Goal: Task Accomplishment & Management: Use online tool/utility

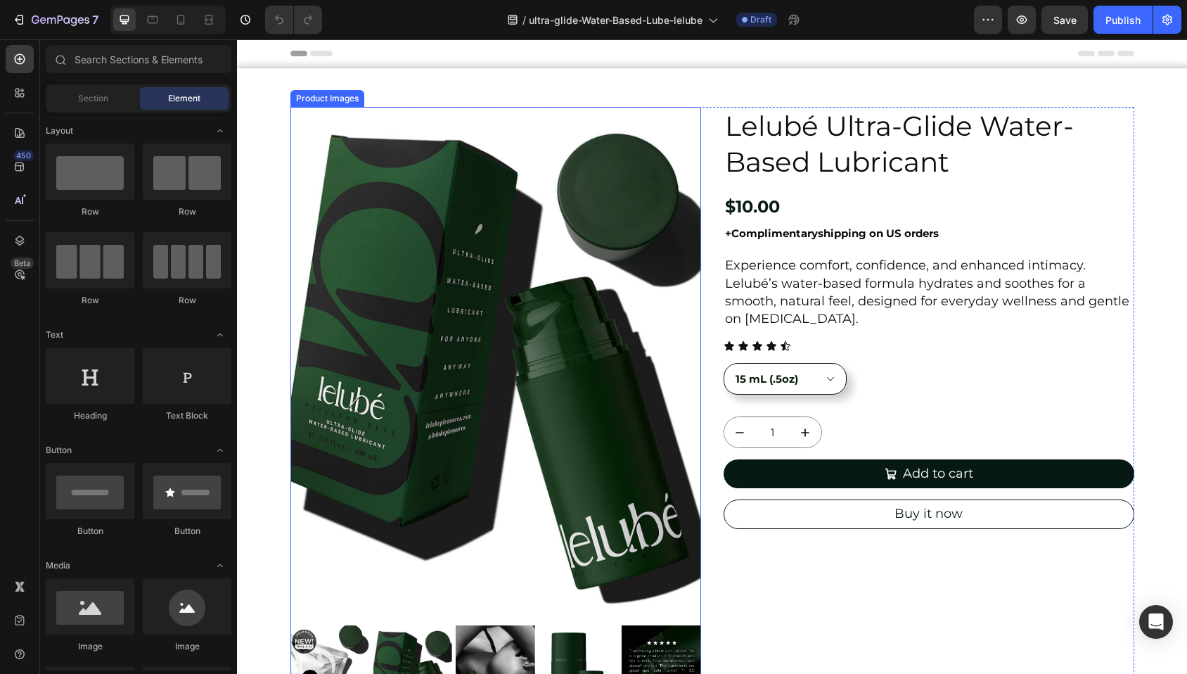
click at [358, 155] on img at bounding box center [495, 363] width 411 height 513
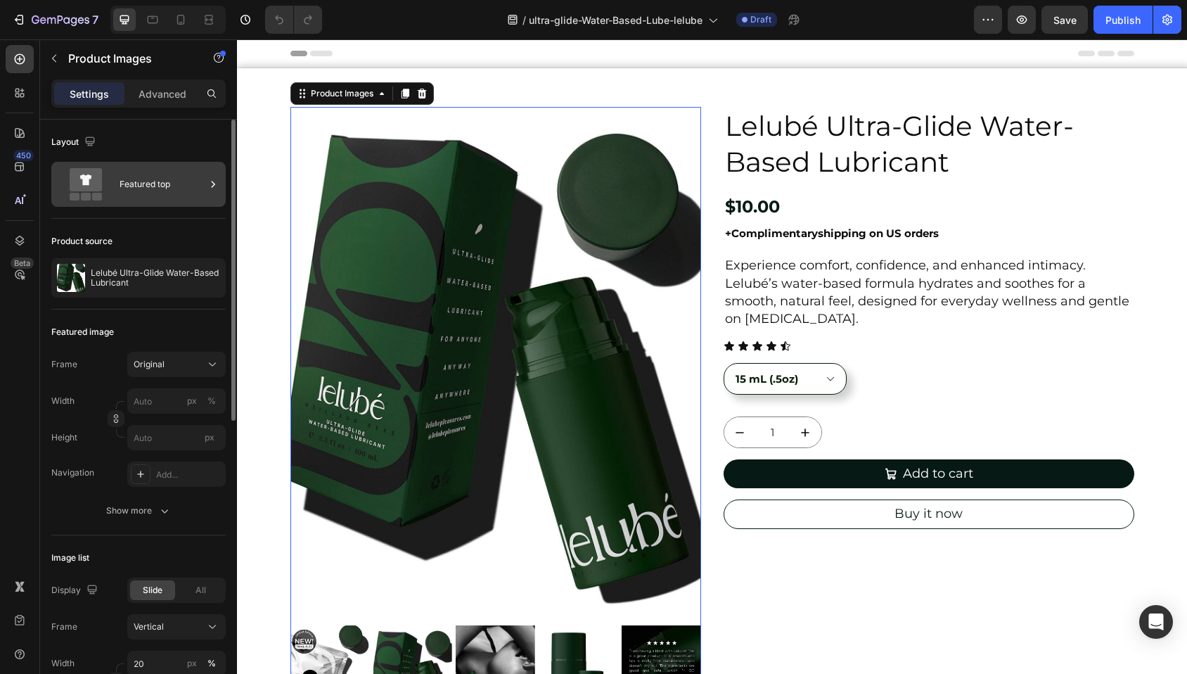
click at [155, 182] on div "Featured top" at bounding box center [163, 184] width 86 height 32
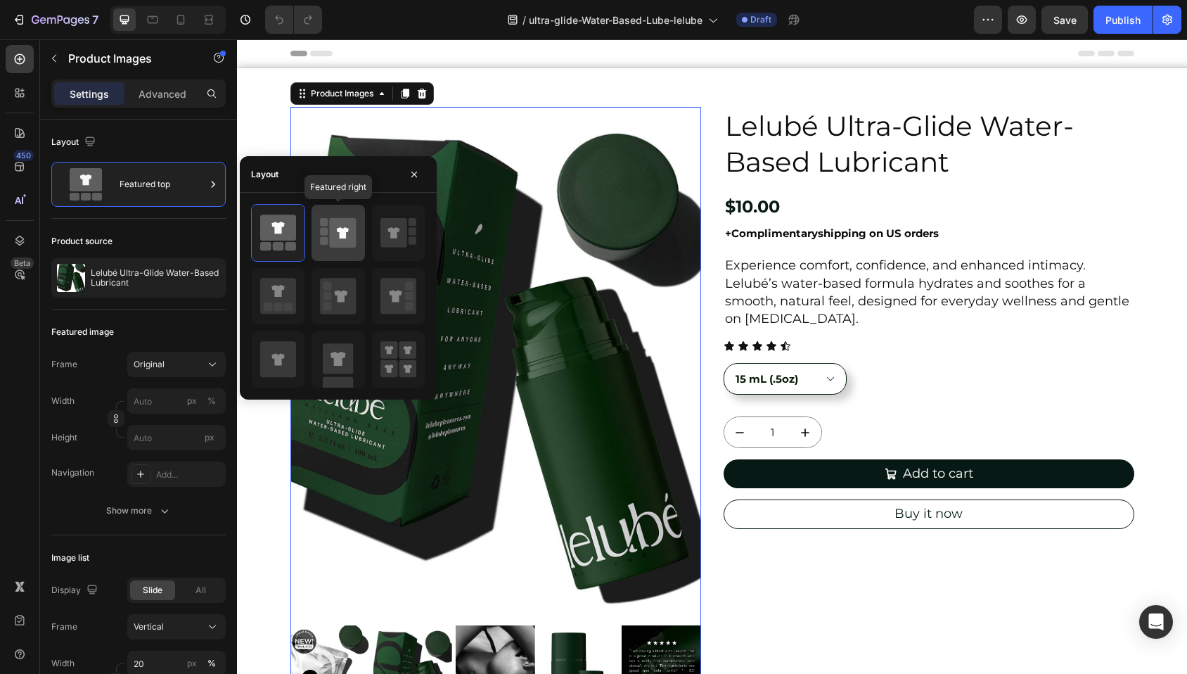
click at [335, 233] on icon at bounding box center [343, 233] width 27 height 30
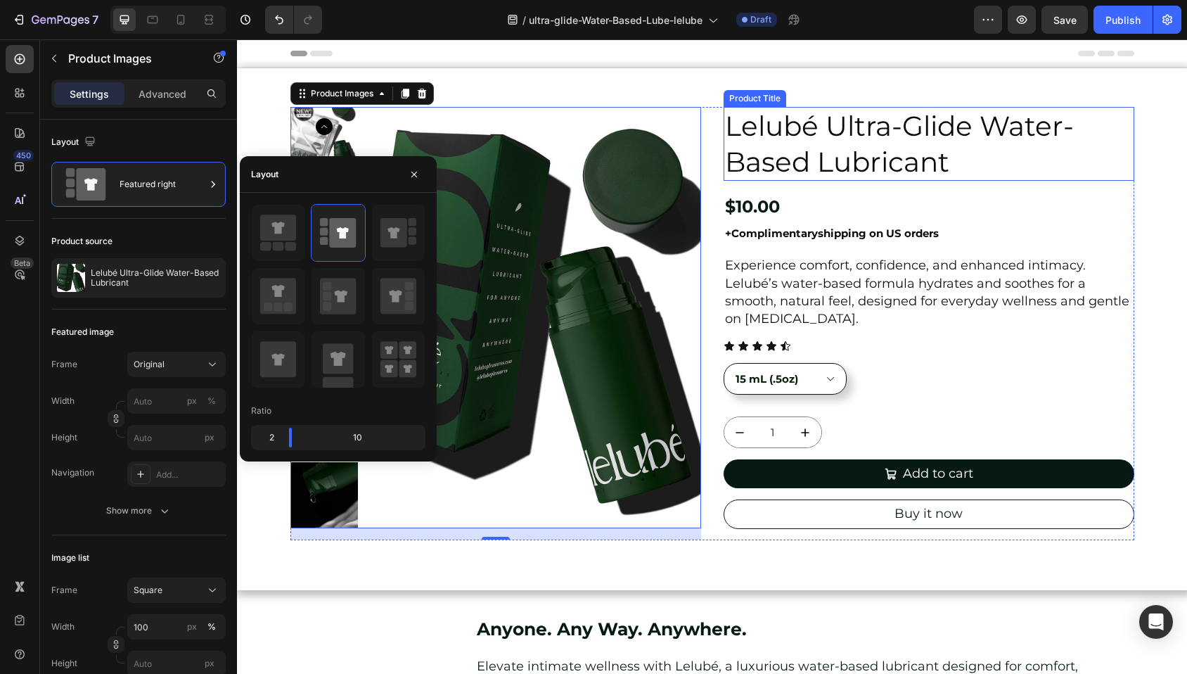
click at [890, 165] on h1 "Lelubé Ultra-Glide Water-Based Lubricant" at bounding box center [928, 144] width 411 height 74
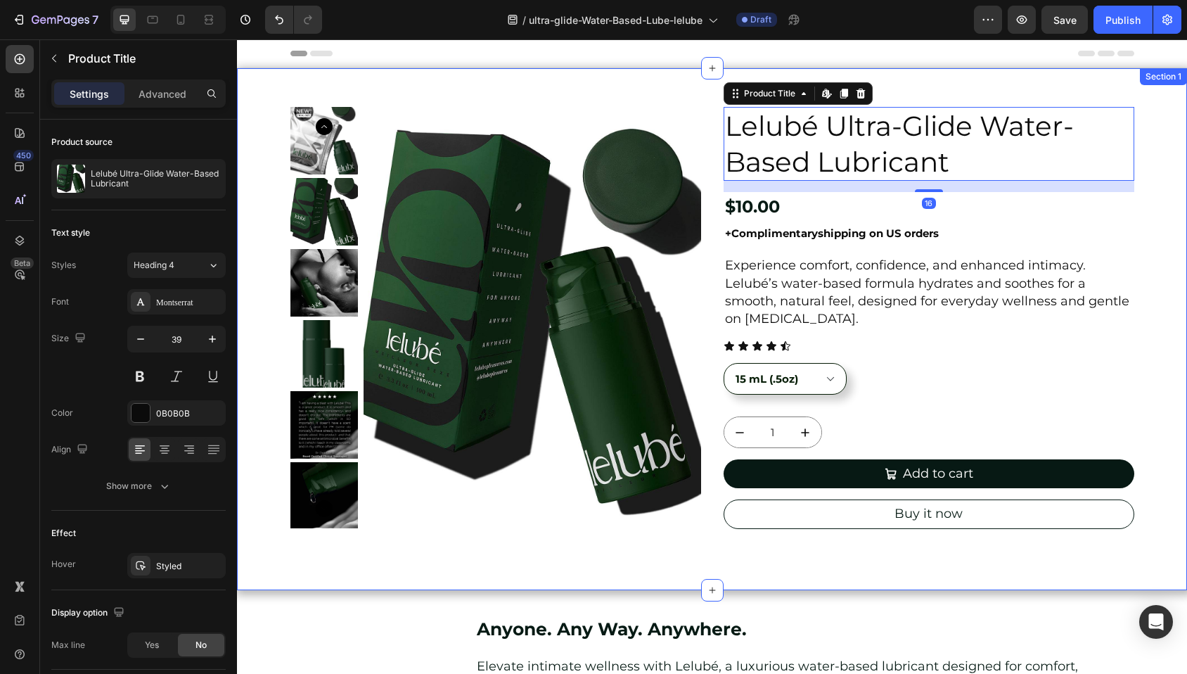
click at [1158, 124] on div "Product Images Lelubé Ultra-Glide Water-Based Lubricant Product Title Edit cont…" at bounding box center [712, 329] width 950 height 444
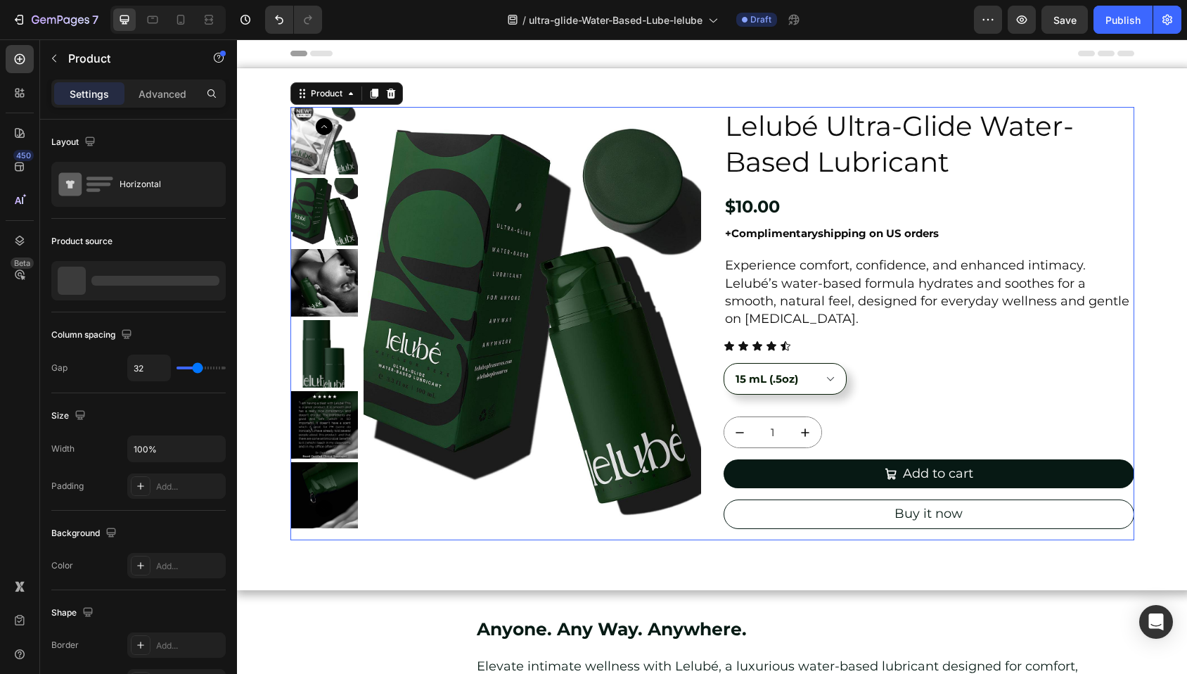
click at [921, 538] on div "Lelubé Ultra-Glide Water-Based Lubricant Product Title $10.00 Product Price Pro…" at bounding box center [928, 323] width 411 height 433
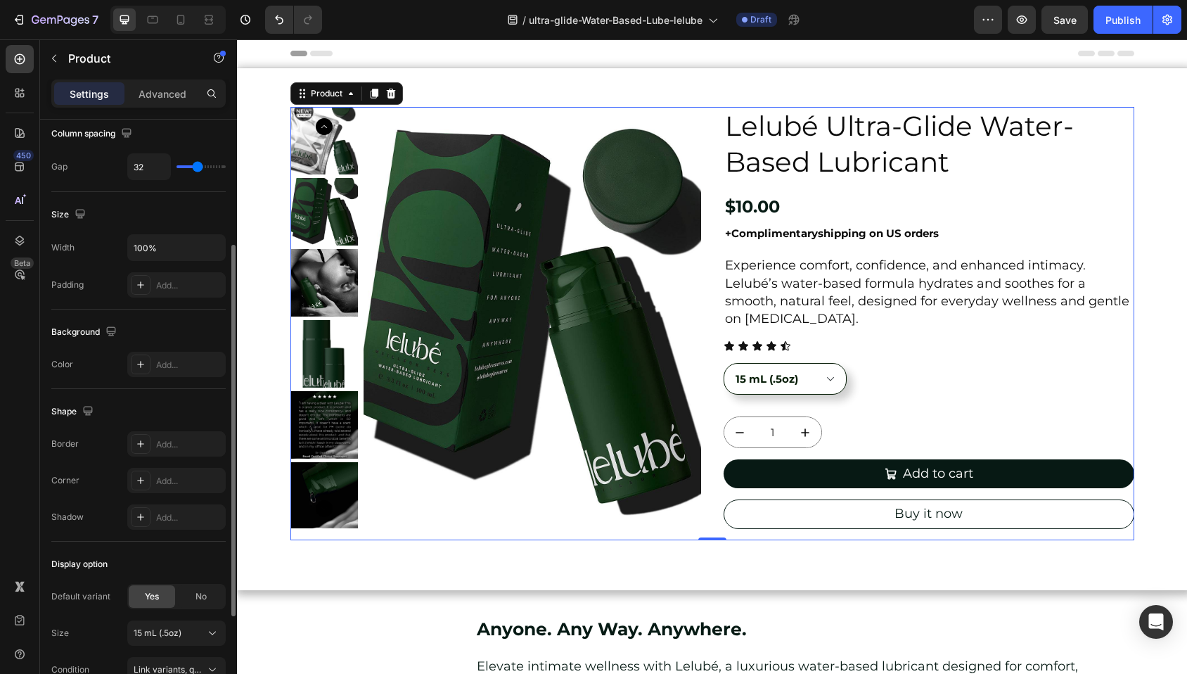
scroll to position [174, 0]
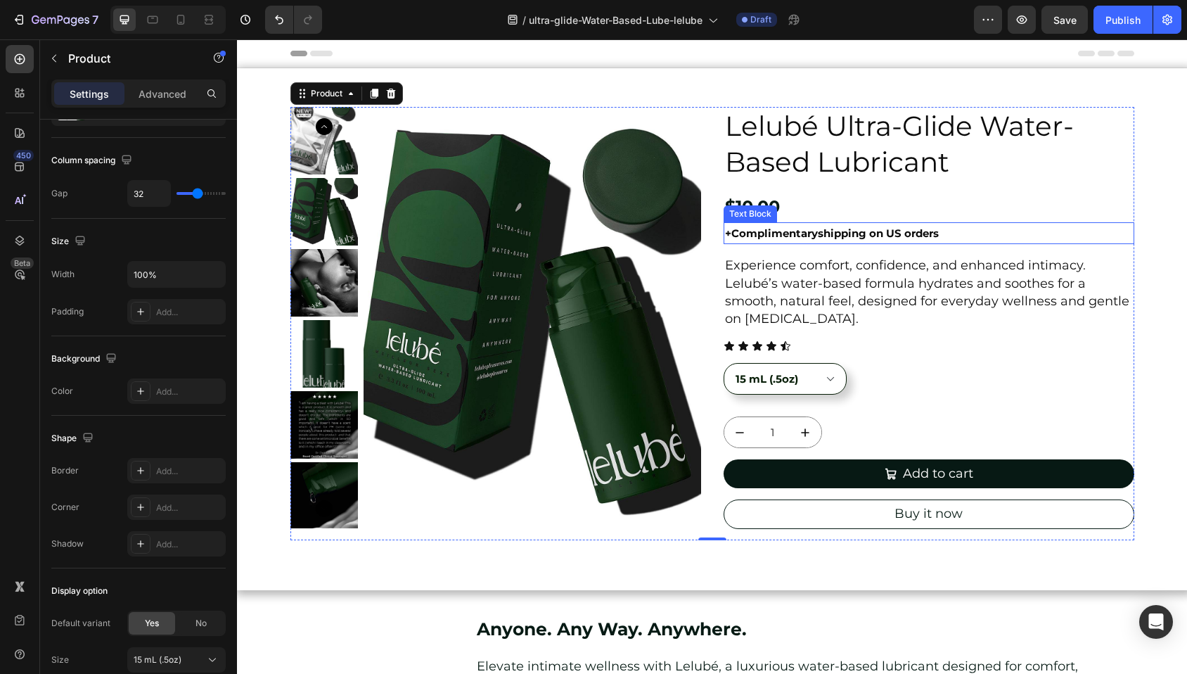
click at [875, 234] on strong "shipping on US orders" at bounding box center [878, 232] width 121 height 13
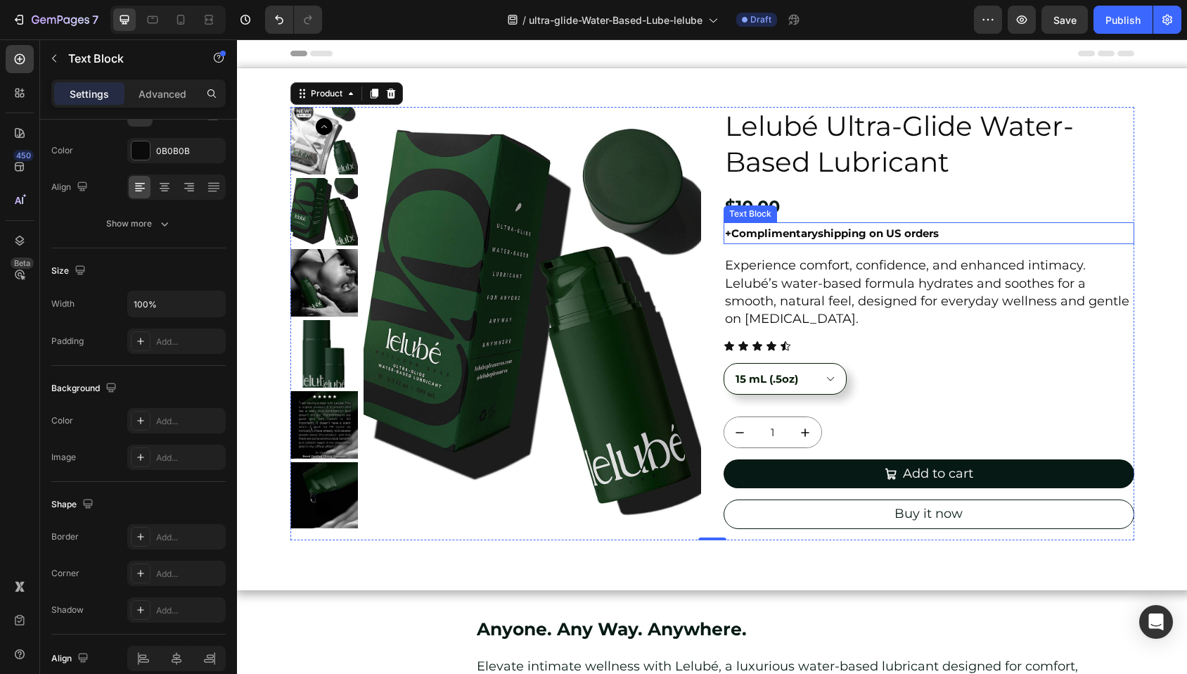
scroll to position [0, 0]
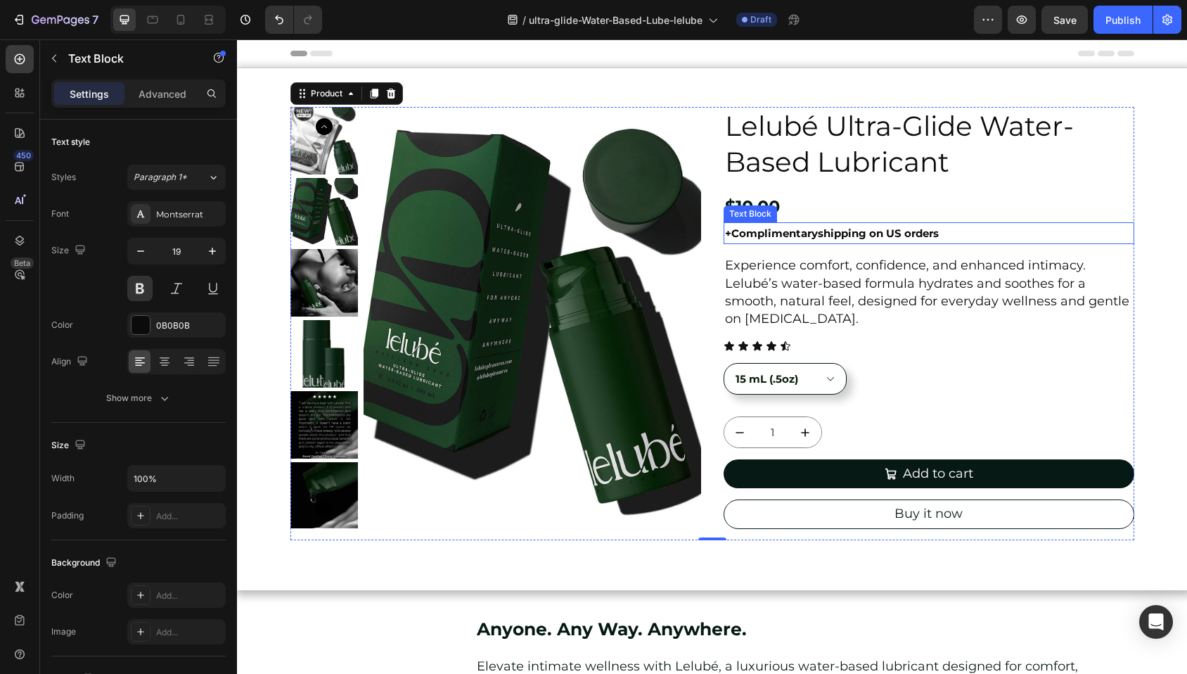
click at [875, 234] on strong "shipping on US orders" at bounding box center [878, 232] width 121 height 13
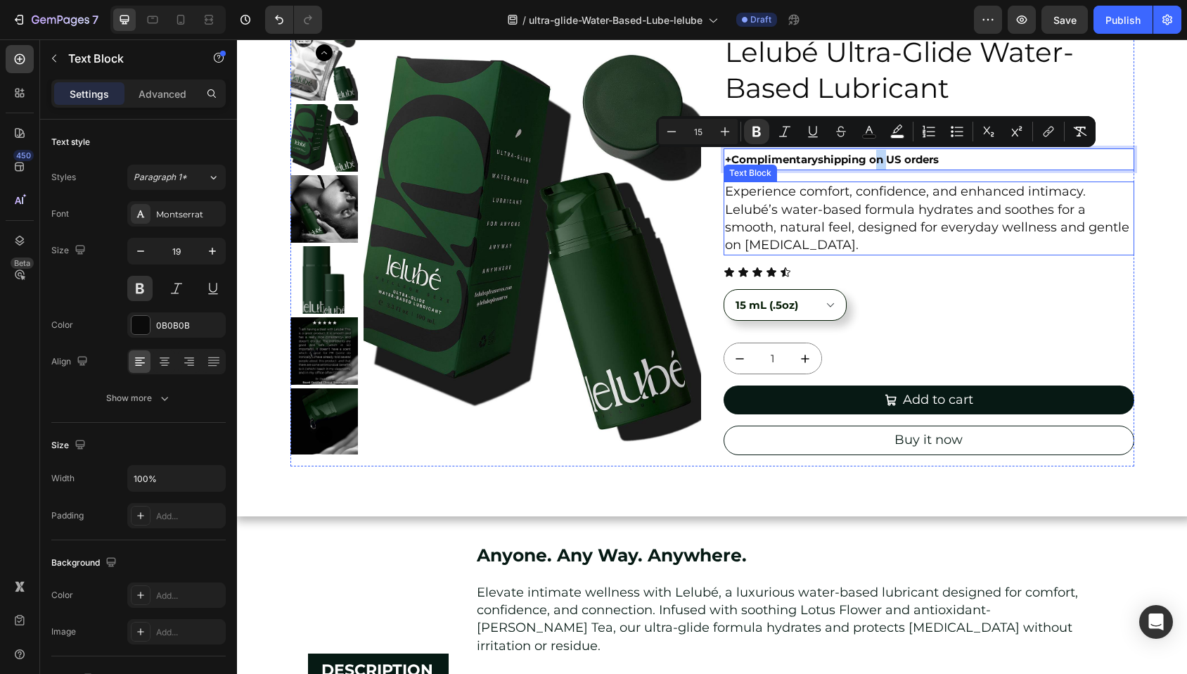
scroll to position [71, 0]
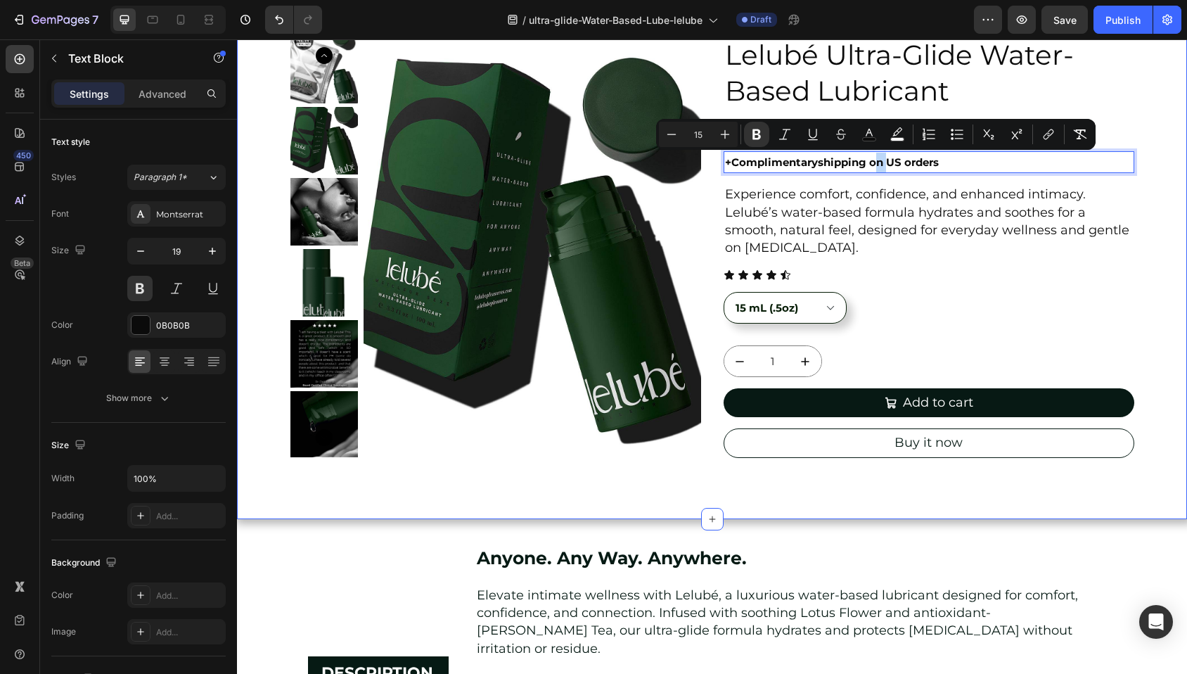
click at [1162, 219] on div "Product Images Lelubé Ultra-Glide Water-Based Lubricant Product Title $10.00 Pr…" at bounding box center [712, 258] width 950 height 444
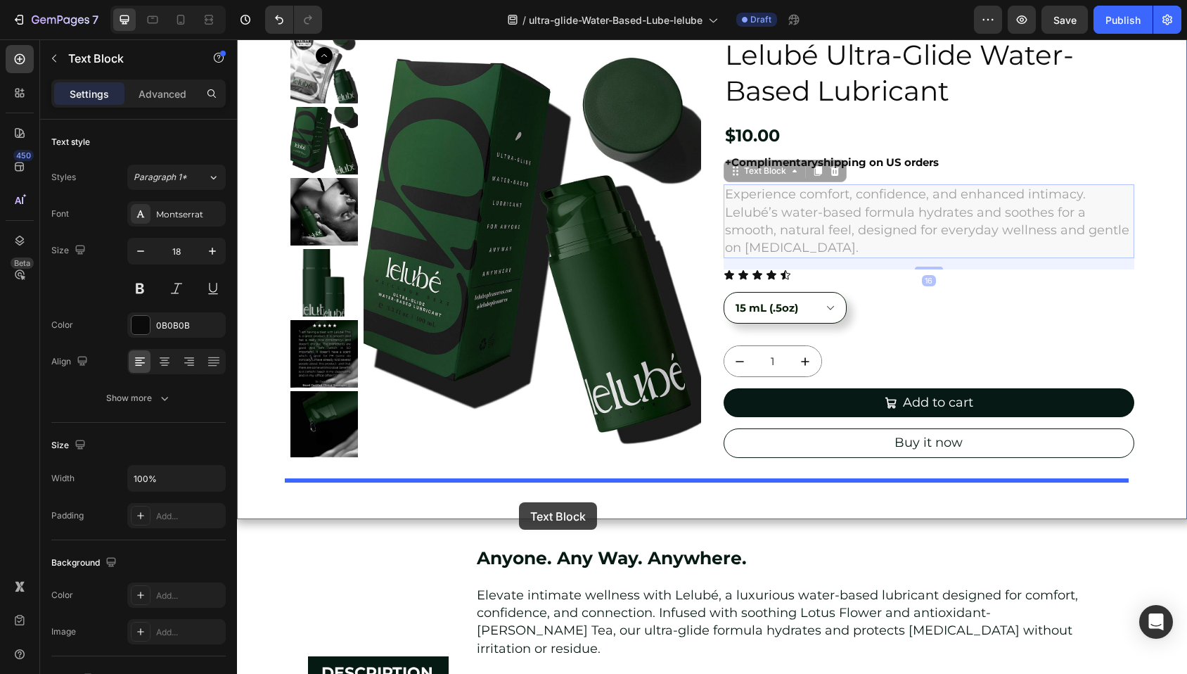
drag, startPoint x: 736, startPoint y: 176, endPoint x: 519, endPoint y: 502, distance: 391.3
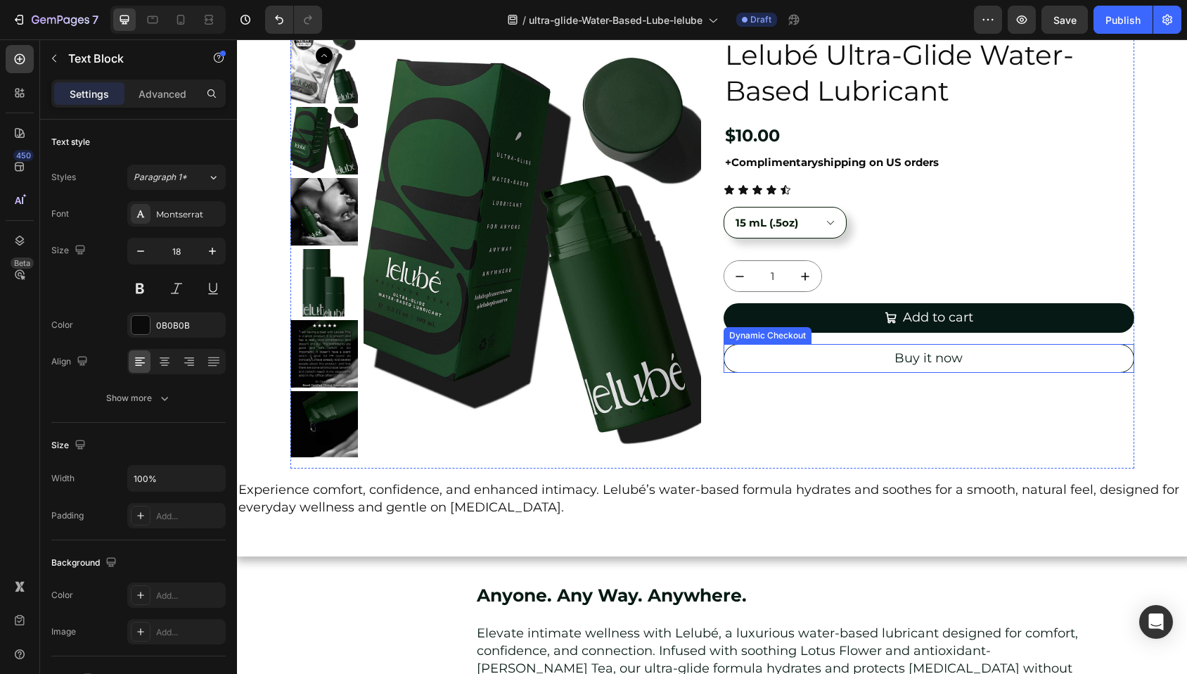
click at [765, 337] on div "Dynamic Checkout" at bounding box center [767, 335] width 82 height 13
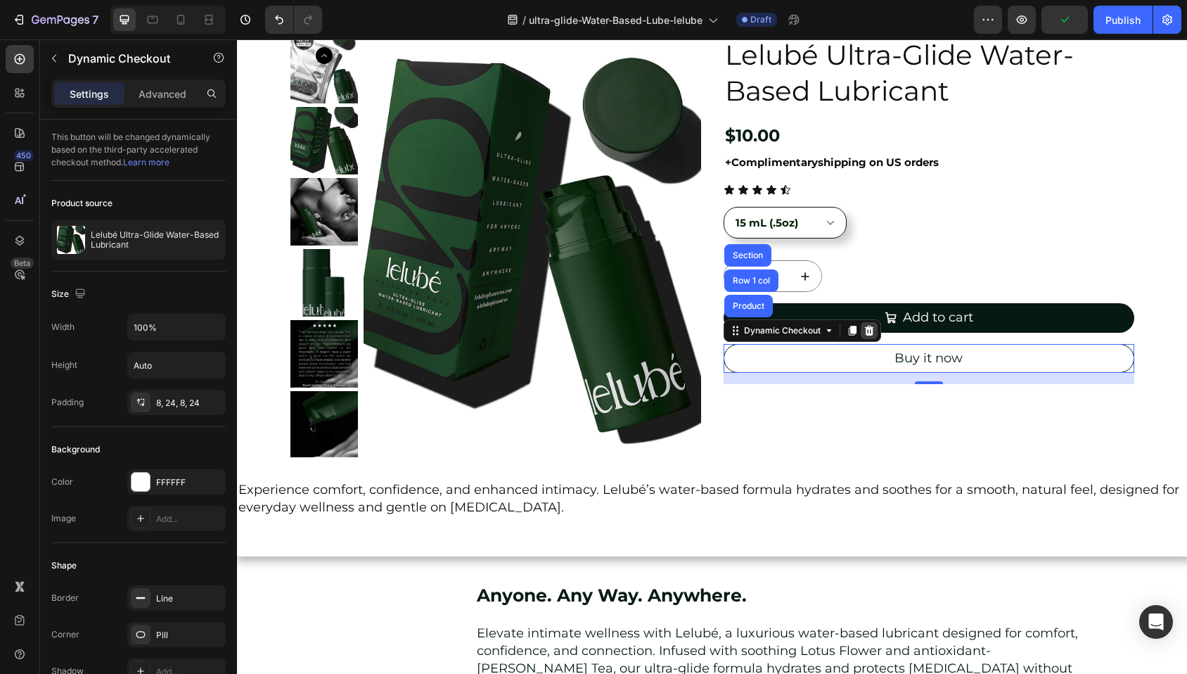
click at [864, 331] on icon at bounding box center [868, 330] width 11 height 11
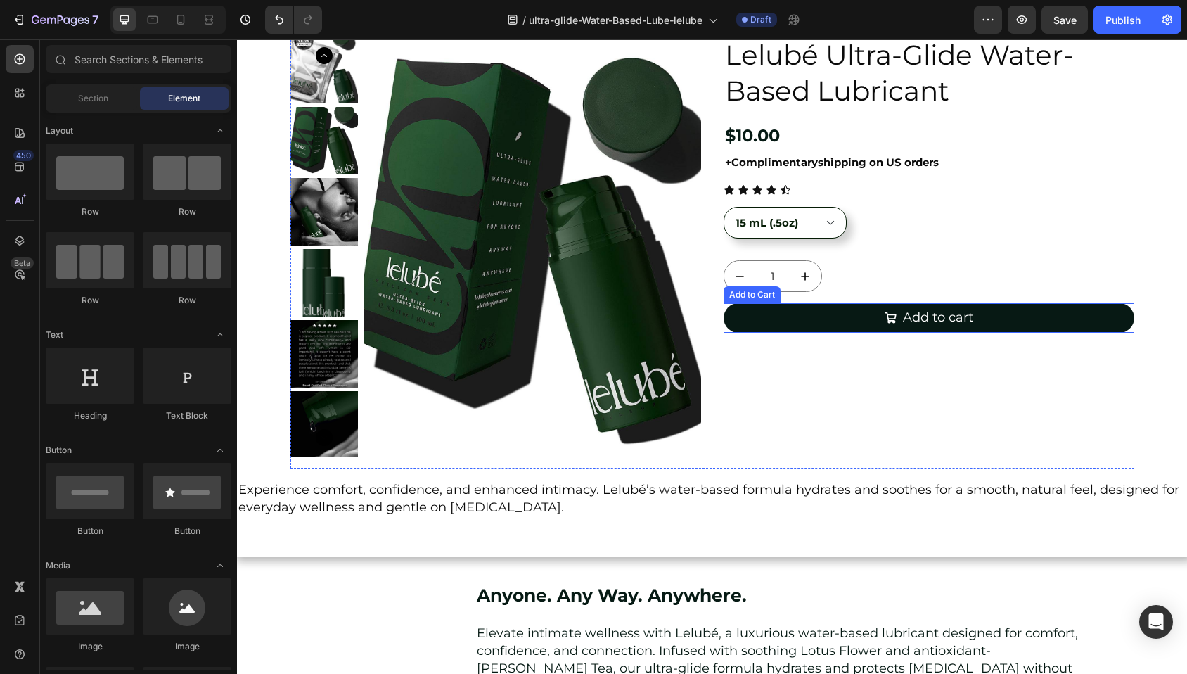
click at [740, 297] on div "Add to Cart" at bounding box center [751, 294] width 51 height 13
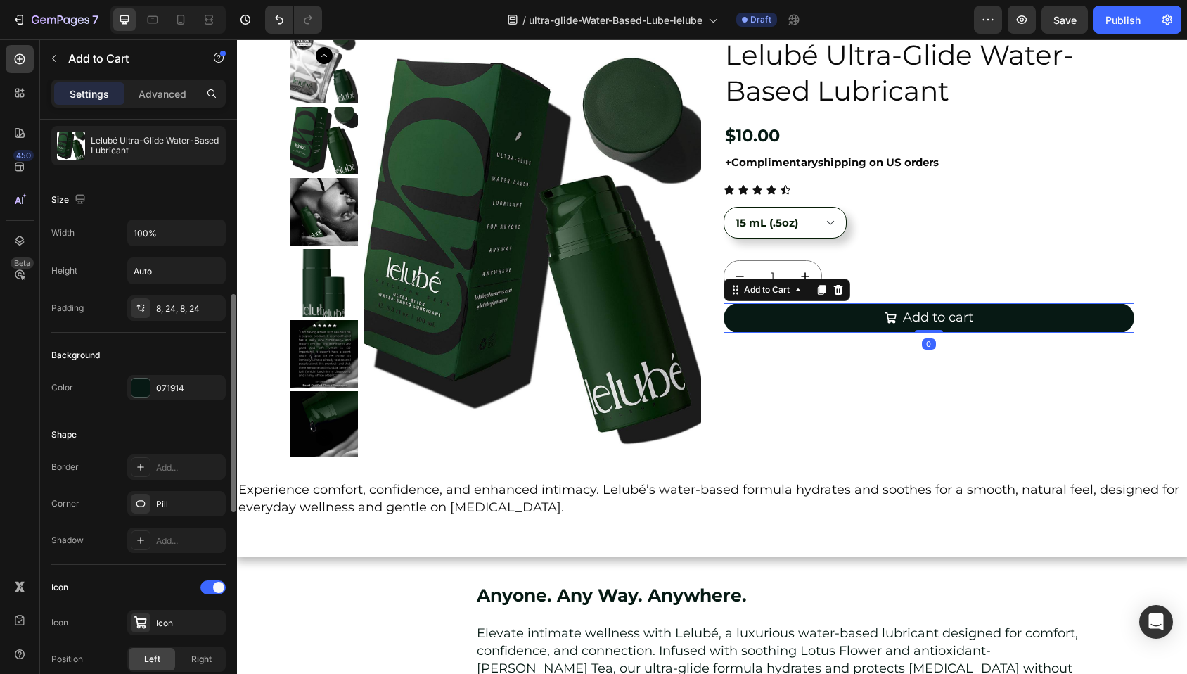
scroll to position [224, 0]
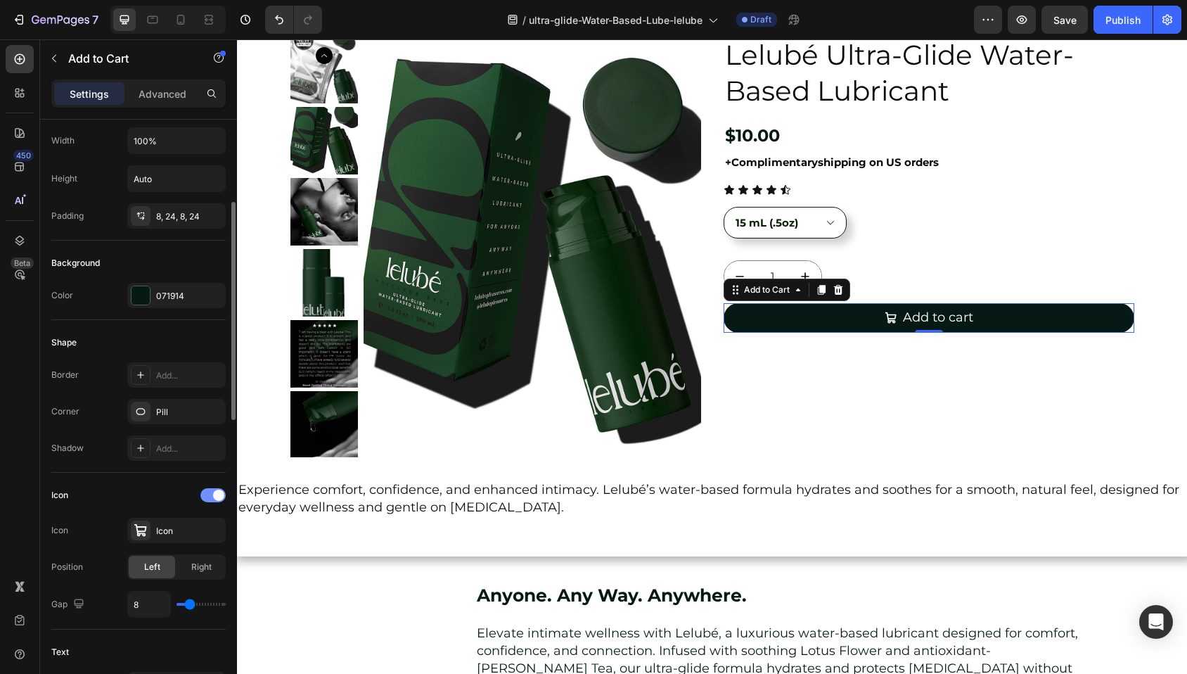
click at [213, 493] on span at bounding box center [218, 494] width 11 height 11
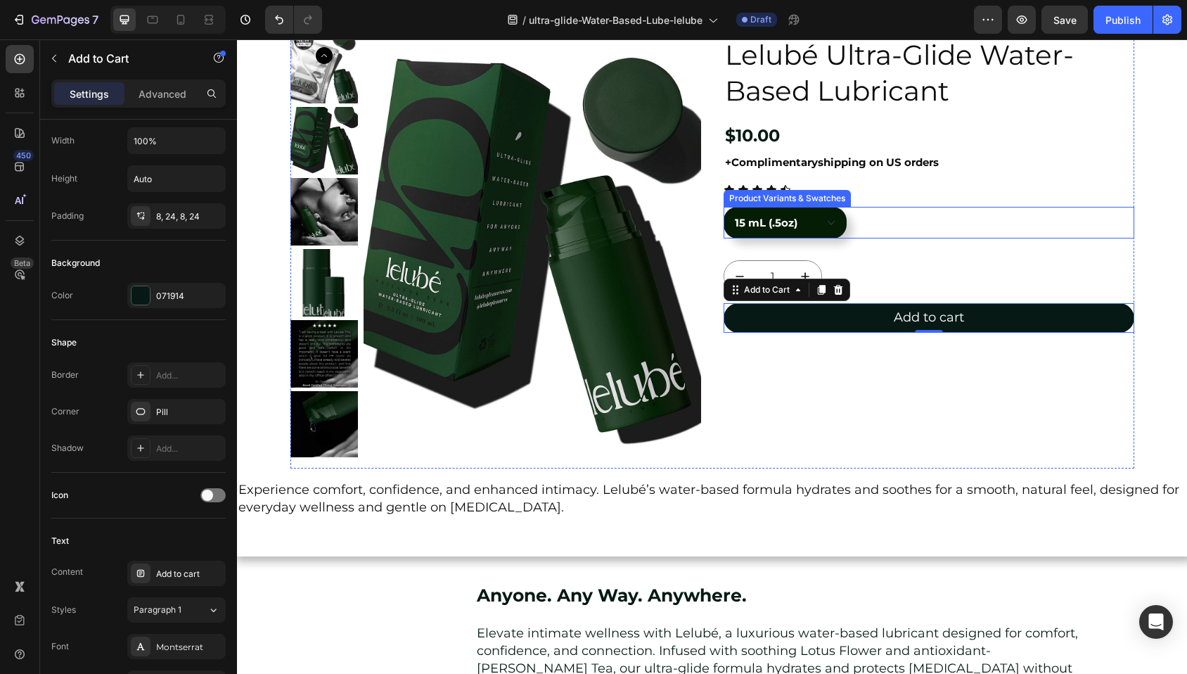
click at [812, 233] on select "15 mL (.5oz) 100 mL (3.3oz.)" at bounding box center [784, 223] width 123 height 32
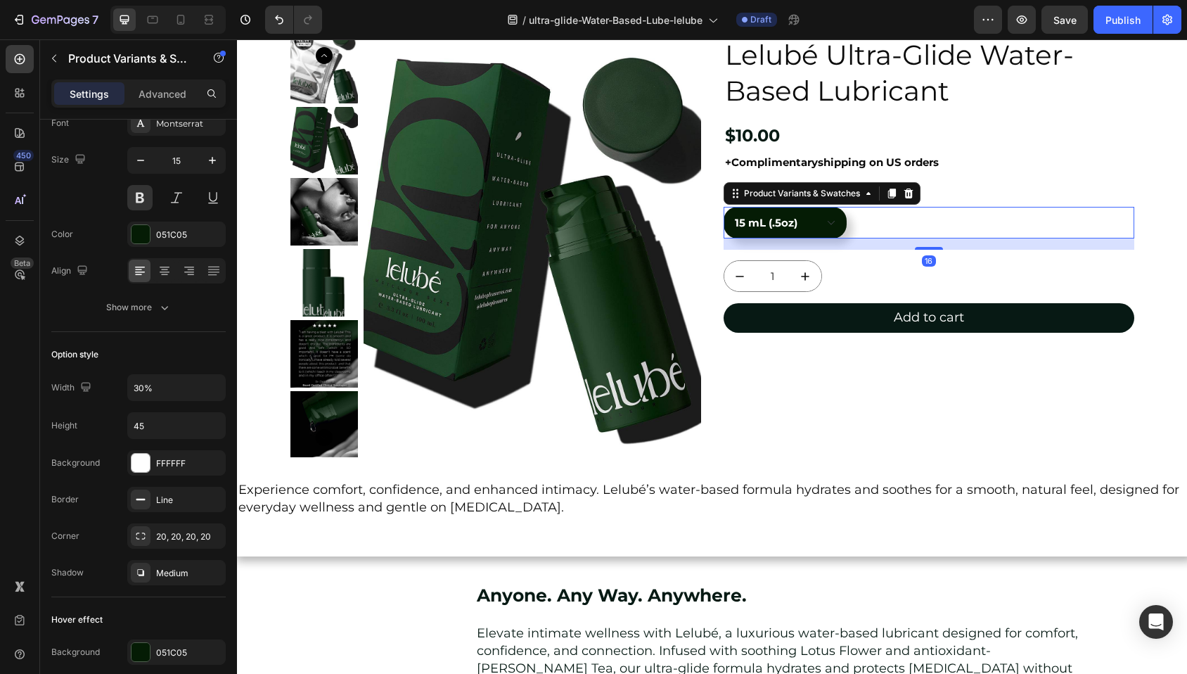
scroll to position [0, 0]
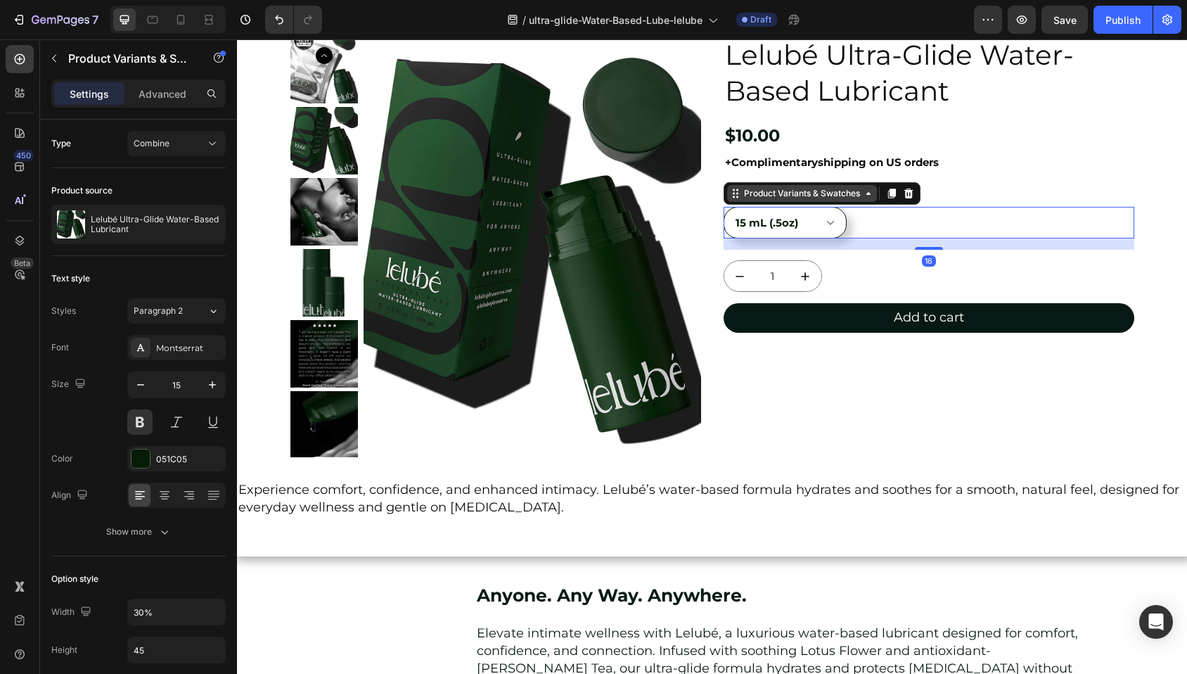
click at [797, 195] on div "Product Variants & Swatches" at bounding box center [802, 193] width 122 height 13
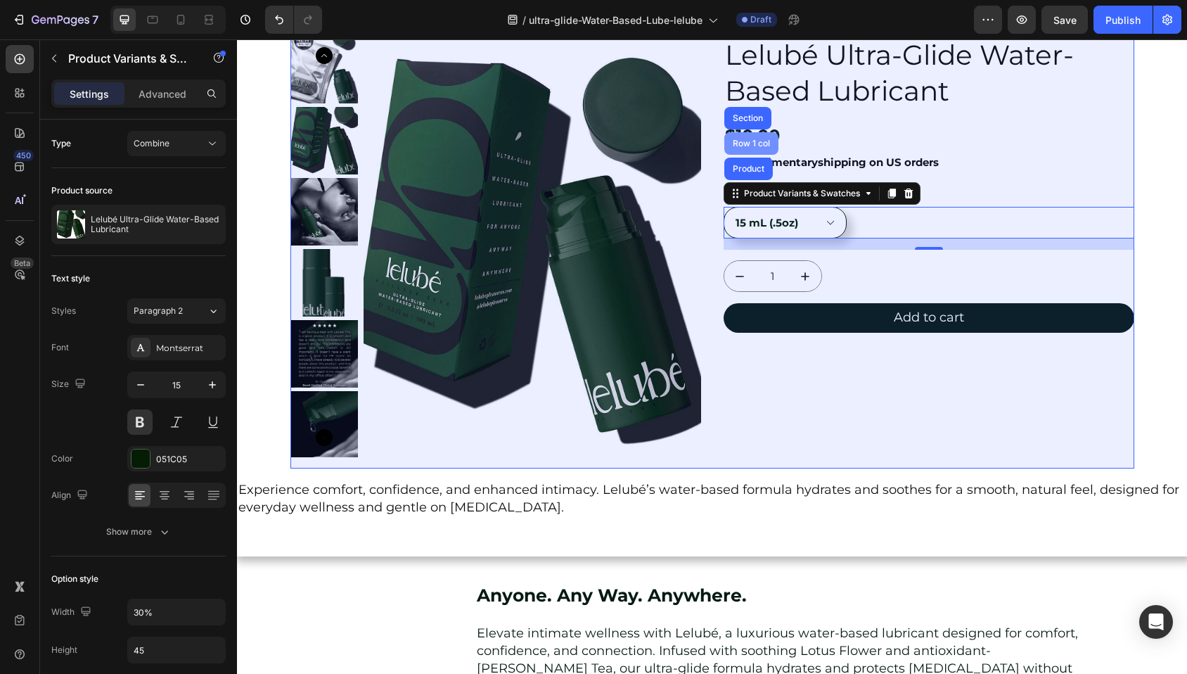
click at [735, 141] on div "Row 1 col" at bounding box center [751, 143] width 43 height 8
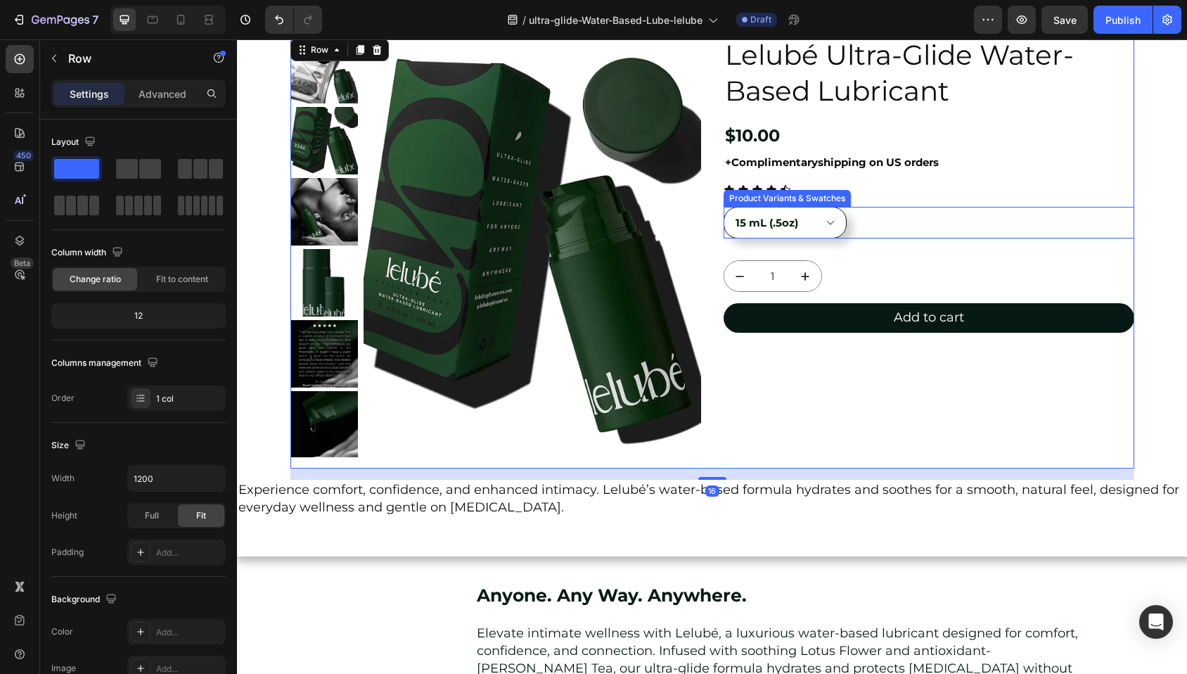
click at [806, 201] on div "Product Variants & Swatches" at bounding box center [787, 198] width 122 height 13
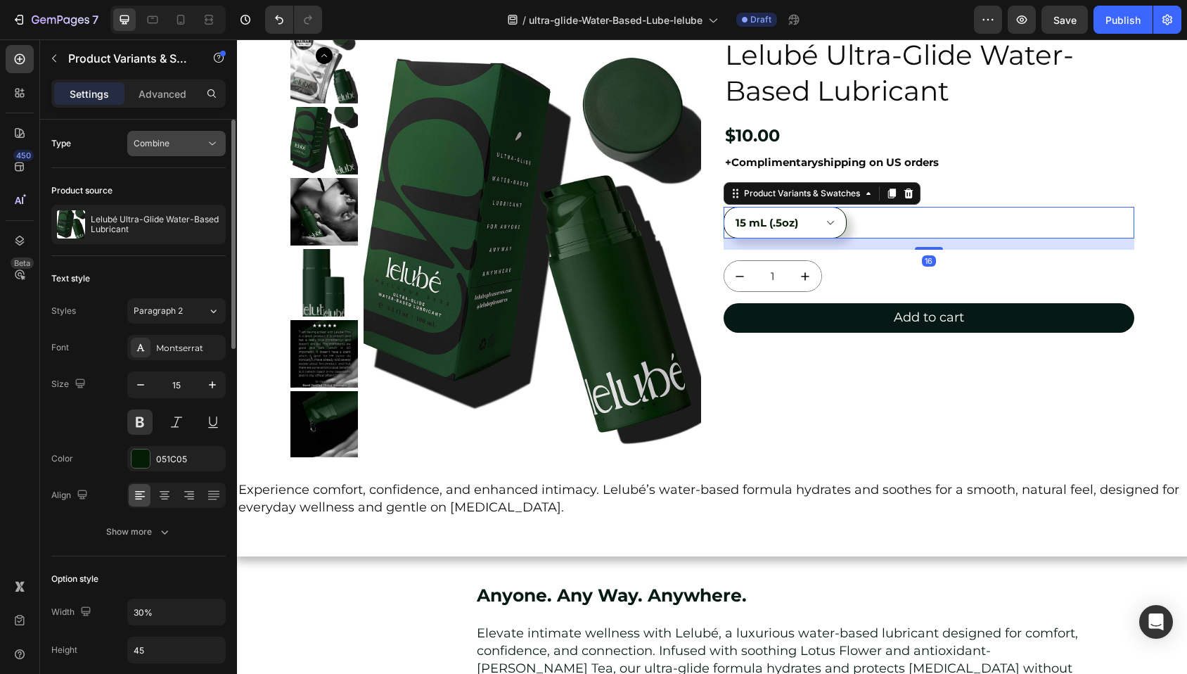
click at [165, 143] on span "Combine" at bounding box center [152, 143] width 36 height 11
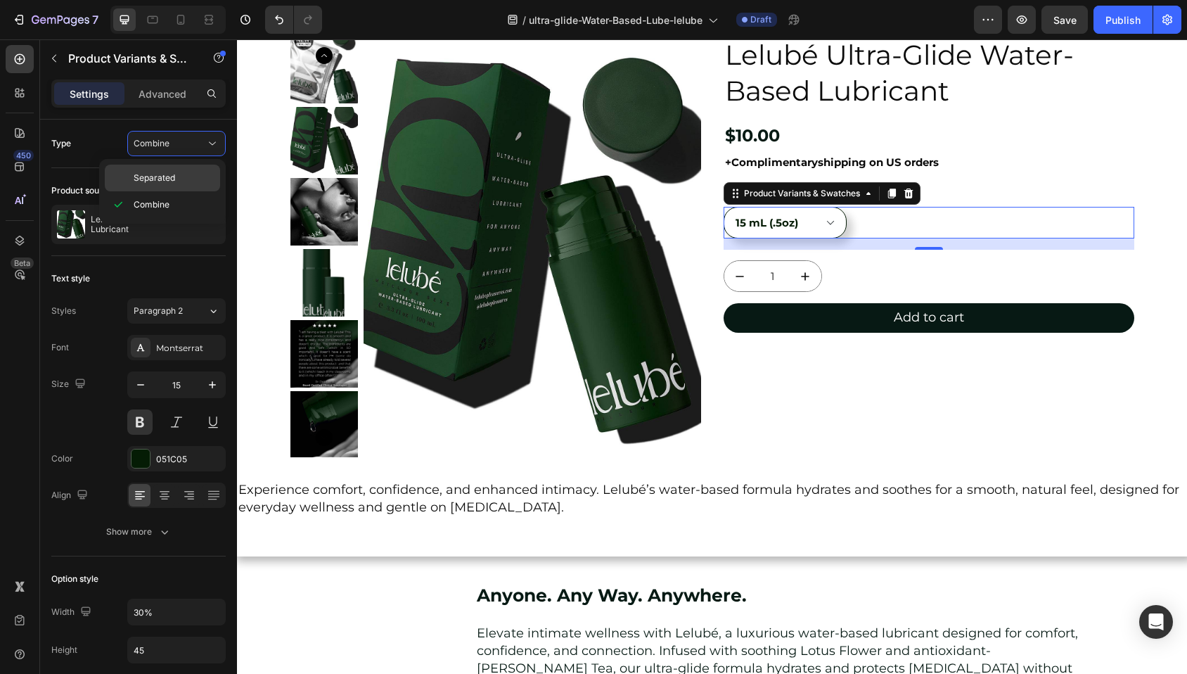
click at [176, 169] on div "Separated" at bounding box center [162, 178] width 115 height 27
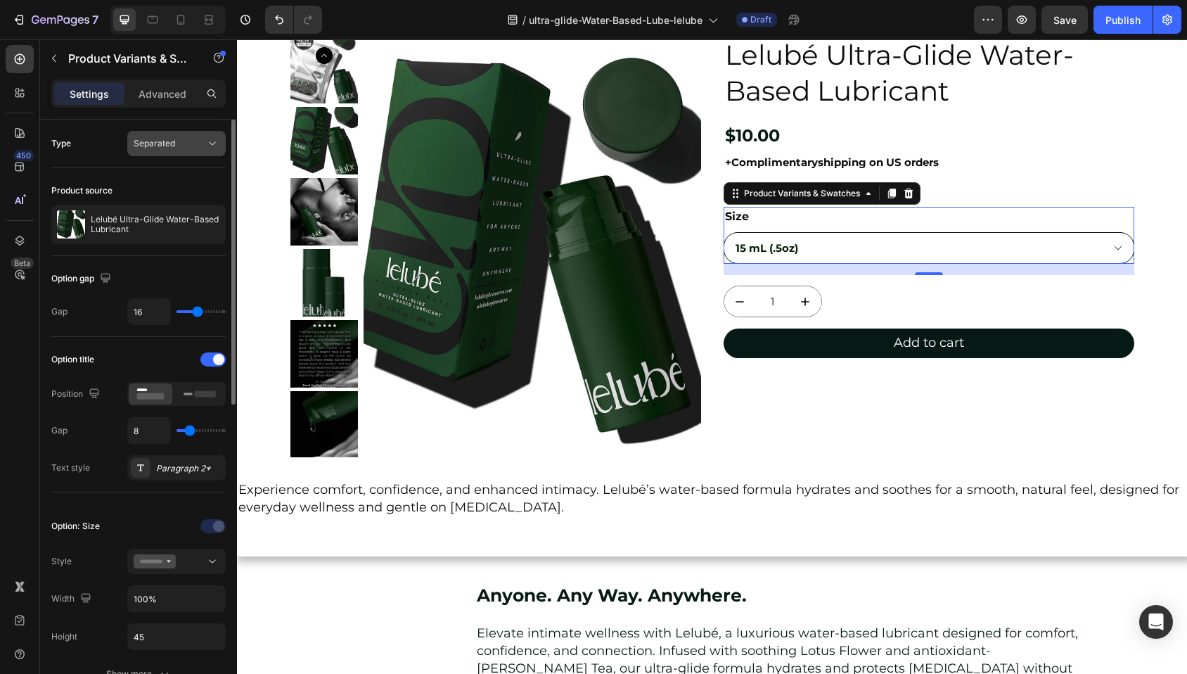
click at [177, 146] on div "Separated" at bounding box center [170, 143] width 72 height 13
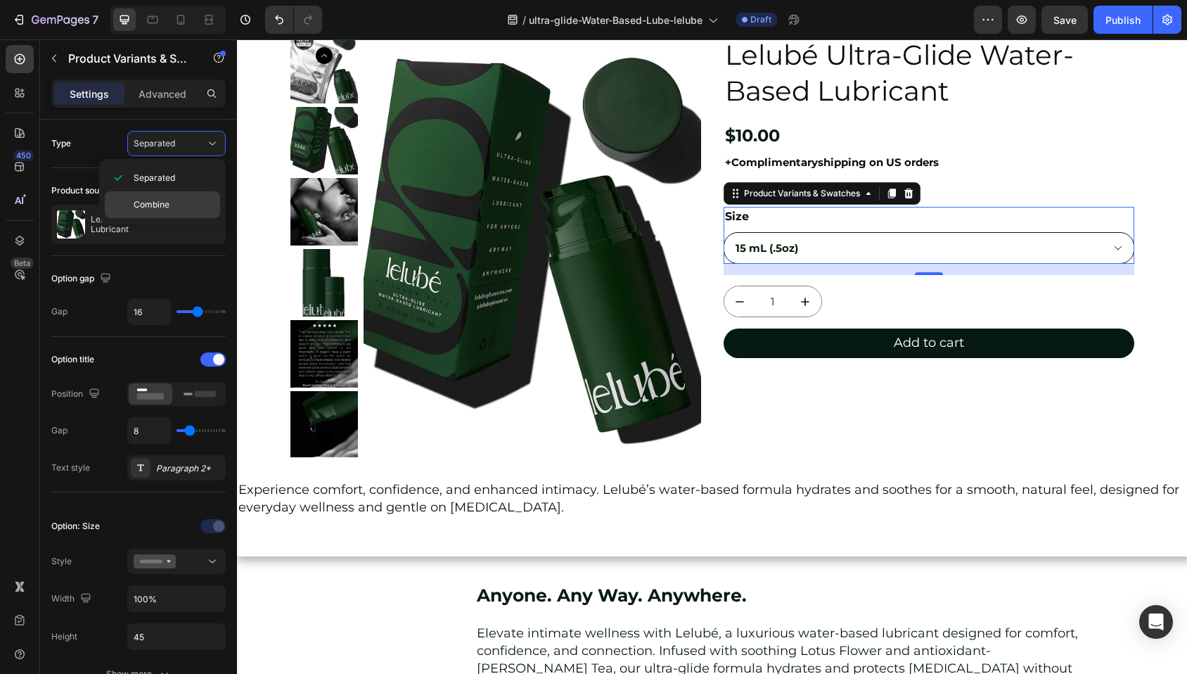
click at [169, 203] on p "Combine" at bounding box center [174, 204] width 80 height 13
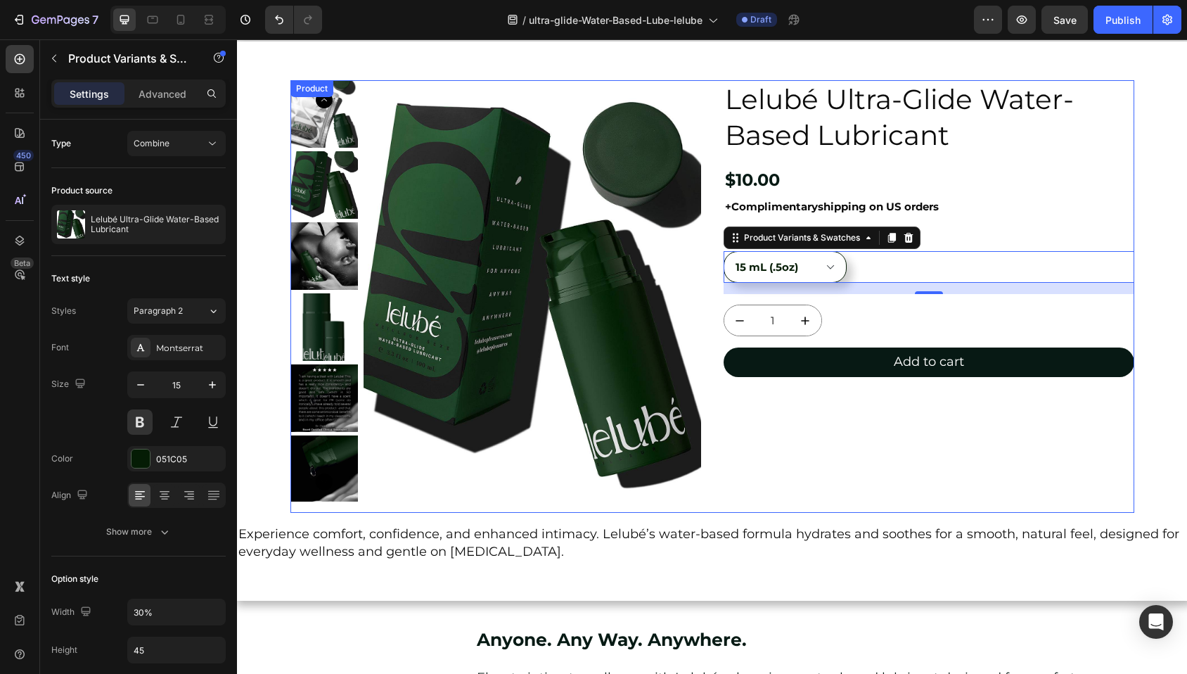
scroll to position [16, 0]
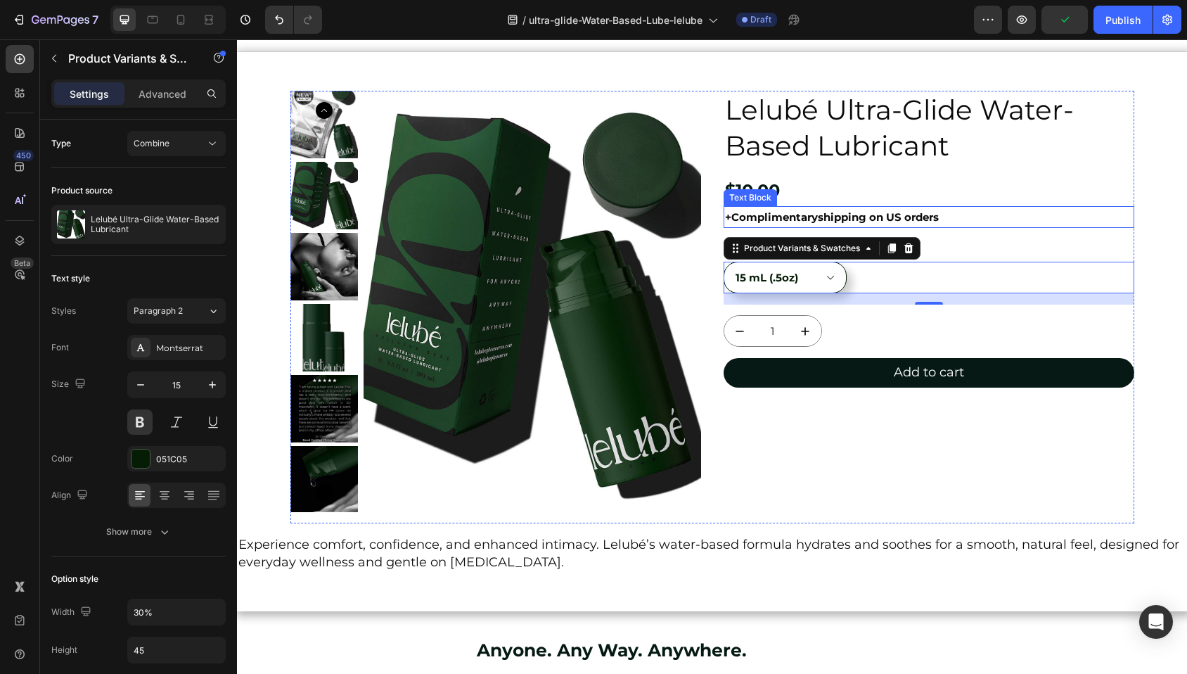
click at [934, 217] on strong "shipping on US orders" at bounding box center [878, 216] width 121 height 13
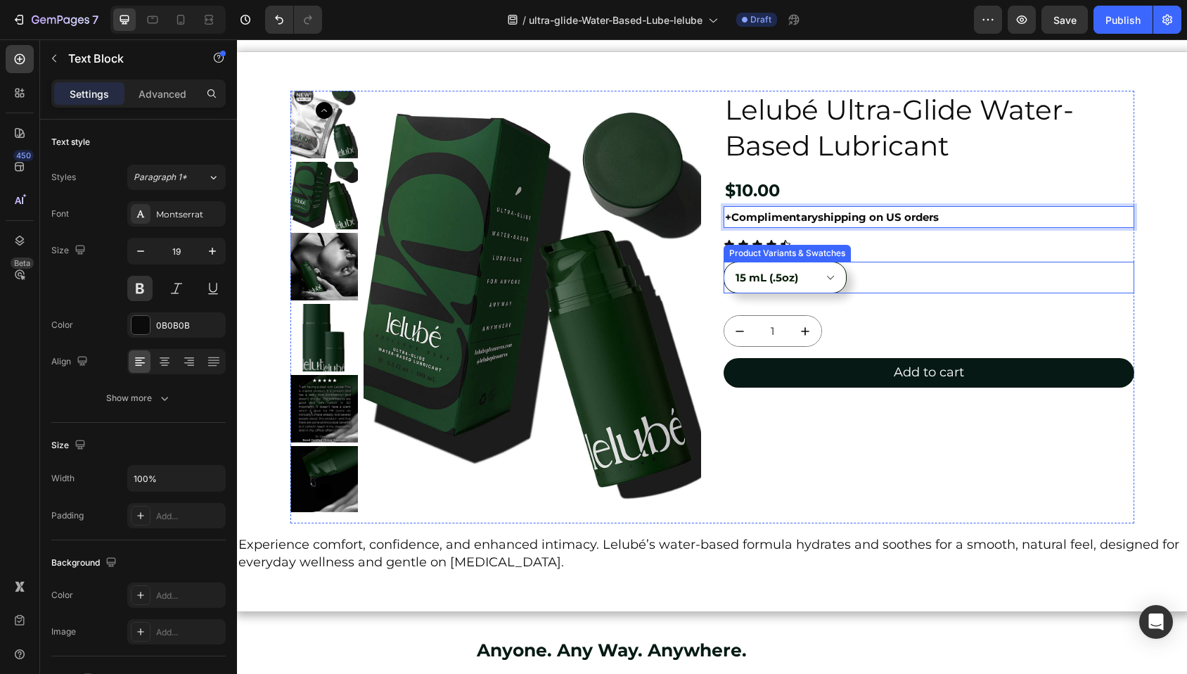
drag, startPoint x: 949, startPoint y: 216, endPoint x: 905, endPoint y: 286, distance: 83.1
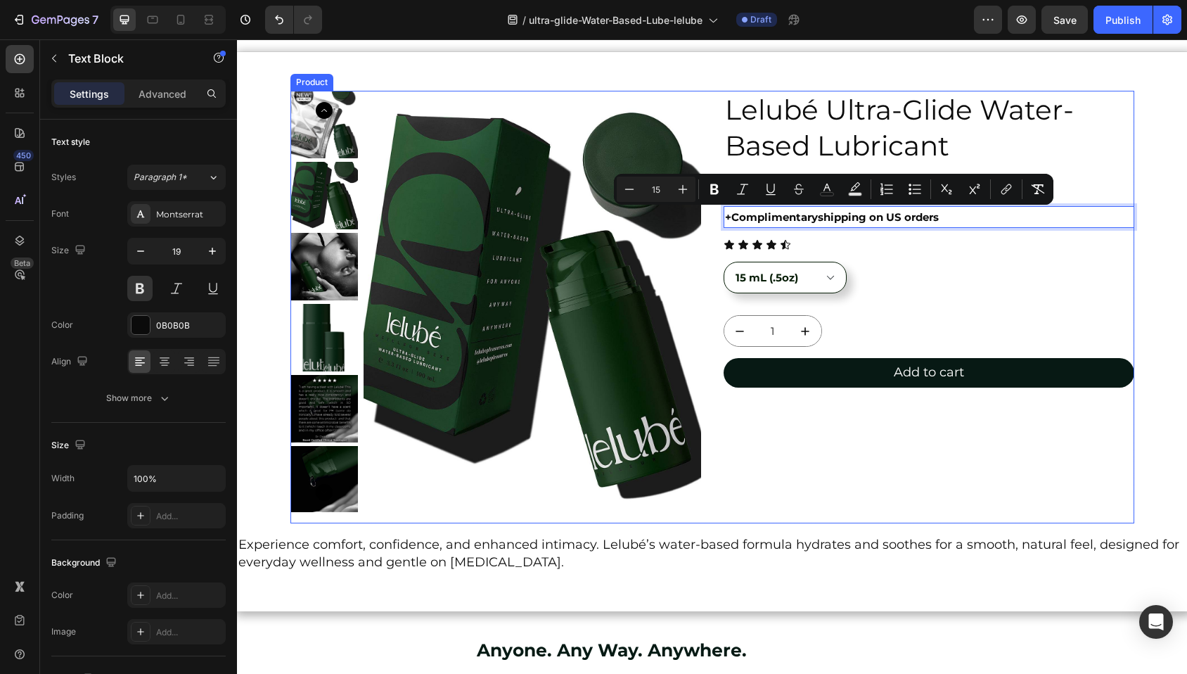
drag, startPoint x: 730, startPoint y: 210, endPoint x: 735, endPoint y: 228, distance: 18.8
click at [735, 228] on div "Lelubé Ultra-Glide Water-Based Lubricant Product Title $10.00 Product Price Pro…" at bounding box center [928, 307] width 411 height 432
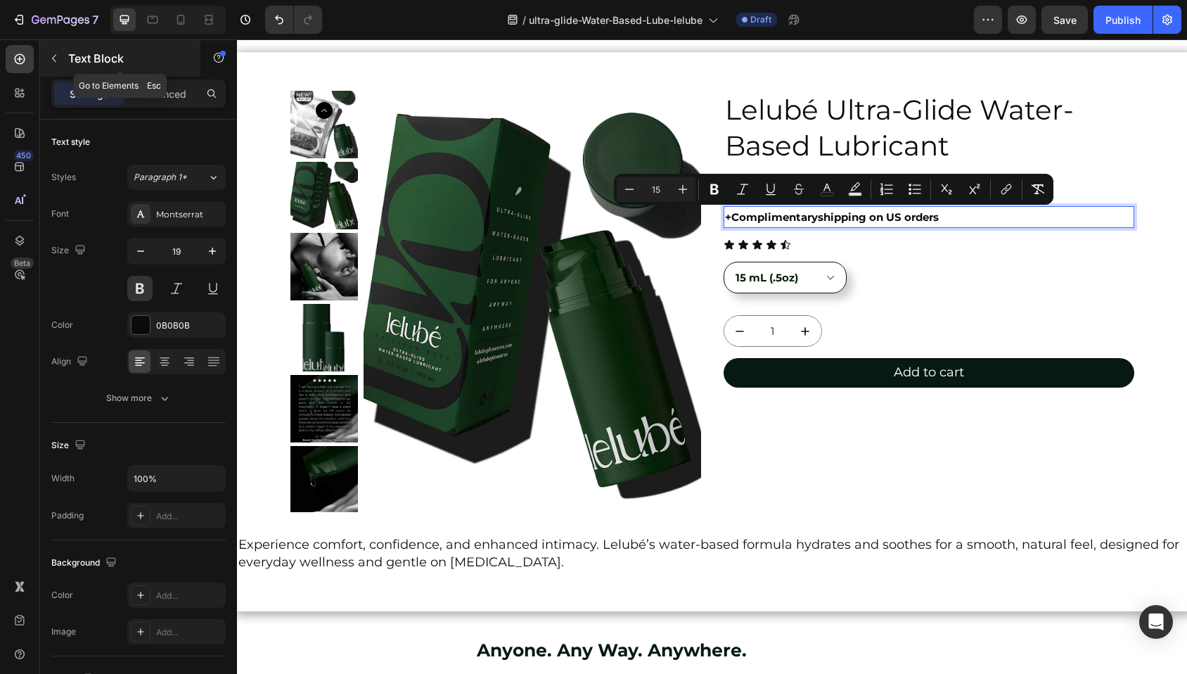
click at [56, 52] on button "button" at bounding box center [54, 58] width 22 height 22
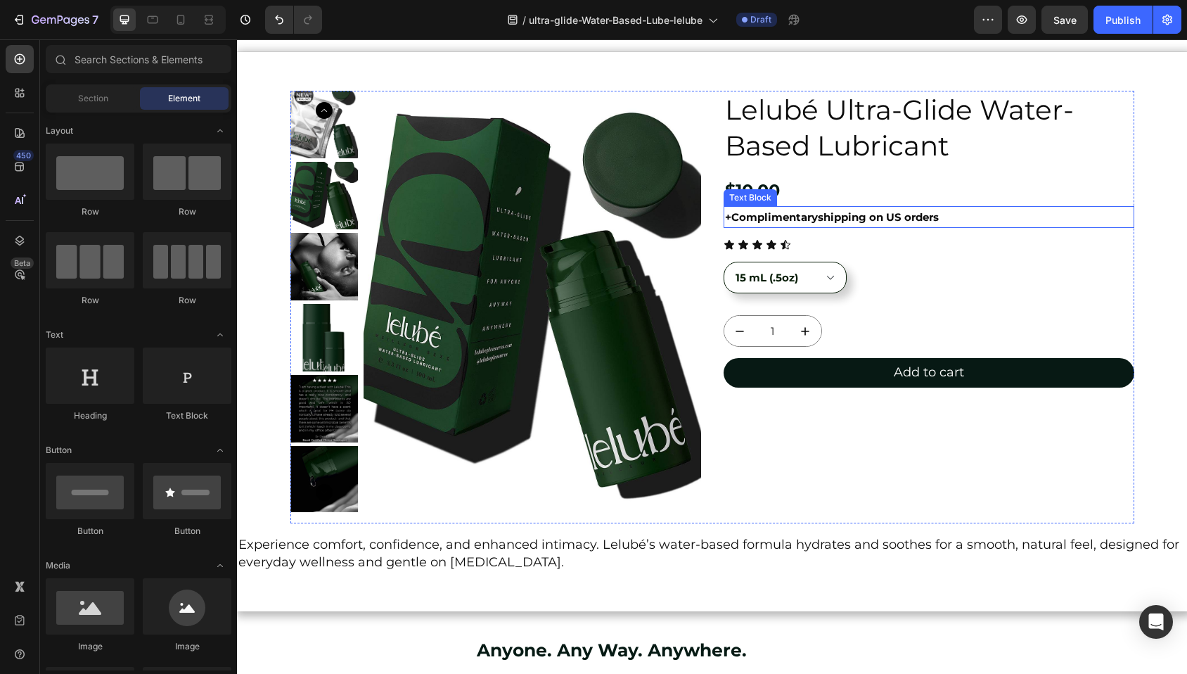
click at [744, 198] on div "Text Block" at bounding box center [750, 197] width 48 height 13
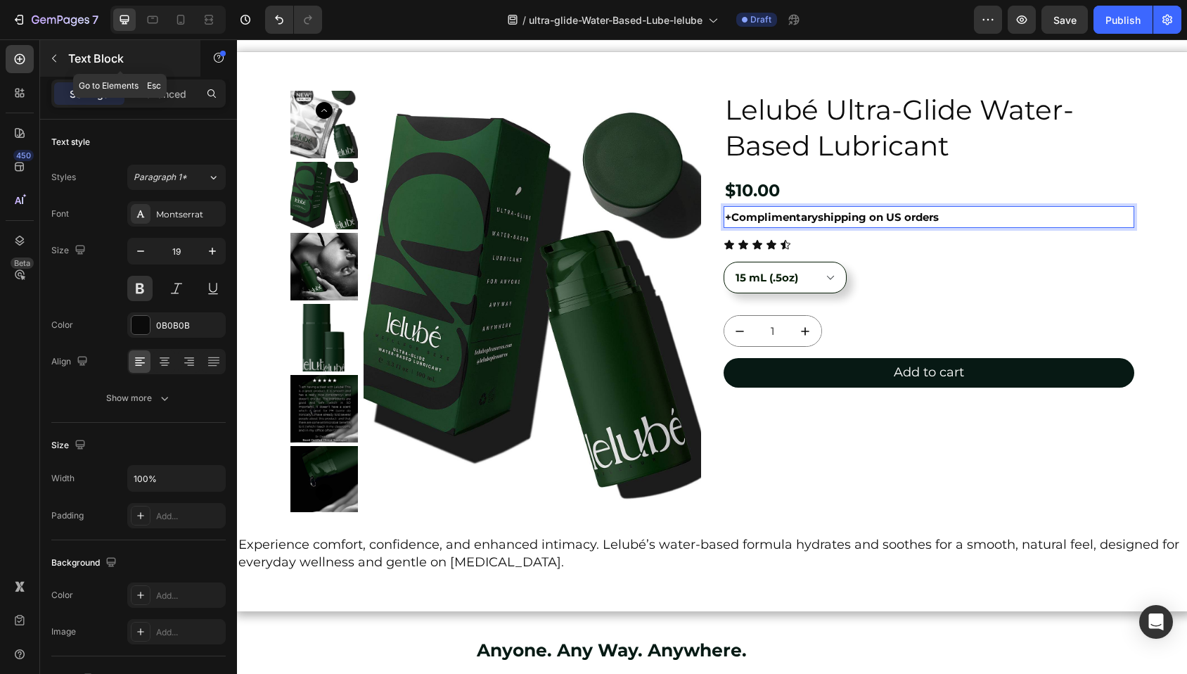
click at [58, 53] on icon "button" at bounding box center [54, 58] width 11 height 11
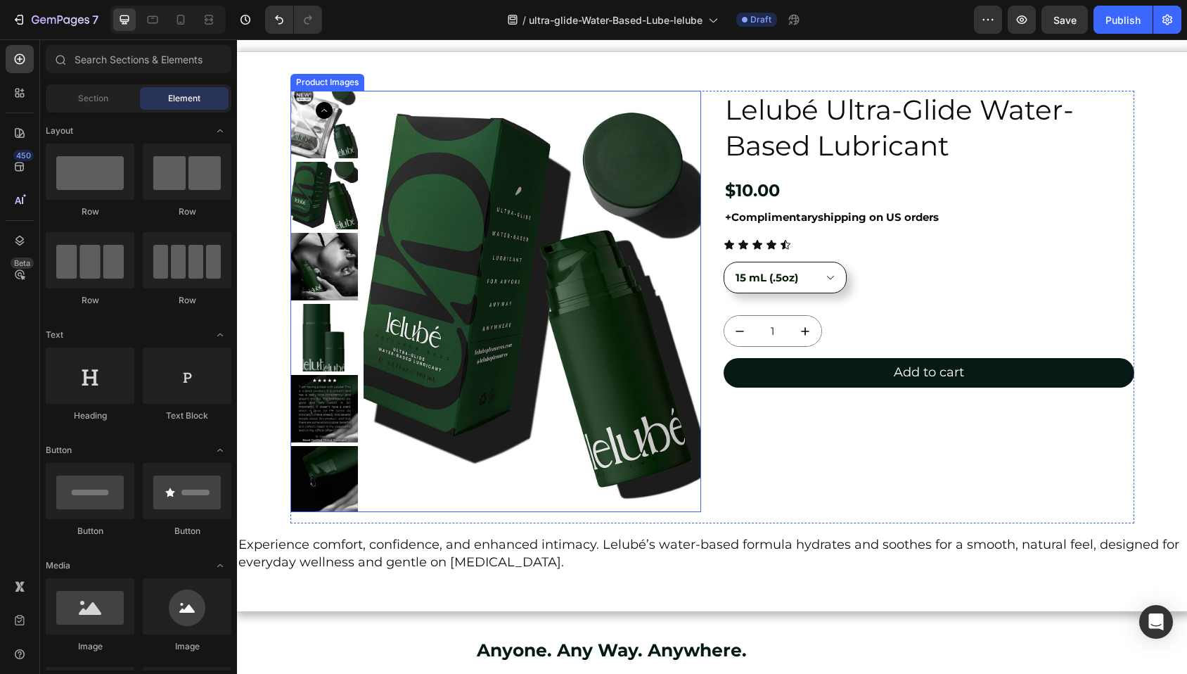
click at [314, 79] on div "Product Images" at bounding box center [327, 82] width 68 height 13
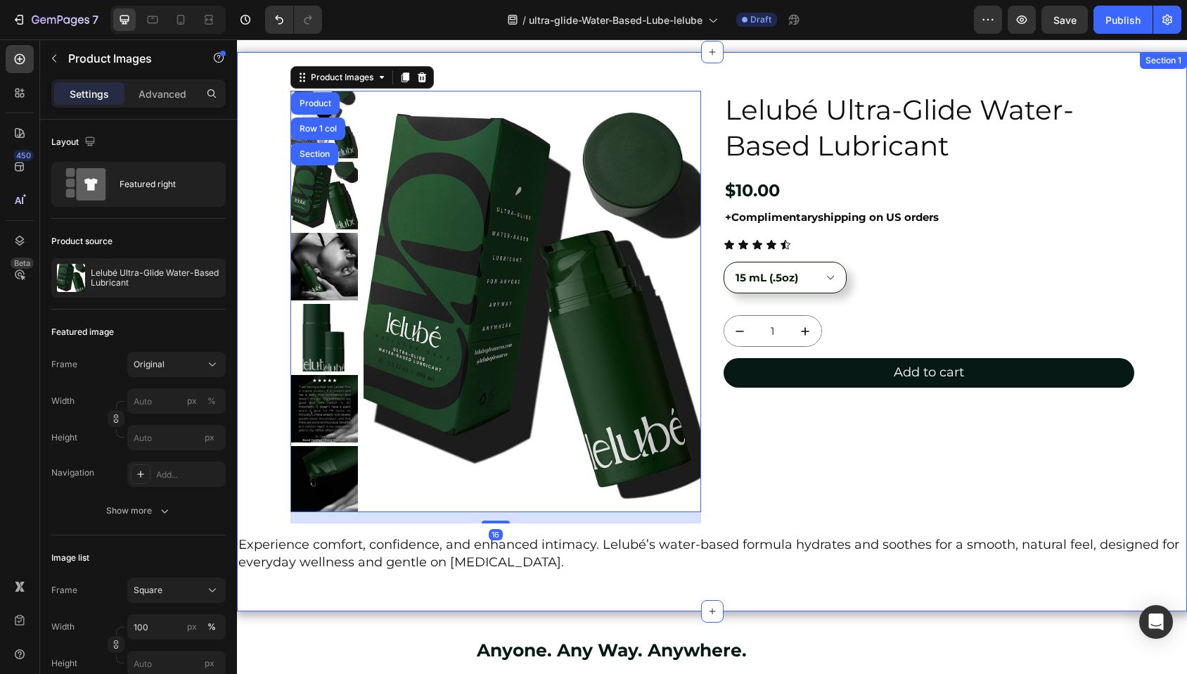
click at [759, 83] on div "Product Images Product Row 1 col Section 16 Lelubé Ultra-Glide Water-Based Lubr…" at bounding box center [712, 331] width 950 height 559
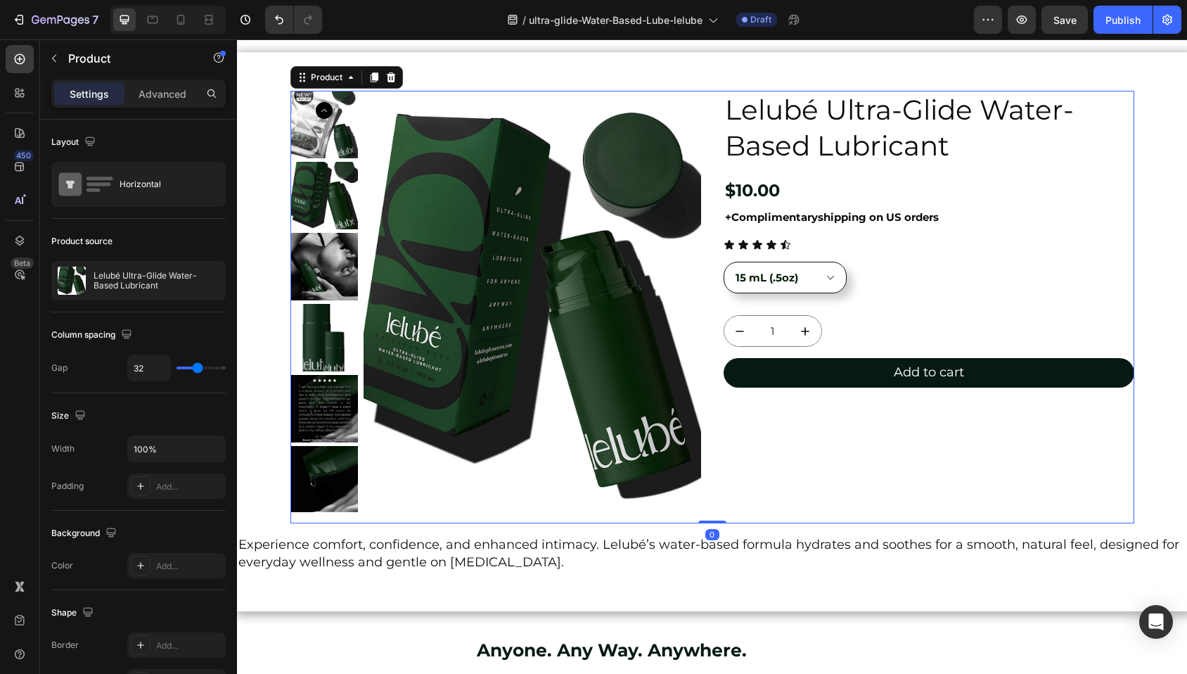
click at [1081, 506] on div "Lelubé Ultra-Glide Water-Based Lubricant Product Title $10.00 Product Price Pro…" at bounding box center [928, 307] width 411 height 432
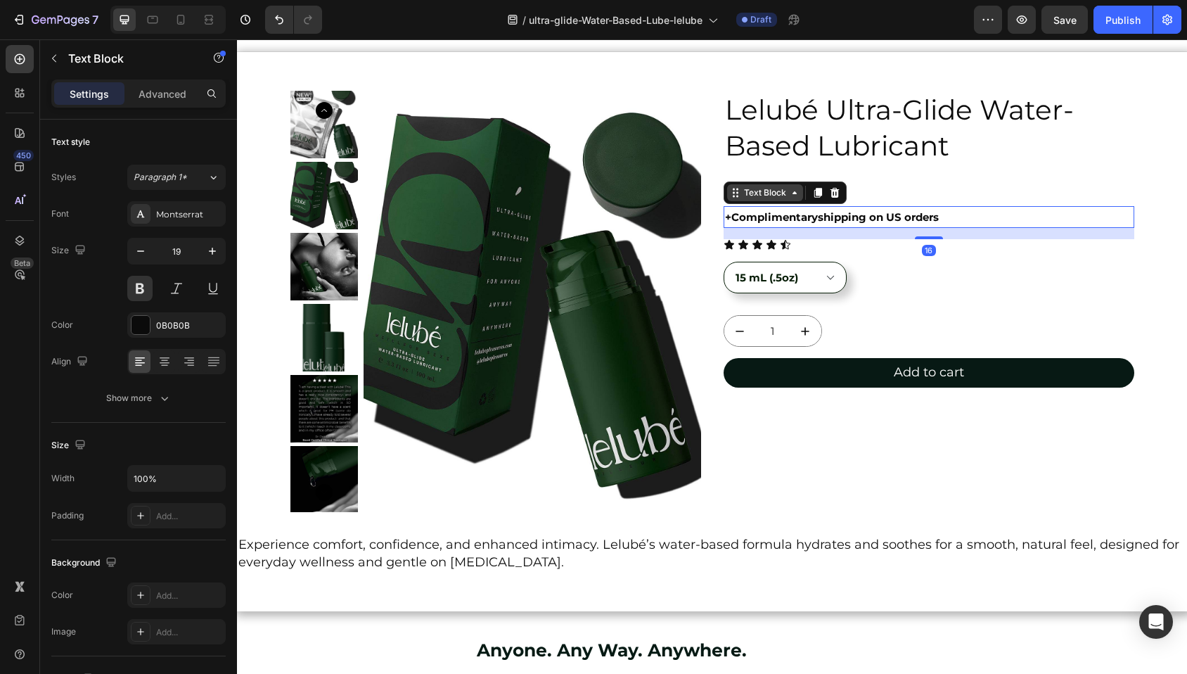
click at [737, 200] on div "Text Block" at bounding box center [765, 192] width 76 height 17
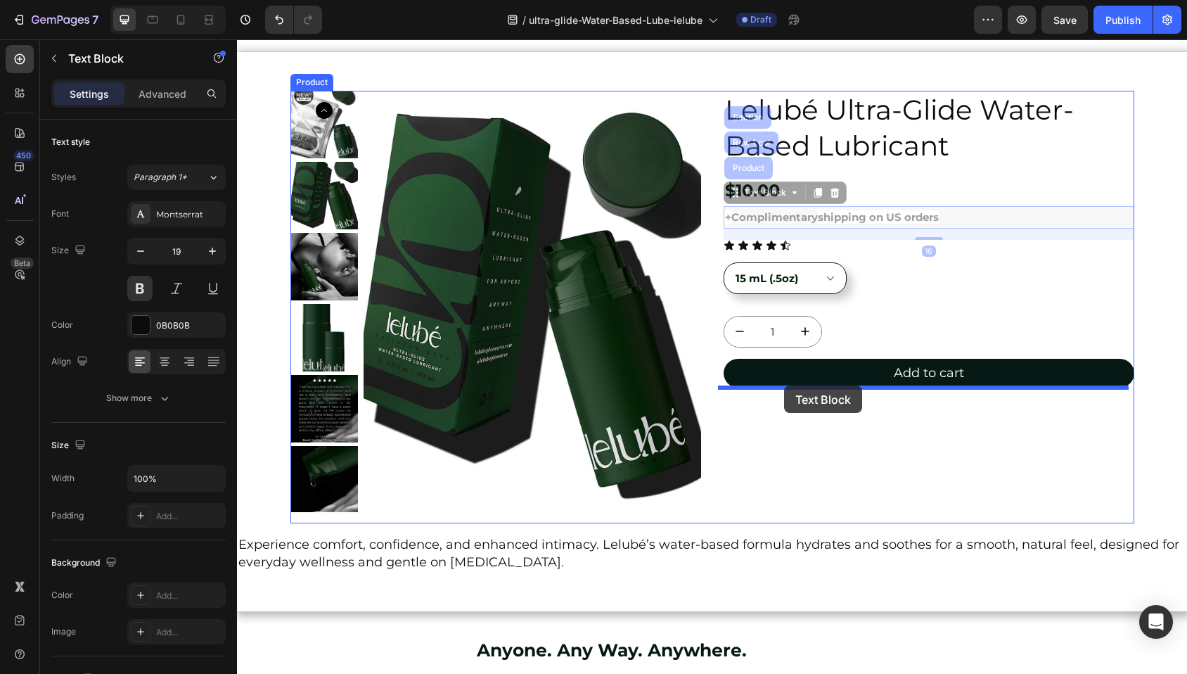
drag, startPoint x: 731, startPoint y: 193, endPoint x: 784, endPoint y: 385, distance: 199.0
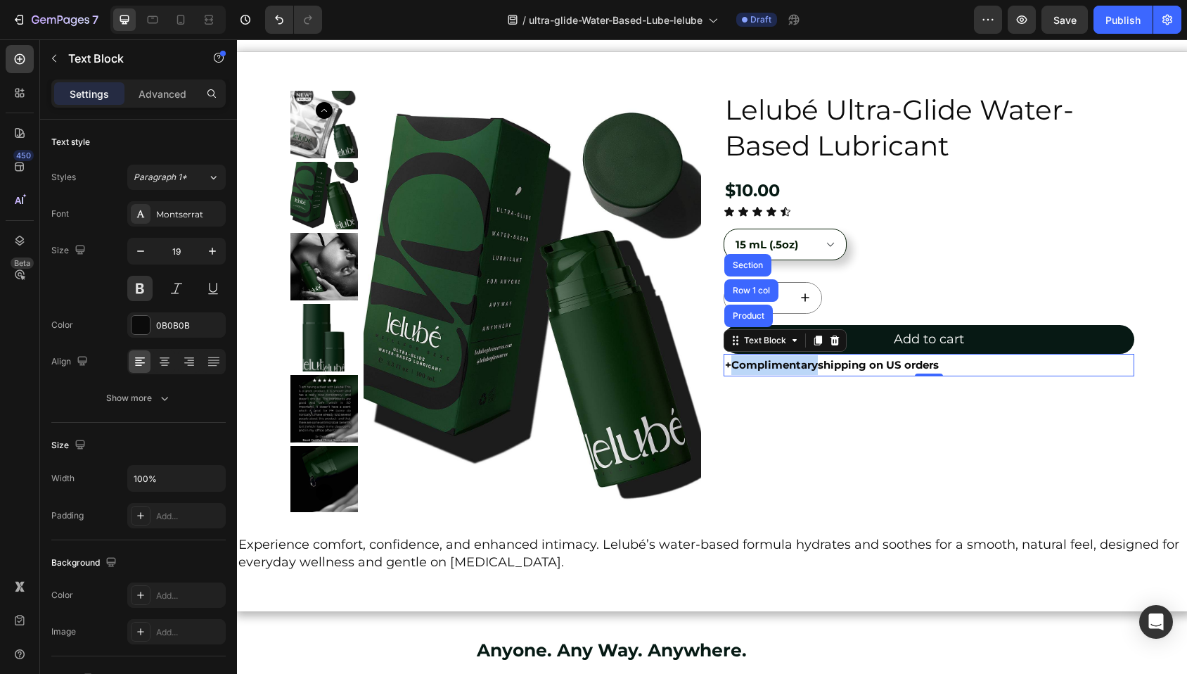
click at [801, 370] on span "Complimentary" at bounding box center [774, 364] width 86 height 13
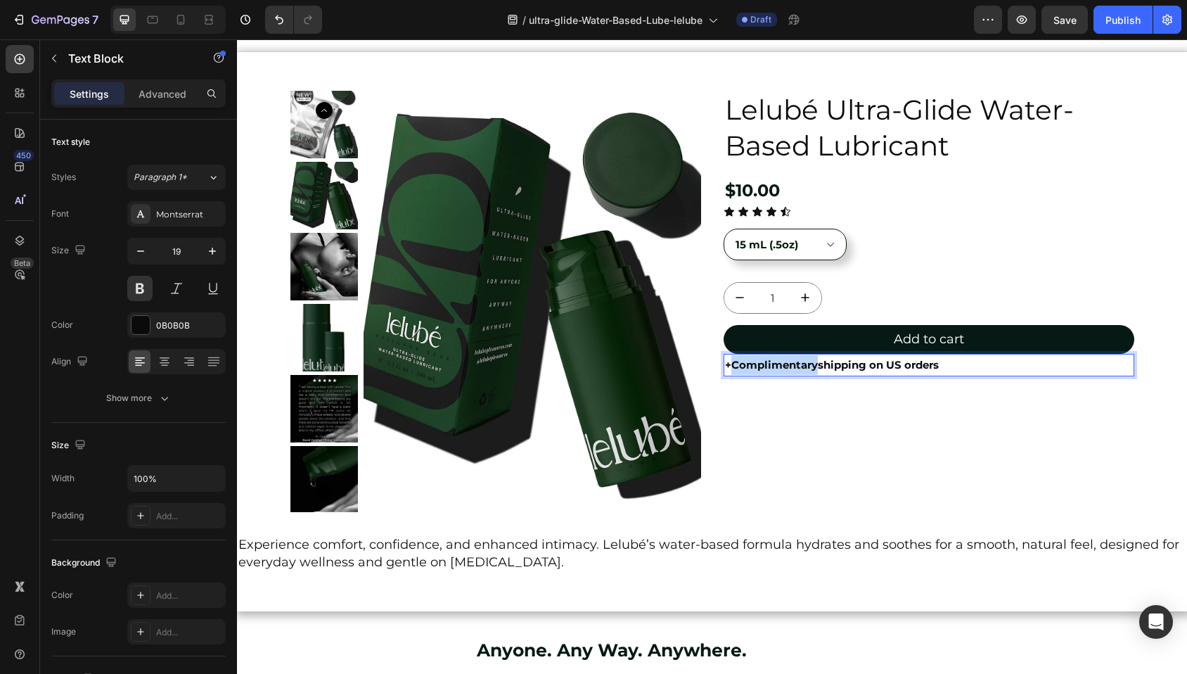
click at [801, 370] on span "Complimentary" at bounding box center [774, 364] width 86 height 13
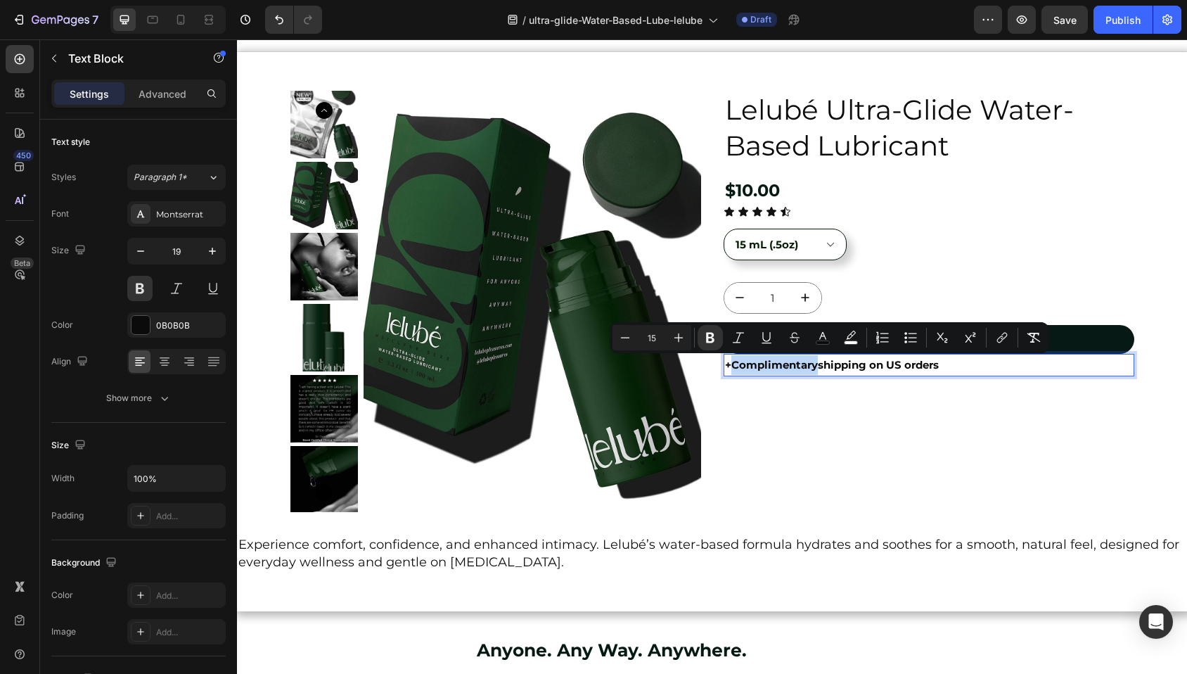
click at [735, 368] on span "Complimentary" at bounding box center [774, 364] width 86 height 13
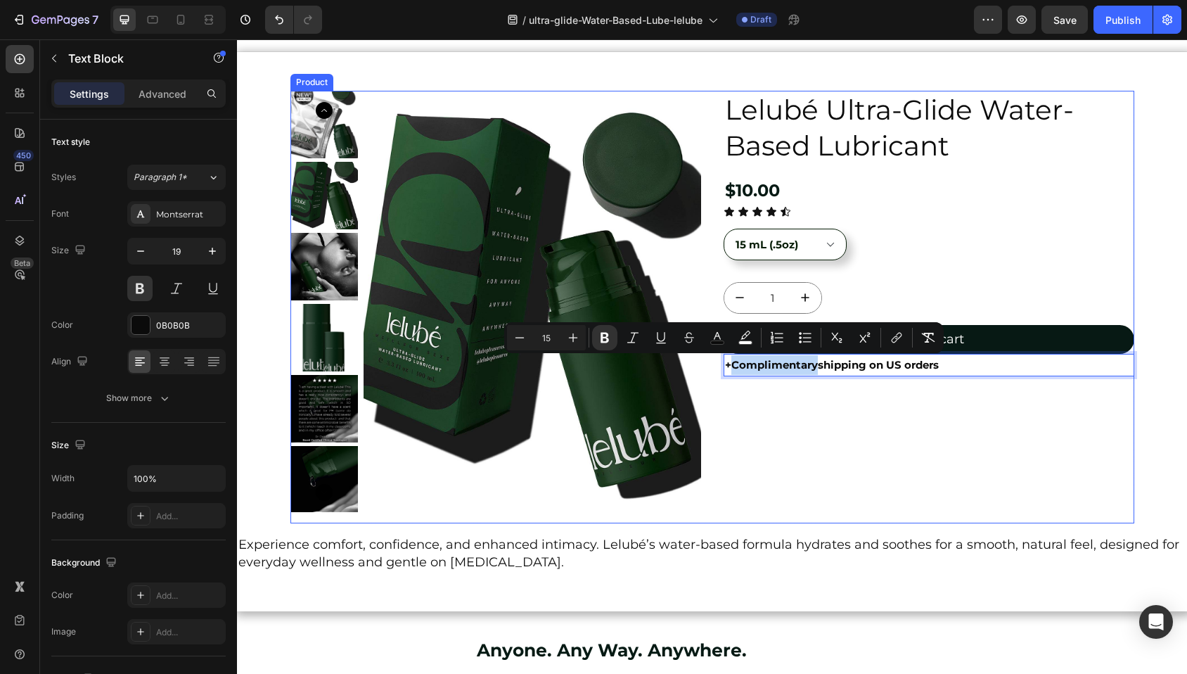
drag, startPoint x: 730, startPoint y: 366, endPoint x: 716, endPoint y: 367, distance: 14.1
click at [716, 367] on div "Product Images Lelubé Ultra-Glide Water-Based Lubricant Product Title $10.00 Pr…" at bounding box center [712, 307] width 844 height 432
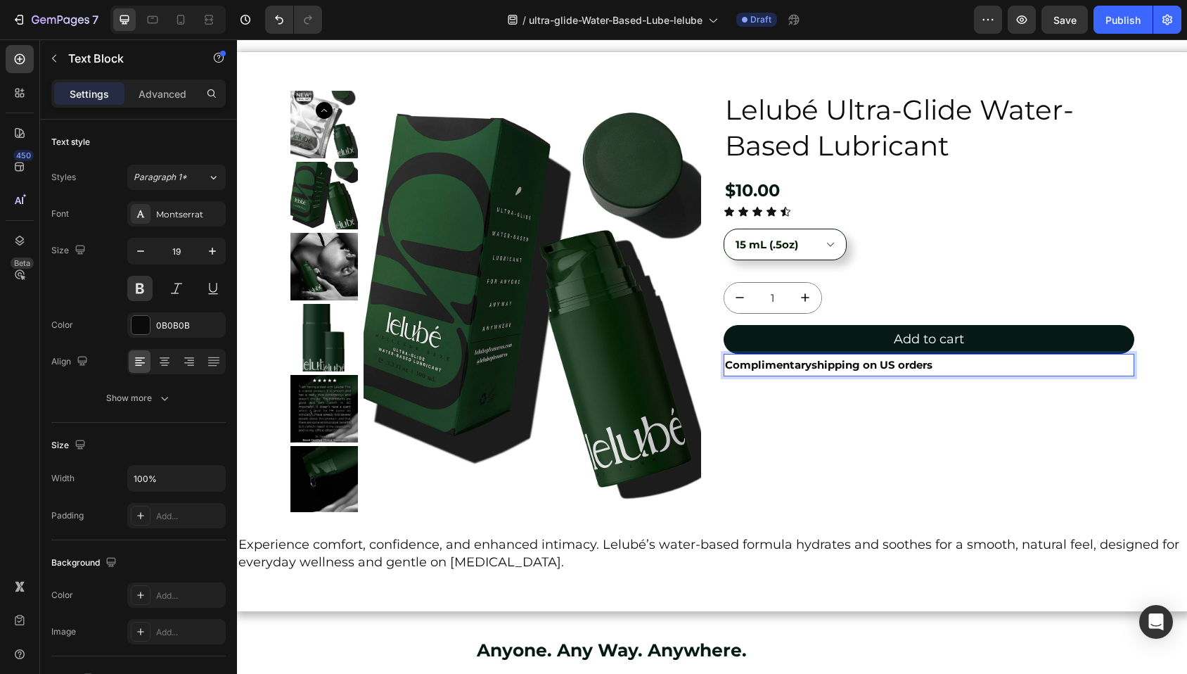
click at [811, 366] on strong "shipping on US orders" at bounding box center [871, 364] width 121 height 13
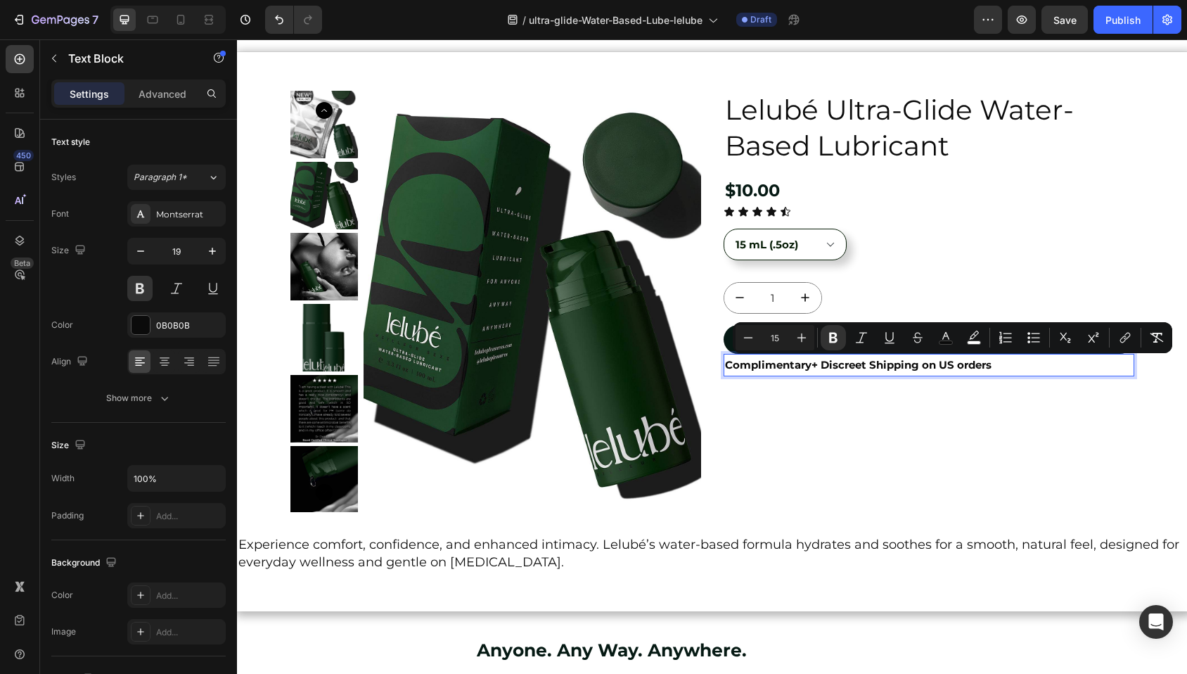
drag, startPoint x: 916, startPoint y: 367, endPoint x: 998, endPoint y: 370, distance: 81.6
click at [998, 370] on p "Complimentary + Discreet Shipping on US orders" at bounding box center [929, 365] width 408 height 20
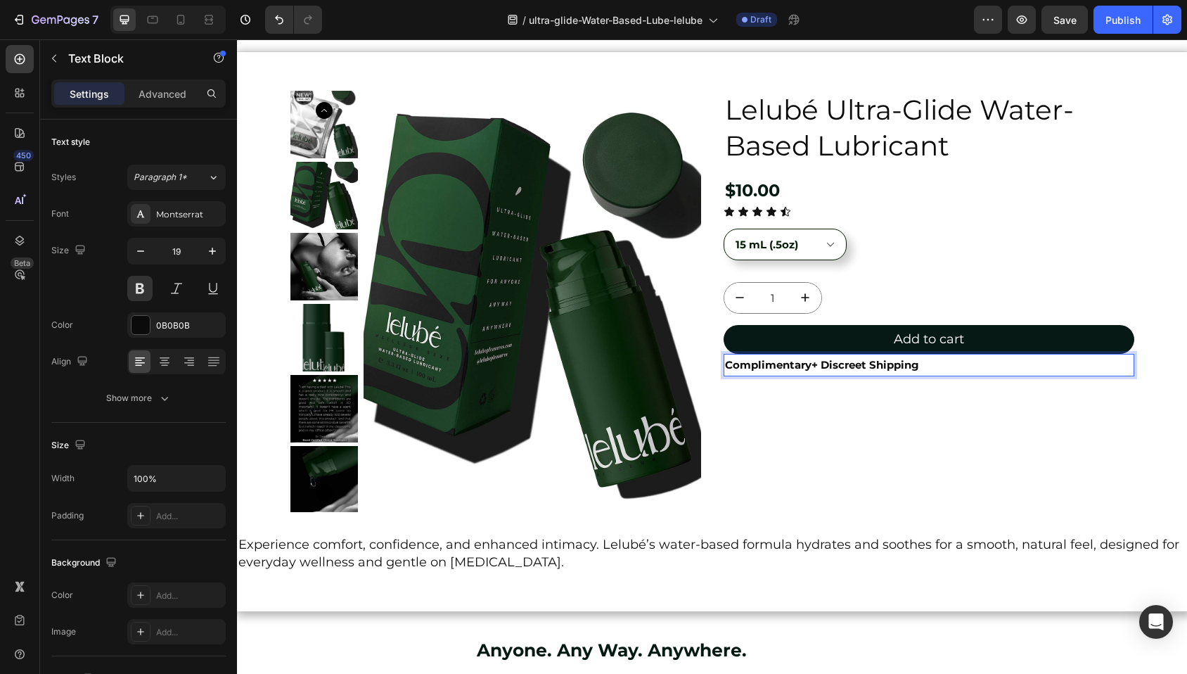
click at [844, 365] on strong "+ Discreet Shipping" at bounding box center [865, 364] width 108 height 13
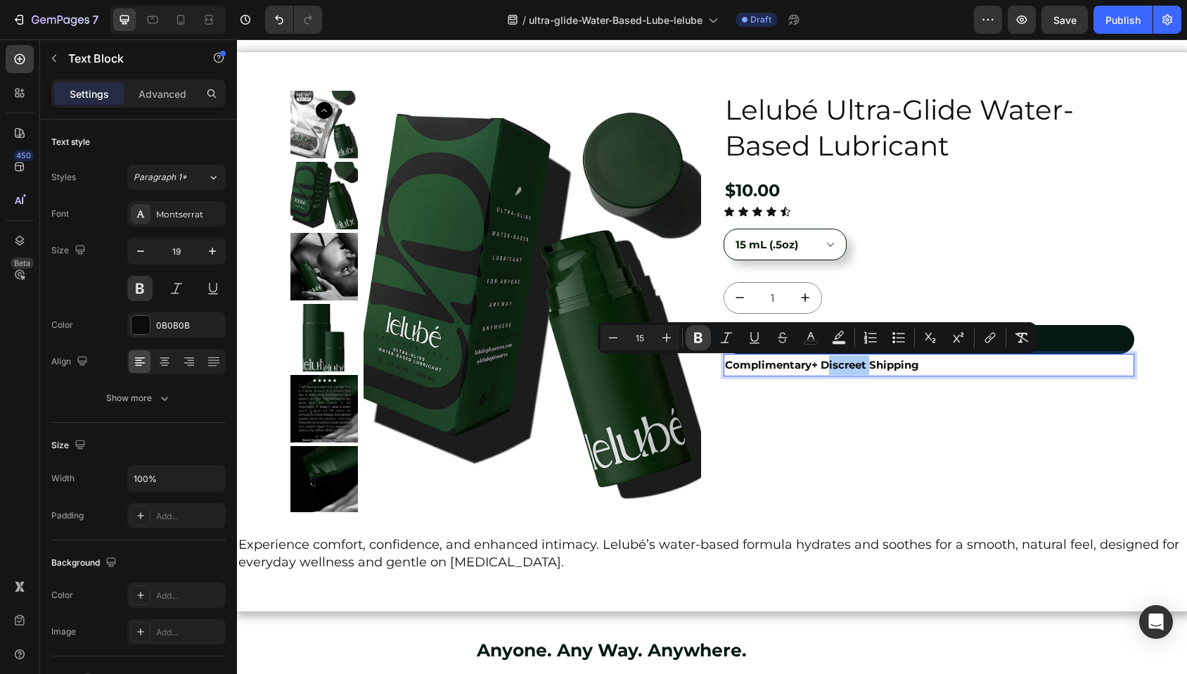
click at [704, 342] on icon "Editor contextual toolbar" at bounding box center [698, 337] width 14 height 14
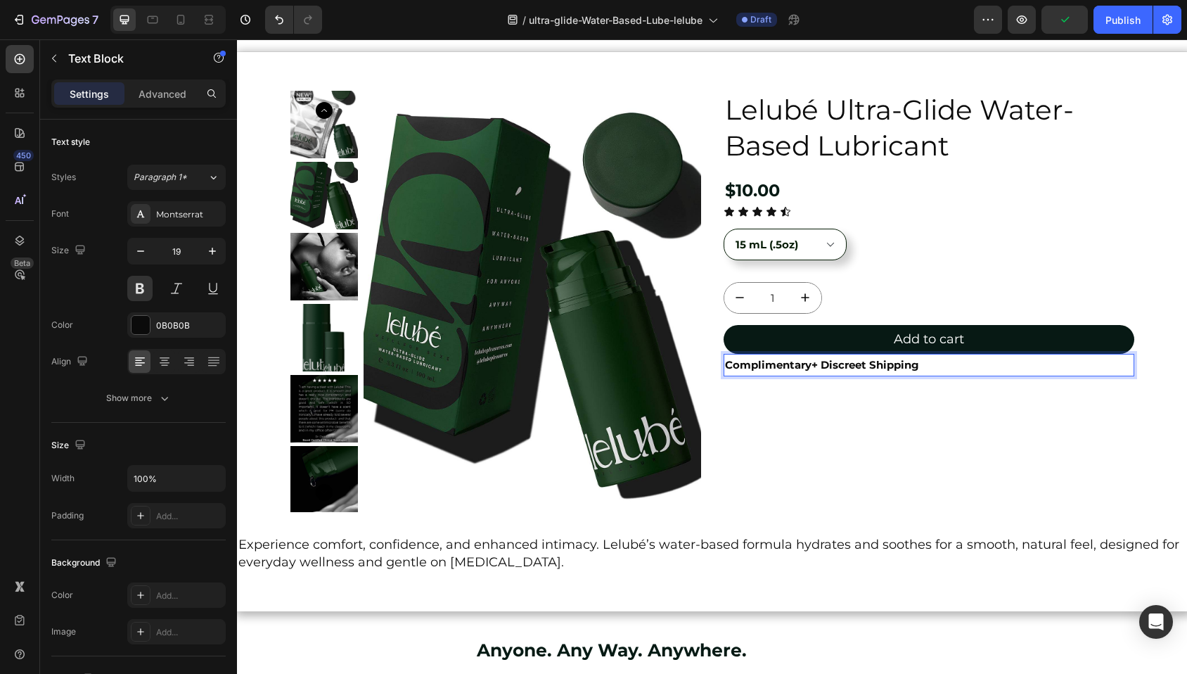
click at [753, 362] on strong "Complimentary" at bounding box center [768, 364] width 86 height 13
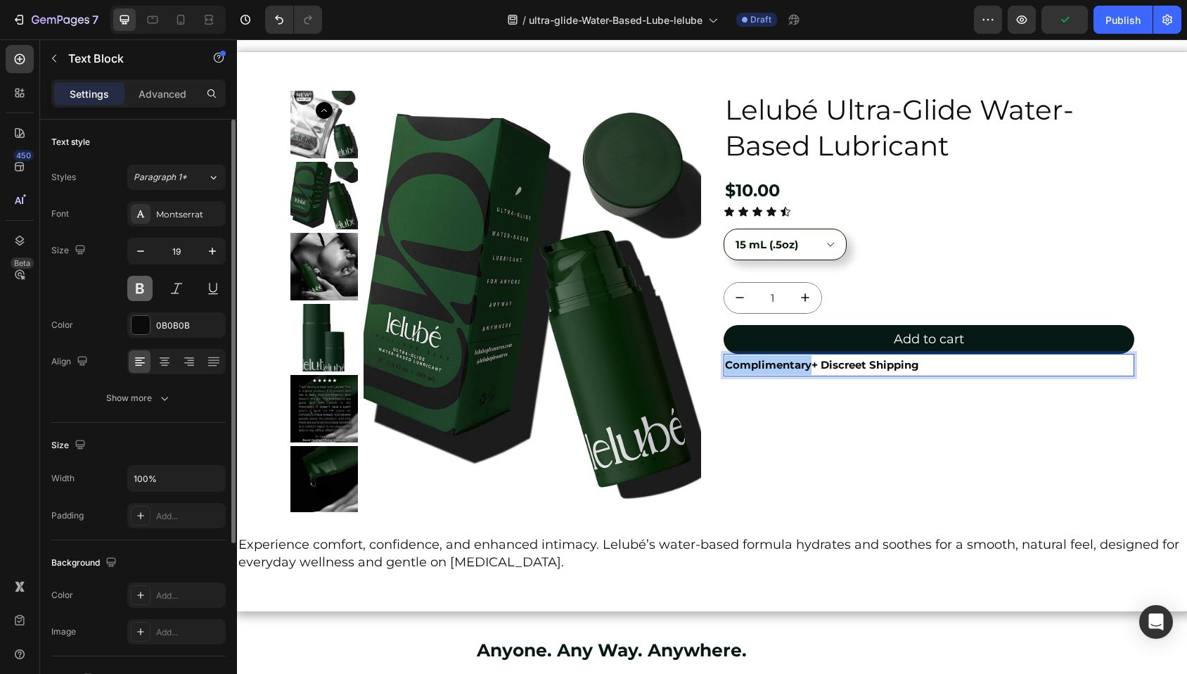
click at [148, 288] on button at bounding box center [139, 288] width 25 height 25
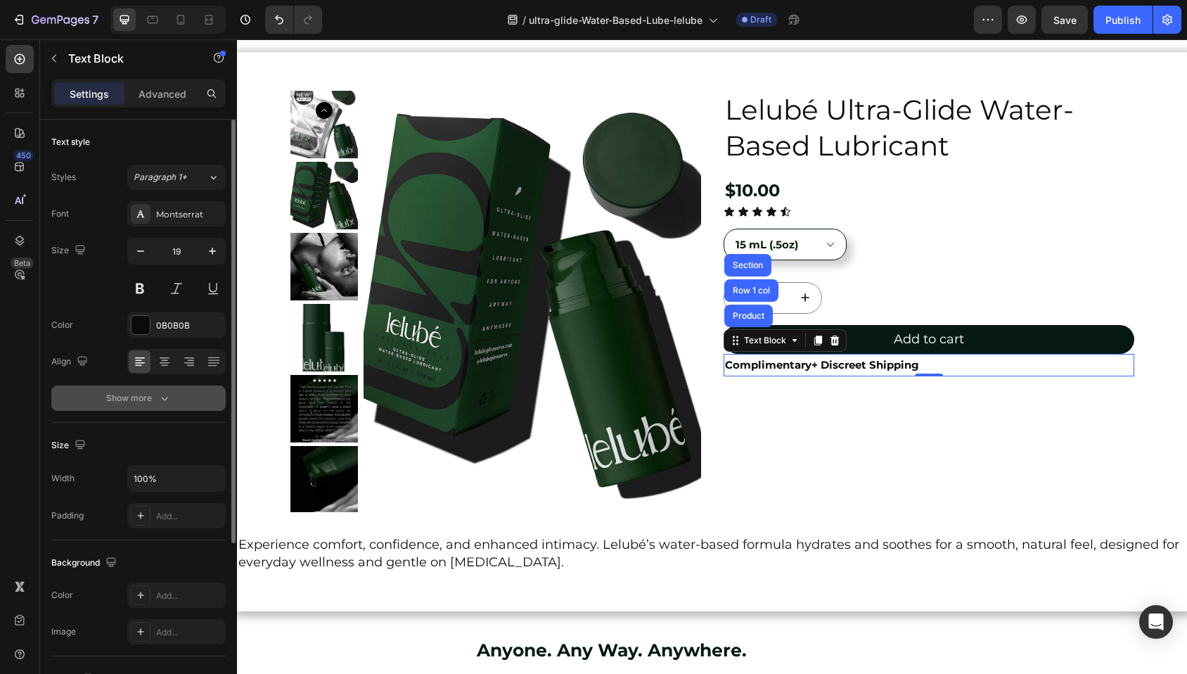
scroll to position [3, 0]
click at [176, 98] on p "Advanced" at bounding box center [163, 93] width 48 height 15
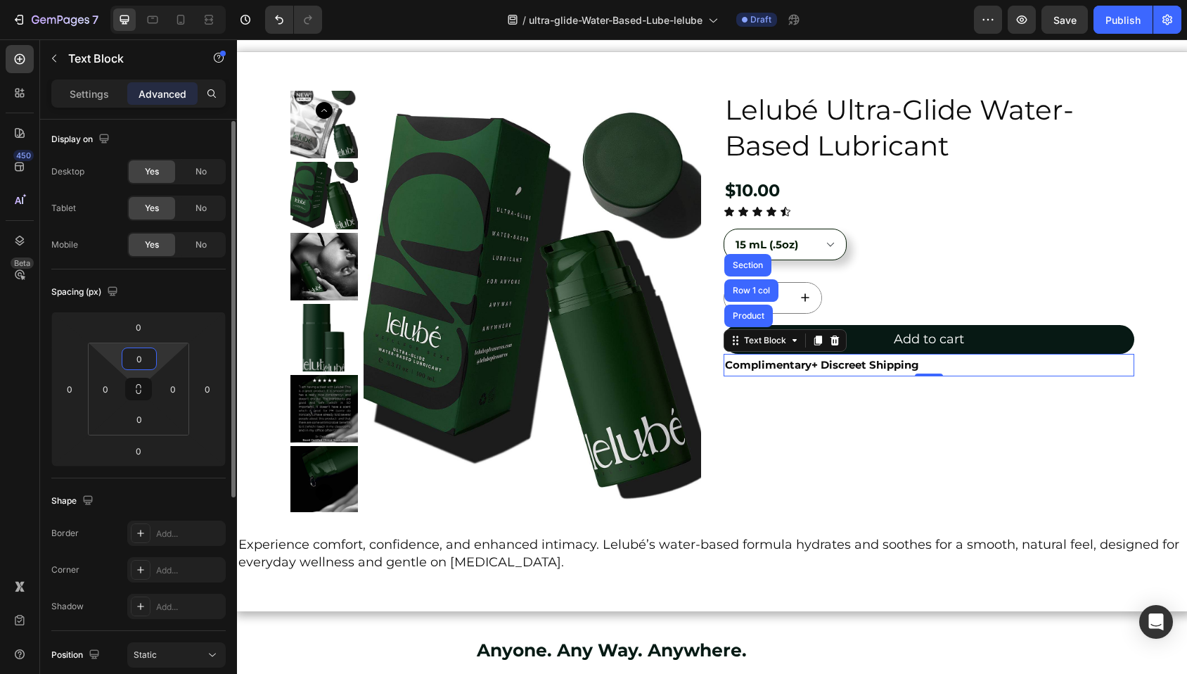
click at [139, 363] on input "0" at bounding box center [139, 358] width 28 height 21
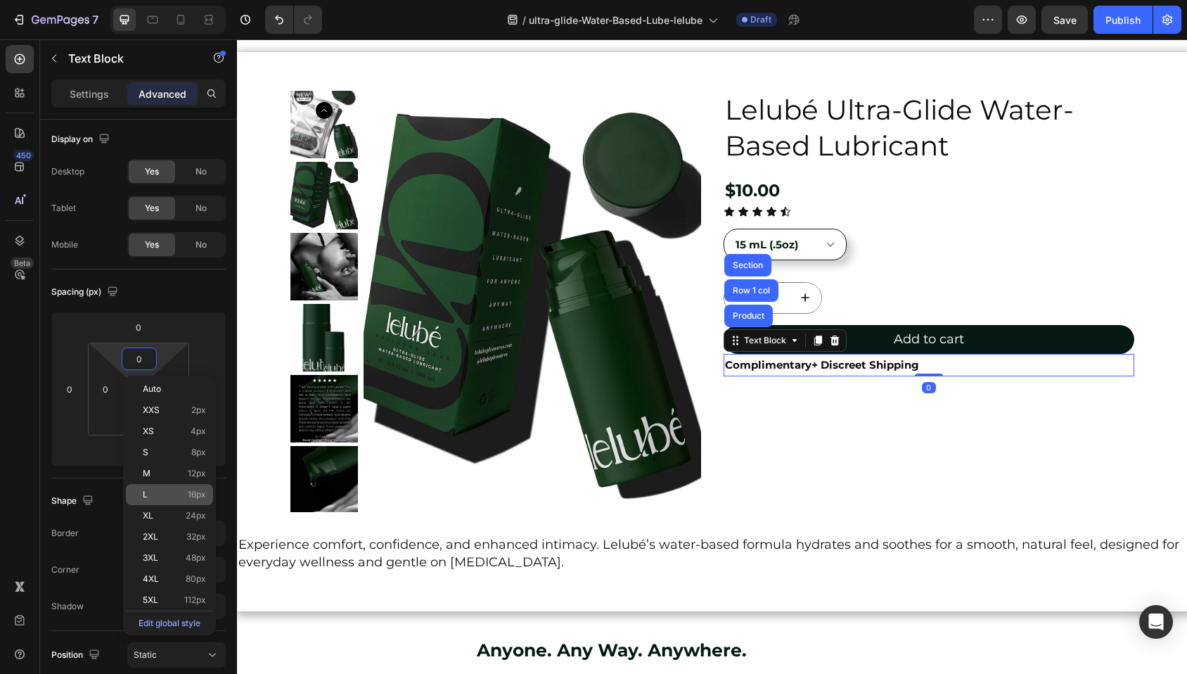
click at [189, 499] on div "L 16px" at bounding box center [169, 494] width 87 height 21
type input "16"
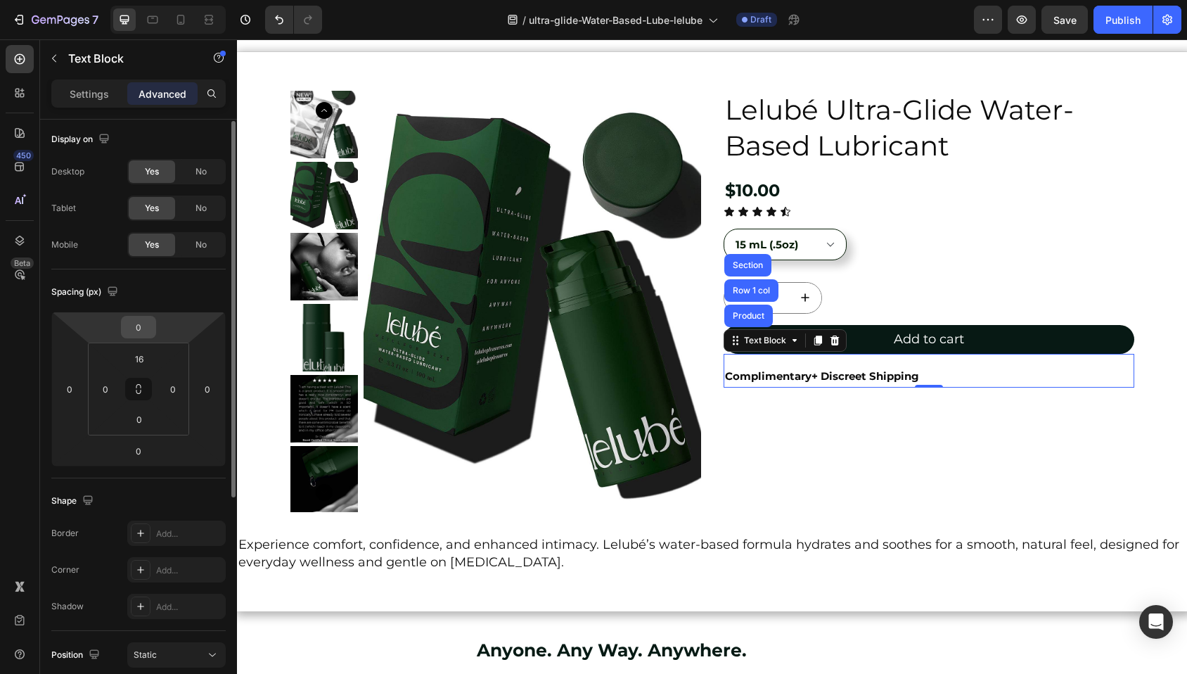
click at [139, 322] on input "0" at bounding box center [138, 326] width 28 height 21
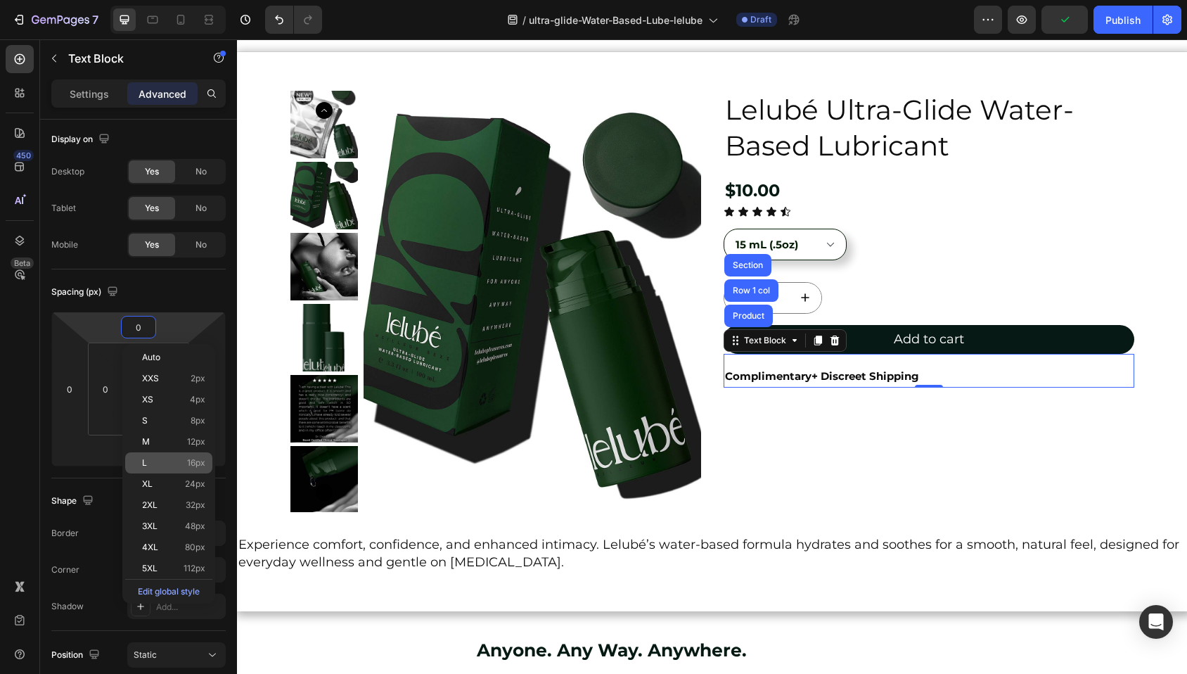
click at [168, 457] on div "L 16px" at bounding box center [168, 462] width 87 height 21
type input "16"
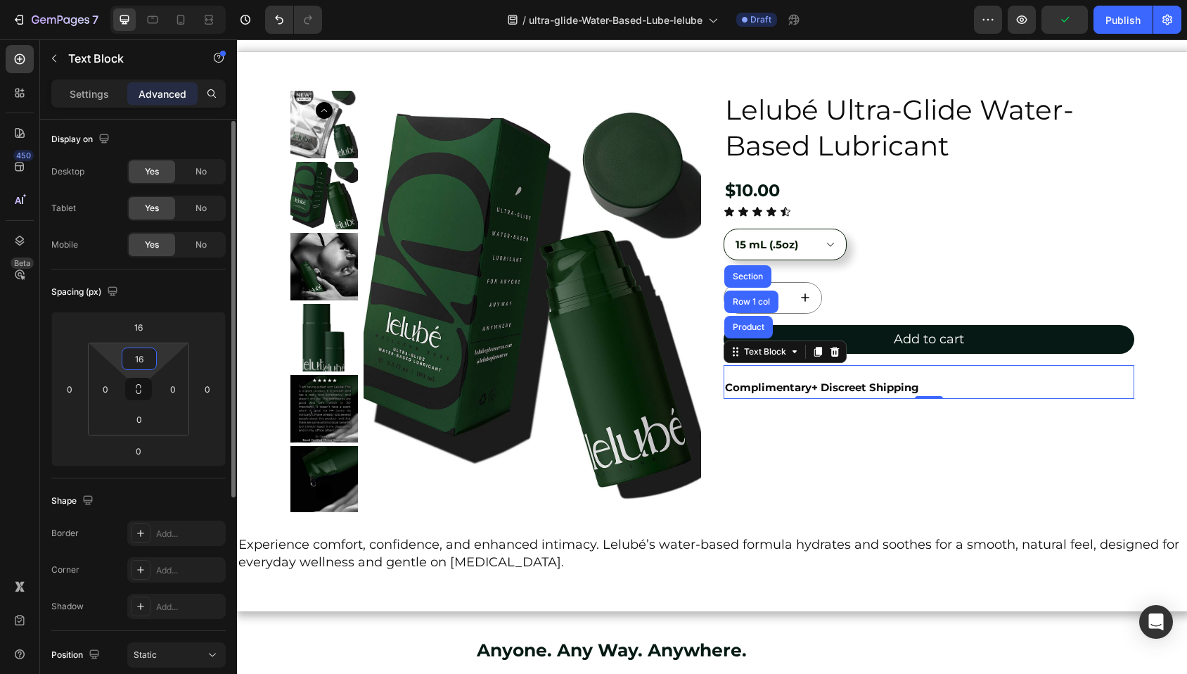
click at [141, 362] on input "16" at bounding box center [139, 358] width 28 height 21
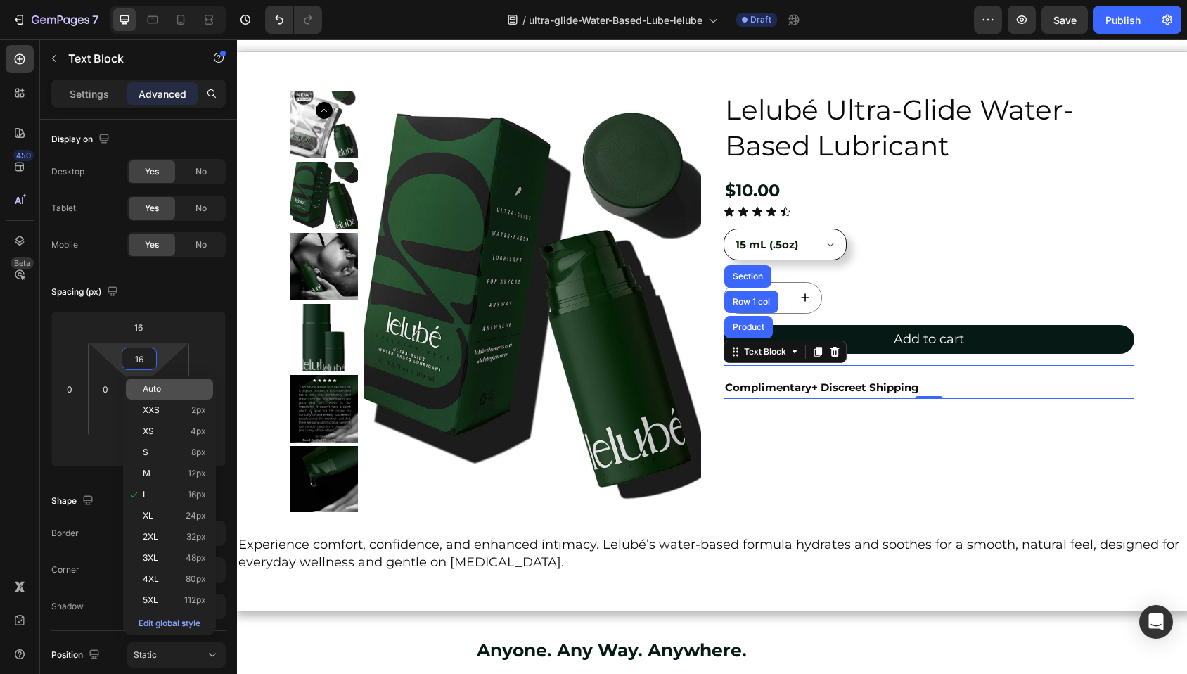
type input "0"
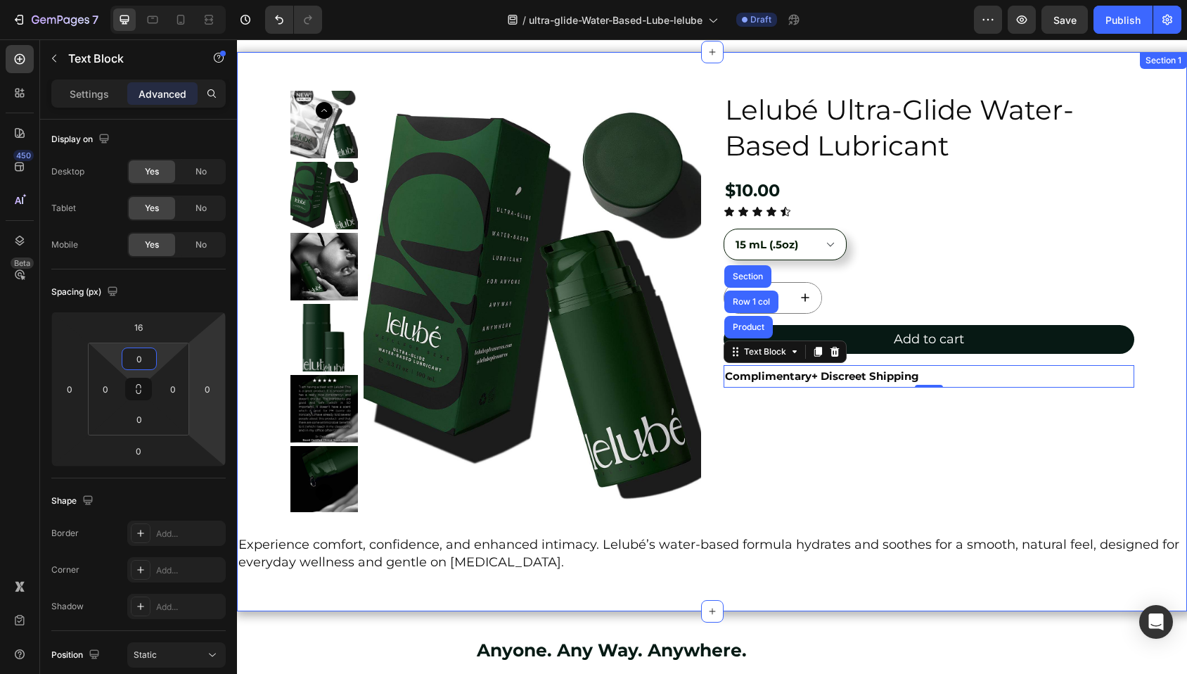
click at [1164, 293] on div "Product Images Lelubé Ultra-Glide Water-Based Lubricant Product Title $10.00 Pr…" at bounding box center [712, 332] width 950 height 482
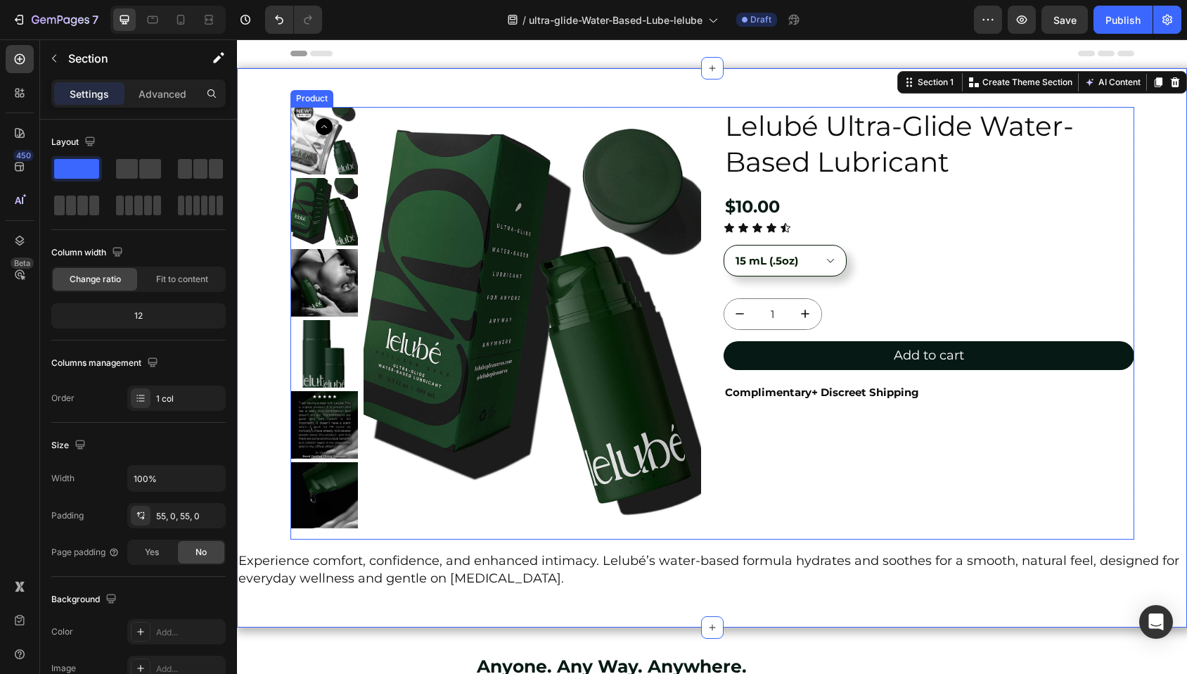
scroll to position [0, 0]
click at [714, 109] on div "Product Images Lelubé Ultra-Glide Water-Based Lubricant Product Title $10.00 Pr…" at bounding box center [712, 323] width 844 height 432
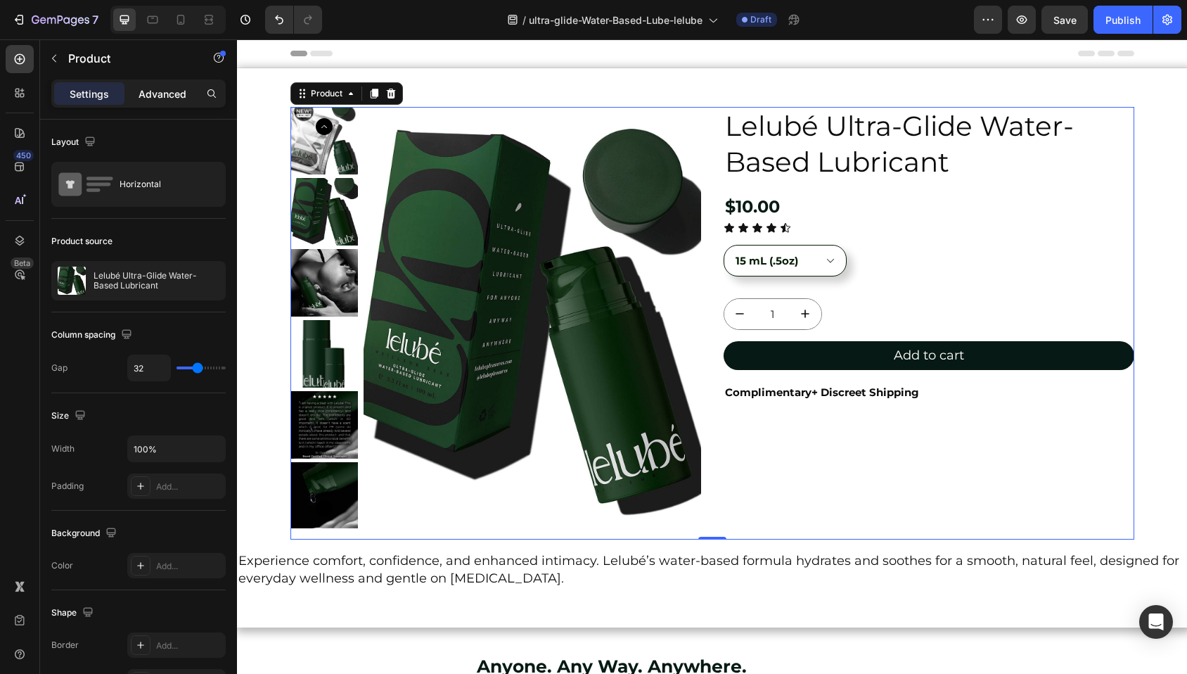
click at [183, 96] on p "Advanced" at bounding box center [163, 93] width 48 height 15
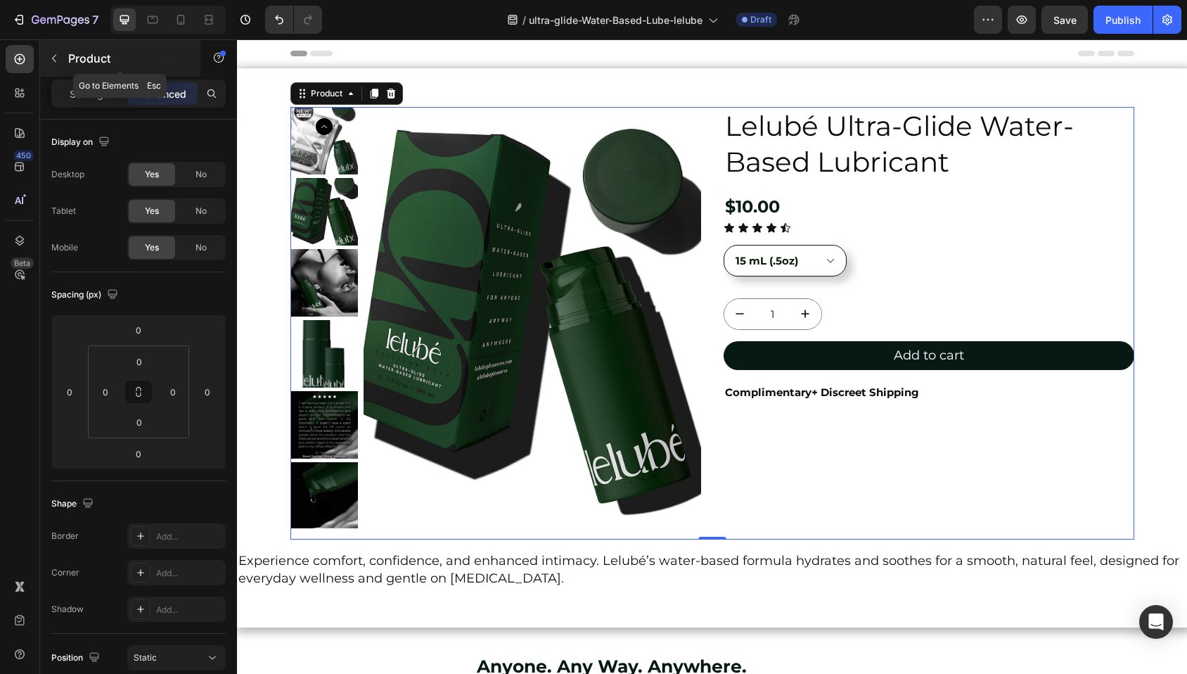
click at [50, 58] on icon "button" at bounding box center [54, 58] width 11 height 11
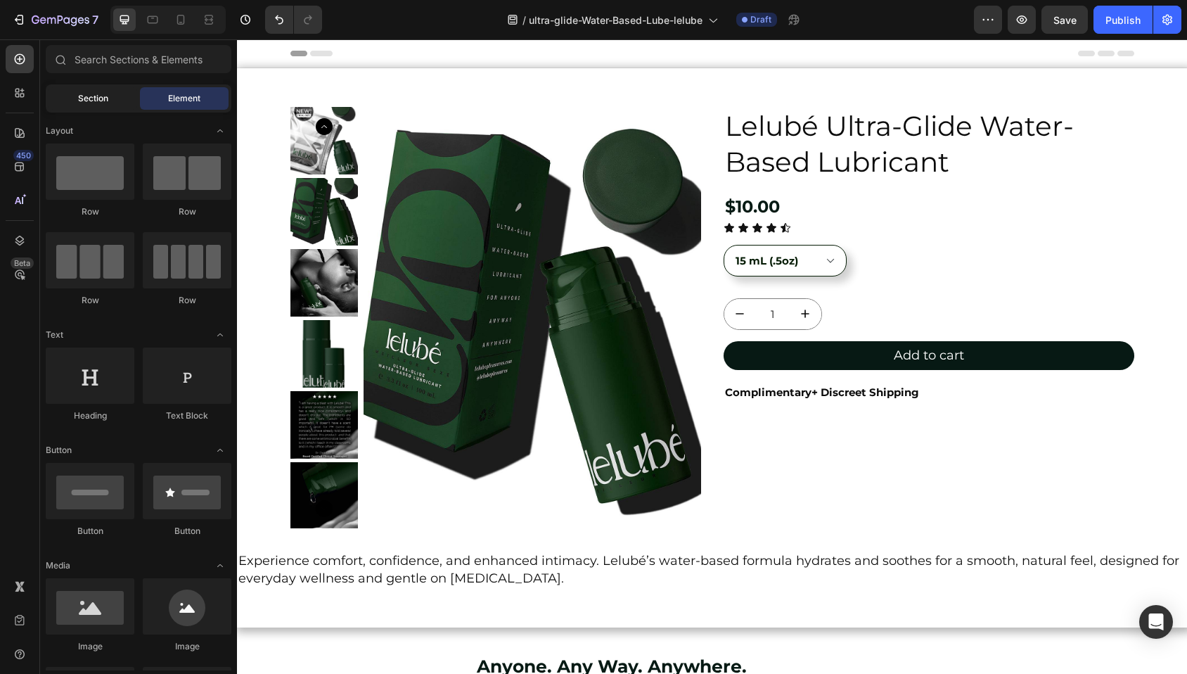
click at [87, 101] on span "Section" at bounding box center [93, 98] width 30 height 13
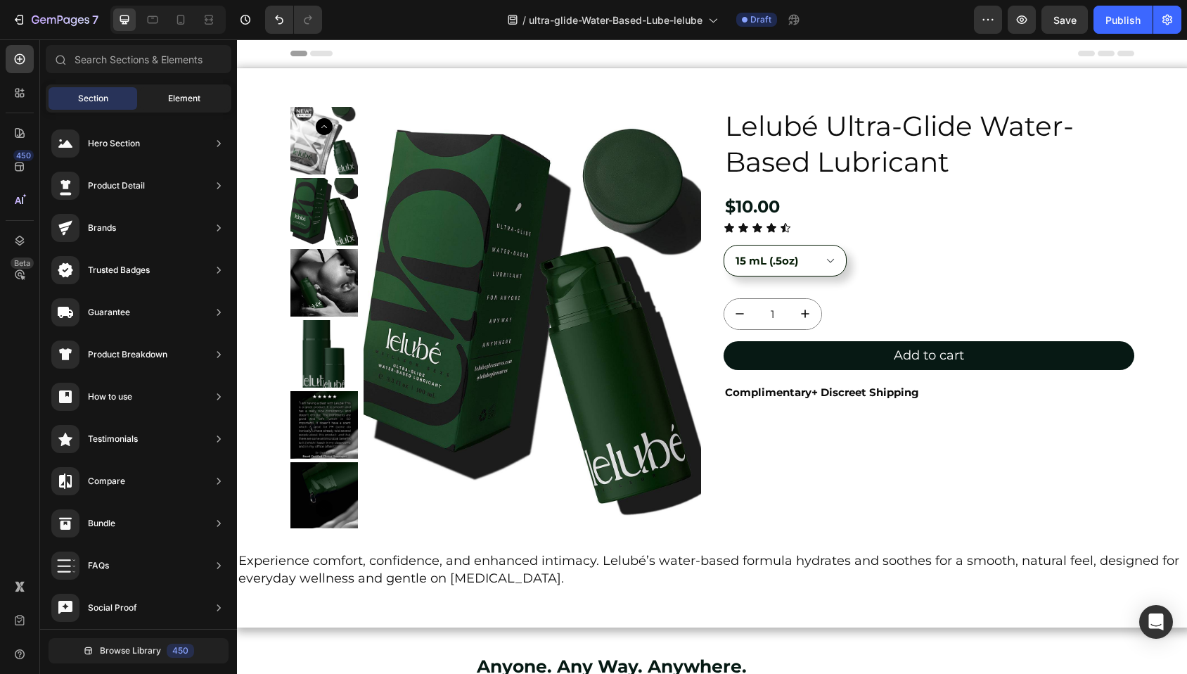
click at [197, 93] on span "Element" at bounding box center [184, 98] width 32 height 13
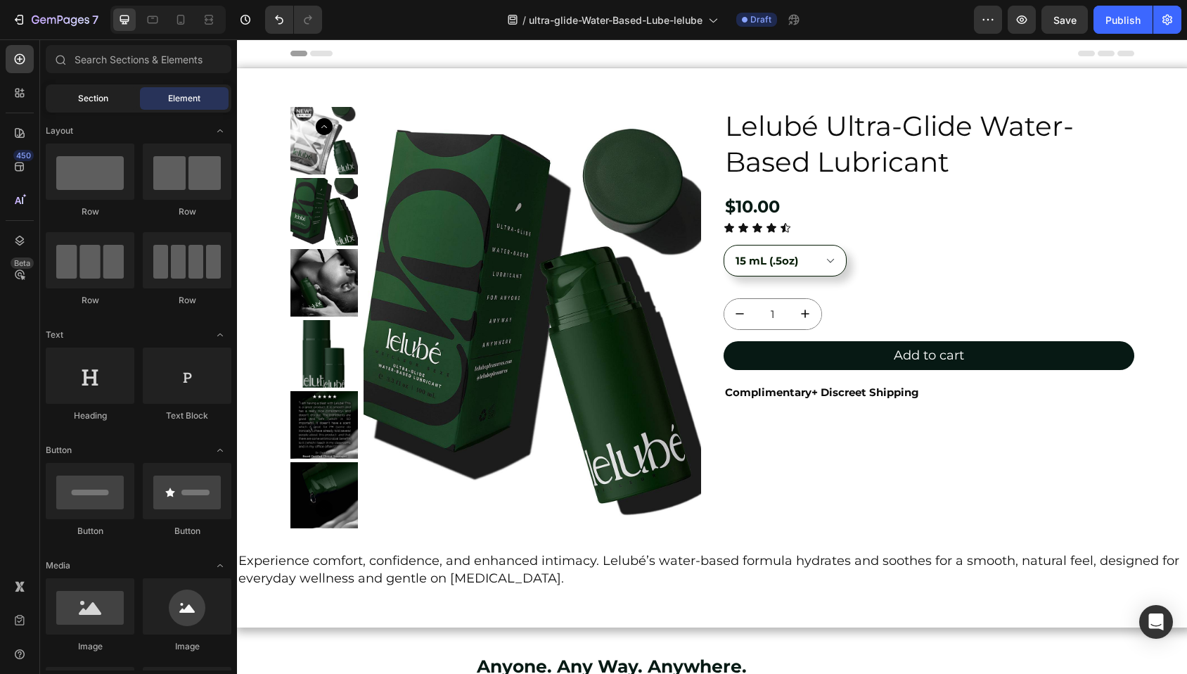
click at [84, 103] on span "Section" at bounding box center [93, 98] width 30 height 13
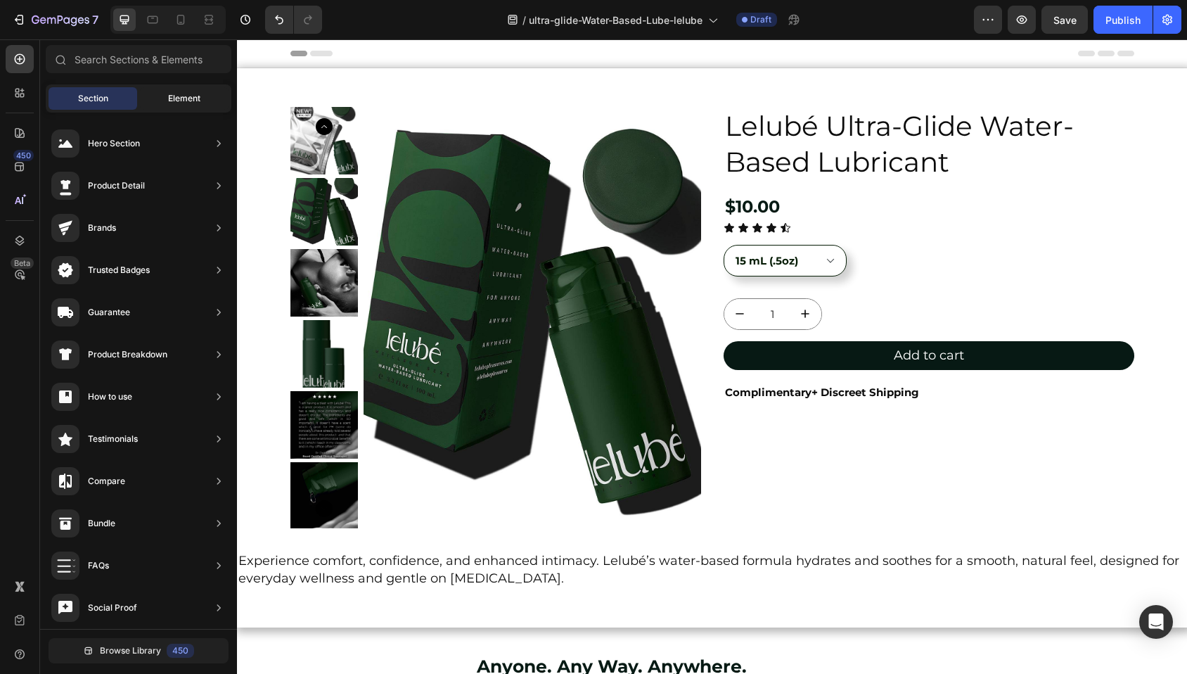
click at [152, 99] on div "Element" at bounding box center [184, 98] width 89 height 22
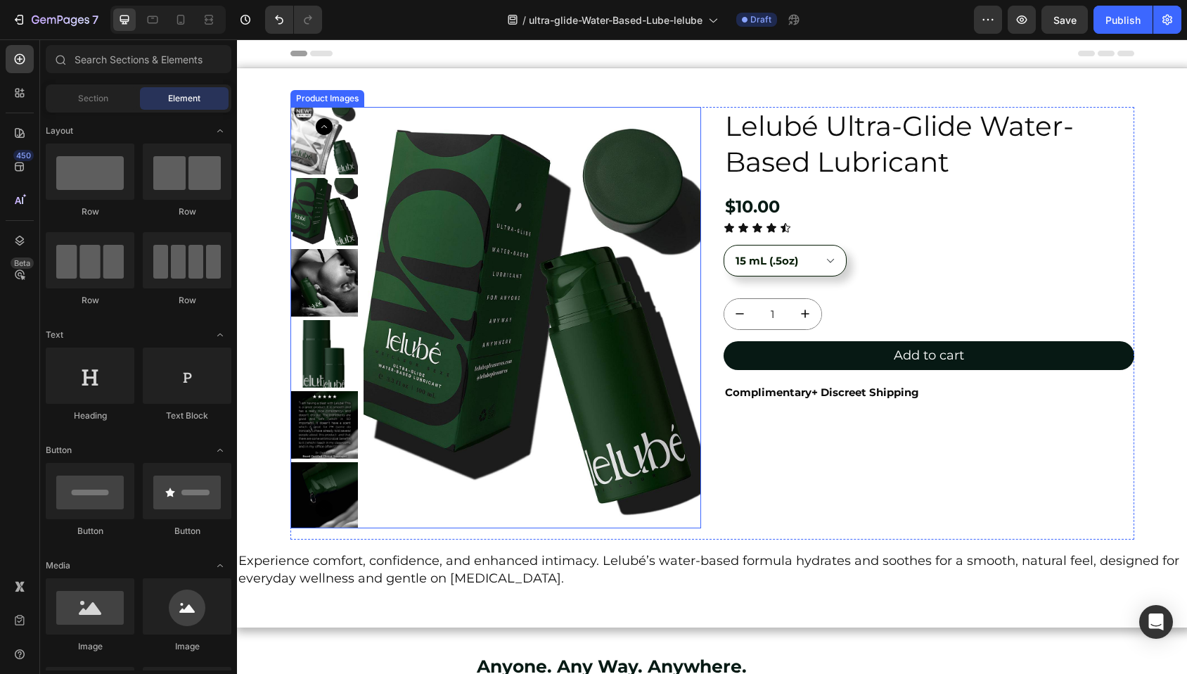
click at [318, 100] on div "Product Images" at bounding box center [327, 98] width 68 height 13
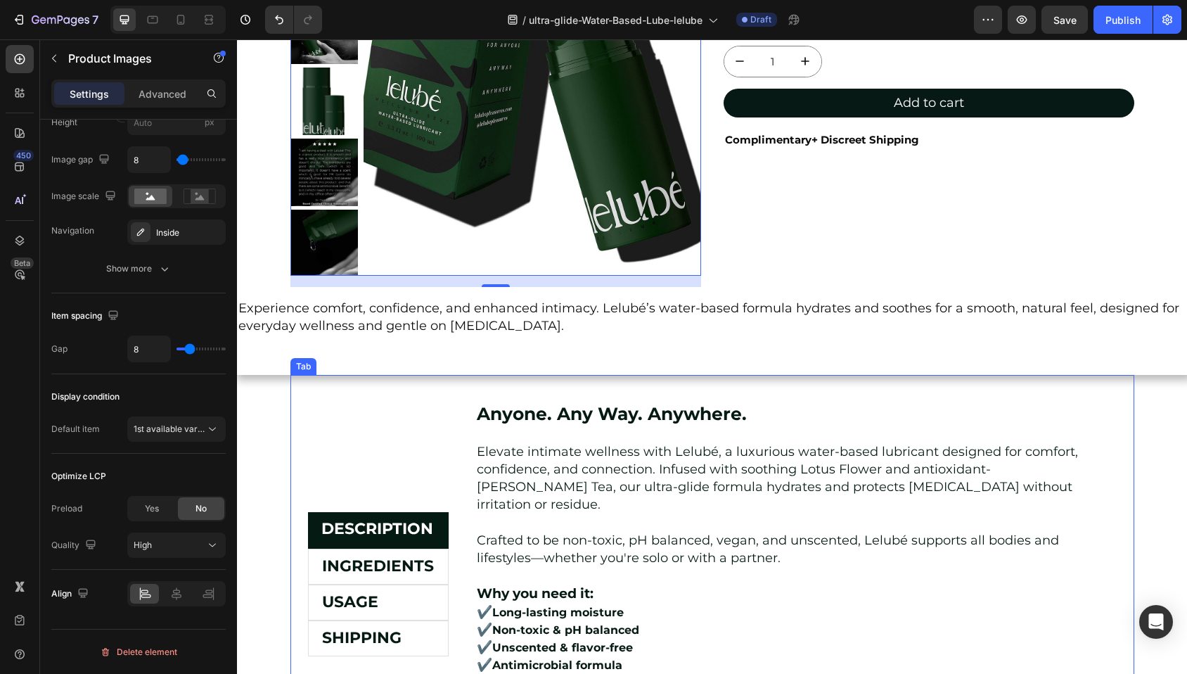
scroll to position [416, 0]
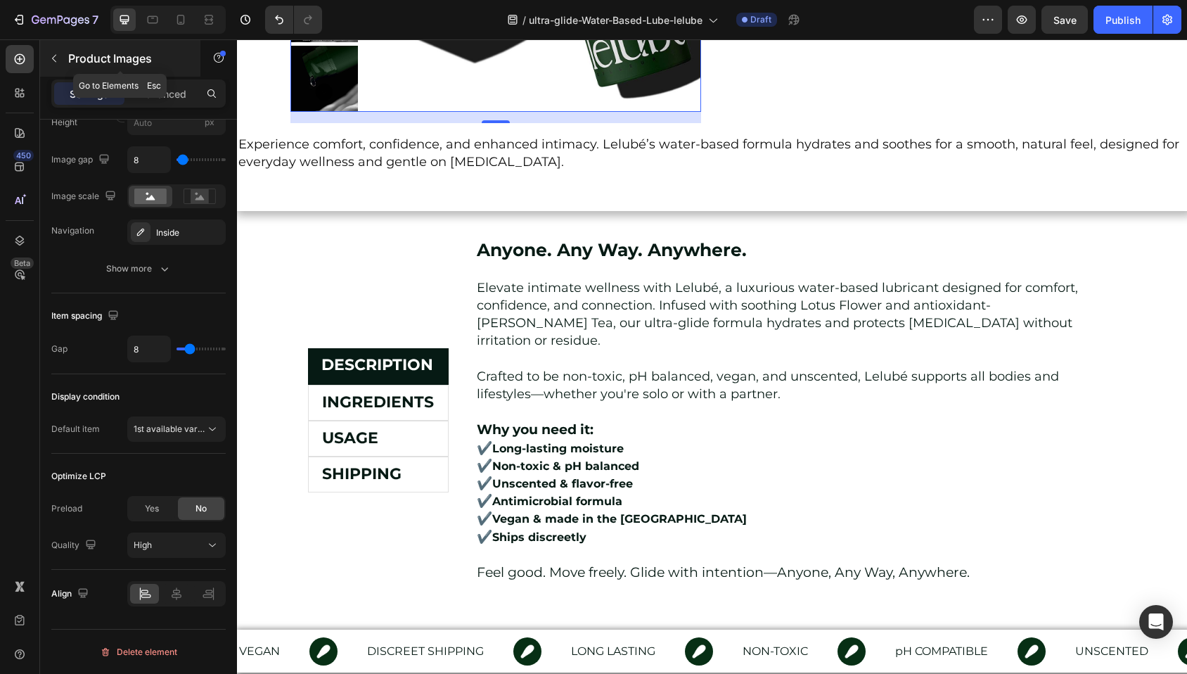
click at [58, 56] on icon "button" at bounding box center [54, 58] width 11 height 11
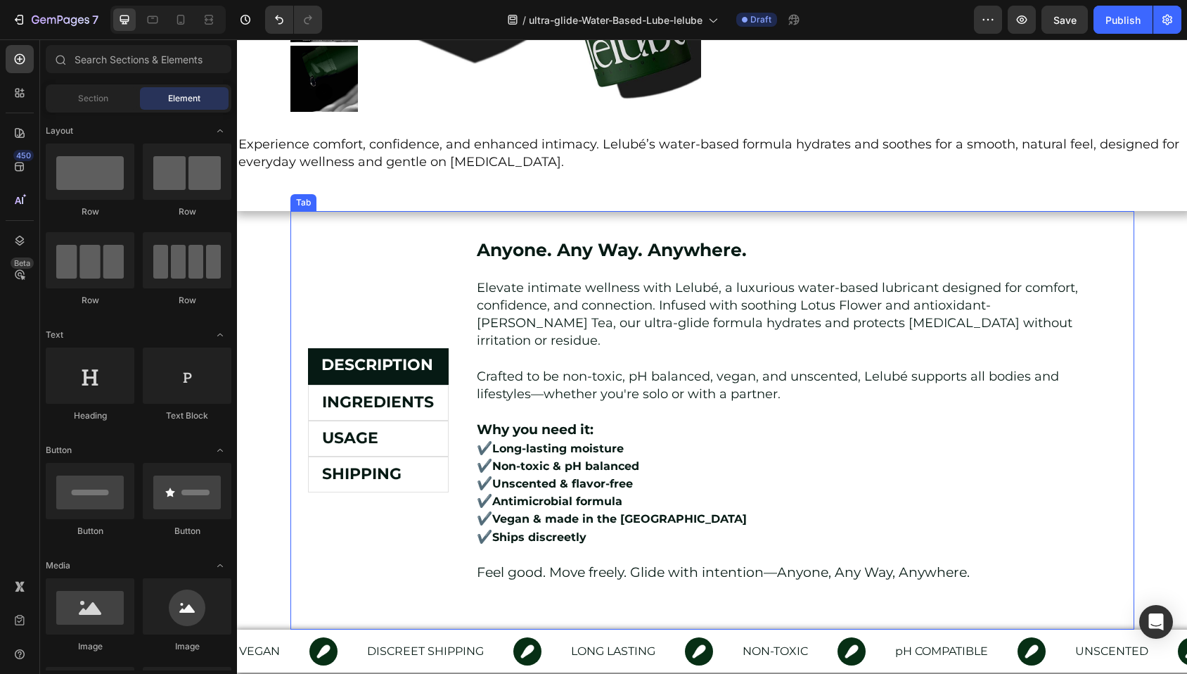
click at [345, 240] on div "DESCRIPTION INGREDIENTS USAGE SHIPPING" at bounding box center [378, 419] width 141 height 383
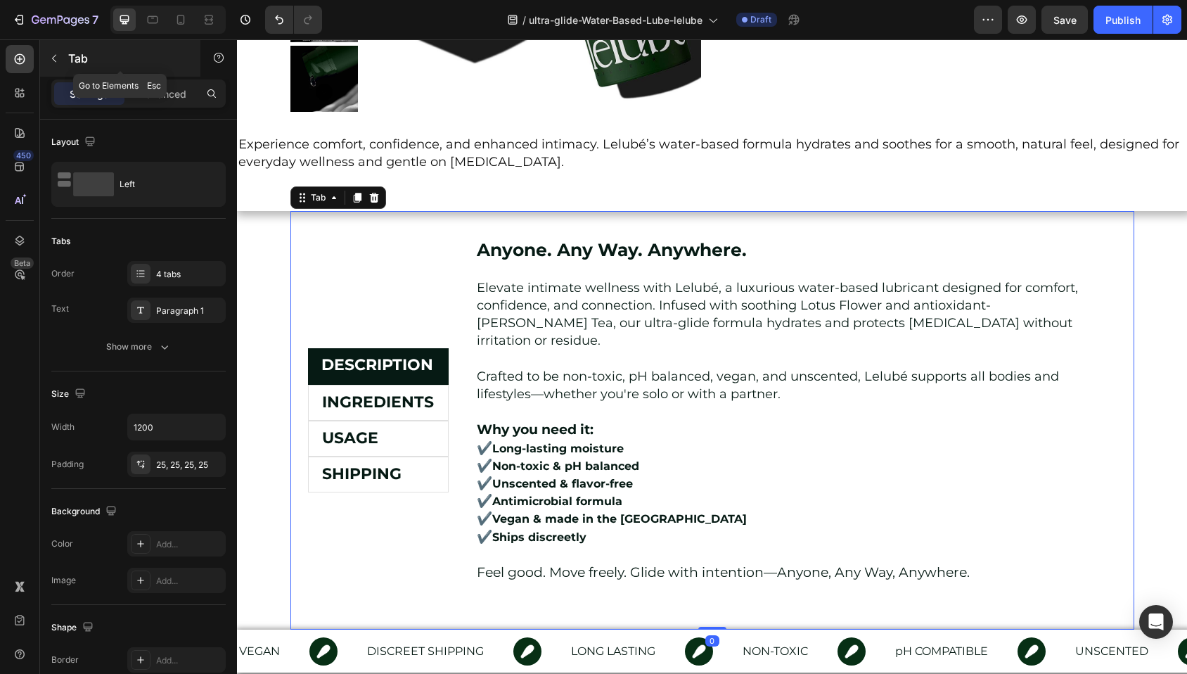
click at [56, 54] on icon "button" at bounding box center [54, 58] width 11 height 11
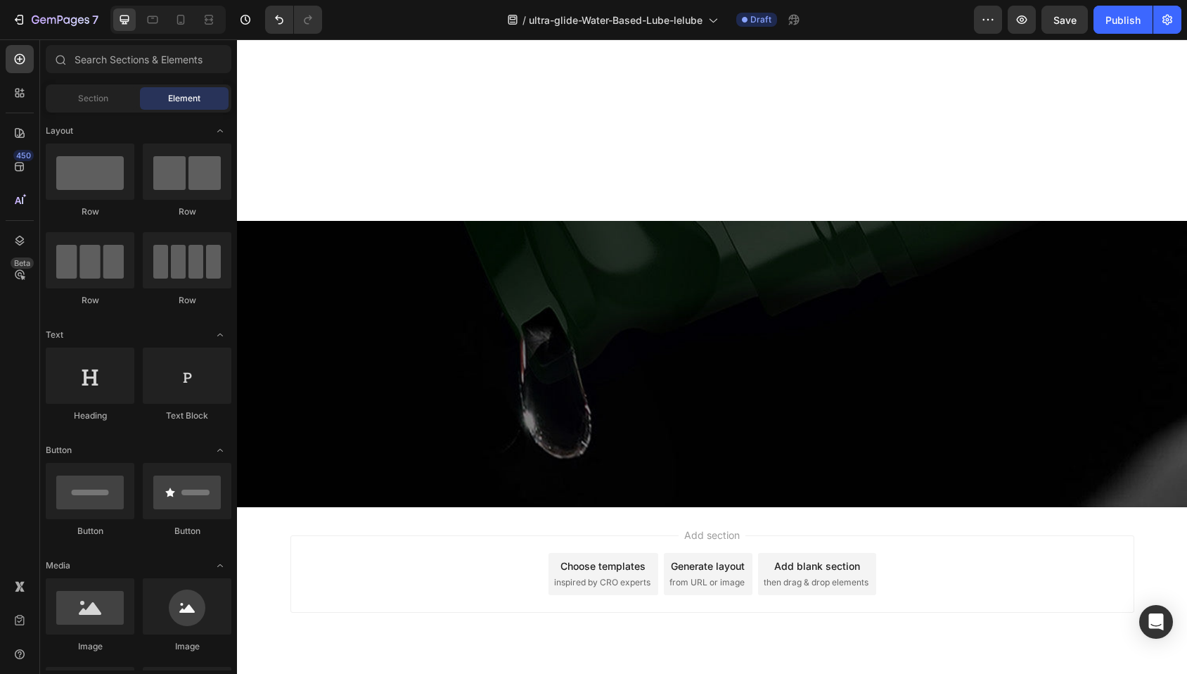
scroll to position [0, 0]
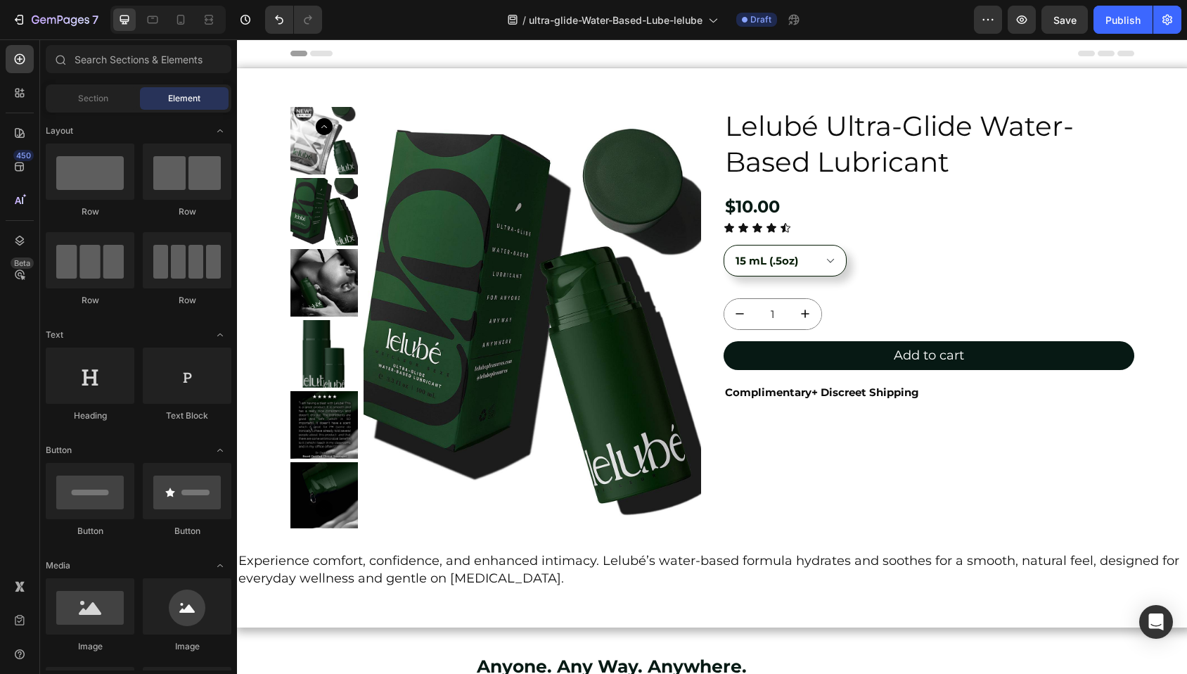
click at [423, 55] on div "Header" at bounding box center [712, 53] width 844 height 28
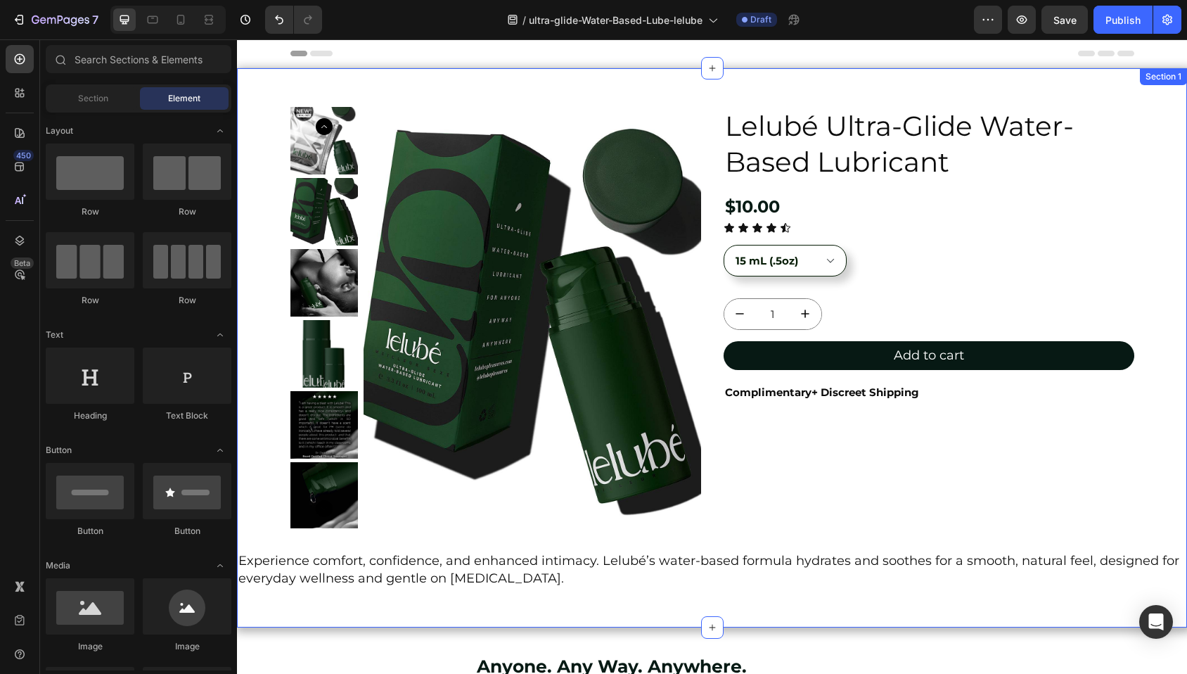
click at [394, 72] on div "Product Images Lelubé Ultra-Glide Water-Based Lubricant Product Title $10.00 Pr…" at bounding box center [712, 347] width 950 height 559
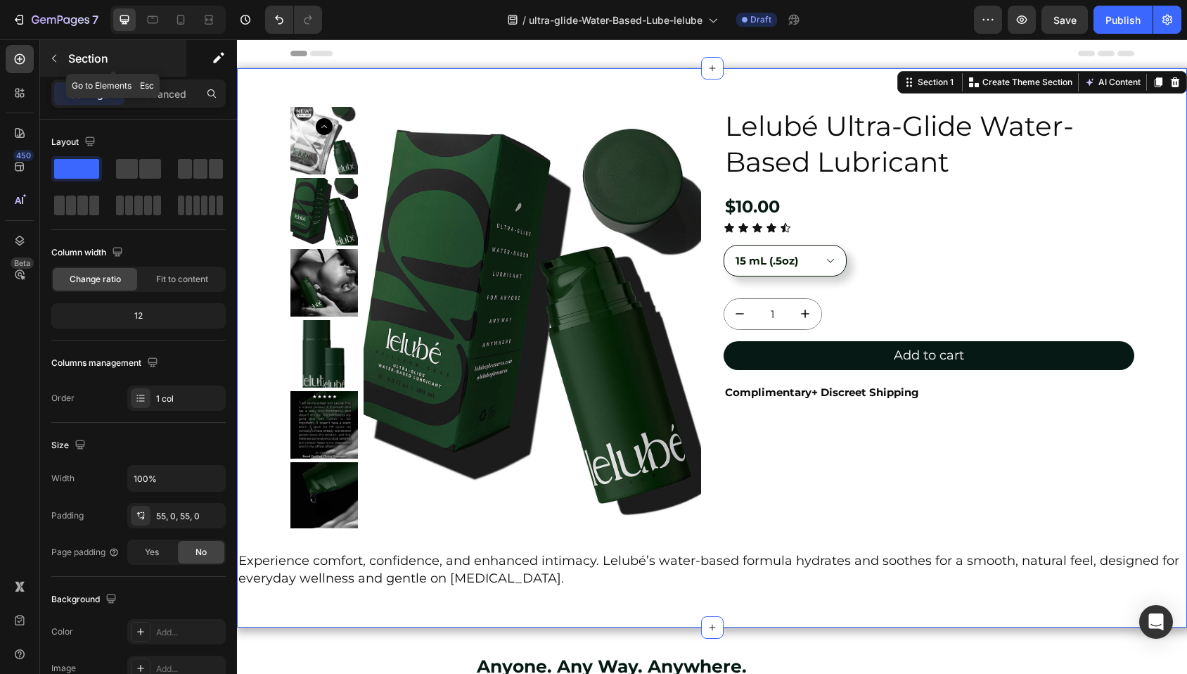
click at [51, 57] on icon "button" at bounding box center [54, 58] width 11 height 11
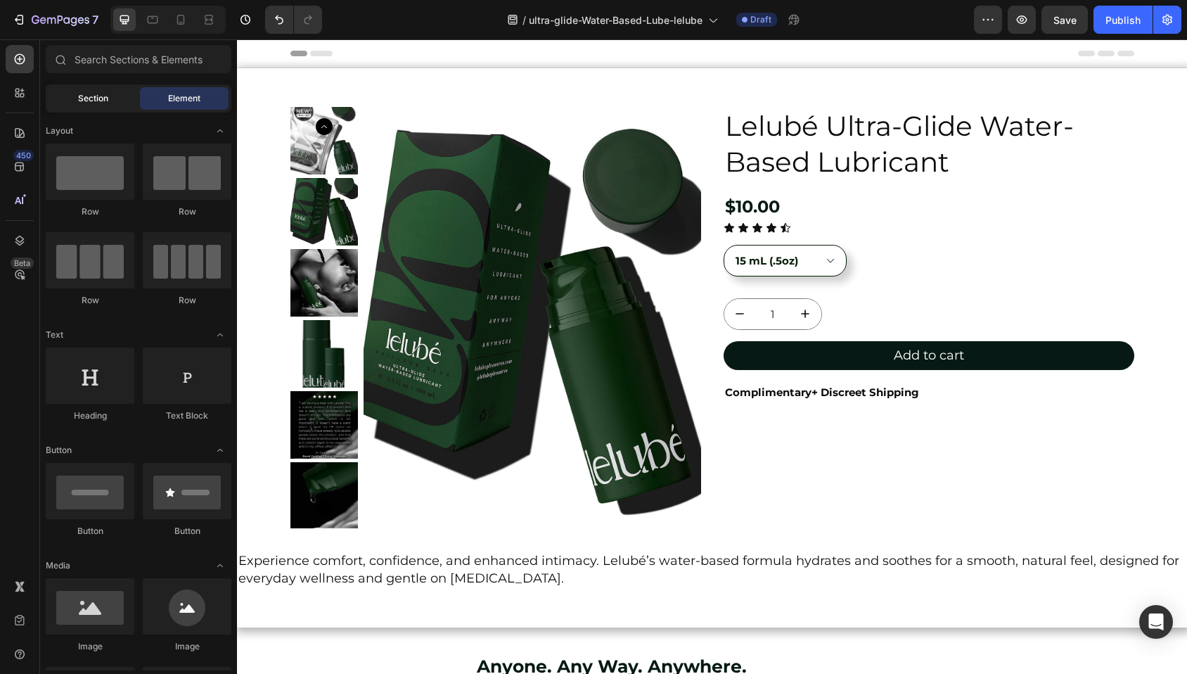
click at [104, 89] on div "Section" at bounding box center [93, 98] width 89 height 22
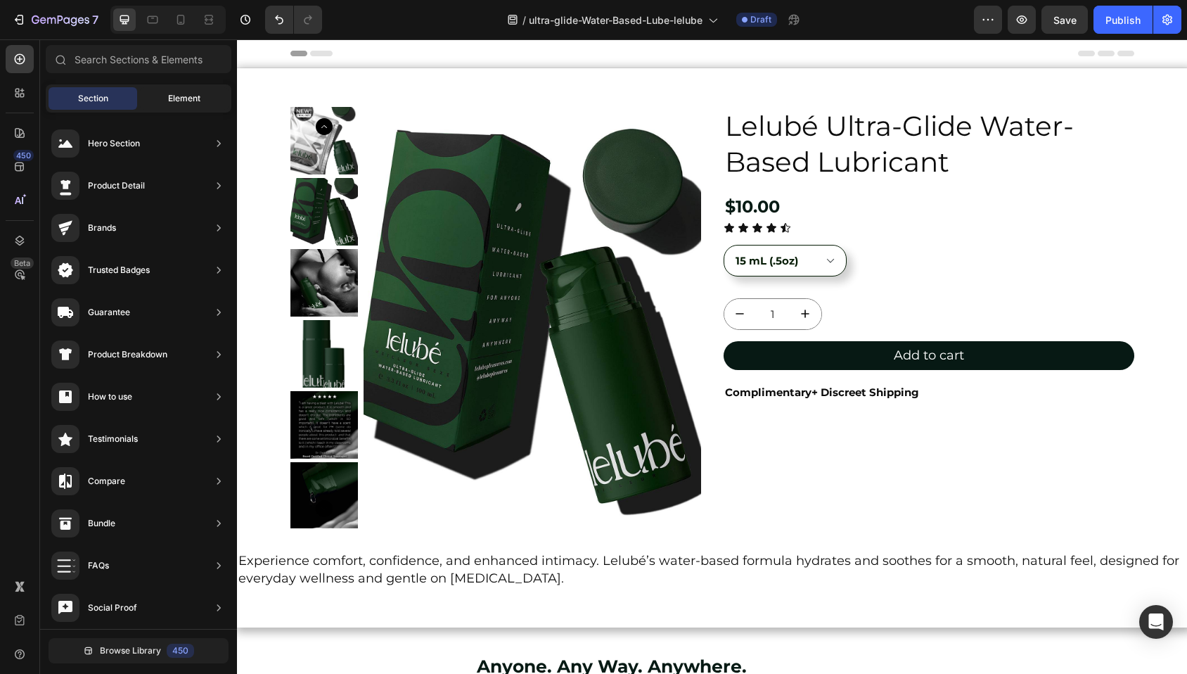
click at [183, 105] on div "Element" at bounding box center [184, 98] width 89 height 22
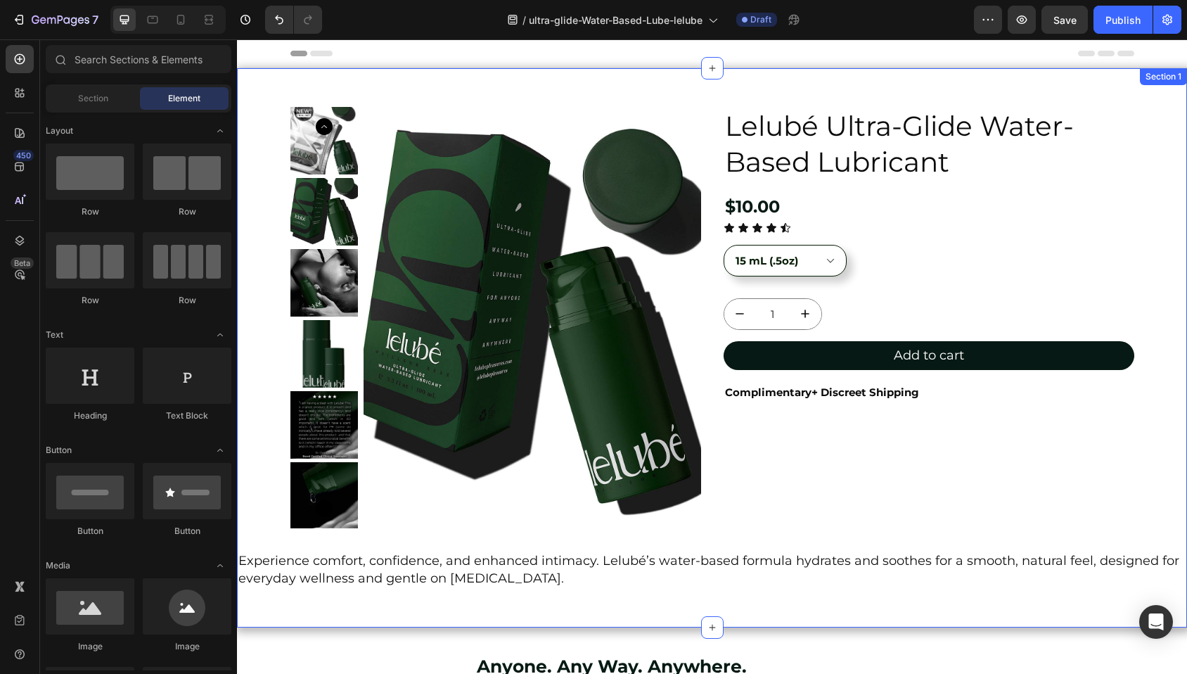
click at [1147, 78] on div "Section 1" at bounding box center [1163, 76] width 47 height 17
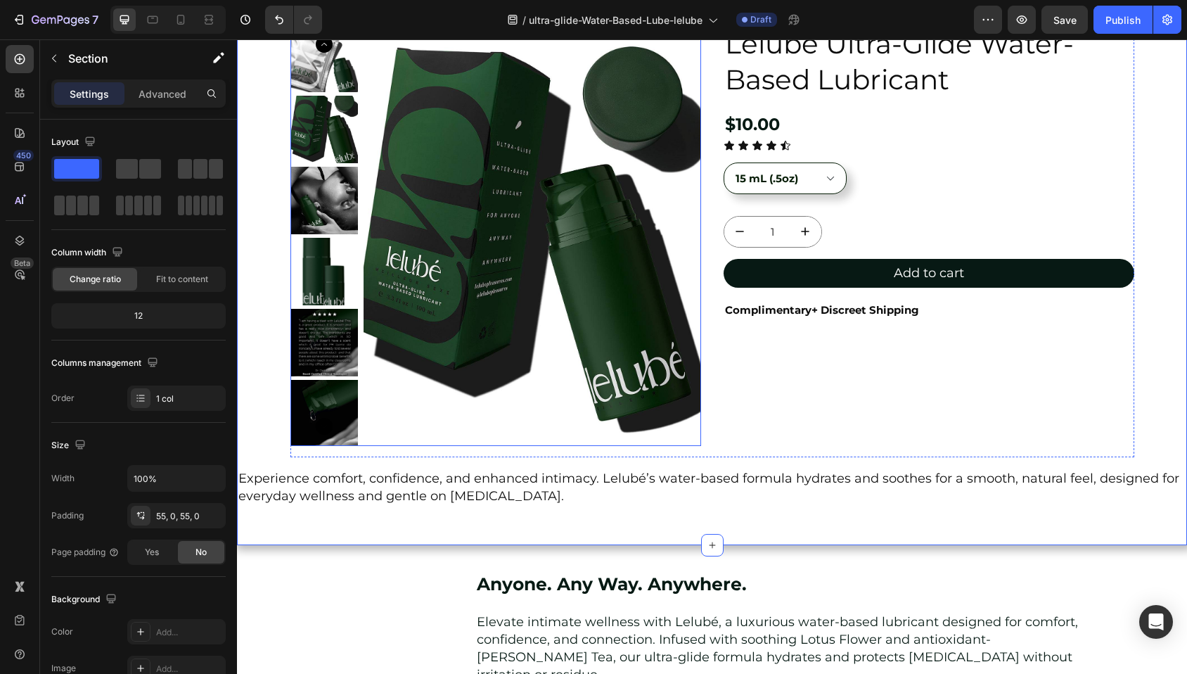
scroll to position [100, 0]
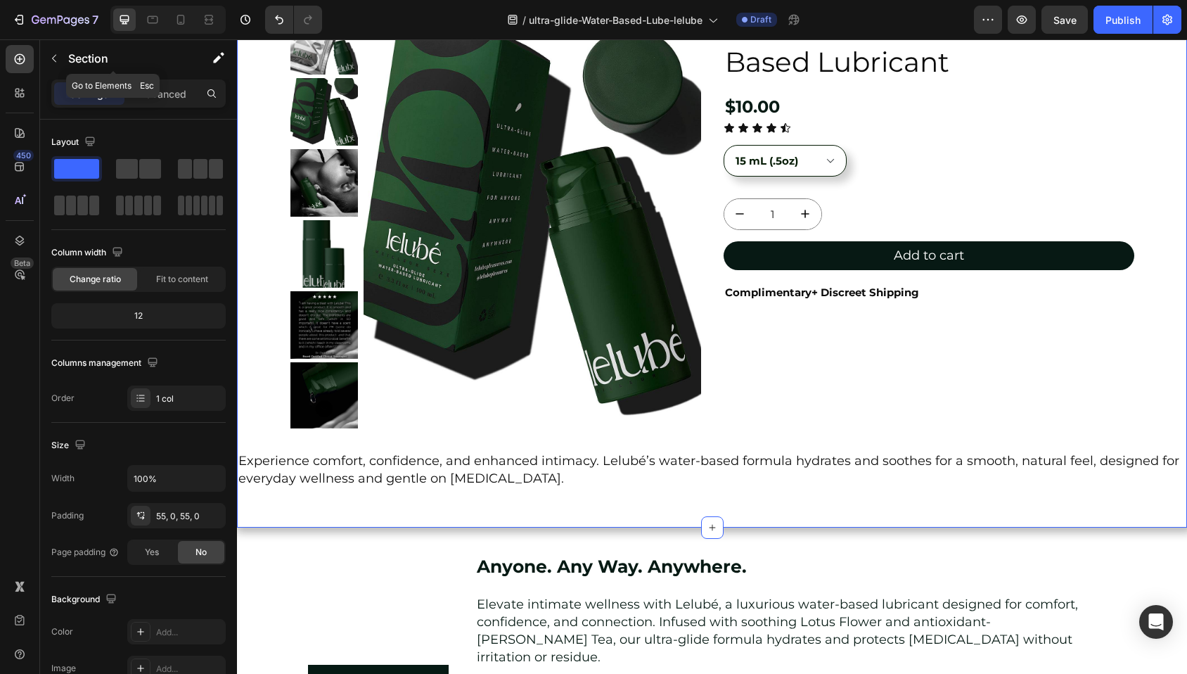
click at [60, 65] on button "button" at bounding box center [54, 58] width 22 height 22
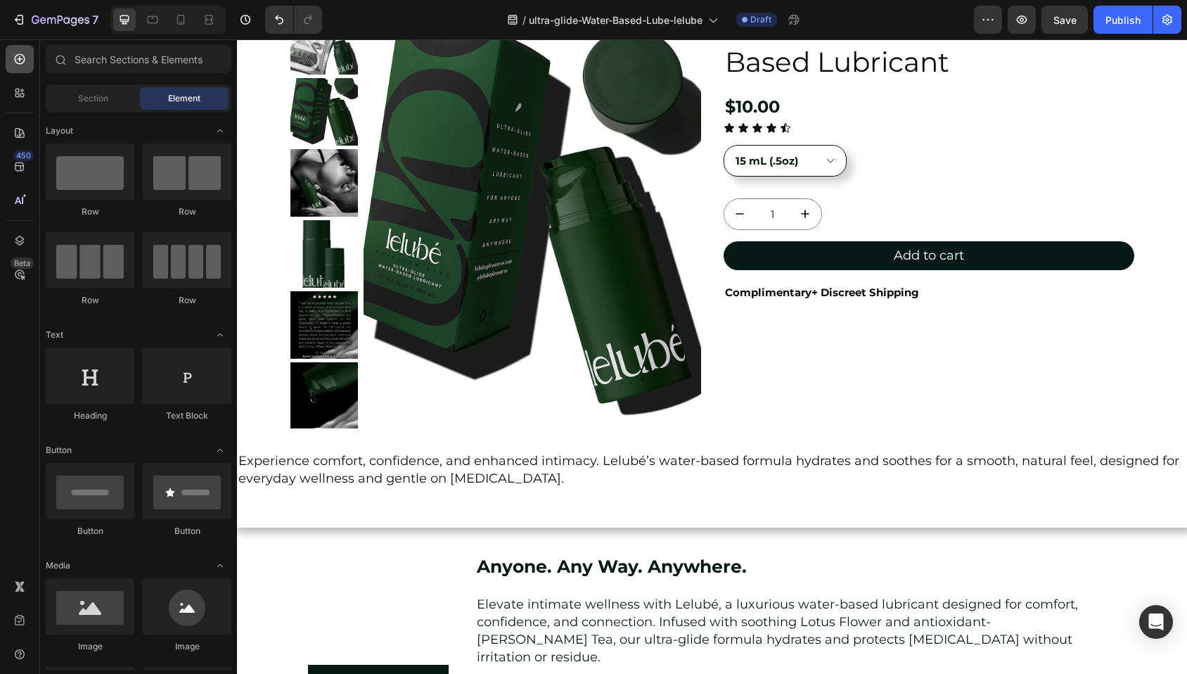
click at [16, 62] on icon at bounding box center [20, 59] width 11 height 11
drag, startPoint x: 99, startPoint y: 188, endPoint x: 79, endPoint y: 169, distance: 28.3
click at [79, 169] on div at bounding box center [90, 171] width 89 height 56
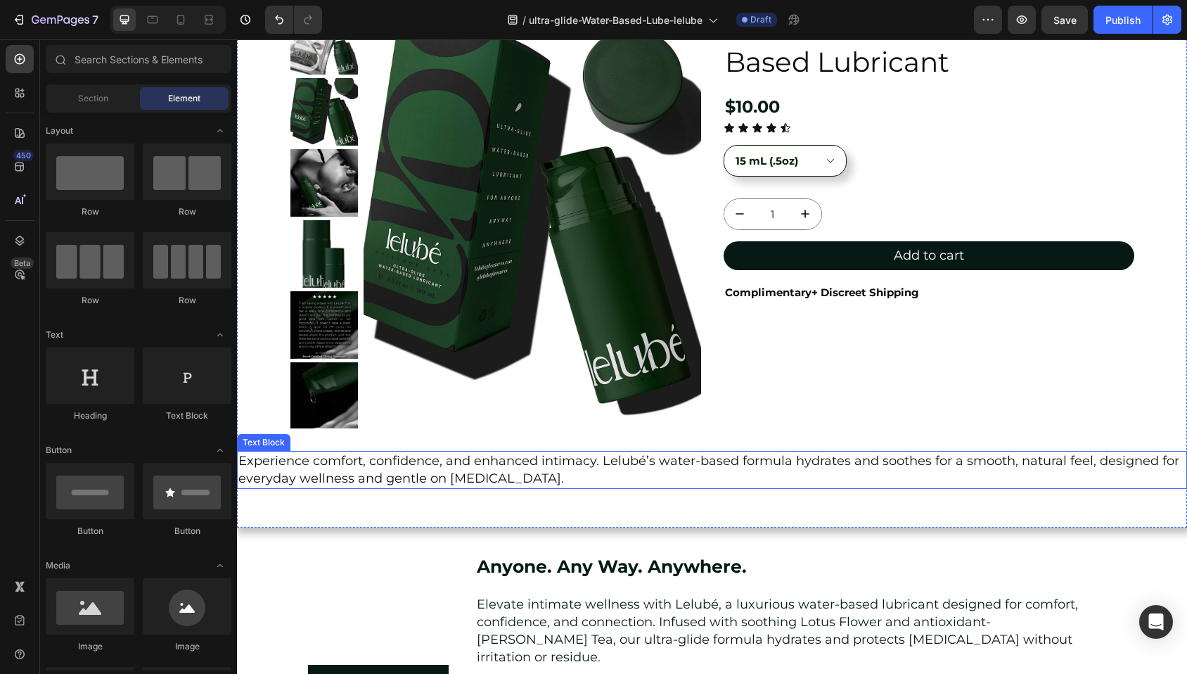
click at [318, 463] on p "Experience comfort, confidence, and enhanced intimacy. Lelubé’s water-based for…" at bounding box center [711, 469] width 947 height 35
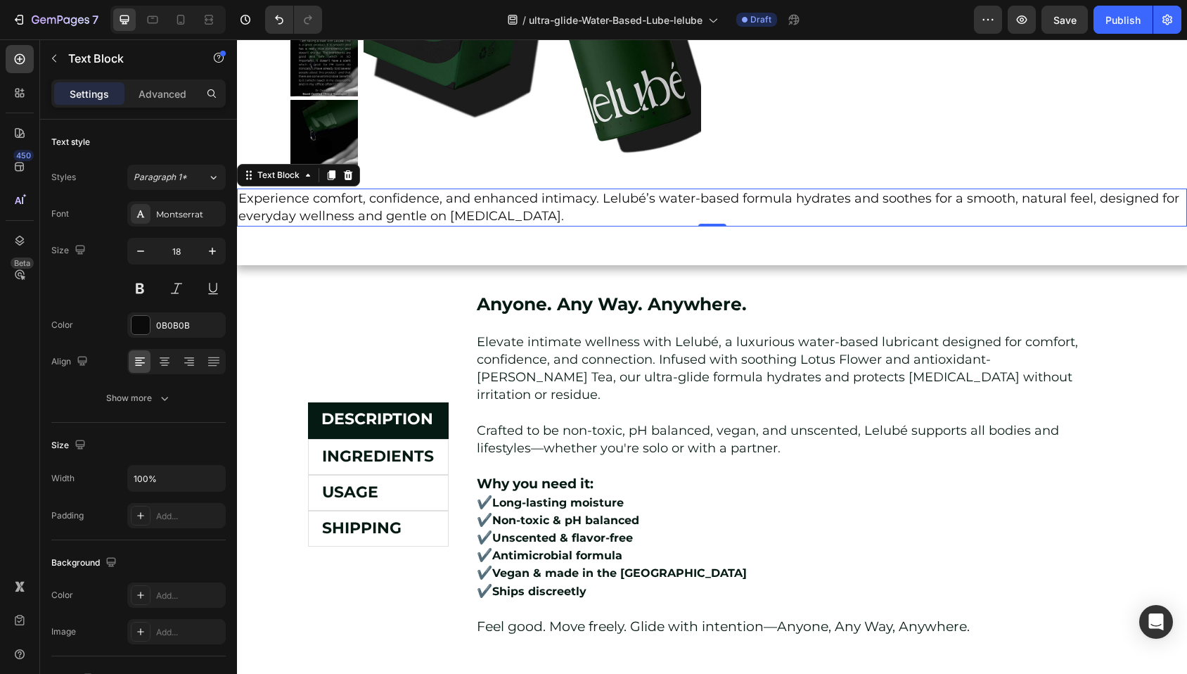
scroll to position [449, 0]
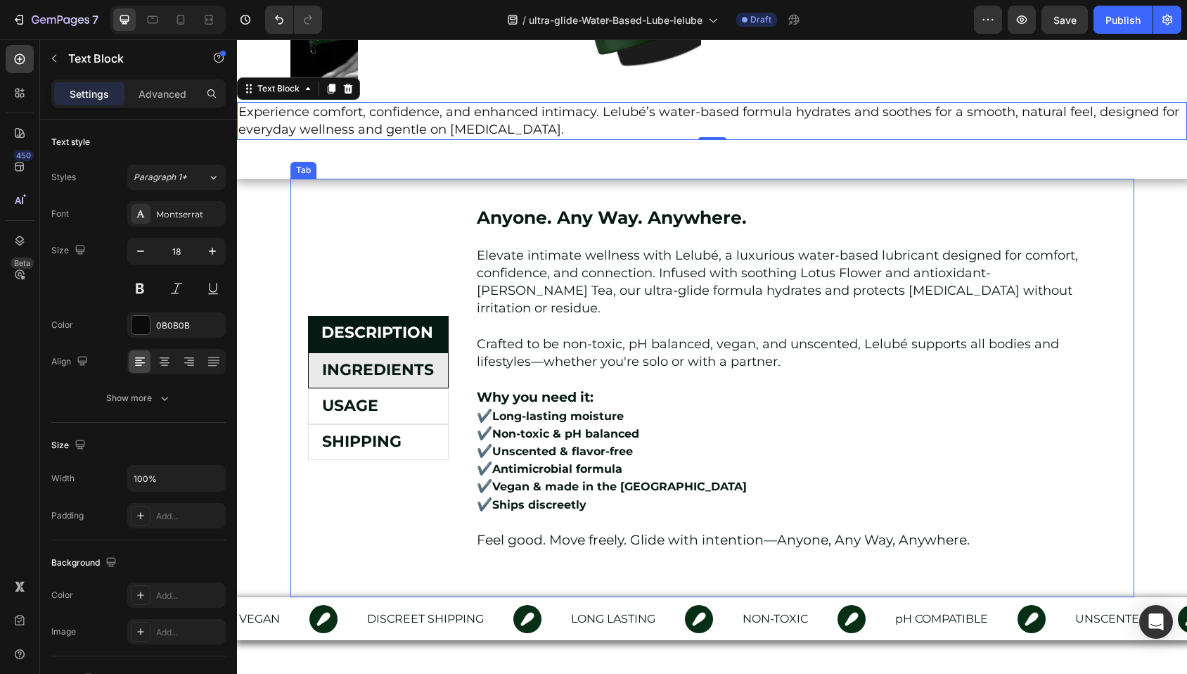
click at [371, 364] on strong "INGREDIENTS" at bounding box center [378, 369] width 112 height 19
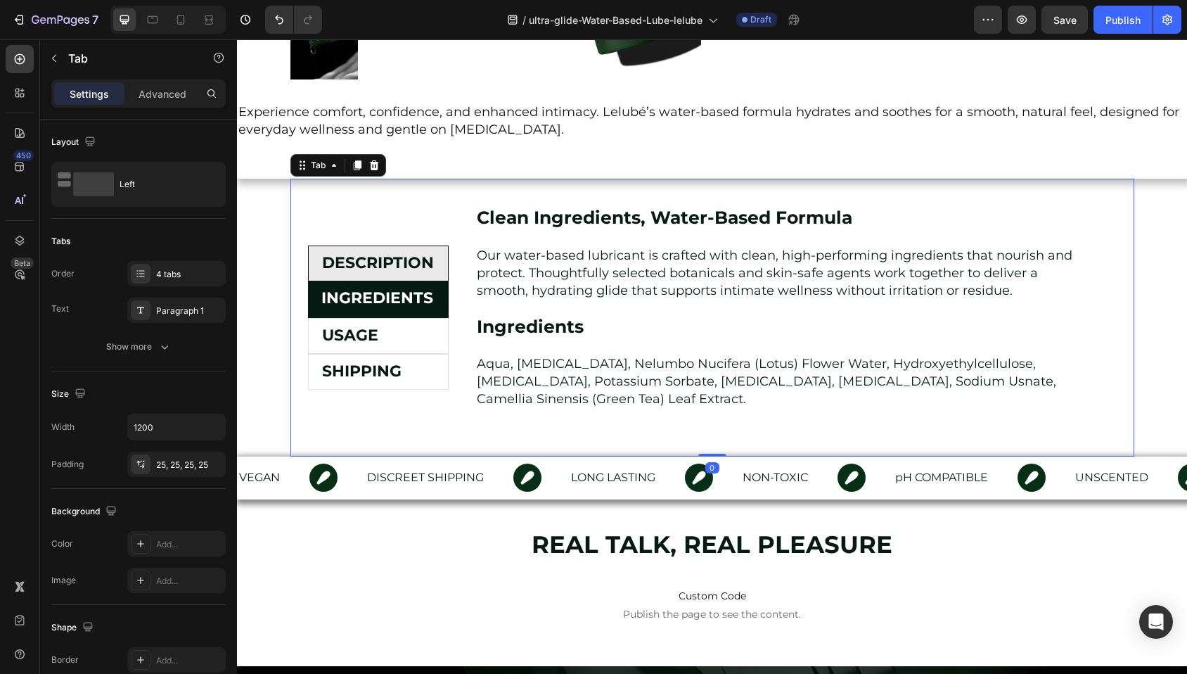
click at [373, 264] on strong "DESCRIPTION" at bounding box center [378, 262] width 112 height 19
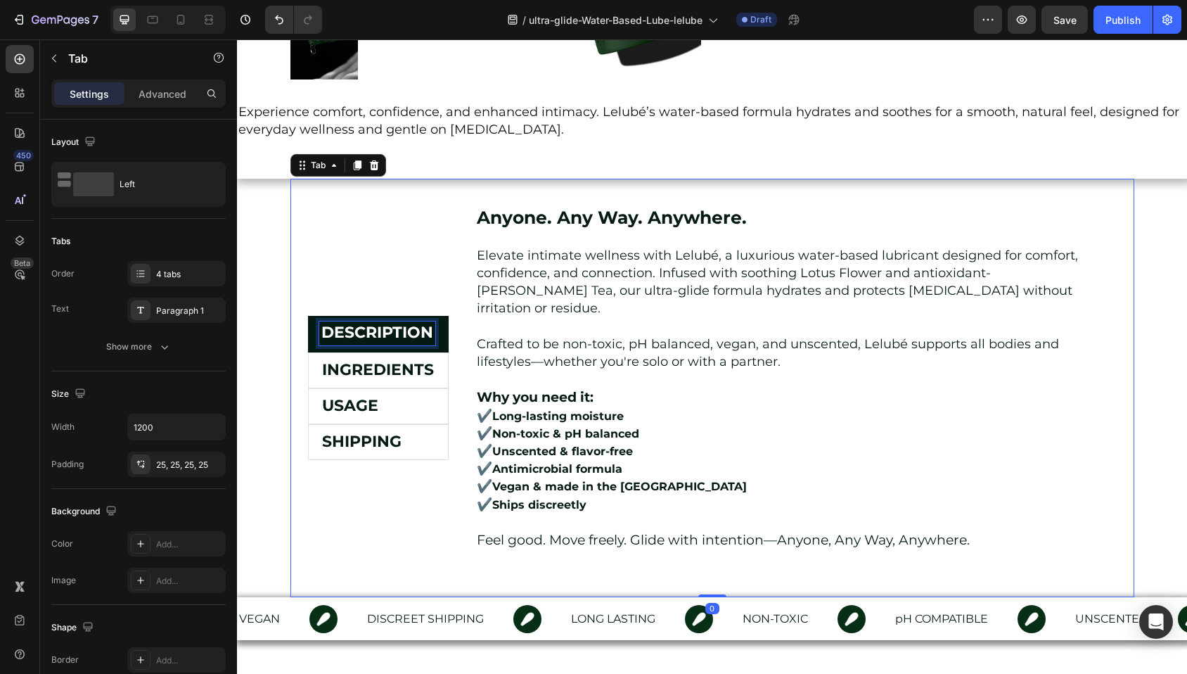
scroll to position [511, 0]
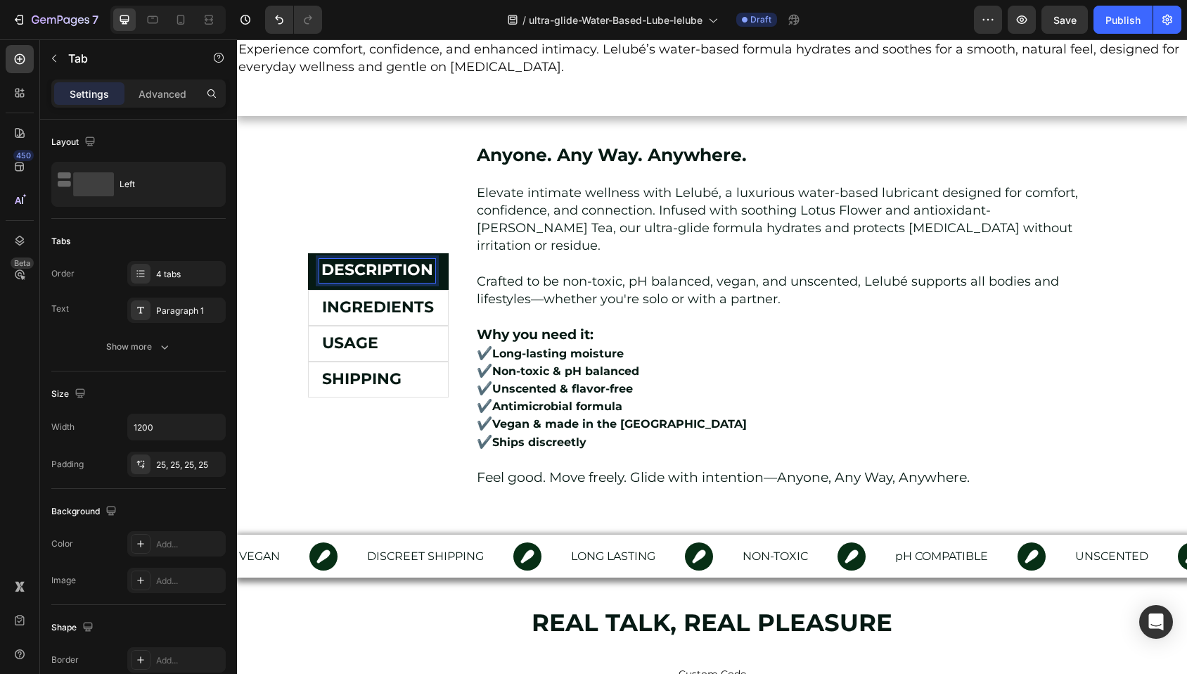
click at [308, 253] on li "DESCRIPTION" at bounding box center [378, 271] width 141 height 36
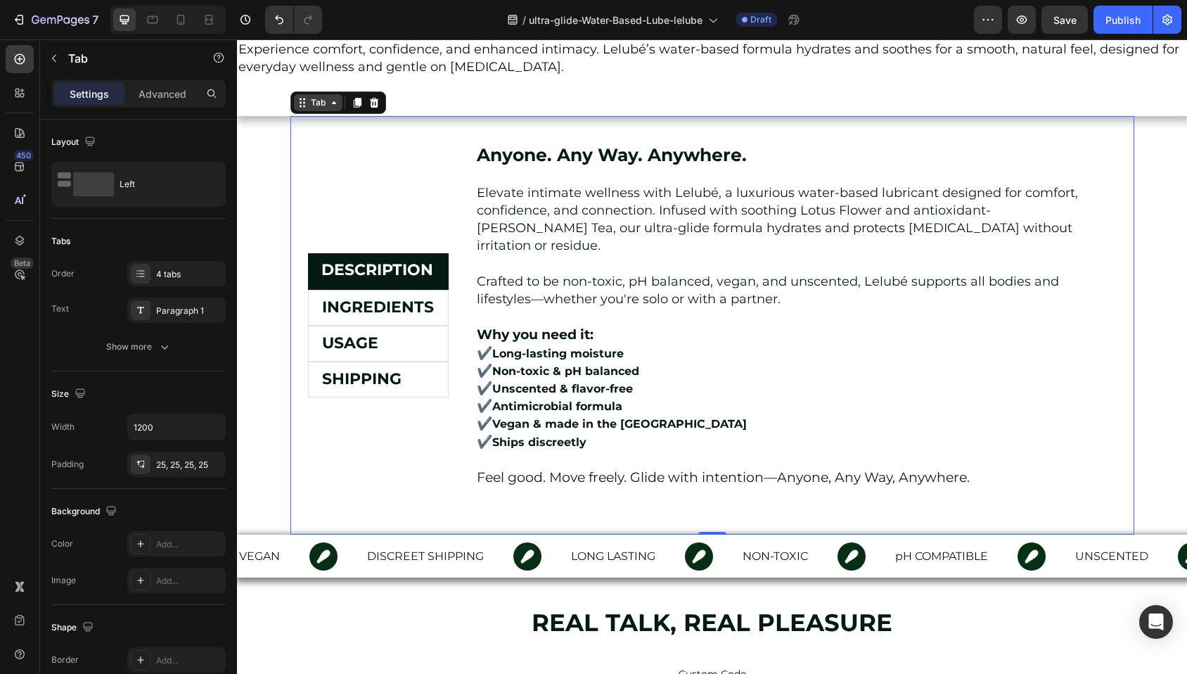
click at [311, 105] on div "Tab" at bounding box center [318, 102] width 20 height 13
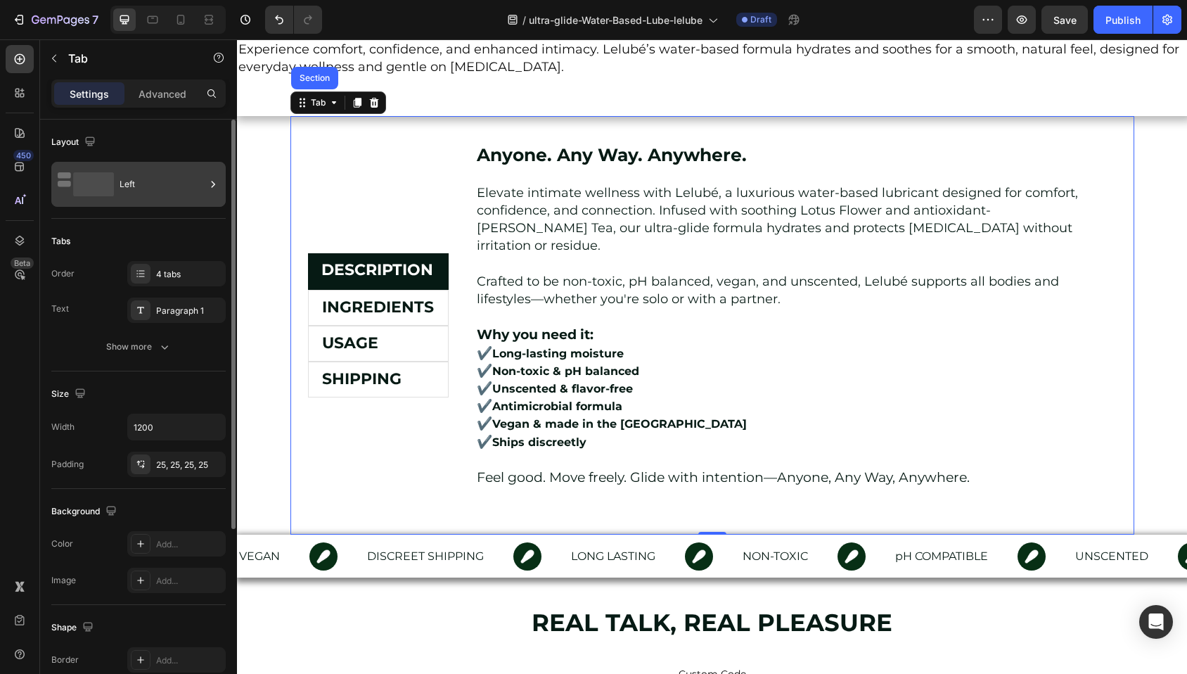
click at [155, 186] on div "Left" at bounding box center [163, 184] width 86 height 32
click at [144, 232] on div "Tabs" at bounding box center [138, 241] width 174 height 22
click at [143, 276] on icon at bounding box center [142, 276] width 6 height 1
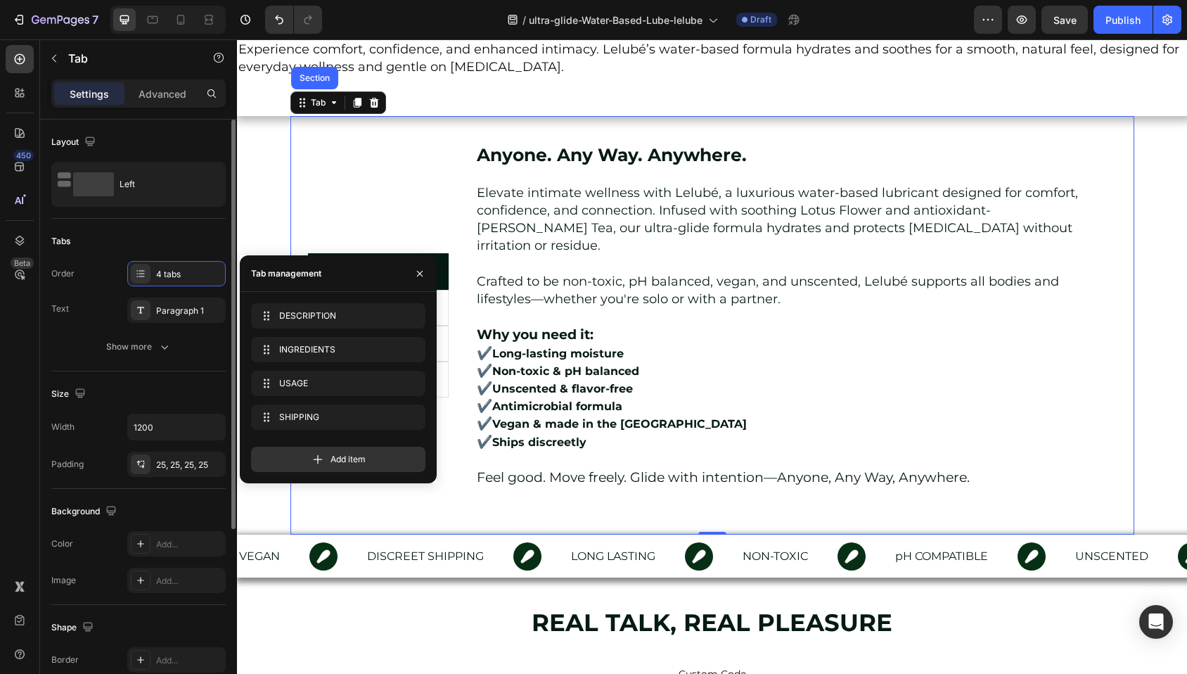
click at [131, 230] on div "Tabs" at bounding box center [138, 241] width 174 height 22
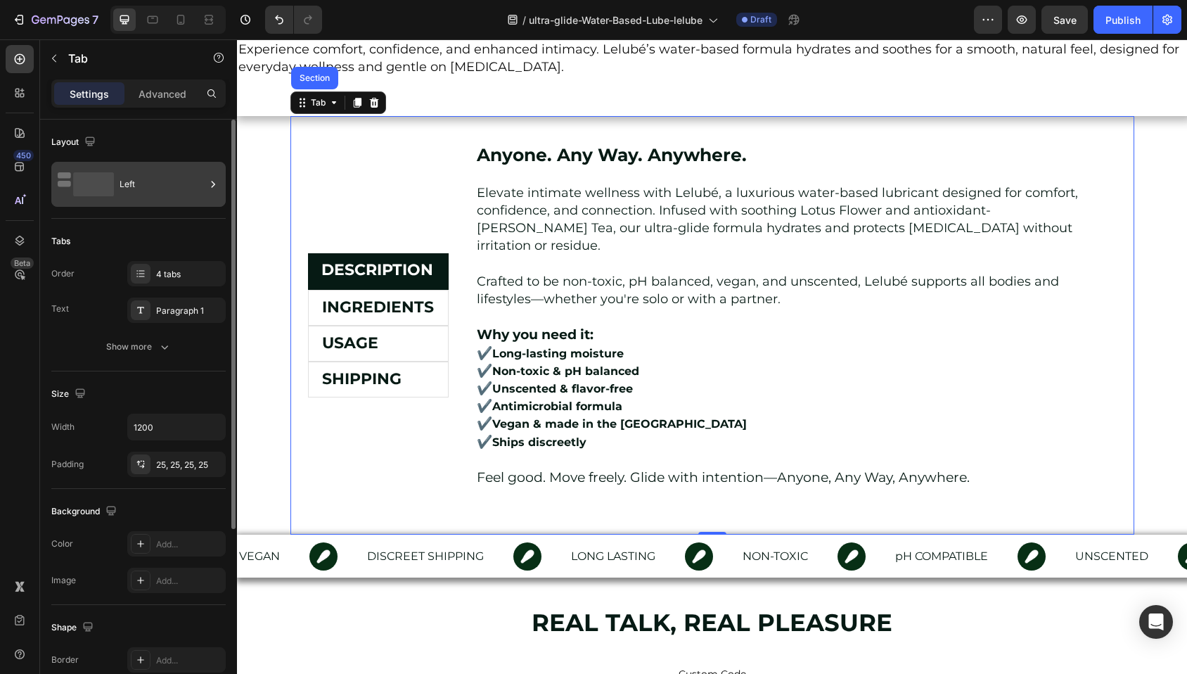
click at [106, 181] on rect at bounding box center [93, 184] width 41 height 24
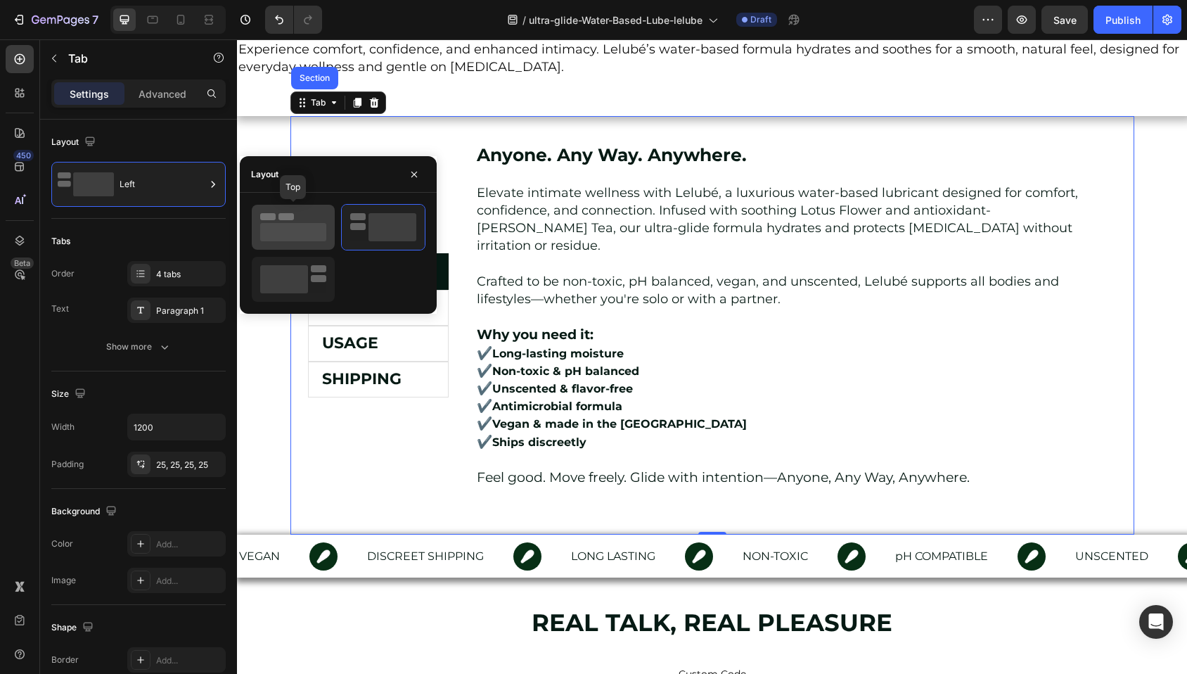
click at [317, 238] on rect at bounding box center [293, 232] width 66 height 18
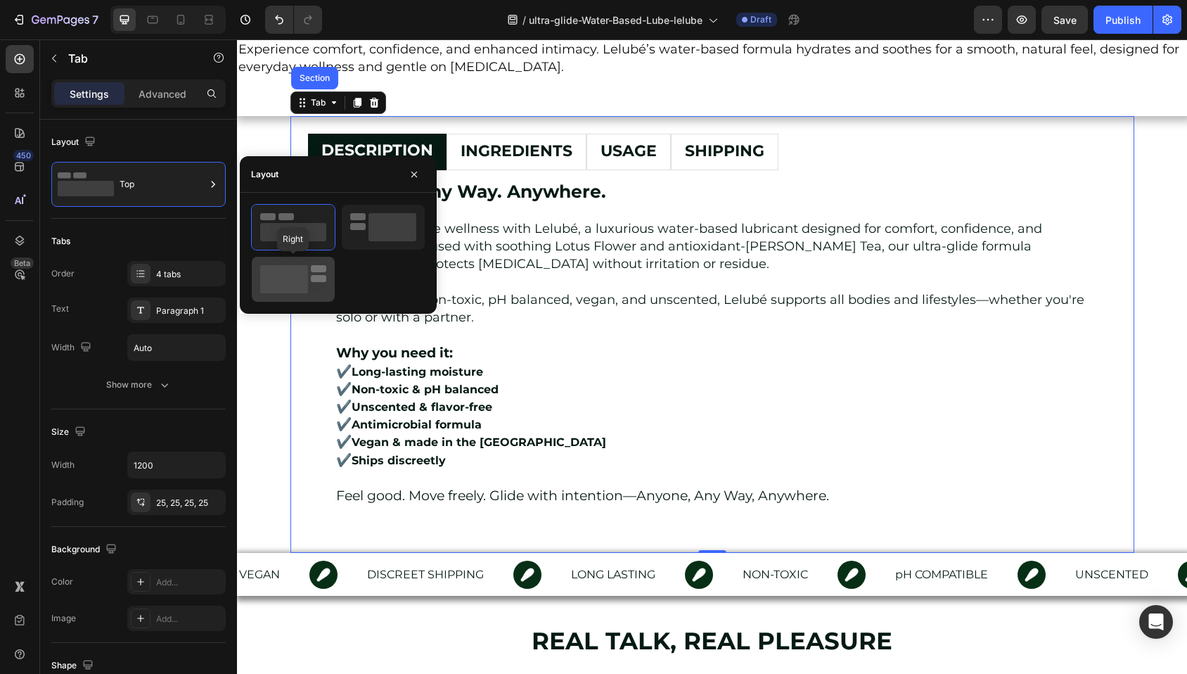
click at [323, 284] on icon at bounding box center [293, 279] width 66 height 28
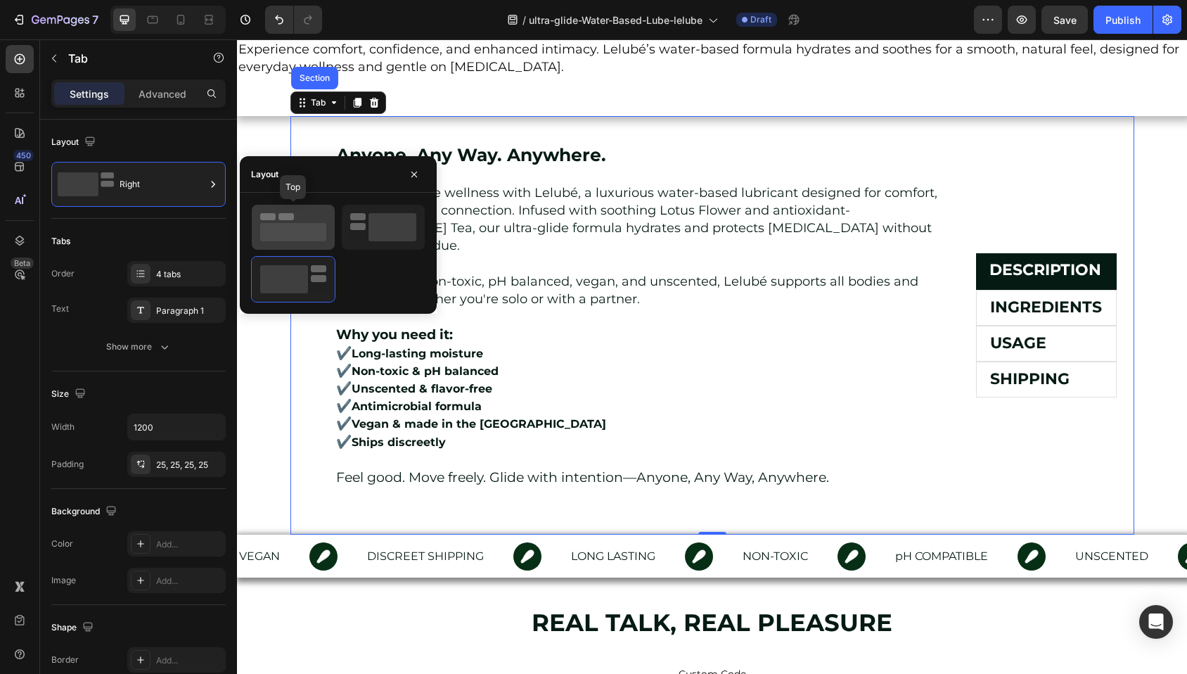
click at [314, 238] on rect at bounding box center [293, 232] width 66 height 18
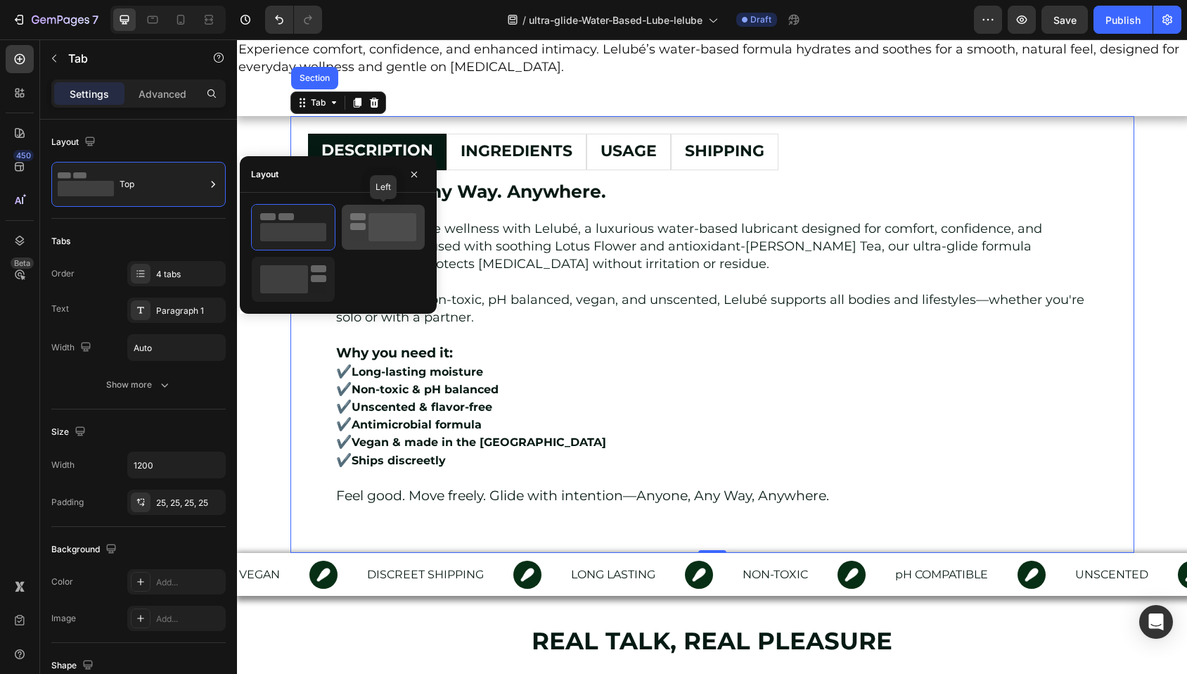
click at [366, 223] on icon at bounding box center [383, 227] width 66 height 28
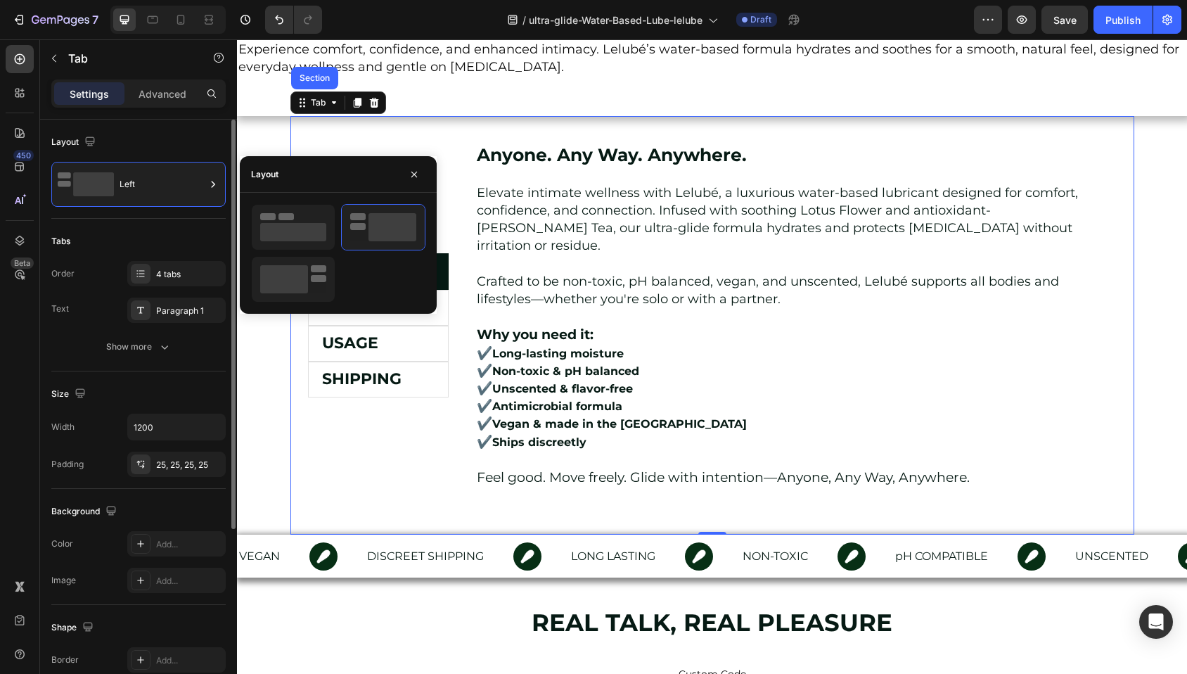
click at [187, 238] on div "Tabs" at bounding box center [138, 241] width 174 height 22
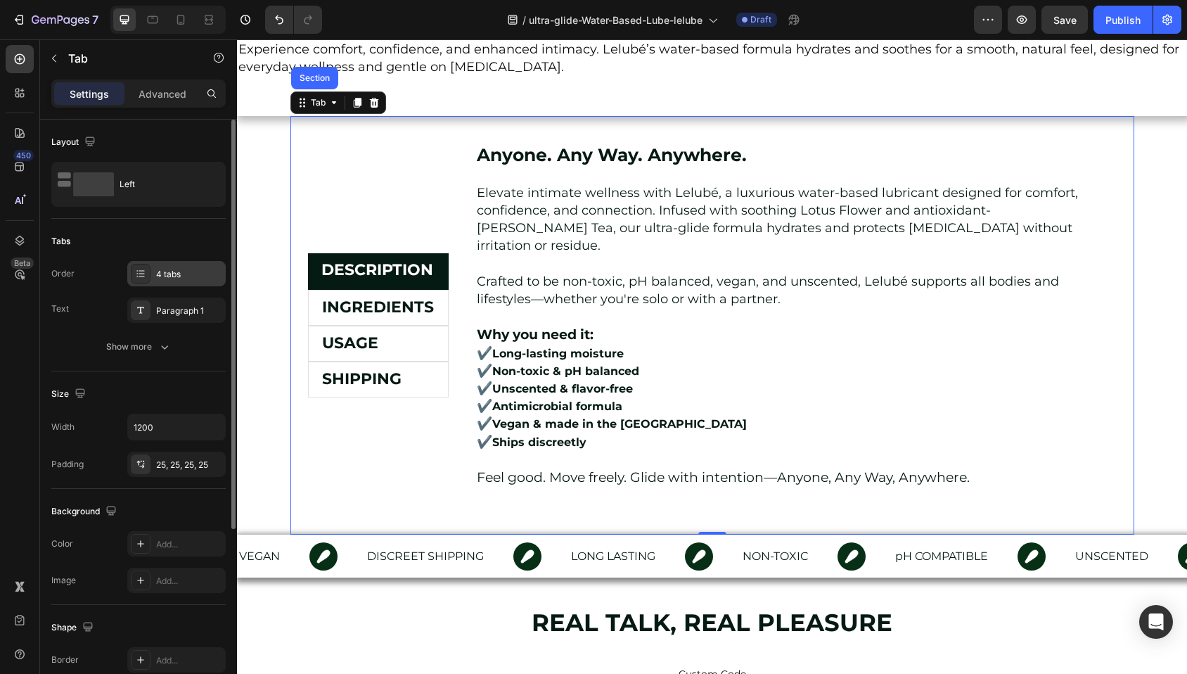
click at [141, 277] on icon at bounding box center [140, 273] width 11 height 11
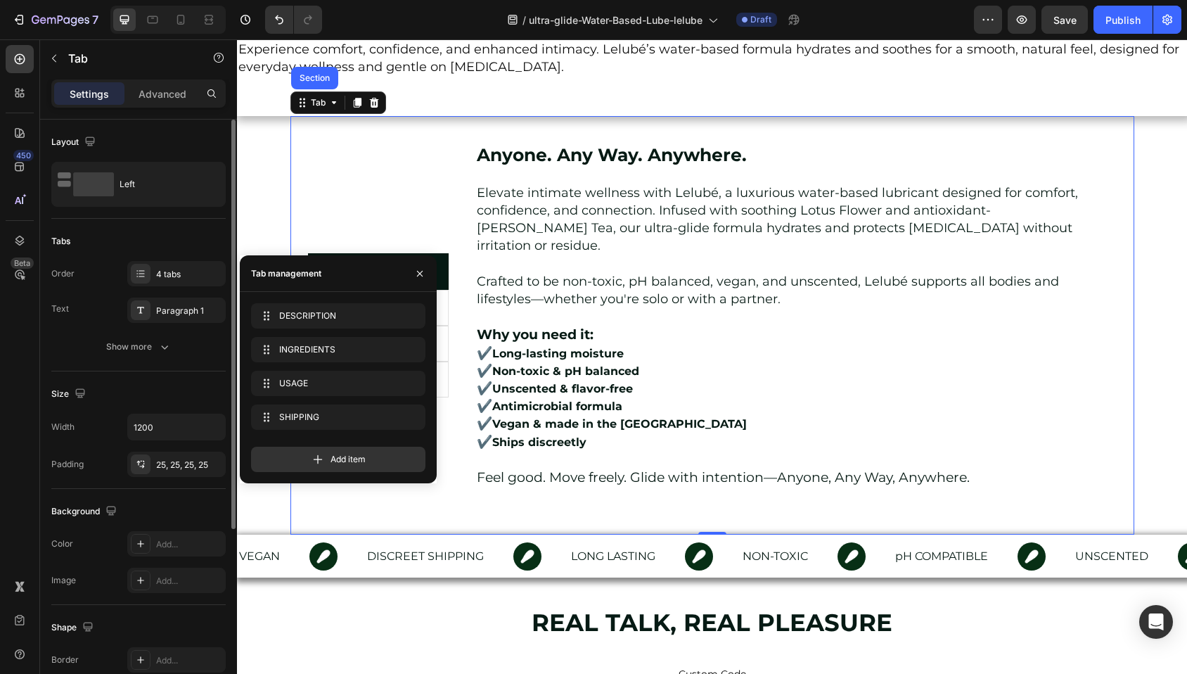
click at [156, 236] on div "Tabs" at bounding box center [138, 241] width 174 height 22
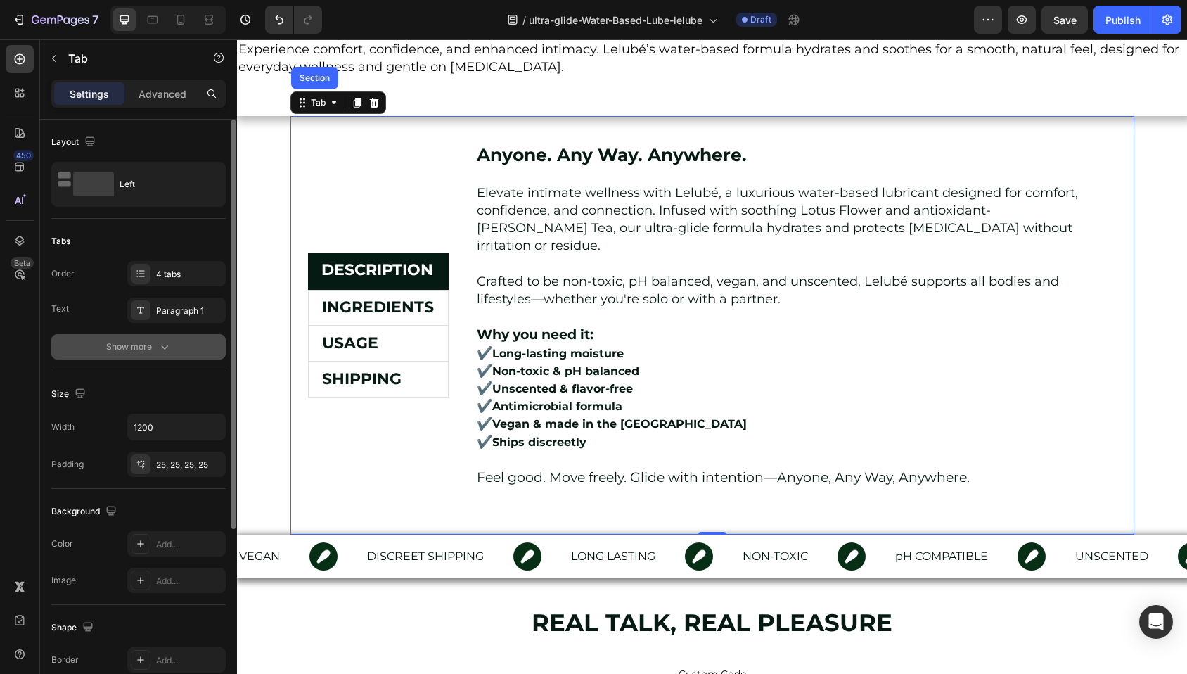
click at [117, 347] on div "Show more" at bounding box center [138, 347] width 65 height 14
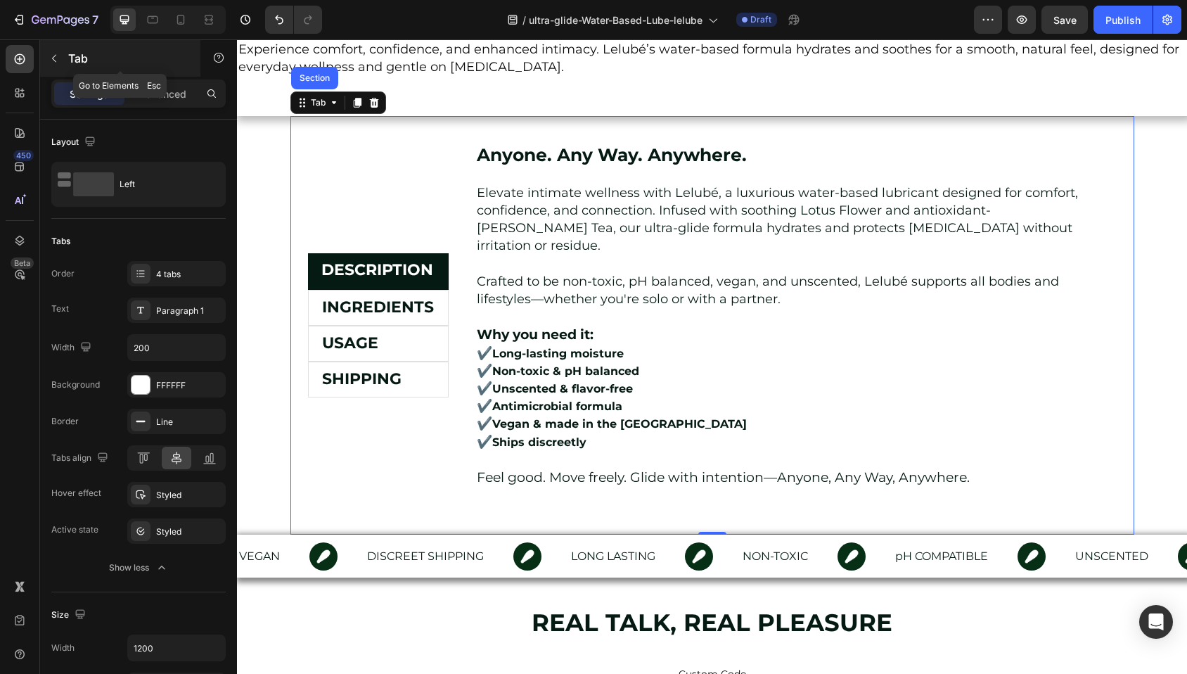
click at [57, 56] on icon "button" at bounding box center [54, 58] width 11 height 11
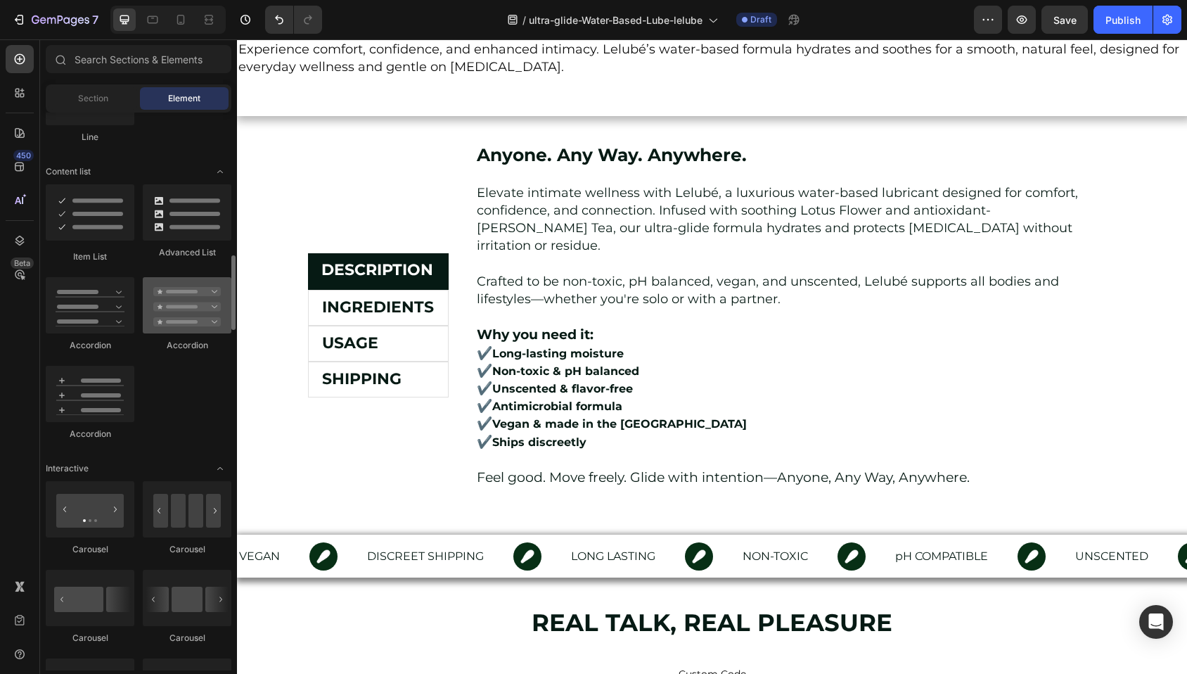
scroll to position [1070, 0]
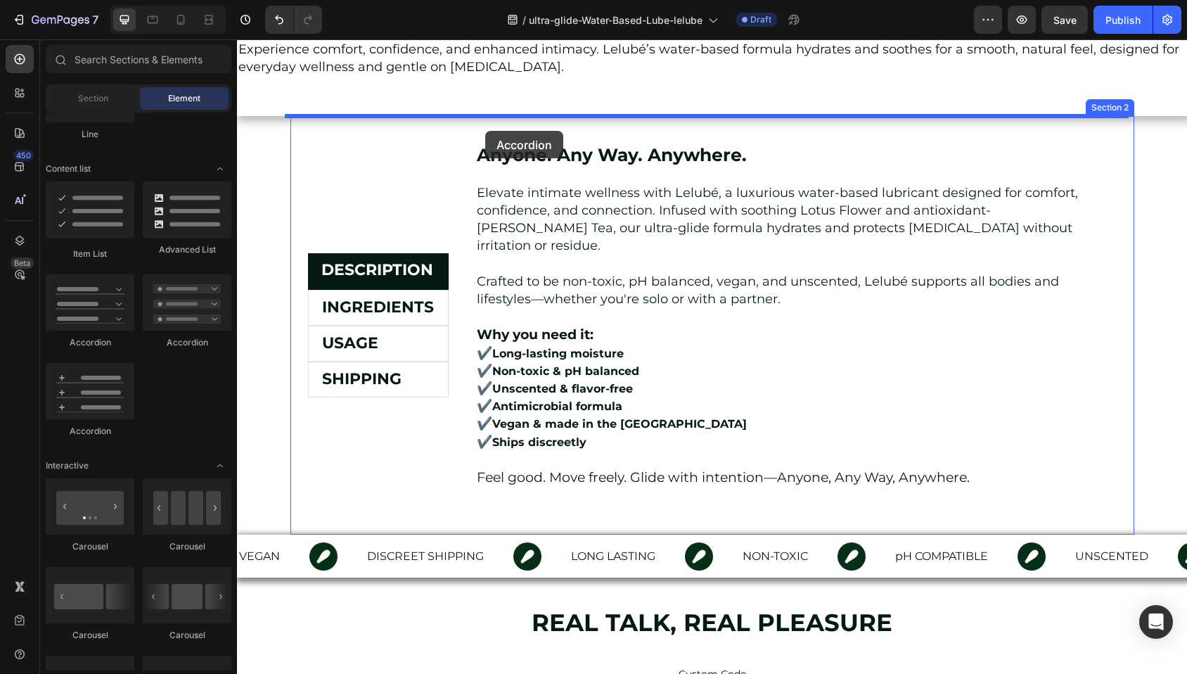
drag, startPoint x: 337, startPoint y: 430, endPoint x: 485, endPoint y: 131, distance: 333.9
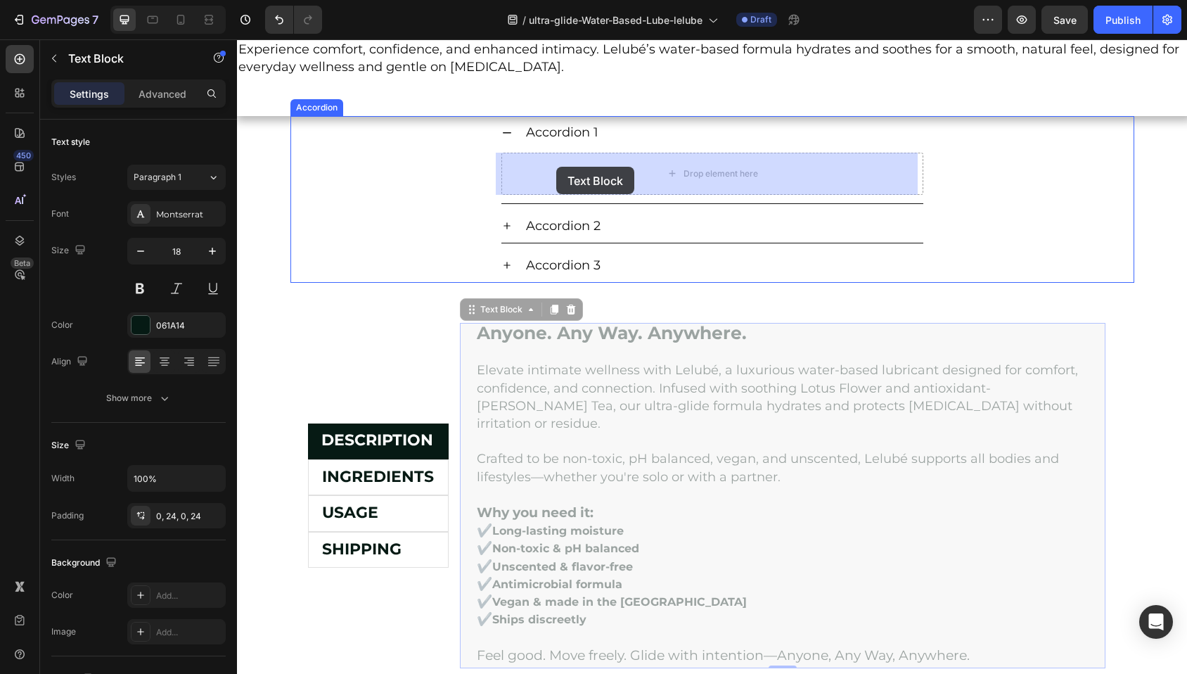
drag, startPoint x: 481, startPoint y: 316, endPoint x: 556, endPoint y: 167, distance: 167.0
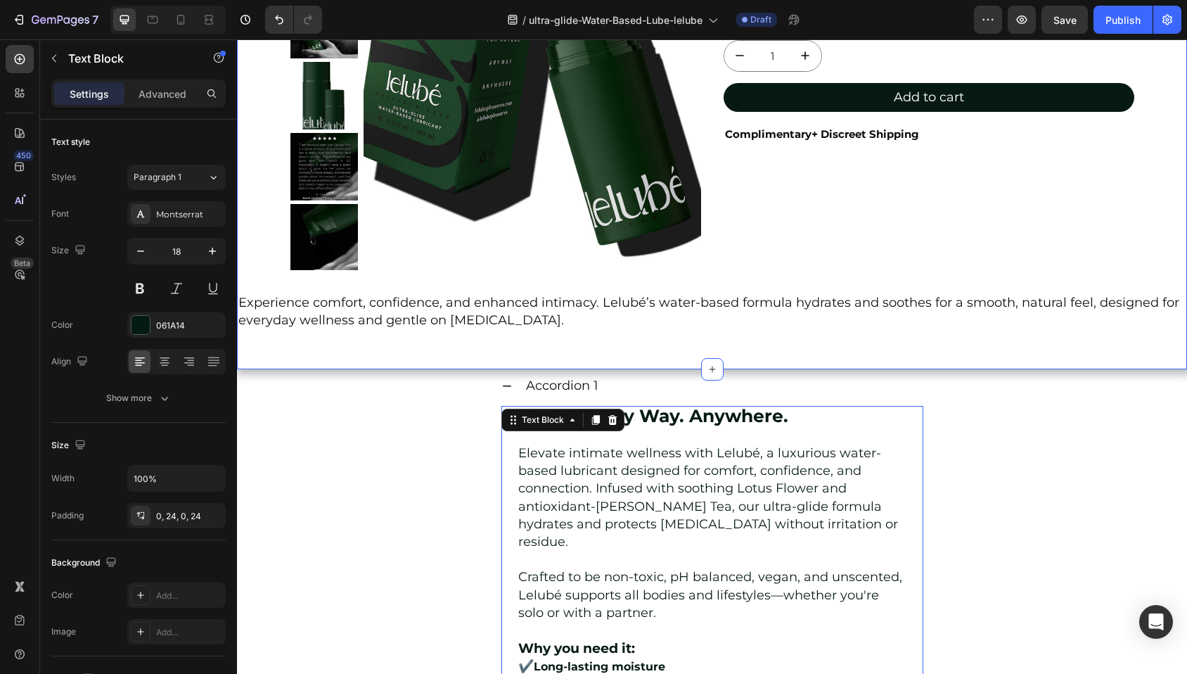
scroll to position [276, 0]
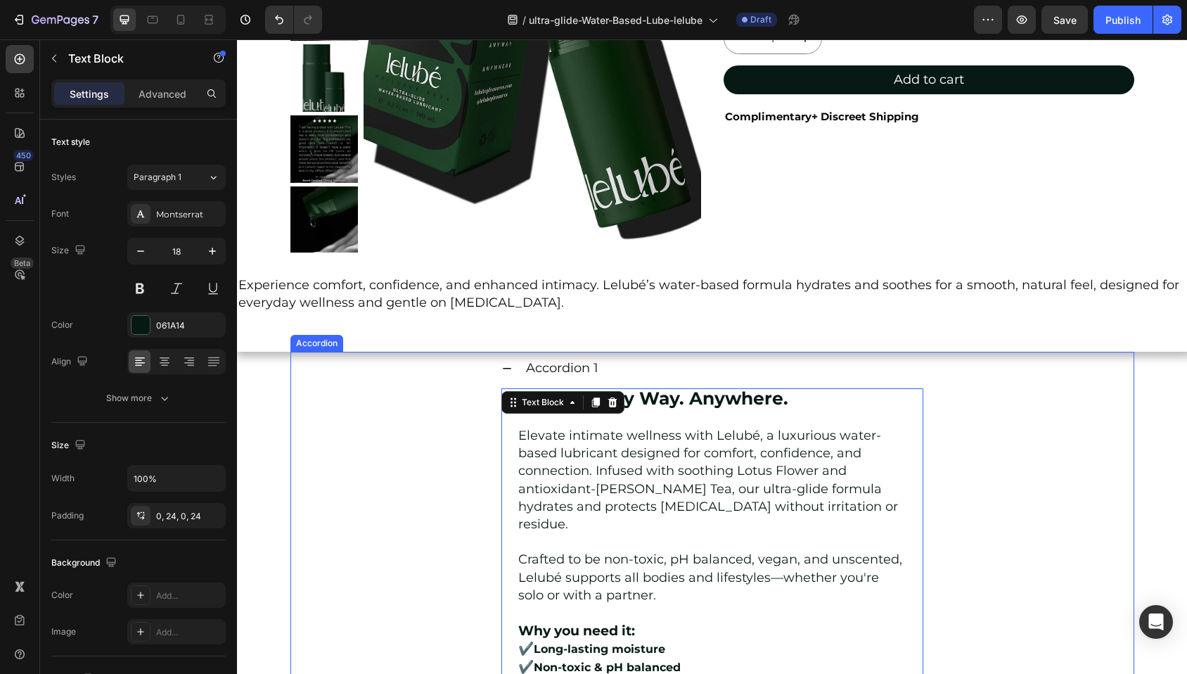
click at [548, 366] on div "Accordion 1" at bounding box center [562, 368] width 77 height 22
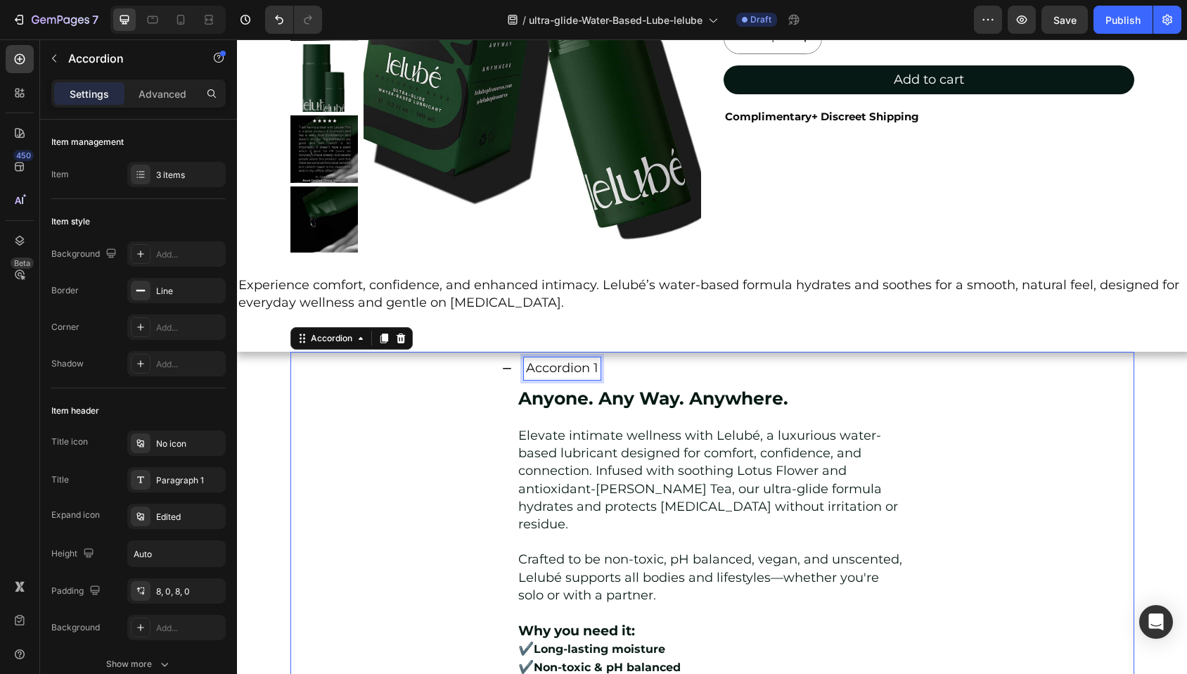
click at [549, 366] on div "Accordion 1" at bounding box center [562, 368] width 77 height 22
click at [550, 366] on p "Accordion 1" at bounding box center [562, 368] width 72 height 18
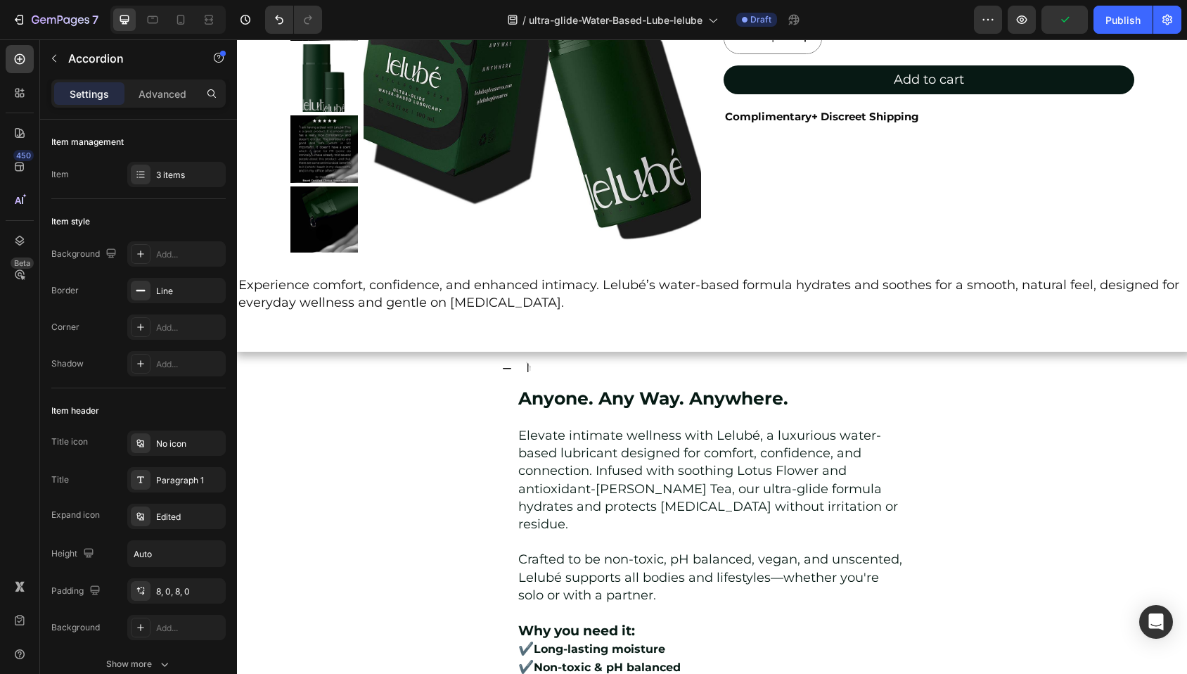
scroll to position [272, 0]
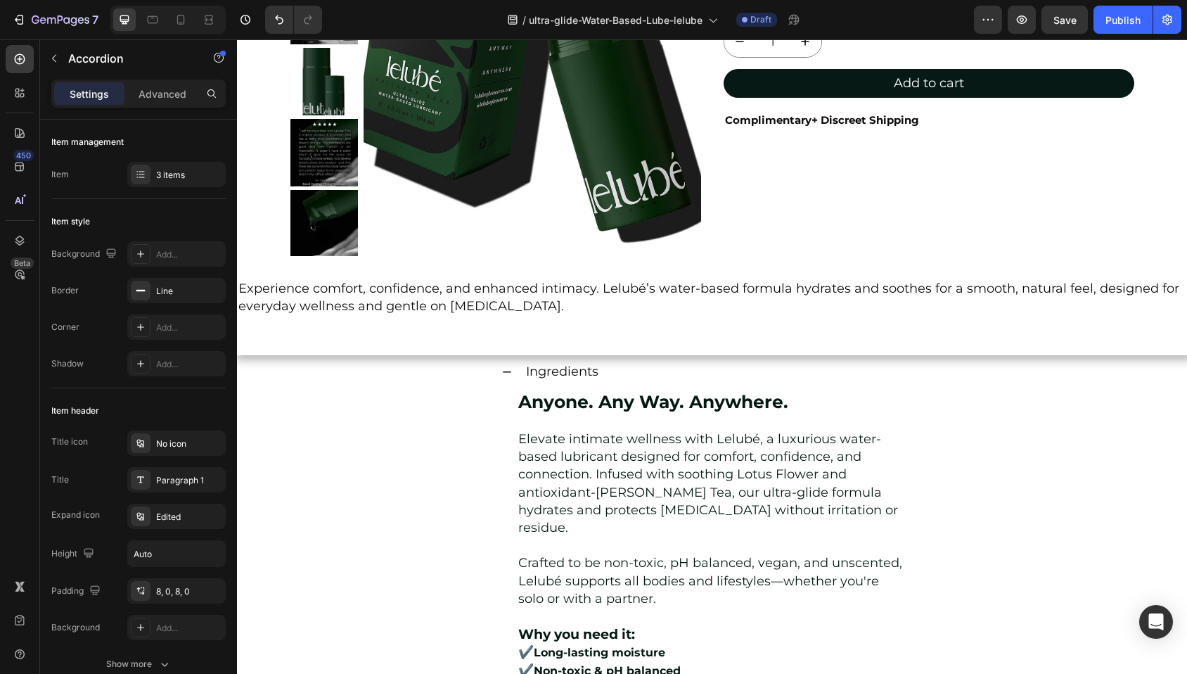
click at [564, 368] on p "Ingredients" at bounding box center [562, 372] width 72 height 18
click at [449, 398] on div "INGREDIENTS Anyone. Any Way. Anywhere. Elevate intimate wellness with Lelubé, a…" at bounding box center [712, 593] width 842 height 477
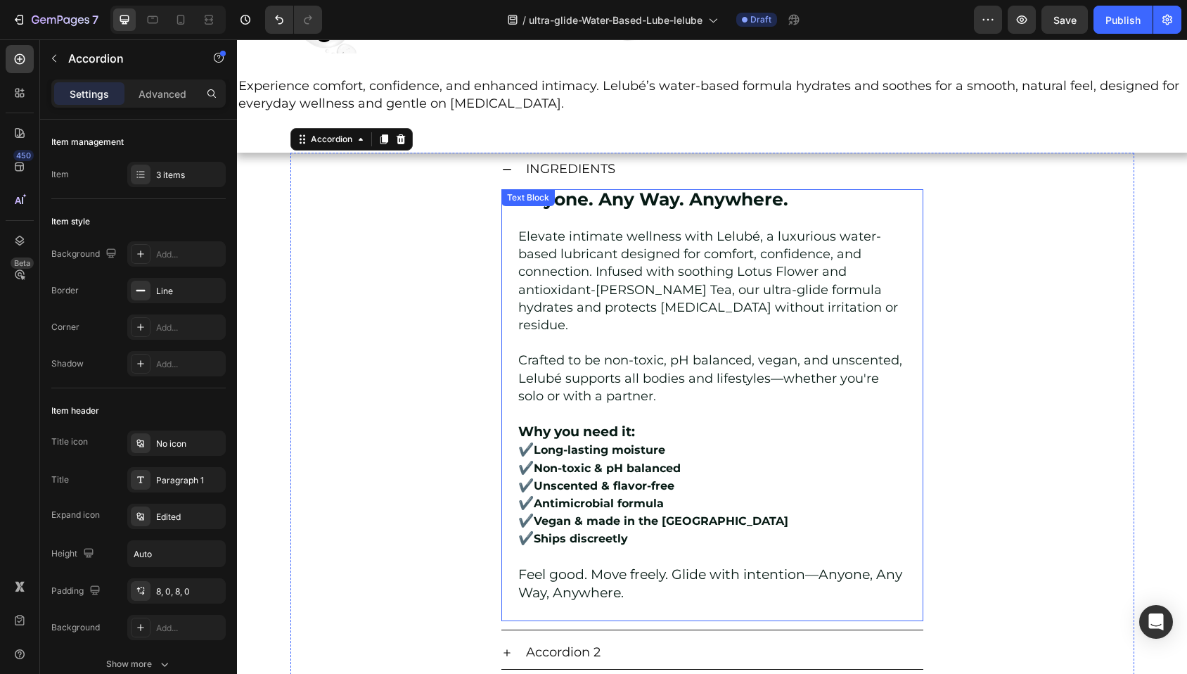
scroll to position [393, 0]
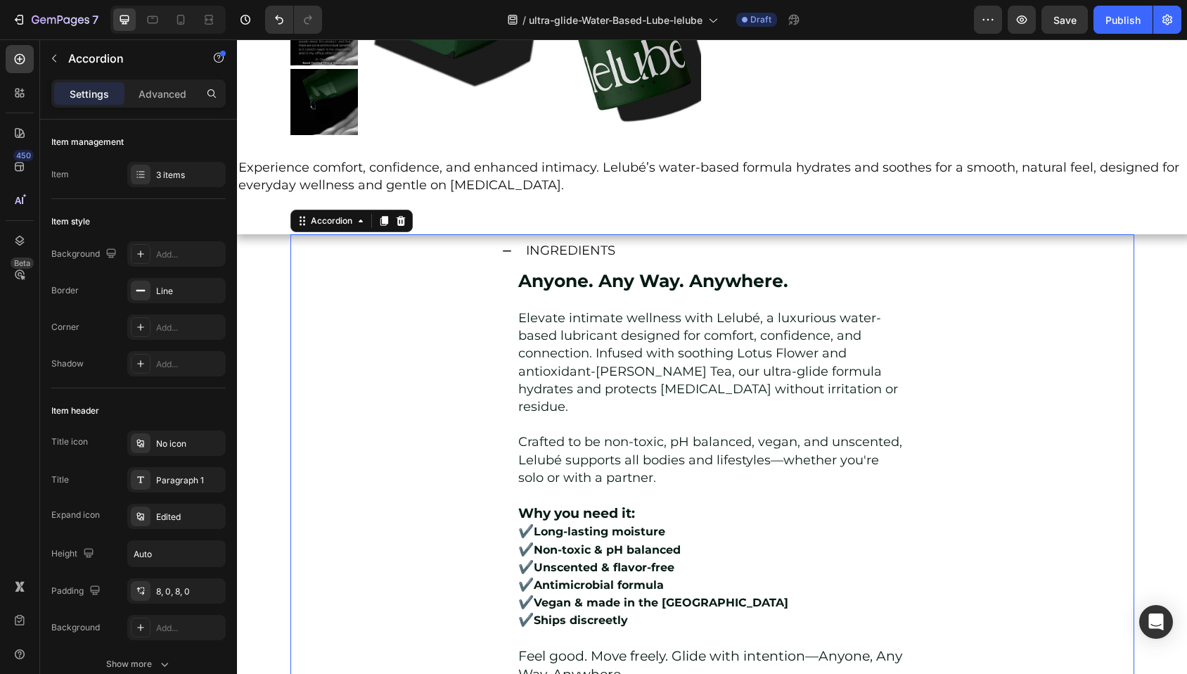
click at [503, 251] on icon at bounding box center [507, 250] width 8 height 1
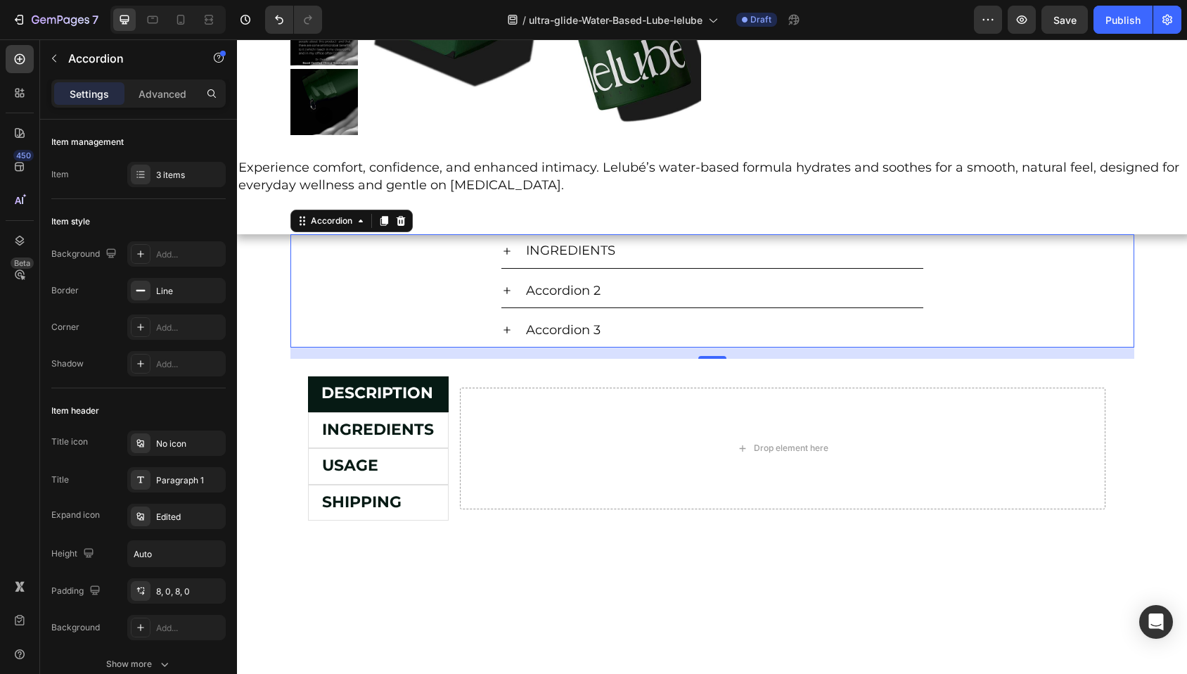
click at [548, 250] on p "INGREDIENTS" at bounding box center [570, 251] width 89 height 18
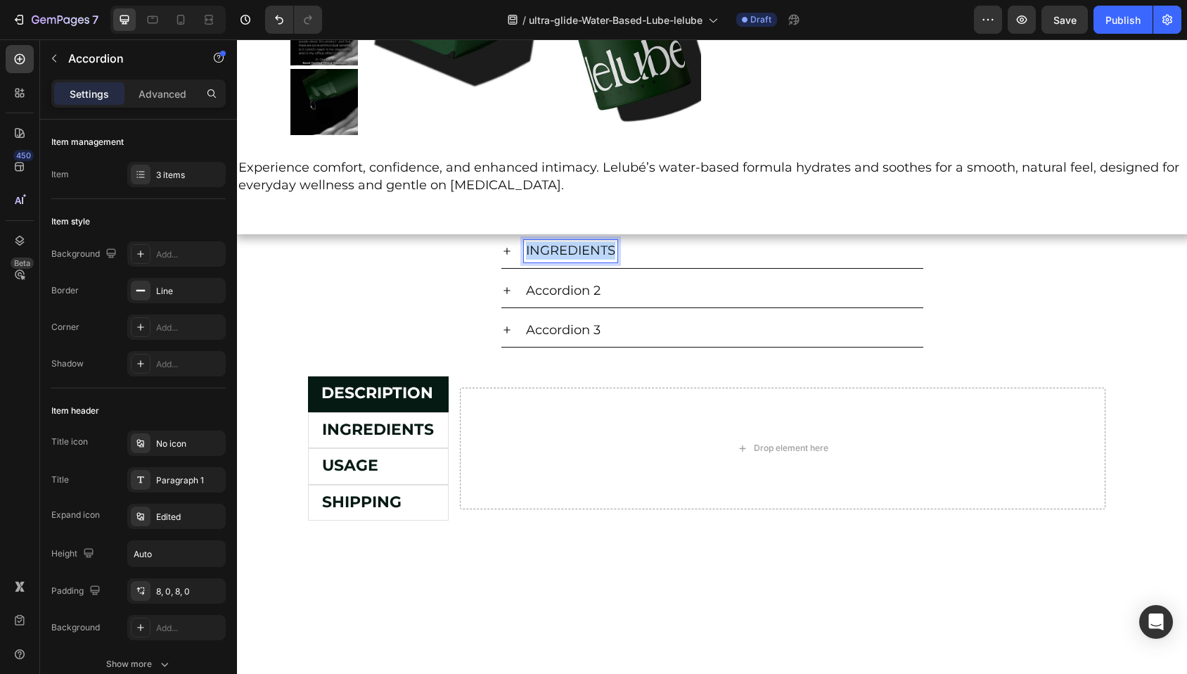
click at [548, 250] on p "INGREDIENTS" at bounding box center [570, 251] width 89 height 18
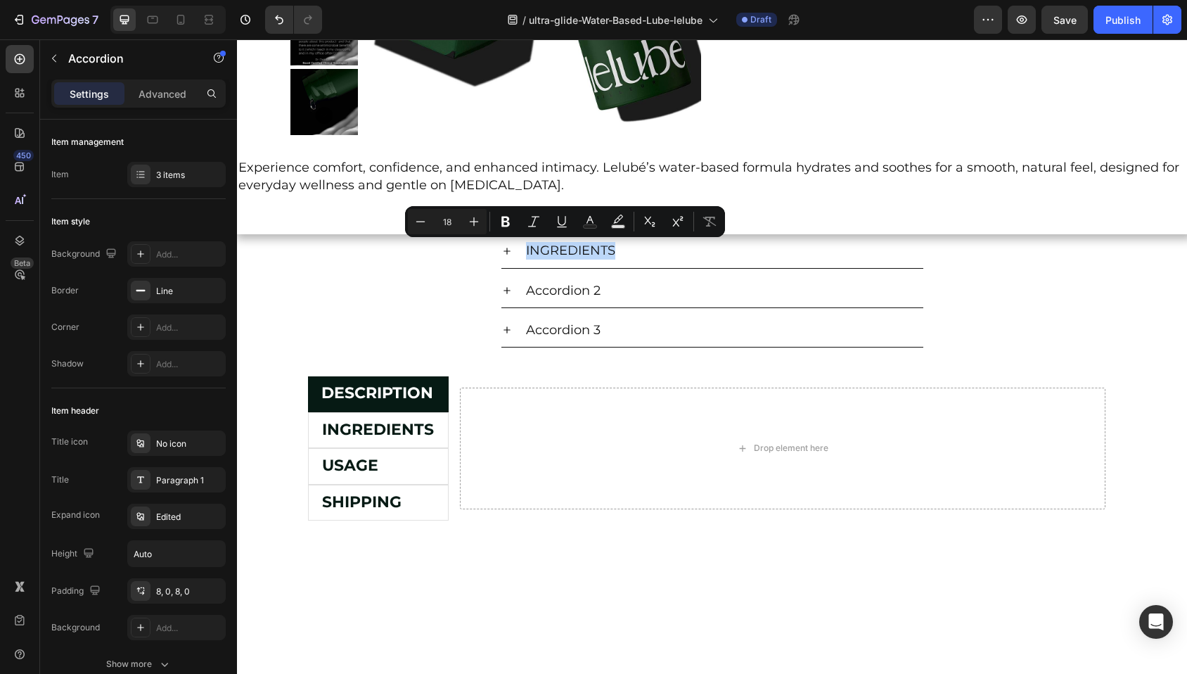
click at [501, 248] on icon at bounding box center [506, 250] width 11 height 11
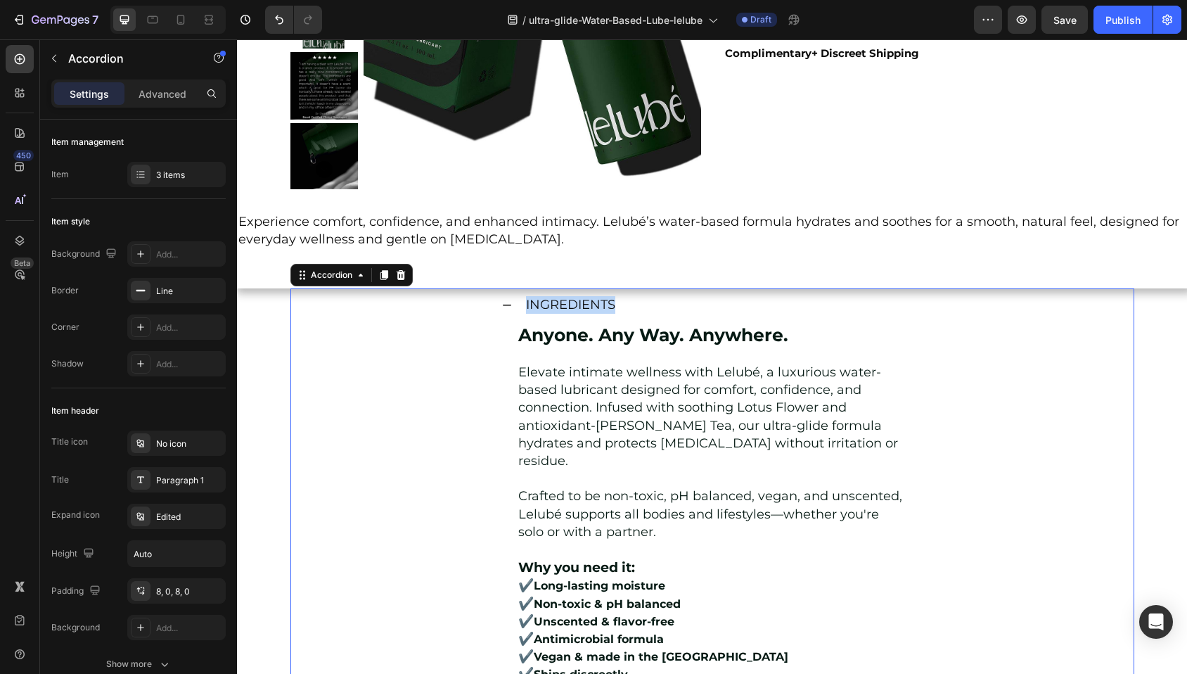
scroll to position [337, 0]
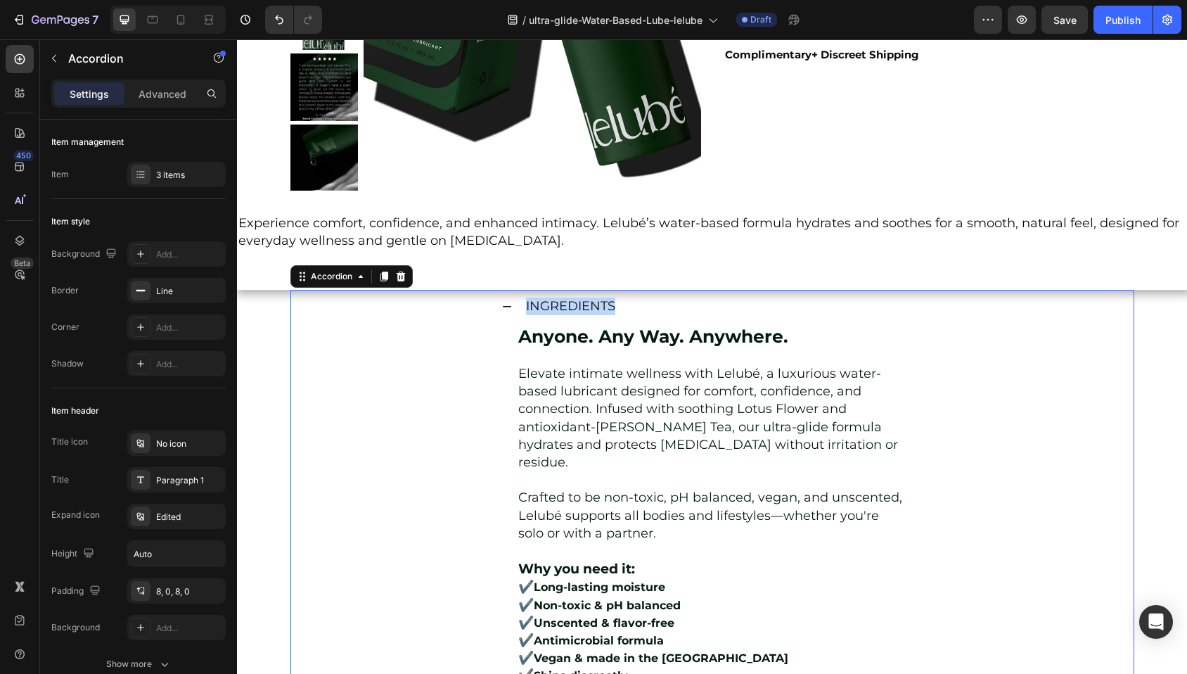
click at [502, 309] on icon at bounding box center [506, 306] width 11 height 11
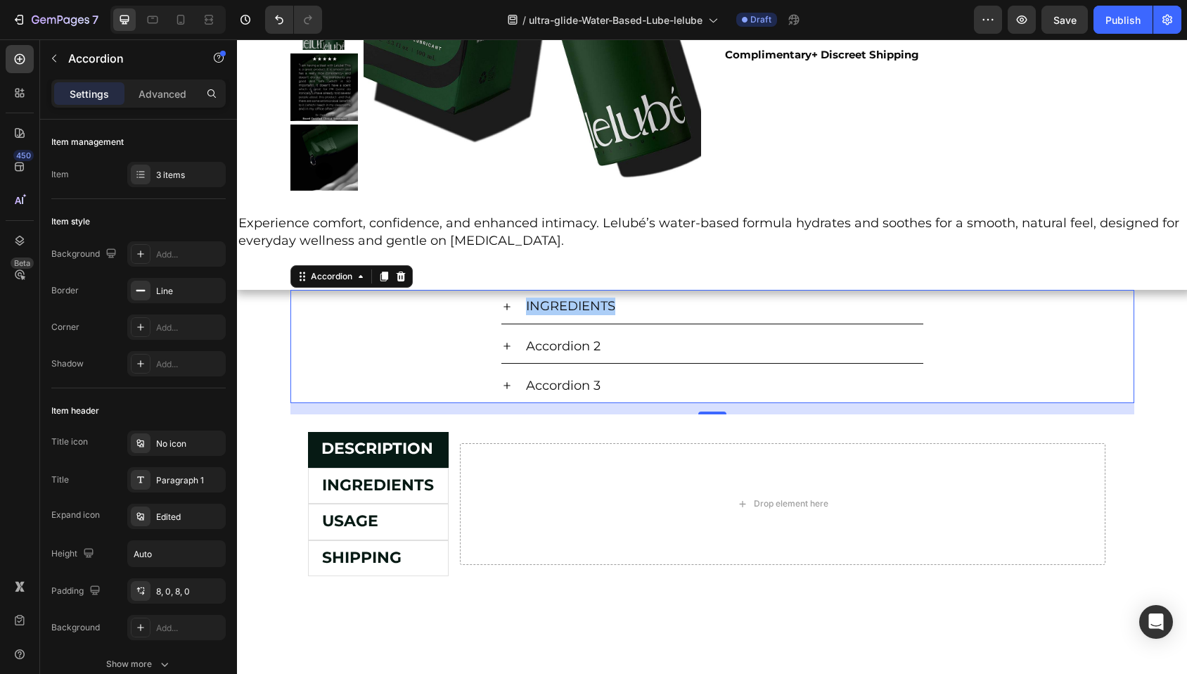
click at [463, 233] on p "Experience comfort, confidence, and enhanced intimacy. Lelubé’s water-based for…" at bounding box center [711, 231] width 947 height 35
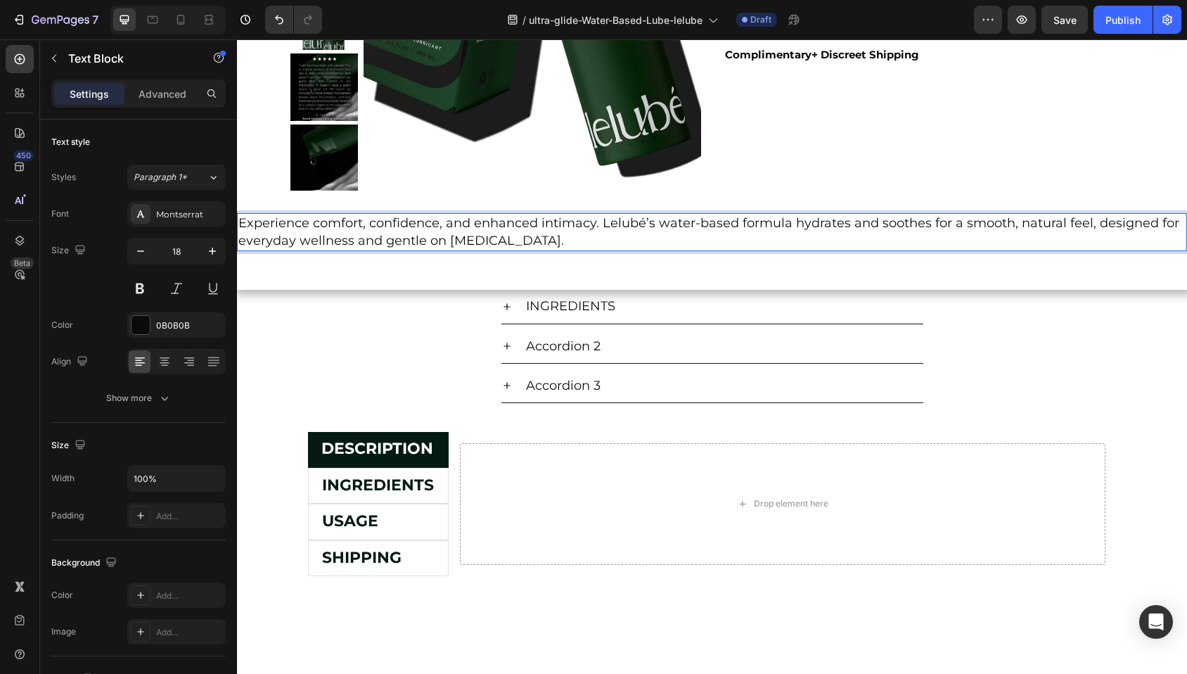
click at [529, 242] on p "Experience comfort, confidence, and enhanced intimacy. Lelubé’s water-based for…" at bounding box center [711, 231] width 947 height 35
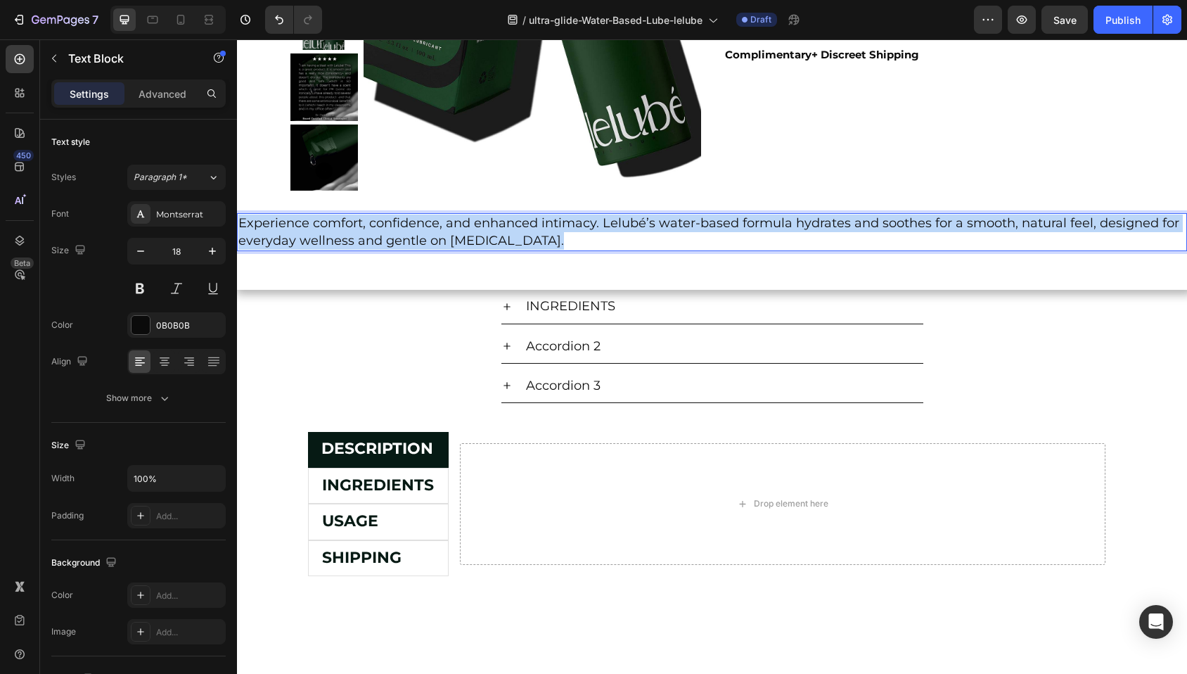
click at [529, 242] on p "Experience comfort, confidence, and enhanced intimacy. Lelubé’s water-based for…" at bounding box center [711, 231] width 947 height 35
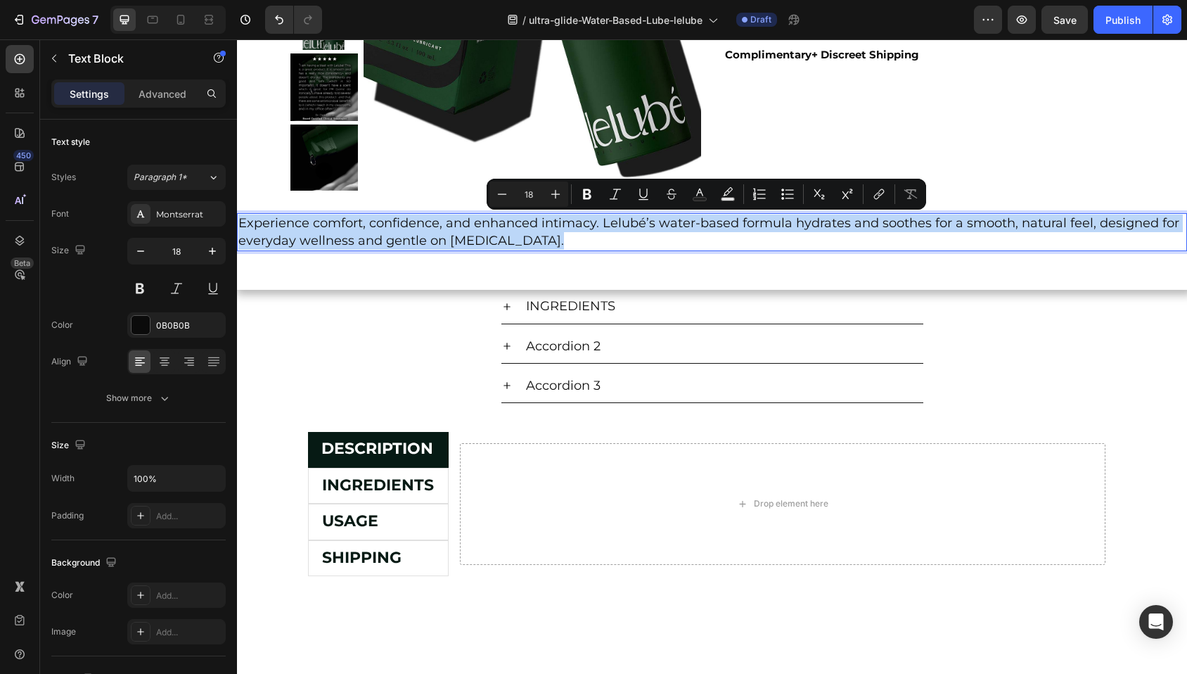
type input "15"
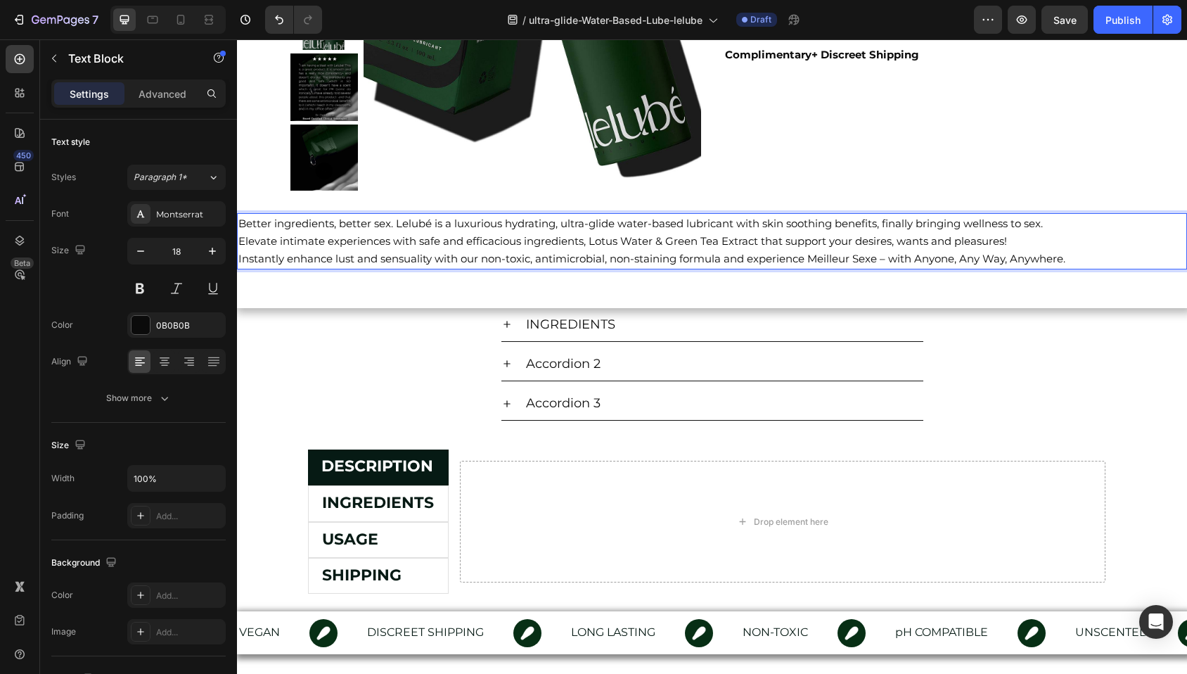
scroll to position [309, 0]
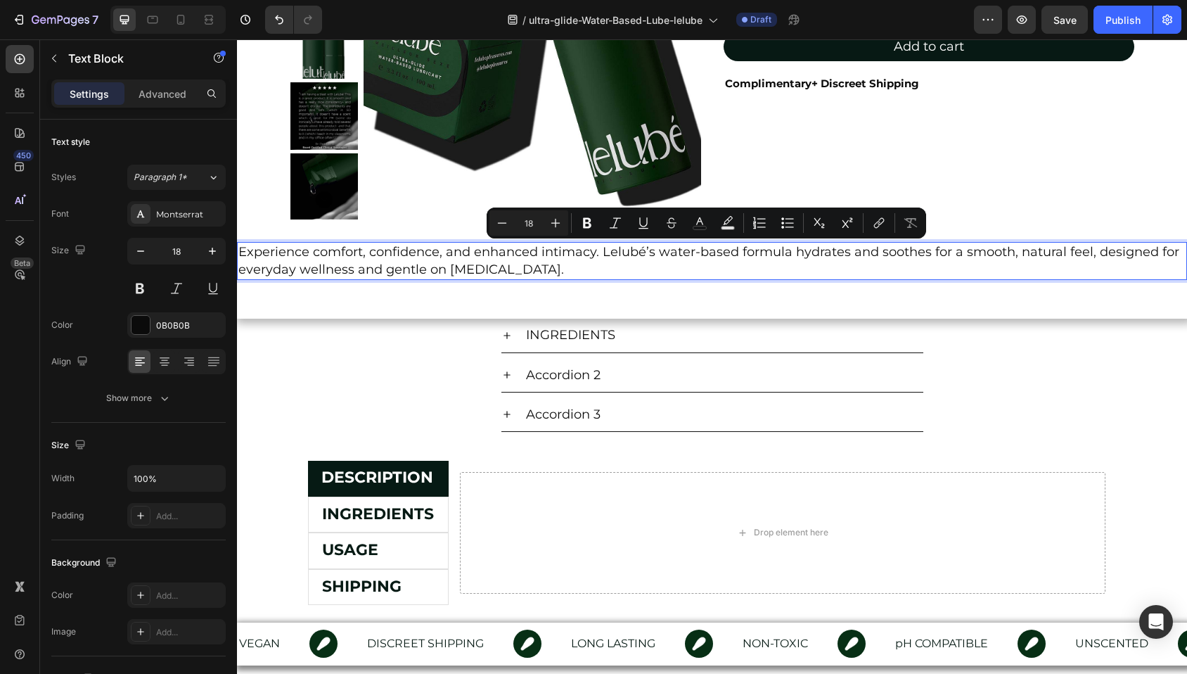
click at [532, 262] on p "Experience comfort, confidence, and enhanced intimacy. Lelubé’s water-based for…" at bounding box center [711, 260] width 947 height 35
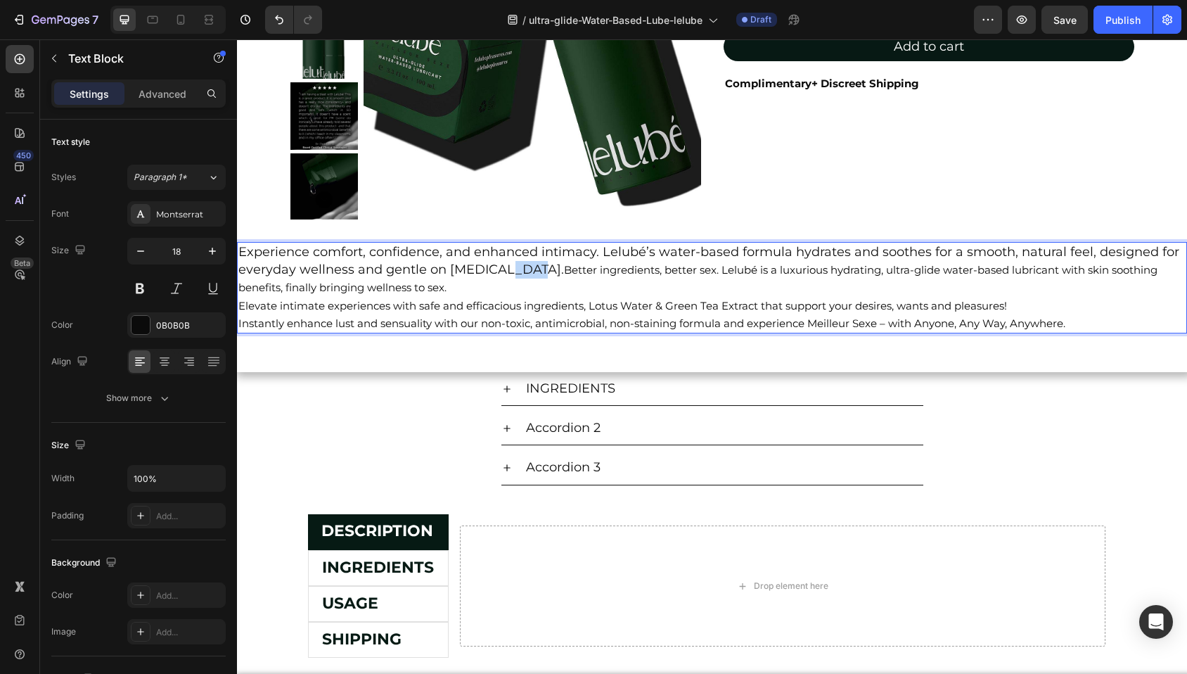
drag, startPoint x: 510, startPoint y: 267, endPoint x: 518, endPoint y: 268, distance: 8.5
click at [518, 268] on p "Experience comfort, confidence, and enhanced intimacy. Lelubé’s water-based for…" at bounding box center [711, 287] width 947 height 89
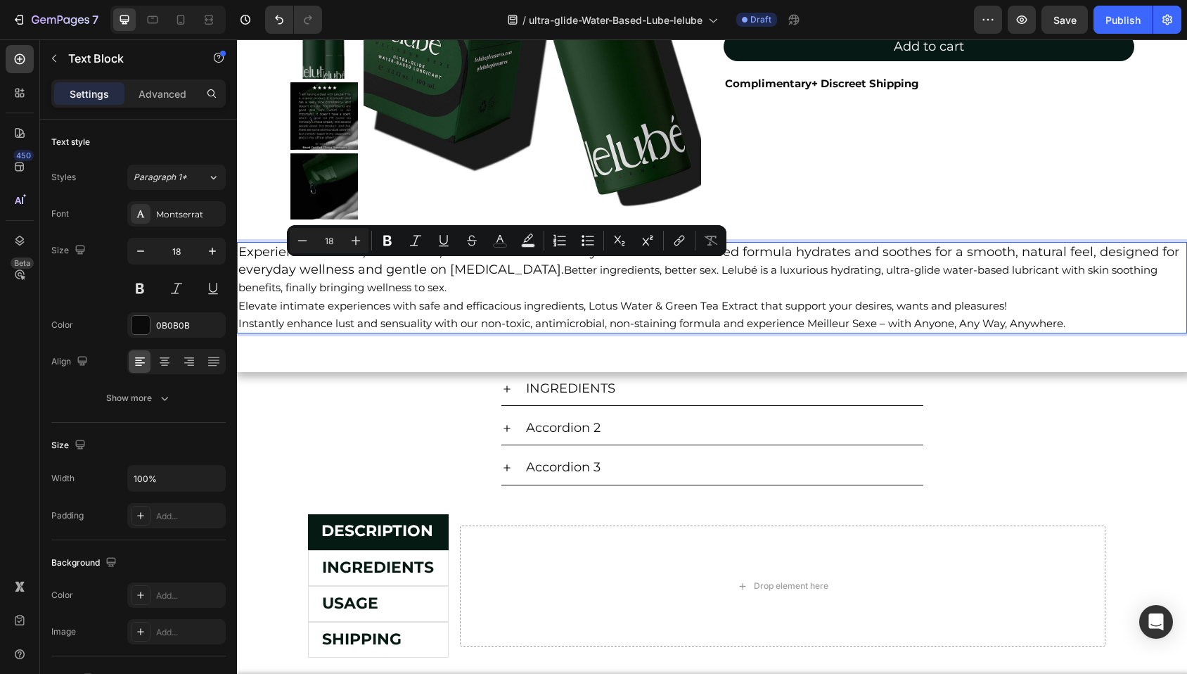
type input "15"
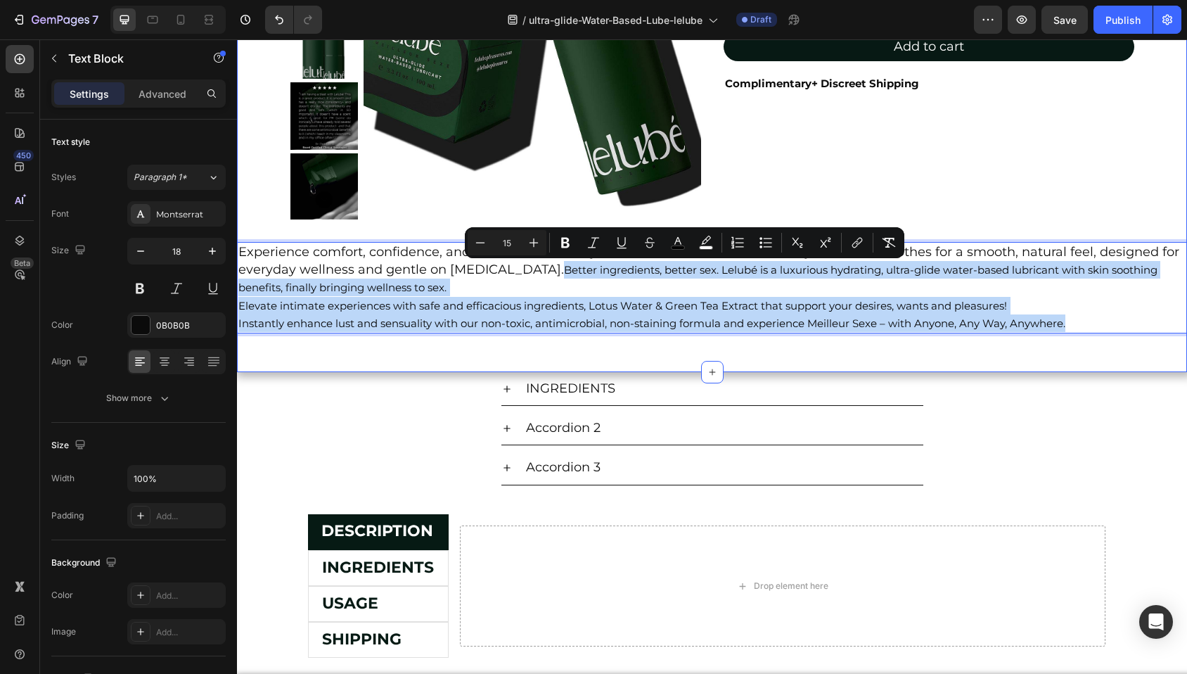
drag, startPoint x: 532, startPoint y: 269, endPoint x: 1086, endPoint y: 354, distance: 560.4
click at [1086, 354] on div "Product Images Lelubé Ultra-Glide Water-Based Lubricant Product Title $10.00 Pr…" at bounding box center [712, 66] width 950 height 612
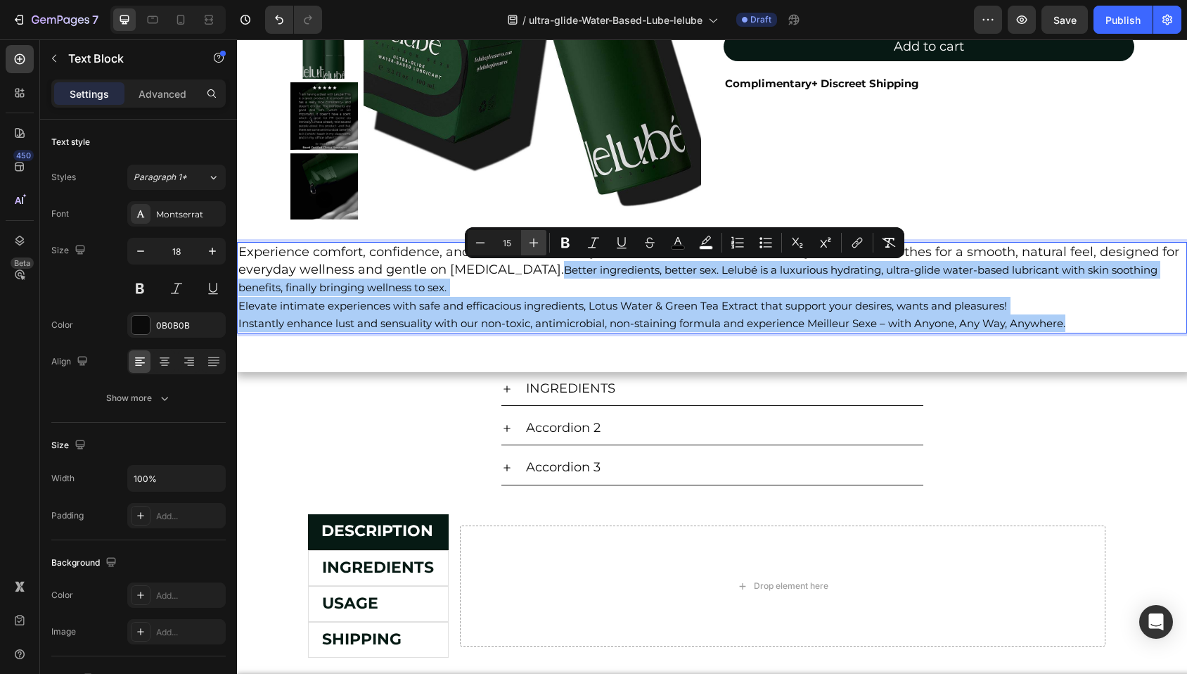
click at [524, 243] on button "Plus" at bounding box center [533, 242] width 25 height 25
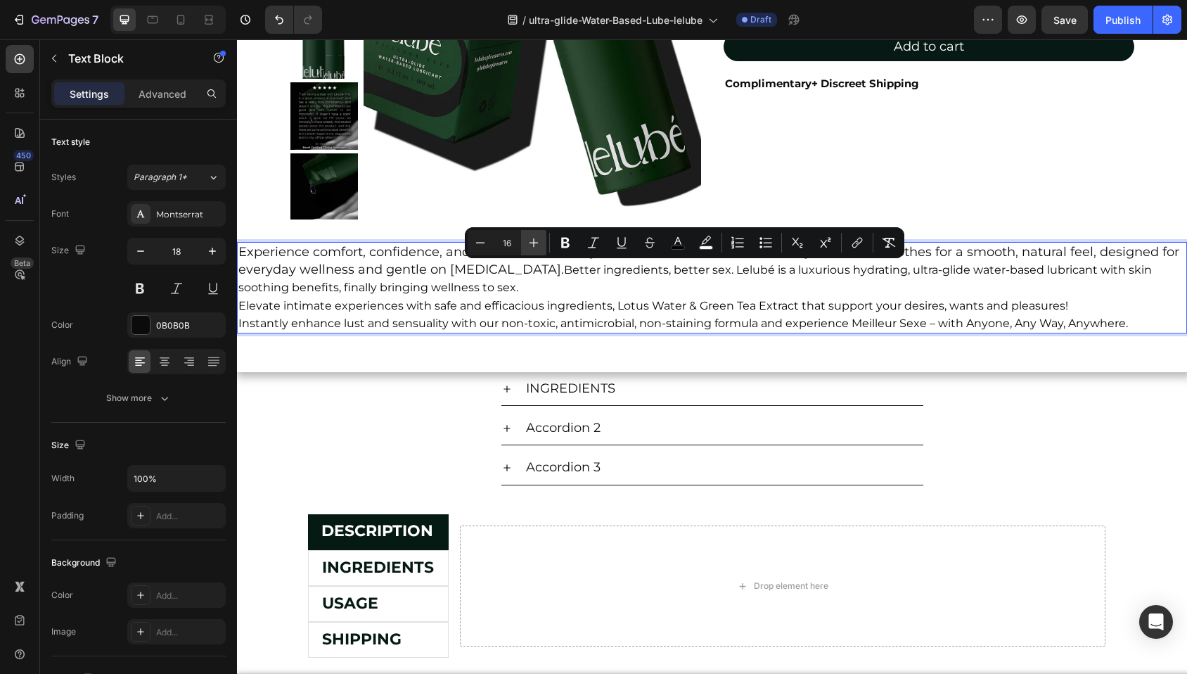
click at [529, 243] on icon "Editor contextual toolbar" at bounding box center [534, 243] width 14 height 14
type input "18"
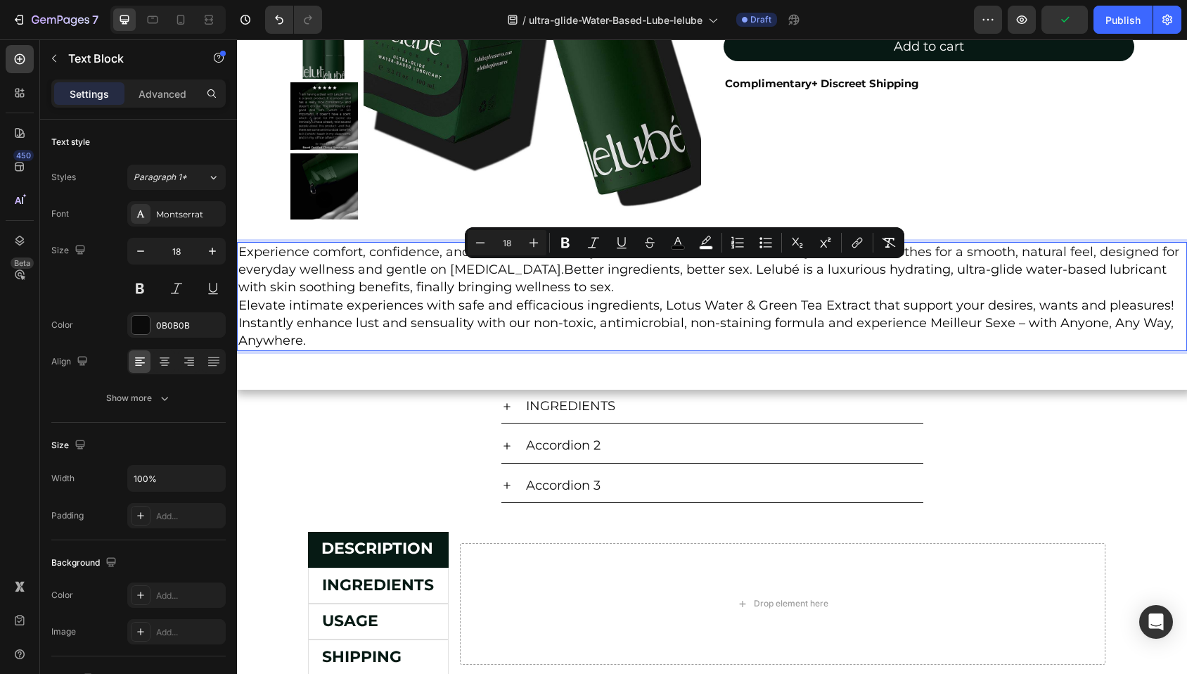
drag, startPoint x: 566, startPoint y: 283, endPoint x: 543, endPoint y: 295, distance: 26.1
click at [566, 283] on span "Better ingredients, better sex. Lelubé is a luxurious hydrating, ultra-glide wa…" at bounding box center [702, 278] width 928 height 33
click at [508, 300] on span "Elevate intimate experiences with safe and efficacious ingredients, Lotus Water…" at bounding box center [706, 304] width 936 height 15
click at [442, 305] on span "Elevate intimate experiences with safe and efficacious ingredients, Lotus Water…" at bounding box center [706, 304] width 936 height 15
click at [583, 263] on span "Better ingredients, better sex. Lelubé is a luxurious hydrating, ultra-glide wa…" at bounding box center [702, 278] width 928 height 33
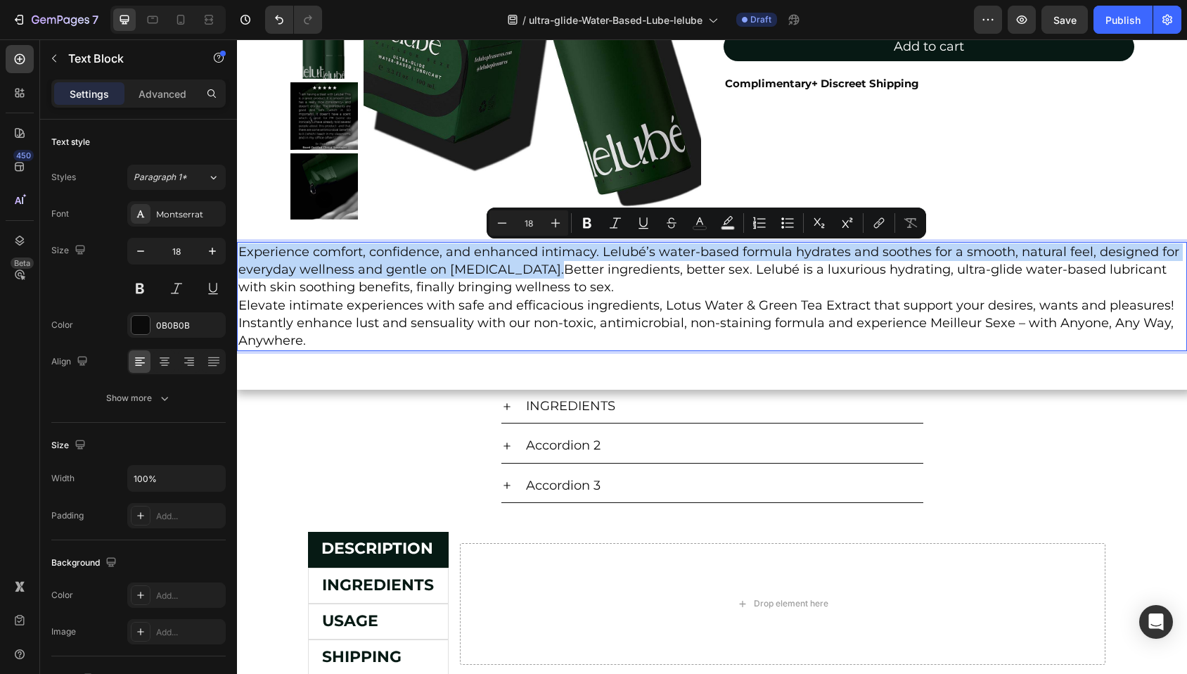
drag, startPoint x: 534, startPoint y: 273, endPoint x: 231, endPoint y: 252, distance: 303.7
click at [237, 252] on html "Header Product Images Lelubé Ultra-Glide Water-Based Lubricant Product Title $1…" at bounding box center [712, 561] width 950 height 1660
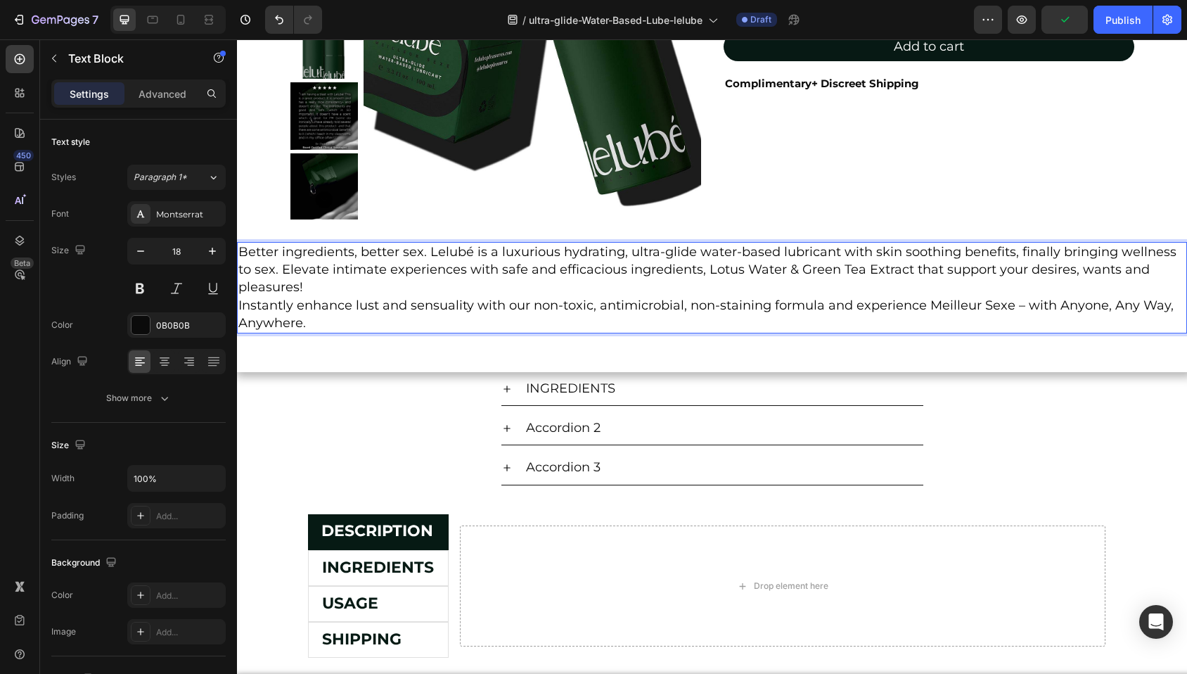
click at [240, 306] on span "Instantly enhance lust and sensuality with our non-toxic, antimicrobial, non-st…" at bounding box center [705, 313] width 935 height 33
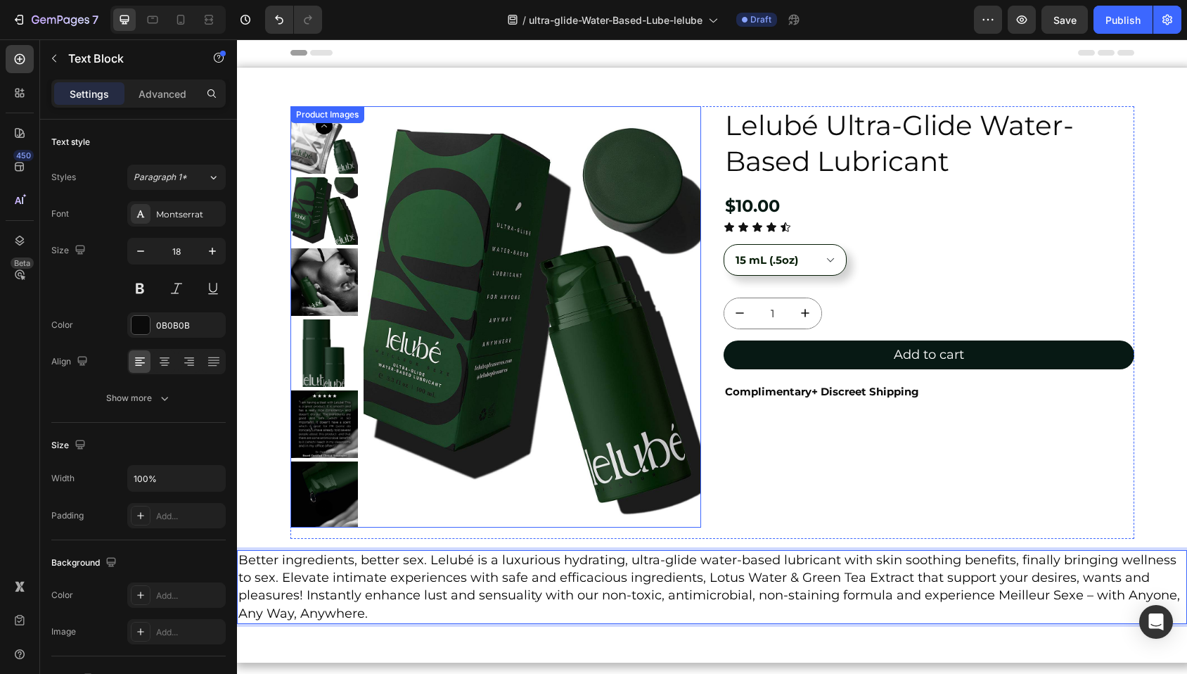
scroll to position [0, 0]
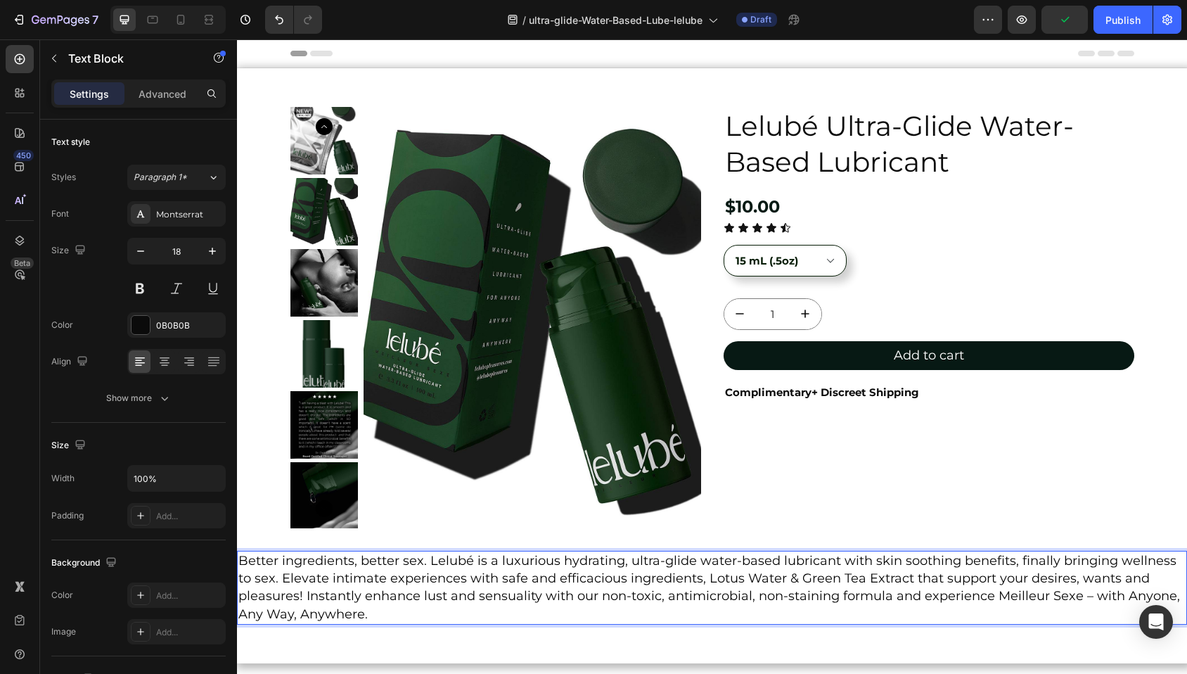
click at [354, 584] on span "Better ingredients, better sex. Lelubé is a luxurious hydrating, ultra-glide wa…" at bounding box center [708, 587] width 941 height 69
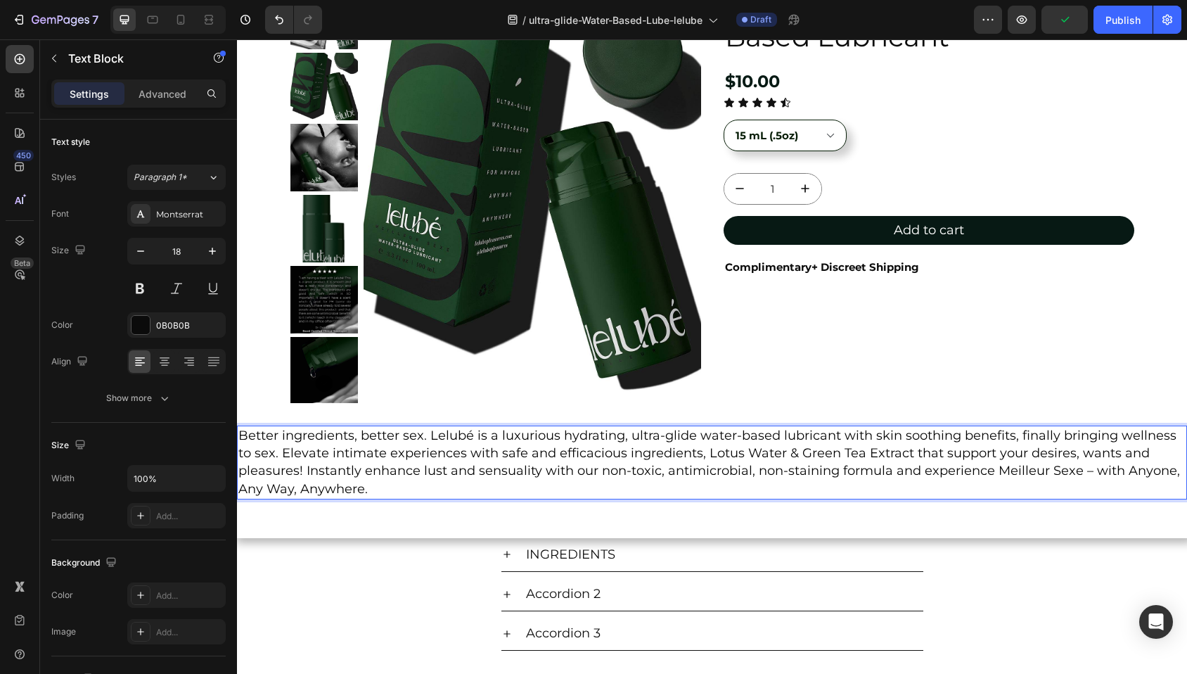
scroll to position [126, 0]
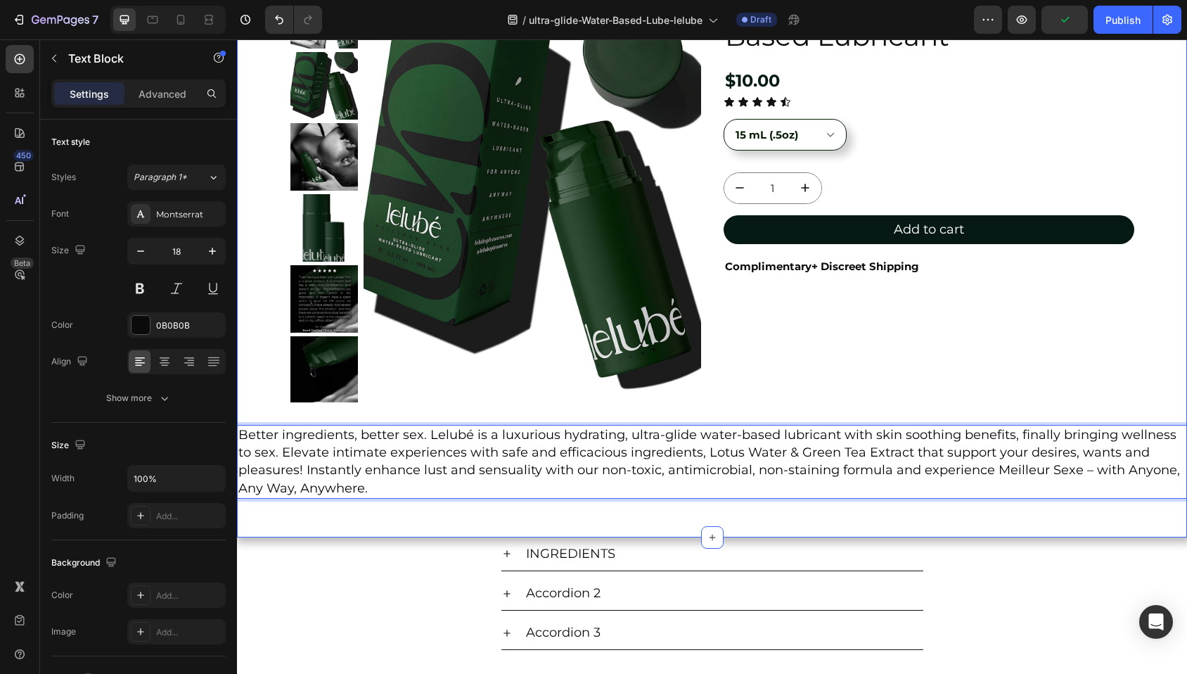
click at [475, 525] on div "Product Images Lelubé Ultra-Glide Water-Based Lubricant Product Title $10.00 Pr…" at bounding box center [712, 239] width 950 height 595
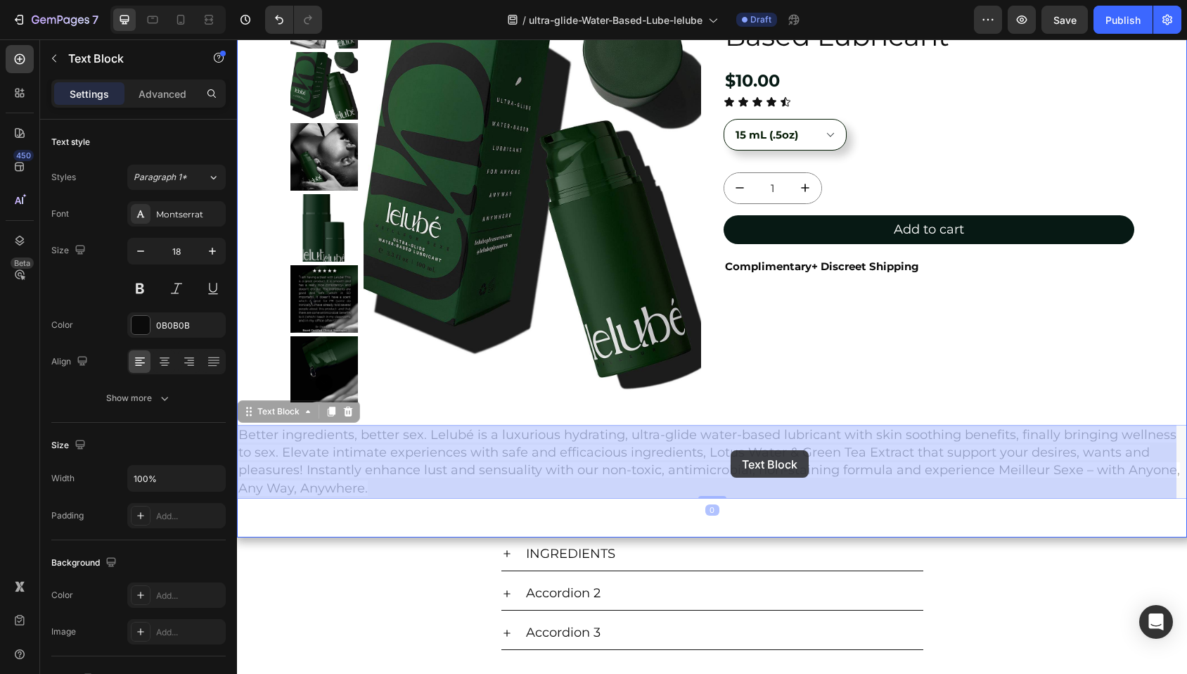
drag, startPoint x: 262, startPoint y: 418, endPoint x: 730, endPoint y: 450, distance: 469.3
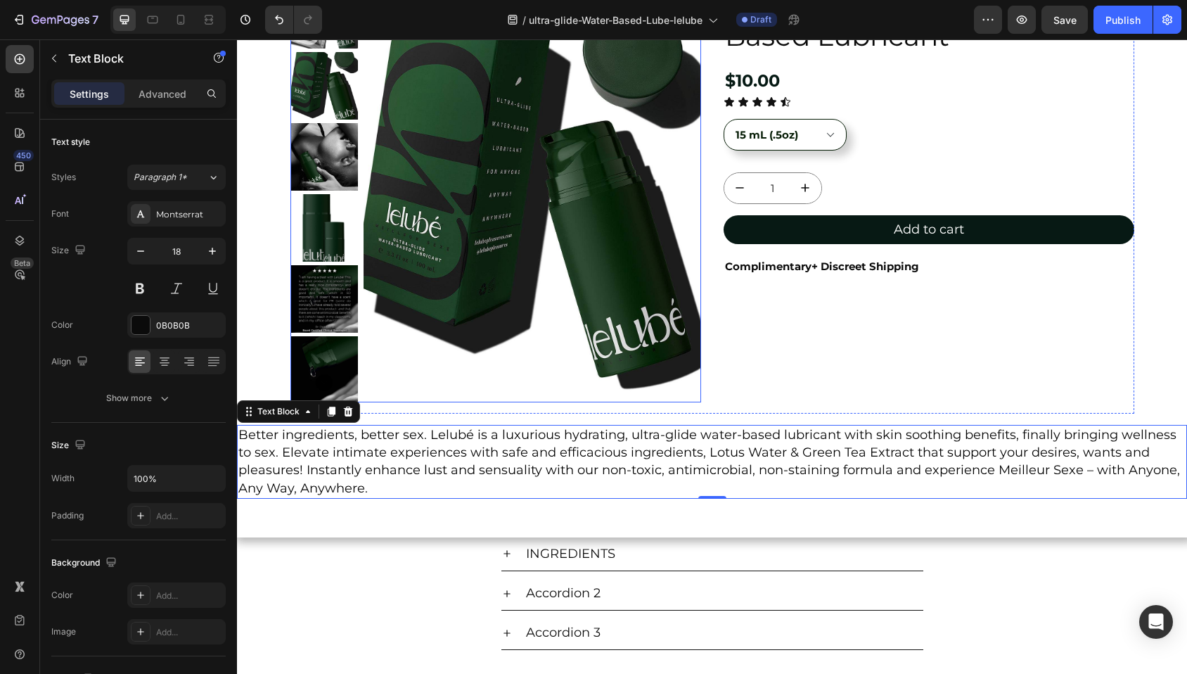
scroll to position [0, 0]
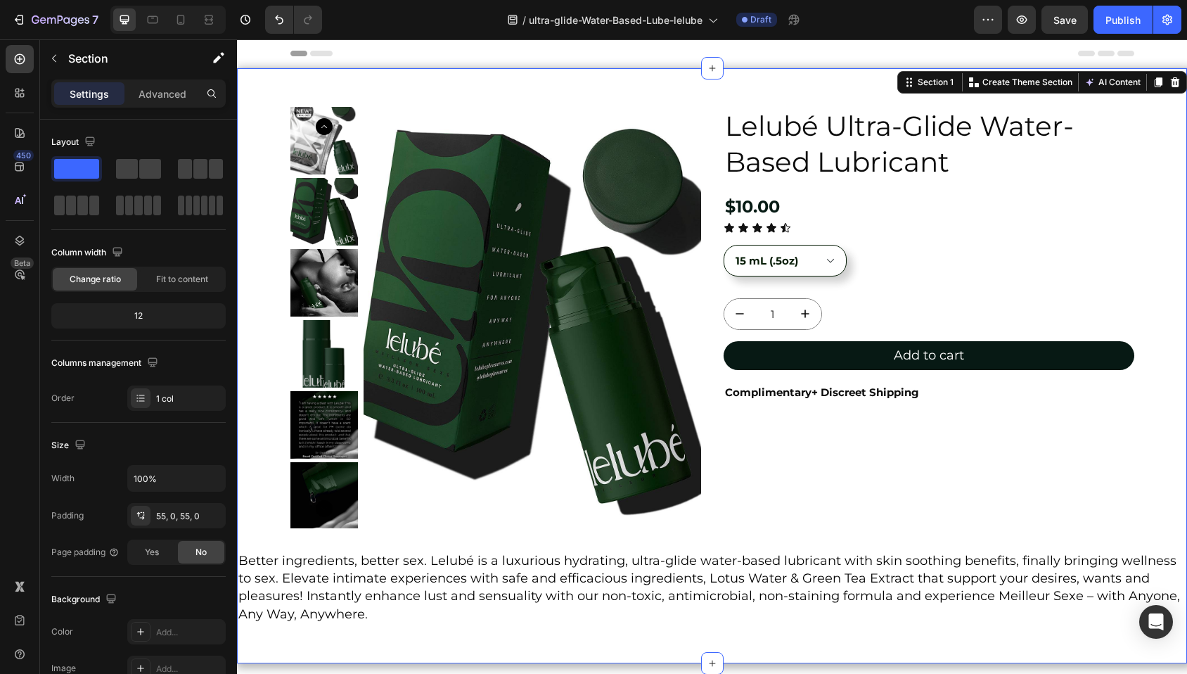
click at [296, 75] on div "Product Images Lelubé Ultra-Glide Water-Based Lubricant Product Title $10.00 Pr…" at bounding box center [712, 365] width 950 height 595
click at [177, 101] on div "Advanced" at bounding box center [162, 93] width 70 height 22
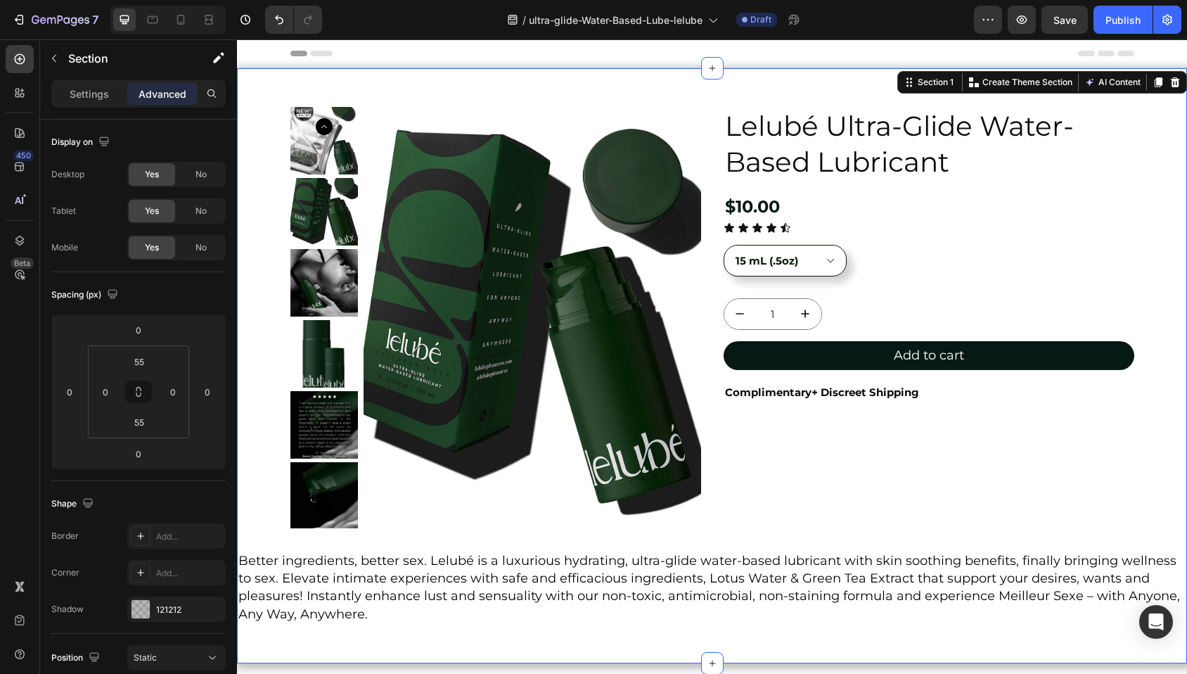
click at [290, 88] on div "Product Images Lelubé Ultra-Glide Water-Based Lubricant Product Title $10.00 Pr…" at bounding box center [712, 365] width 950 height 595
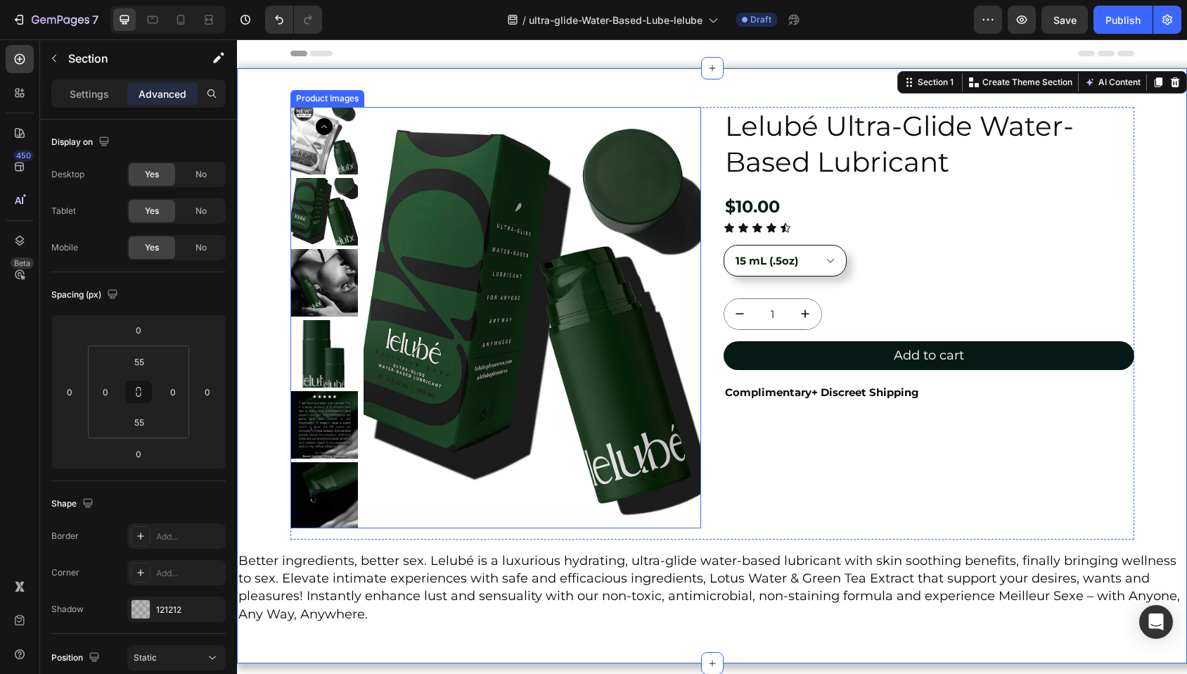
click at [319, 100] on div "Product Images" at bounding box center [327, 98] width 68 height 13
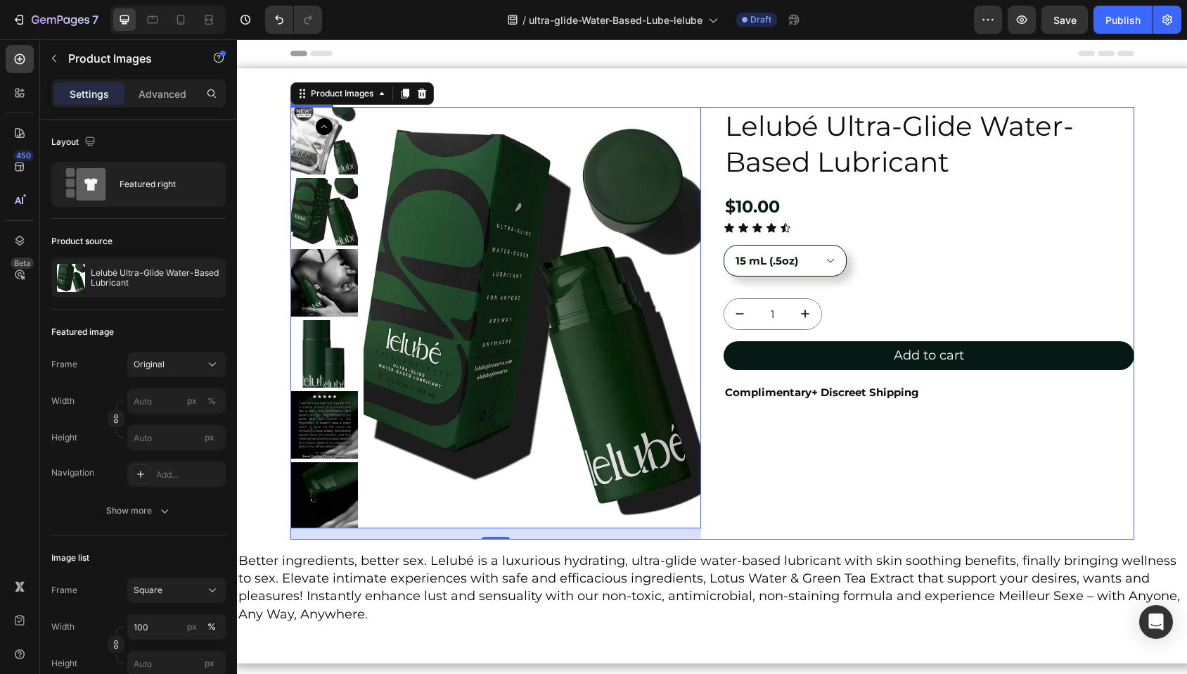
click at [704, 107] on div "Product Images 16 Lelubé Ultra-Glide Water-Based Lubricant Product Title $10.00…" at bounding box center [712, 323] width 844 height 432
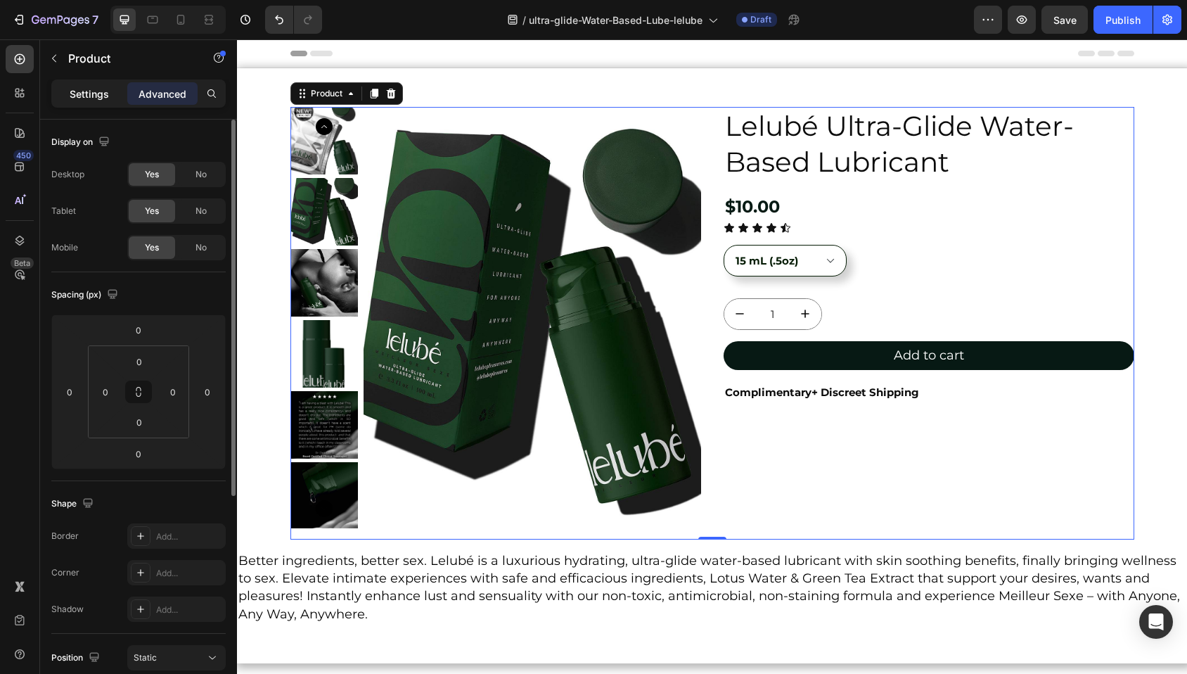
click at [105, 101] on p "Settings" at bounding box center [89, 93] width 39 height 15
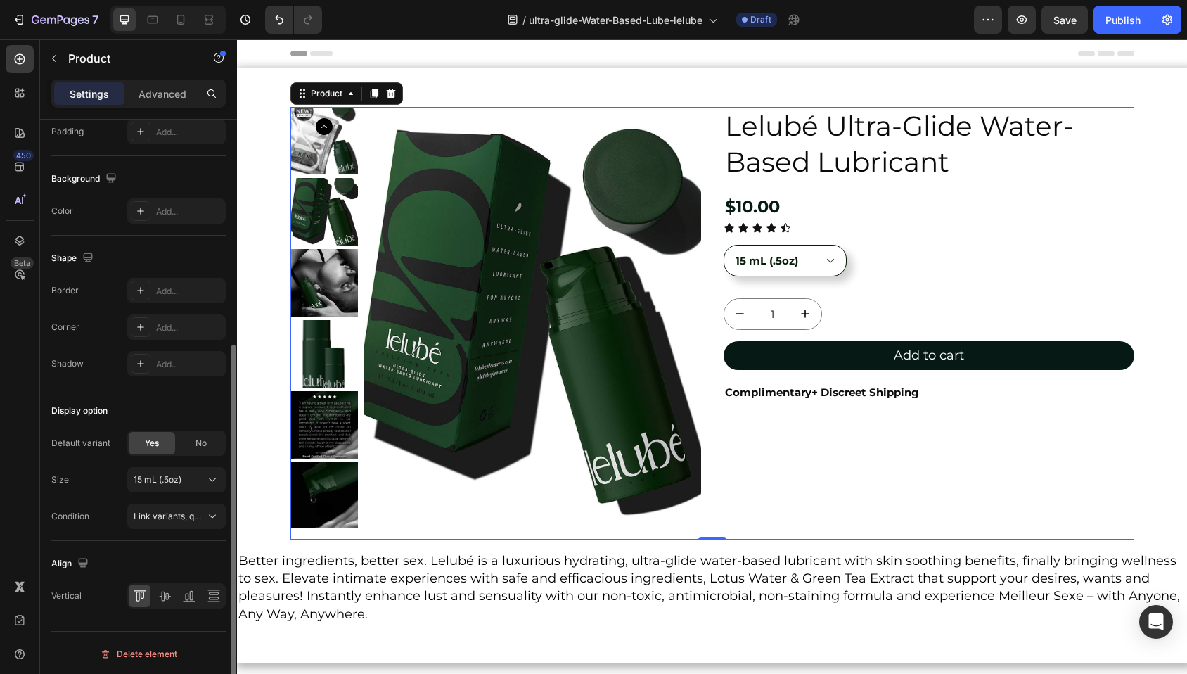
scroll to position [356, 0]
click at [199, 517] on span "Link variants, quantity <br> between same products" at bounding box center [237, 513] width 207 height 11
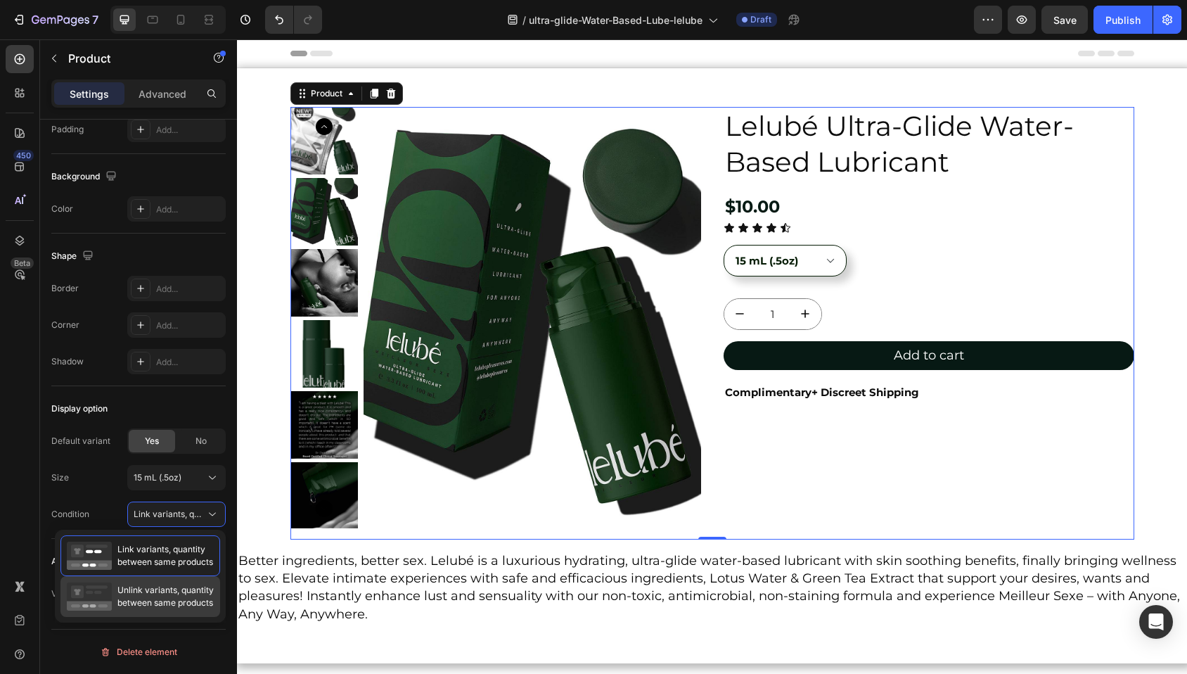
click at [129, 591] on span "Unlink variants, quantity between same products" at bounding box center [165, 596] width 96 height 25
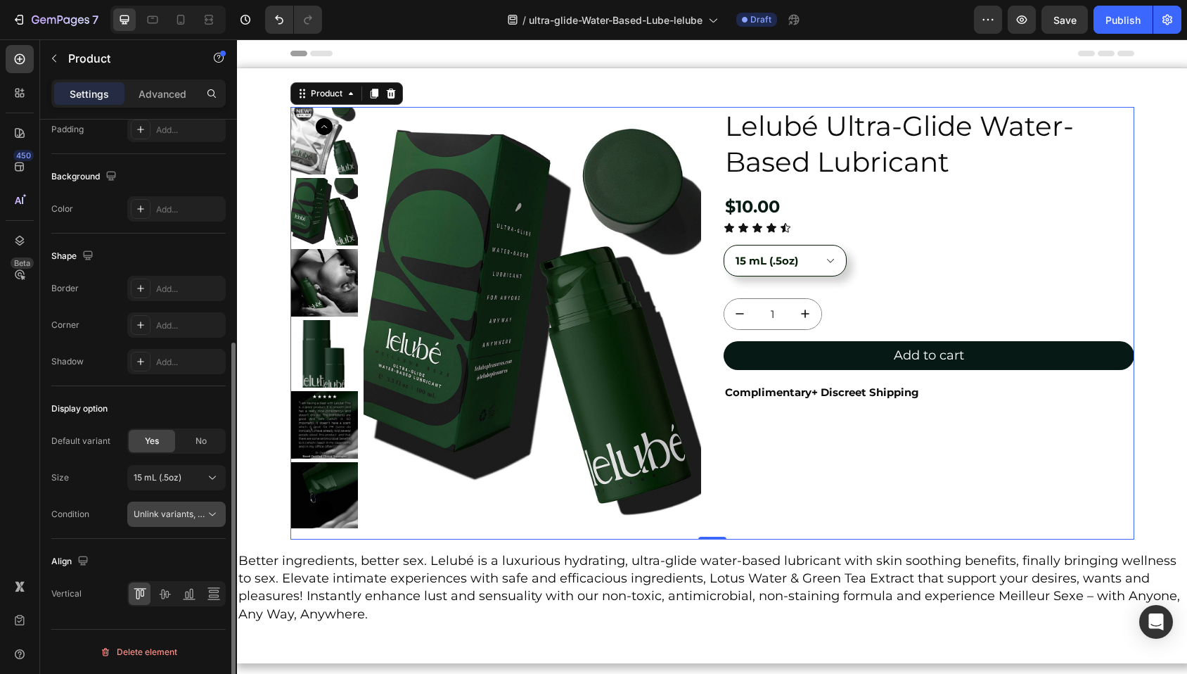
click at [167, 514] on span "Unlink variants, quantity <br> between same products" at bounding box center [242, 513] width 216 height 11
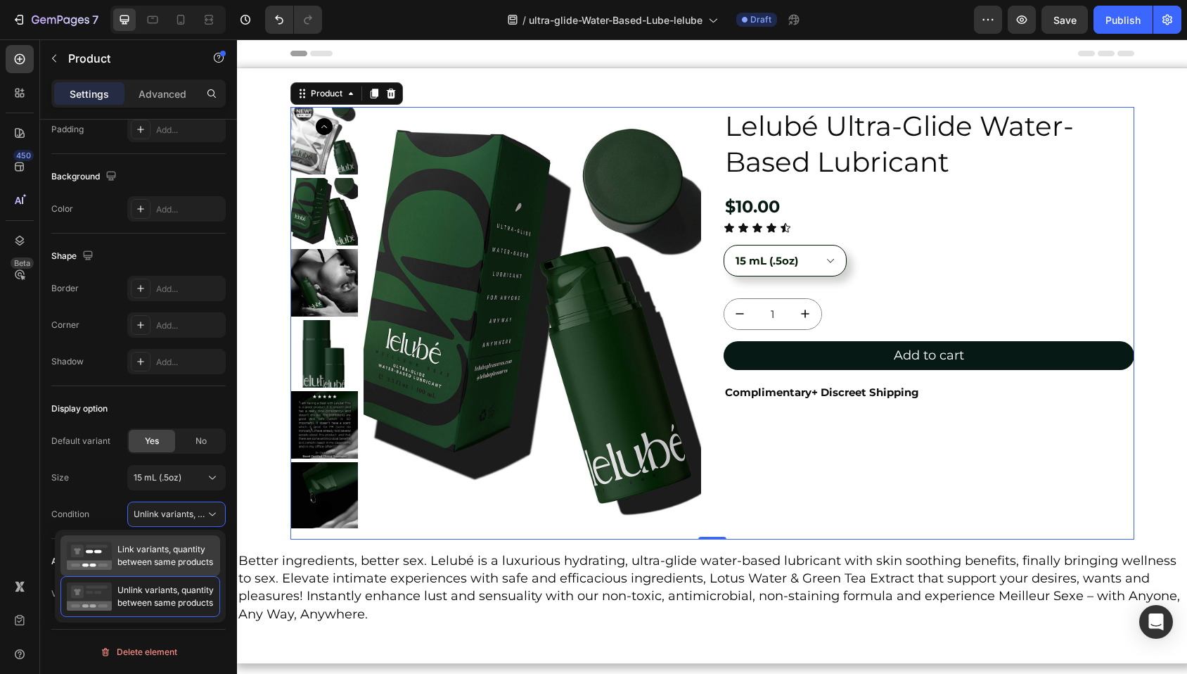
click at [164, 541] on div "Link variants, quantity between same products" at bounding box center [140, 555] width 160 height 41
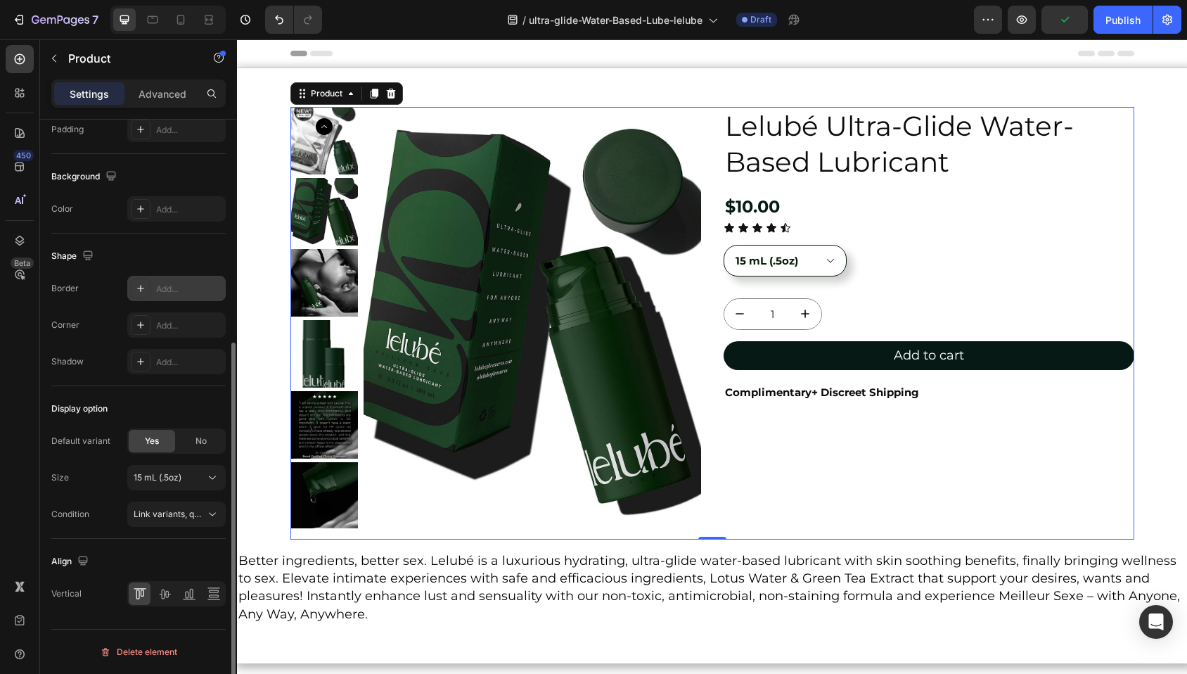
click at [141, 290] on icon at bounding box center [140, 288] width 7 height 7
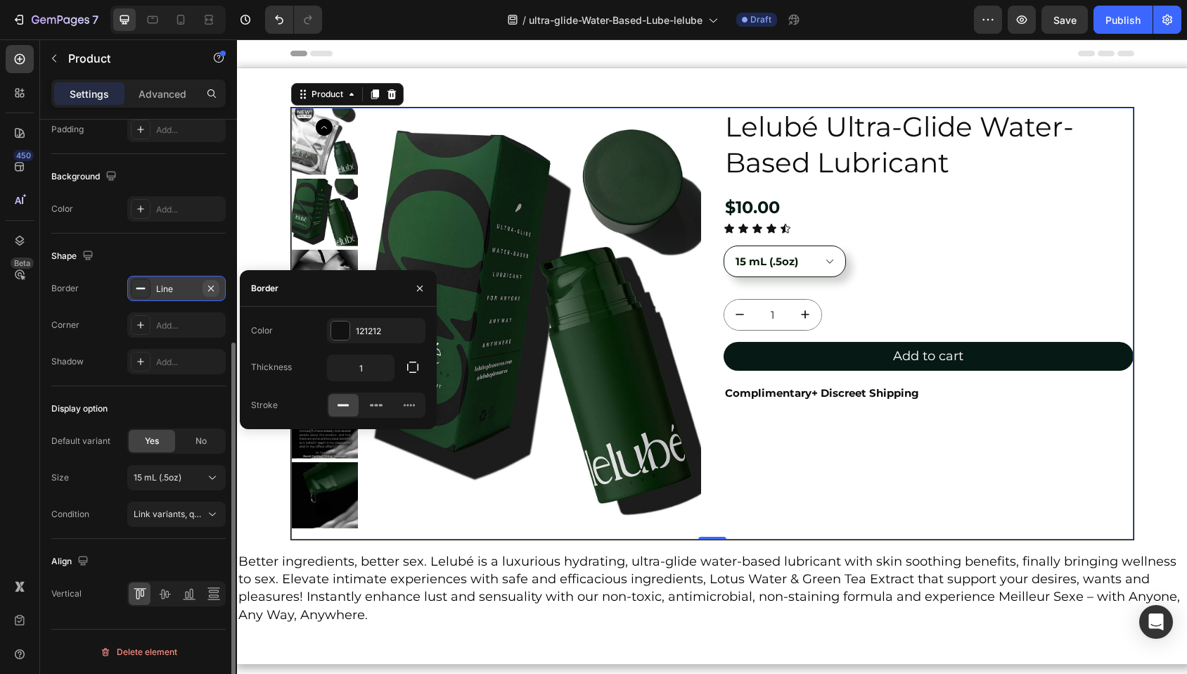
click at [209, 288] on icon "button" at bounding box center [210, 288] width 11 height 11
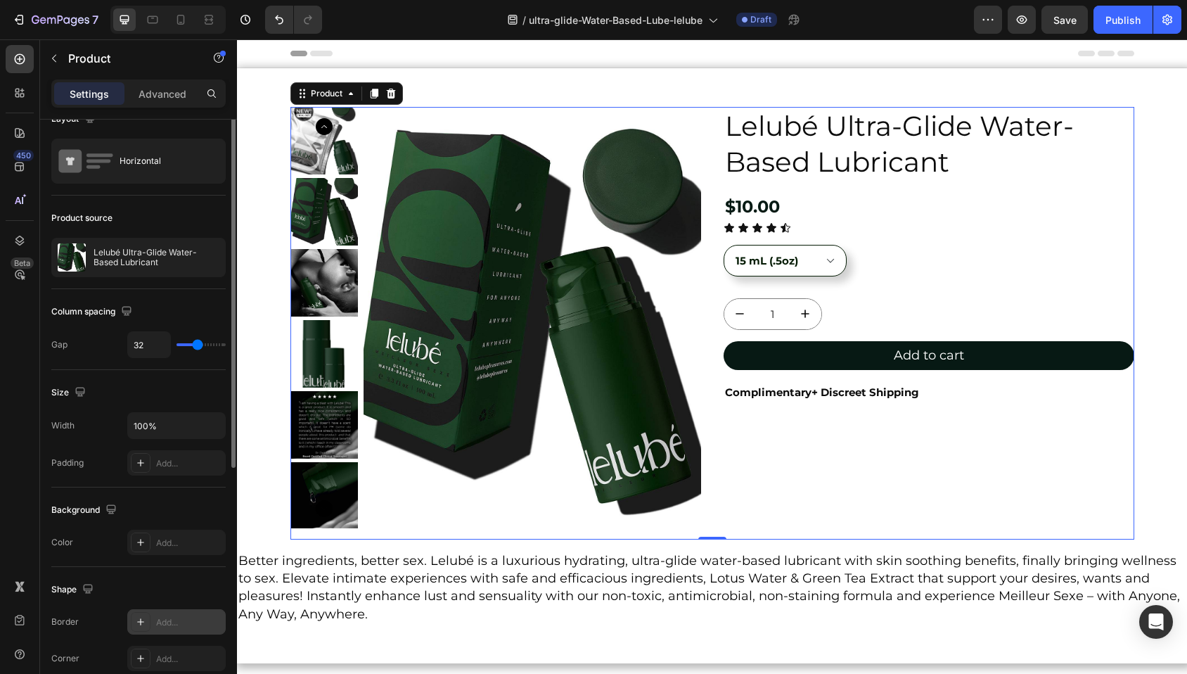
scroll to position [0, 0]
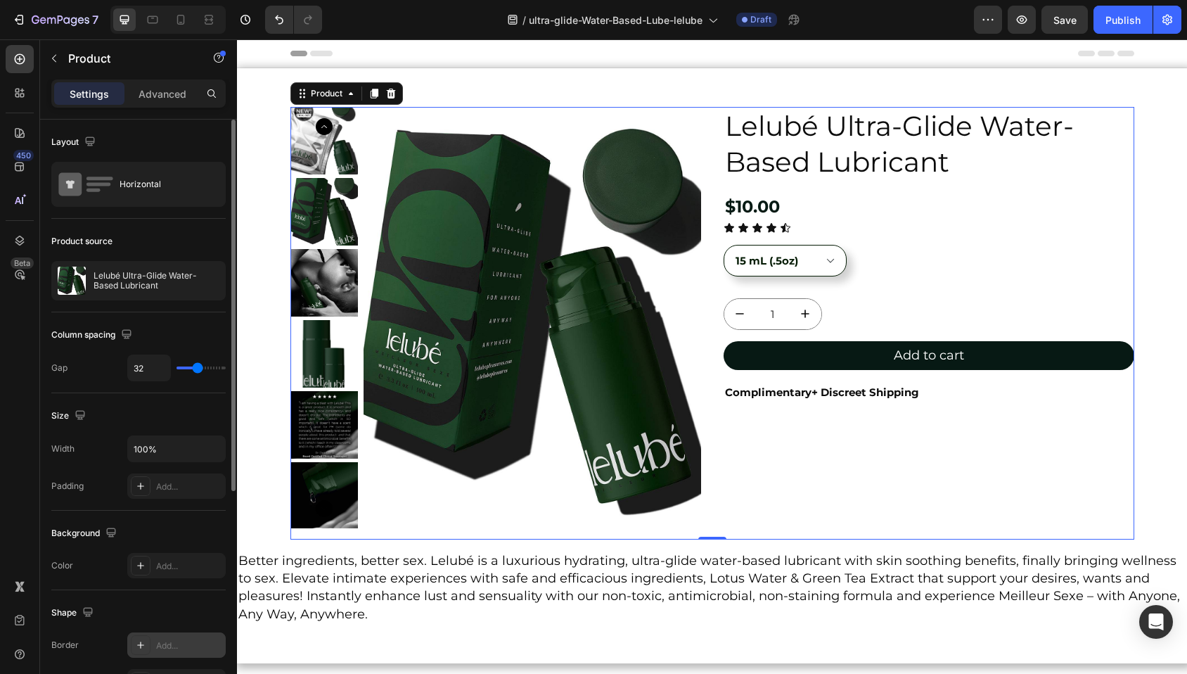
click at [187, 146] on div "Layout" at bounding box center [138, 142] width 174 height 22
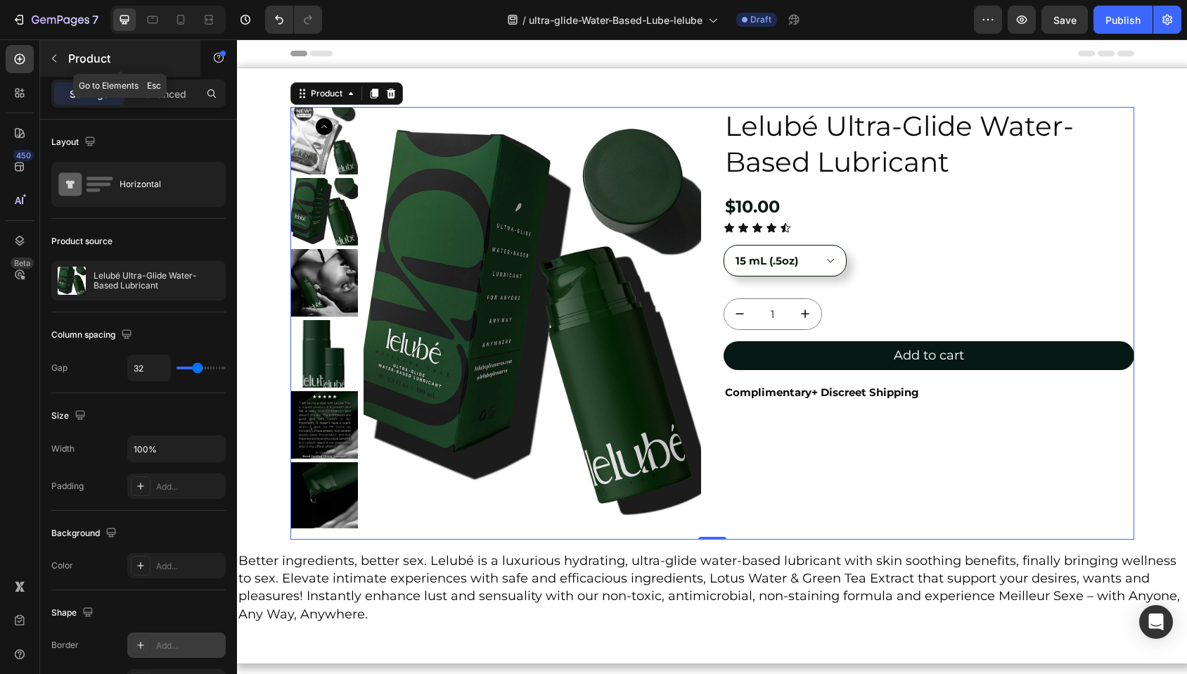
click at [52, 56] on icon "button" at bounding box center [54, 58] width 11 height 11
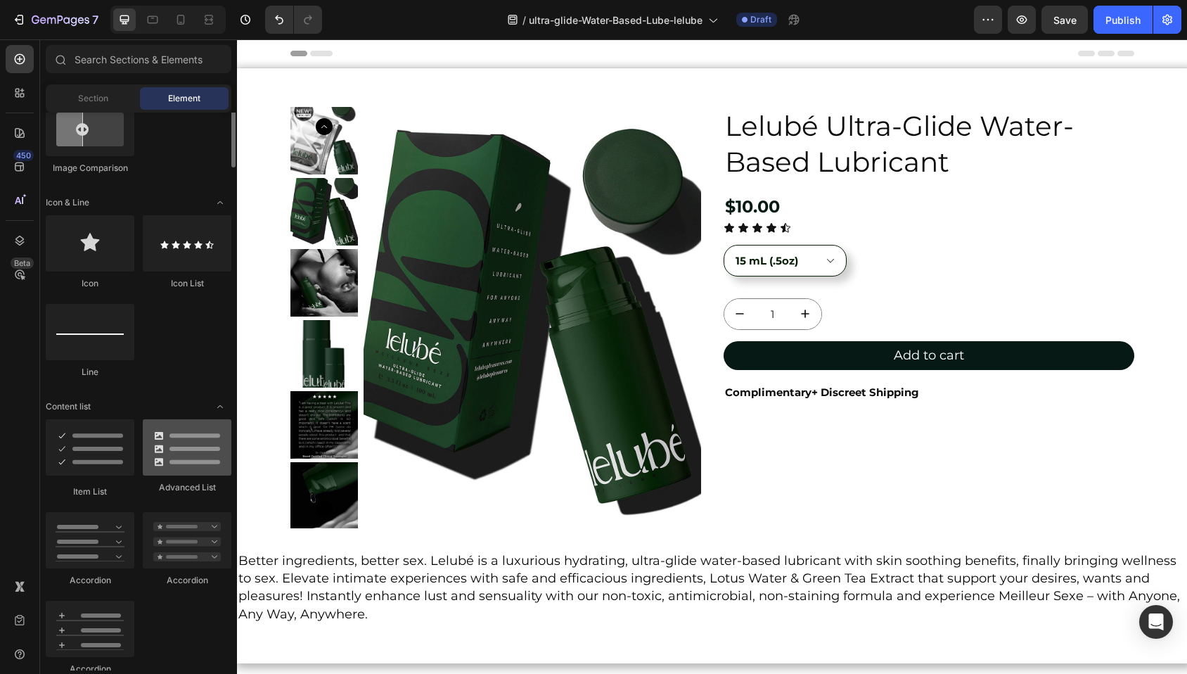
scroll to position [717, 0]
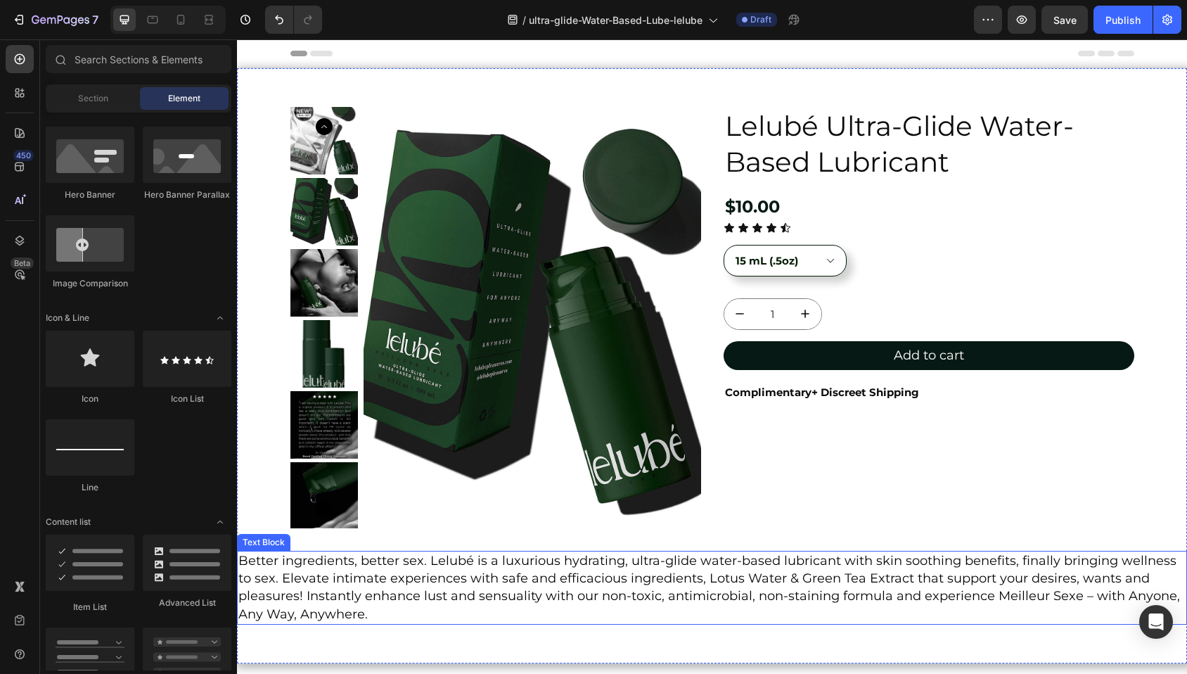
click at [640, 553] on span "Better ingredients, better sex. Lelubé is a luxurious hydrating, ultra-glide wa…" at bounding box center [708, 587] width 941 height 69
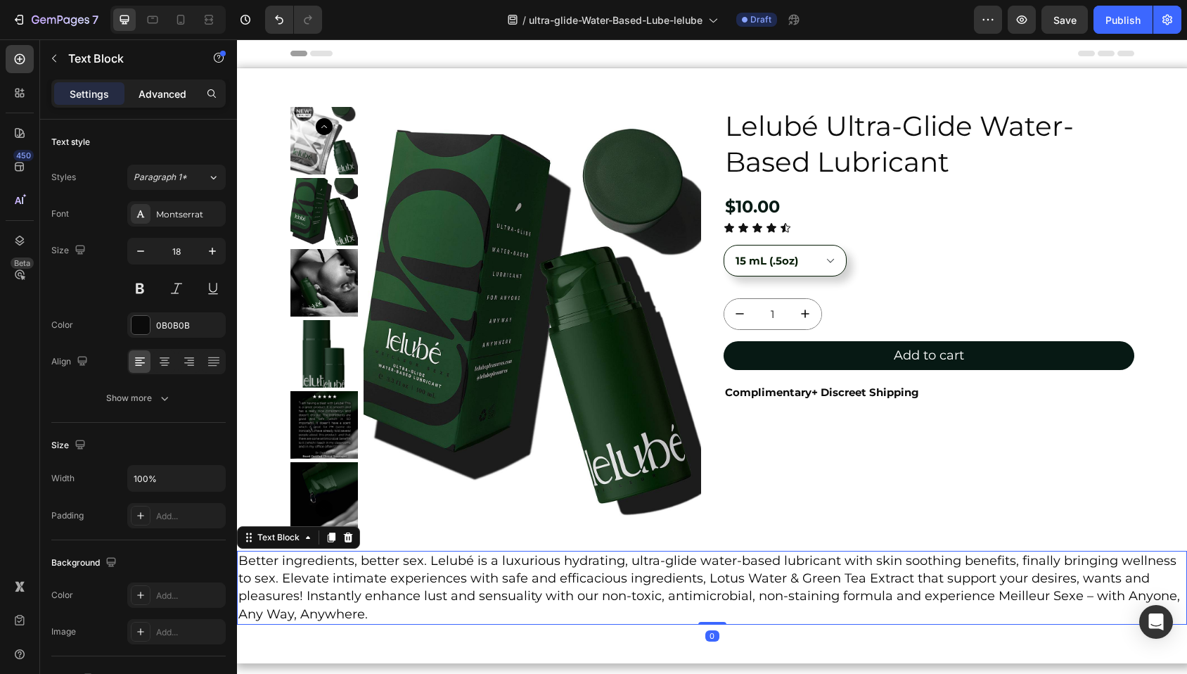
click at [174, 94] on p "Advanced" at bounding box center [163, 93] width 48 height 15
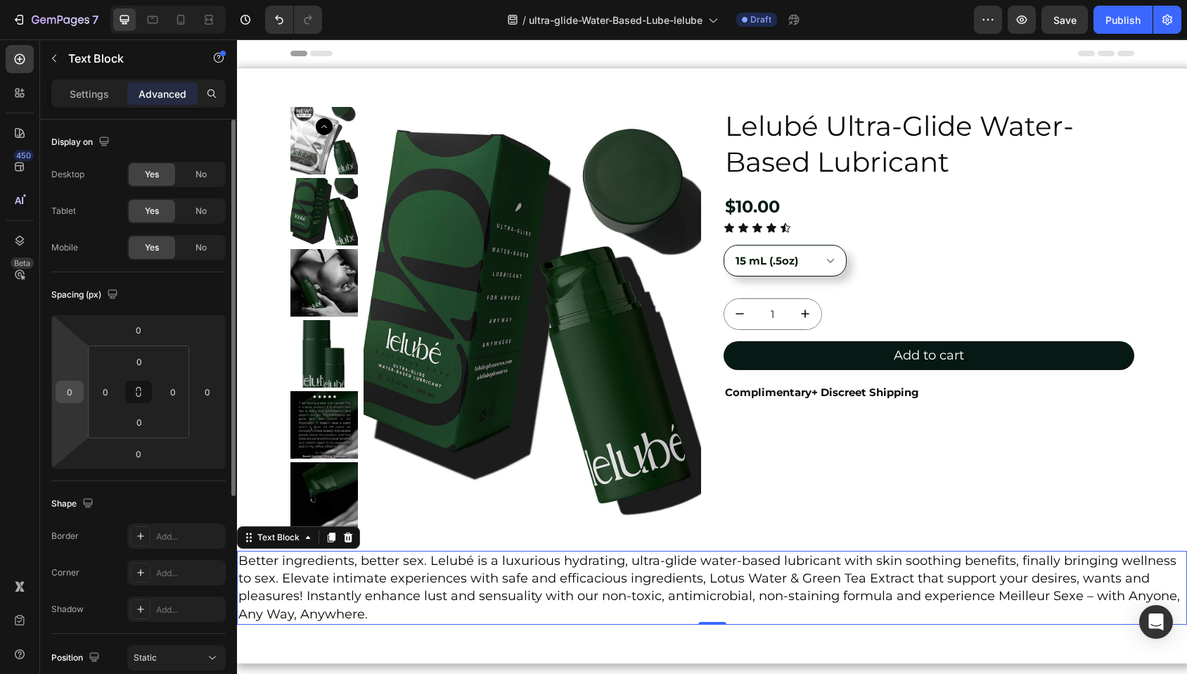
click at [67, 392] on input "0" at bounding box center [69, 391] width 21 height 21
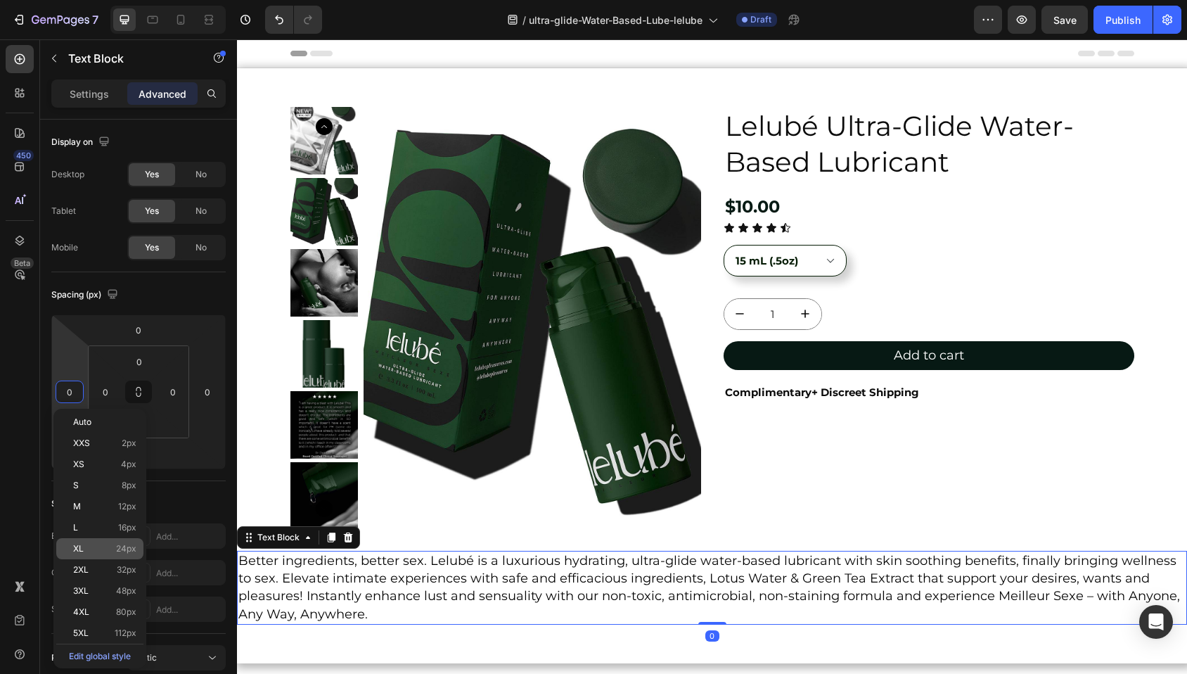
click at [105, 542] on div "XL 24px" at bounding box center [99, 548] width 87 height 21
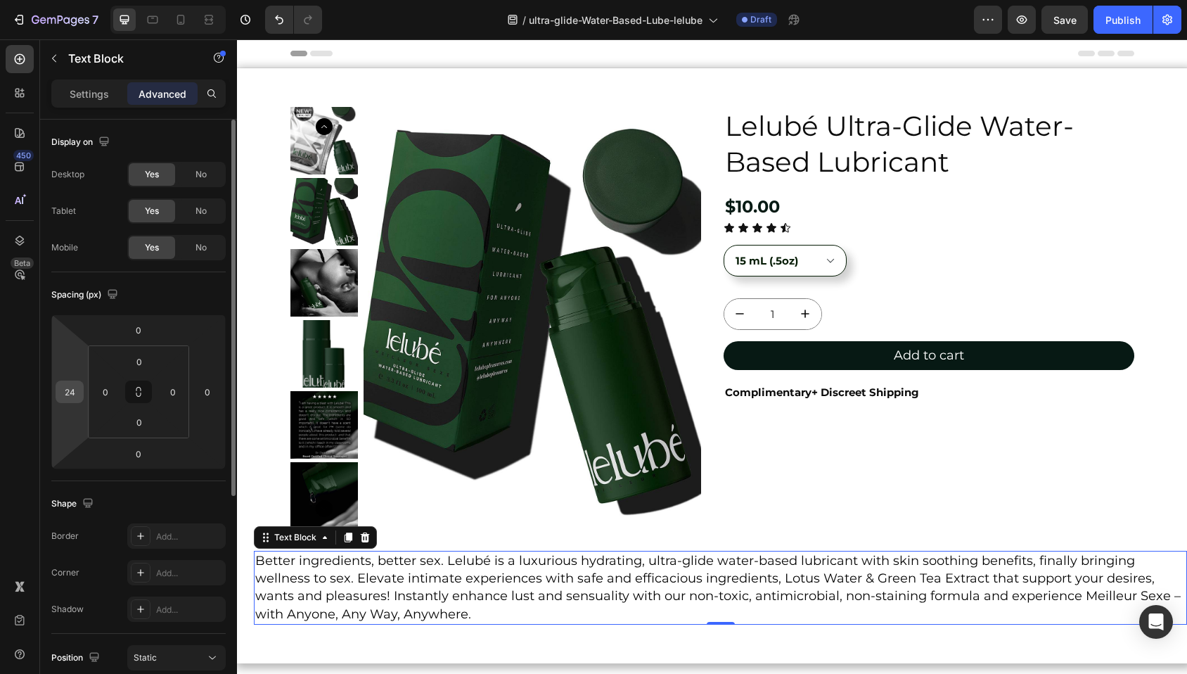
click at [67, 397] on input "24" at bounding box center [69, 391] width 21 height 21
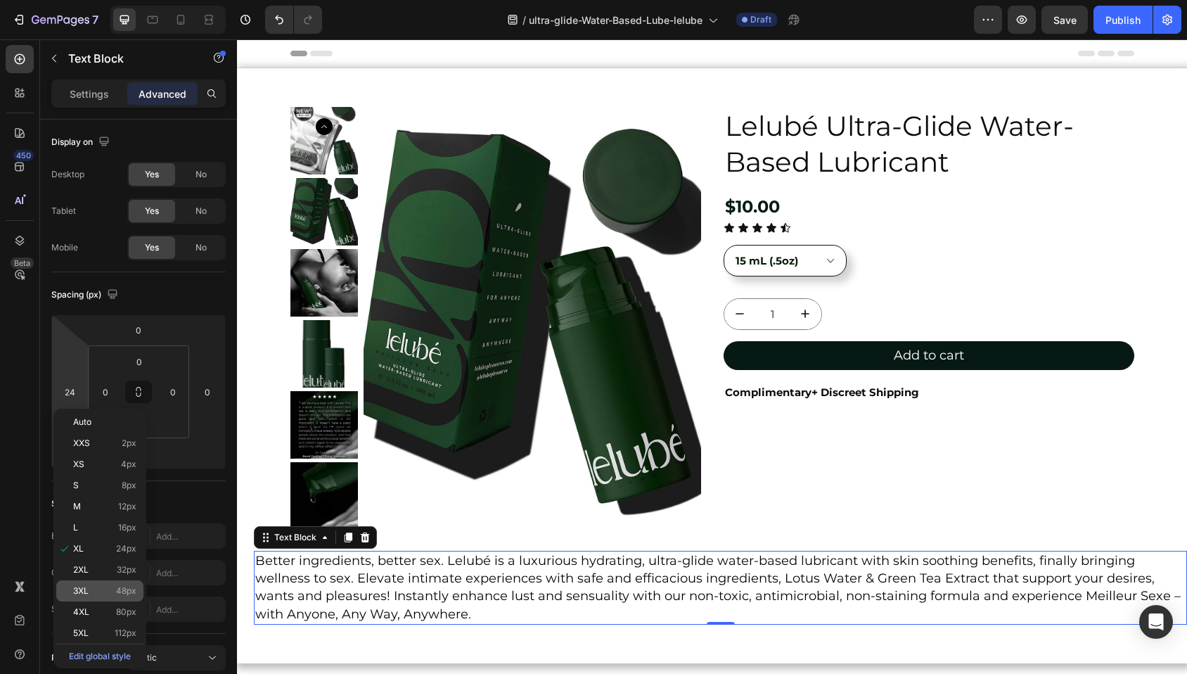
click at [112, 589] on p "3XL 48px" at bounding box center [104, 591] width 63 height 10
type input "48"
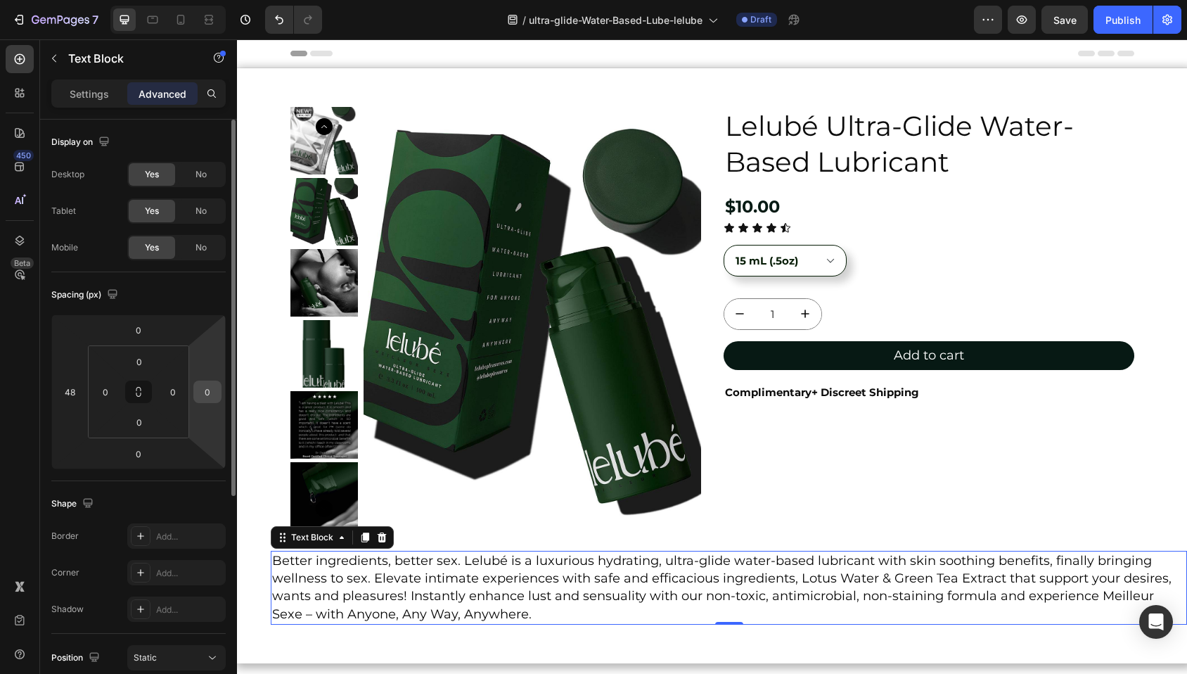
click at [205, 392] on input "0" at bounding box center [207, 391] width 21 height 21
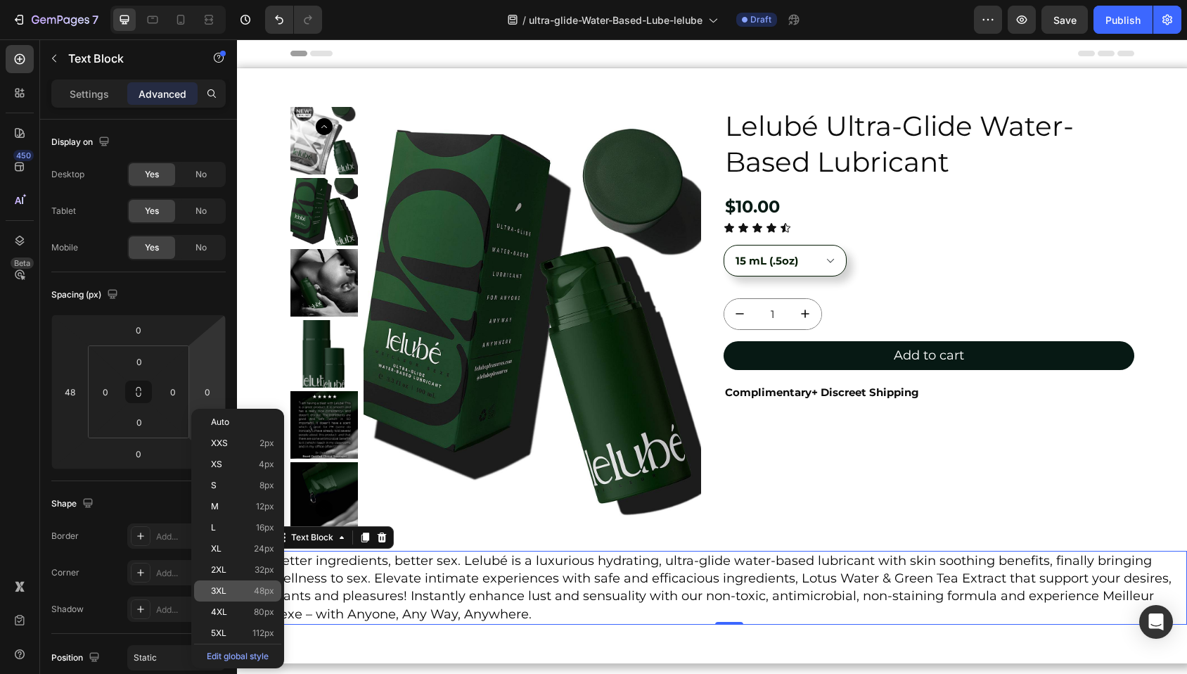
click at [231, 596] on div "3XL 48px" at bounding box center [237, 590] width 87 height 21
type input "48"
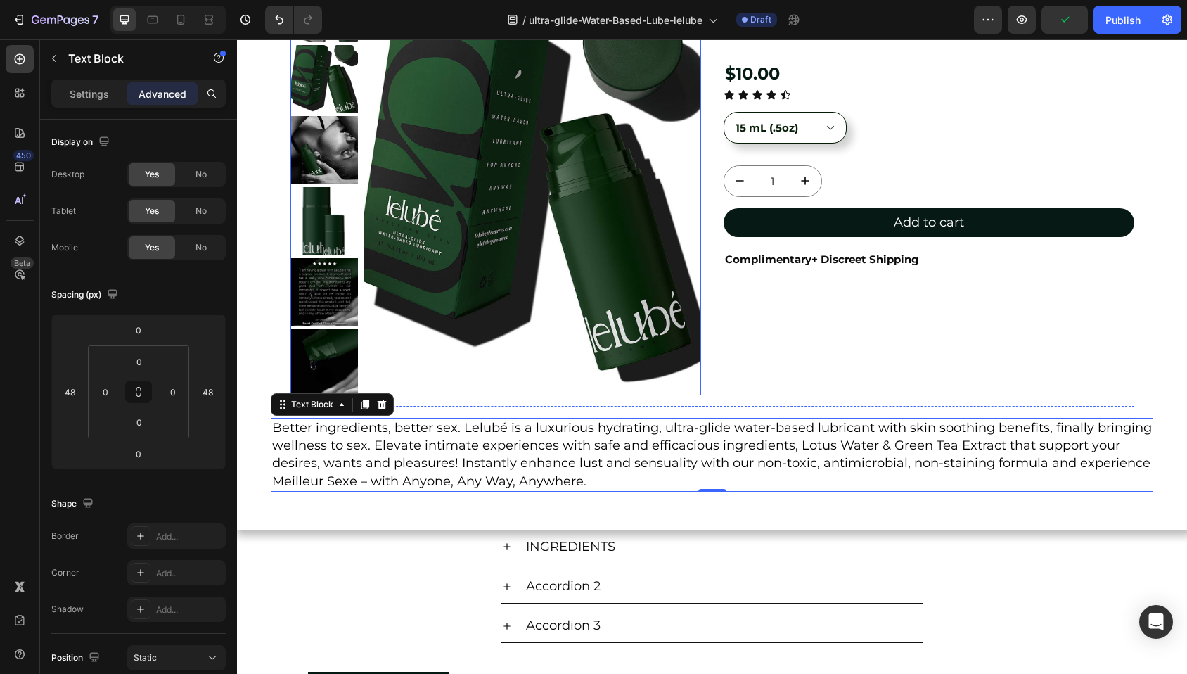
scroll to position [134, 0]
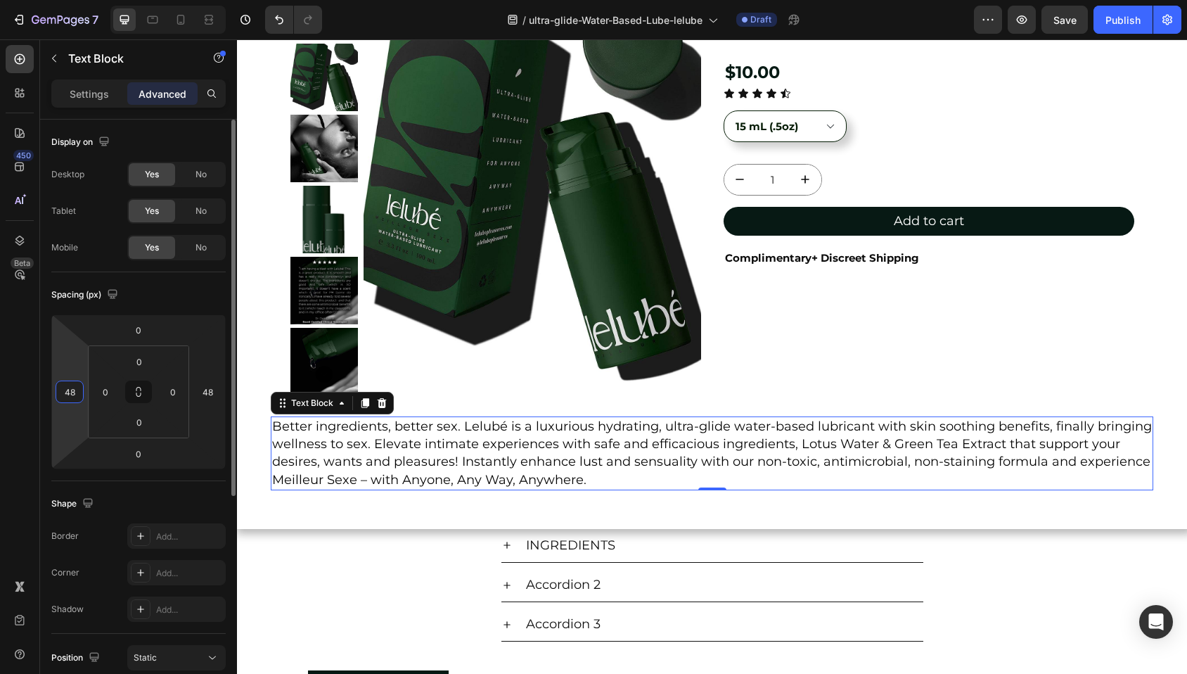
click at [68, 394] on input "48" at bounding box center [69, 391] width 21 height 21
type input "50"
click at [204, 389] on input "48" at bounding box center [207, 391] width 21 height 21
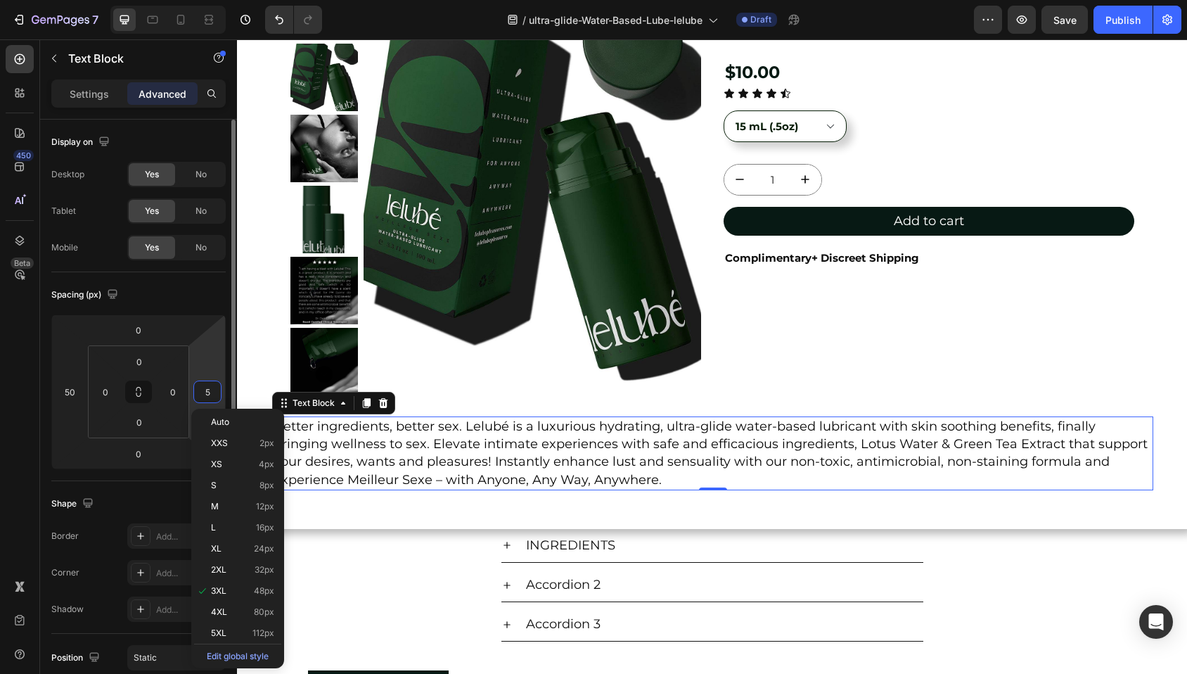
type input "50"
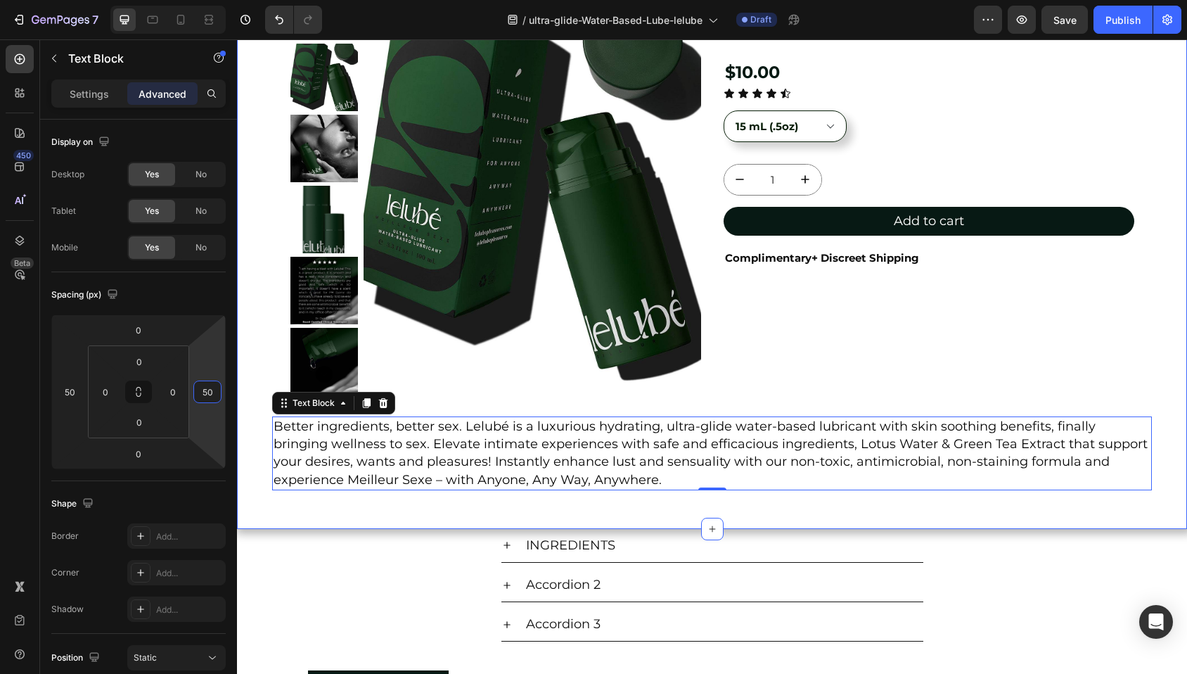
click at [429, 510] on div "Product Images Lelubé Ultra-Glide Water-Based Lubricant Product Title $10.00 Pr…" at bounding box center [712, 231] width 950 height 595
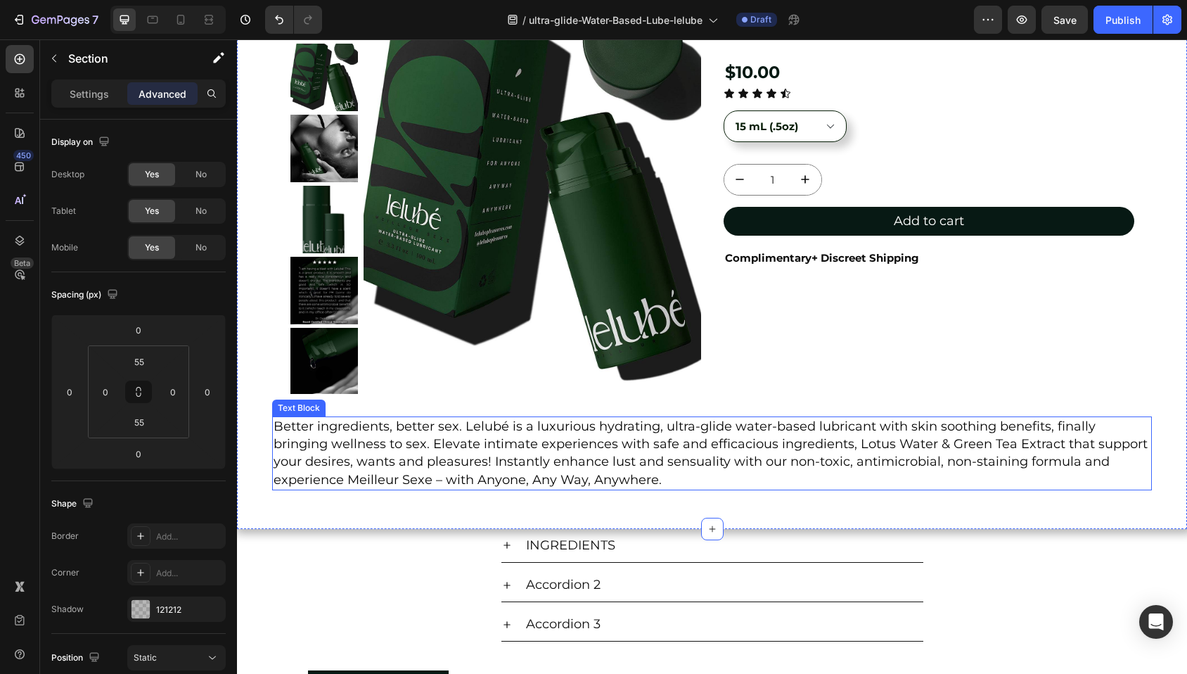
click at [302, 409] on div "Text Block" at bounding box center [299, 407] width 48 height 13
click at [365, 401] on icon at bounding box center [367, 403] width 8 height 10
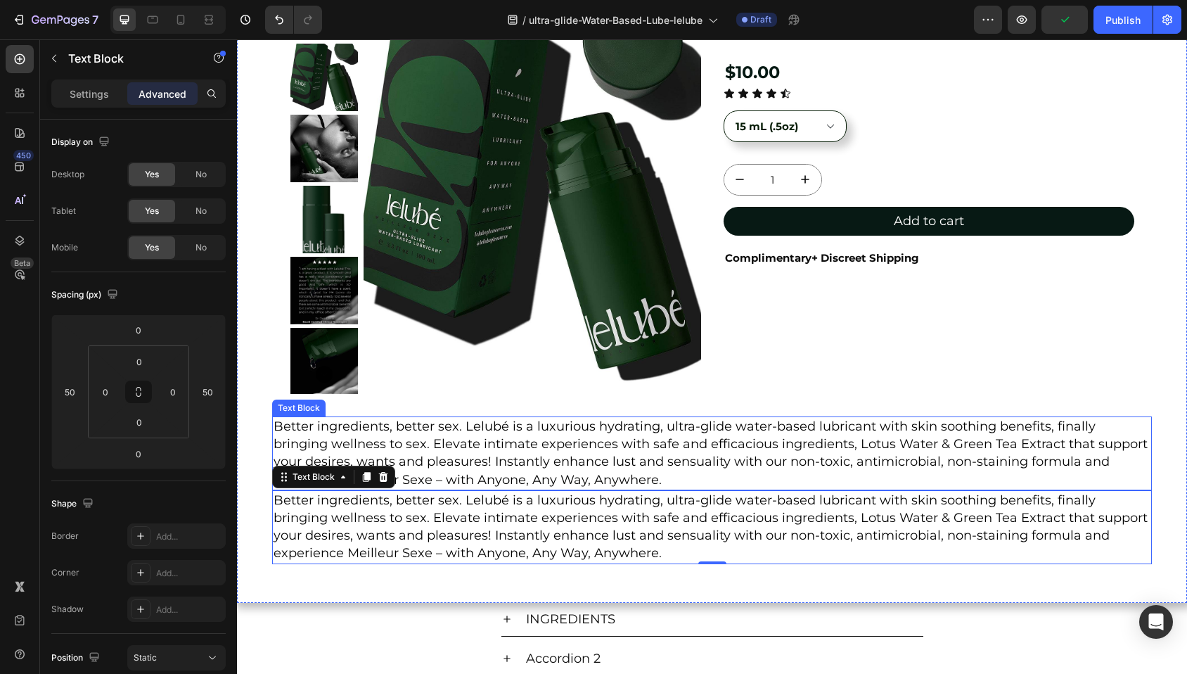
click at [346, 432] on span "Better ingredients, better sex. Lelubé is a luxurious hydrating, ultra-glide wa…" at bounding box center [710, 452] width 874 height 69
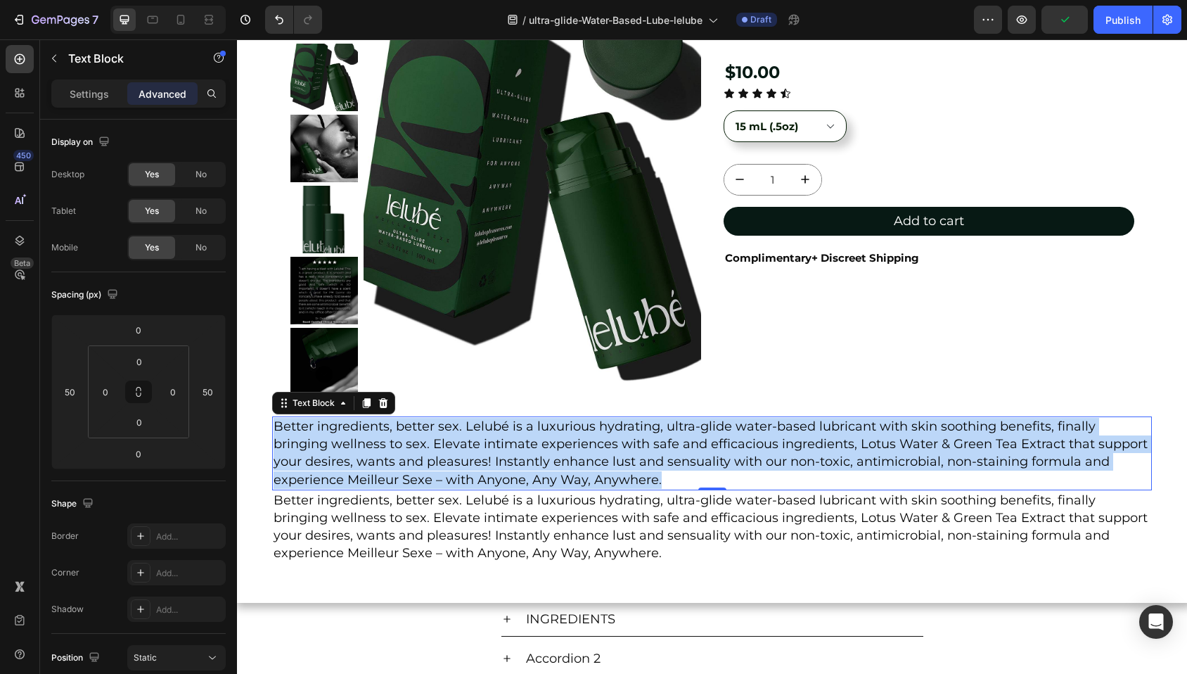
click at [346, 432] on span "Better ingredients, better sex. Lelubé is a luxurious hydrating, ultra-glide wa…" at bounding box center [710, 452] width 874 height 69
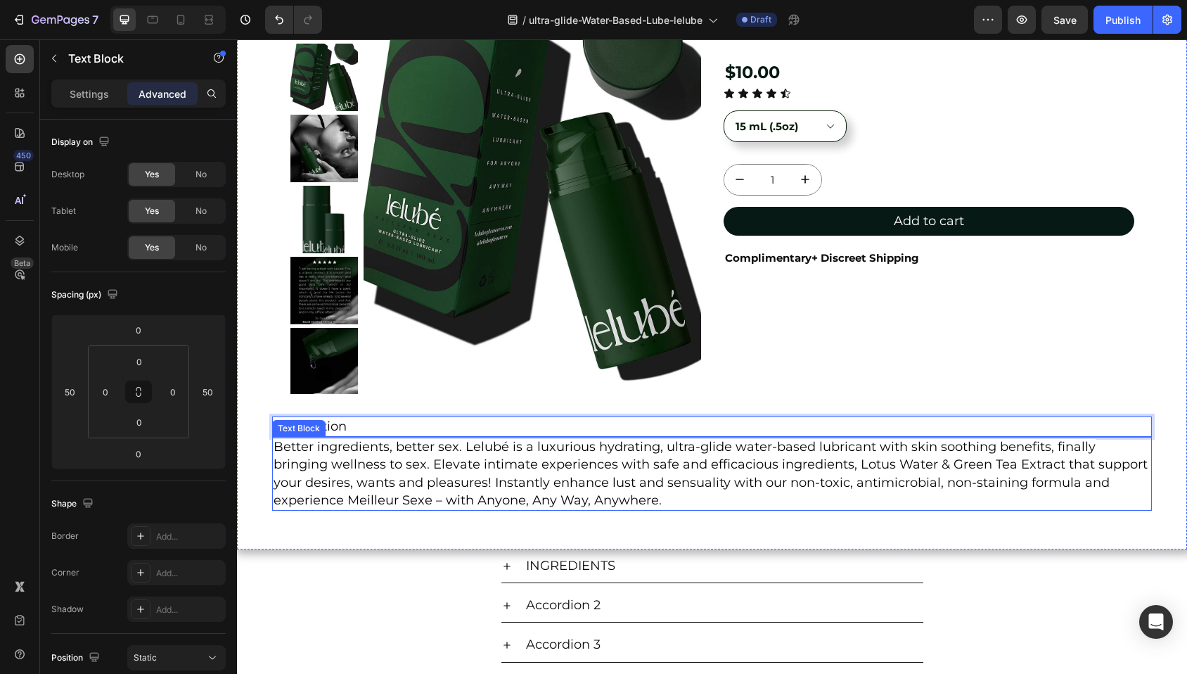
click at [292, 430] on div "Text Block" at bounding box center [299, 428] width 48 height 13
click at [340, 422] on span "Description" at bounding box center [309, 425] width 73 height 15
click at [347, 425] on span "DESCRIPTION" at bounding box center [317, 425] width 89 height 15
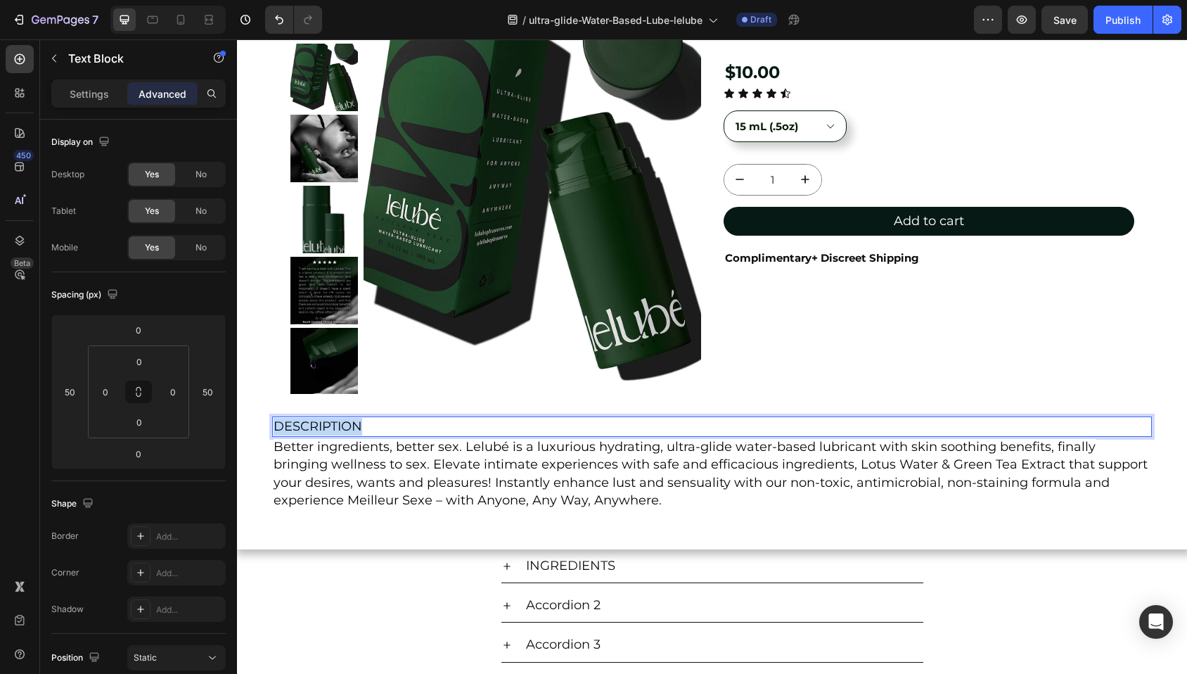
click at [347, 425] on span "DESCRIPTION" at bounding box center [317, 425] width 89 height 15
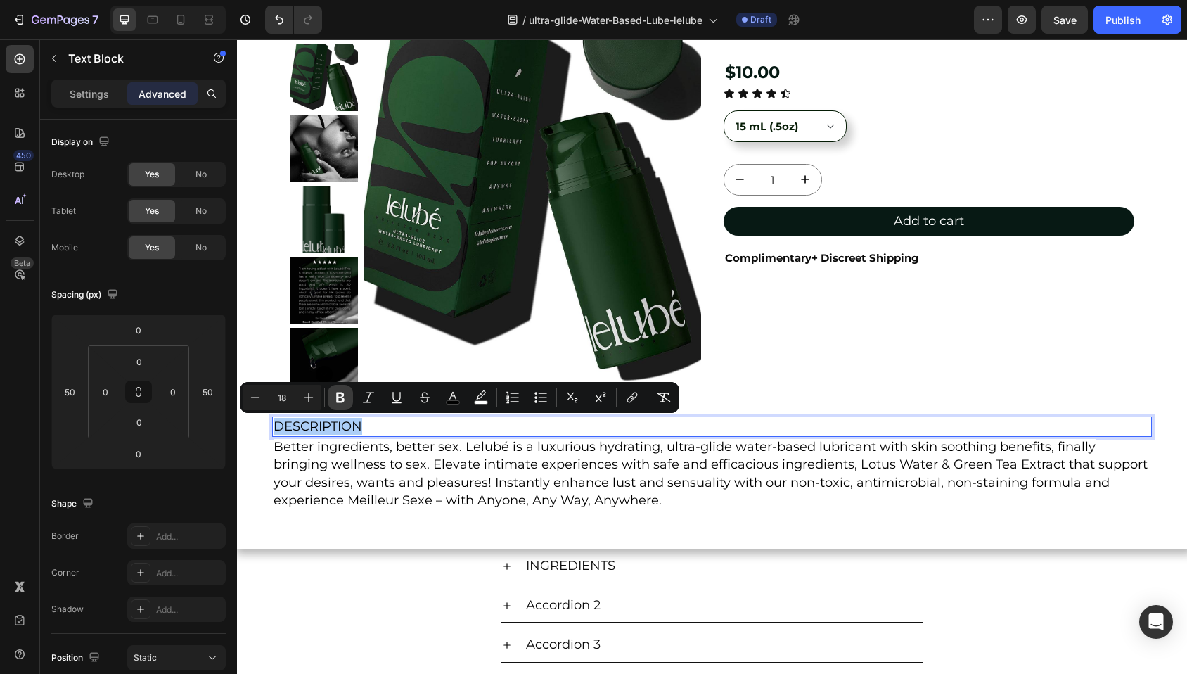
click at [341, 397] on icon "Editor contextual toolbar" at bounding box center [340, 397] width 8 height 11
click at [312, 399] on icon "Editor contextual toolbar" at bounding box center [309, 397] width 14 height 14
click at [312, 398] on icon "Editor contextual toolbar" at bounding box center [309, 397] width 14 height 14
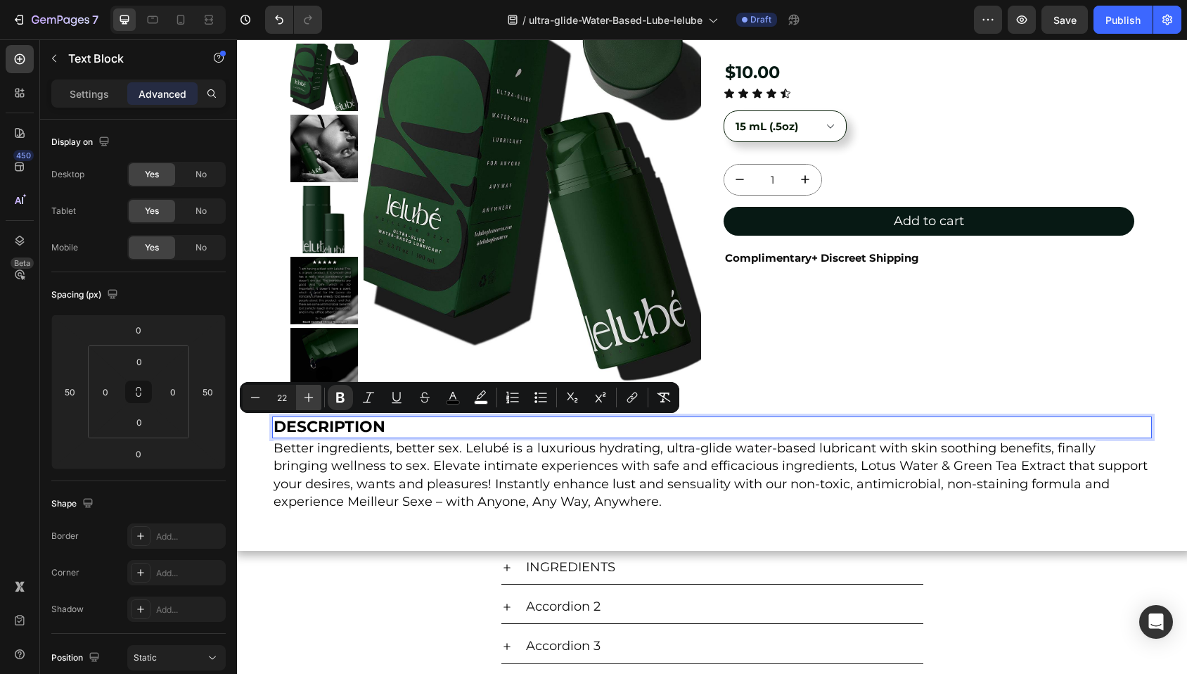
click at [312, 398] on icon "Editor contextual toolbar" at bounding box center [309, 397] width 14 height 14
type input "24"
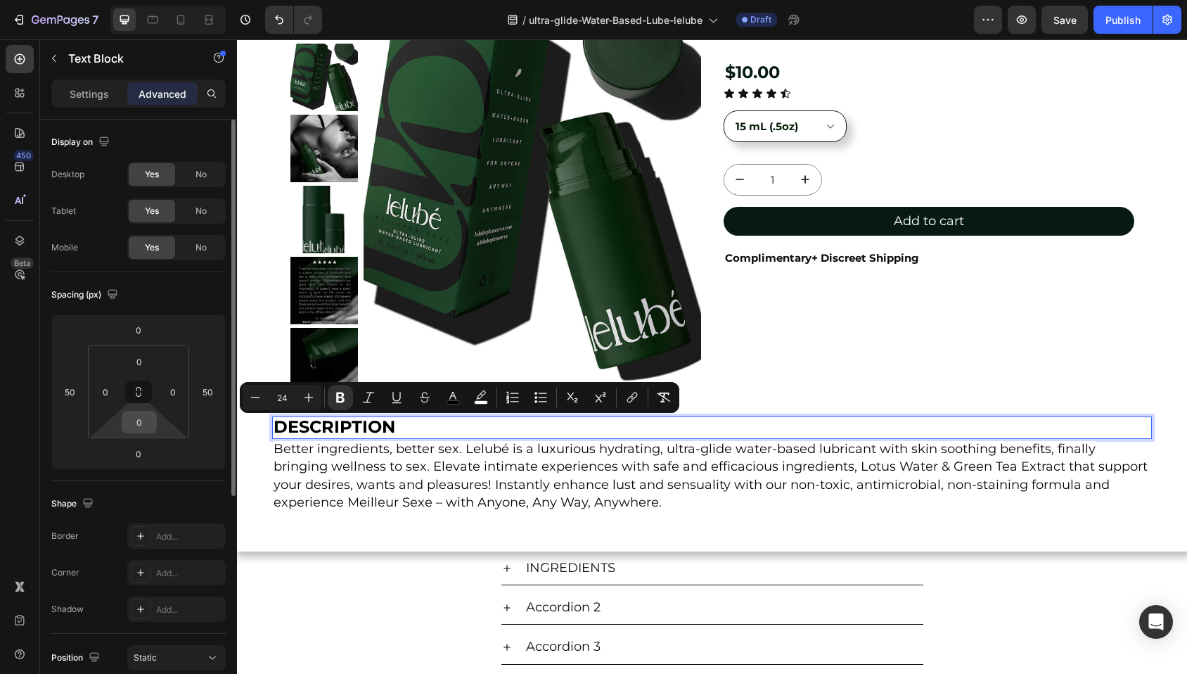
click at [150, 423] on input "0" at bounding box center [139, 421] width 28 height 21
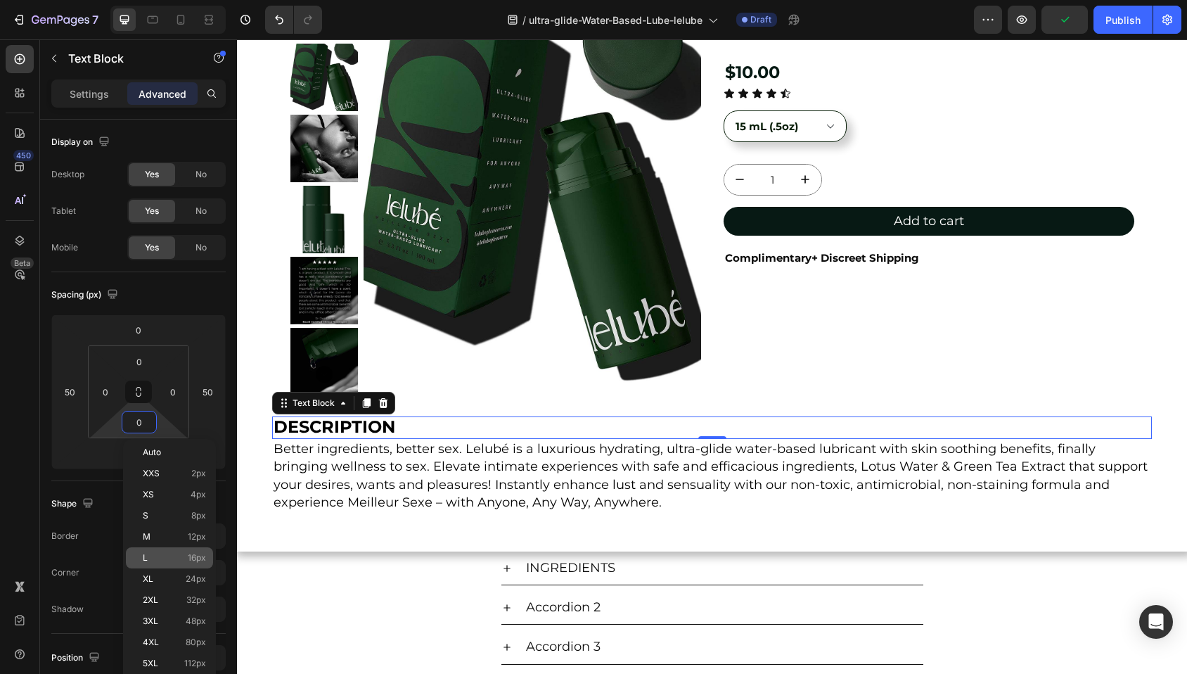
click at [165, 554] on p "L 16px" at bounding box center [174, 558] width 63 height 10
type input "16"
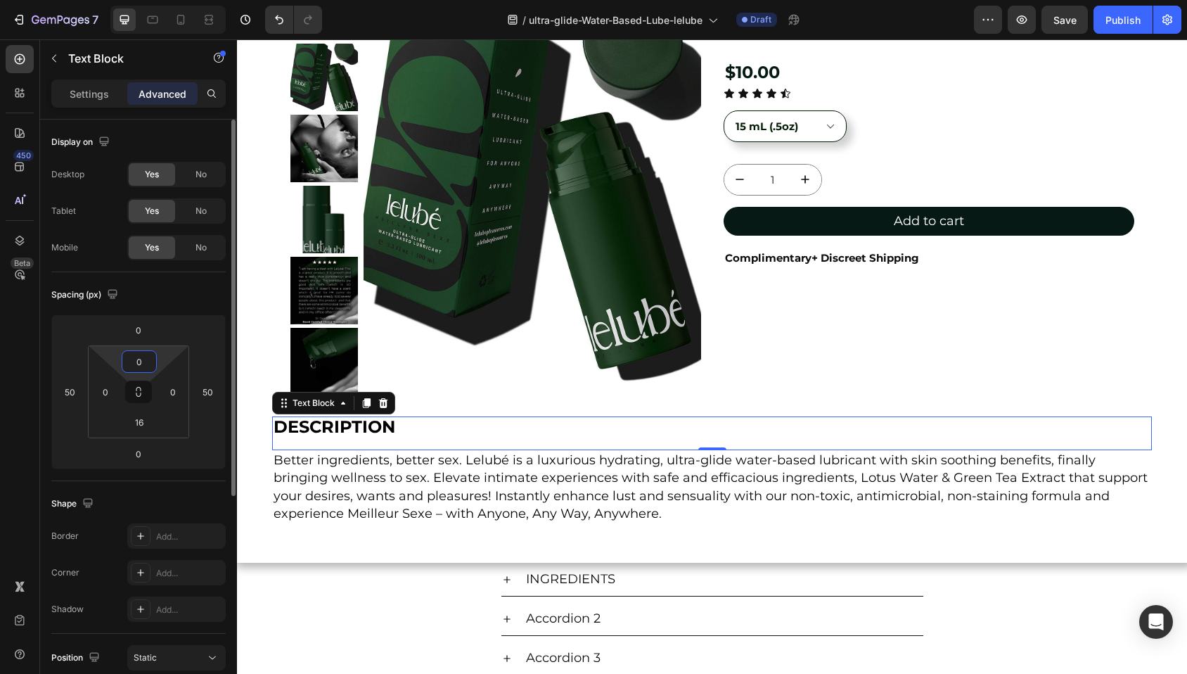
click at [136, 366] on input "0" at bounding box center [139, 361] width 28 height 21
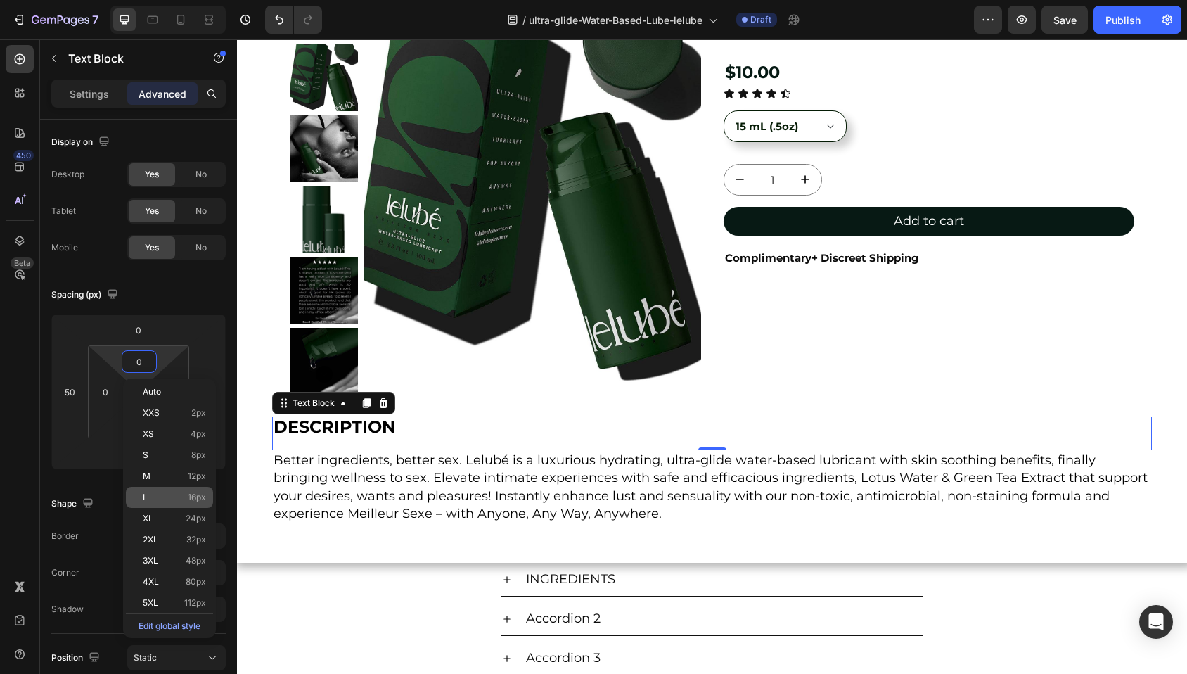
click at [163, 501] on p "L 16px" at bounding box center [174, 497] width 63 height 10
type input "16"
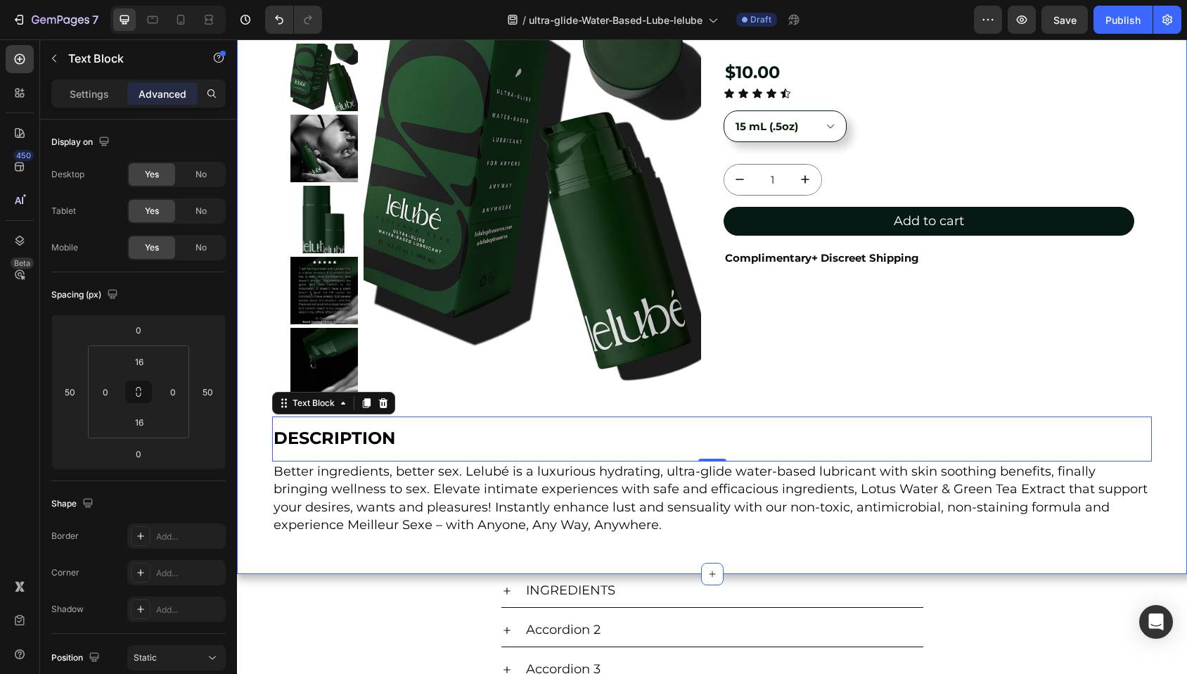
click at [333, 554] on div "Product Images Lelubé Ultra-Glide Water-Based Lubricant Product Title $10.00 Pr…" at bounding box center [712, 254] width 950 height 640
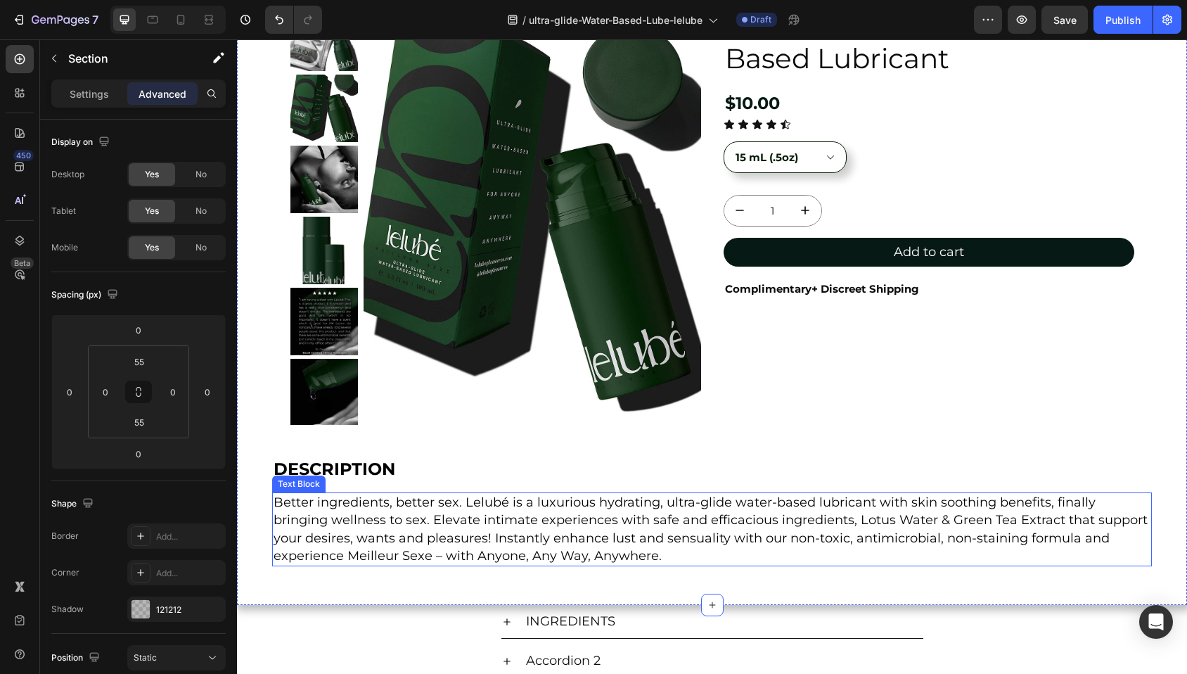
scroll to position [0, 0]
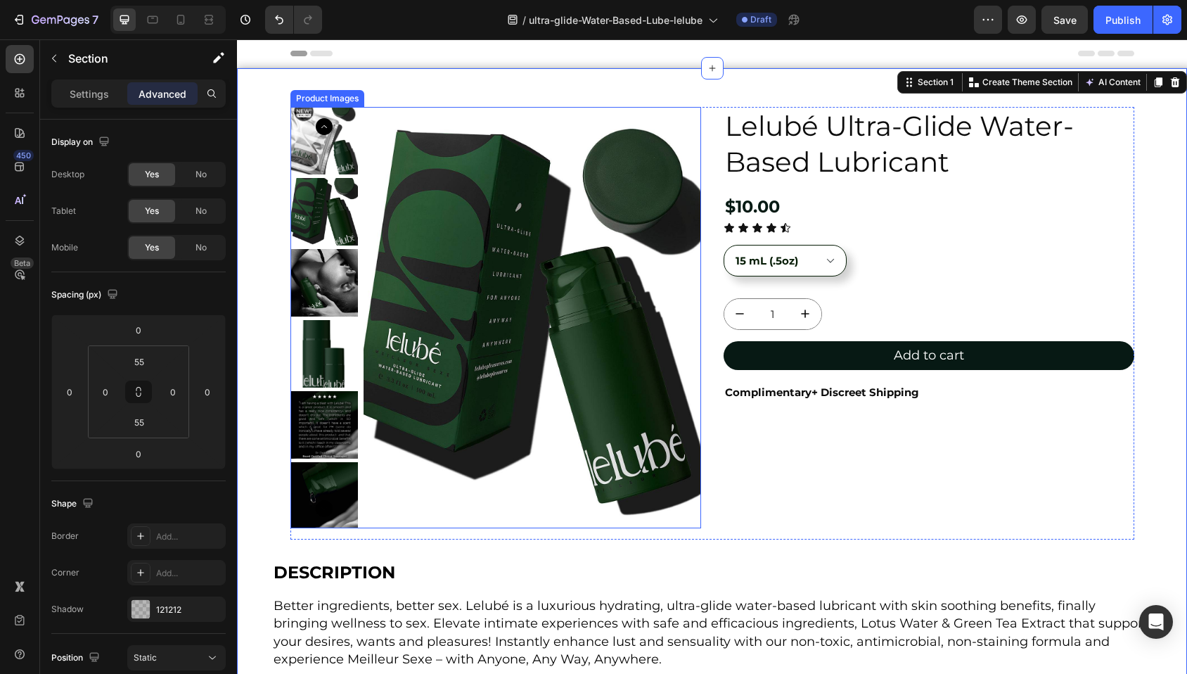
click at [333, 100] on div "Product Images" at bounding box center [327, 98] width 68 height 13
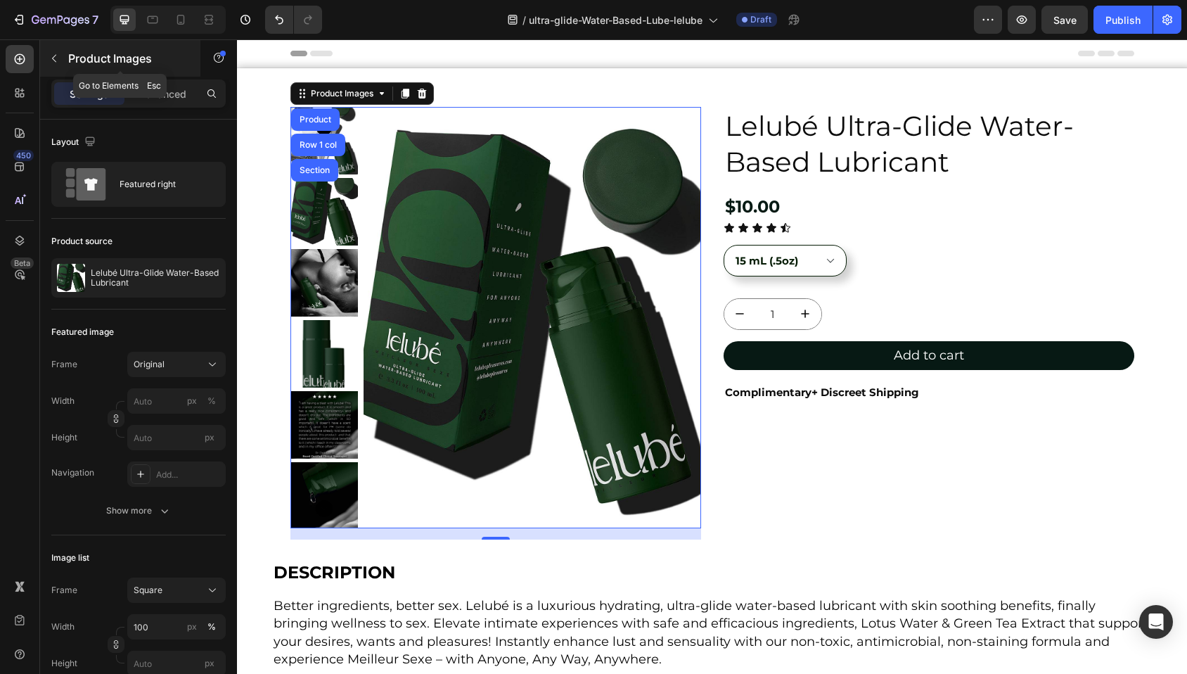
click at [51, 53] on icon "button" at bounding box center [54, 58] width 11 height 11
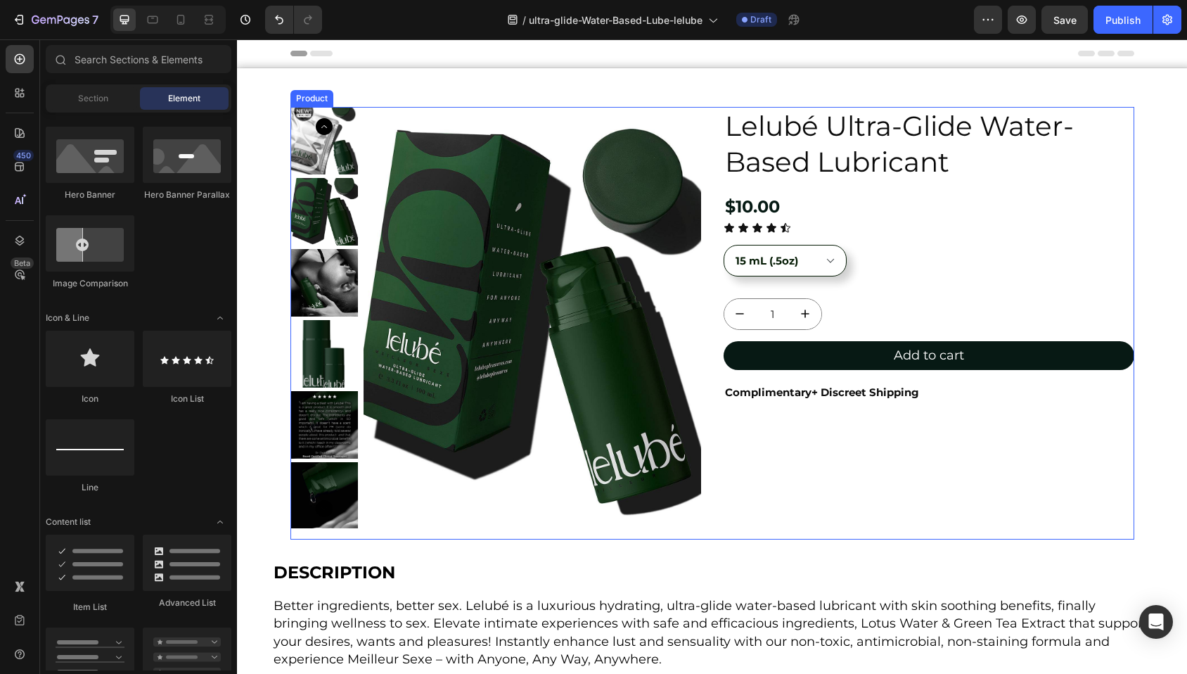
click at [1014, 507] on div "Lelubé Ultra-Glide Water-Based Lubricant Product Title $10.00 Product Price Pro…" at bounding box center [928, 323] width 411 height 432
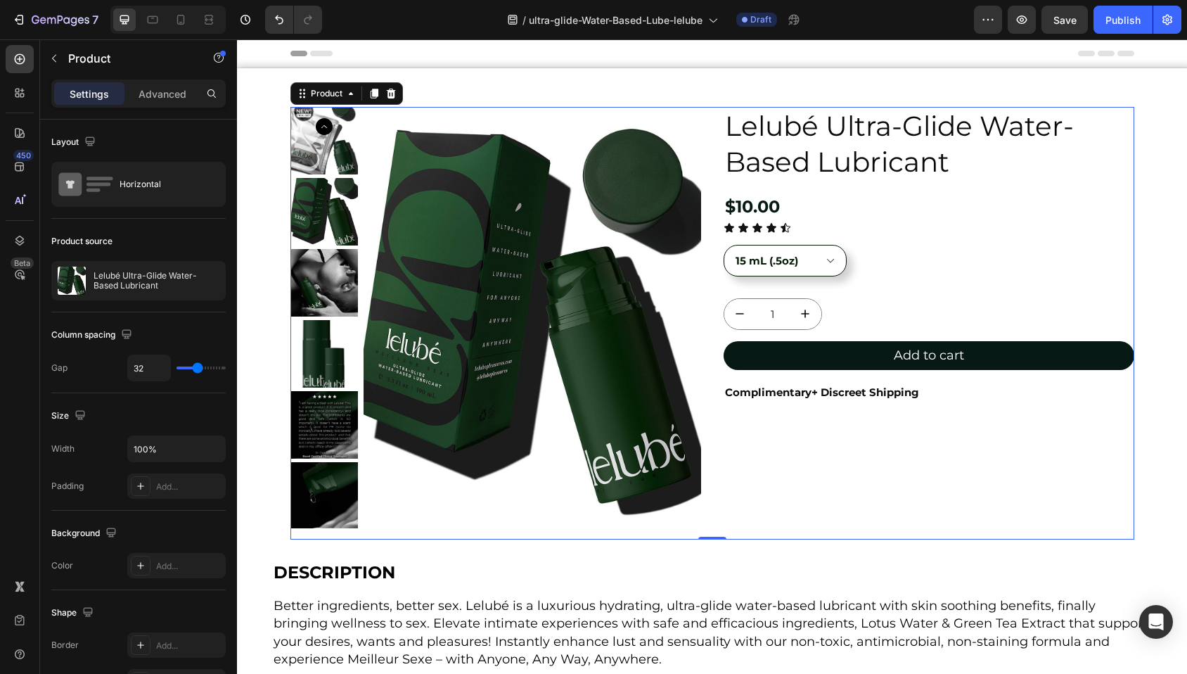
click at [990, 465] on div "Lelubé Ultra-Glide Water-Based Lubricant Product Title $10.00 Product Price Pro…" at bounding box center [928, 323] width 411 height 432
type input "69"
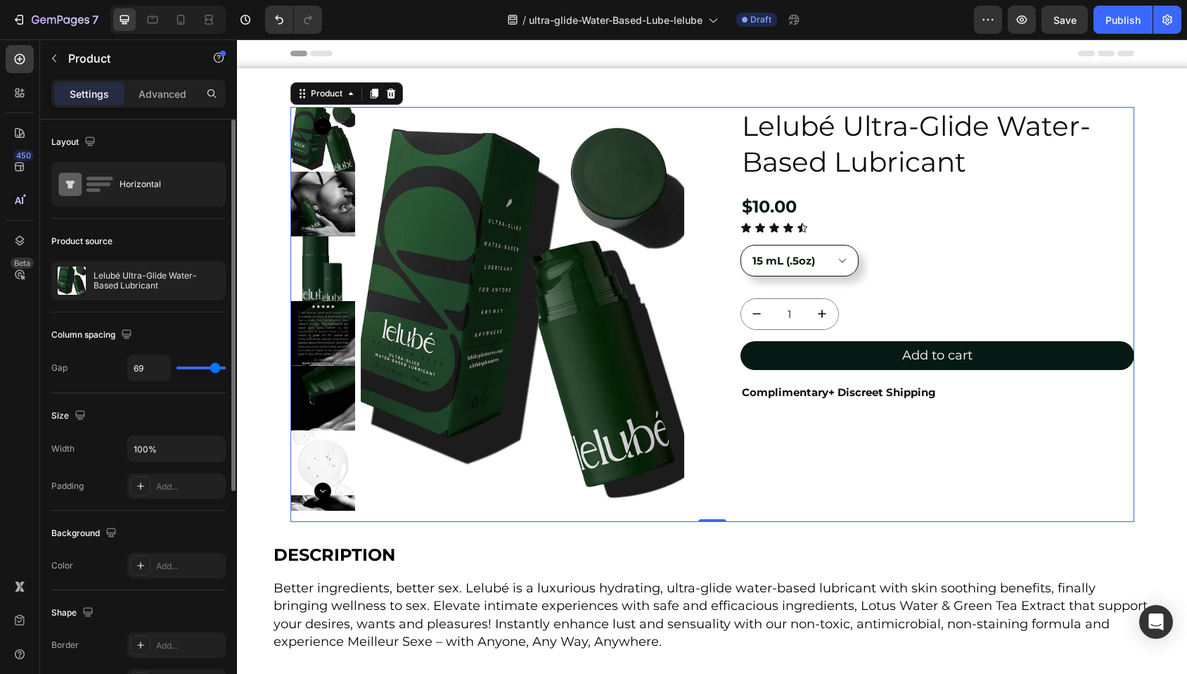
type input "80"
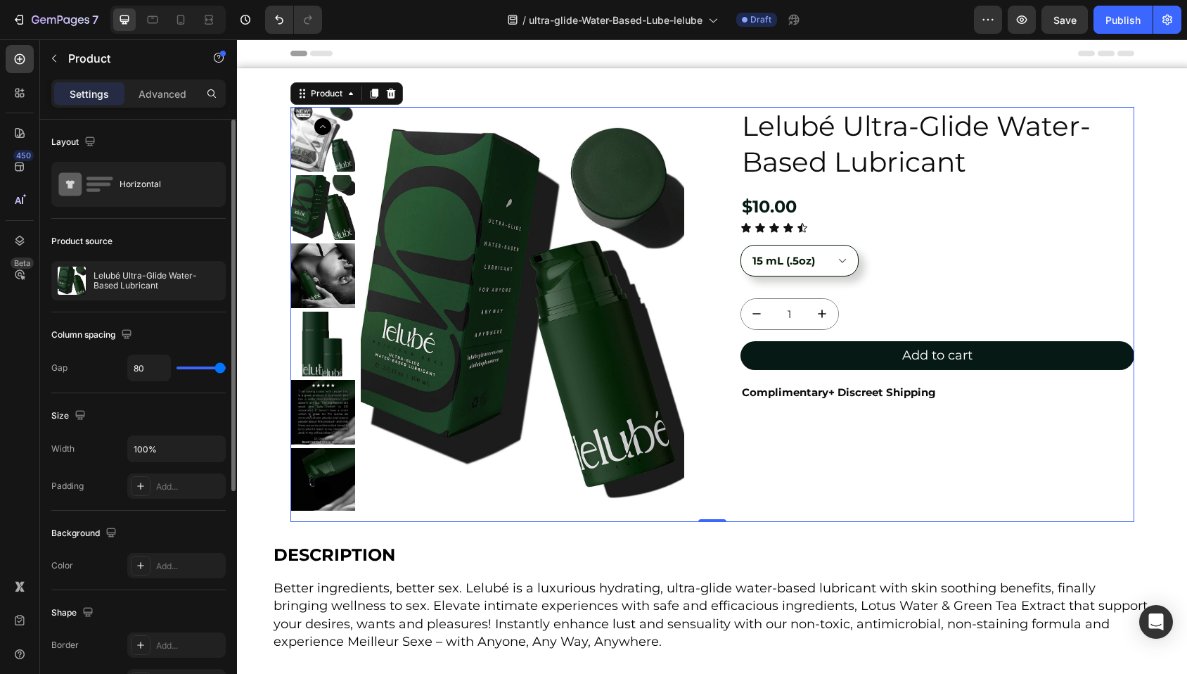
type input "42"
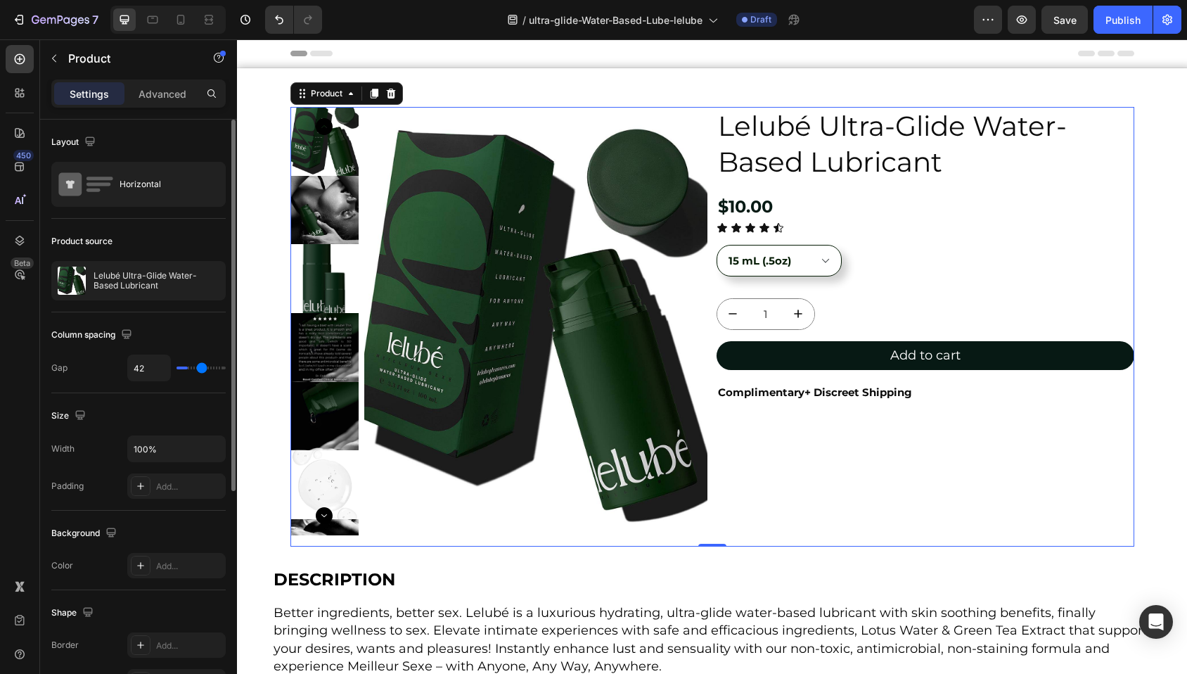
type input "12"
type input "0"
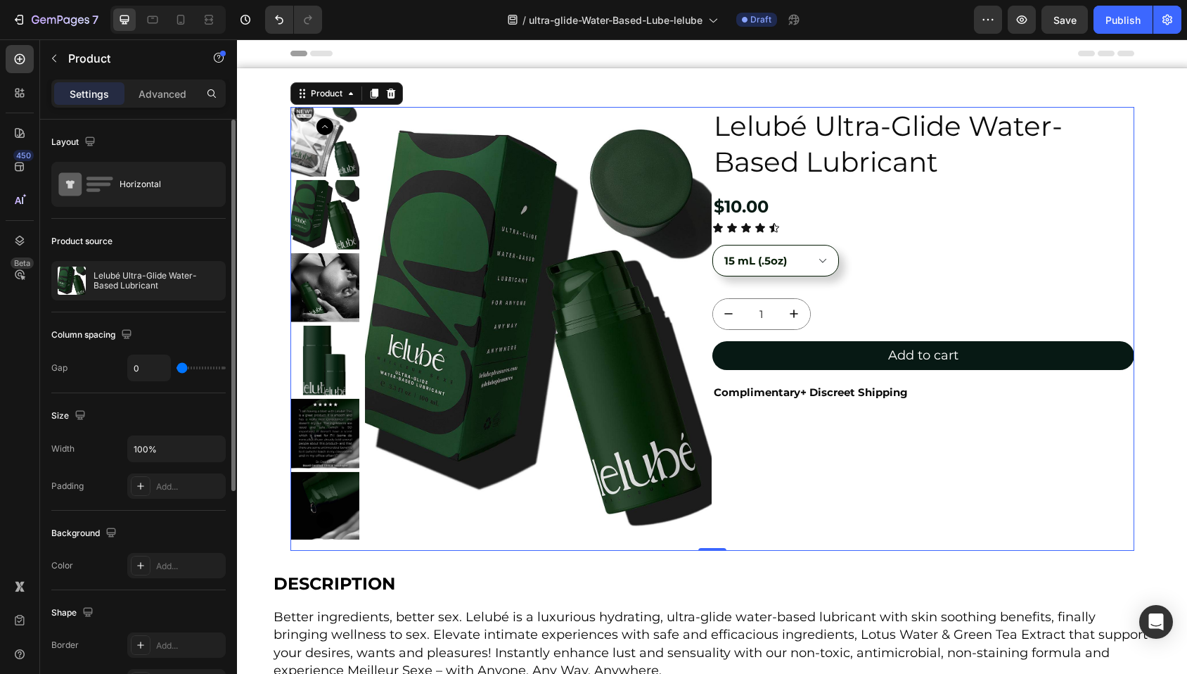
type input "65"
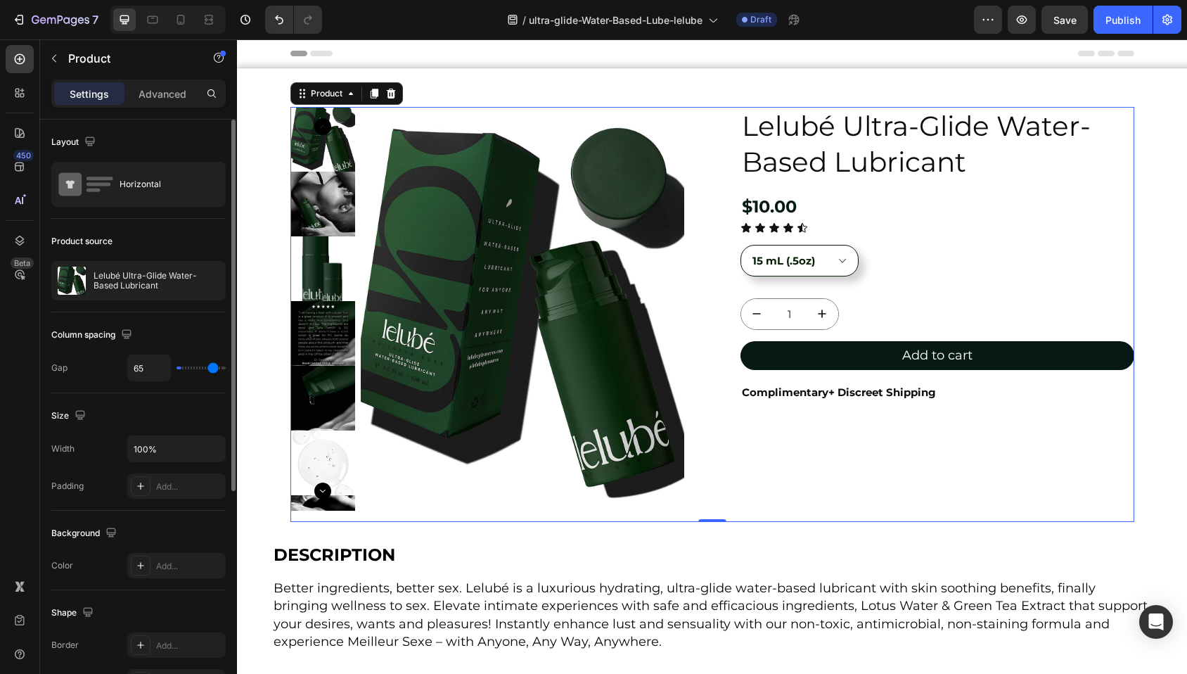
type input "80"
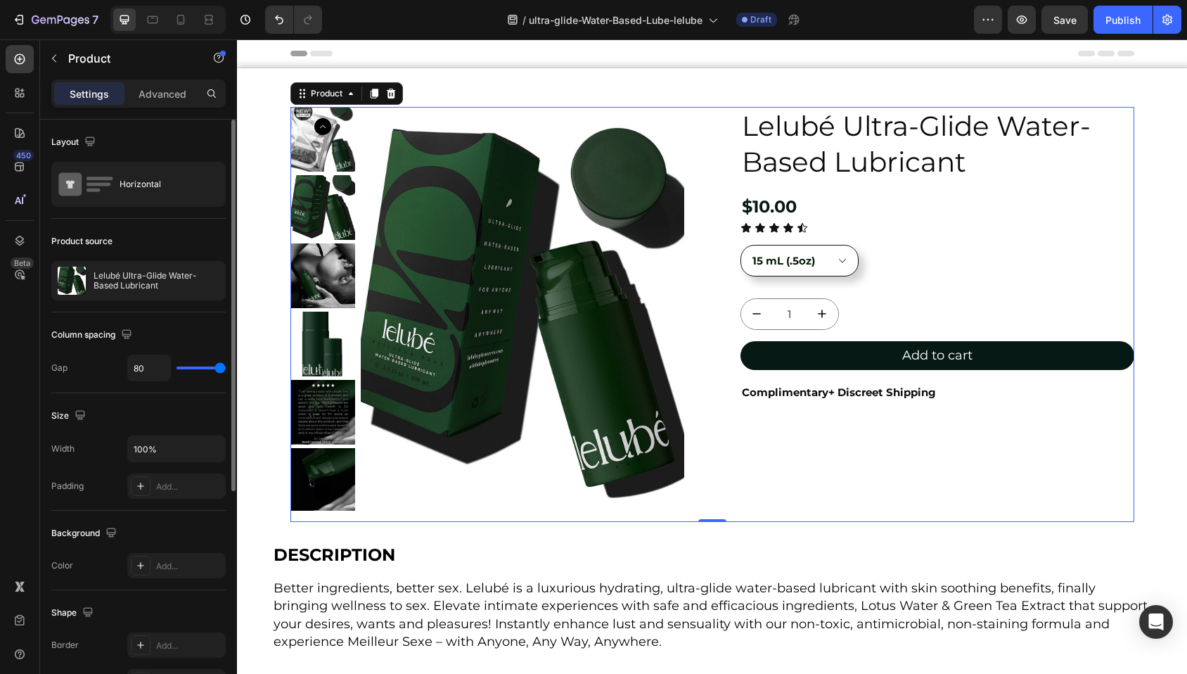
type input "59"
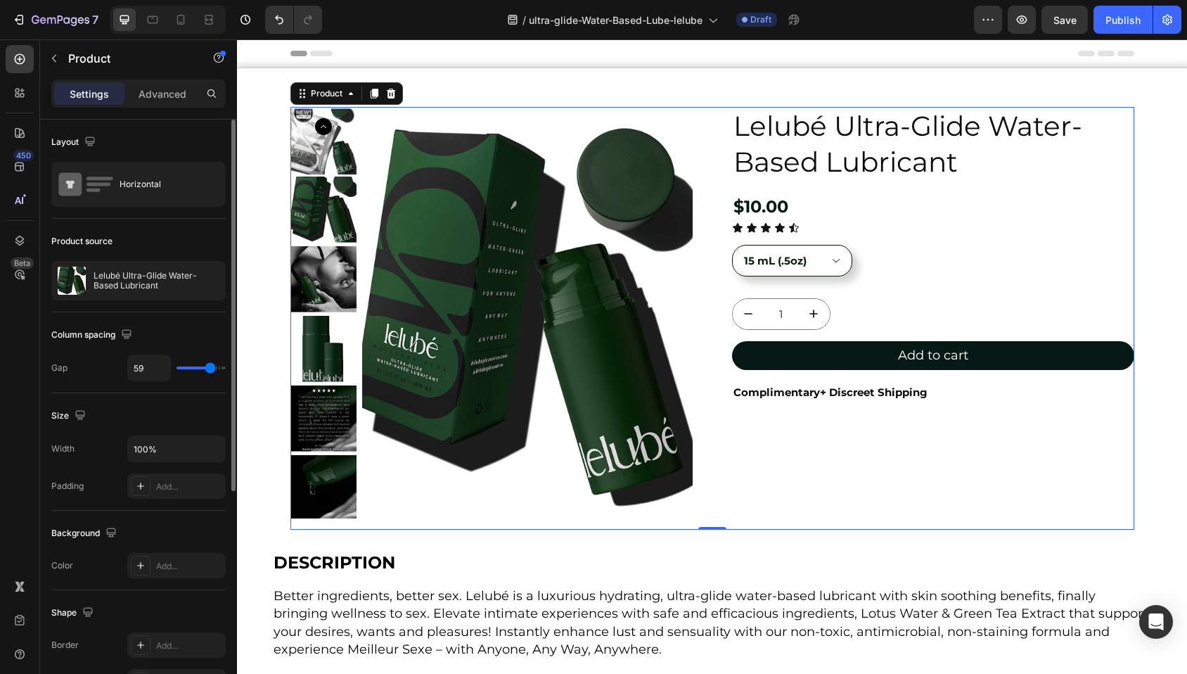
type input "56"
type input "55"
type input "54"
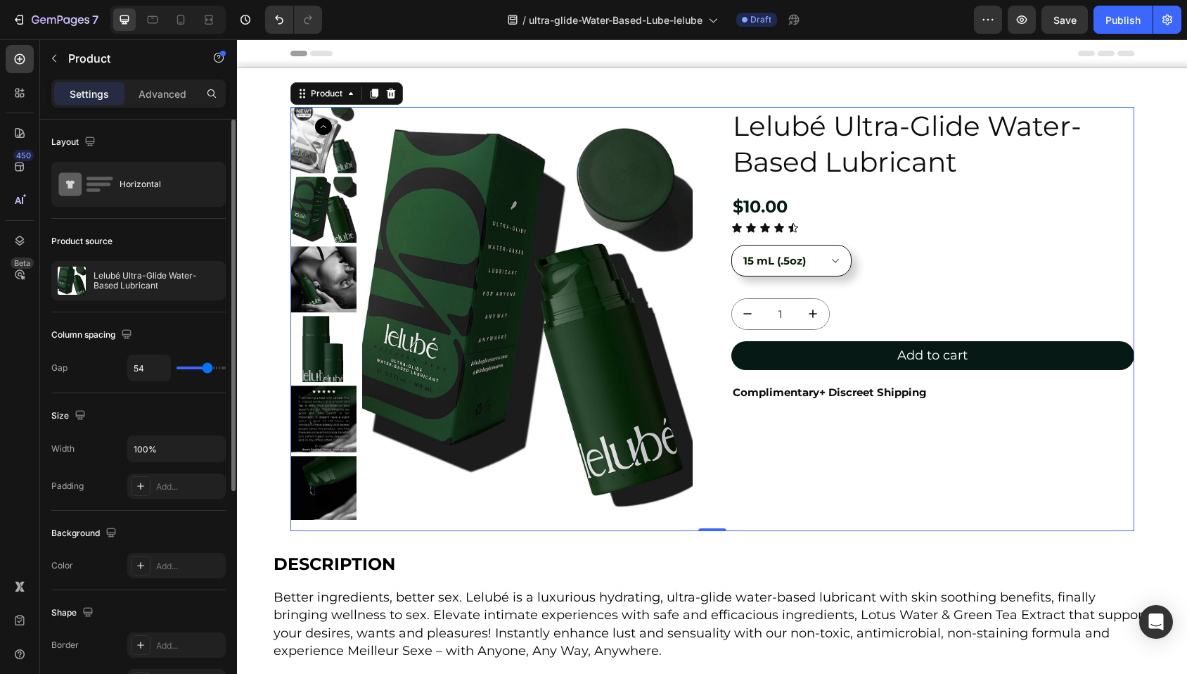
drag, startPoint x: 198, startPoint y: 368, endPoint x: 207, endPoint y: 371, distance: 9.8
type input "54"
click at [207, 369] on input "range" at bounding box center [200, 367] width 49 height 3
click at [156, 110] on div "Settings Advanced" at bounding box center [138, 99] width 197 height 40
click at [156, 99] on p "Advanced" at bounding box center [163, 93] width 48 height 15
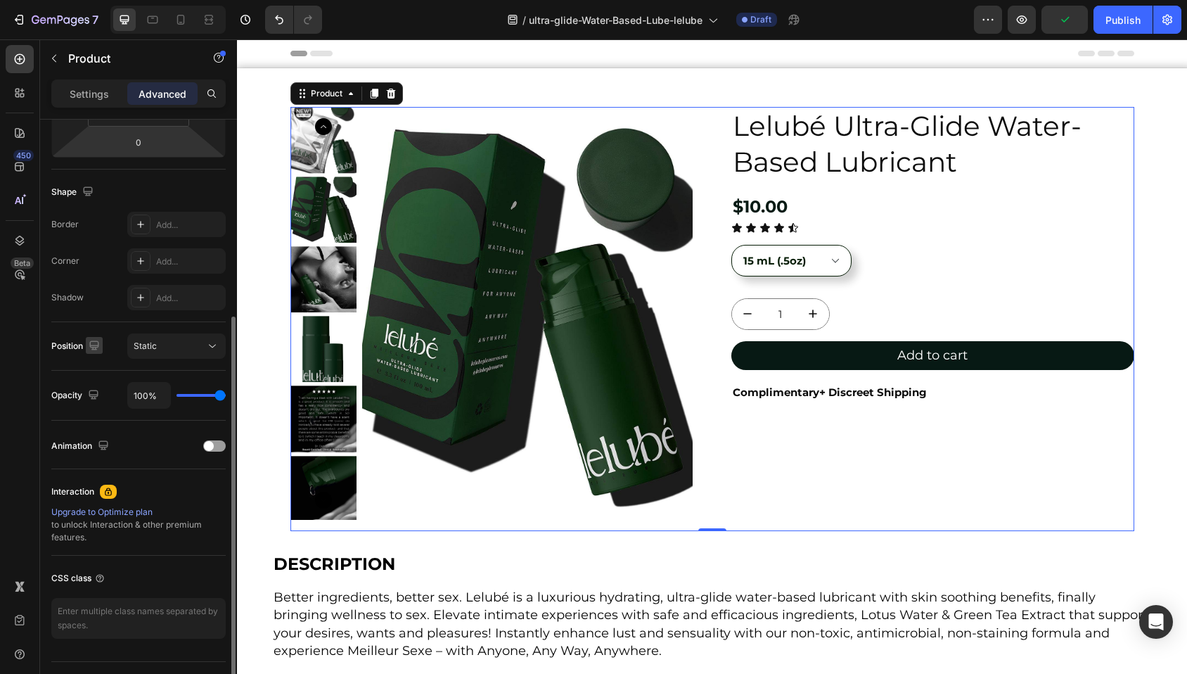
scroll to position [284, 0]
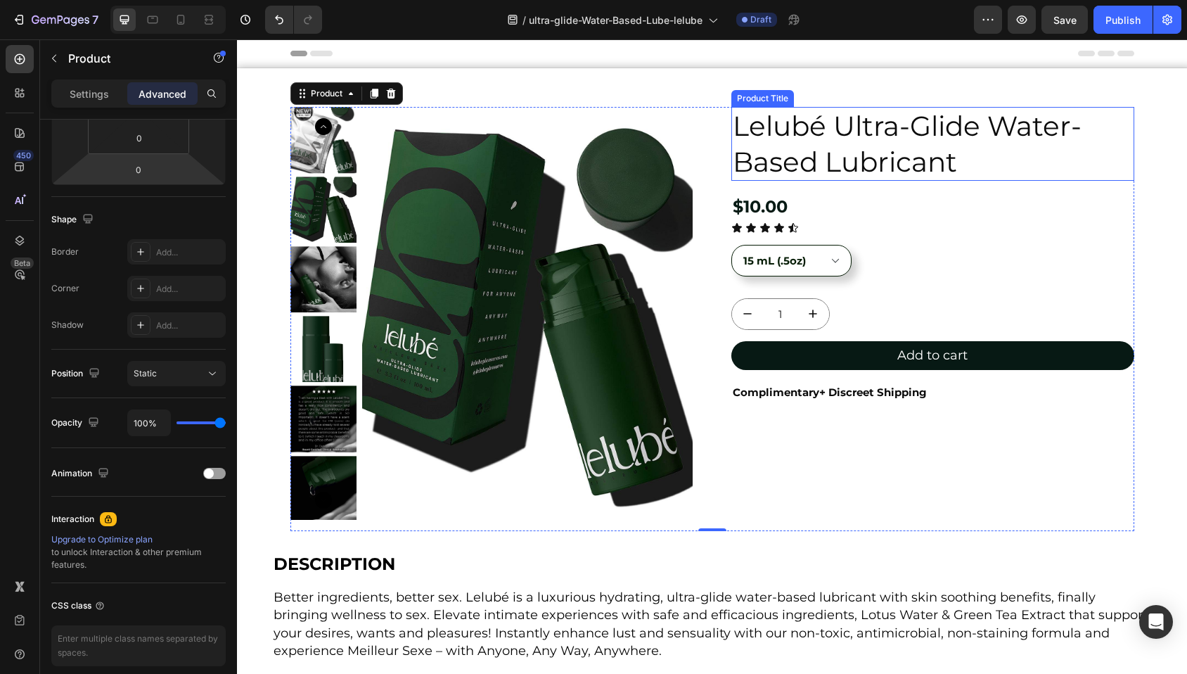
click at [754, 101] on div "Product Title" at bounding box center [762, 98] width 57 height 13
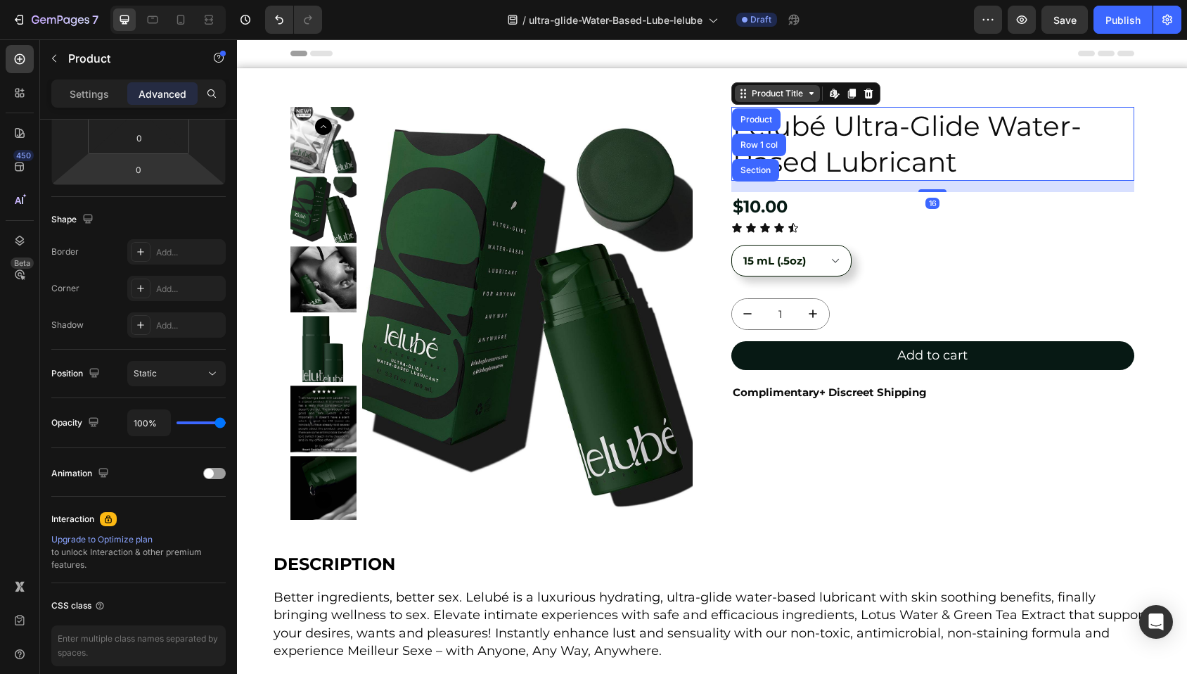
scroll to position [0, 0]
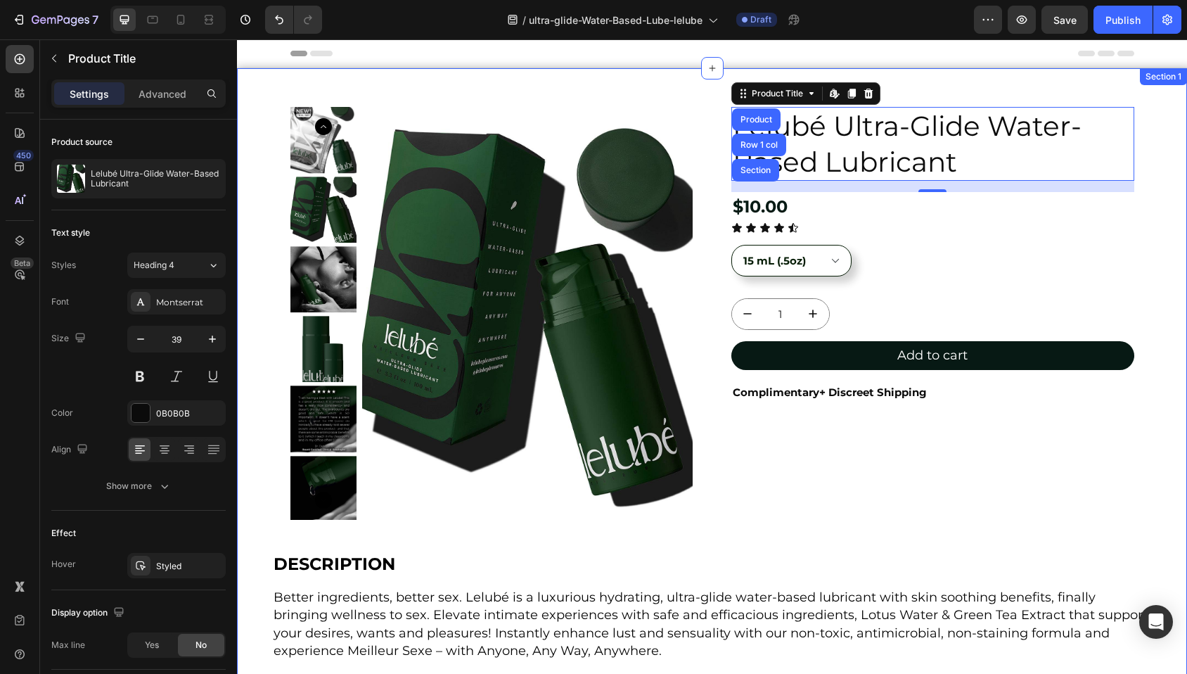
click at [1163, 446] on div "Product Images Lelubé Ultra-Glide Water-Based Lubricant Product Title Product R…" at bounding box center [712, 384] width 950 height 554
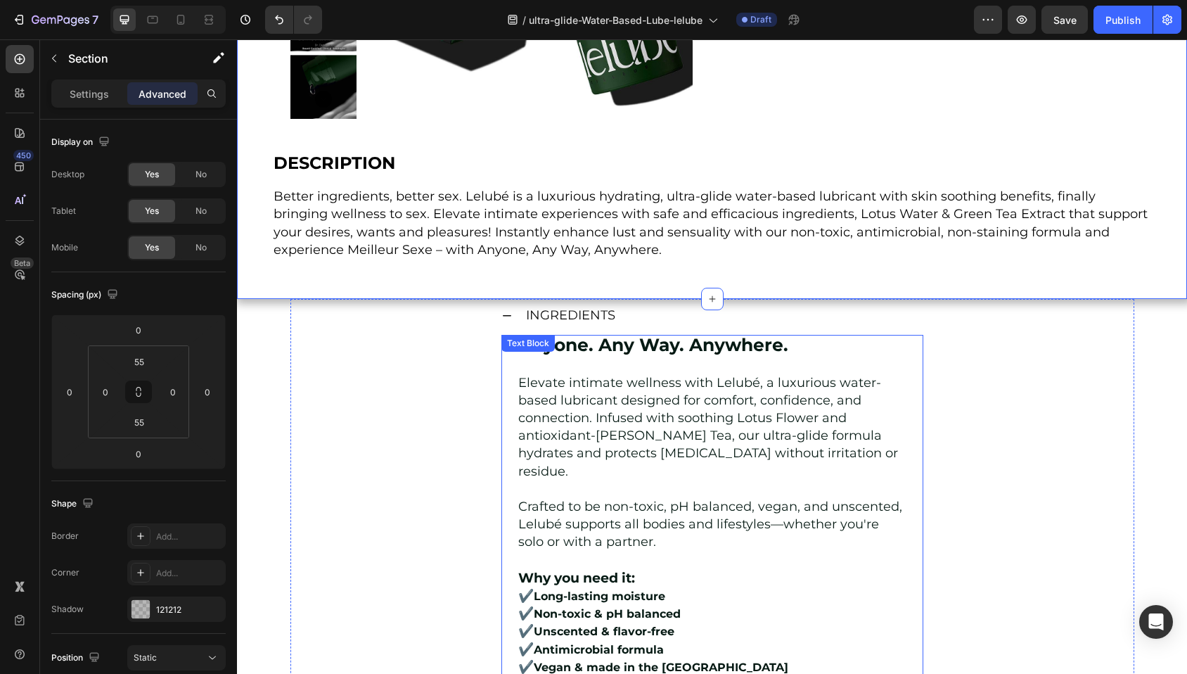
scroll to position [442, 0]
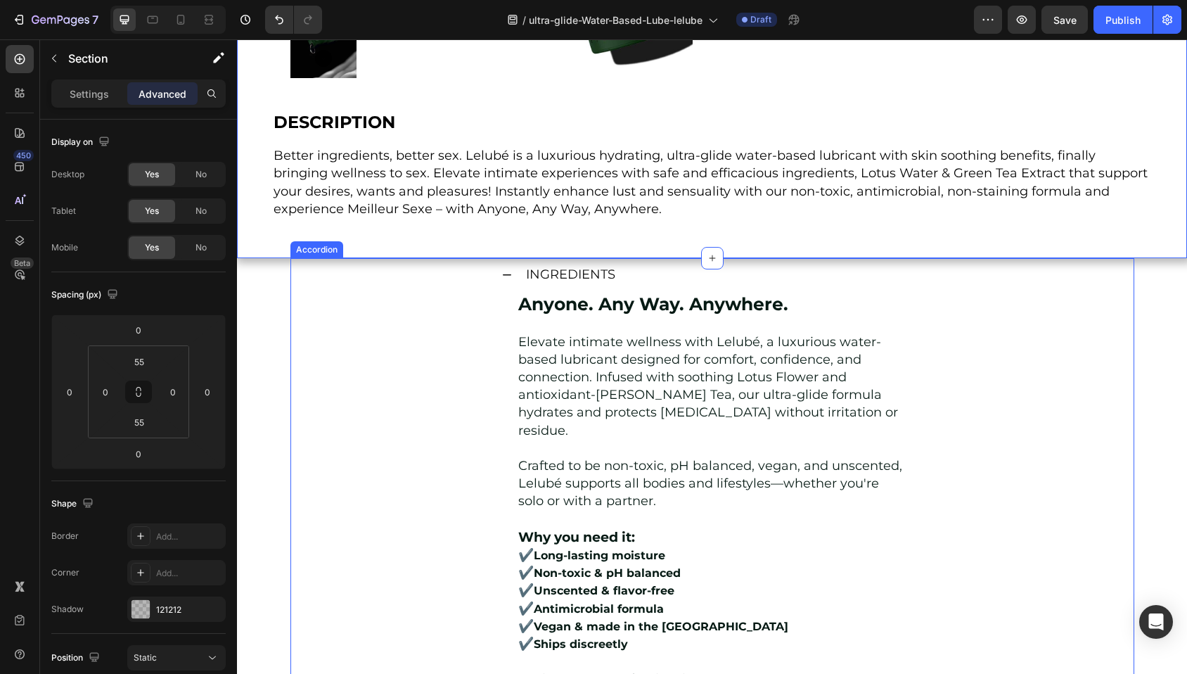
click at [502, 272] on icon at bounding box center [506, 274] width 11 height 11
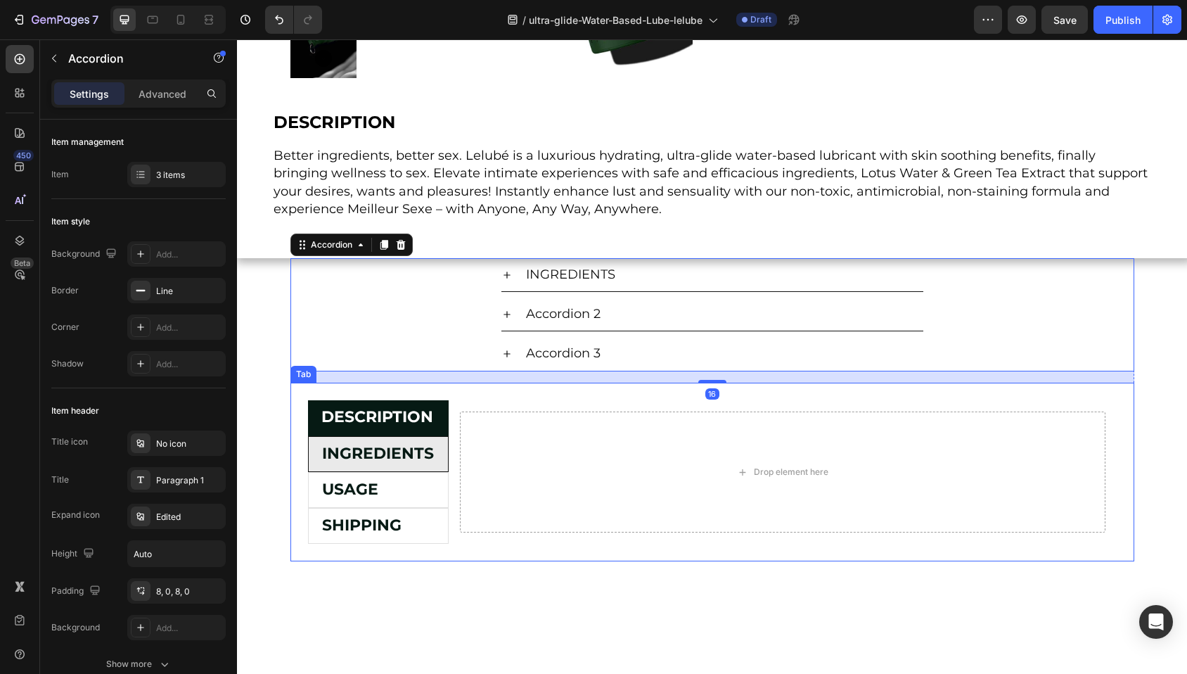
click at [436, 449] on li "INGREDIENTS" at bounding box center [378, 454] width 141 height 36
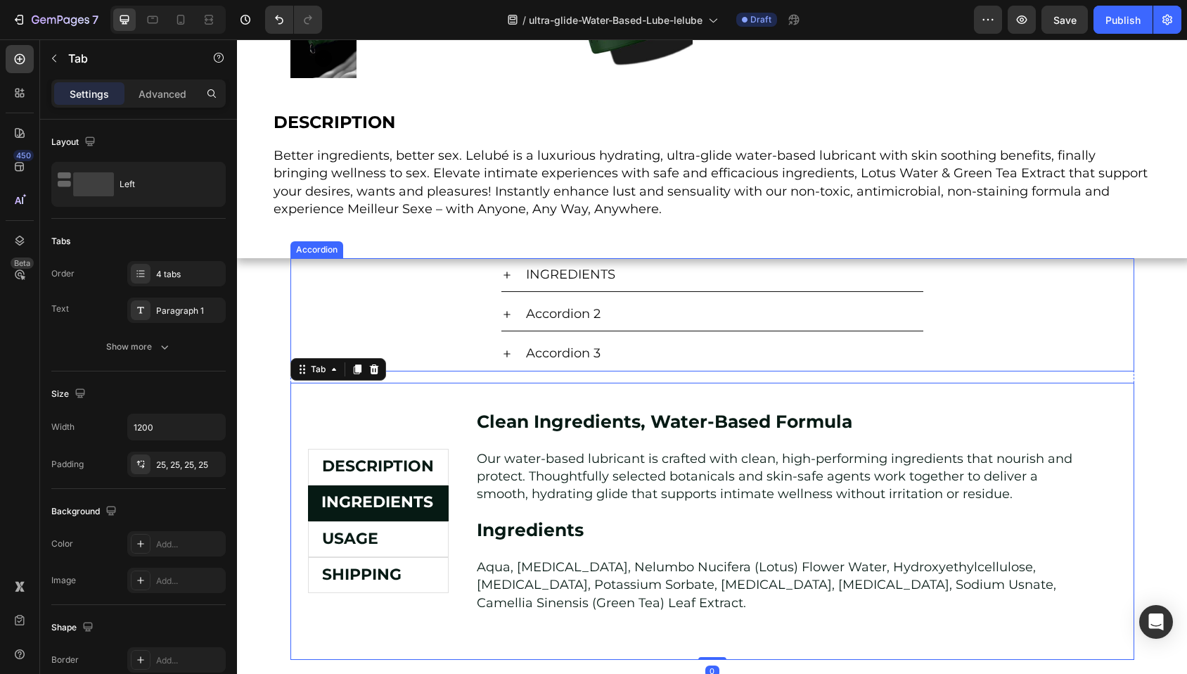
click at [505, 276] on icon at bounding box center [506, 274] width 11 height 11
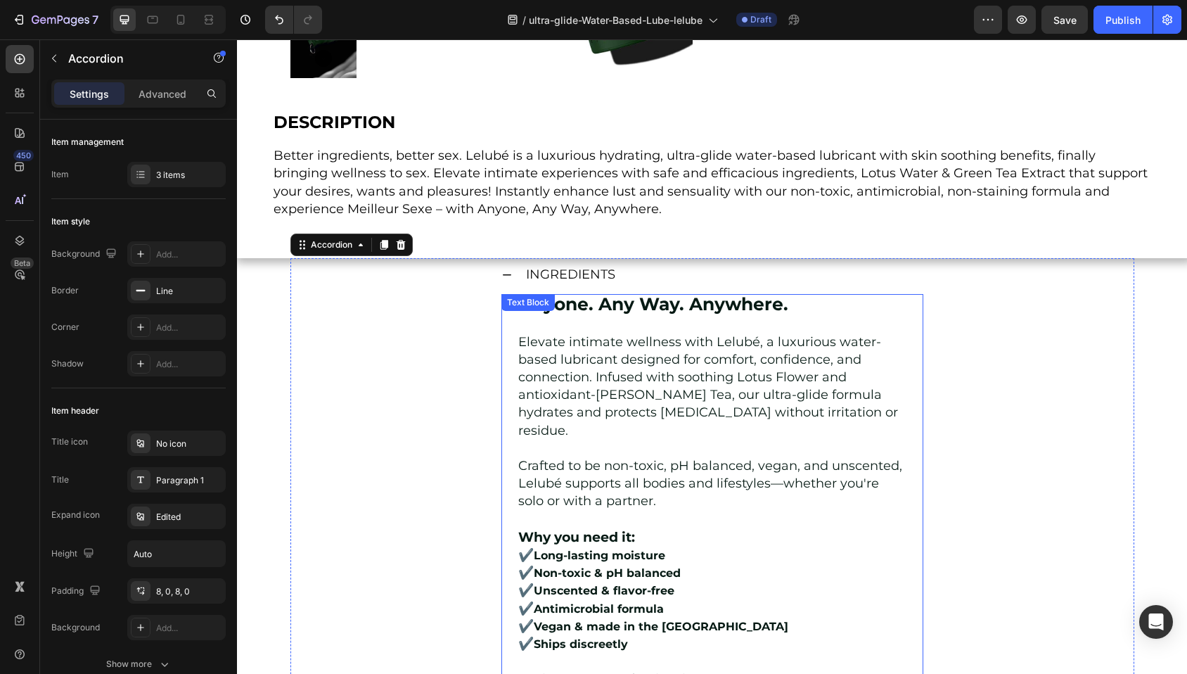
click at [514, 301] on div "Text Block" at bounding box center [528, 302] width 48 height 13
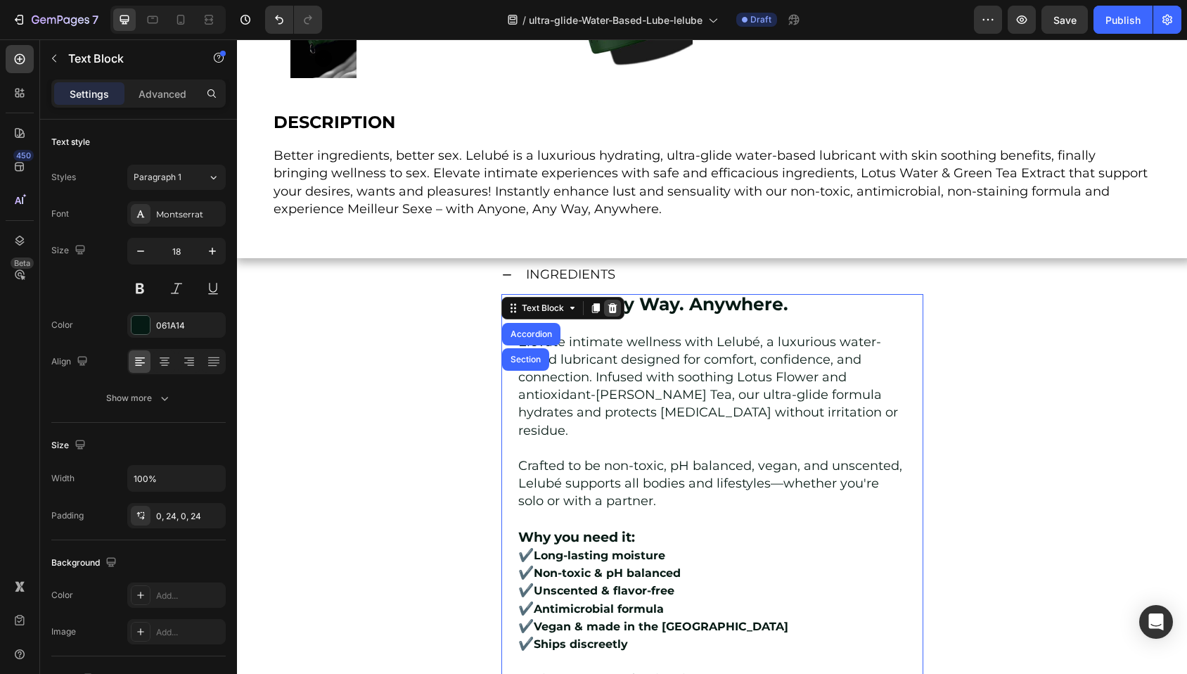
click at [610, 306] on icon at bounding box center [611, 308] width 9 height 10
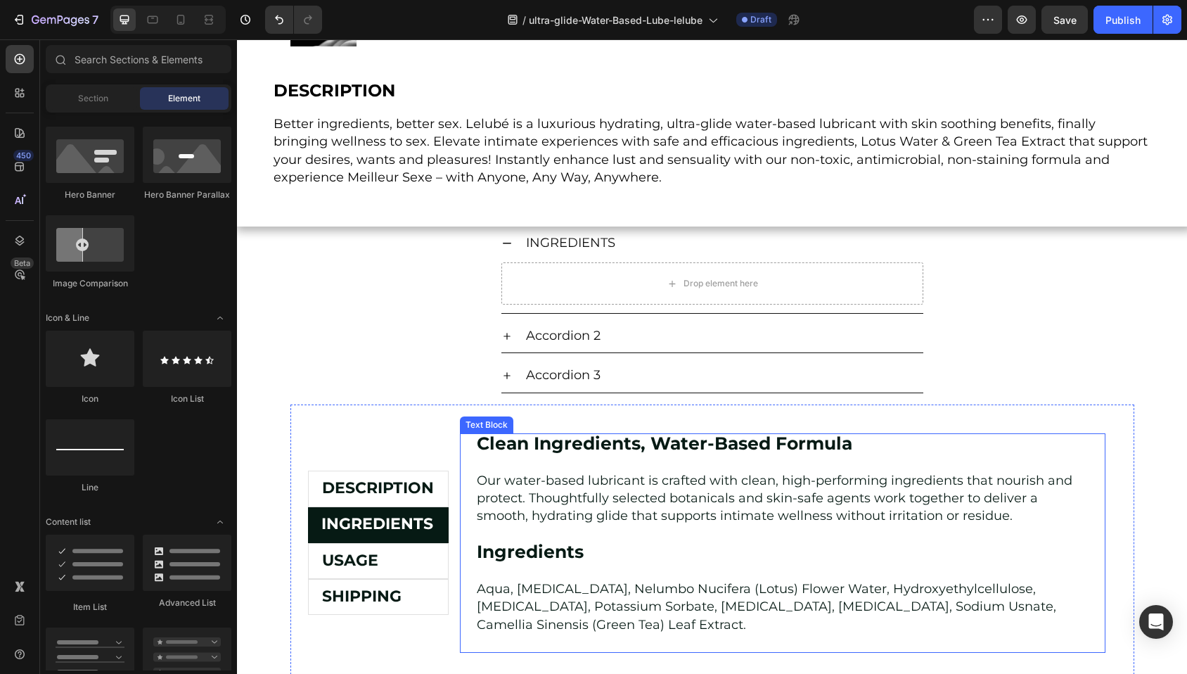
scroll to position [523, 0]
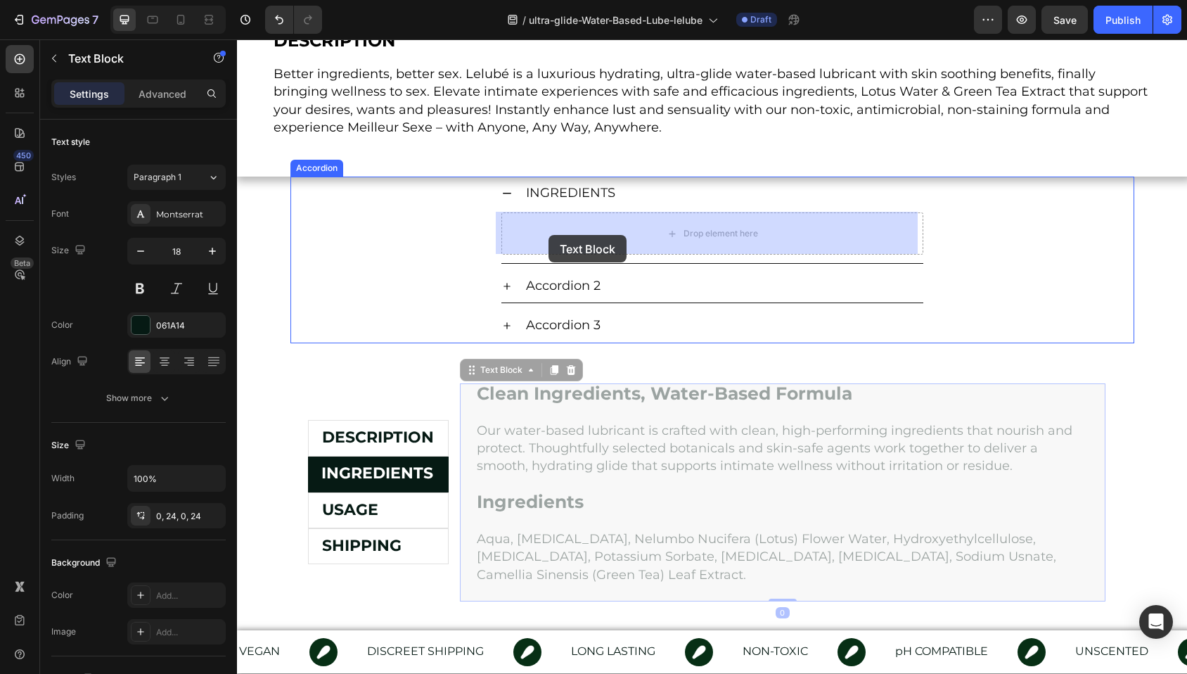
drag, startPoint x: 493, startPoint y: 344, endPoint x: 548, endPoint y: 235, distance: 122.3
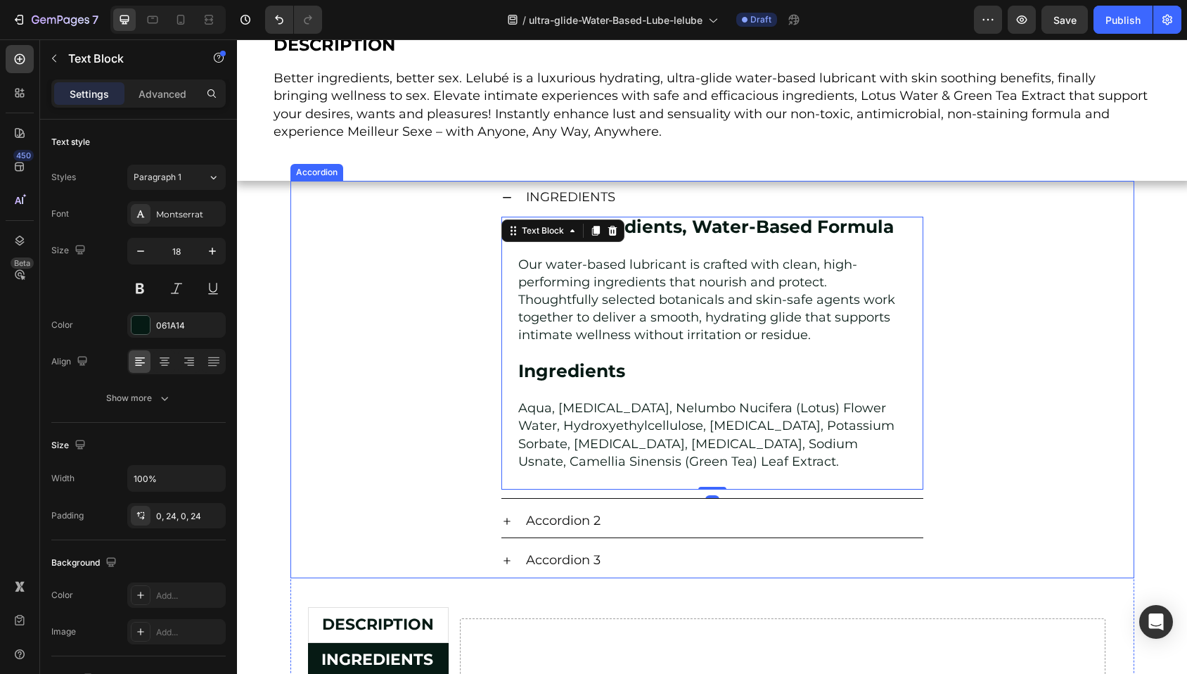
scroll to position [517, 0]
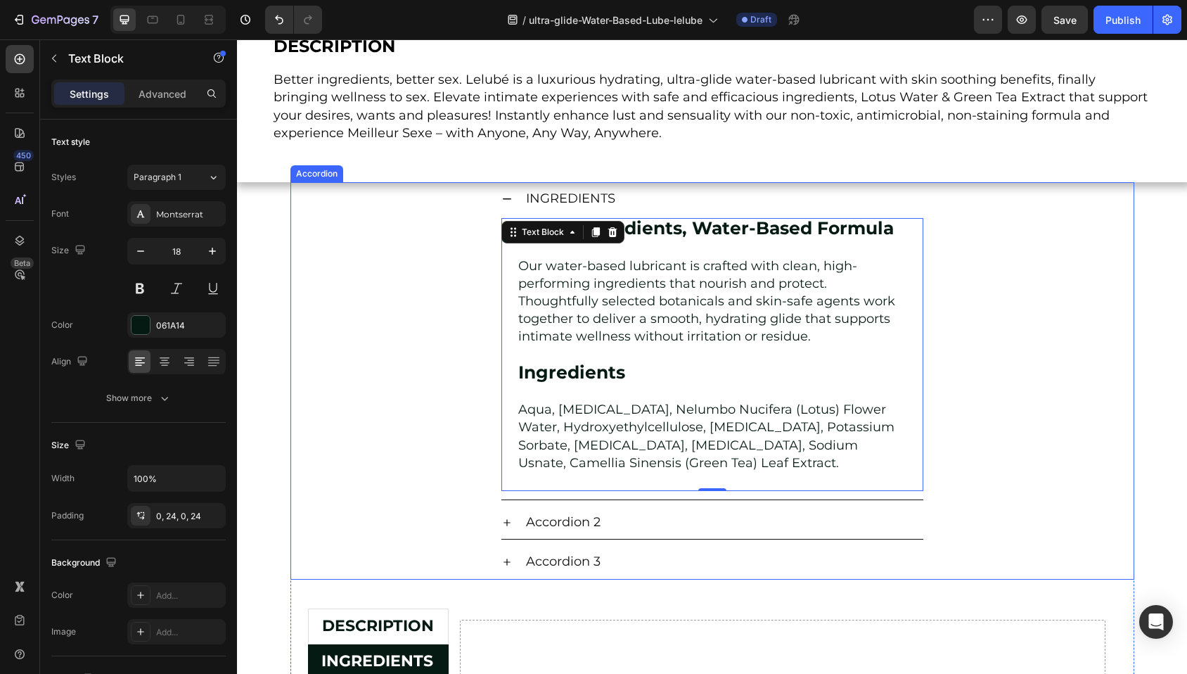
click at [946, 328] on div "INGREDIENTS Clean Ingredients, Water-Based Formula Our water-based lubricant is…" at bounding box center [712, 341] width 842 height 318
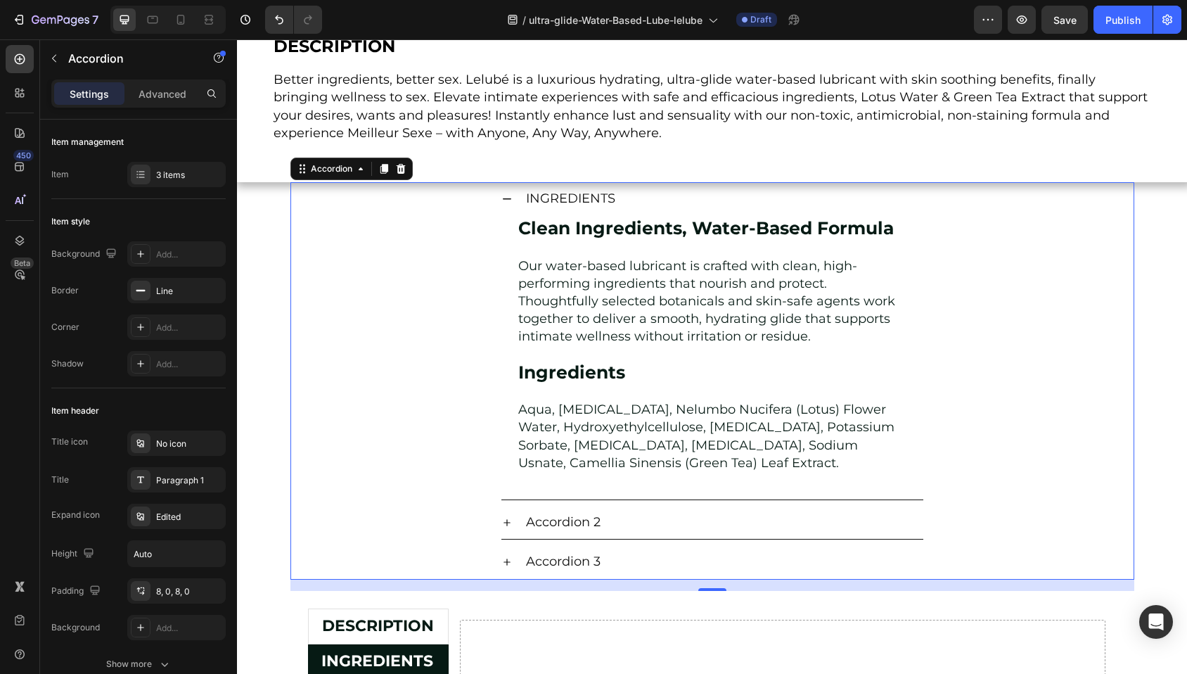
click at [507, 197] on div "INGREDIENTS" at bounding box center [712, 198] width 422 height 33
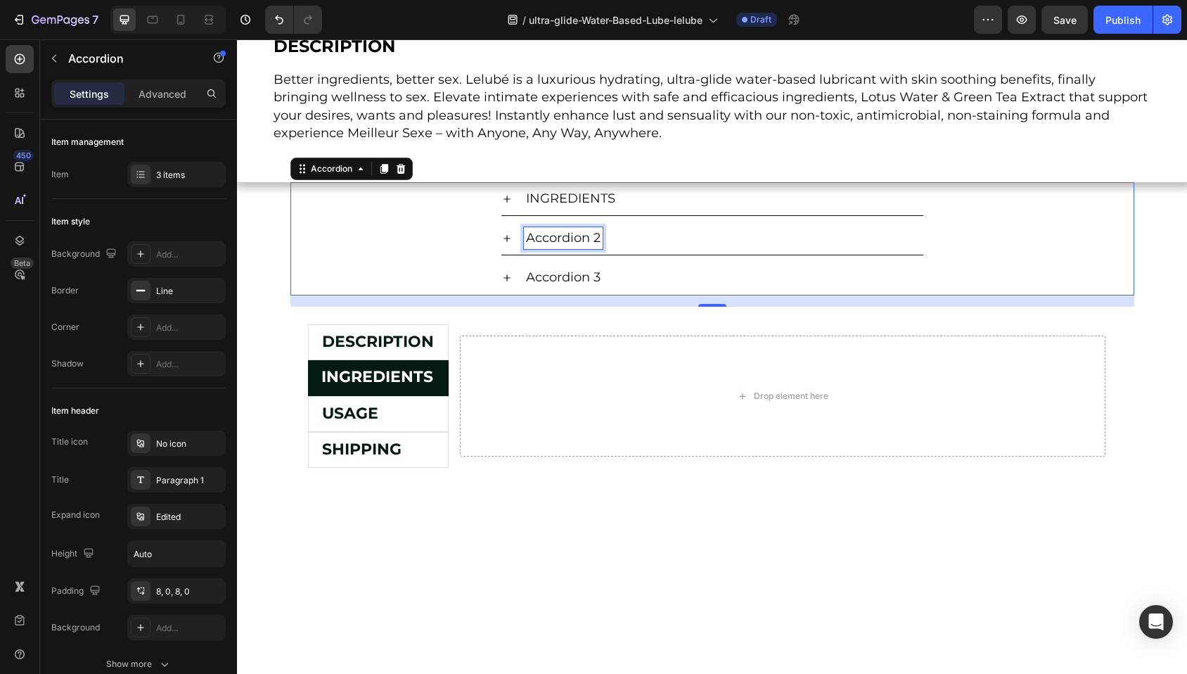
click at [550, 237] on p "Accordion 2" at bounding box center [563, 238] width 75 height 18
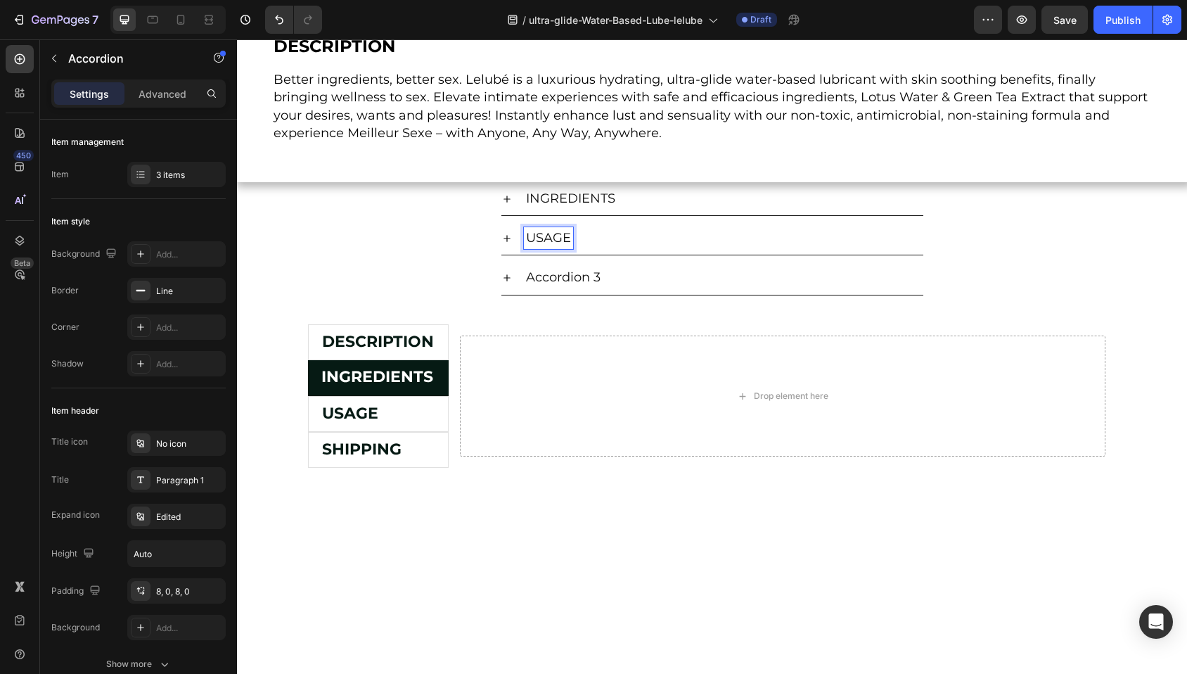
click at [503, 237] on icon at bounding box center [506, 238] width 7 height 7
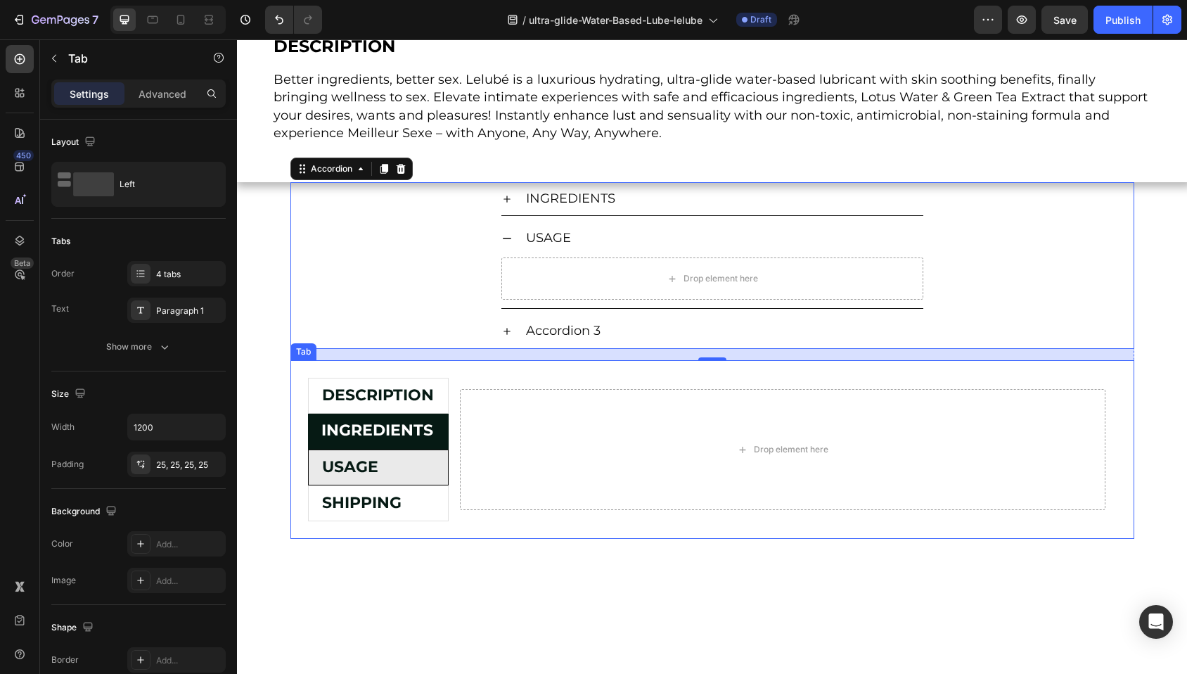
click at [402, 470] on li "USAGE" at bounding box center [378, 467] width 141 height 36
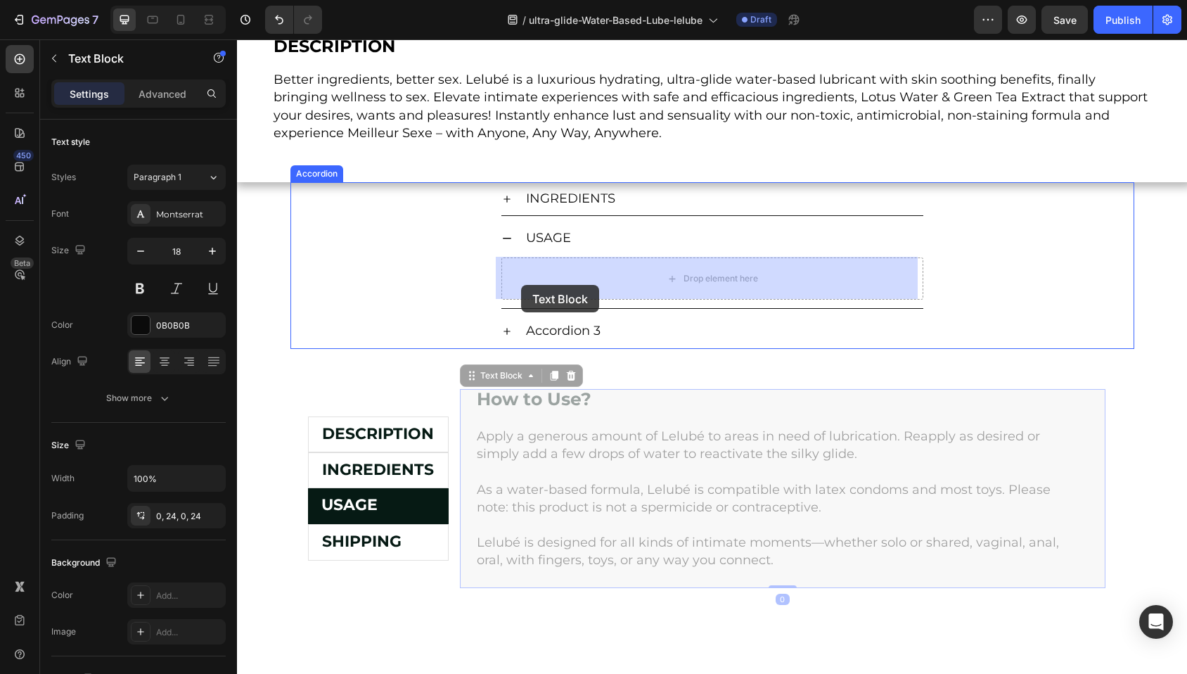
drag, startPoint x: 480, startPoint y: 381, endPoint x: 521, endPoint y: 284, distance: 105.2
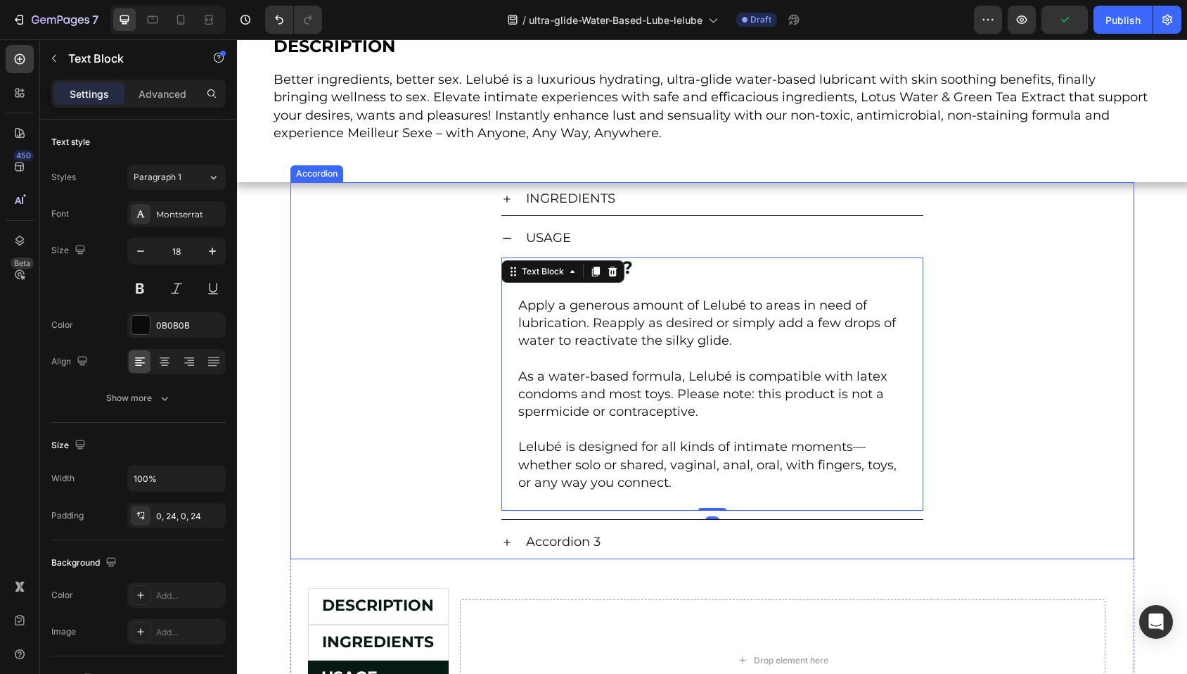
click at [506, 236] on icon at bounding box center [506, 238] width 11 height 11
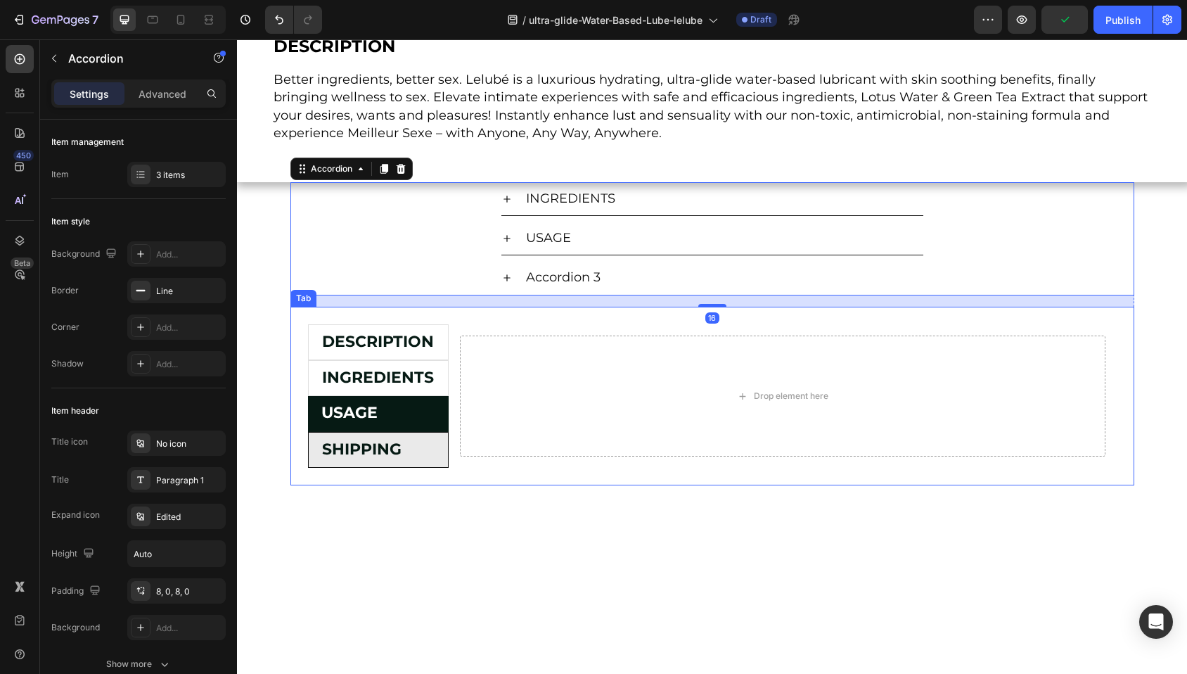
click at [407, 451] on li "SHIPPING" at bounding box center [378, 450] width 141 height 36
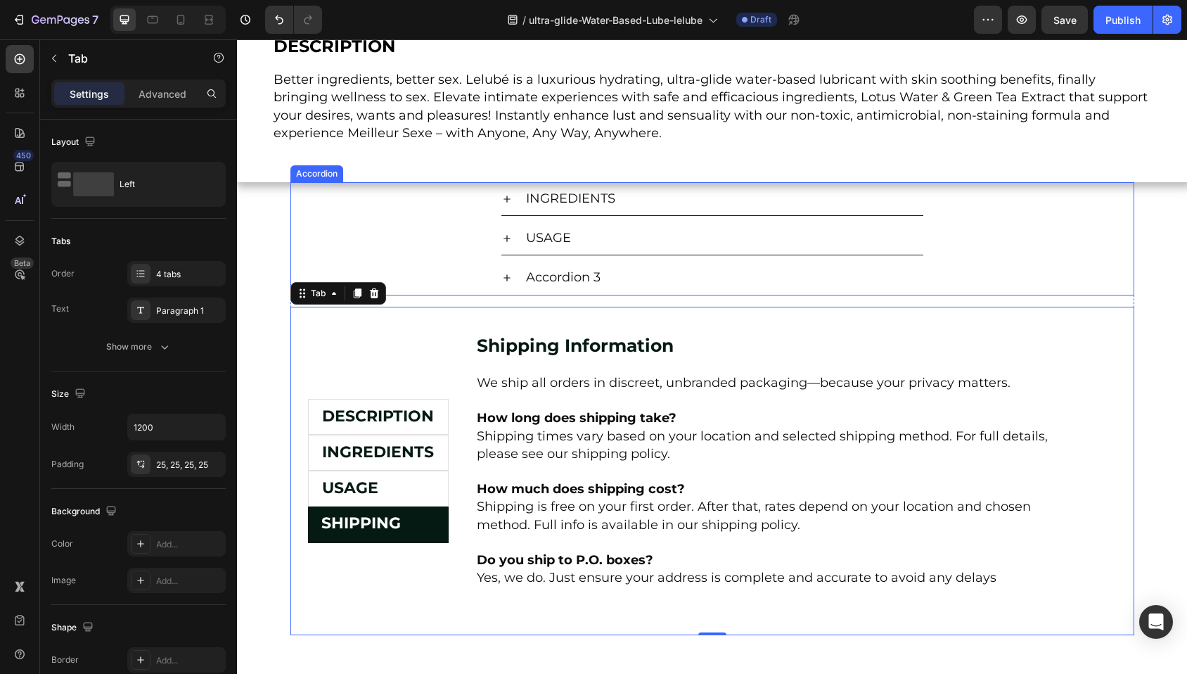
click at [549, 276] on p "Accordion 3" at bounding box center [563, 278] width 75 height 18
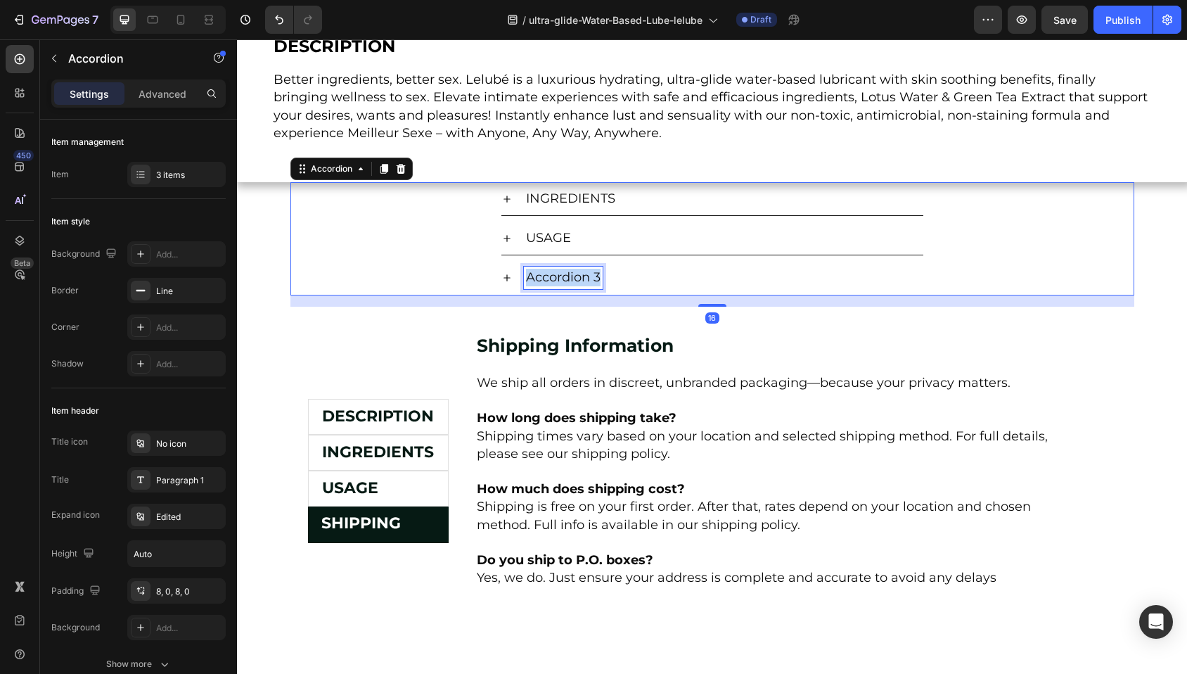
click at [549, 276] on p "Accordion 3" at bounding box center [563, 278] width 75 height 18
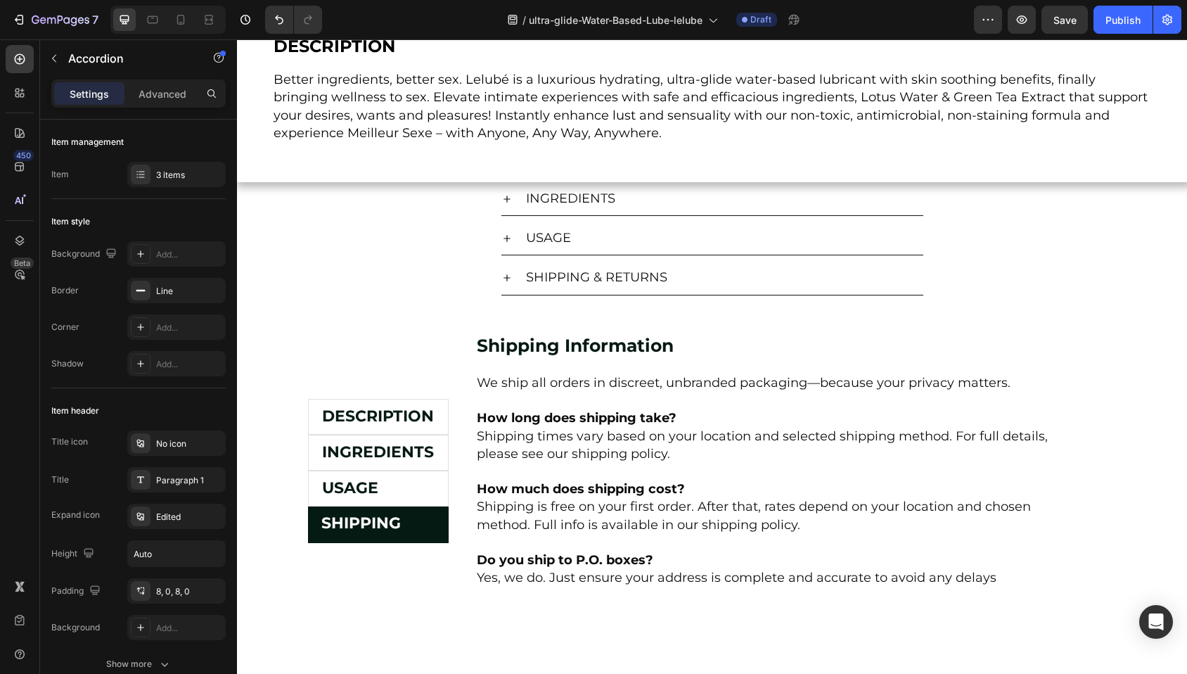
click at [501, 278] on icon at bounding box center [506, 277] width 11 height 11
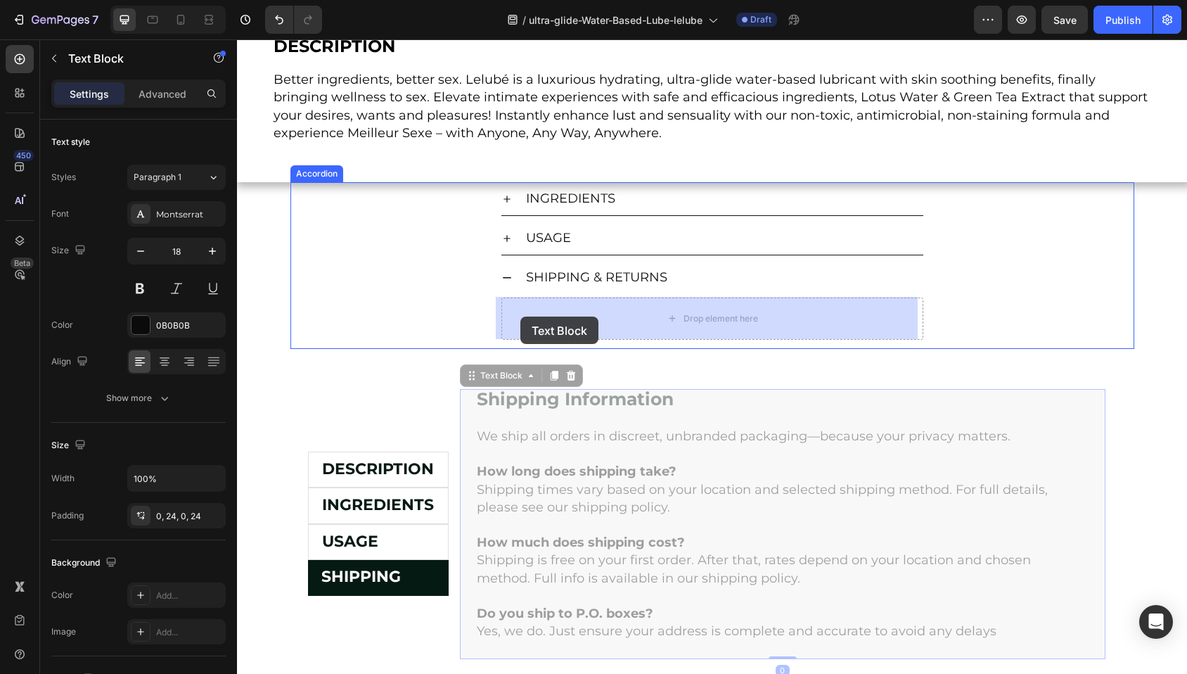
drag, startPoint x: 484, startPoint y: 380, endPoint x: 520, endPoint y: 316, distance: 73.1
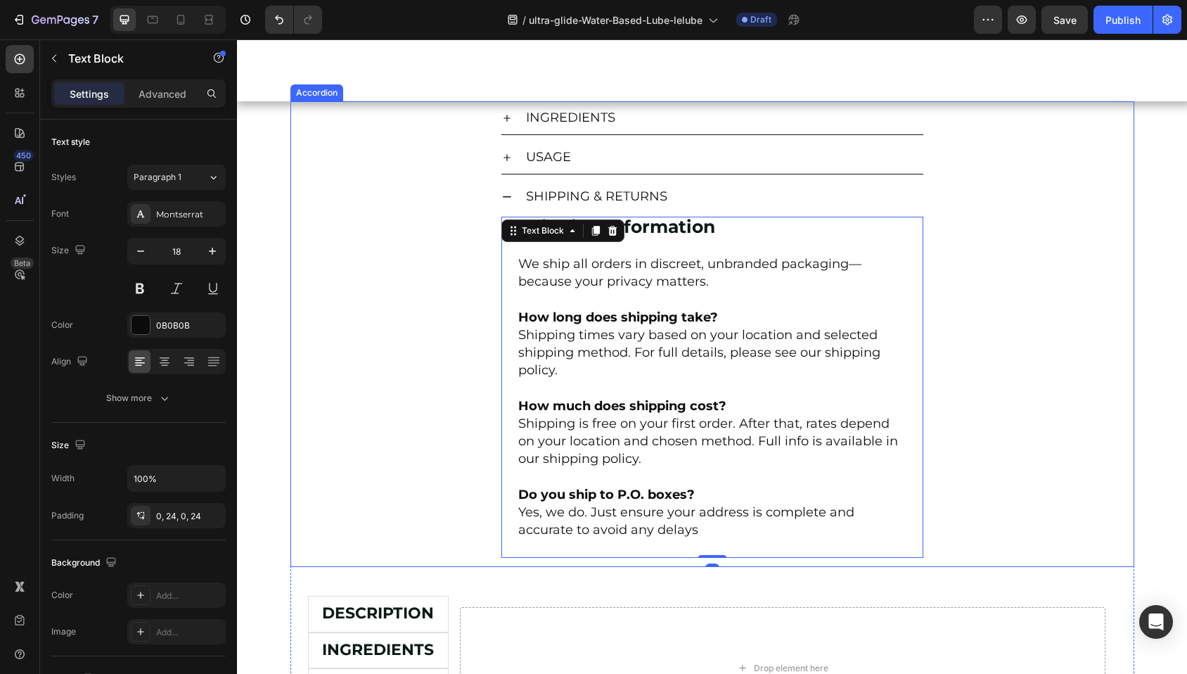
scroll to position [851, 0]
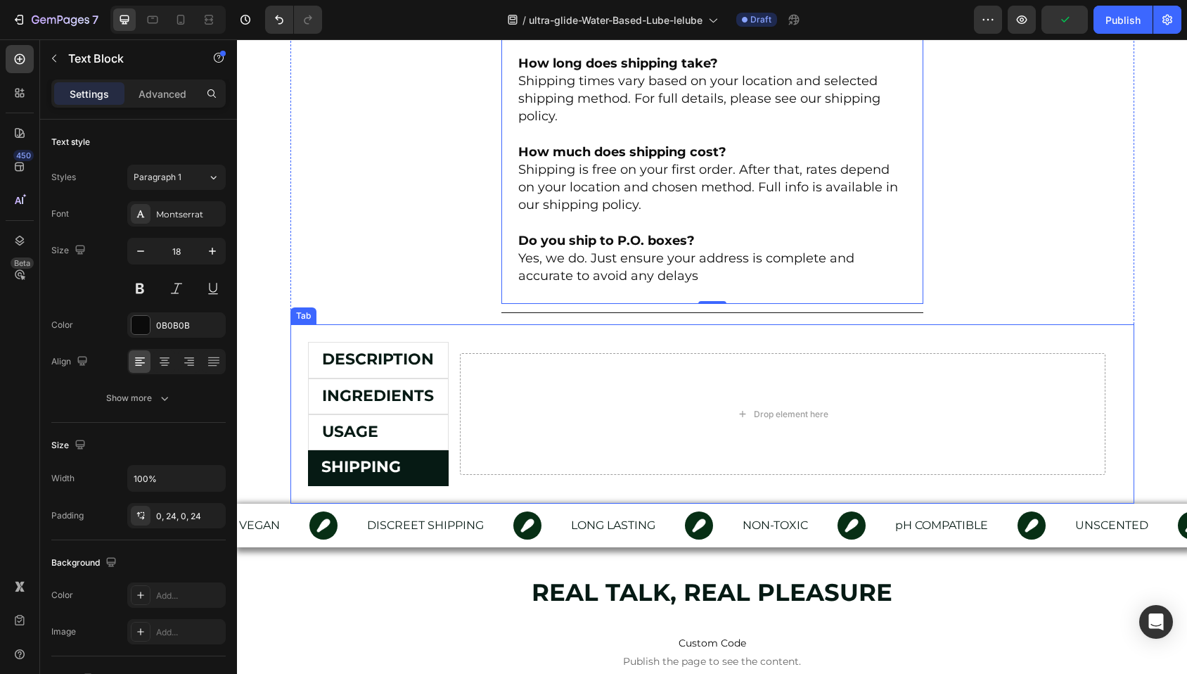
click at [300, 319] on div "Tab" at bounding box center [303, 315] width 26 height 17
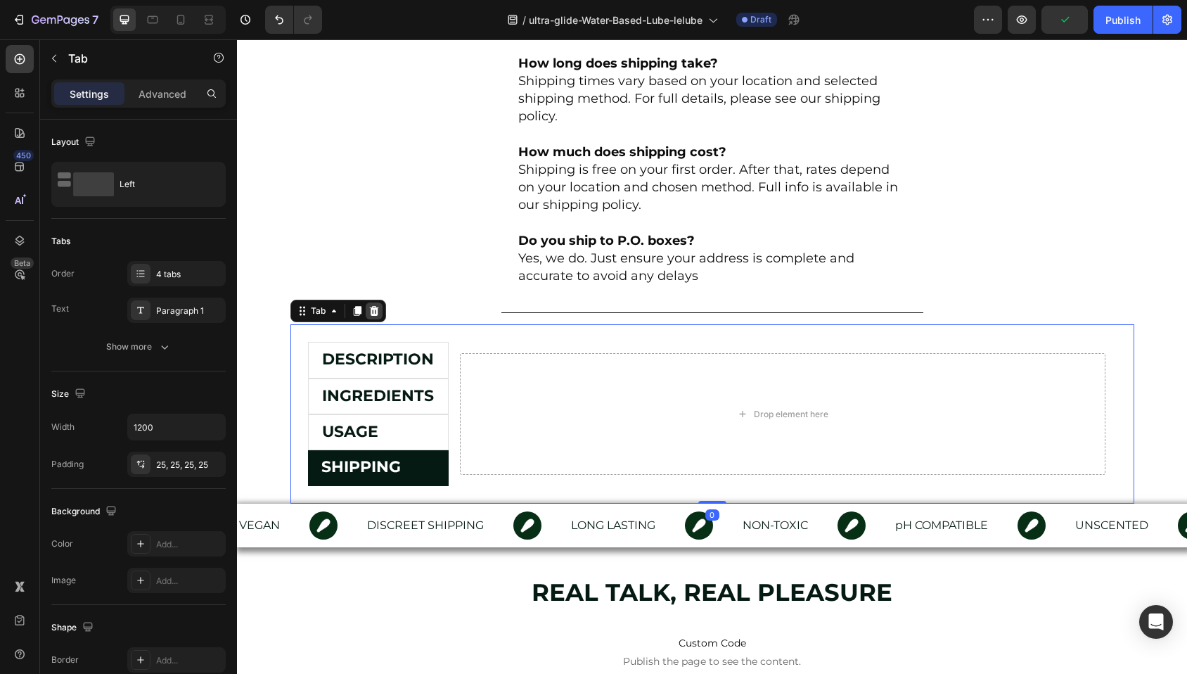
click at [369, 310] on icon at bounding box center [373, 310] width 11 height 11
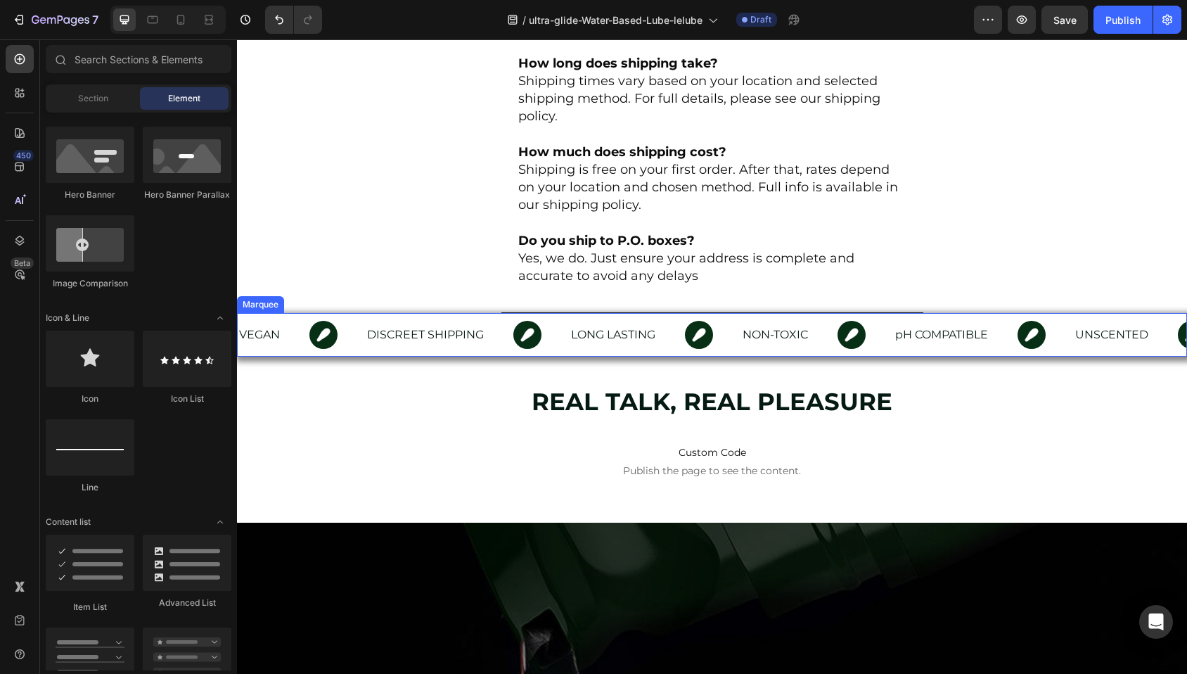
click at [259, 300] on div "Marquee" at bounding box center [260, 304] width 41 height 13
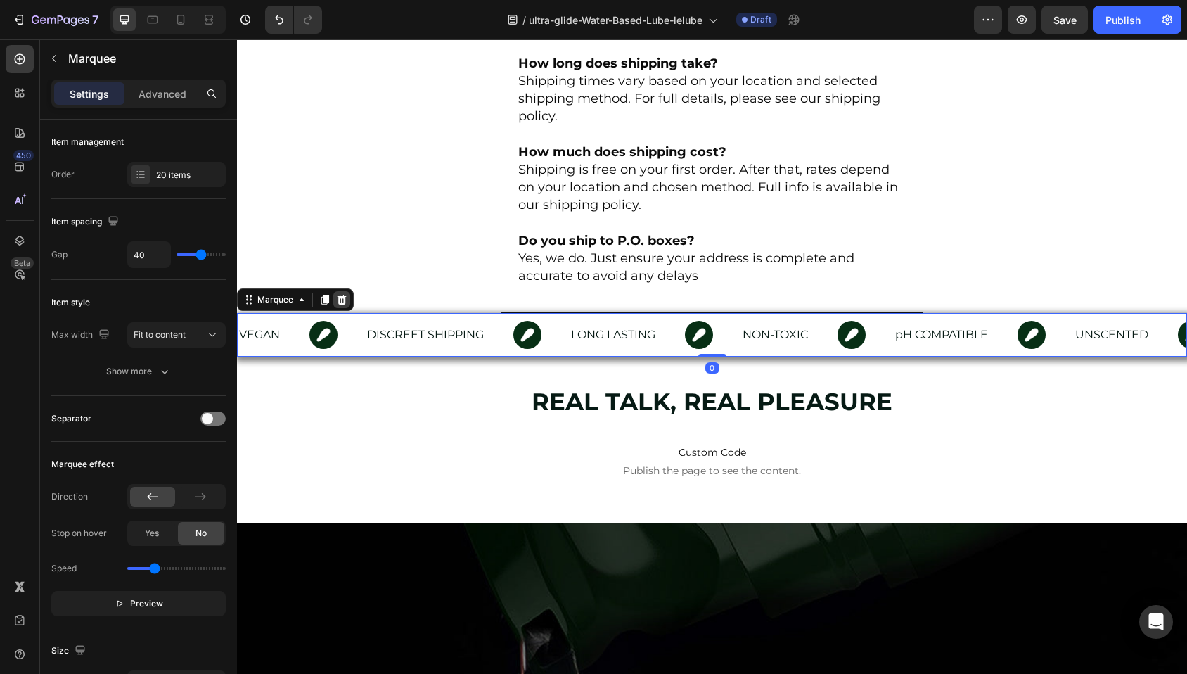
click at [342, 302] on icon at bounding box center [341, 300] width 9 height 10
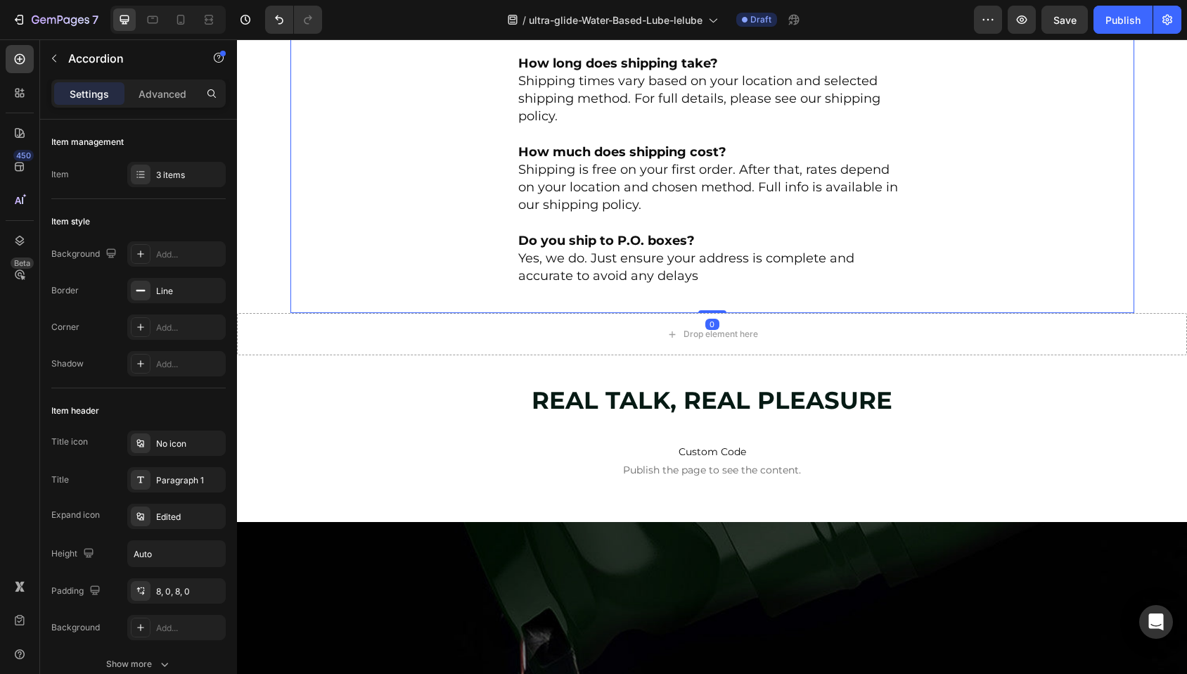
click at [529, 311] on div "SHIPPING & RETURNS Shipping Information We ship all orders in discreet, unbrand…" at bounding box center [712, 119] width 422 height 387
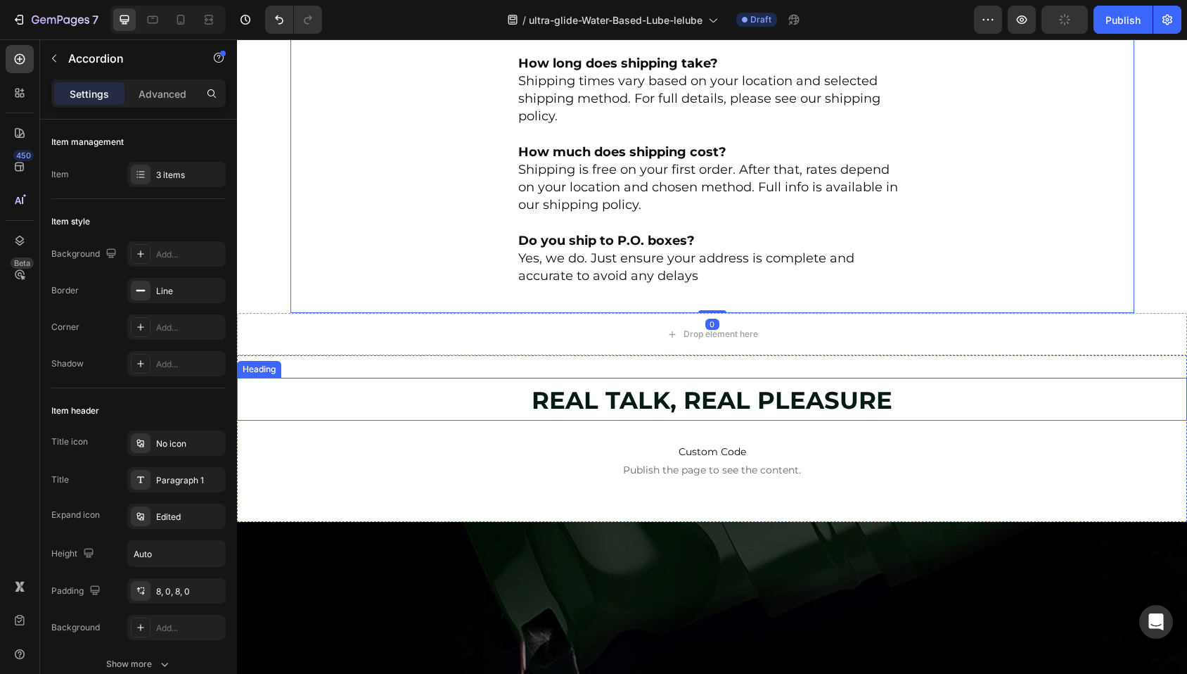
click at [983, 417] on h2 "REAL TALK, REAL PLEASURE" at bounding box center [712, 399] width 882 height 43
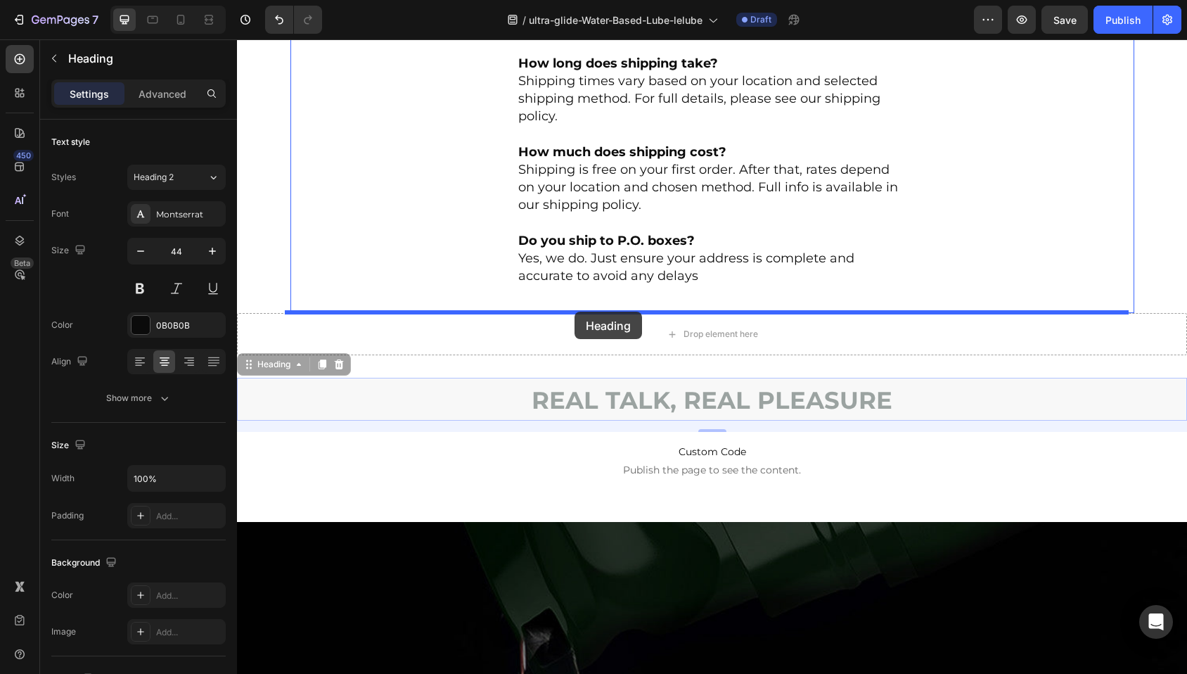
drag, startPoint x: 258, startPoint y: 352, endPoint x: 574, endPoint y: 311, distance: 319.0
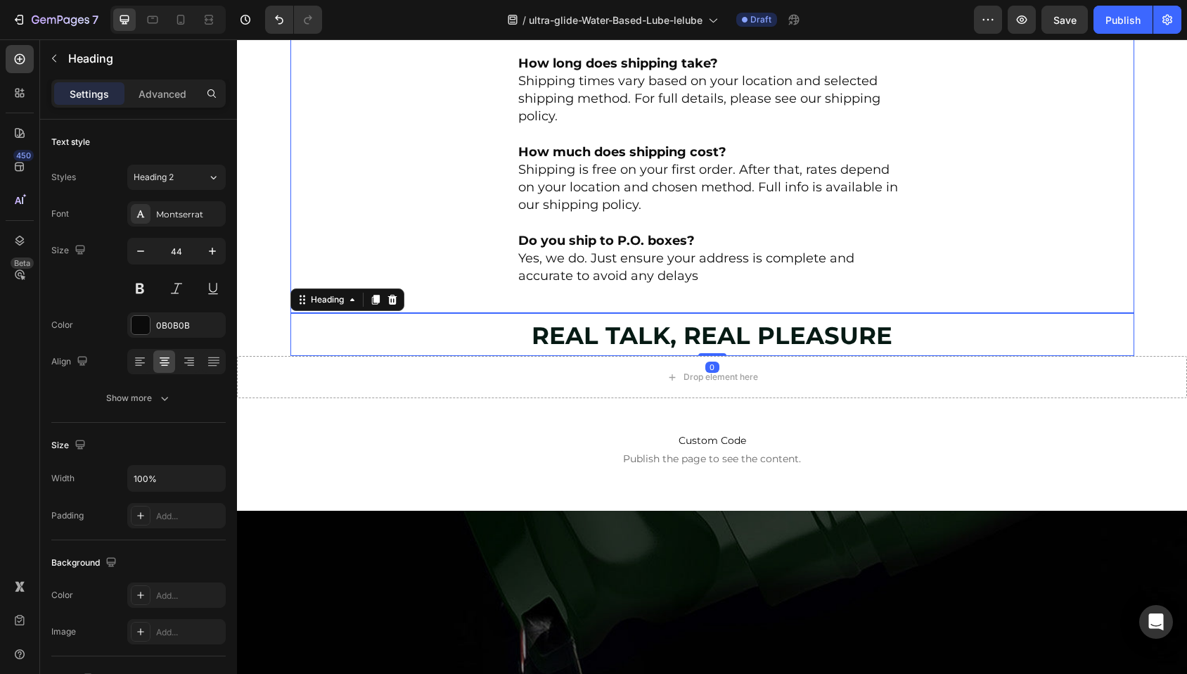
click at [521, 305] on div "Shipping Information We ship all orders in discreet, unbranded packaging—becaus…" at bounding box center [712, 136] width 422 height 353
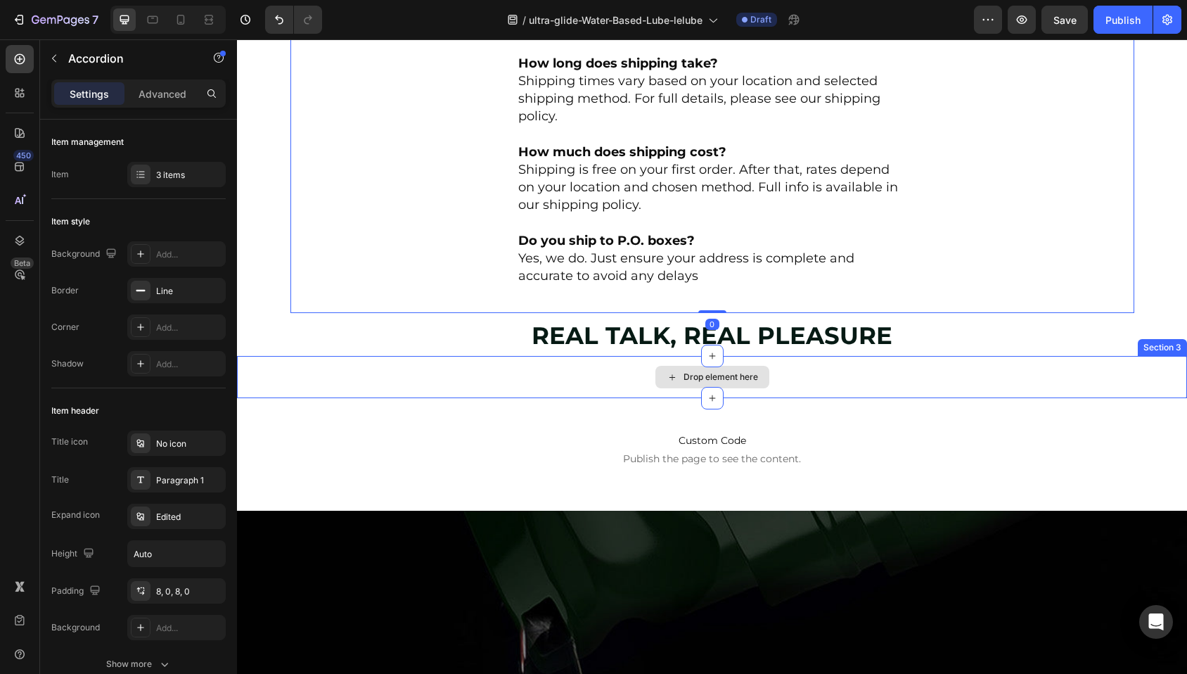
click at [936, 382] on div "Drop element here" at bounding box center [712, 377] width 950 height 42
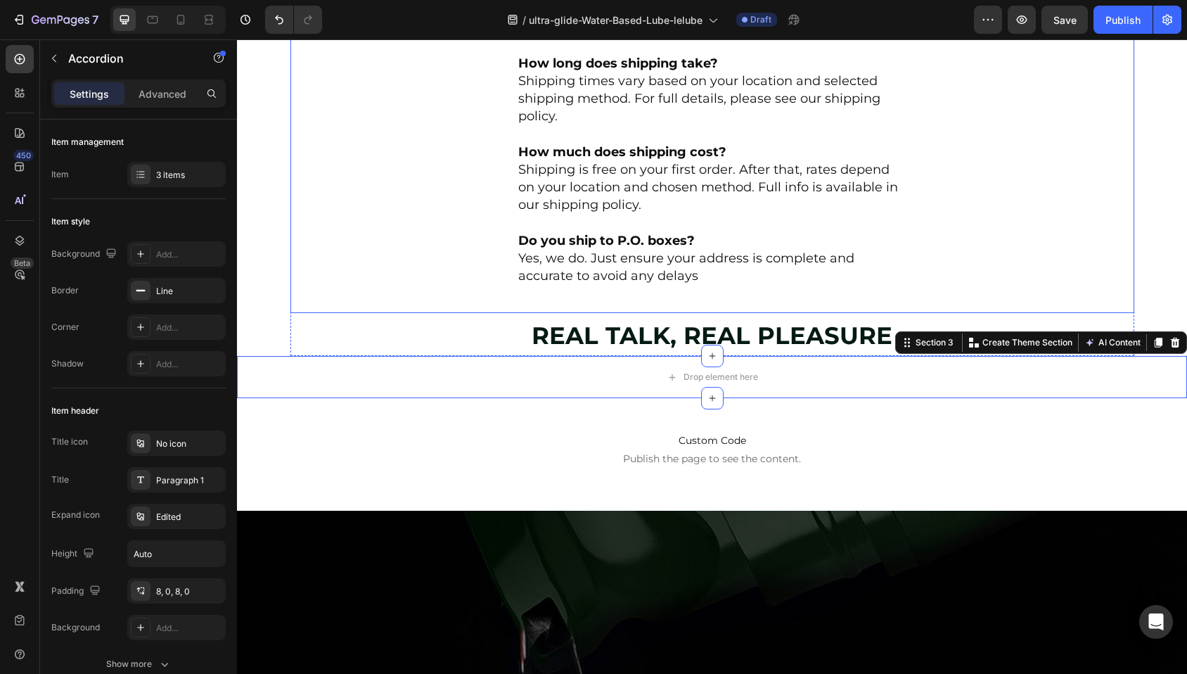
click at [906, 311] on div "SHIPPING & RETURNS Shipping Information We ship all orders in discreet, unbrand…" at bounding box center [712, 119] width 422 height 387
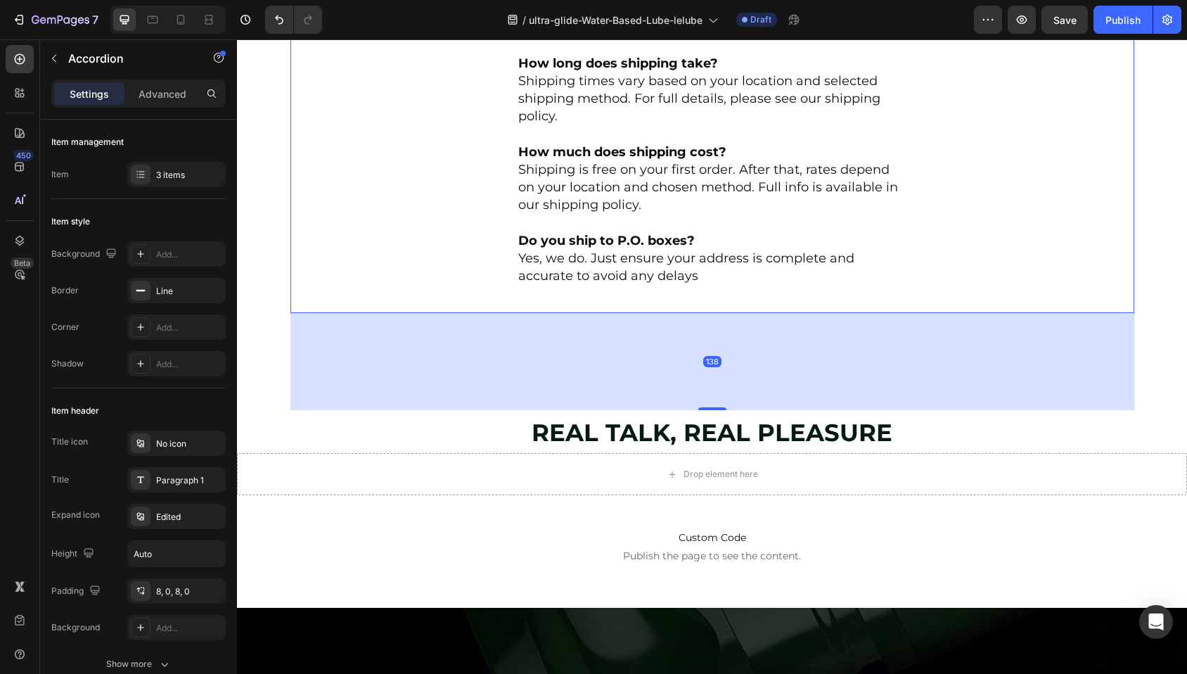
drag, startPoint x: 709, startPoint y: 309, endPoint x: 723, endPoint y: 400, distance: 91.8
click at [710, 407] on div at bounding box center [712, 408] width 28 height 3
type input "100%"
type input "100"
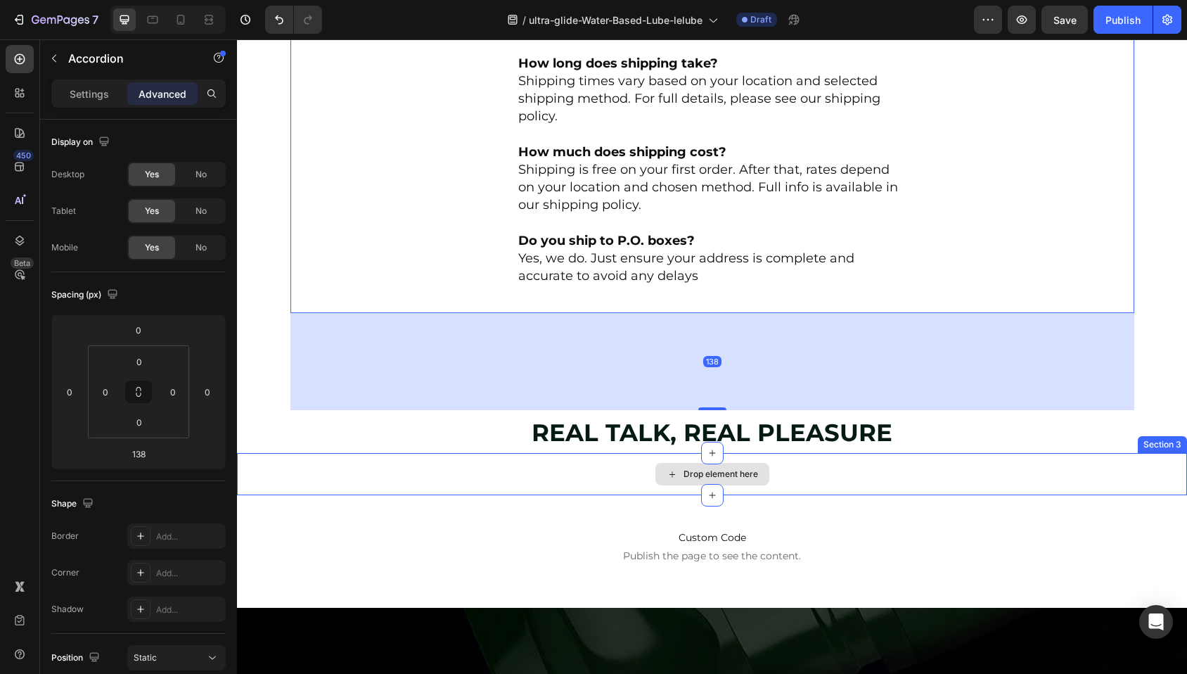
click at [915, 489] on div "Drop element here" at bounding box center [712, 474] width 950 height 42
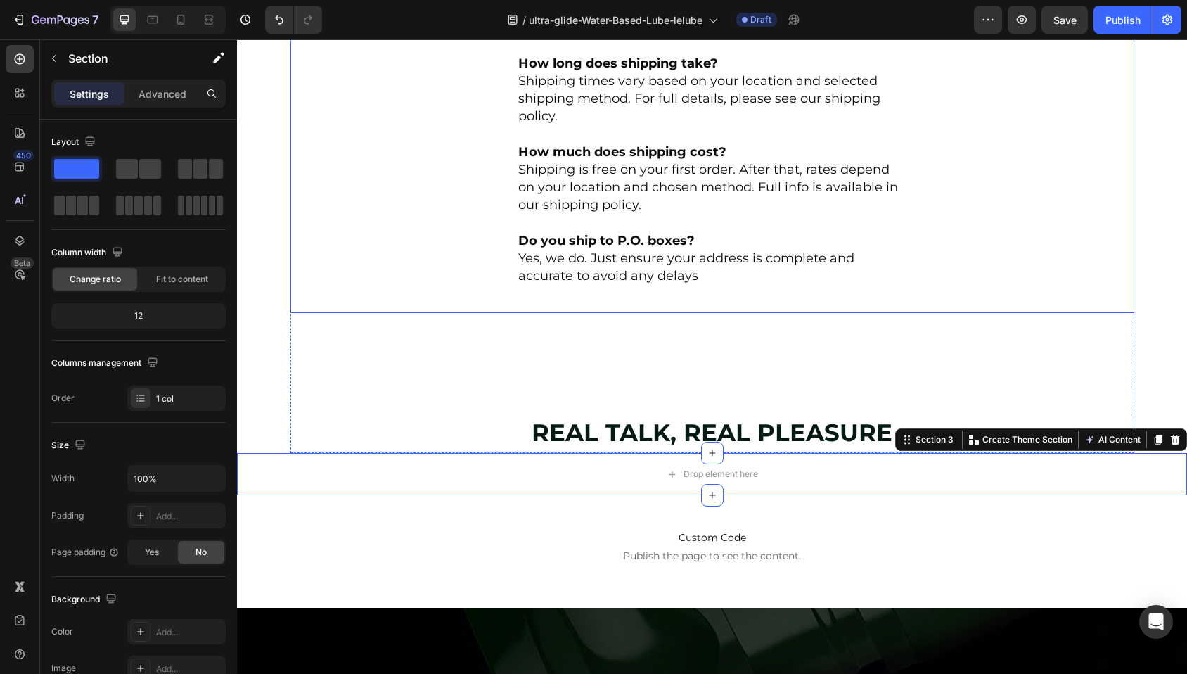
click at [721, 309] on div "Shipping Information We ship all orders in discreet, unbranded packaging—becaus…" at bounding box center [712, 136] width 422 height 353
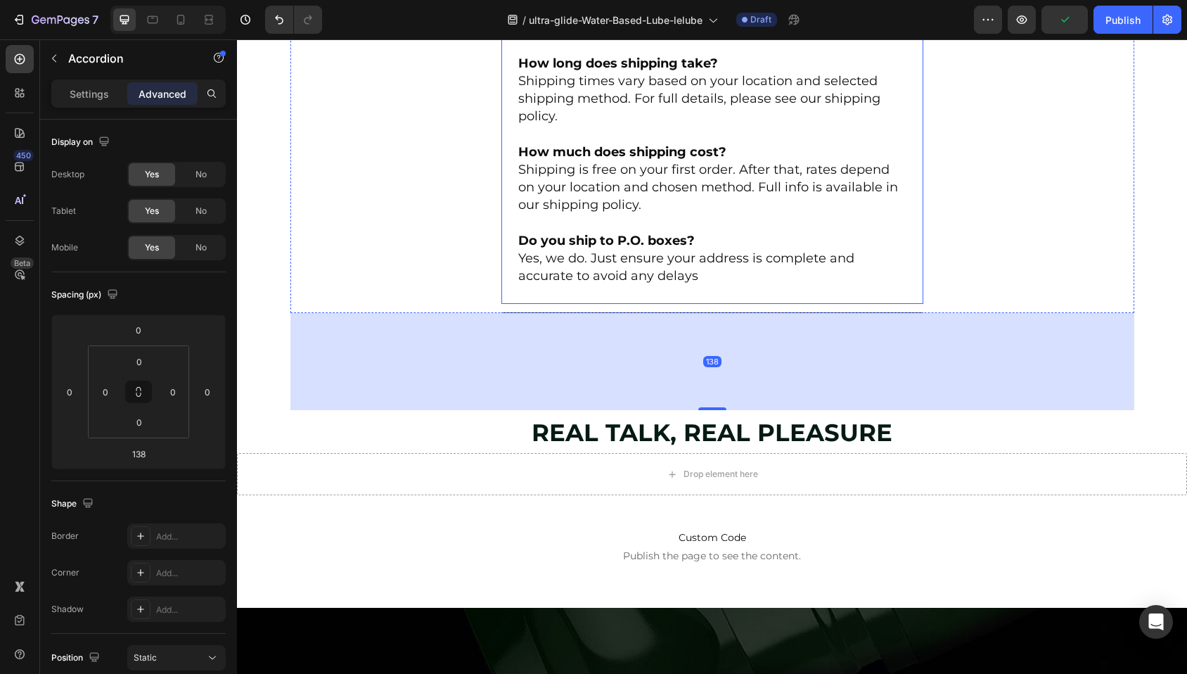
click at [724, 302] on div "Shipping Information We ship all orders in discreet, unbranded packaging—becaus…" at bounding box center [712, 134] width 422 height 342
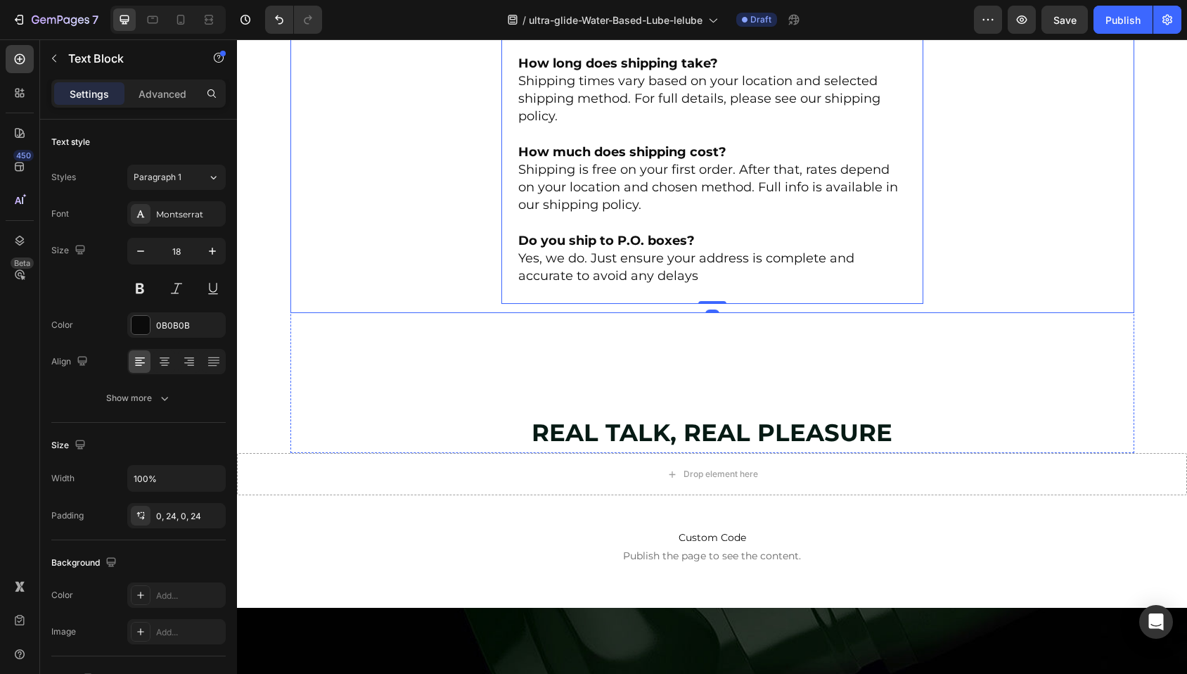
click at [514, 309] on div "Shipping Information We ship all orders in discreet, unbranded packaging—becaus…" at bounding box center [712, 136] width 422 height 353
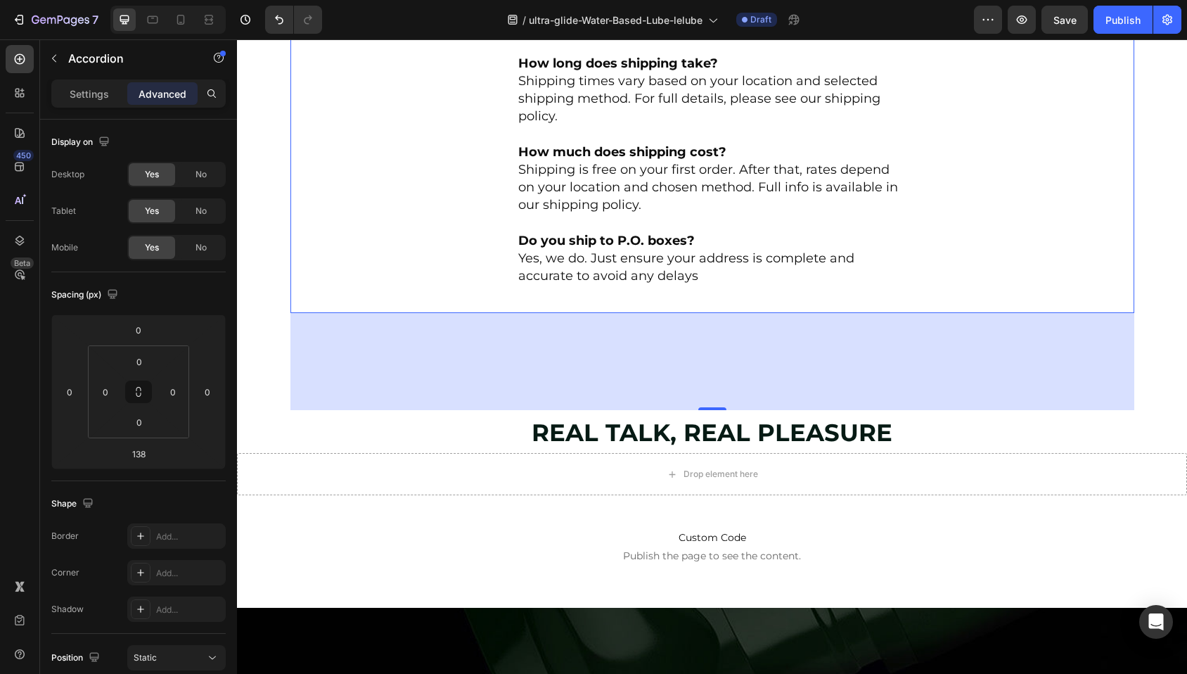
click at [461, 264] on div "SHIPPING & RETURNS Shipping Information We ship all orders in discreet, unbrand…" at bounding box center [712, 119] width 842 height 387
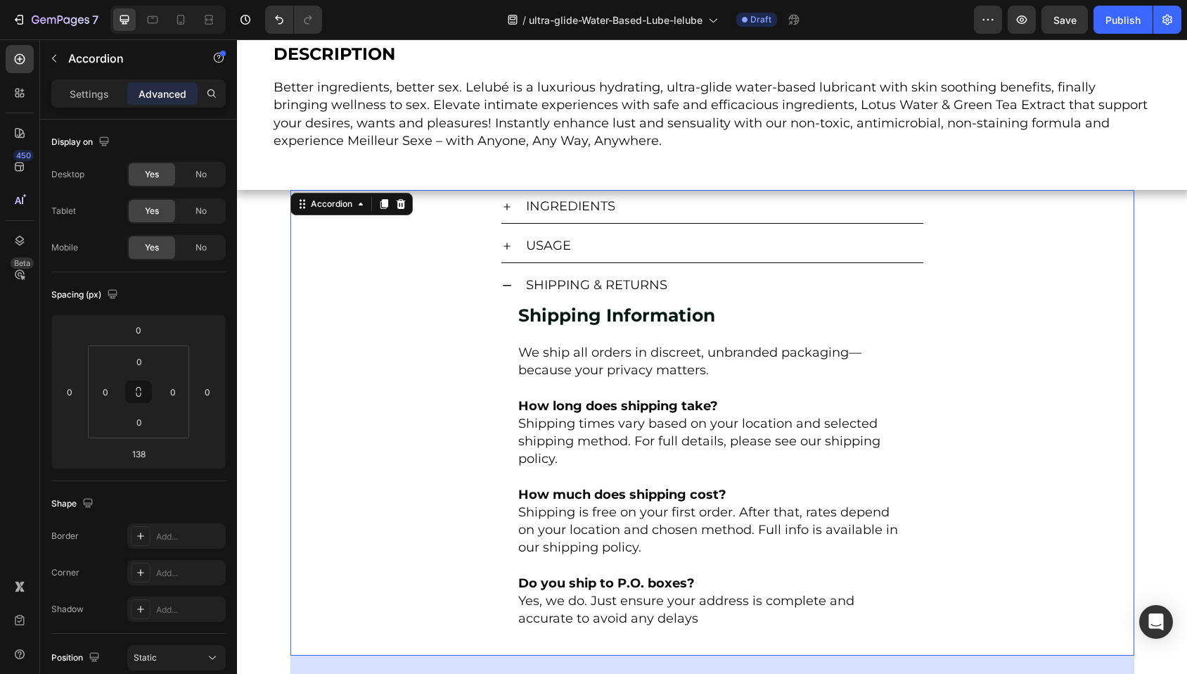
scroll to position [487, 0]
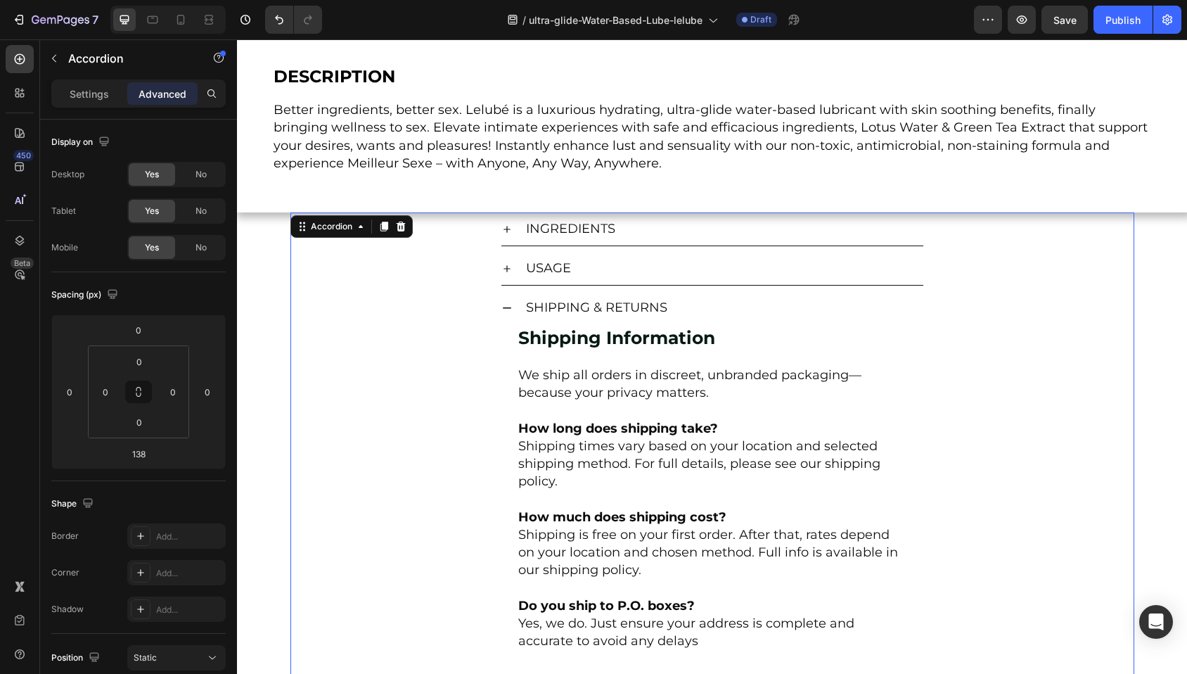
click at [501, 307] on icon at bounding box center [506, 307] width 11 height 11
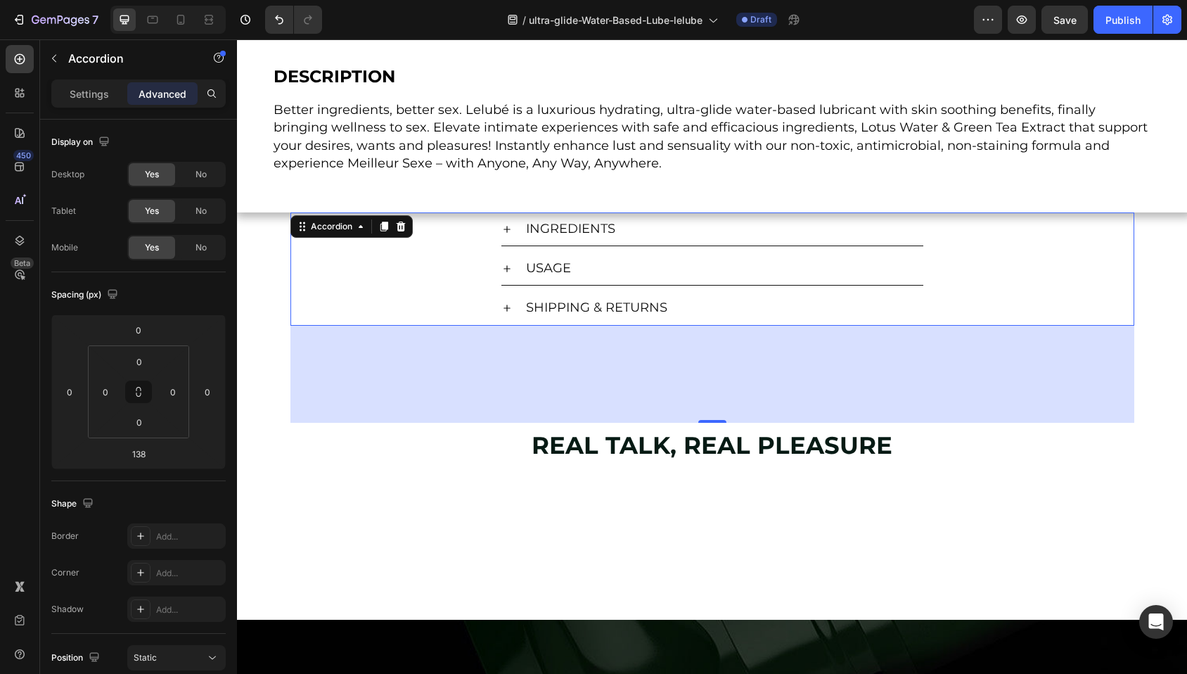
click at [487, 517] on div at bounding box center [712, 563] width 950 height 112
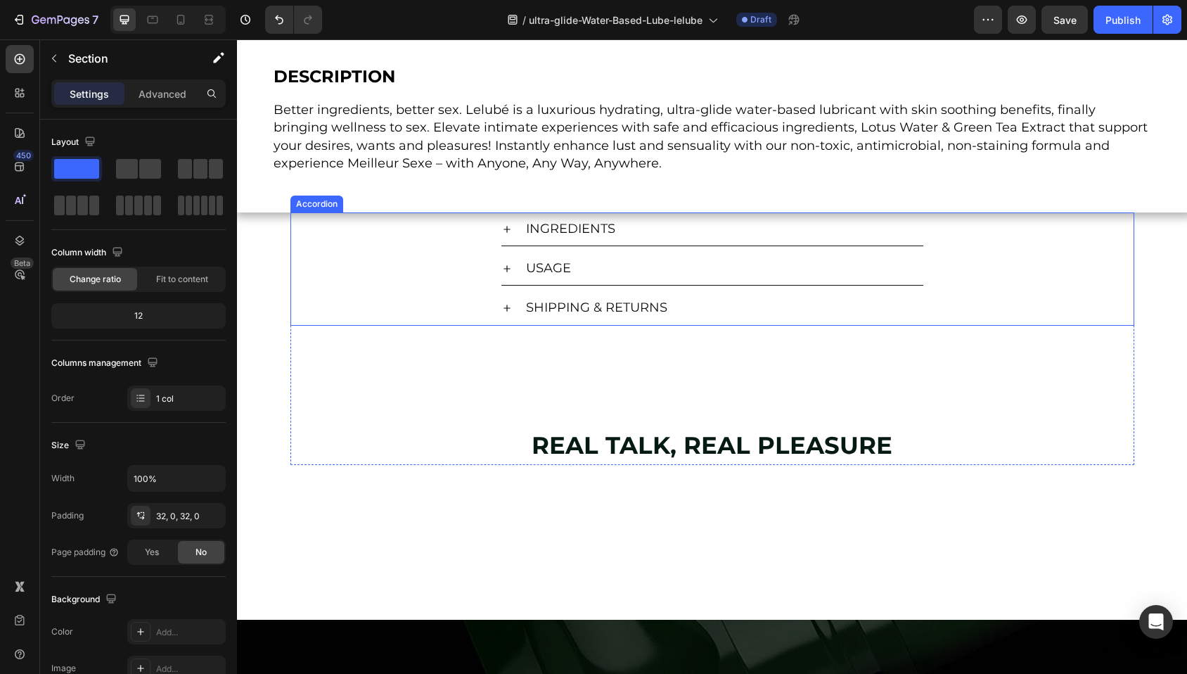
click at [388, 252] on div "USAGE" at bounding box center [712, 269] width 842 height 34
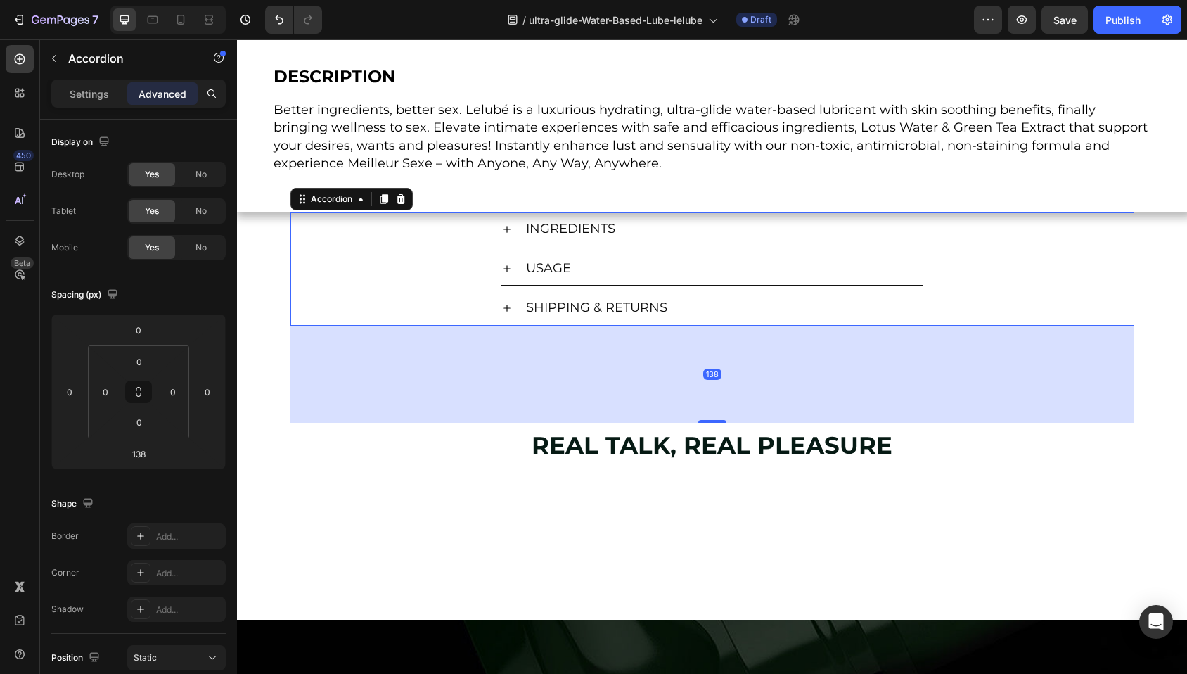
click at [371, 262] on div "USAGE" at bounding box center [712, 269] width 842 height 34
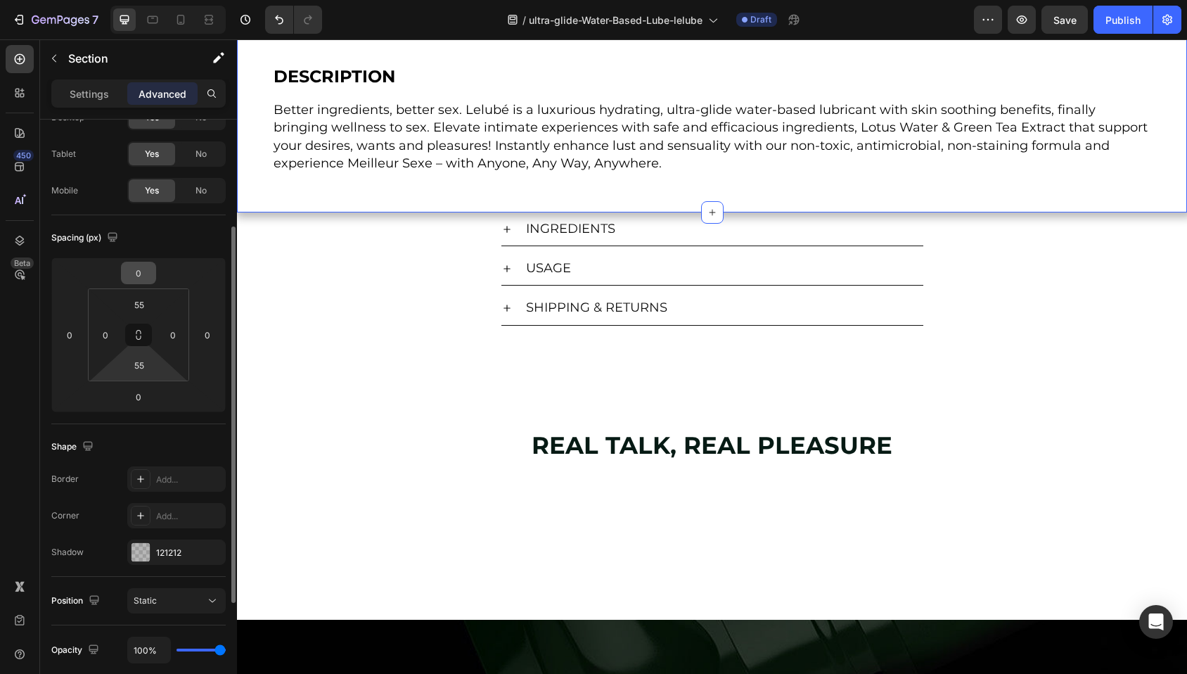
scroll to position [310, 0]
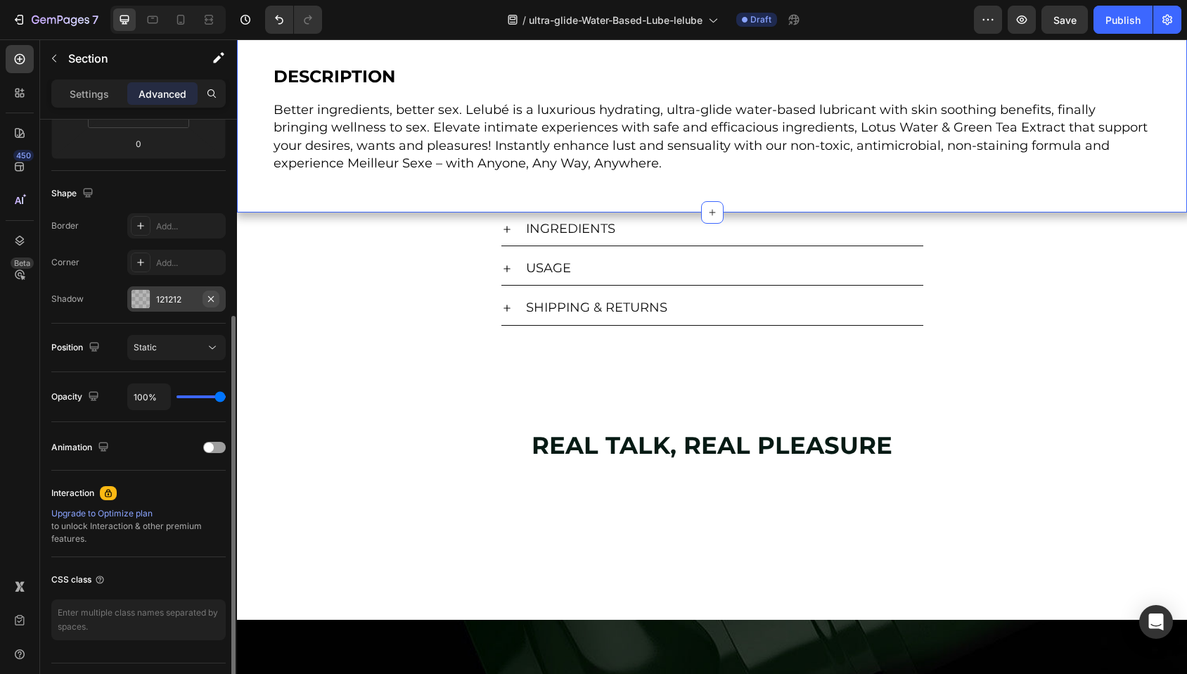
click at [211, 297] on icon "button" at bounding box center [210, 298] width 11 height 11
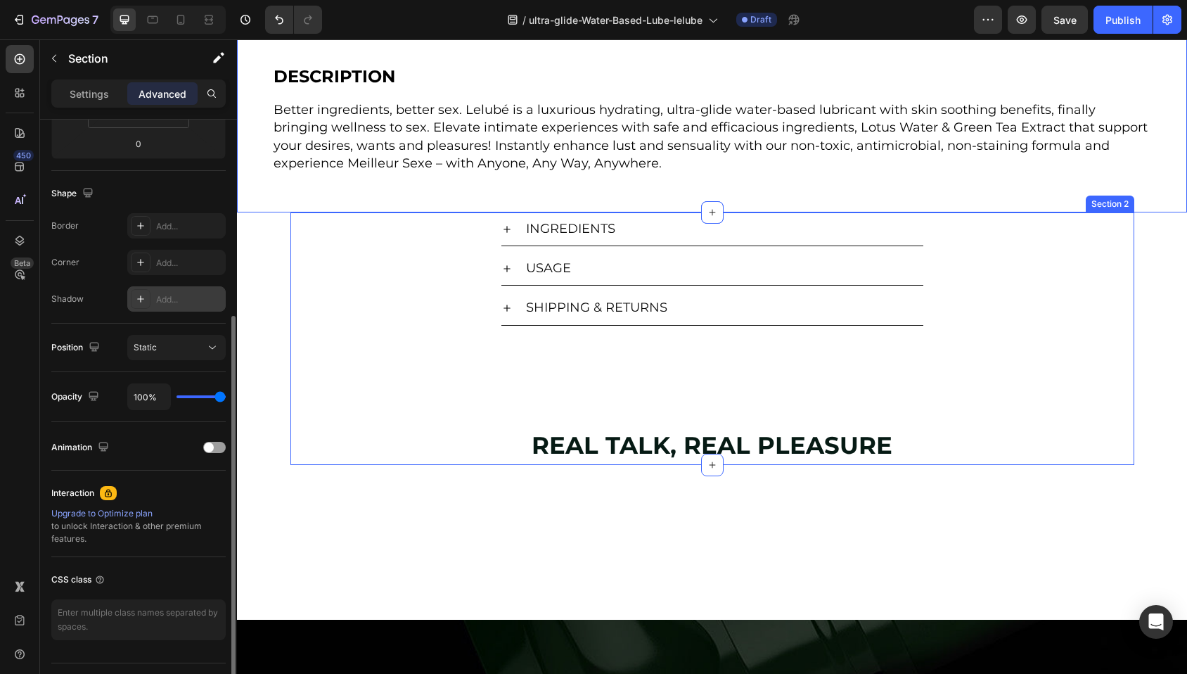
click at [434, 404] on div "INGREDIENTS USAGE SHIPPING & RETURNS Accordion REAL TALK, REAL PLEASURE Heading" at bounding box center [712, 338] width 844 height 252
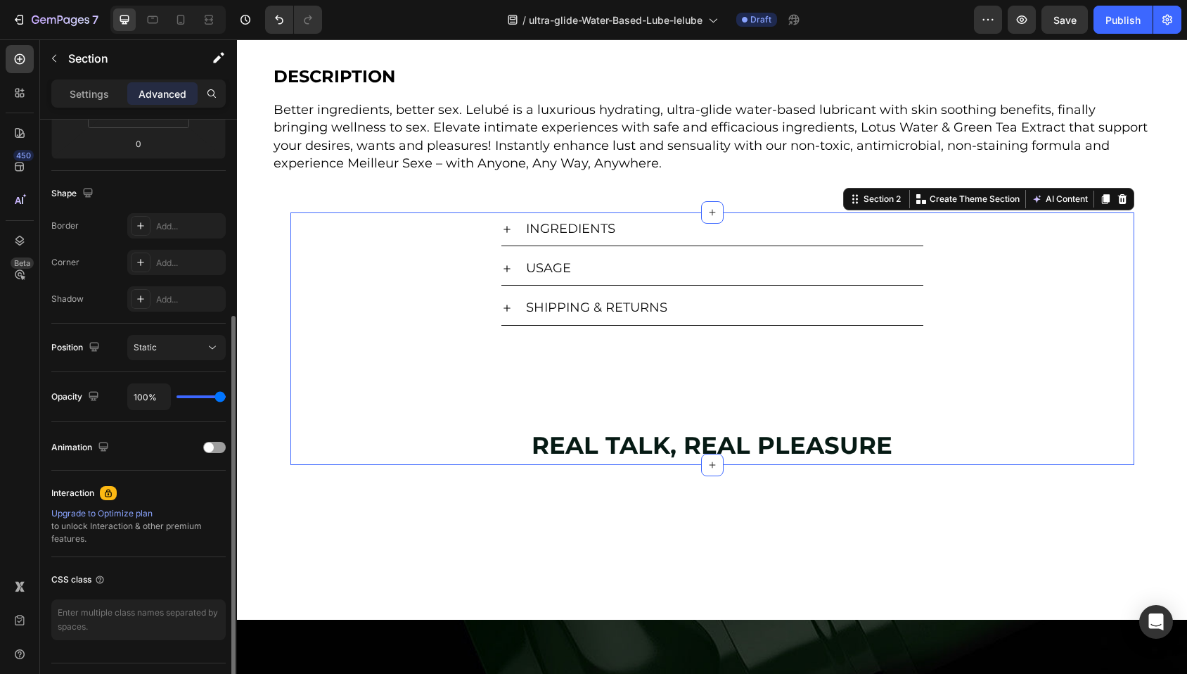
click at [336, 413] on div "INGREDIENTS USAGE SHIPPING & RETURNS Accordion REAL TALK, REAL PLEASURE Heading" at bounding box center [712, 338] width 844 height 252
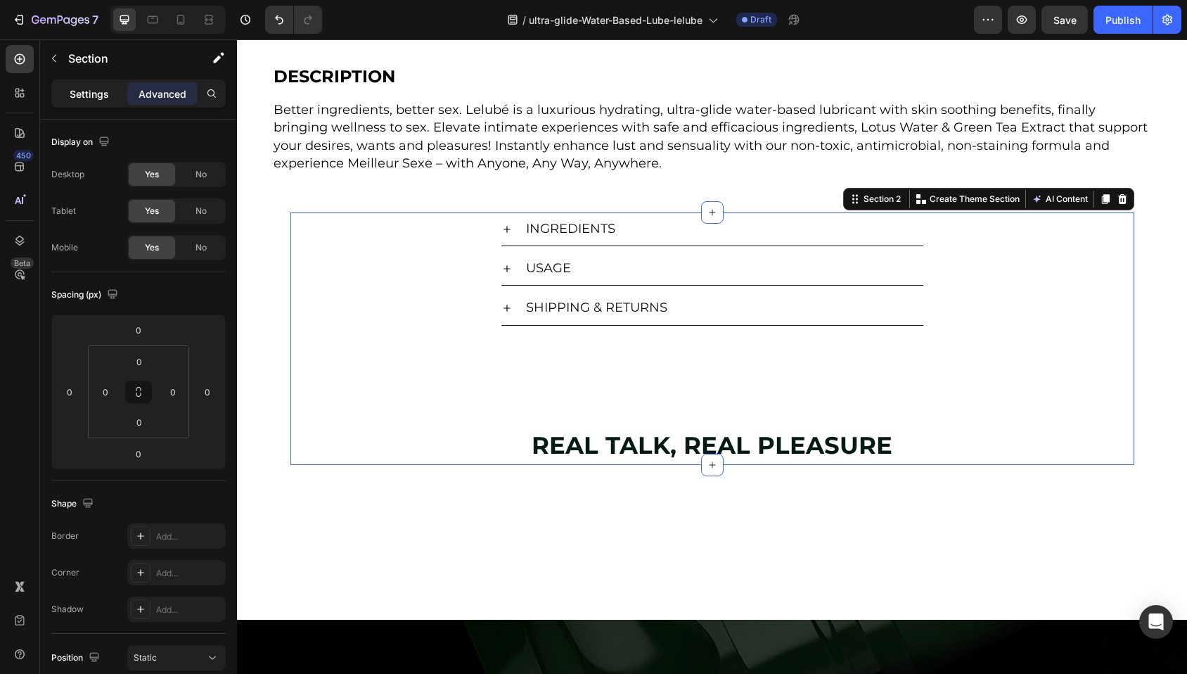
click at [91, 90] on p "Settings" at bounding box center [89, 93] width 39 height 15
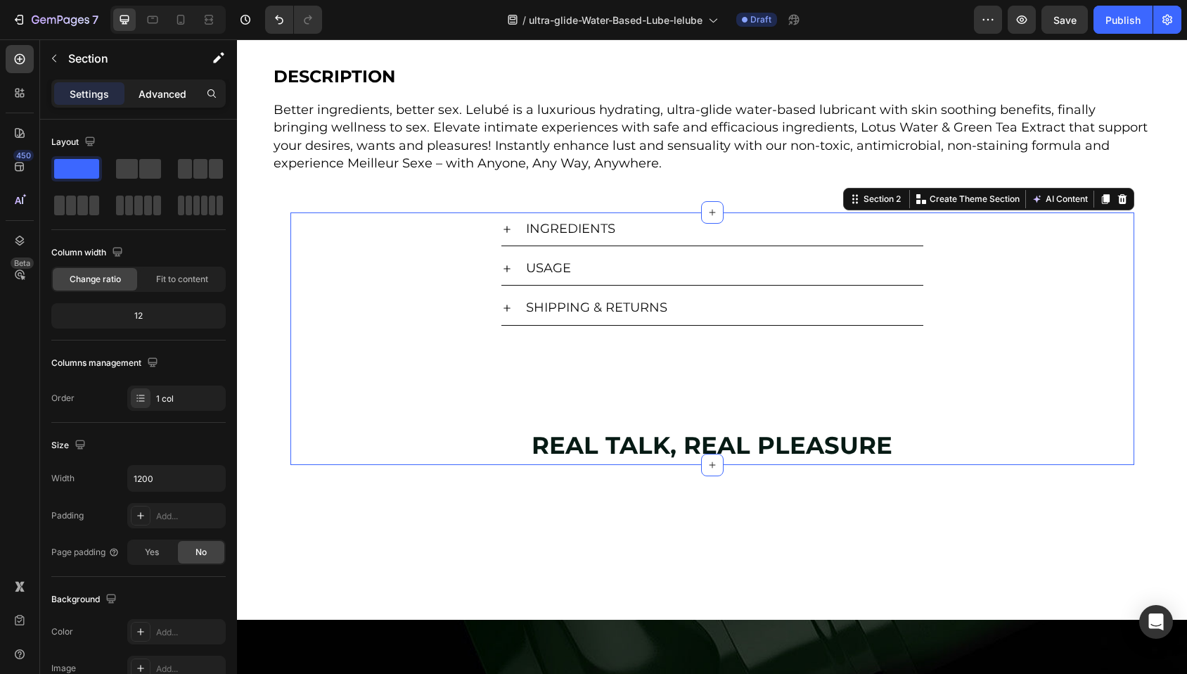
click at [165, 96] on p "Advanced" at bounding box center [163, 93] width 48 height 15
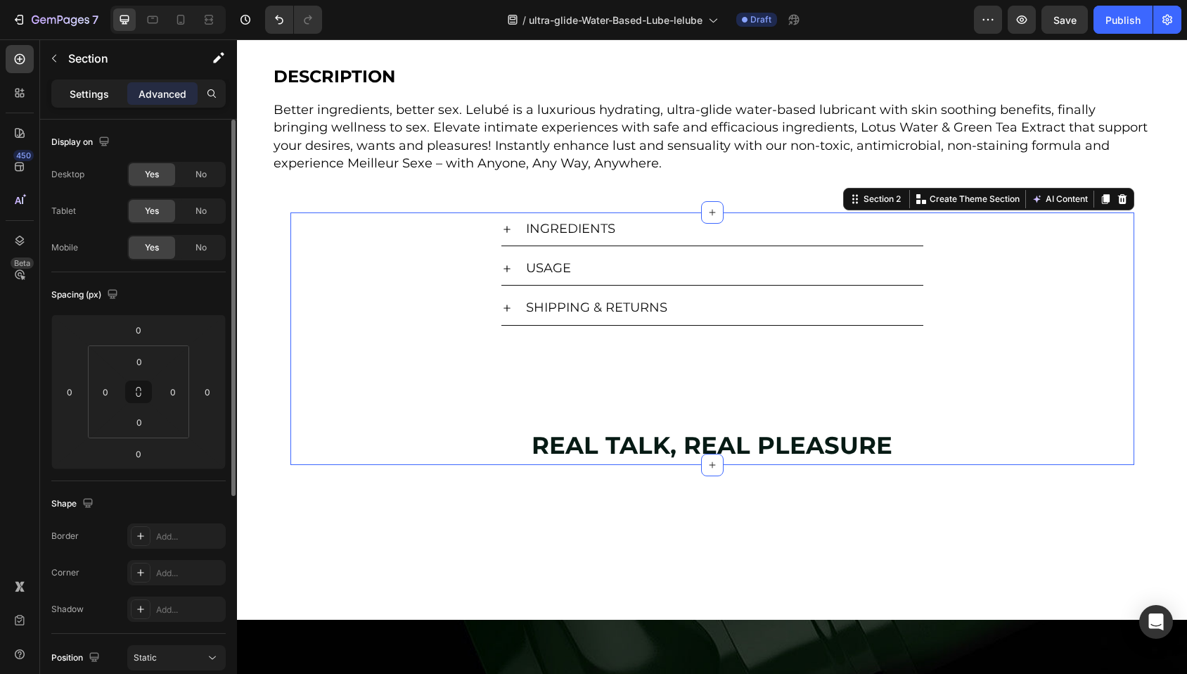
click at [91, 89] on p "Settings" at bounding box center [89, 93] width 39 height 15
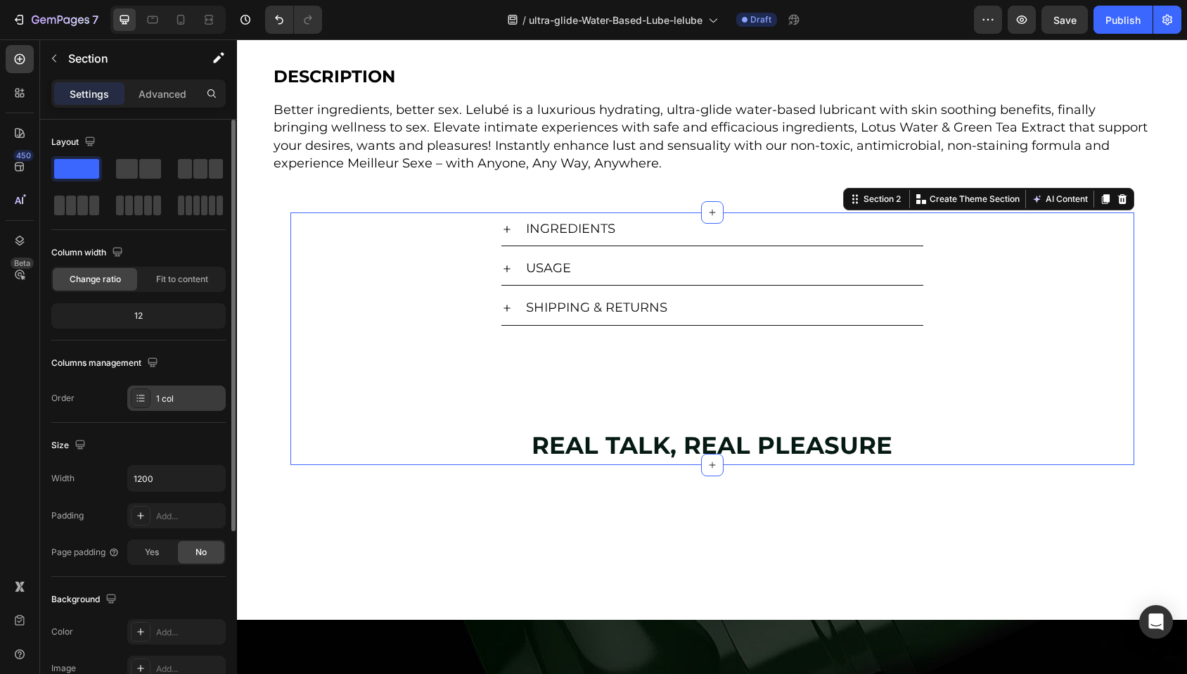
click at [141, 397] on icon at bounding box center [142, 397] width 6 height 1
click at [101, 392] on div "Order 1 col" at bounding box center [138, 397] width 174 height 25
click at [166, 281] on span "Fit to content" at bounding box center [182, 279] width 52 height 13
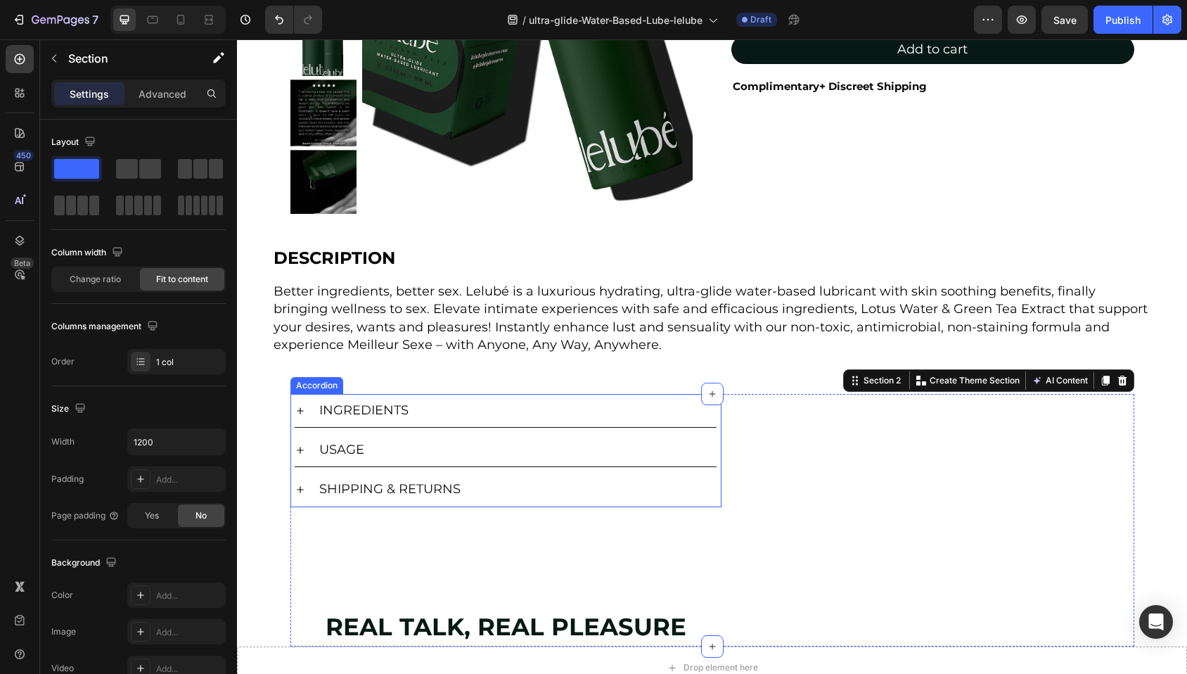
scroll to position [259, 0]
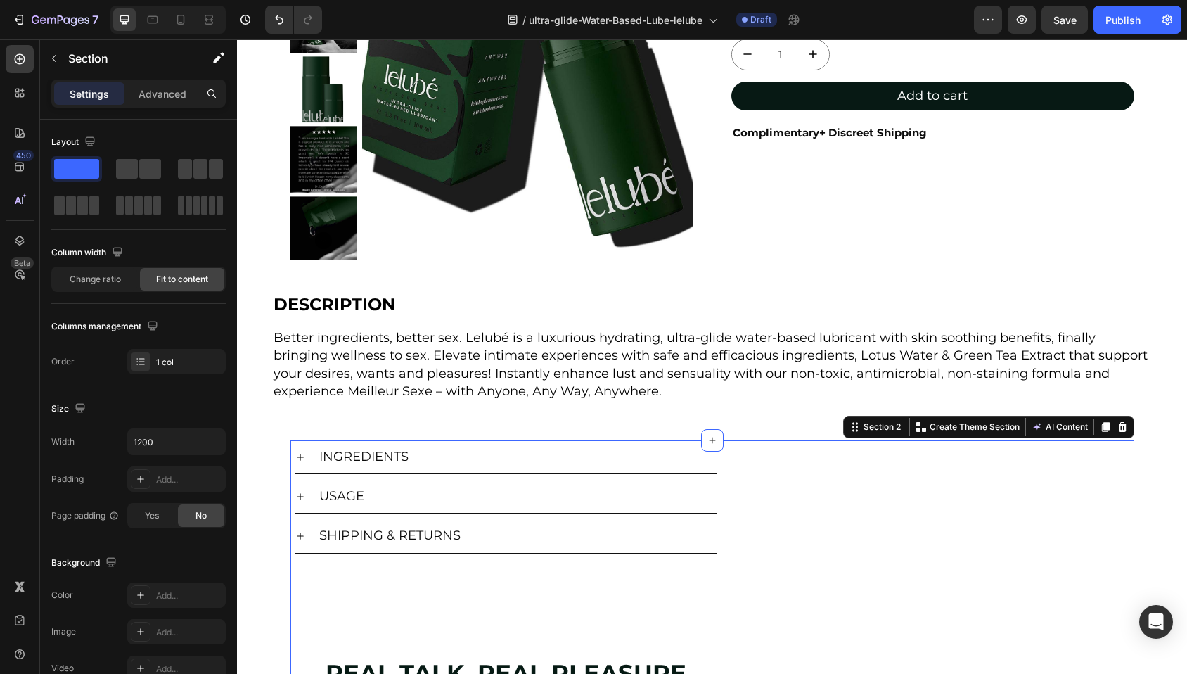
click at [259, 470] on div "Product Images Lelubé Ultra-Glide Water-Based Lubricant Product Title $10.00 Pr…" at bounding box center [712, 471] width 950 height 1325
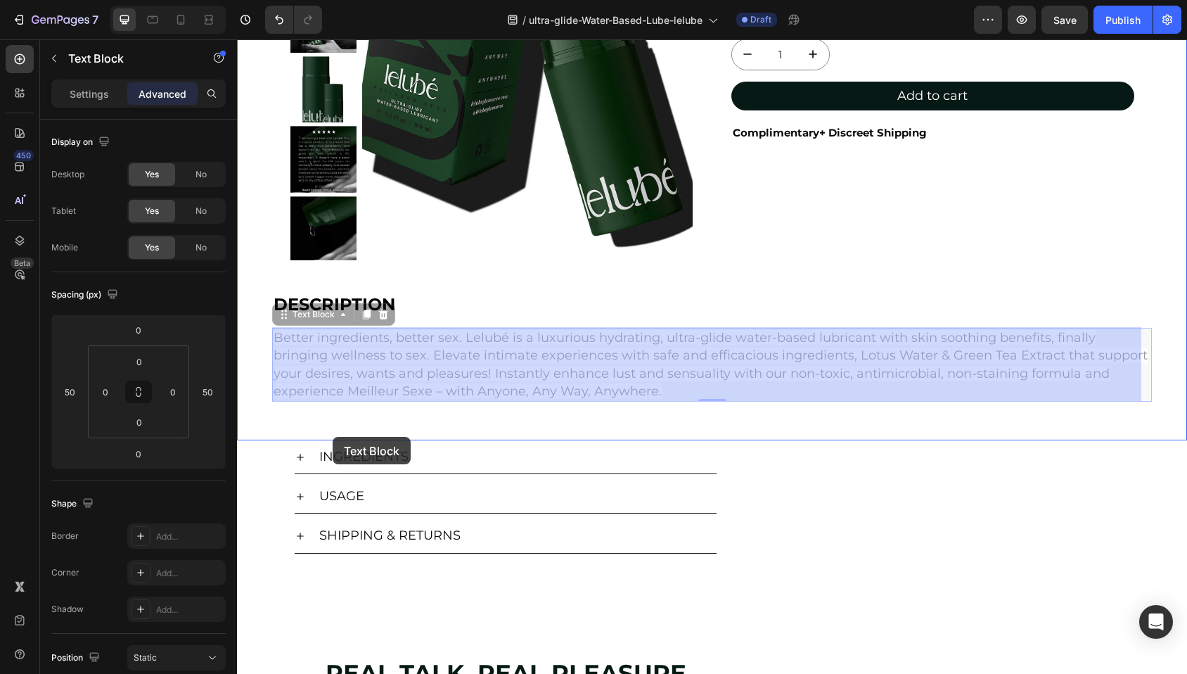
drag, startPoint x: 301, startPoint y: 357, endPoint x: 333, endPoint y: 437, distance: 85.5
click at [333, 437] on div "Header Product Images Lelubé Ultra-Glide Water-Based Lubricant Product Title $1…" at bounding box center [712, 558] width 950 height 1556
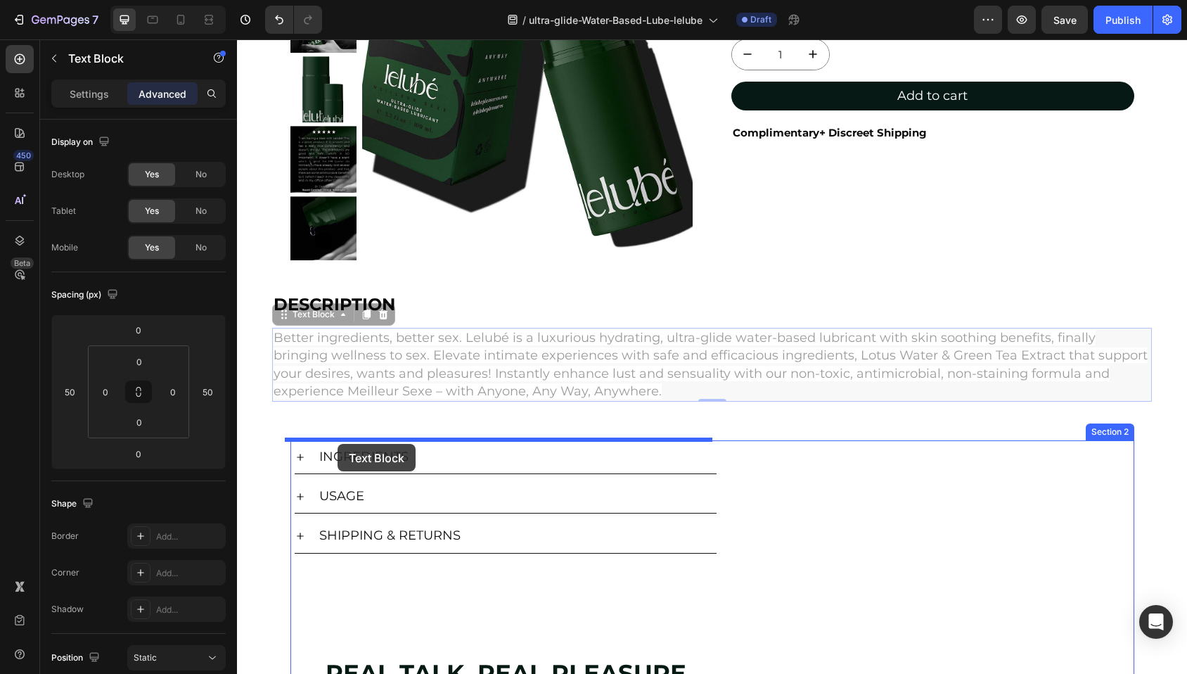
drag, startPoint x: 297, startPoint y: 312, endPoint x: 337, endPoint y: 444, distance: 137.4
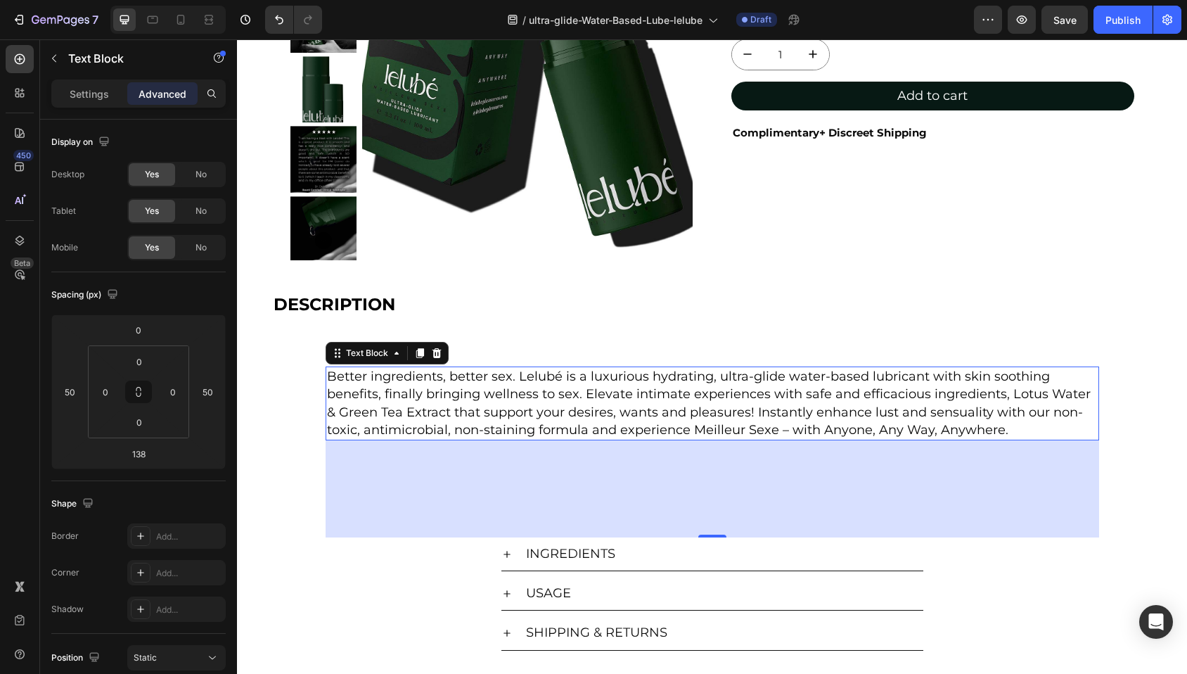
type input "0"
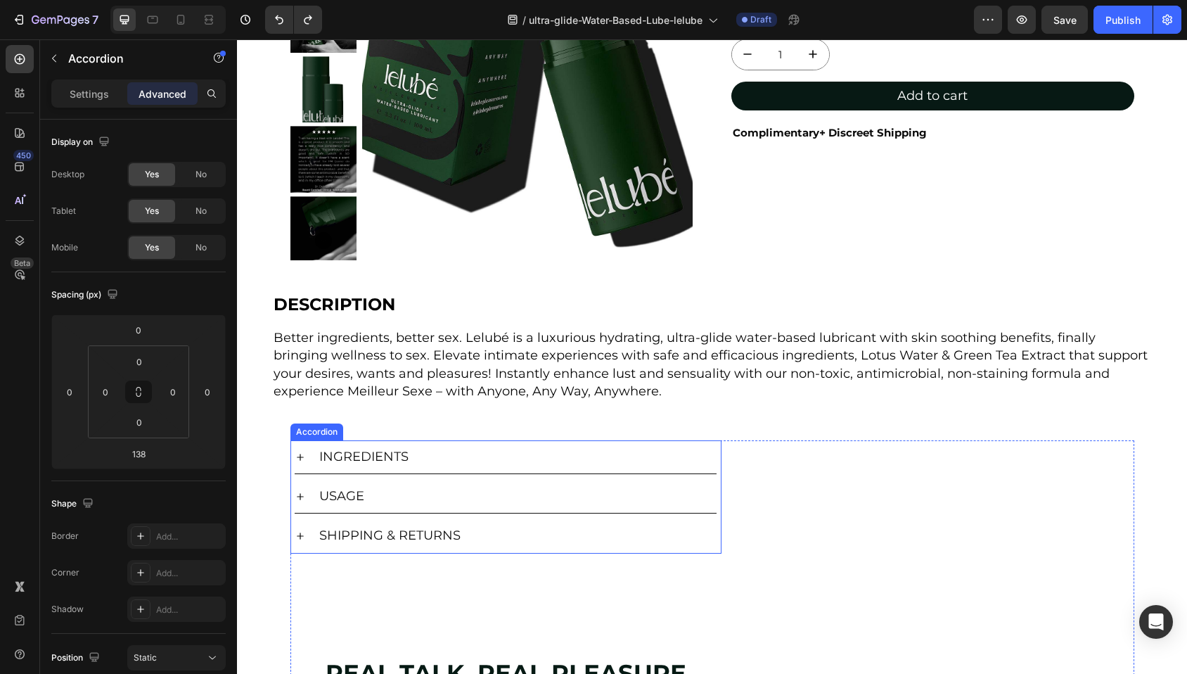
click at [309, 432] on div "Accordion" at bounding box center [316, 431] width 47 height 13
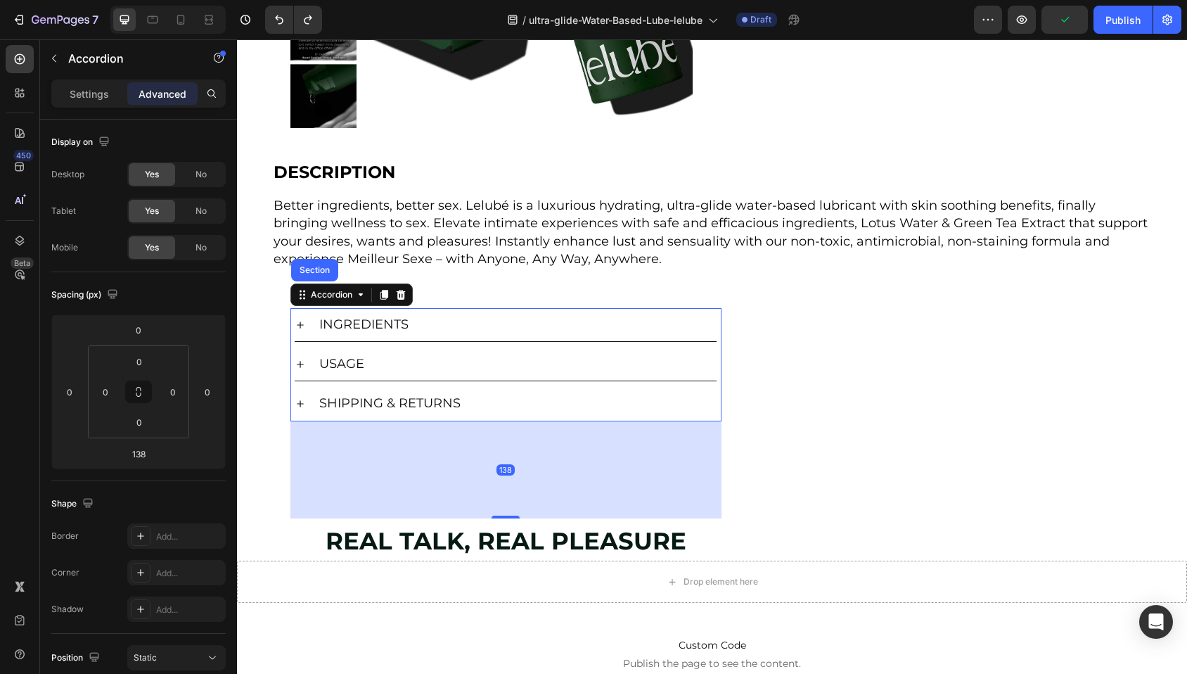
scroll to position [472, 0]
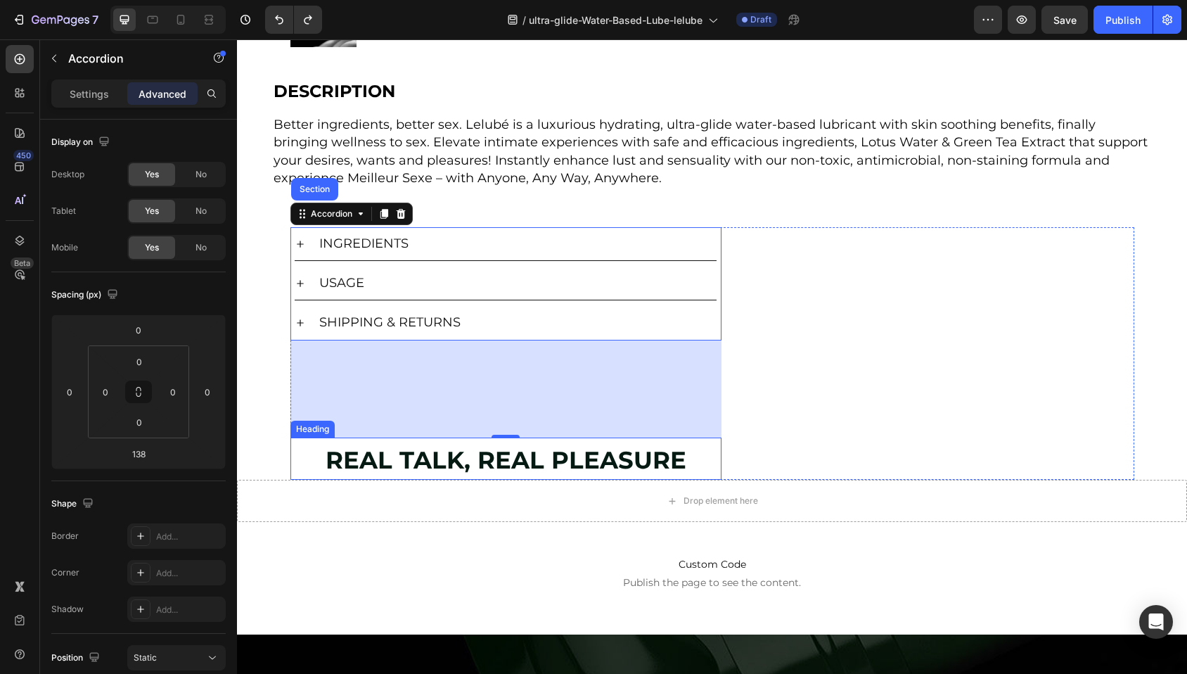
click at [316, 464] on div "REAL TALK, REAL PLEASURE Heading" at bounding box center [505, 458] width 431 height 43
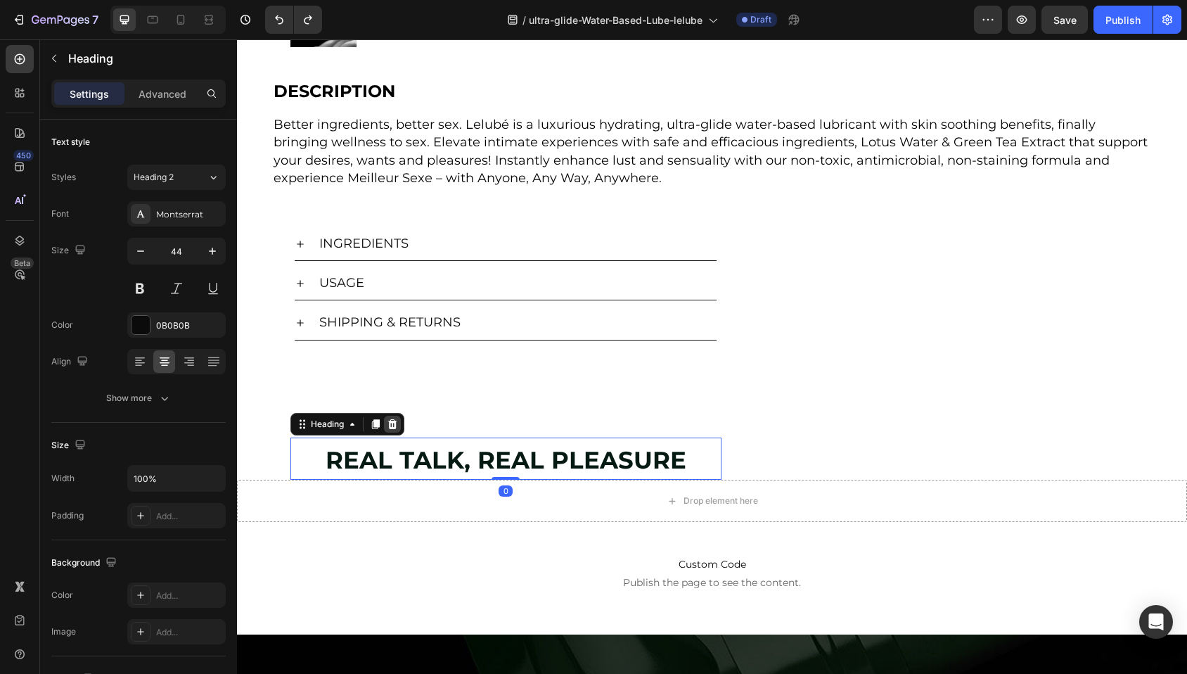
click at [389, 420] on icon at bounding box center [391, 424] width 9 height 10
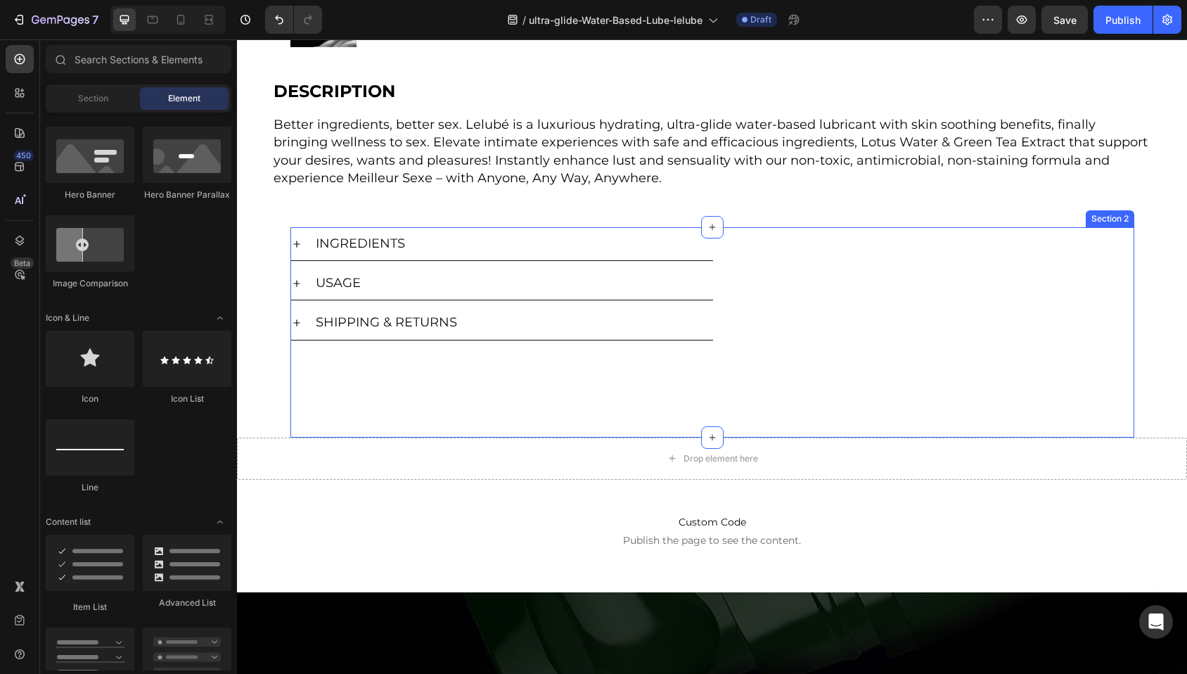
click at [404, 380] on div "INGREDIENTS USAGE SHIPPING & RETURNS Accordion" at bounding box center [501, 332] width 423 height 210
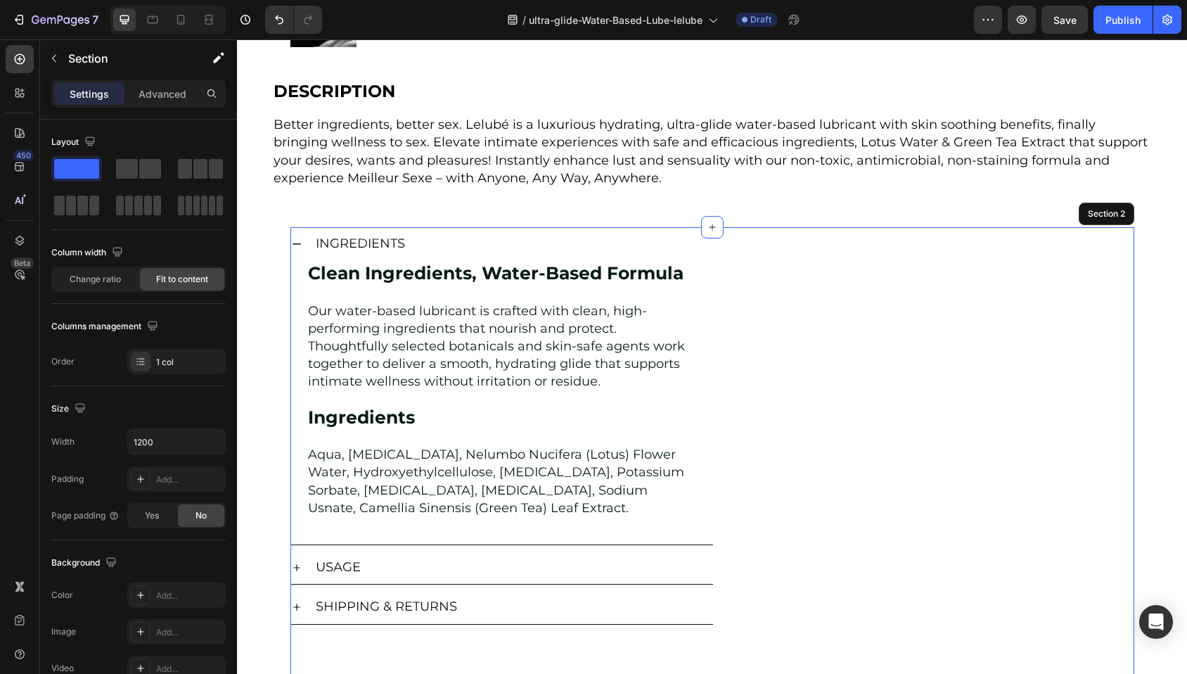
scroll to position [768, 0]
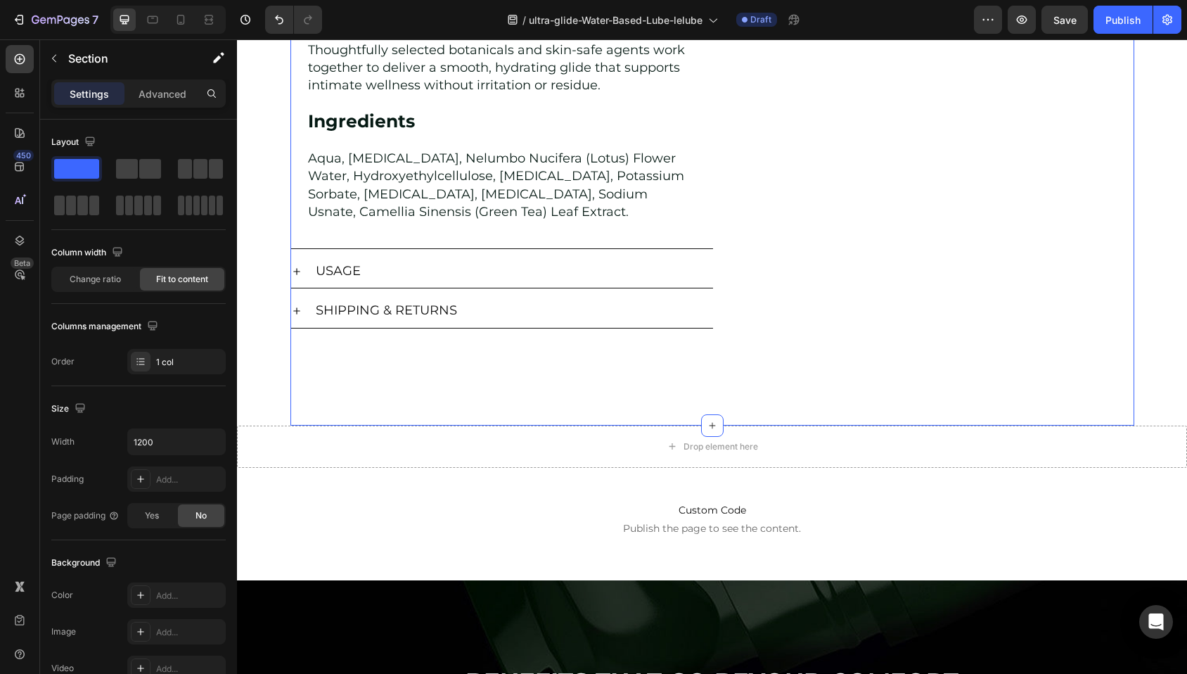
click at [605, 389] on div "INGREDIENTS Clean Ingredients, Water-Based Formula Our water-based lubricant is…" at bounding box center [501, 178] width 423 height 494
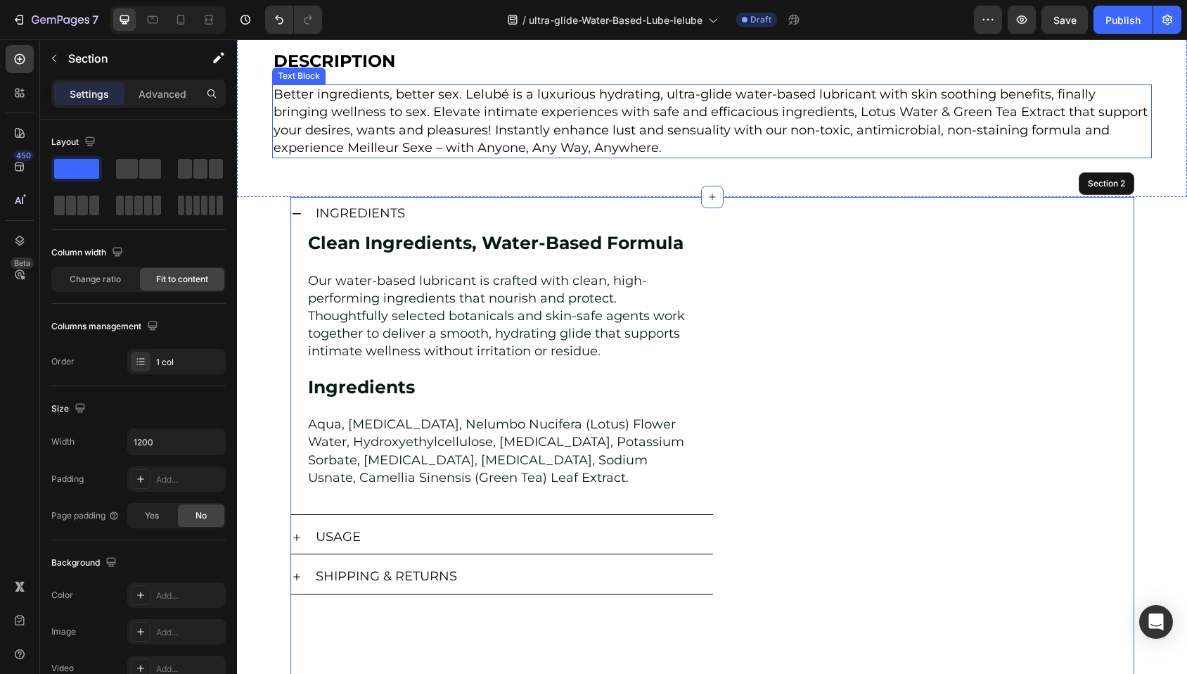
scroll to position [475, 0]
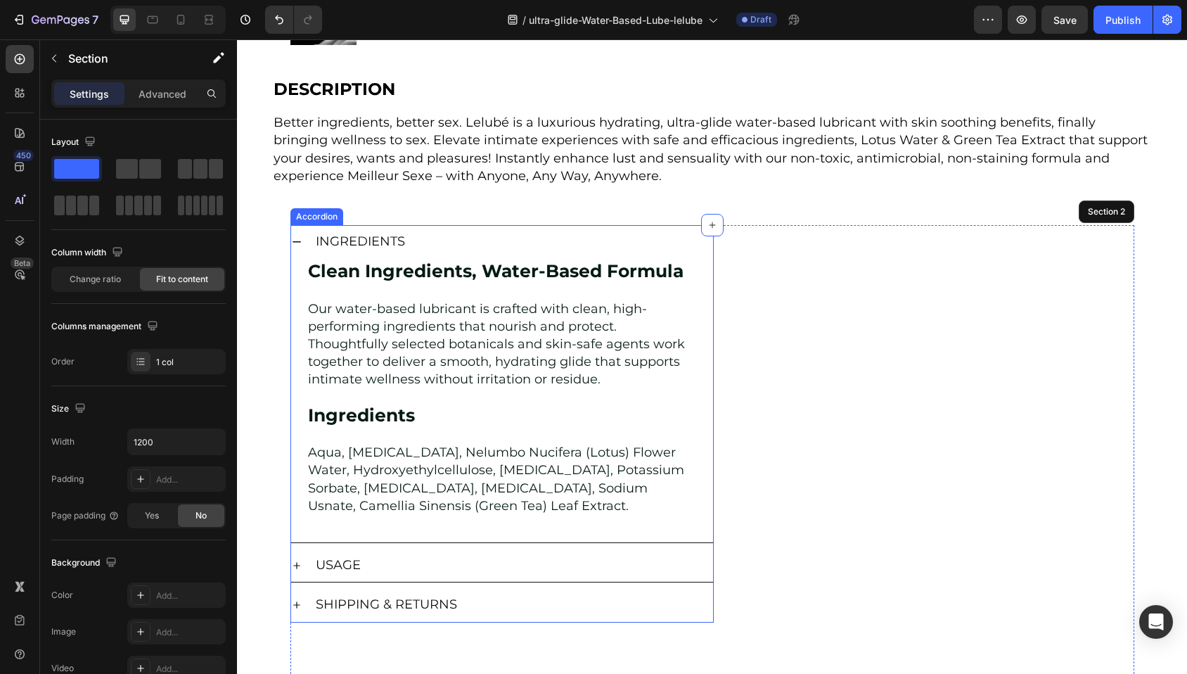
click at [295, 241] on icon at bounding box center [296, 241] width 8 height 1
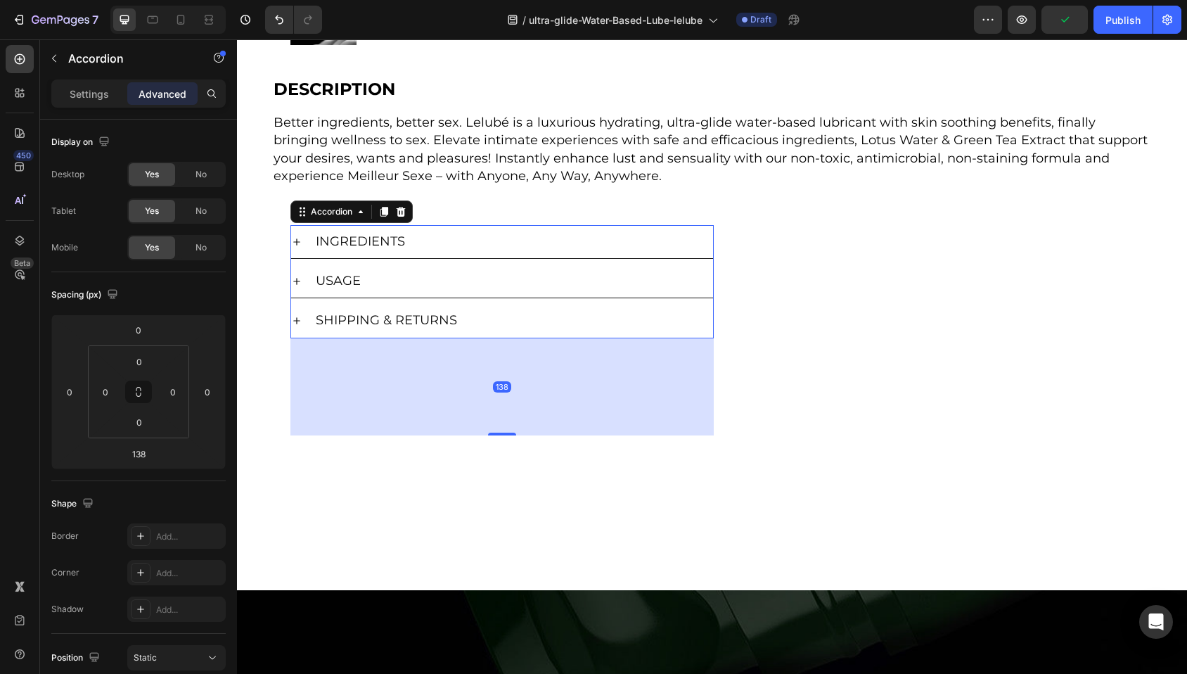
click at [550, 418] on div "138" at bounding box center [501, 386] width 423 height 97
click at [281, 21] on icon "Undo/Redo" at bounding box center [279, 20] width 14 height 14
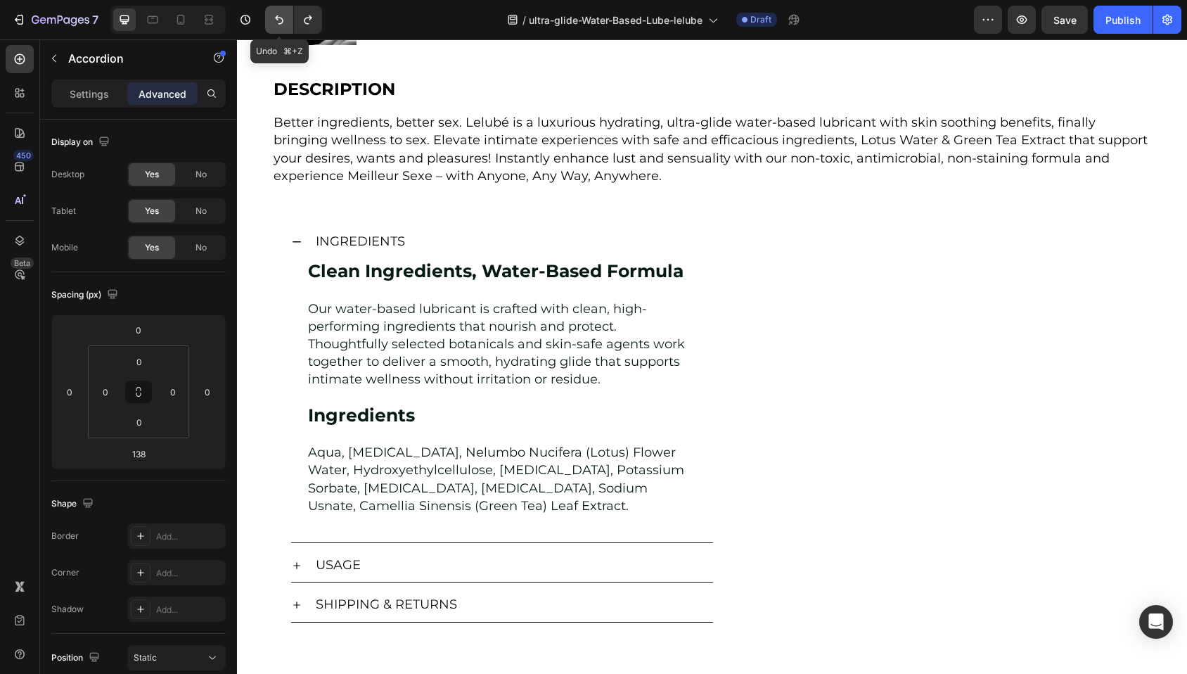
click at [281, 21] on icon "Undo/Redo" at bounding box center [279, 20] width 14 height 14
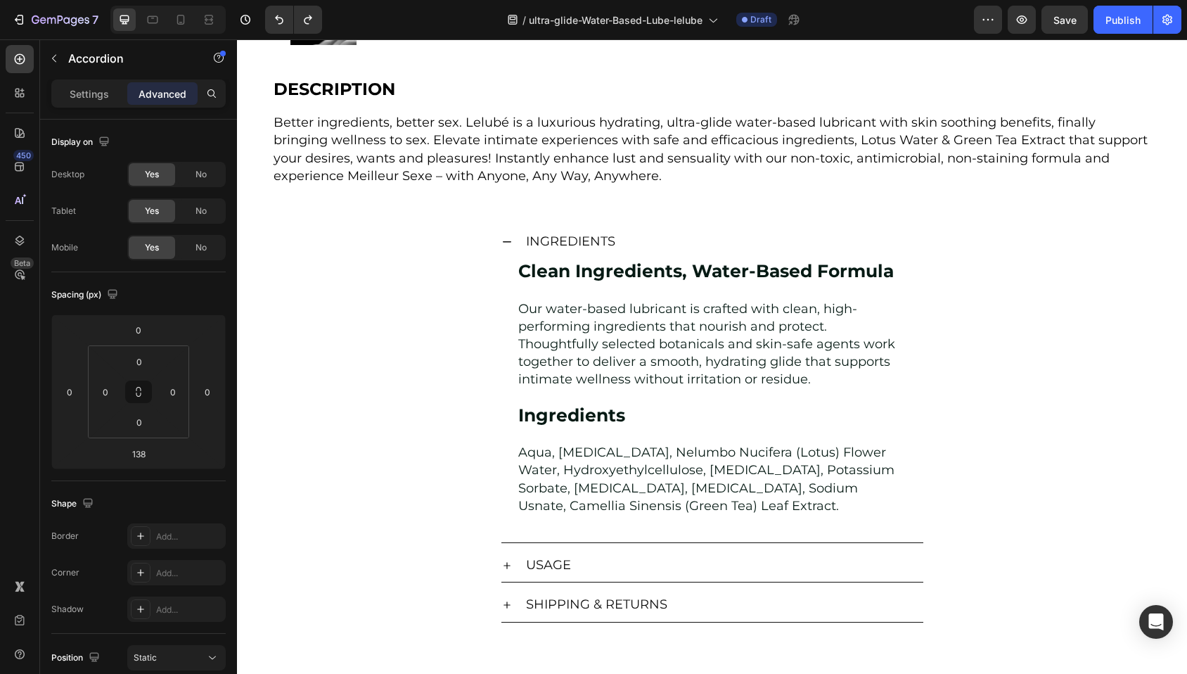
click at [501, 236] on icon at bounding box center [506, 241] width 11 height 11
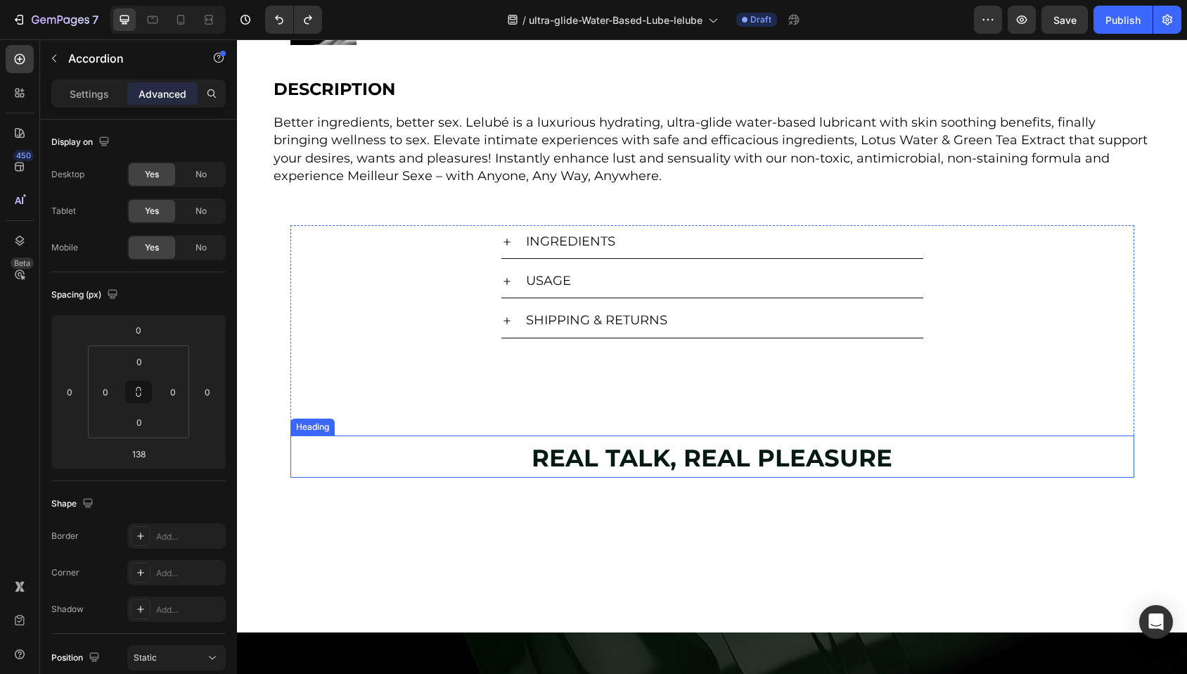
click at [490, 448] on h2 "REAL TALK, REAL PLEASURE" at bounding box center [712, 456] width 776 height 43
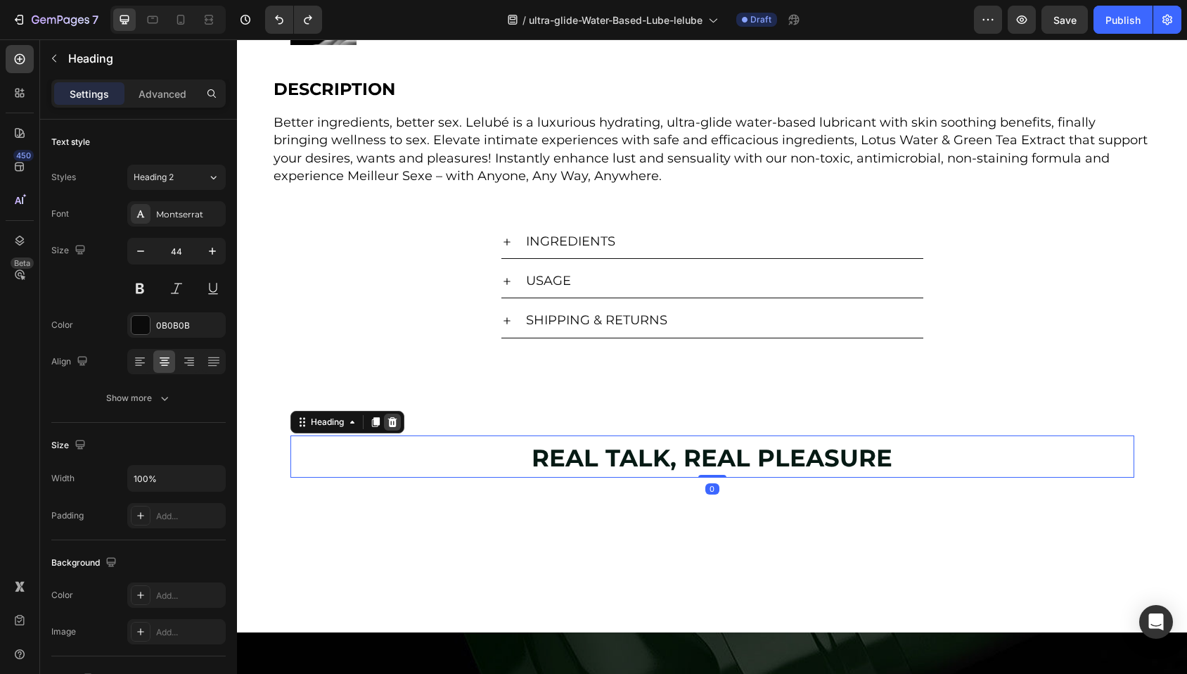
click at [387, 419] on icon at bounding box center [392, 421] width 11 height 11
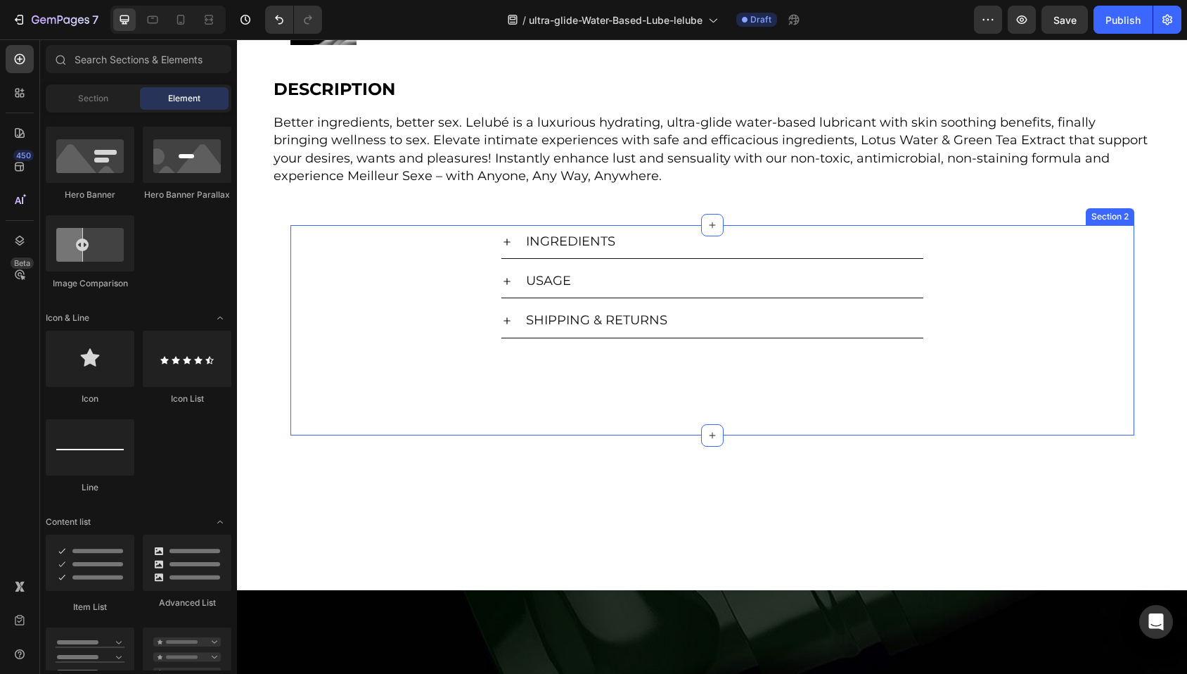
click at [487, 372] on div "INGREDIENTS USAGE SHIPPING & RETURNS Accordion" at bounding box center [712, 330] width 844 height 210
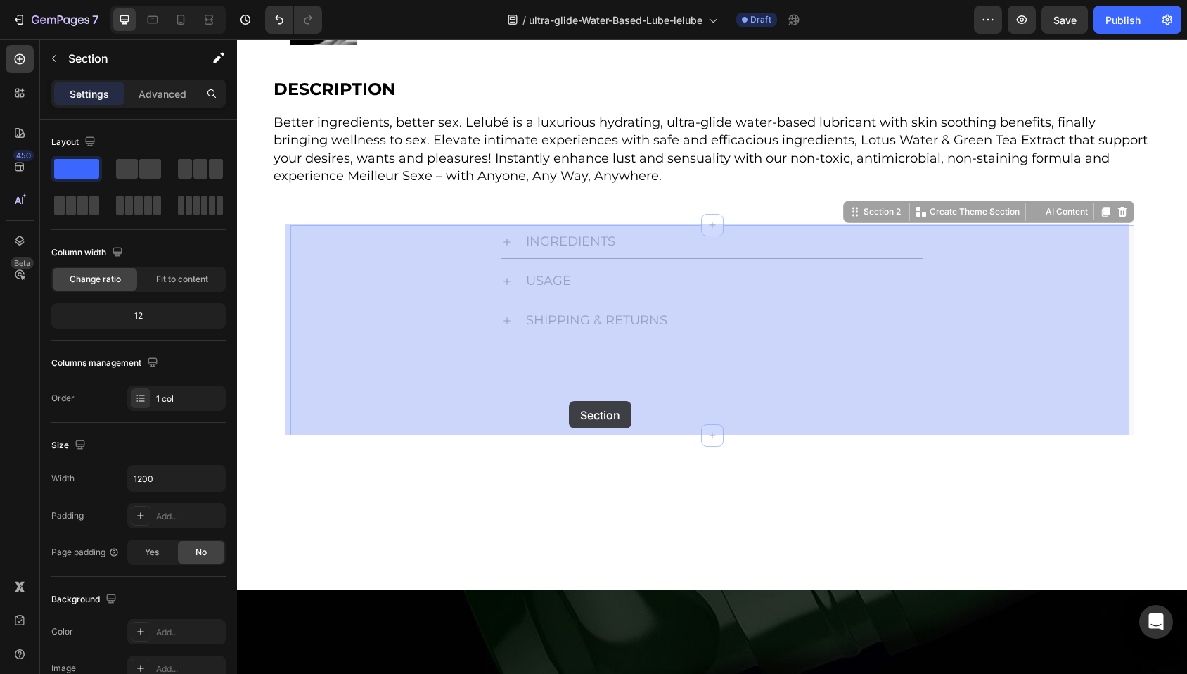
drag, startPoint x: 571, startPoint y: 418, endPoint x: 569, endPoint y: 401, distance: 17.7
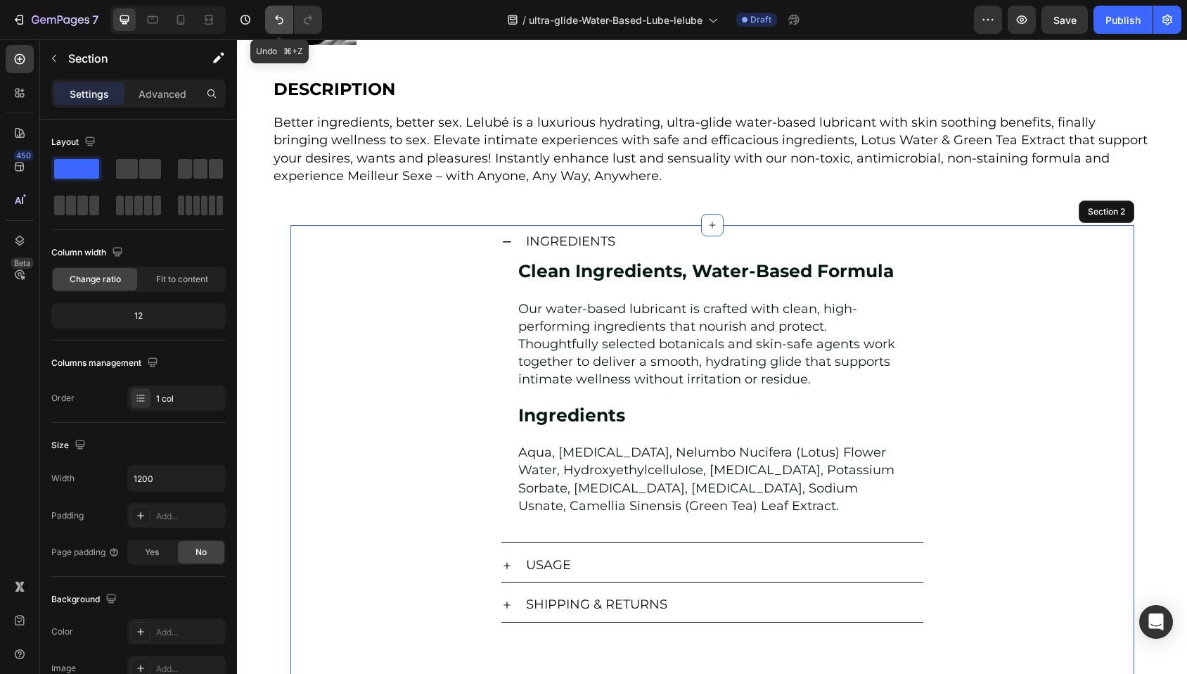
click at [276, 20] on icon "Undo/Redo" at bounding box center [279, 20] width 14 height 14
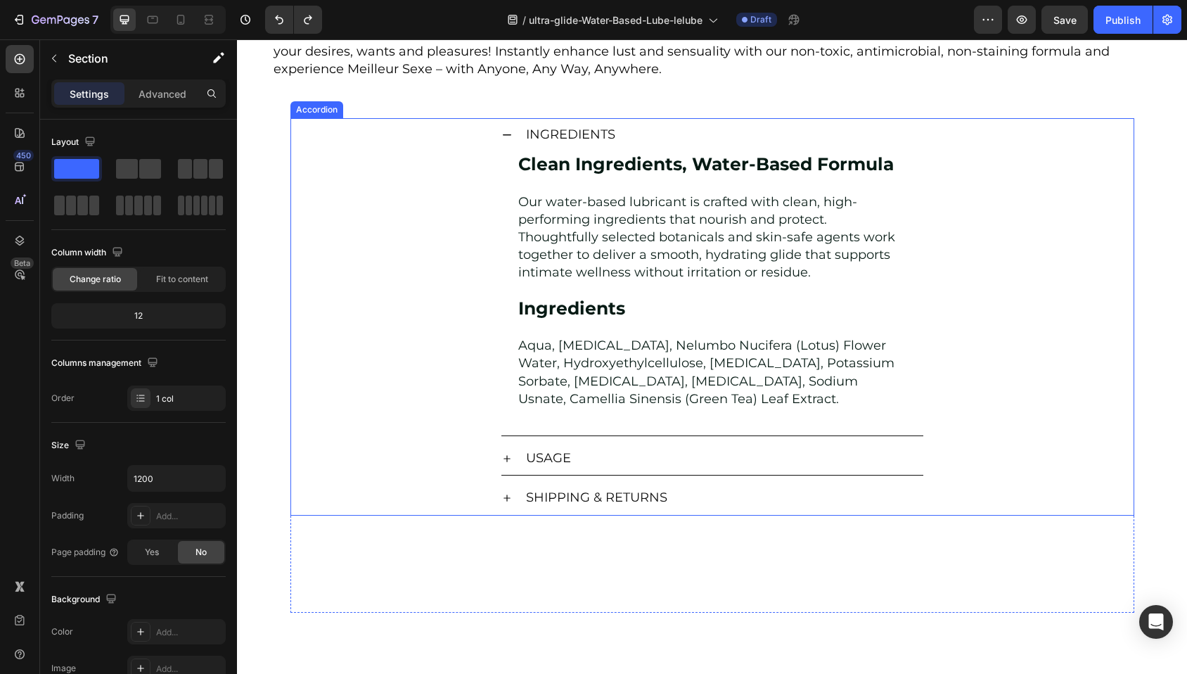
scroll to position [652, 0]
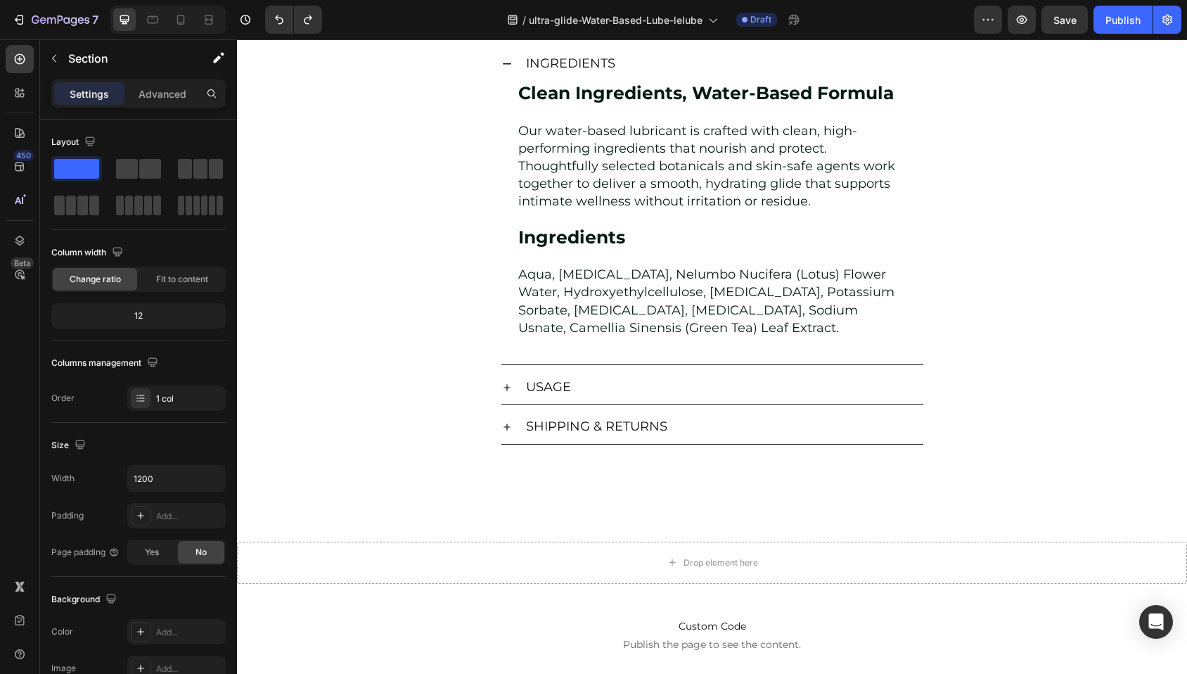
click at [405, 477] on div "INGREDIENTS Clean Ingredients, Water-Based Formula Our water-based lubricant is…" at bounding box center [712, 294] width 844 height 494
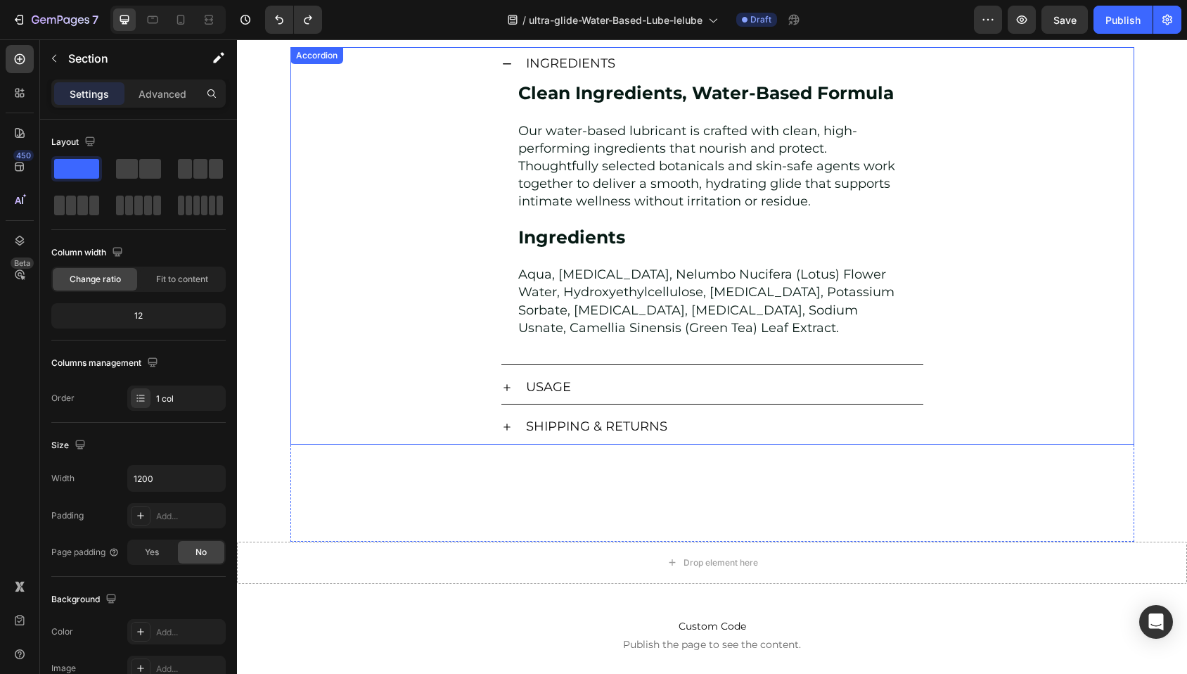
click at [726, 435] on div "SHIPPING & RETURNS" at bounding box center [723, 427] width 399 height 22
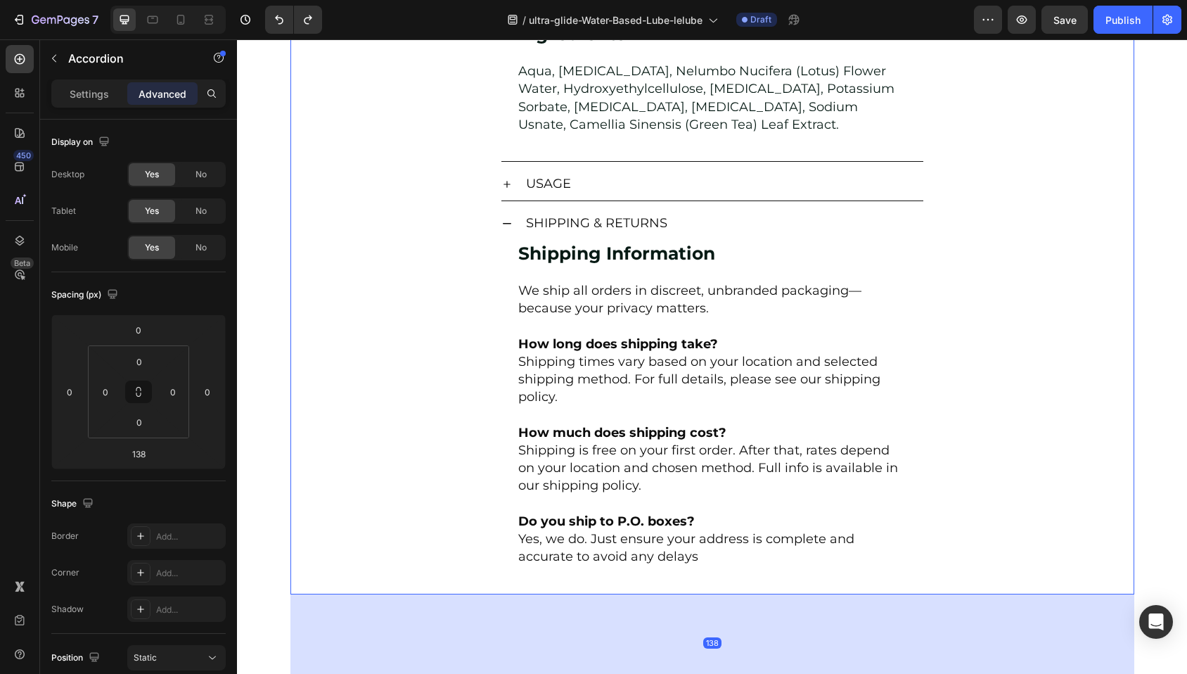
scroll to position [1128, 0]
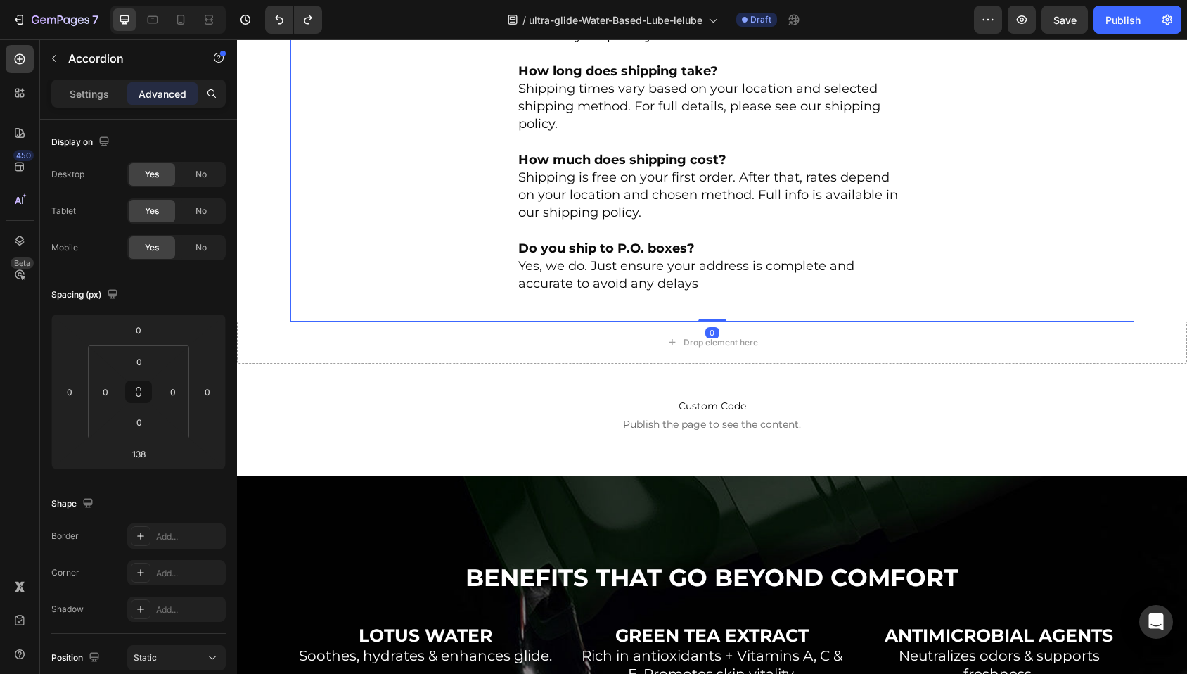
drag, startPoint x: 704, startPoint y: 414, endPoint x: 705, endPoint y: 287, distance: 127.3
type input "0"
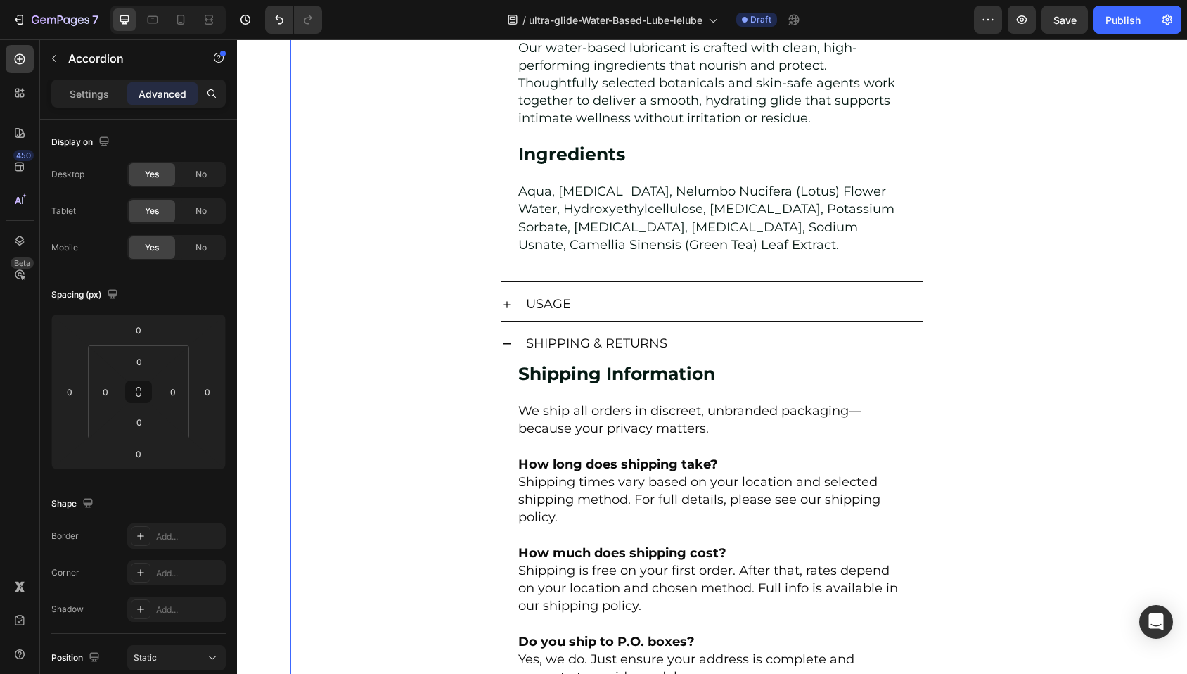
scroll to position [505, 0]
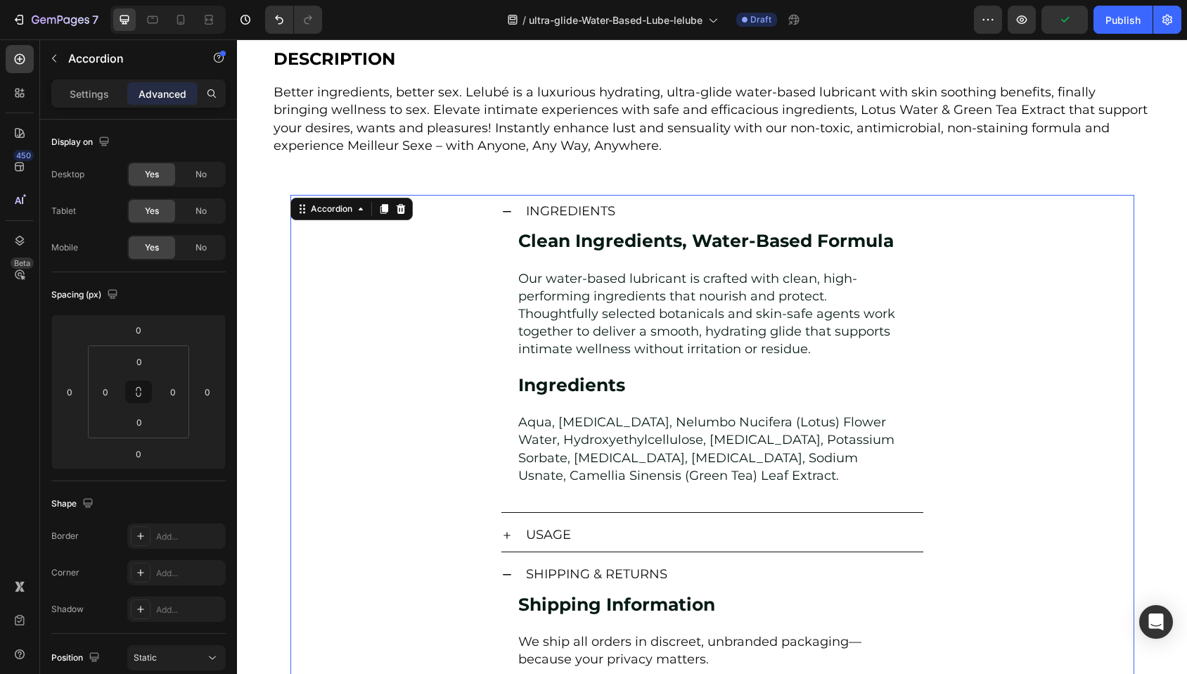
click at [501, 212] on icon at bounding box center [506, 211] width 11 height 11
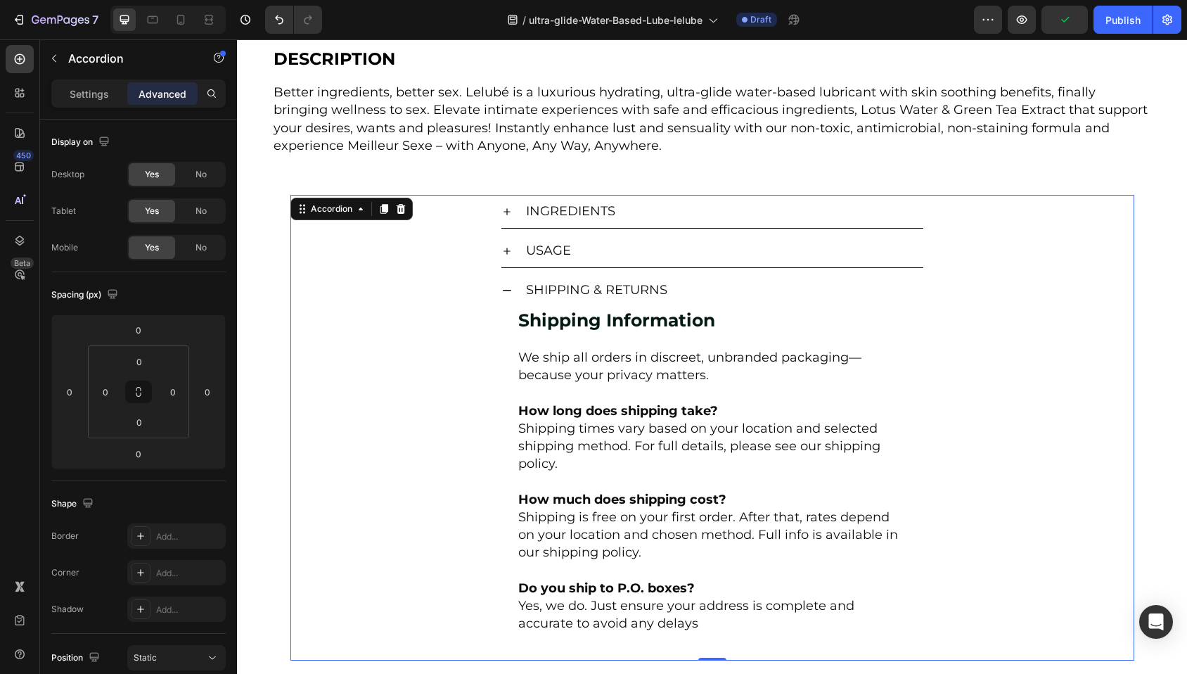
click at [501, 290] on icon at bounding box center [506, 290] width 11 height 11
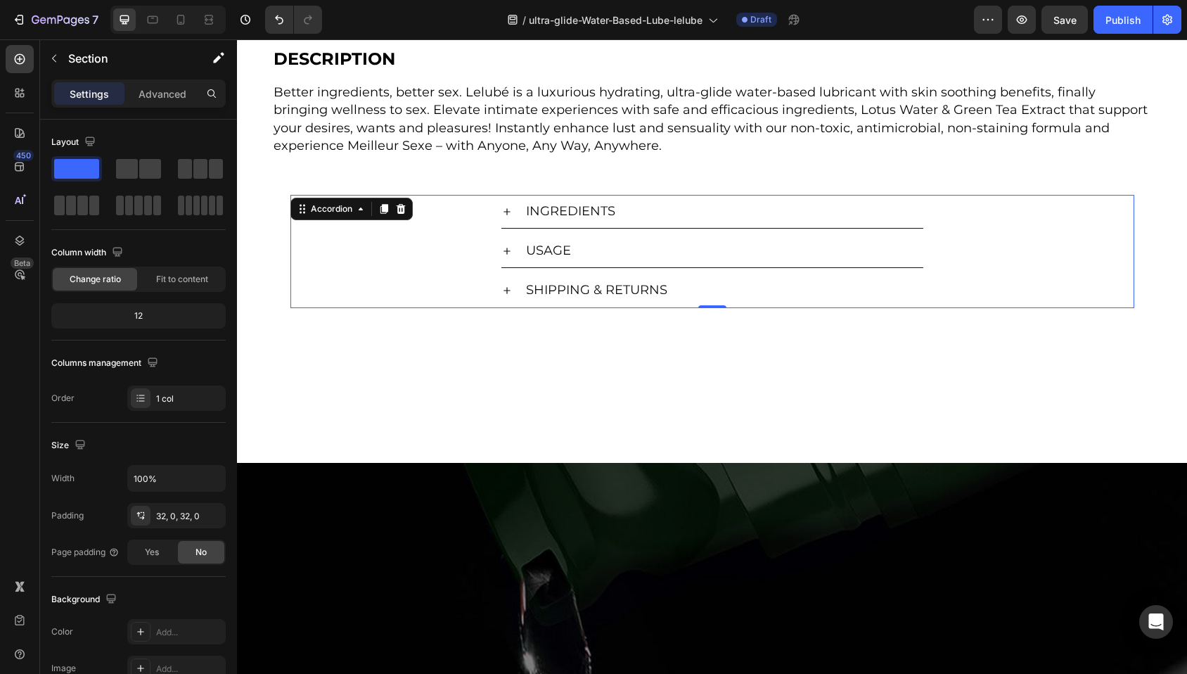
click at [577, 433] on div at bounding box center [712, 406] width 950 height 67
click at [389, 255] on div "USAGE" at bounding box center [712, 251] width 842 height 34
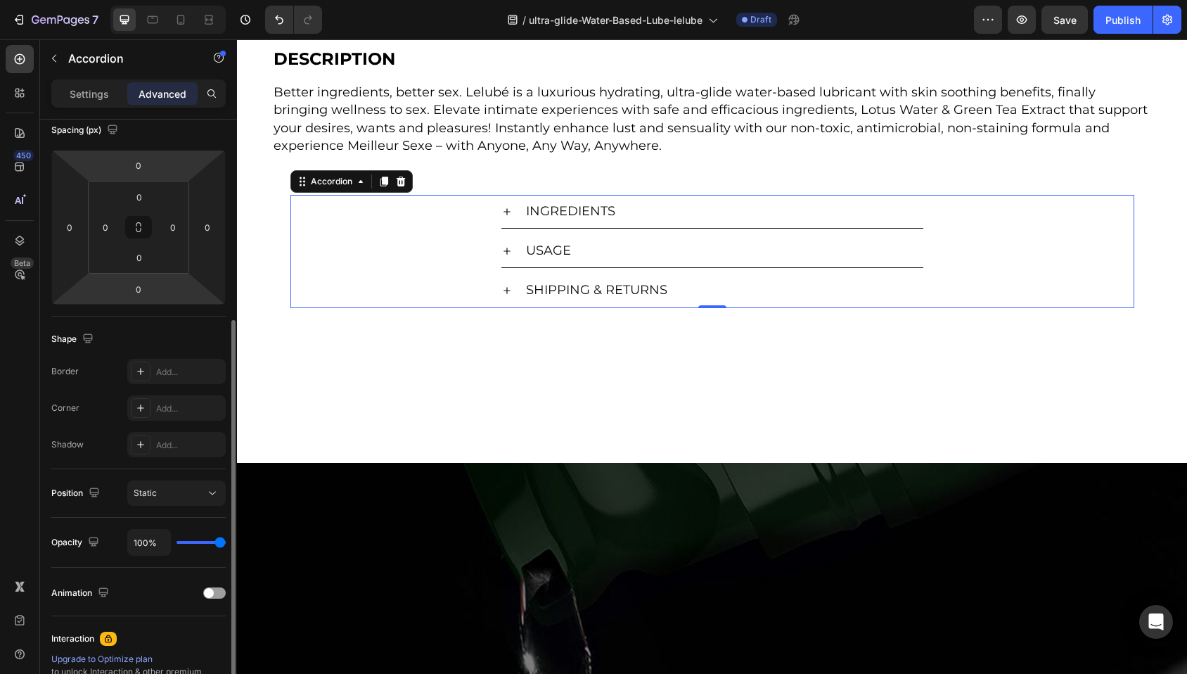
scroll to position [224, 0]
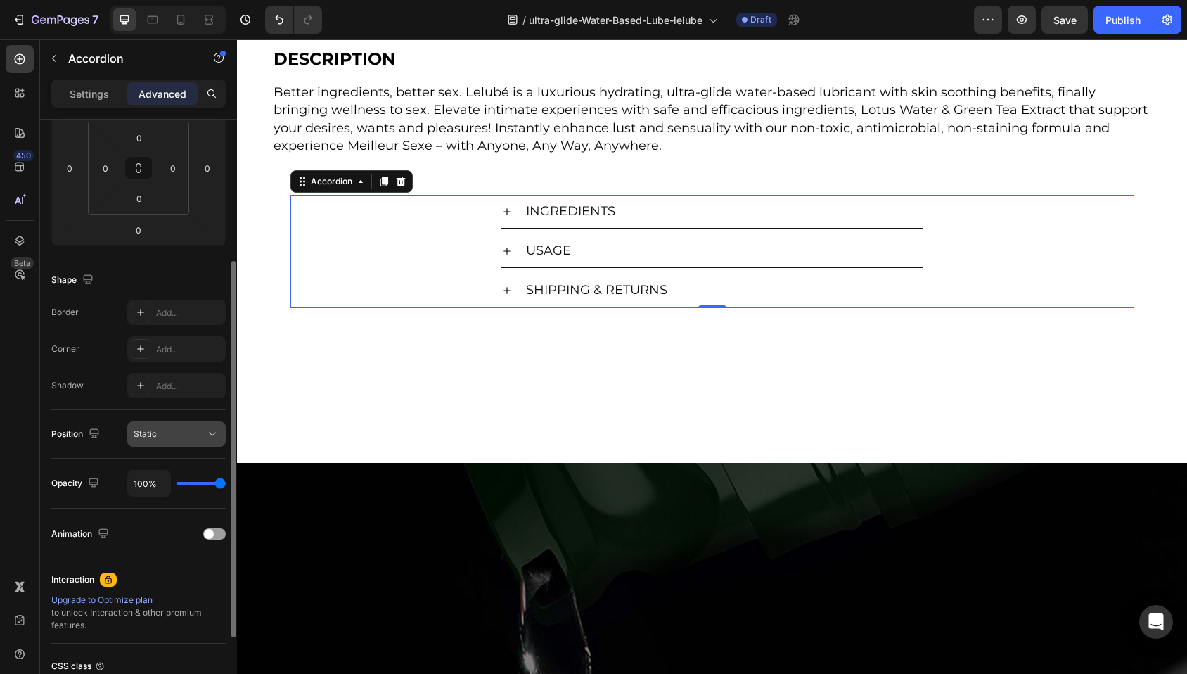
click at [168, 439] on div "Static" at bounding box center [170, 433] width 72 height 13
click at [105, 410] on div "Position Static" at bounding box center [138, 434] width 174 height 49
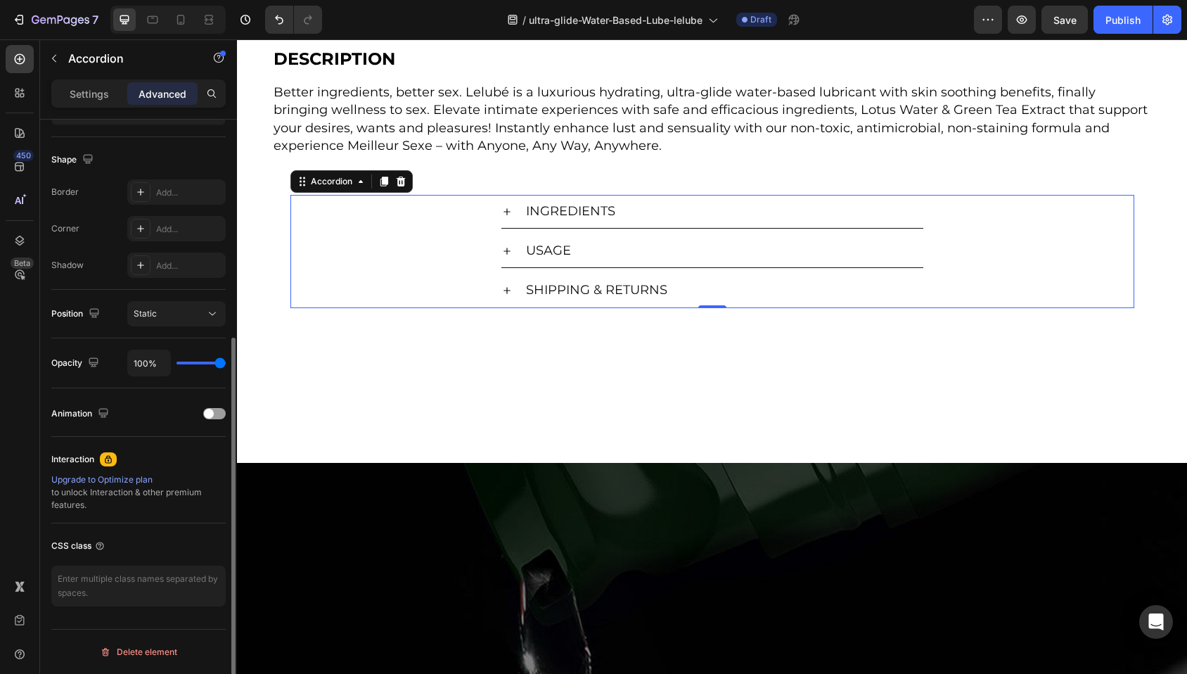
scroll to position [0, 0]
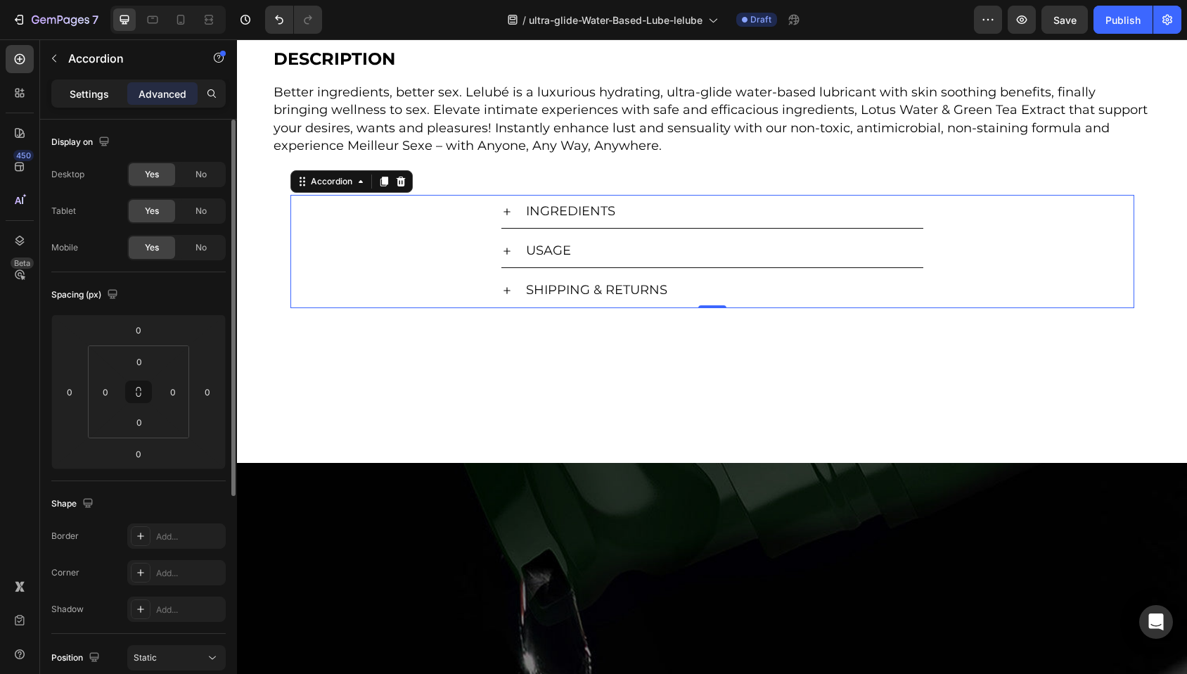
click at [94, 95] on p "Settings" at bounding box center [89, 93] width 39 height 15
type input "8"
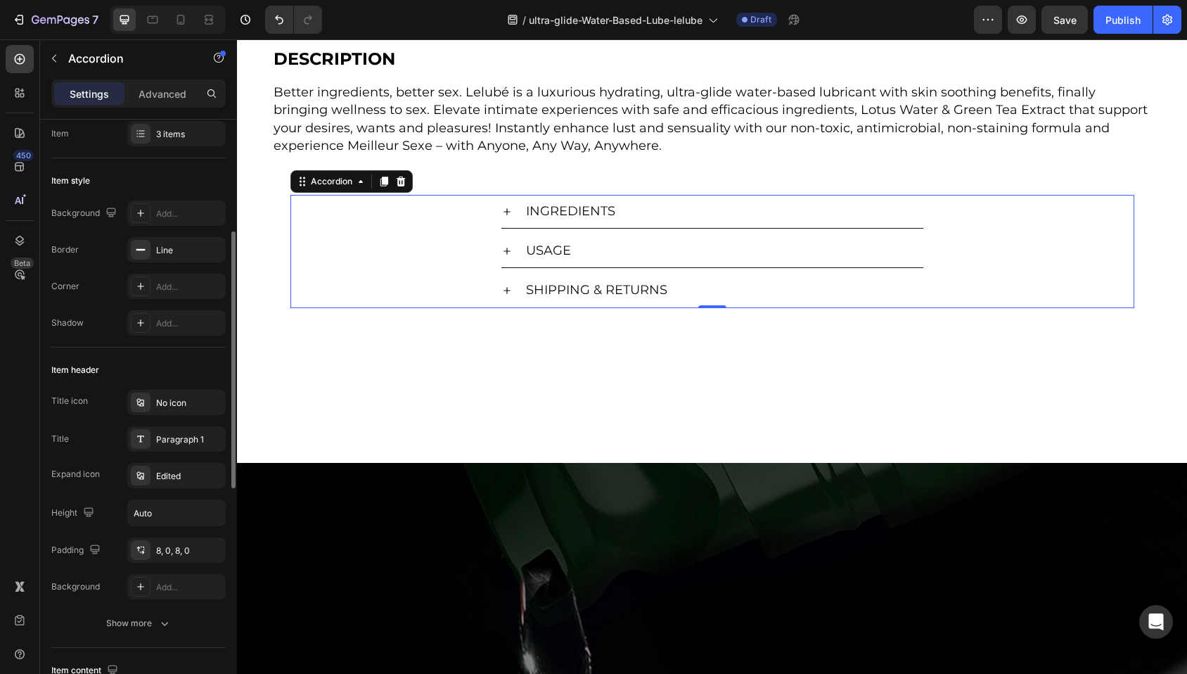
scroll to position [224, 0]
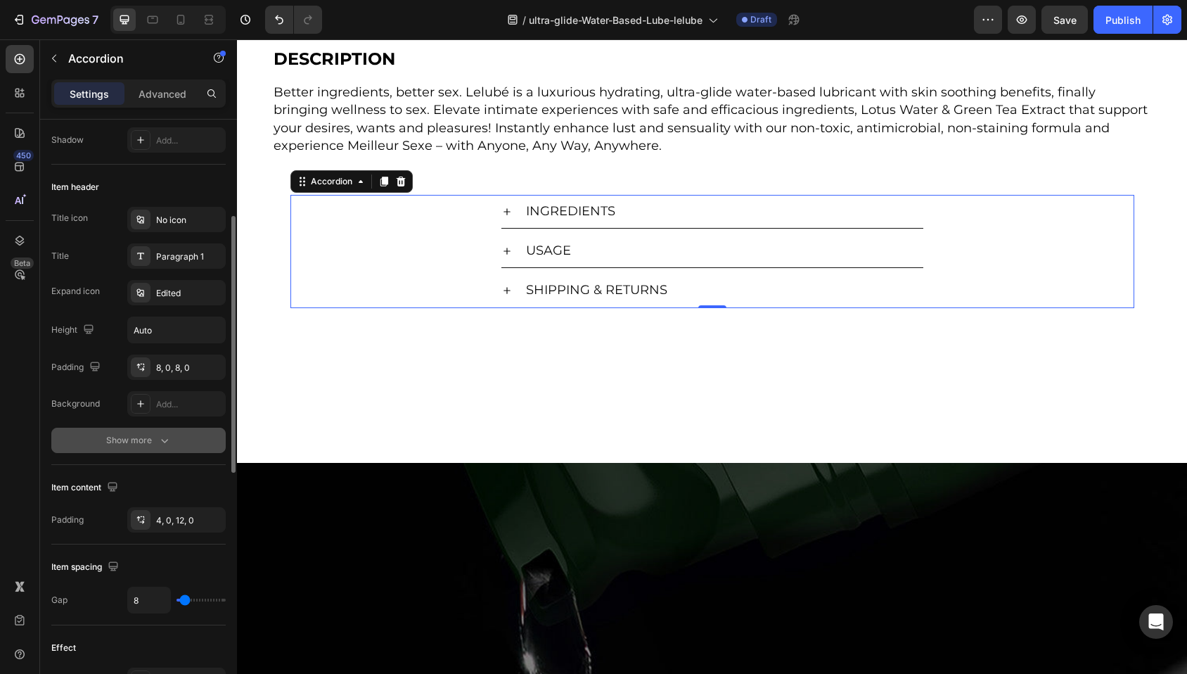
click at [143, 447] on button "Show more" at bounding box center [138, 439] width 174 height 25
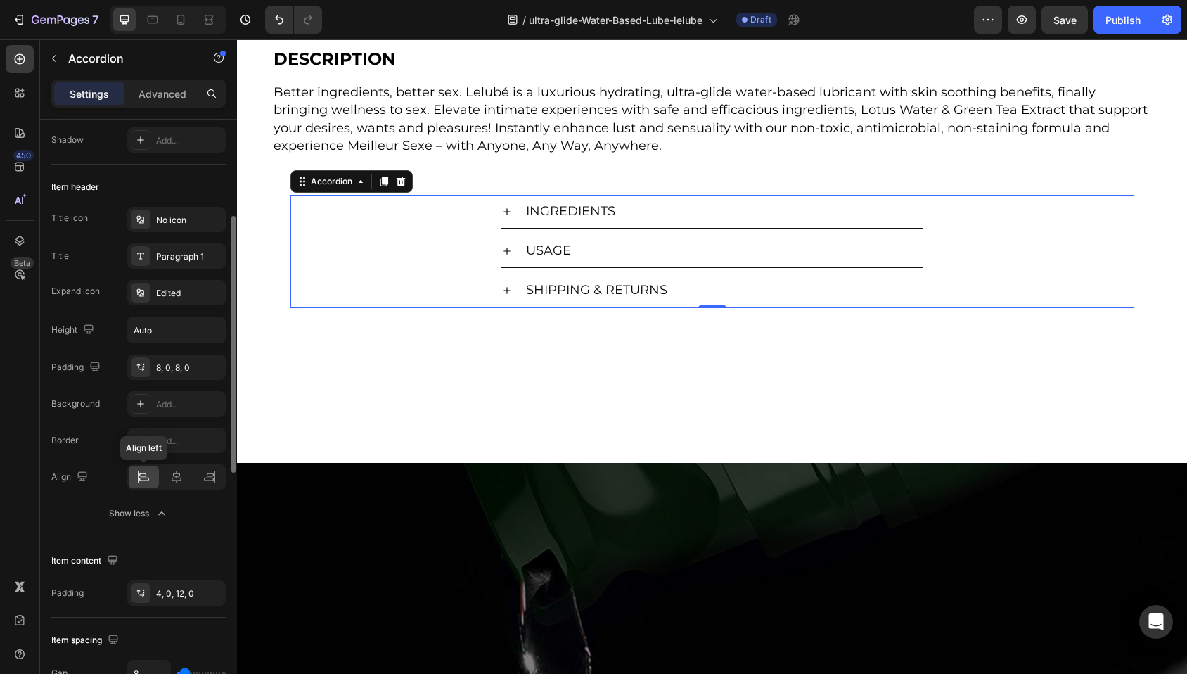
click at [150, 475] on icon at bounding box center [143, 477] width 14 height 14
click at [177, 479] on icon at bounding box center [176, 477] width 14 height 14
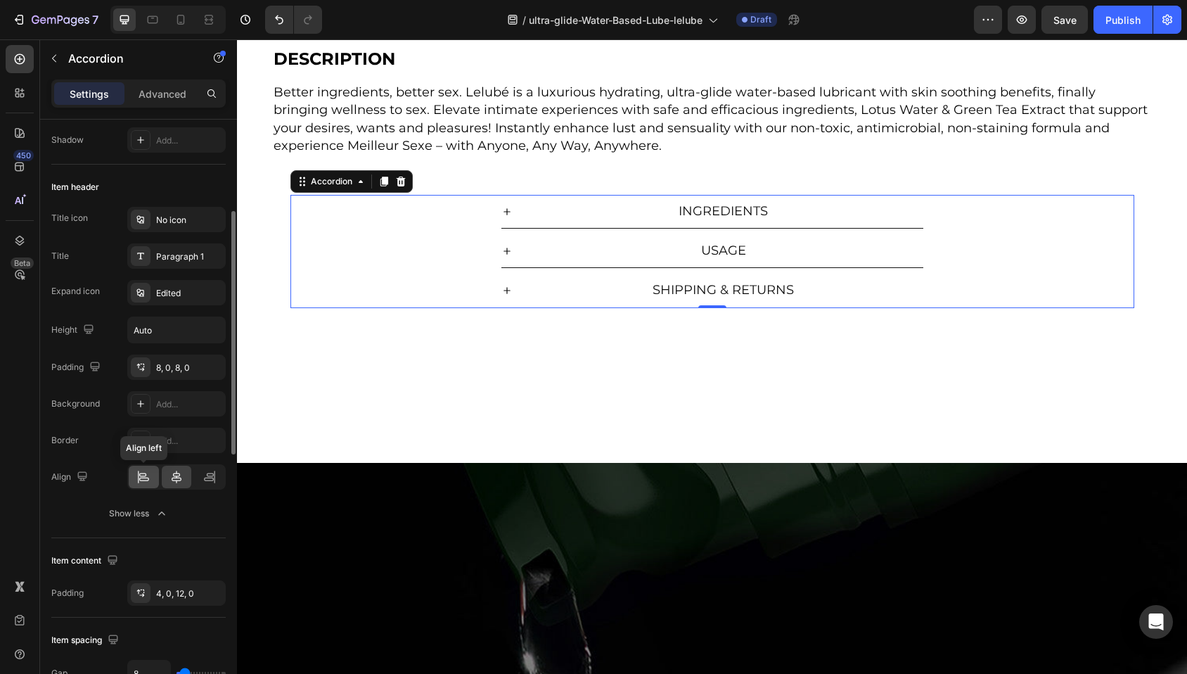
click at [139, 476] on icon at bounding box center [143, 477] width 14 height 14
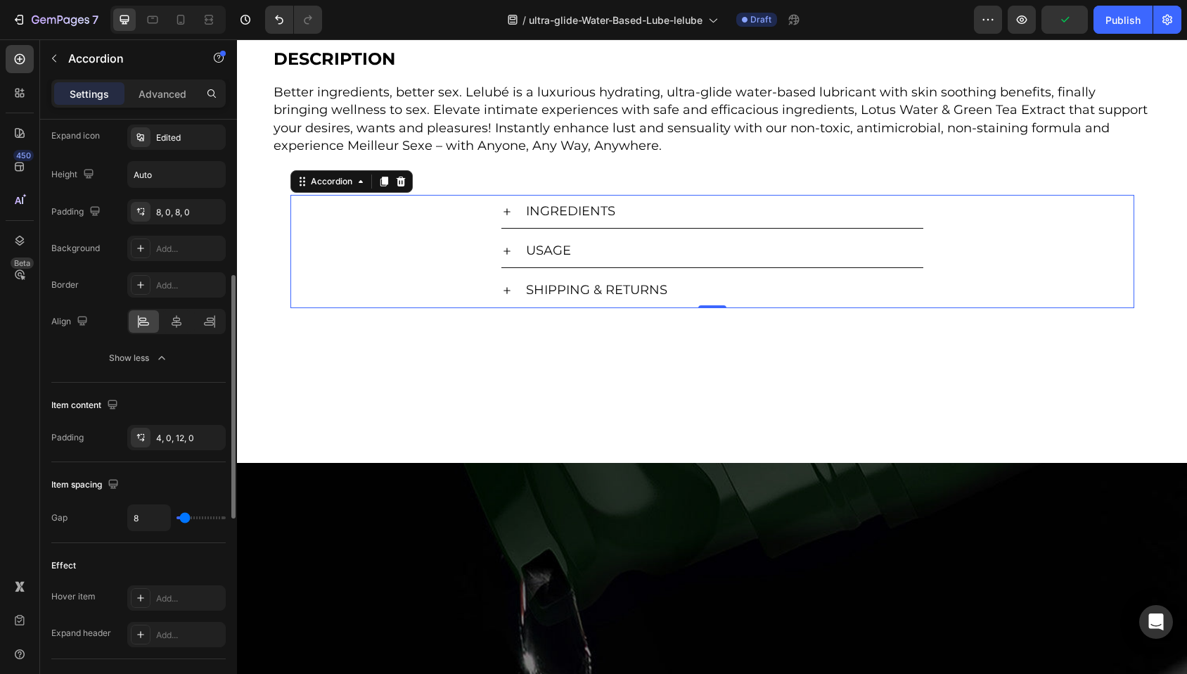
scroll to position [450, 0]
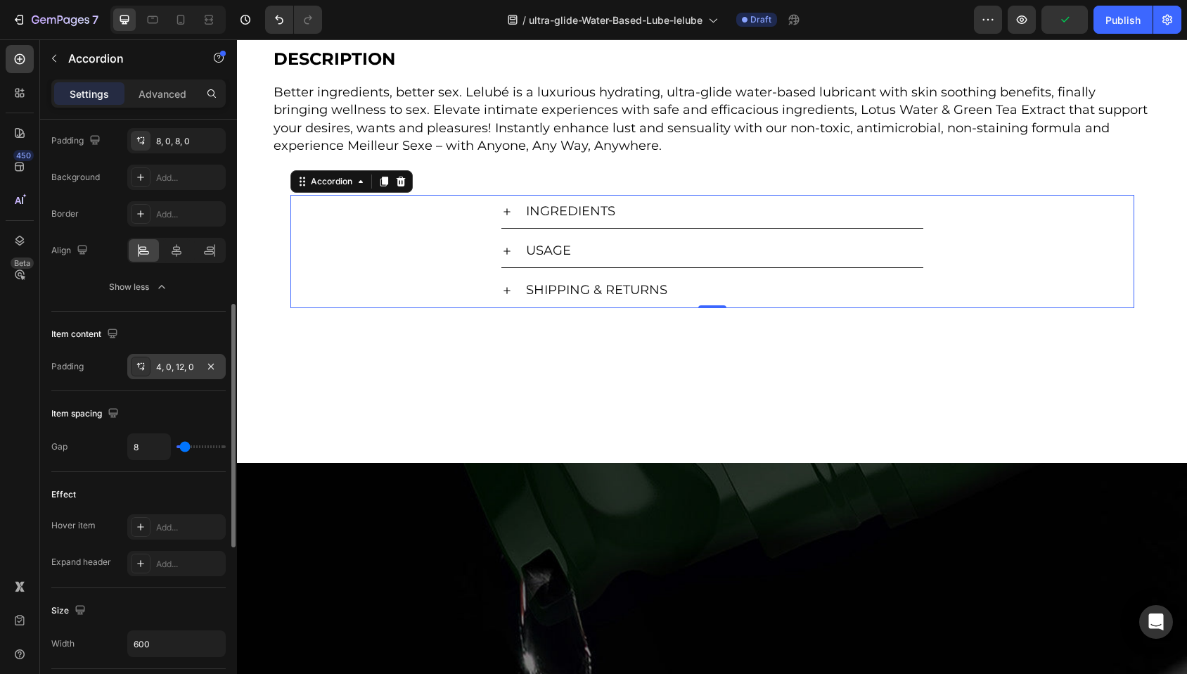
click at [143, 365] on icon at bounding box center [143, 365] width 1 height 1
click at [96, 363] on div "Padding 4, 0, 12, 0" at bounding box center [138, 366] width 174 height 25
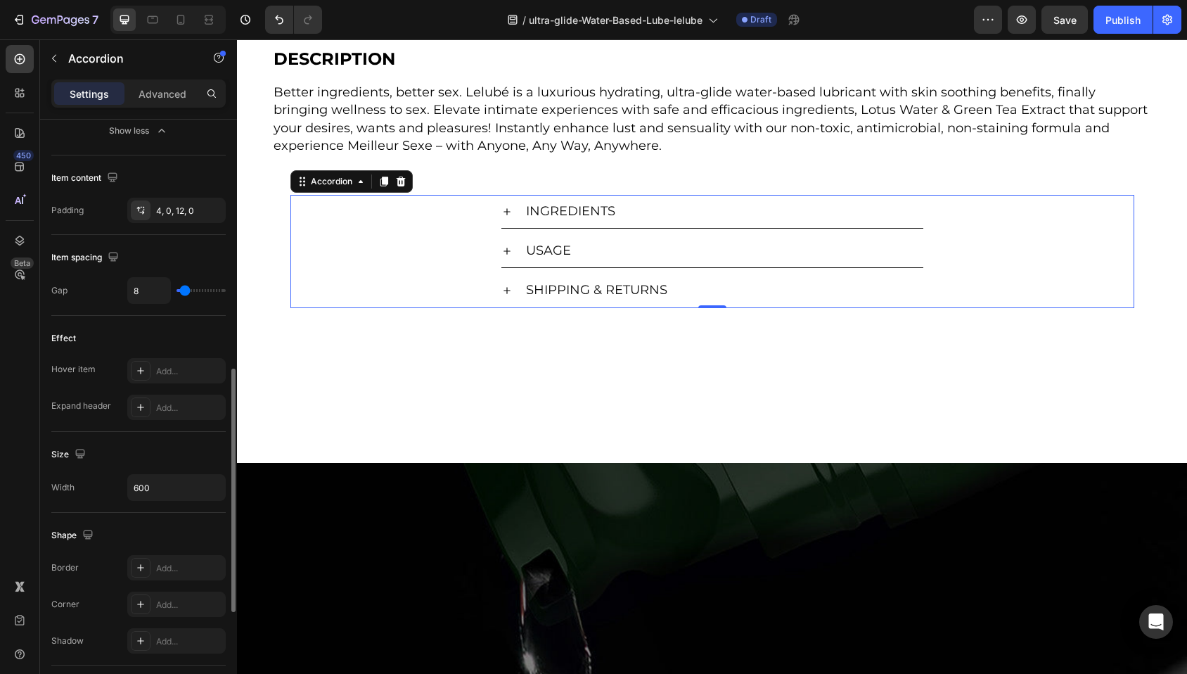
scroll to position [633, 0]
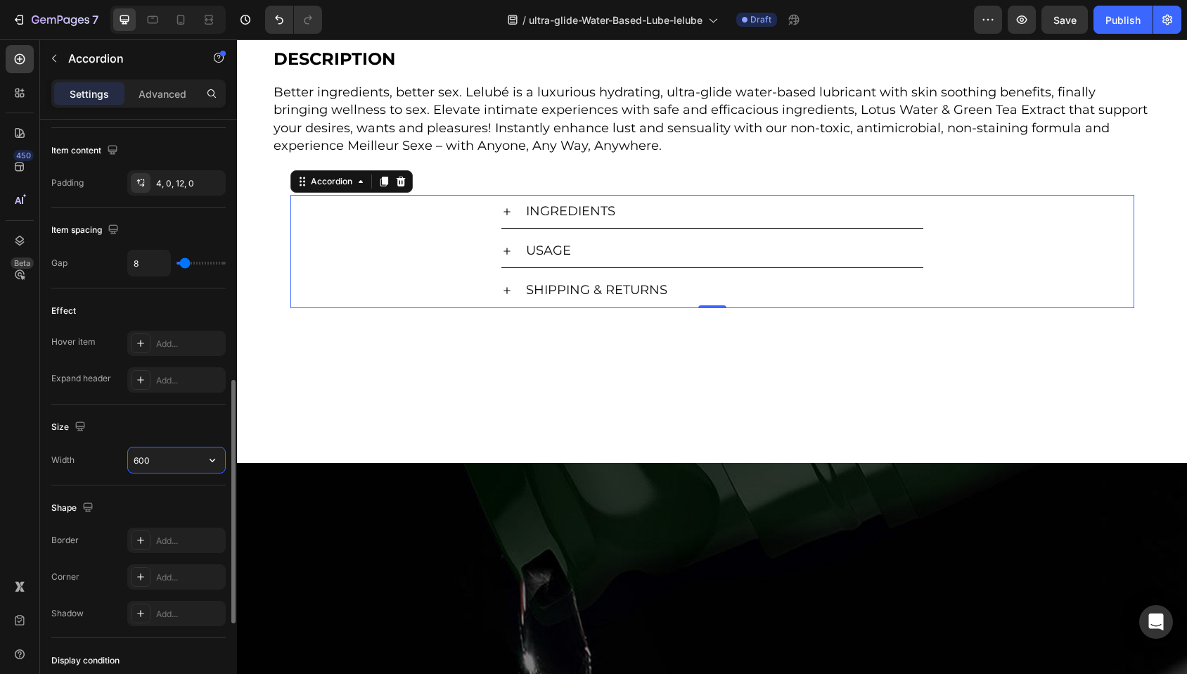
click at [172, 459] on input "600" at bounding box center [176, 459] width 97 height 25
click at [214, 457] on icon "button" at bounding box center [212, 460] width 14 height 14
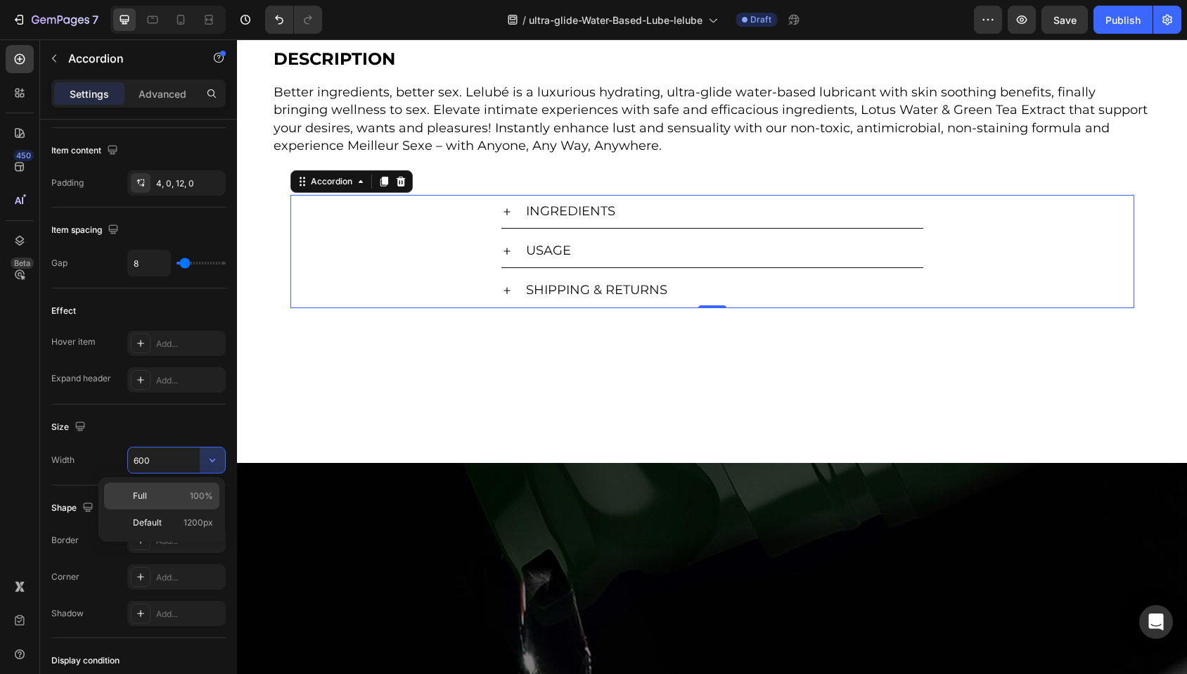
click at [174, 498] on p "Full 100%" at bounding box center [173, 495] width 80 height 13
type input "100%"
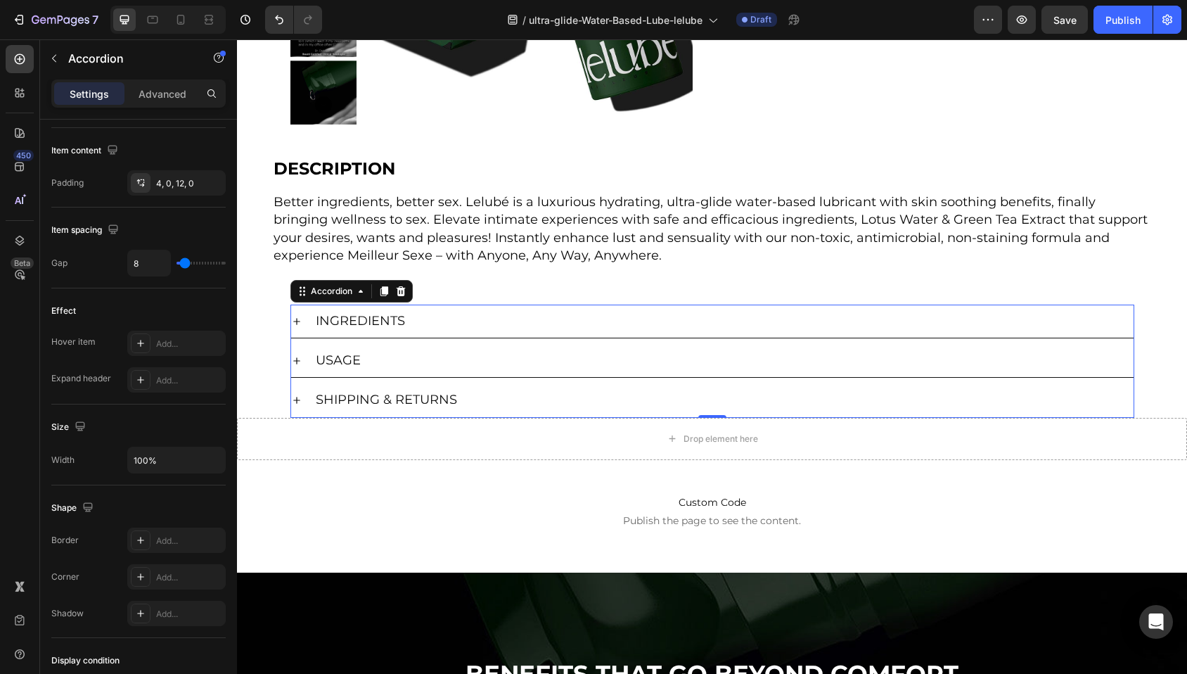
scroll to position [337, 0]
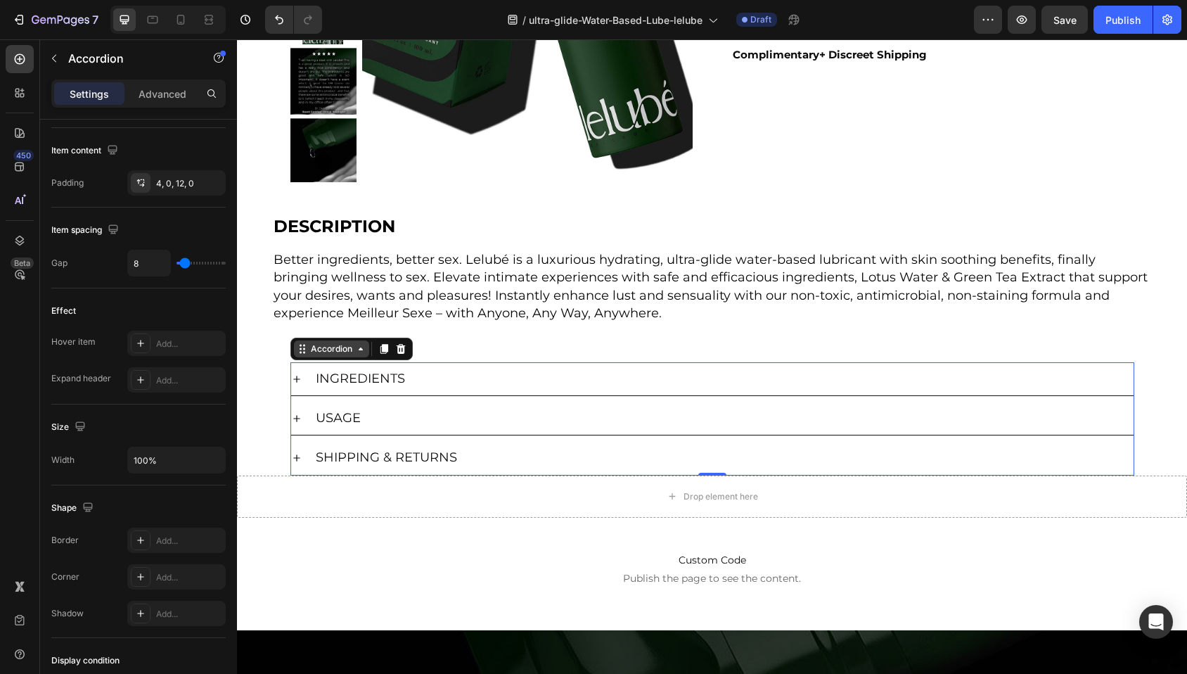
click at [335, 349] on div "Accordion" at bounding box center [331, 348] width 47 height 13
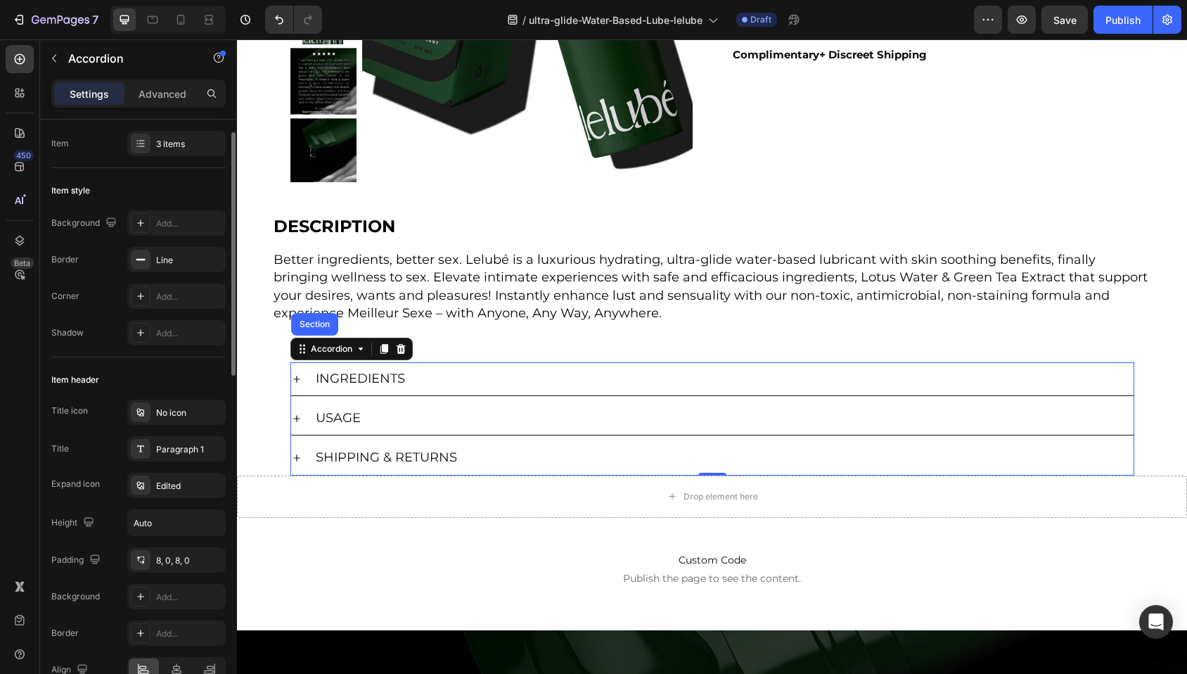
scroll to position [63, 0]
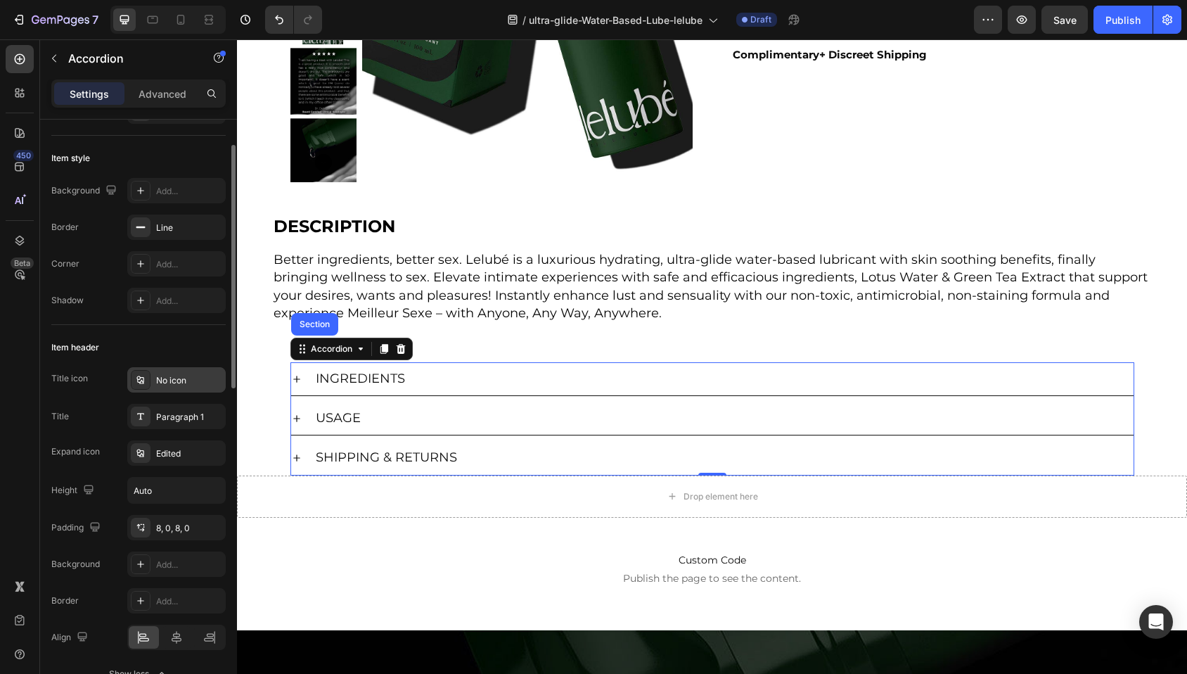
click at [142, 382] on icon at bounding box center [140, 379] width 11 height 11
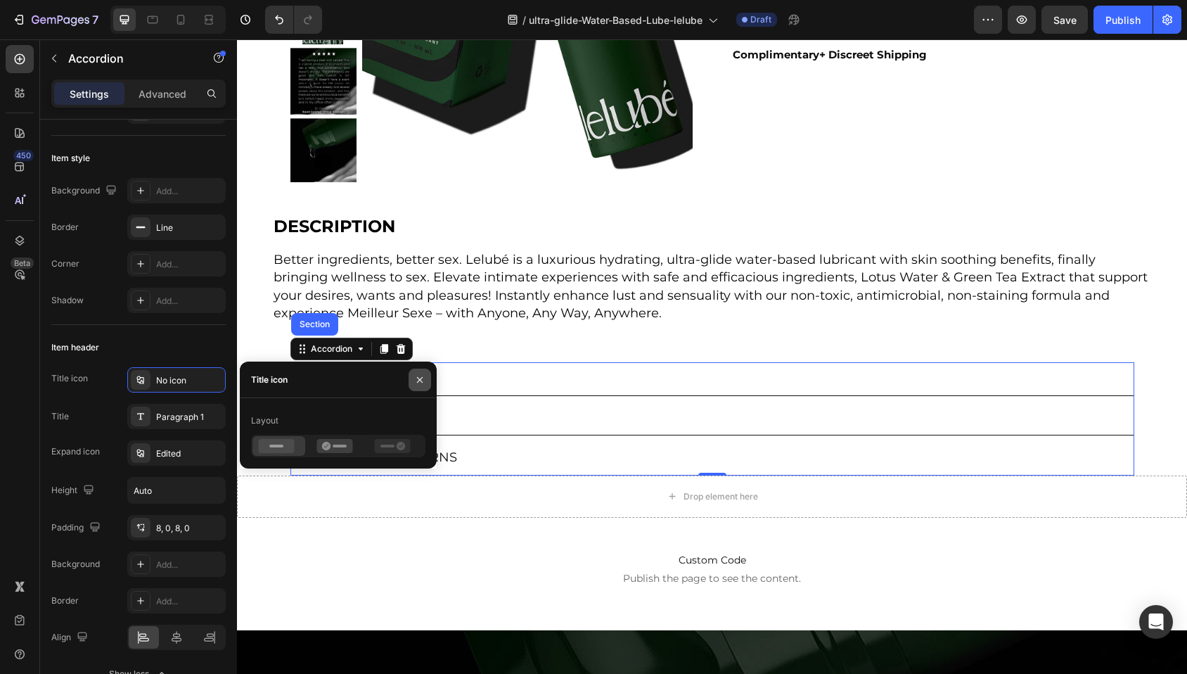
click at [419, 377] on icon "button" at bounding box center [419, 379] width 11 height 11
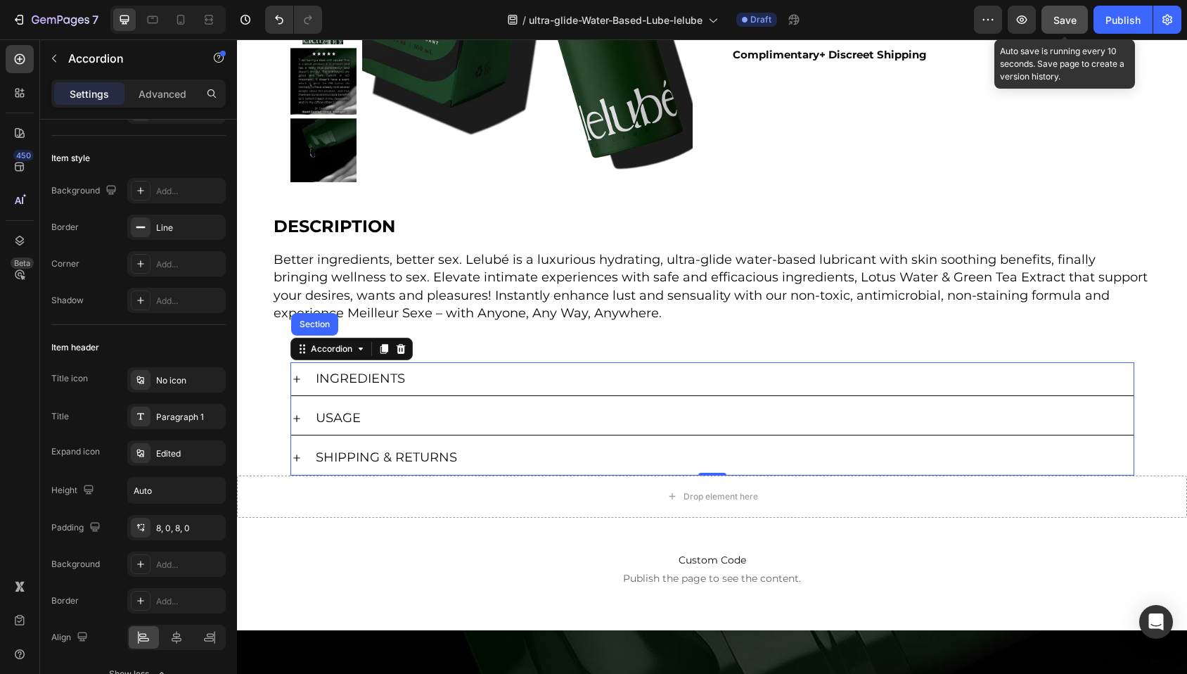
click at [1062, 21] on span "Save" at bounding box center [1064, 20] width 23 height 12
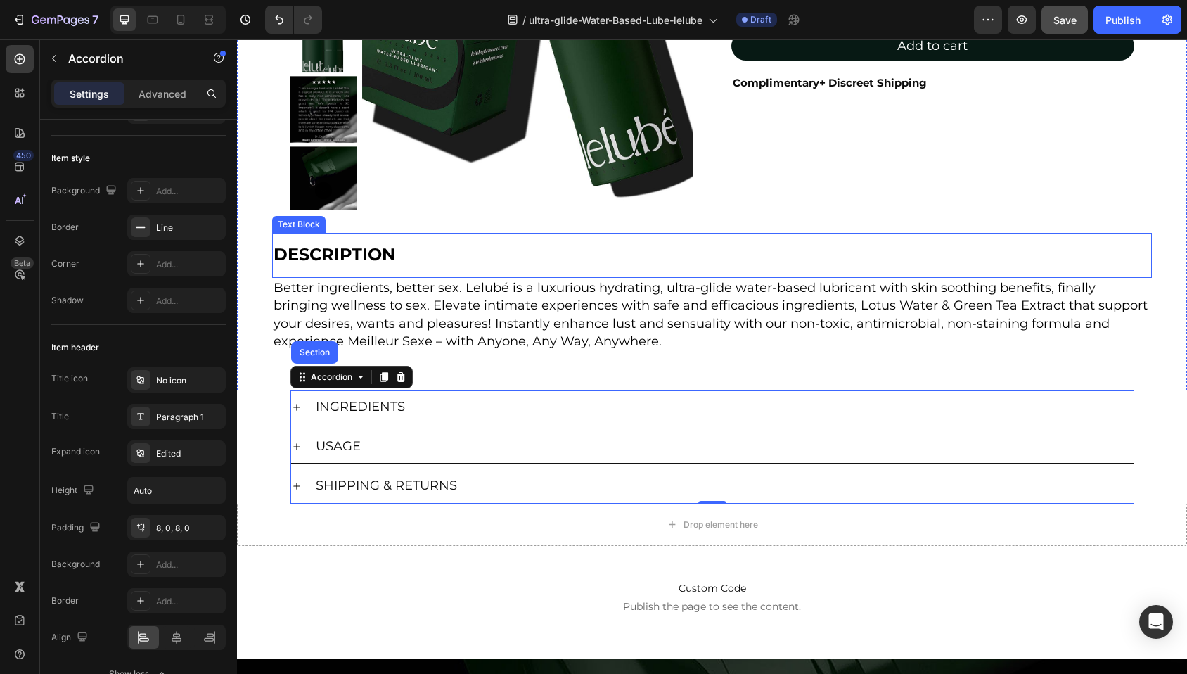
scroll to position [310, 0]
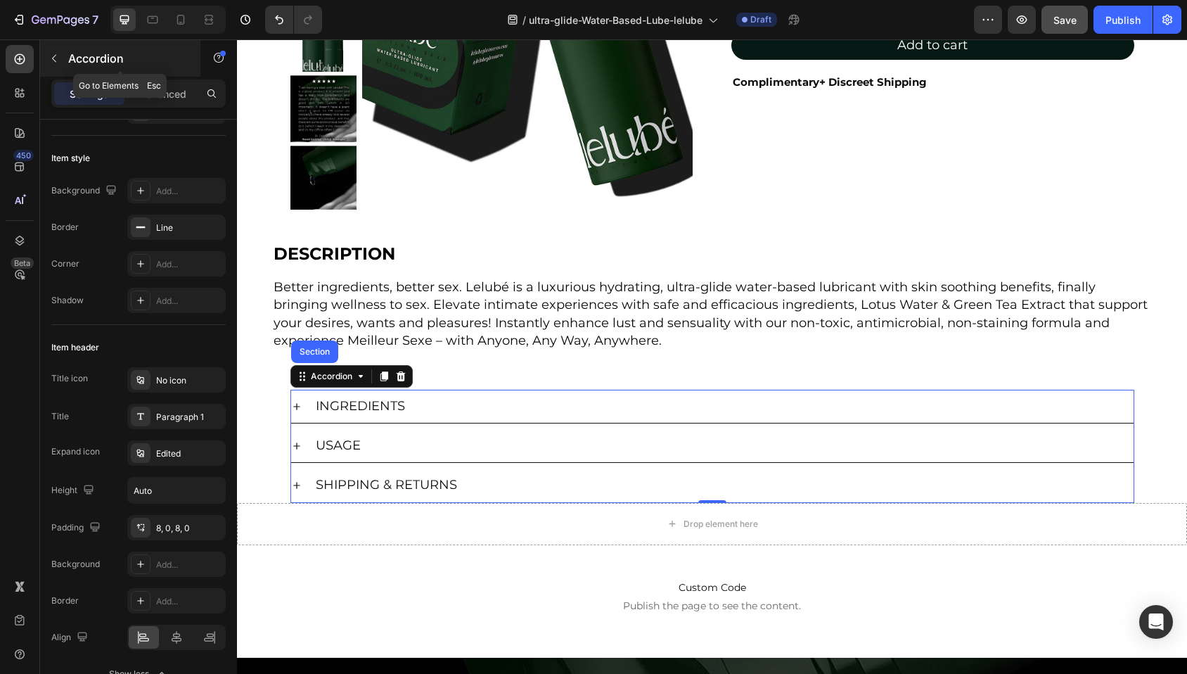
click at [58, 55] on icon "button" at bounding box center [54, 58] width 11 height 11
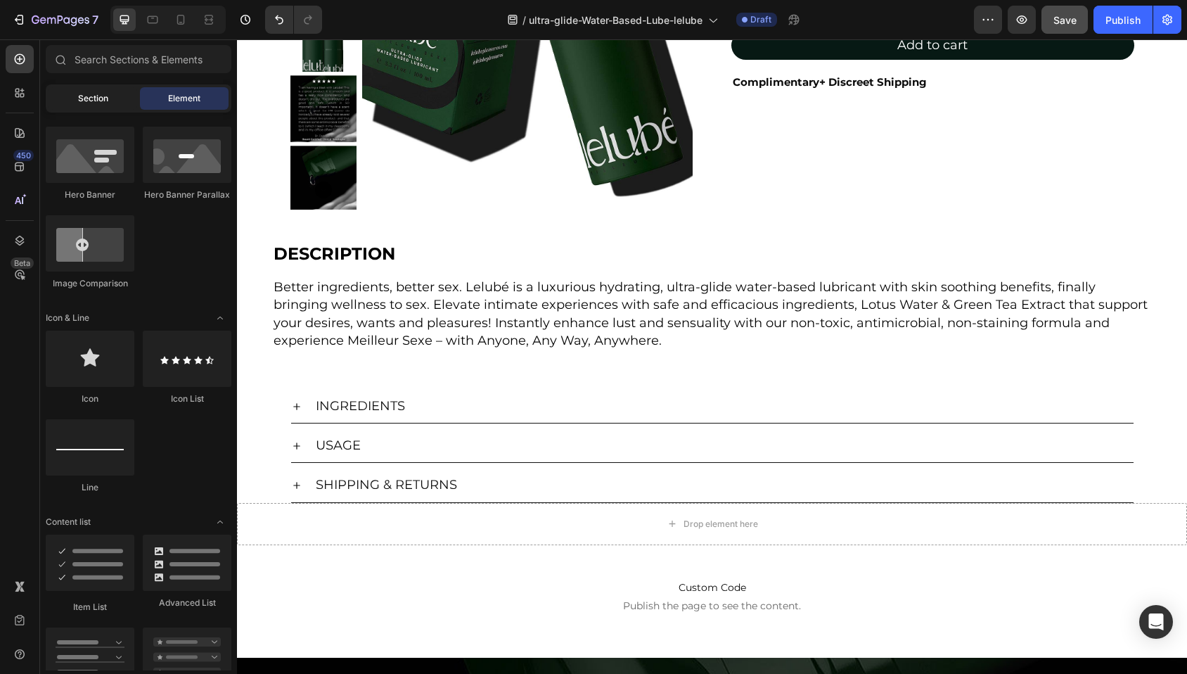
click at [93, 98] on span "Section" at bounding box center [93, 98] width 30 height 13
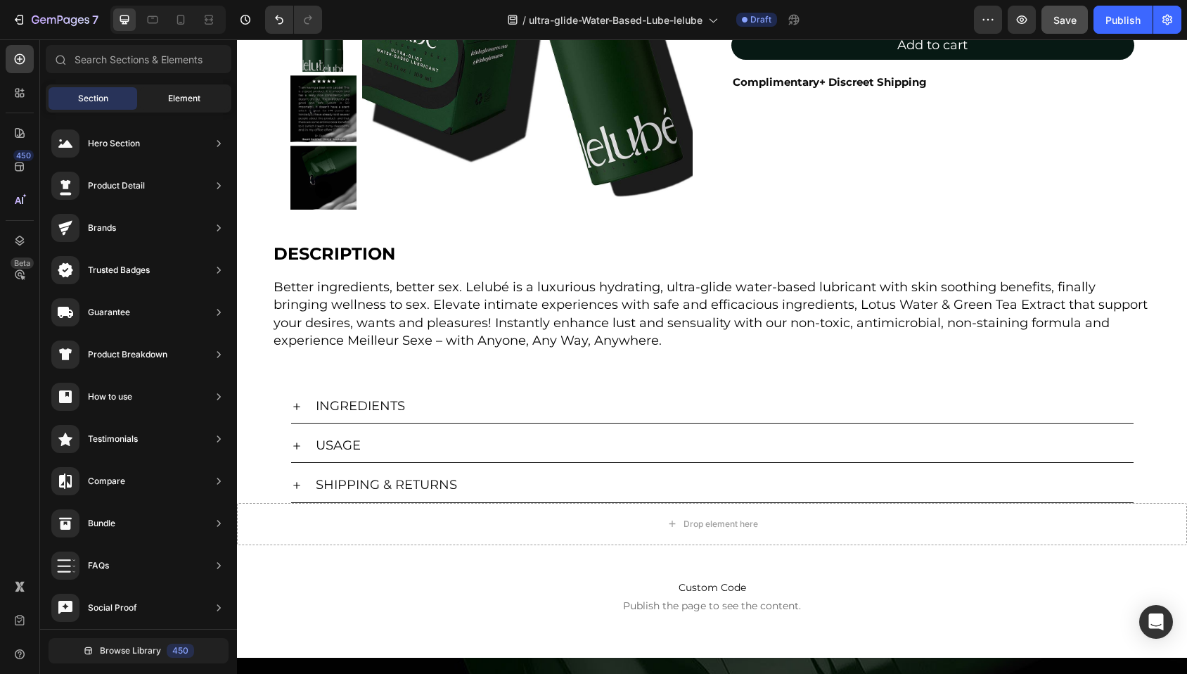
click at [182, 96] on span "Element" at bounding box center [184, 98] width 32 height 13
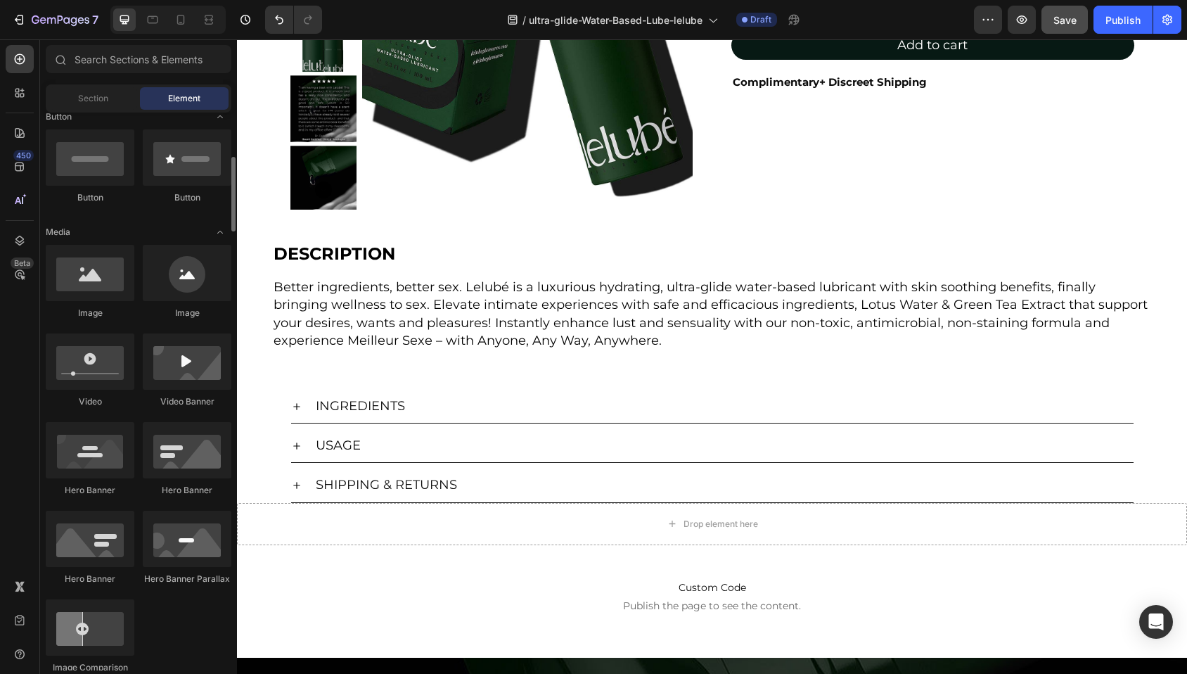
scroll to position [0, 0]
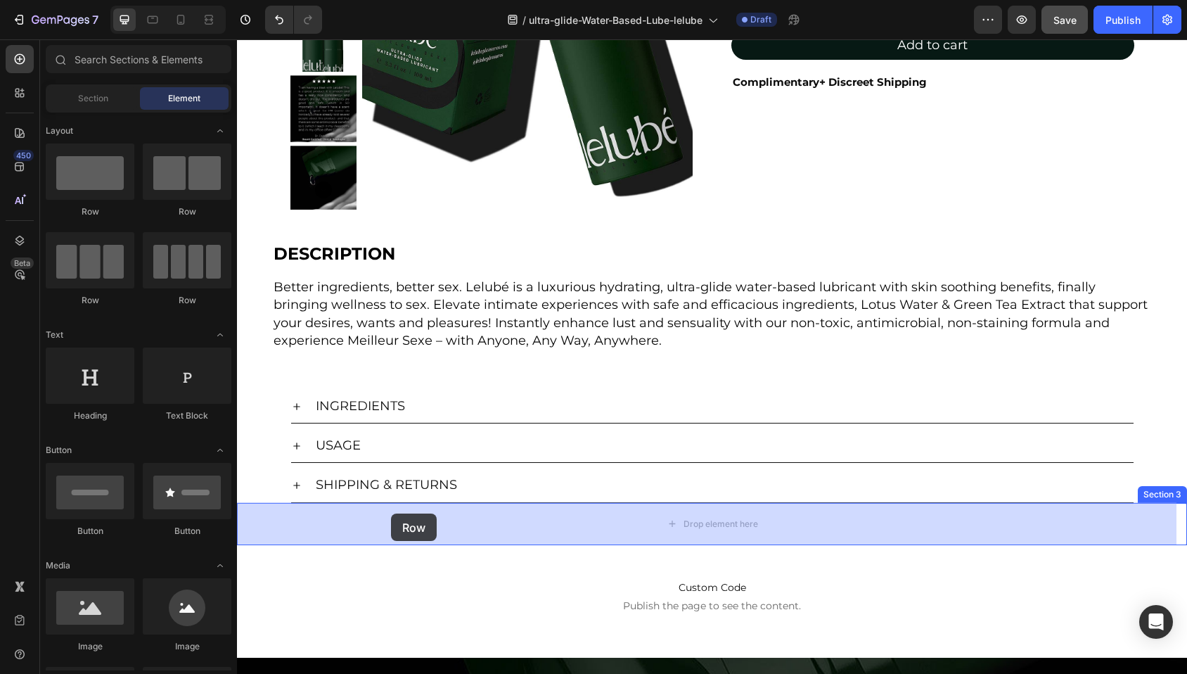
drag, startPoint x: 337, startPoint y: 212, endPoint x: 392, endPoint y: 485, distance: 278.2
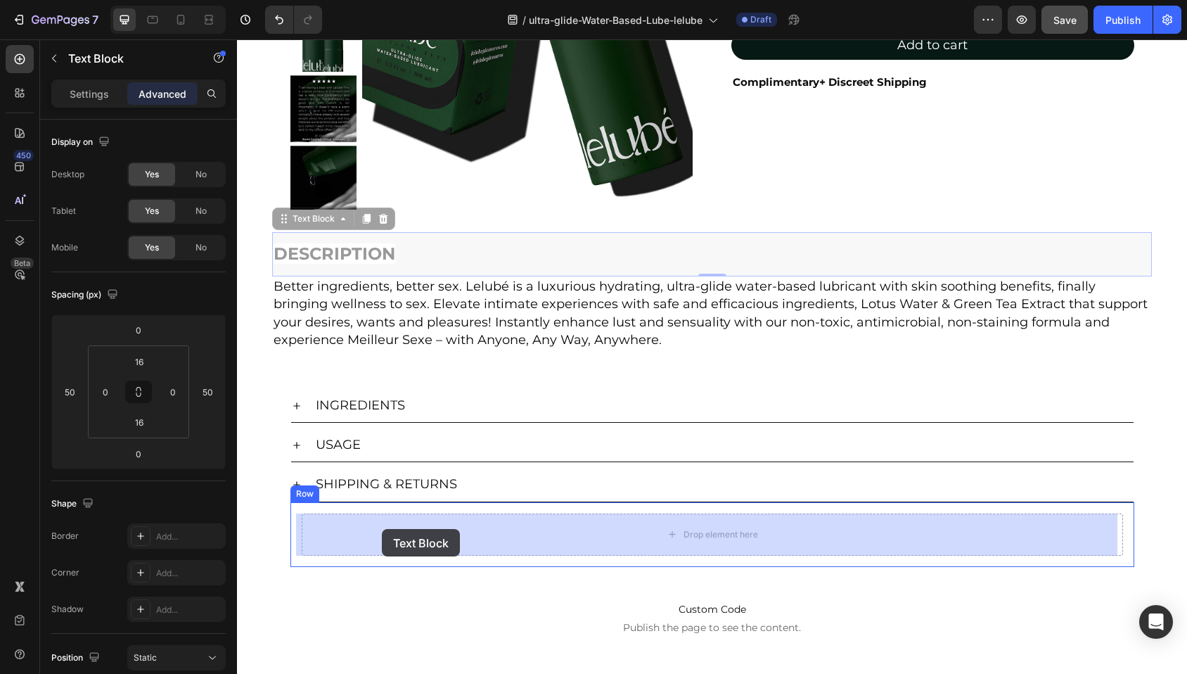
drag, startPoint x: 326, startPoint y: 255, endPoint x: 319, endPoint y: 341, distance: 86.8
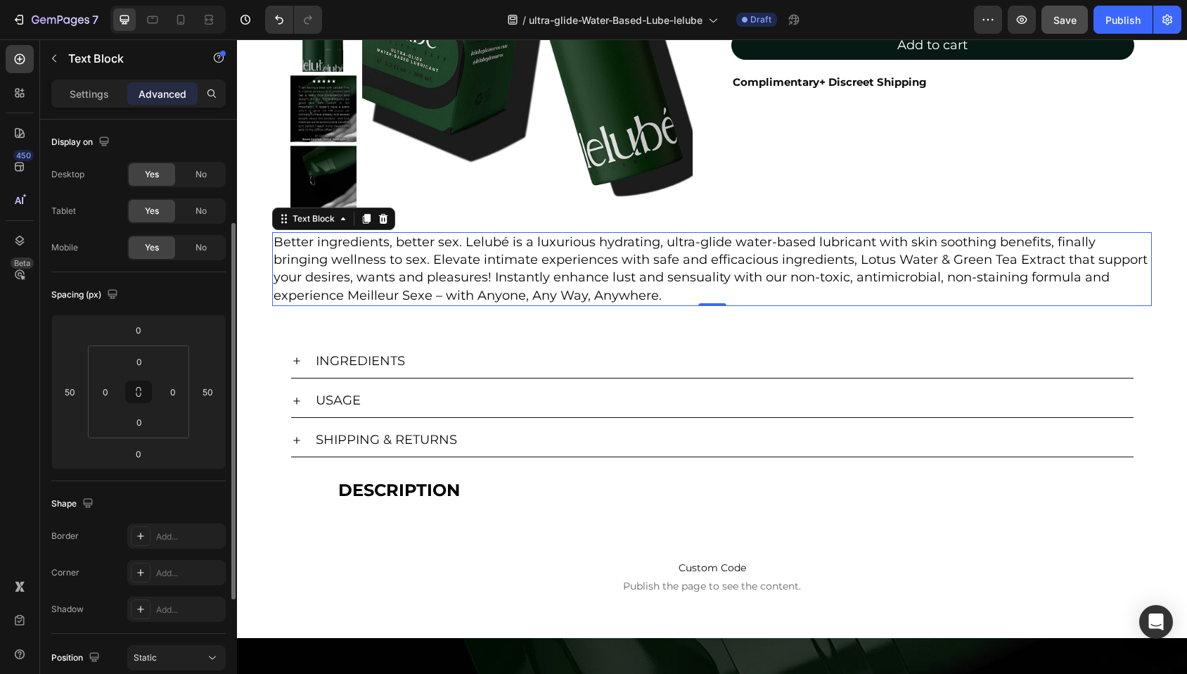
scroll to position [63, 0]
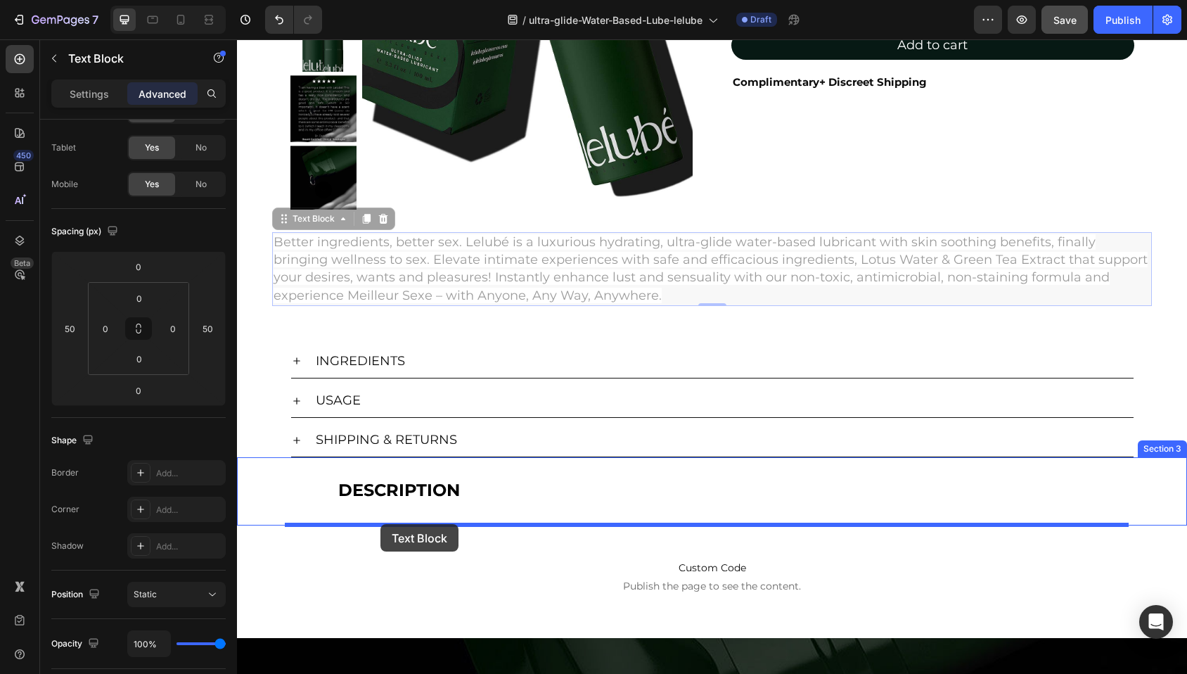
drag, startPoint x: 328, startPoint y: 276, endPoint x: 380, endPoint y: 524, distance: 253.6
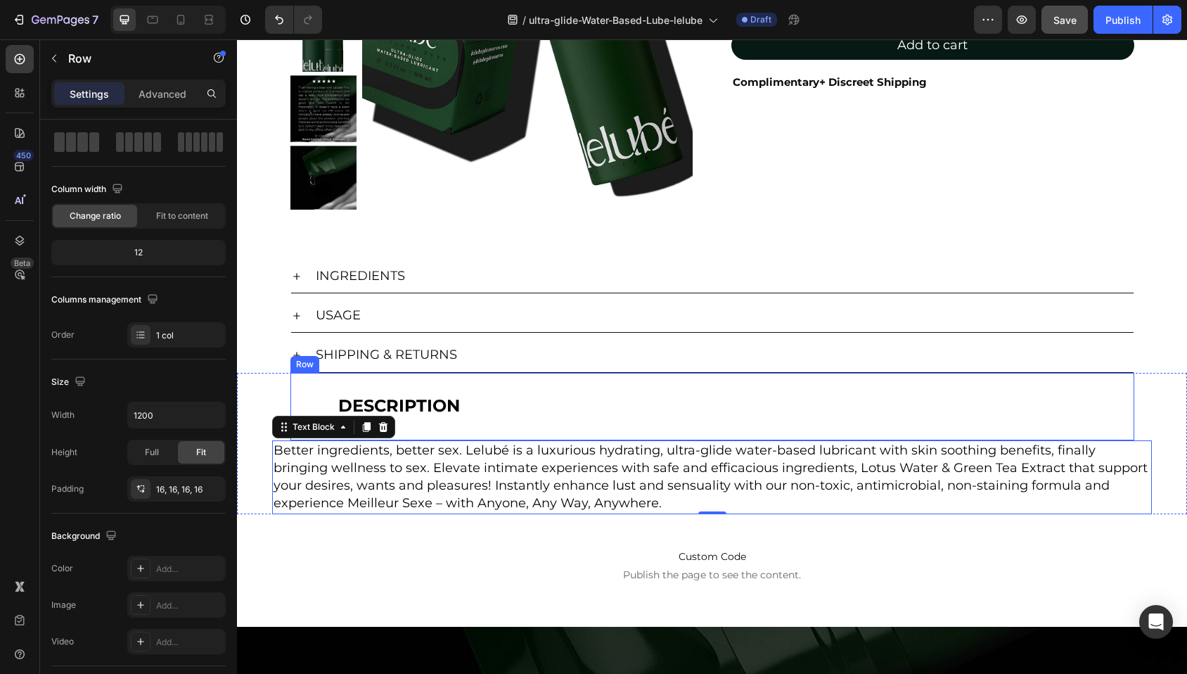
click at [319, 401] on div "DESCRIPTION Text Block" at bounding box center [712, 406] width 821 height 45
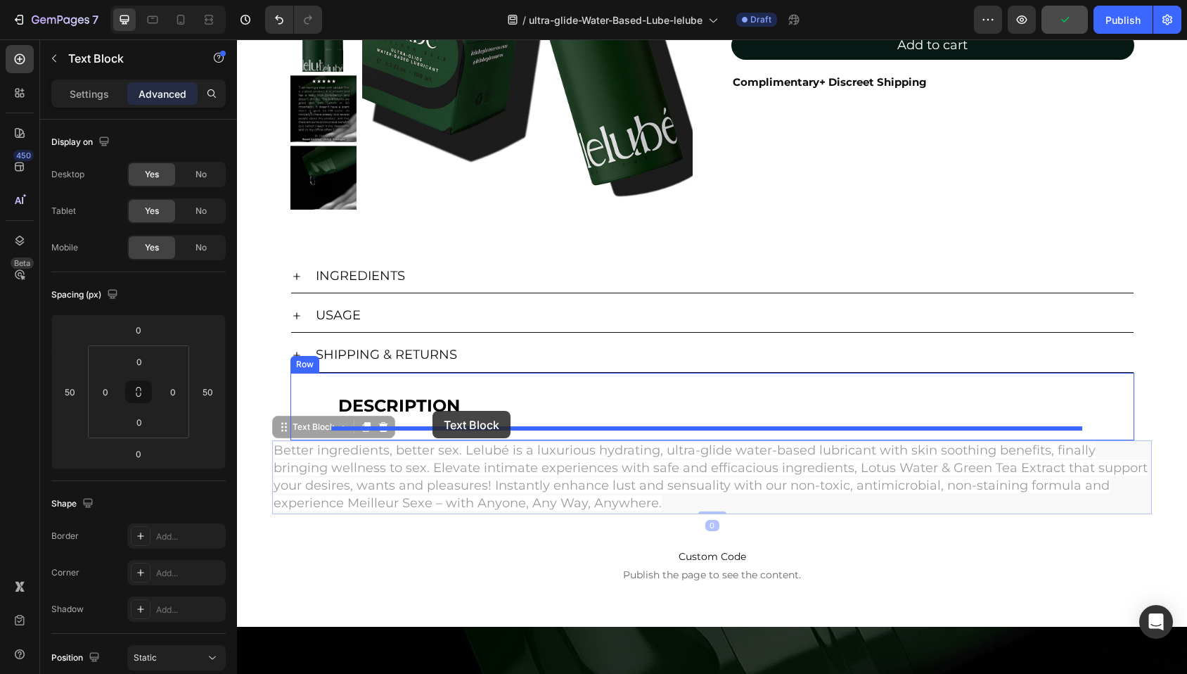
drag, startPoint x: 302, startPoint y: 433, endPoint x: 432, endPoint y: 411, distance: 132.7
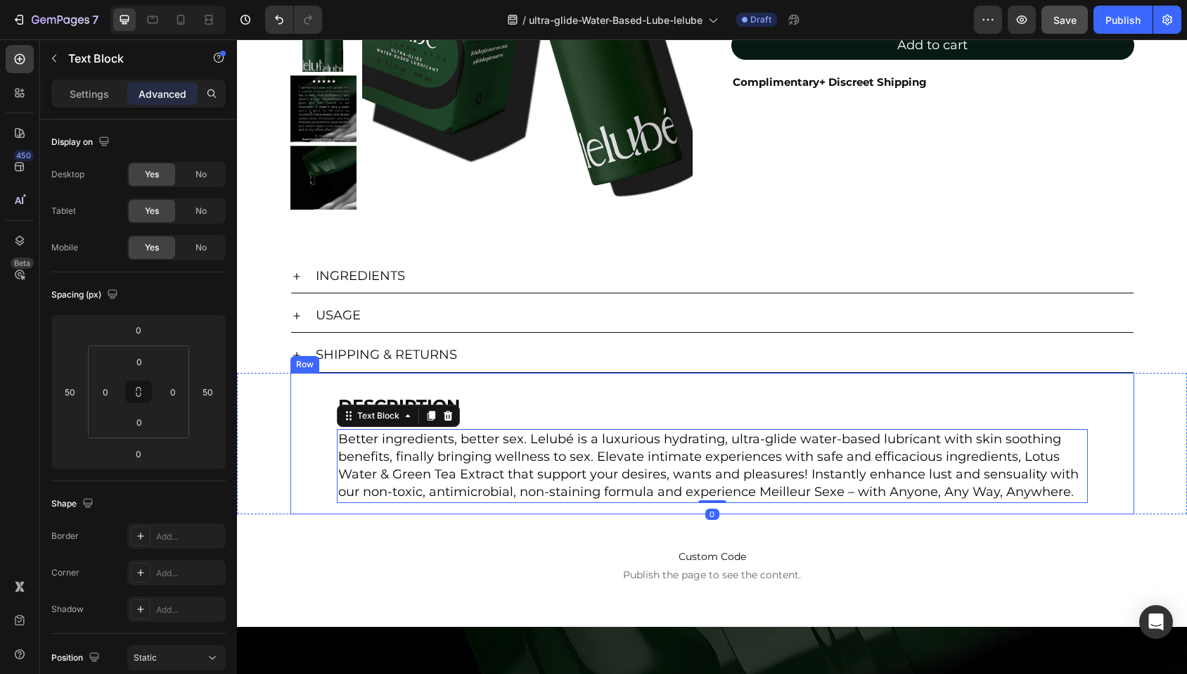
click at [308, 397] on div "DESCRIPTION Text Block Better ingredients, better sex. Lelubé is a luxurious hy…" at bounding box center [712, 443] width 821 height 119
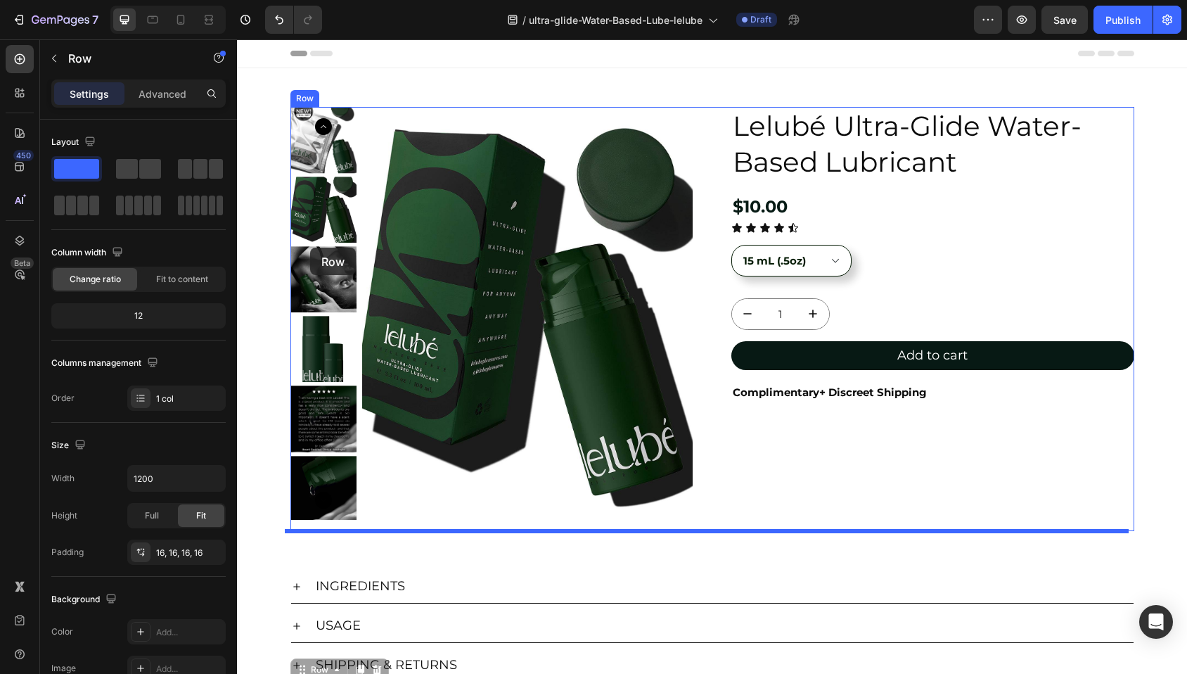
scroll to position [310, 0]
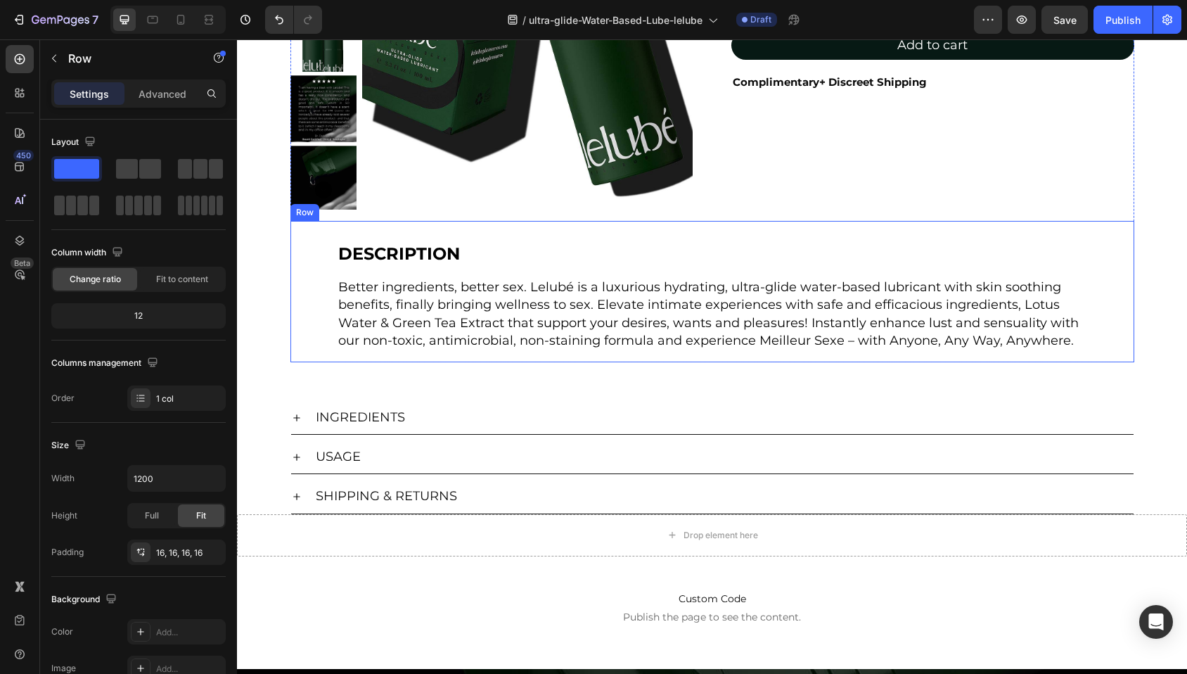
click at [297, 216] on div "Row" at bounding box center [304, 212] width 29 height 17
click at [163, 92] on p "Advanced" at bounding box center [163, 93] width 48 height 15
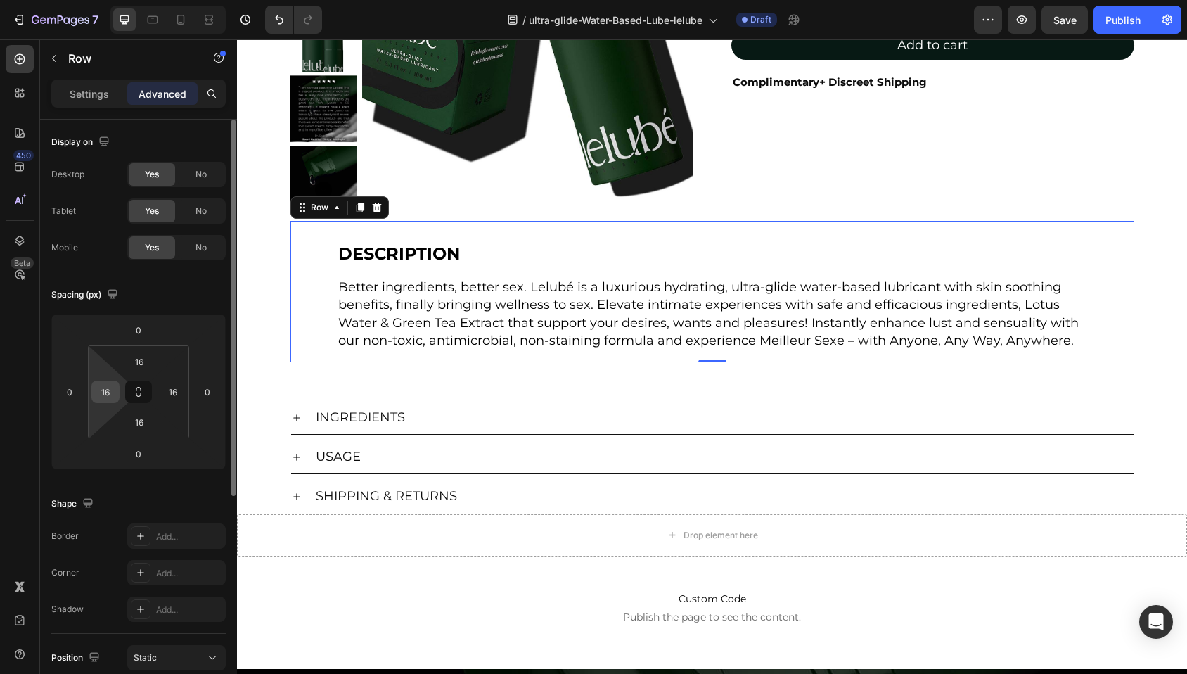
click at [108, 386] on input "16" at bounding box center [105, 391] width 21 height 21
type input "0"
click at [167, 393] on input "16" at bounding box center [172, 391] width 21 height 21
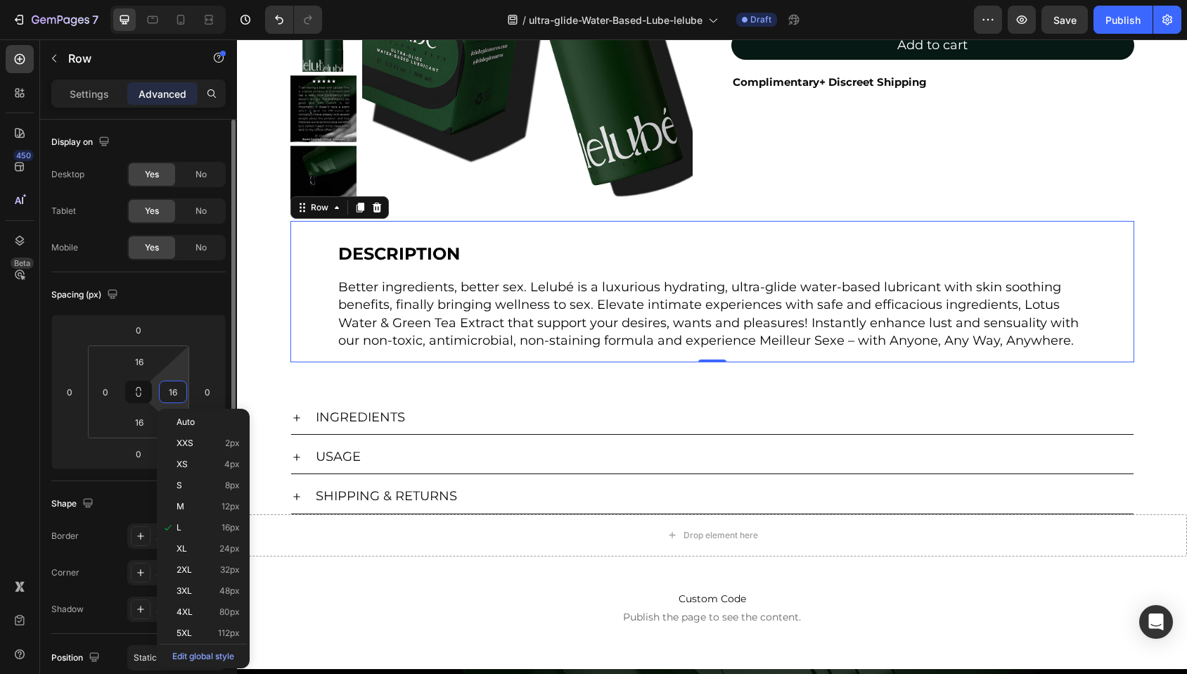
click at [168, 393] on input "16" at bounding box center [172, 391] width 21 height 21
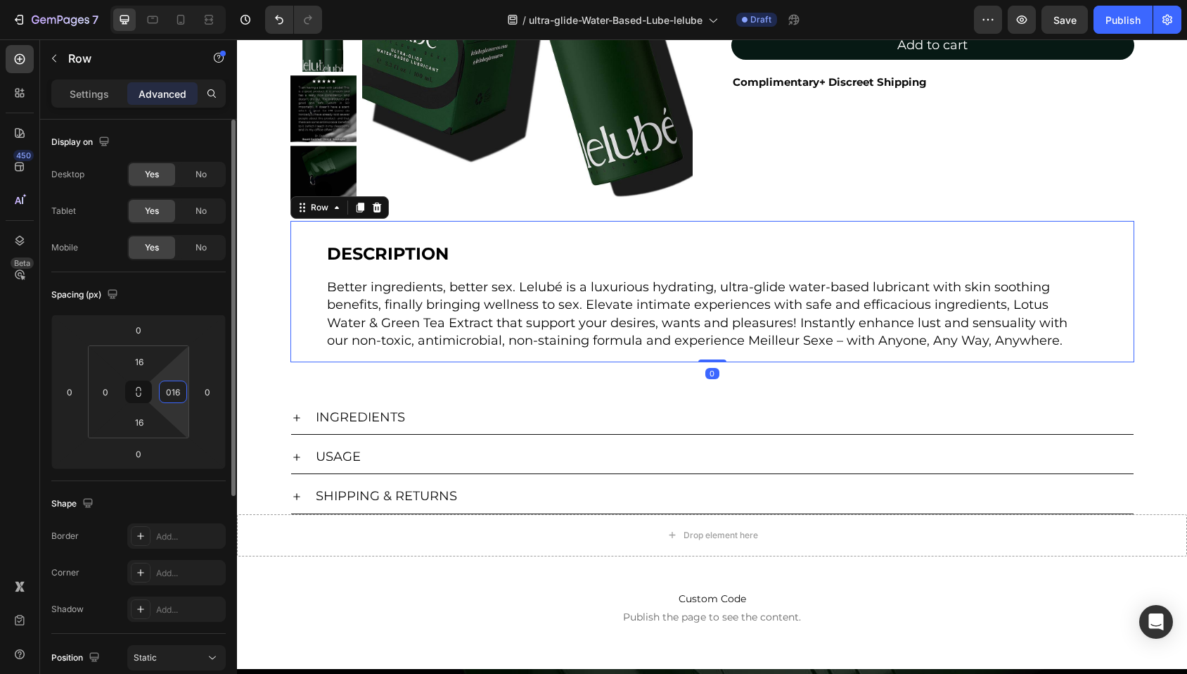
click at [177, 388] on input "016" at bounding box center [172, 391] width 21 height 21
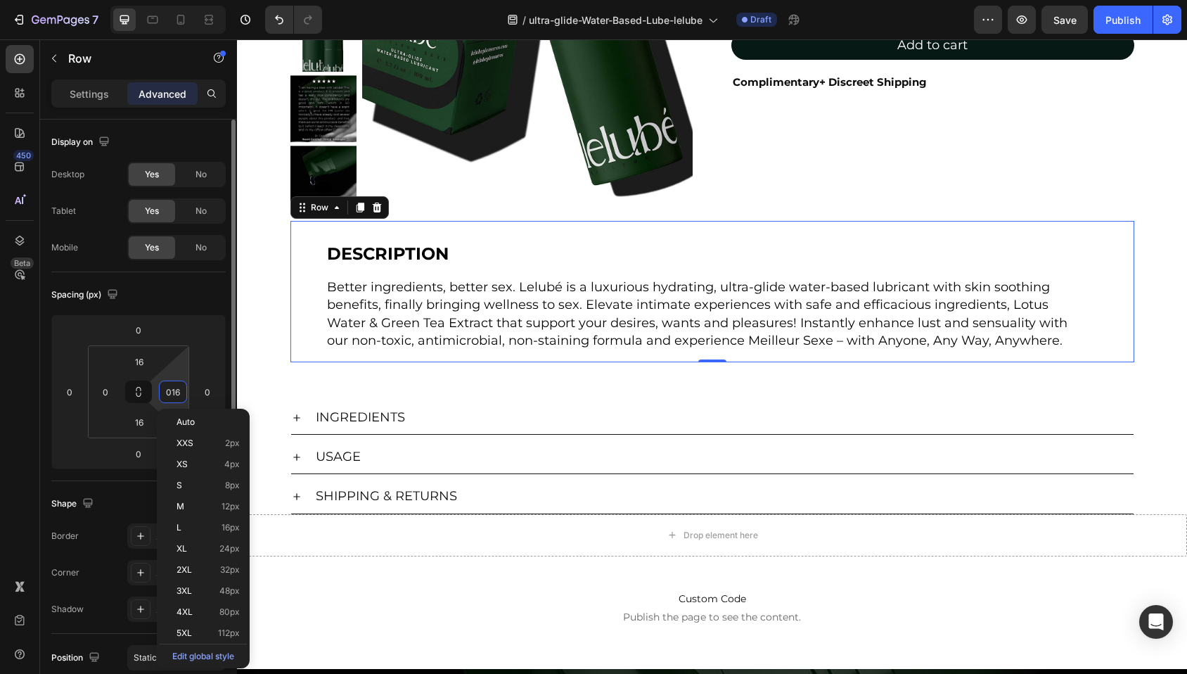
type input "0"
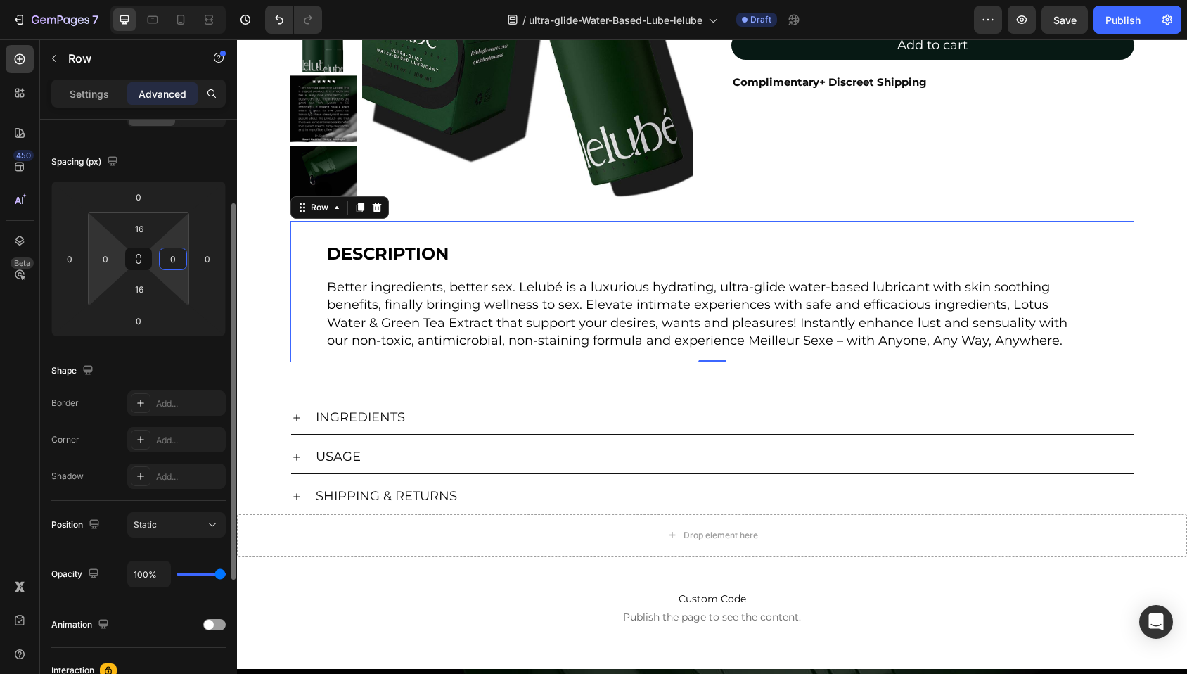
scroll to position [0, 0]
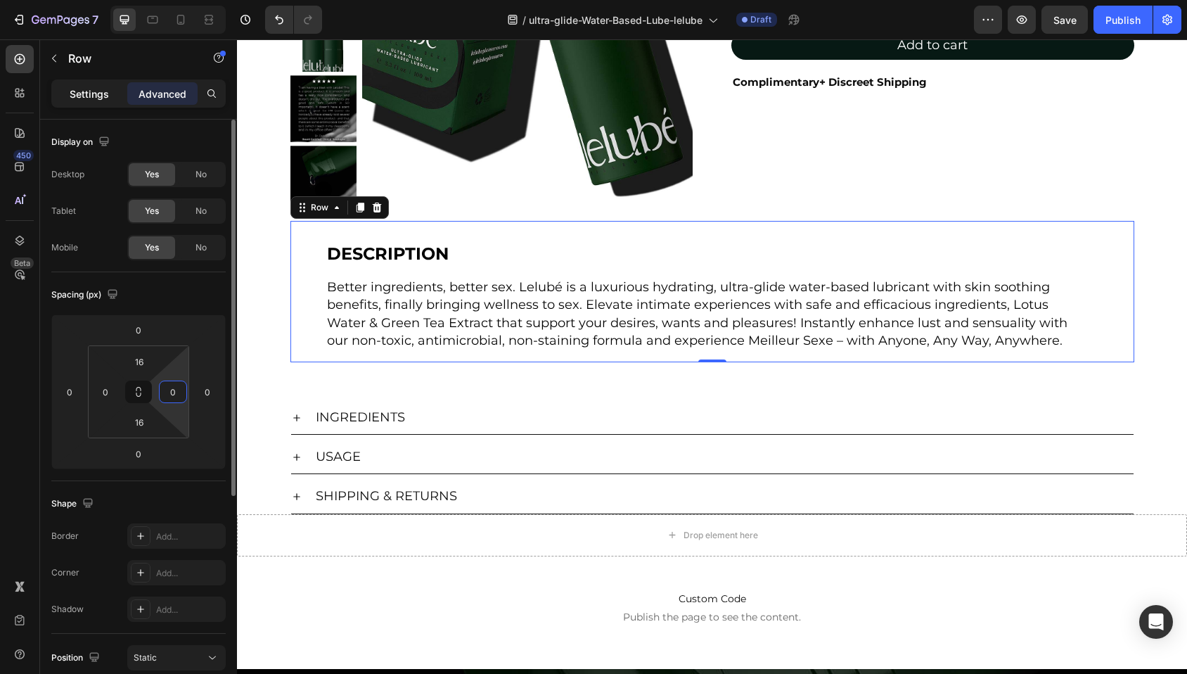
click at [96, 97] on p "Settings" at bounding box center [89, 93] width 39 height 15
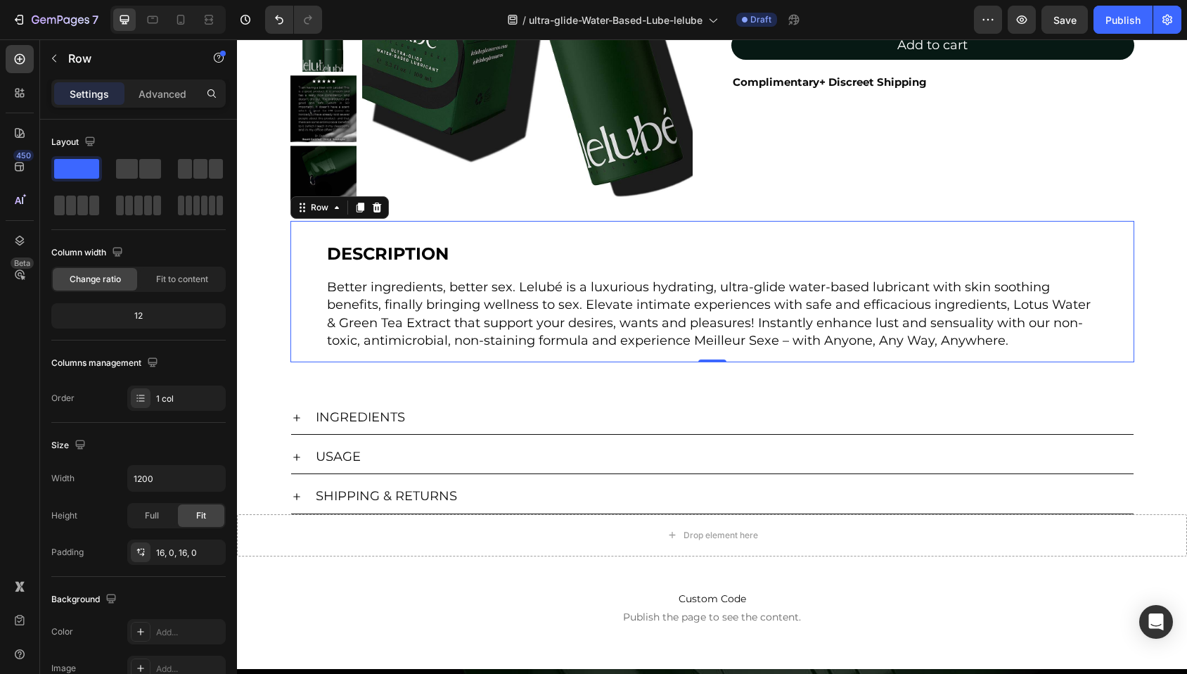
click at [94, 89] on p "Settings" at bounding box center [89, 93] width 39 height 15
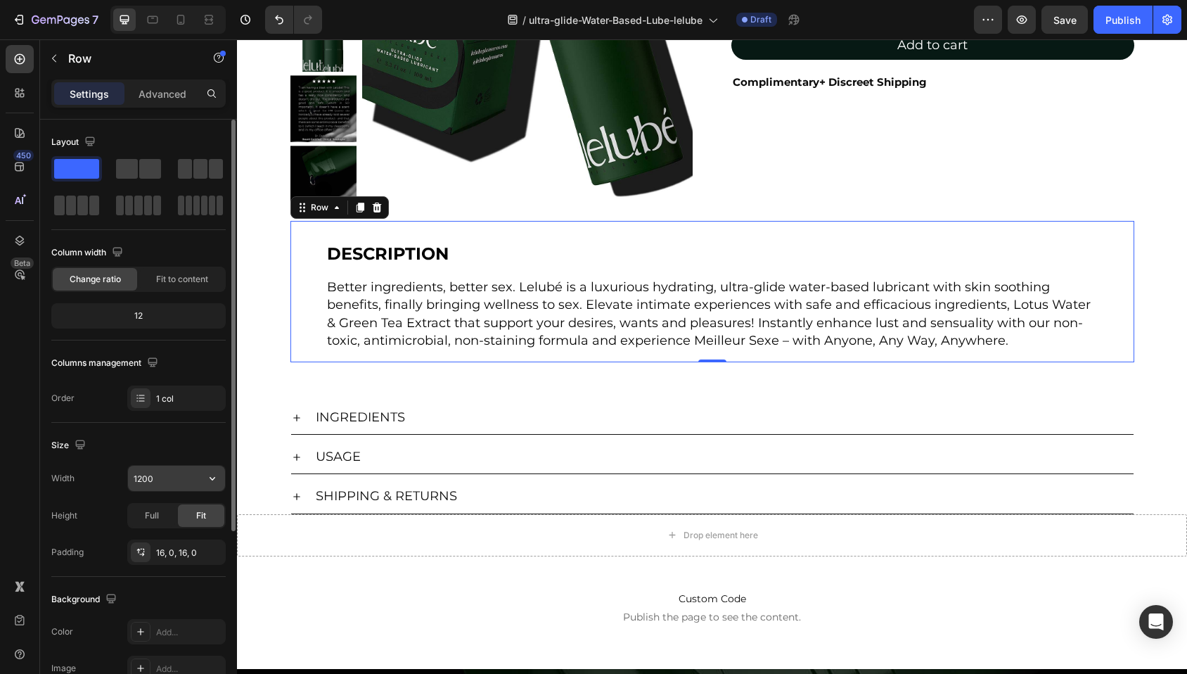
click at [155, 484] on input "1200" at bounding box center [176, 477] width 97 height 25
click at [207, 479] on icon "button" at bounding box center [212, 478] width 14 height 14
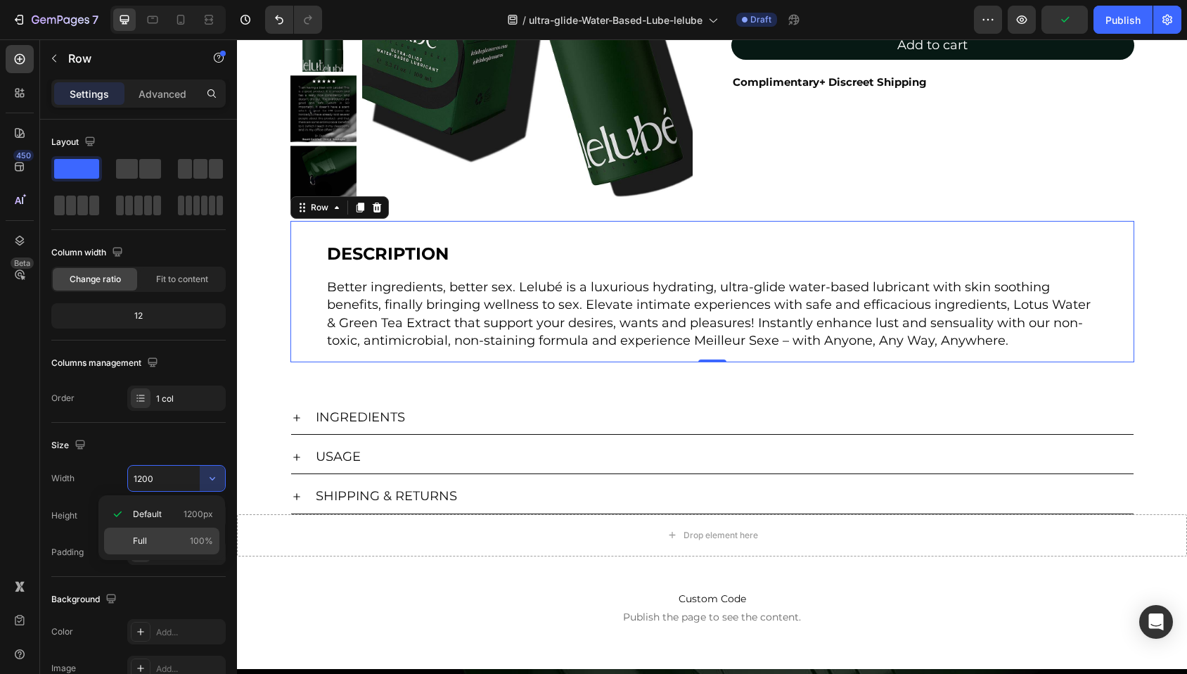
click at [163, 538] on p "Full 100%" at bounding box center [173, 540] width 80 height 13
type input "100%"
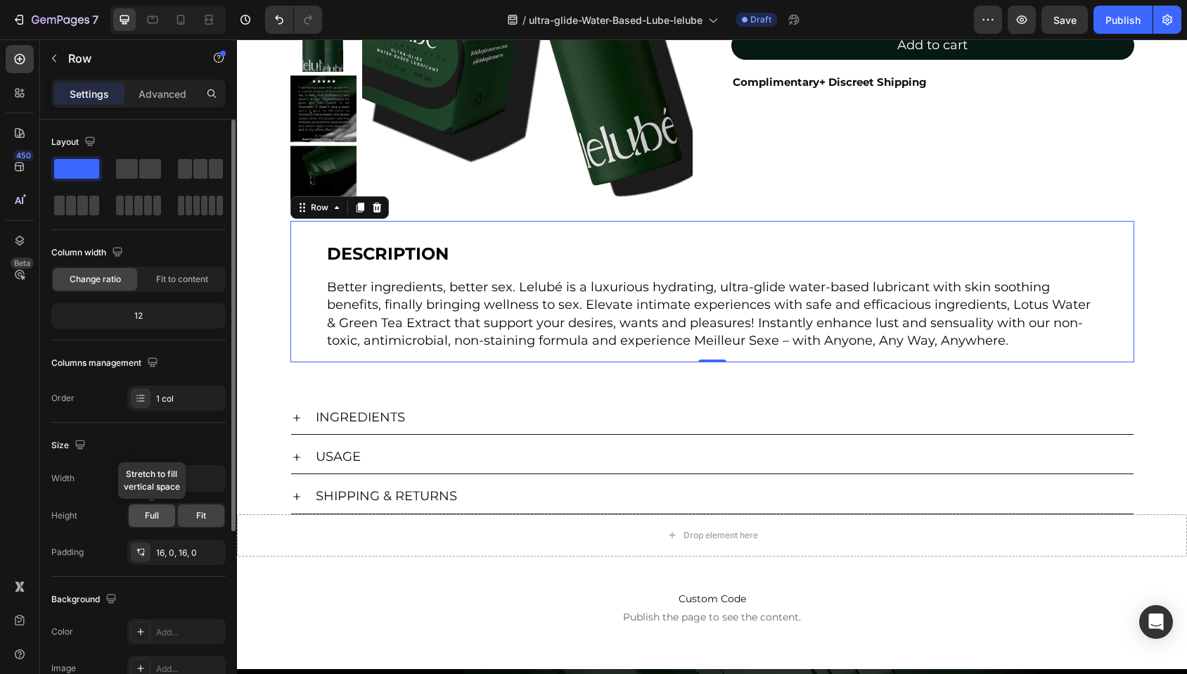
click at [148, 520] on span "Full" at bounding box center [152, 515] width 14 height 13
click at [208, 516] on div "Fit" at bounding box center [201, 515] width 46 height 22
click at [157, 514] on span "Full" at bounding box center [152, 515] width 14 height 13
click at [115, 427] on div "Size Width 100% Height Full Fit Padding 16, 0, 16, 0" at bounding box center [138, 500] width 174 height 154
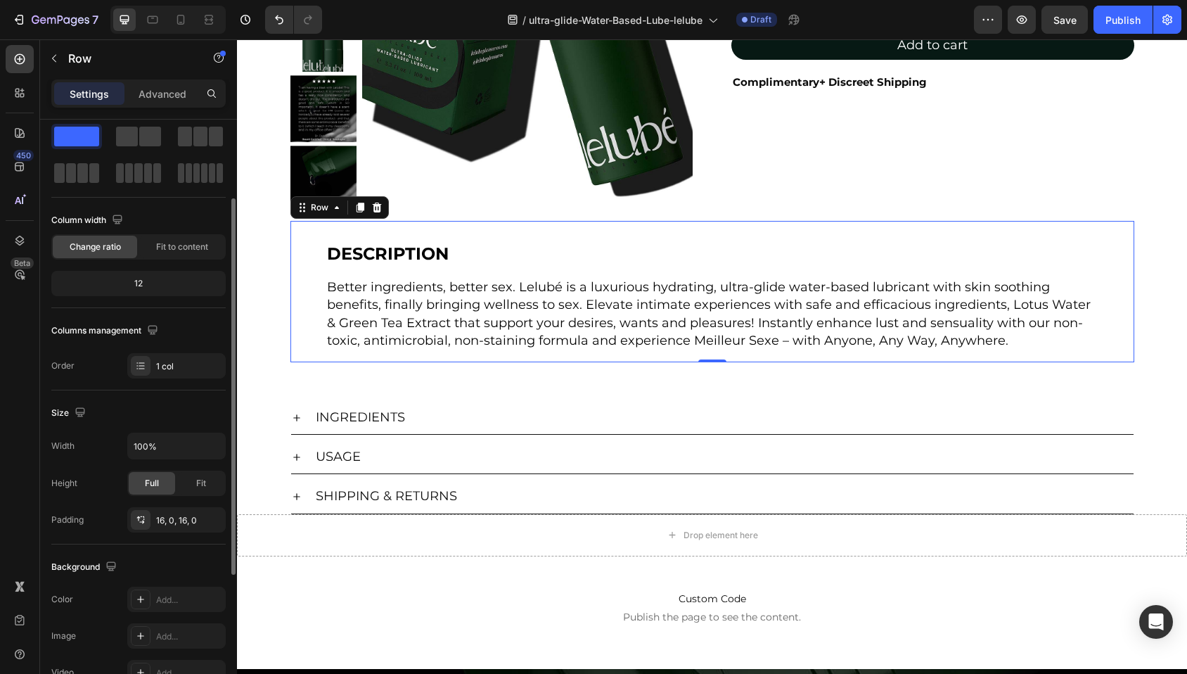
scroll to position [68, 0]
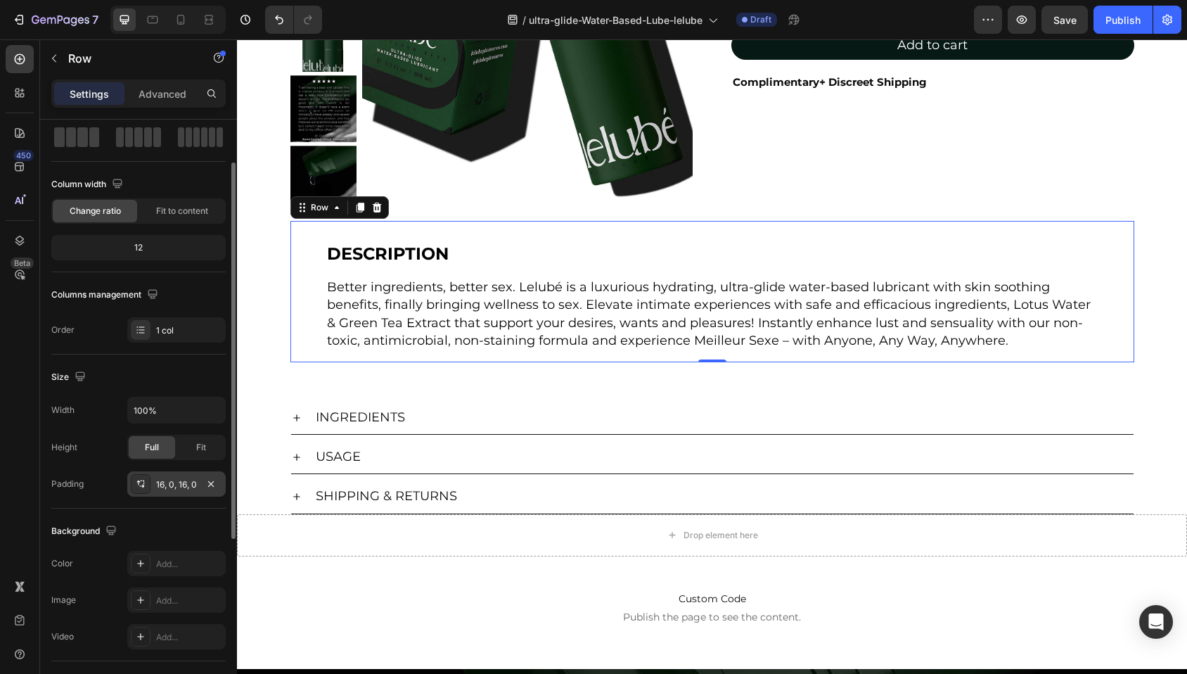
click at [157, 484] on div "16, 0, 16, 0" at bounding box center [176, 484] width 41 height 13
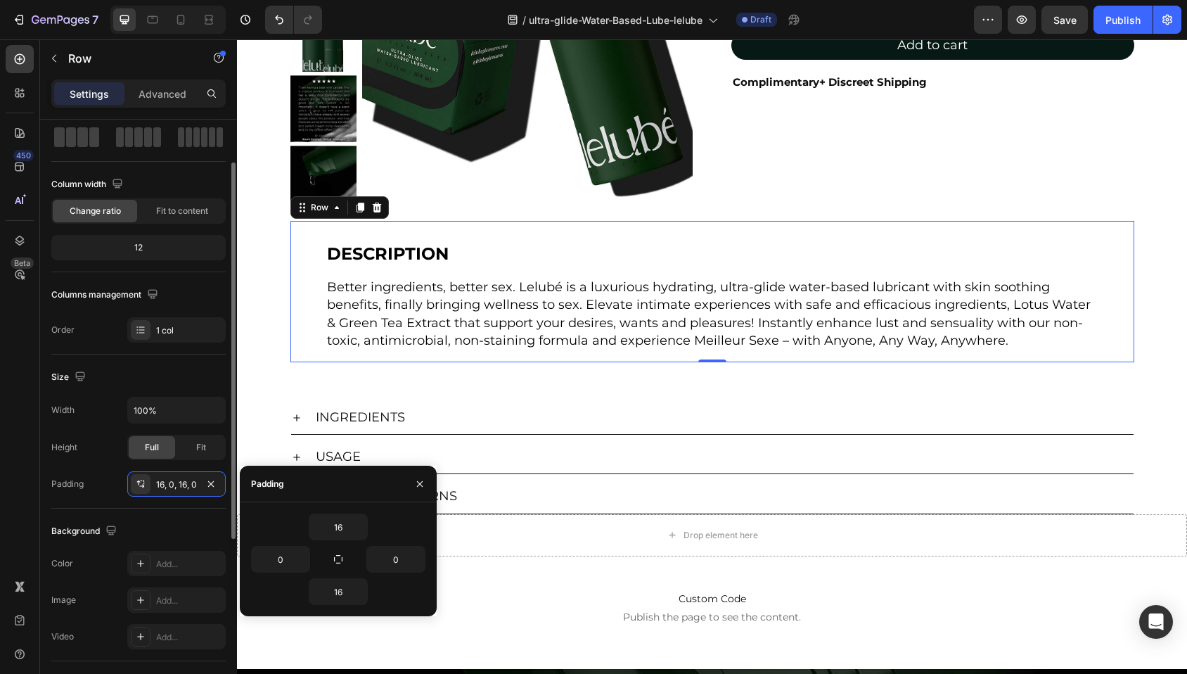
click at [91, 456] on div "Height Full Fit" at bounding box center [138, 446] width 174 height 25
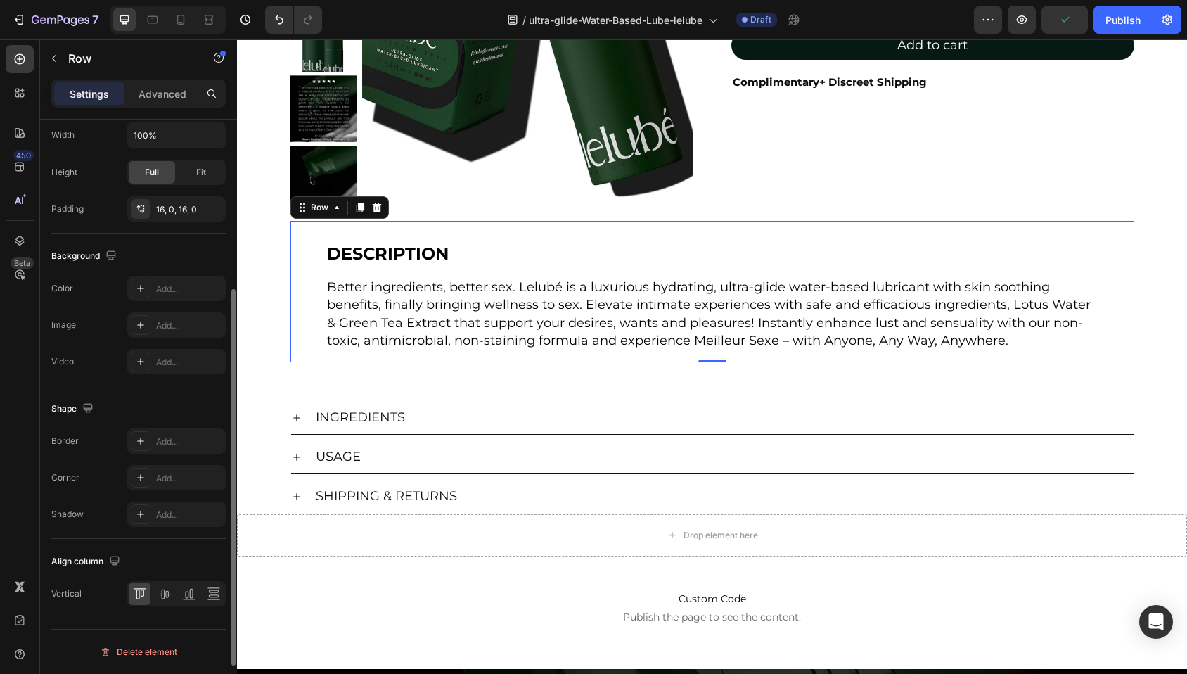
scroll to position [0, 0]
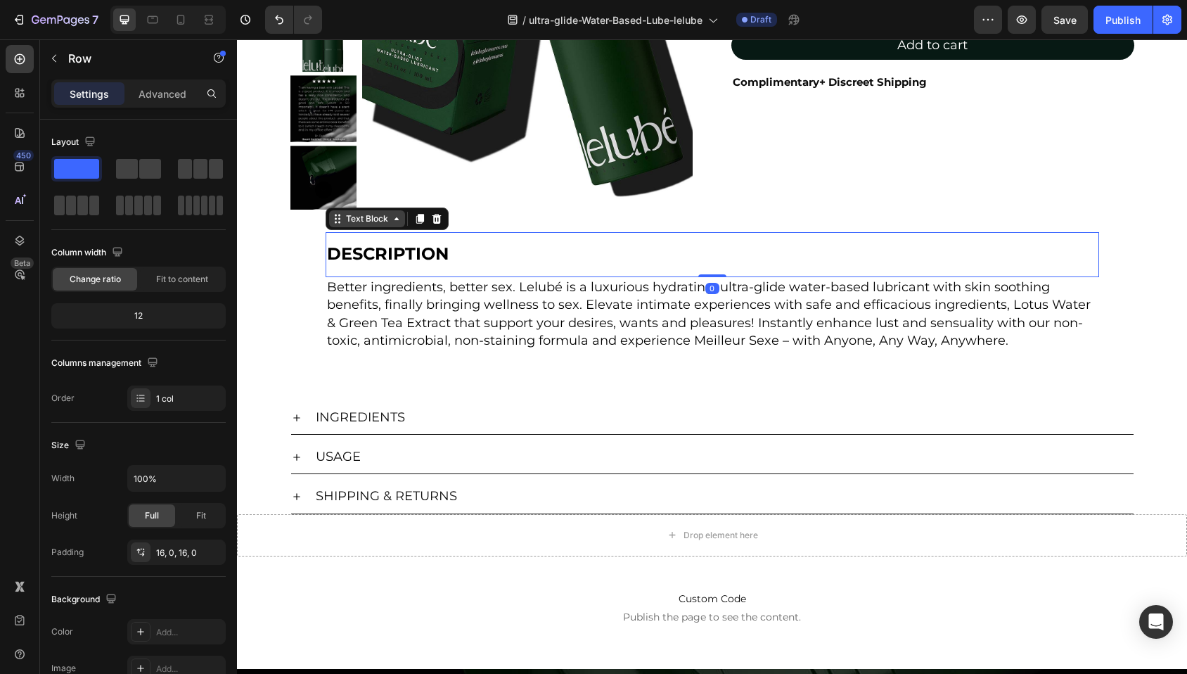
click at [360, 226] on div "Text Block" at bounding box center [387, 218] width 123 height 22
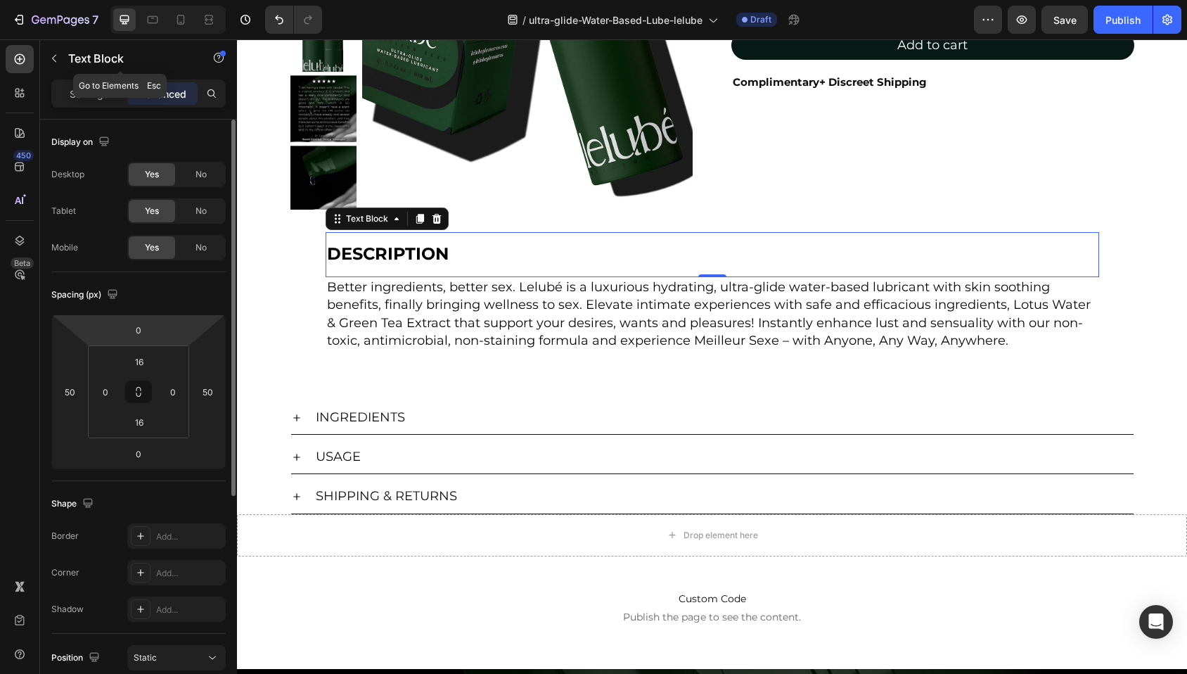
click at [94, 77] on div "Text Block" at bounding box center [120, 59] width 160 height 40
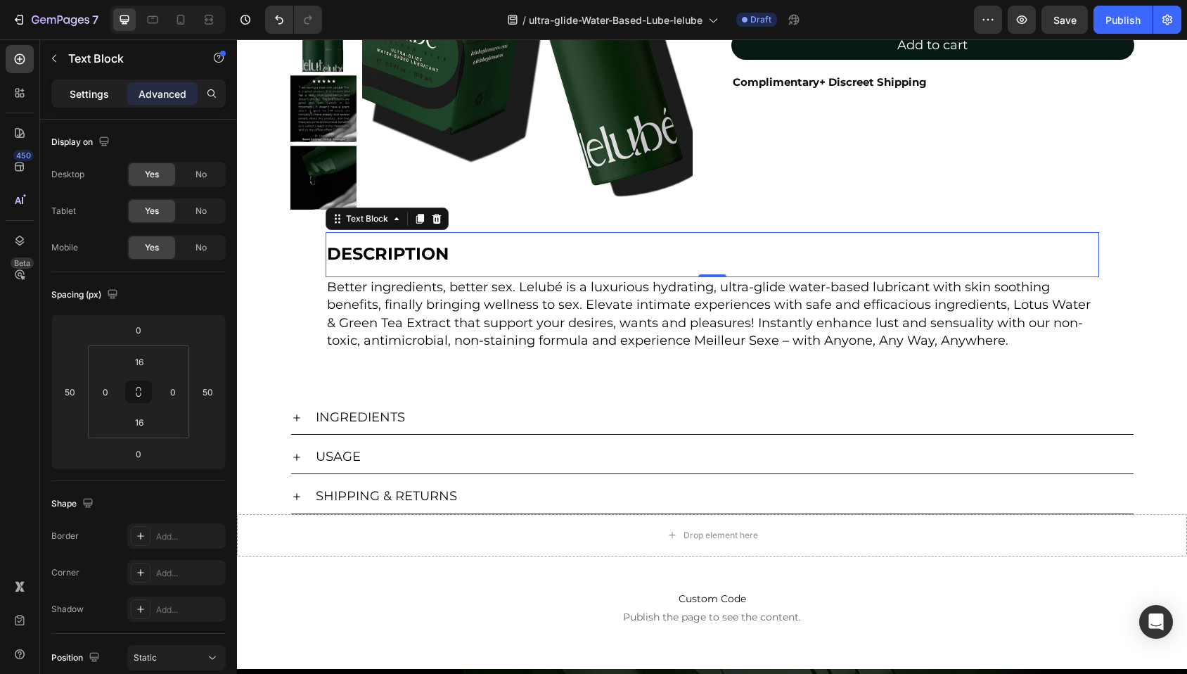
click at [95, 87] on p "Settings" at bounding box center [89, 93] width 39 height 15
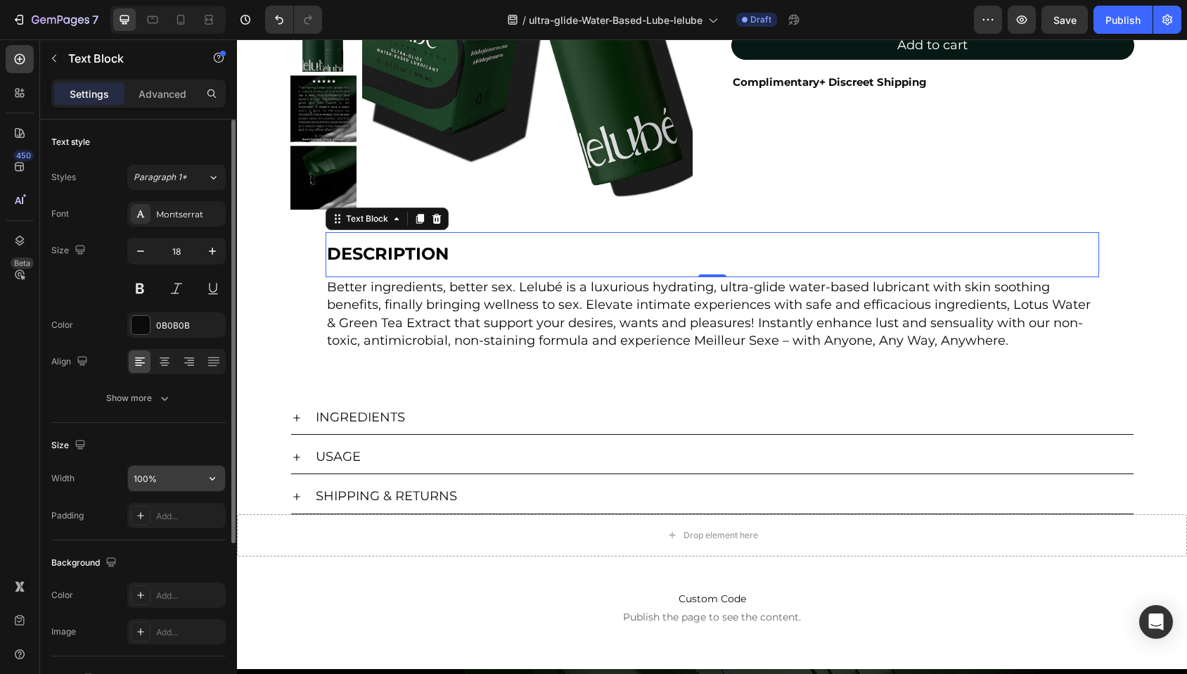
click at [177, 481] on input "100%" at bounding box center [176, 477] width 97 height 25
click at [190, 441] on div "Size" at bounding box center [138, 445] width 174 height 22
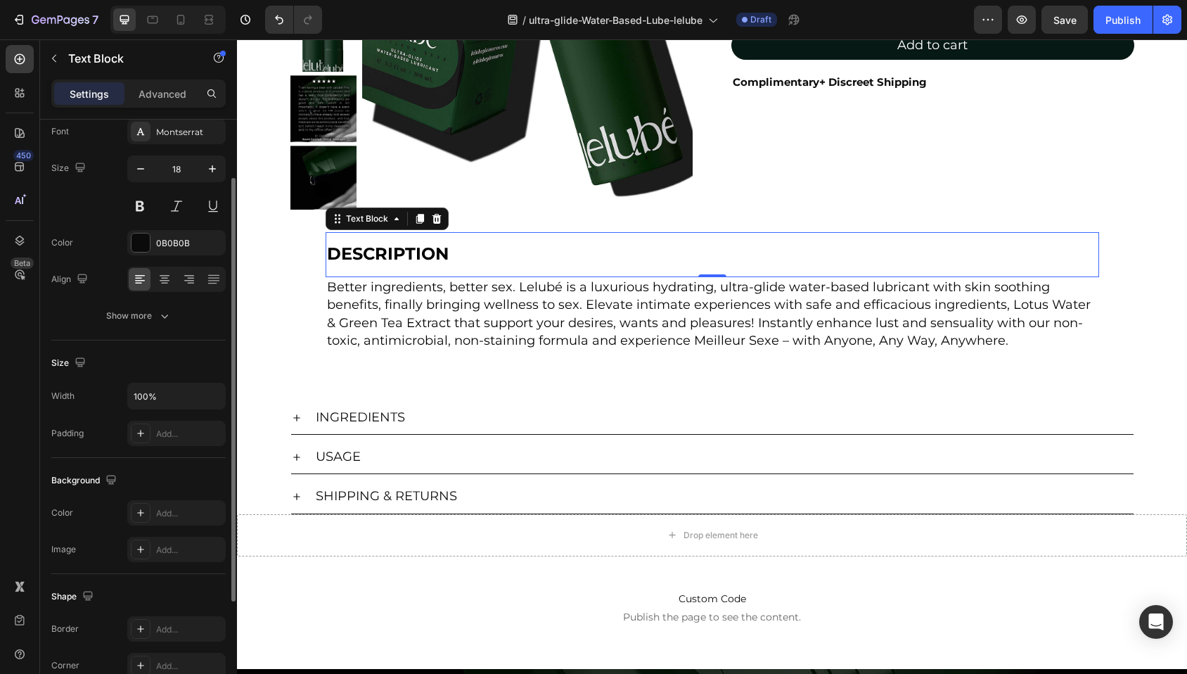
scroll to position [239, 0]
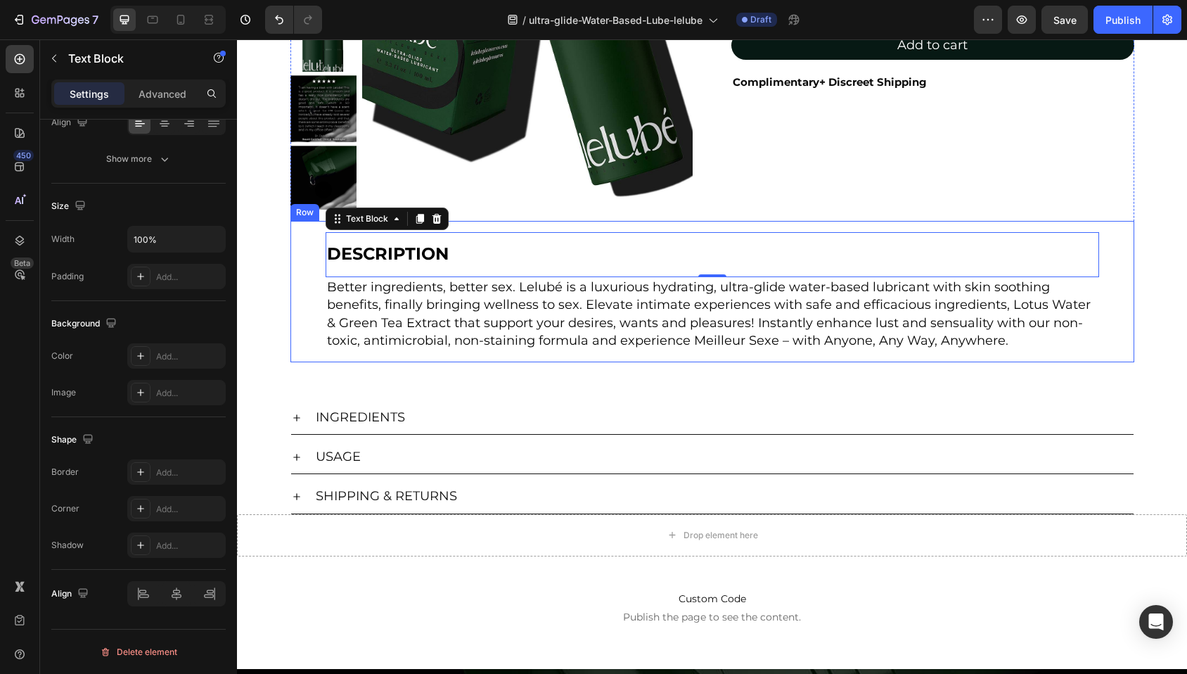
click at [297, 355] on div "DESCRIPTION Text Block 0 Better ingredients, better sex. Lelubé is a luxurious …" at bounding box center [712, 291] width 844 height 141
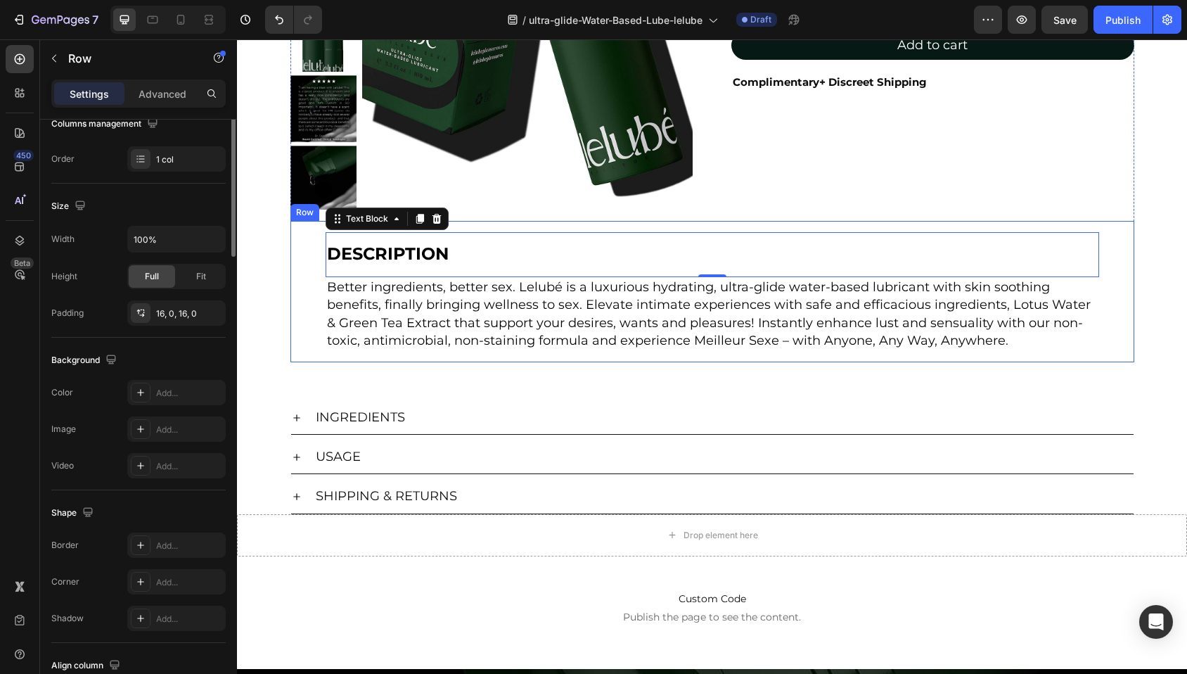
scroll to position [0, 0]
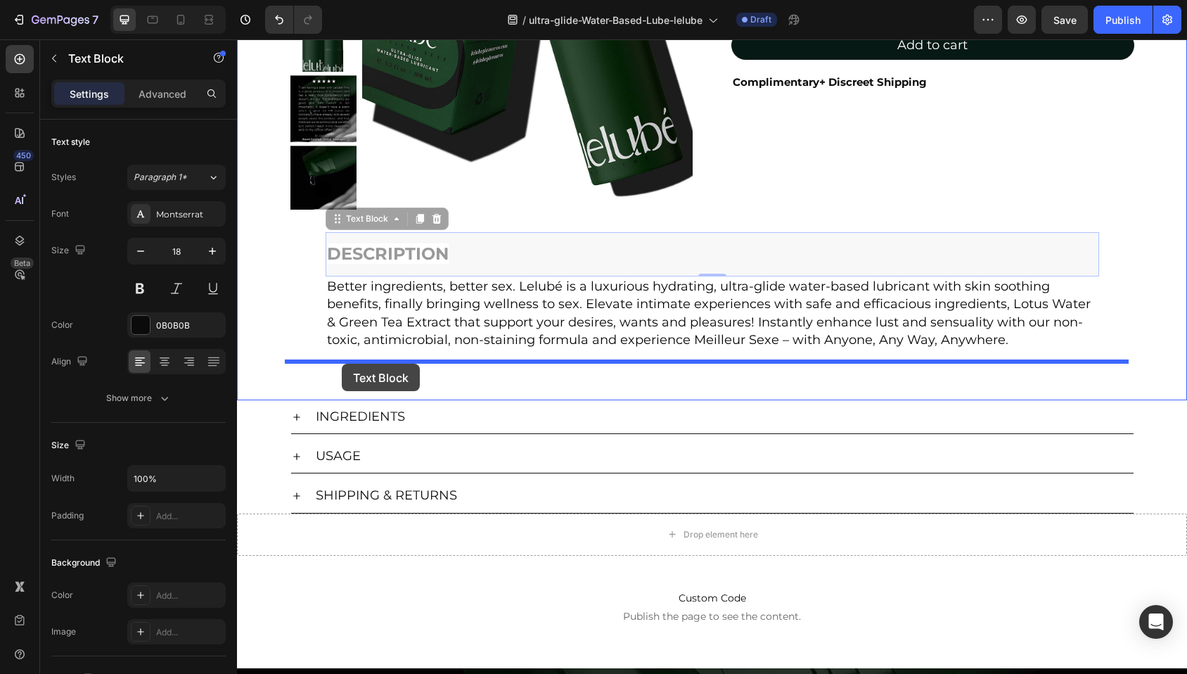
drag, startPoint x: 337, startPoint y: 223, endPoint x: 342, endPoint y: 363, distance: 140.7
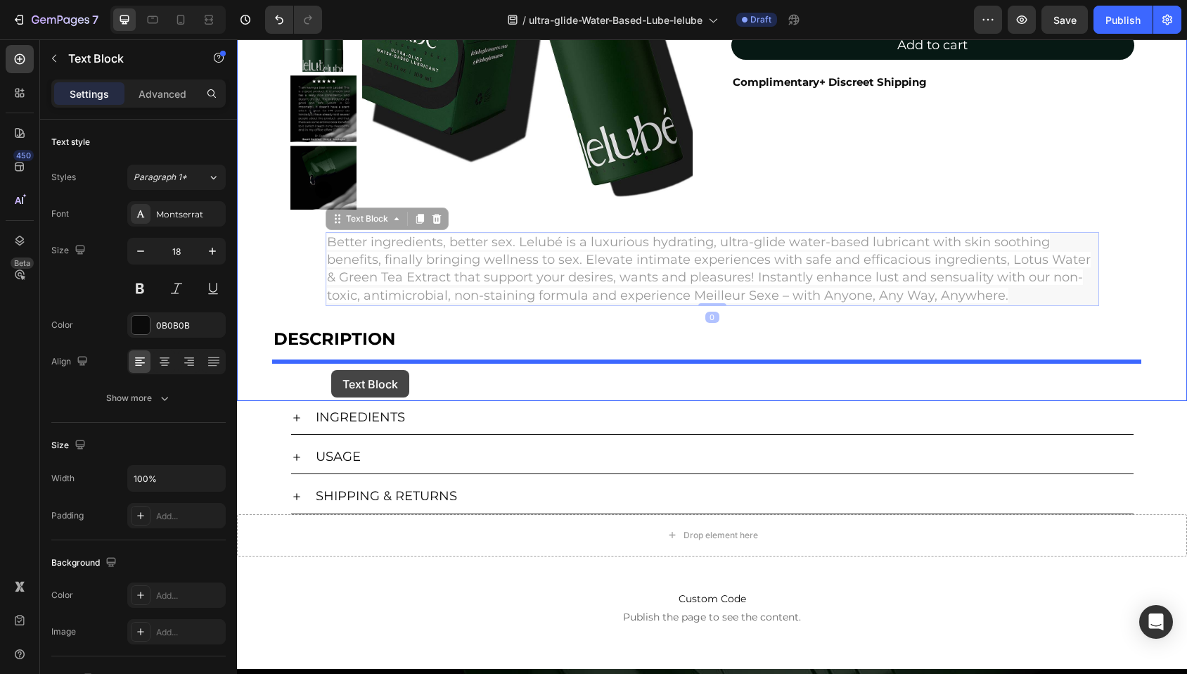
drag, startPoint x: 347, startPoint y: 224, endPoint x: 331, endPoint y: 370, distance: 146.4
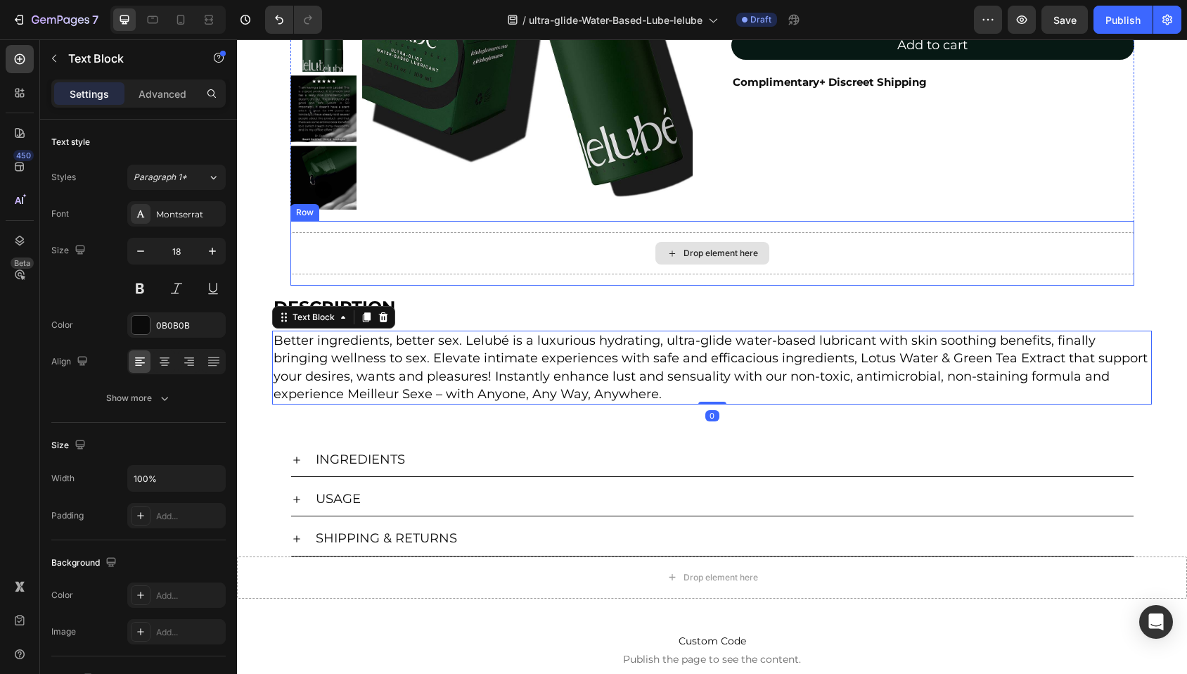
click at [306, 234] on div "Drop element here" at bounding box center [712, 253] width 844 height 42
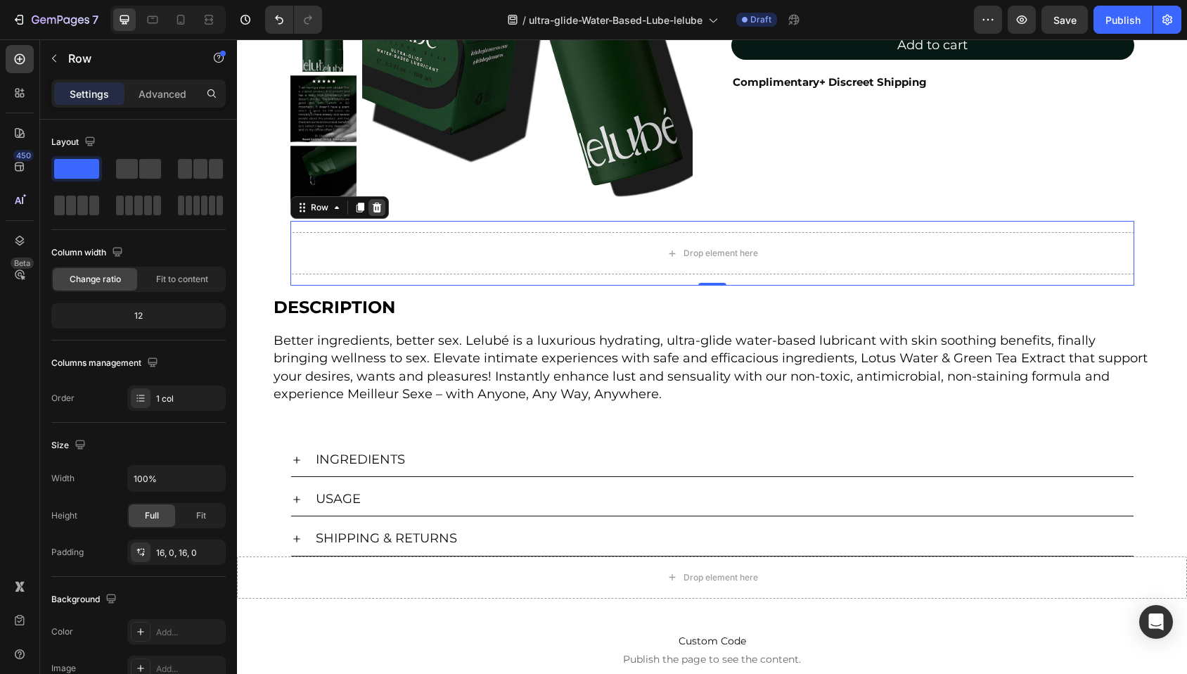
click at [373, 207] on icon at bounding box center [376, 207] width 9 height 10
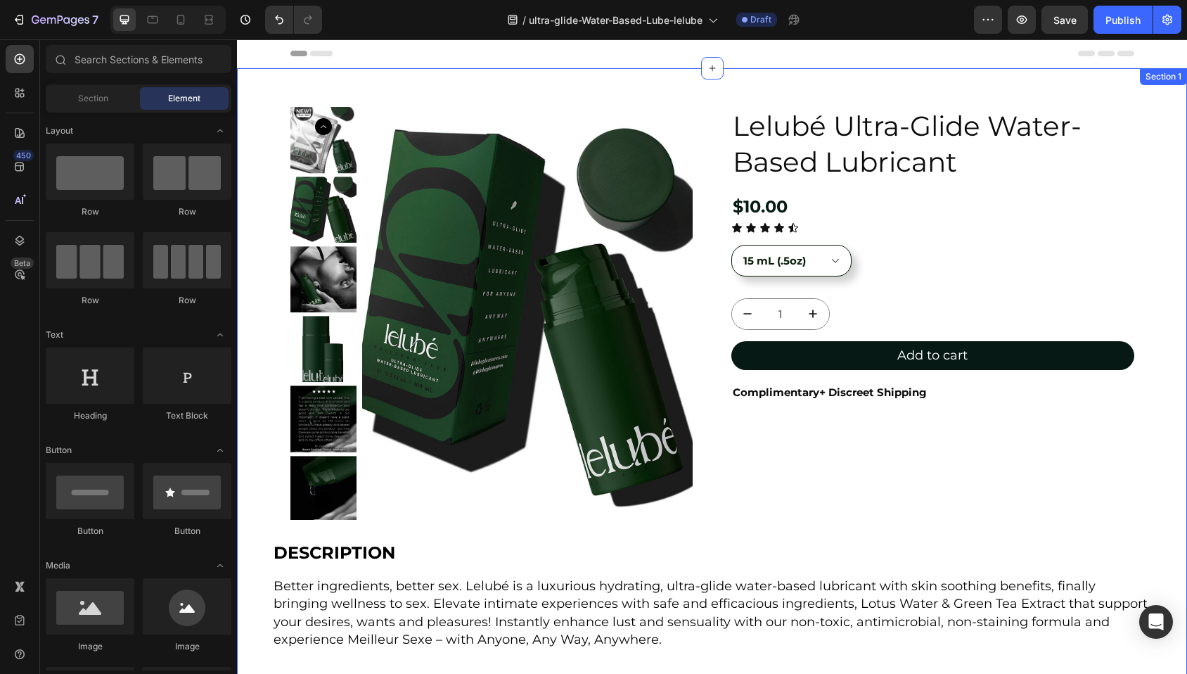
click at [264, 320] on div "Product Images Lelubé Ultra-Glide Water-Based Lubricant Product Title $10.00 Pr…" at bounding box center [712, 378] width 950 height 543
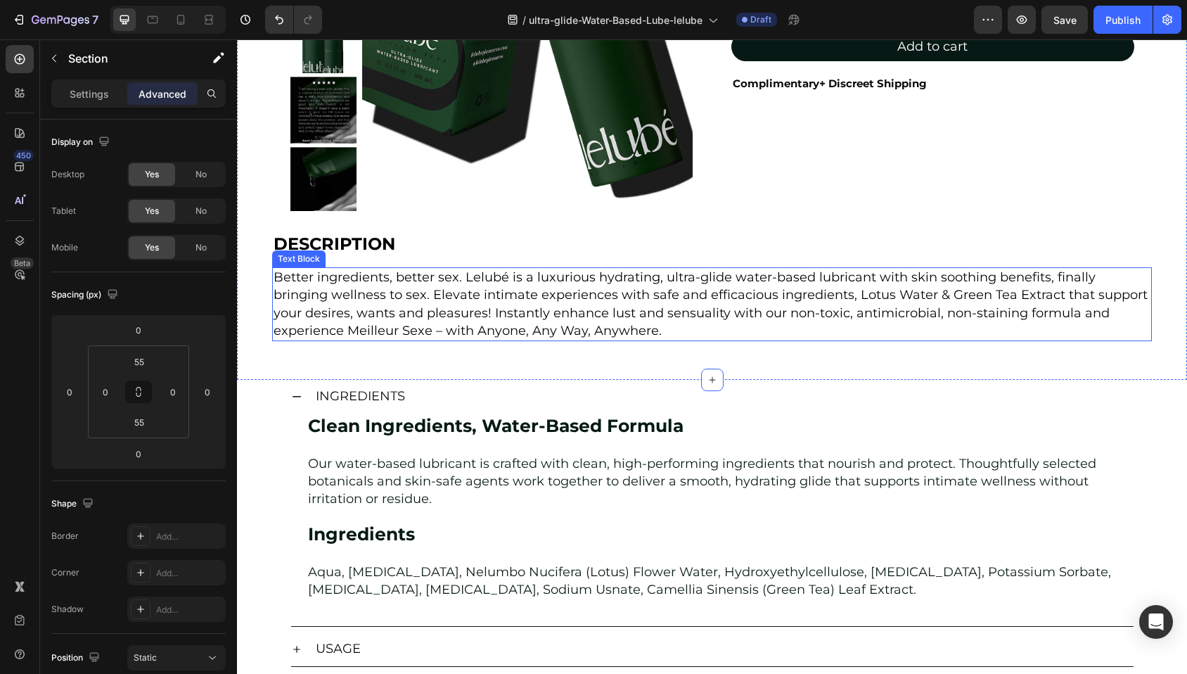
scroll to position [354, 0]
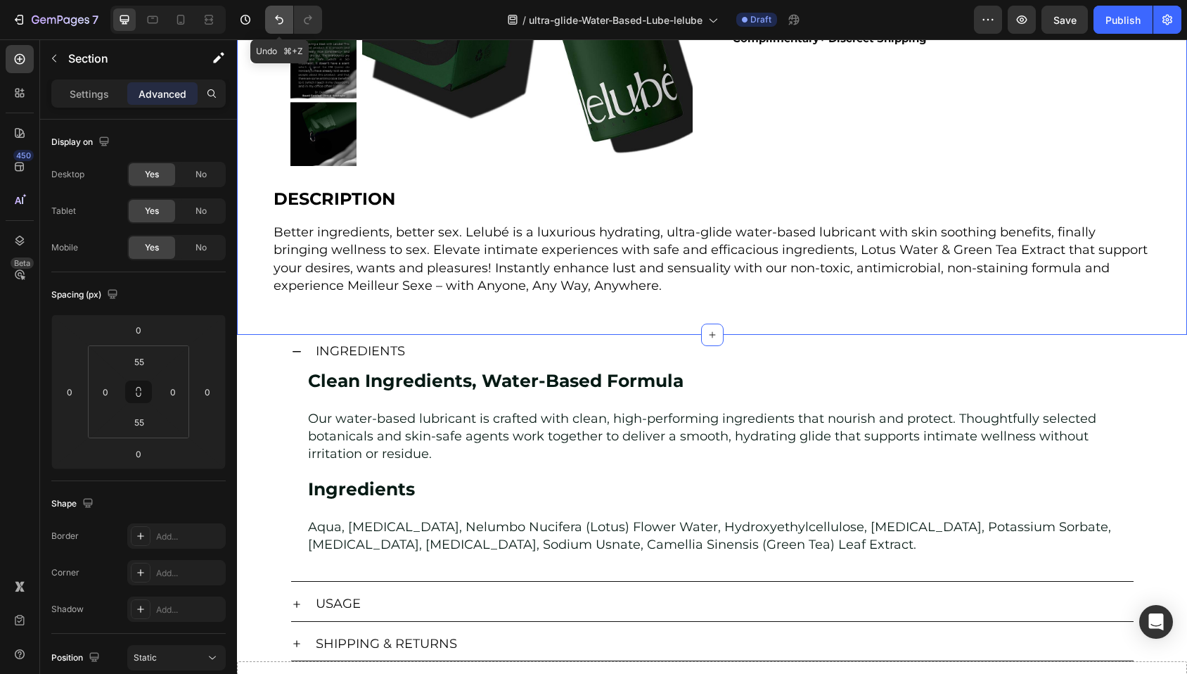
click at [276, 19] on icon "Undo/Redo" at bounding box center [279, 20] width 14 height 14
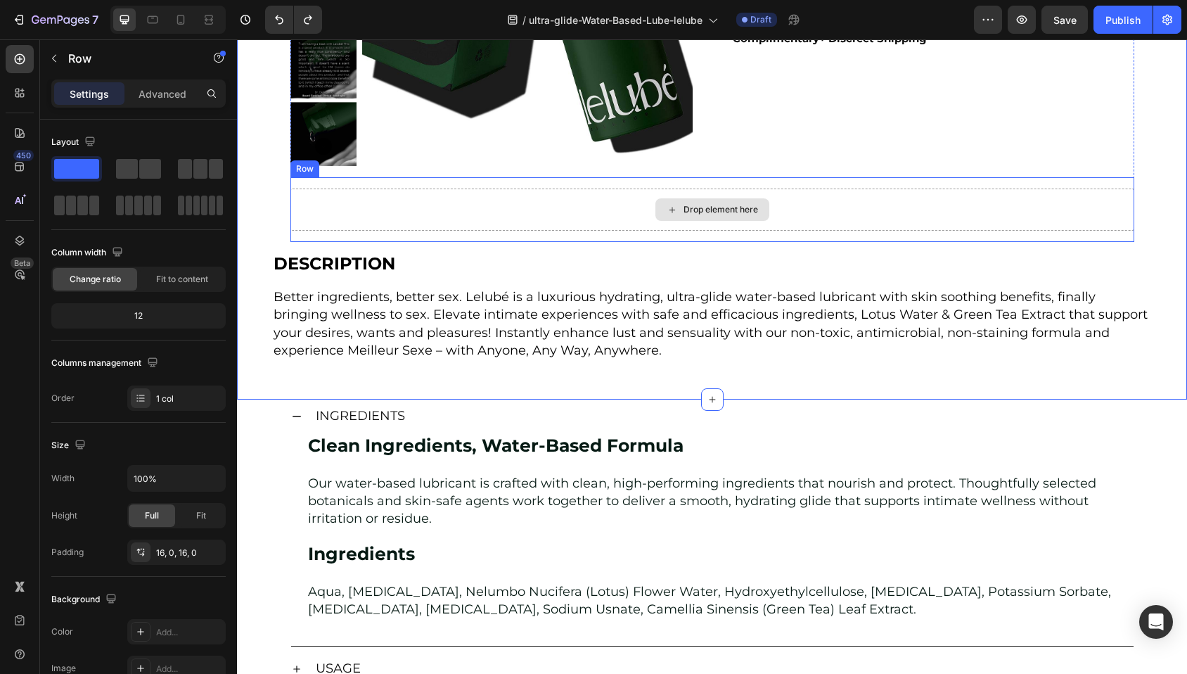
click at [350, 199] on div "Drop element here" at bounding box center [712, 209] width 844 height 42
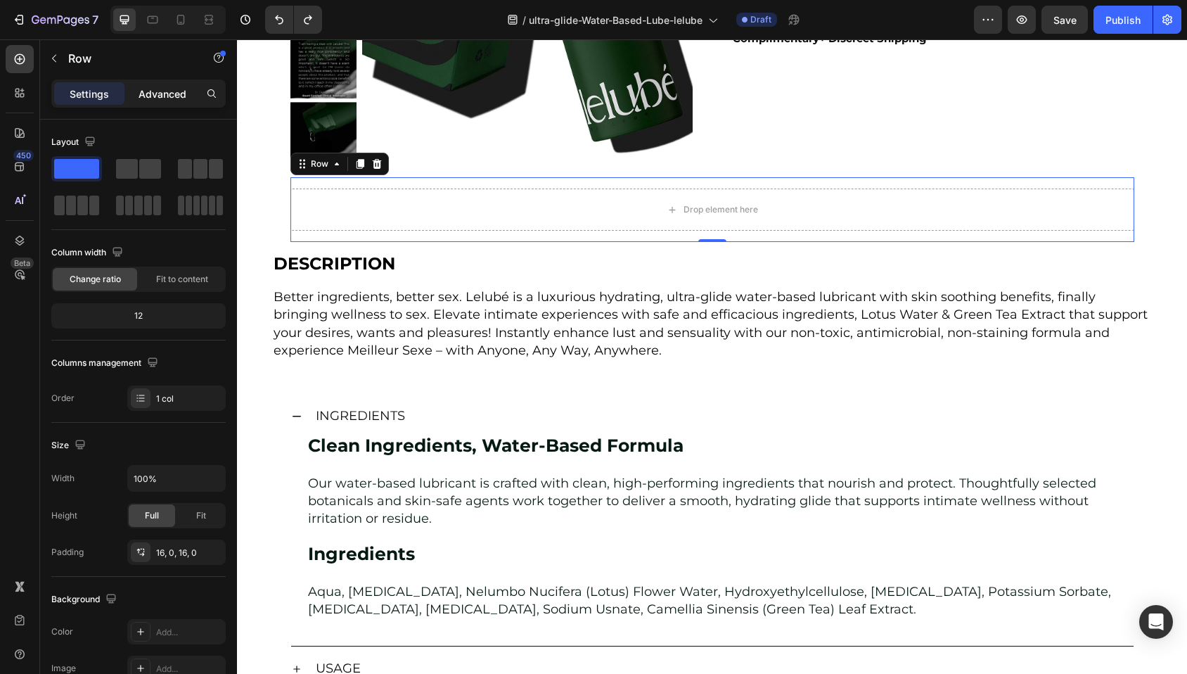
click at [157, 97] on p "Advanced" at bounding box center [163, 93] width 48 height 15
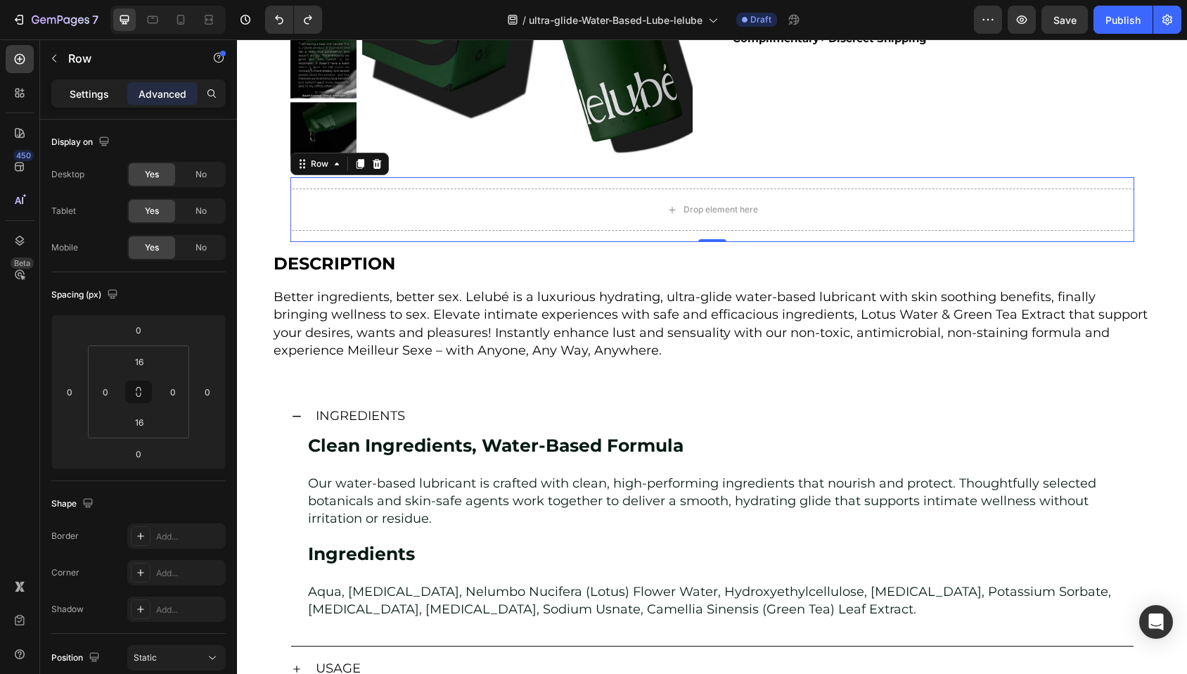
click at [101, 89] on p "Settings" at bounding box center [89, 93] width 39 height 15
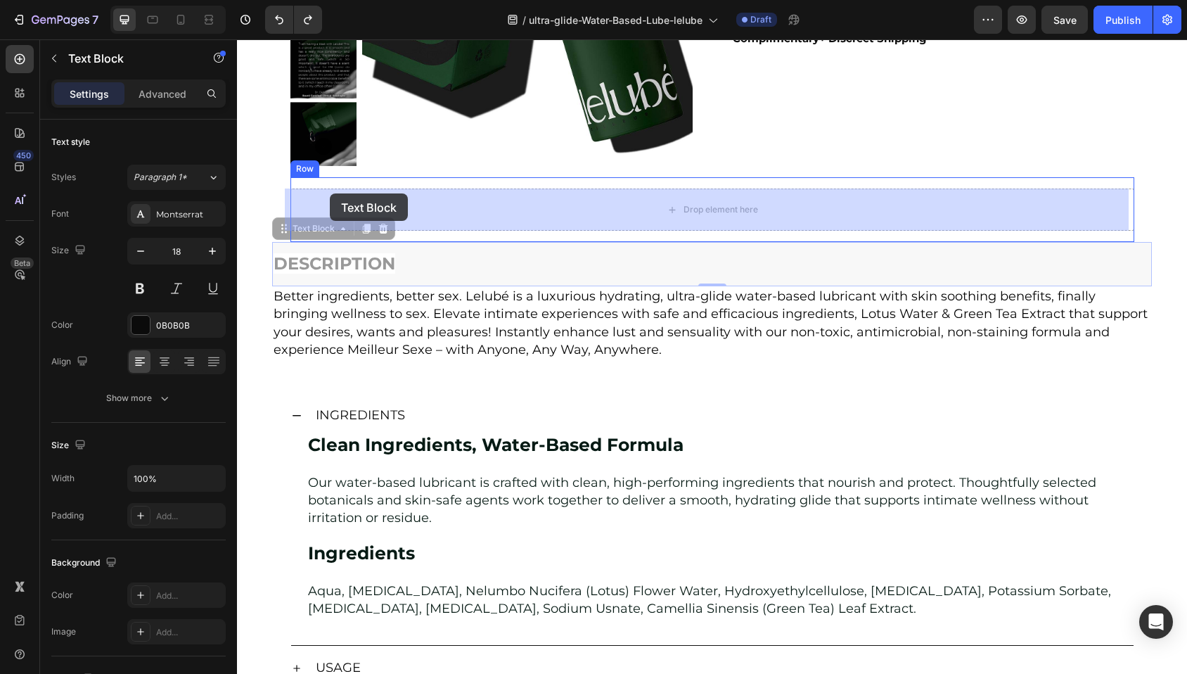
drag, startPoint x: 323, startPoint y: 264, endPoint x: 330, endPoint y: 193, distance: 71.4
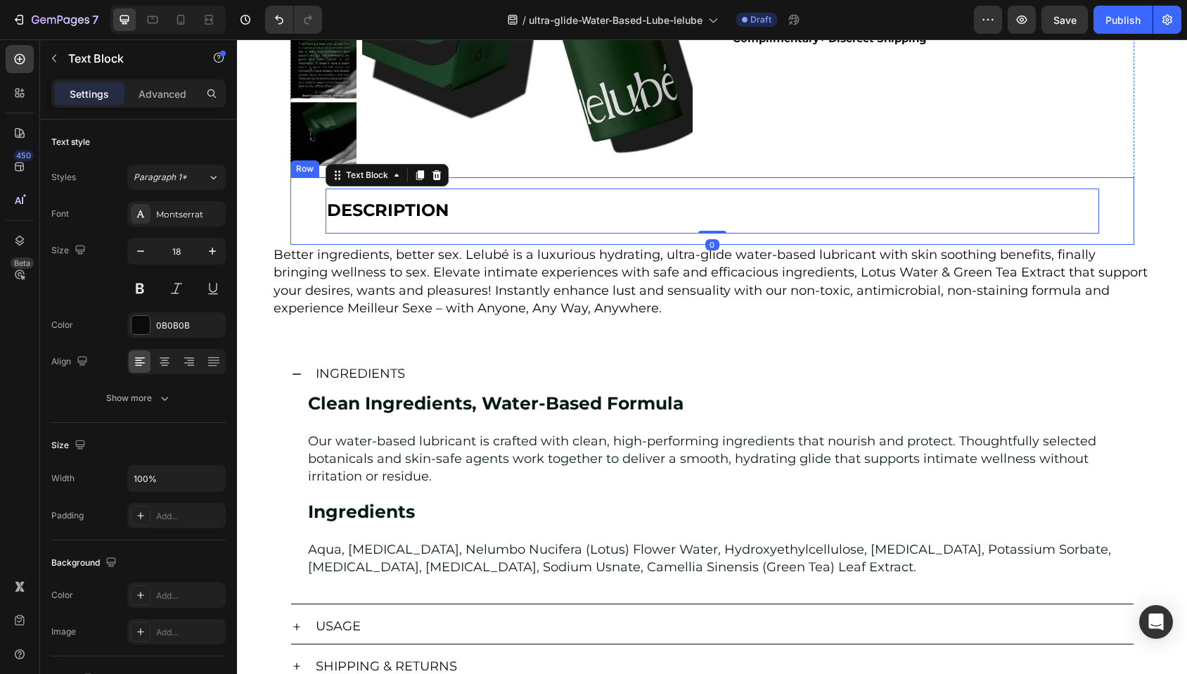
click at [291, 212] on div "DESCRIPTION Text Block 0" at bounding box center [712, 210] width 844 height 45
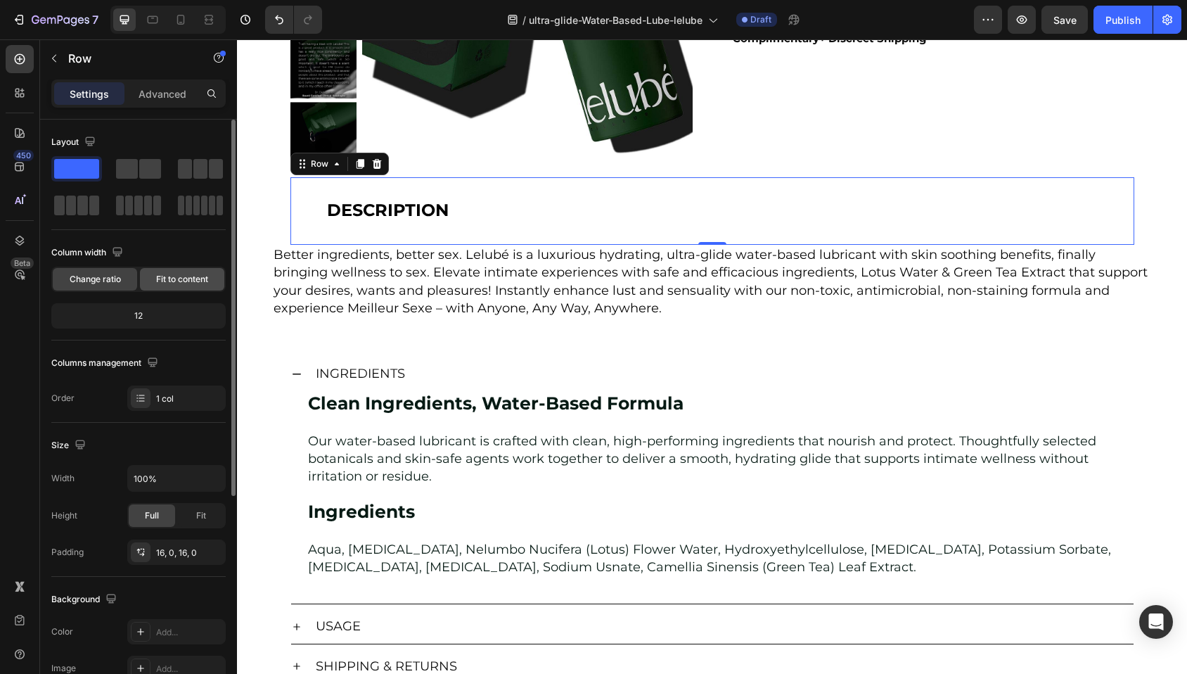
click at [162, 281] on span "Fit to content" at bounding box center [182, 279] width 52 height 13
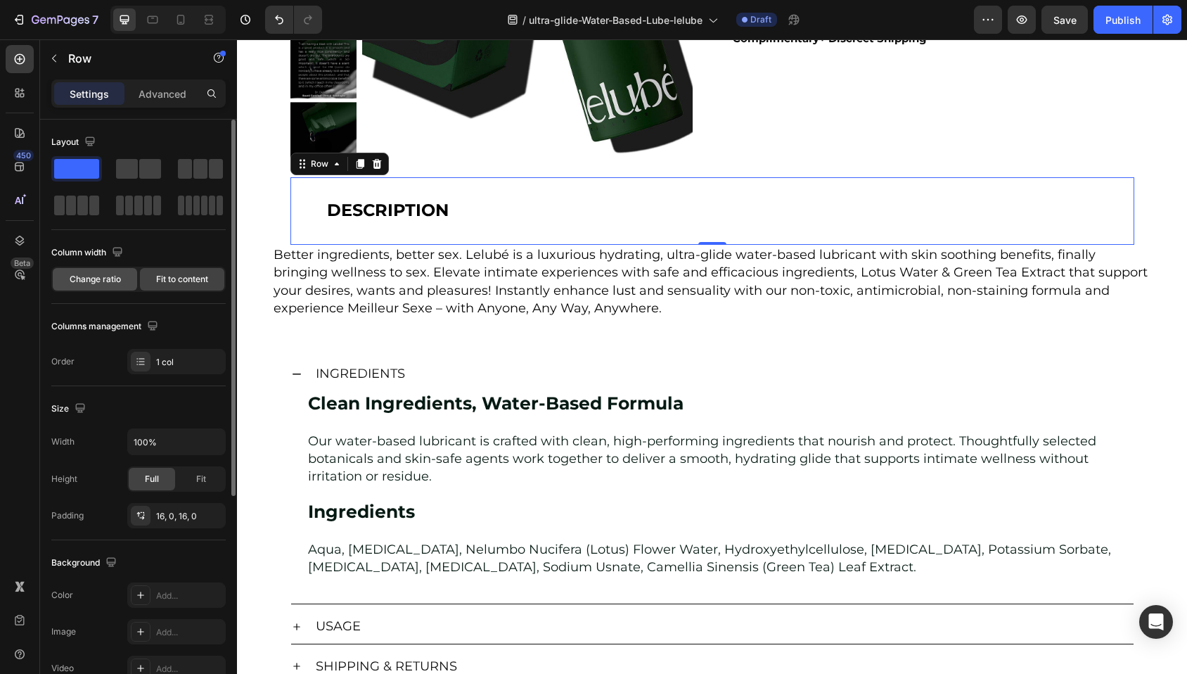
click at [104, 280] on span "Change ratio" at bounding box center [95, 279] width 51 height 13
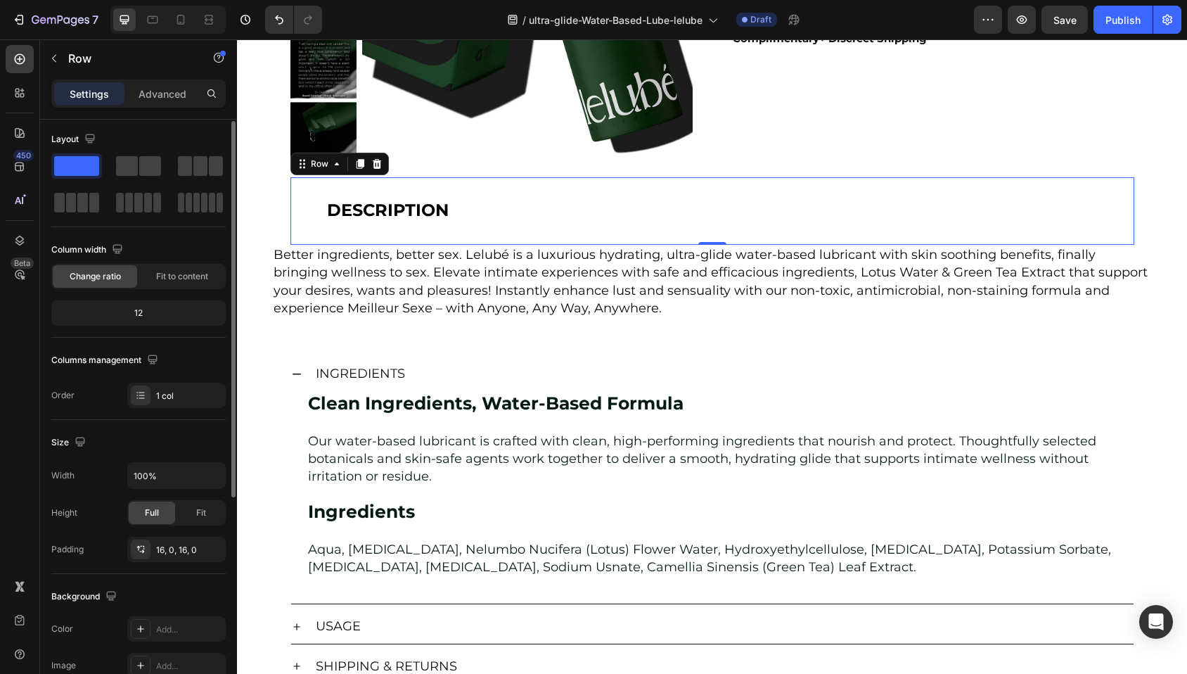
scroll to position [89, 0]
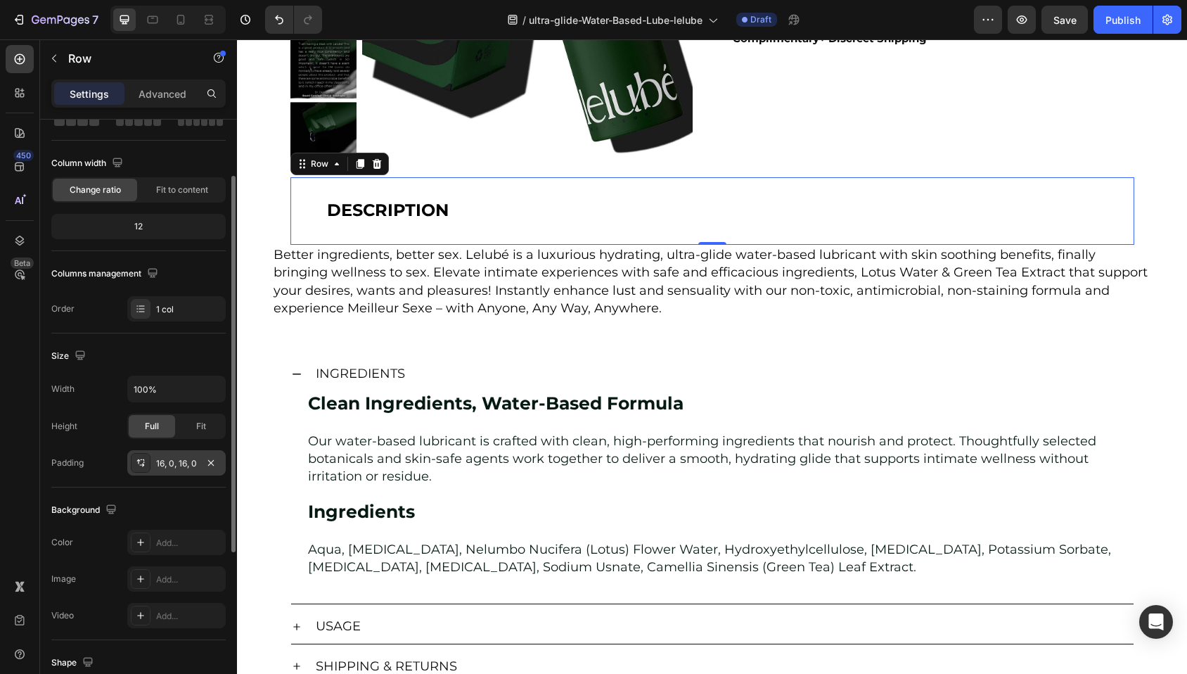
click at [136, 465] on icon at bounding box center [140, 462] width 11 height 11
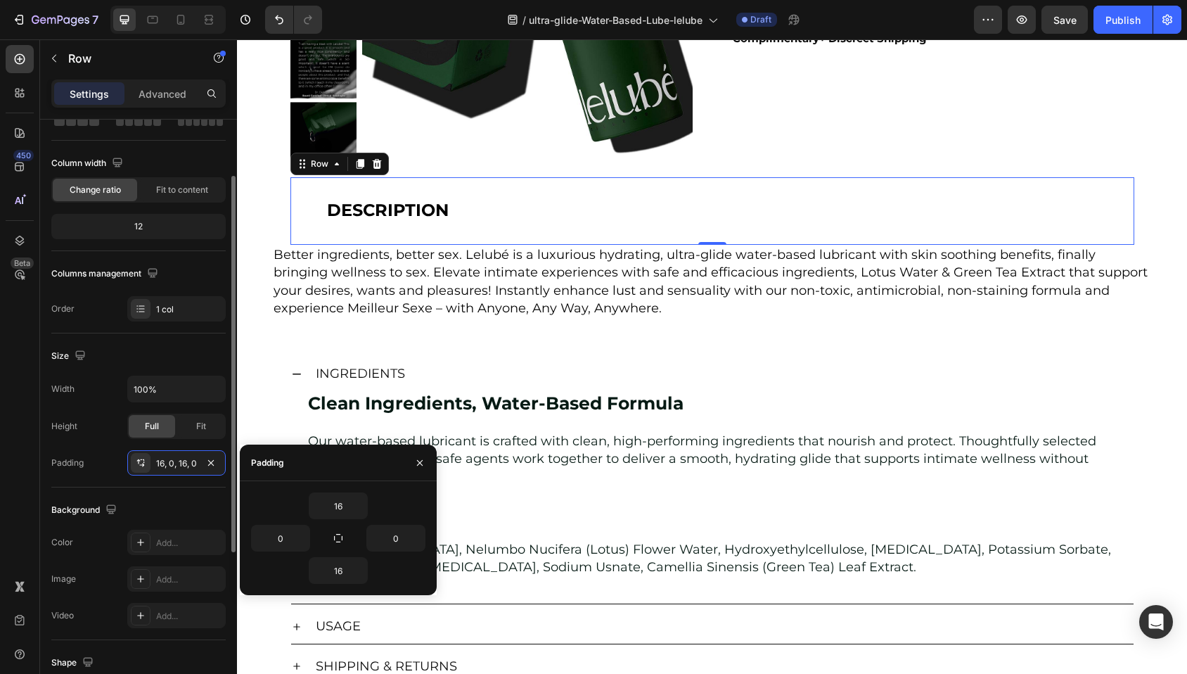
click at [112, 456] on div "Padding 16, 0, 16, 0" at bounding box center [138, 462] width 174 height 25
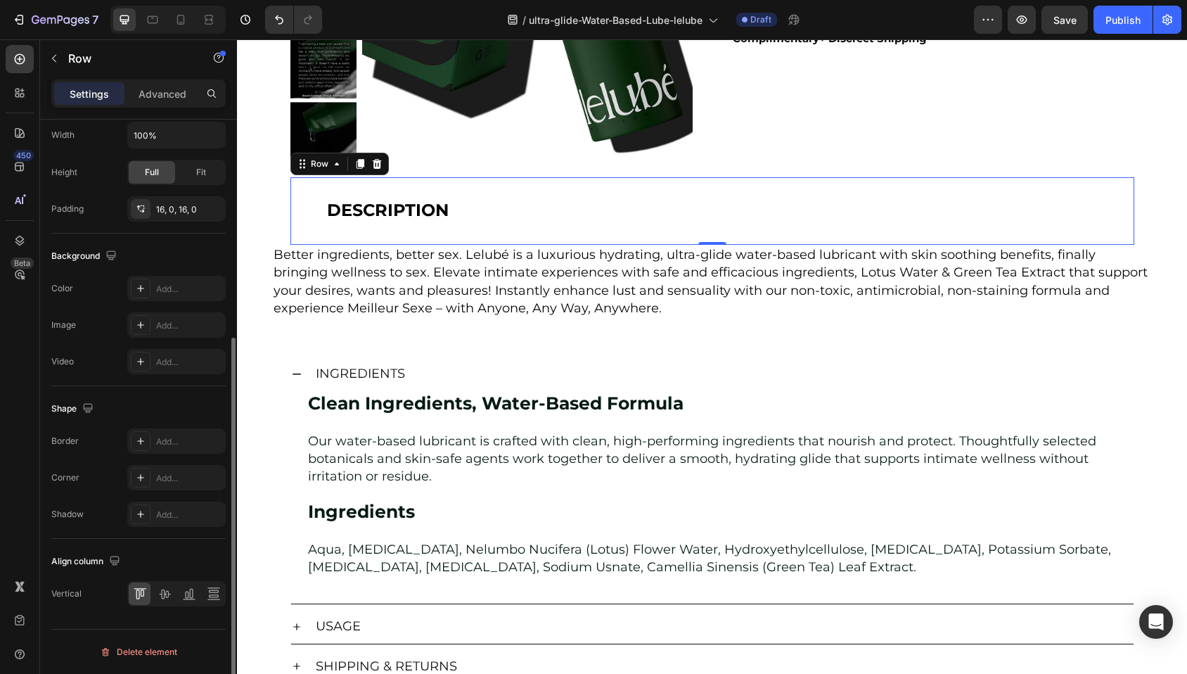
scroll to position [0, 0]
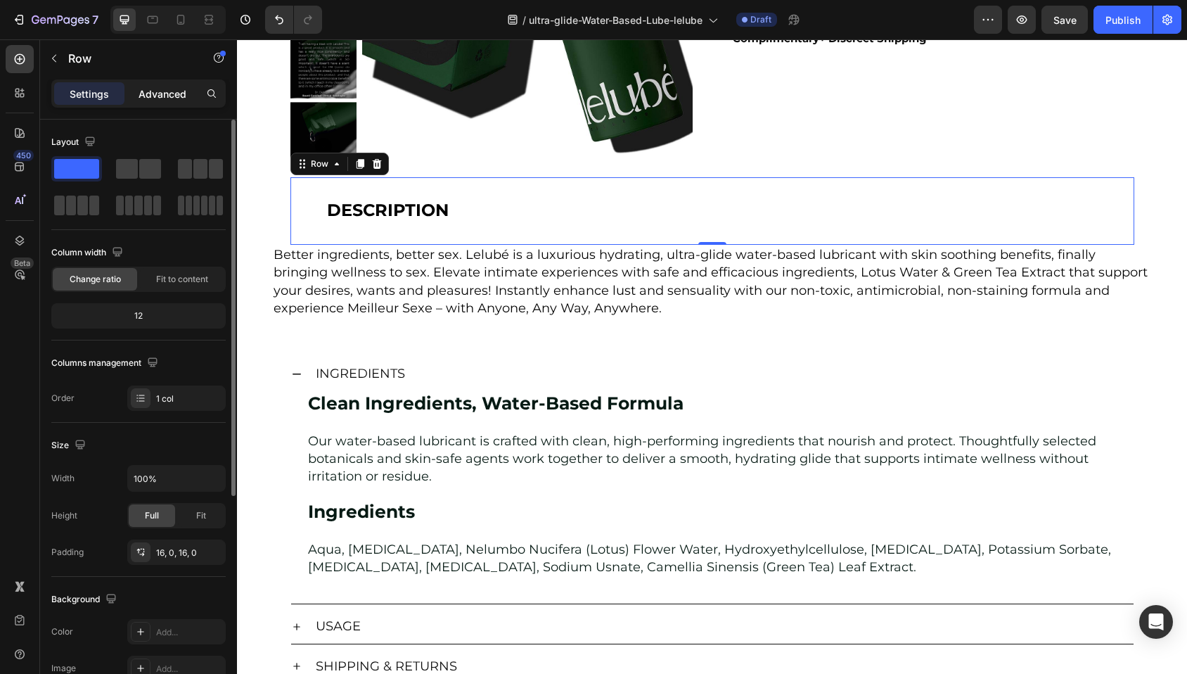
click at [162, 94] on p "Advanced" at bounding box center [163, 93] width 48 height 15
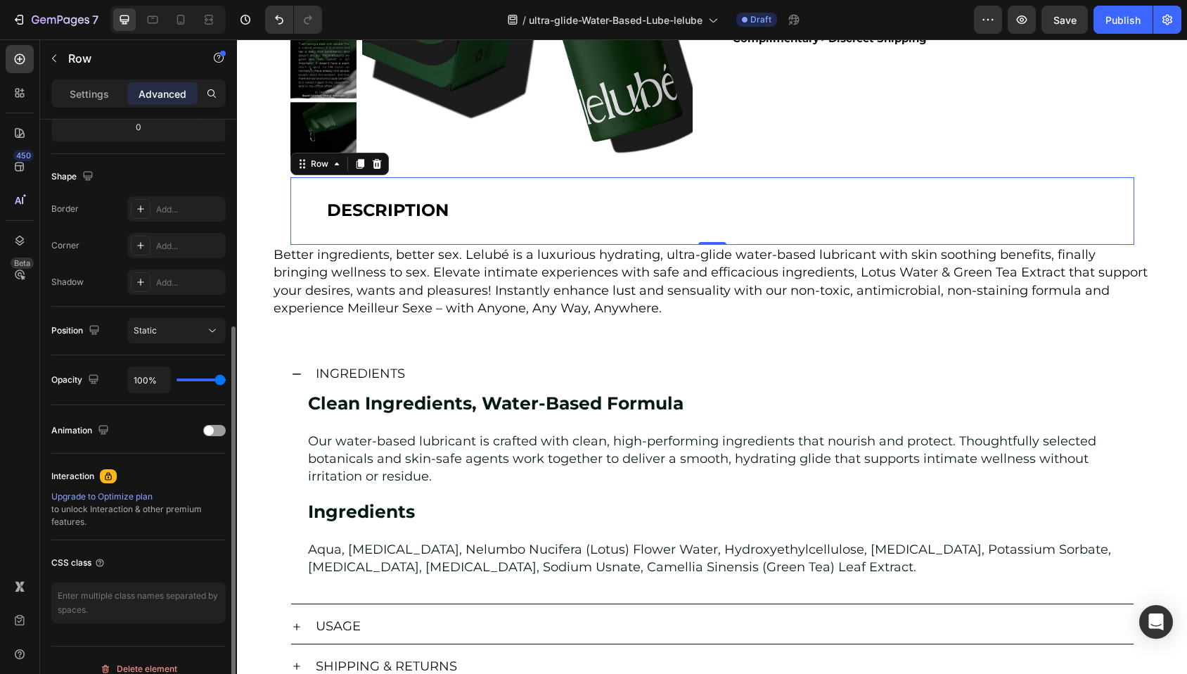
scroll to position [344, 0]
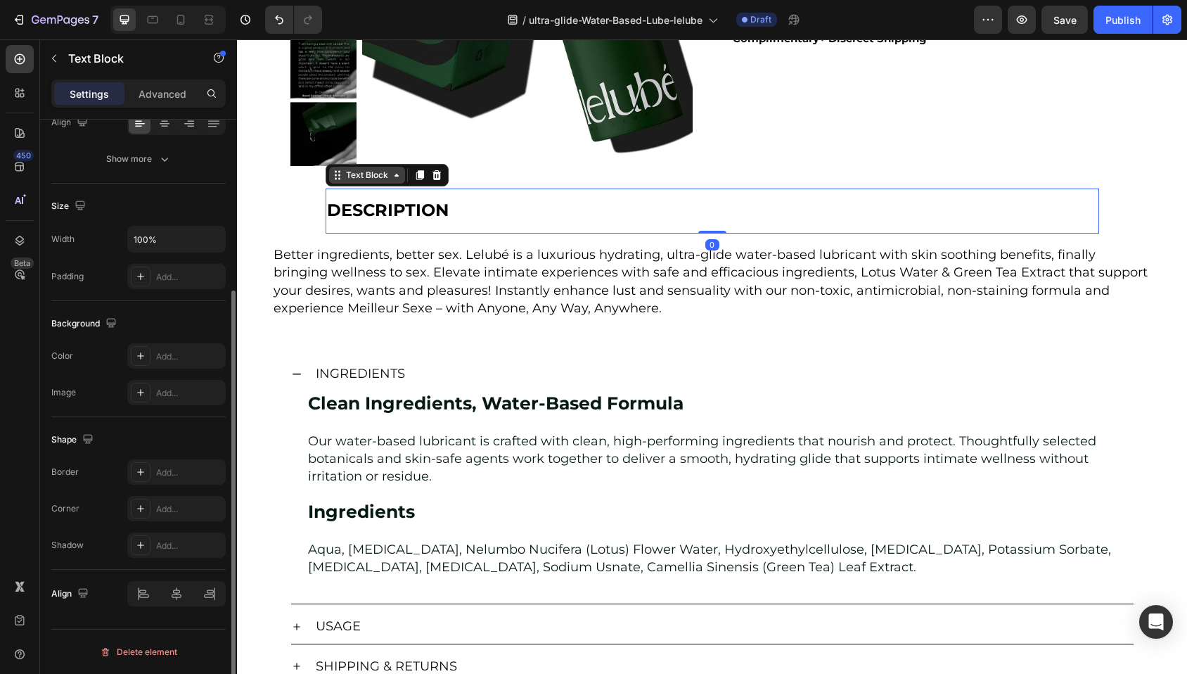
click at [351, 185] on div "Text Block" at bounding box center [387, 175] width 123 height 22
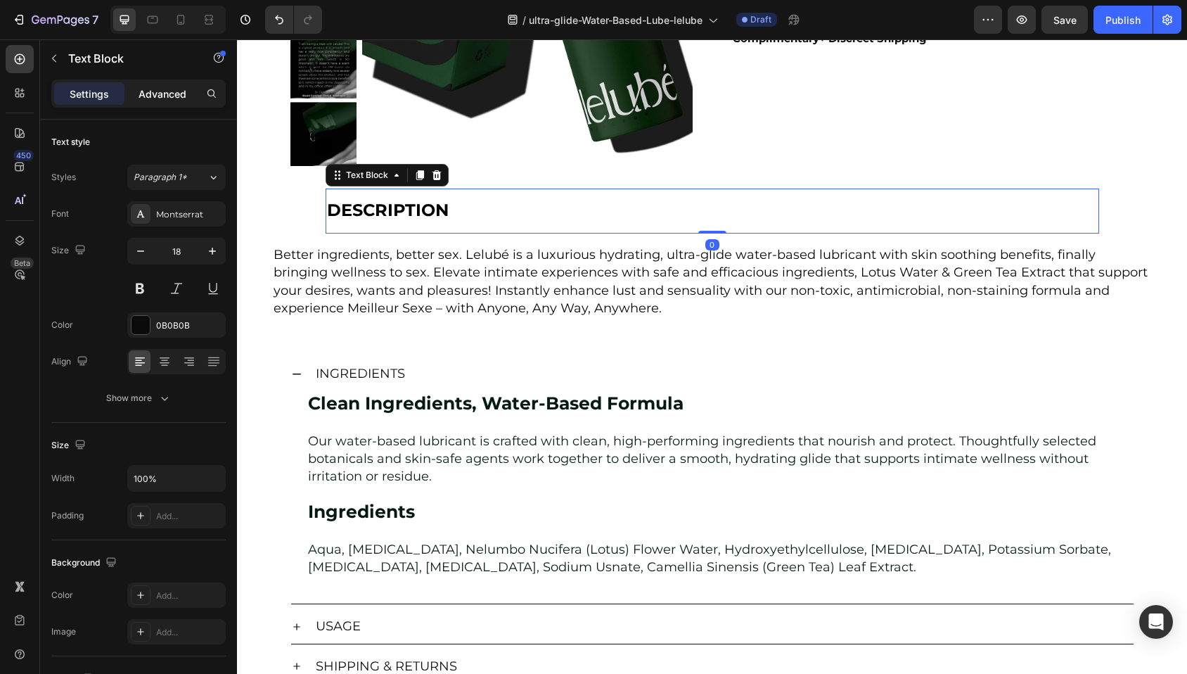
click at [180, 91] on p "Advanced" at bounding box center [163, 93] width 48 height 15
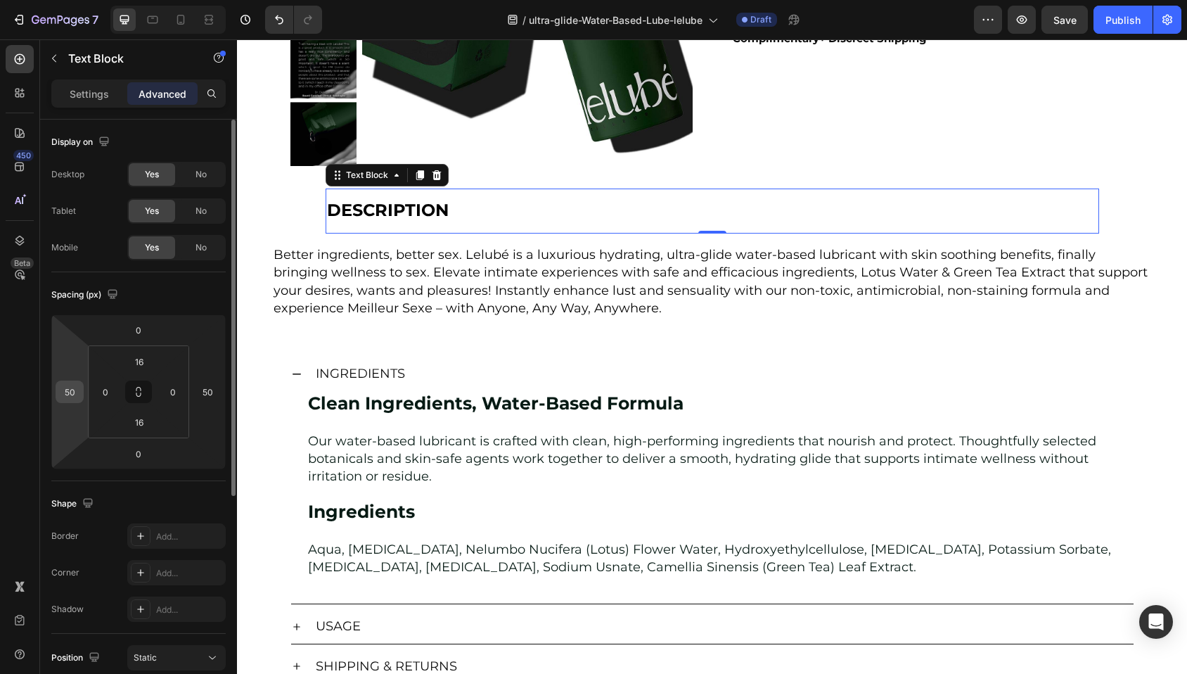
click at [76, 388] on input "50" at bounding box center [69, 391] width 21 height 21
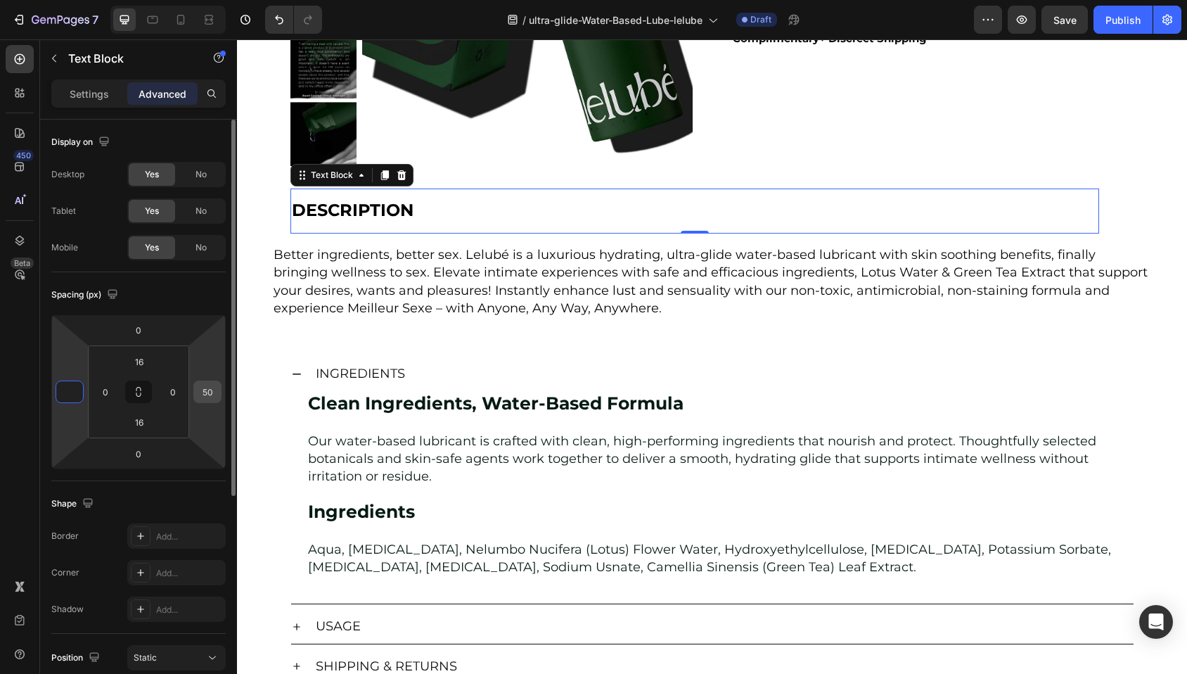
type input "0"
click at [212, 388] on input "50" at bounding box center [207, 391] width 21 height 21
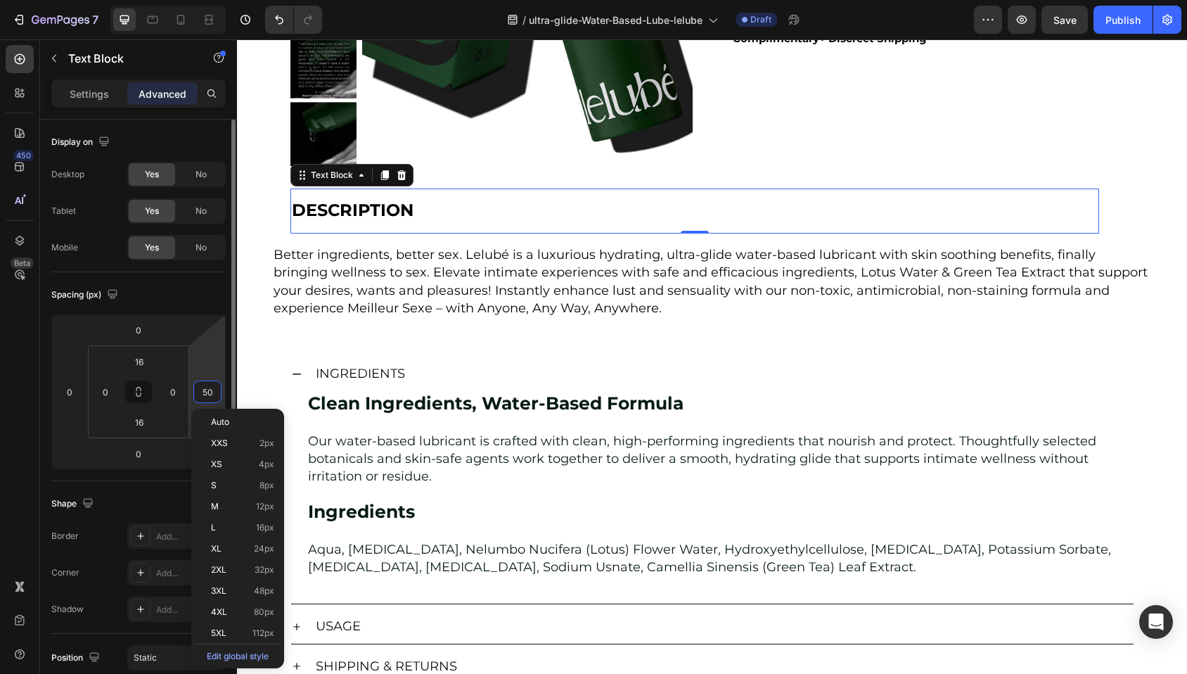
click at [212, 388] on input "50" at bounding box center [207, 391] width 21 height 21
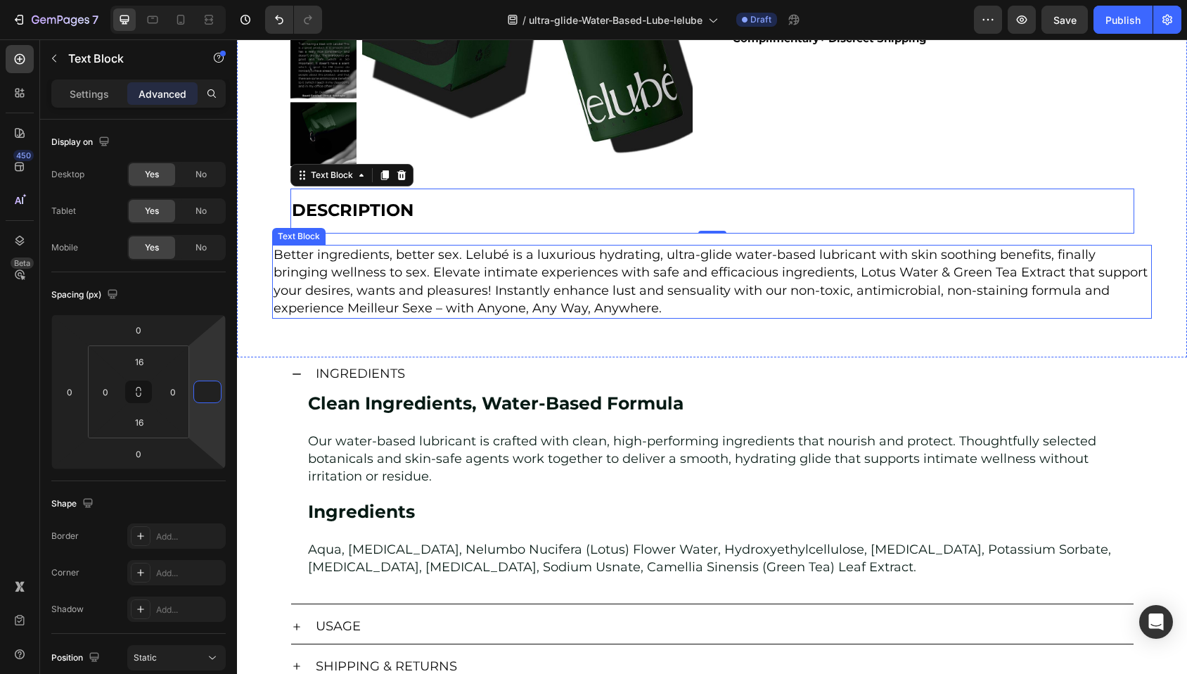
click at [352, 267] on span "Better ingredients, better sex. Lelubé is a luxurious hydrating, ultra-glide wa…" at bounding box center [710, 281] width 874 height 69
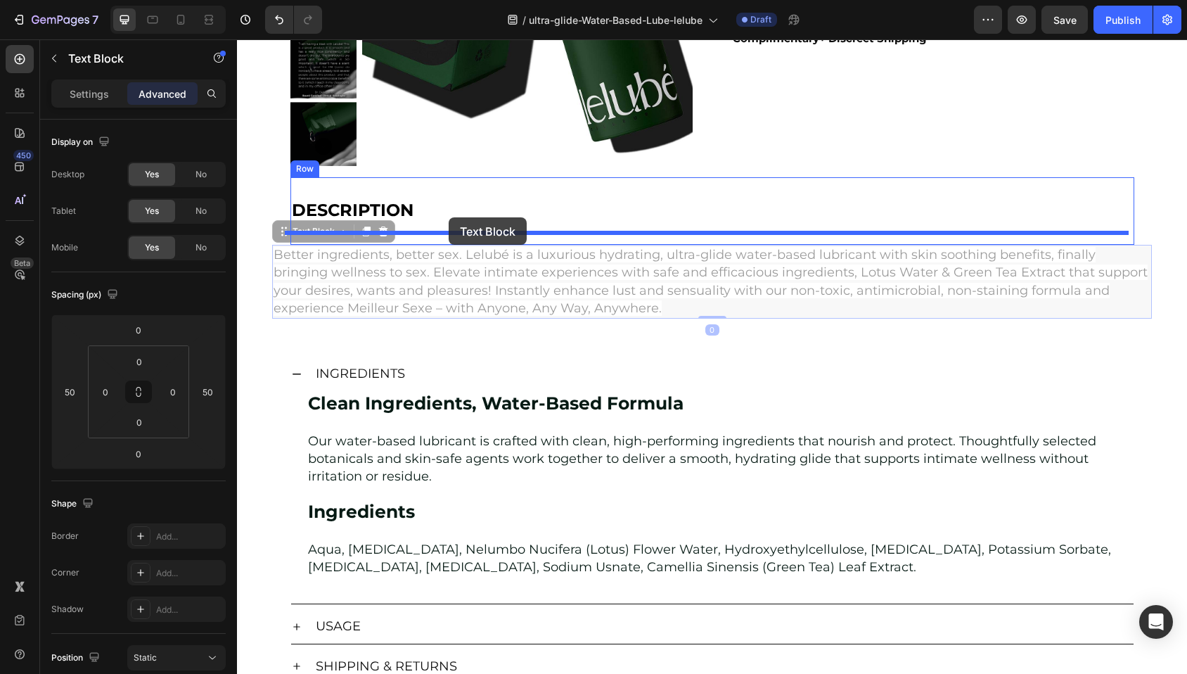
drag, startPoint x: 301, startPoint y: 232, endPoint x: 449, endPoint y: 217, distance: 148.4
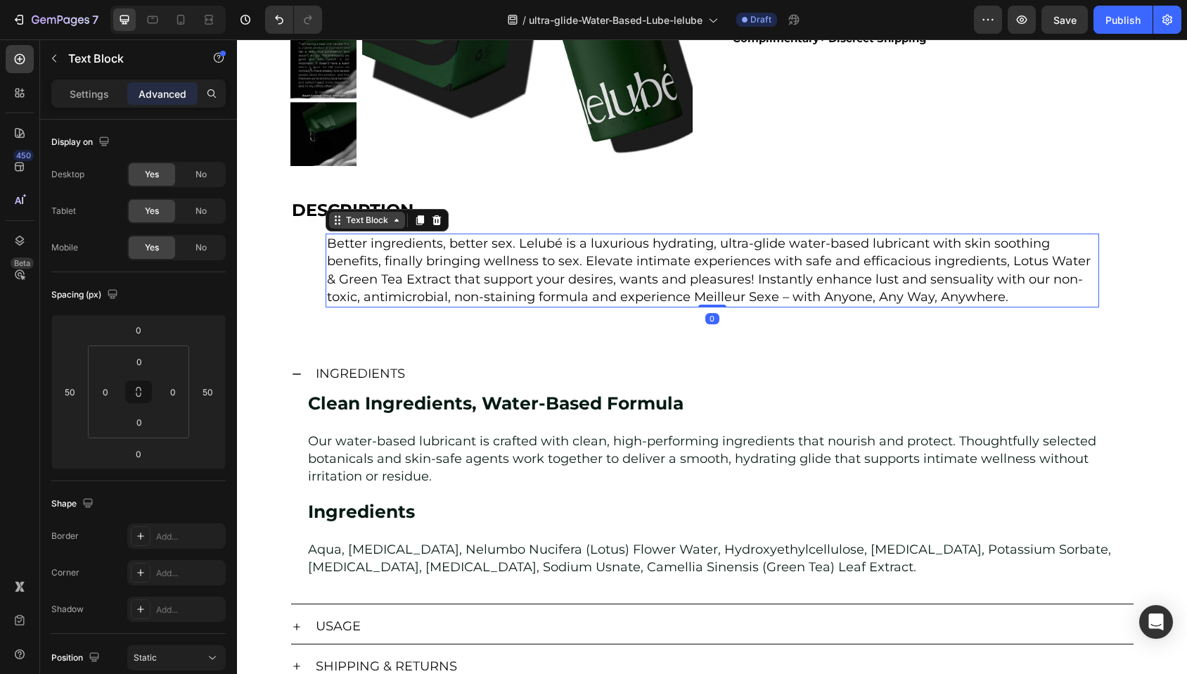
click at [348, 221] on div "Text Block" at bounding box center [367, 220] width 48 height 13
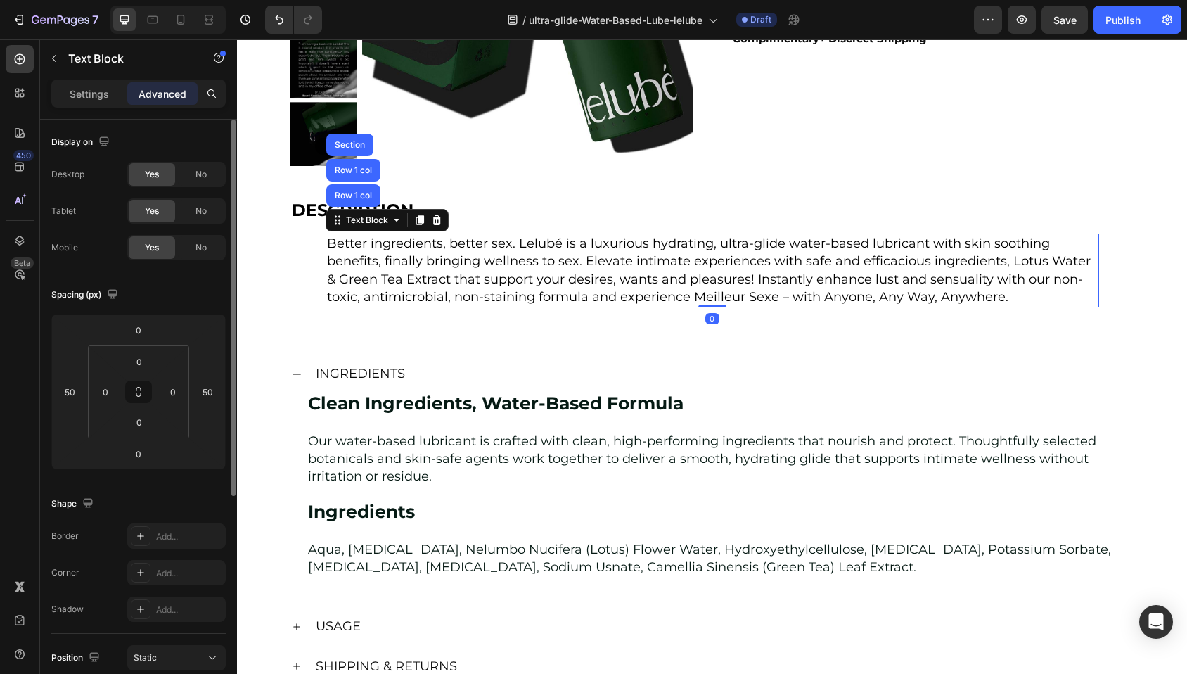
click at [191, 142] on div "Display on" at bounding box center [138, 142] width 174 height 22
click at [67, 387] on input "50" at bounding box center [69, 391] width 21 height 21
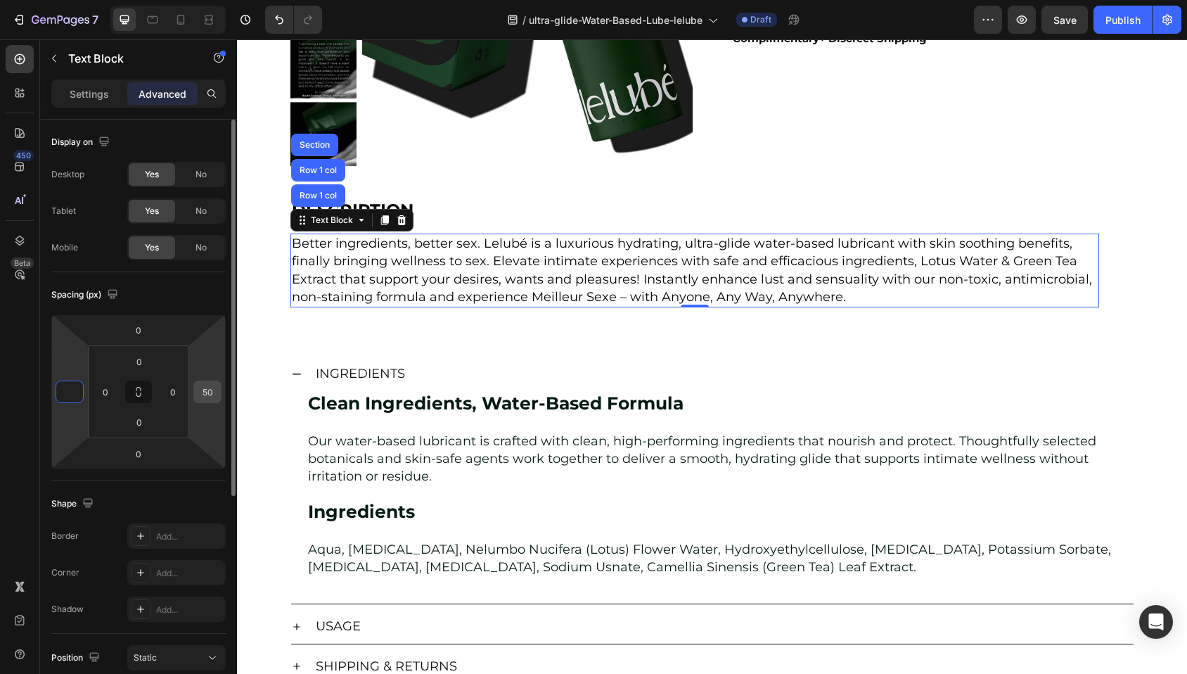
type input "0"
click at [203, 385] on input "50" at bounding box center [207, 391] width 21 height 21
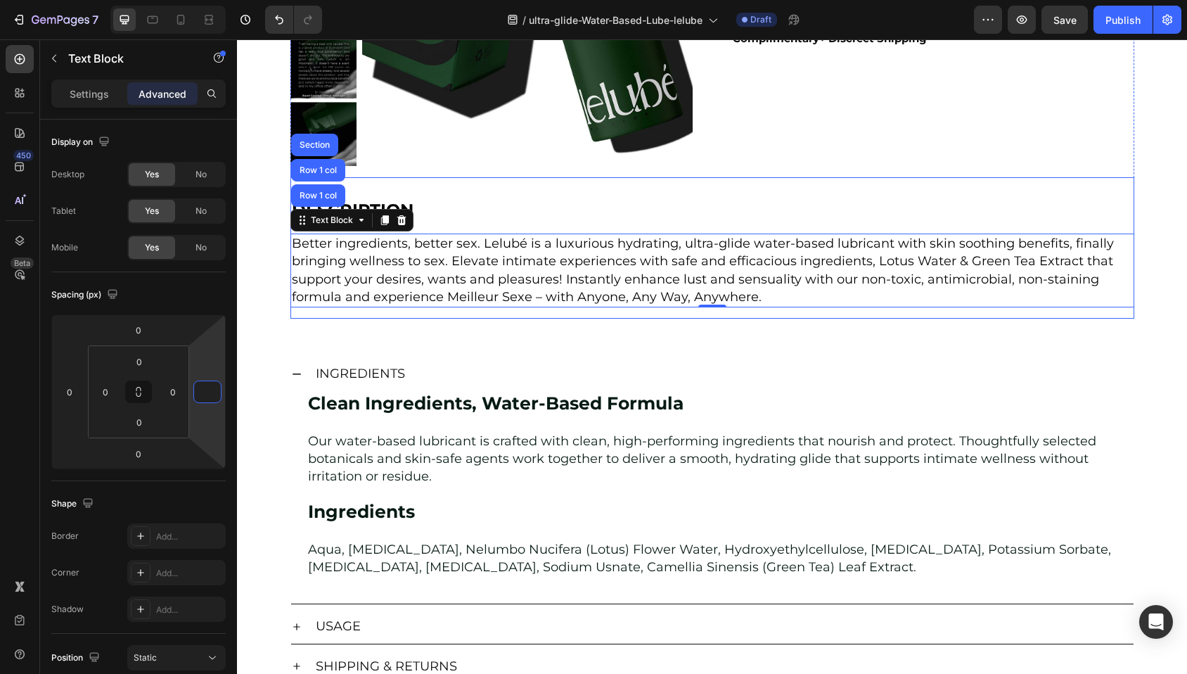
click at [288, 331] on div "Product Images Lelubé Ultra-Glide Water-Based Lubricant Product Title $10.00 Pr…" at bounding box center [712, 36] width 950 height 643
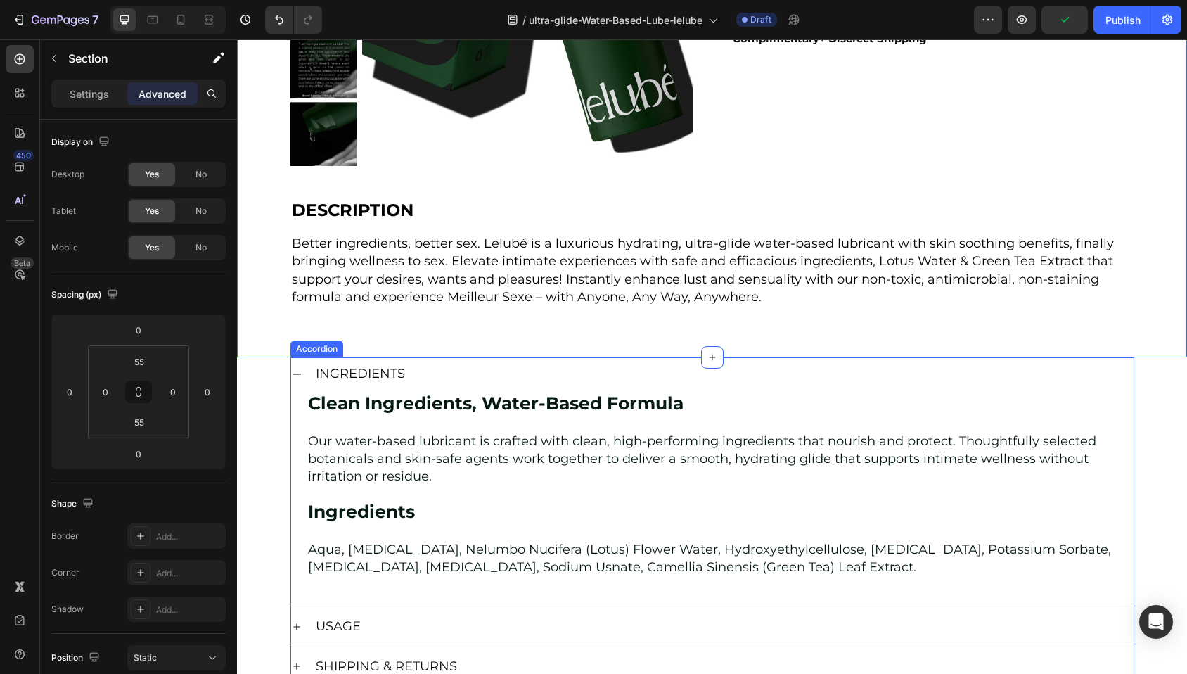
click at [292, 373] on icon at bounding box center [296, 373] width 8 height 1
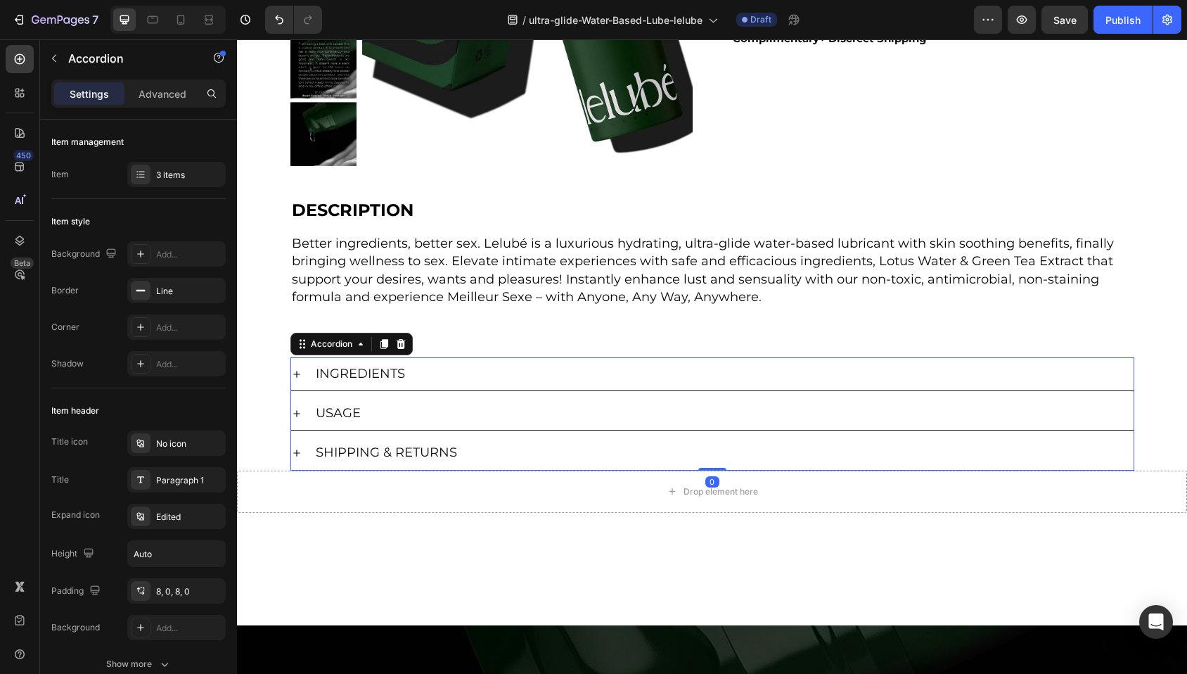
click at [661, 587] on div at bounding box center [712, 568] width 950 height 67
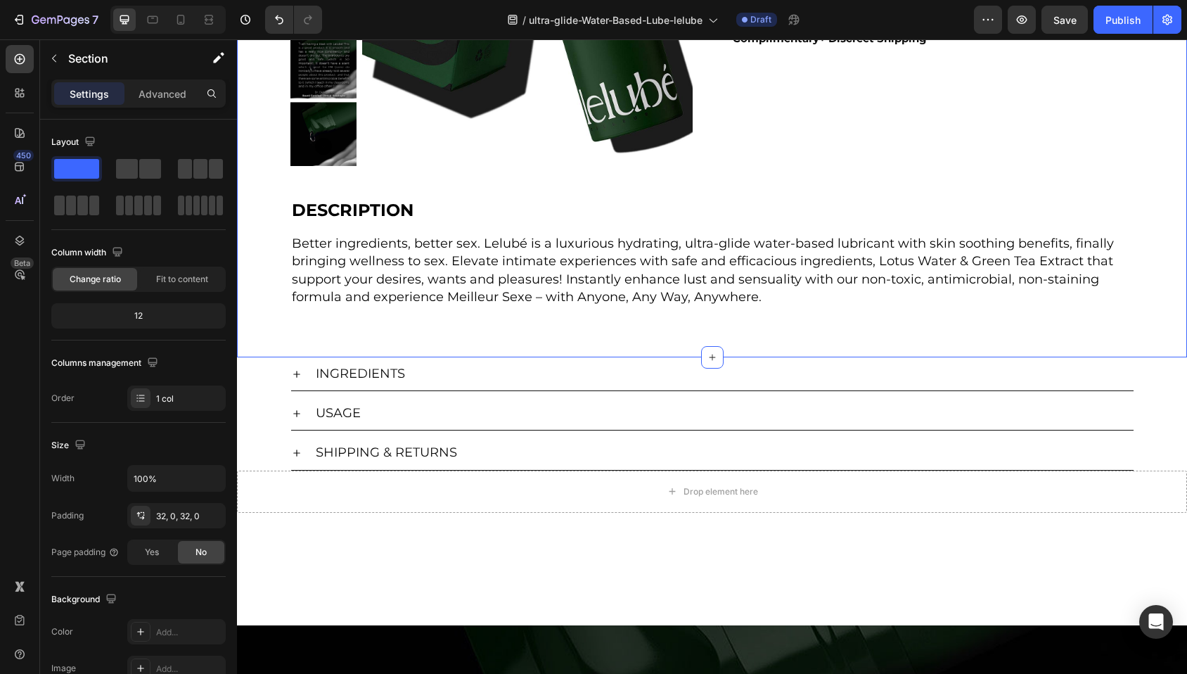
click at [286, 342] on div "Product Images Lelubé Ultra-Glide Water-Based Lubricant Product Title $10.00 Pr…" at bounding box center [712, 36] width 950 height 643
click at [361, 325] on div "Product Images Lelubé Ultra-Glide Water-Based Lubricant Product Title $10.00 Pr…" at bounding box center [712, 36] width 950 height 643
click at [146, 99] on p "Advanced" at bounding box center [163, 93] width 48 height 15
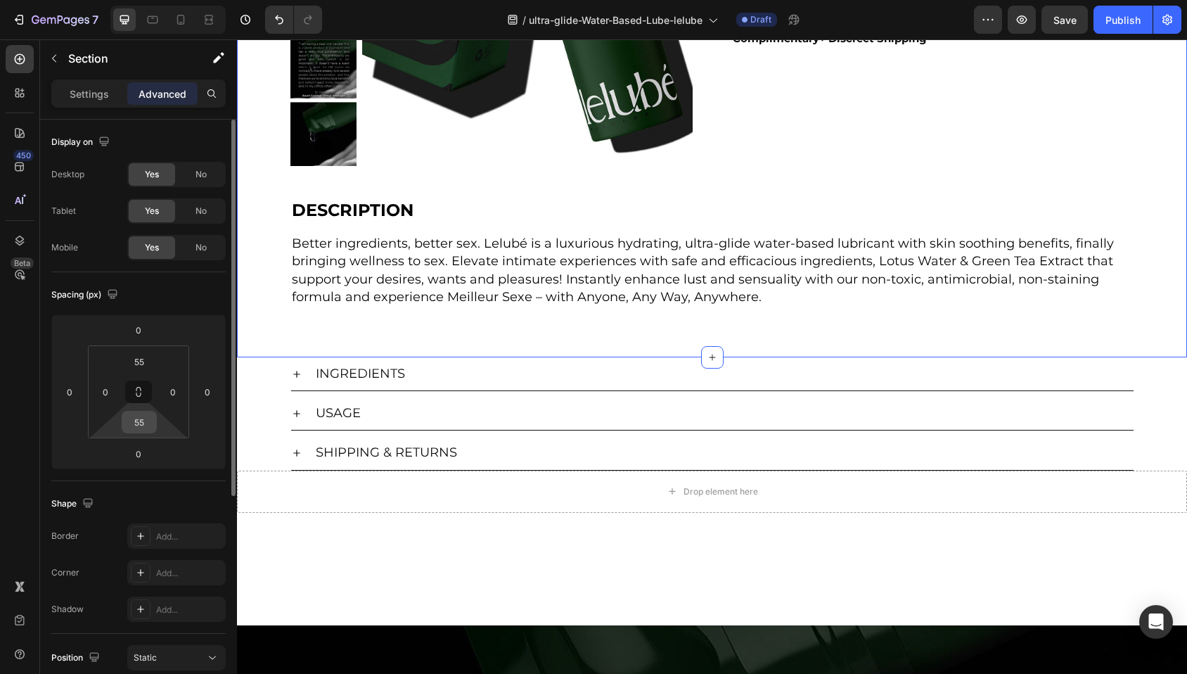
click at [143, 421] on input "55" at bounding box center [139, 421] width 28 height 21
click at [144, 421] on input "55" at bounding box center [139, 421] width 28 height 21
type input "20"
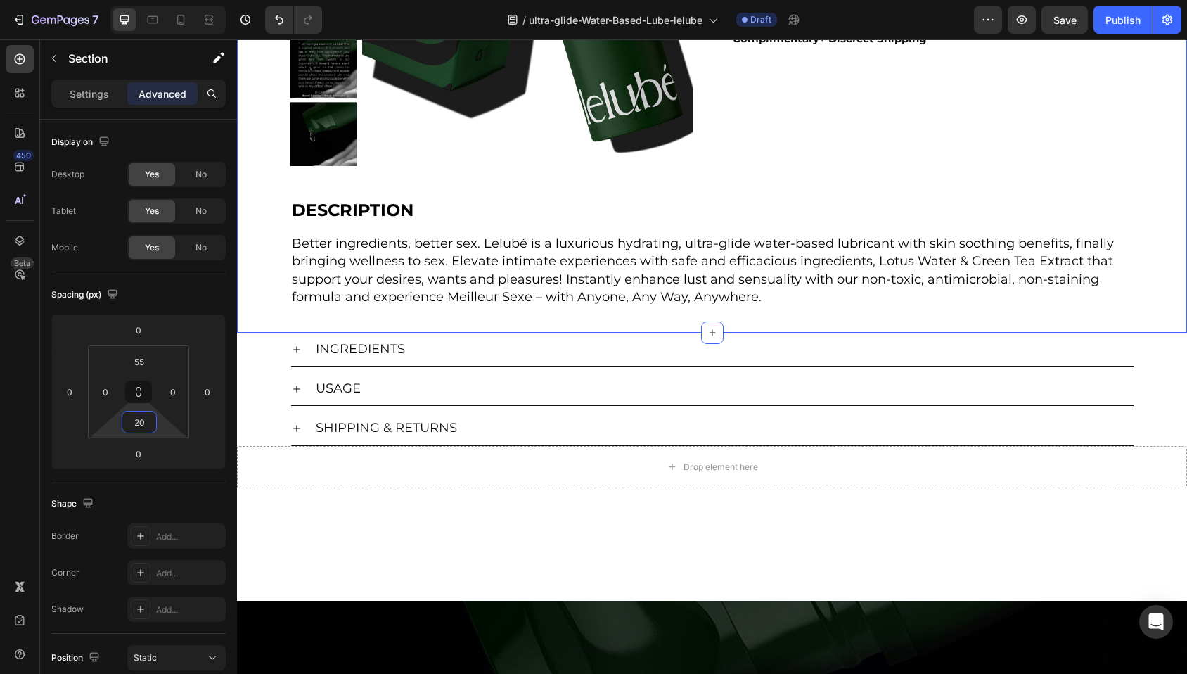
click at [529, 546] on div at bounding box center [712, 543] width 950 height 67
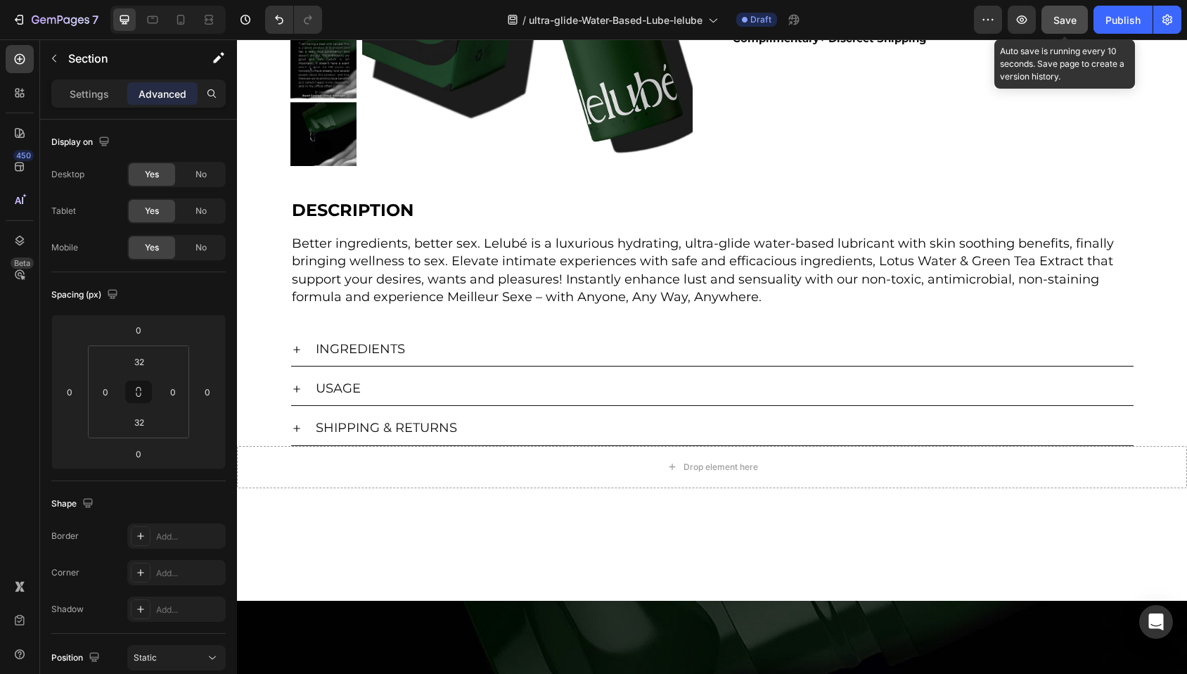
click at [1065, 18] on span "Save" at bounding box center [1064, 20] width 23 height 12
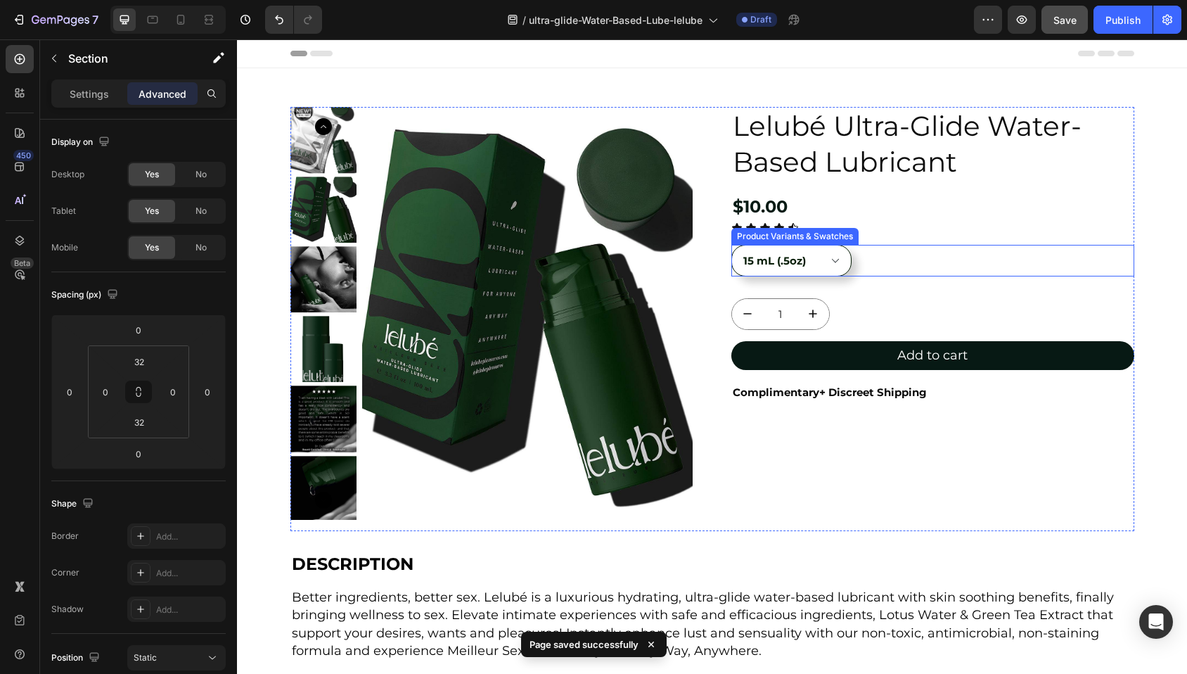
click at [872, 263] on div "15 mL (.5oz) 100 mL (3.3oz.)" at bounding box center [932, 261] width 403 height 32
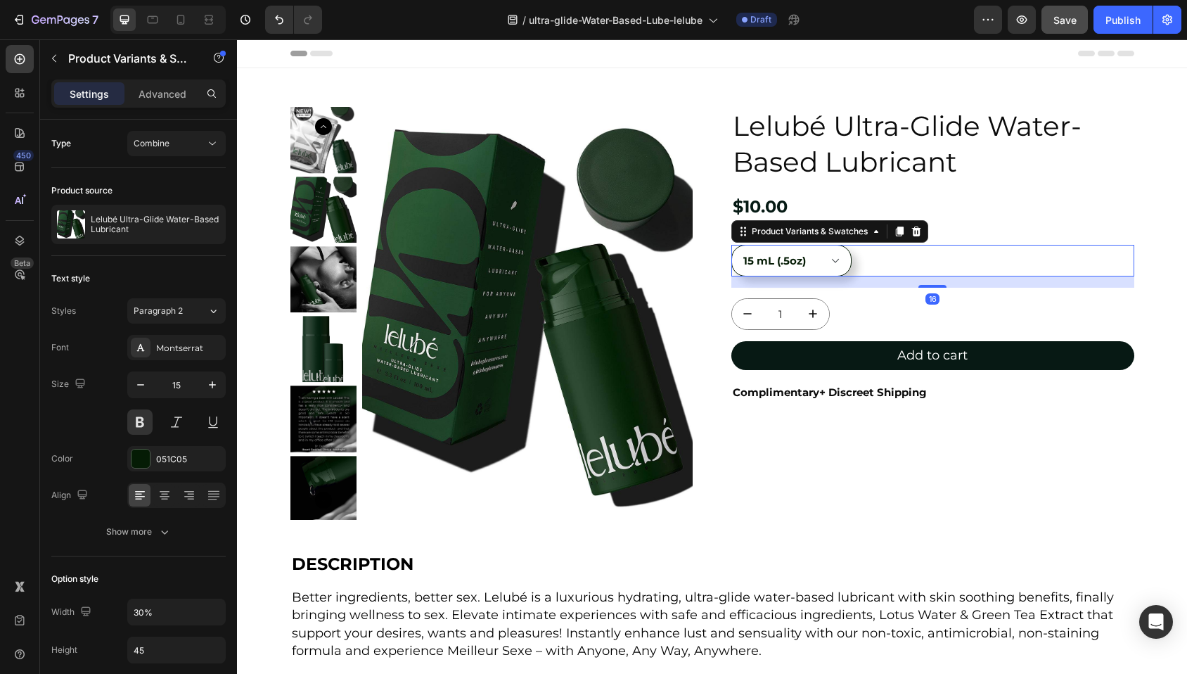
click at [869, 263] on div "15 mL (.5oz) 100 mL (3.3oz.)" at bounding box center [932, 261] width 403 height 32
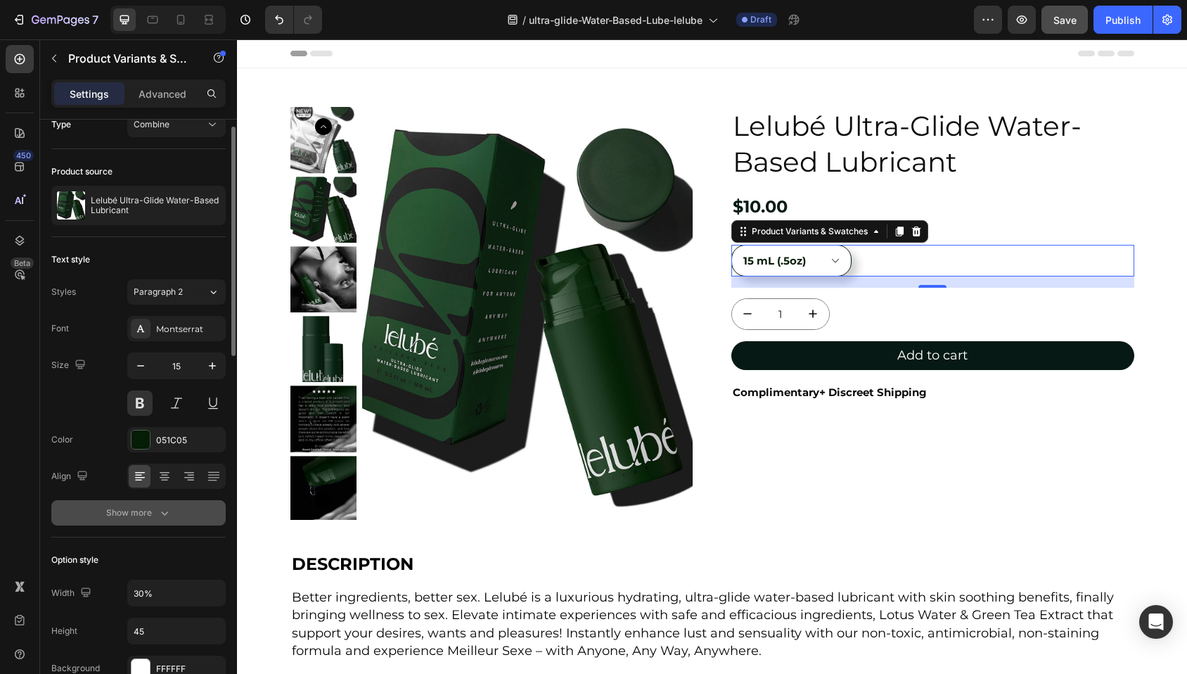
click at [141, 508] on div "Show more" at bounding box center [138, 512] width 65 height 14
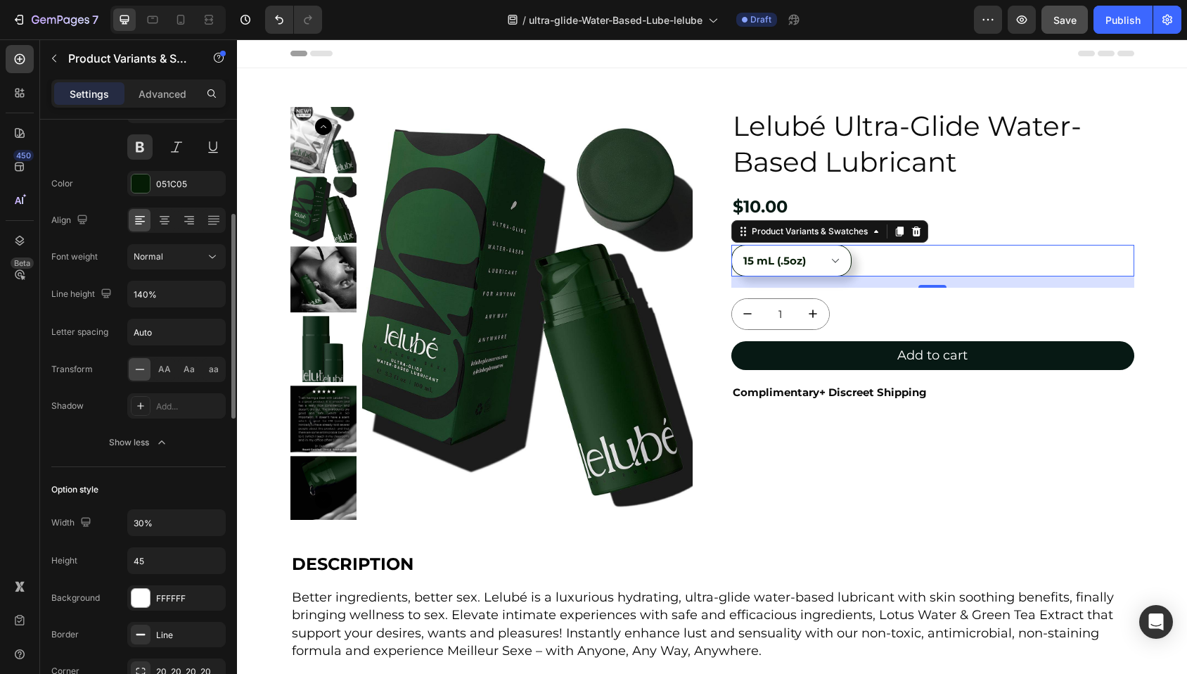
scroll to position [380, 0]
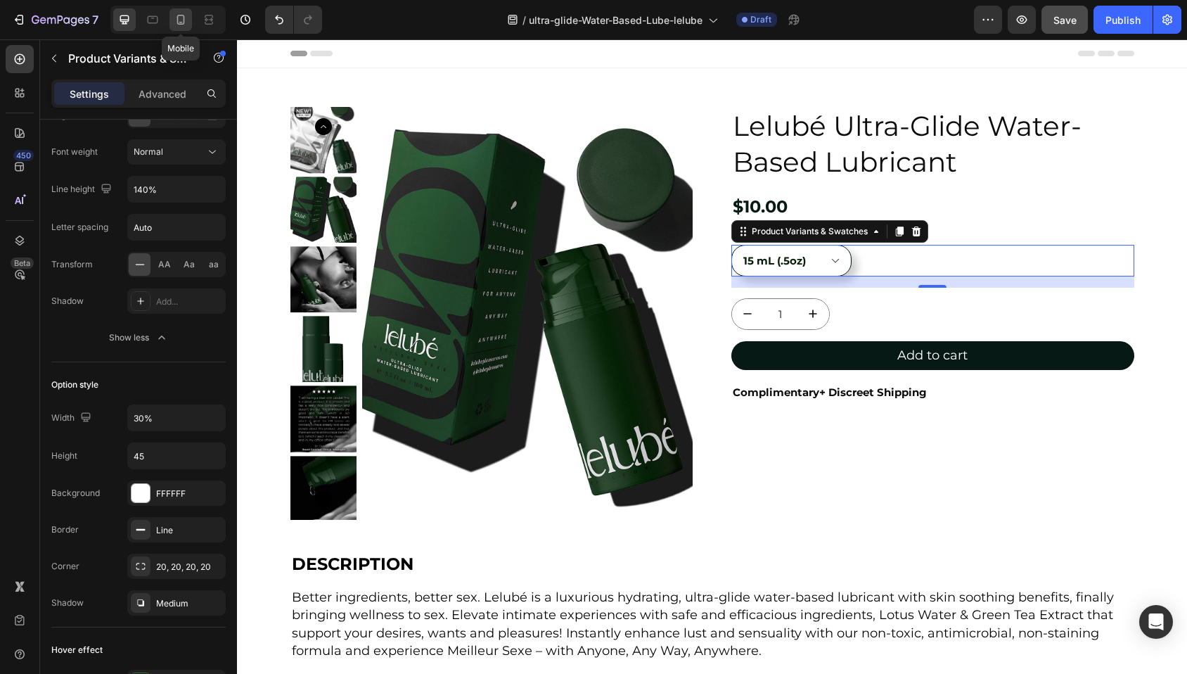
click at [181, 20] on icon at bounding box center [181, 20] width 14 height 14
type input "50%"
type input "14"
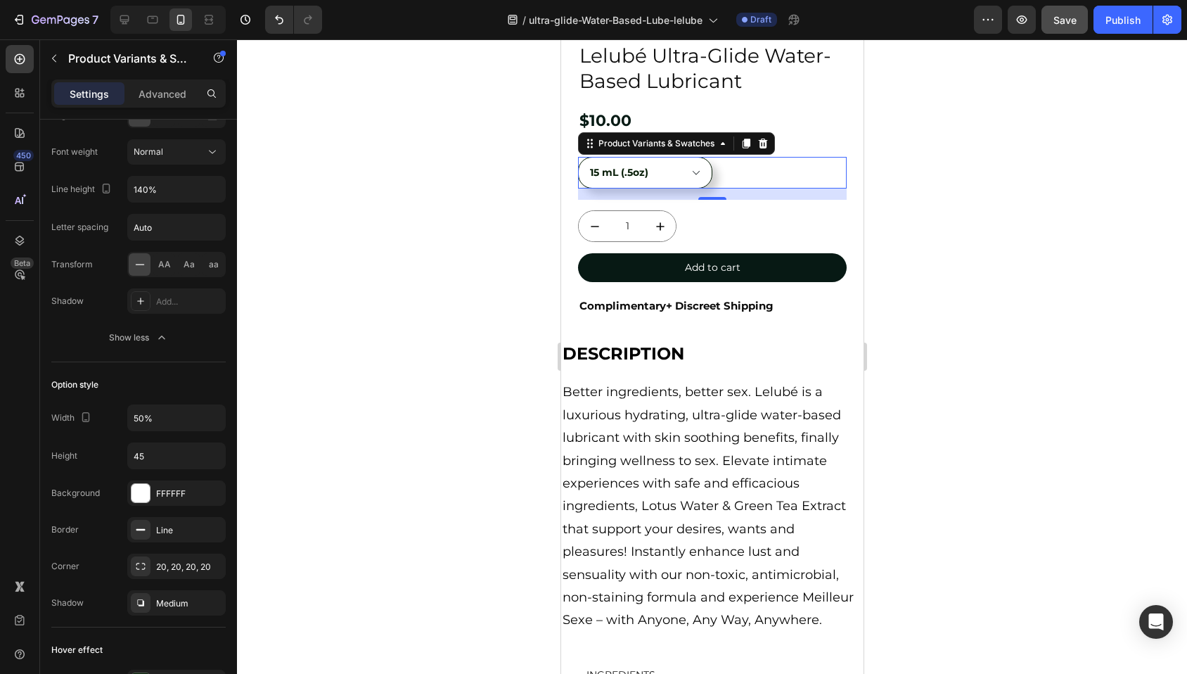
scroll to position [527, 0]
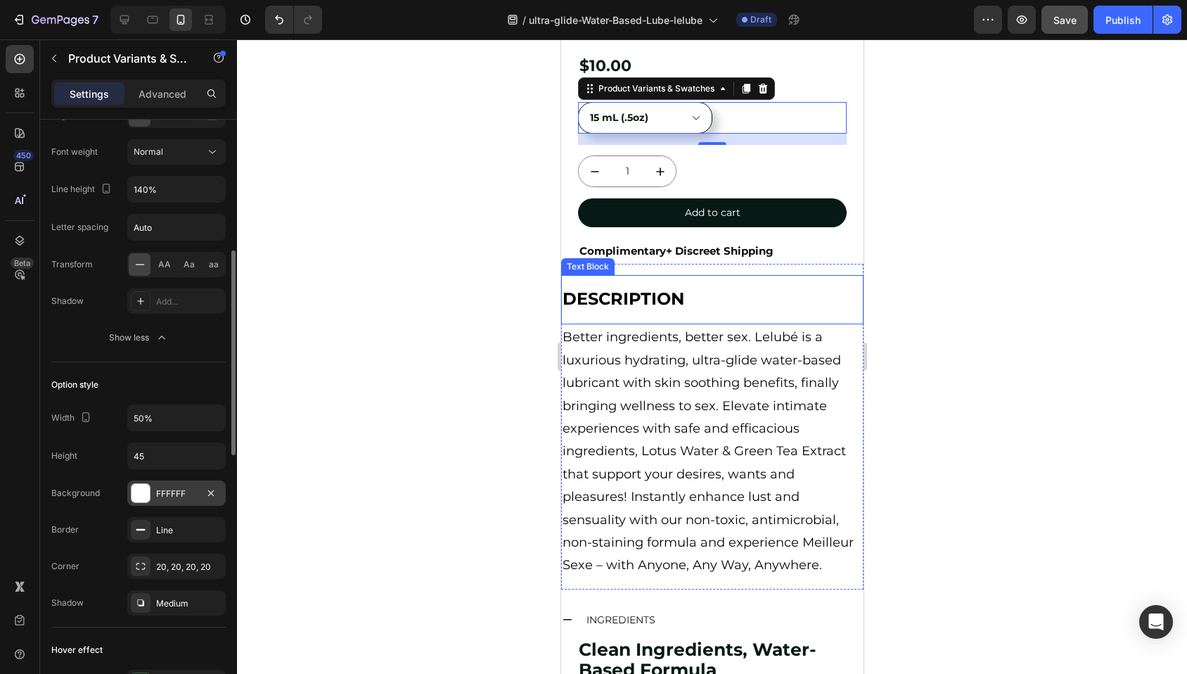
click at [141, 497] on div at bounding box center [140, 493] width 18 height 18
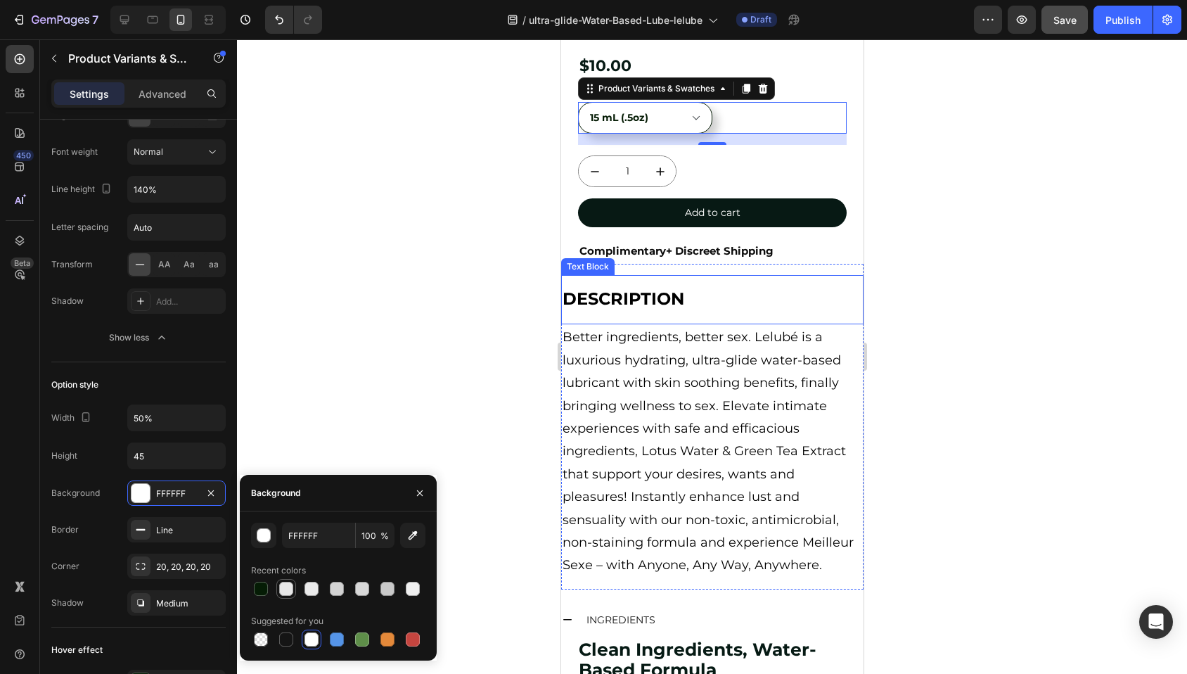
click at [284, 592] on div at bounding box center [286, 588] width 14 height 14
click at [262, 590] on div at bounding box center [261, 588] width 14 height 14
type input "051C05"
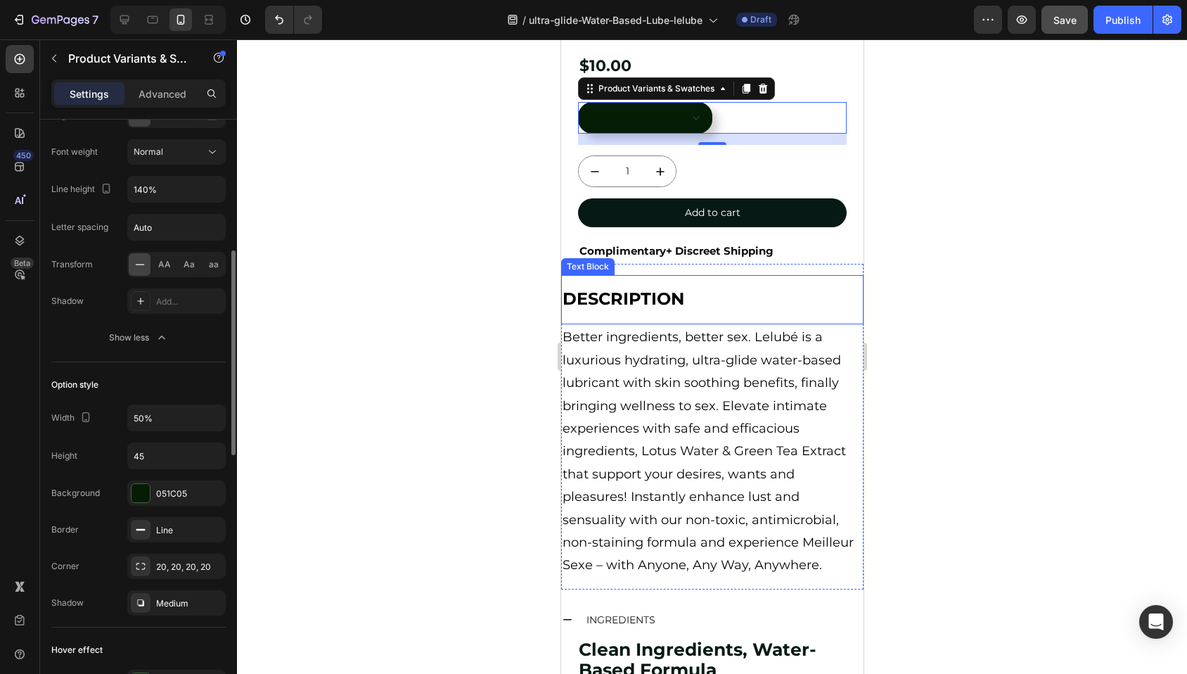
click at [108, 479] on div "Width 50% Height 45 Background 051C05 Border Line Corner 20, 20, 20, 20 Shadow …" at bounding box center [138, 509] width 174 height 211
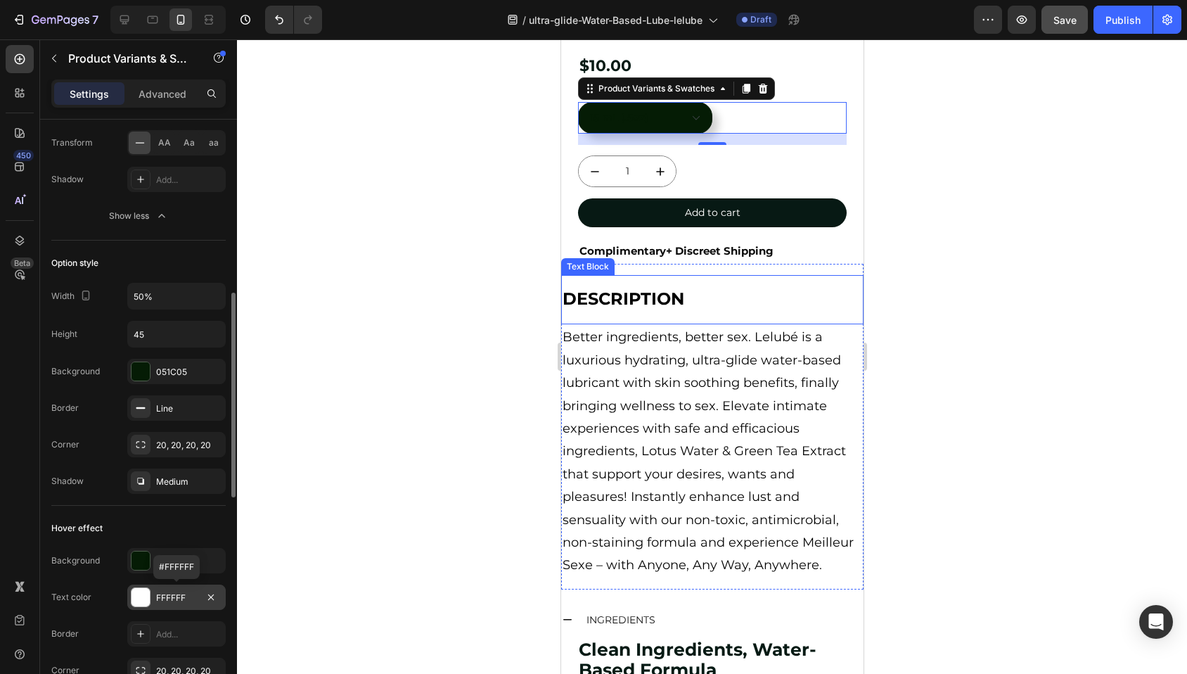
click at [141, 593] on div at bounding box center [140, 597] width 18 height 18
click at [105, 529] on div "Hover effect" at bounding box center [138, 528] width 174 height 22
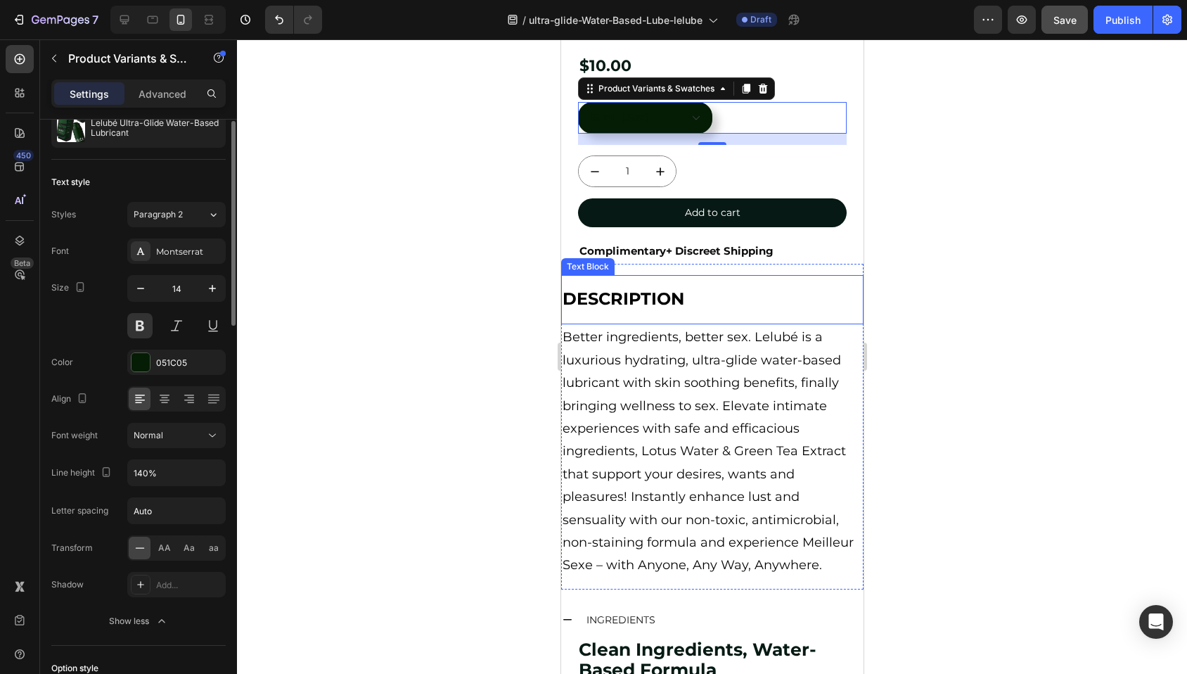
scroll to position [0, 0]
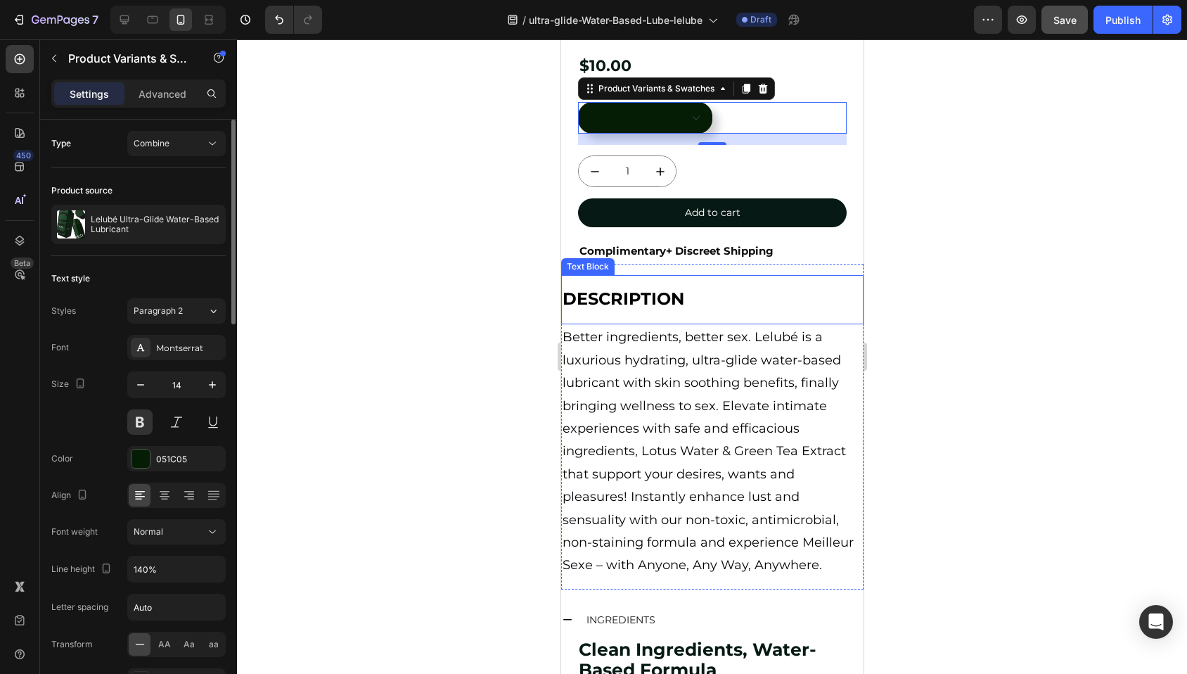
click at [169, 281] on div "Text style" at bounding box center [138, 278] width 174 height 22
click at [161, 310] on span "Paragraph 2" at bounding box center [158, 310] width 49 height 13
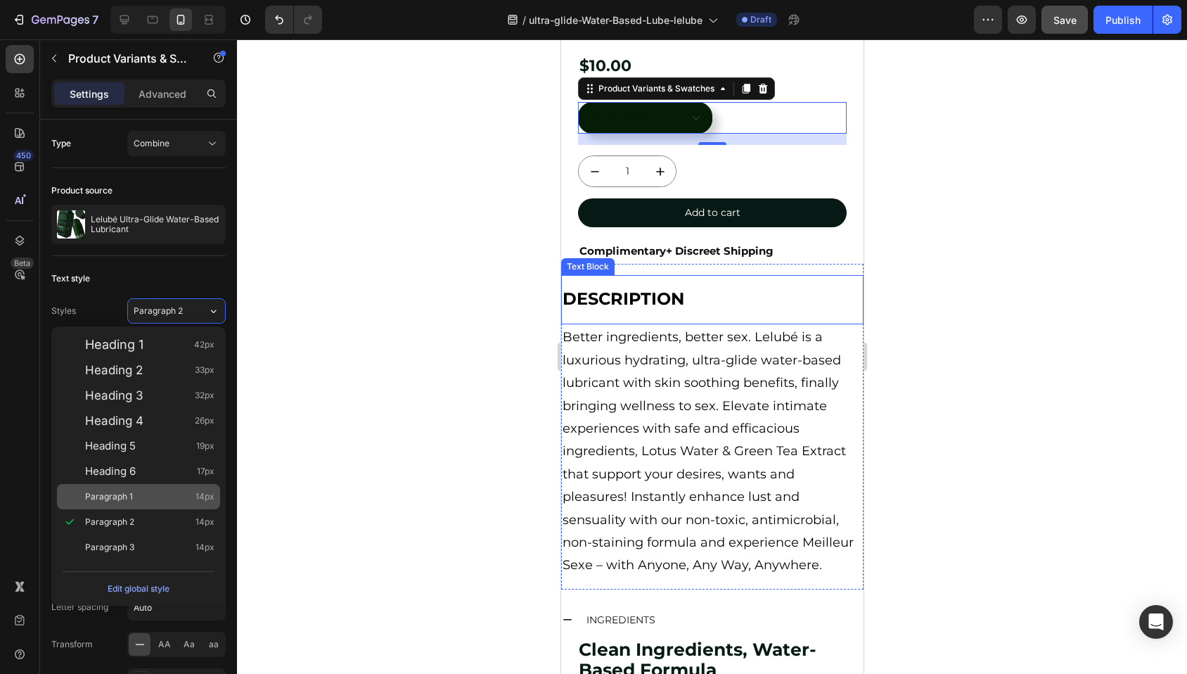
click at [143, 499] on div "Paragraph 1 14px" at bounding box center [149, 496] width 129 height 14
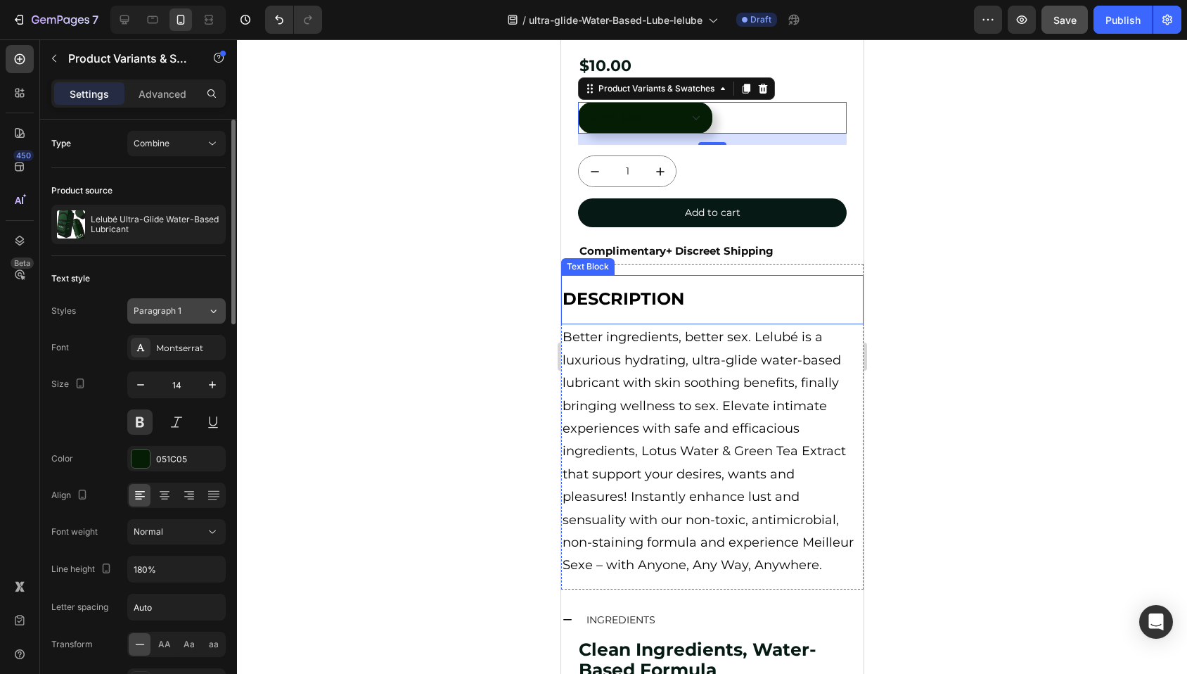
click at [167, 302] on button "Paragraph 1" at bounding box center [176, 310] width 98 height 25
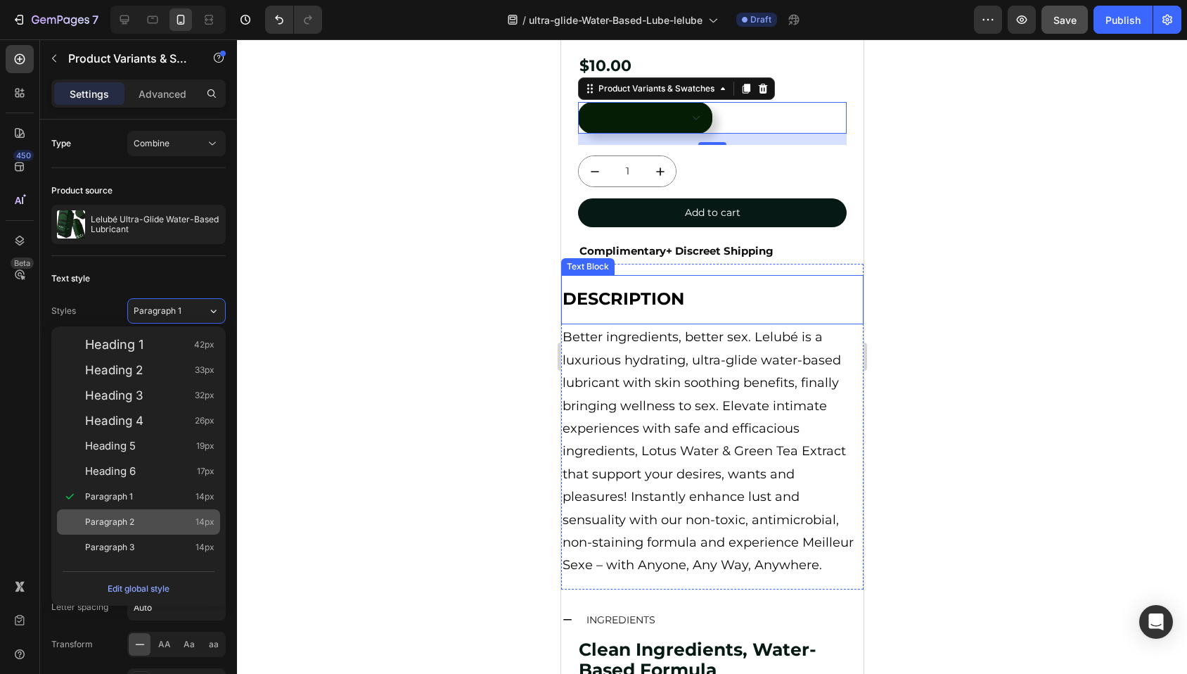
click at [143, 520] on div "Paragraph 2 14px" at bounding box center [149, 522] width 129 height 14
type input "140%"
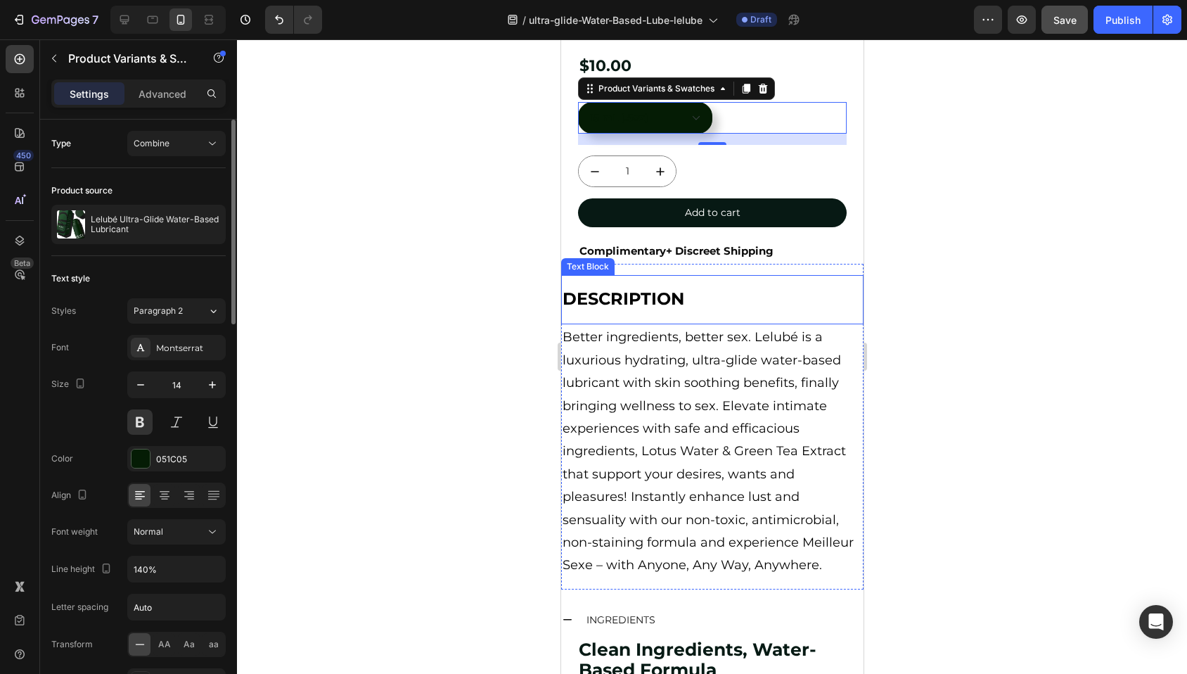
click at [130, 280] on div "Text style" at bounding box center [138, 278] width 174 height 22
click at [135, 454] on div at bounding box center [140, 458] width 18 height 18
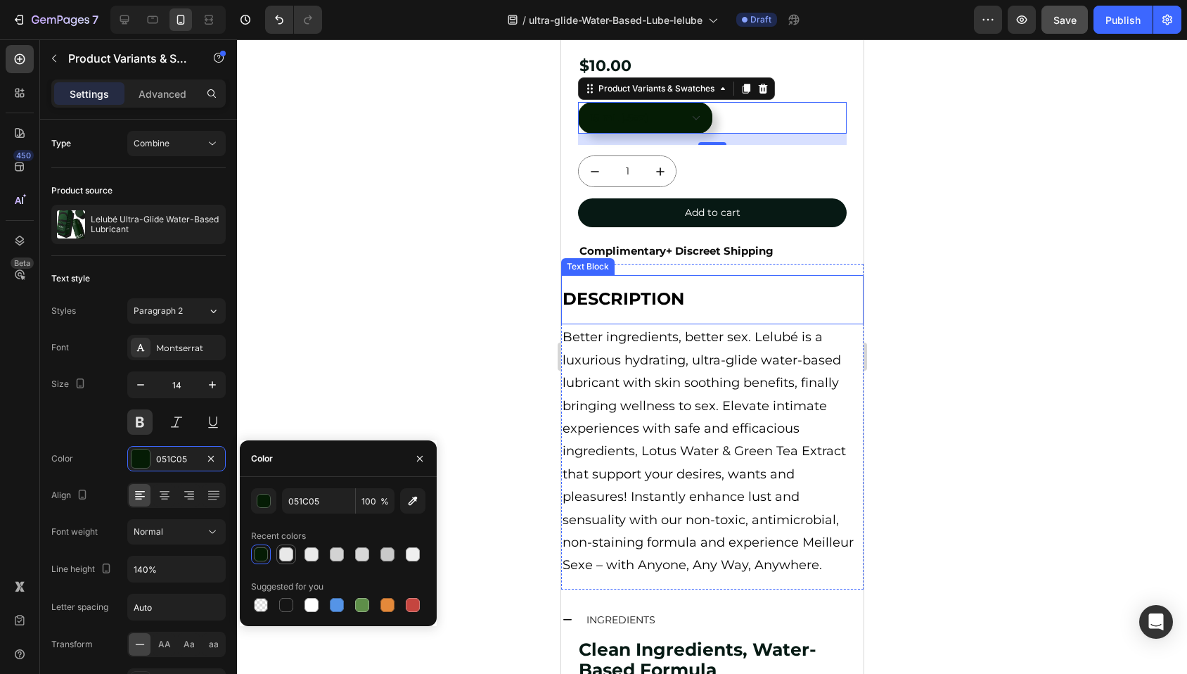
click at [286, 555] on div at bounding box center [286, 554] width 14 height 14
type input "E8E8E8"
click at [129, 15] on icon at bounding box center [124, 20] width 14 height 14
type input "30%"
type input "15"
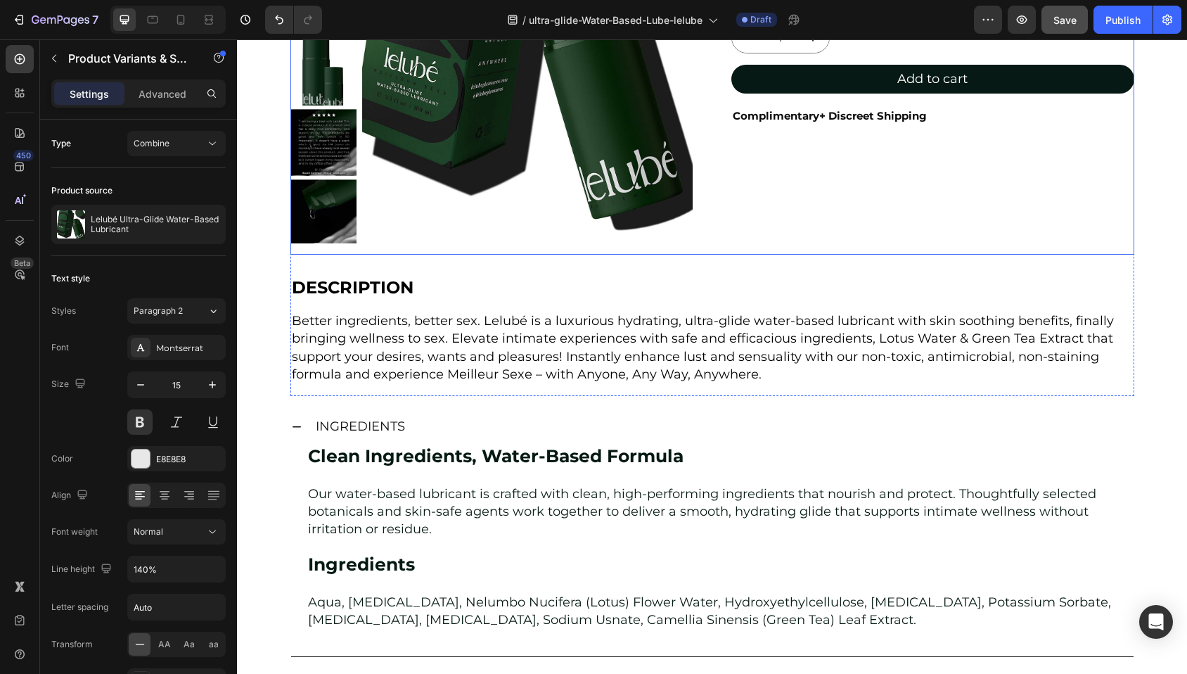
scroll to position [281, 0]
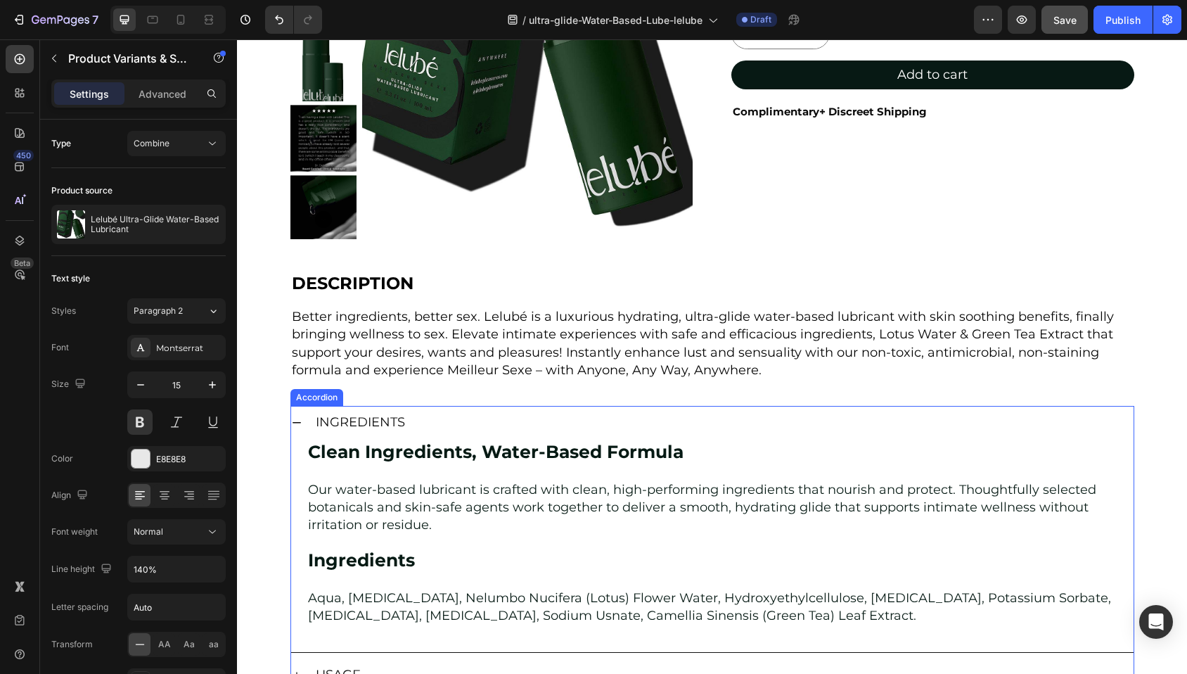
click at [291, 418] on icon at bounding box center [296, 422] width 11 height 11
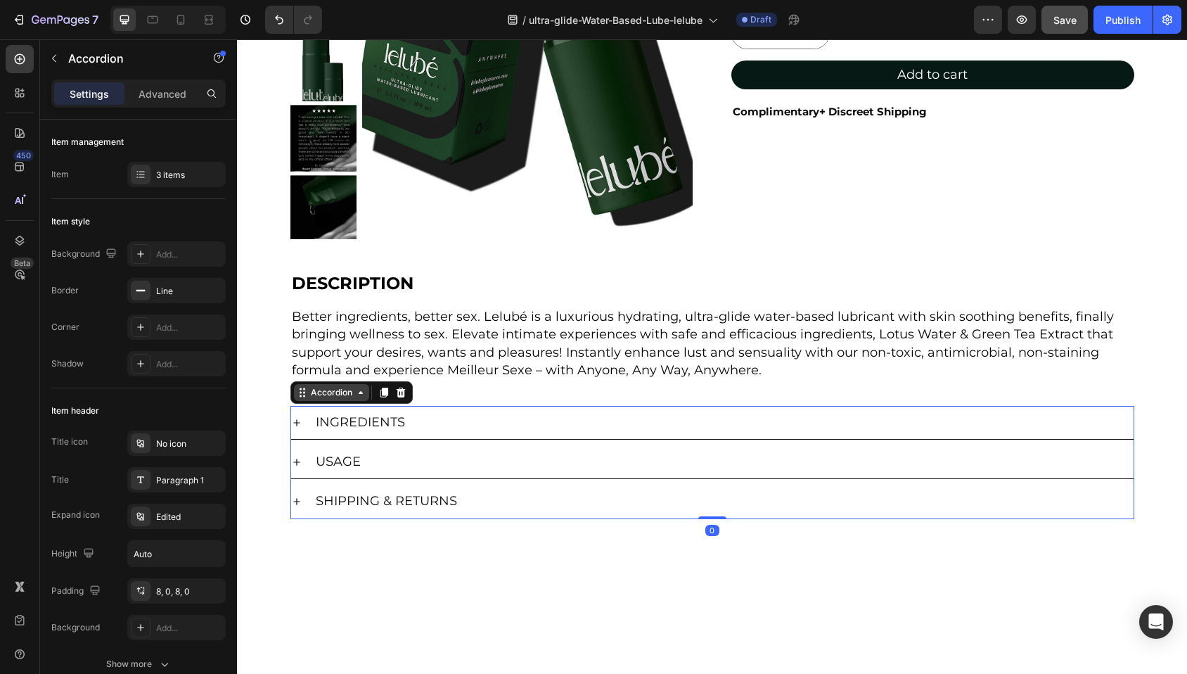
click at [327, 393] on div "Accordion" at bounding box center [331, 392] width 47 height 13
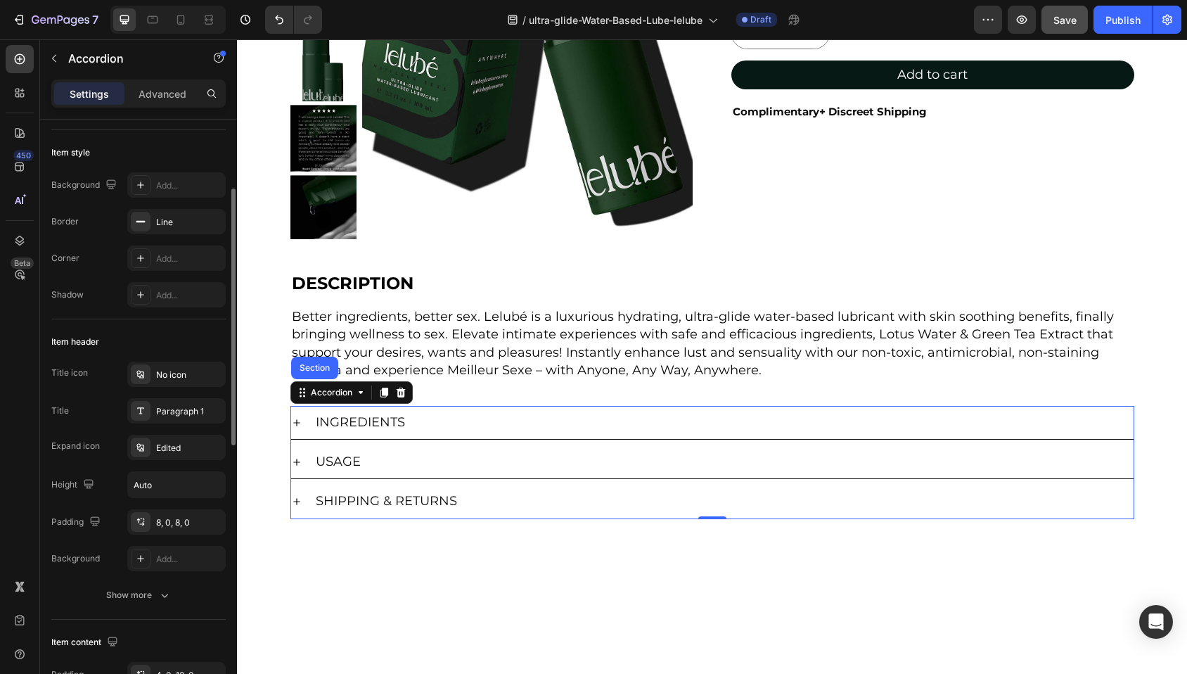
scroll to position [96, 0]
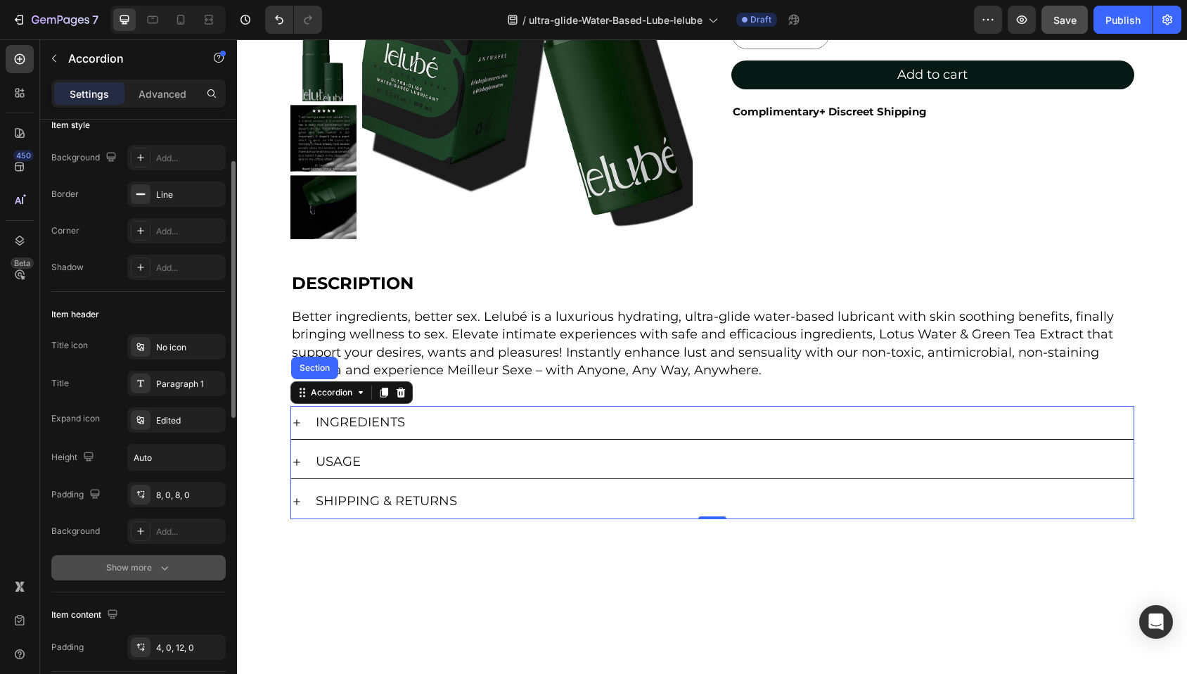
click at [153, 565] on div "Show more" at bounding box center [138, 567] width 65 height 14
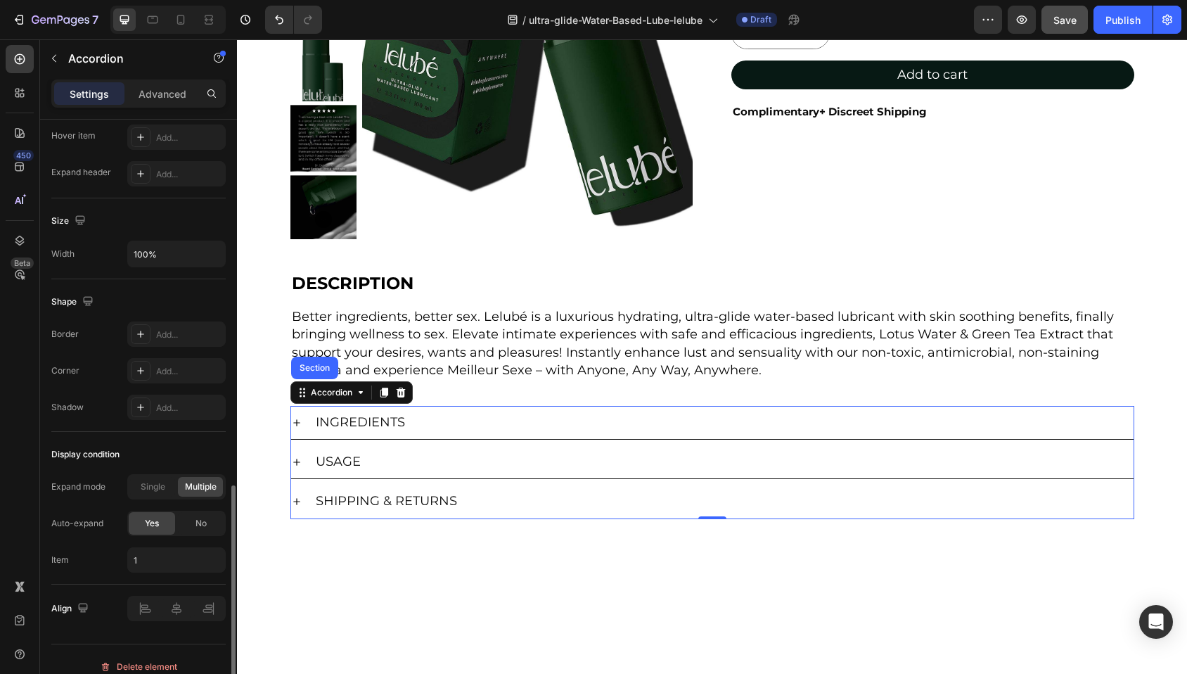
scroll to position [854, 0]
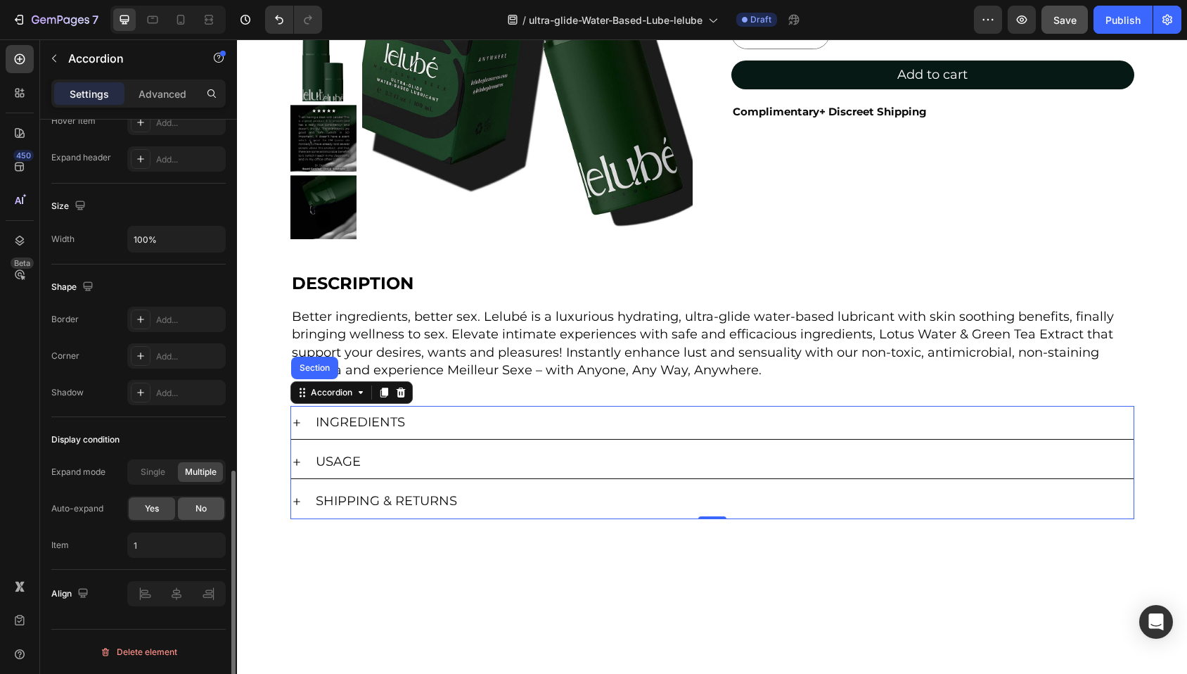
click at [197, 506] on span "No" at bounding box center [200, 508] width 11 height 13
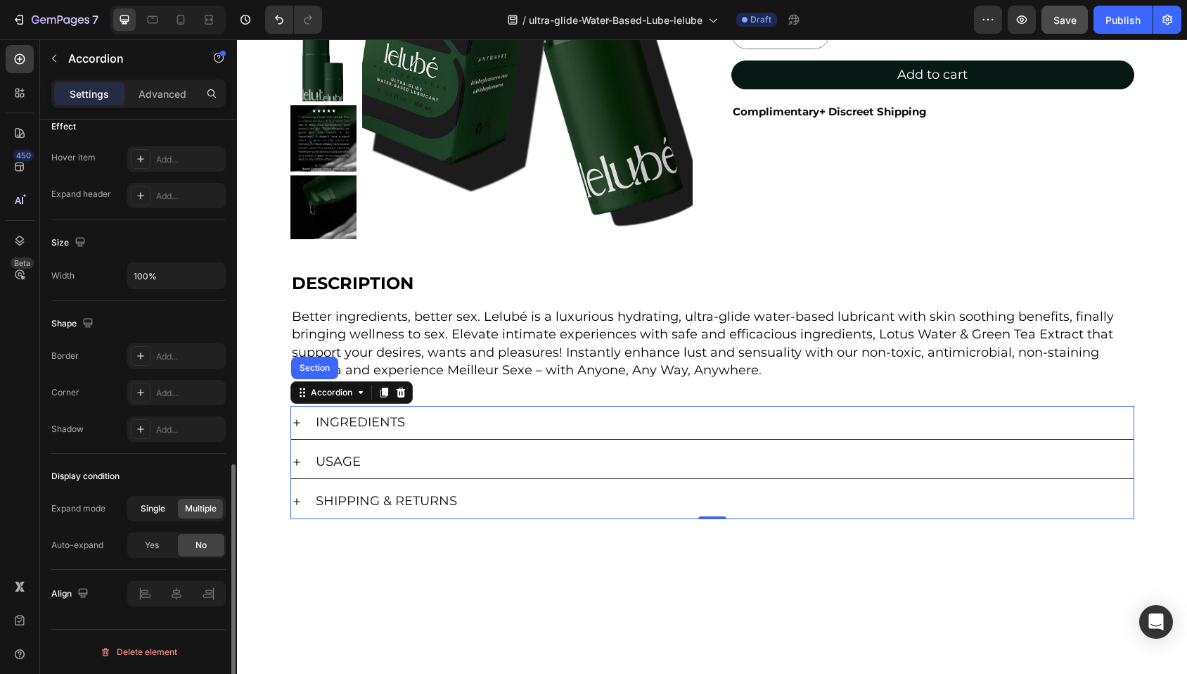
click at [159, 510] on span "Single" at bounding box center [153, 508] width 25 height 13
click at [293, 421] on icon at bounding box center [296, 422] width 7 height 7
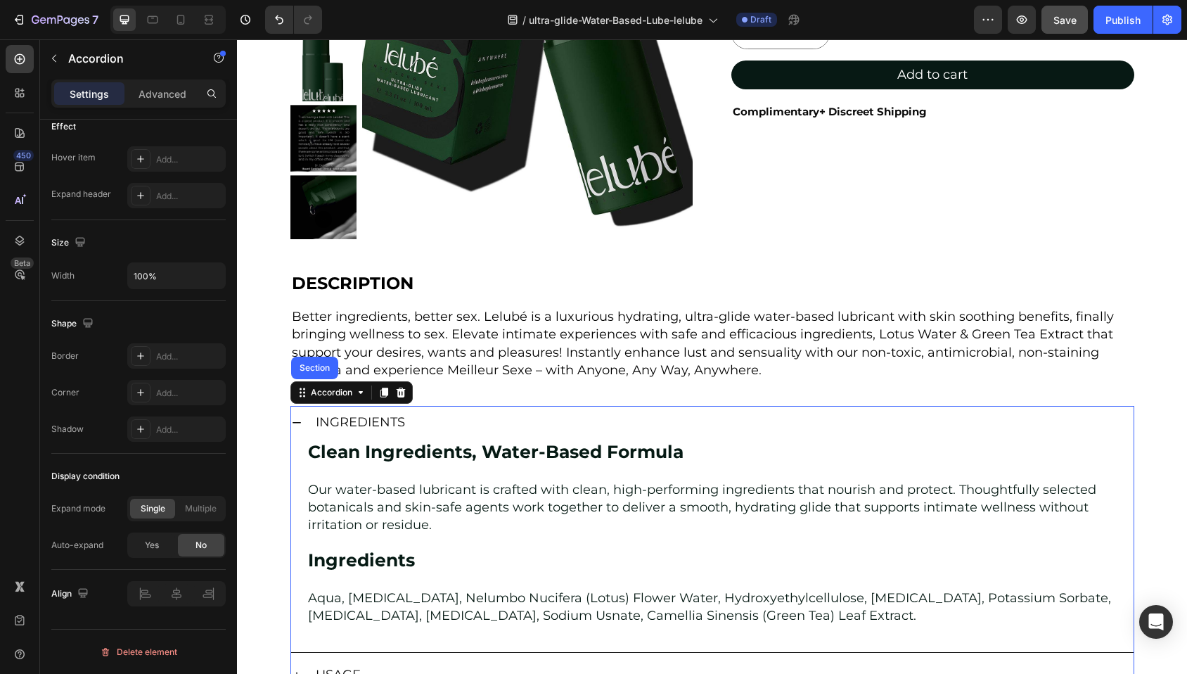
click at [292, 422] on icon at bounding box center [296, 422] width 8 height 1
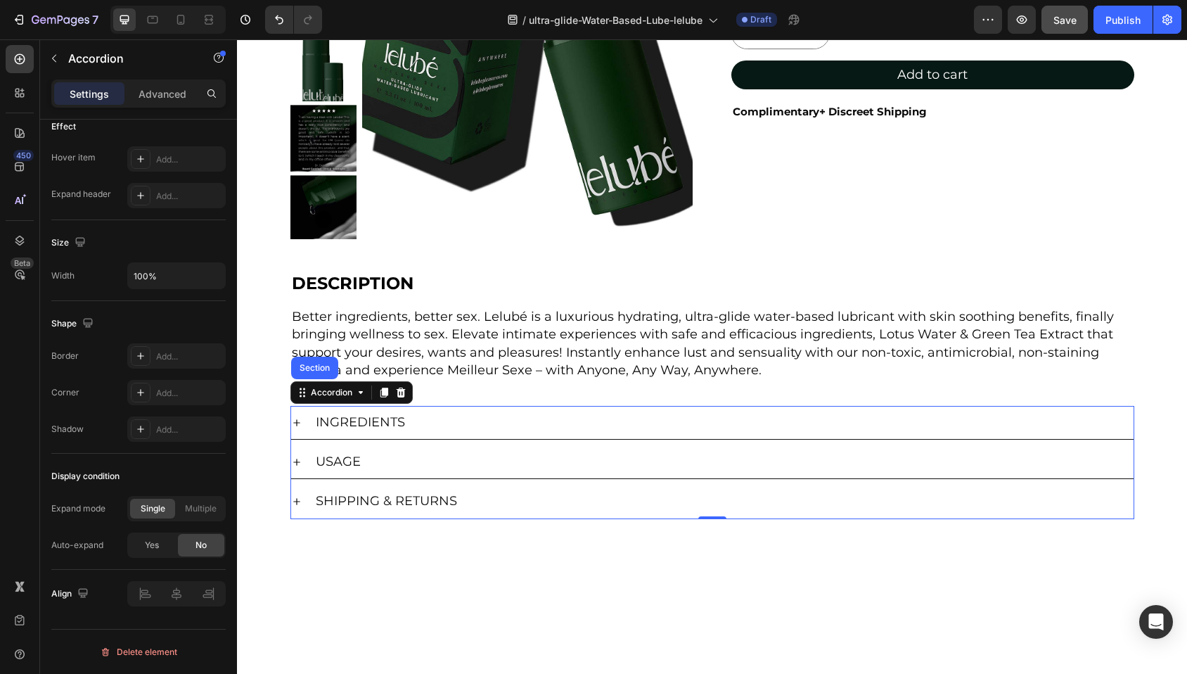
click at [482, 559] on div at bounding box center [712, 540] width 950 height 42
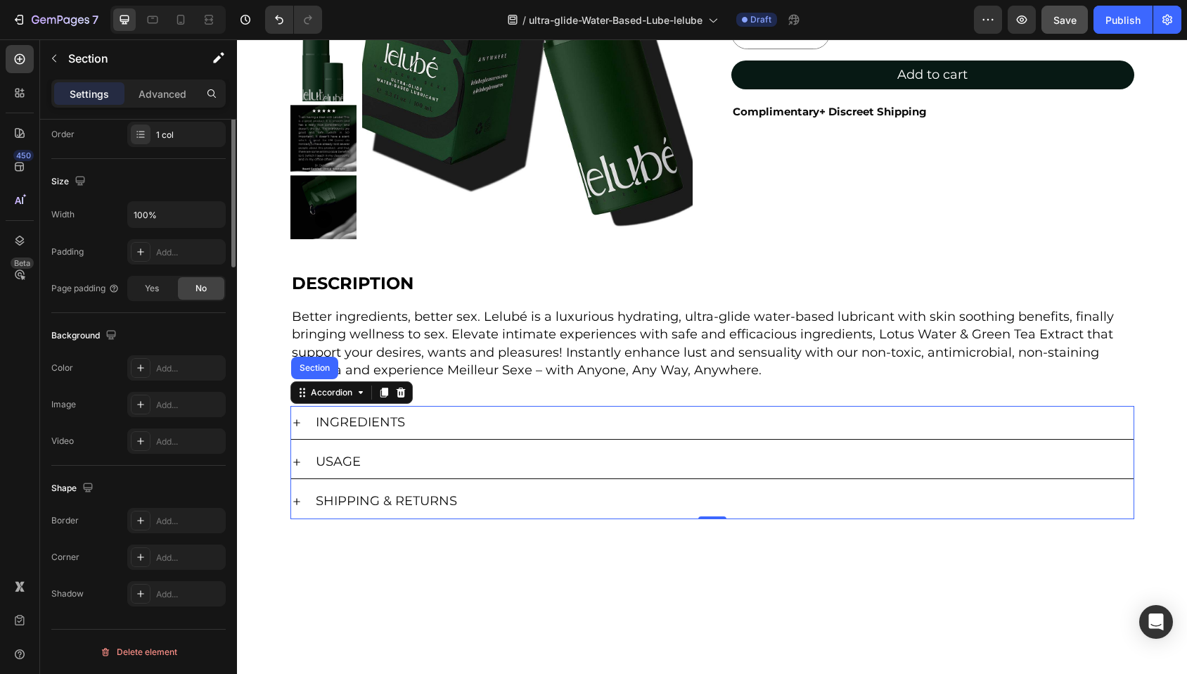
scroll to position [0, 0]
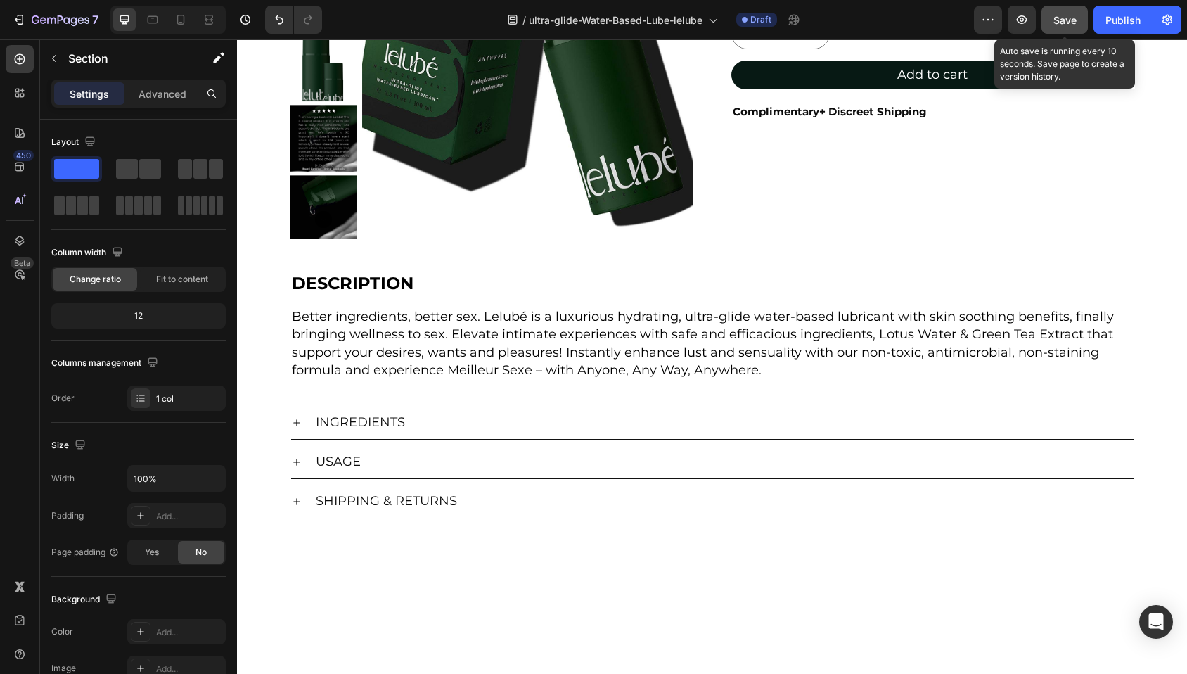
click at [1064, 14] on span "Save" at bounding box center [1064, 20] width 23 height 12
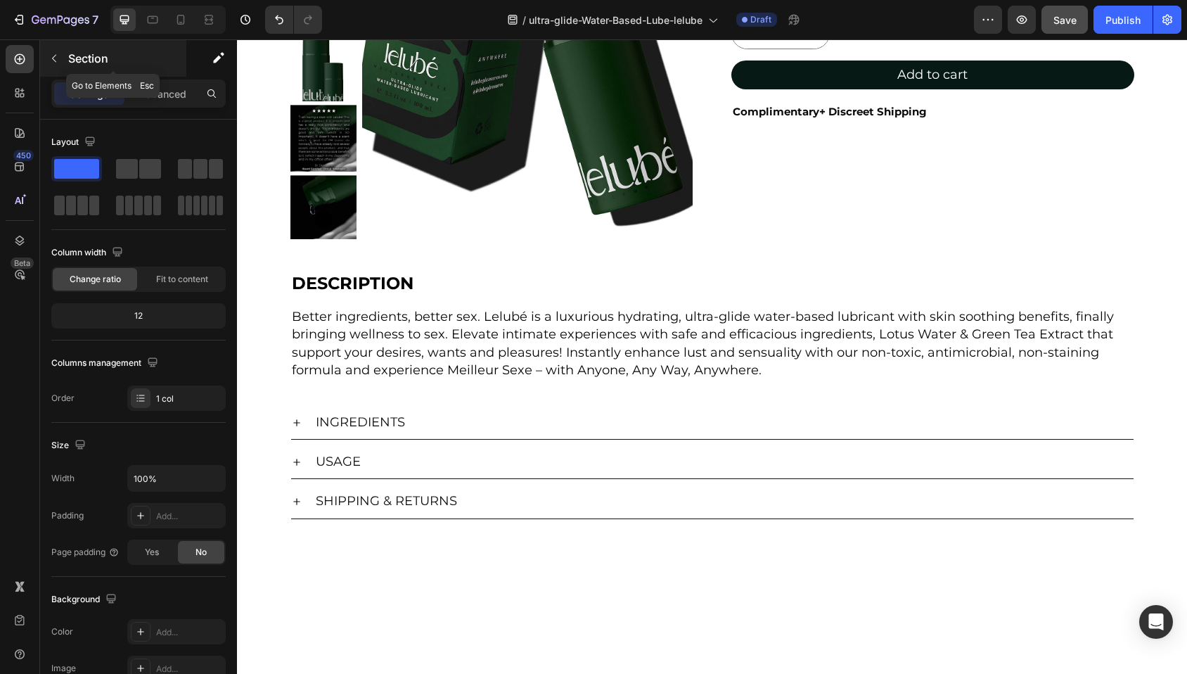
click at [56, 59] on icon "button" at bounding box center [54, 58] width 11 height 11
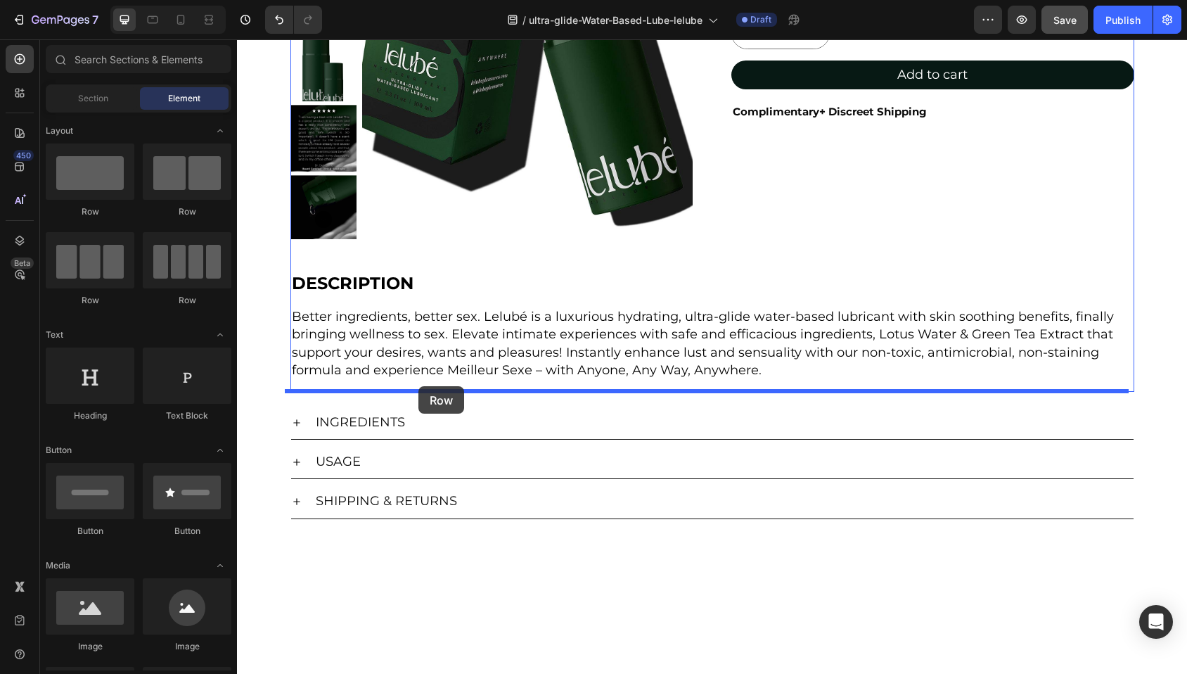
drag, startPoint x: 342, startPoint y: 207, endPoint x: 418, endPoint y: 385, distance: 193.7
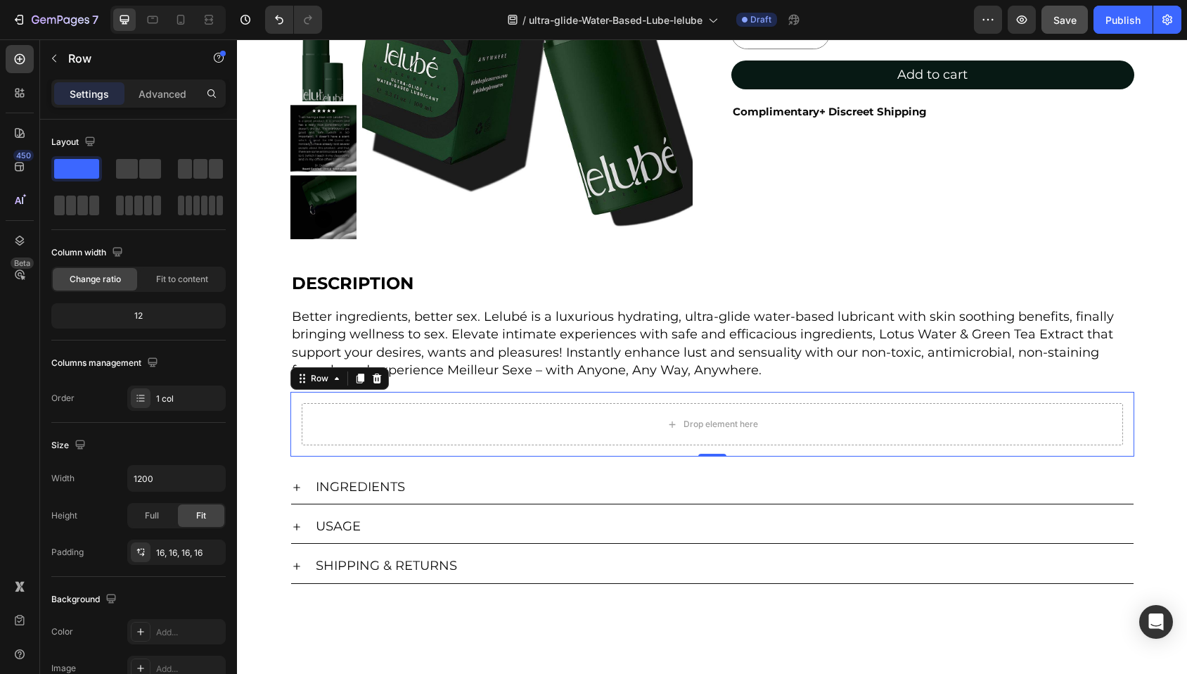
click at [380, 397] on div "Drop element here Row 0" at bounding box center [712, 424] width 844 height 65
click at [152, 98] on p "Advanced" at bounding box center [163, 93] width 48 height 15
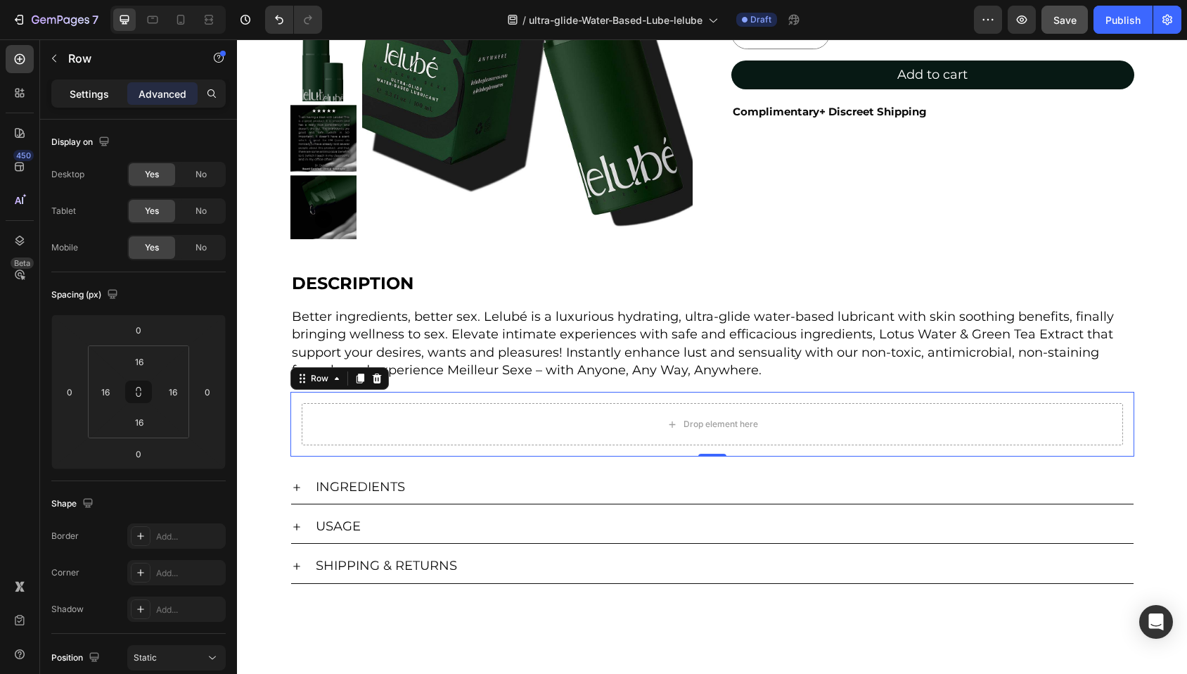
click at [97, 91] on p "Settings" at bounding box center [89, 93] width 39 height 15
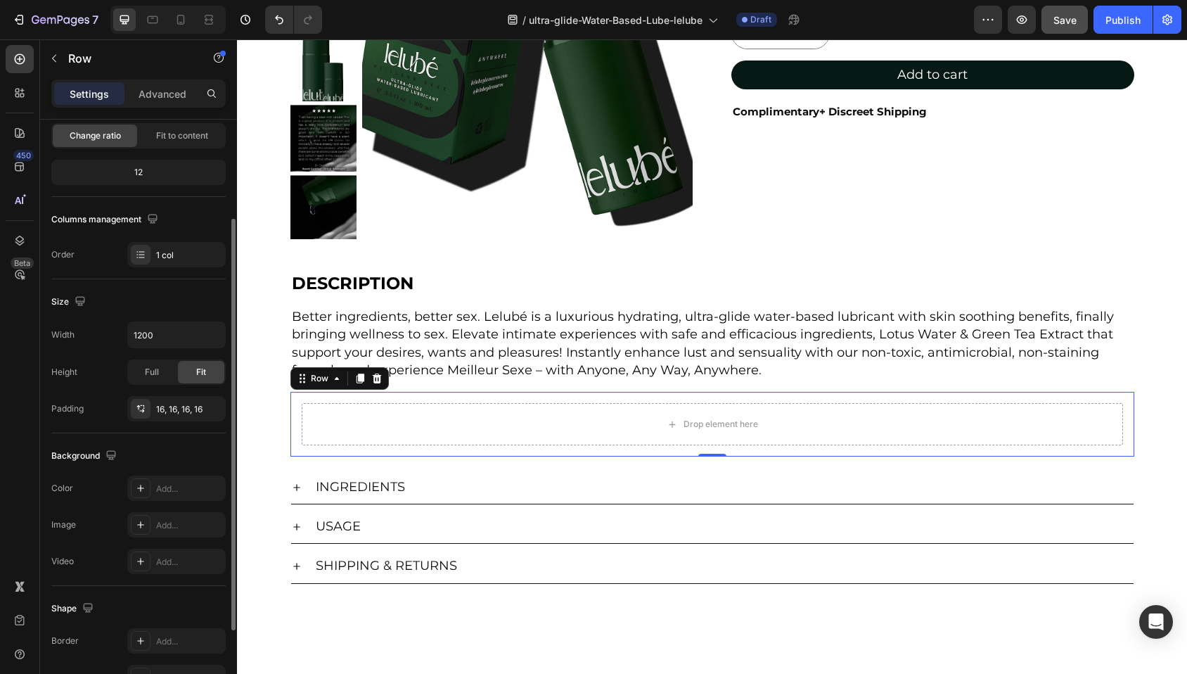
scroll to position [240, 0]
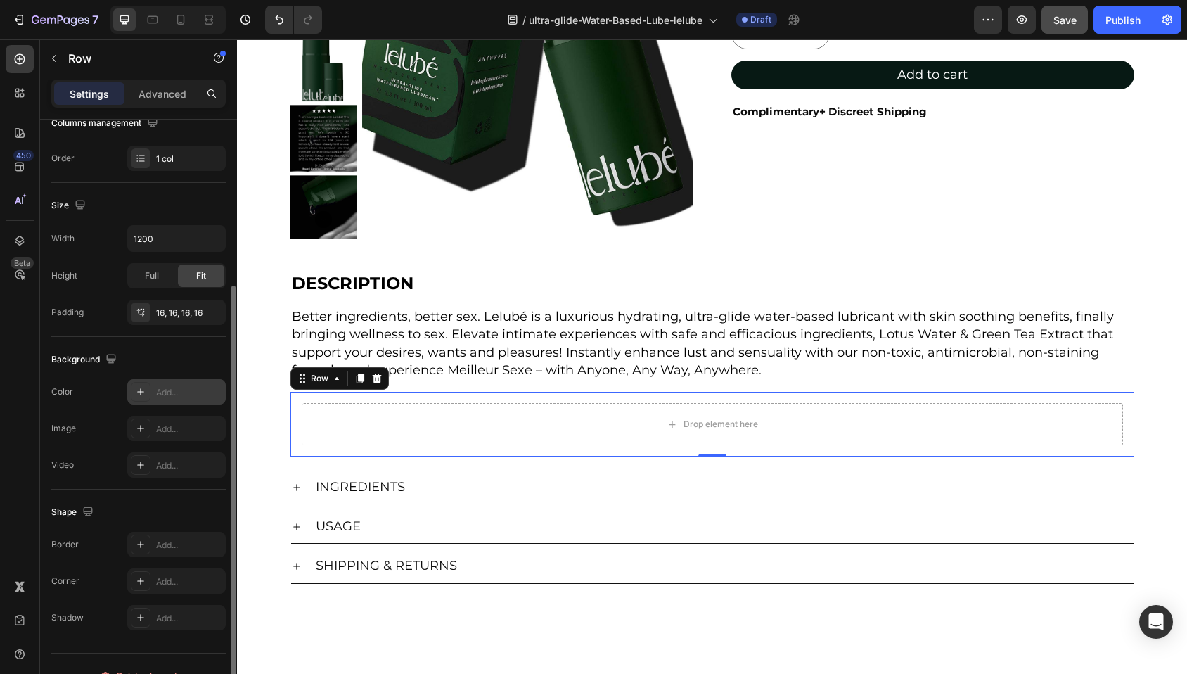
click at [142, 394] on icon at bounding box center [140, 391] width 11 height 11
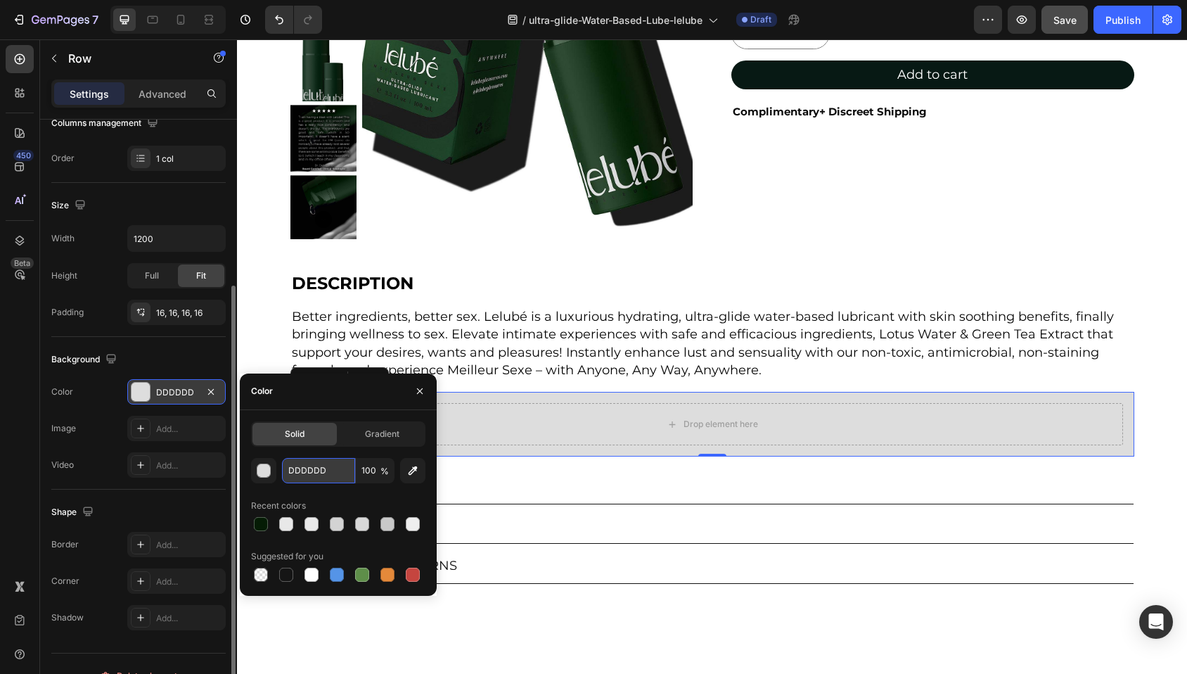
click at [303, 472] on input "DDDDDD" at bounding box center [318, 470] width 73 height 25
paste input "dfebc5"
type input "dfebc5"
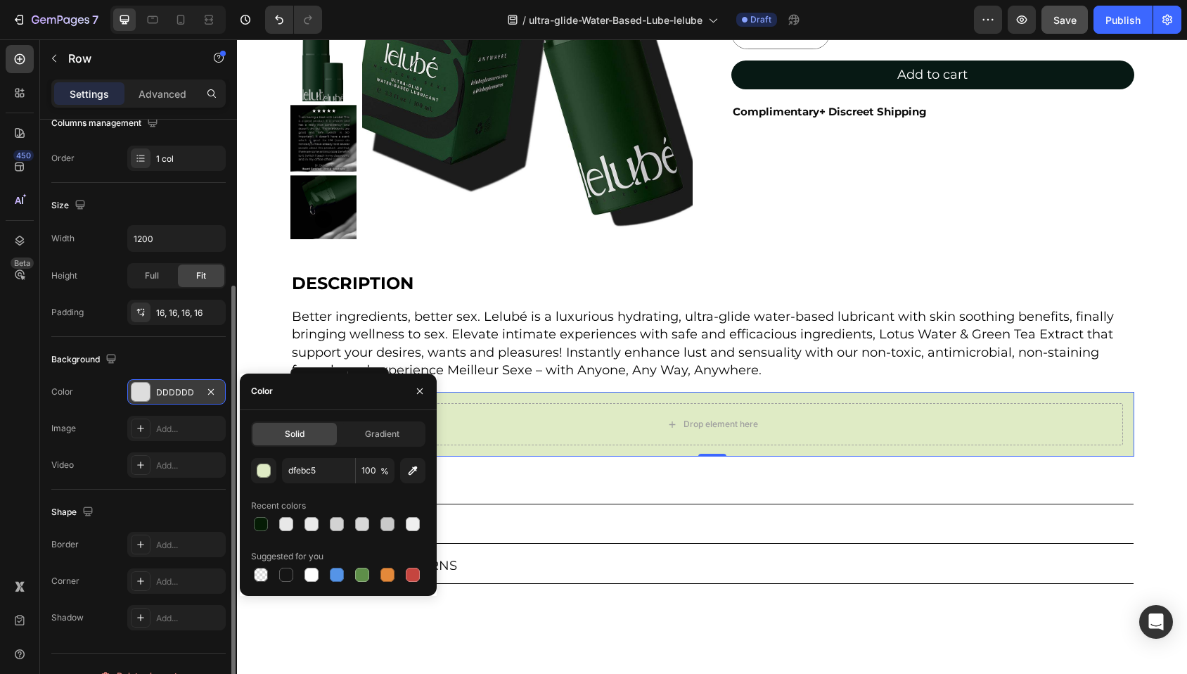
click at [167, 352] on div "Background" at bounding box center [138, 359] width 174 height 22
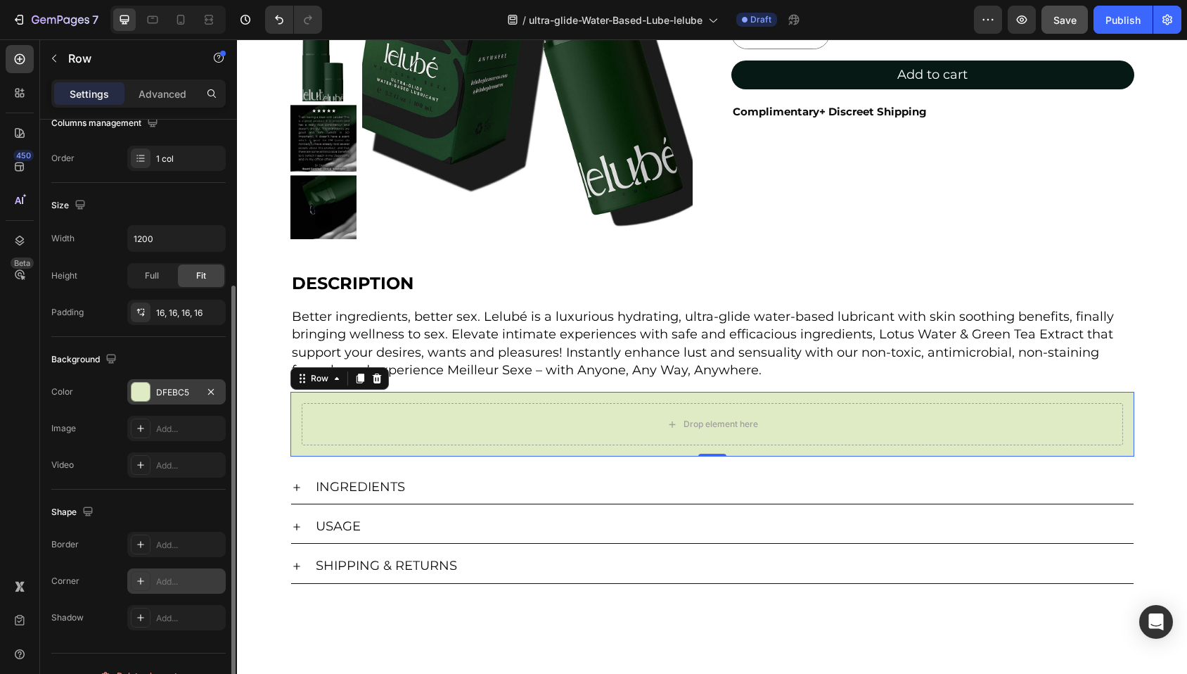
click at [139, 579] on icon at bounding box center [140, 580] width 11 height 11
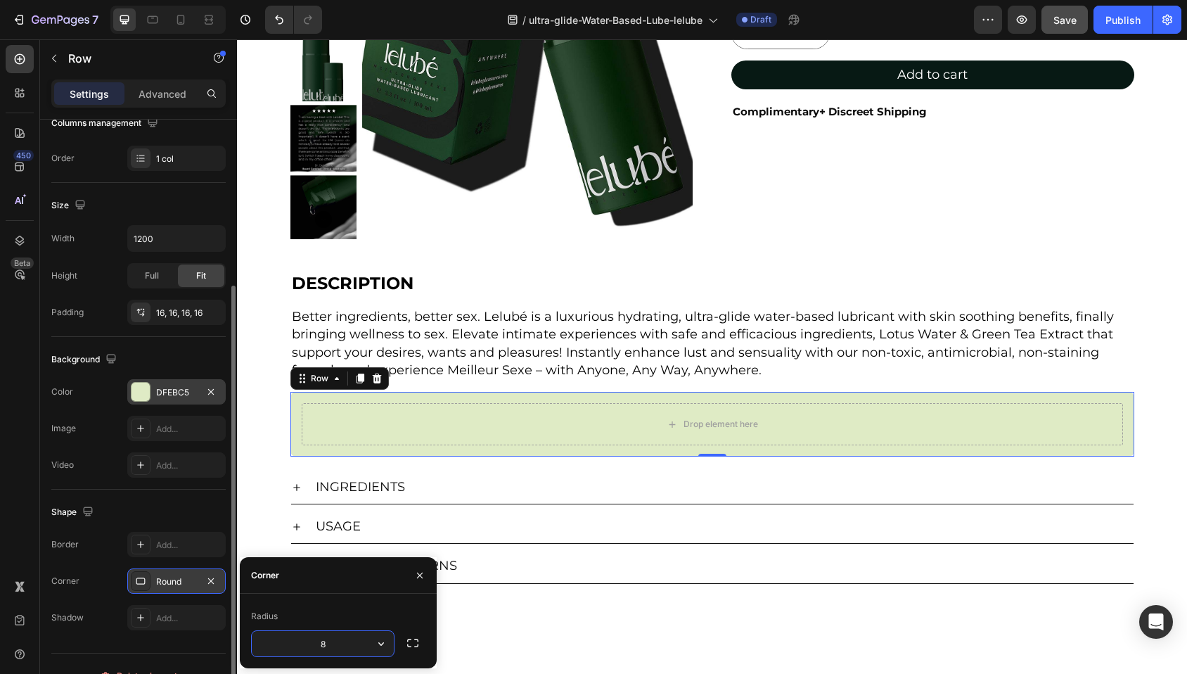
scroll to position [264, 0]
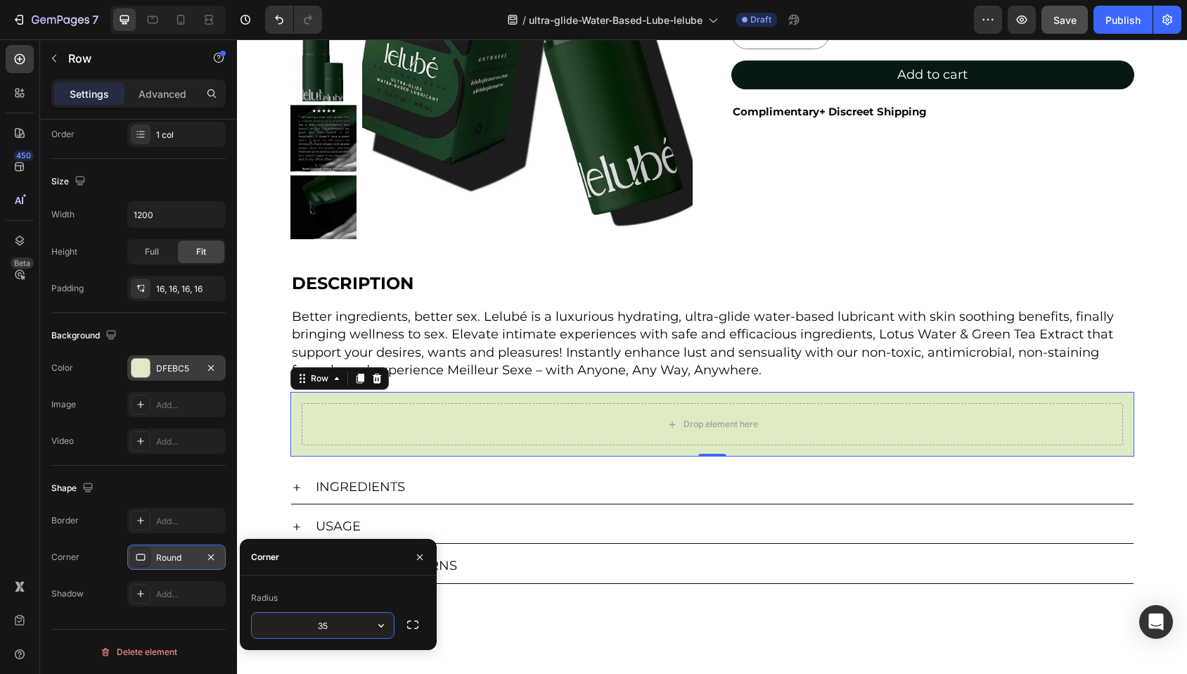
type input "350"
click at [1147, 468] on div "Product Images Lelubé Ultra-Glide Water-Based Lubricant Product Title $10.00 Pr…" at bounding box center [712, 129] width 950 height 683
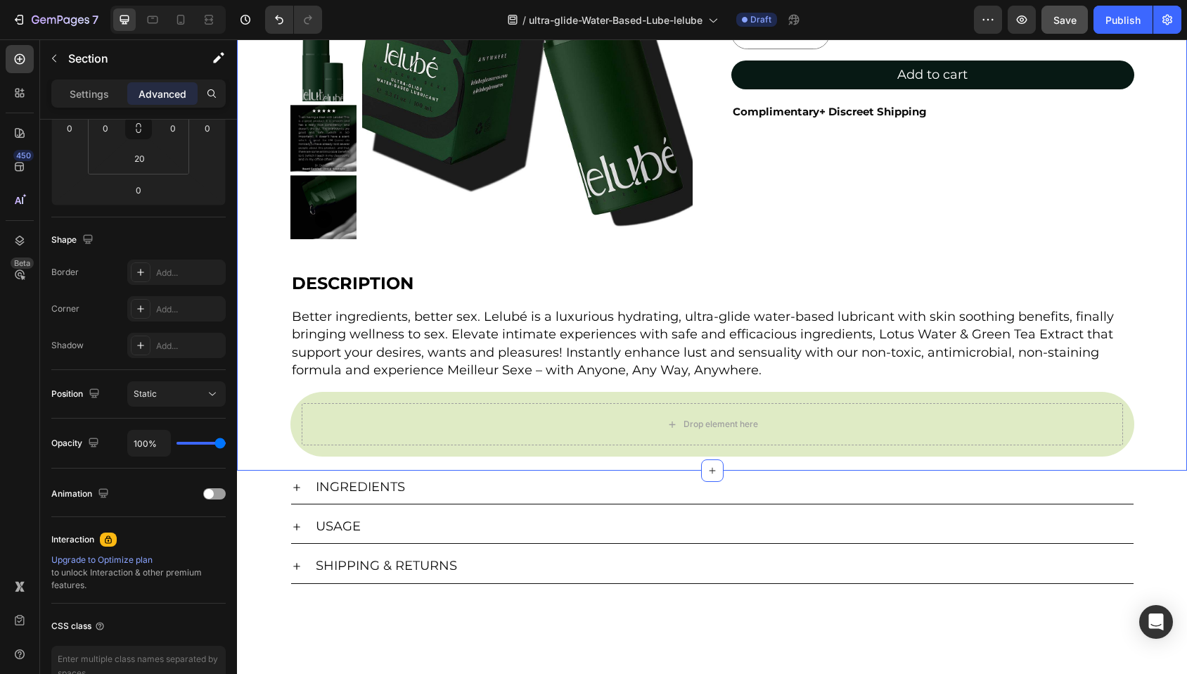
scroll to position [0, 0]
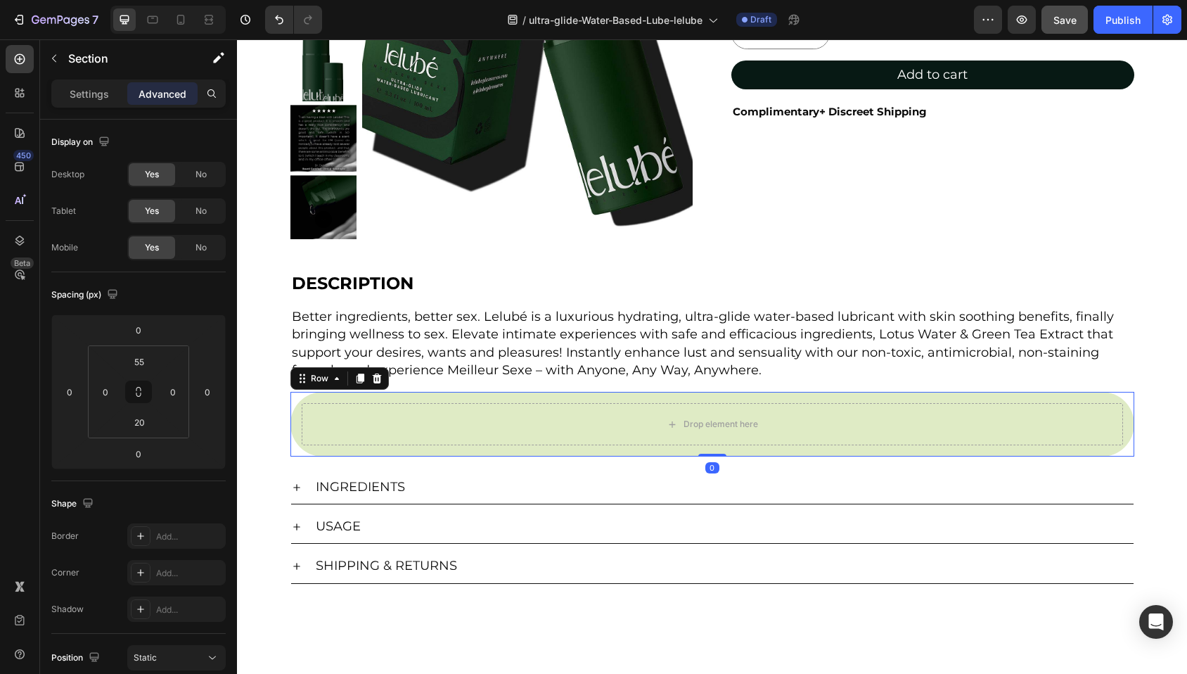
click at [340, 395] on div "Drop element here Row 0" at bounding box center [712, 424] width 844 height 65
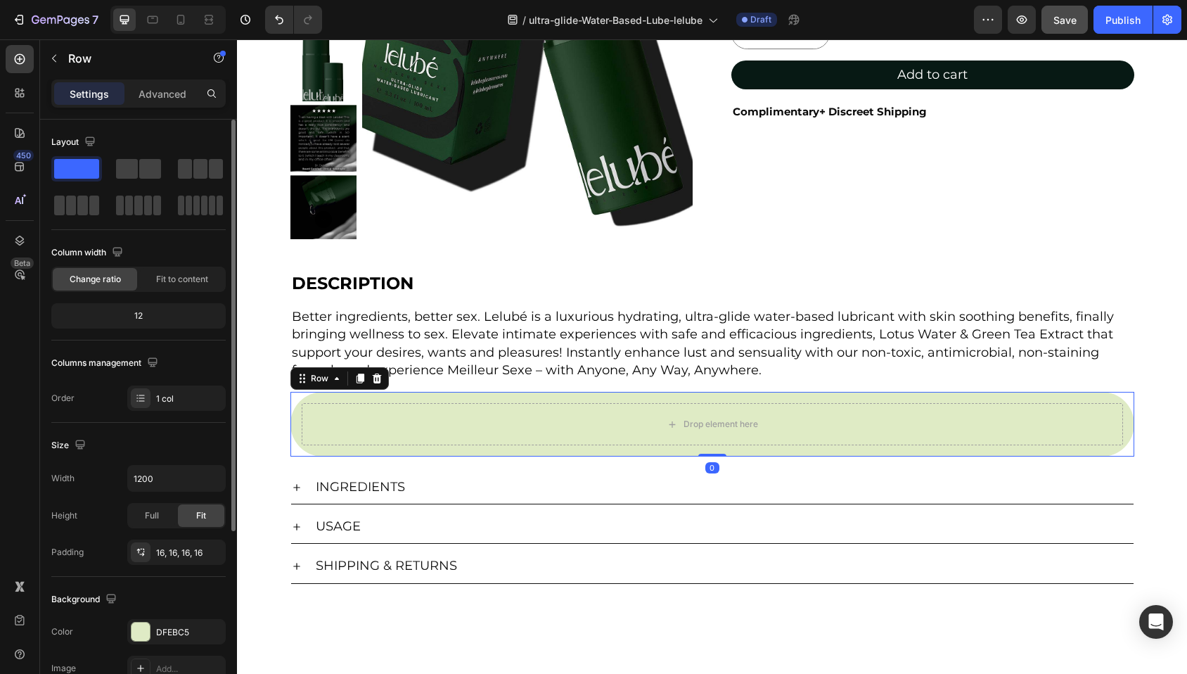
scroll to position [264, 0]
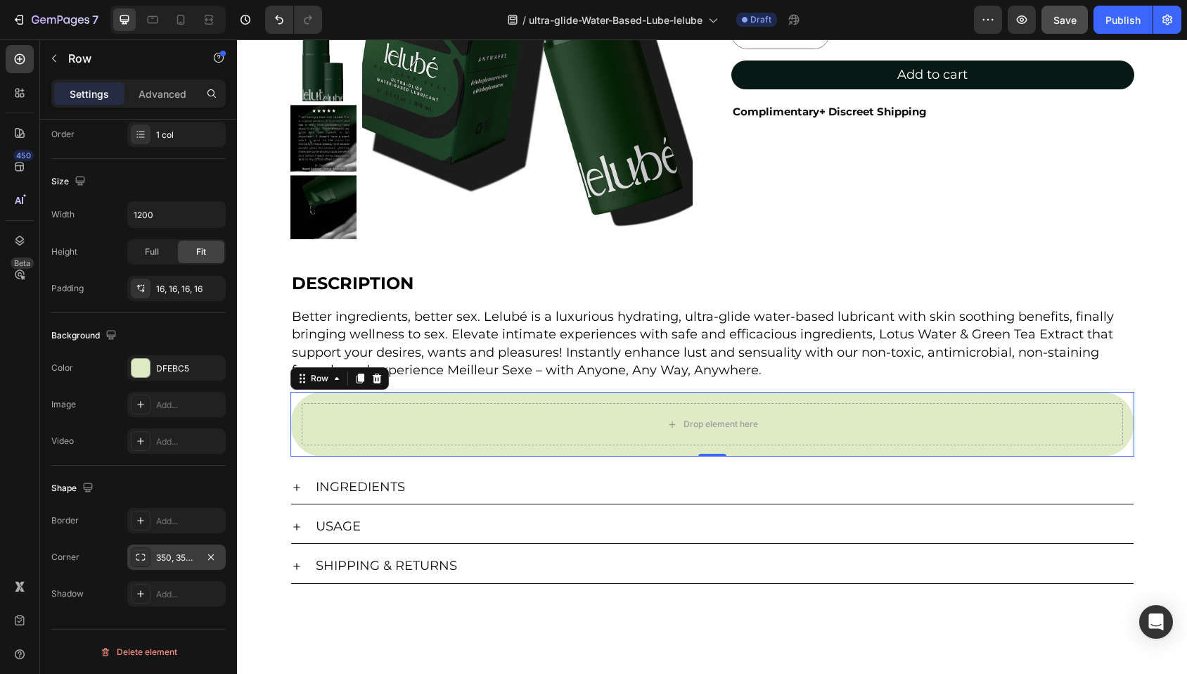
click at [140, 556] on icon at bounding box center [140, 556] width 11 height 11
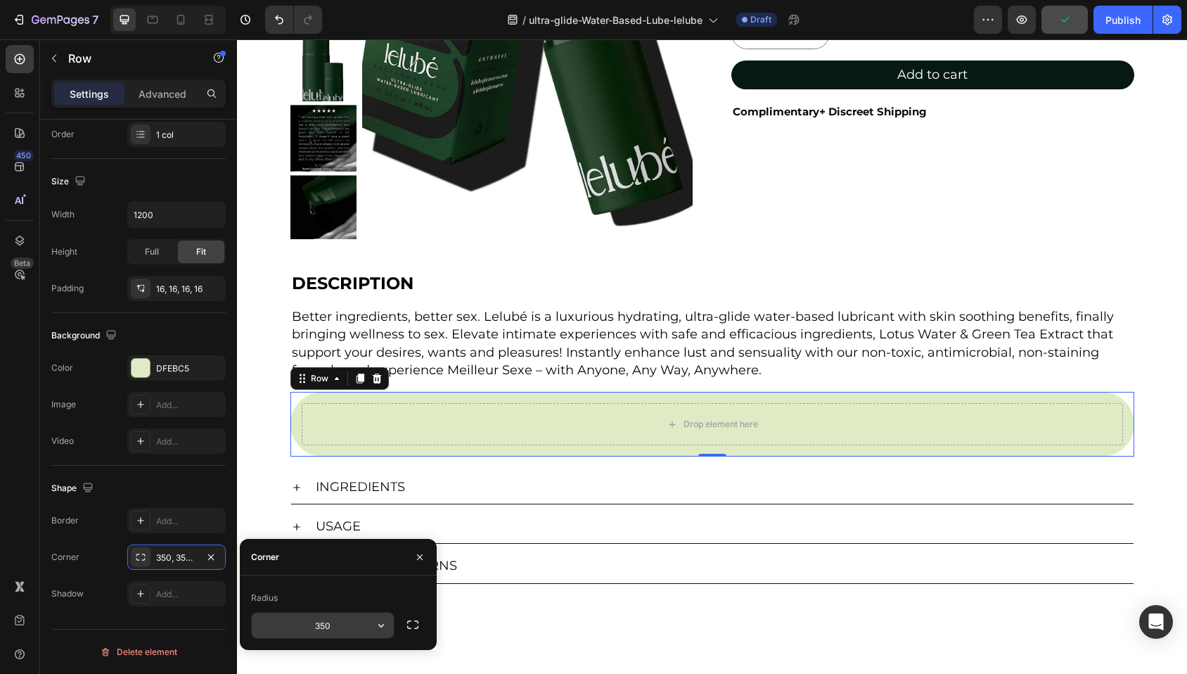
click at [323, 624] on input "350" at bounding box center [323, 624] width 142 height 25
click at [322, 624] on input "350" at bounding box center [323, 624] width 142 height 25
type input "50"
click at [498, 619] on div at bounding box center [712, 605] width 950 height 42
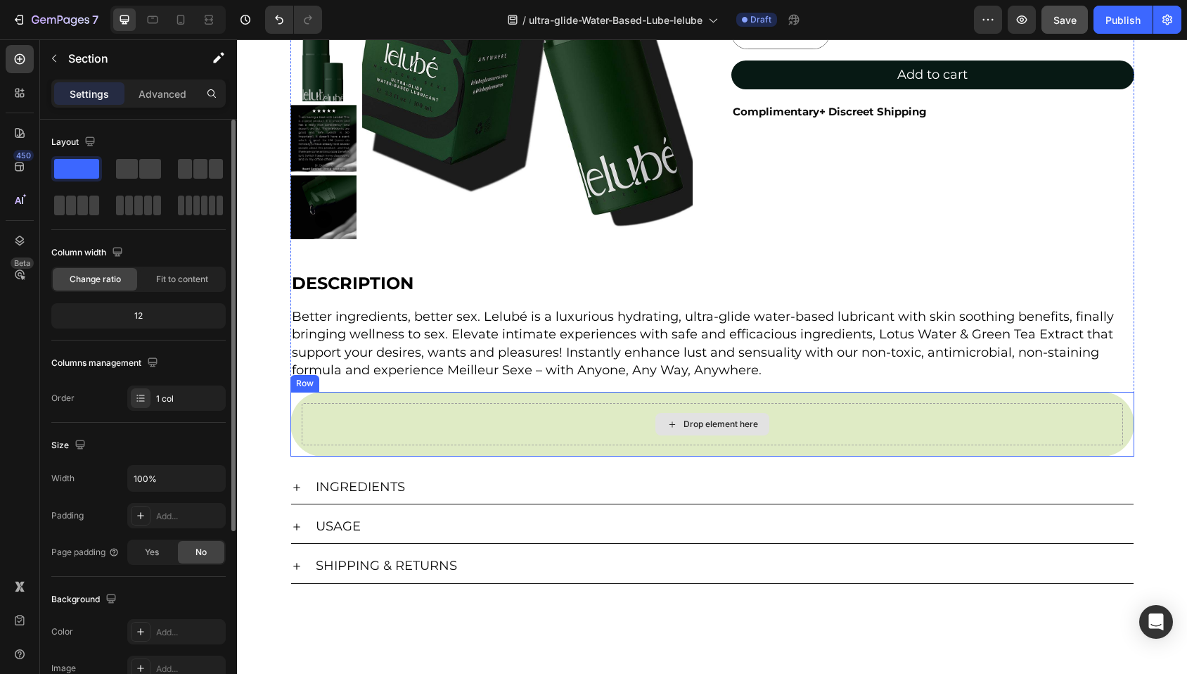
click at [347, 415] on div "Drop element here" at bounding box center [712, 424] width 821 height 42
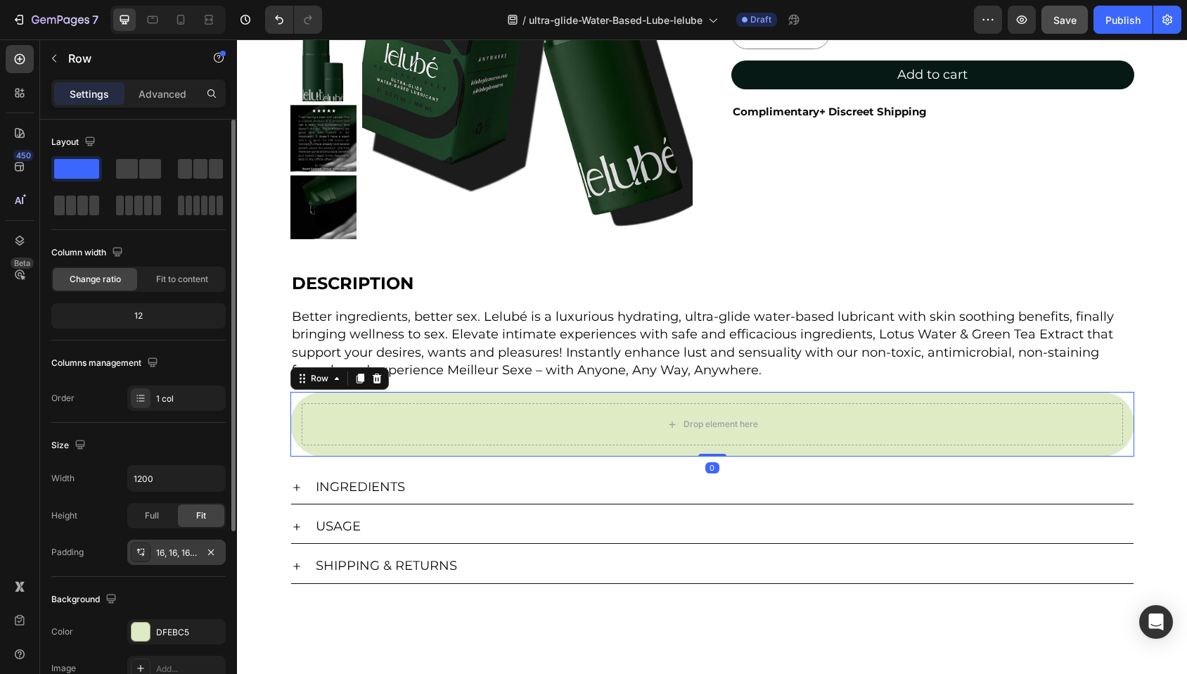
scroll to position [264, 0]
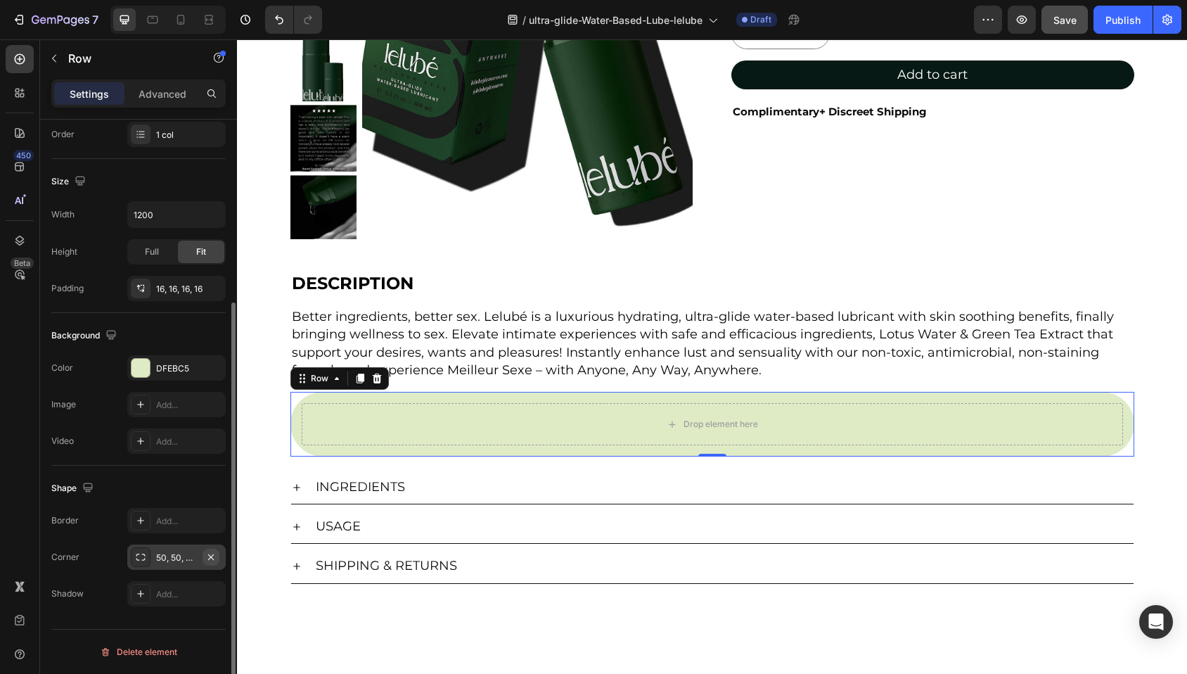
click at [210, 555] on icon "button" at bounding box center [211, 556] width 6 height 6
click at [169, 557] on div "Add..." at bounding box center [189, 557] width 66 height 13
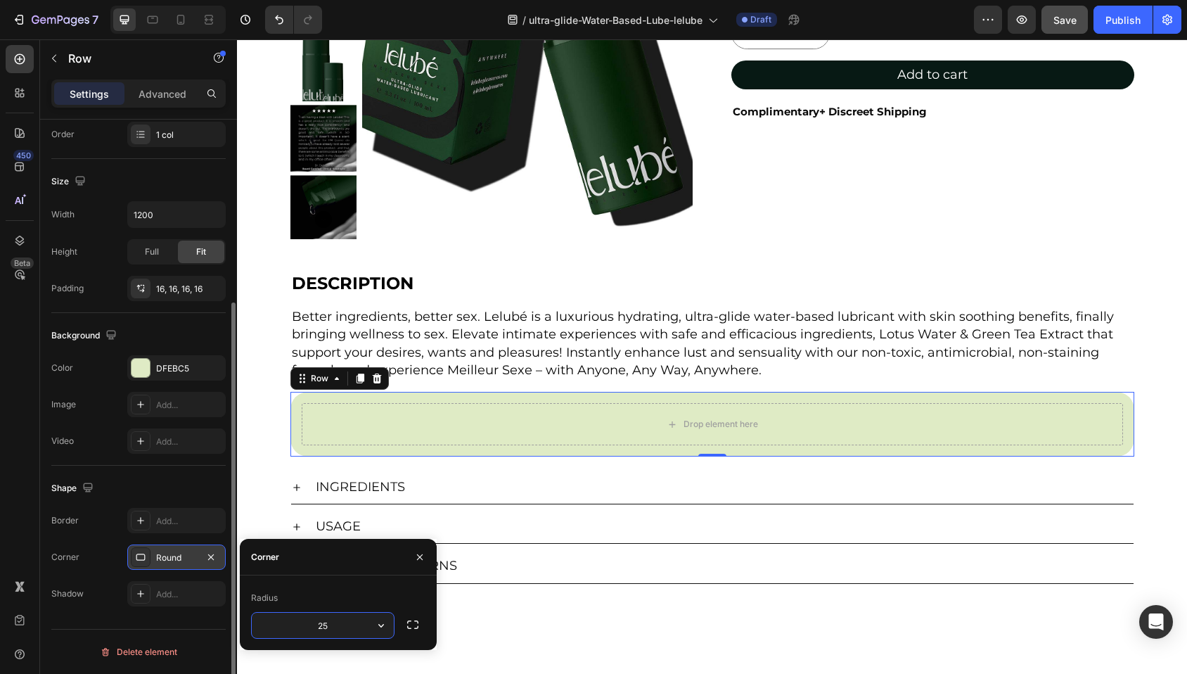
type input "2"
type input "35"
click at [494, 629] on div at bounding box center [712, 682] width 950 height 112
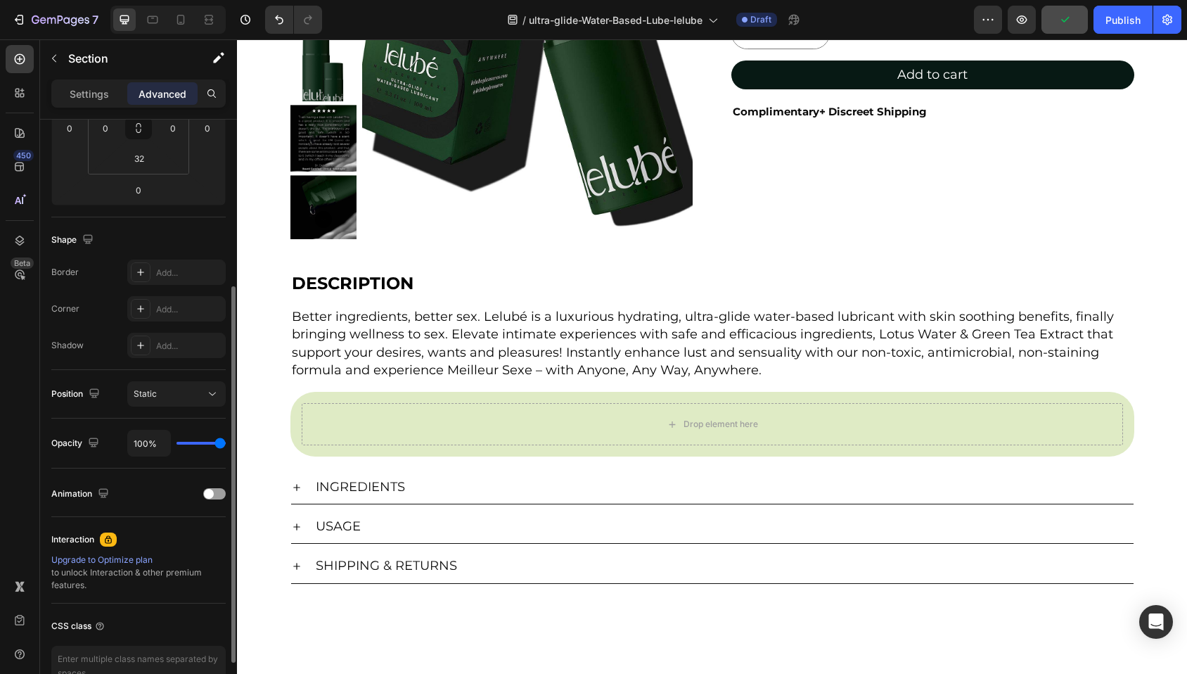
scroll to position [0, 0]
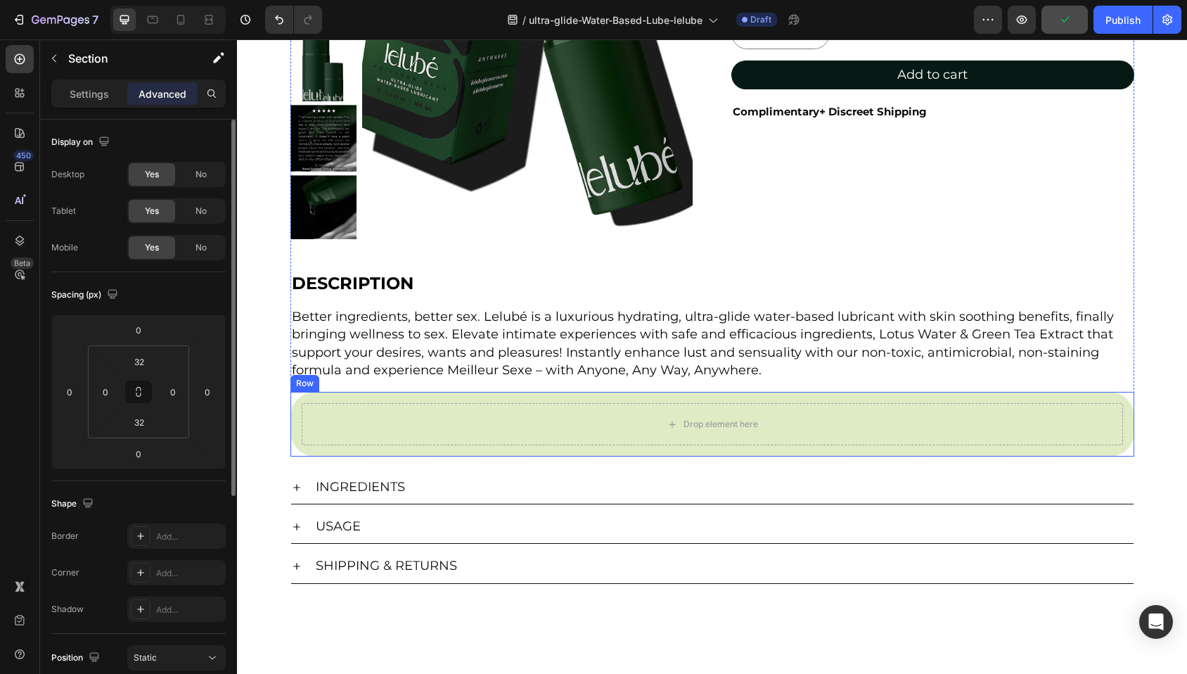
click at [318, 397] on div "Drop element here Row" at bounding box center [712, 424] width 844 height 65
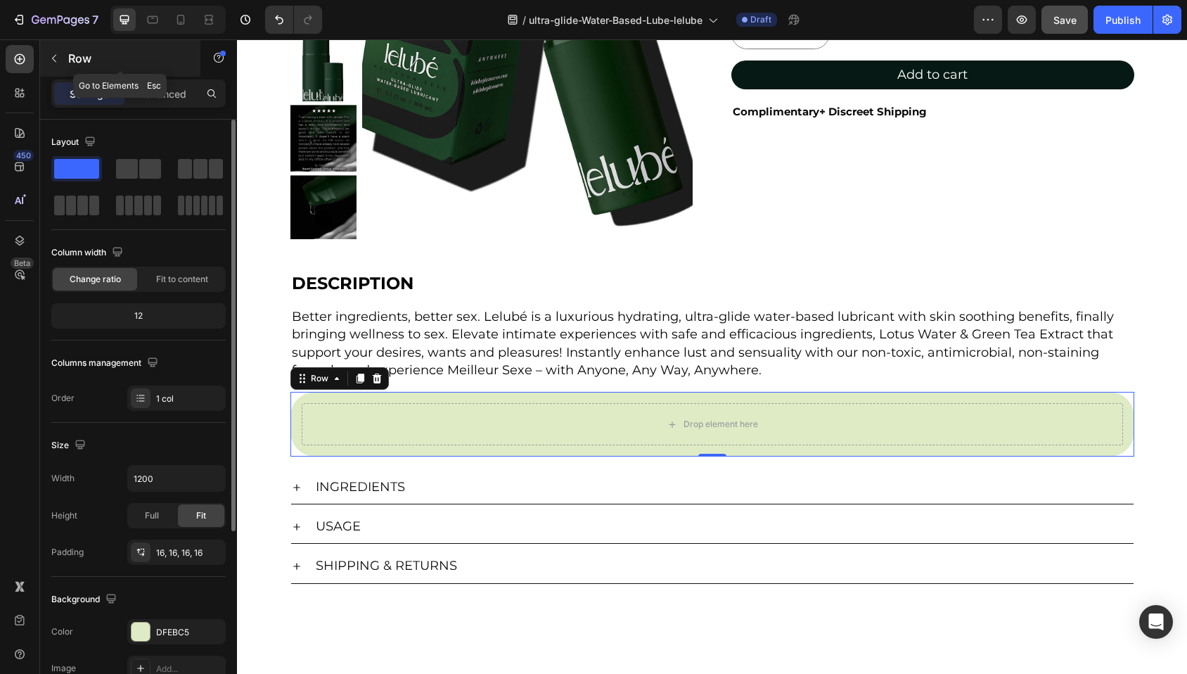
click at [53, 60] on icon "button" at bounding box center [54, 58] width 11 height 11
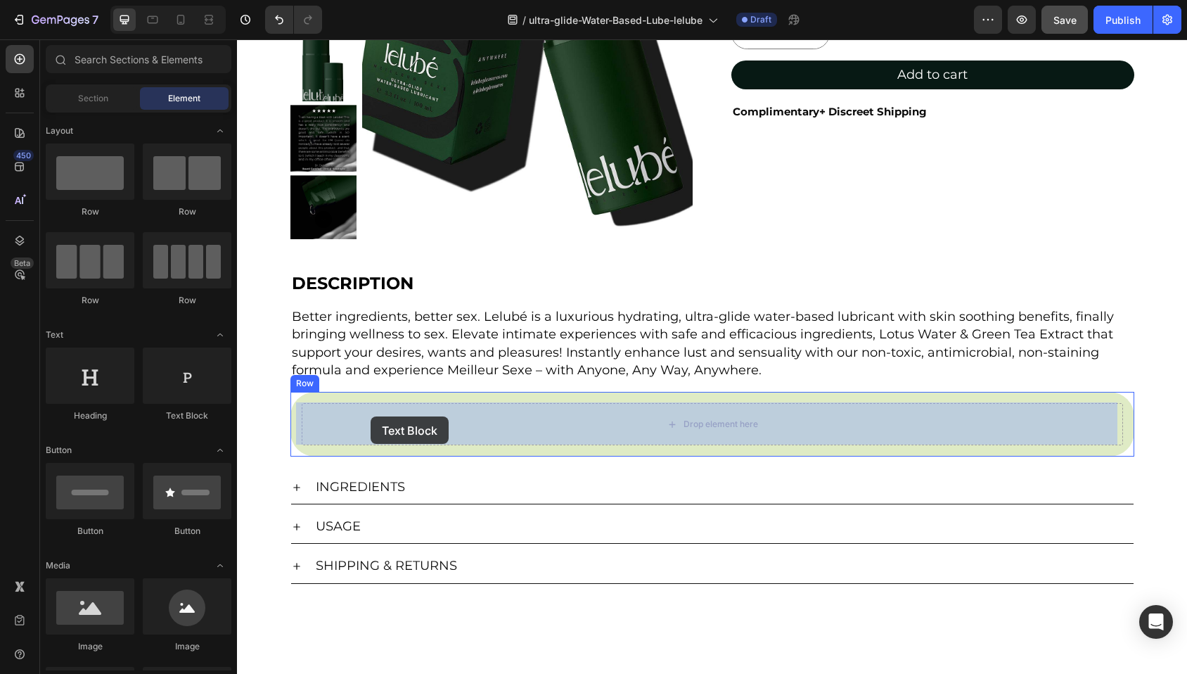
drag, startPoint x: 419, startPoint y: 413, endPoint x: 371, endPoint y: 416, distance: 48.6
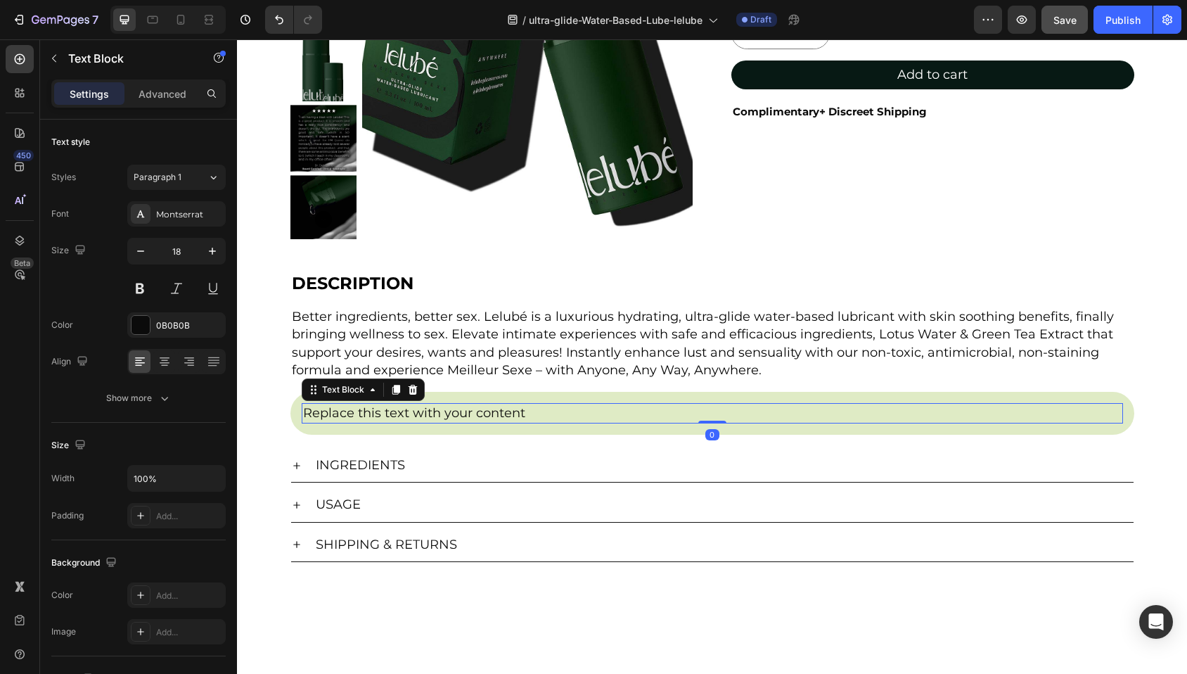
click at [496, 414] on div "Replace this text with your content" at bounding box center [712, 413] width 821 height 20
click at [496, 414] on p "Replace this text with your content" at bounding box center [712, 413] width 818 height 18
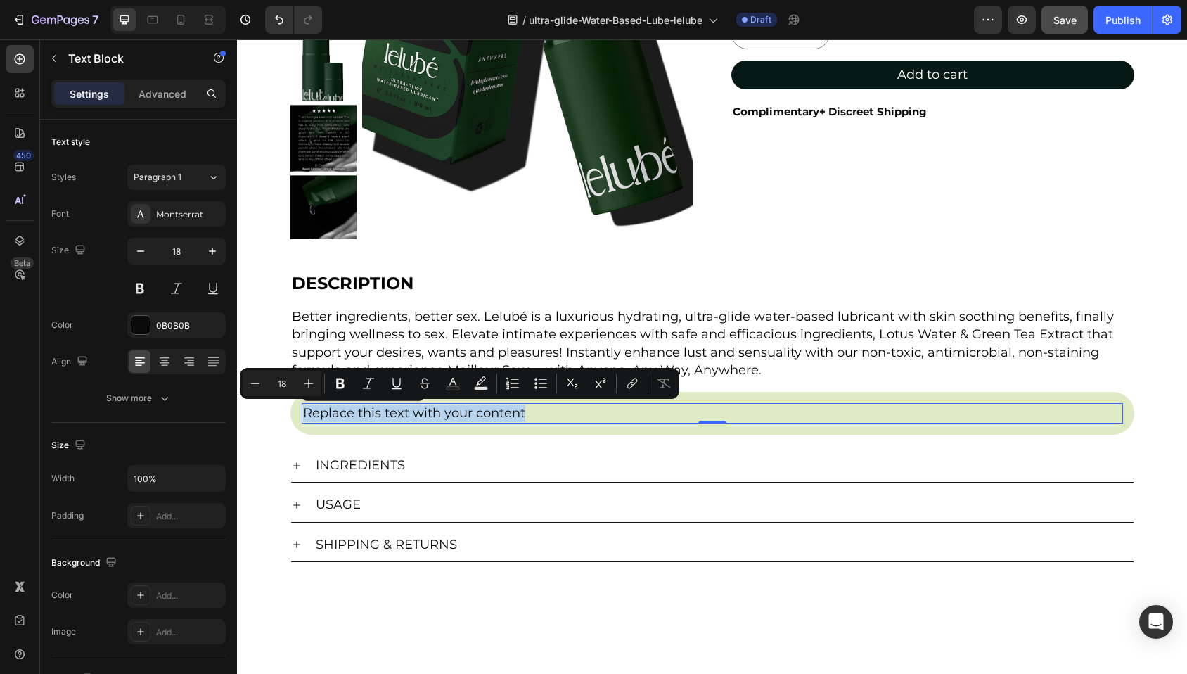
click at [430, 415] on p "Replace this text with your content" at bounding box center [712, 413] width 818 height 18
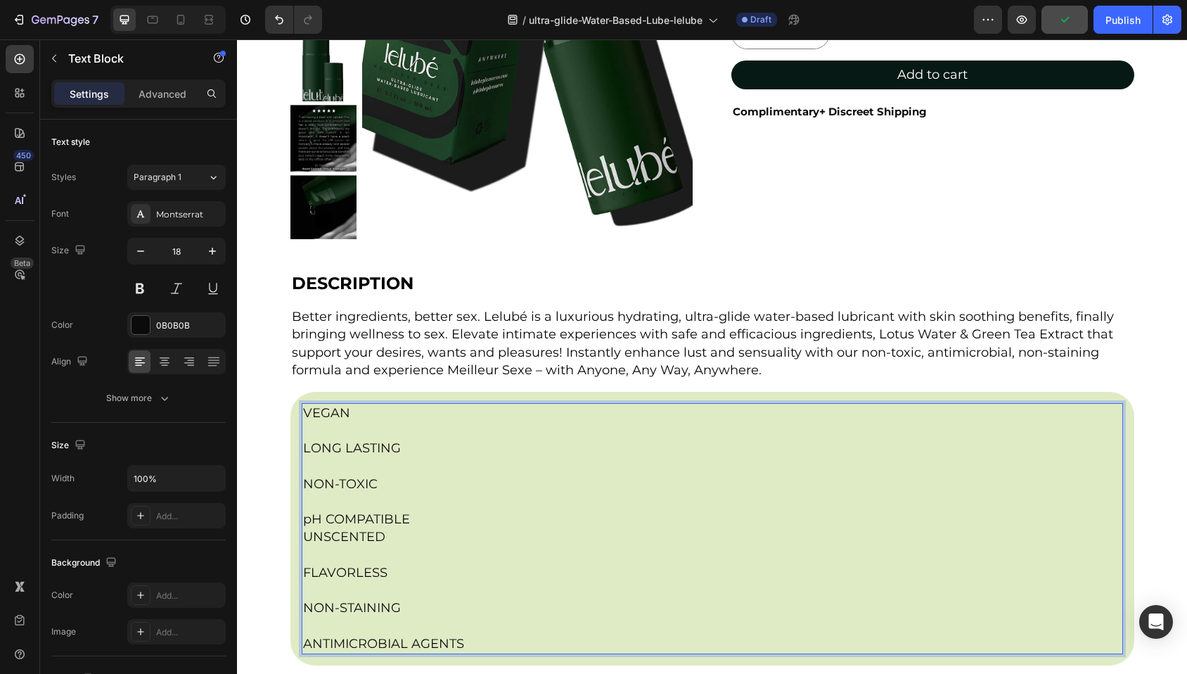
click at [303, 447] on p "LONG LASTING" at bounding box center [712, 448] width 818 height 18
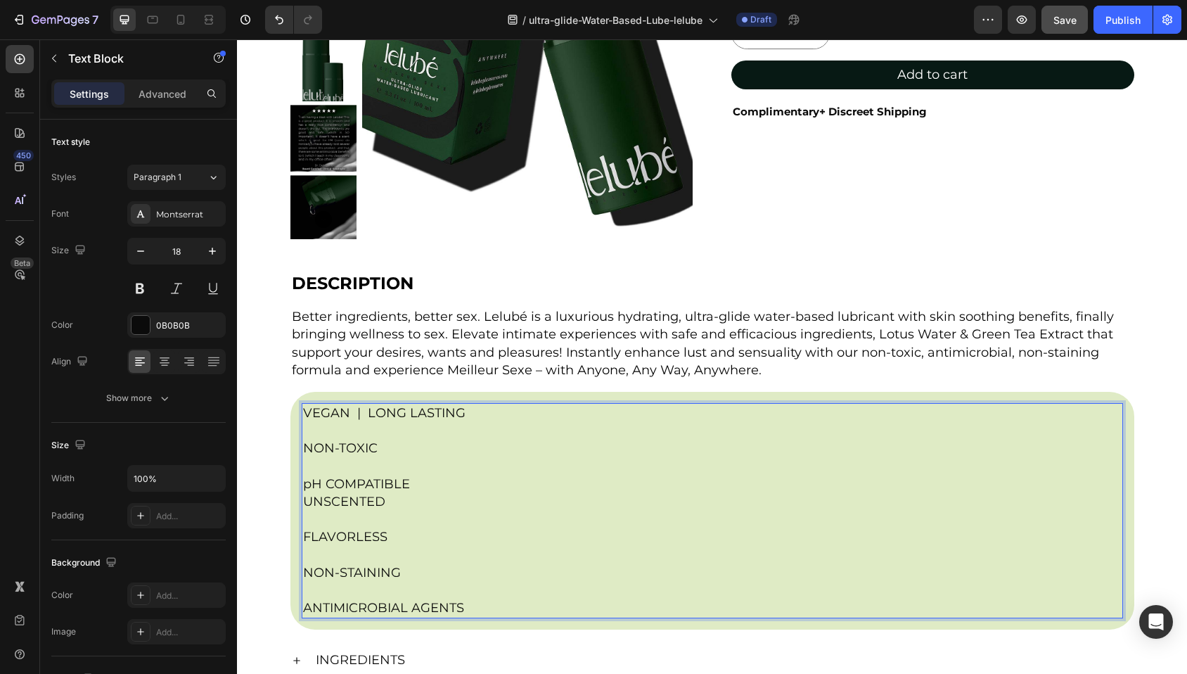
click at [344, 412] on p "VEGAN | LONG LASTING" at bounding box center [712, 413] width 818 height 18
click at [344, 413] on p "VEGAN | LONG LASTING" at bounding box center [712, 413] width 818 height 18
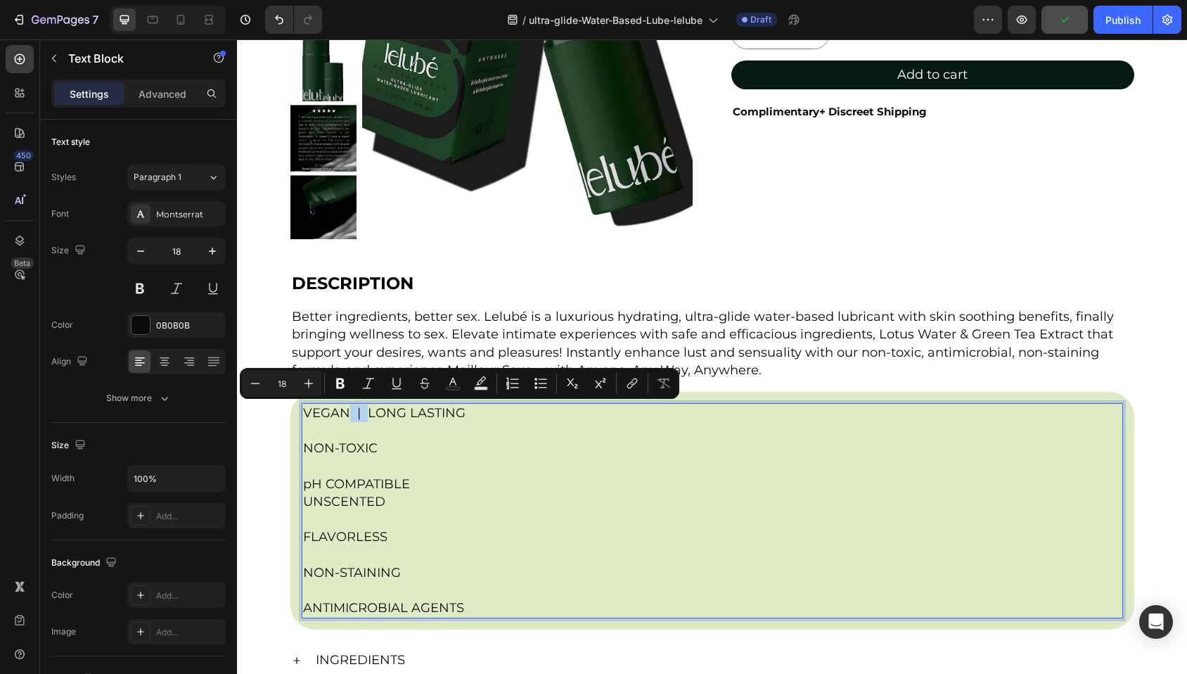
drag, startPoint x: 363, startPoint y: 412, endPoint x: 342, endPoint y: 412, distance: 20.4
click at [342, 412] on p "VEGAN | LONG LASTING" at bounding box center [712, 413] width 818 height 18
copy p "|"
click at [362, 419] on p "VEGAN | LONG LASTING" at bounding box center [712, 413] width 818 height 18
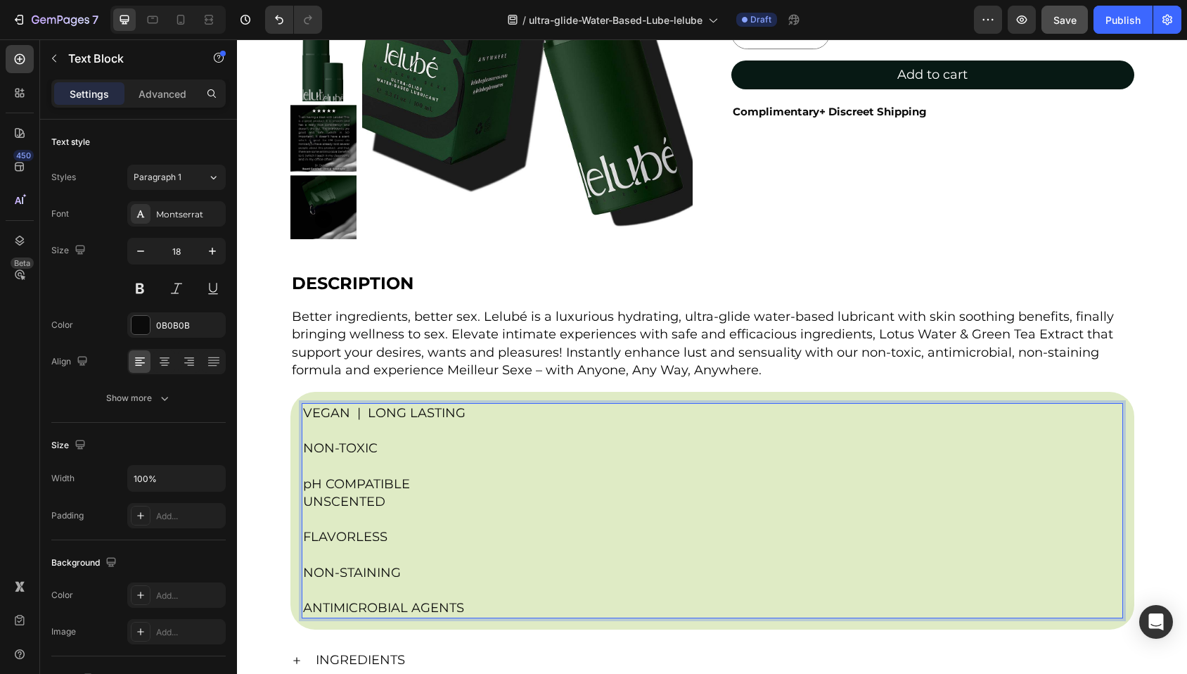
click at [303, 446] on p "NON-TOXIC" at bounding box center [712, 448] width 818 height 18
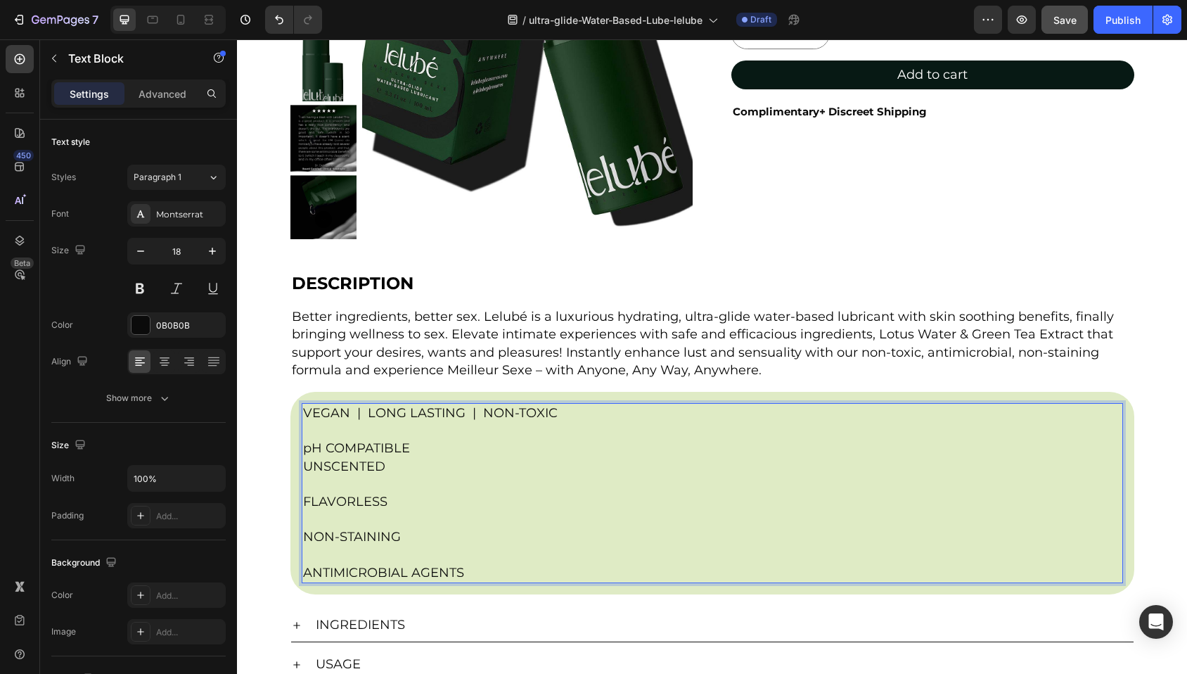
click at [303, 449] on p "pH COMPATIBLE" at bounding box center [712, 448] width 818 height 18
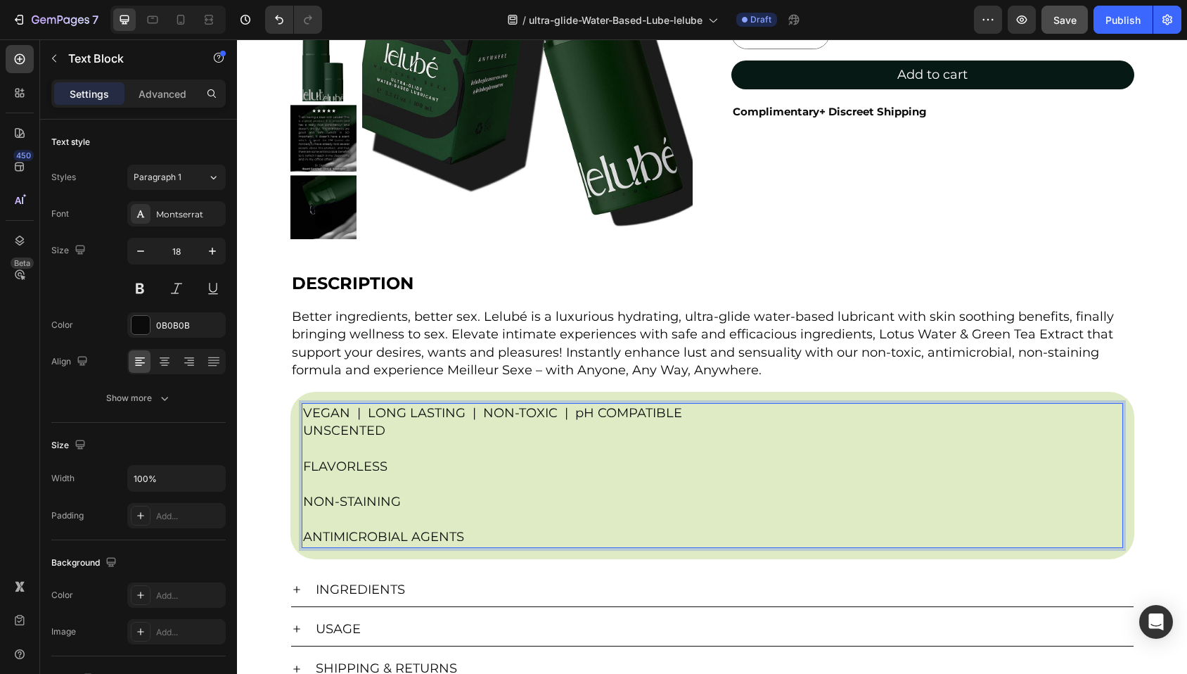
click at [303, 432] on p "UNSCENTED" at bounding box center [712, 431] width 818 height 18
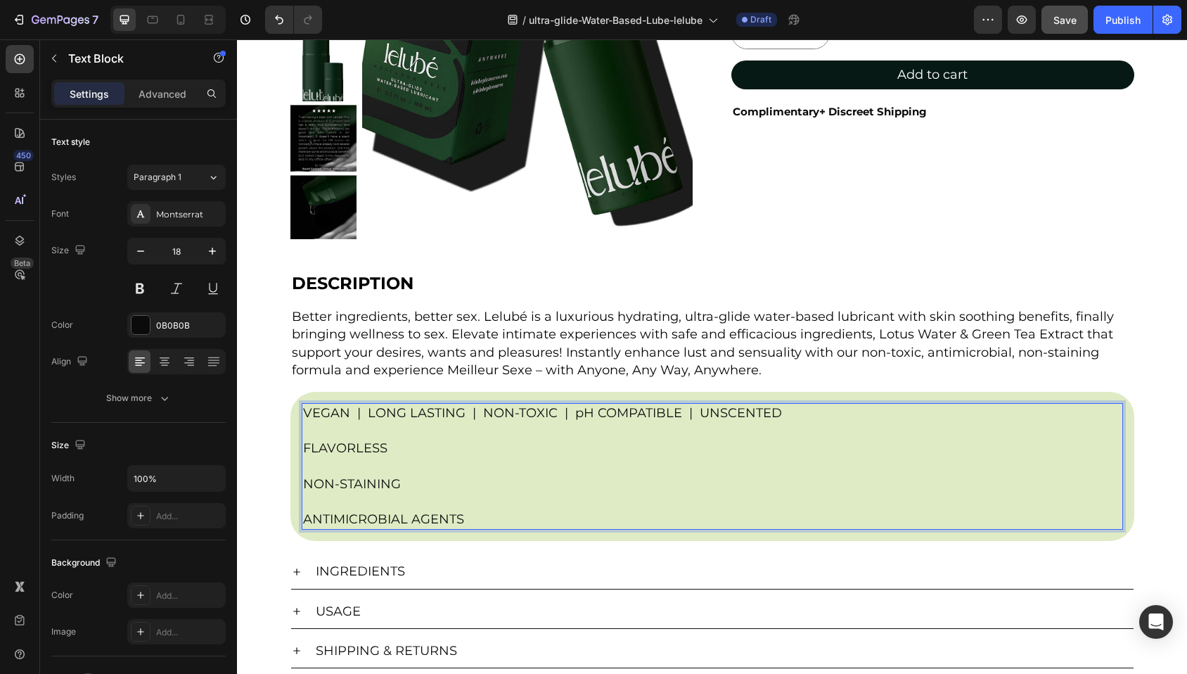
click at [303, 450] on p "FLAVORLESS" at bounding box center [712, 448] width 818 height 18
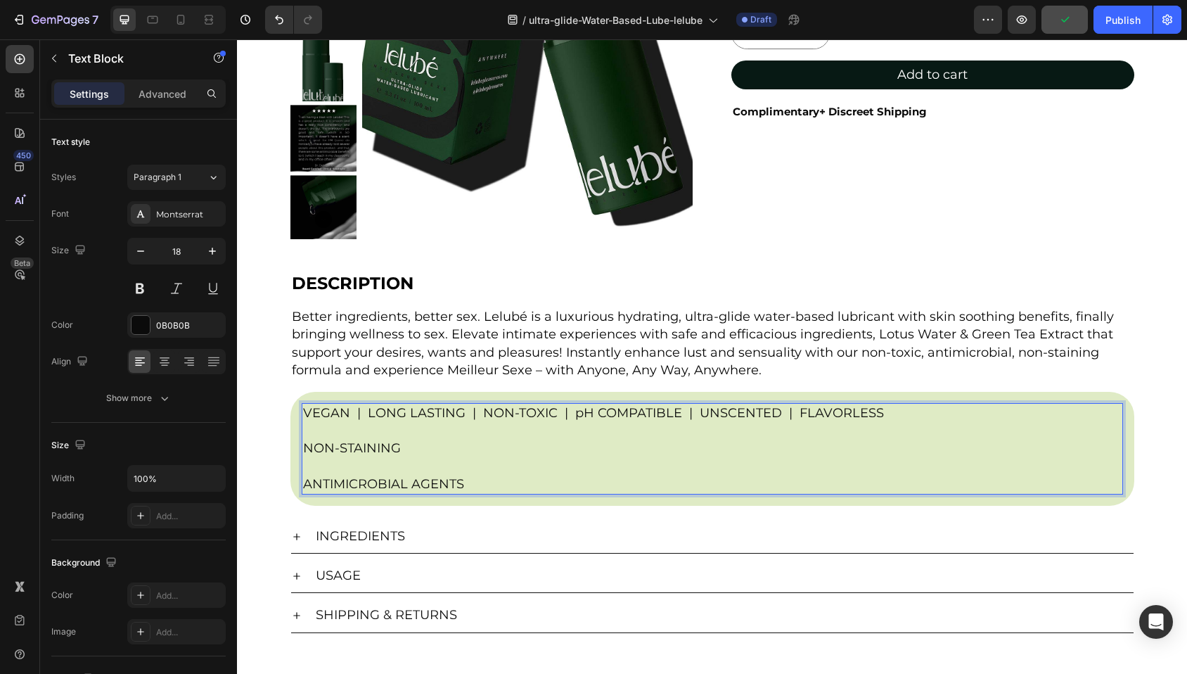
click at [303, 449] on p "NON-STAINING" at bounding box center [712, 448] width 818 height 18
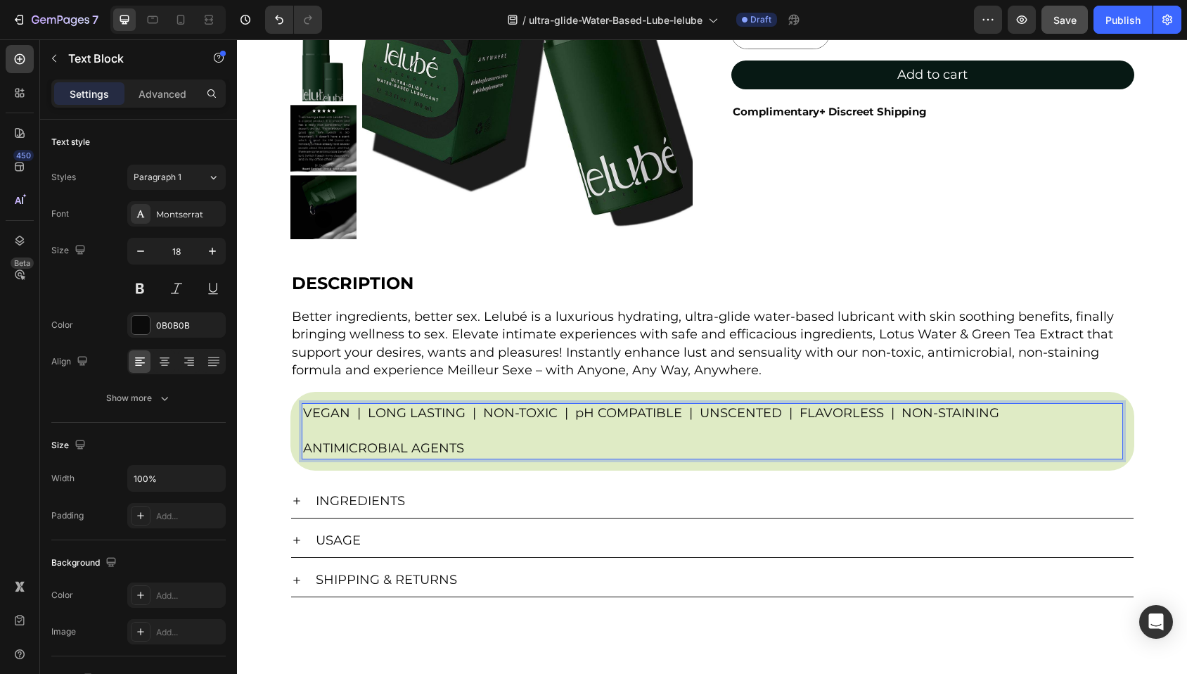
click at [303, 451] on p "ANTIMICROBIAL AGENTS" at bounding box center [712, 448] width 818 height 18
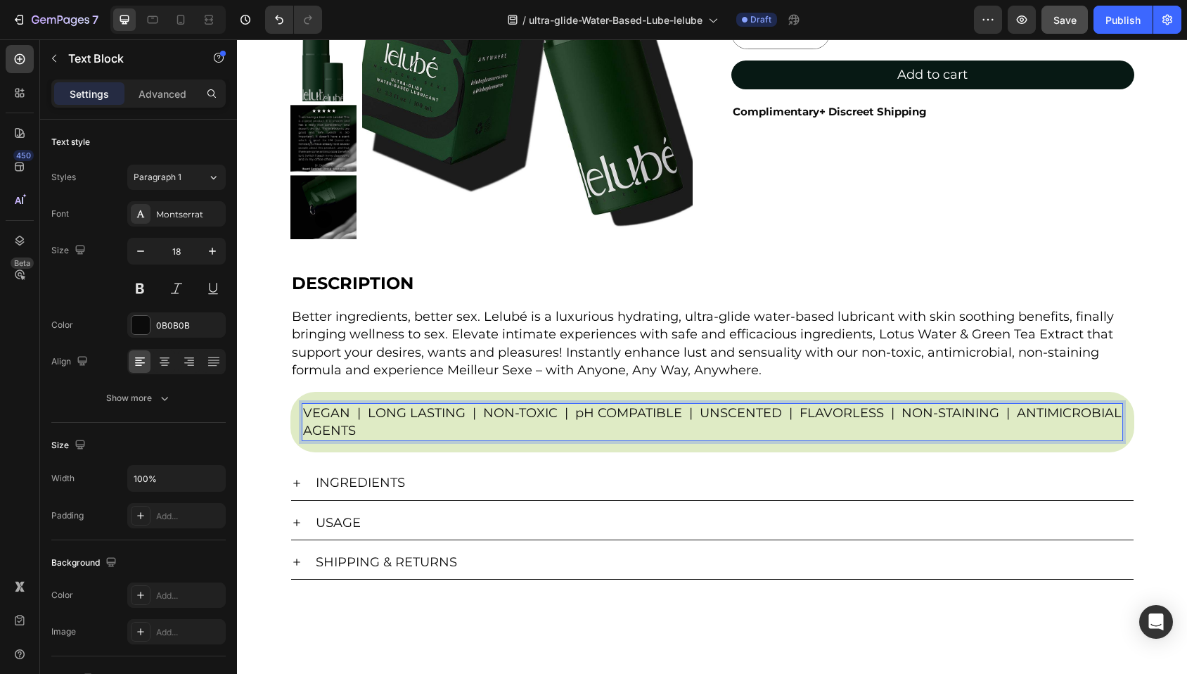
click at [372, 430] on p "VEGAN | LONG LASTING | NON-TOXIC | pH COMPATIBLE | UNSCENTED | FLAVORLESS | NON…" at bounding box center [712, 421] width 818 height 35
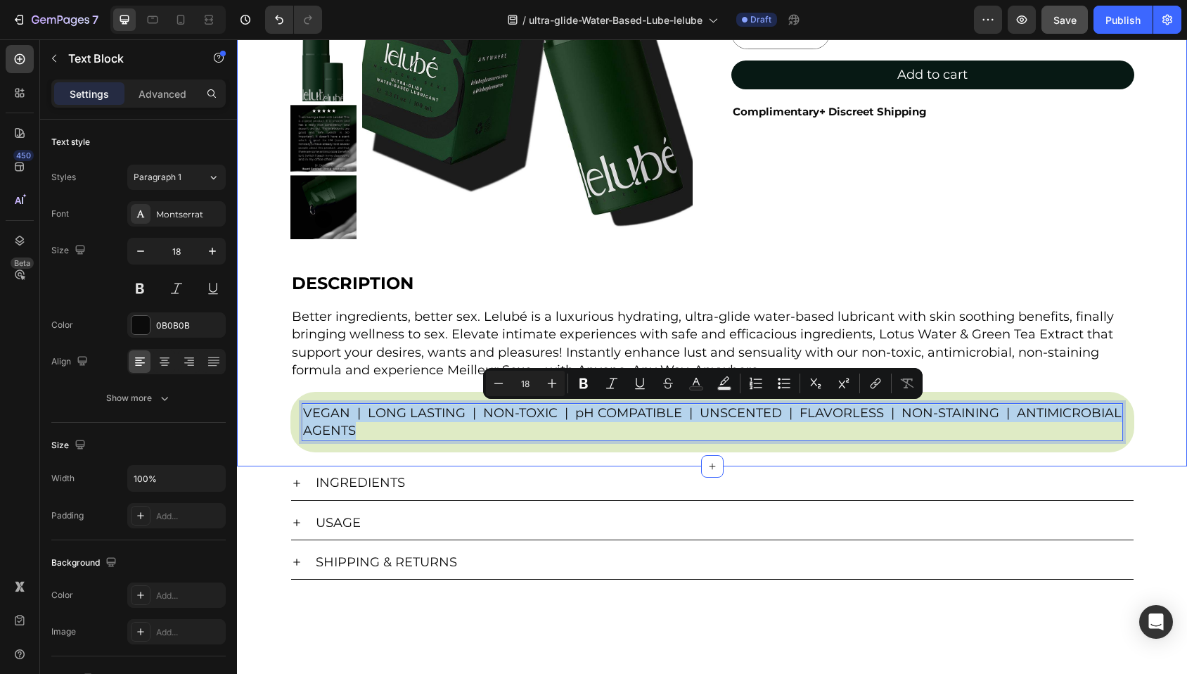
drag, startPoint x: 365, startPoint y: 432, endPoint x: 269, endPoint y: 397, distance: 101.9
click at [269, 397] on div "Product Images Lelubé Ultra-Glide Water-Based Lubricant Product Title $10.00 Pr…" at bounding box center [712, 139] width 950 height 626
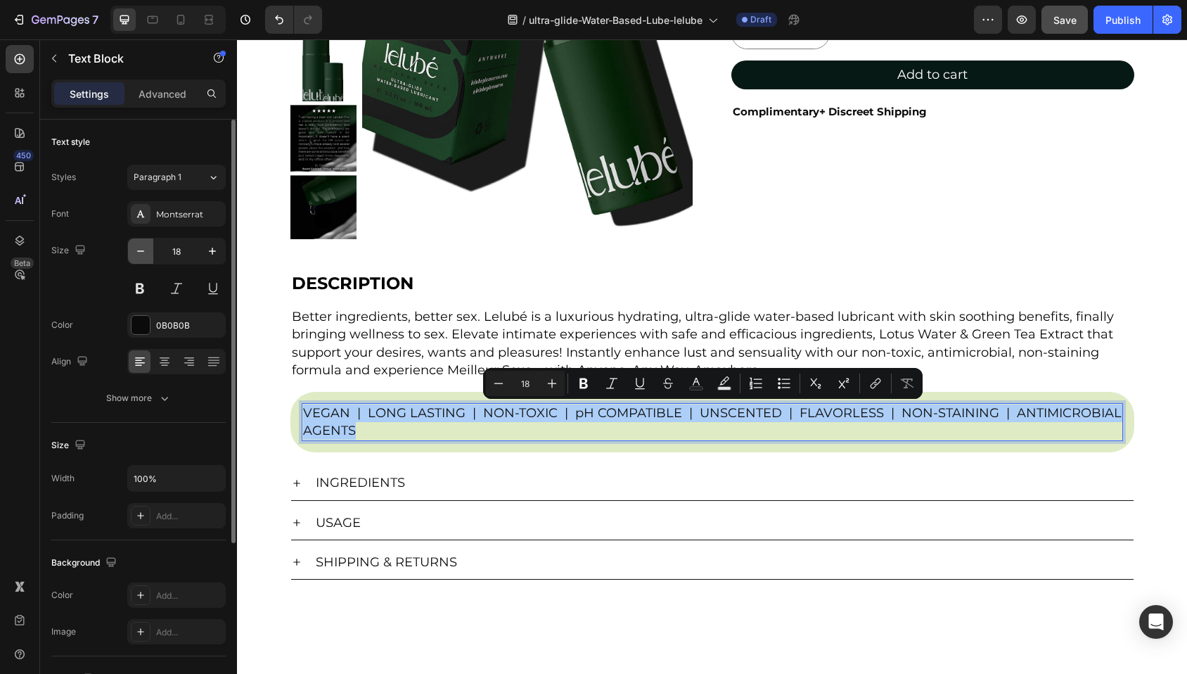
click at [139, 248] on icon "button" at bounding box center [141, 251] width 14 height 14
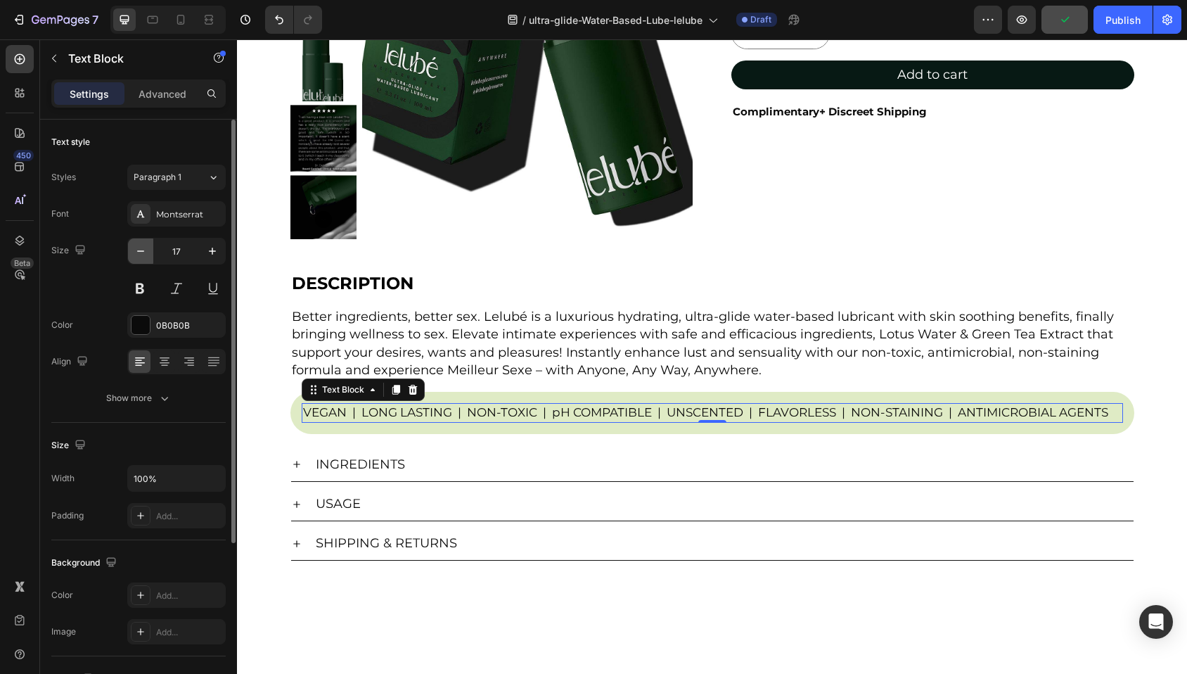
click at [139, 248] on icon "button" at bounding box center [141, 251] width 14 height 14
type input "16"
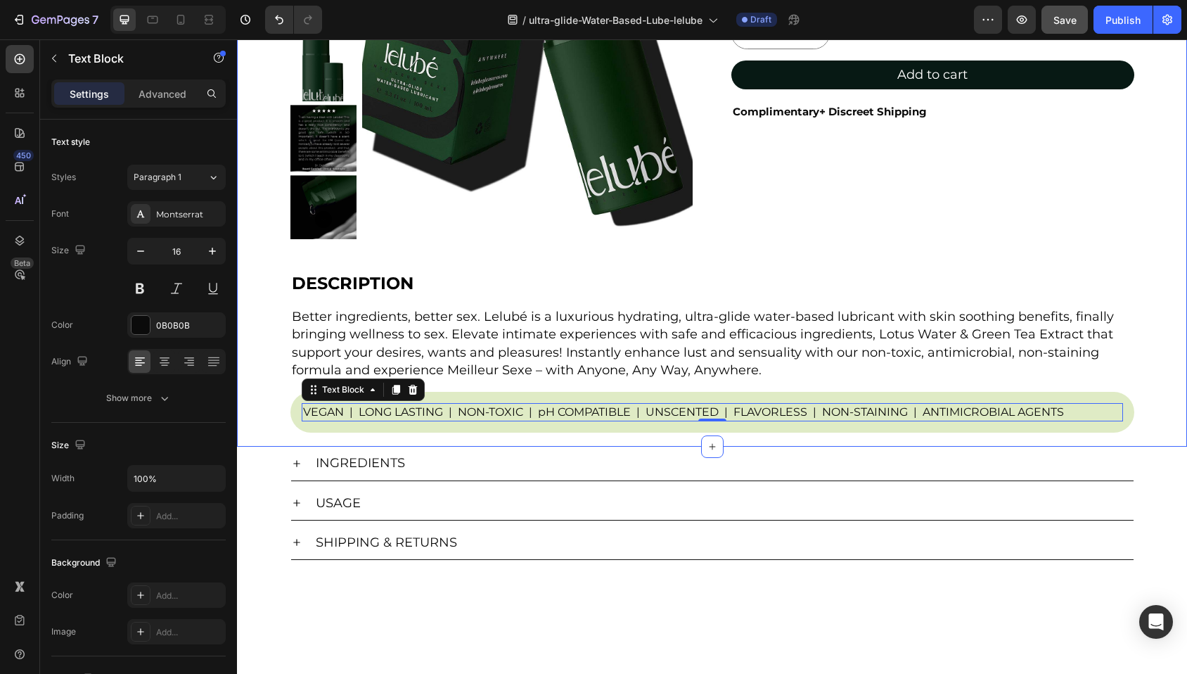
click at [1142, 397] on div "Product Images Lelubé Ultra-Glide Water-Based Lubricant Product Title $10.00 Pr…" at bounding box center [712, 129] width 950 height 606
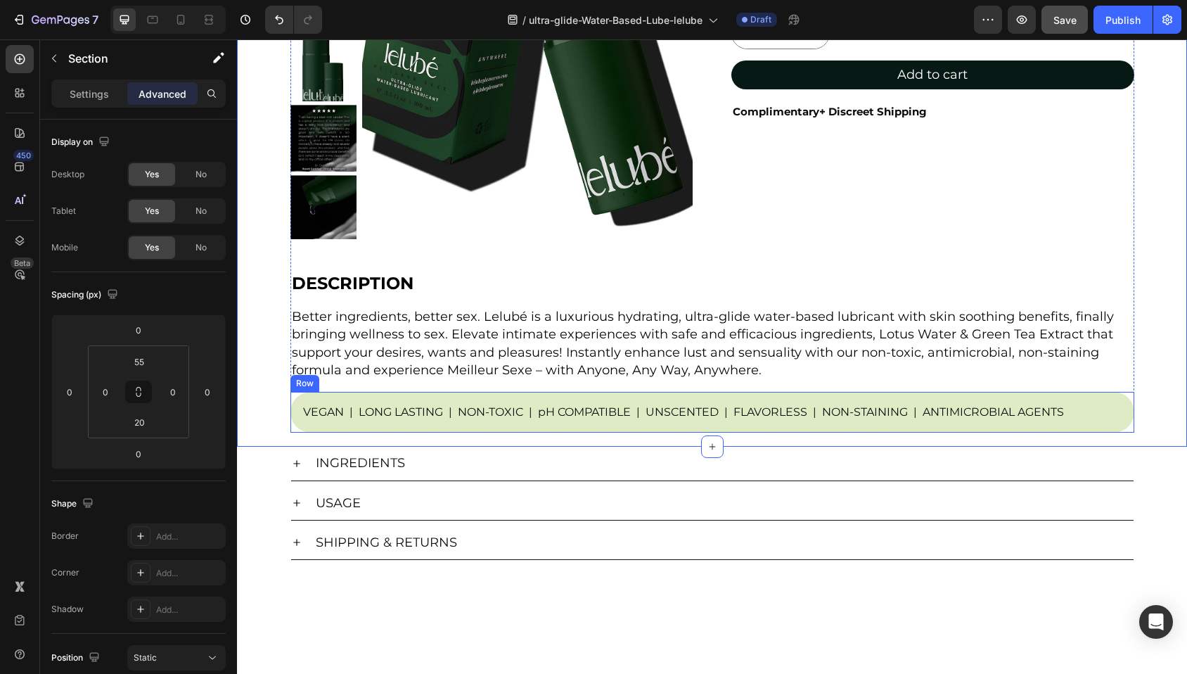
click at [1100, 397] on div "VEGAN | LONG LASTING | NON-TOXIC | pH COMPATIBLE | UNSCENTED | FLAVORLESS | NON…" at bounding box center [712, 412] width 844 height 41
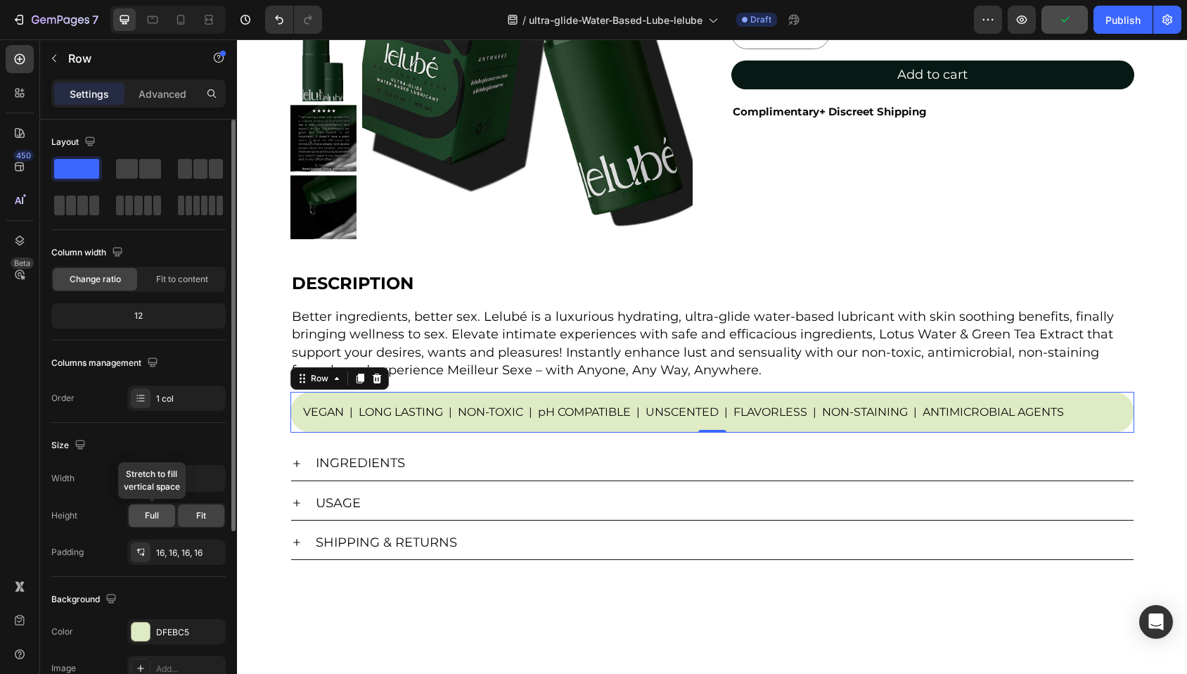
click at [153, 516] on span "Full" at bounding box center [152, 515] width 14 height 13
click at [191, 516] on div "Fit" at bounding box center [201, 515] width 46 height 22
click at [175, 446] on div "Size" at bounding box center [138, 445] width 174 height 22
click at [181, 281] on span "Fit to content" at bounding box center [182, 279] width 52 height 13
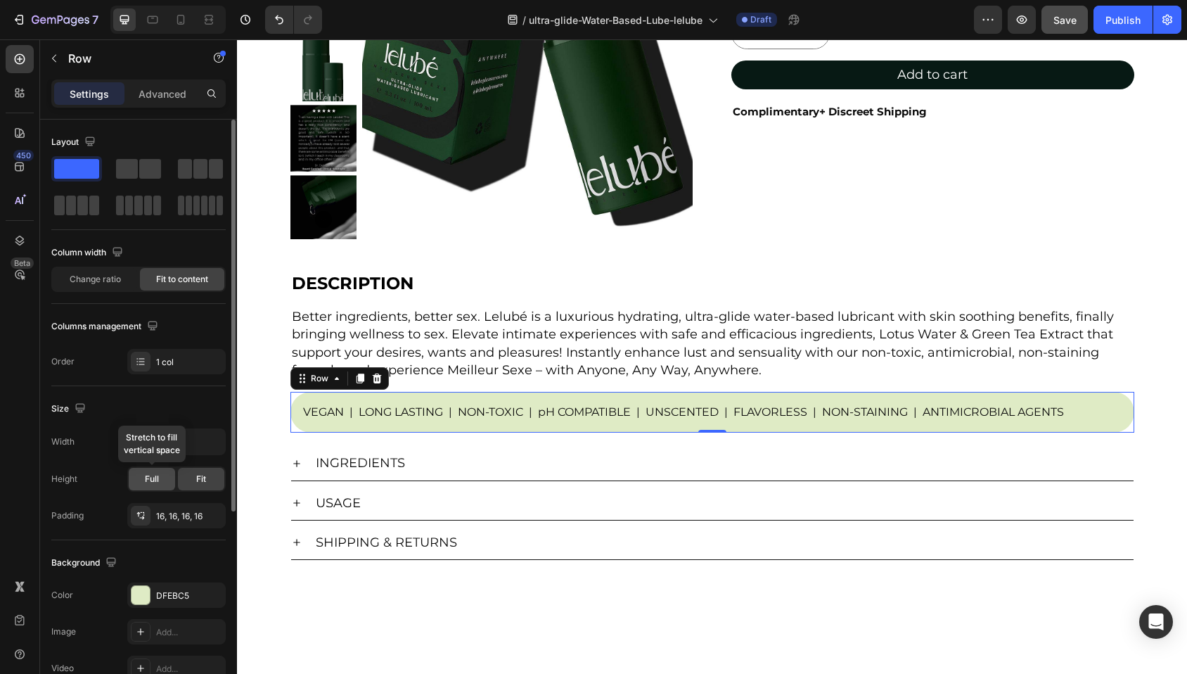
click at [160, 482] on div "Full" at bounding box center [152, 479] width 46 height 22
click at [109, 277] on span "Change ratio" at bounding box center [95, 279] width 51 height 13
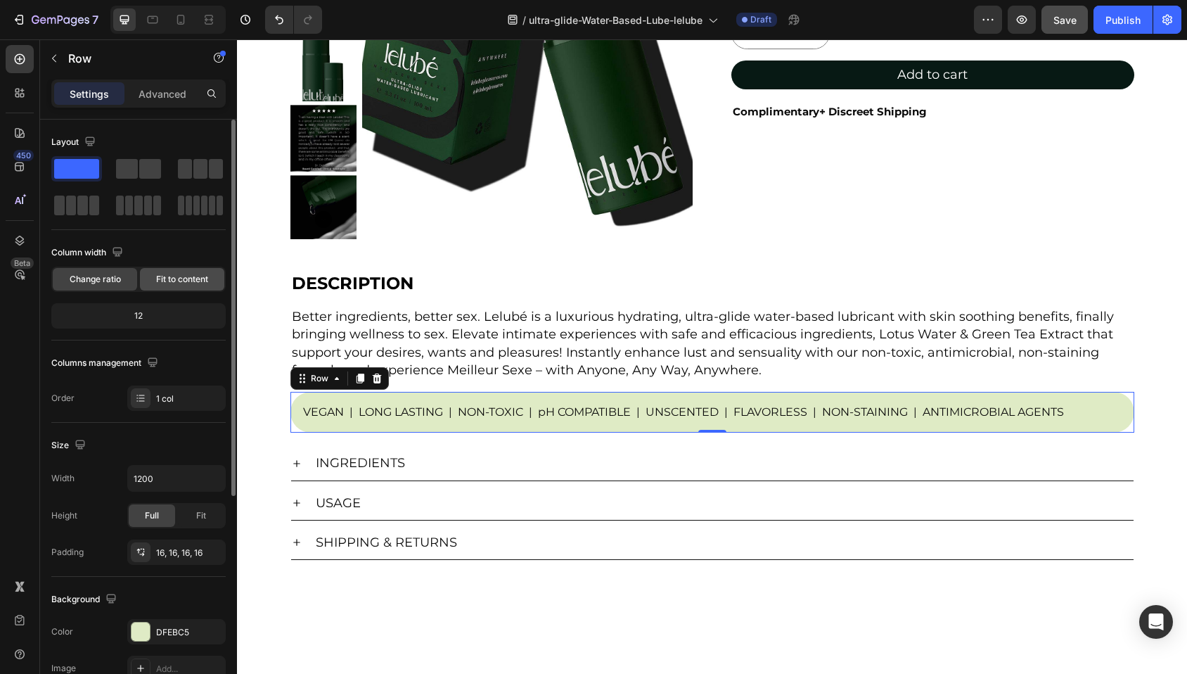
click at [192, 281] on span "Fit to content" at bounding box center [182, 279] width 52 height 13
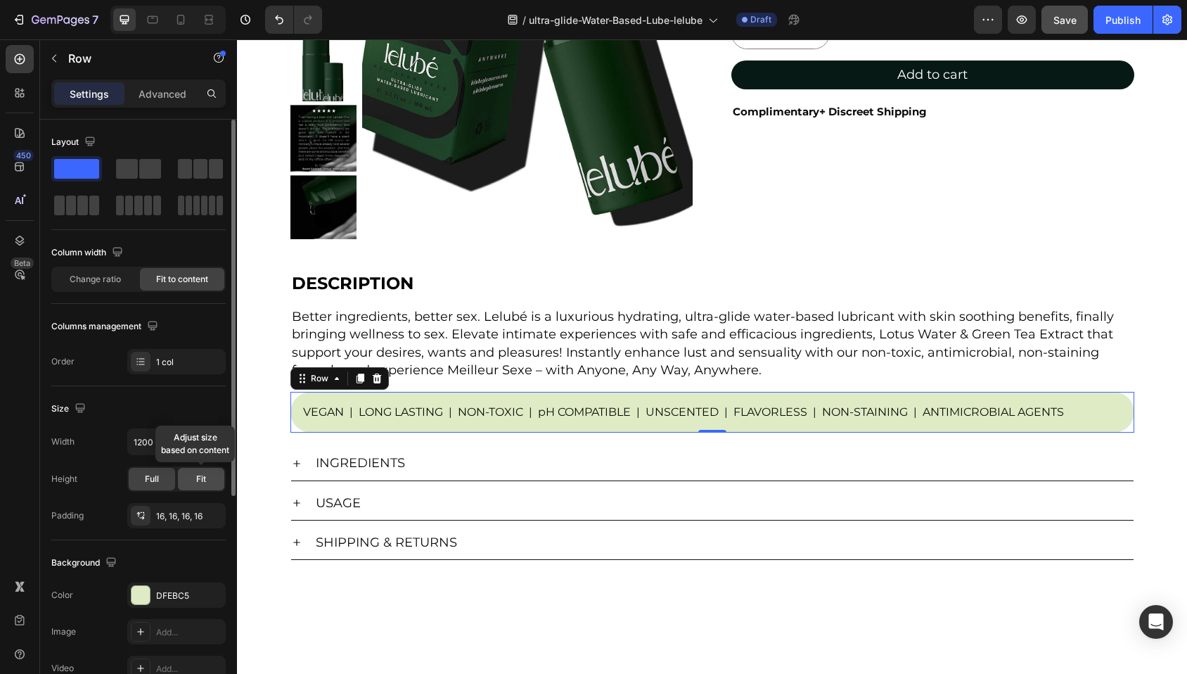
click at [194, 483] on div "Fit" at bounding box center [201, 479] width 46 height 22
click at [160, 442] on input "1200" at bounding box center [176, 441] width 97 height 25
click at [210, 440] on icon "button" at bounding box center [213, 442] width 6 height 4
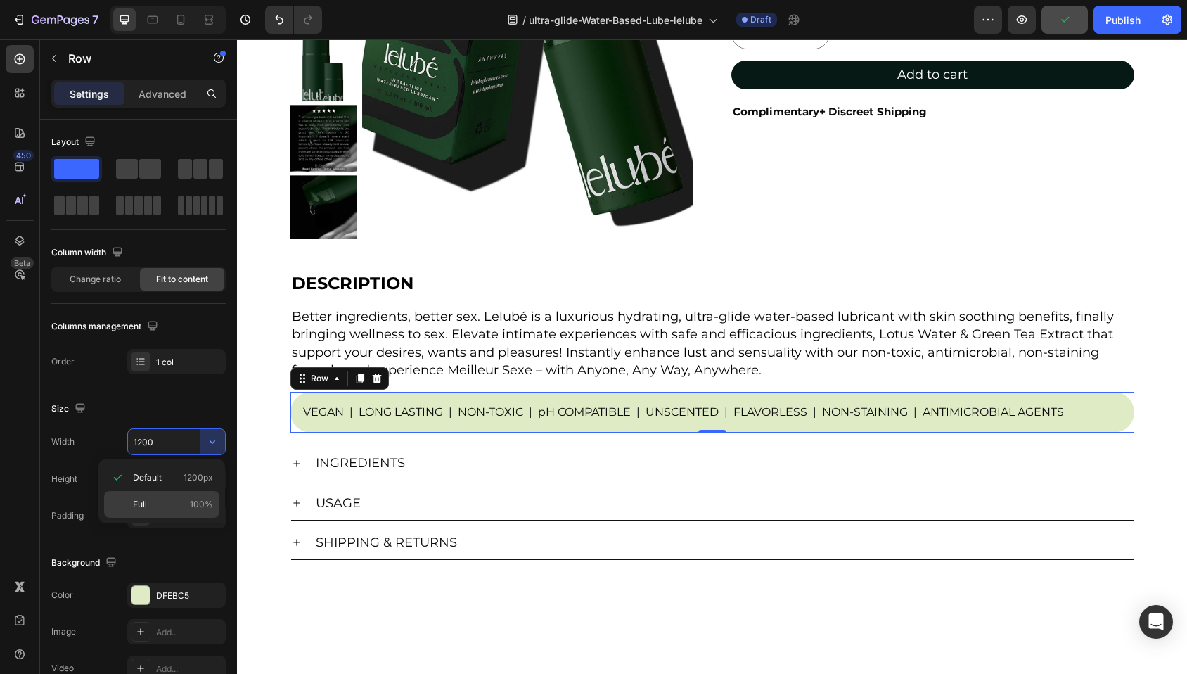
click at [167, 505] on p "Full 100%" at bounding box center [173, 504] width 80 height 13
type input "100%"
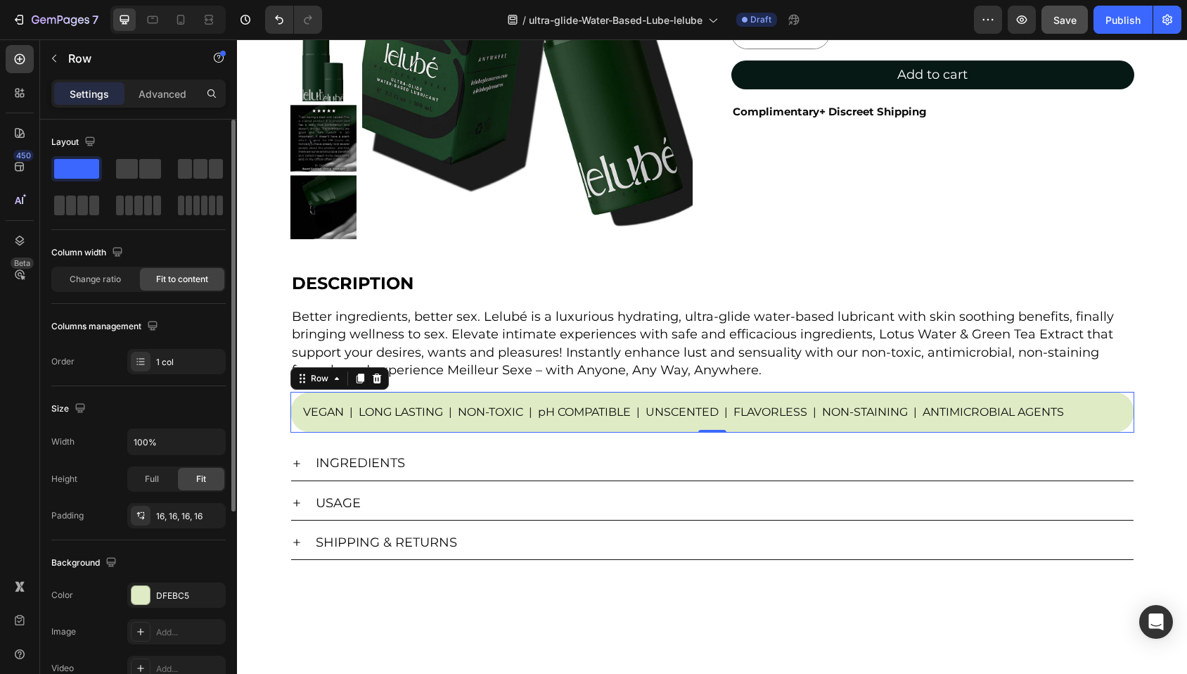
click at [191, 403] on div "Size" at bounding box center [138, 408] width 174 height 22
click at [162, 92] on p "Advanced" at bounding box center [163, 93] width 48 height 15
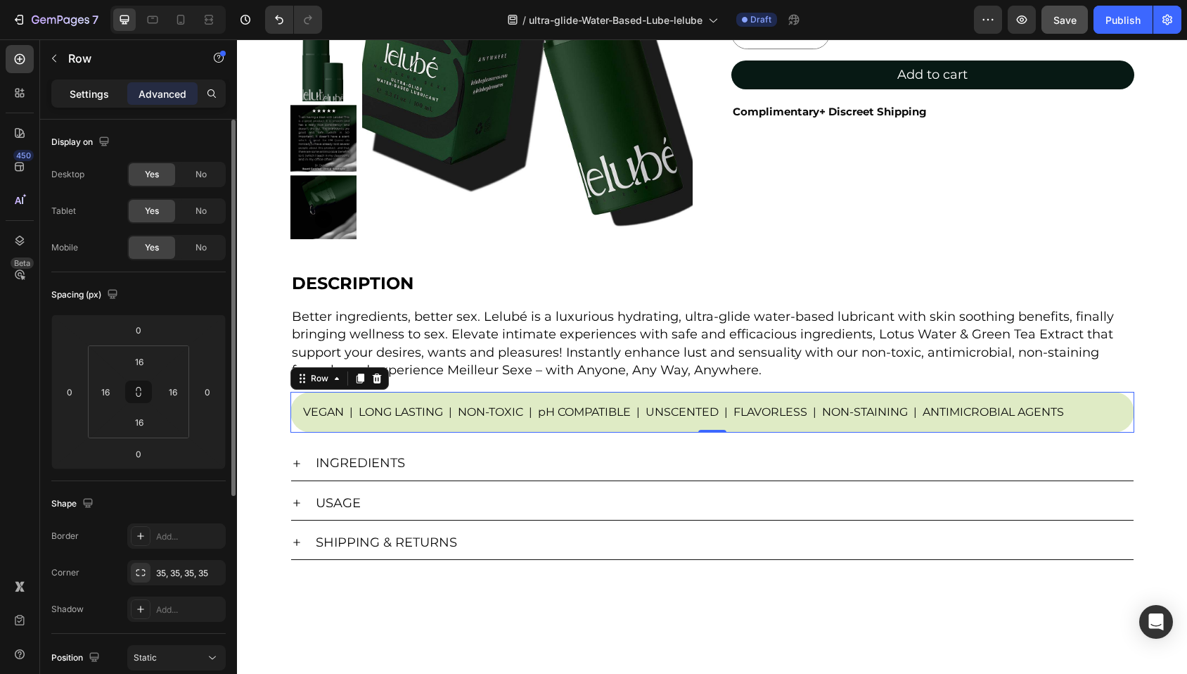
click at [83, 96] on p "Settings" at bounding box center [89, 93] width 39 height 15
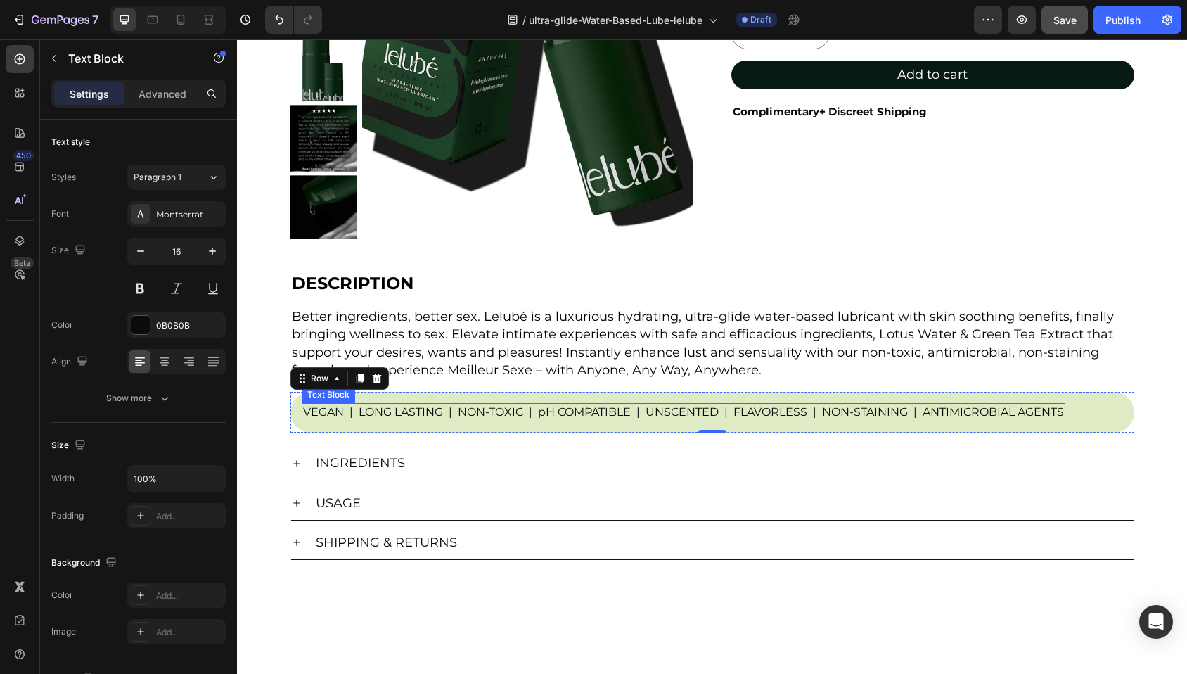
click at [334, 412] on p "VEGAN | LONG LASTING | NON-TOXIC | pH COMPATIBLE | UNSCENTED | FLAVORLESS | NON…" at bounding box center [683, 411] width 761 height 15
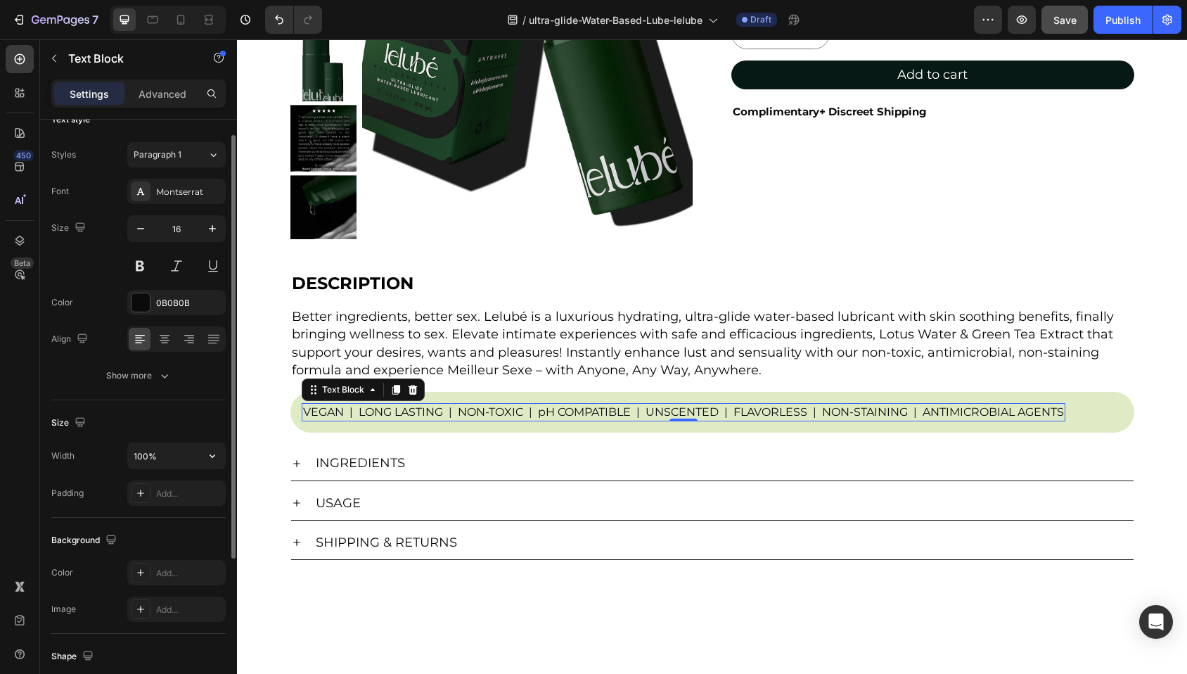
scroll to position [25, 0]
click at [169, 449] on input "100%" at bounding box center [176, 452] width 97 height 25
click at [213, 456] on icon "button" at bounding box center [212, 453] width 14 height 14
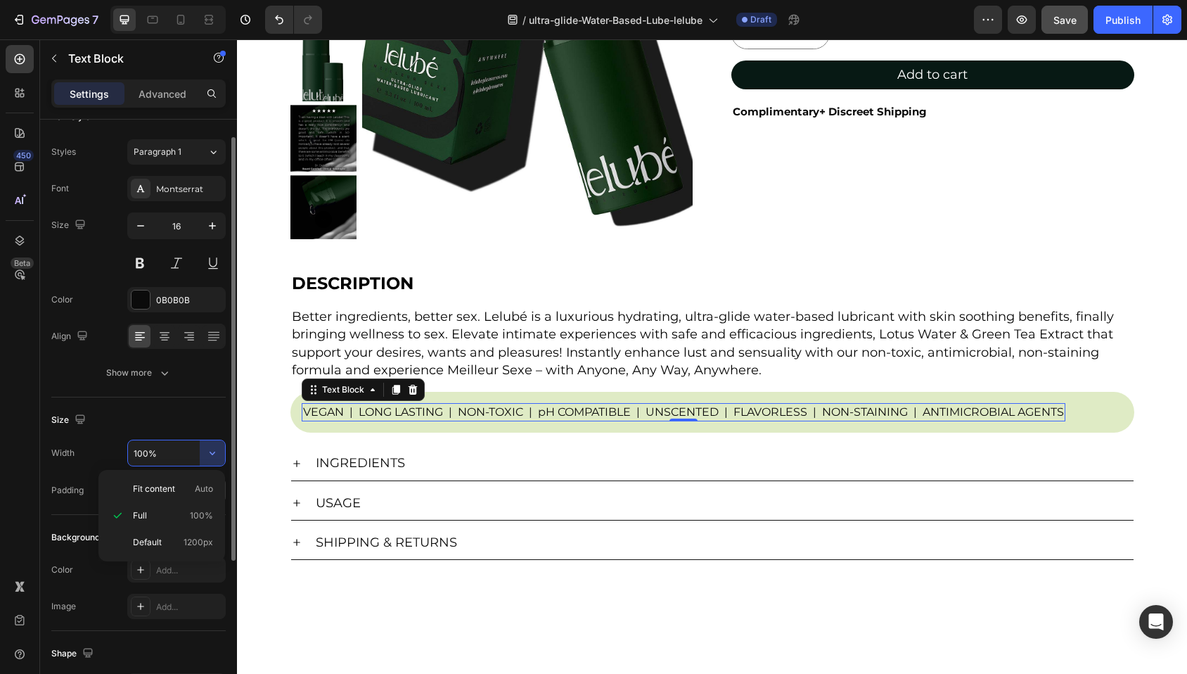
click at [180, 488] on p "Fit content Auto" at bounding box center [173, 488] width 80 height 13
click at [193, 456] on input "Auto" at bounding box center [176, 452] width 97 height 25
click at [208, 453] on icon "button" at bounding box center [212, 453] width 14 height 14
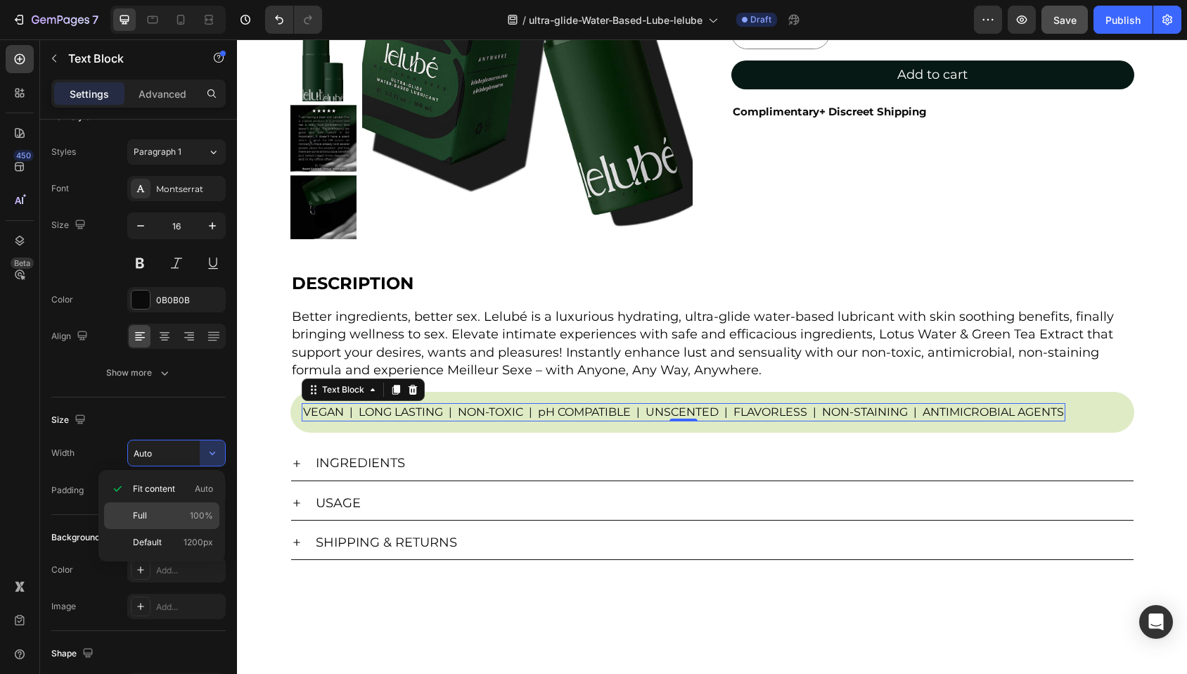
click at [163, 515] on p "Full 100%" at bounding box center [173, 515] width 80 height 13
type input "100%"
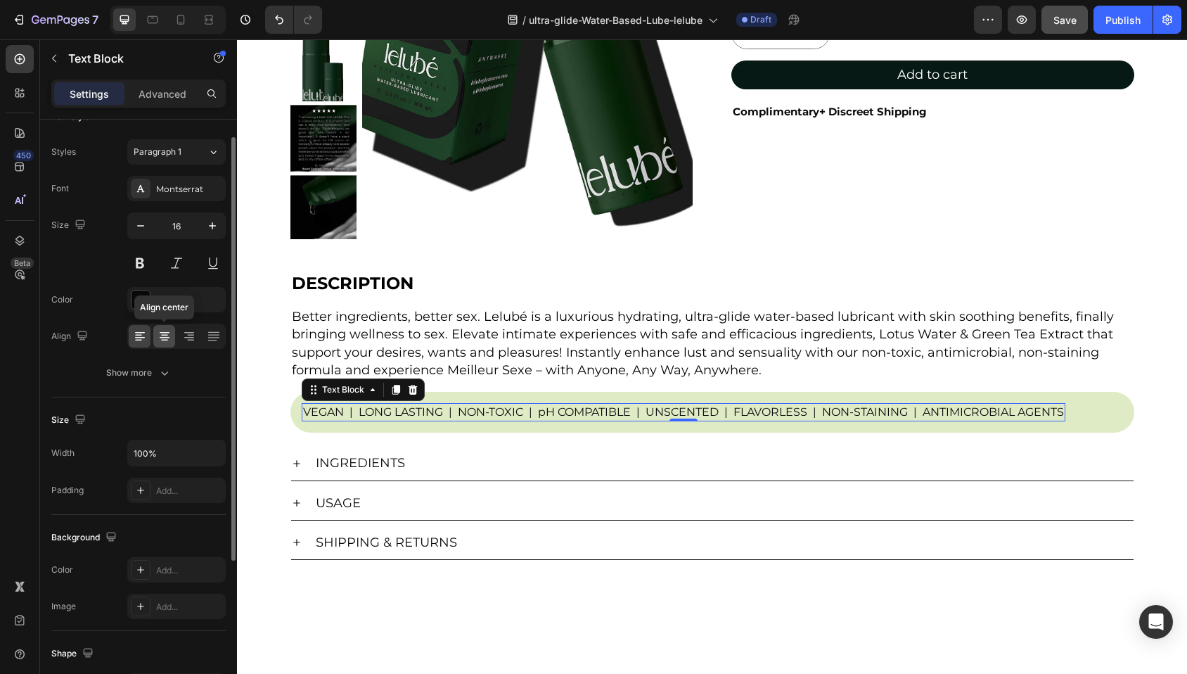
click at [160, 333] on icon at bounding box center [164, 336] width 14 height 14
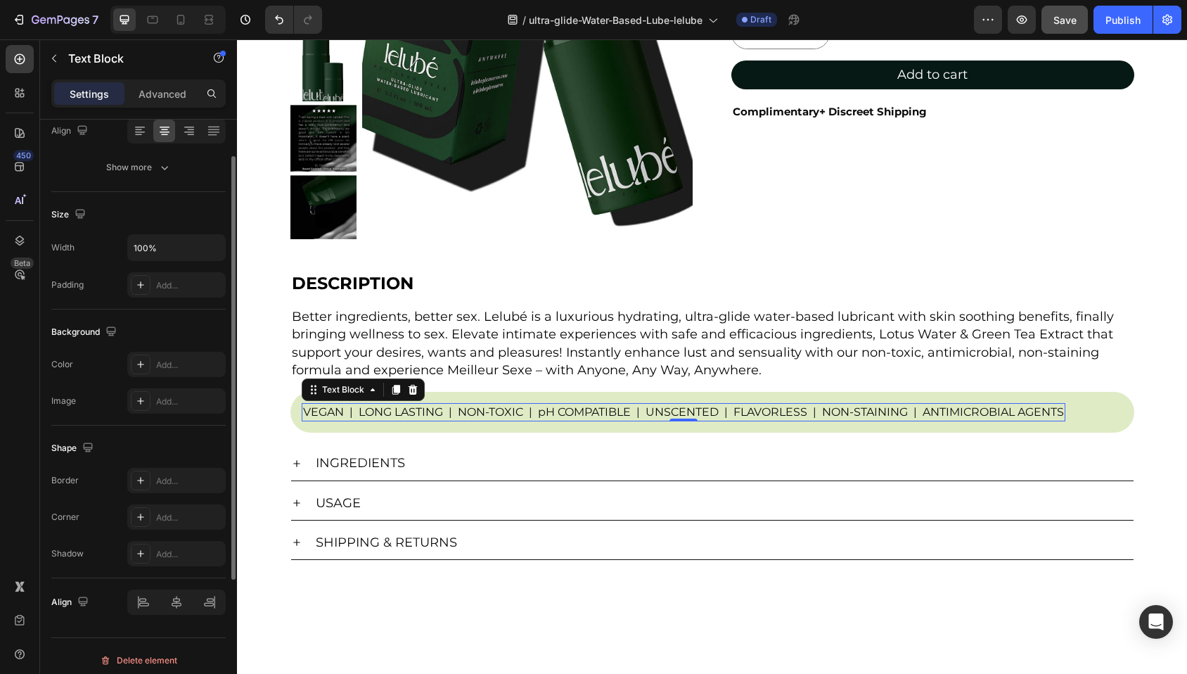
scroll to position [239, 0]
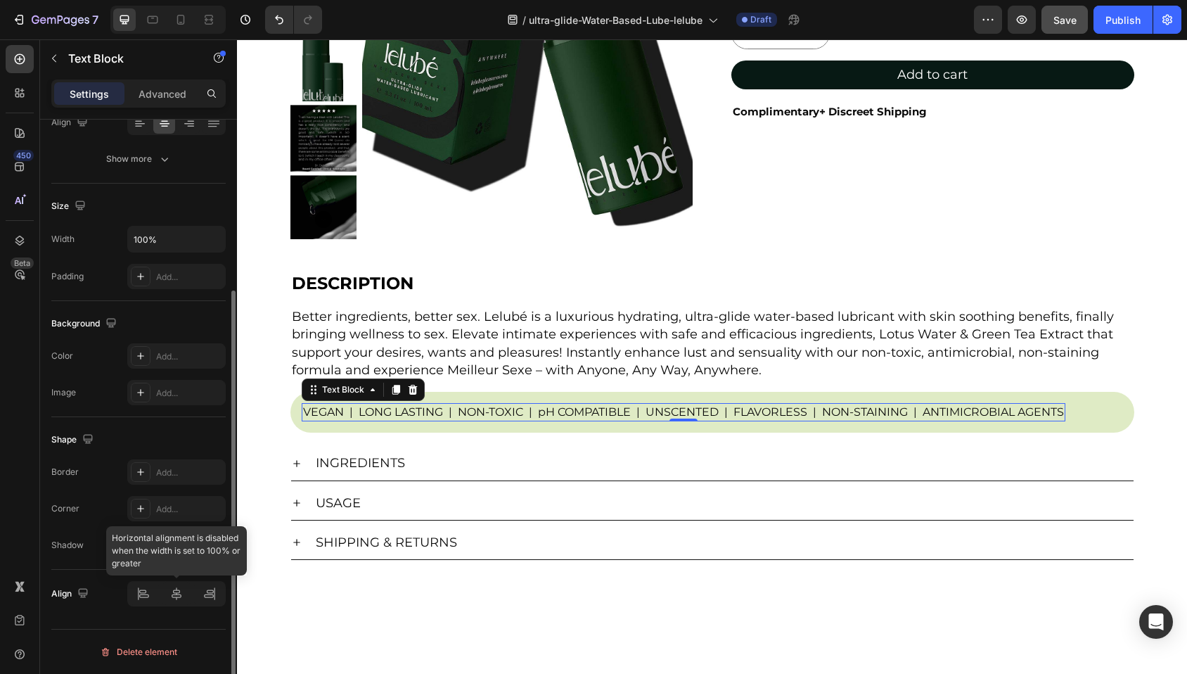
click at [176, 597] on div at bounding box center [176, 593] width 98 height 25
click at [176, 596] on div at bounding box center [176, 593] width 98 height 25
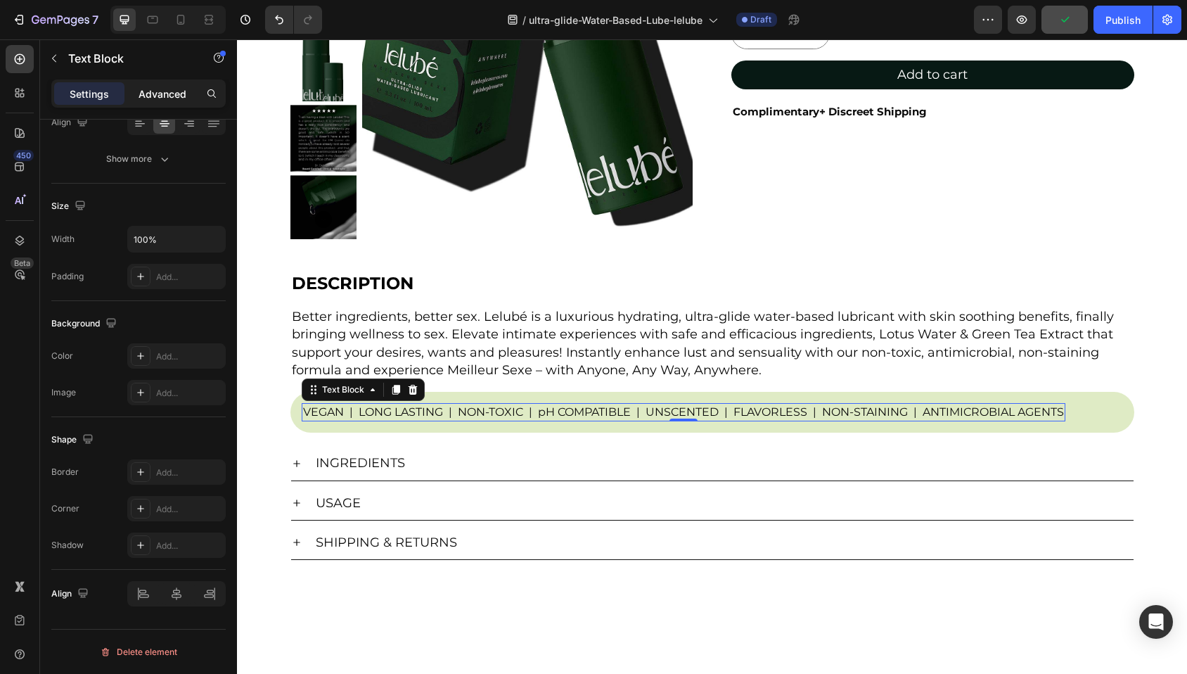
click at [150, 89] on p "Advanced" at bounding box center [163, 93] width 48 height 15
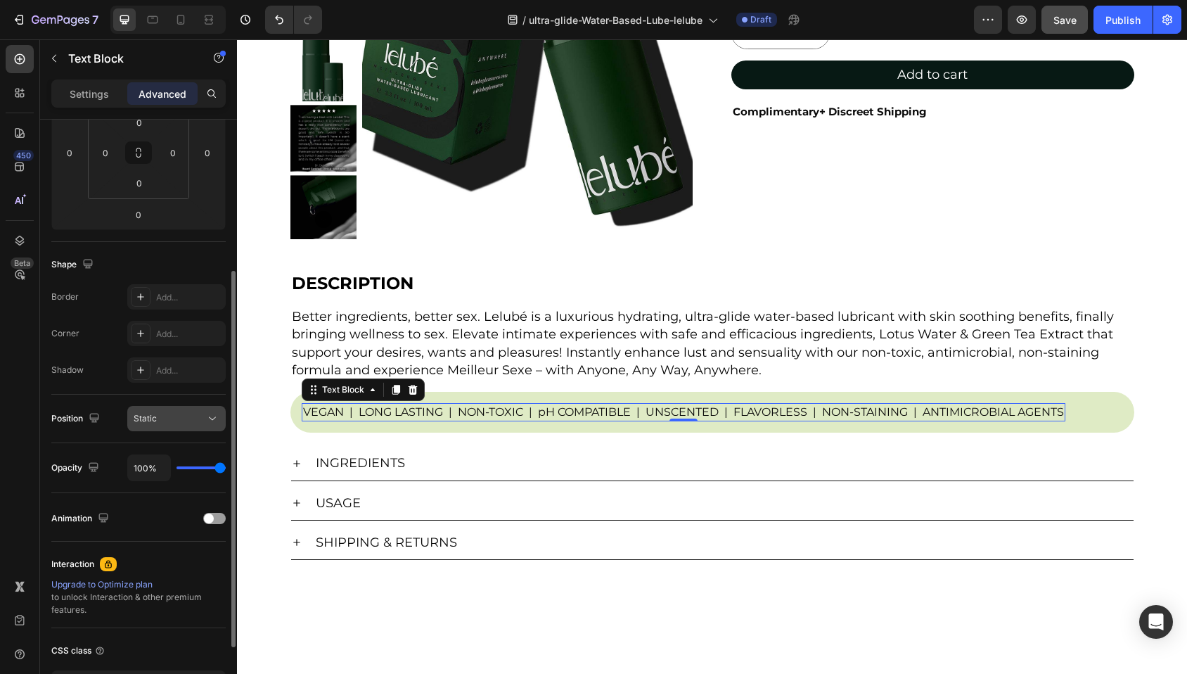
click at [186, 422] on div "Static" at bounding box center [170, 418] width 72 height 13
click at [101, 385] on div "Shape Border Add... Corner Add... Shadow Add..." at bounding box center [138, 318] width 174 height 153
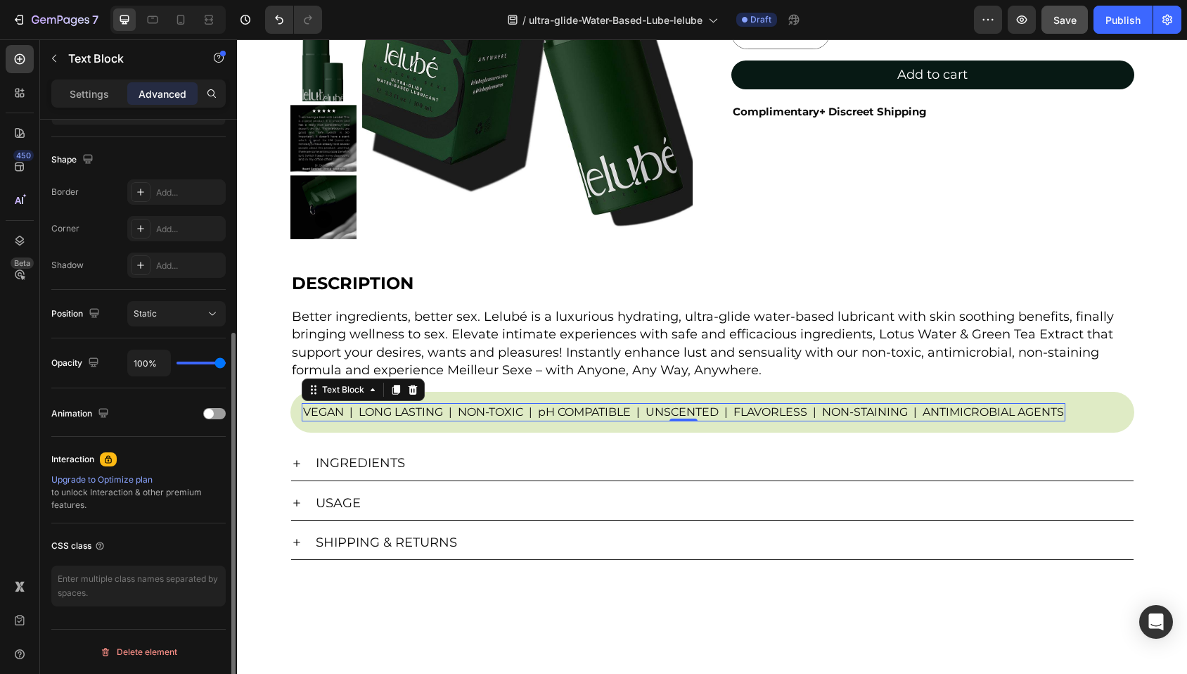
scroll to position [0, 0]
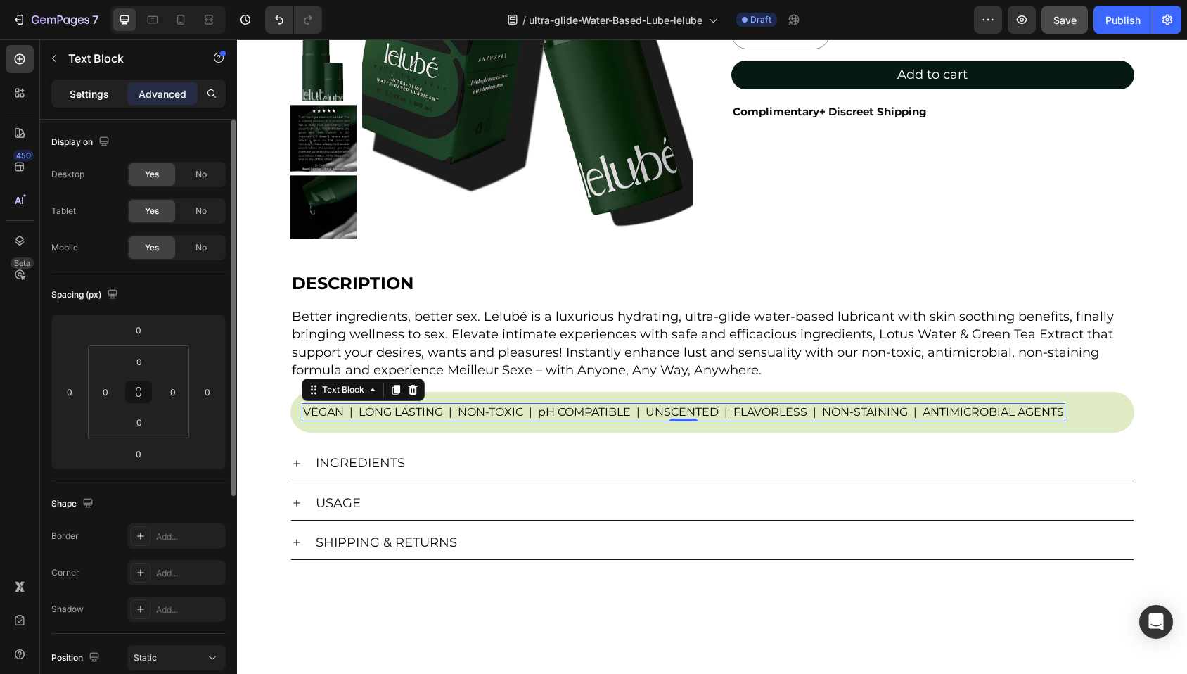
click at [101, 98] on p "Settings" at bounding box center [89, 93] width 39 height 15
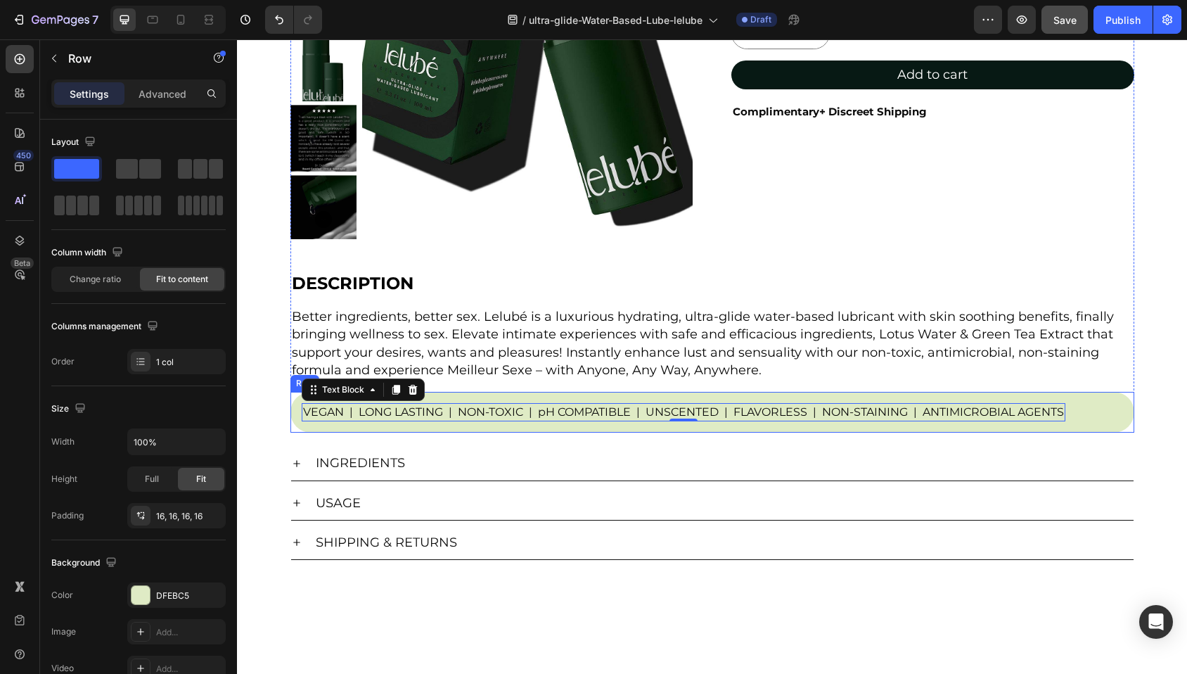
click at [1095, 419] on div "VEGAN | LONG LASTING | NON-TOXIC | pH COMPATIBLE | UNSCENTED | FLAVORLESS | NON…" at bounding box center [712, 412] width 844 height 41
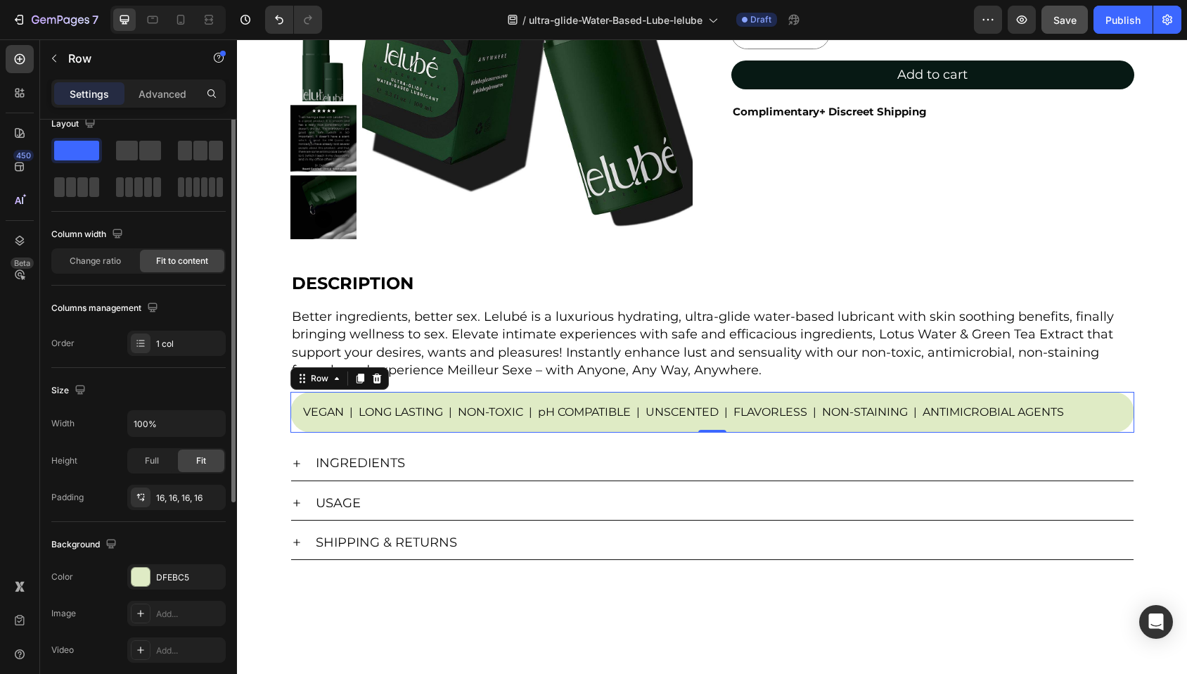
scroll to position [47, 0]
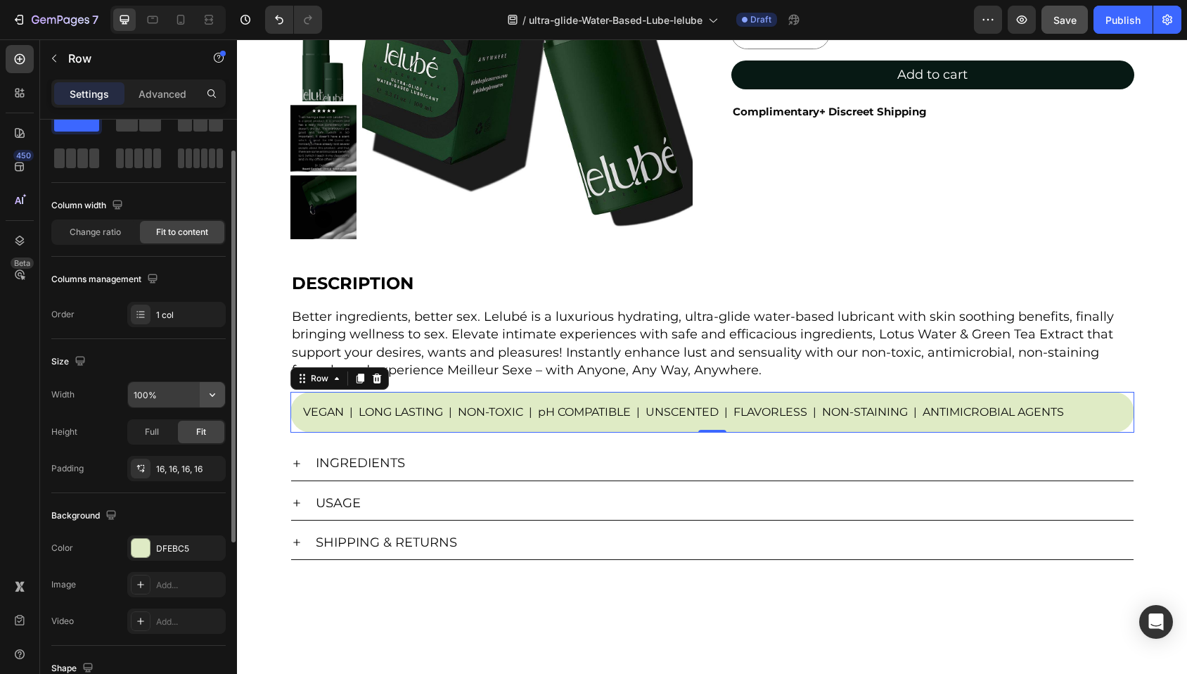
click at [213, 396] on icon "button" at bounding box center [212, 394] width 14 height 14
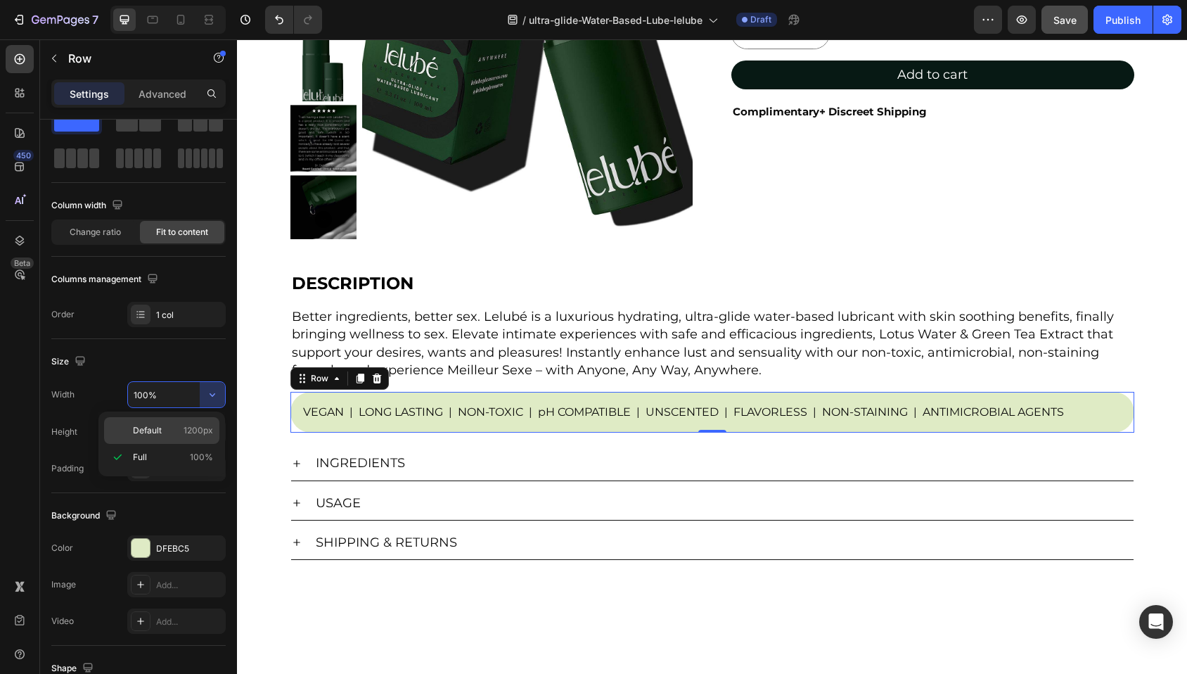
click at [179, 425] on p "Default 1200px" at bounding box center [173, 430] width 80 height 13
type input "1200"
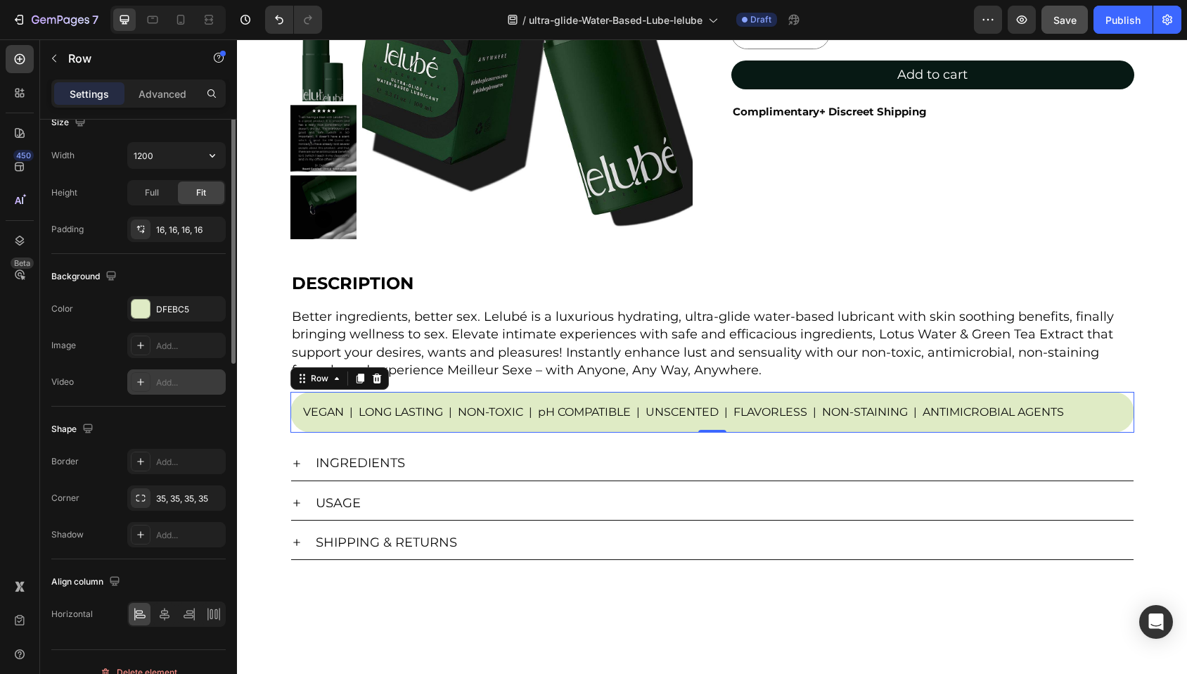
scroll to position [307, 0]
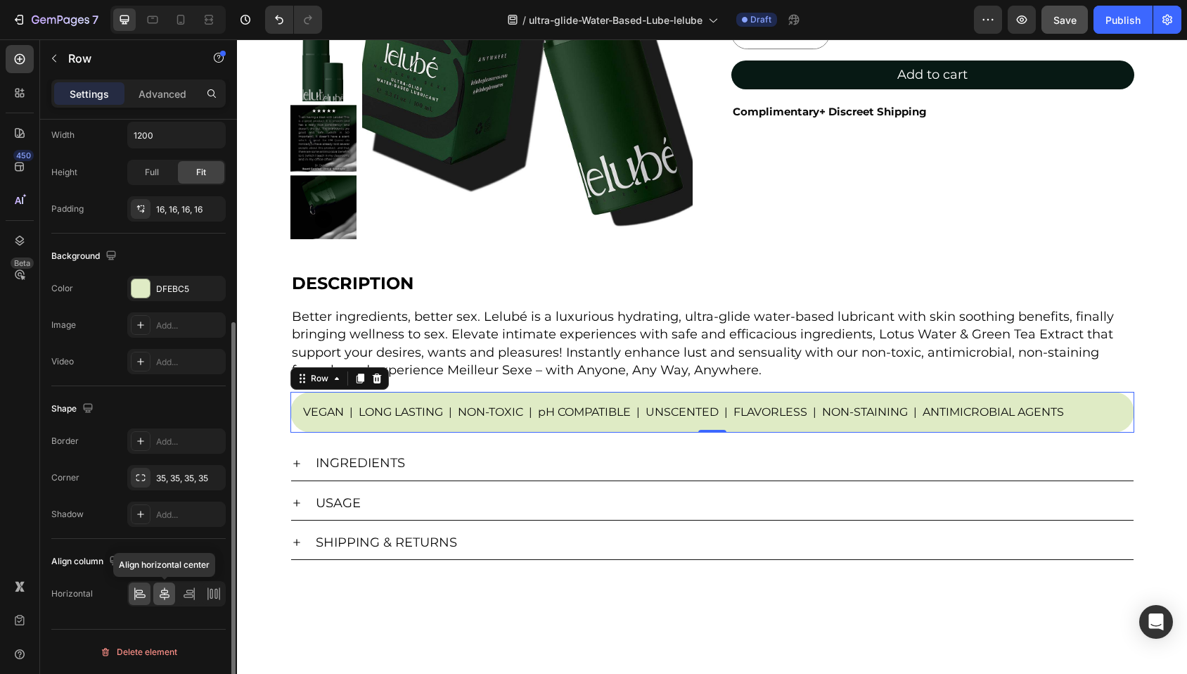
click at [165, 598] on icon at bounding box center [165, 593] width 10 height 13
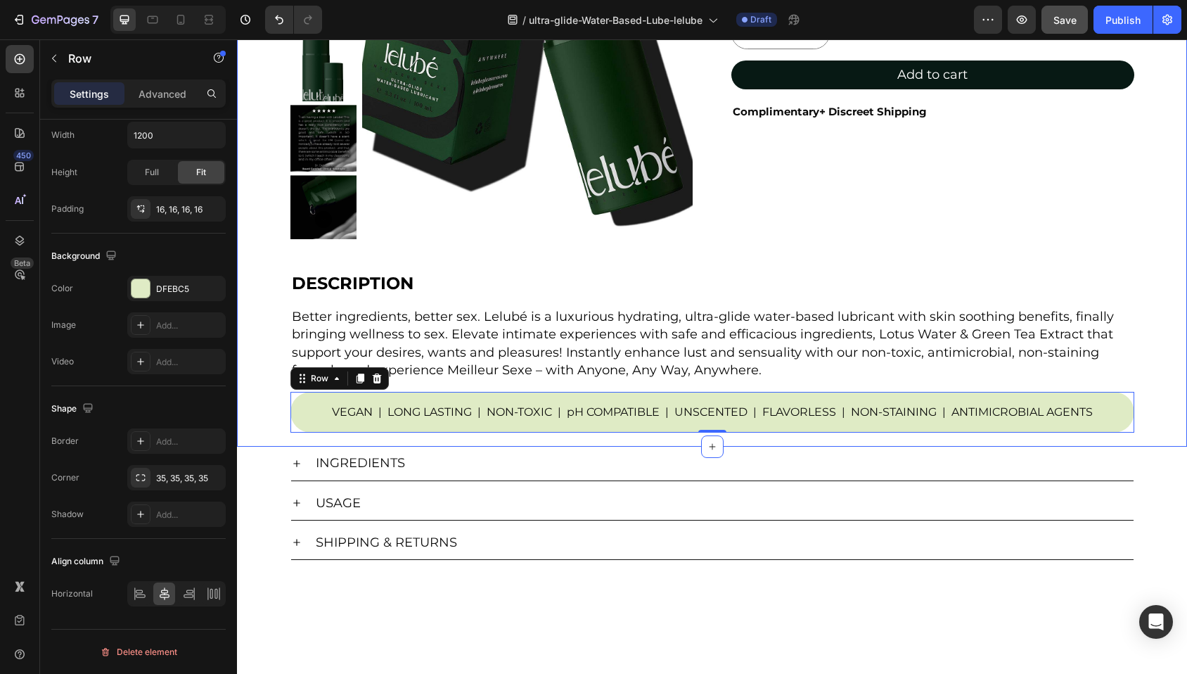
click at [248, 271] on div "Product Images Lelubé Ultra-Glide Water-Based Lubricant Product Title $10.00 Pr…" at bounding box center [712, 129] width 950 height 606
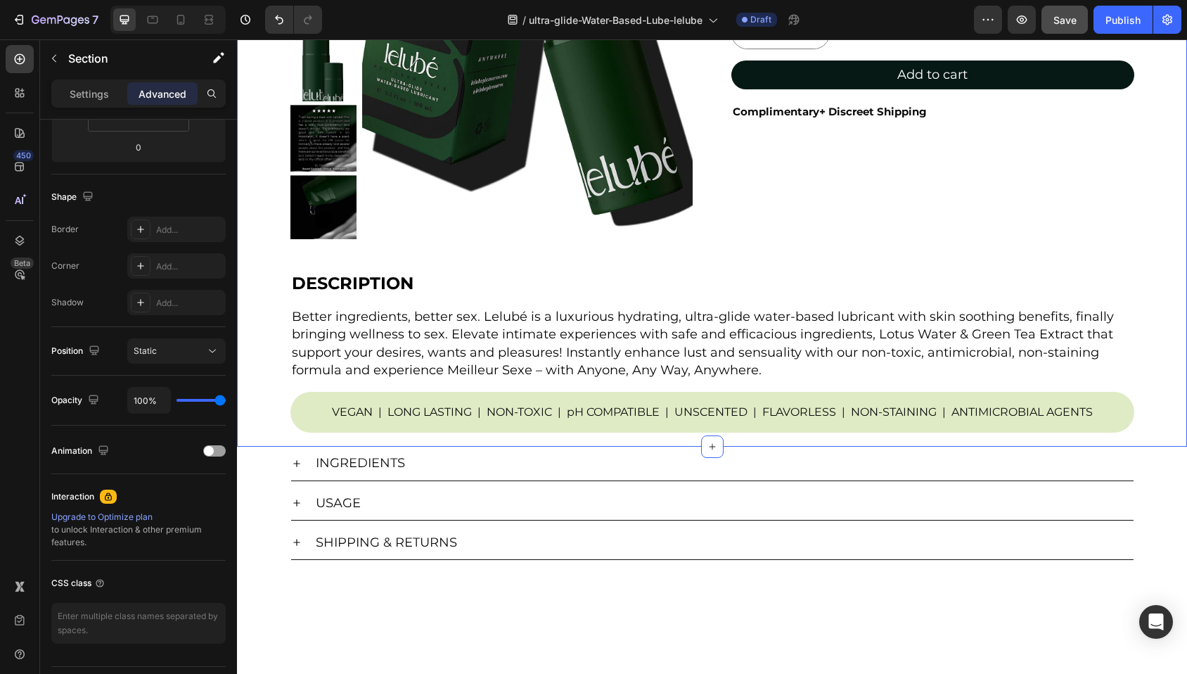
scroll to position [0, 0]
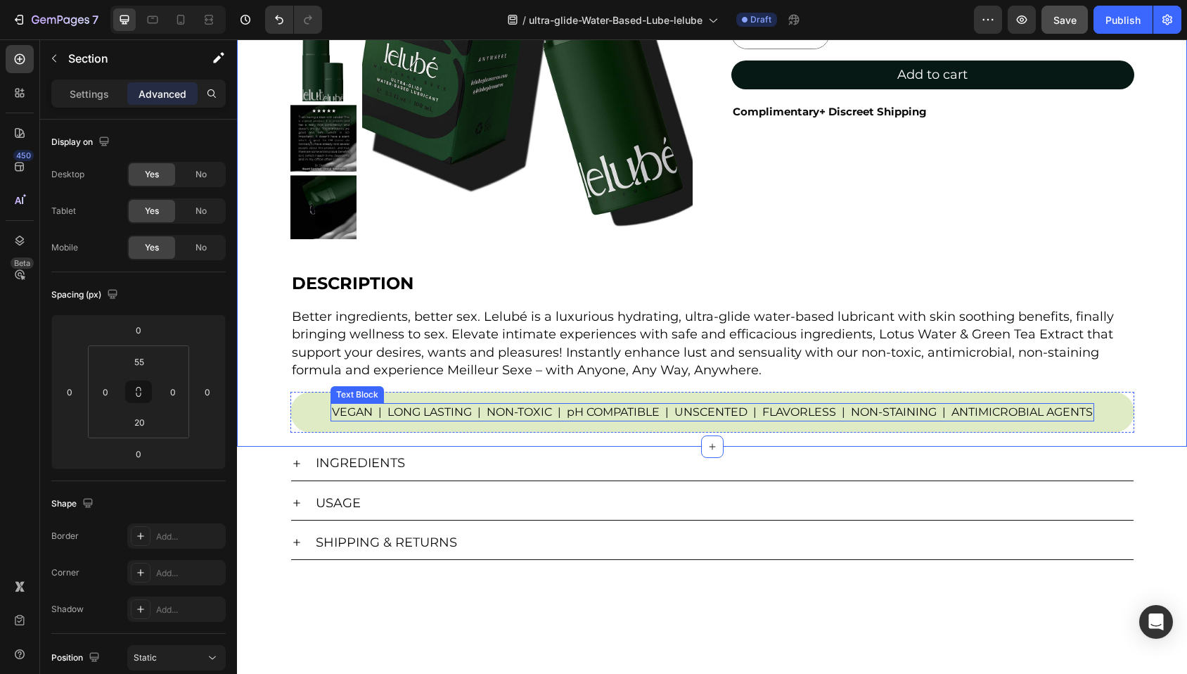
click at [389, 414] on p "VEGAN | LONG LASTING | NON-TOXIC | pH COMPATIBLE | UNSCENTED | FLAVORLESS | NON…" at bounding box center [712, 411] width 761 height 15
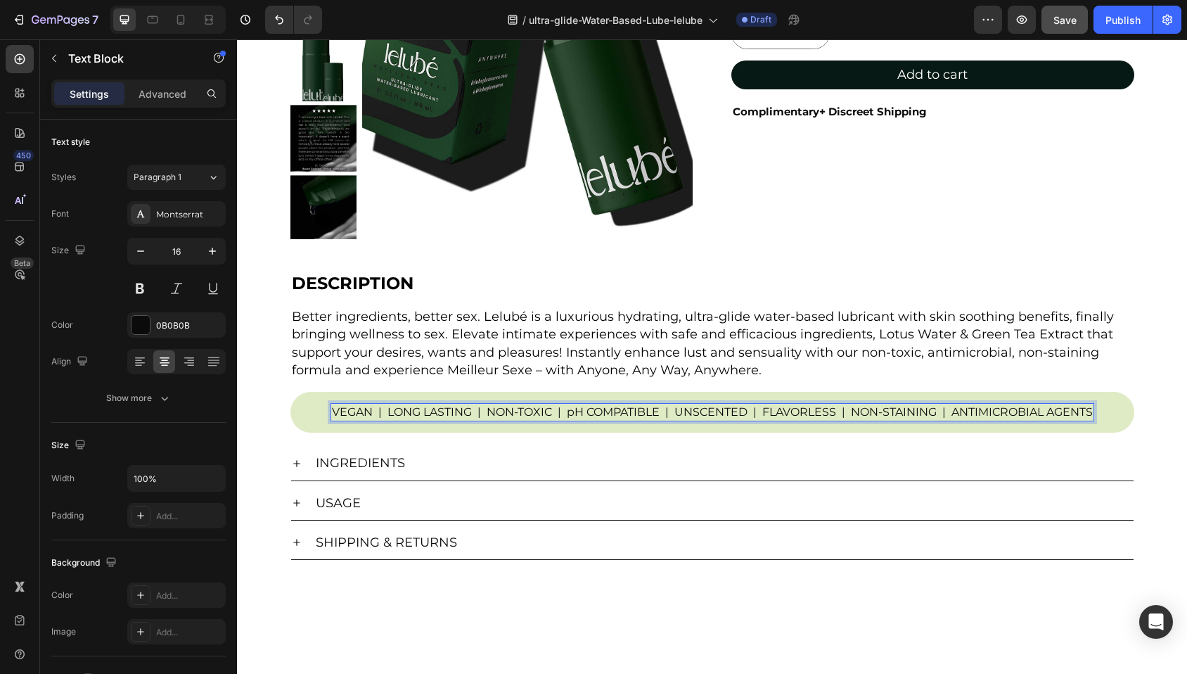
click at [365, 412] on p "VEGAN | LONG LASTING | NON-TOXIC | pH COMPATIBLE | UNSCENTED | FLAVORLESS | NON…" at bounding box center [712, 411] width 761 height 15
click at [376, 415] on p "VEGAN | LONG LASTING | NON-TOXIC | pH COMPATIBLE | UNSCENTED | FLAVORLESS | NON…" at bounding box center [712, 411] width 764 height 15
click at [469, 411] on p "VEGAN | LONG LASTING | NON-TOXIC | pH COMPATIBLE | UNSCENTED | FLAVORLESS | NON…" at bounding box center [712, 411] width 766 height 15
click at [479, 412] on p "VEGAN | LONG LASTING | NON-TOXIC | pH COMPATIBLE | UNSCENTED | FLAVORLESS | NON…" at bounding box center [712, 411] width 769 height 15
click at [553, 412] on p "VEGAN | LONG LASTING | NON-TOXIC | pH COMPATIBLE | UNSCENTED | FLAVORLESS | NON…" at bounding box center [712, 411] width 772 height 15
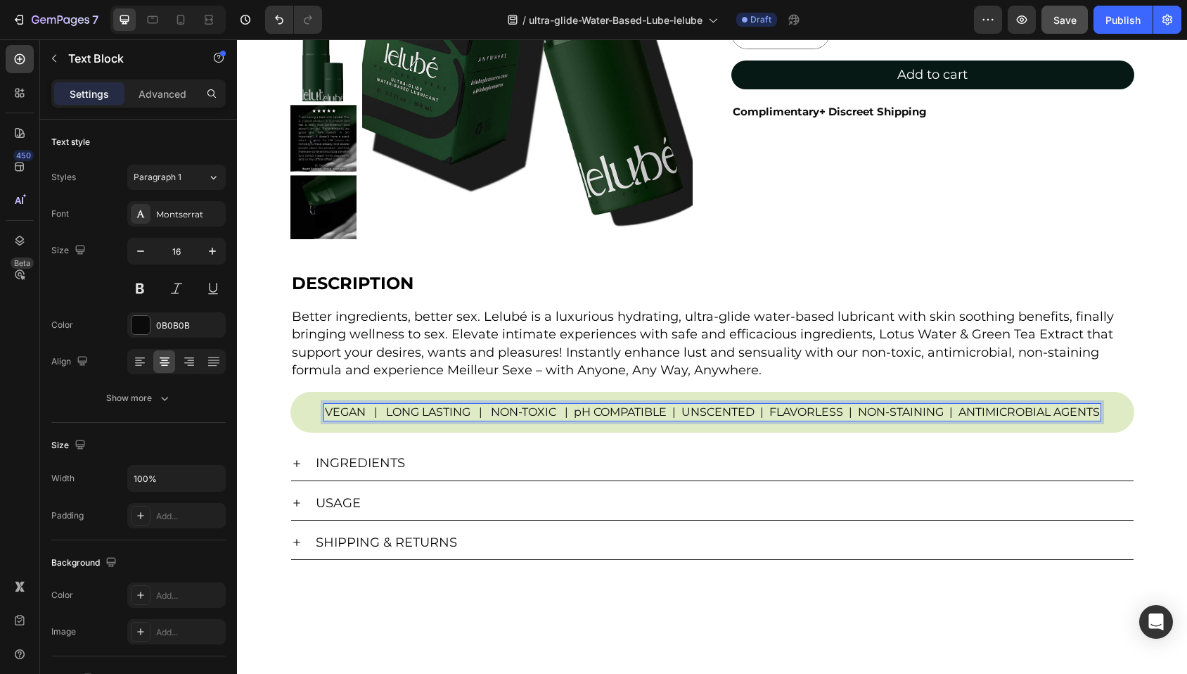
click at [567, 413] on p "VEGAN | LONG LASTING | NON-TOXIC | pH COMPATIBLE | UNSCENTED | FLAVORLESS | NON…" at bounding box center [712, 411] width 775 height 15
click at [666, 411] on p "VEGAN | LONG LASTING | NON-TOXIC | pH COMPATIBLE | UNSCENTED | FLAVORLESS | NON…" at bounding box center [712, 411] width 778 height 15
click at [682, 411] on p "VEGAN | LONG LASTING | NON-TOXIC | pH COMPATIBLE | UNSCENTED | FLAVORLESS | NON…" at bounding box center [712, 411] width 780 height 15
click at [757, 413] on p "VEGAN | LONG LASTING | NON-TOXIC | pH COMPATIBLE | UNSCENTED | FLAVORLESS | NON…" at bounding box center [712, 411] width 783 height 15
click at [775, 413] on p "VEGAN | LONG LASTING | NON-TOXIC | pH COMPATIBLE | UNSCENTED | FLAVORLESS | NON…" at bounding box center [712, 411] width 786 height 15
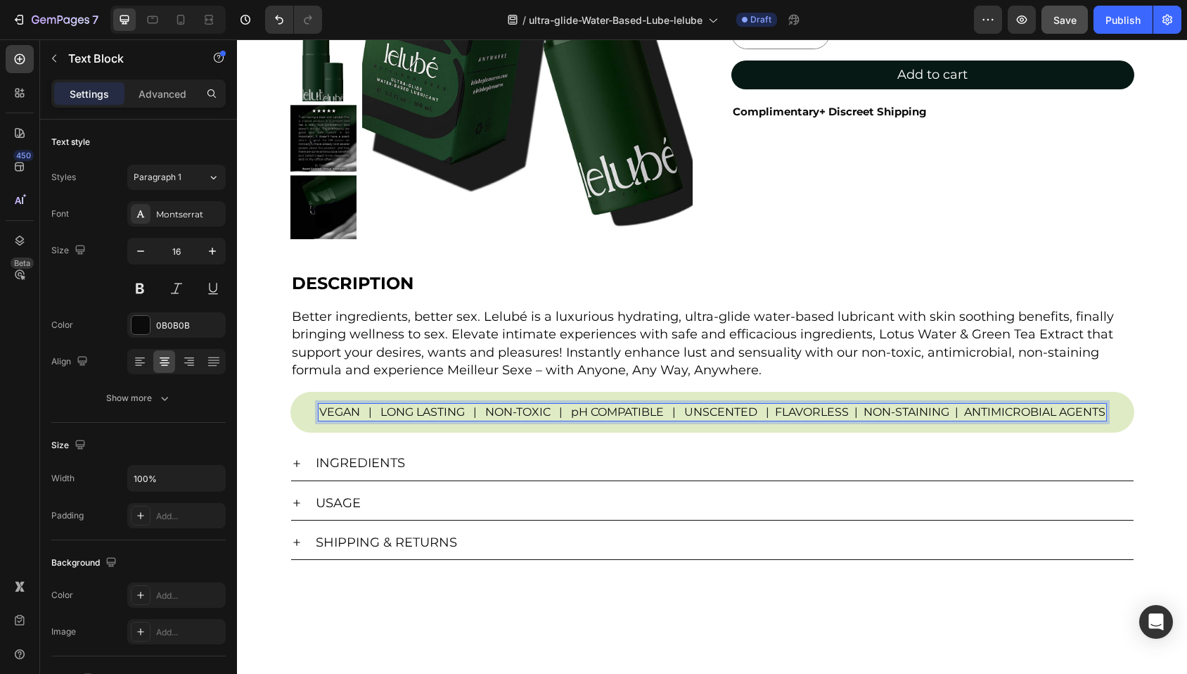
click at [771, 410] on p "VEGAN | LONG LASTING | NON-TOXIC | pH COMPATIBLE | UNSCENTED | FLAVORLESS | NON…" at bounding box center [712, 411] width 786 height 15
click at [851, 412] on p "VEGAN | LONG LASTING | NON-TOXIC | pH COMPATIBLE | UNSCENTED | FLAVORLESS | NON…" at bounding box center [712, 411] width 789 height 15
click at [859, 411] on p "VEGAN | LONG LASTING | NON-TOXIC | pH COMPATIBLE | UNSCENTED | FLAVORLESS | NON…" at bounding box center [712, 411] width 792 height 15
click at [953, 411] on p "VEGAN | LONG LASTING | NON-TOXIC | pH COMPATIBLE | UNSCENTED | FLAVORLESS | NON…" at bounding box center [712, 411] width 794 height 15
click at [962, 411] on p "VEGAN | LONG LASTING | NON-TOXIC | pH COMPATIBLE | UNSCENTED | FLAVORLESS | NON…" at bounding box center [712, 411] width 797 height 15
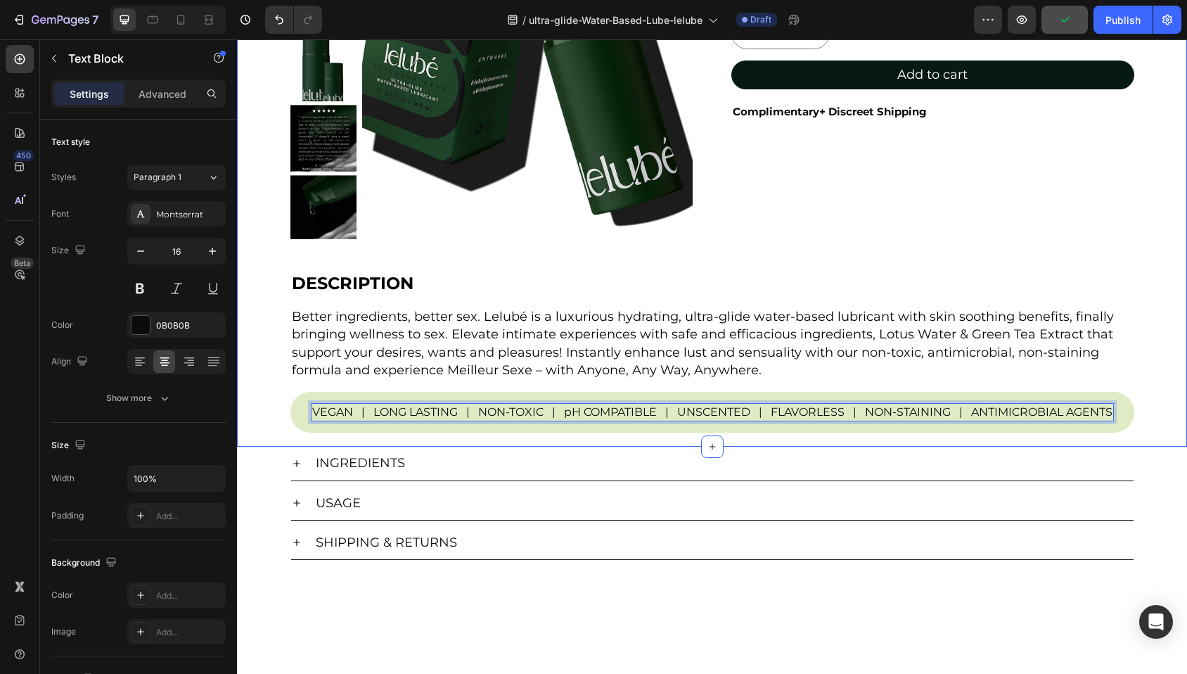
click at [1146, 408] on div "Product Images Lelubé Ultra-Glide Water-Based Lubricant Product Title $10.00 Pr…" at bounding box center [712, 129] width 950 height 606
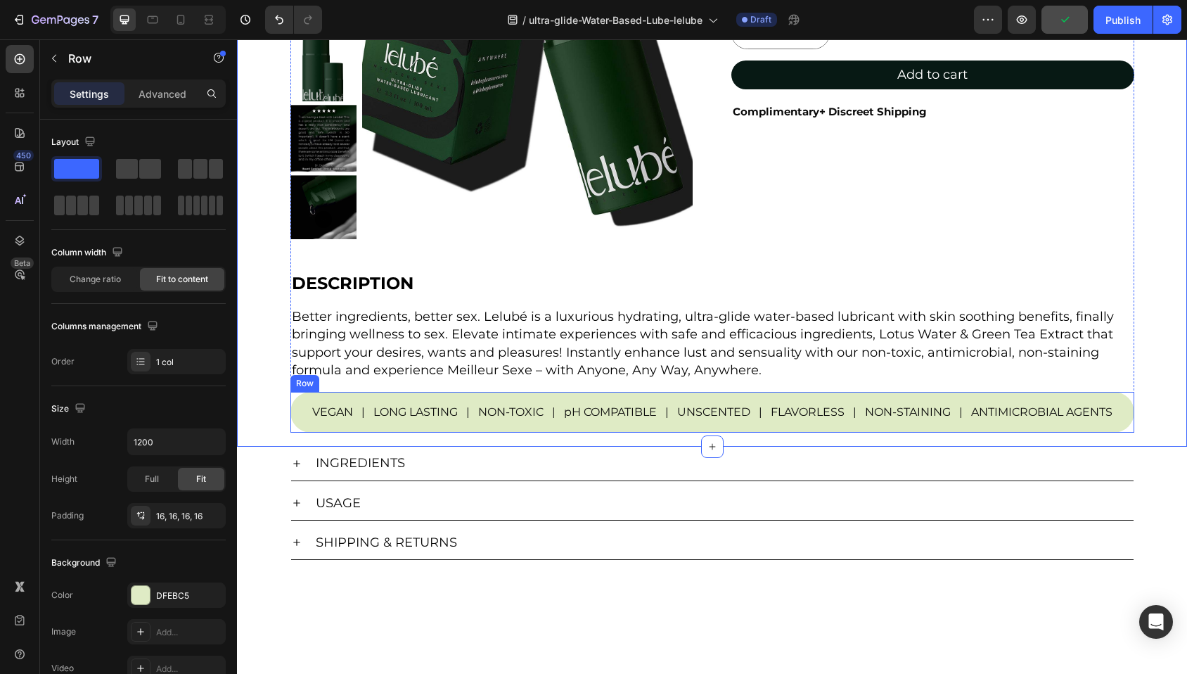
click at [297, 398] on div "VEGAN | LONG LASTING | NON-TOXIC | pH COMPATIBLE | UNSCENTED | FLAVORLESS | NON…" at bounding box center [712, 412] width 844 height 41
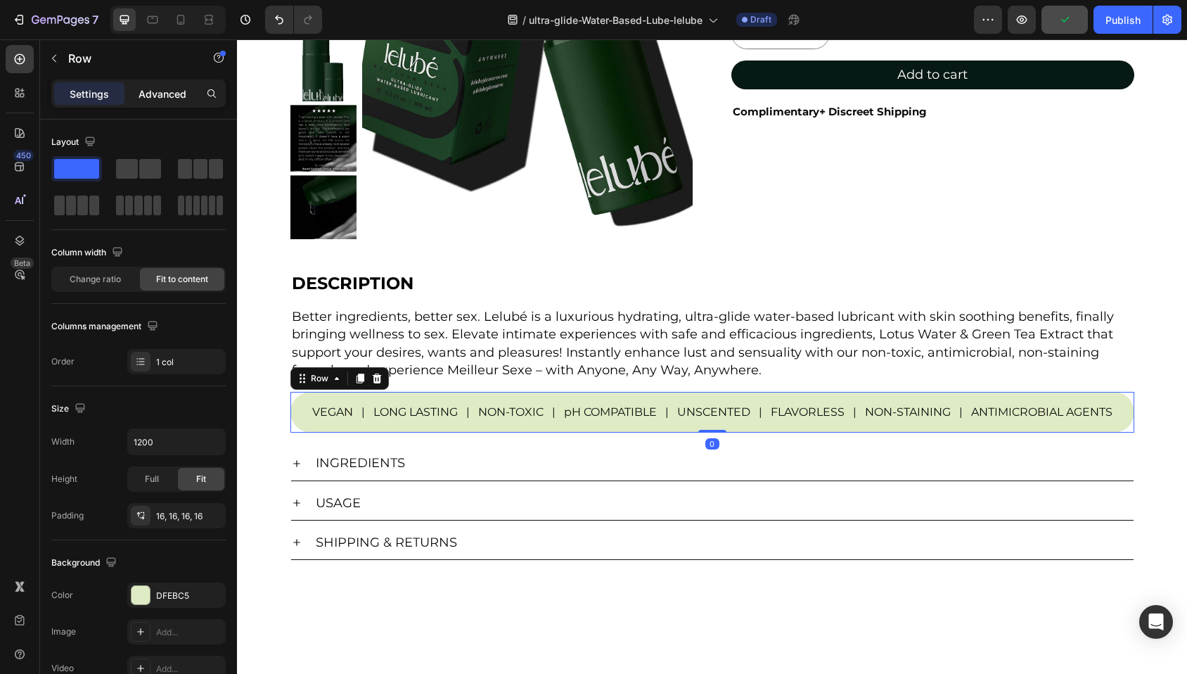
click at [185, 99] on p "Advanced" at bounding box center [163, 93] width 48 height 15
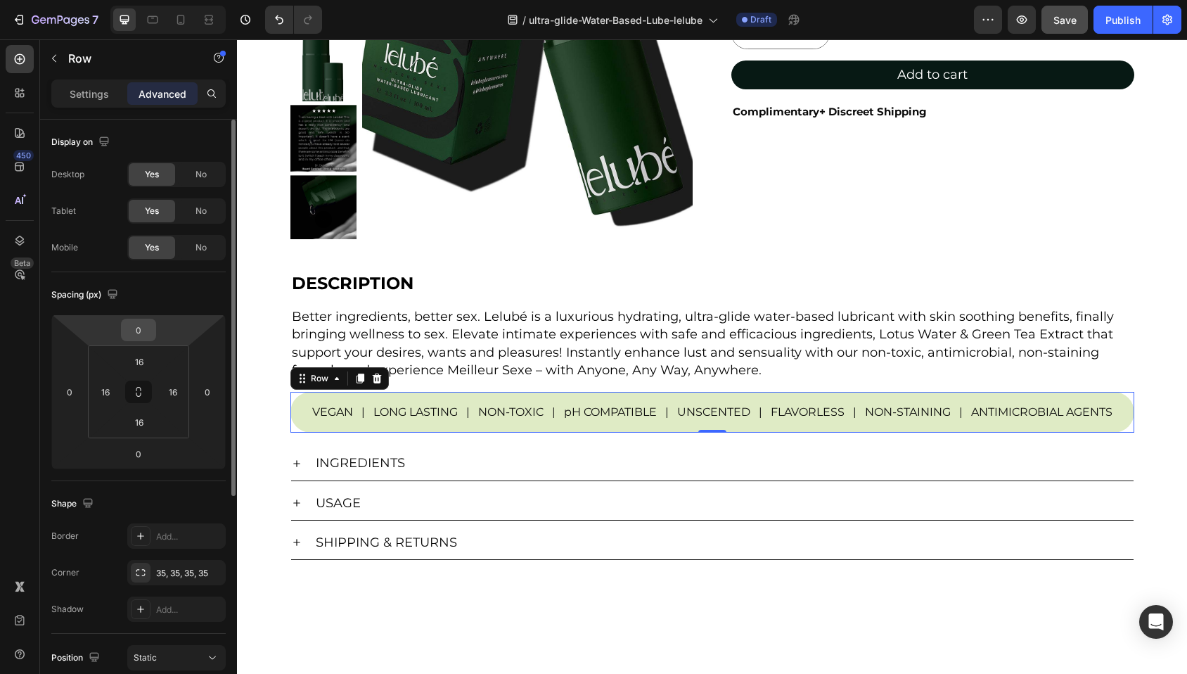
click at [147, 325] on input "0" at bounding box center [138, 329] width 28 height 21
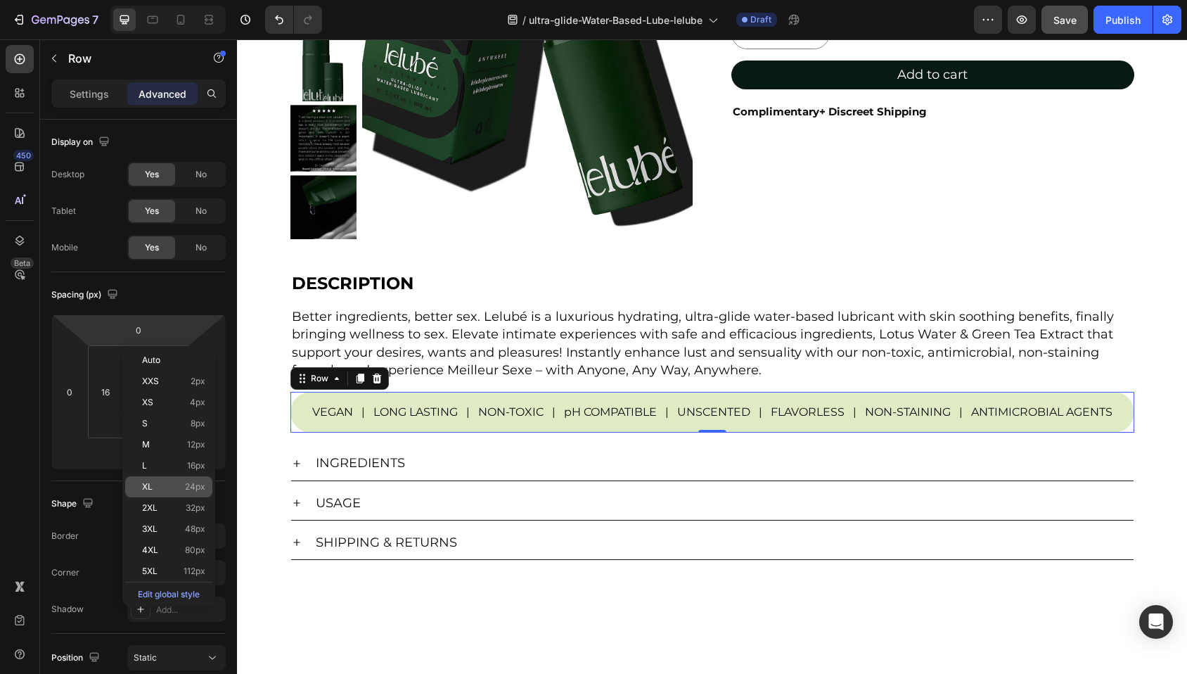
click at [187, 489] on span "24px" at bounding box center [195, 487] width 20 height 10
type input "24"
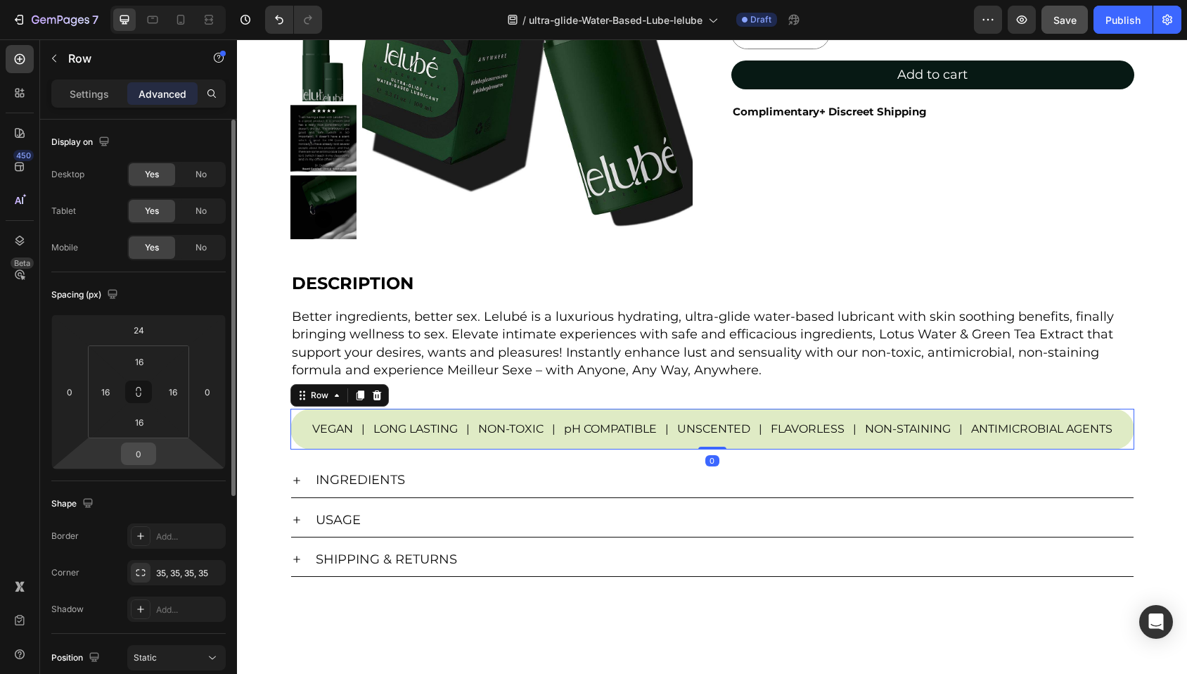
click at [145, 455] on input "0" at bounding box center [138, 453] width 28 height 21
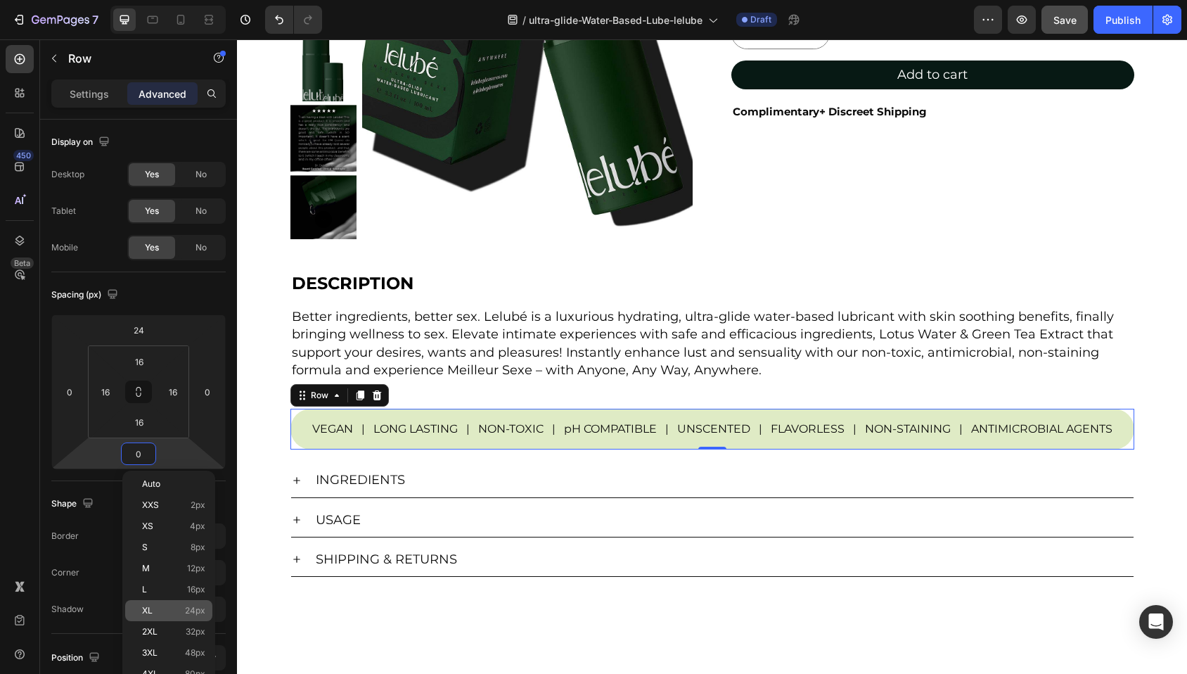
click at [155, 605] on div "XL 24px" at bounding box center [168, 610] width 87 height 21
type input "24"
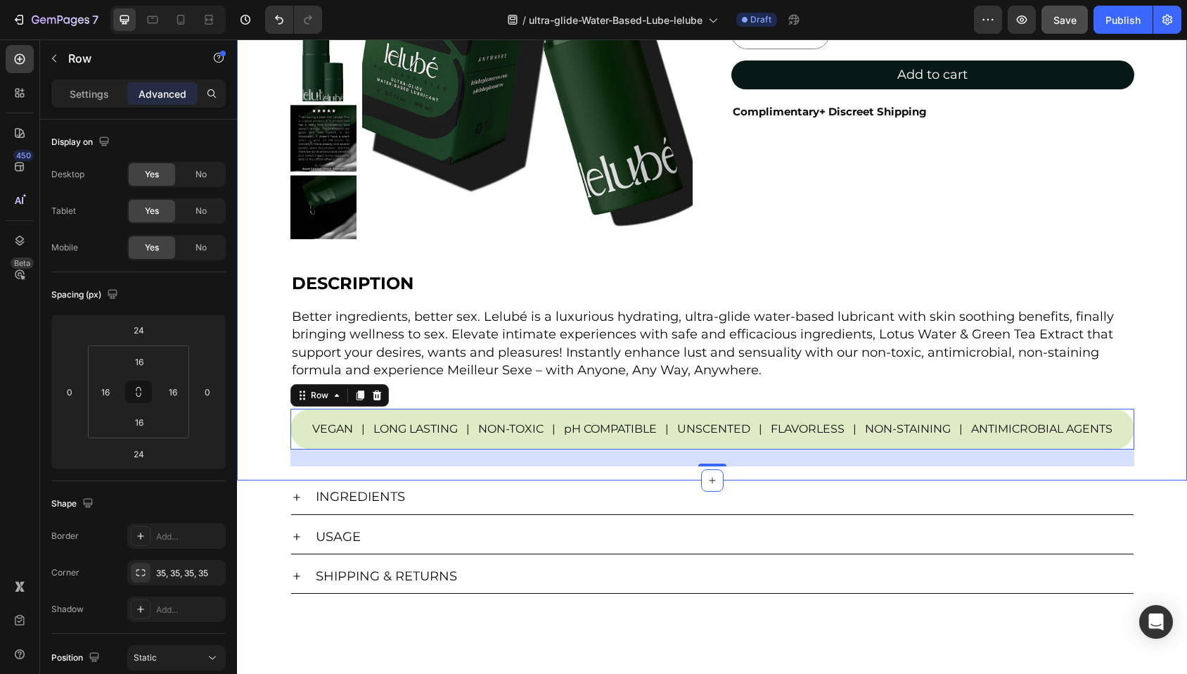
click at [1159, 323] on div "Product Images Lelubé Ultra-Glide Water-Based Lubricant Product Title $10.00 Pr…" at bounding box center [712, 146] width 950 height 640
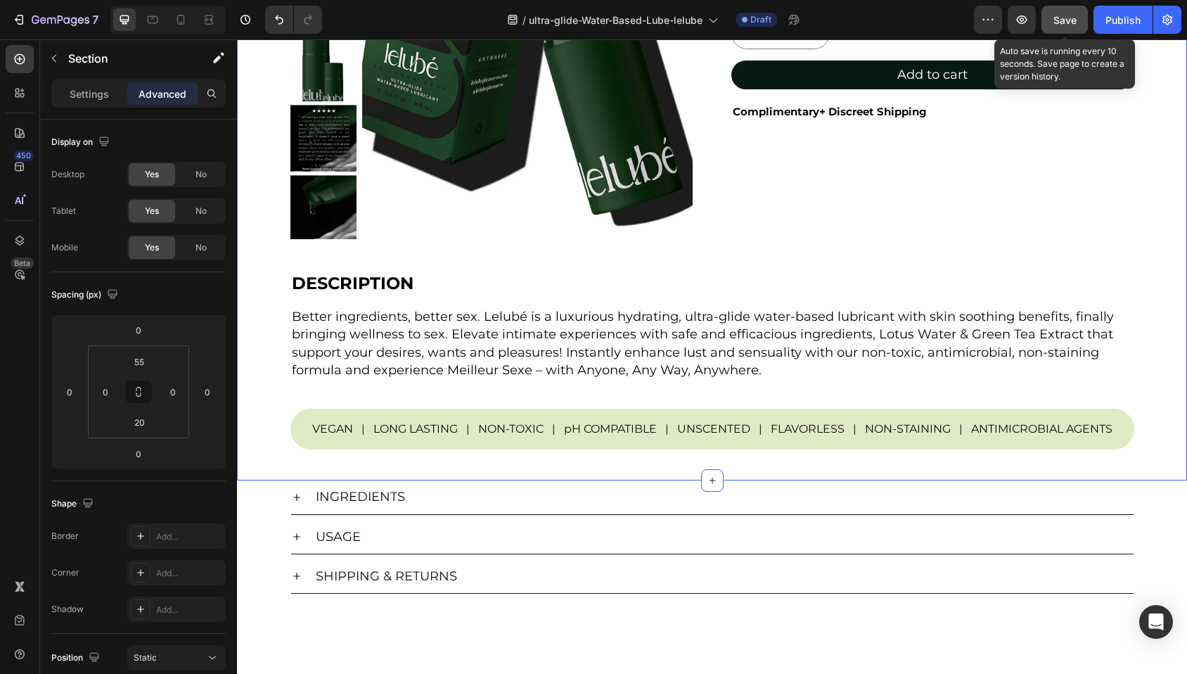
click at [1069, 18] on span "Save" at bounding box center [1064, 20] width 23 height 12
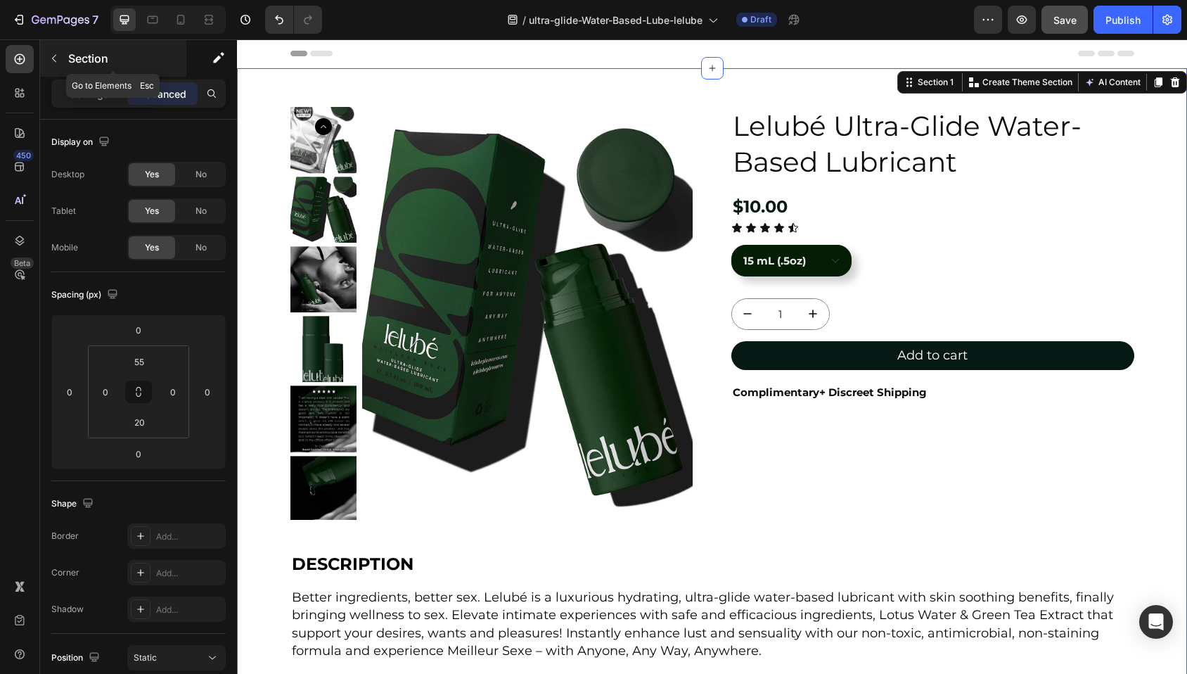
click at [55, 54] on icon "button" at bounding box center [54, 58] width 11 height 11
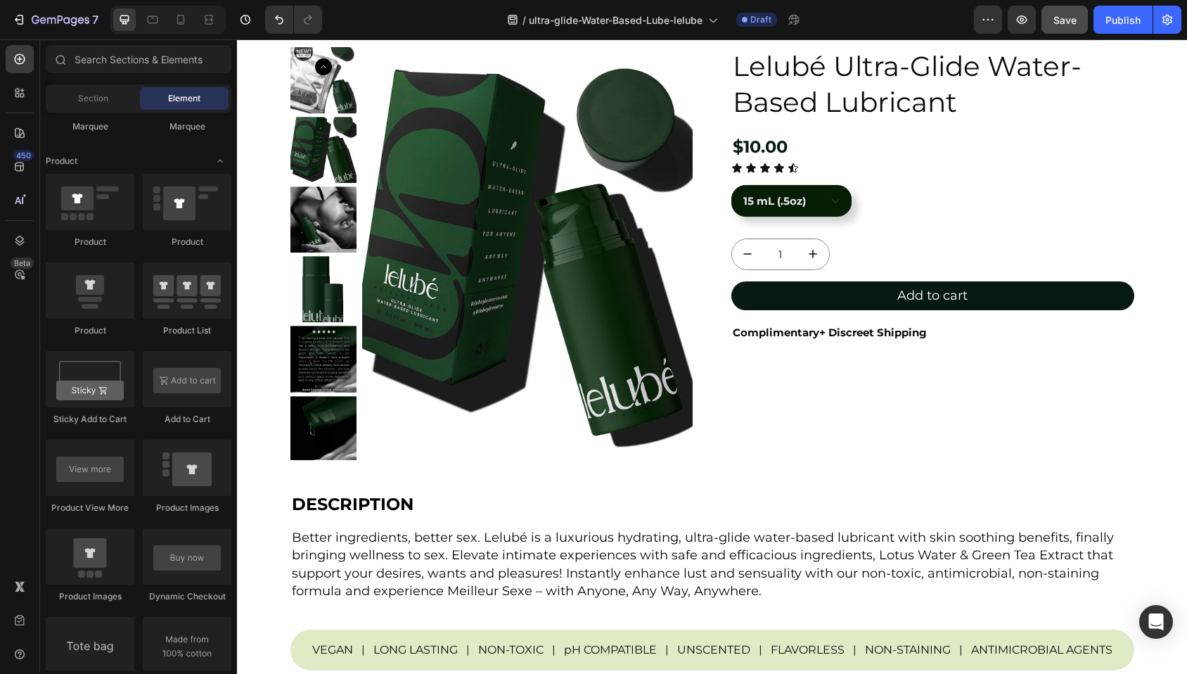
scroll to position [67, 0]
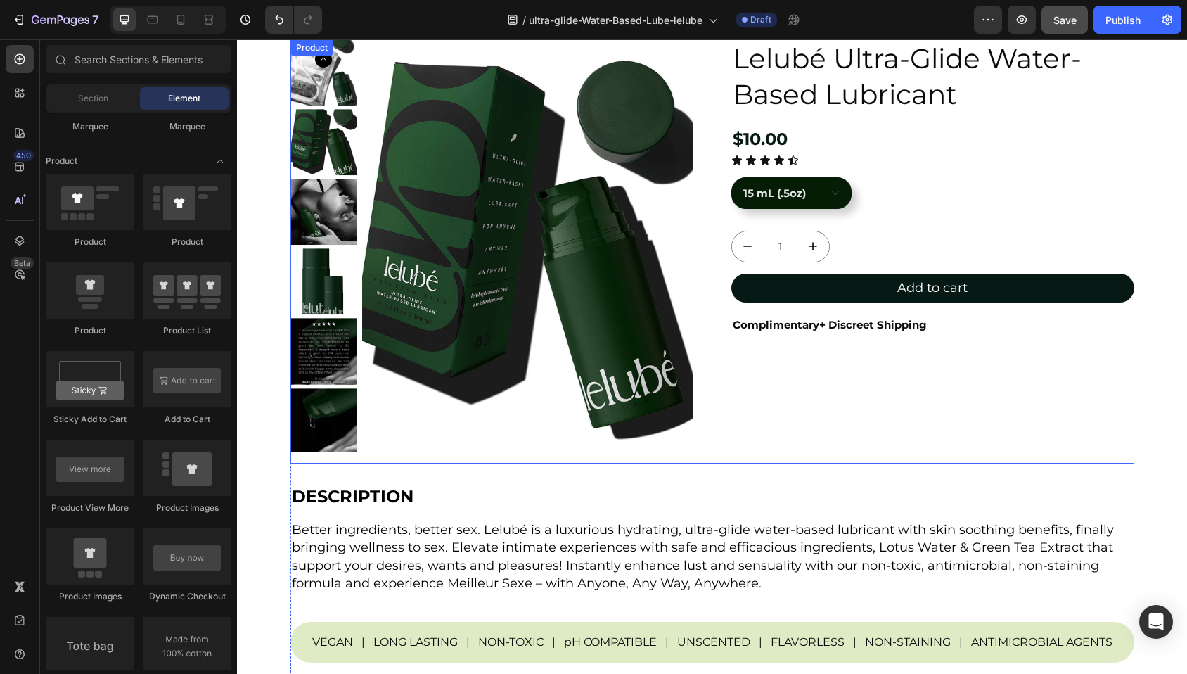
click at [799, 444] on div "Lelubé Ultra-Glide Water-Based Lubricant Product Title $10.00 Product Price Pro…" at bounding box center [932, 251] width 403 height 424
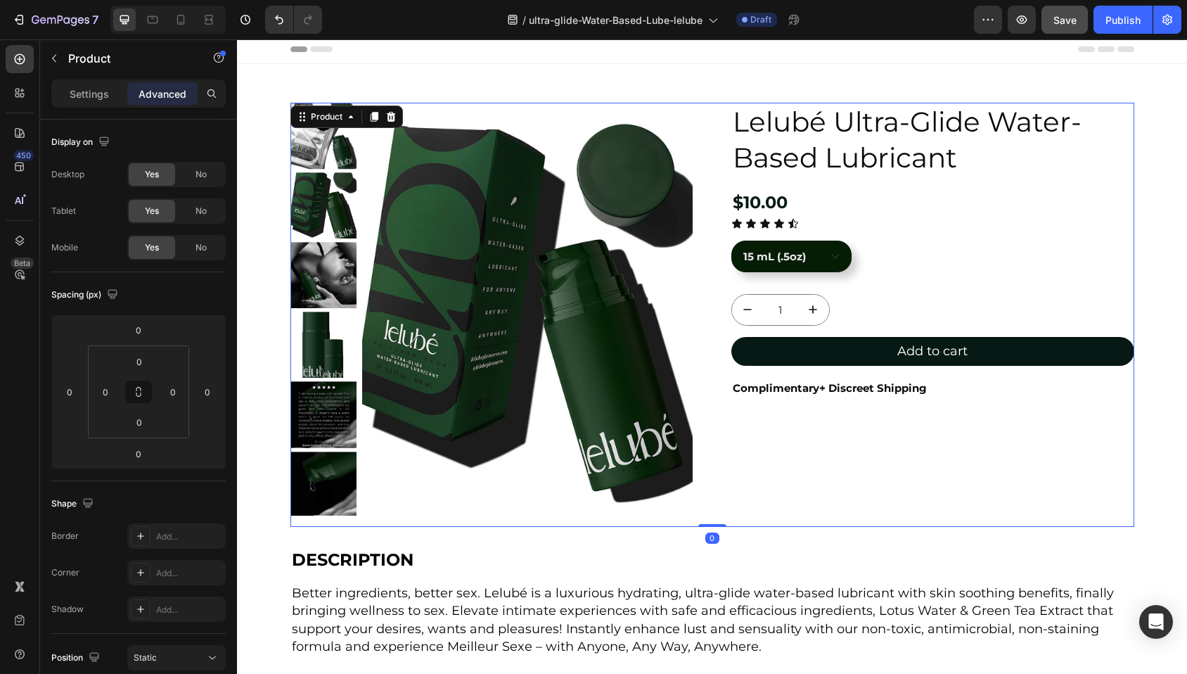
scroll to position [9, 0]
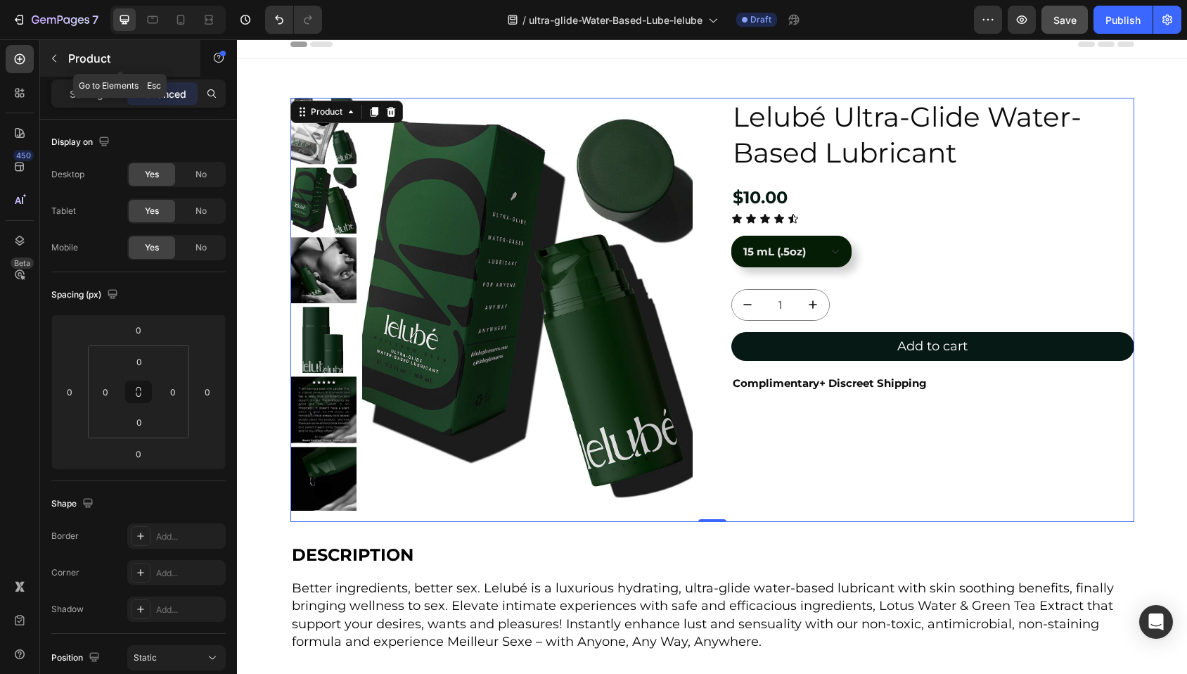
click at [58, 58] on icon "button" at bounding box center [54, 58] width 11 height 11
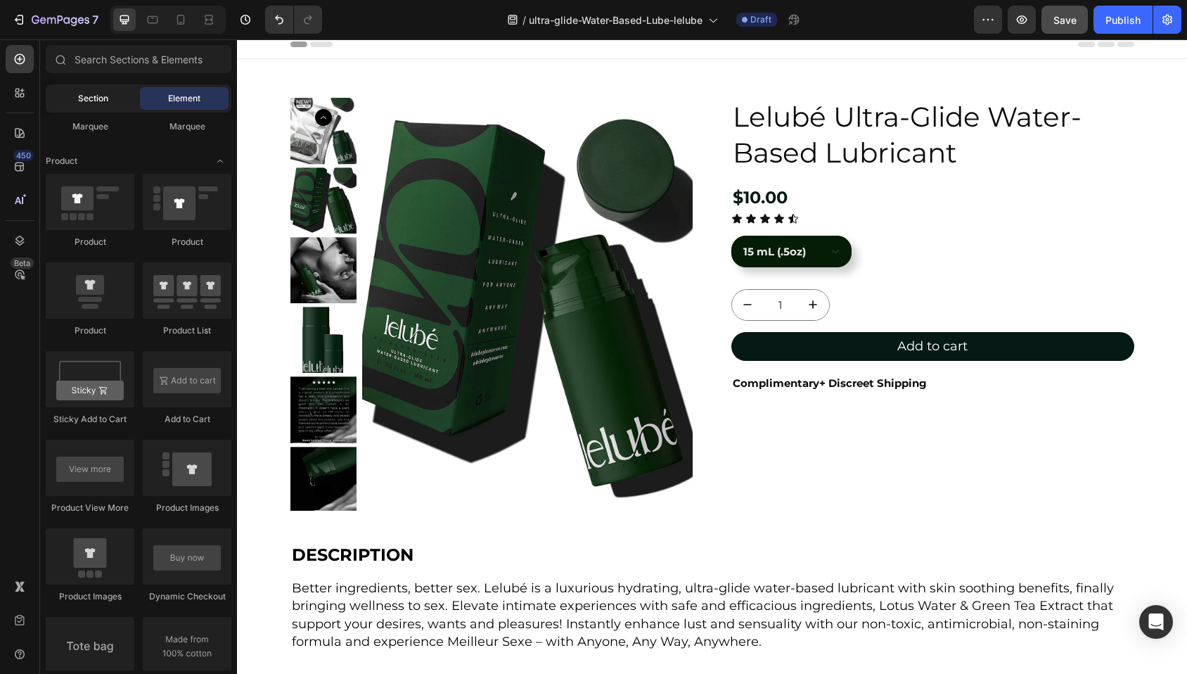
click at [86, 103] on span "Section" at bounding box center [93, 98] width 30 height 13
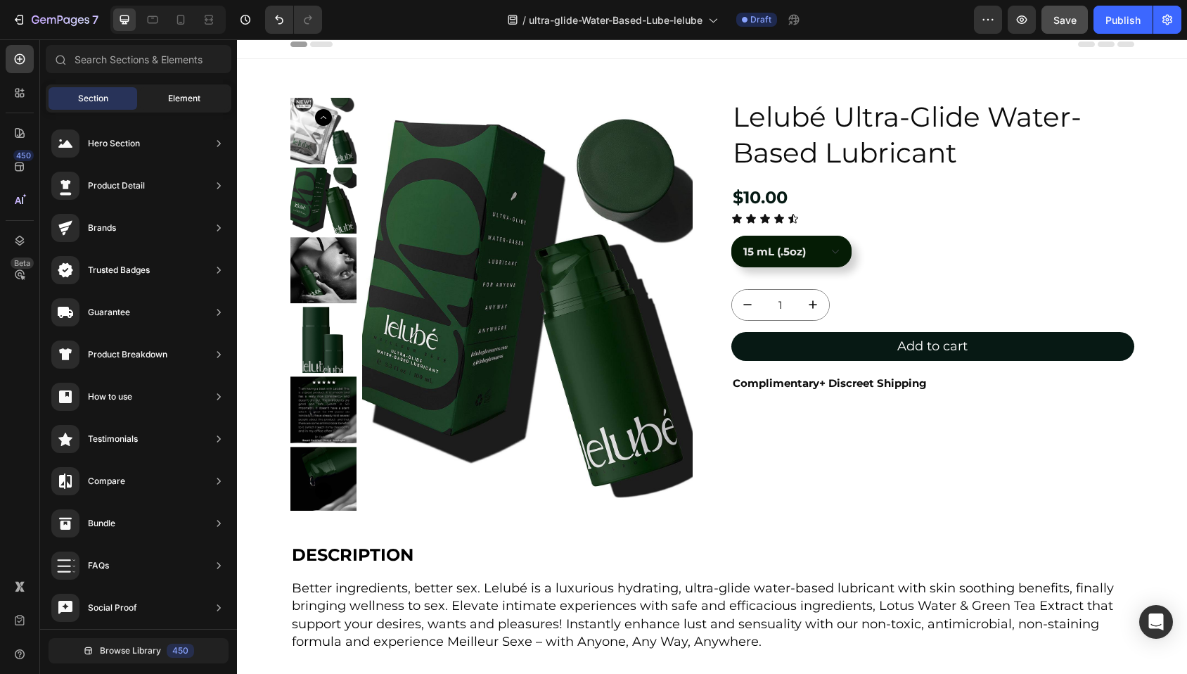
click at [175, 101] on span "Element" at bounding box center [184, 98] width 32 height 13
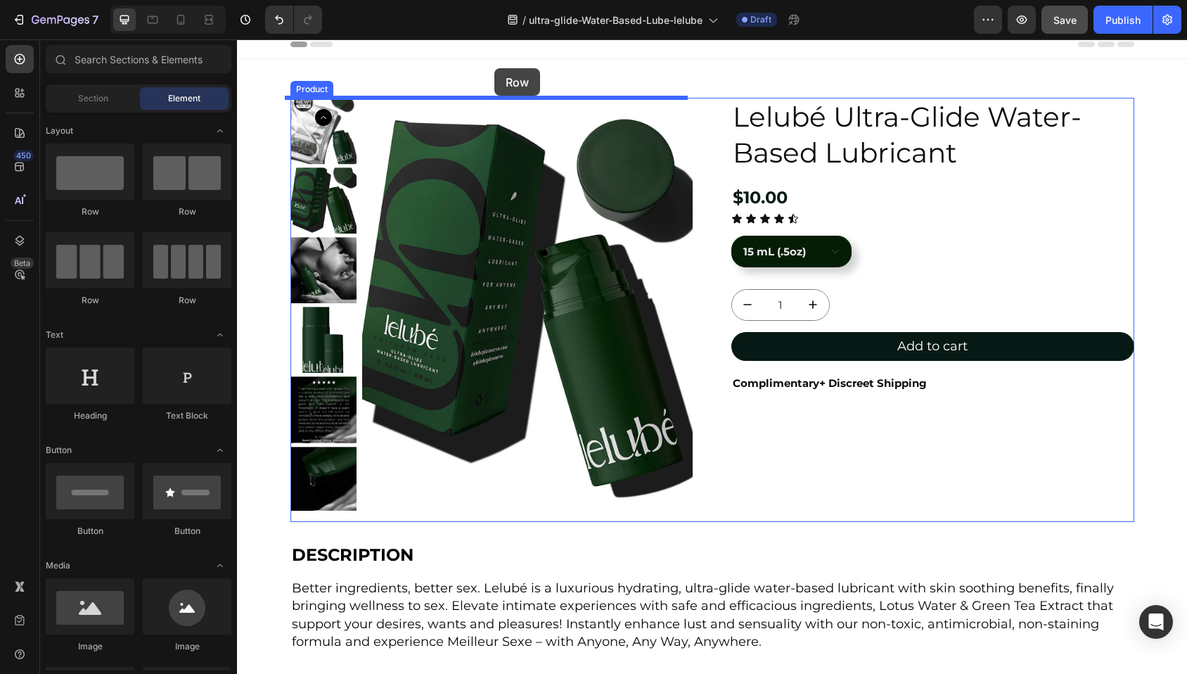
scroll to position [0, 0]
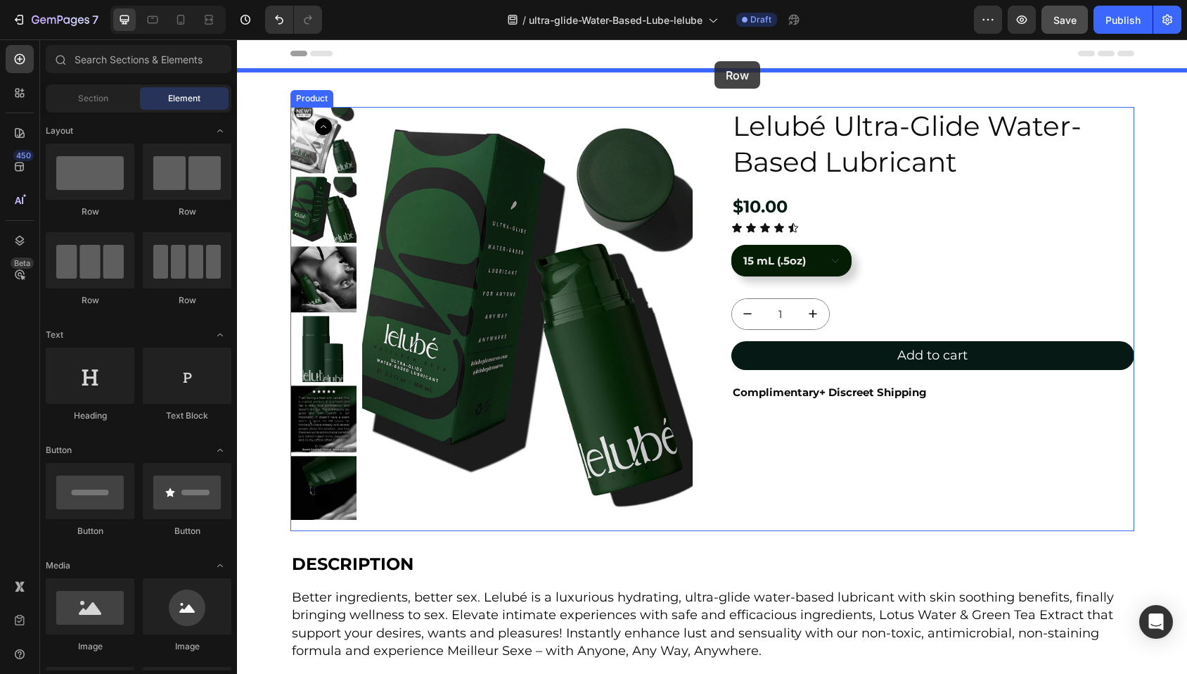
drag, startPoint x: 433, startPoint y: 221, endPoint x: 714, endPoint y: 61, distance: 323.7
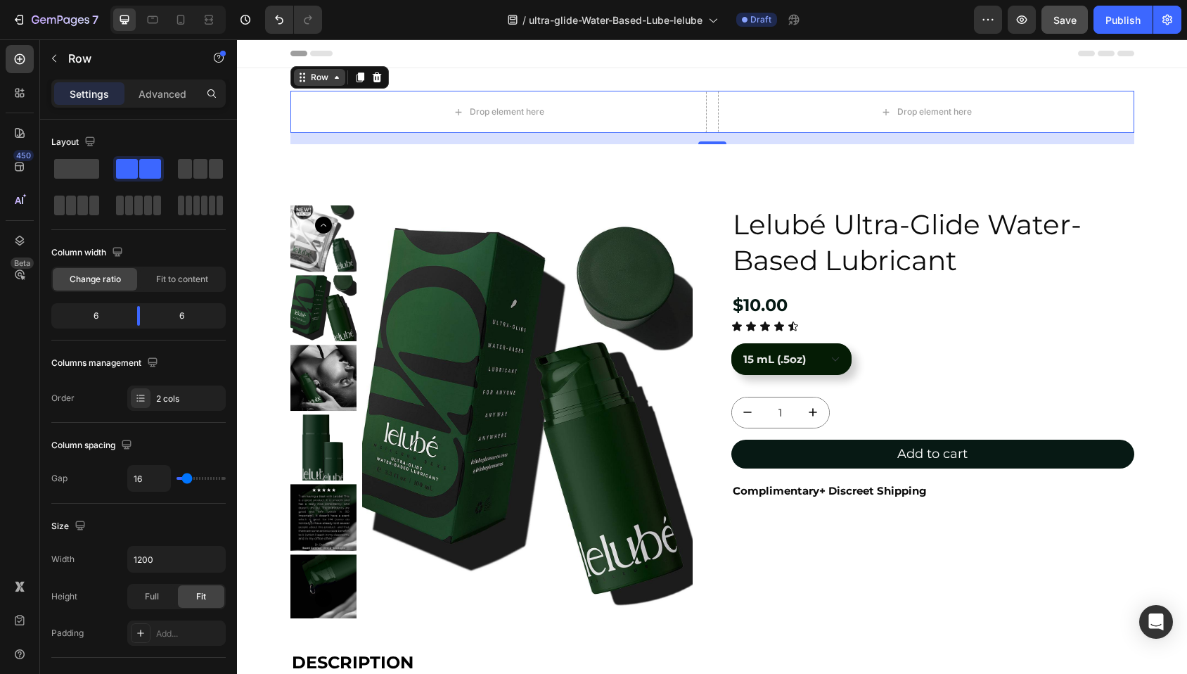
click at [310, 80] on div "Row" at bounding box center [319, 77] width 23 height 13
click at [53, 56] on icon "button" at bounding box center [54, 58] width 11 height 11
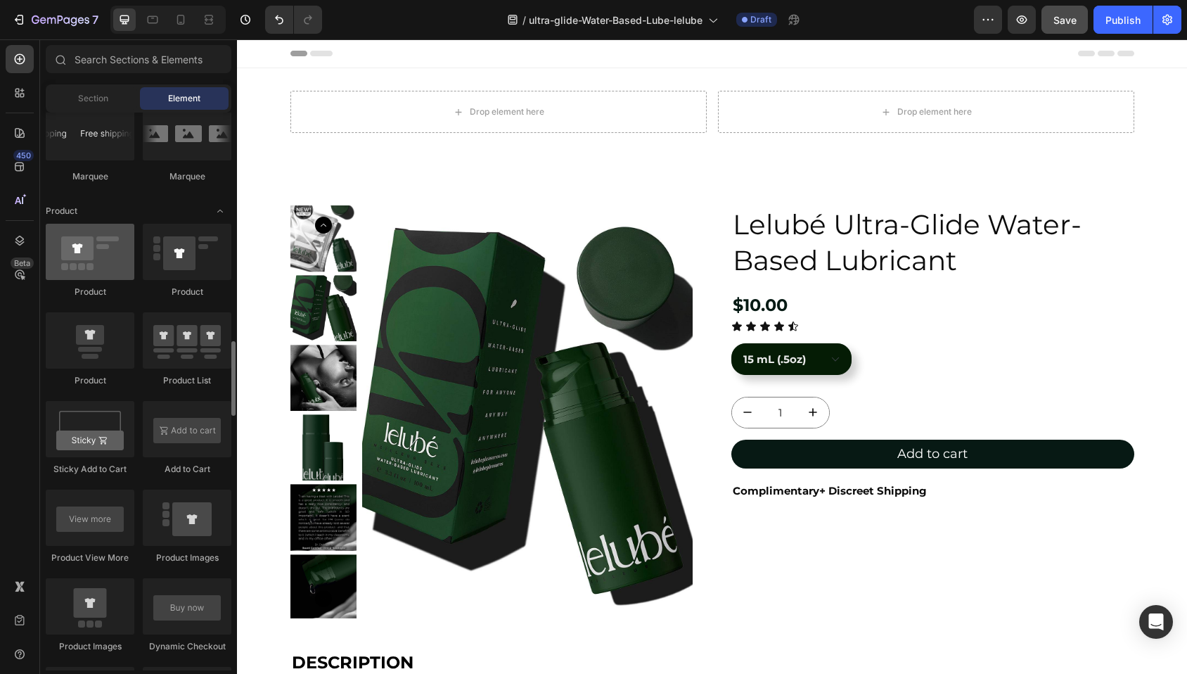
scroll to position [1713, 0]
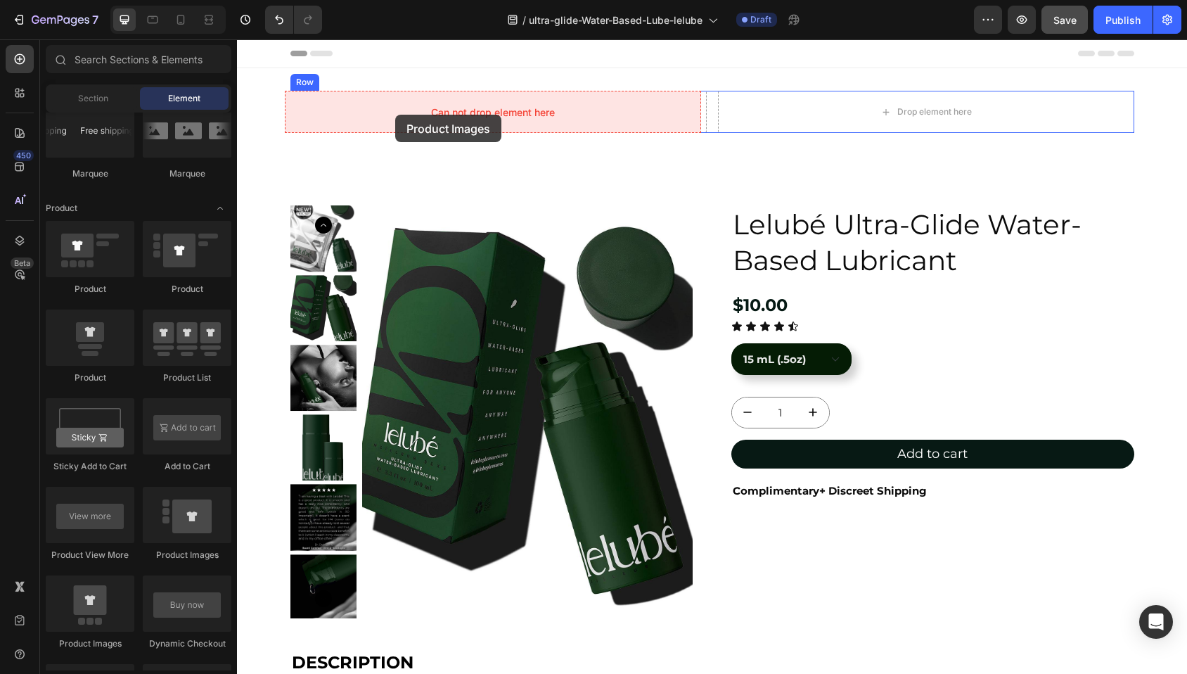
drag, startPoint x: 431, startPoint y: 556, endPoint x: 395, endPoint y: 115, distance: 443.0
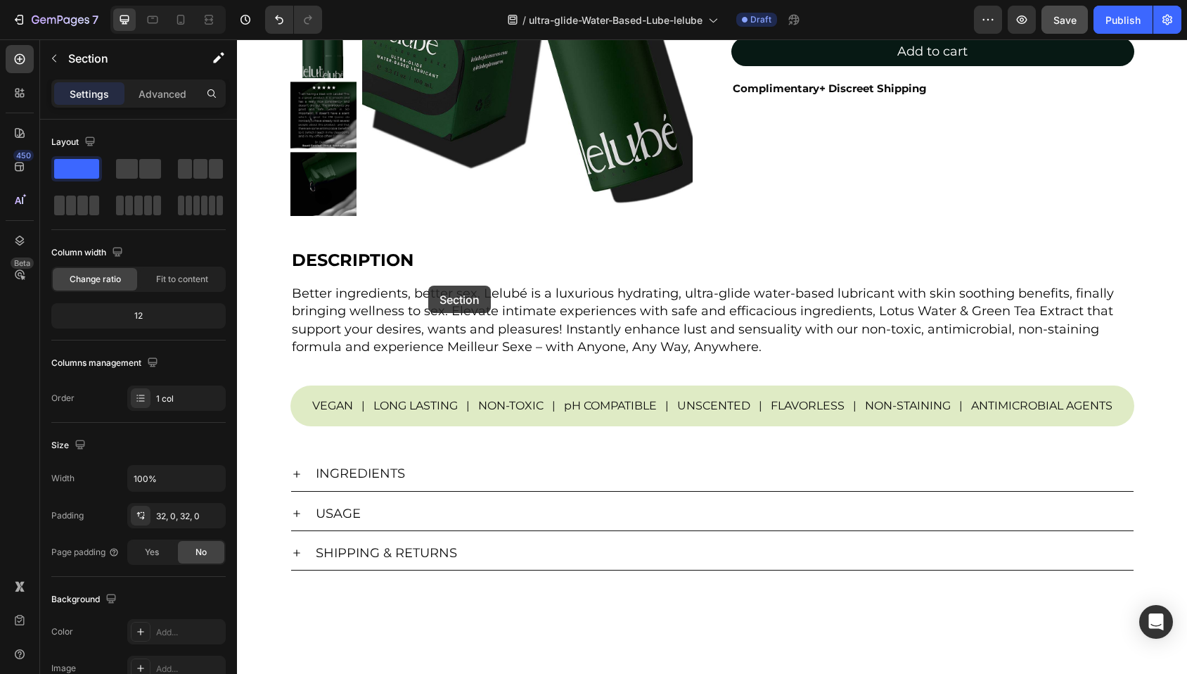
scroll to position [513, 0]
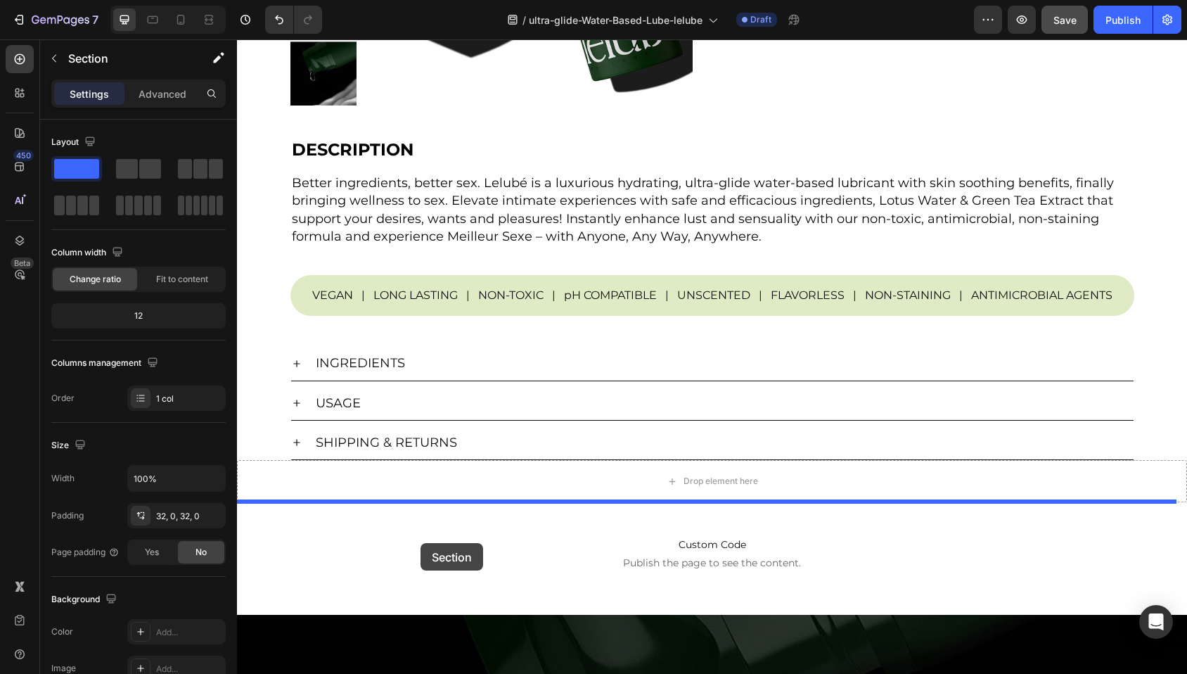
drag, startPoint x: 328, startPoint y: 77, endPoint x: 420, endPoint y: 543, distance: 474.4
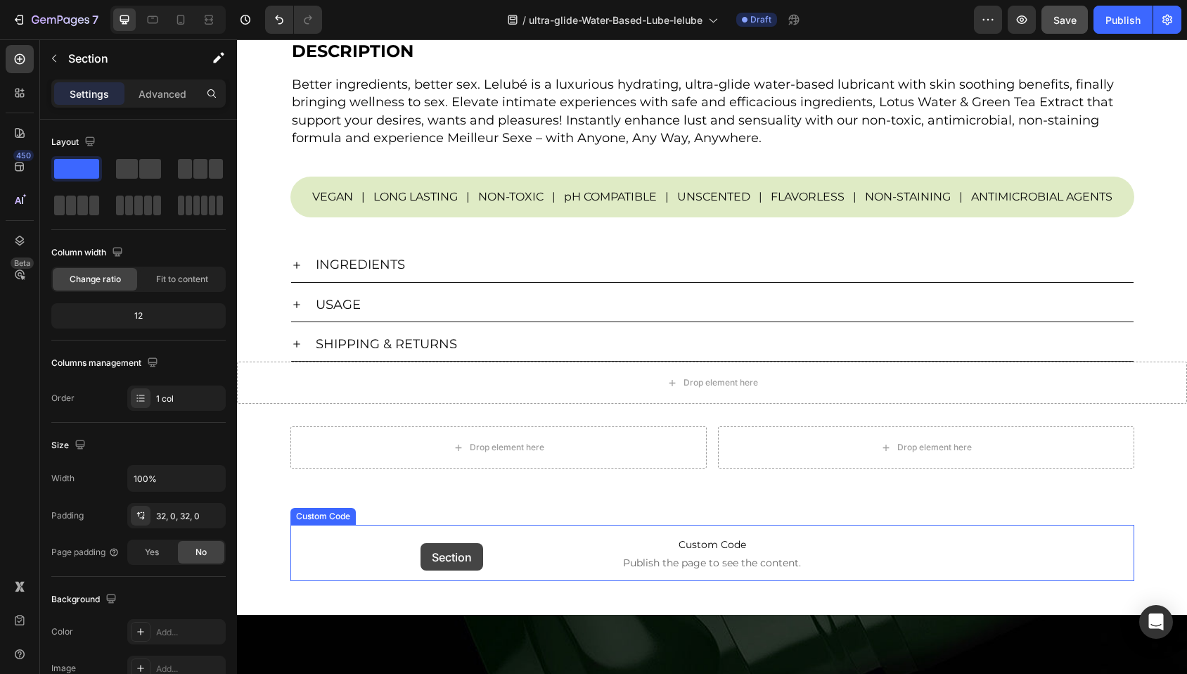
scroll to position [414, 0]
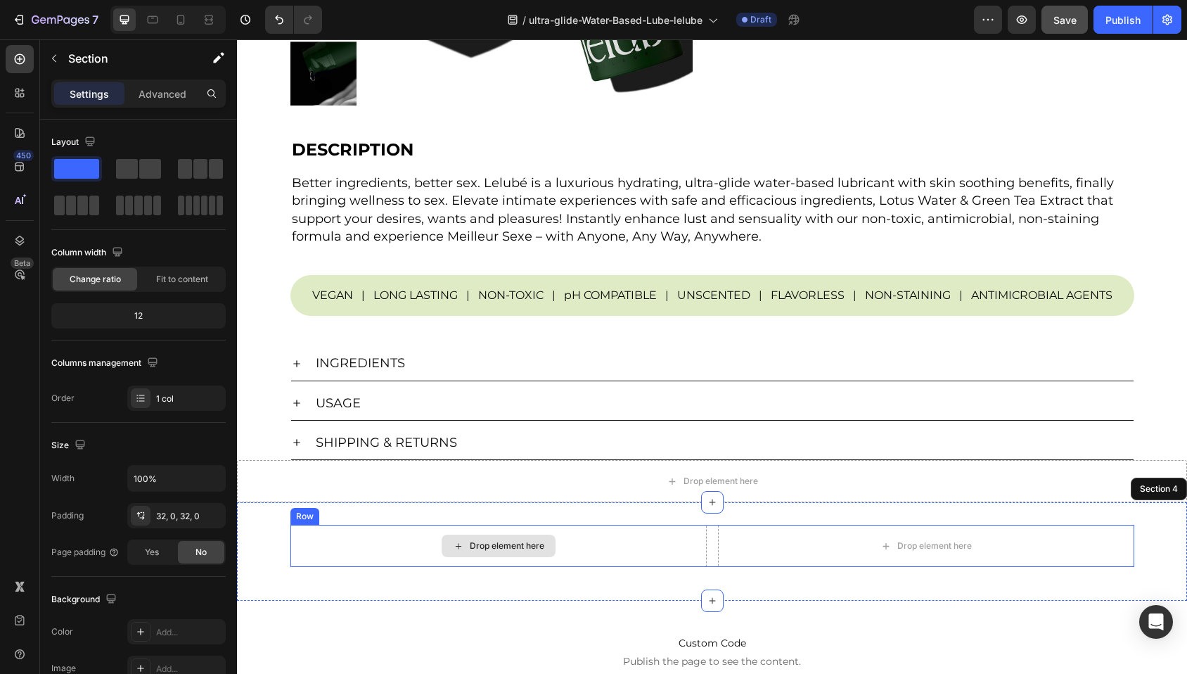
click at [487, 547] on div "Drop element here" at bounding box center [507, 545] width 75 height 11
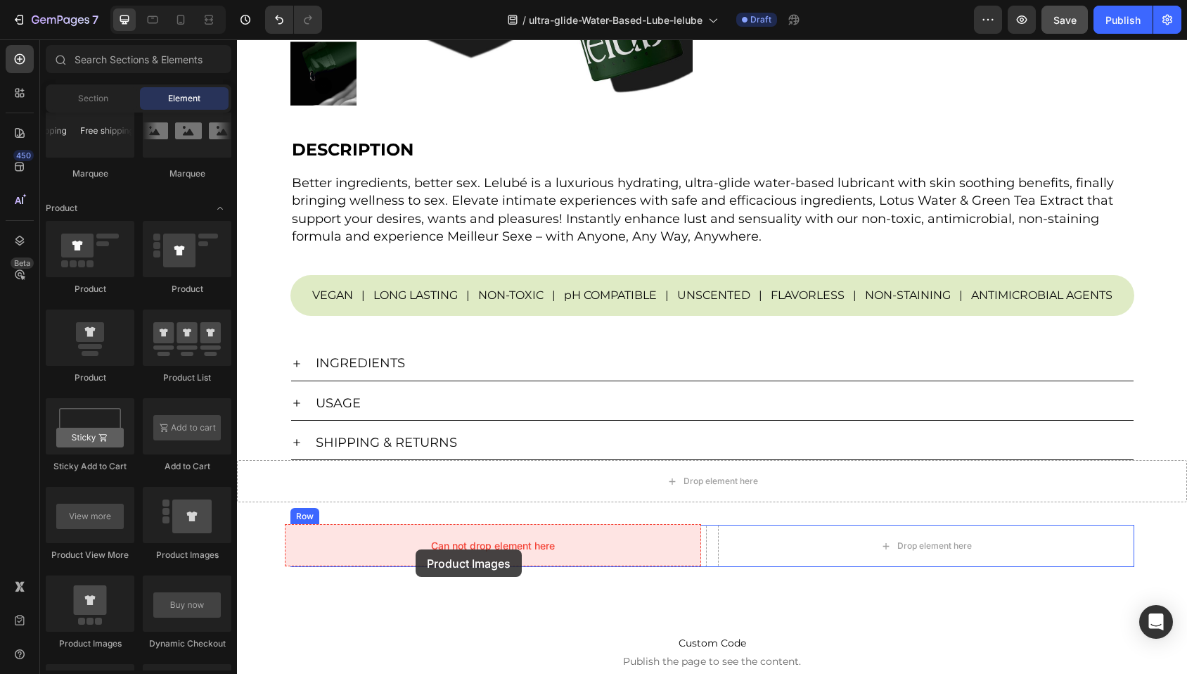
drag, startPoint x: 427, startPoint y: 555, endPoint x: 417, endPoint y: 547, distance: 13.5
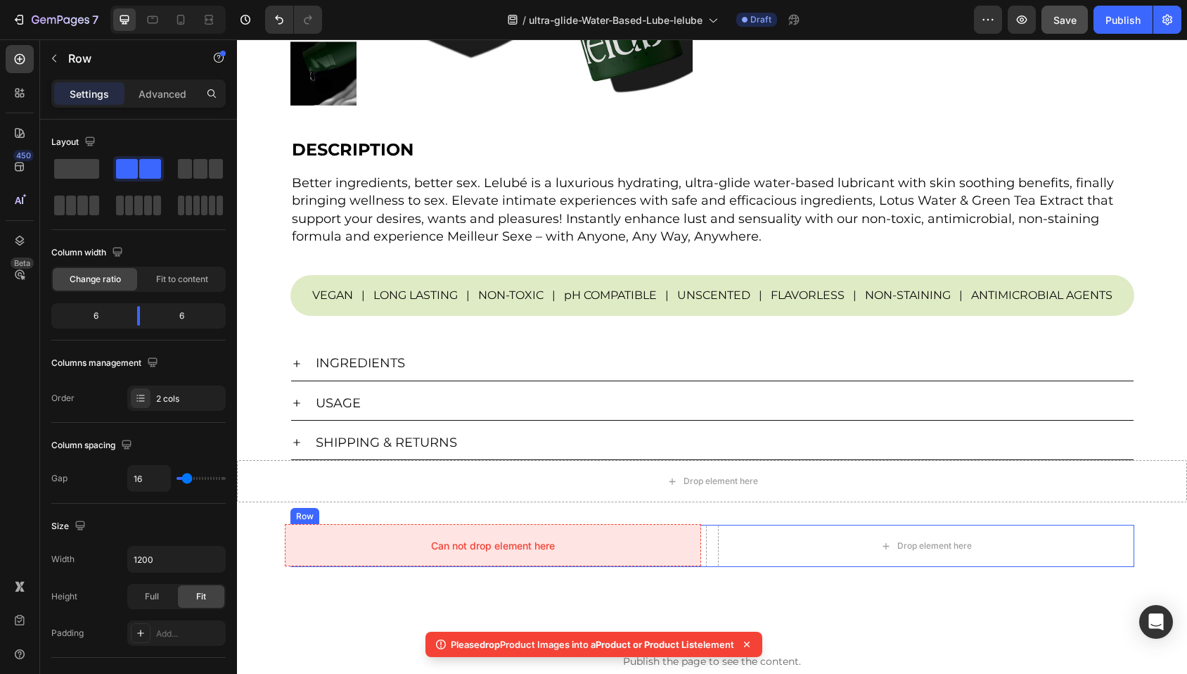
click at [417, 547] on div "Drop element here" at bounding box center [498, 545] width 416 height 42
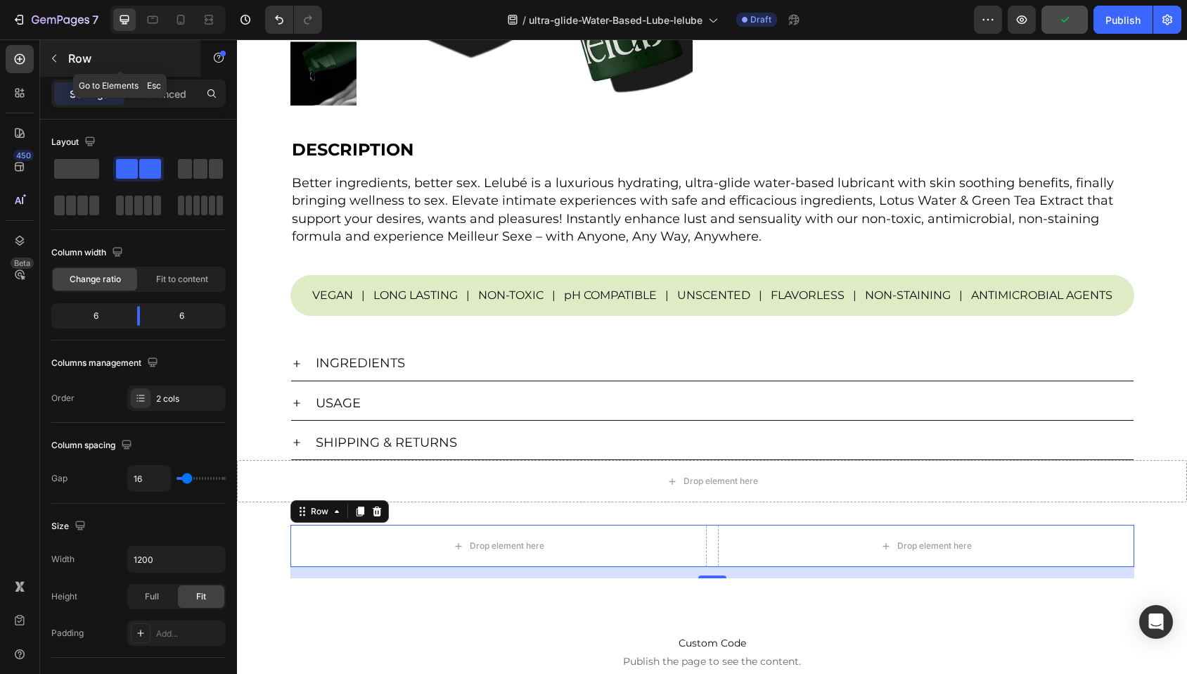
click at [57, 60] on icon "button" at bounding box center [54, 58] width 11 height 11
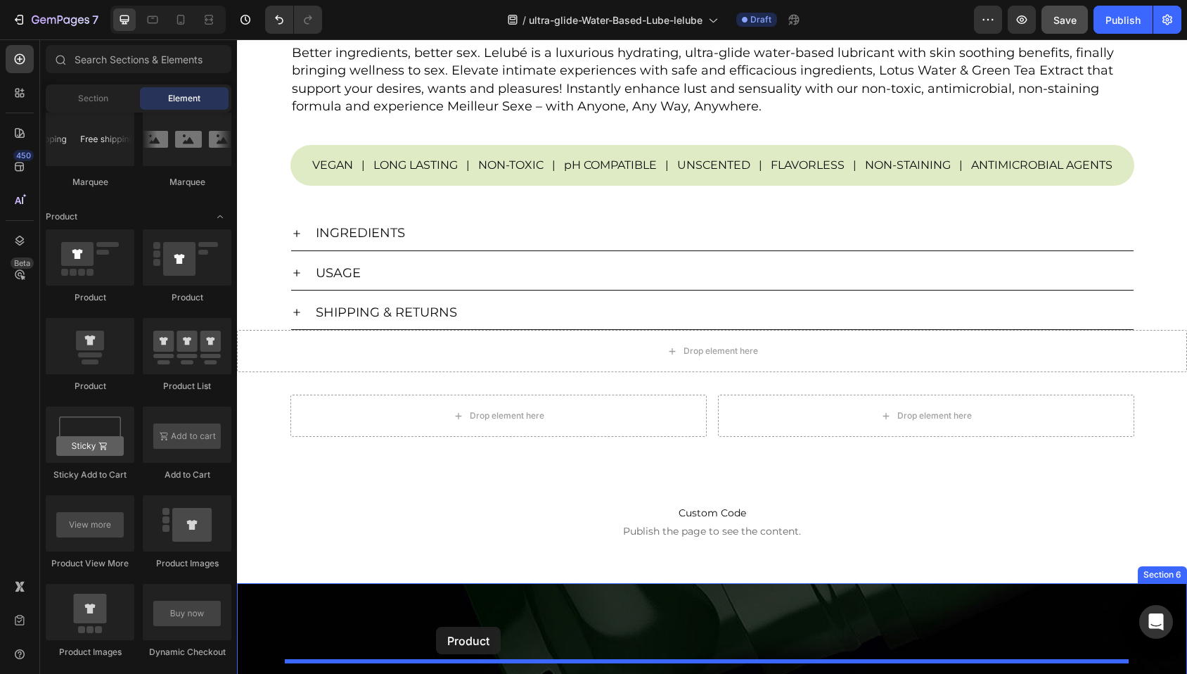
scroll to position [551, 0]
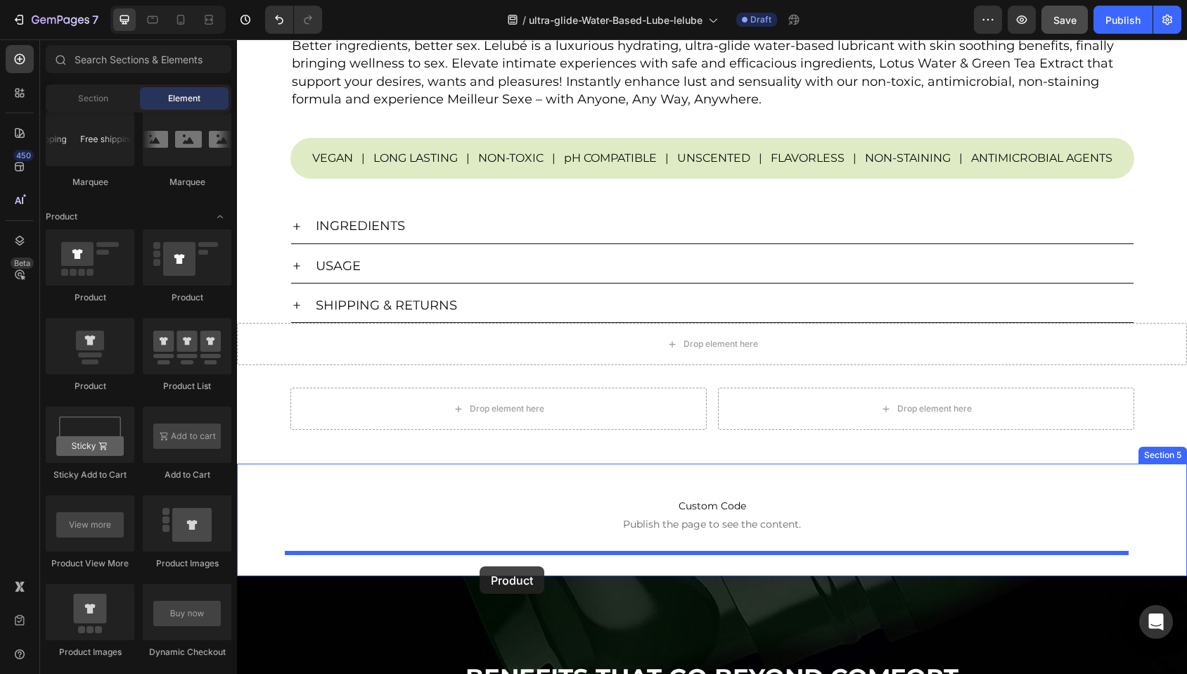
drag, startPoint x: 421, startPoint y: 321, endPoint x: 479, endPoint y: 566, distance: 251.5
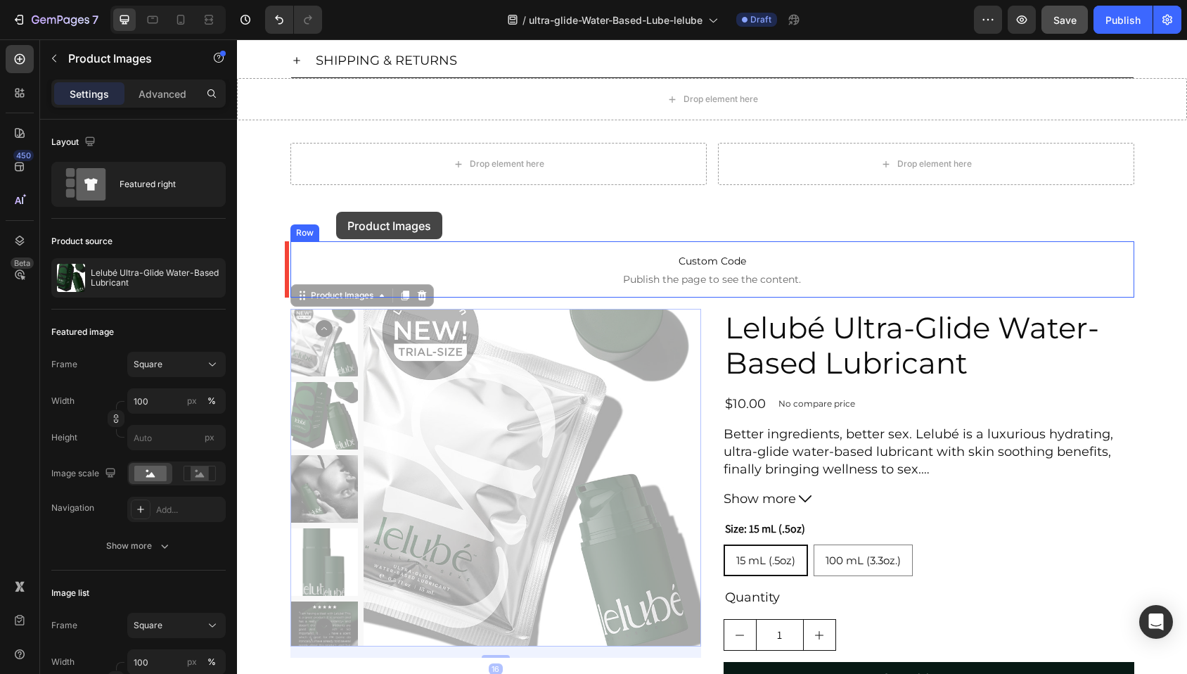
scroll to position [782, 0]
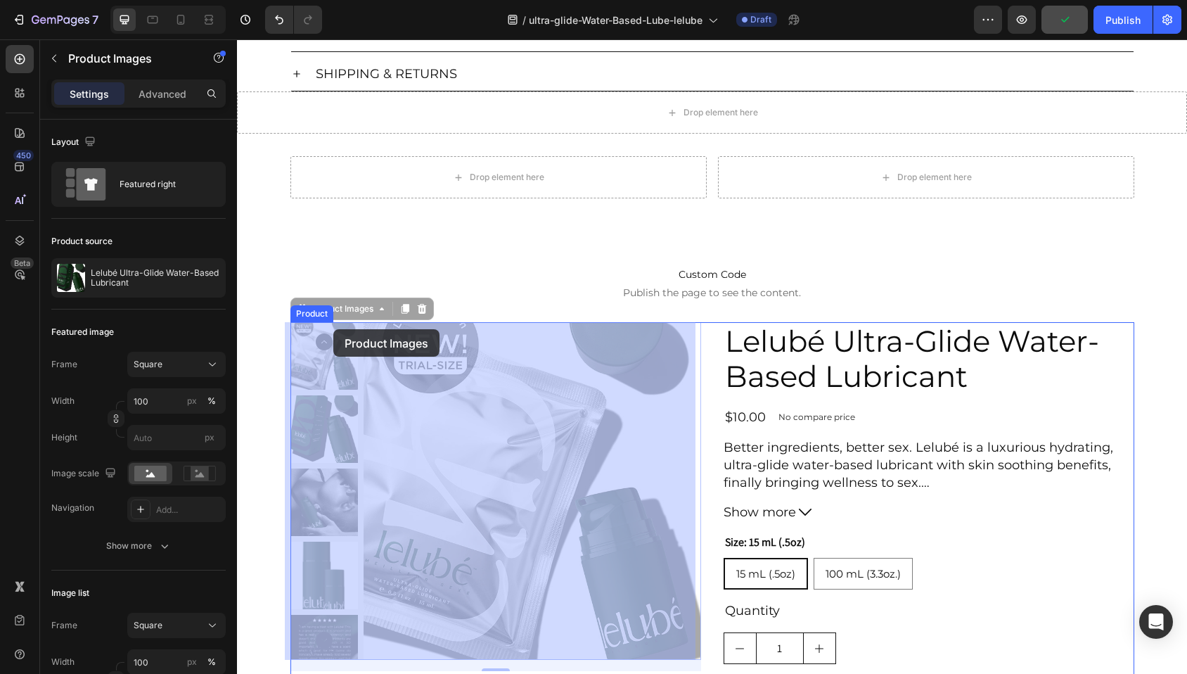
drag, startPoint x: 326, startPoint y: 266, endPoint x: 333, endPoint y: 328, distance: 63.0
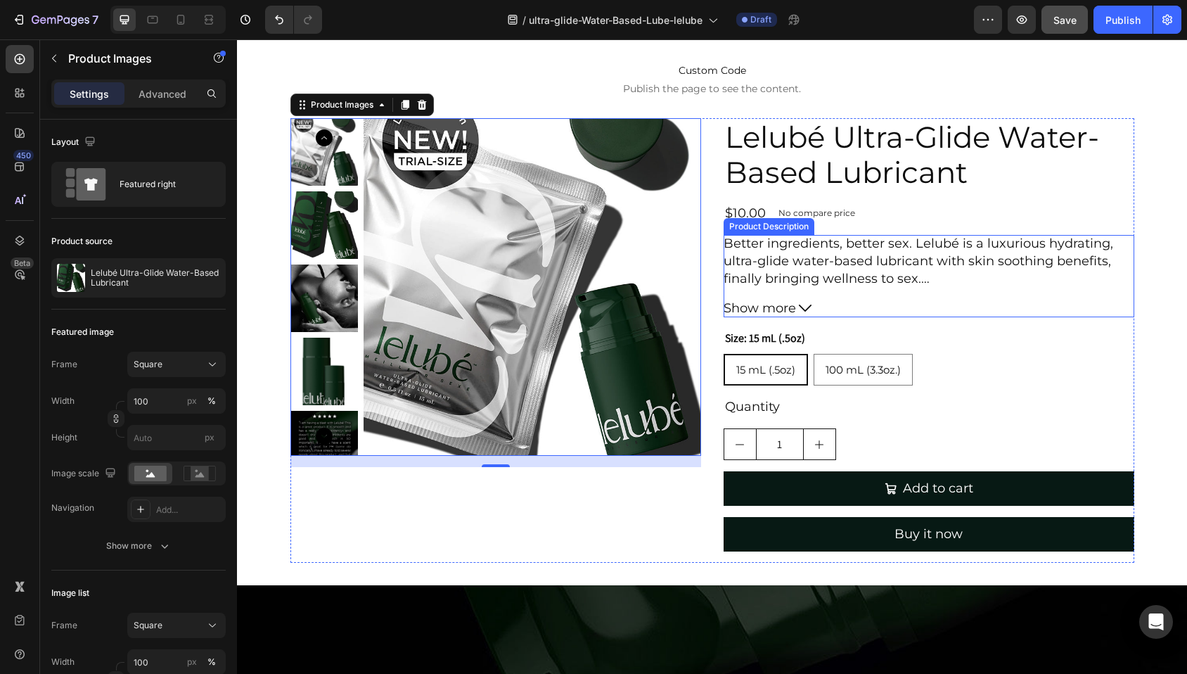
scroll to position [987, 0]
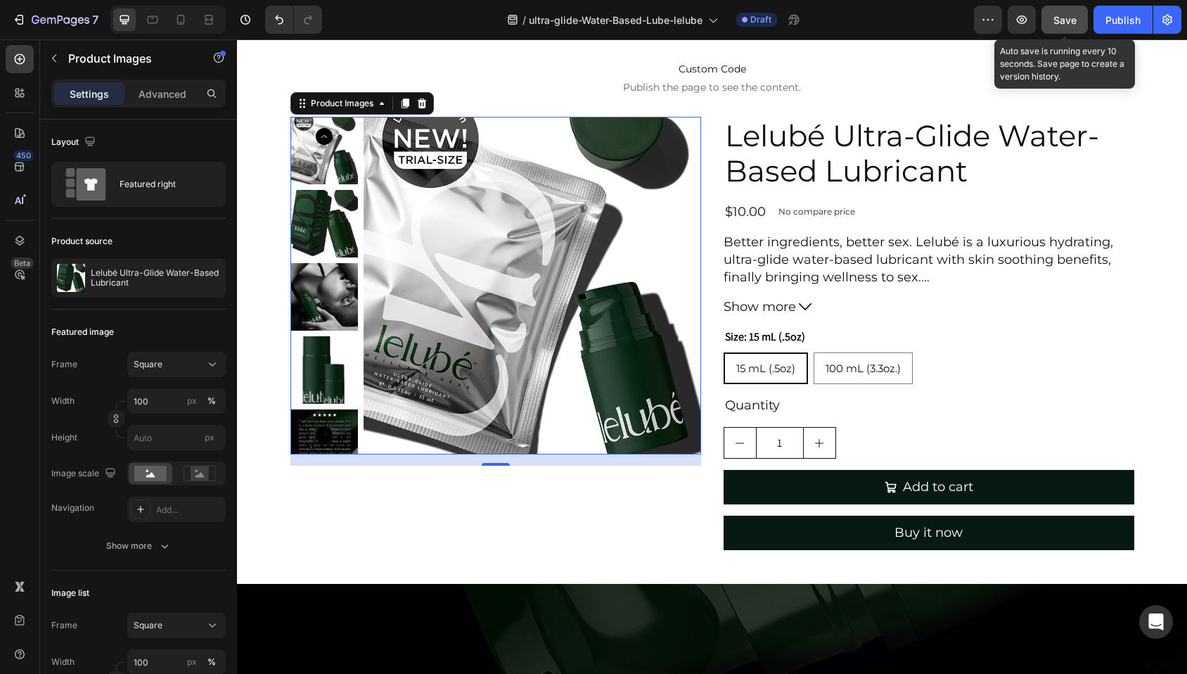
click at [1067, 25] on span "Save" at bounding box center [1064, 20] width 23 height 12
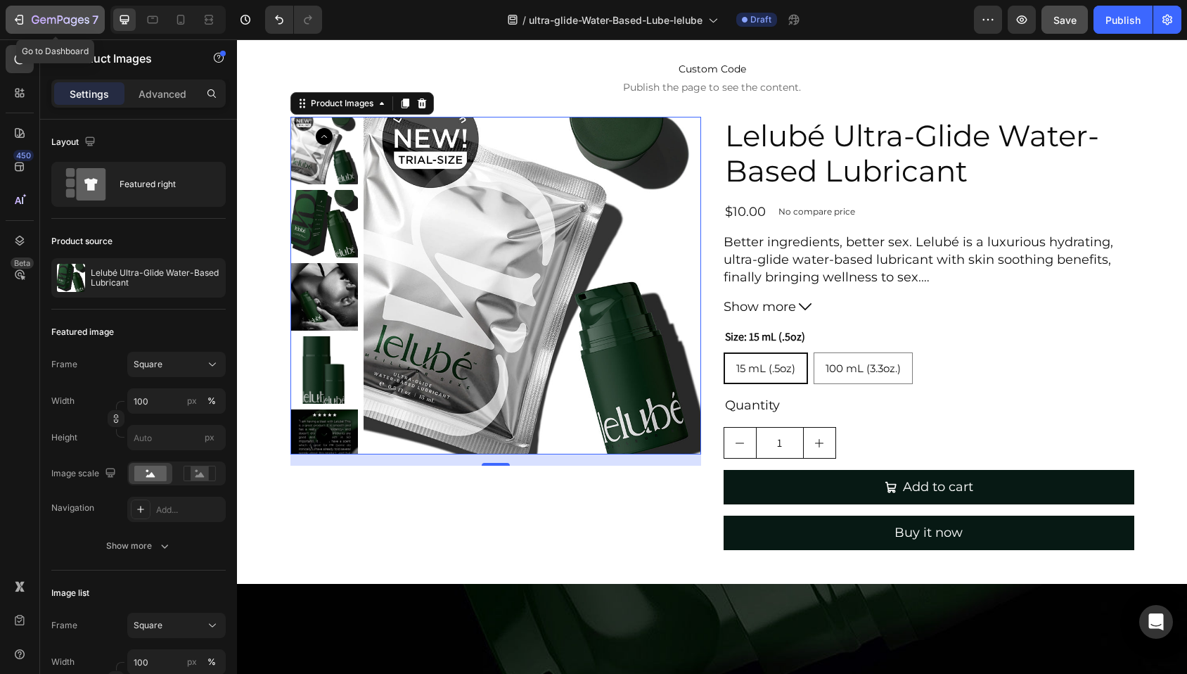
click at [38, 20] on icon "button" at bounding box center [36, 19] width 8 height 8
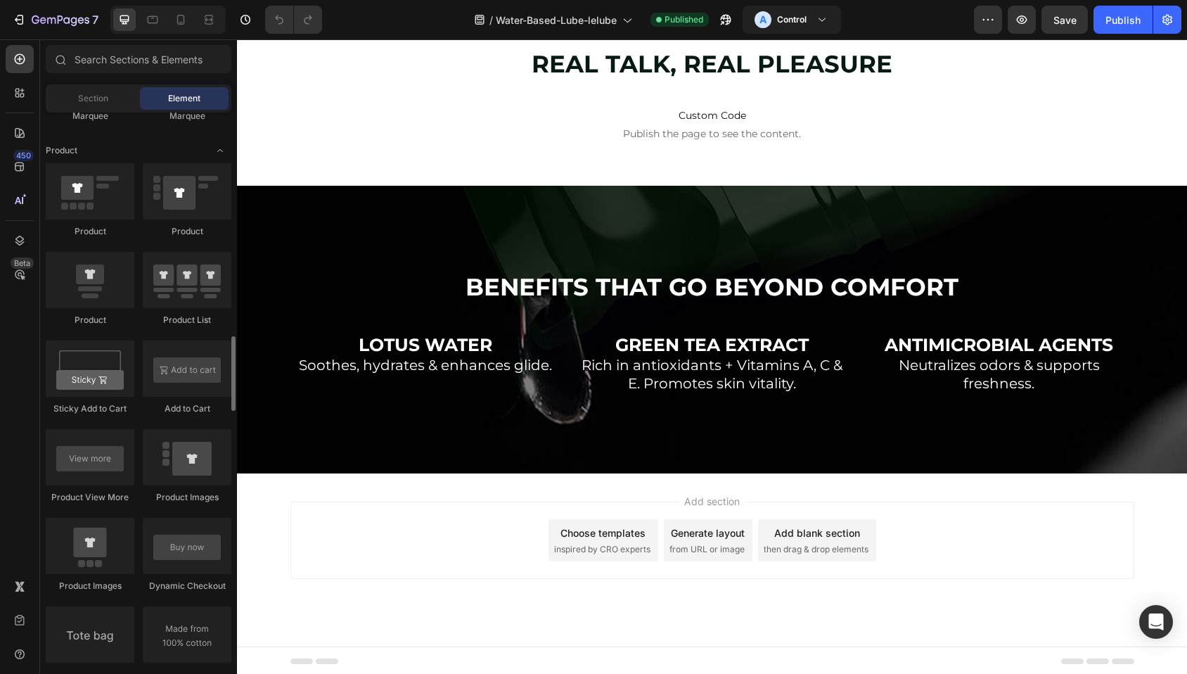
scroll to position [1759, 0]
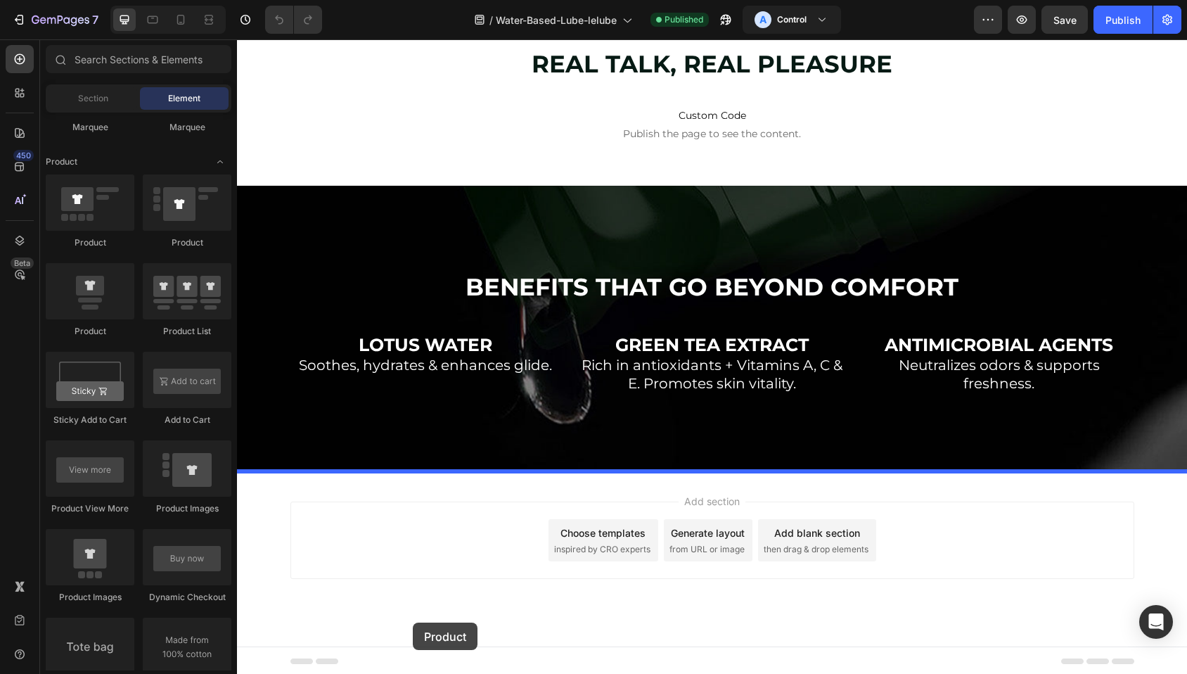
drag, startPoint x: 357, startPoint y: 262, endPoint x: 412, endPoint y: 621, distance: 363.4
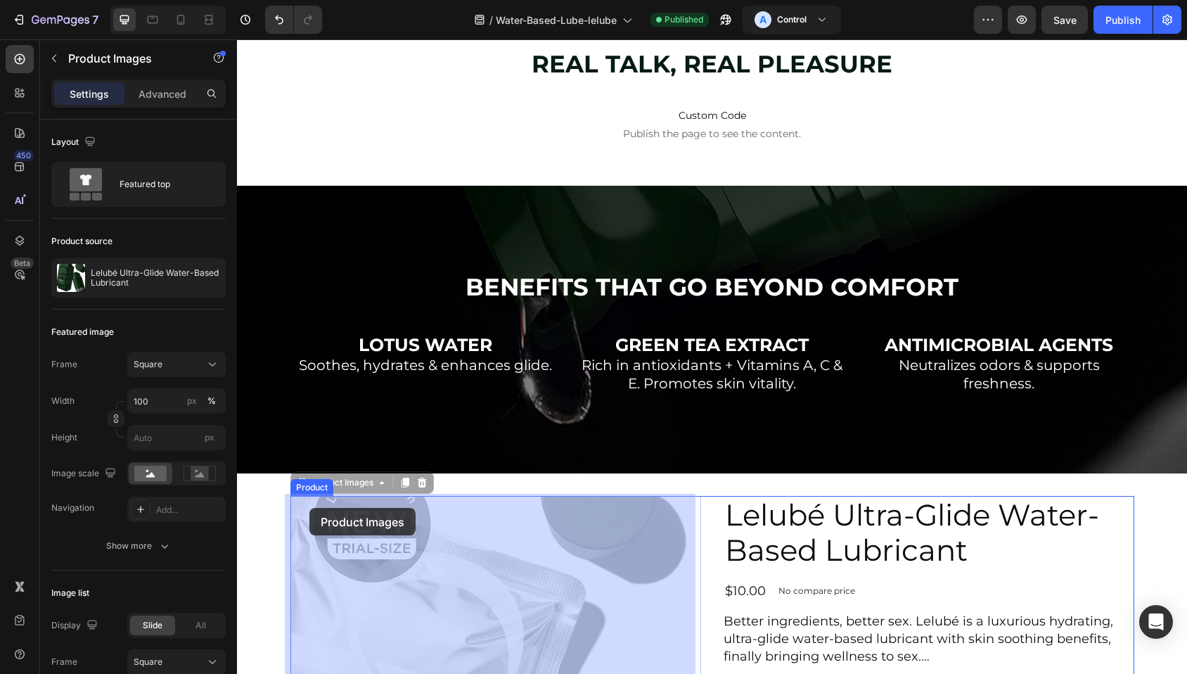
drag, startPoint x: 319, startPoint y: 485, endPoint x: 309, endPoint y: 508, distance: 24.6
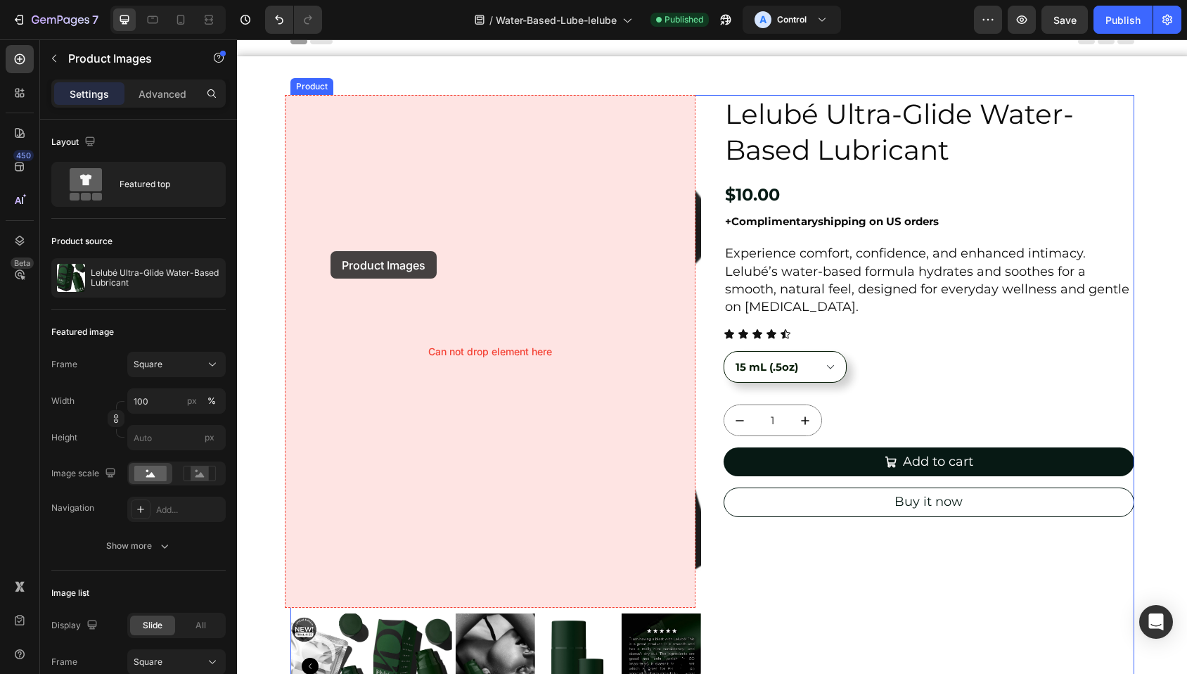
scroll to position [0, 0]
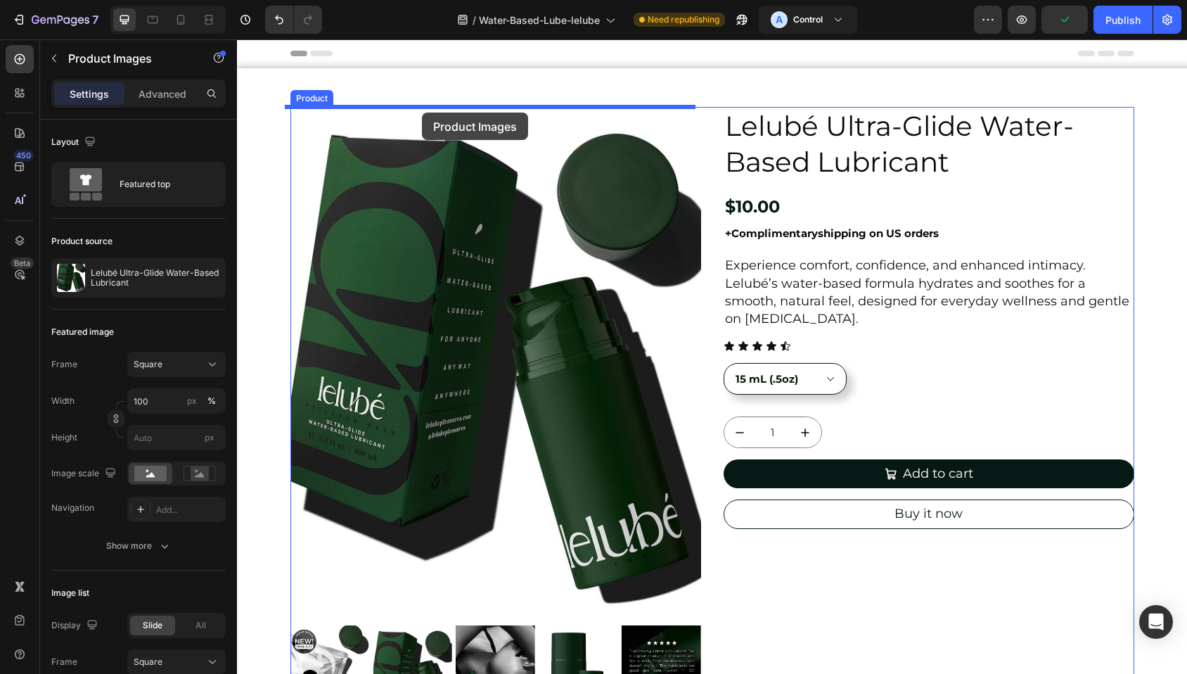
drag, startPoint x: 298, startPoint y: 482, endPoint x: 422, endPoint y: 112, distance: 390.0
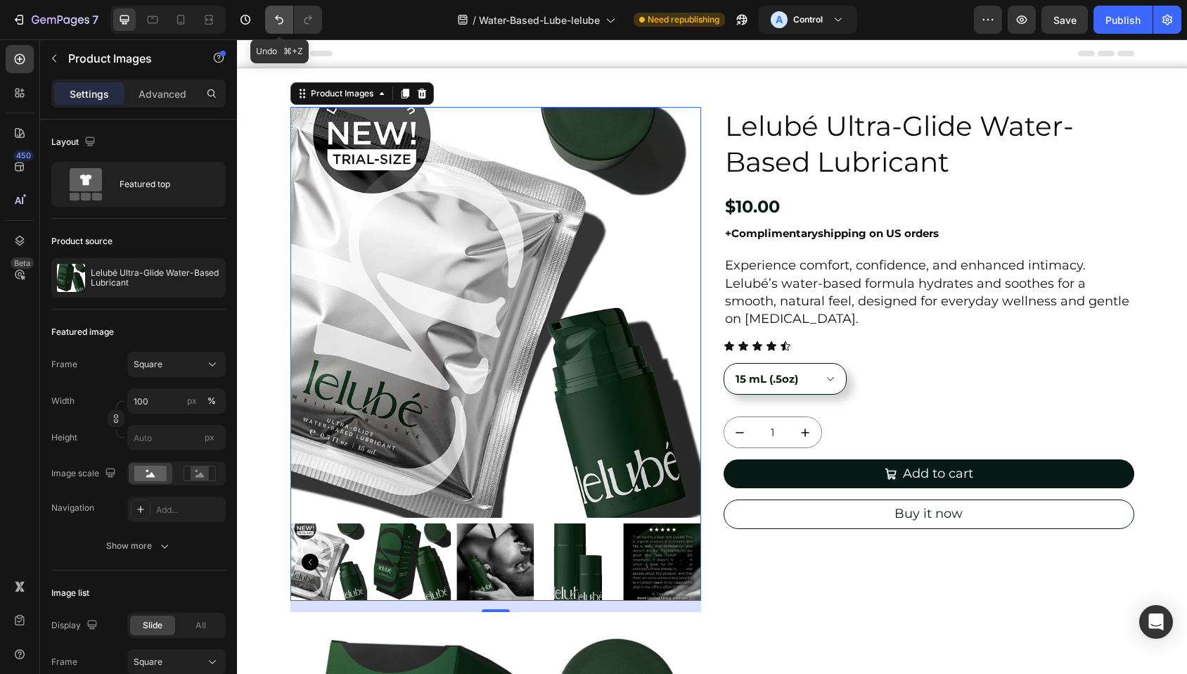
click at [276, 17] on icon "Undo/Redo" at bounding box center [279, 19] width 8 height 9
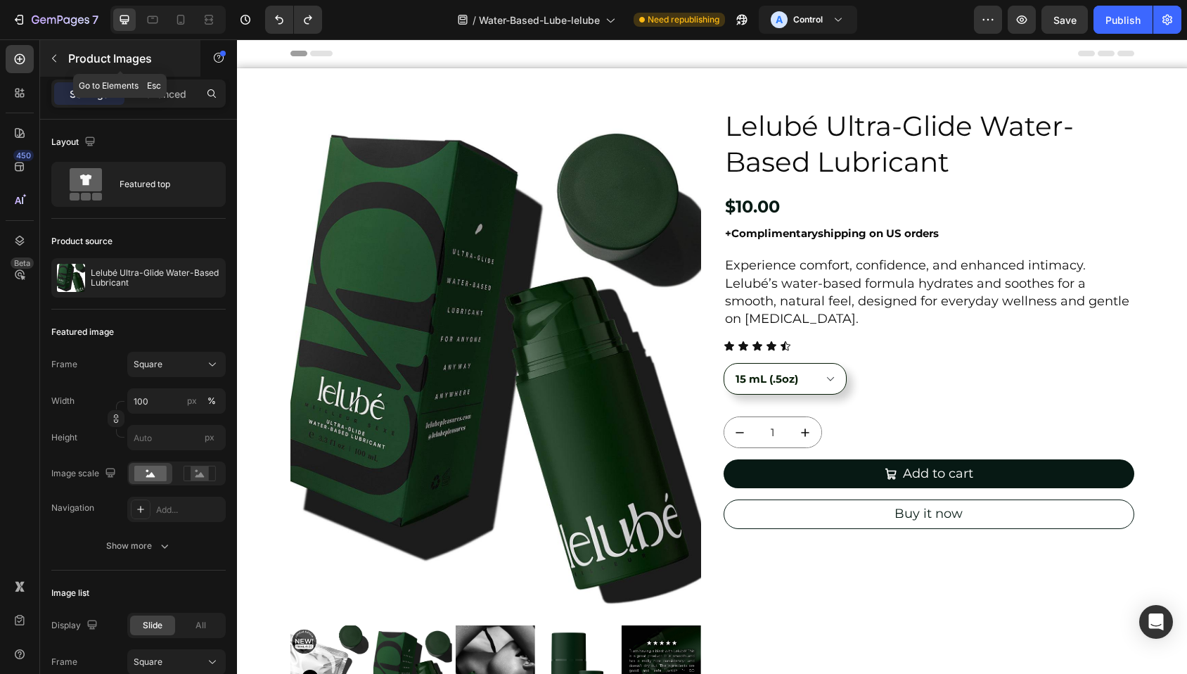
click at [56, 56] on icon "button" at bounding box center [54, 58] width 11 height 11
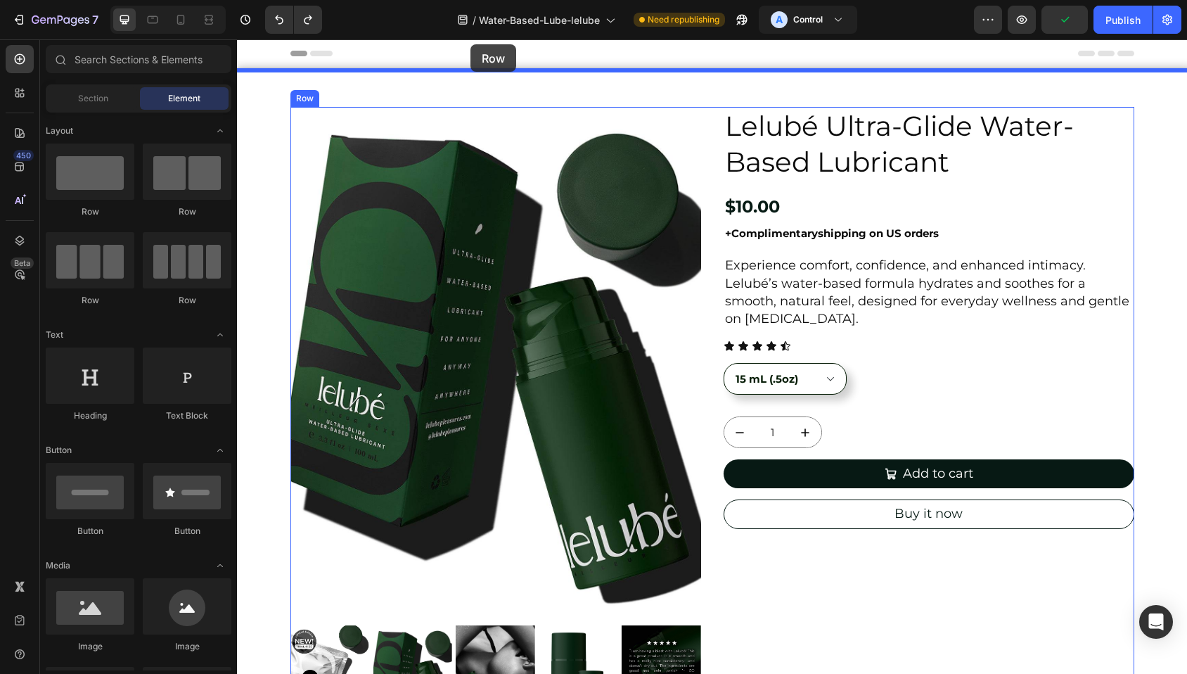
drag, startPoint x: 334, startPoint y: 220, endPoint x: 470, endPoint y: 44, distance: 222.5
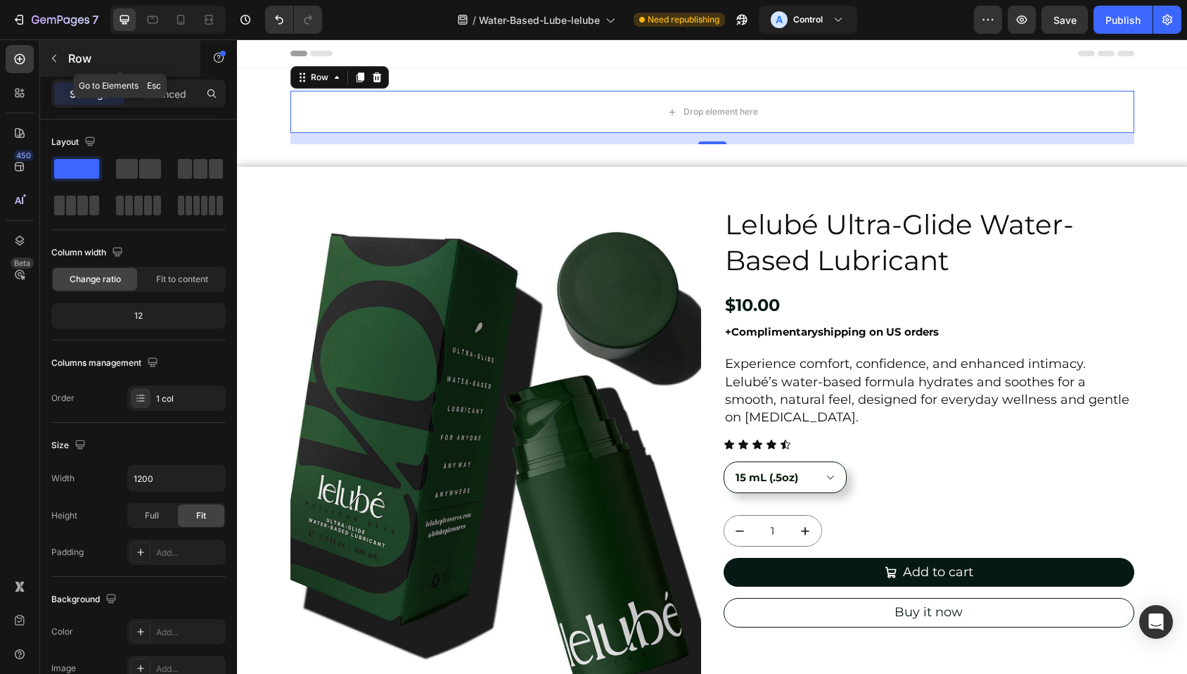
click at [56, 59] on icon "button" at bounding box center [54, 58] width 11 height 11
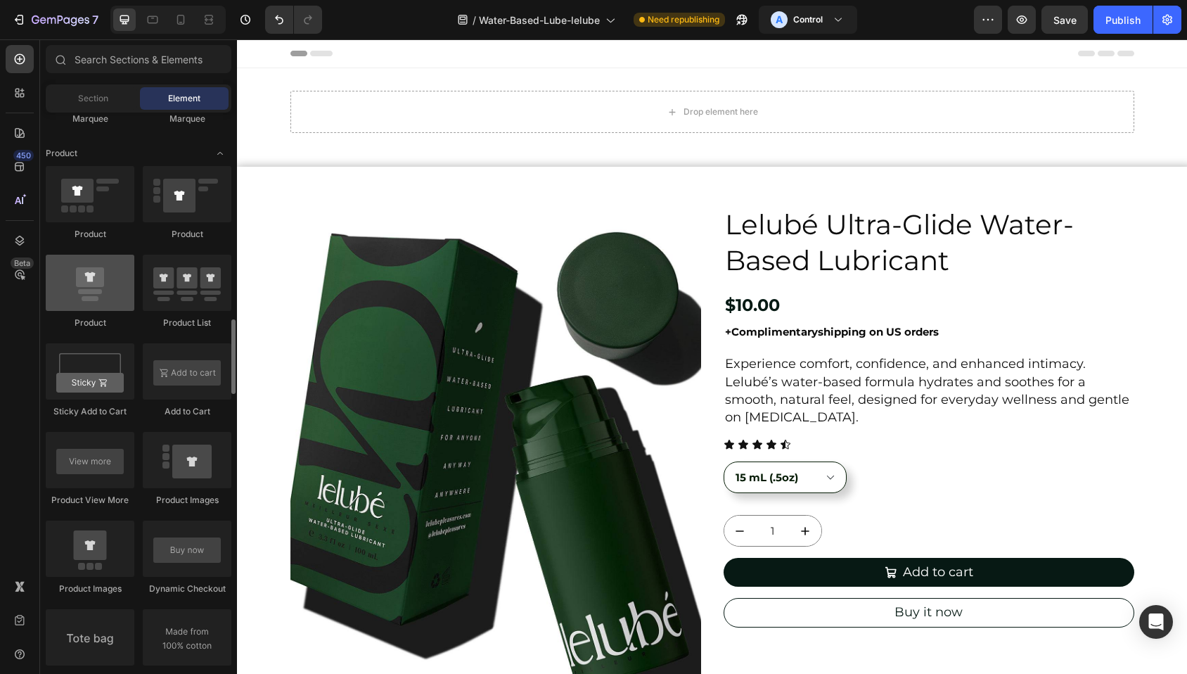
scroll to position [1741, 0]
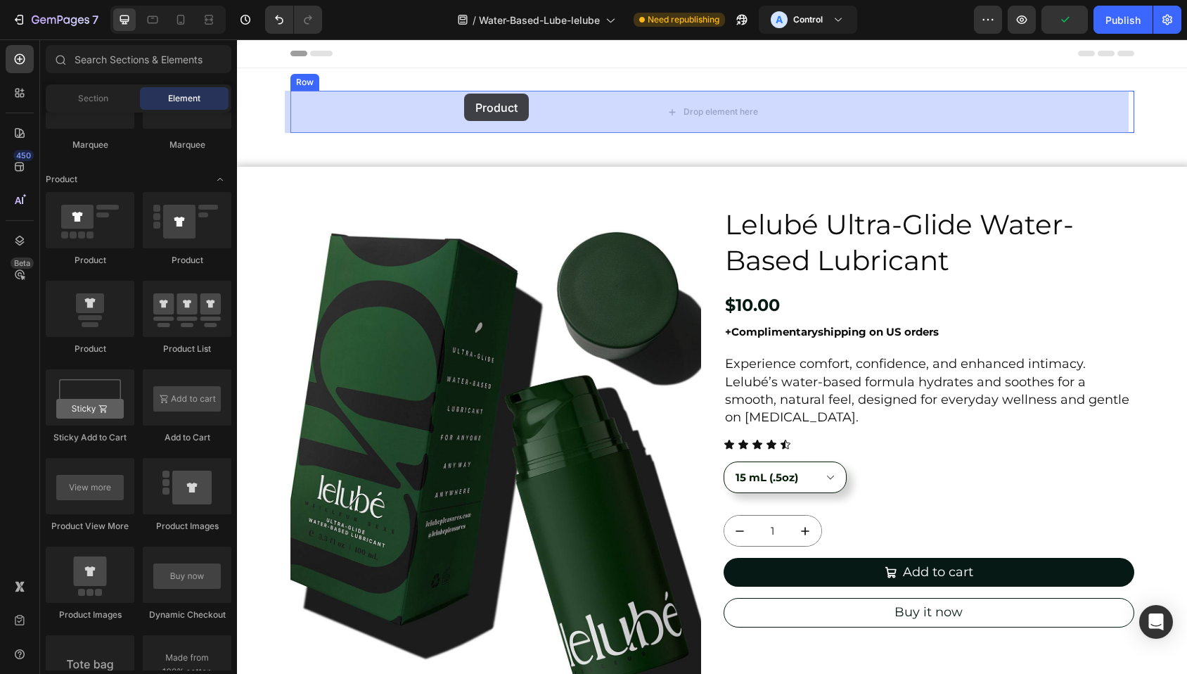
drag, startPoint x: 381, startPoint y: 266, endPoint x: 464, endPoint y: 94, distance: 191.2
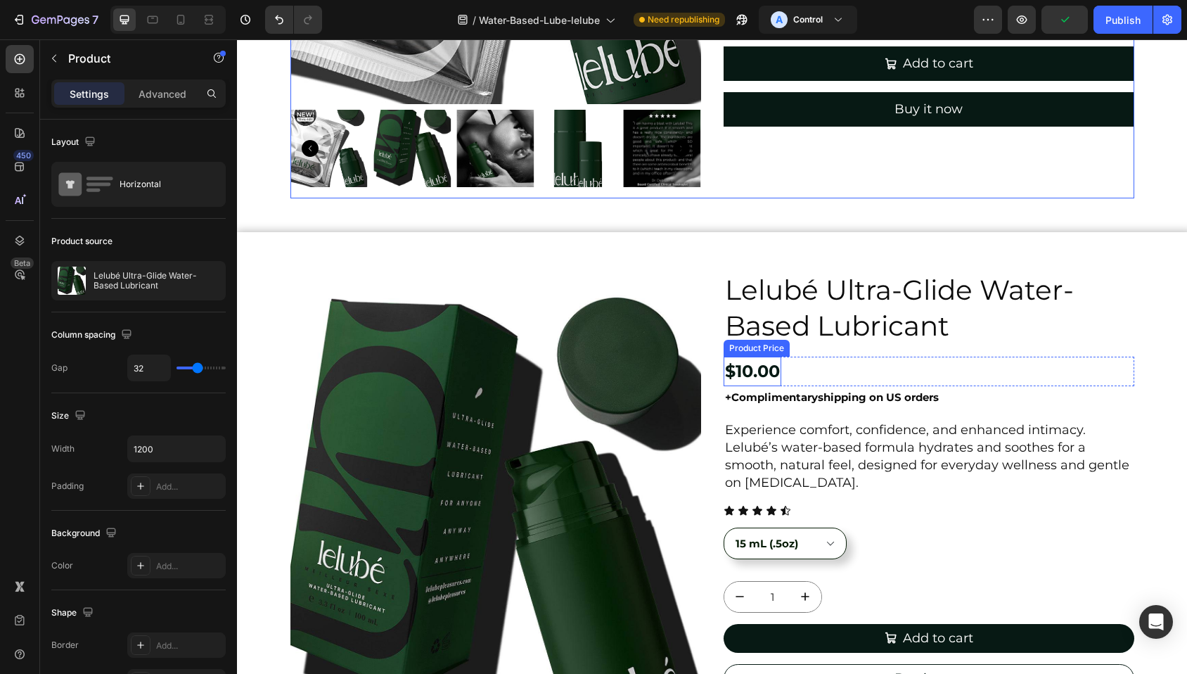
scroll to position [138, 0]
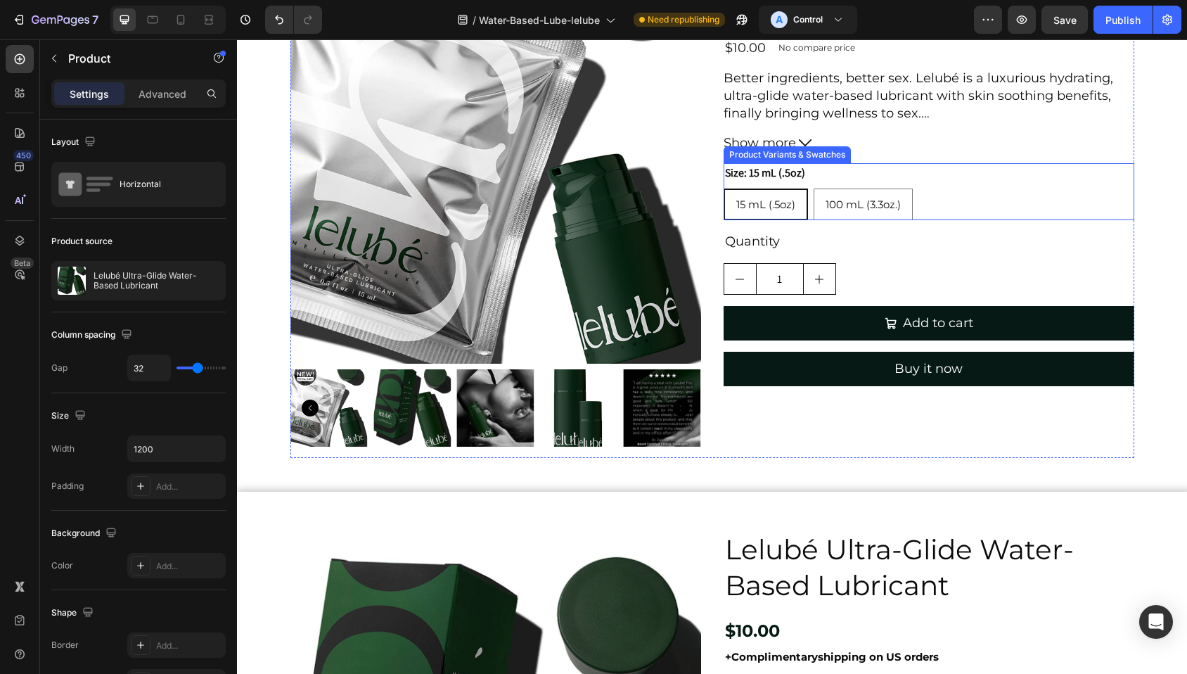
click at [792, 155] on div "Product Variants & Swatches" at bounding box center [787, 154] width 122 height 13
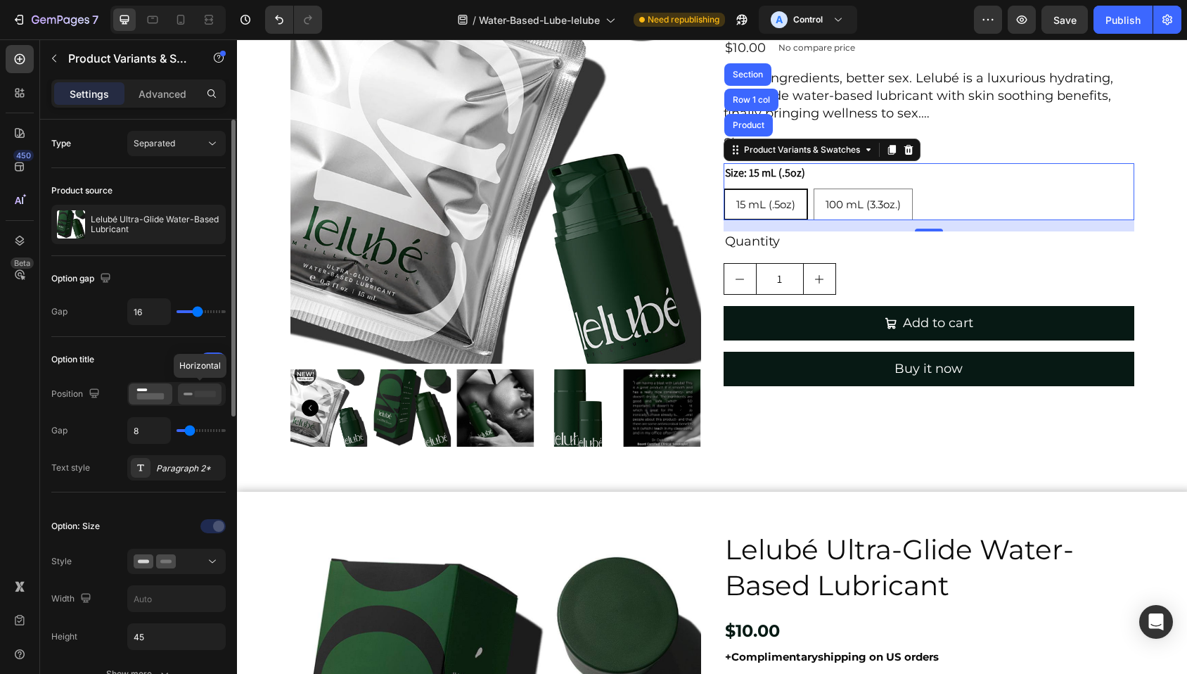
click at [199, 397] on rect at bounding box center [205, 393] width 21 height 6
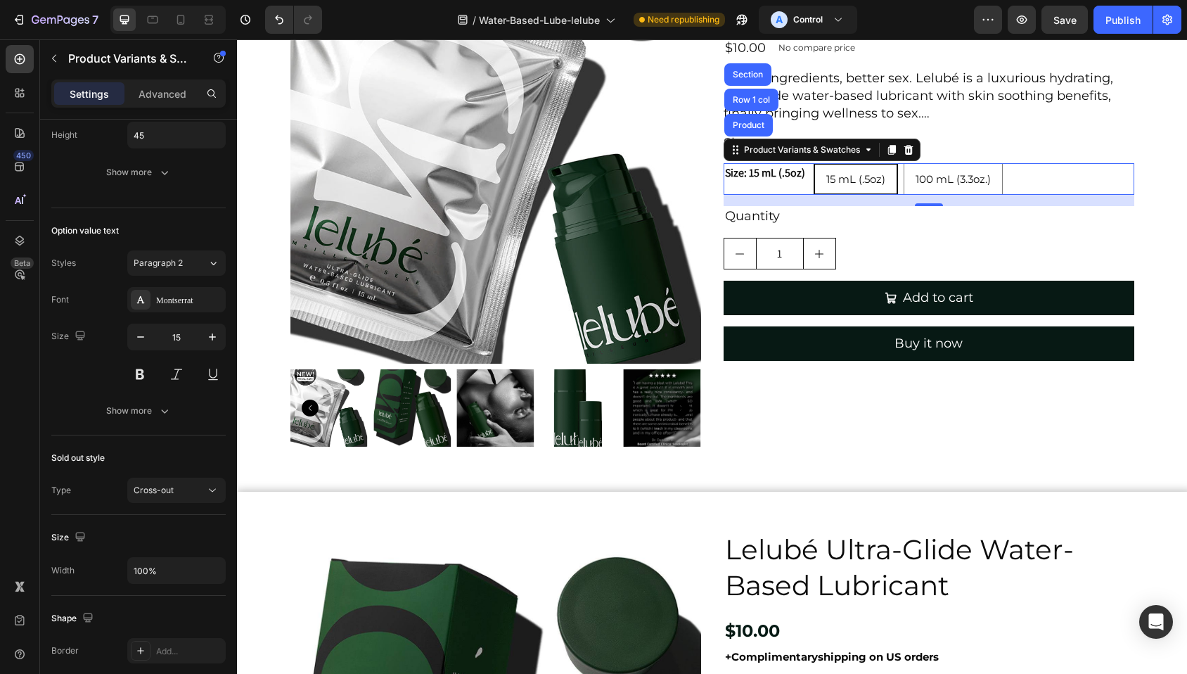
scroll to position [0, 0]
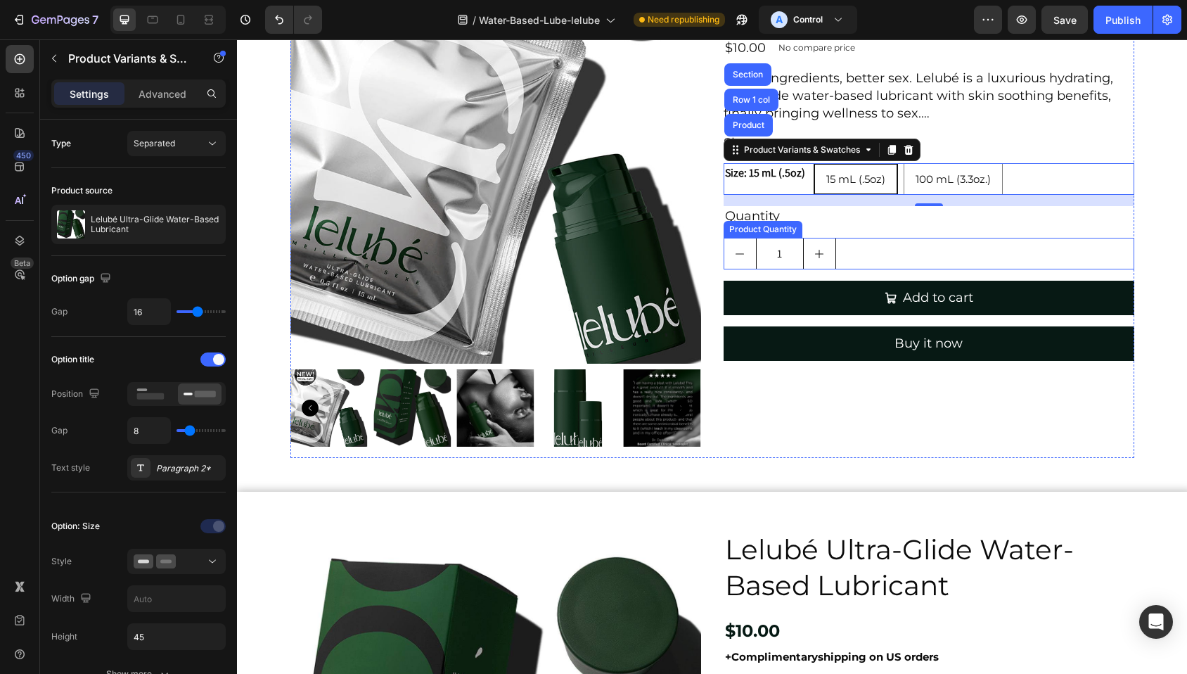
click at [856, 252] on div "1" at bounding box center [928, 254] width 411 height 32
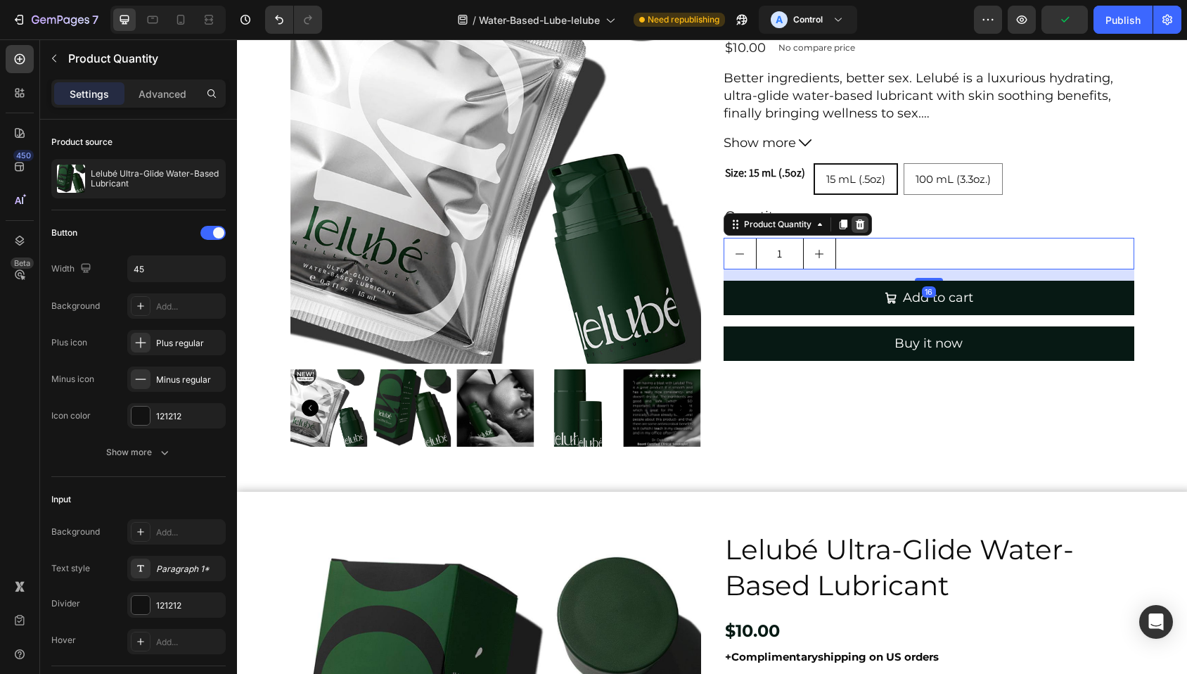
click at [855, 223] on icon at bounding box center [859, 224] width 9 height 10
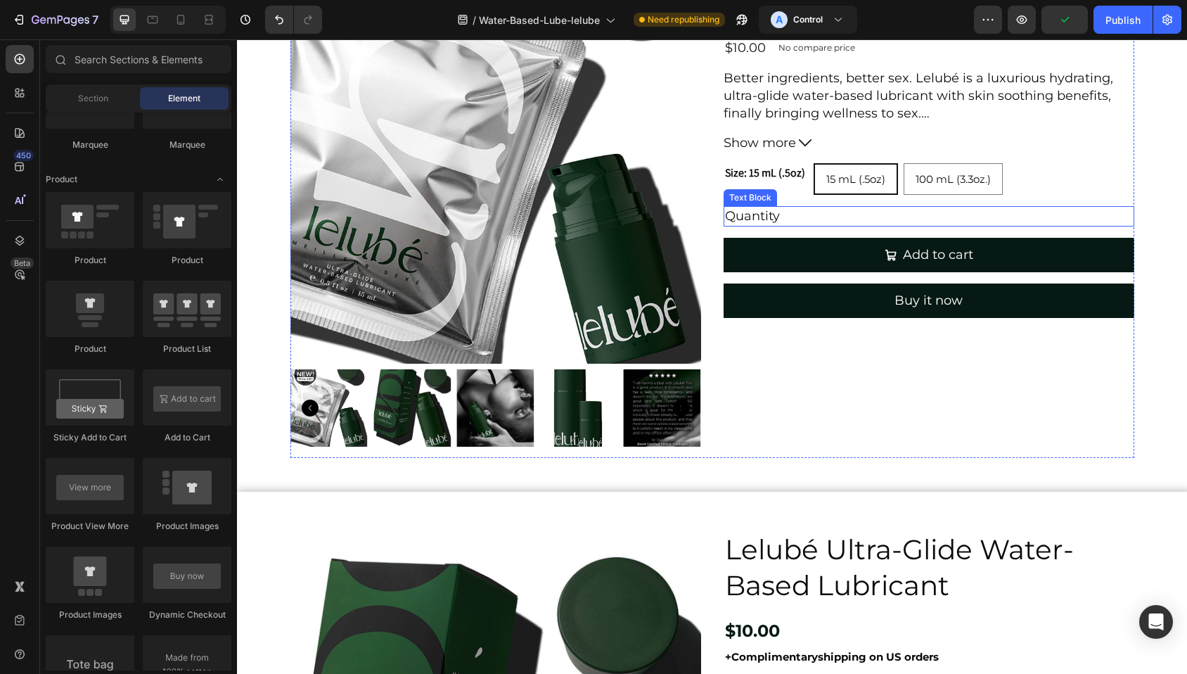
click at [804, 211] on div "Quantity" at bounding box center [928, 216] width 411 height 20
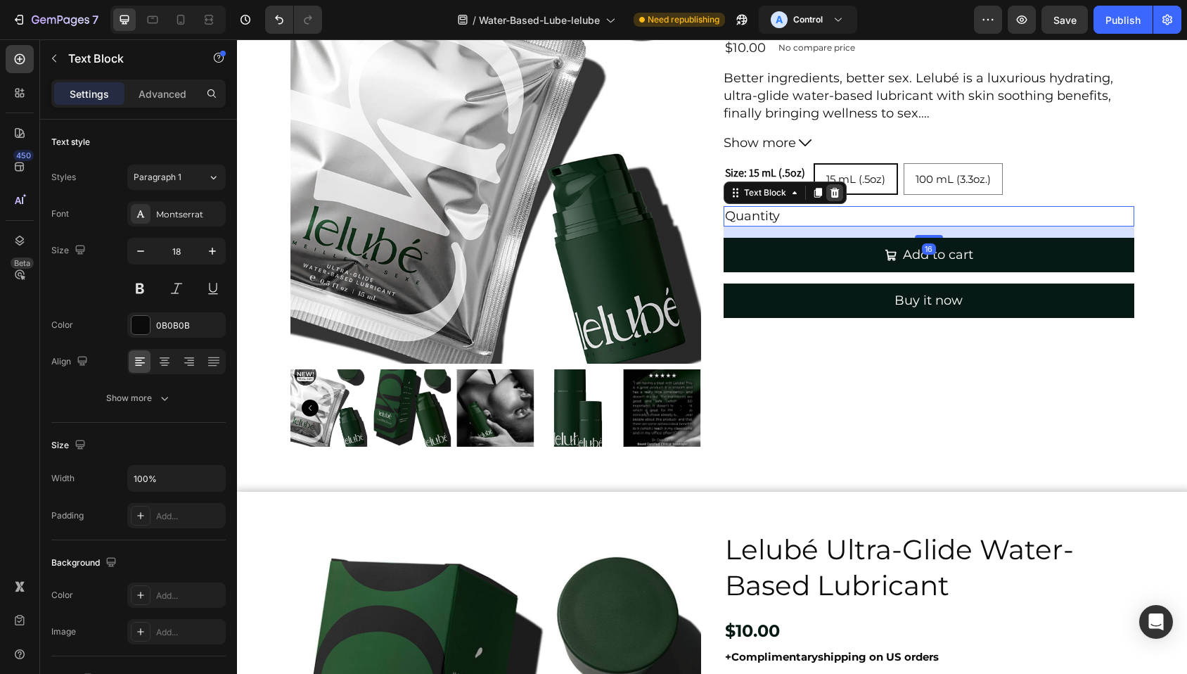
click at [830, 193] on icon at bounding box center [834, 193] width 9 height 10
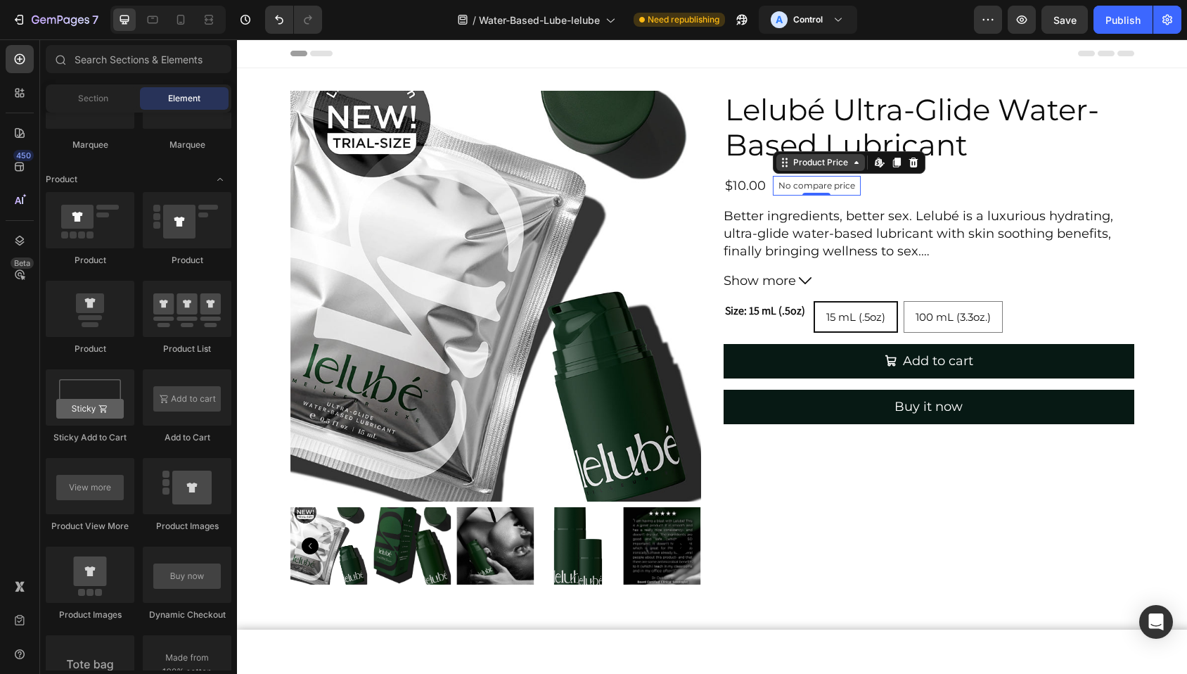
click at [794, 169] on div "Product Price" at bounding box center [820, 162] width 60 height 13
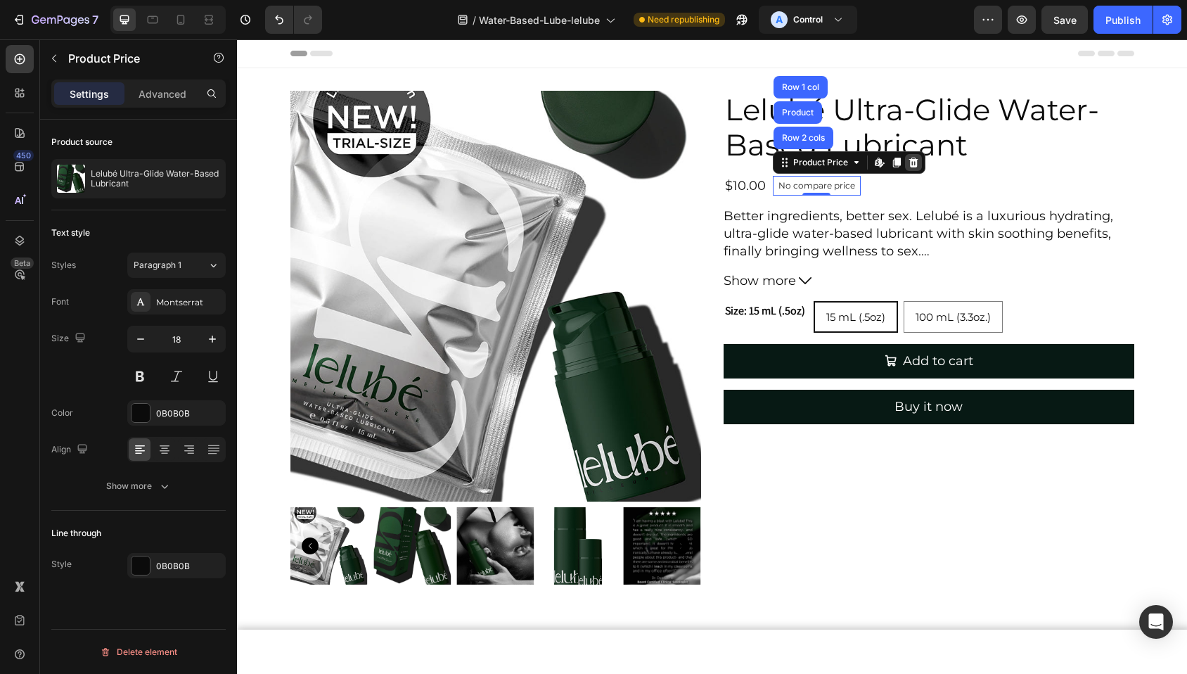
click at [910, 161] on icon at bounding box center [913, 162] width 11 height 11
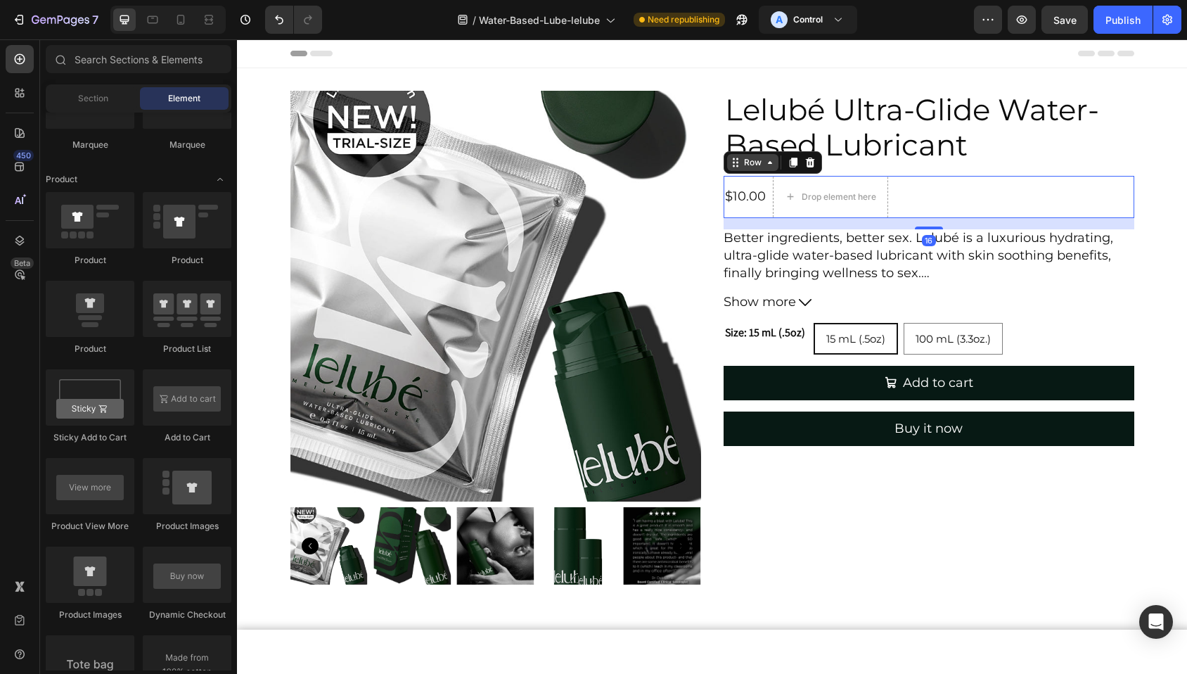
click at [730, 167] on div "Row" at bounding box center [752, 162] width 51 height 17
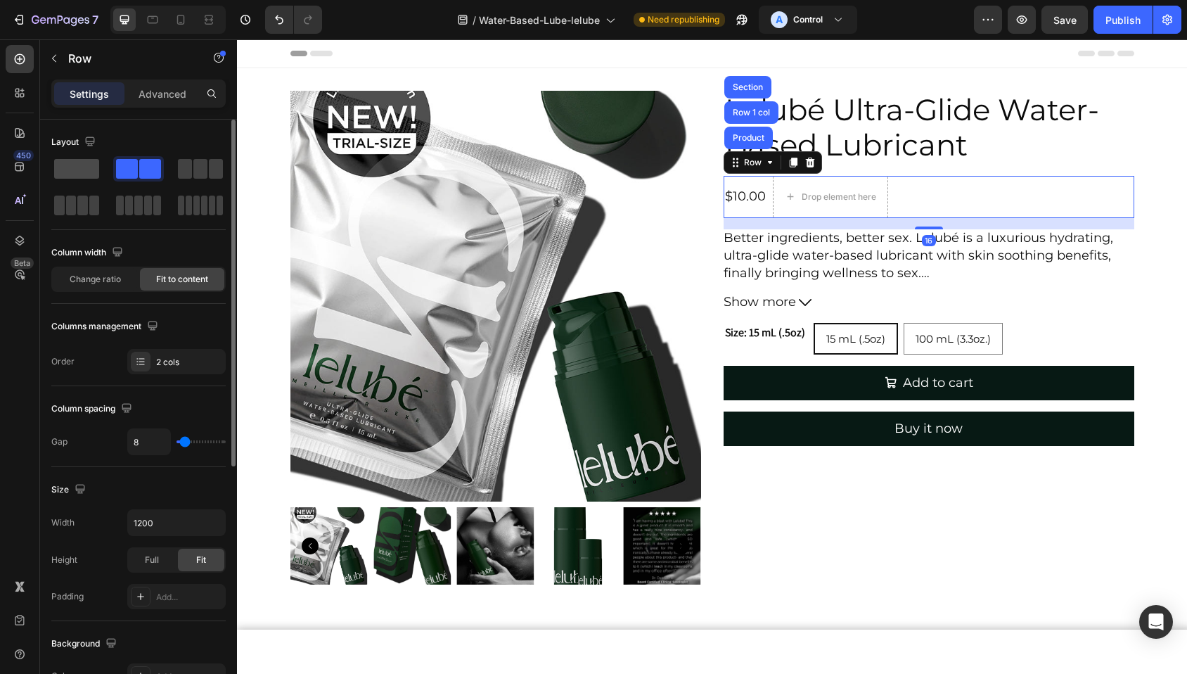
click at [77, 163] on span at bounding box center [76, 169] width 45 height 20
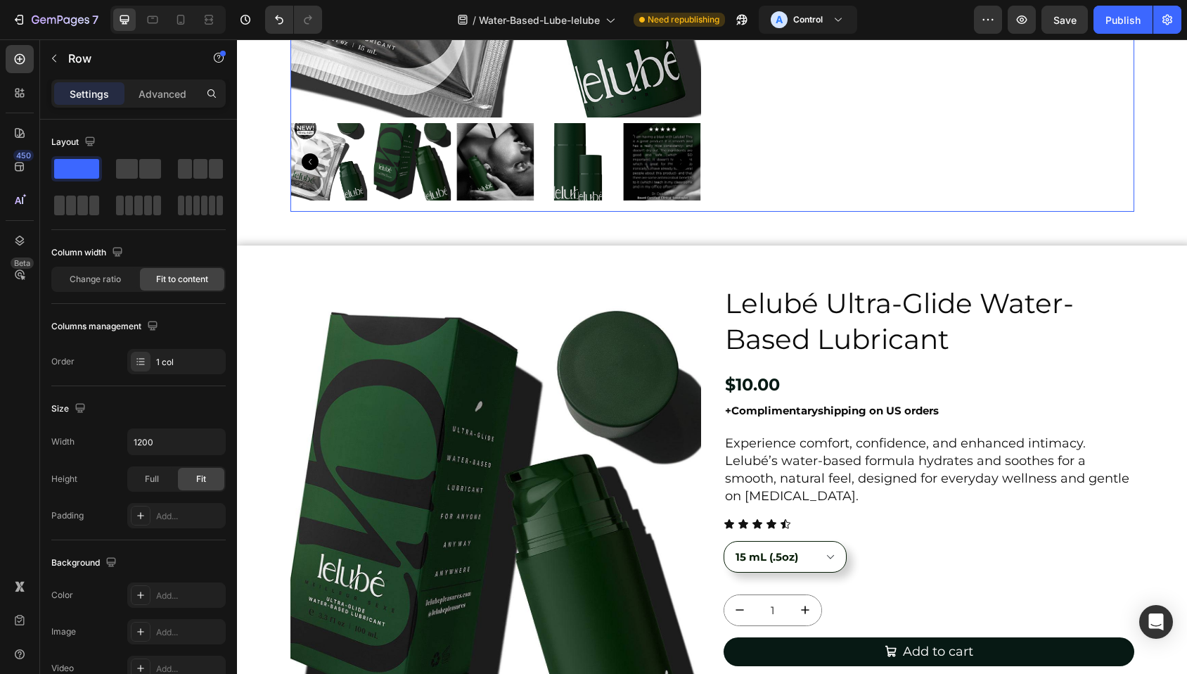
scroll to position [457, 0]
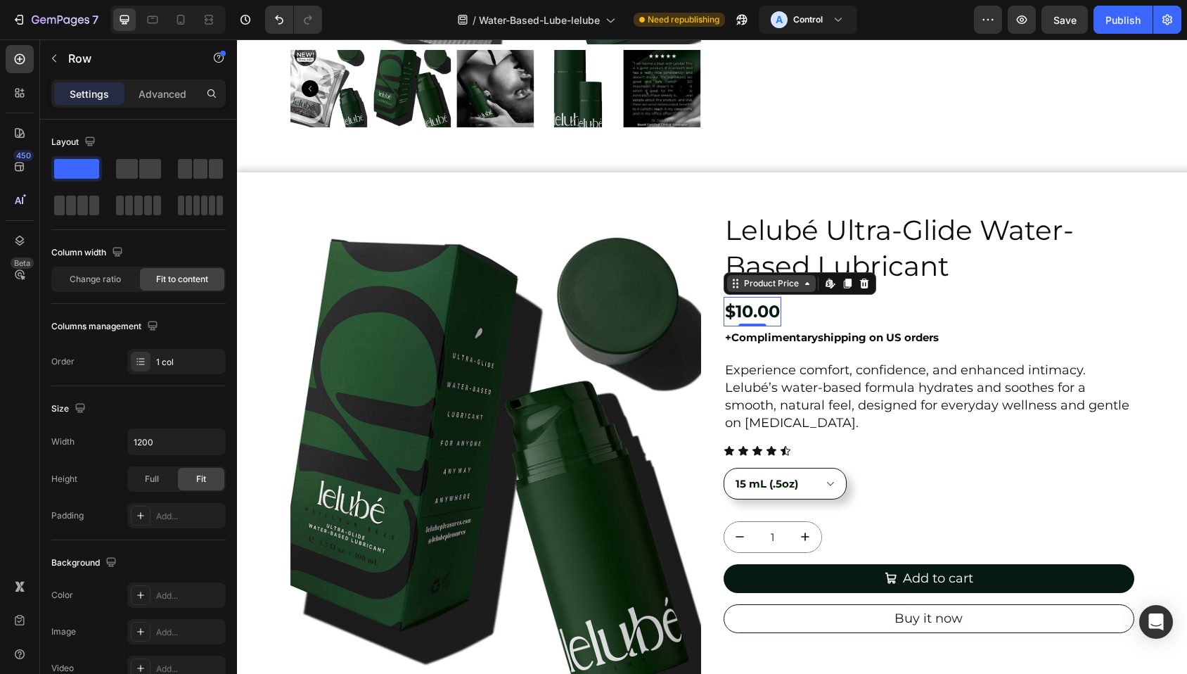
click at [747, 290] on div "Product Price" at bounding box center [771, 283] width 89 height 17
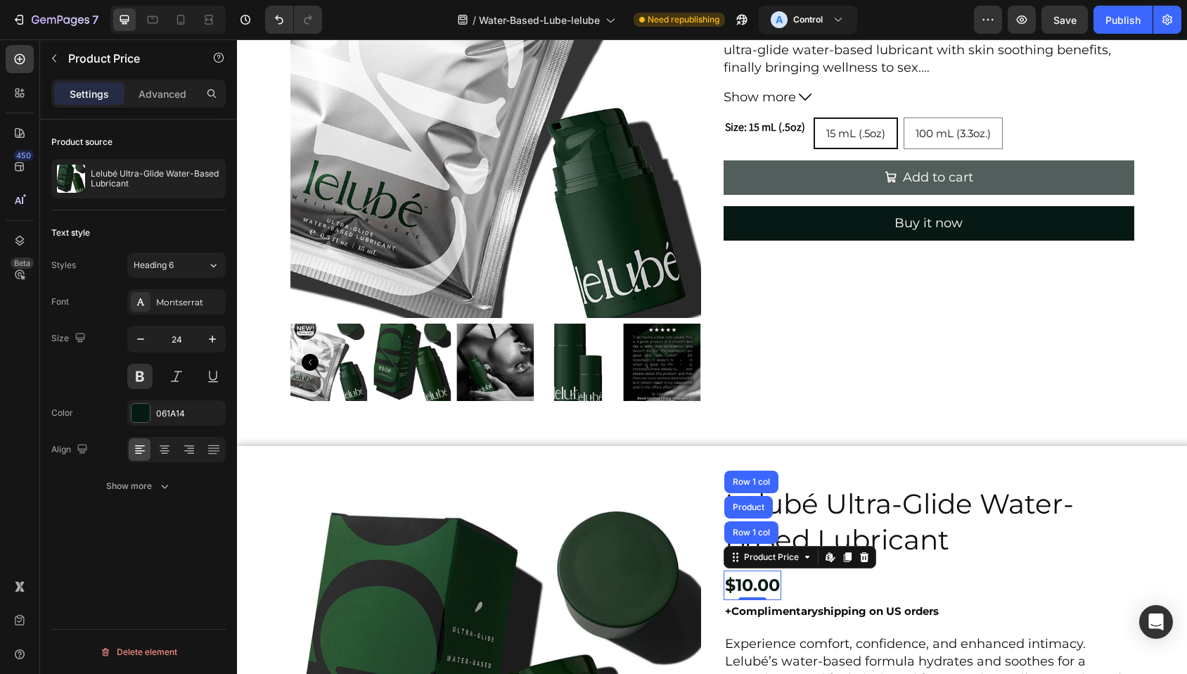
scroll to position [93, 0]
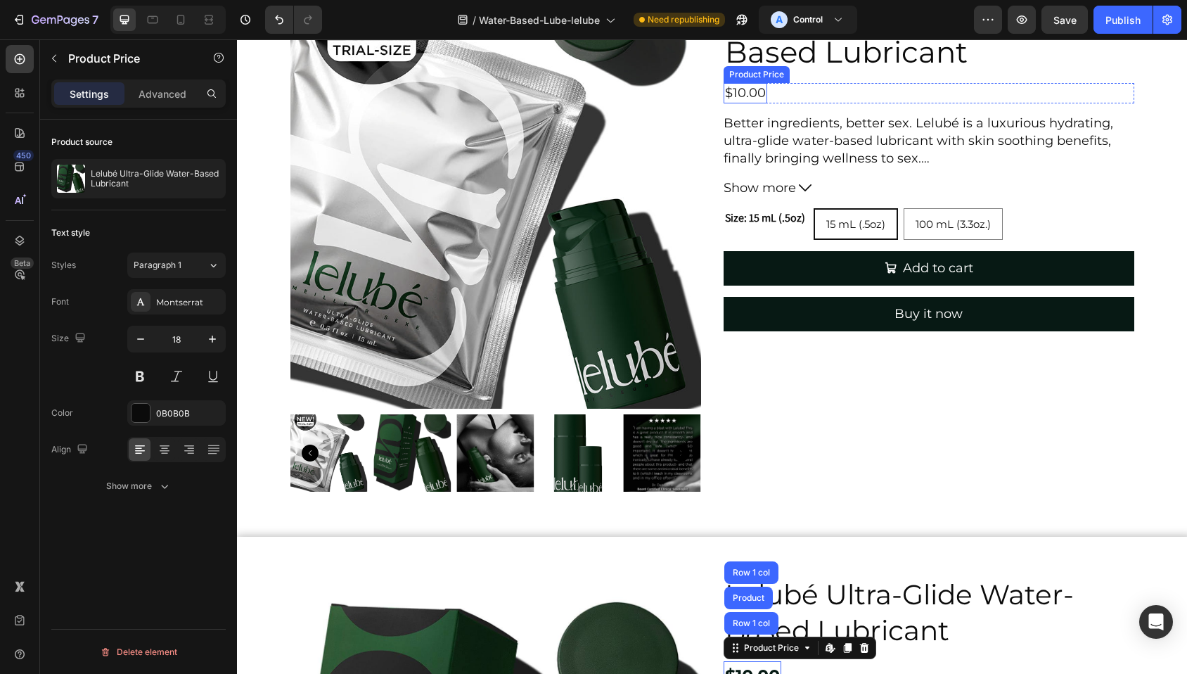
click at [742, 75] on div "Lelubé Ultra-Glide Water-Based Lubricant Product Title $10.00 Product Price Pro…" at bounding box center [928, 250] width 411 height 505
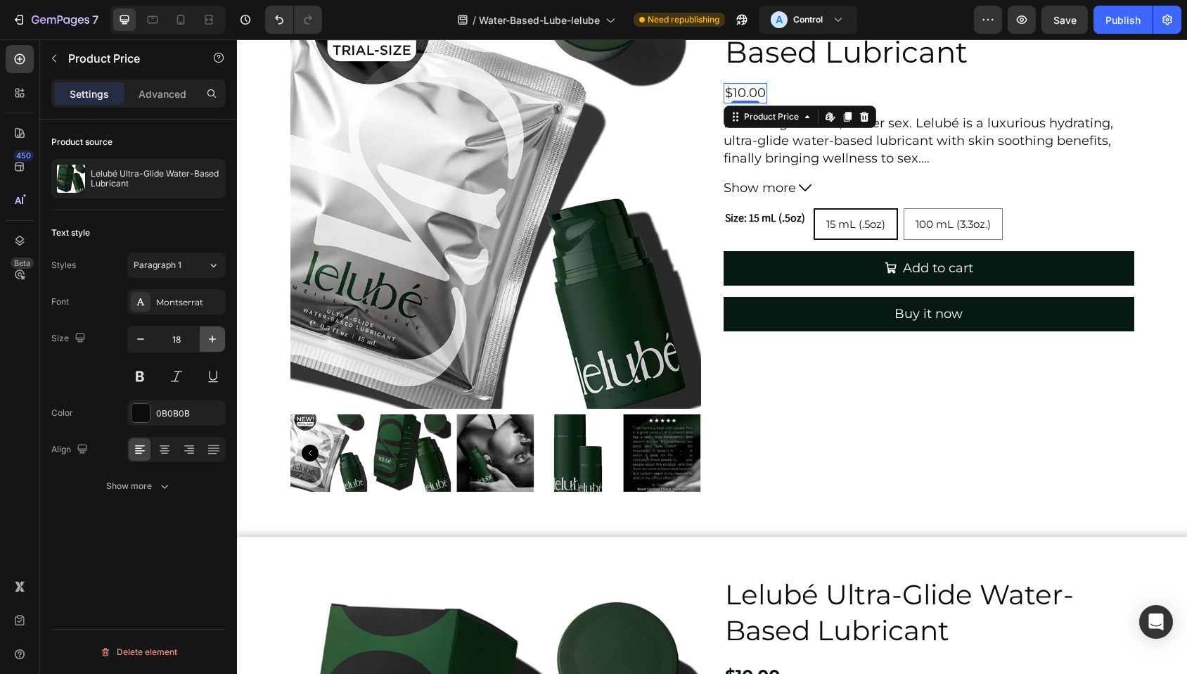
click at [221, 337] on button "button" at bounding box center [212, 338] width 25 height 25
click at [217, 337] on icon "button" at bounding box center [212, 339] width 14 height 14
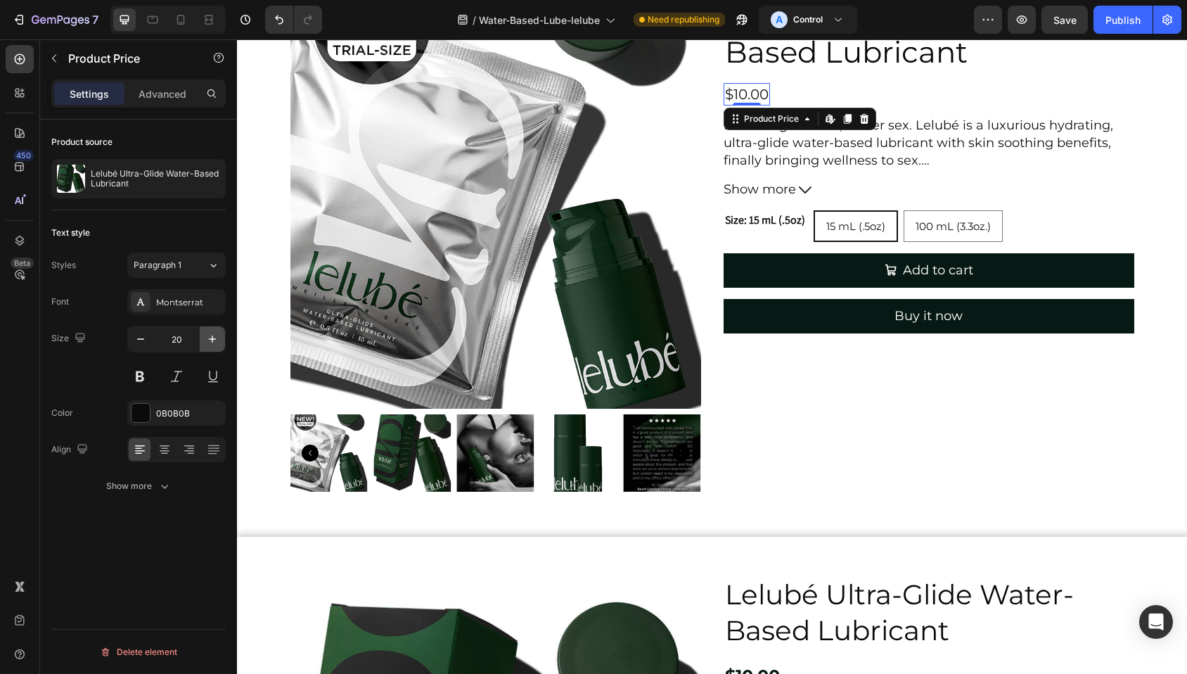
click at [217, 337] on icon "button" at bounding box center [212, 339] width 14 height 14
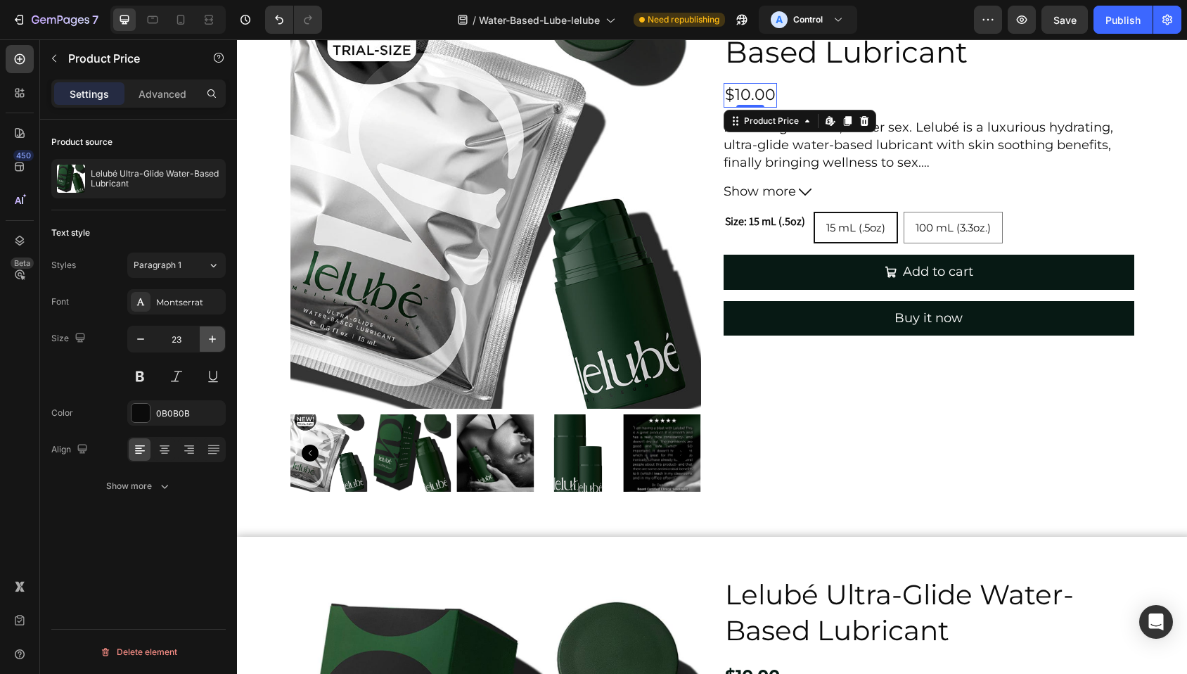
click at [217, 337] on icon "button" at bounding box center [212, 339] width 14 height 14
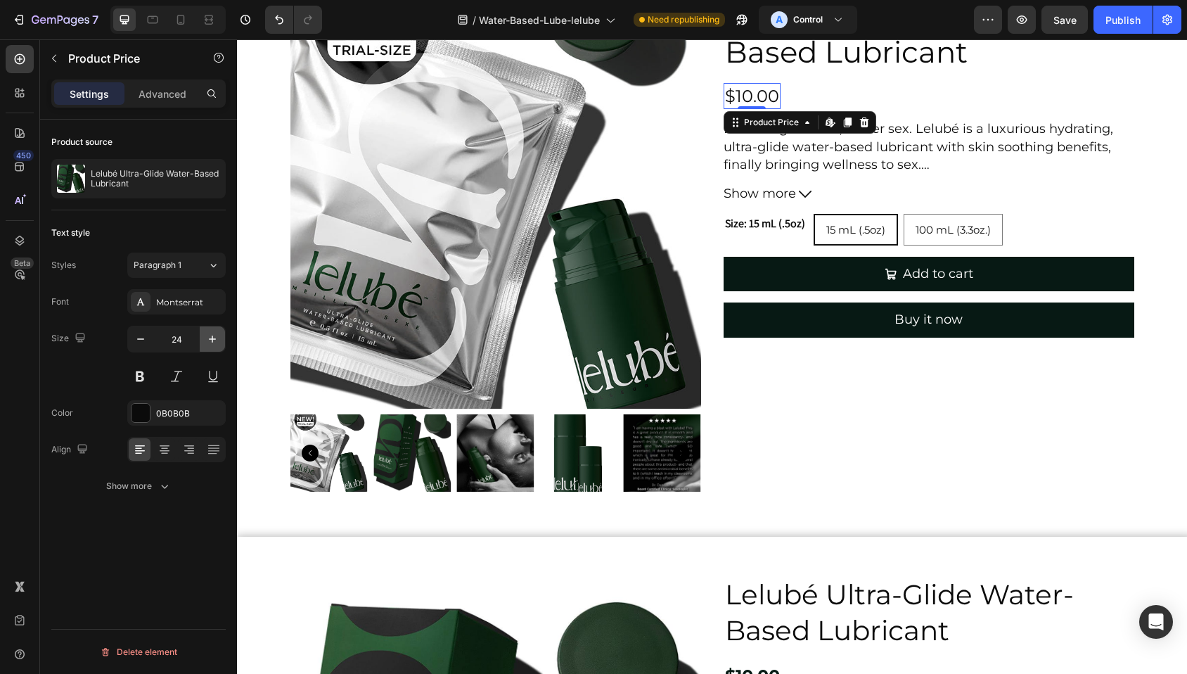
click at [217, 337] on icon "button" at bounding box center [212, 339] width 14 height 14
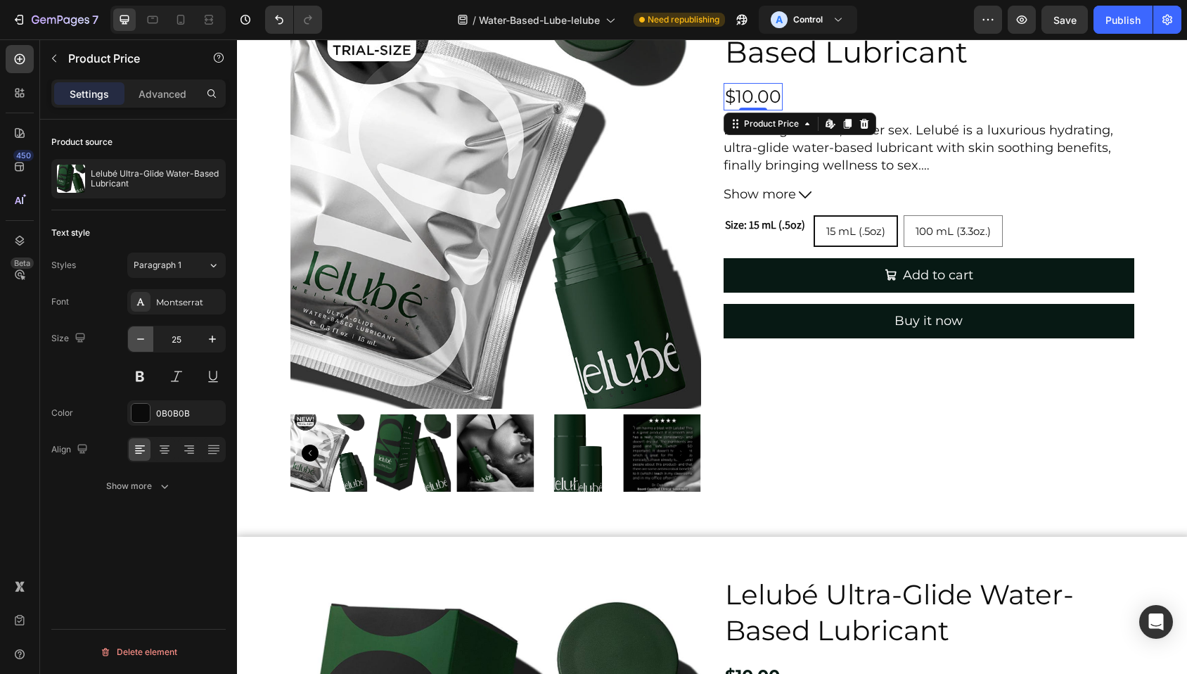
click at [144, 339] on icon "button" at bounding box center [141, 339] width 14 height 14
type input "24"
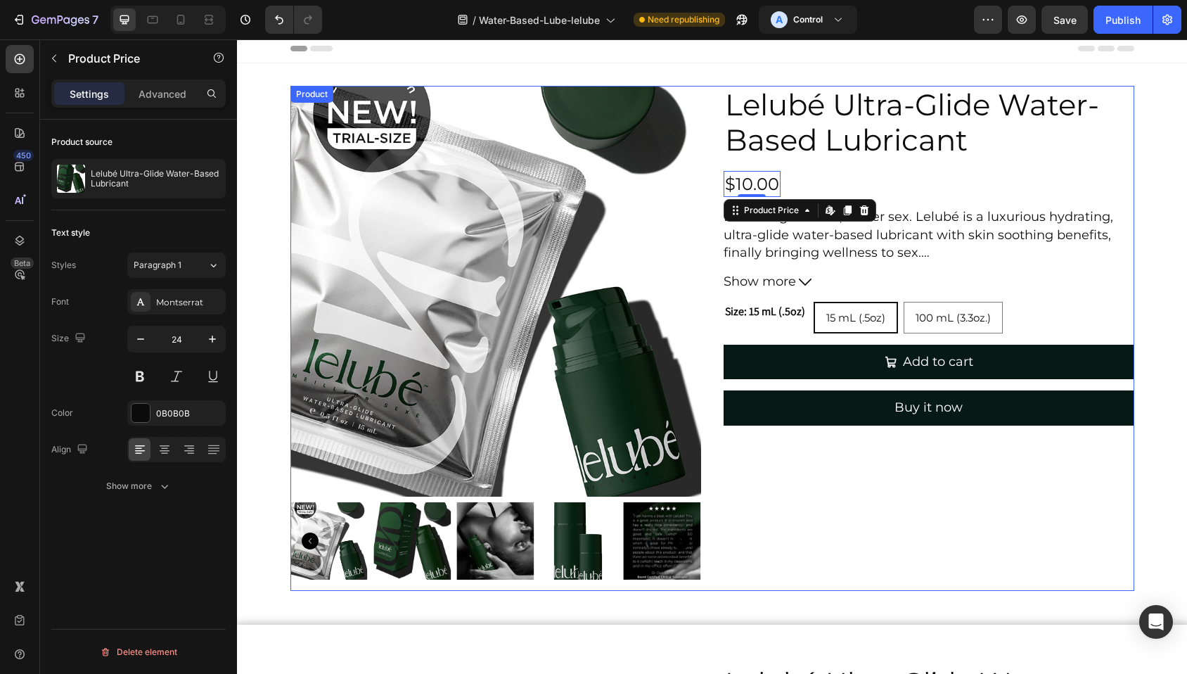
scroll to position [0, 0]
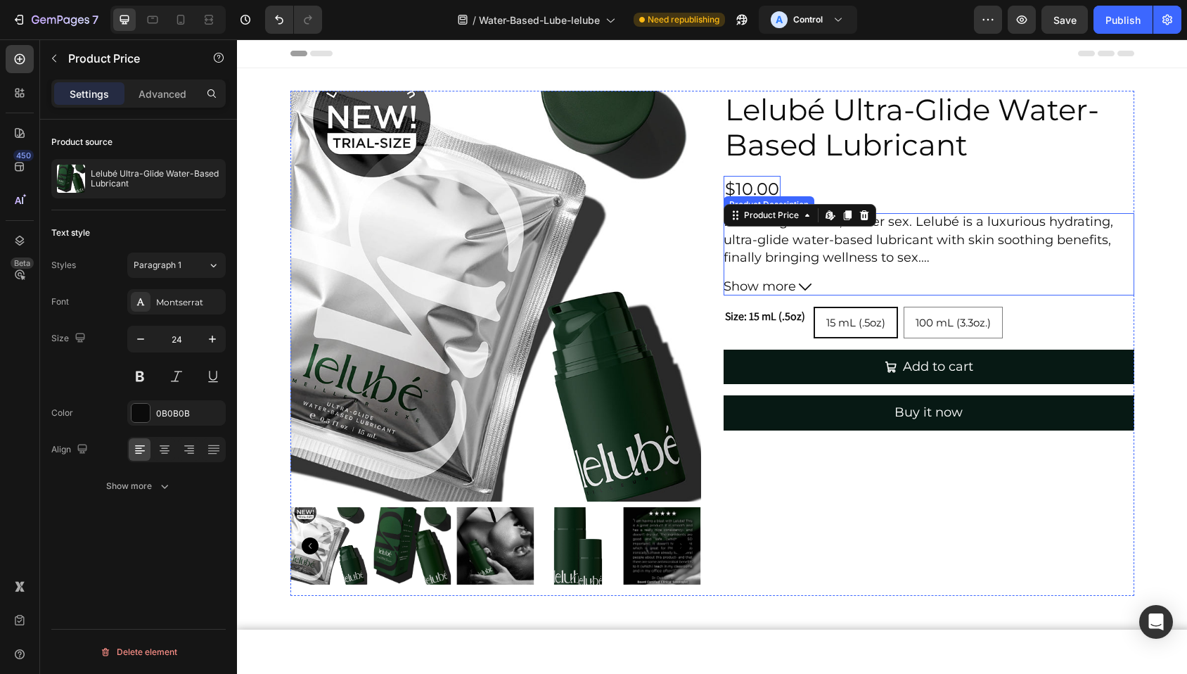
click at [791, 256] on p "Better ingredients, better sex. Lelubé is a luxurious hydrating, ultra-glide wa…" at bounding box center [921, 399] width 397 height 370
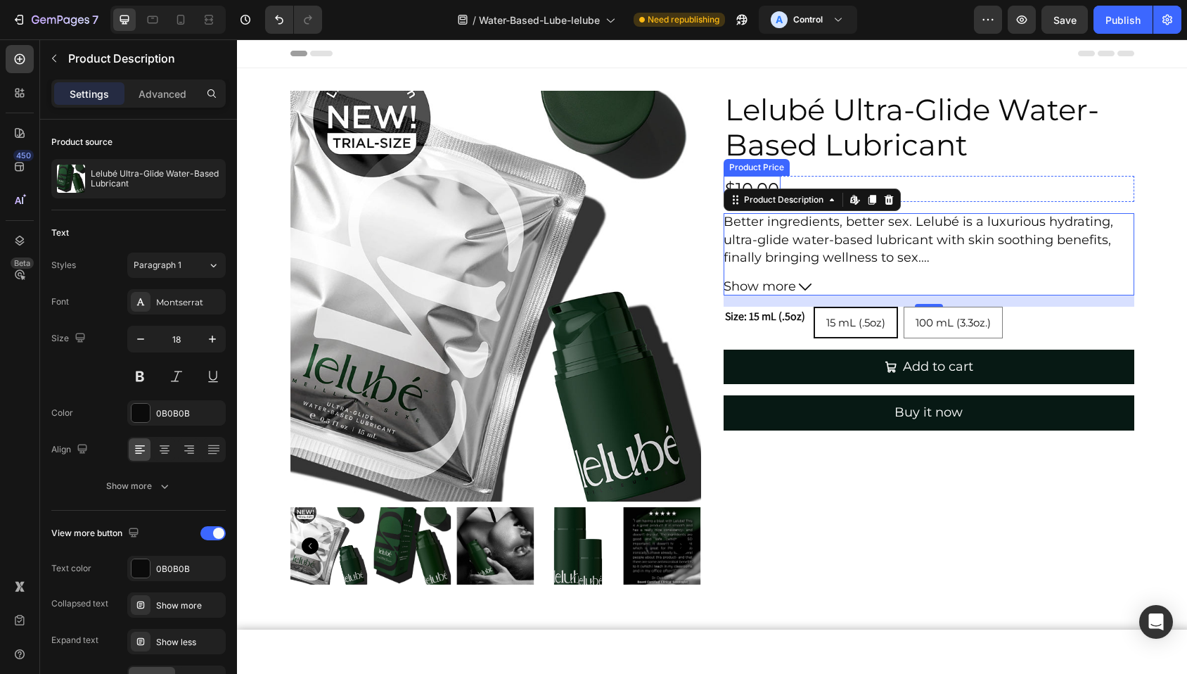
click at [747, 181] on div "$10.00" at bounding box center [751, 189] width 57 height 27
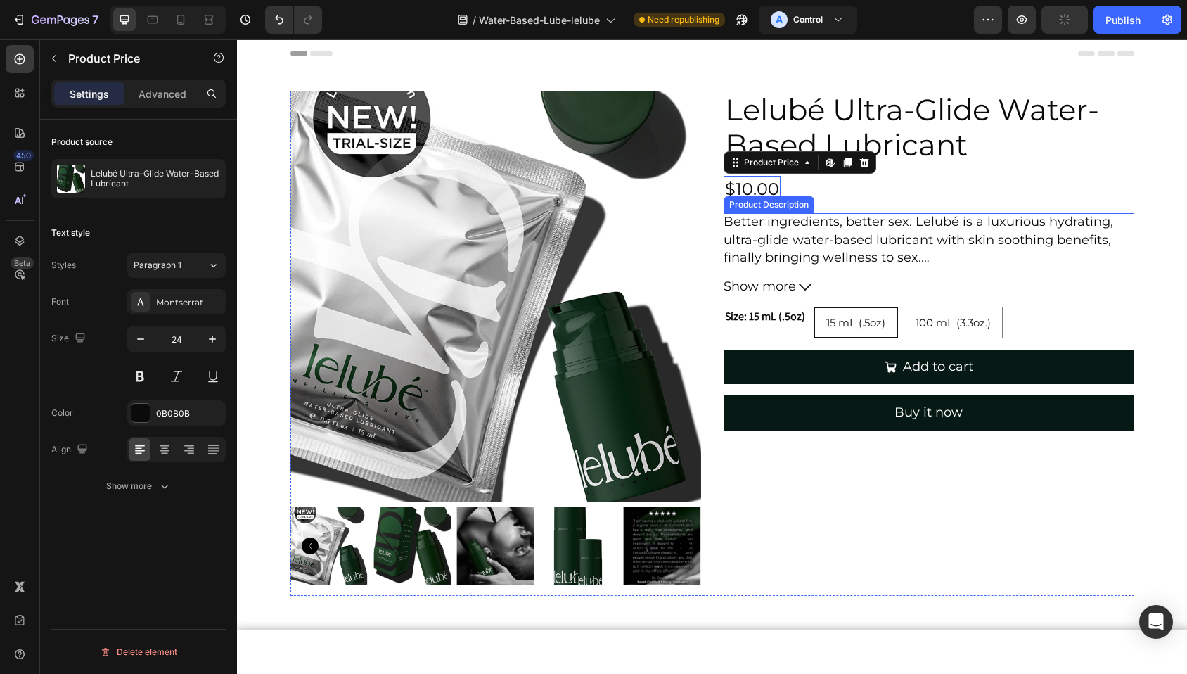
click at [764, 240] on p "Better ingredients, better sex. Lelubé is a luxurious hydrating, ultra-glide wa…" at bounding box center [921, 399] width 397 height 370
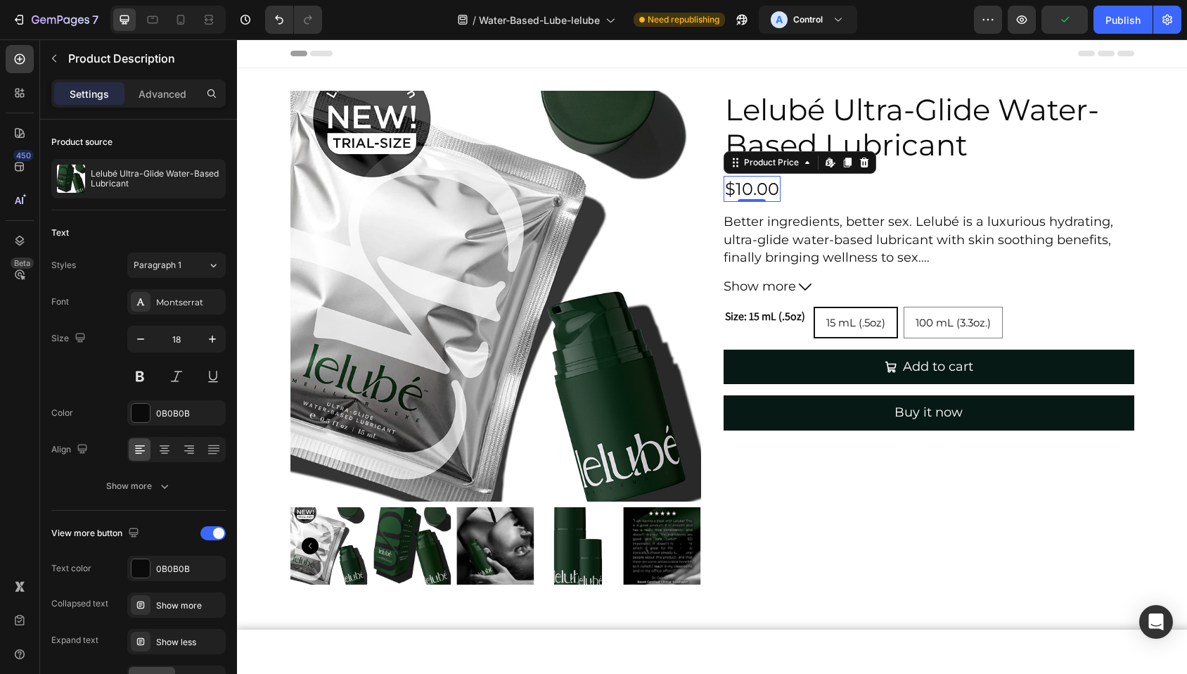
click at [745, 181] on div "$10.00" at bounding box center [751, 189] width 57 height 27
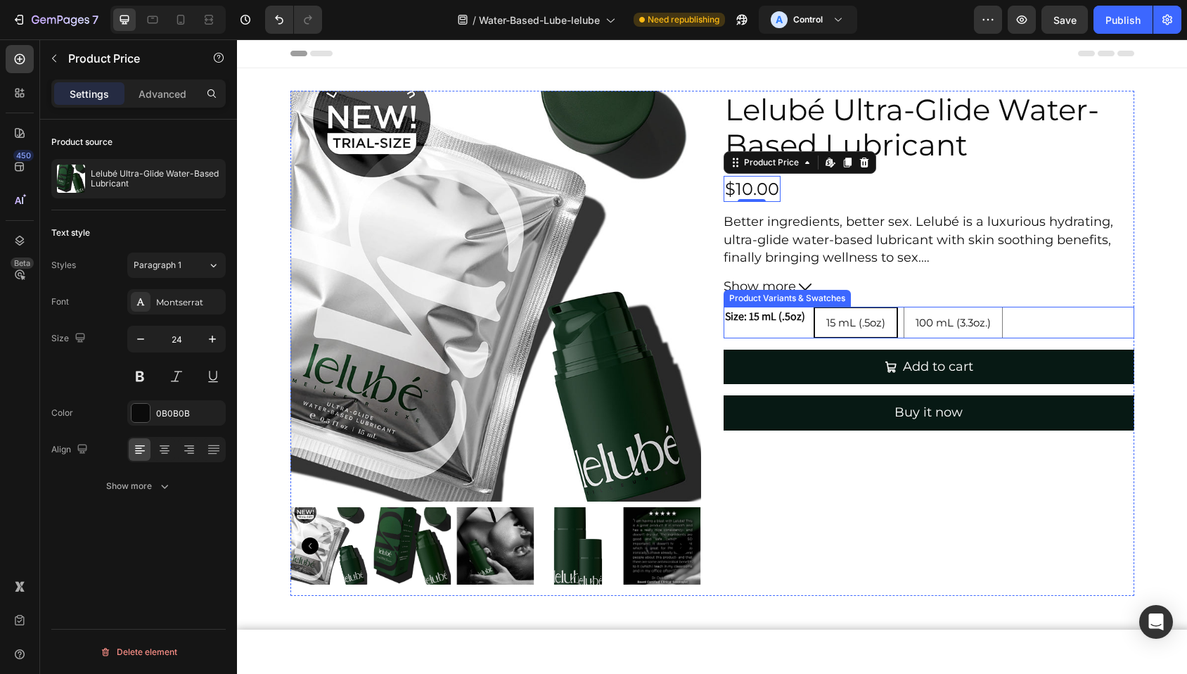
click at [754, 303] on div "Product Variants & Swatches" at bounding box center [786, 298] width 127 height 17
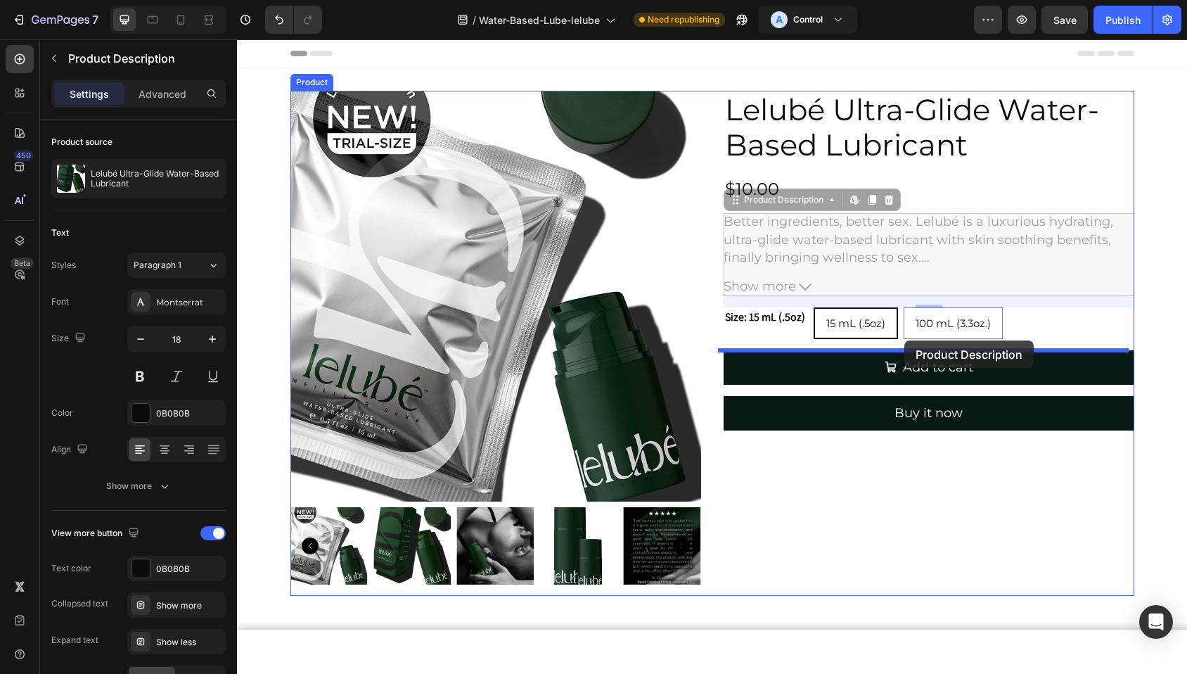
drag, startPoint x: 739, startPoint y: 205, endPoint x: 904, endPoint y: 340, distance: 213.8
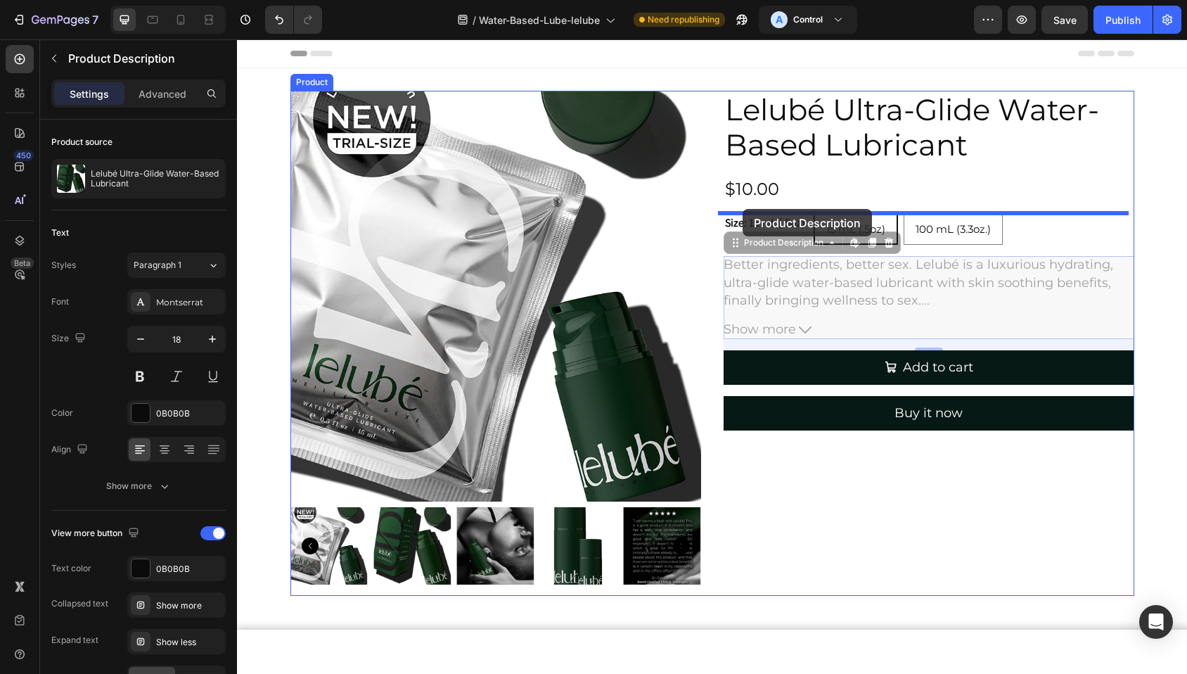
drag, startPoint x: 730, startPoint y: 243, endPoint x: 742, endPoint y: 209, distance: 35.8
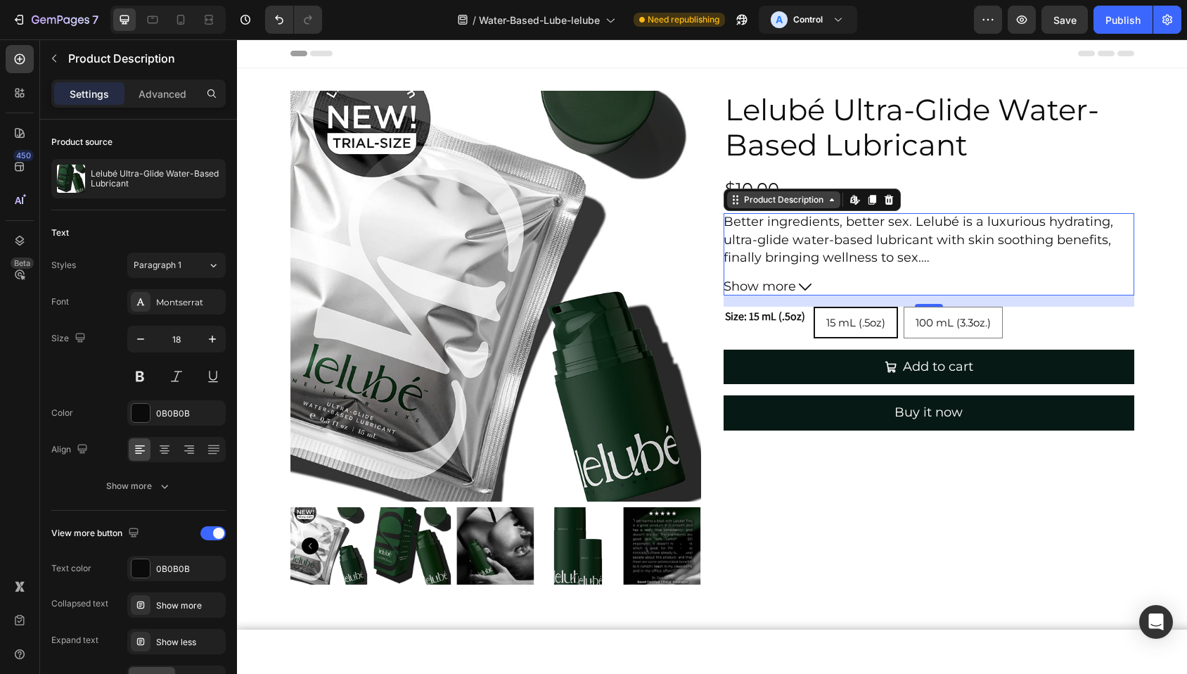
click at [780, 200] on div "Product Description" at bounding box center [783, 199] width 85 height 13
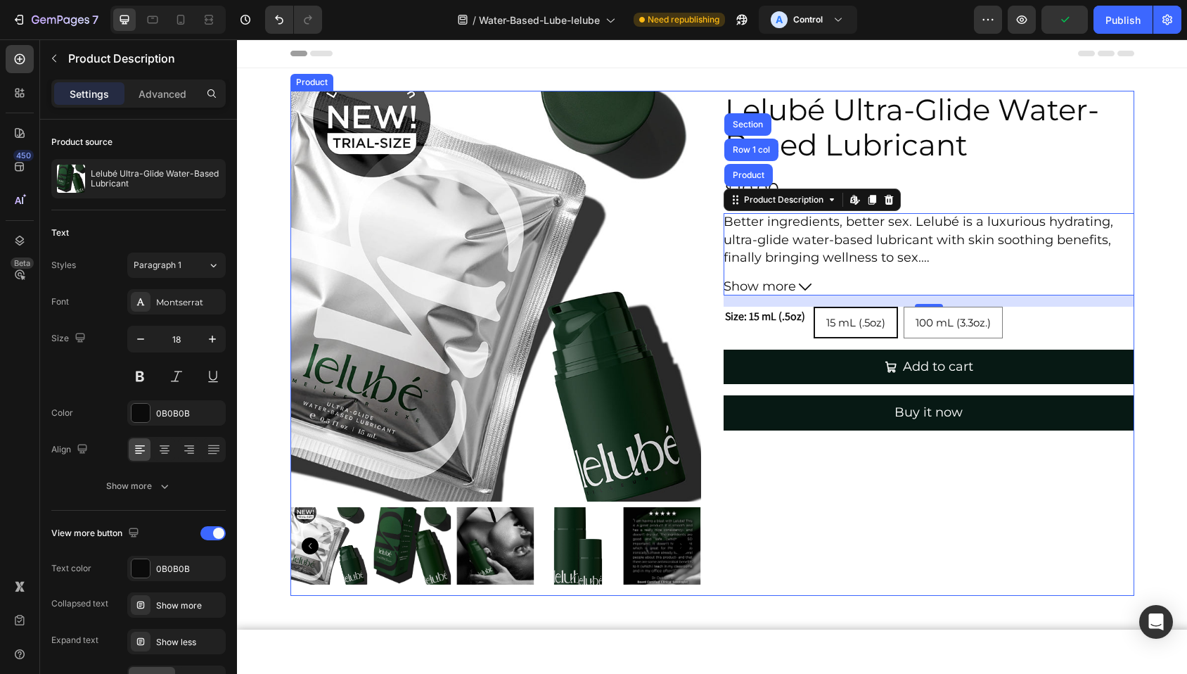
click at [861, 542] on div "Lelubé Ultra-Glide Water-Based Lubricant Product Title $10.00 Product Price Pro…" at bounding box center [928, 343] width 411 height 505
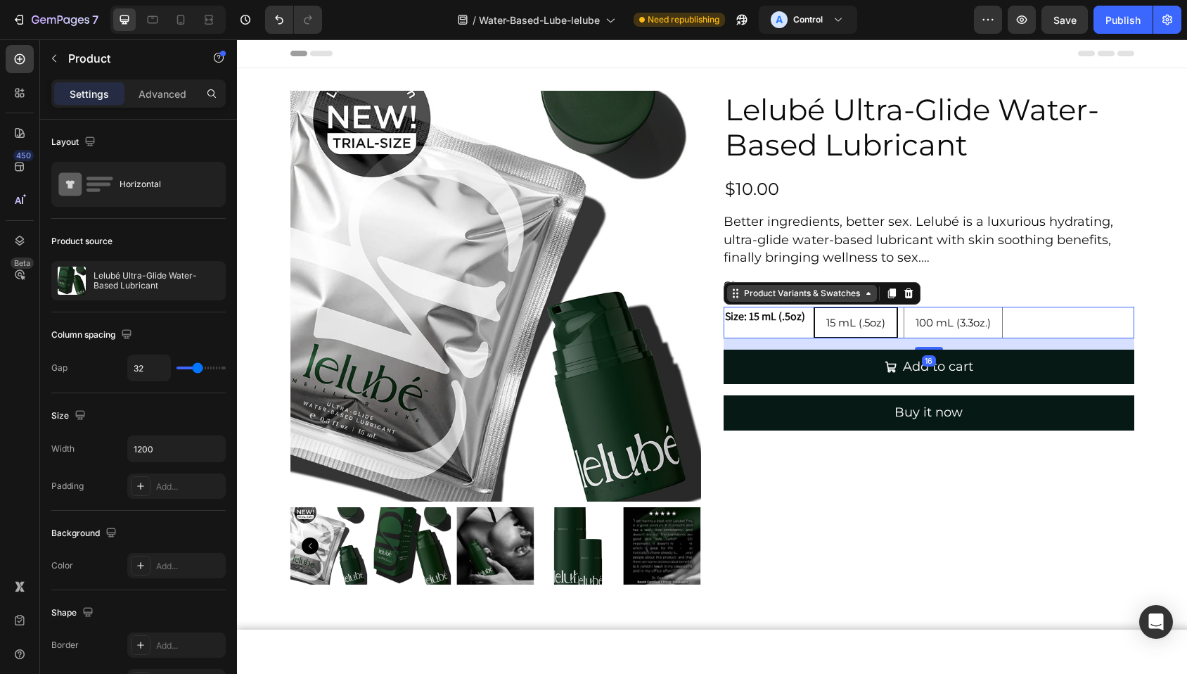
click at [735, 301] on div "Product Variants & Swatches" at bounding box center [802, 293] width 150 height 17
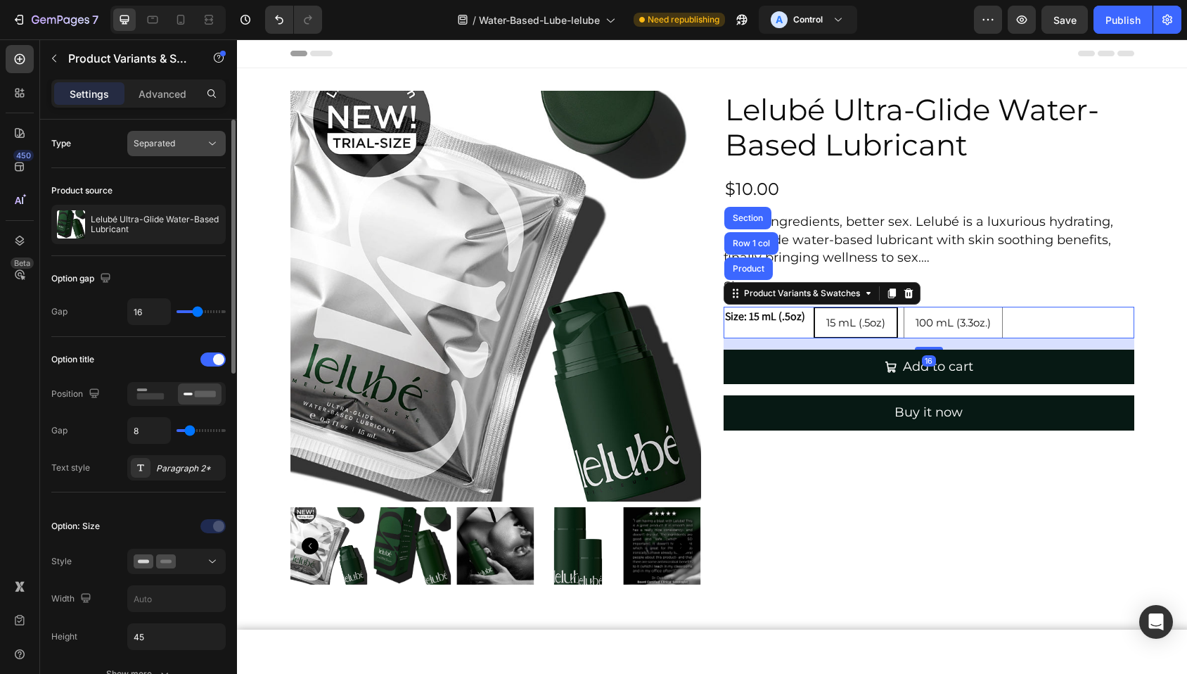
click at [152, 139] on span "Separated" at bounding box center [154, 143] width 41 height 11
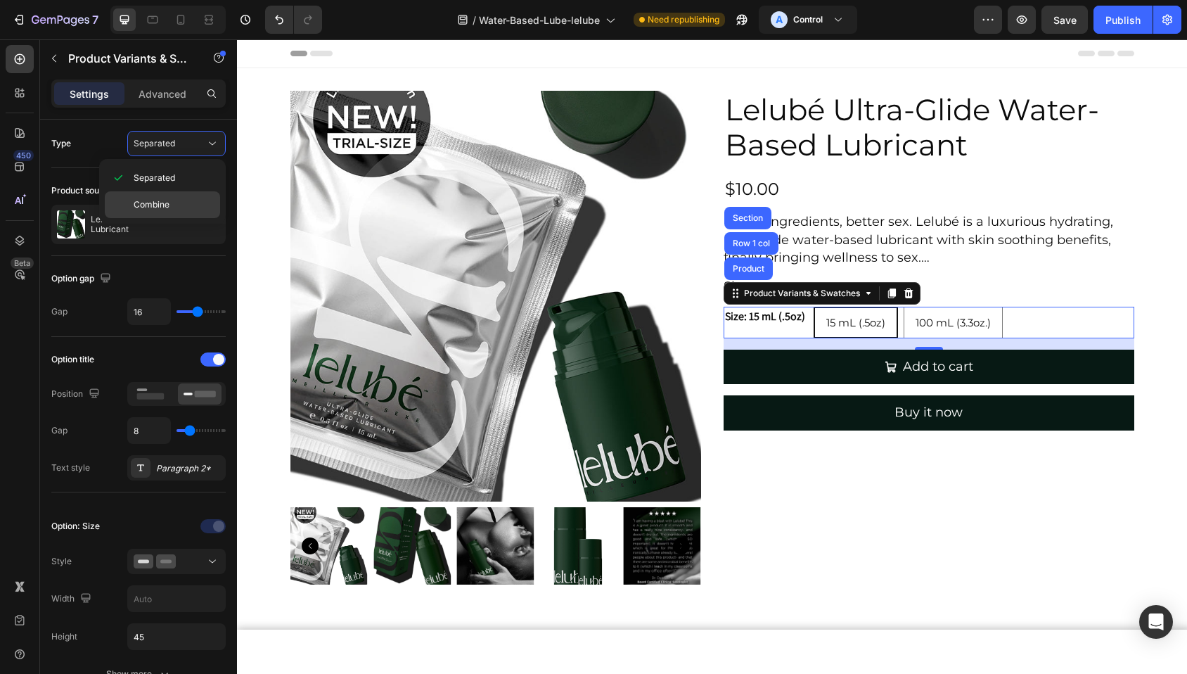
click at [155, 206] on span "Combine" at bounding box center [152, 204] width 36 height 13
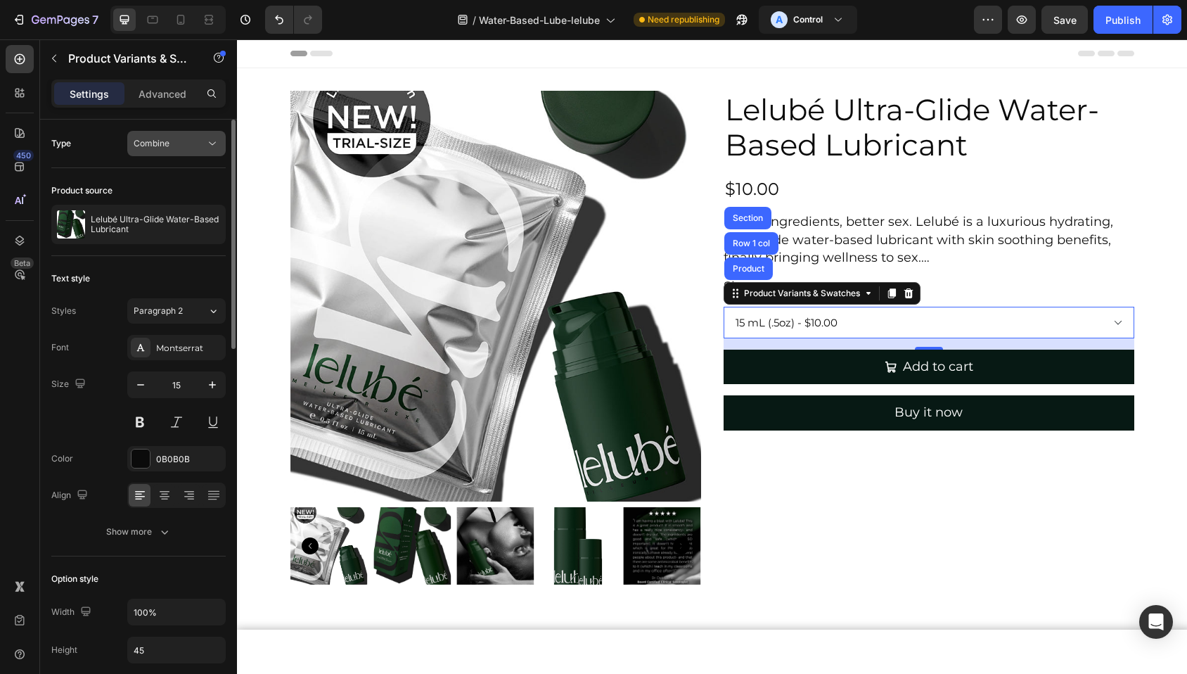
click at [175, 139] on div "Combine" at bounding box center [170, 143] width 72 height 13
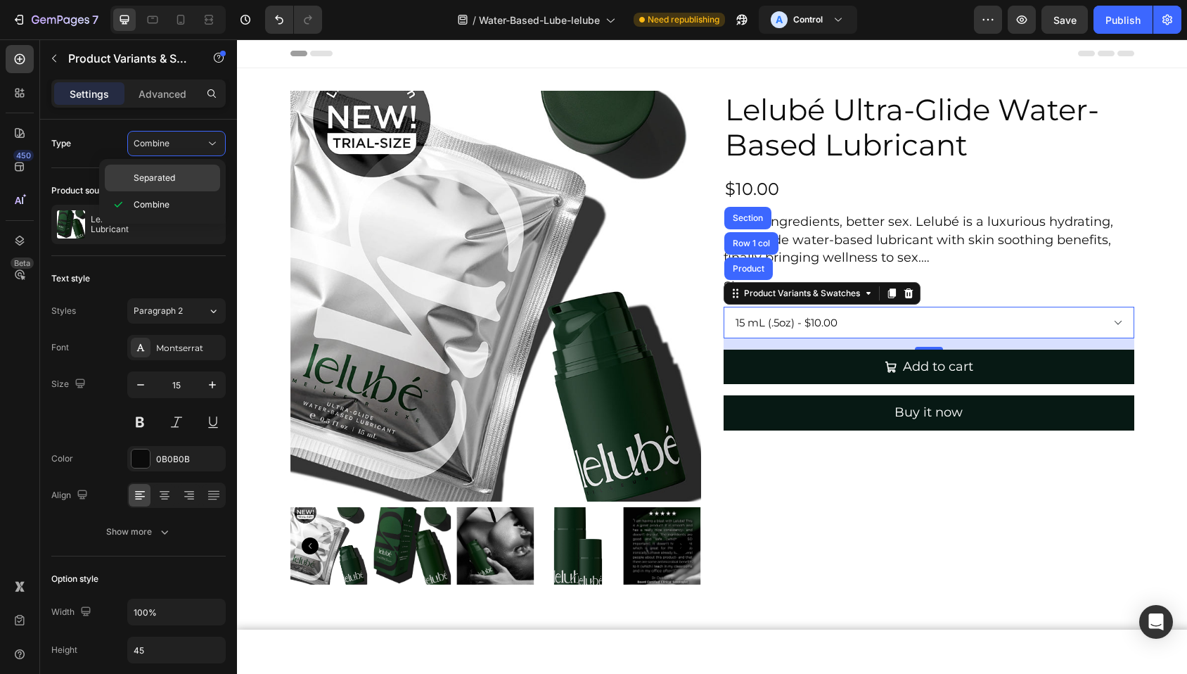
click at [168, 180] on span "Separated" at bounding box center [154, 178] width 41 height 13
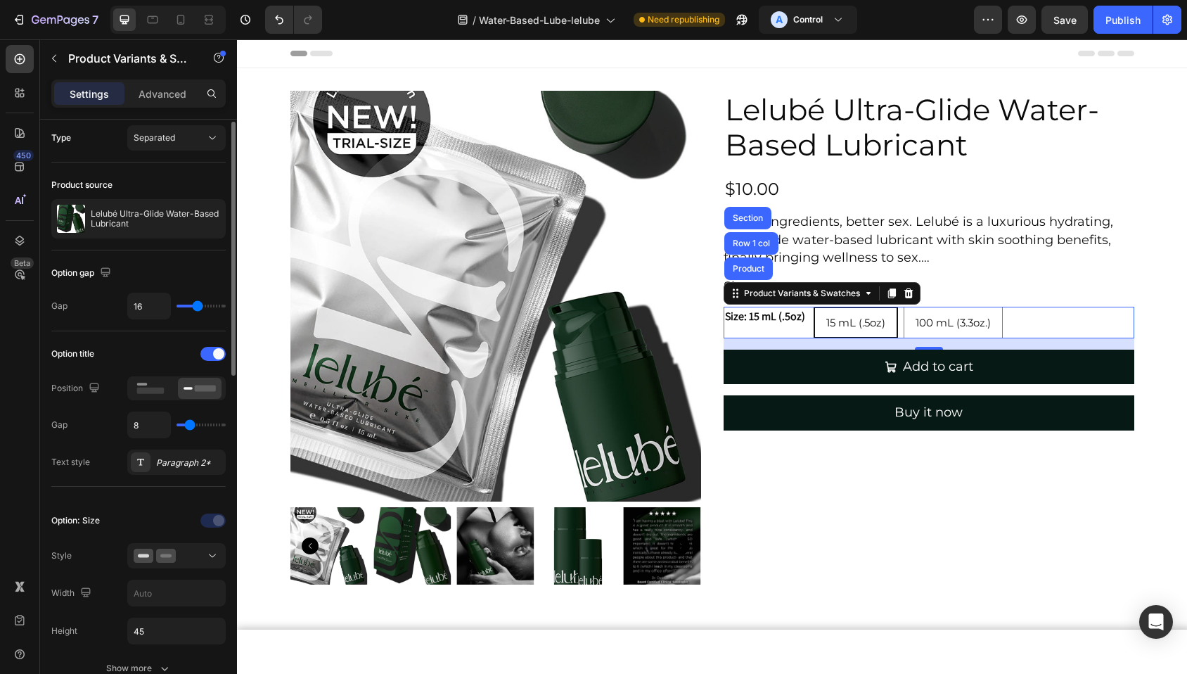
scroll to position [15, 0]
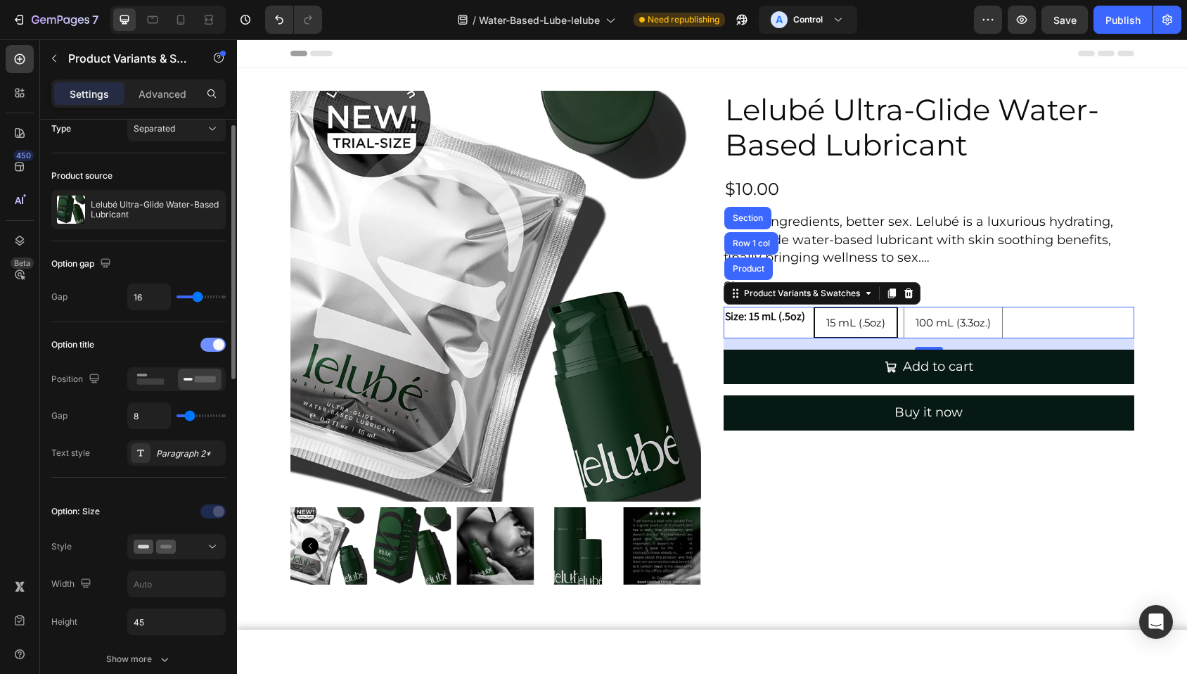
click at [207, 344] on div at bounding box center [212, 344] width 25 height 14
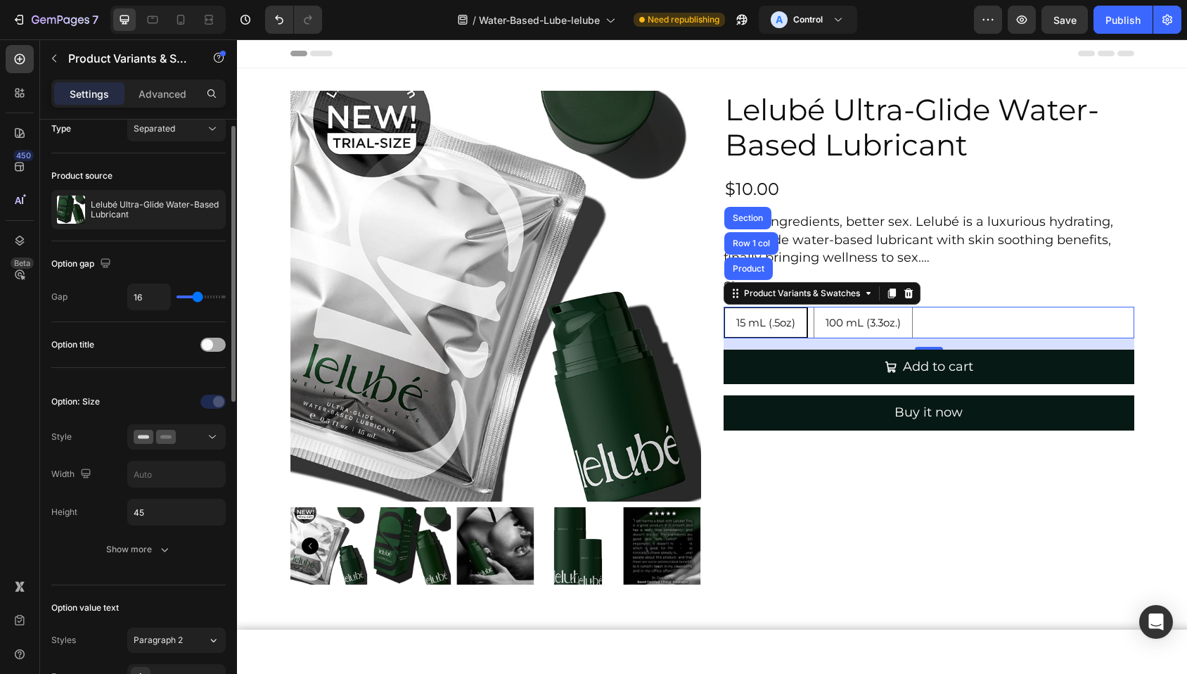
click at [208, 344] on span at bounding box center [207, 344] width 11 height 11
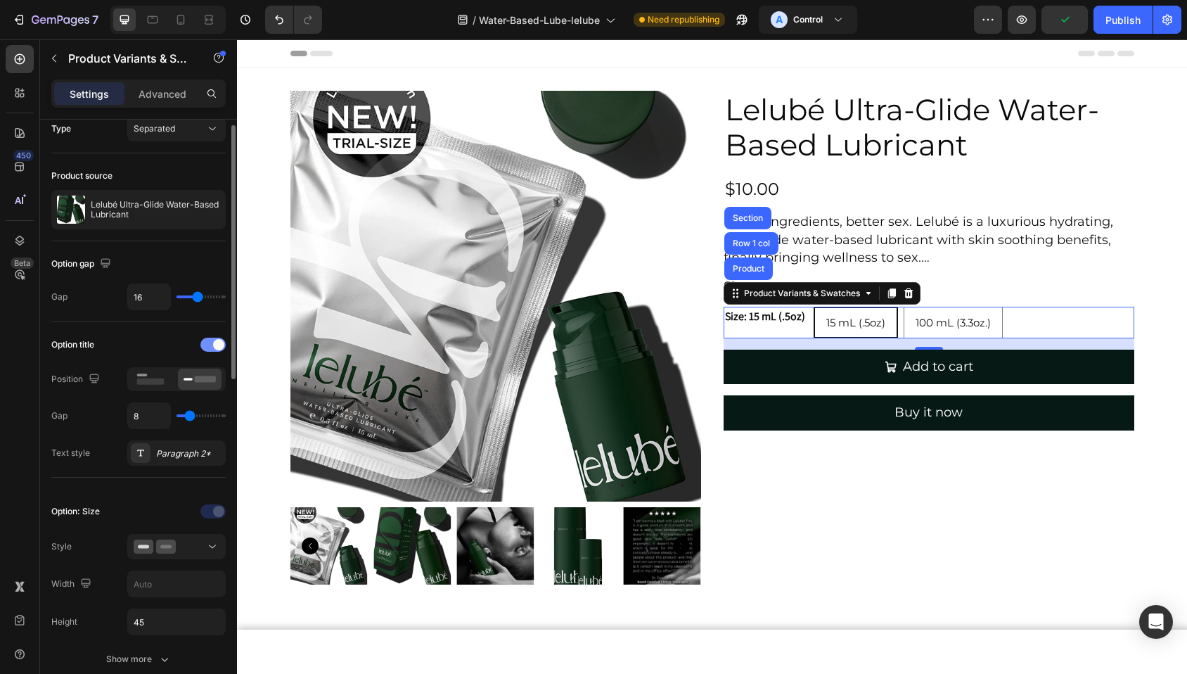
click at [205, 344] on div at bounding box center [212, 344] width 25 height 14
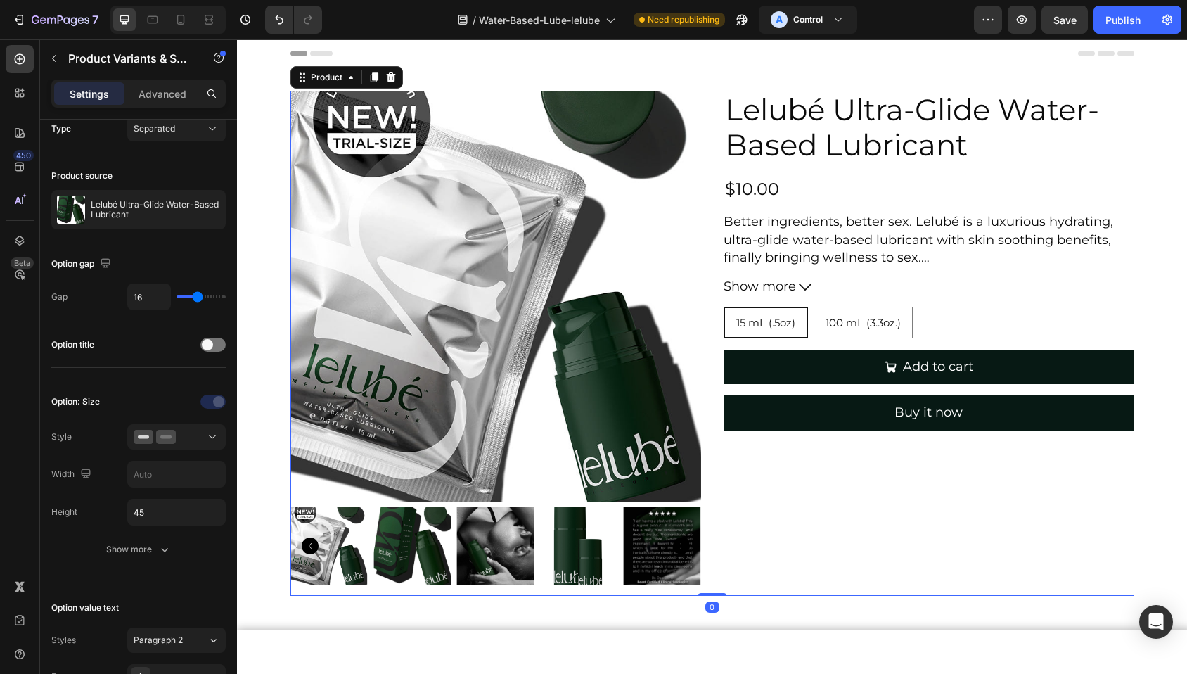
click at [882, 581] on div "Lelubé Ultra-Glide Water-Based Lubricant Product Title $10.00 Product Price Pro…" at bounding box center [928, 343] width 411 height 505
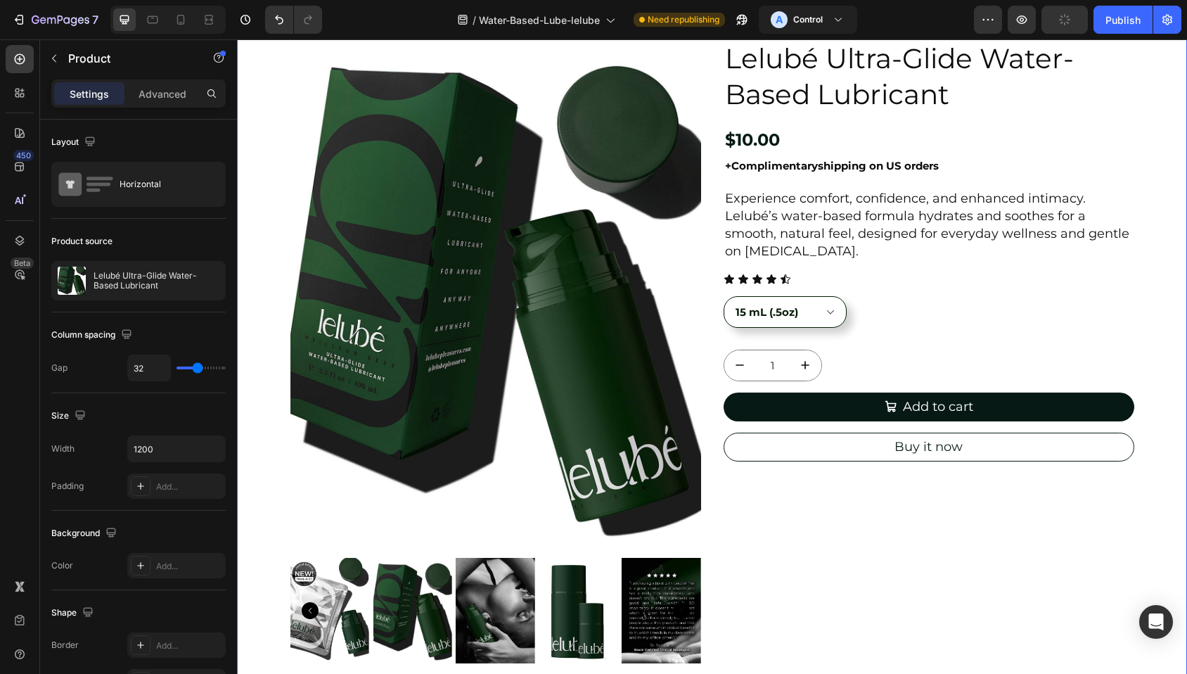
scroll to position [533, 0]
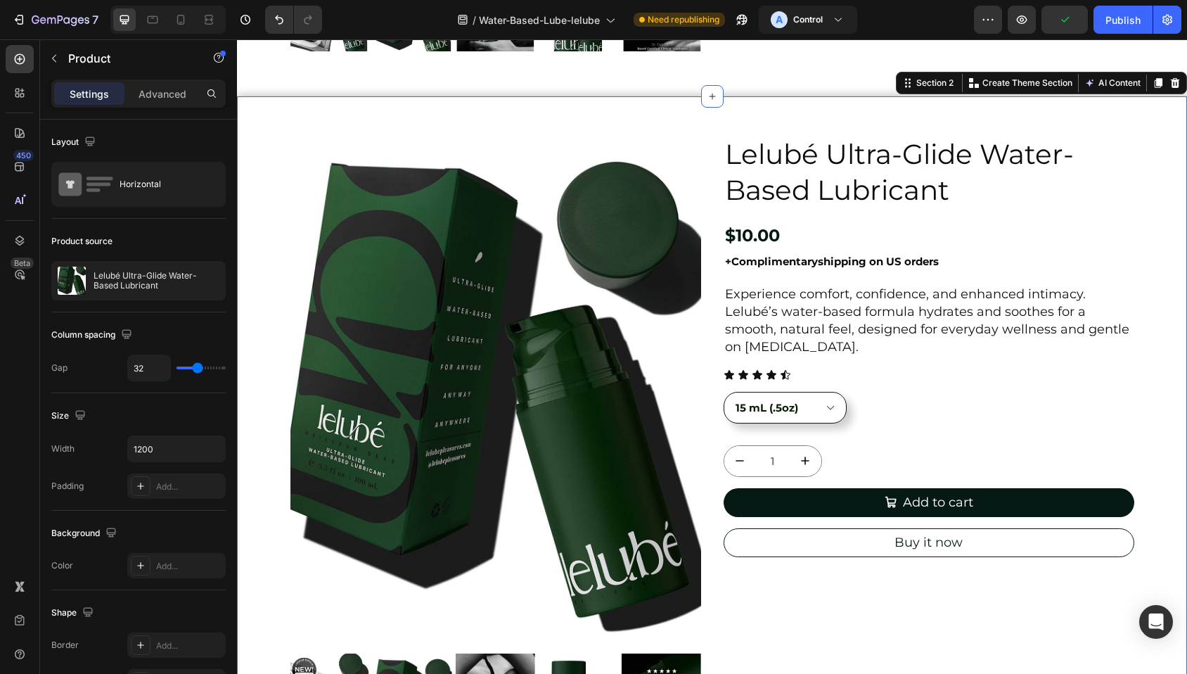
click at [881, 109] on div "Product Images Lelubé Ultra-Glide Water-Based Lubricant Product Title $10.00 Pr…" at bounding box center [712, 457] width 950 height 723
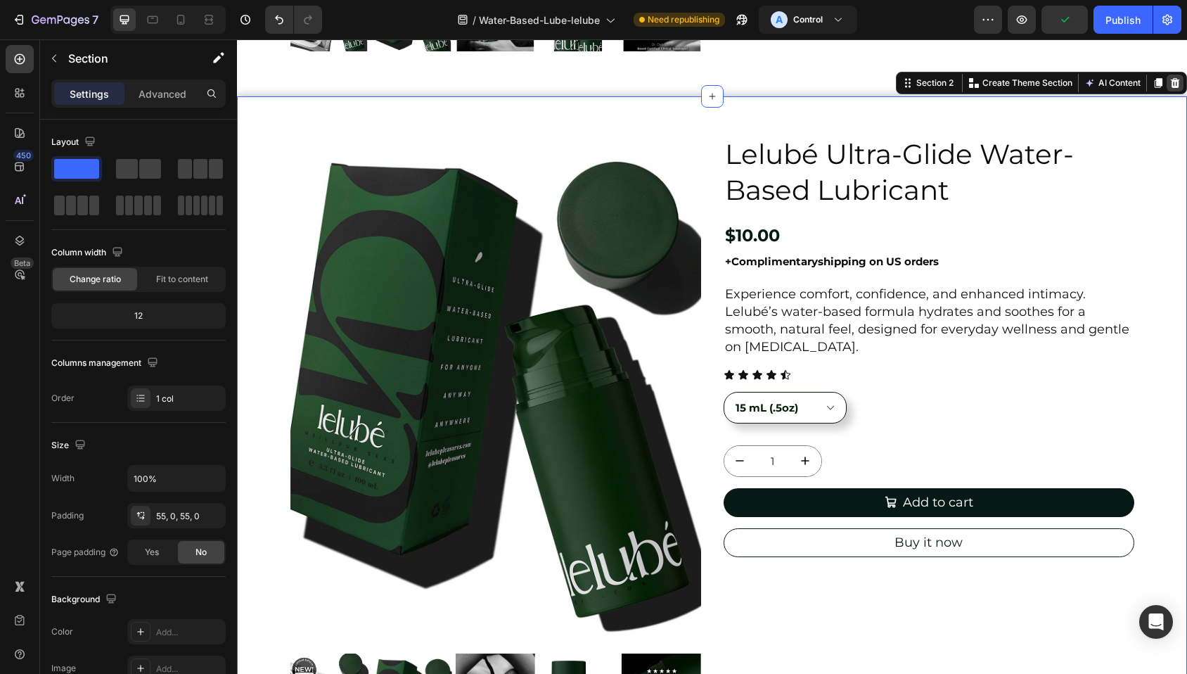
click at [1171, 81] on icon at bounding box center [1175, 83] width 9 height 10
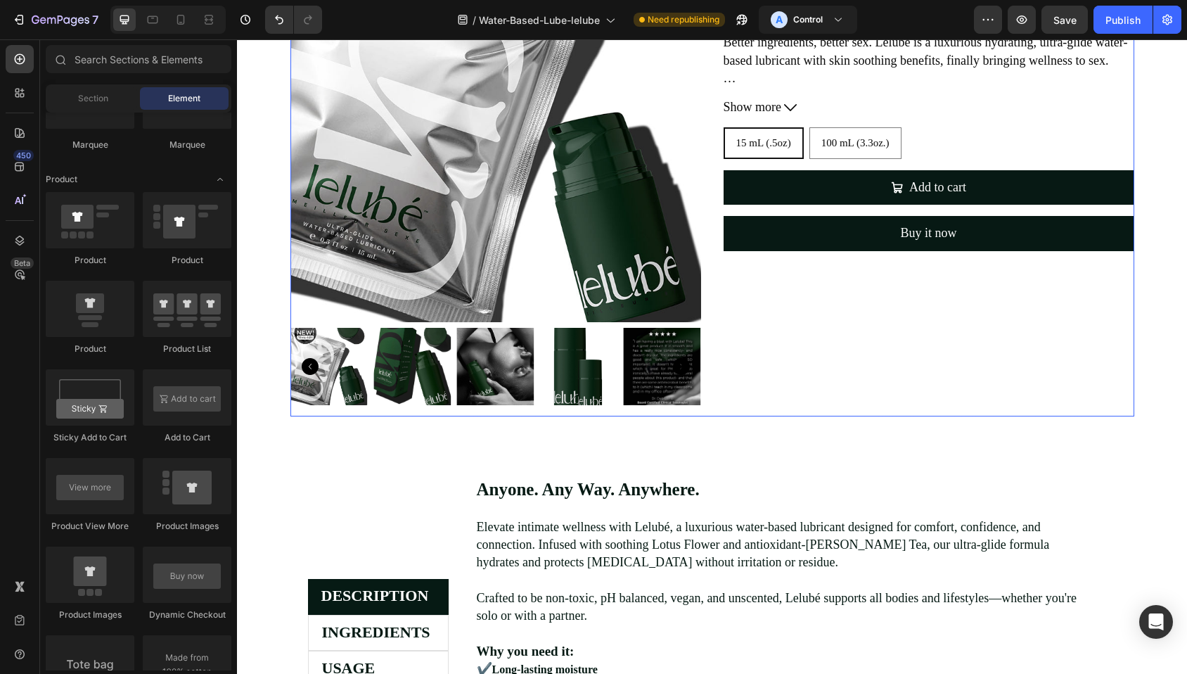
scroll to position [0, 0]
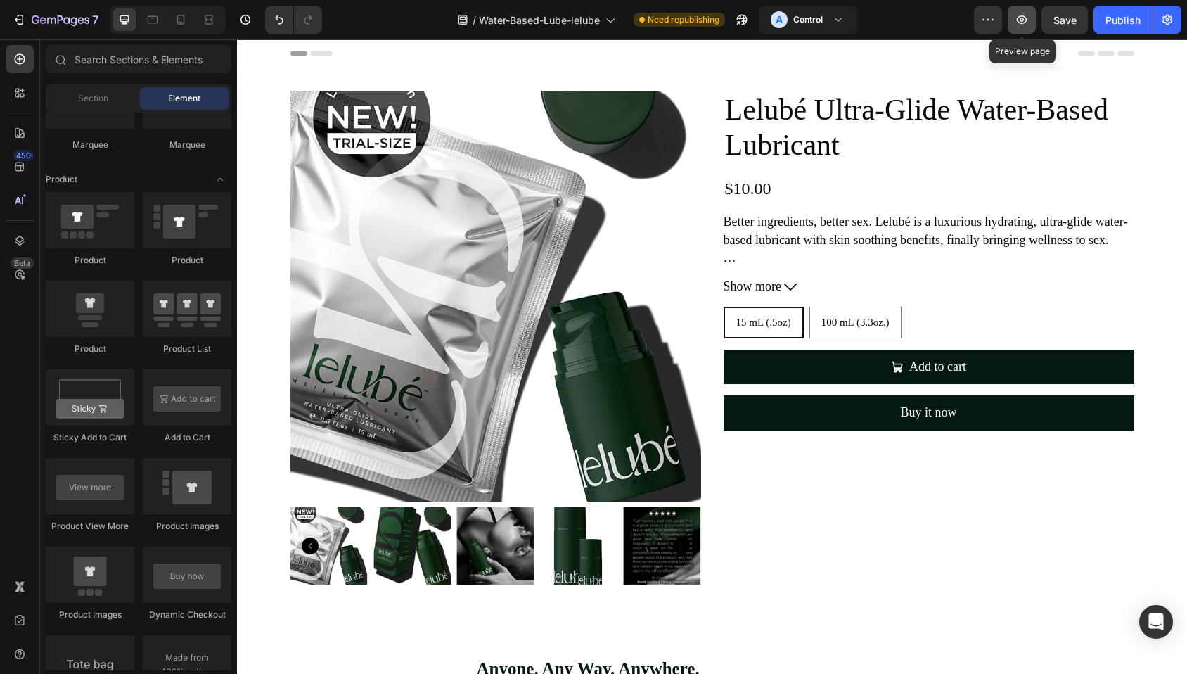
click at [1021, 25] on icon "button" at bounding box center [1022, 20] width 14 height 14
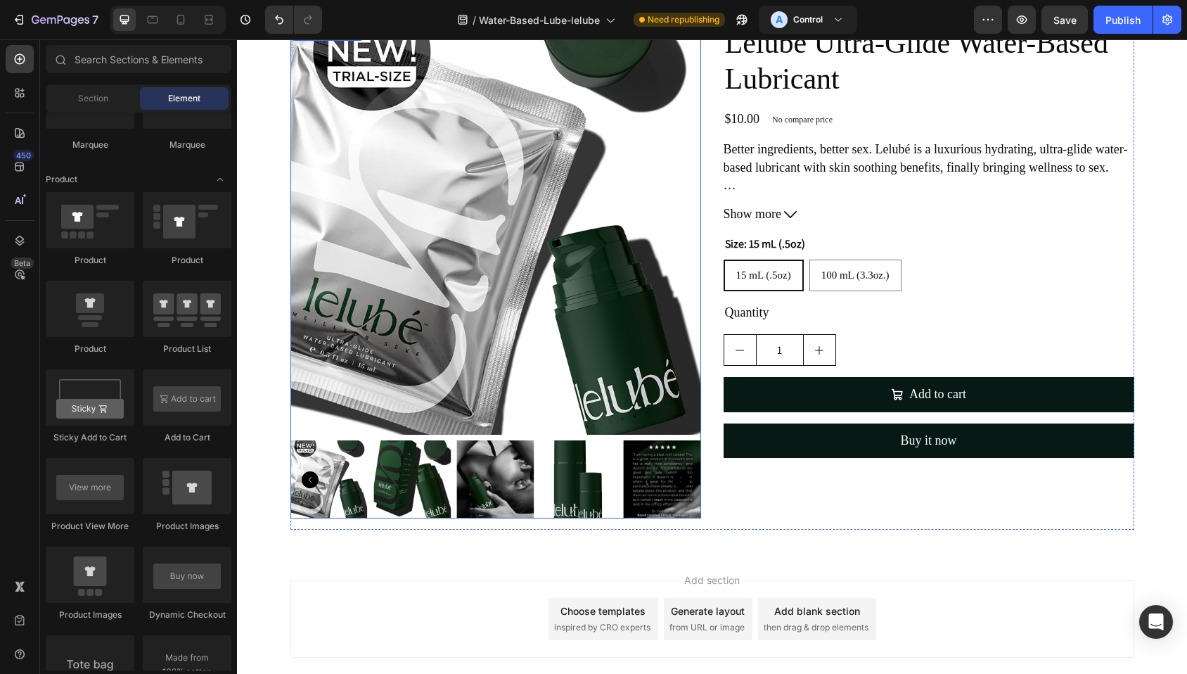
scroll to position [1410, 0]
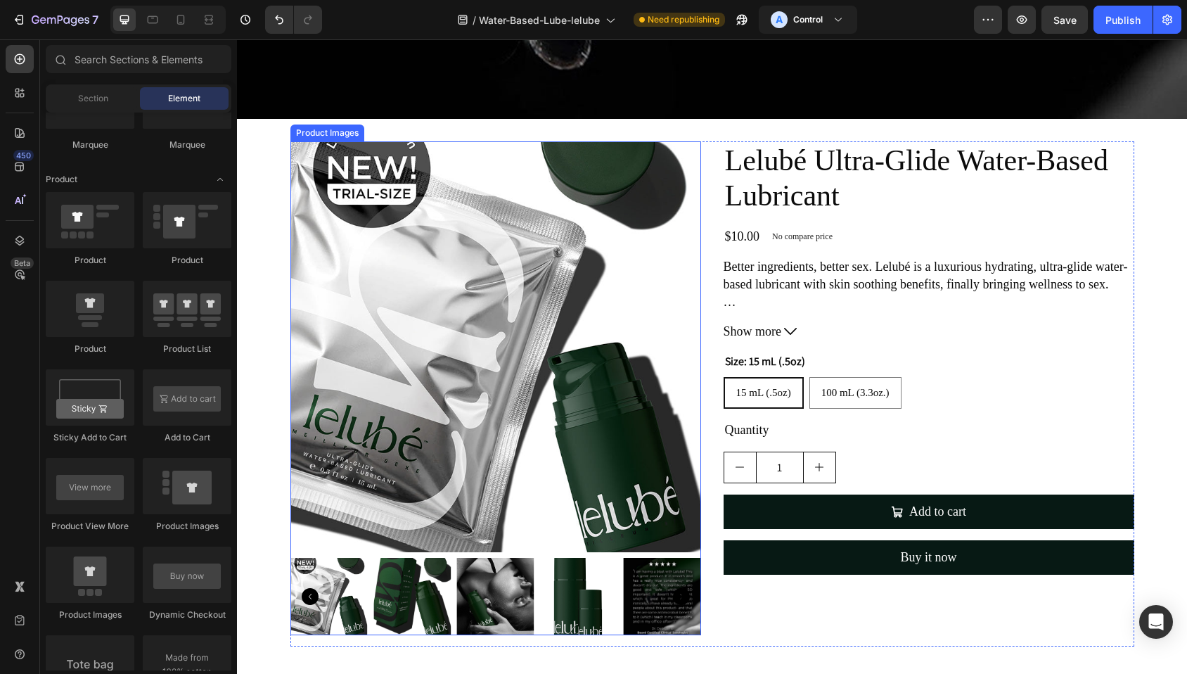
click at [322, 134] on div "Product Images" at bounding box center [327, 133] width 68 height 13
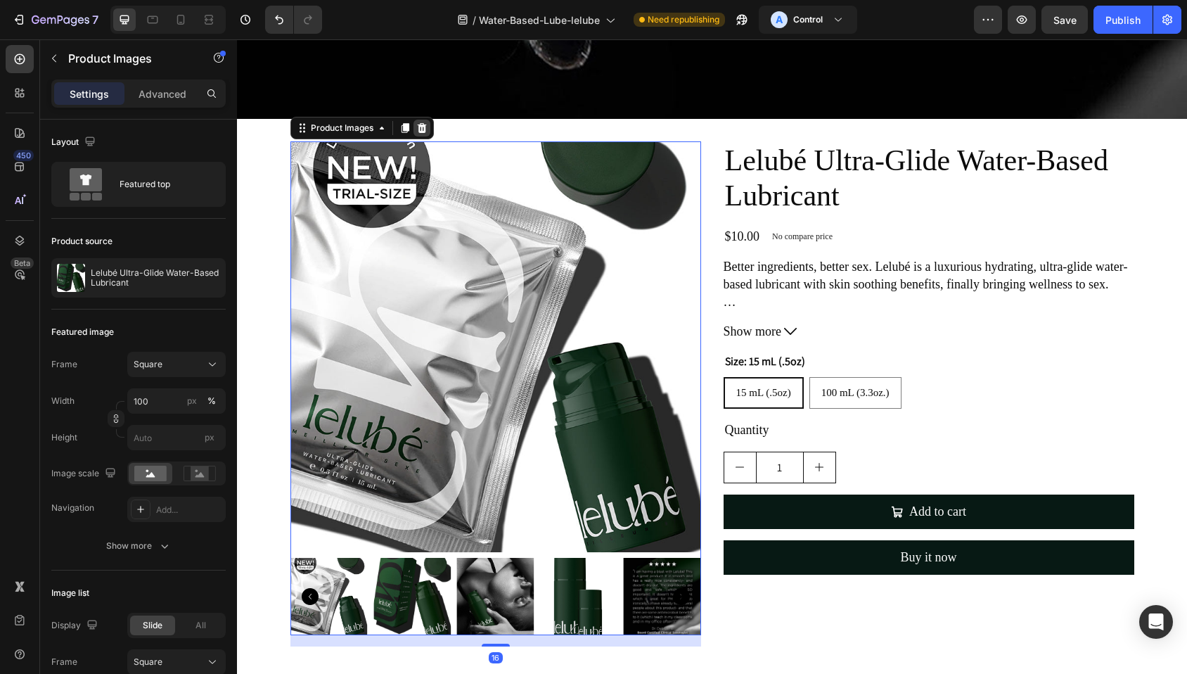
click at [417, 124] on icon at bounding box center [421, 128] width 9 height 10
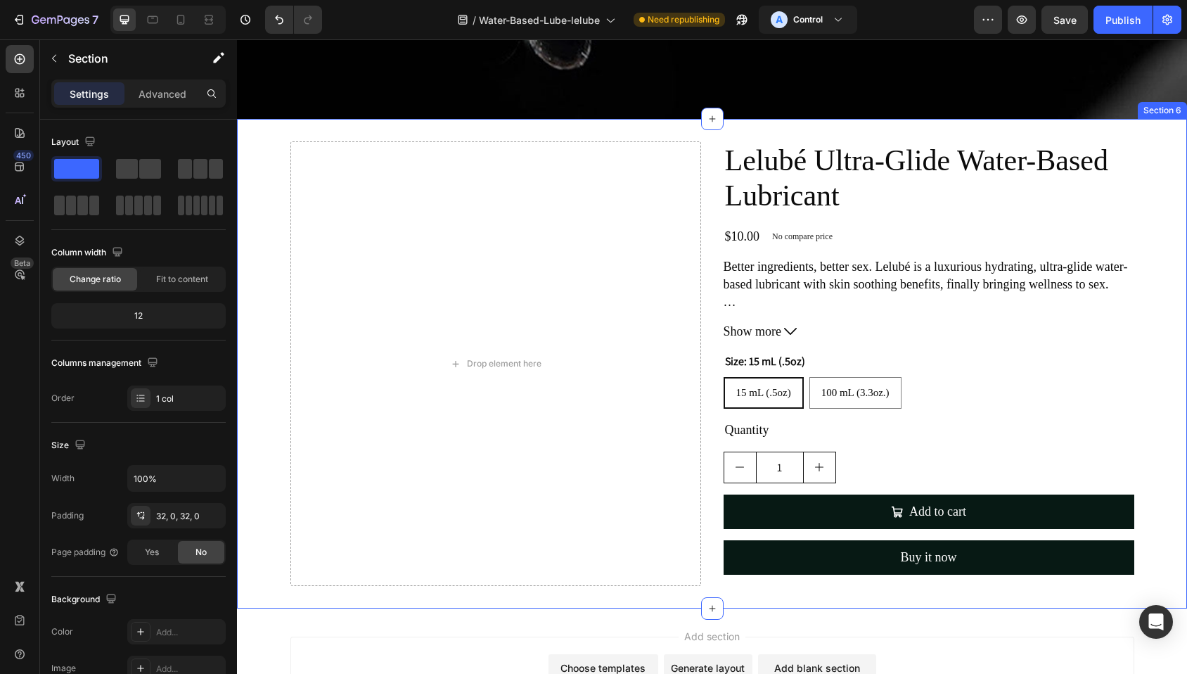
click at [272, 131] on div "Drop element here Lelubé Ultra-Glide Water-Based Lubricant Product Title $10.00…" at bounding box center [712, 363] width 950 height 489
click at [1171, 101] on icon at bounding box center [1175, 106] width 9 height 10
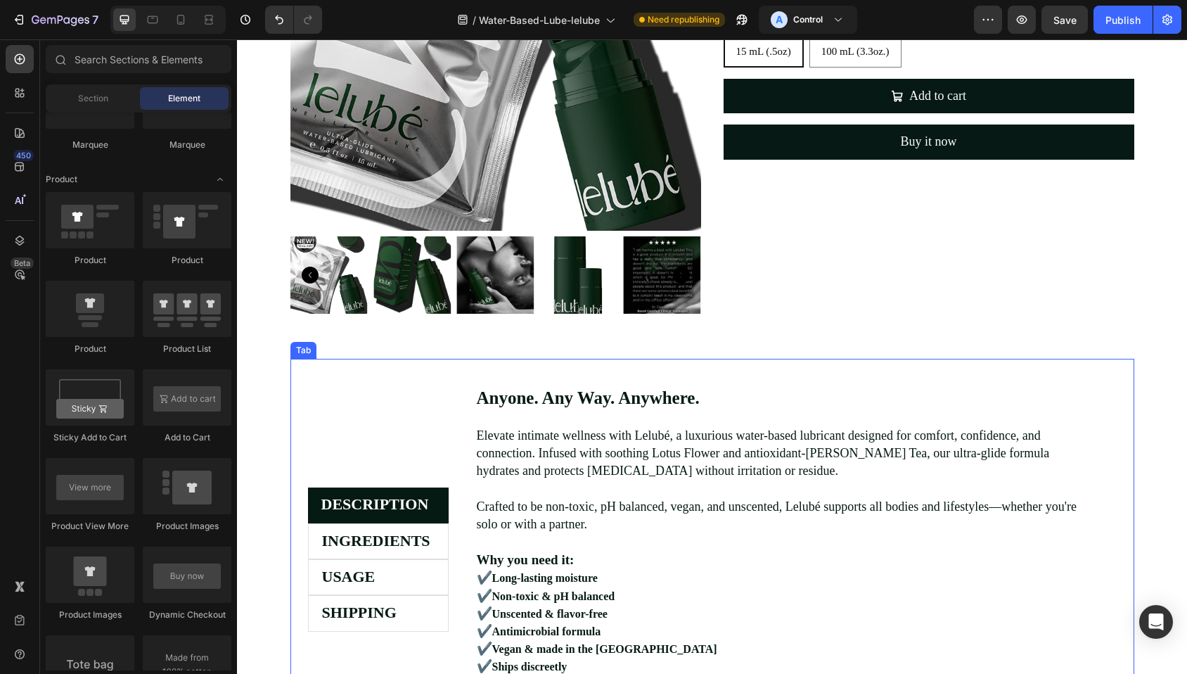
scroll to position [271, 0]
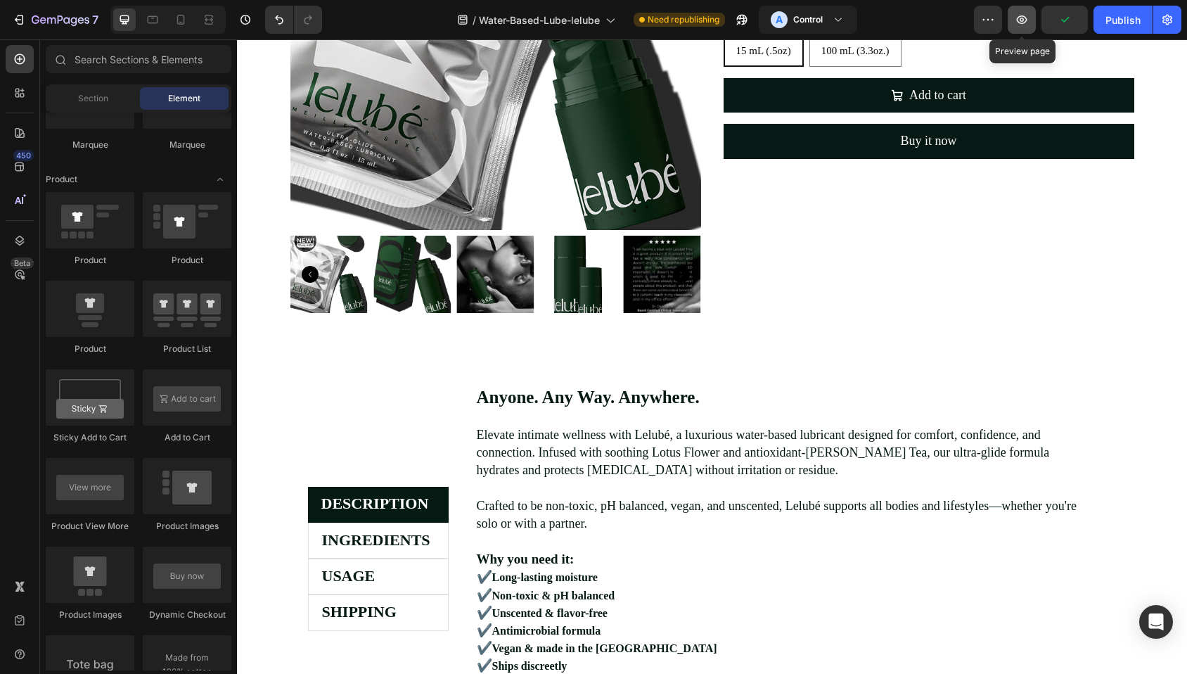
click at [1021, 25] on icon "button" at bounding box center [1022, 20] width 14 height 14
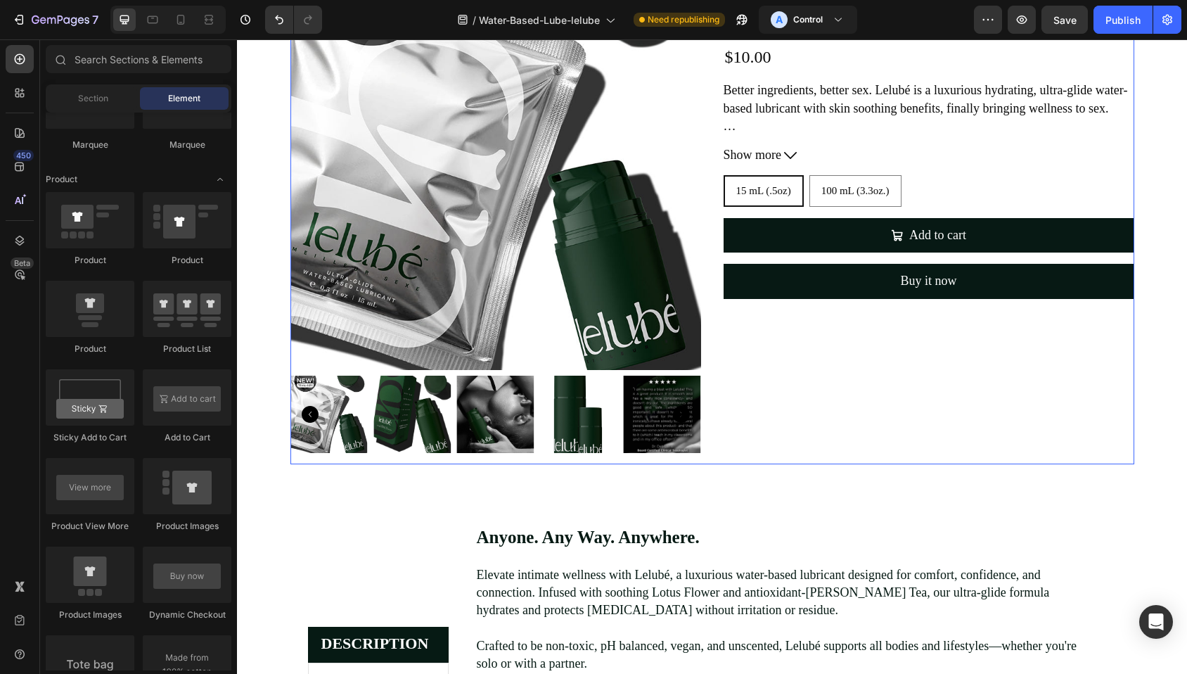
scroll to position [0, 0]
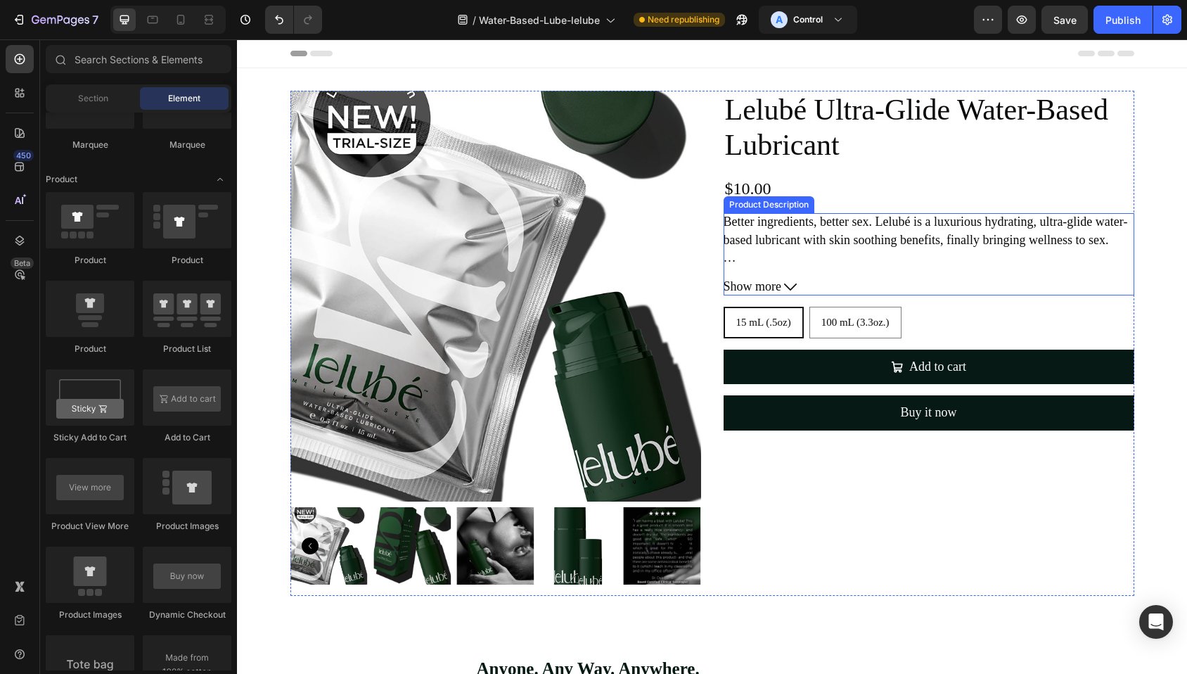
drag, startPoint x: 820, startPoint y: 277, endPoint x: 795, endPoint y: 283, distance: 25.2
click at [820, 278] on button "Show more" at bounding box center [928, 287] width 411 height 18
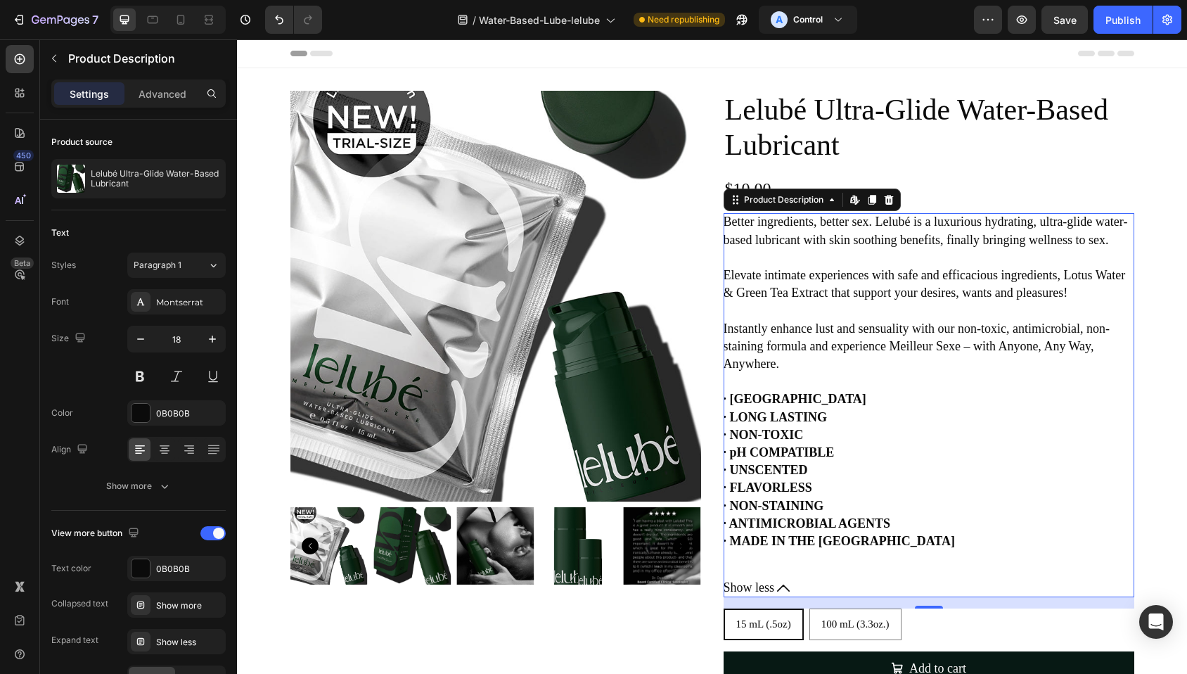
click at [787, 594] on icon at bounding box center [783, 587] width 13 height 13
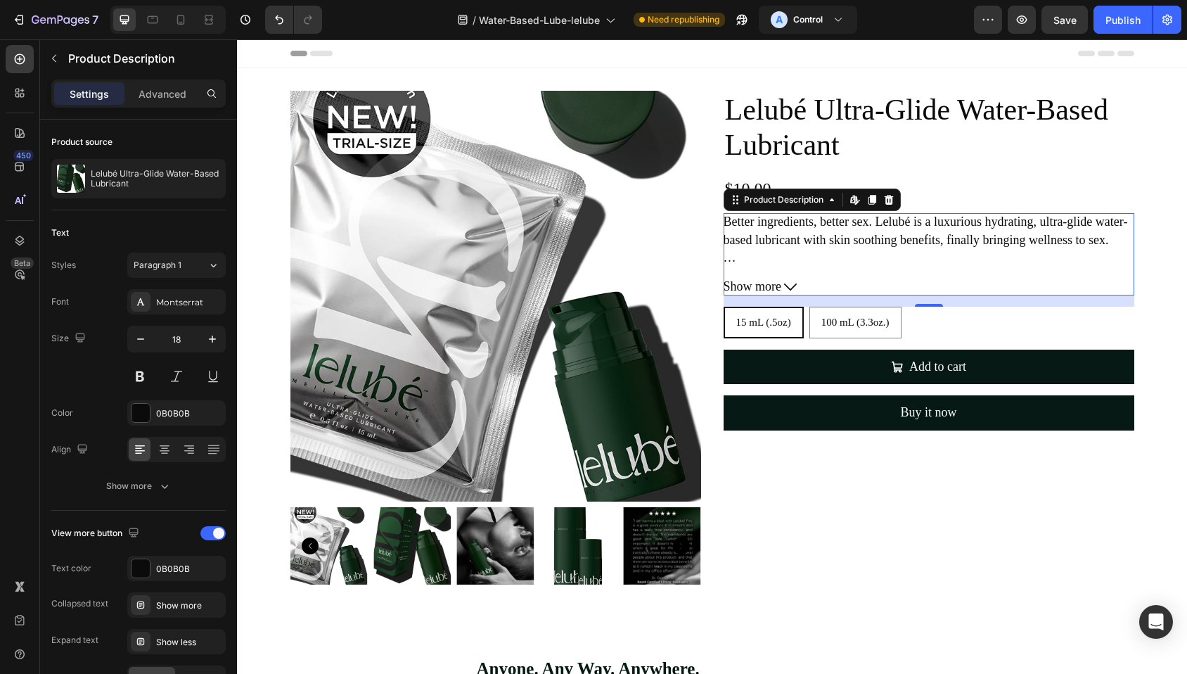
click at [794, 283] on icon at bounding box center [790, 286] width 13 height 7
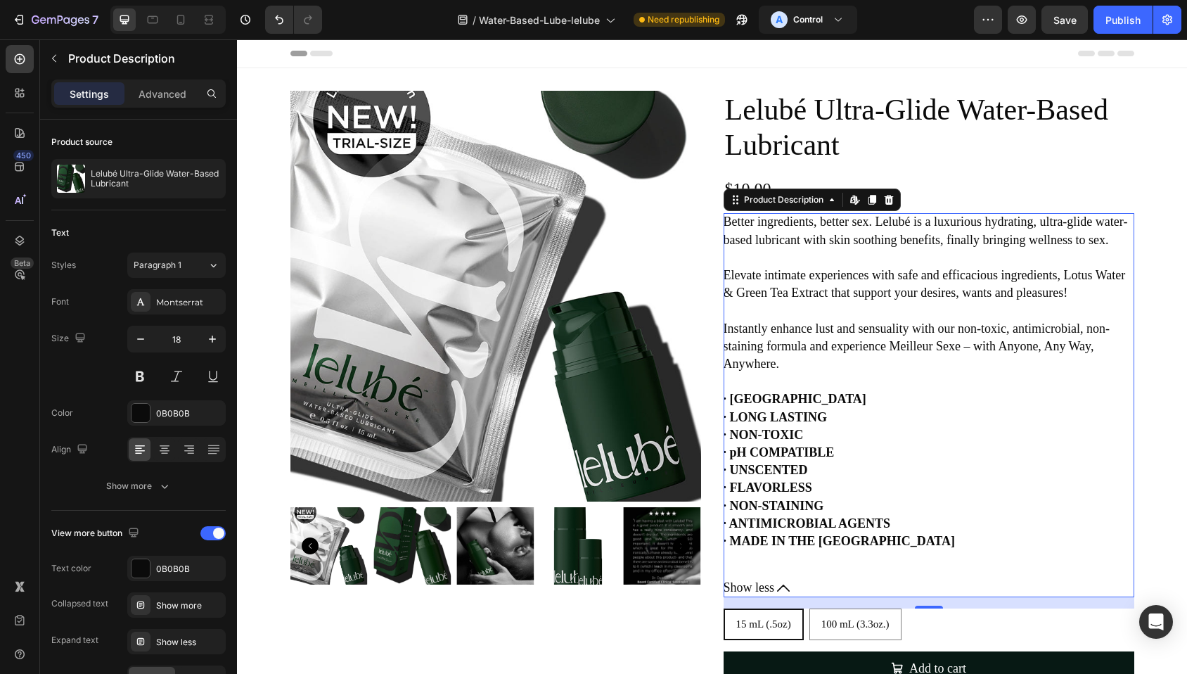
click at [791, 290] on p "Better ingredients, better sex. Lelubé is a luxurious hydrating, ultra-glide wa…" at bounding box center [925, 380] width 404 height 333
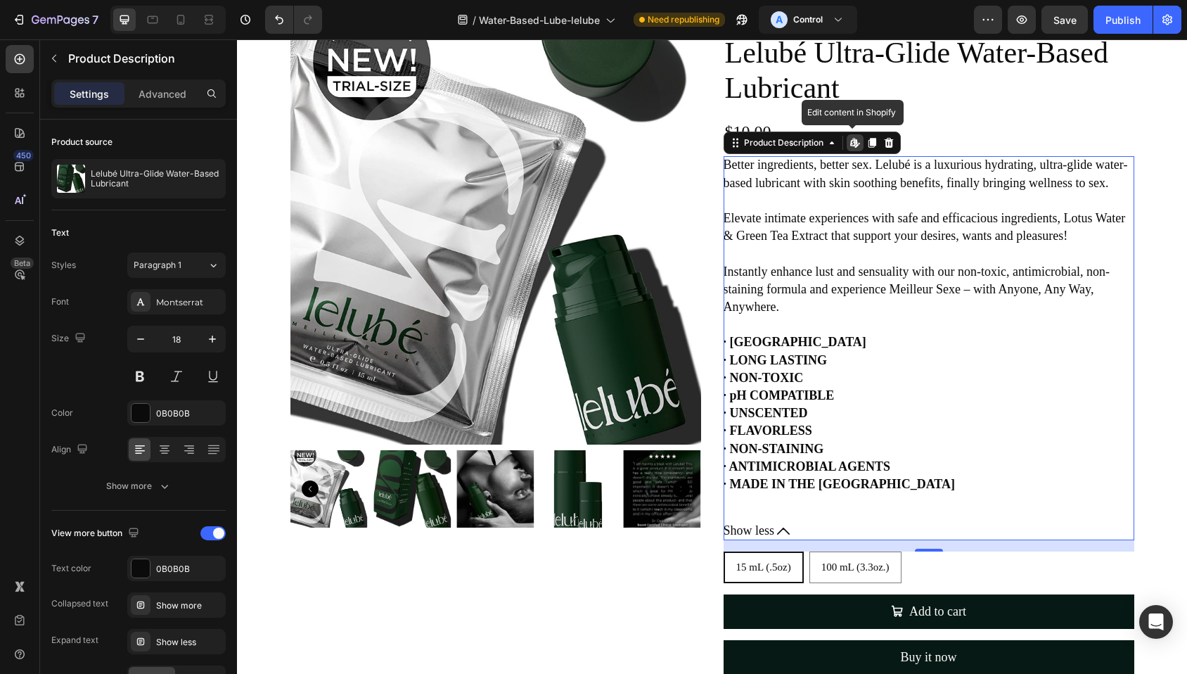
scroll to position [91, 0]
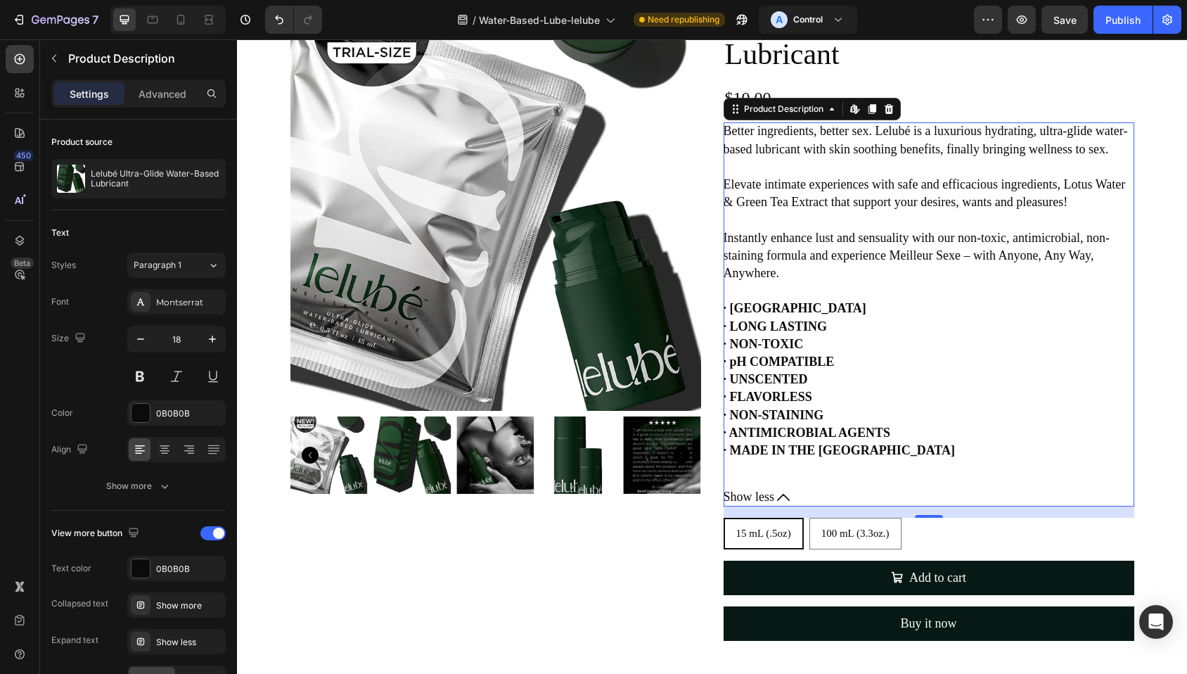
click at [788, 501] on icon at bounding box center [783, 497] width 13 height 7
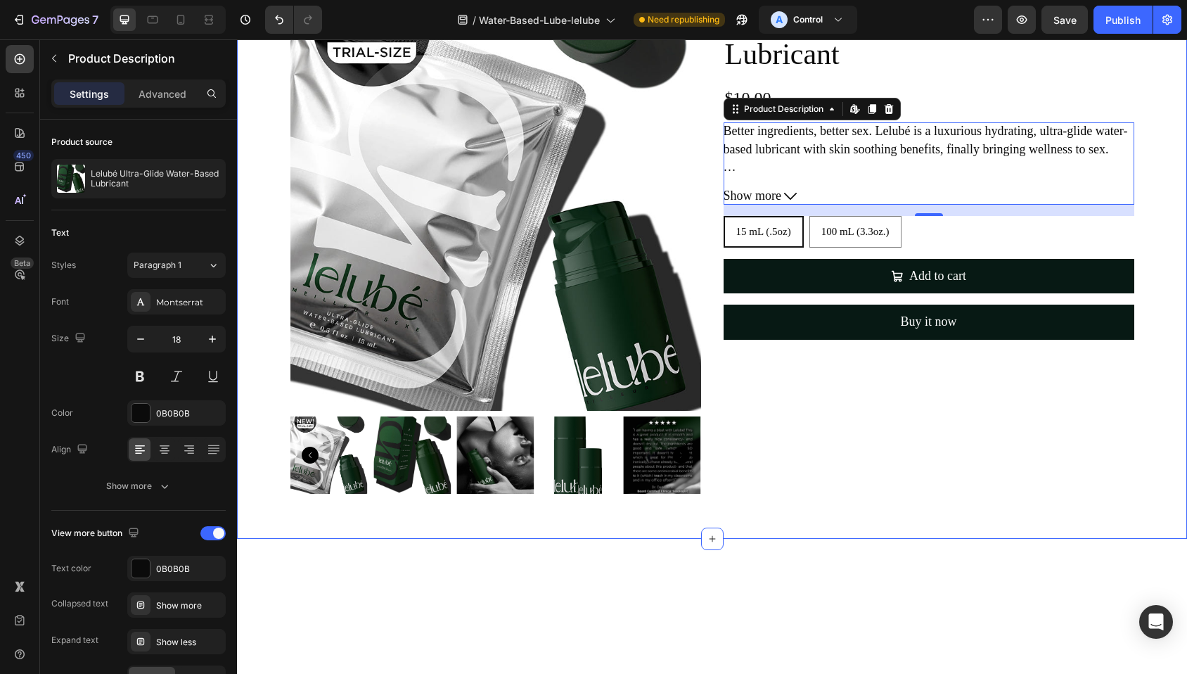
click at [1157, 488] on div "Product Images Lelubé Ultra-Glide Water-Based Lubricant Product Title $10.00 Pr…" at bounding box center [712, 258] width 950 height 516
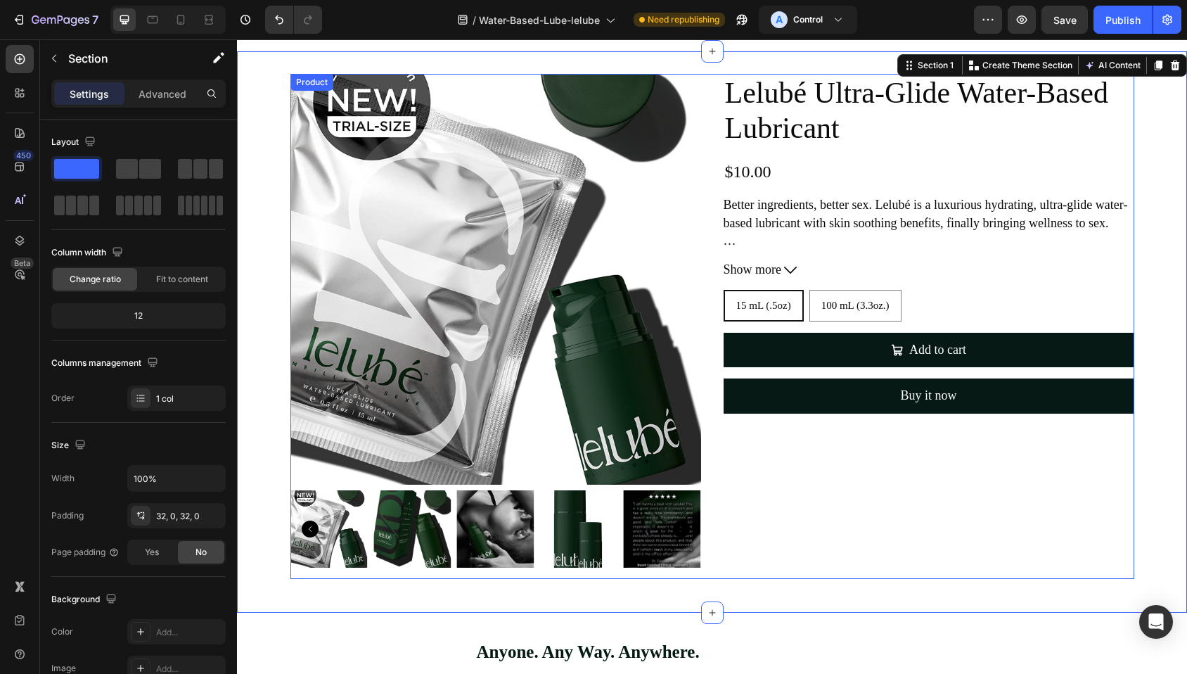
scroll to position [14, 0]
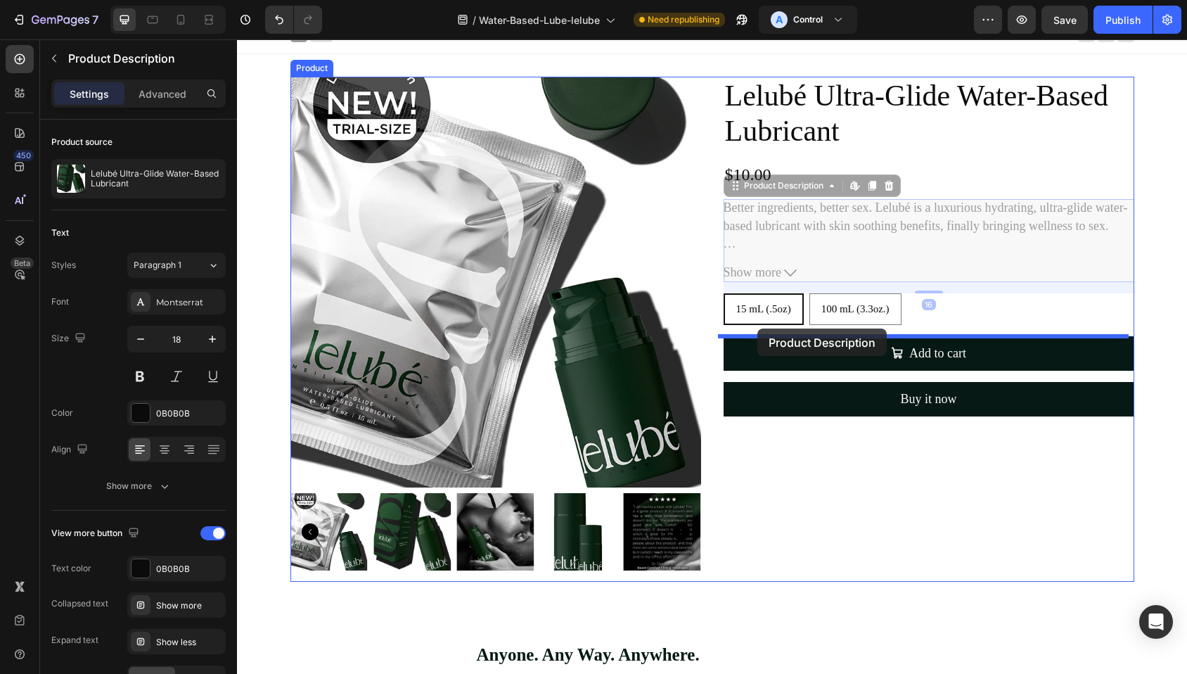
drag, startPoint x: 755, startPoint y: 193, endPoint x: 757, endPoint y: 328, distance: 135.7
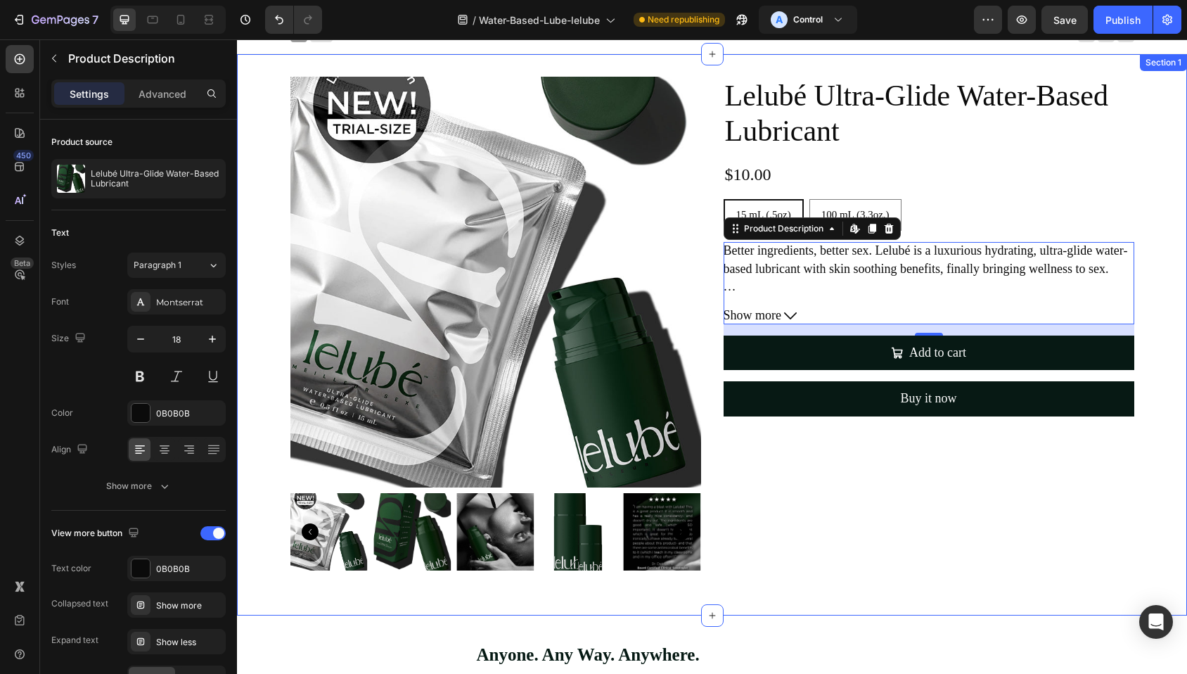
click at [1010, 579] on div "Lelubé Ultra-Glide Water-Based Lubricant Product Title $10.00 Product Price Pro…" at bounding box center [928, 329] width 411 height 505
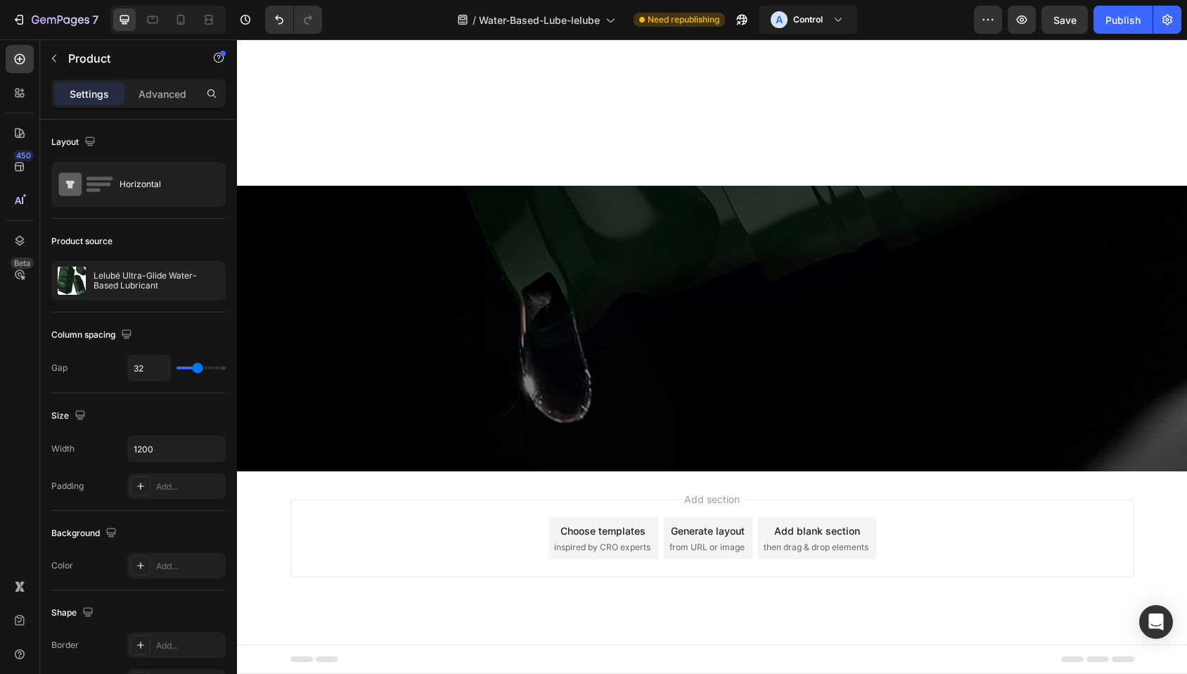
scroll to position [0, 0]
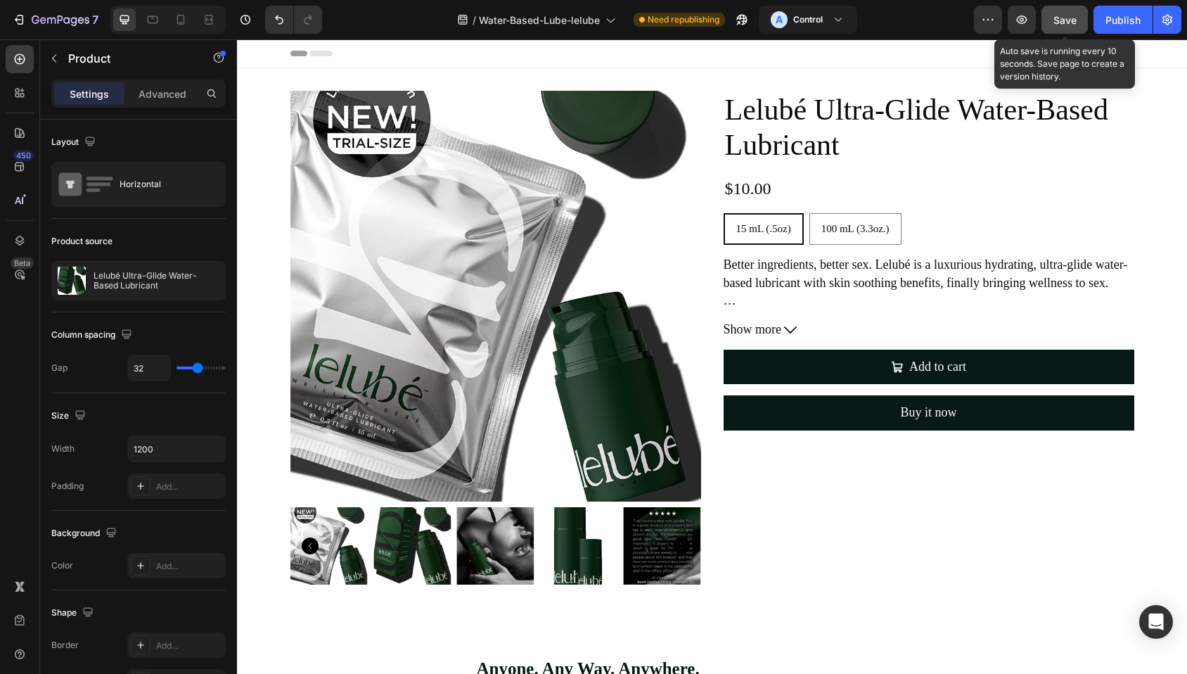
click at [1063, 24] on span "Save" at bounding box center [1064, 20] width 23 height 12
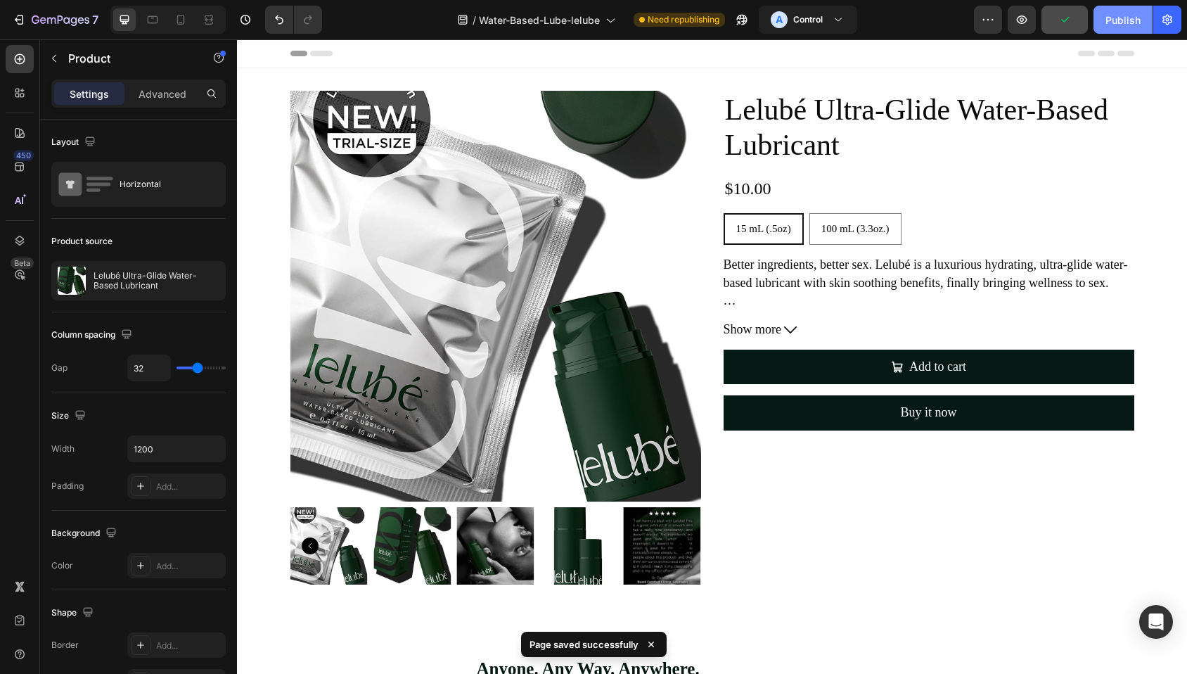
click at [1112, 22] on div "Publish" at bounding box center [1122, 20] width 35 height 15
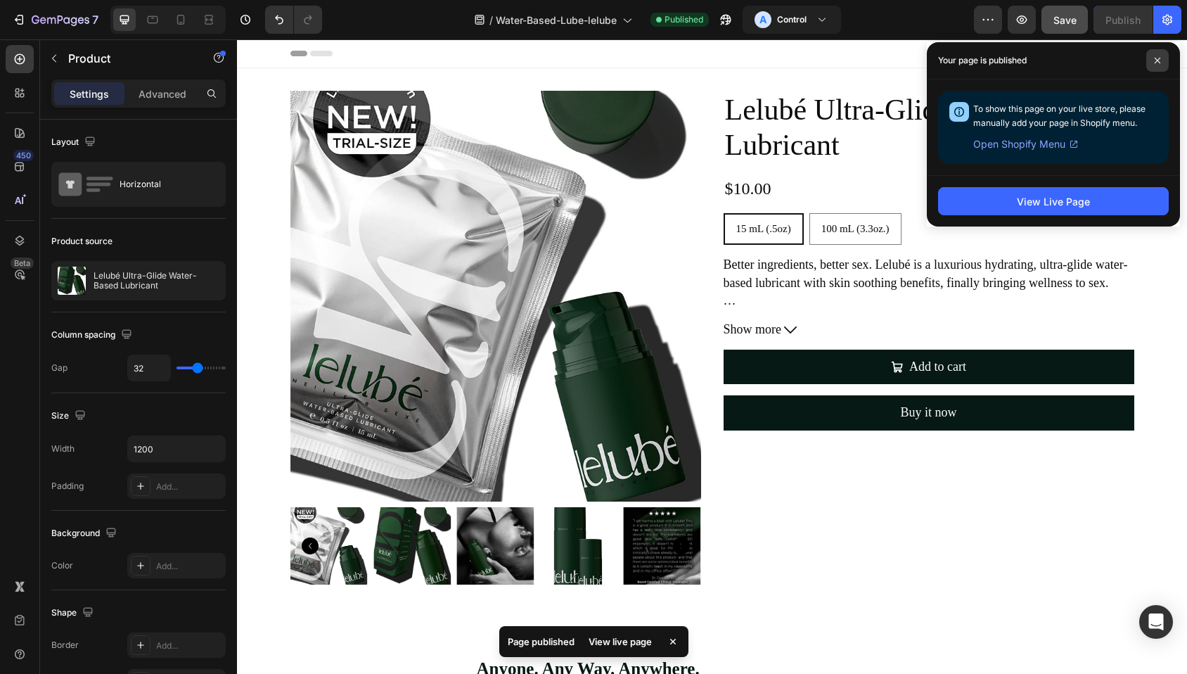
click at [1157, 58] on icon at bounding box center [1157, 60] width 7 height 7
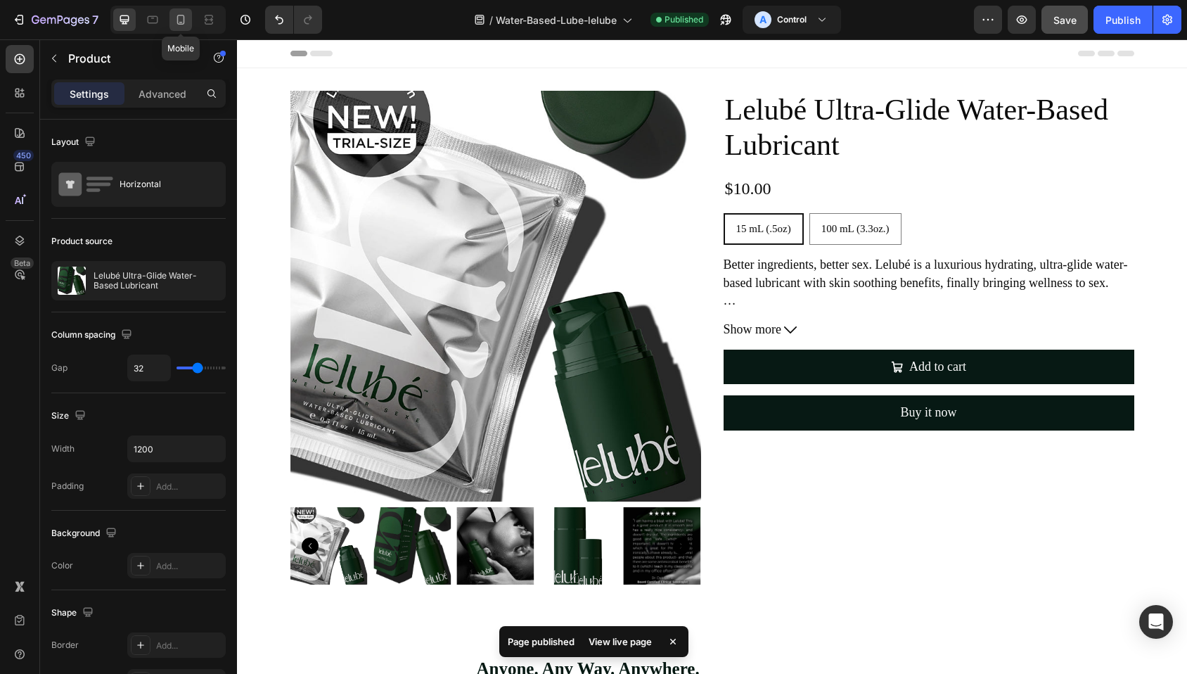
click at [182, 20] on icon at bounding box center [181, 20] width 14 height 14
type input "16"
type input "100%"
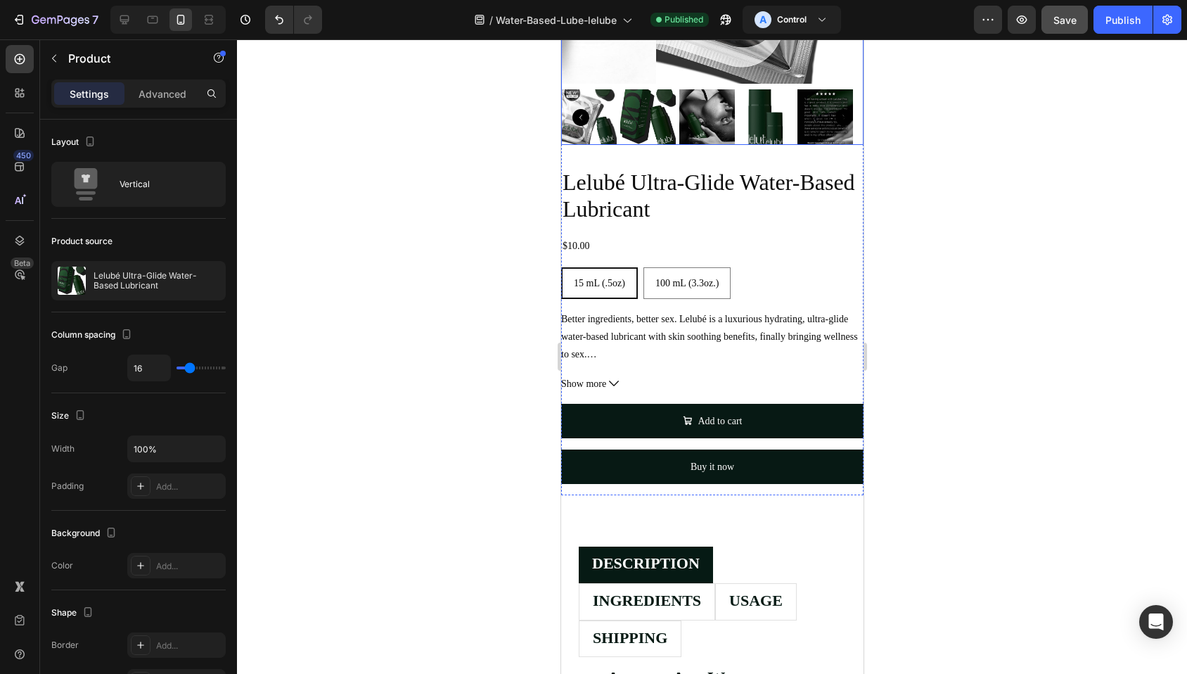
scroll to position [427, 0]
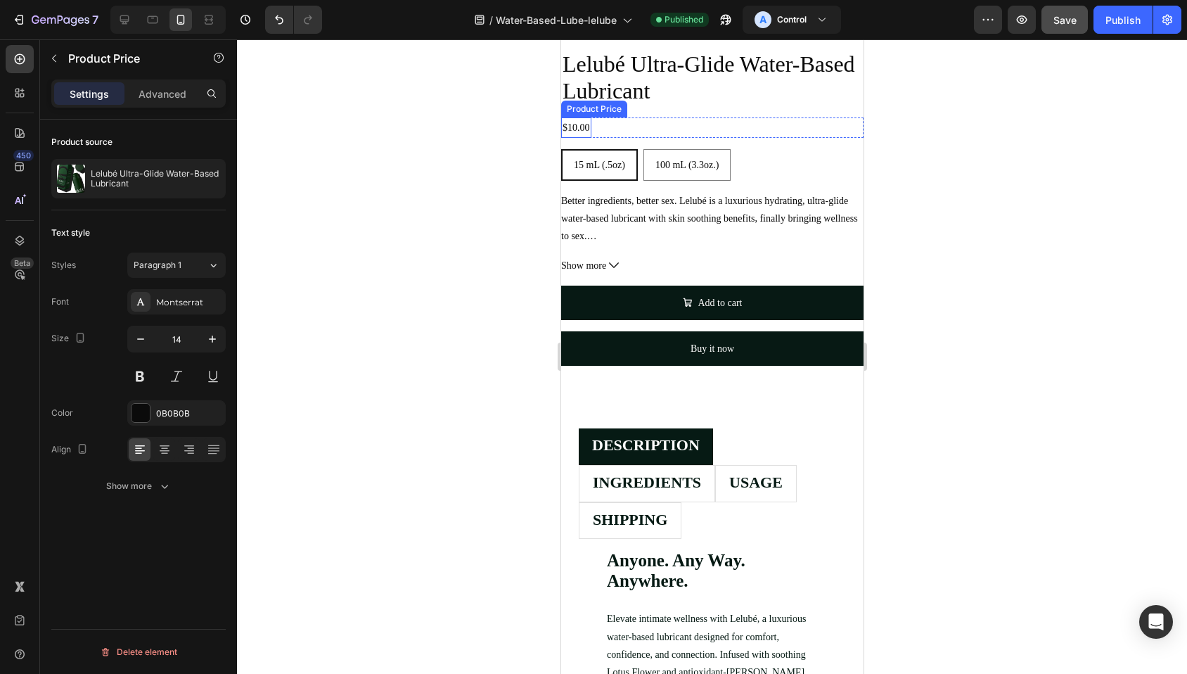
click at [577, 103] on div "Product Price" at bounding box center [593, 109] width 60 height 13
click at [210, 339] on icon "button" at bounding box center [212, 339] width 14 height 14
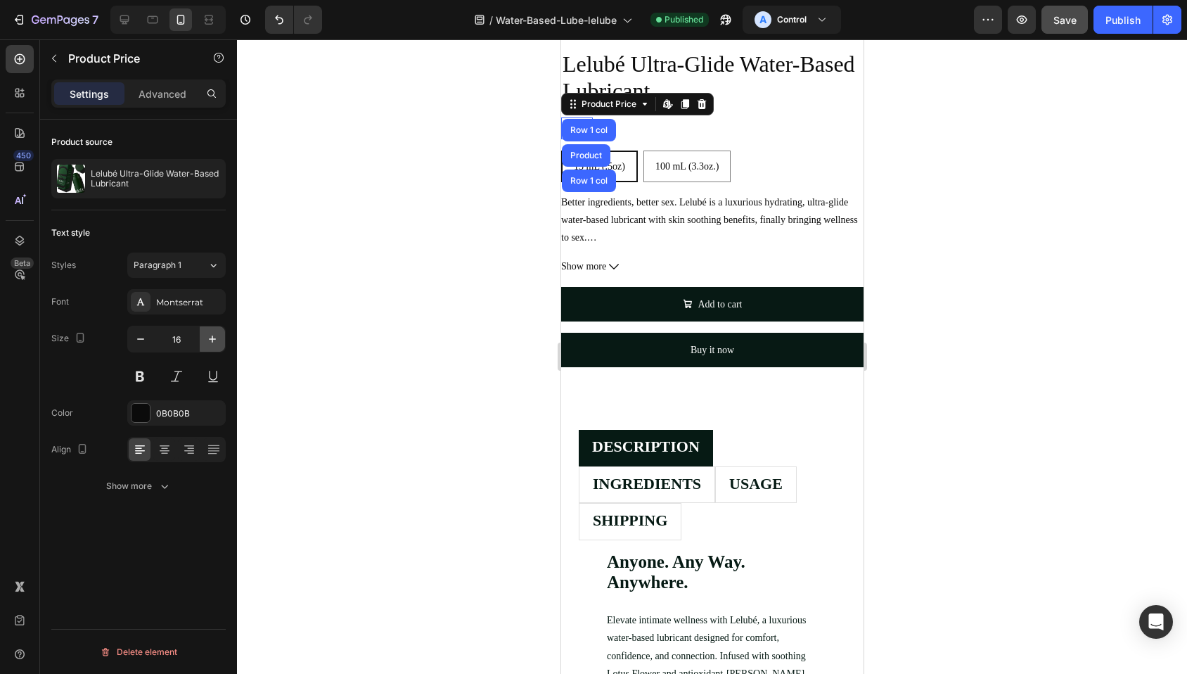
click at [210, 339] on icon "button" at bounding box center [212, 339] width 14 height 14
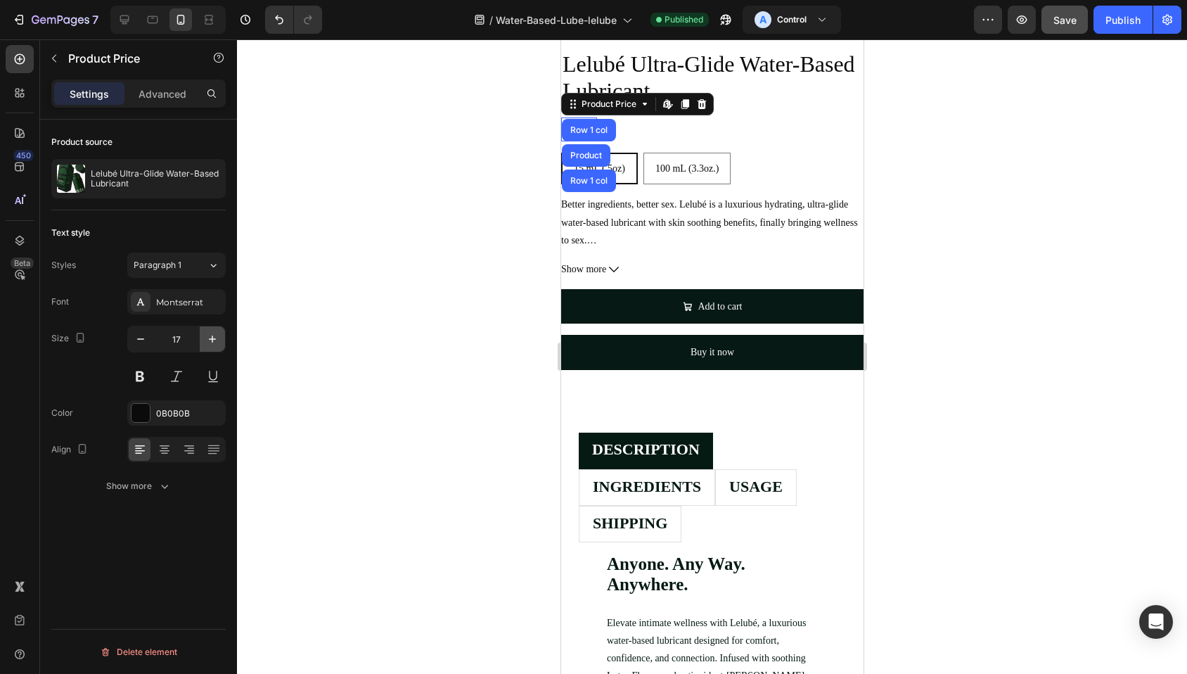
click at [210, 339] on icon "button" at bounding box center [212, 339] width 14 height 14
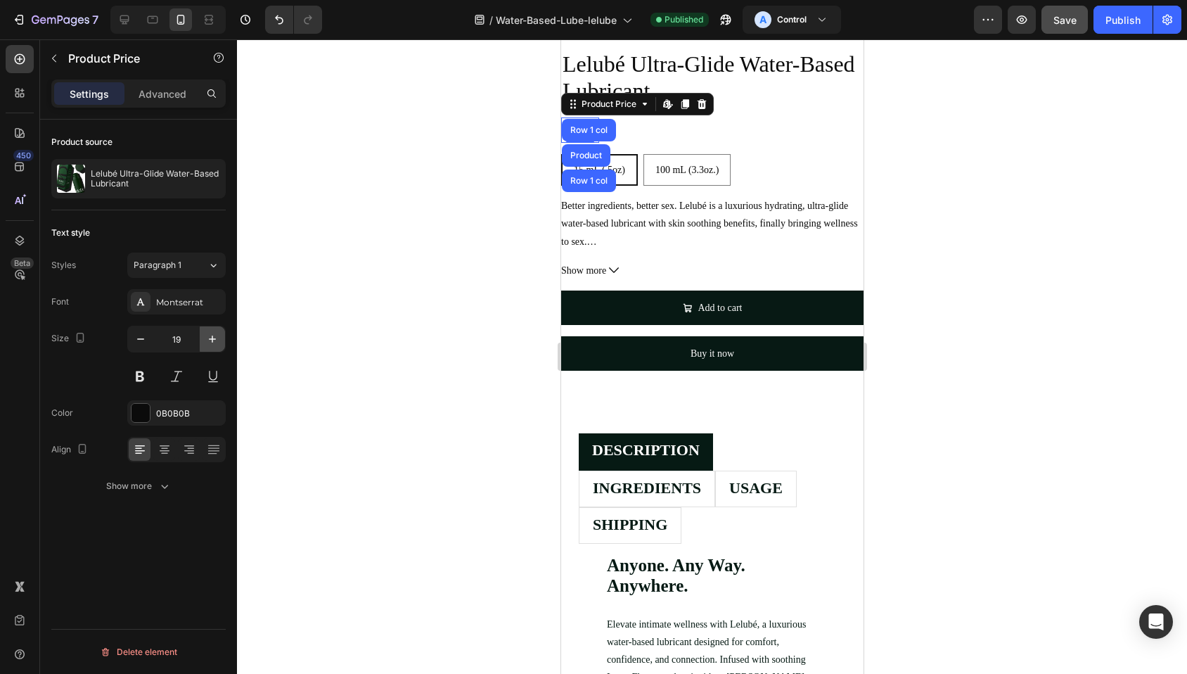
click at [210, 339] on icon "button" at bounding box center [212, 339] width 14 height 14
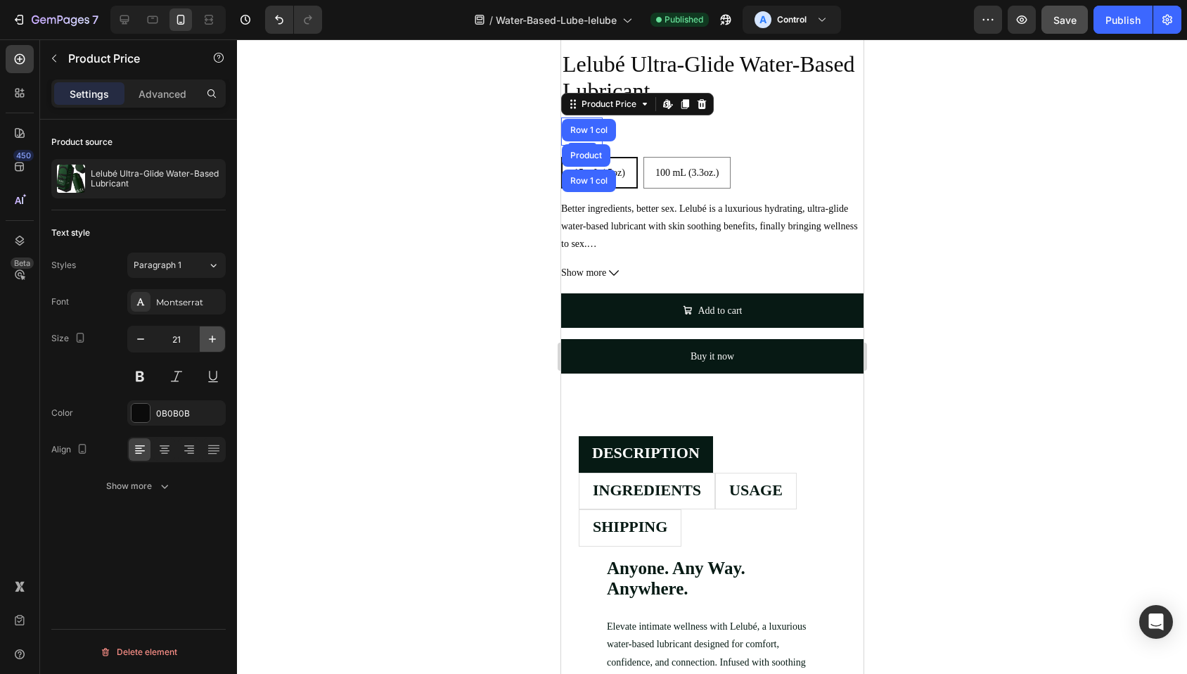
click at [210, 339] on icon "button" at bounding box center [212, 339] width 14 height 14
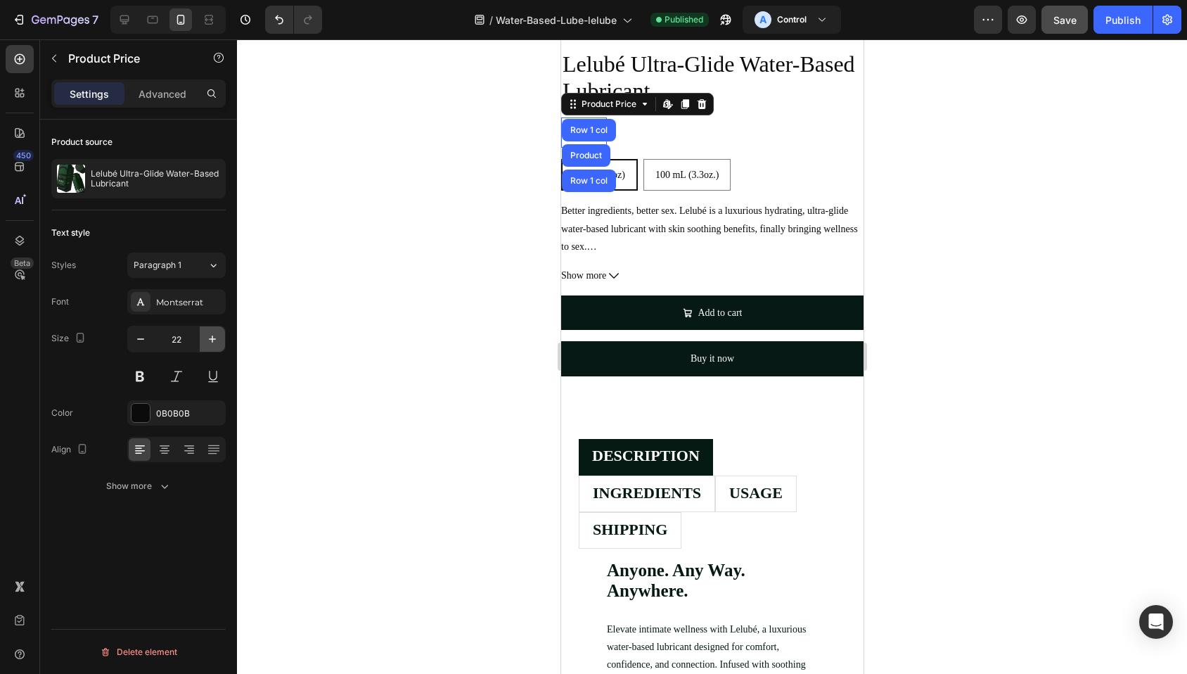
click at [210, 339] on icon "button" at bounding box center [212, 339] width 14 height 14
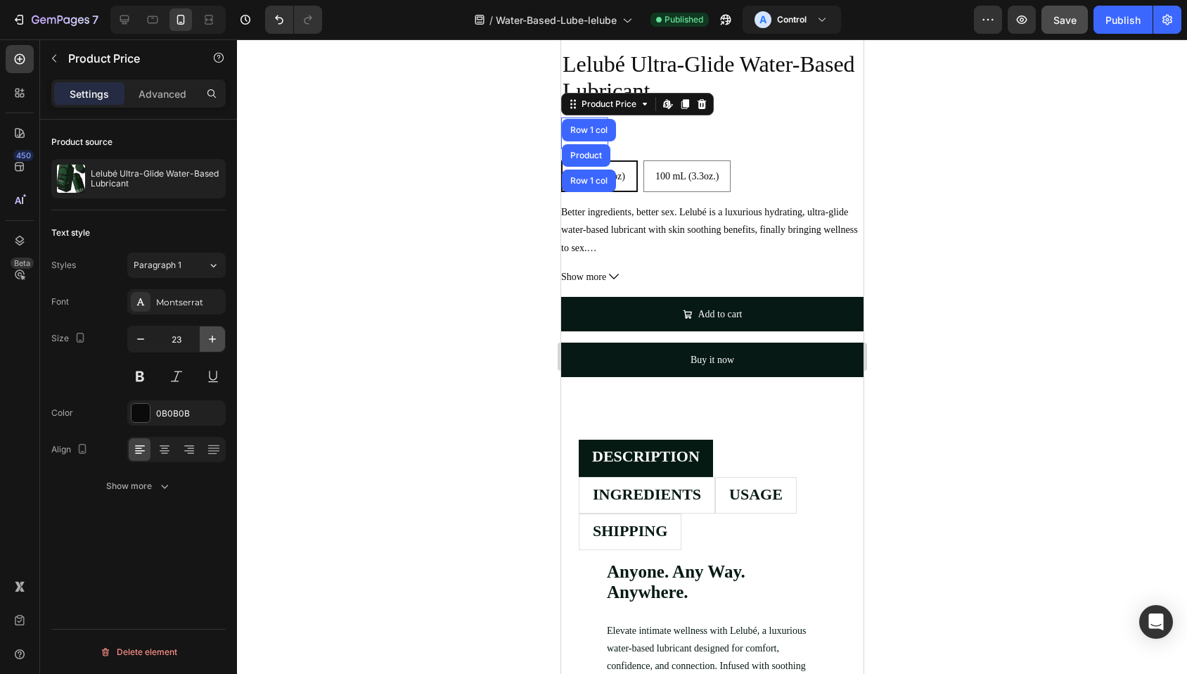
click at [210, 339] on icon "button" at bounding box center [212, 339] width 14 height 14
type input "24"
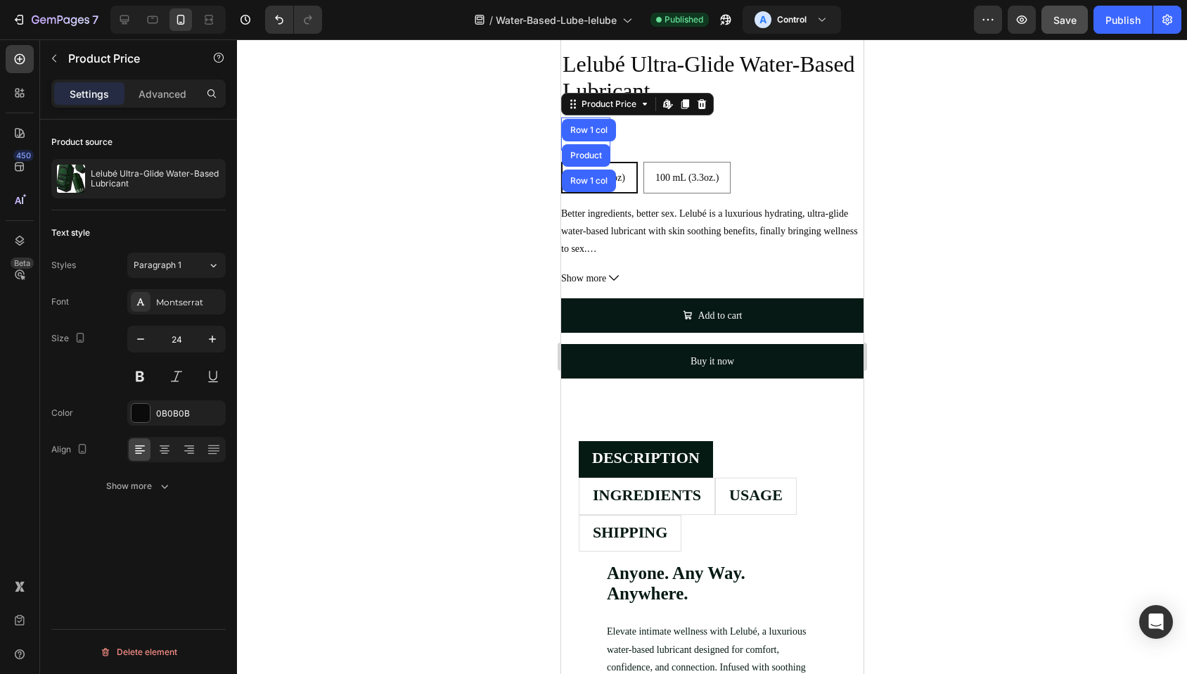
click at [935, 242] on div at bounding box center [712, 356] width 950 height 634
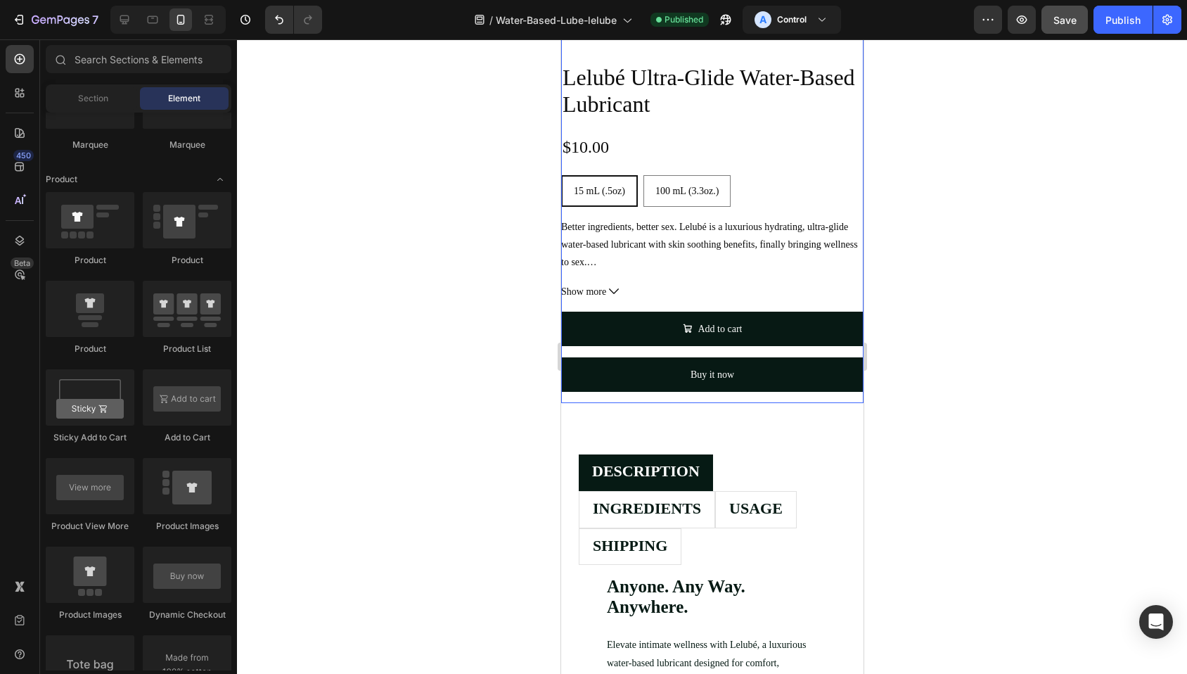
scroll to position [280, 0]
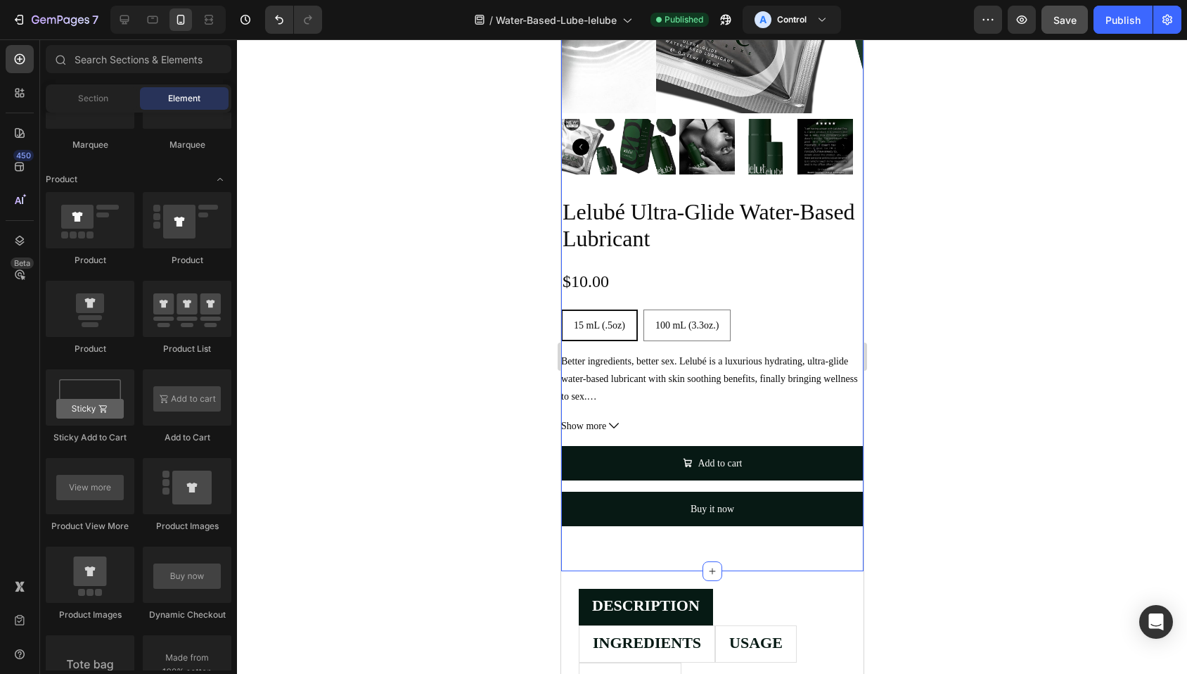
click at [746, 543] on div "Product Images Lelubé Ultra-Glide Water-Based Lubricant Product Title $10.00 Pr…" at bounding box center [711, 179] width 302 height 782
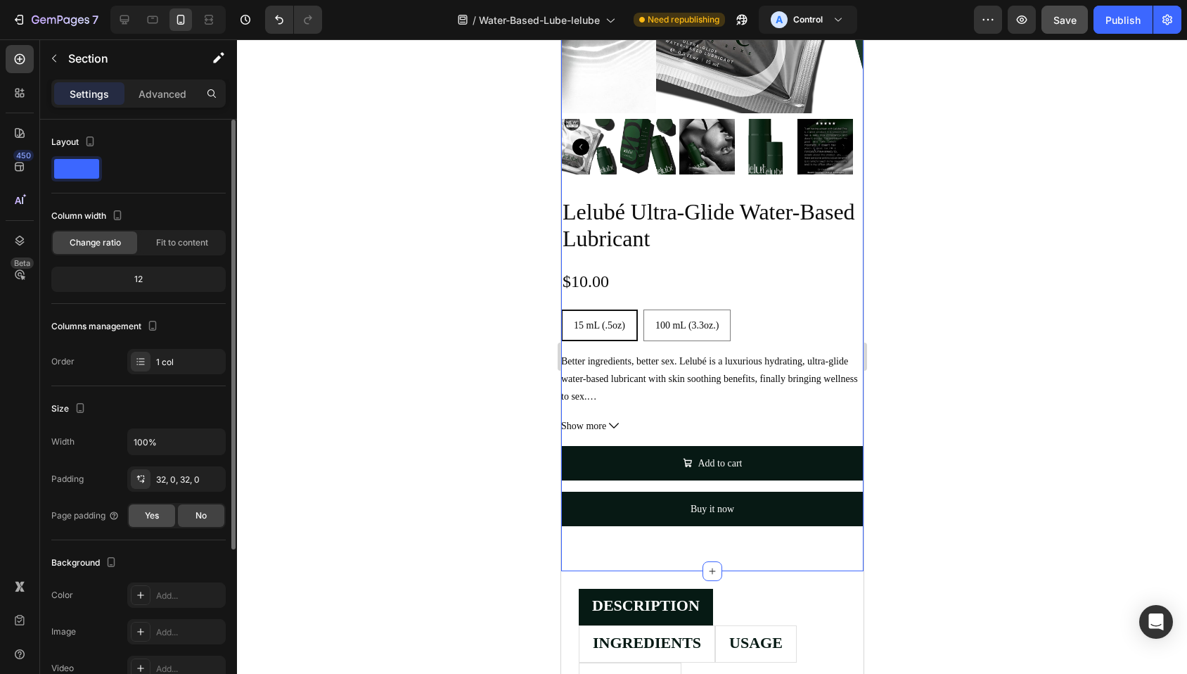
click at [162, 512] on div "Yes" at bounding box center [152, 515] width 46 height 22
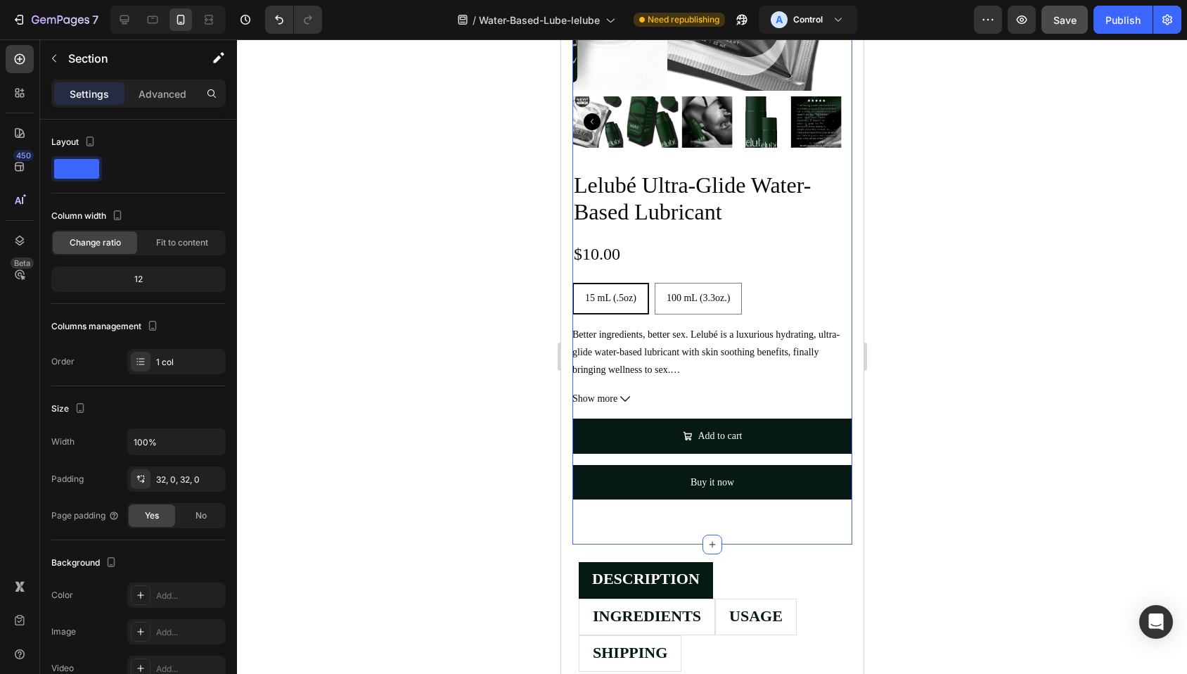
click at [941, 289] on div at bounding box center [712, 356] width 950 height 634
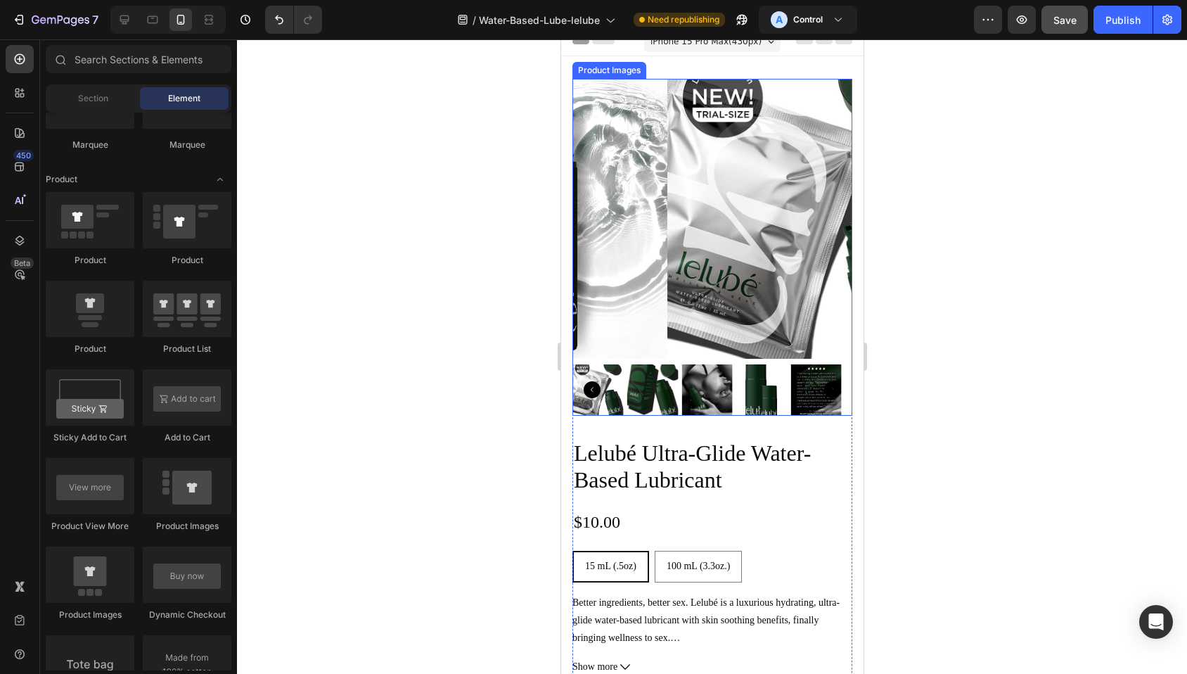
scroll to position [12, 0]
click at [124, 22] on icon at bounding box center [124, 20] width 14 height 14
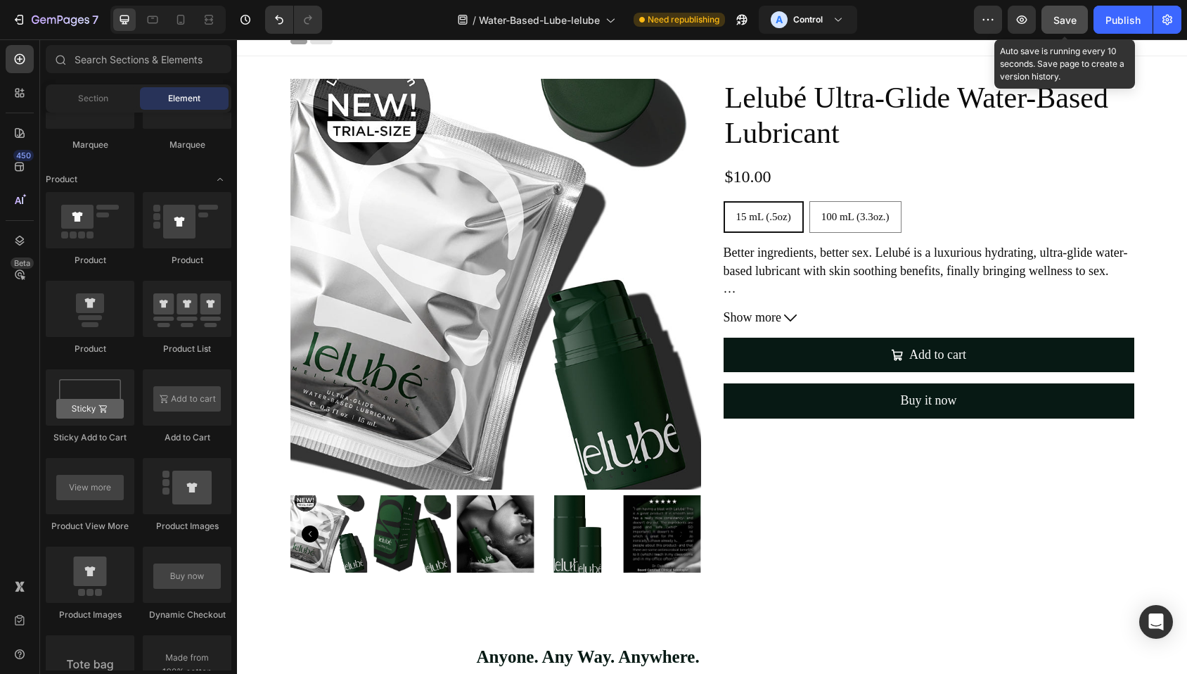
click at [1069, 18] on span "Save" at bounding box center [1064, 20] width 23 height 12
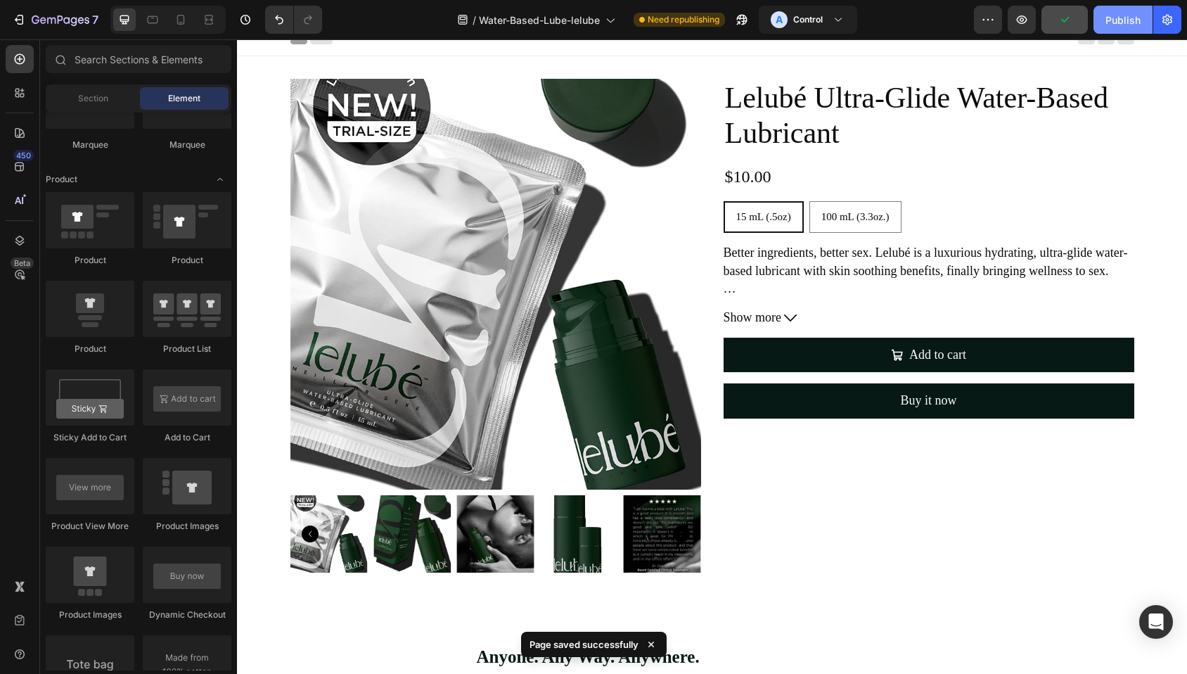
click at [1107, 23] on div "Publish" at bounding box center [1122, 20] width 35 height 15
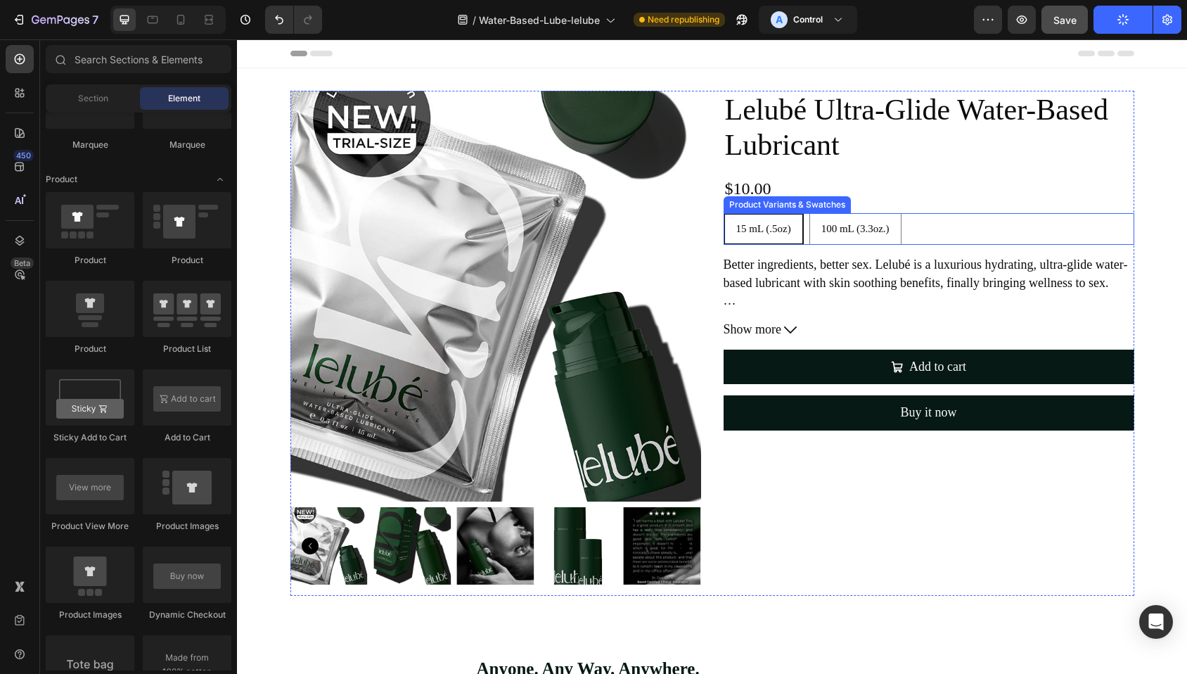
click at [733, 205] on div "Product Variants & Swatches" at bounding box center [787, 204] width 122 height 13
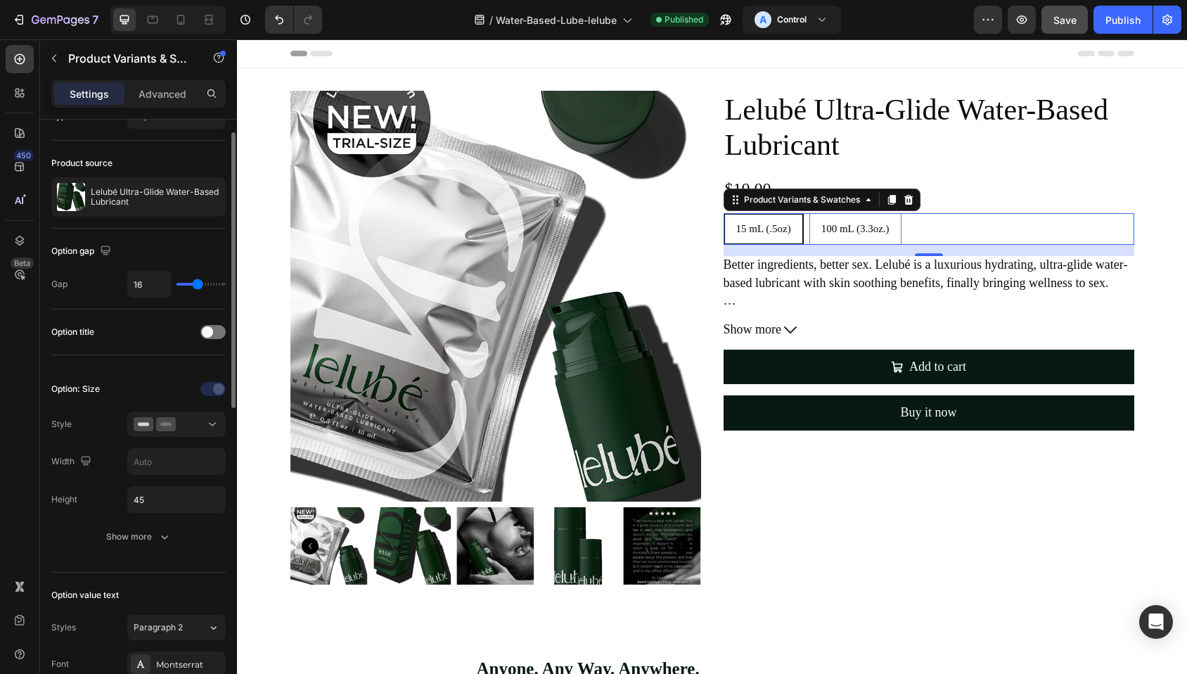
scroll to position [54, 0]
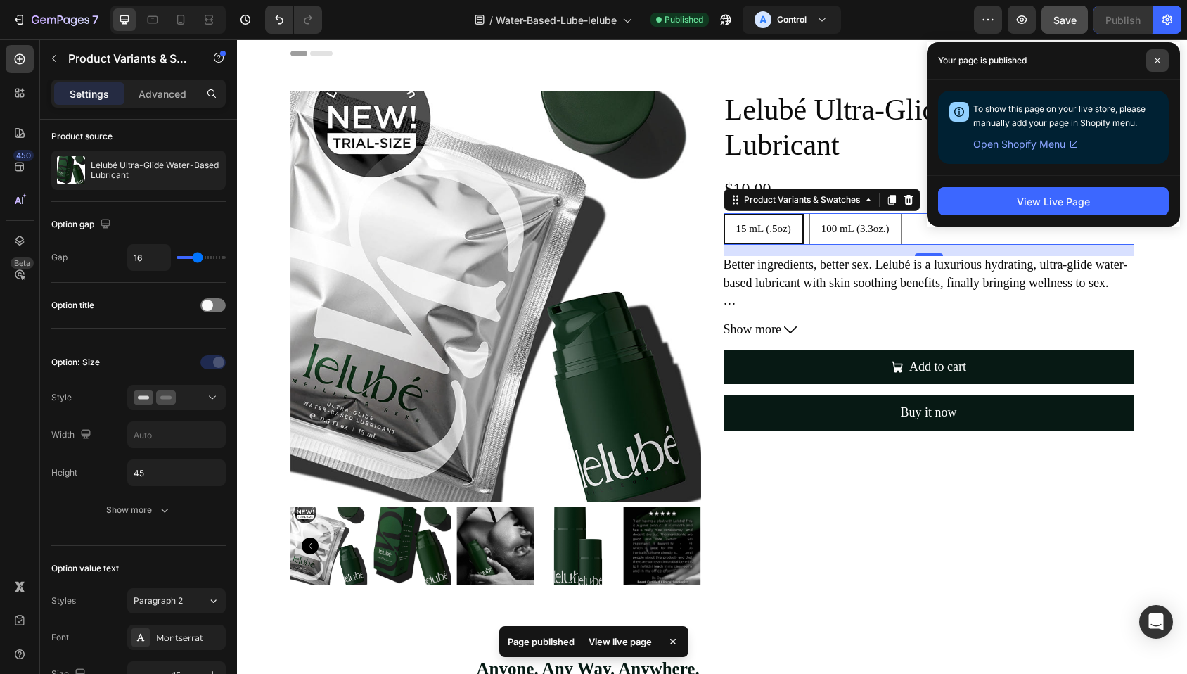
click at [1157, 60] on icon at bounding box center [1157, 61] width 6 height 6
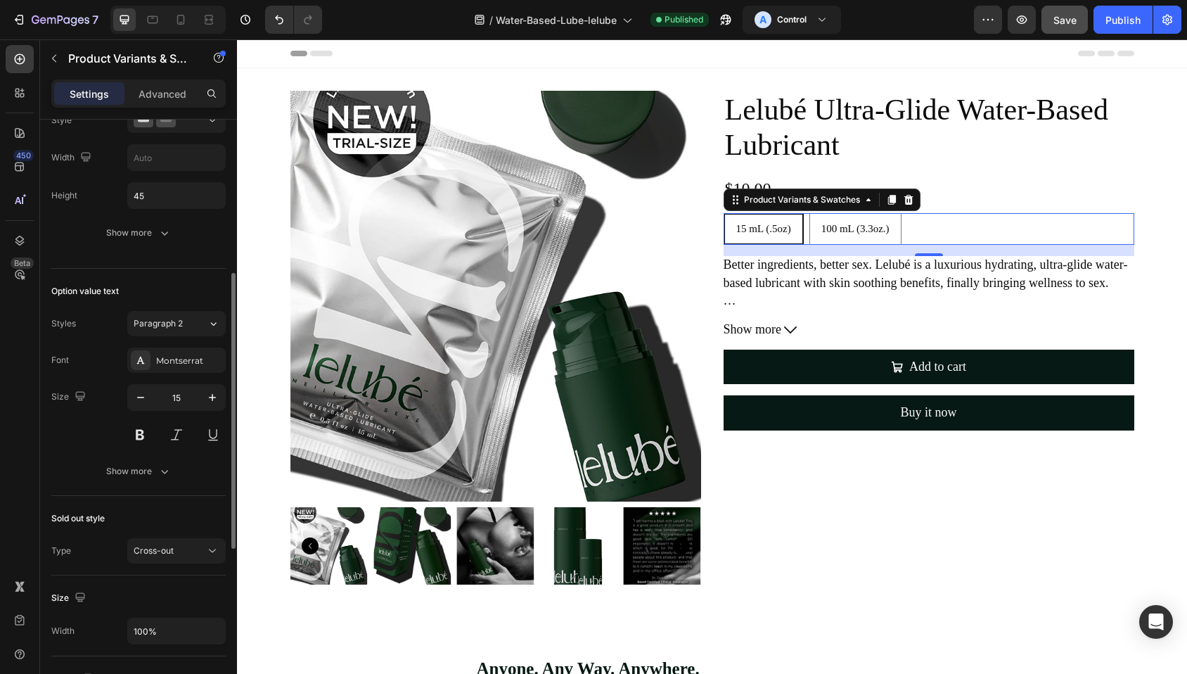
scroll to position [327, 0]
click at [120, 471] on div "Show more" at bounding box center [138, 475] width 65 height 14
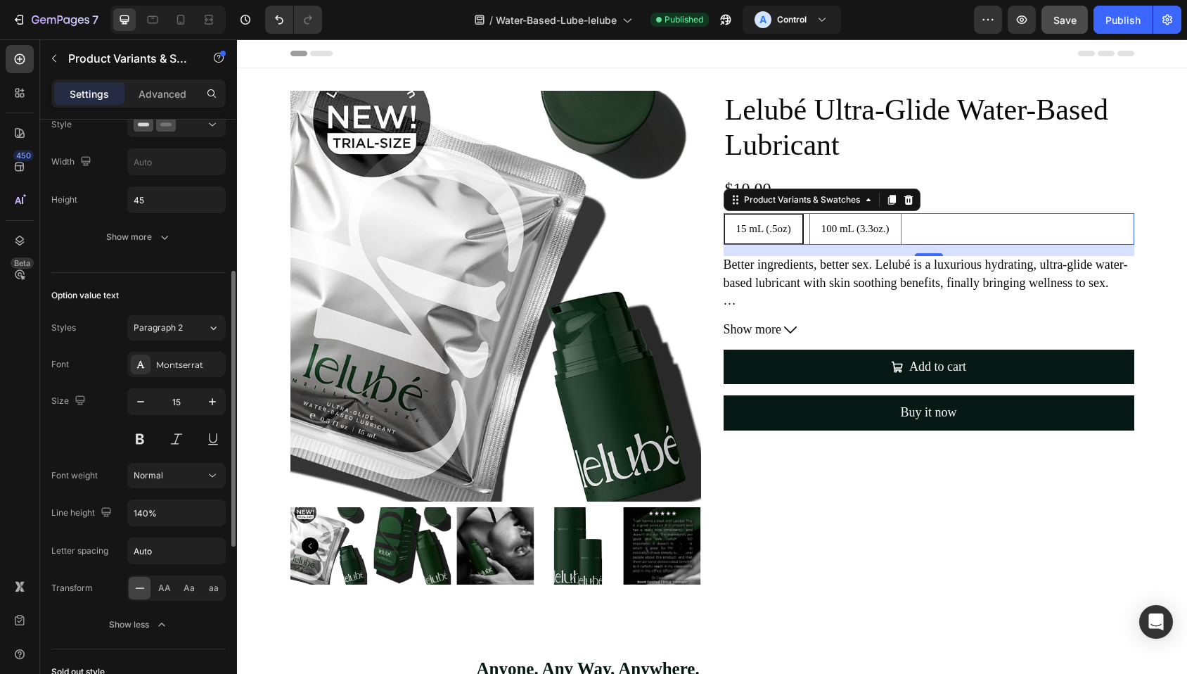
scroll to position [0, 0]
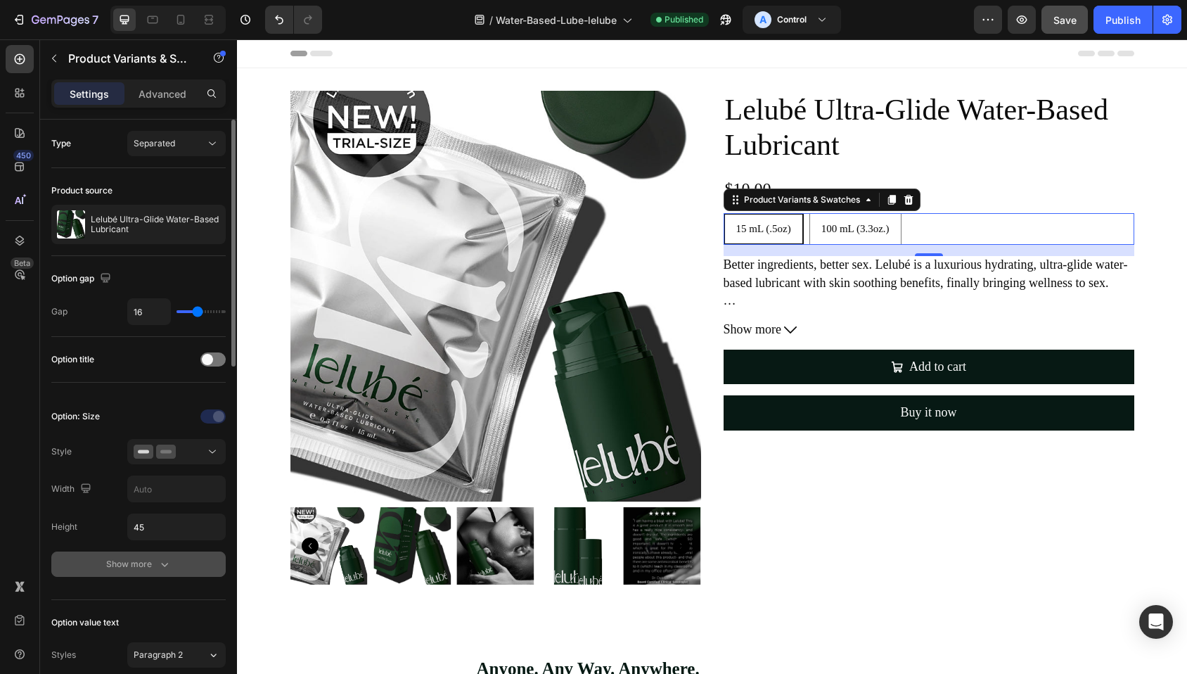
click at [101, 565] on button "Show more" at bounding box center [138, 563] width 174 height 25
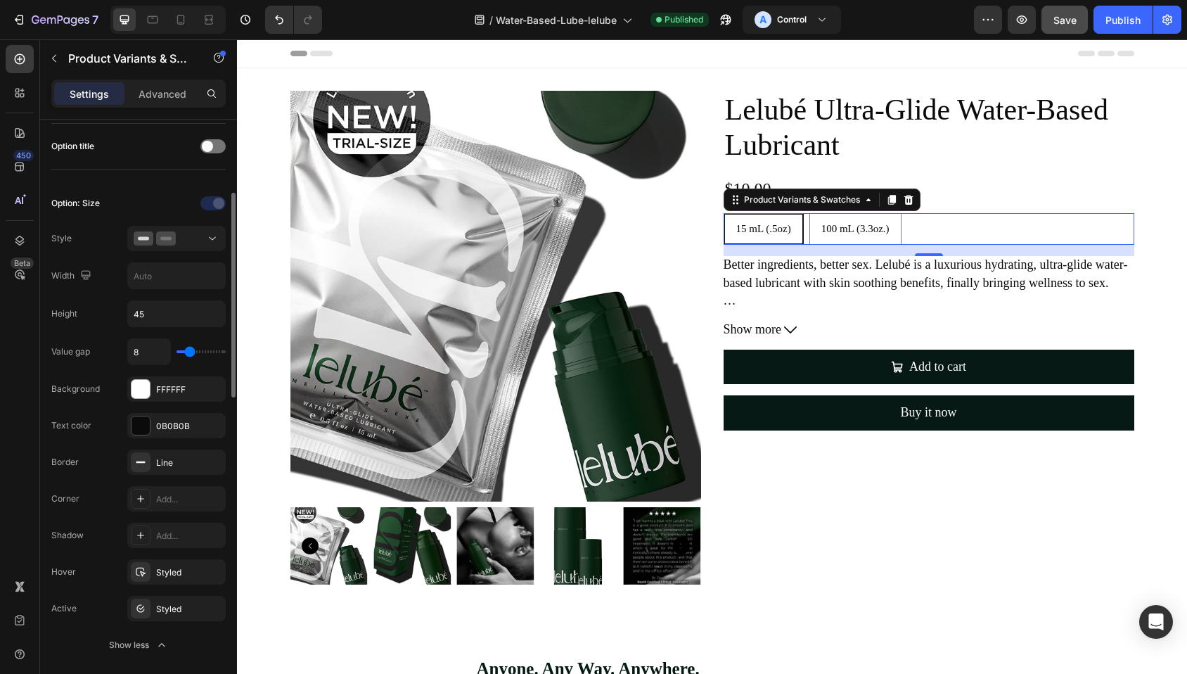
scroll to position [264, 0]
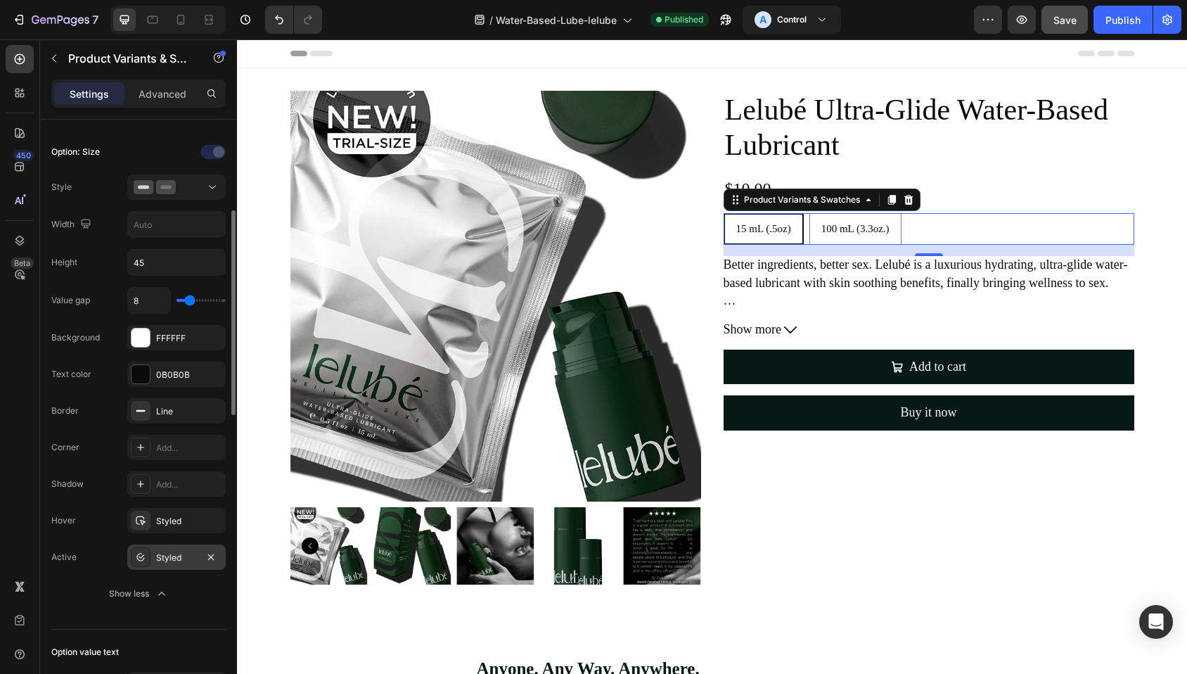
click at [183, 561] on div "Styled" at bounding box center [176, 557] width 41 height 13
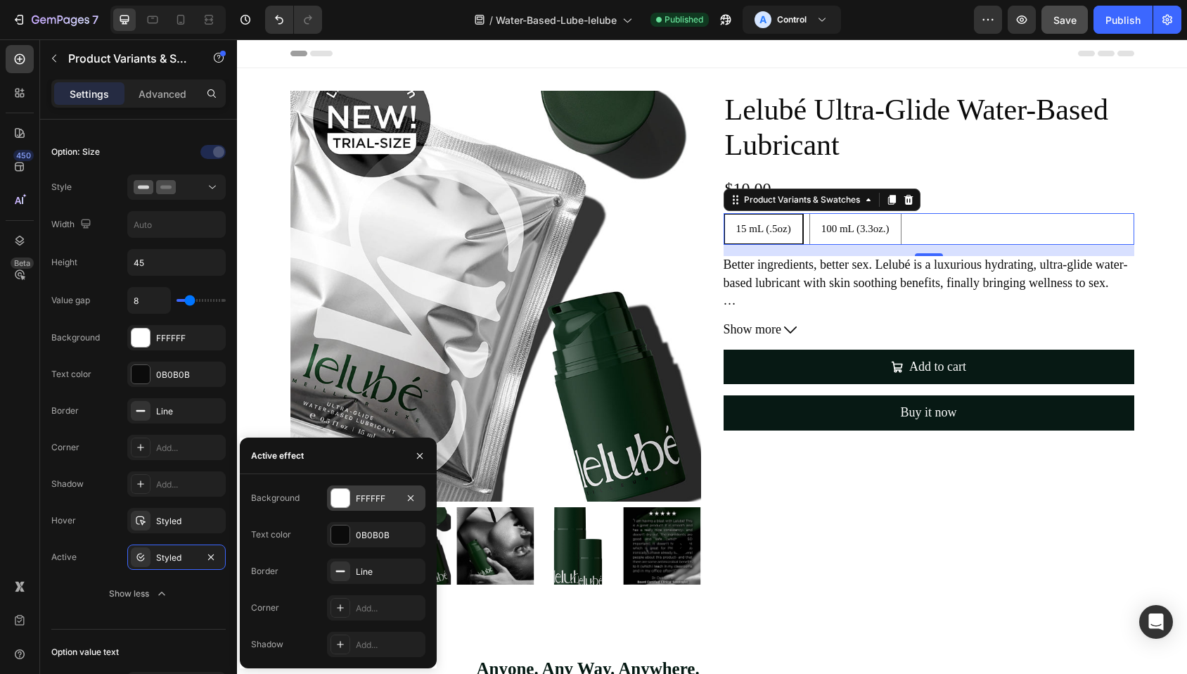
click at [341, 500] on div at bounding box center [340, 498] width 18 height 18
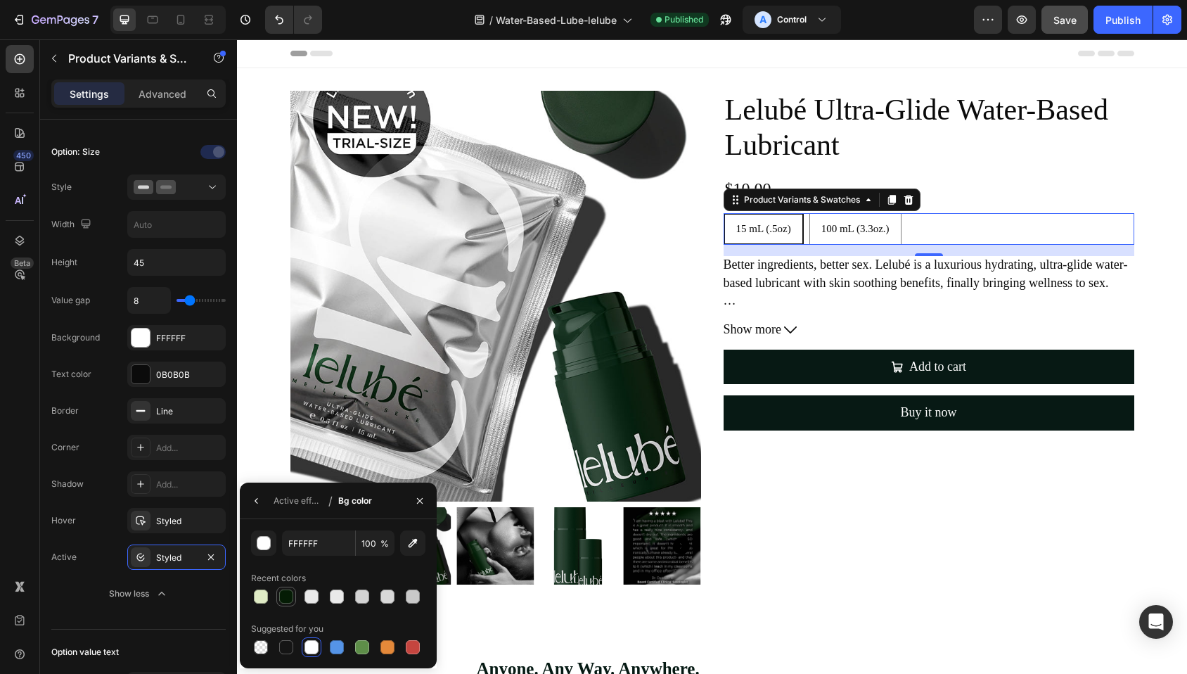
click at [285, 598] on div at bounding box center [286, 596] width 14 height 14
type input "051C05"
click at [256, 498] on icon "button" at bounding box center [256, 501] width 3 height 6
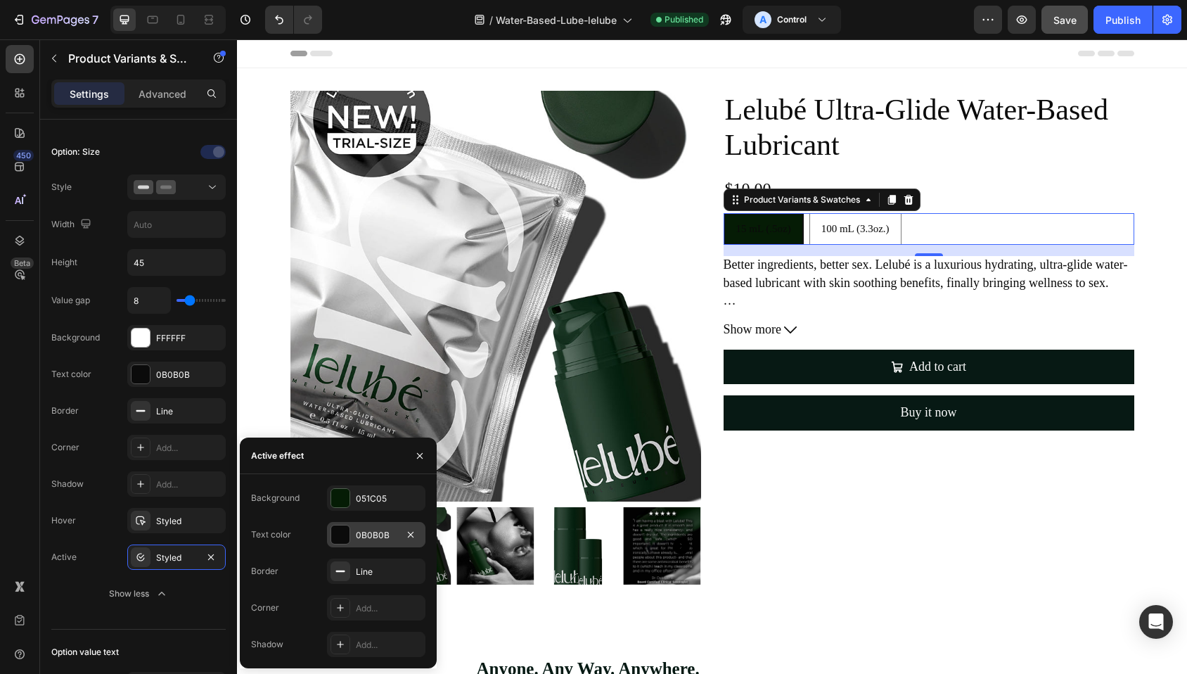
click at [342, 541] on div at bounding box center [340, 534] width 18 height 18
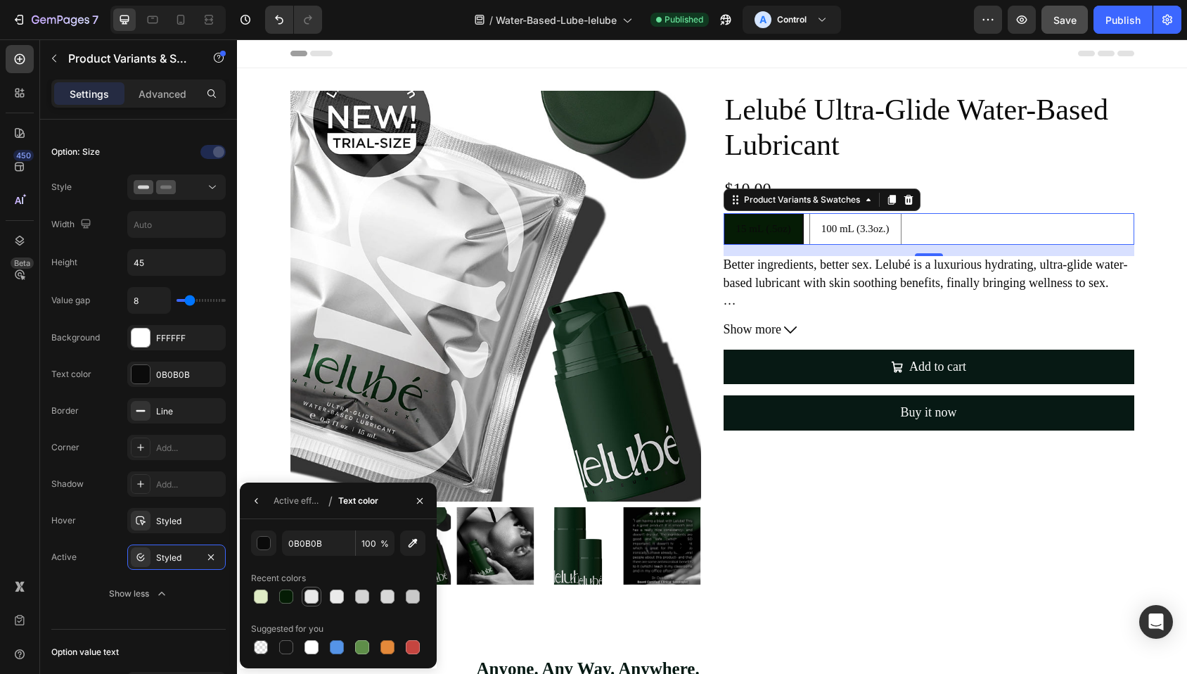
click at [315, 598] on div at bounding box center [311, 596] width 14 height 14
type input "E8E8E8"
click at [256, 502] on icon "button" at bounding box center [256, 501] width 3 height 6
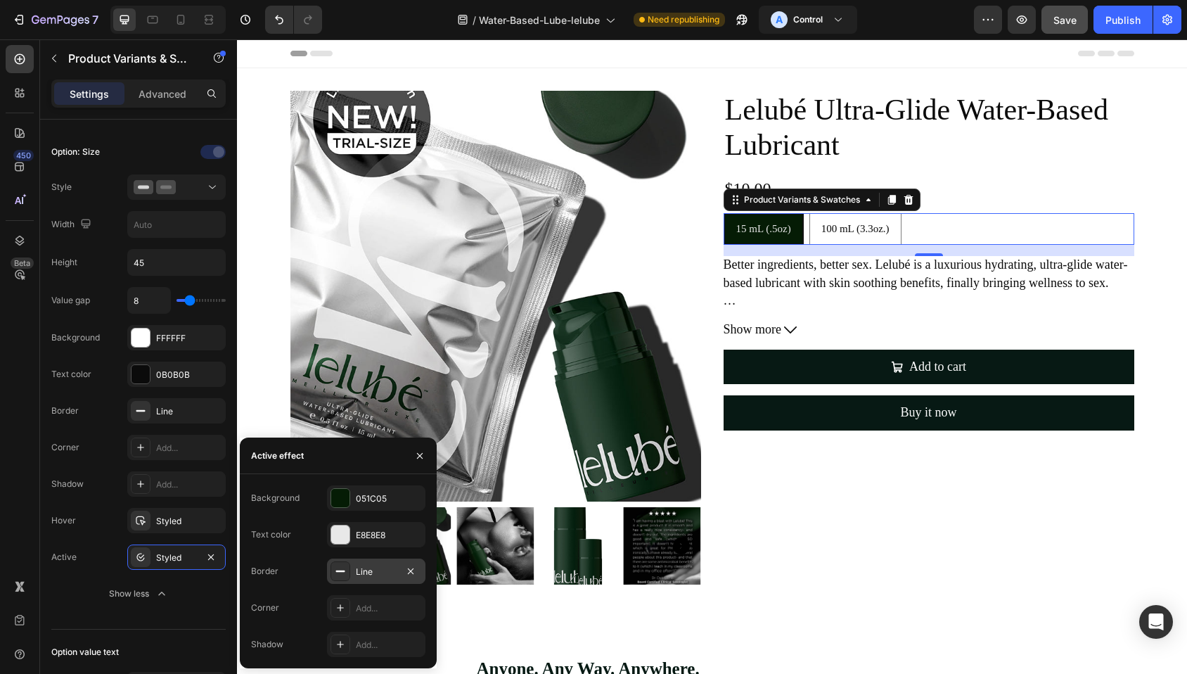
click at [340, 569] on icon at bounding box center [340, 570] width 11 height 11
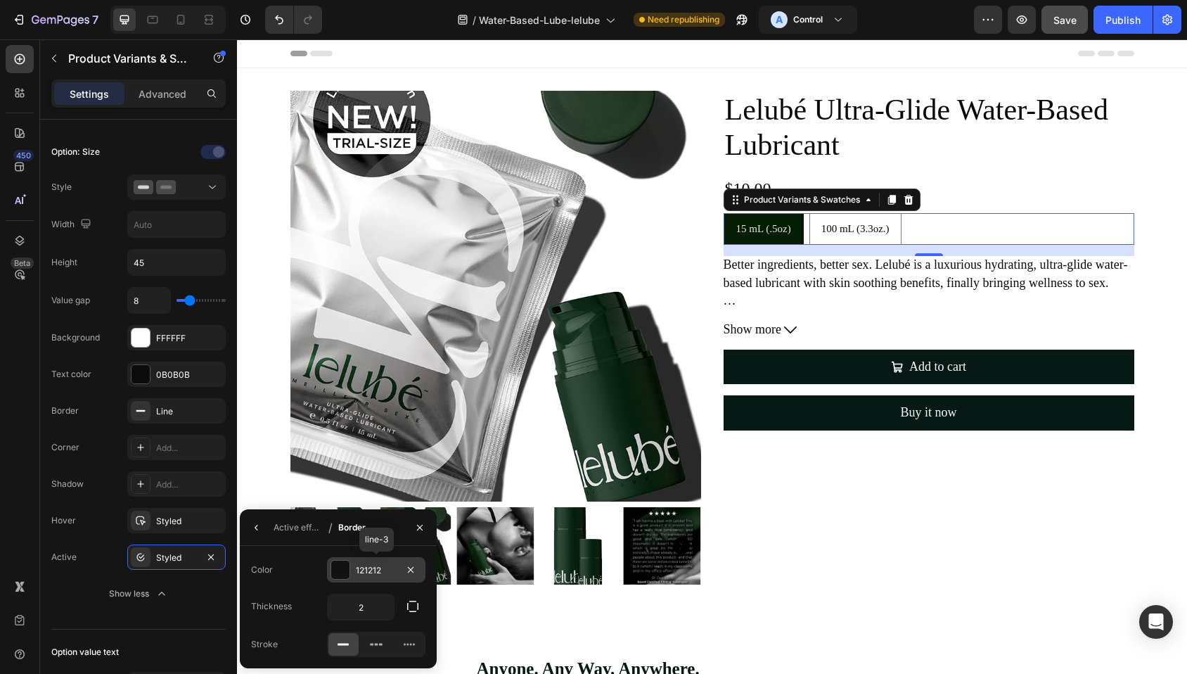
click at [337, 570] on div at bounding box center [340, 569] width 18 height 18
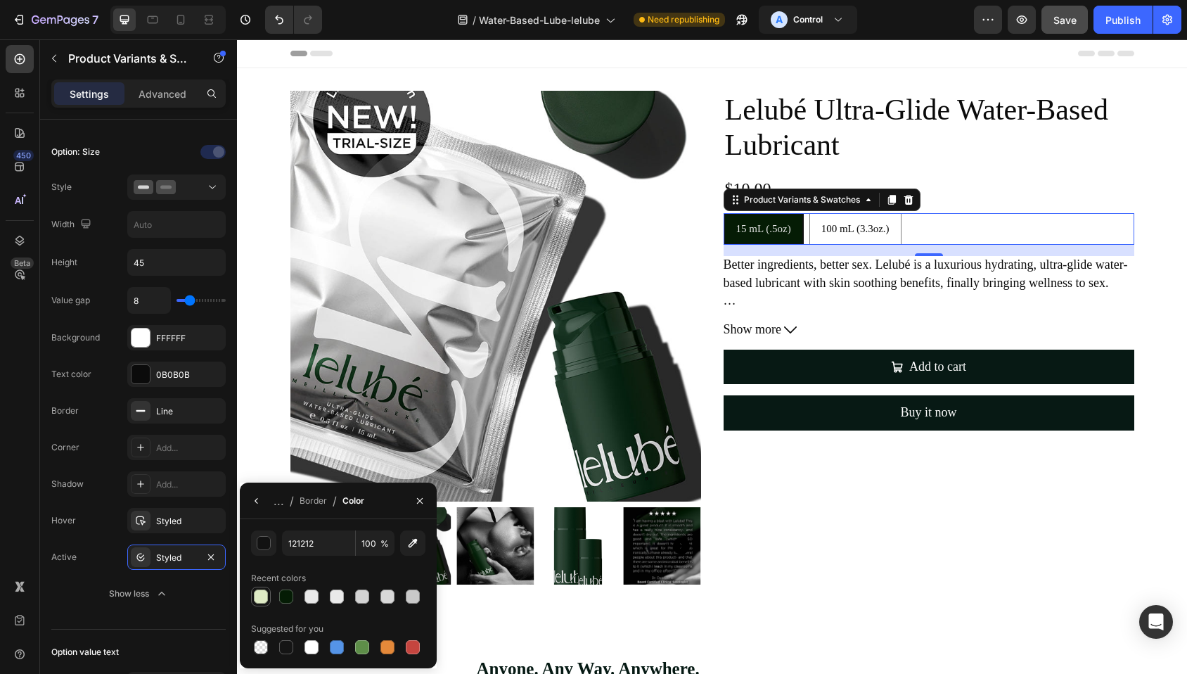
click at [262, 595] on div at bounding box center [261, 596] width 14 height 14
type input "DFEBC5"
click at [255, 501] on icon "button" at bounding box center [256, 500] width 11 height 11
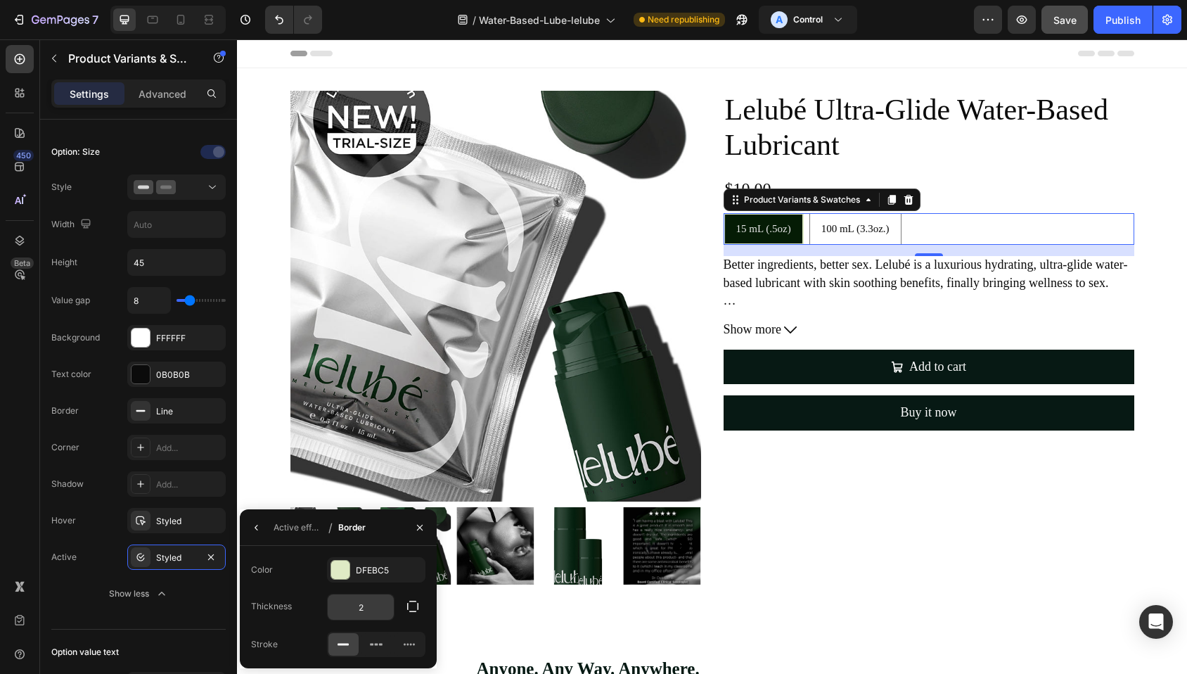
click at [361, 611] on input "2" at bounding box center [361, 606] width 66 height 25
click at [375, 608] on input "5" at bounding box center [361, 606] width 66 height 25
type input "2"
click at [252, 526] on icon "button" at bounding box center [256, 527] width 11 height 11
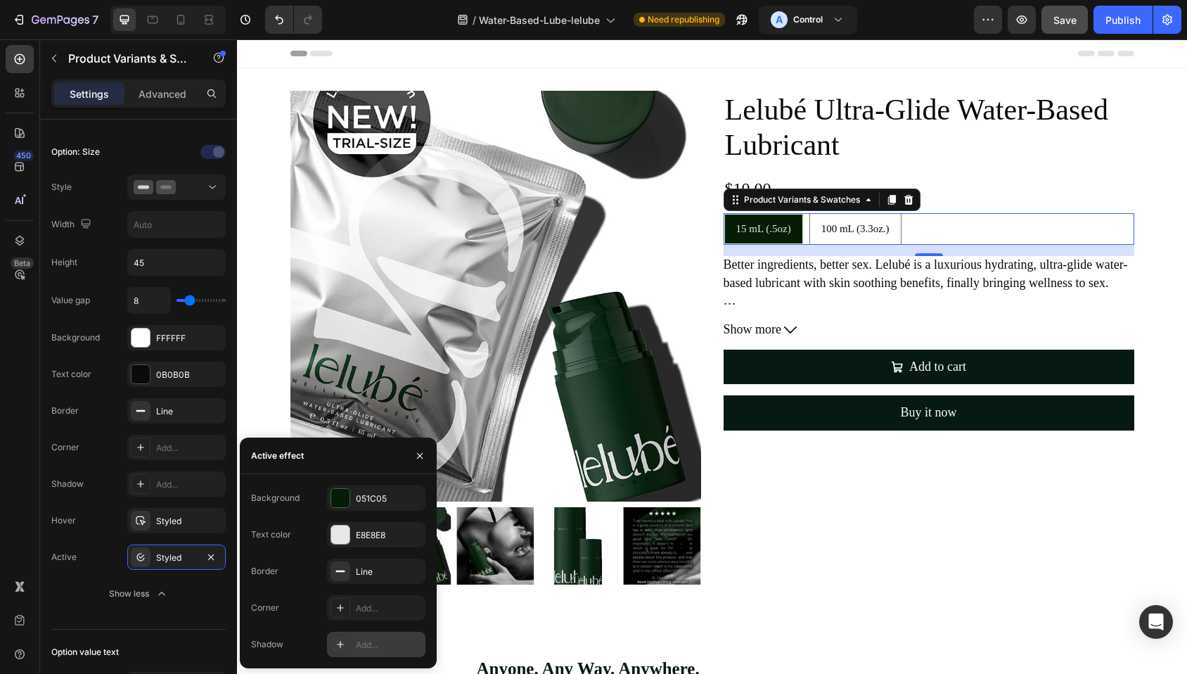
click at [340, 647] on icon at bounding box center [340, 643] width 11 height 11
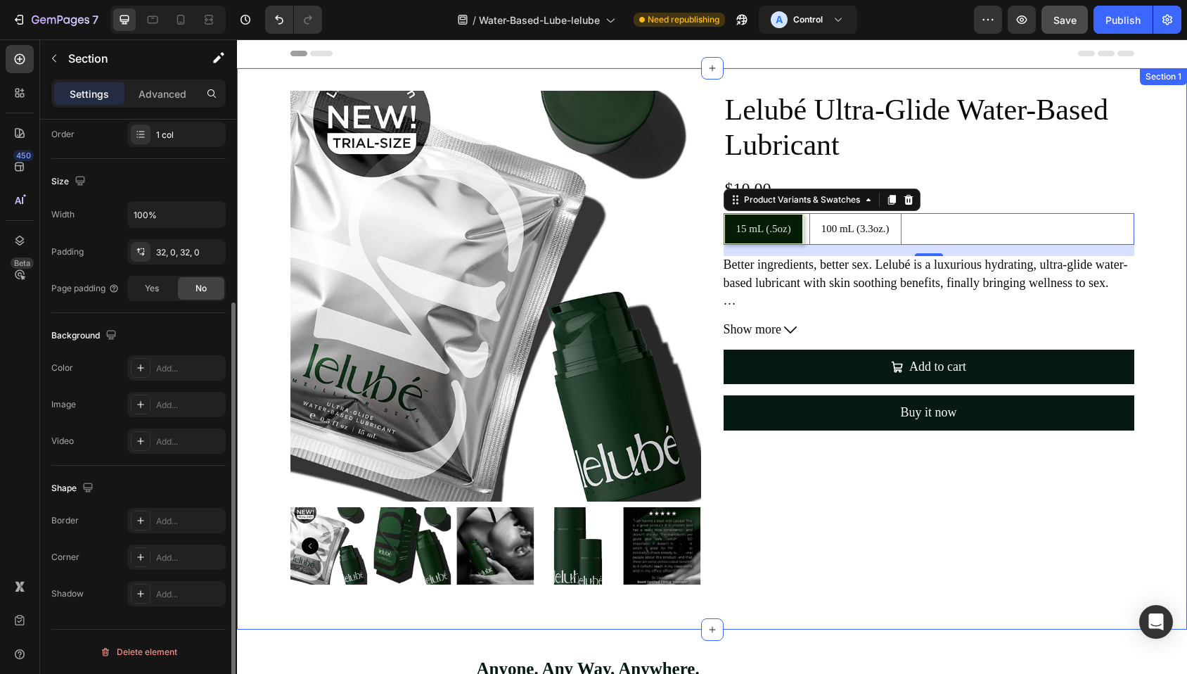
click at [792, 621] on div "Product Images Lelubé Ultra-Glide Water-Based Lubricant Product Title $10.00 Pr…" at bounding box center [712, 348] width 950 height 561
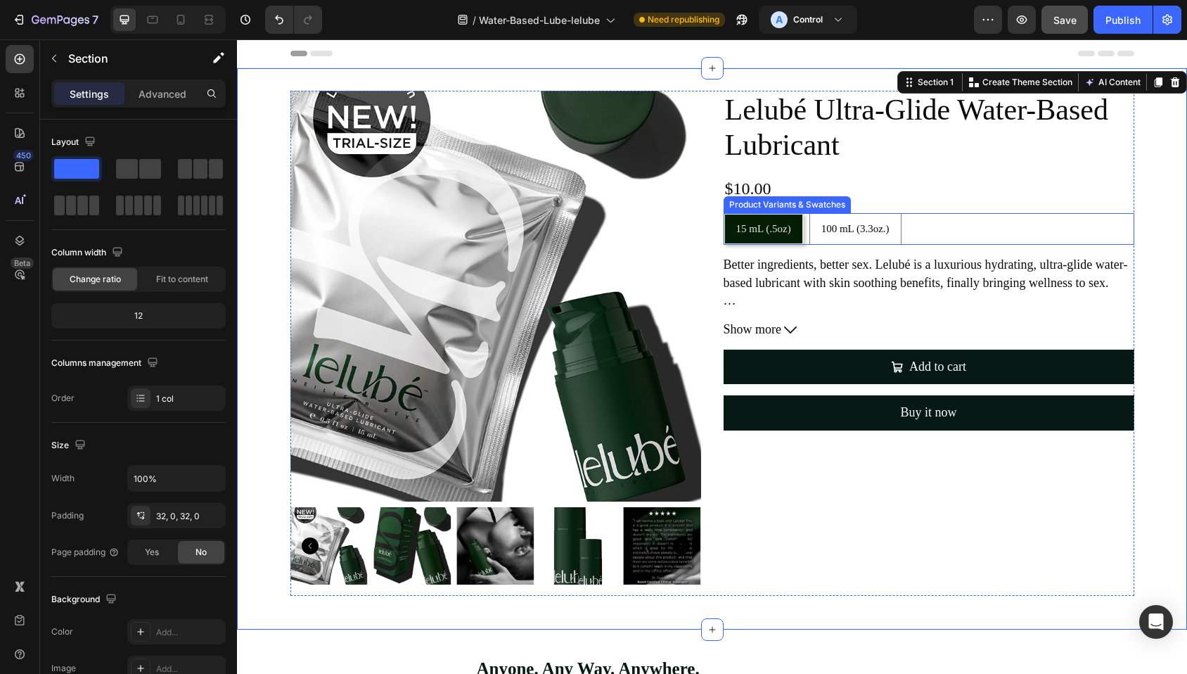
click at [776, 227] on span "15 mL (.5oz)" at bounding box center [763, 228] width 55 height 11
click at [723, 213] on input "15 mL (.5oz) 15 mL (.5oz) 15 mL (.5oz)" at bounding box center [723, 212] width 1 height 1
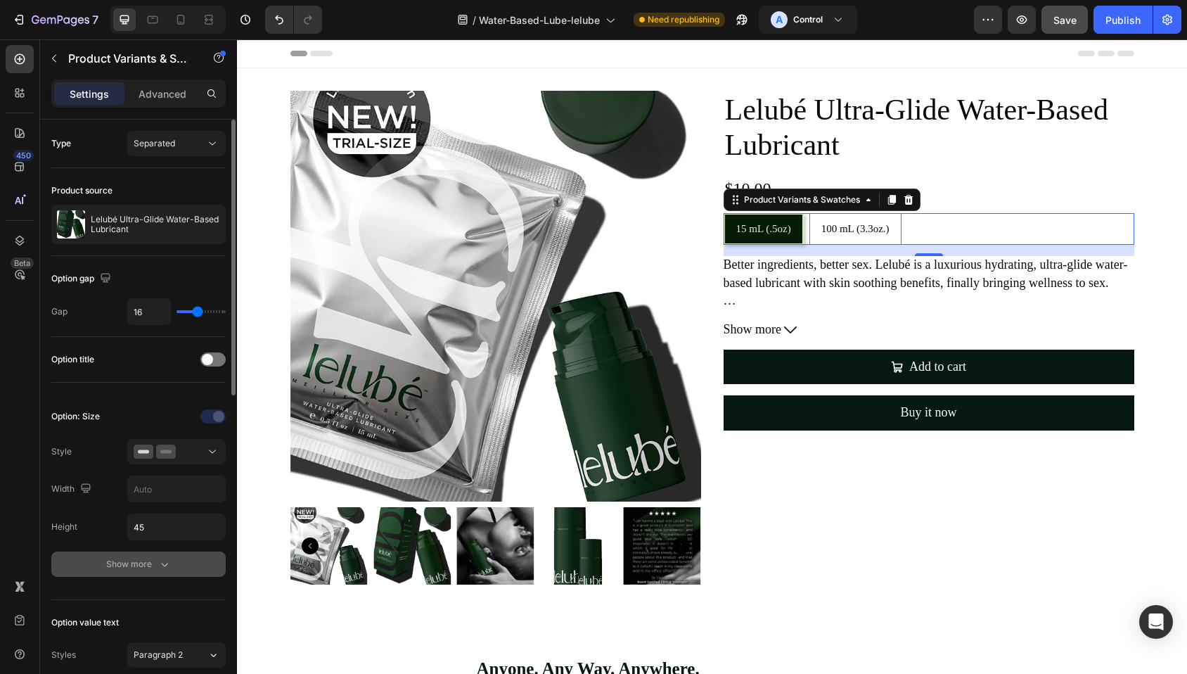
click at [139, 566] on div "Show more" at bounding box center [138, 564] width 65 height 14
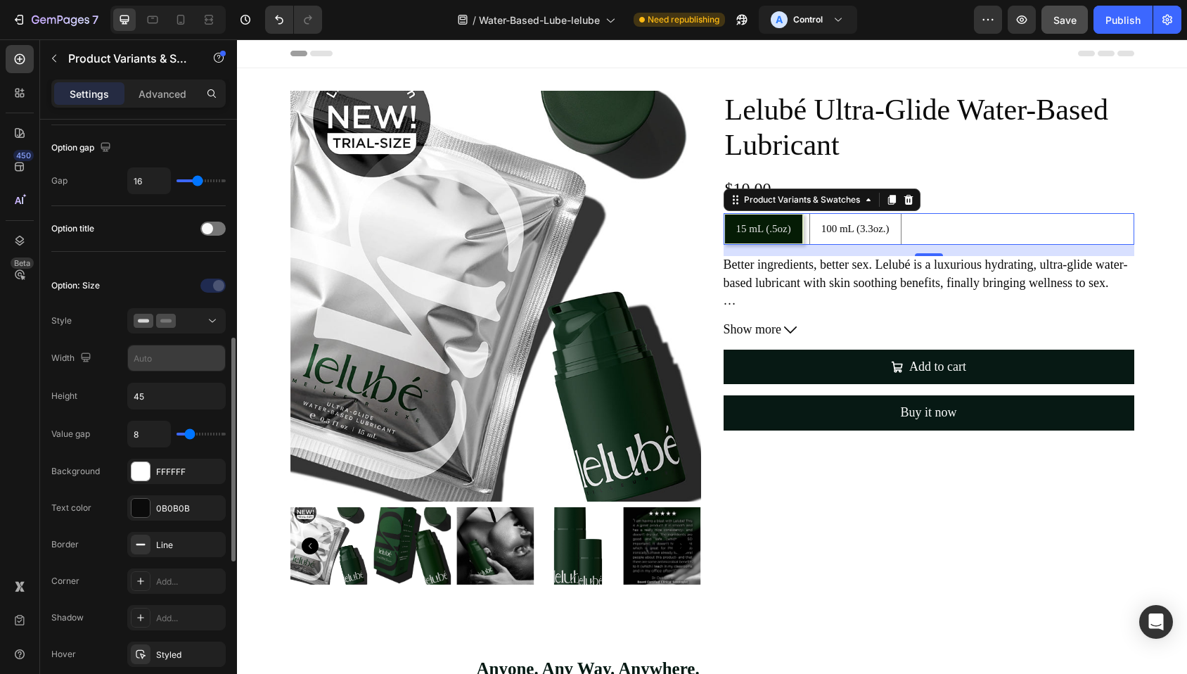
scroll to position [253, 0]
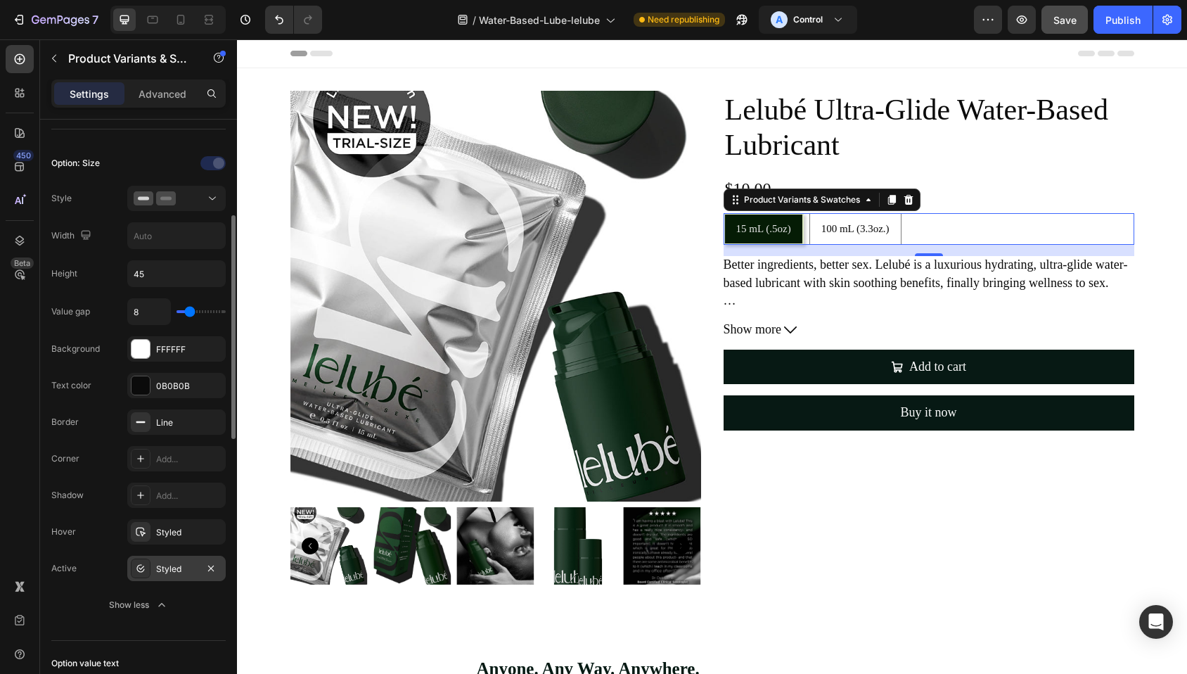
click at [183, 572] on div "Styled" at bounding box center [176, 568] width 41 height 13
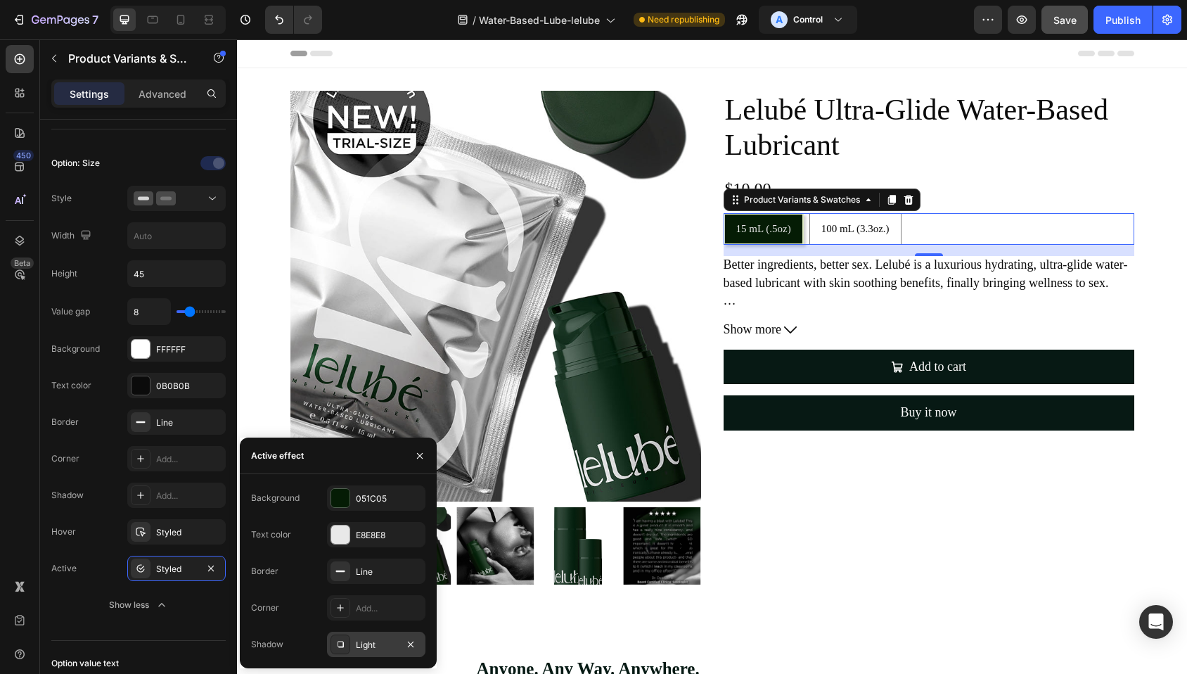
click at [336, 647] on icon at bounding box center [340, 643] width 11 height 11
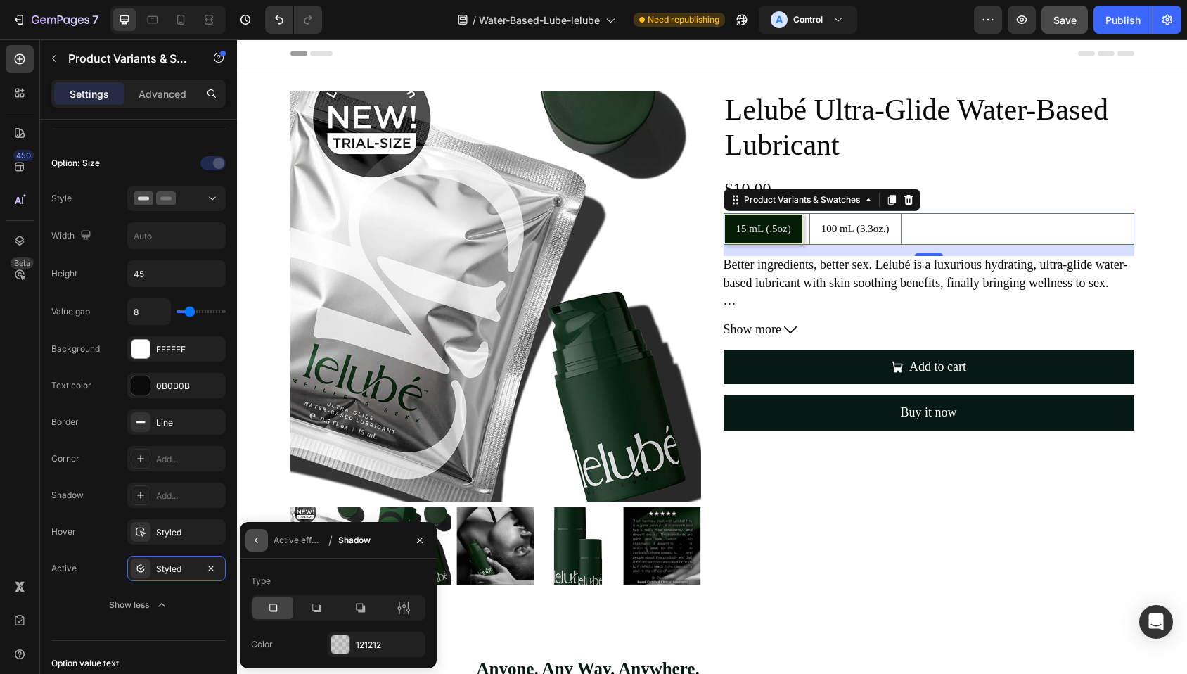
click at [257, 539] on icon "button" at bounding box center [256, 539] width 11 height 11
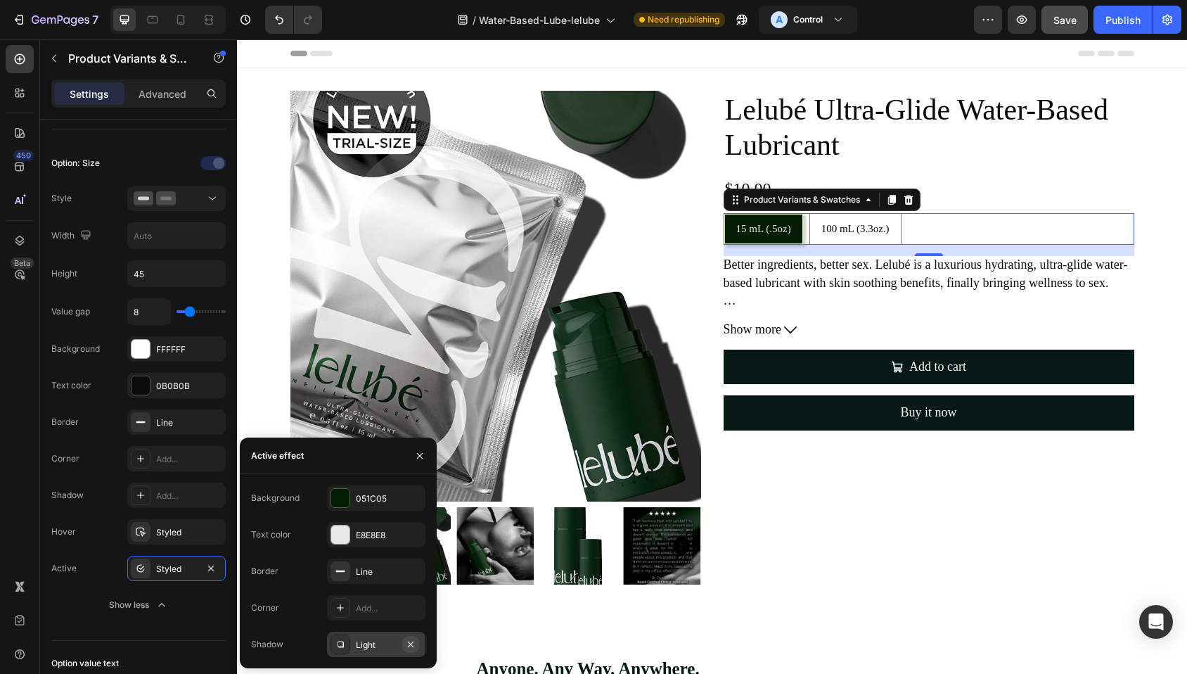
click at [411, 641] on icon "button" at bounding box center [410, 643] width 11 height 11
click at [410, 572] on icon "button" at bounding box center [410, 570] width 11 height 11
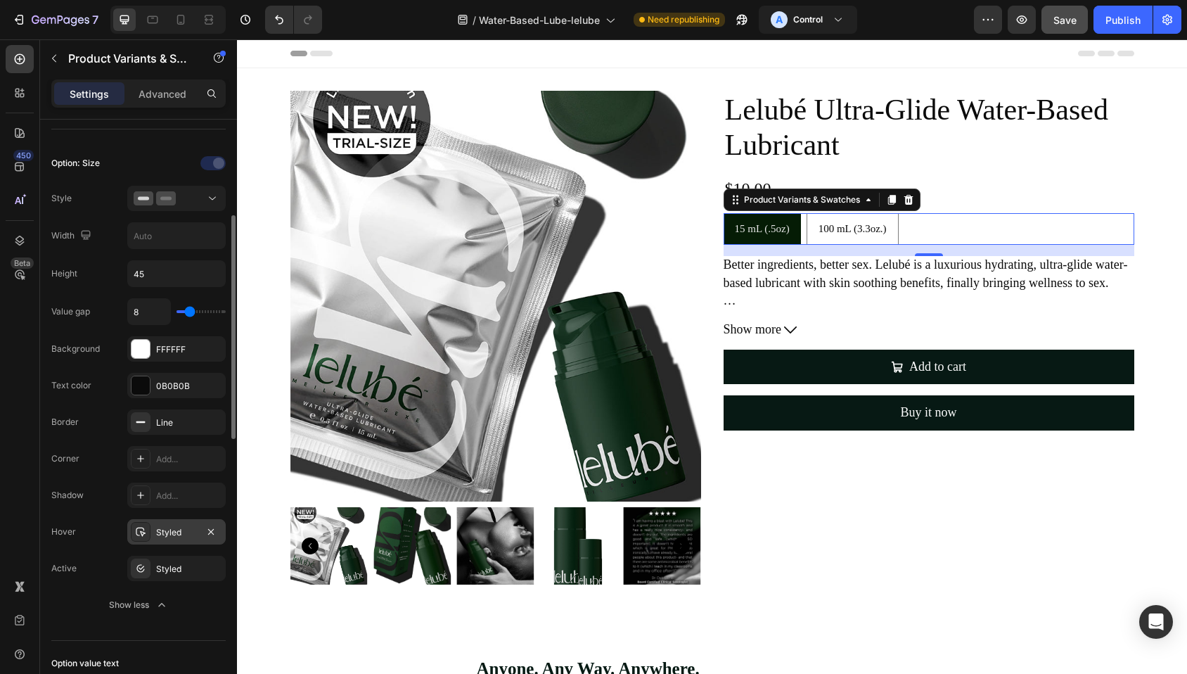
click at [169, 522] on div "Styled" at bounding box center [176, 531] width 98 height 25
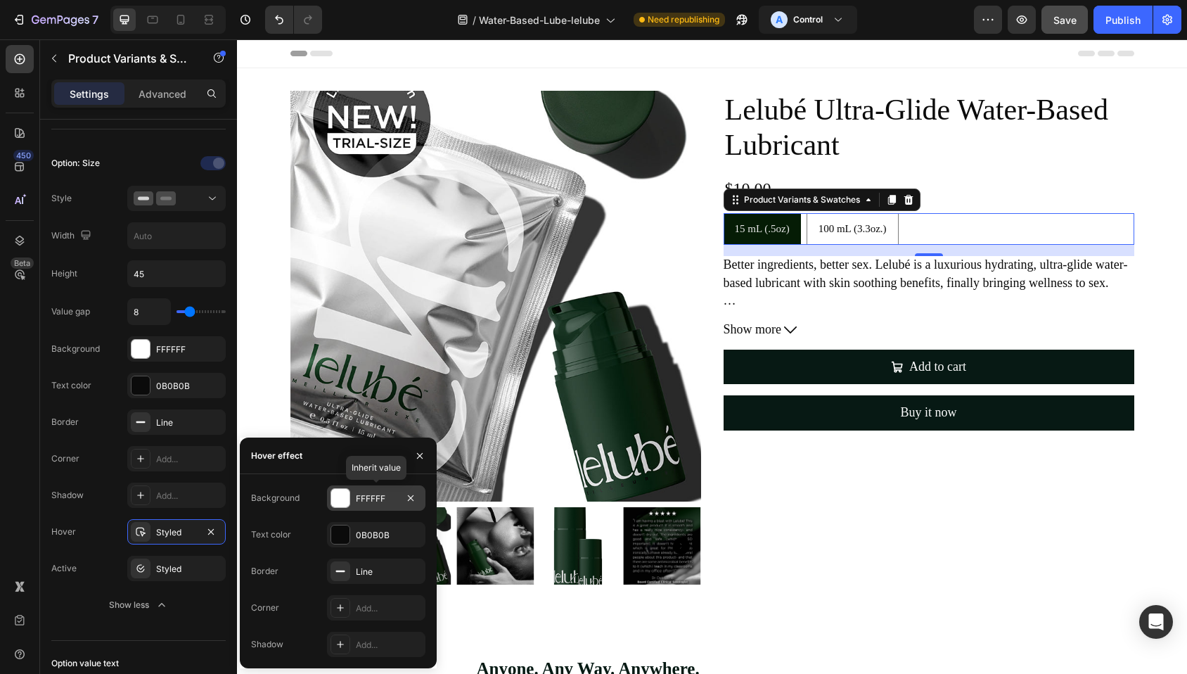
click at [342, 498] on div at bounding box center [340, 498] width 18 height 18
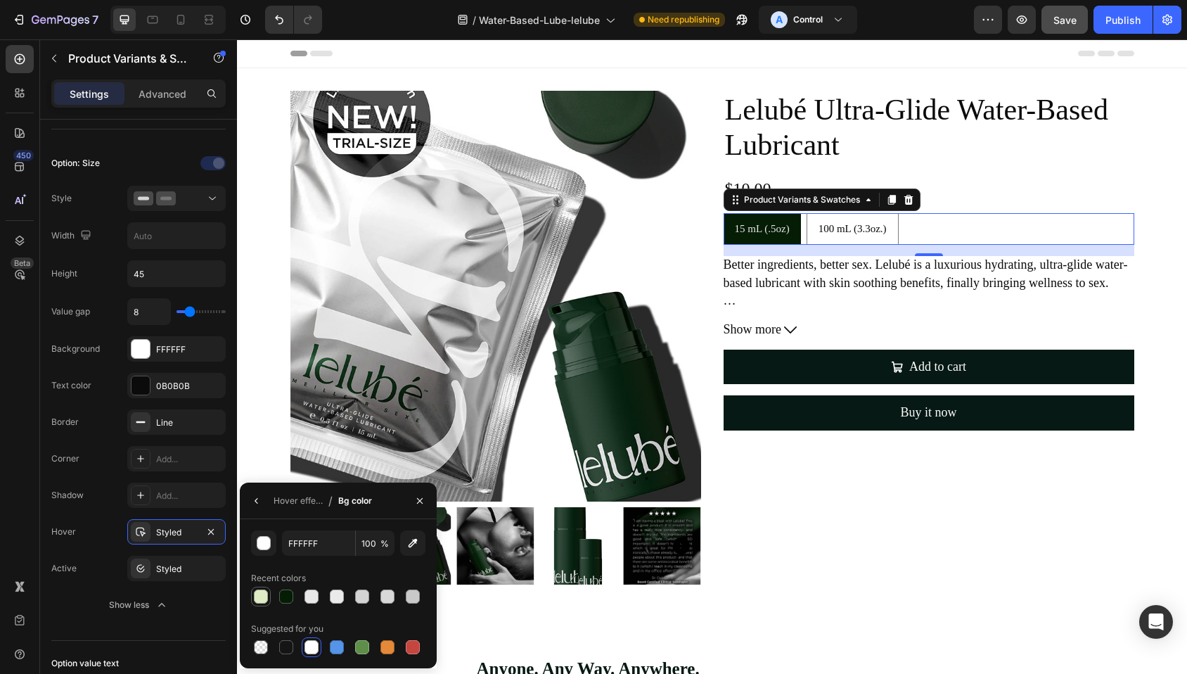
click at [264, 593] on div at bounding box center [261, 596] width 14 height 14
type input "DFEBC5"
click at [257, 505] on icon "button" at bounding box center [256, 500] width 11 height 11
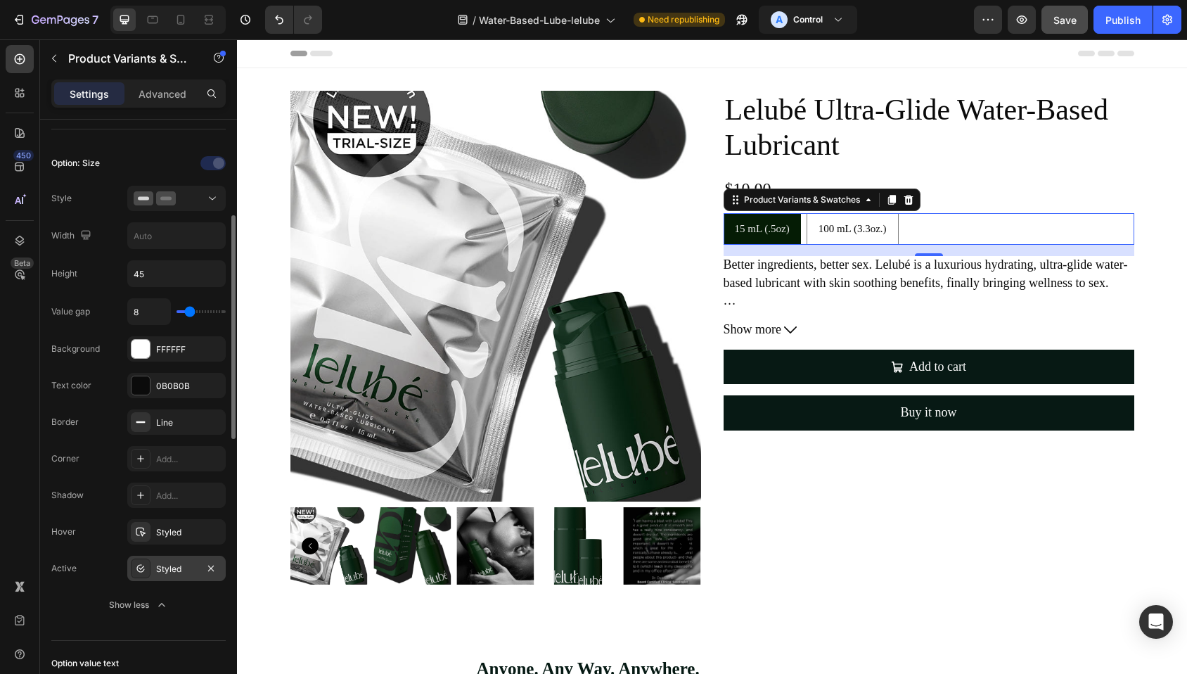
click at [174, 569] on div "Styled" at bounding box center [176, 568] width 41 height 13
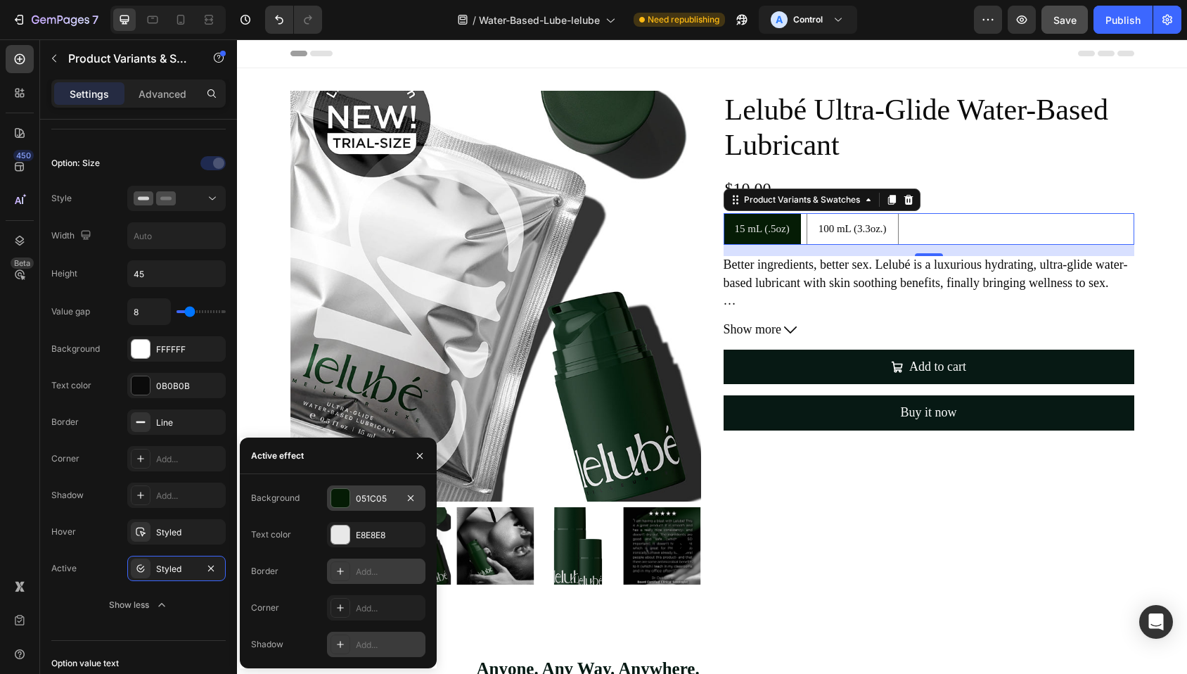
click at [335, 498] on div at bounding box center [340, 498] width 18 height 18
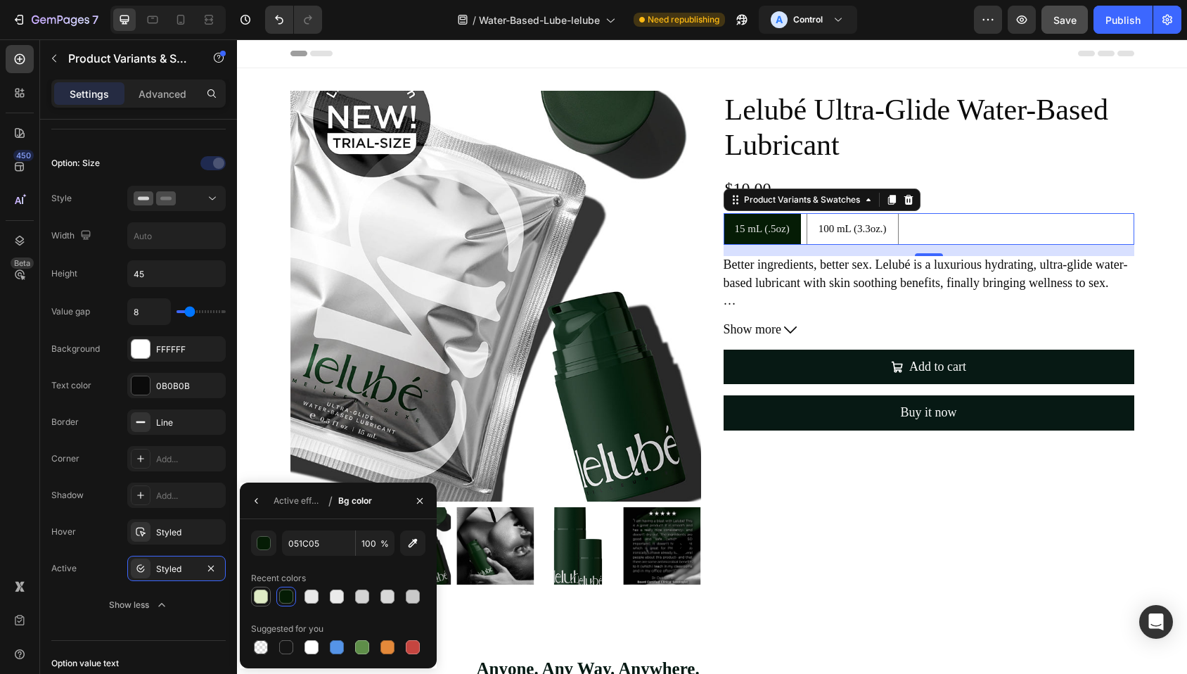
click at [262, 595] on div at bounding box center [261, 596] width 14 height 14
click at [281, 595] on div at bounding box center [286, 596] width 14 height 14
type input "051C05"
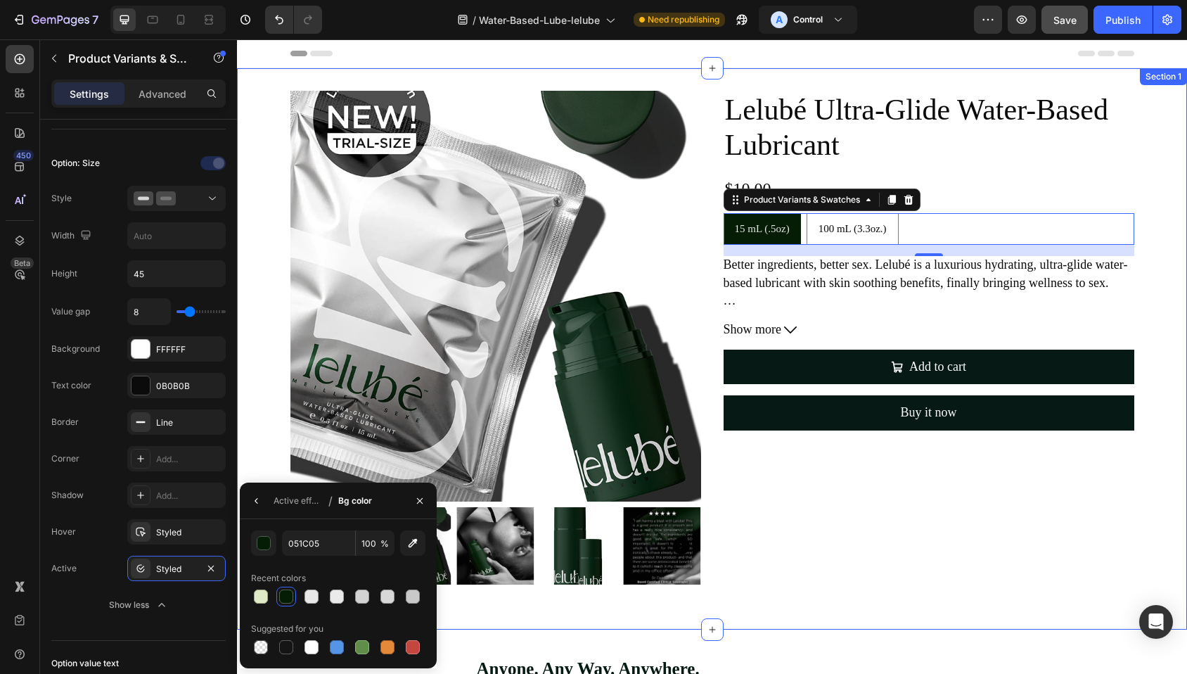
click at [1164, 475] on div "Product Images Lelubé Ultra-Glide Water-Based Lubricant Product Title $10.00 Pr…" at bounding box center [712, 349] width 950 height 516
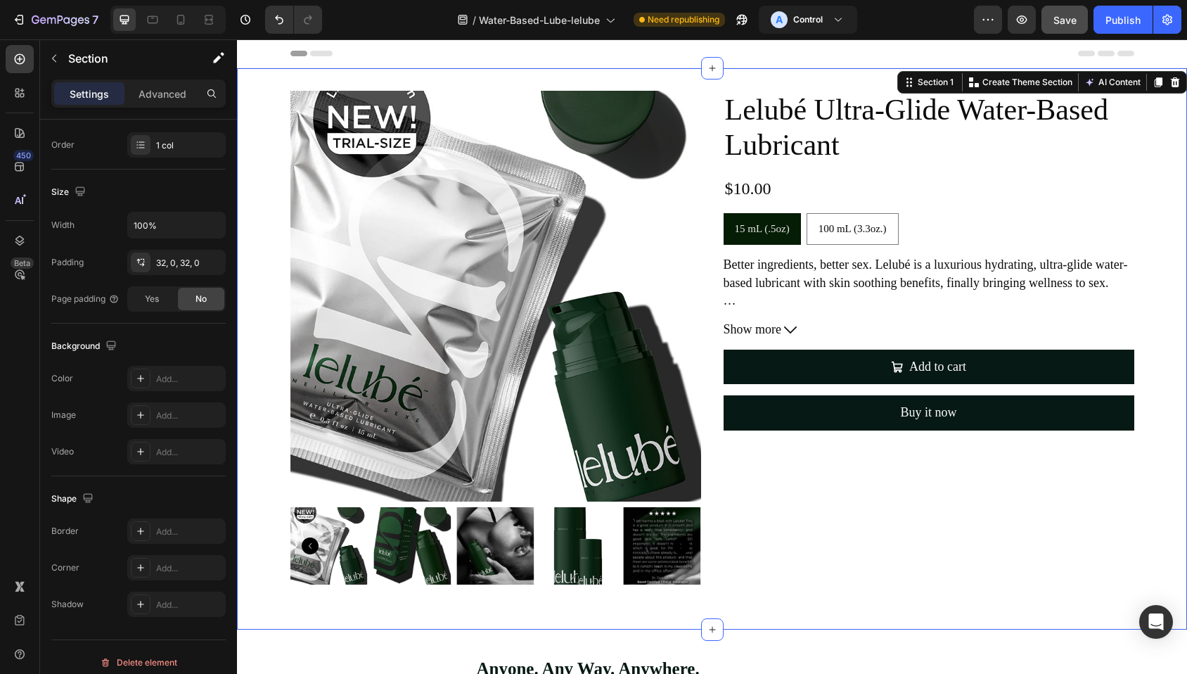
scroll to position [0, 0]
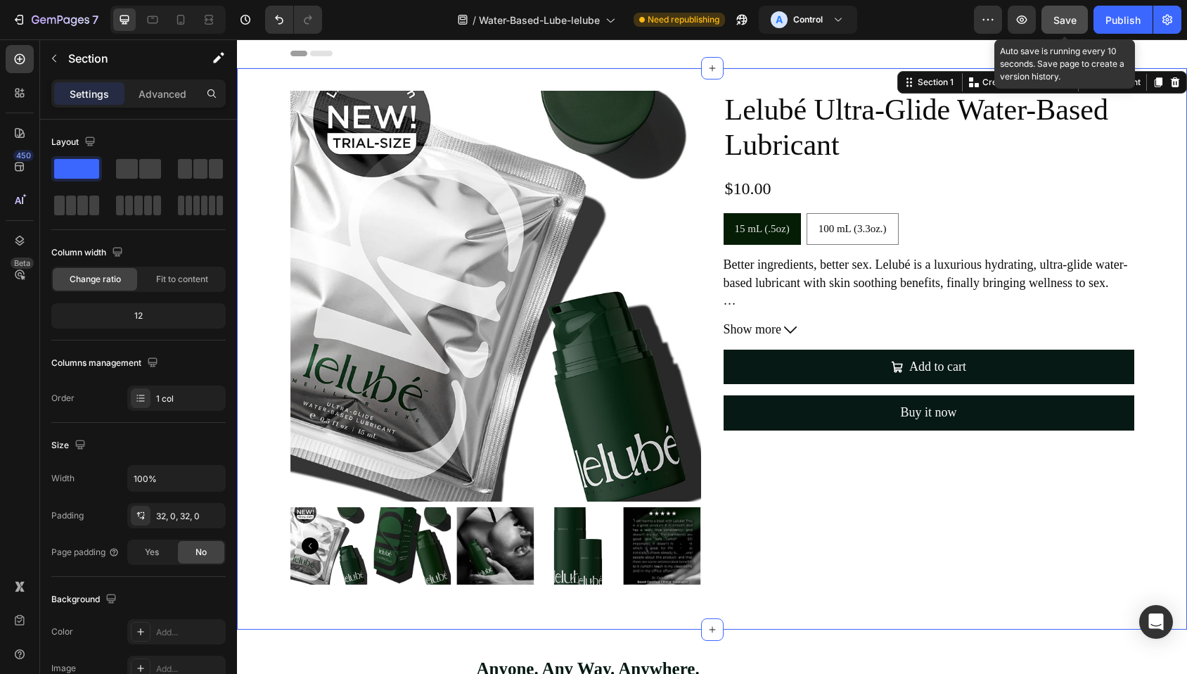
click at [1058, 21] on span "Save" at bounding box center [1064, 20] width 23 height 12
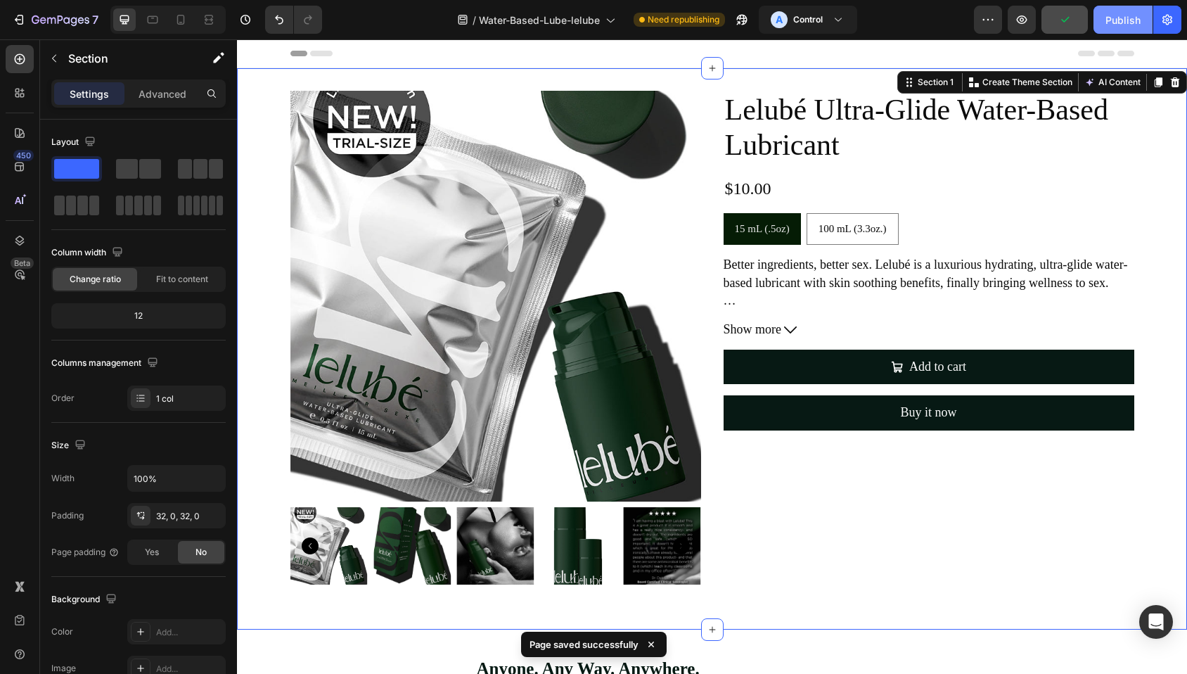
click at [1111, 20] on div "Publish" at bounding box center [1122, 20] width 35 height 15
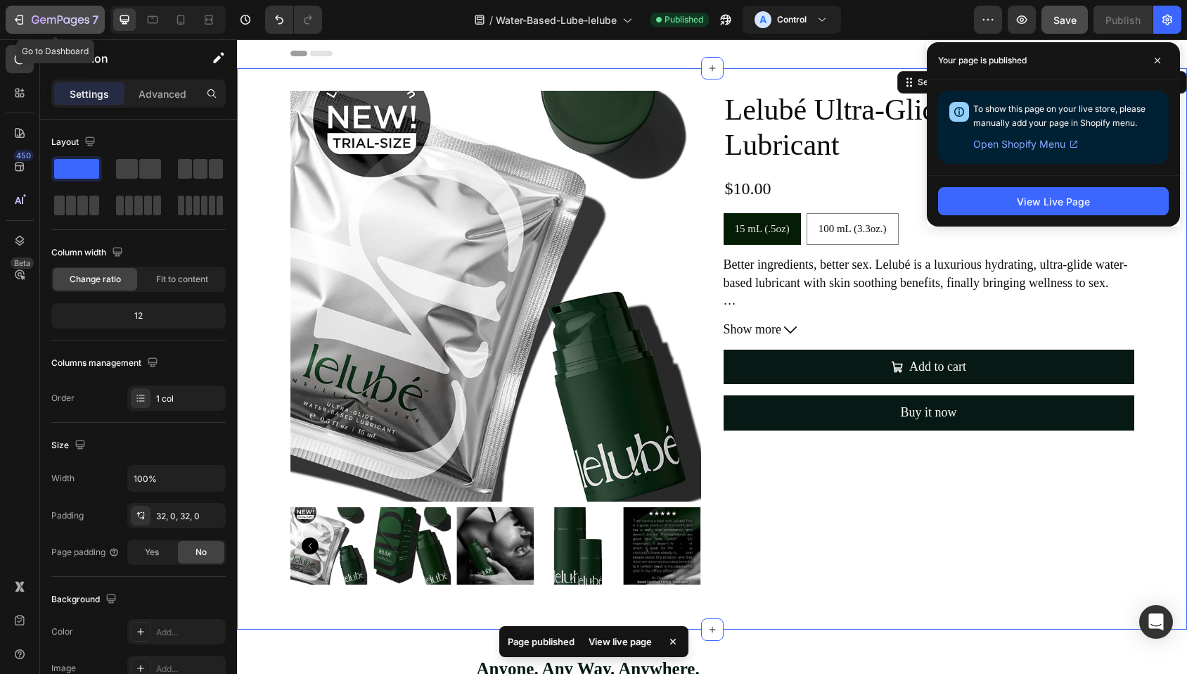
click at [15, 22] on icon "button" at bounding box center [19, 20] width 14 height 14
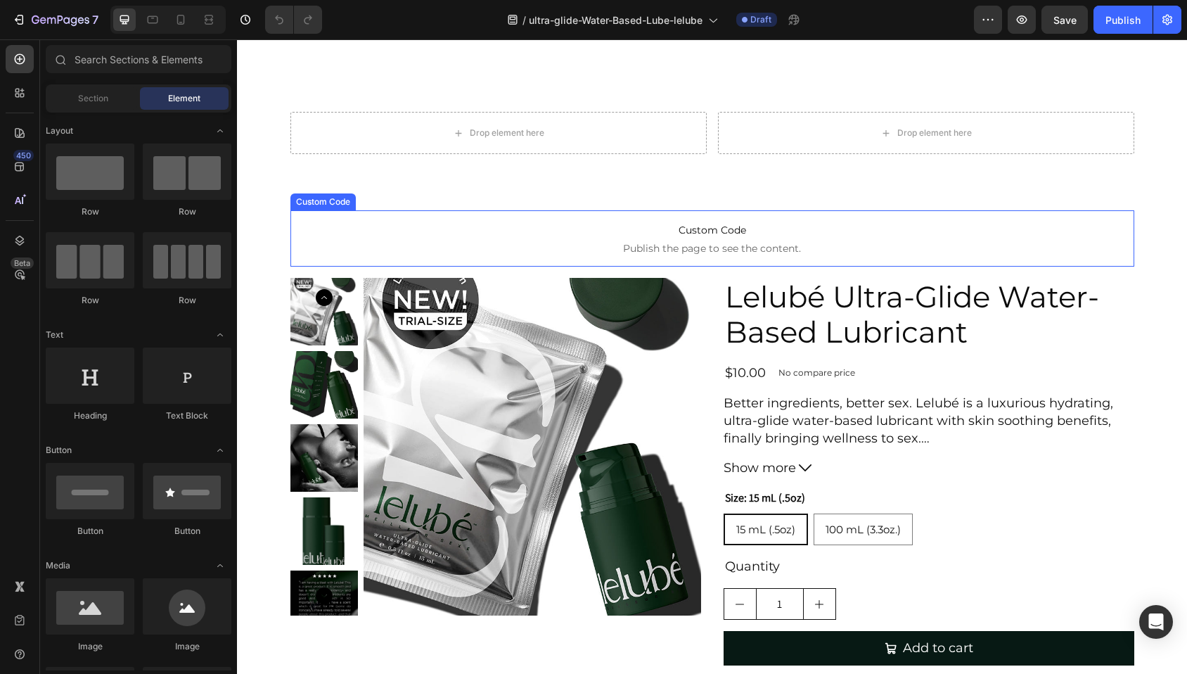
scroll to position [927, 0]
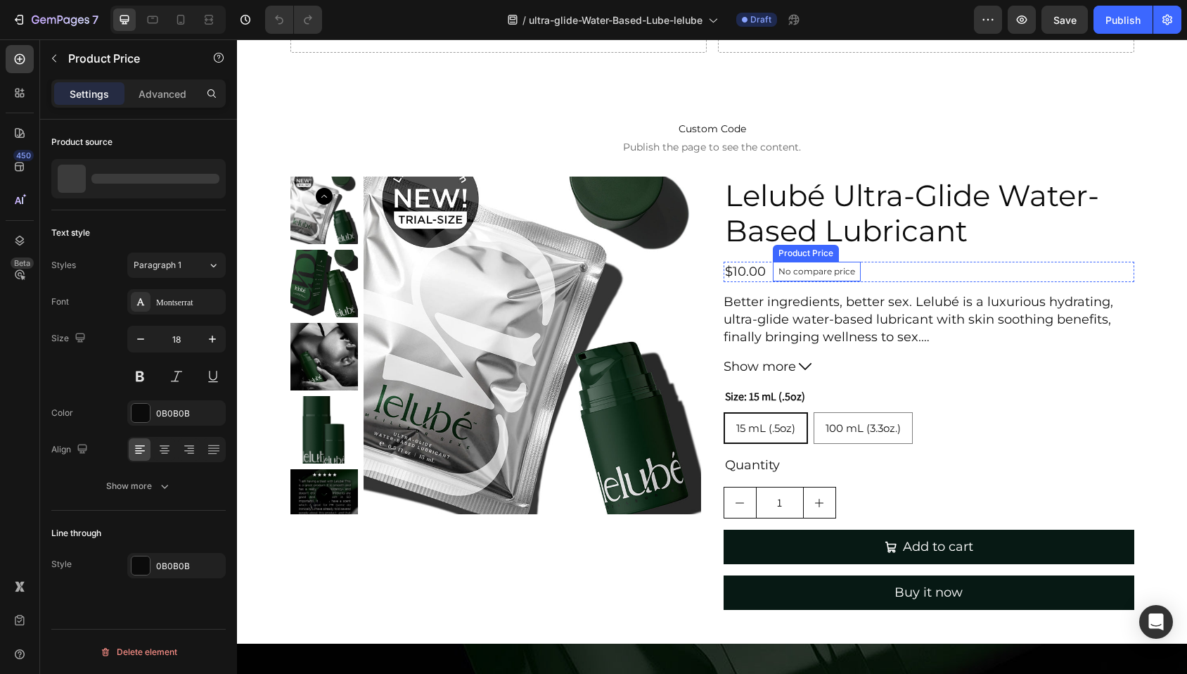
click at [840, 273] on p "No compare price" at bounding box center [816, 271] width 77 height 8
click at [908, 245] on icon at bounding box center [912, 248] width 9 height 10
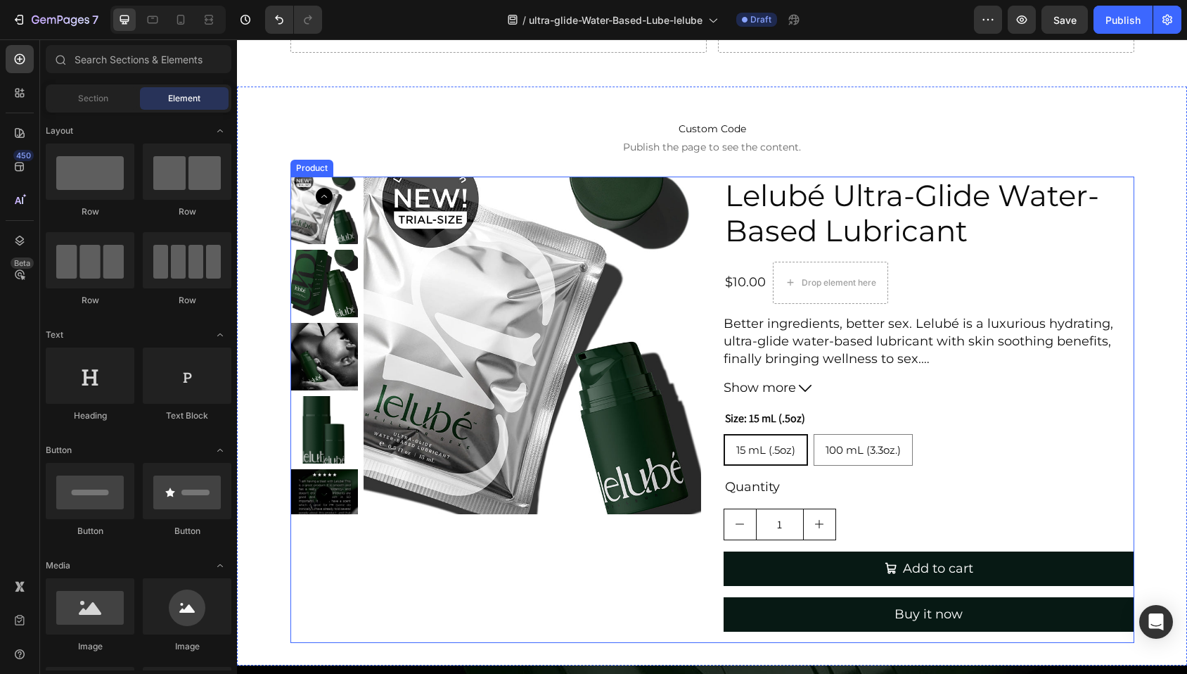
click at [669, 581] on div "Product Images" at bounding box center [495, 409] width 411 height 466
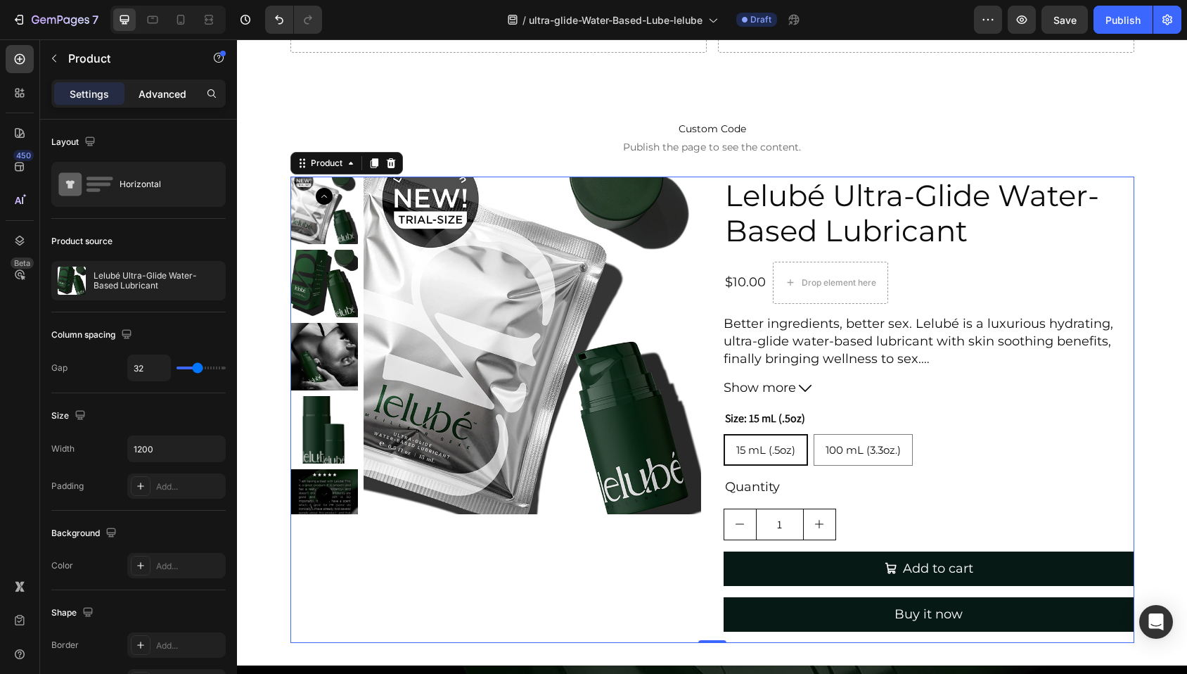
click at [167, 90] on p "Advanced" at bounding box center [163, 93] width 48 height 15
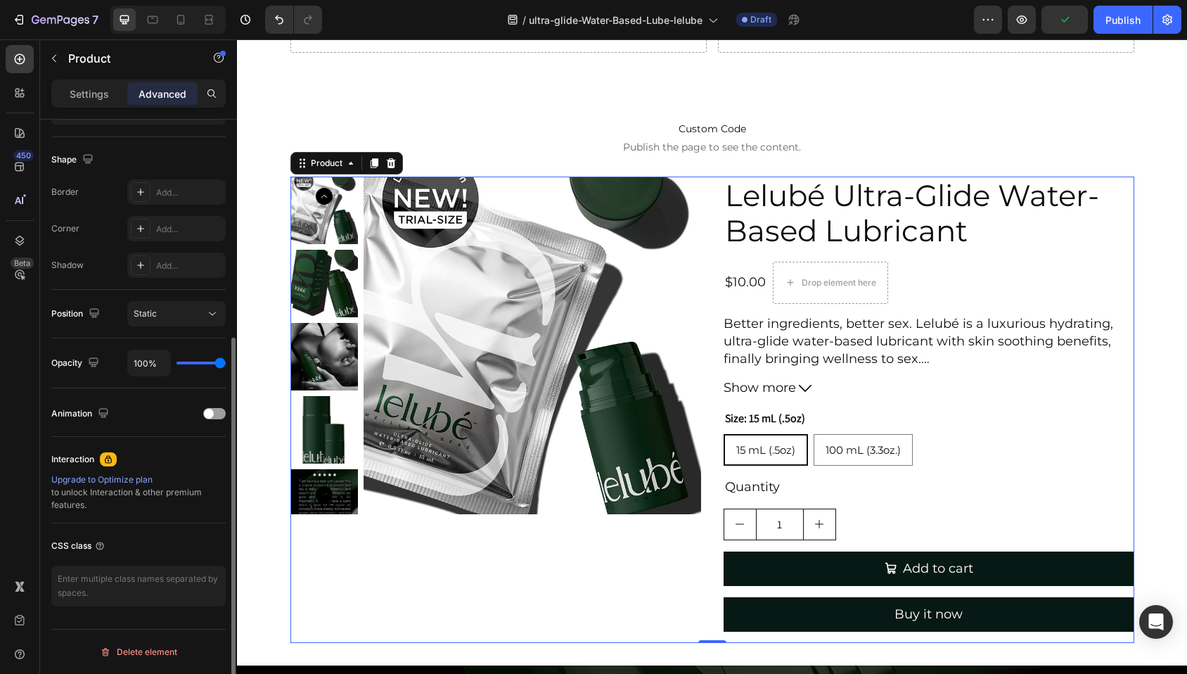
scroll to position [0, 0]
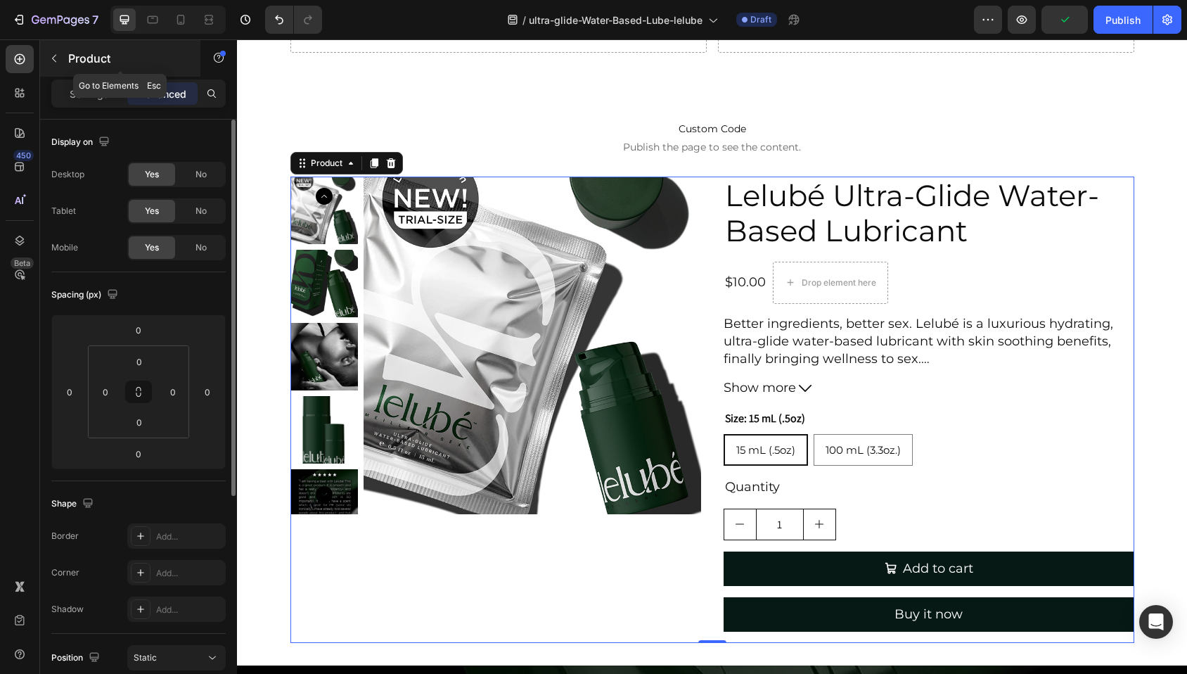
click at [56, 64] on button "button" at bounding box center [54, 58] width 22 height 22
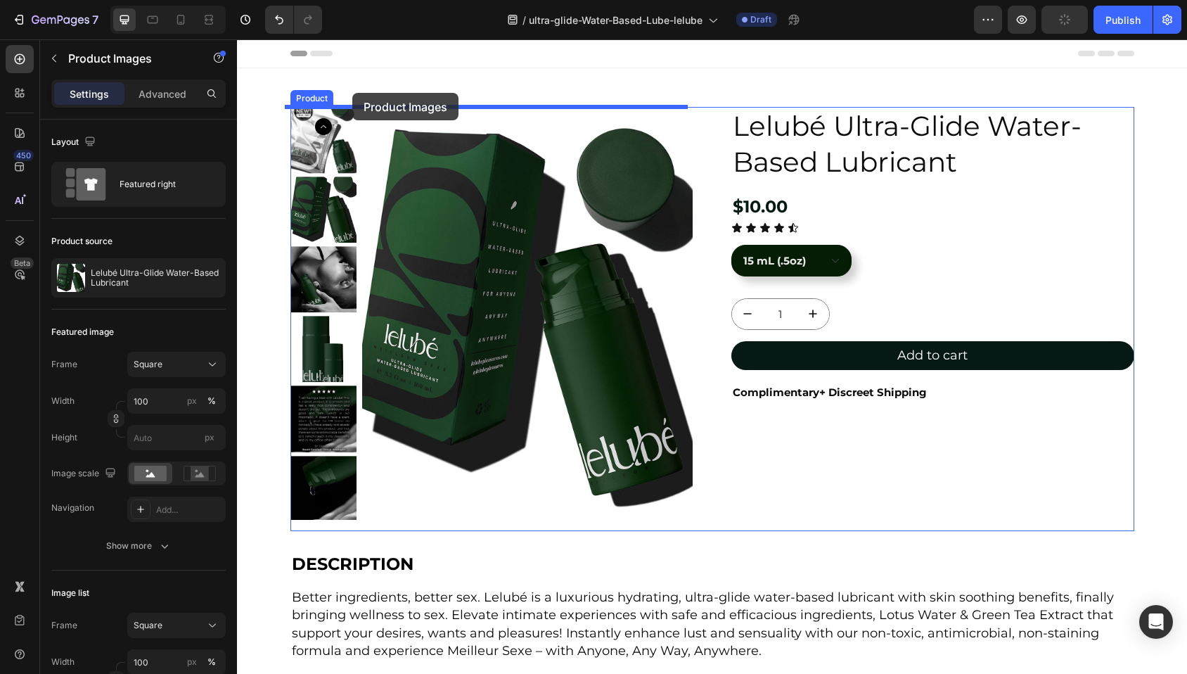
drag, startPoint x: 313, startPoint y: 172, endPoint x: 352, endPoint y: 93, distance: 88.0
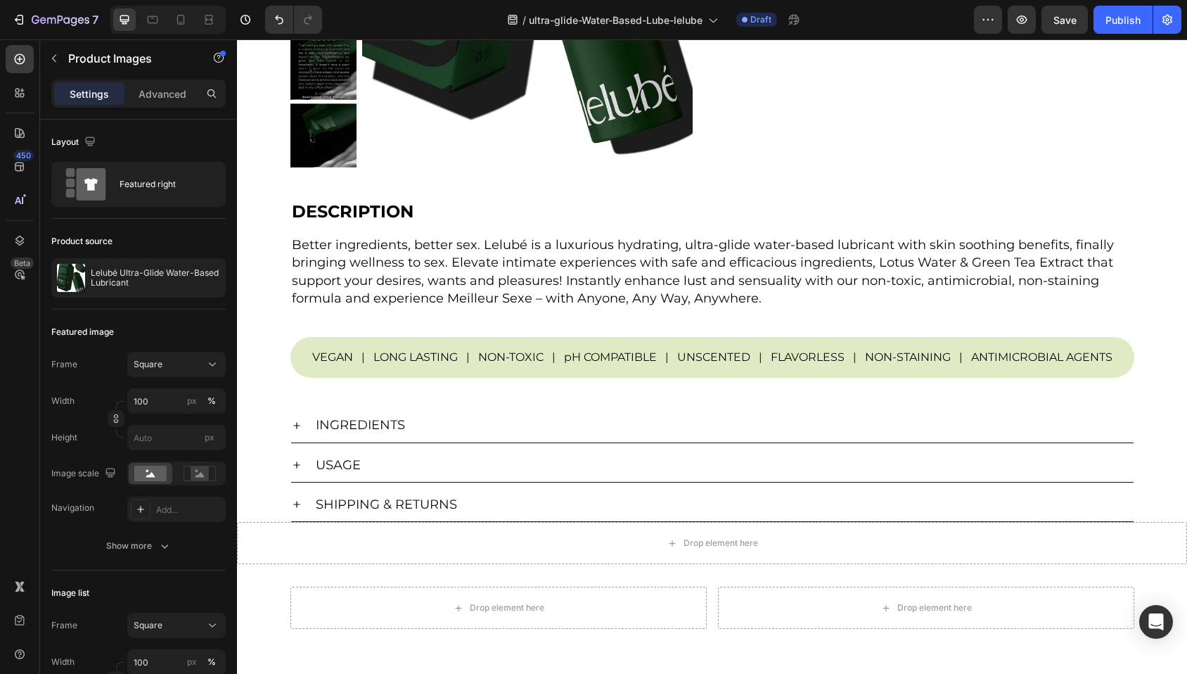
scroll to position [715, 0]
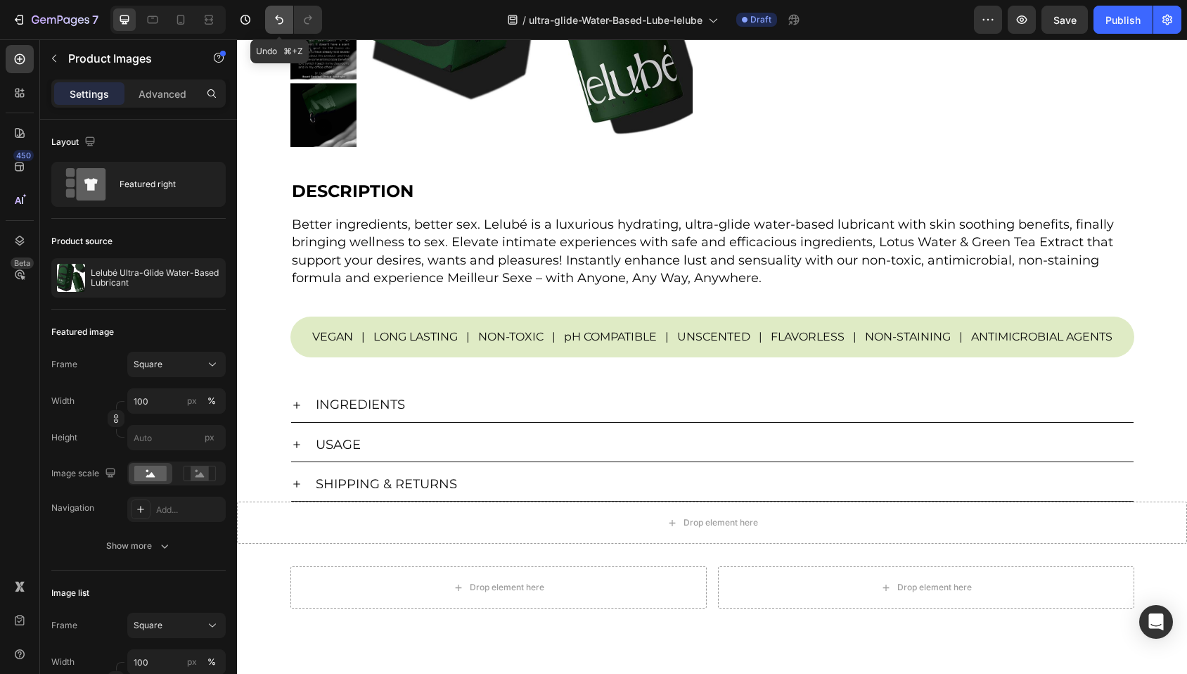
click at [274, 20] on icon "Undo/Redo" at bounding box center [279, 20] width 14 height 14
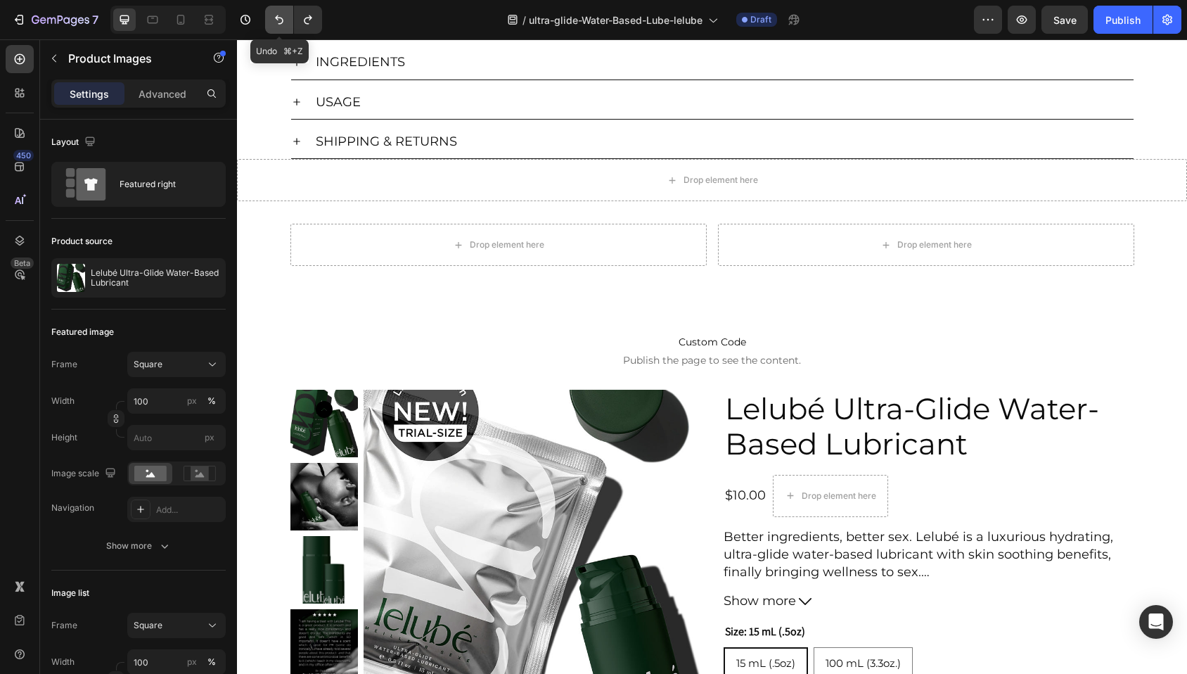
scroll to position [373, 0]
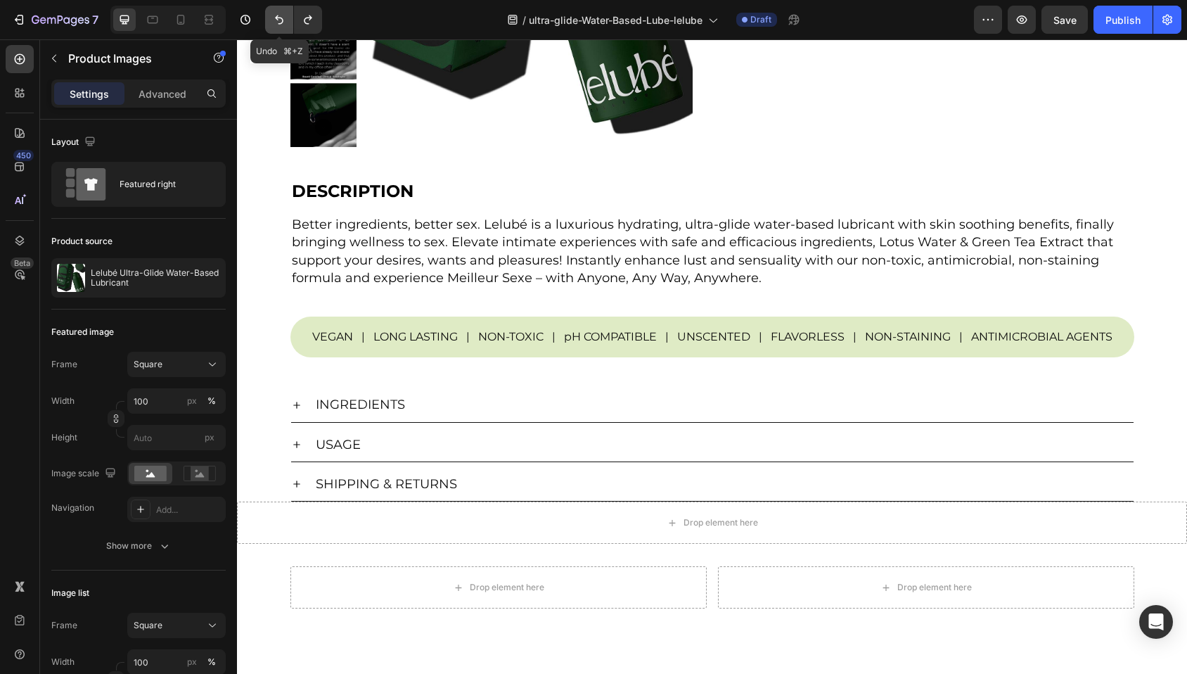
click at [276, 18] on icon "Undo/Redo" at bounding box center [279, 19] width 8 height 9
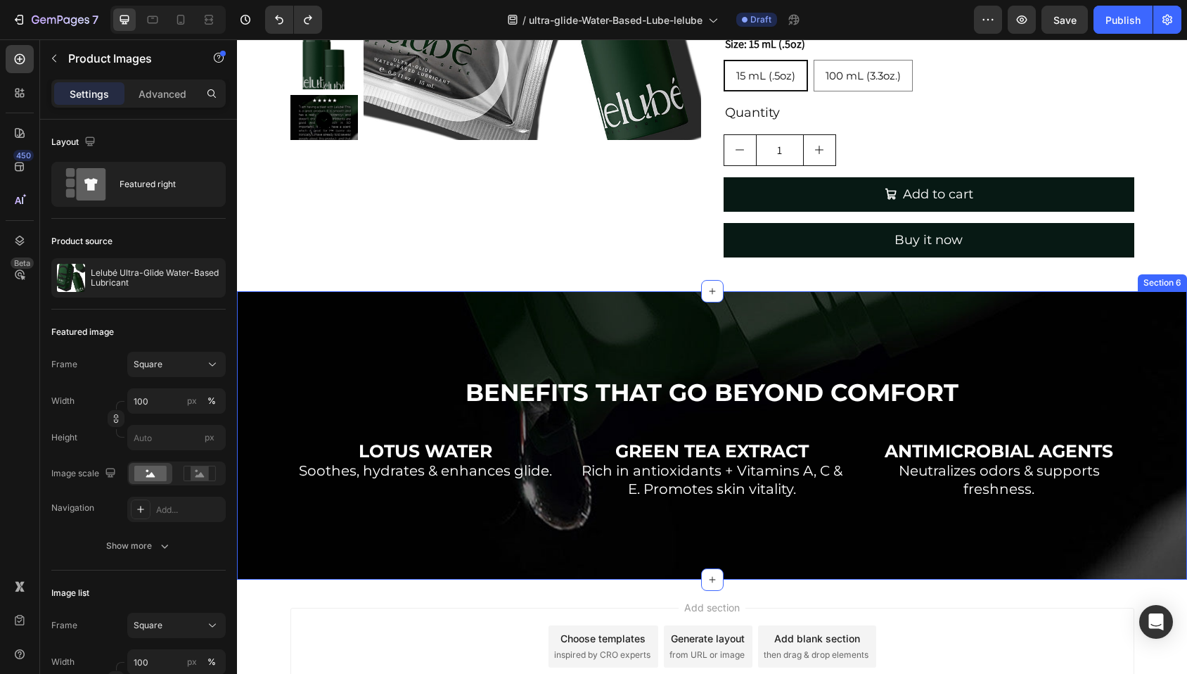
scroll to position [1280, 0]
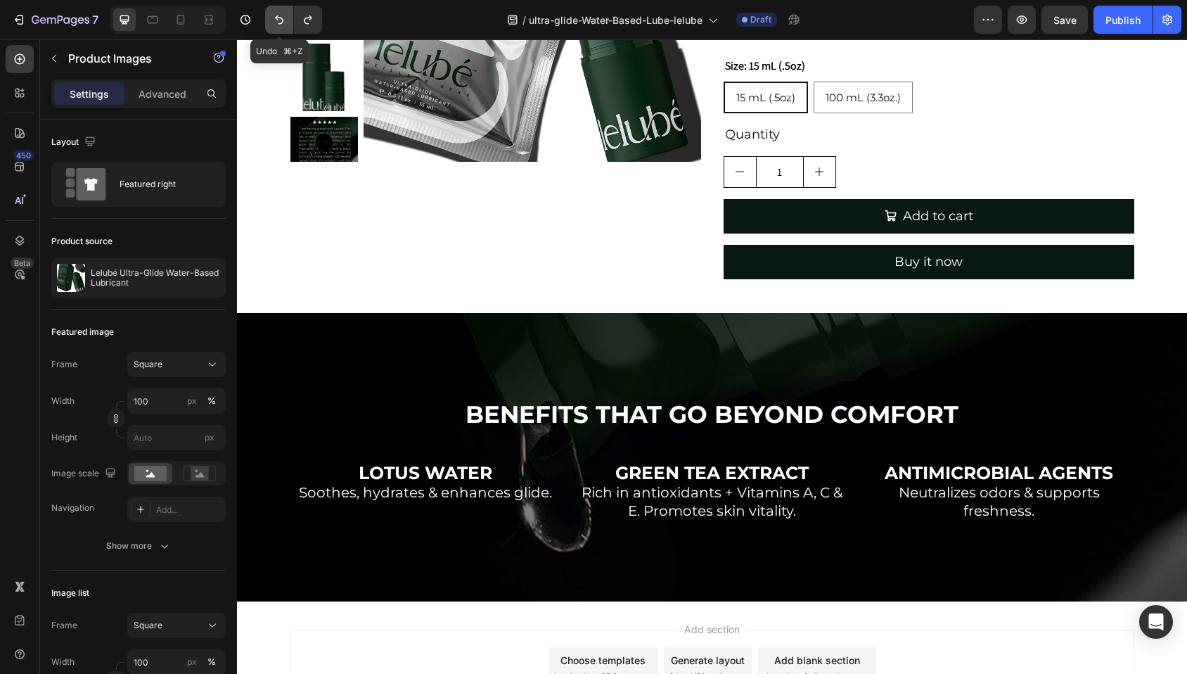
click at [283, 18] on icon "Undo/Redo" at bounding box center [279, 20] width 14 height 14
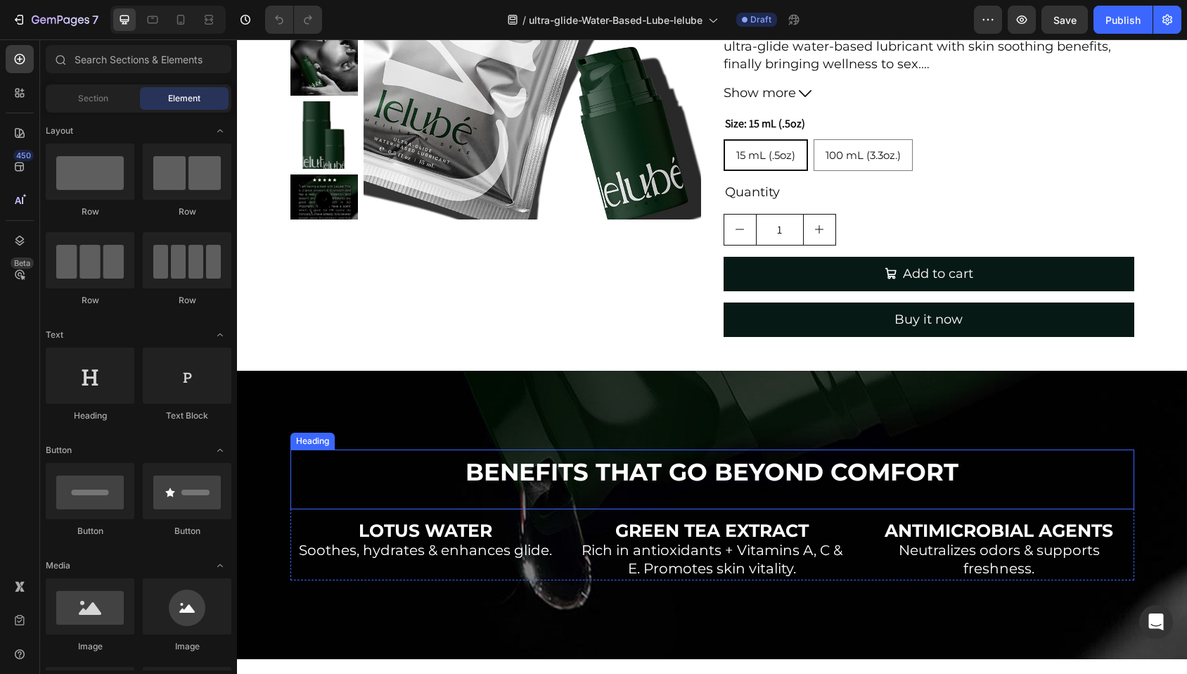
scroll to position [972, 0]
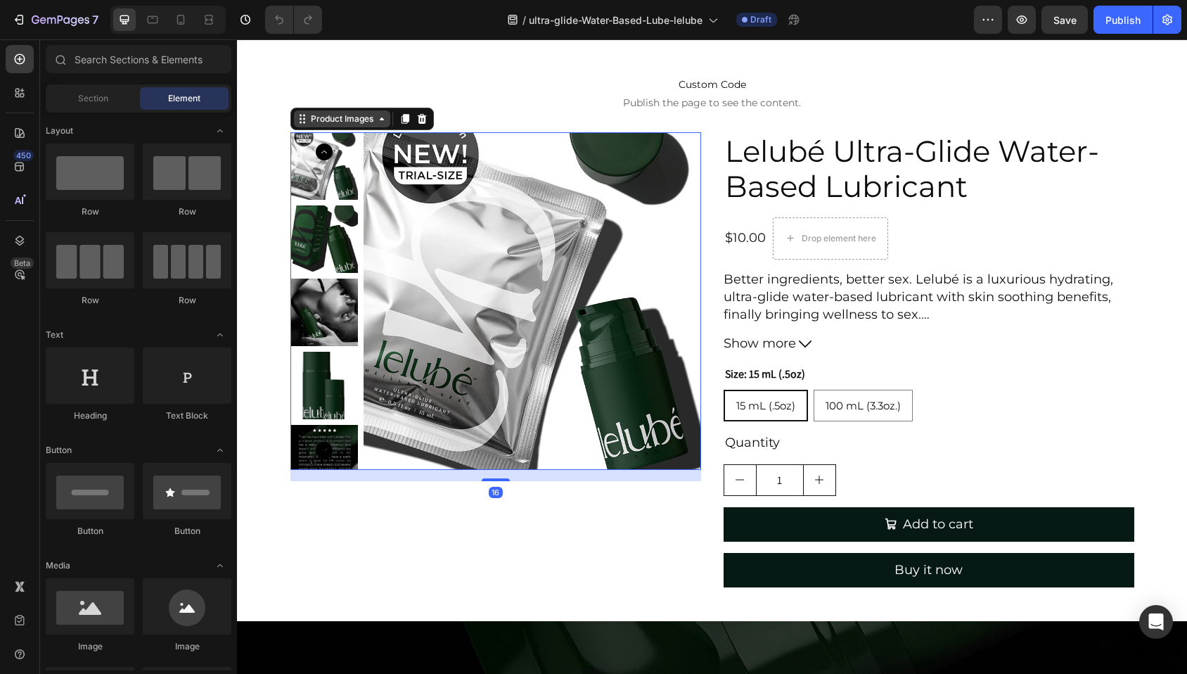
click at [308, 123] on div "Product Images" at bounding box center [342, 118] width 68 height 13
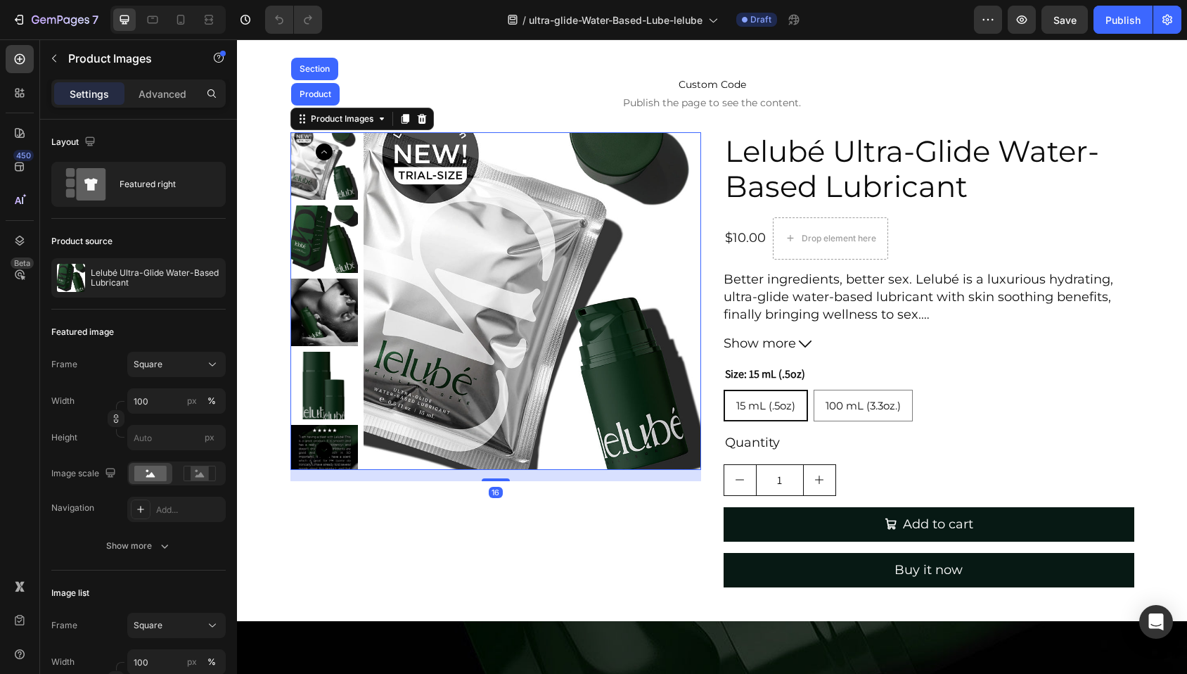
click at [417, 118] on icon at bounding box center [421, 119] width 9 height 10
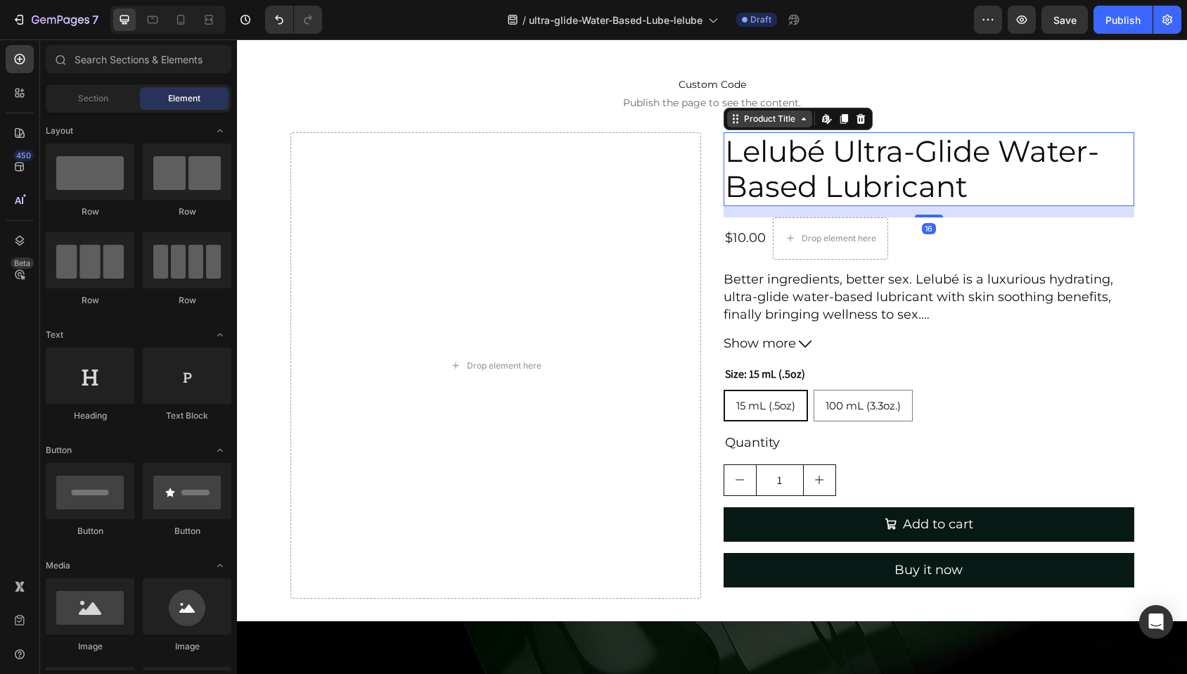
click at [743, 123] on div "Product Title" at bounding box center [769, 118] width 57 height 13
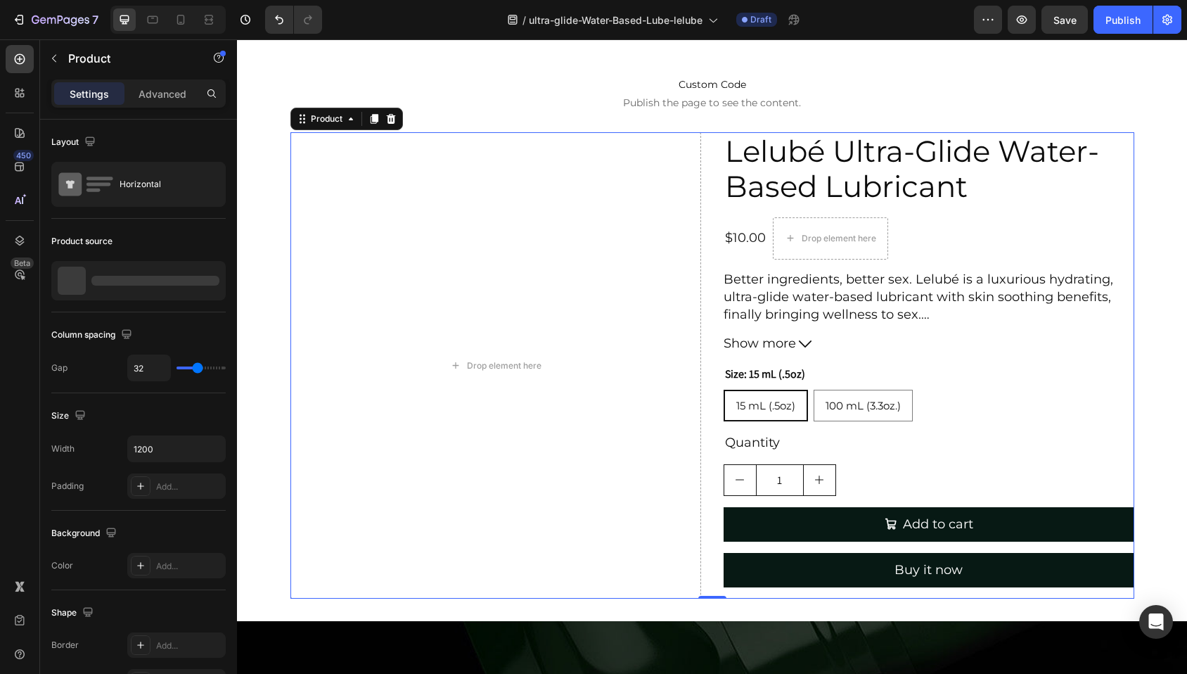
click at [707, 157] on div "Drop element here Lelubé Ultra-Glide Water-Based Lubricant Product Title $10.00…" at bounding box center [712, 365] width 844 height 466
click at [310, 120] on div "Product" at bounding box center [326, 118] width 37 height 13
click at [169, 94] on p "Advanced" at bounding box center [163, 93] width 48 height 15
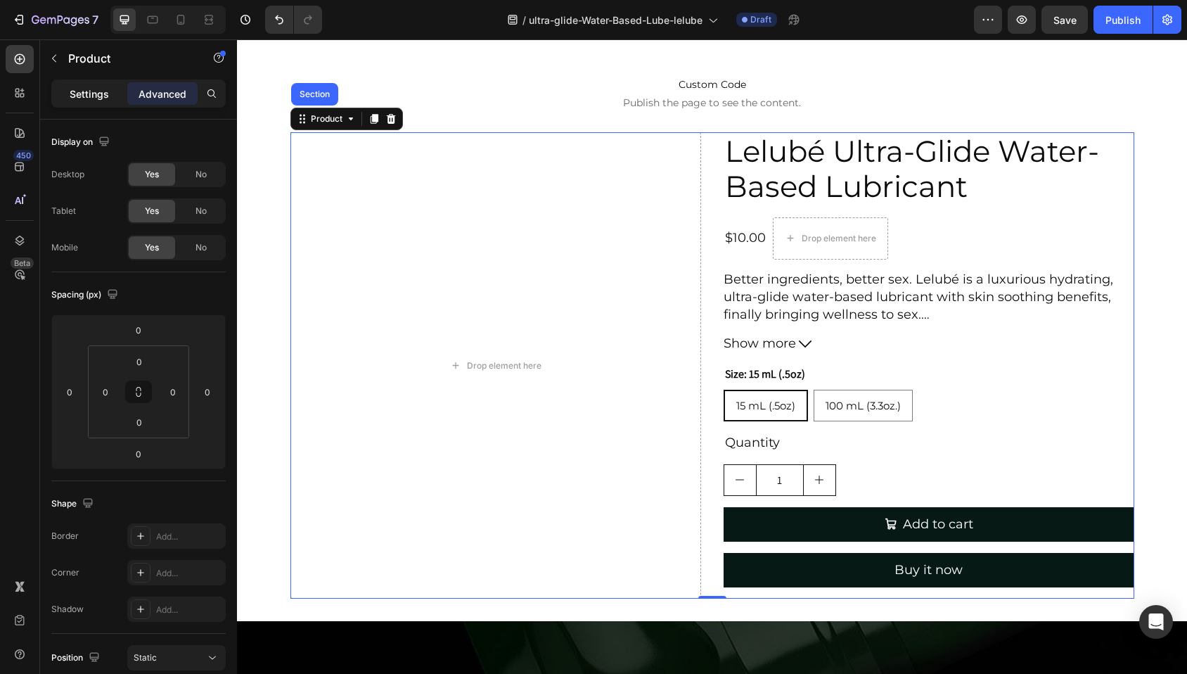
click at [101, 86] on p "Settings" at bounding box center [89, 93] width 39 height 15
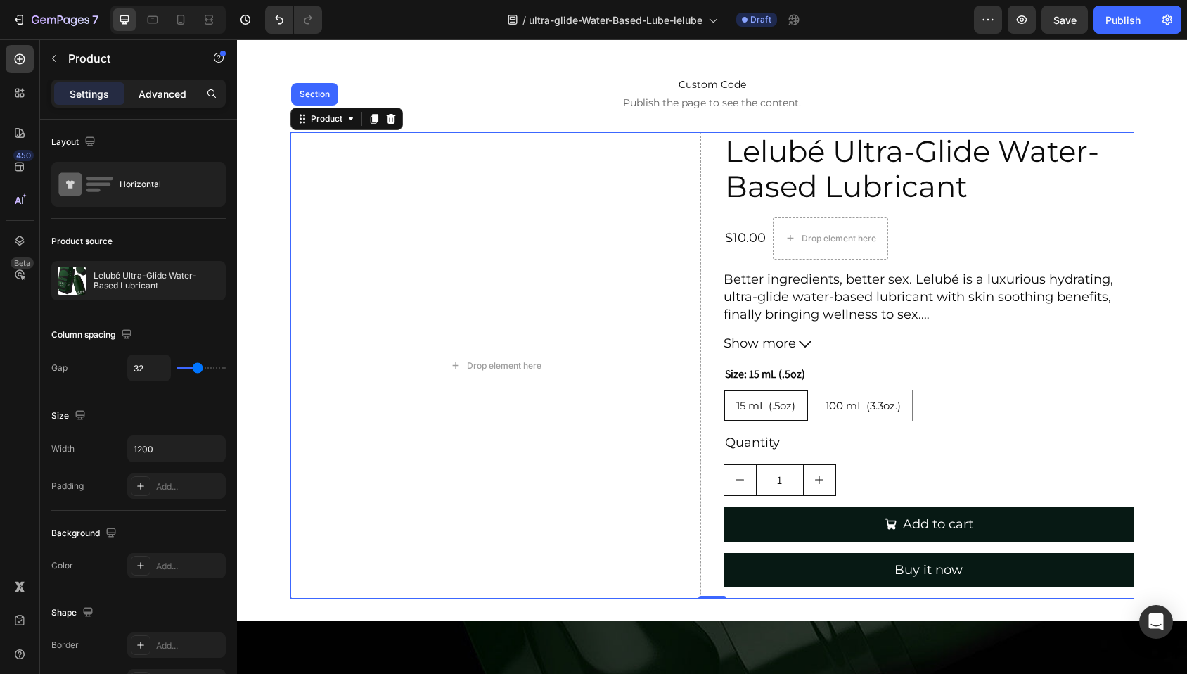
click at [174, 94] on p "Advanced" at bounding box center [163, 93] width 48 height 15
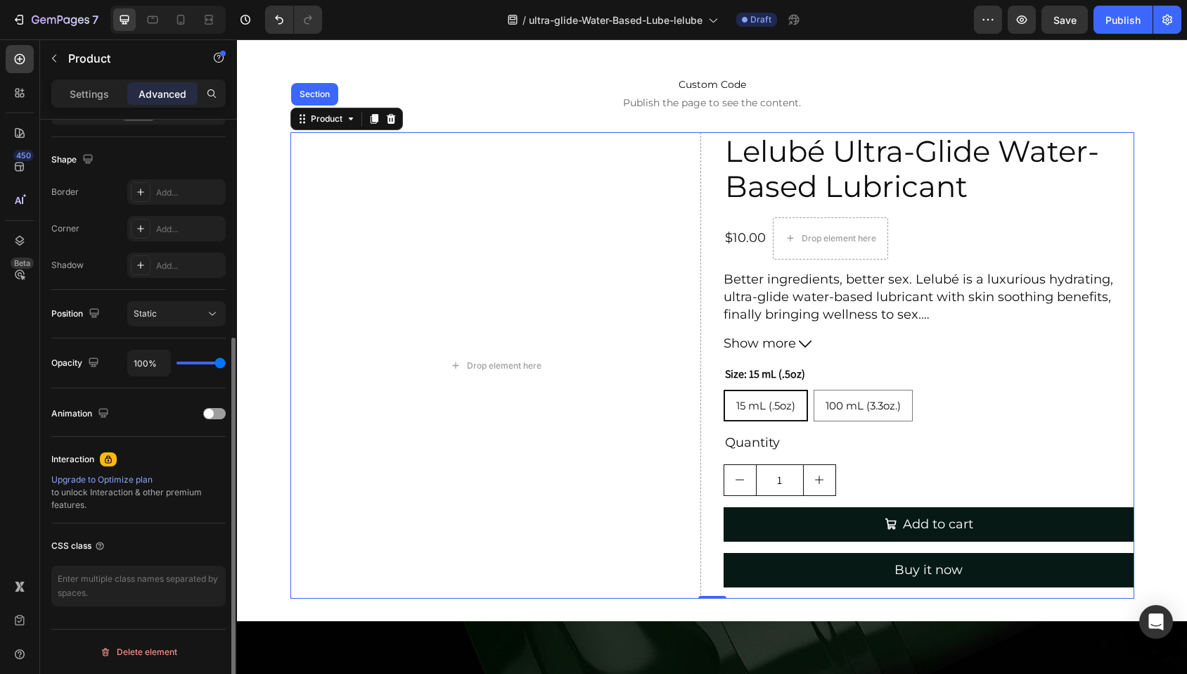
scroll to position [0, 0]
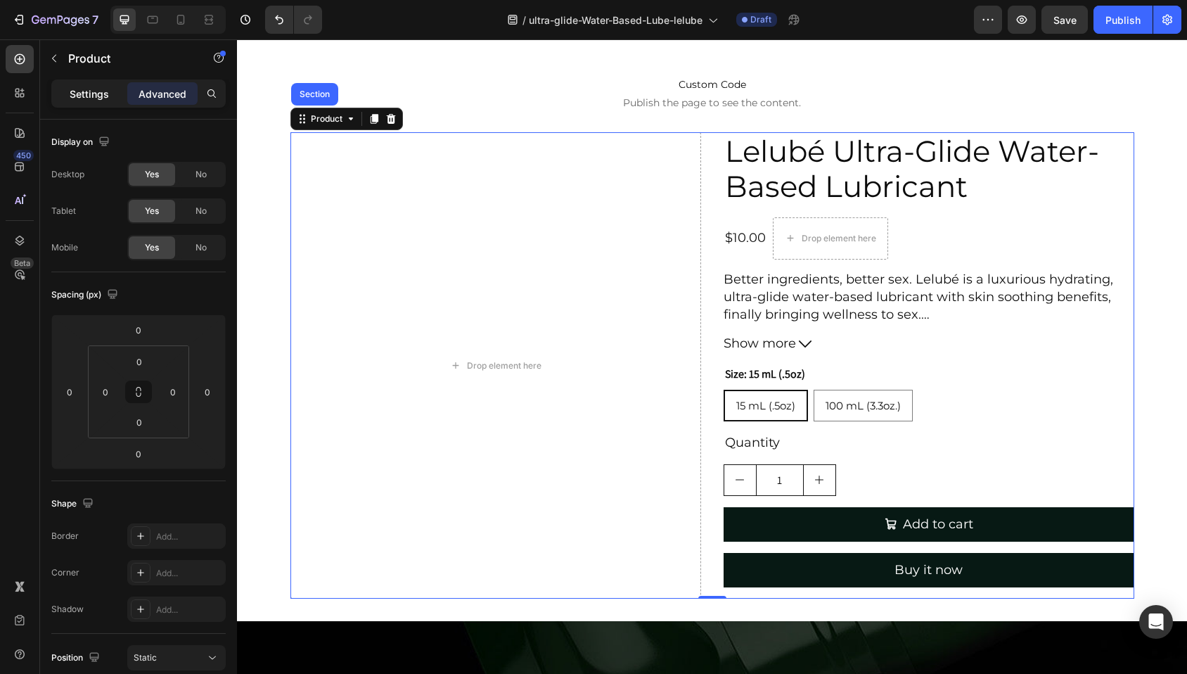
click at [96, 97] on p "Settings" at bounding box center [89, 93] width 39 height 15
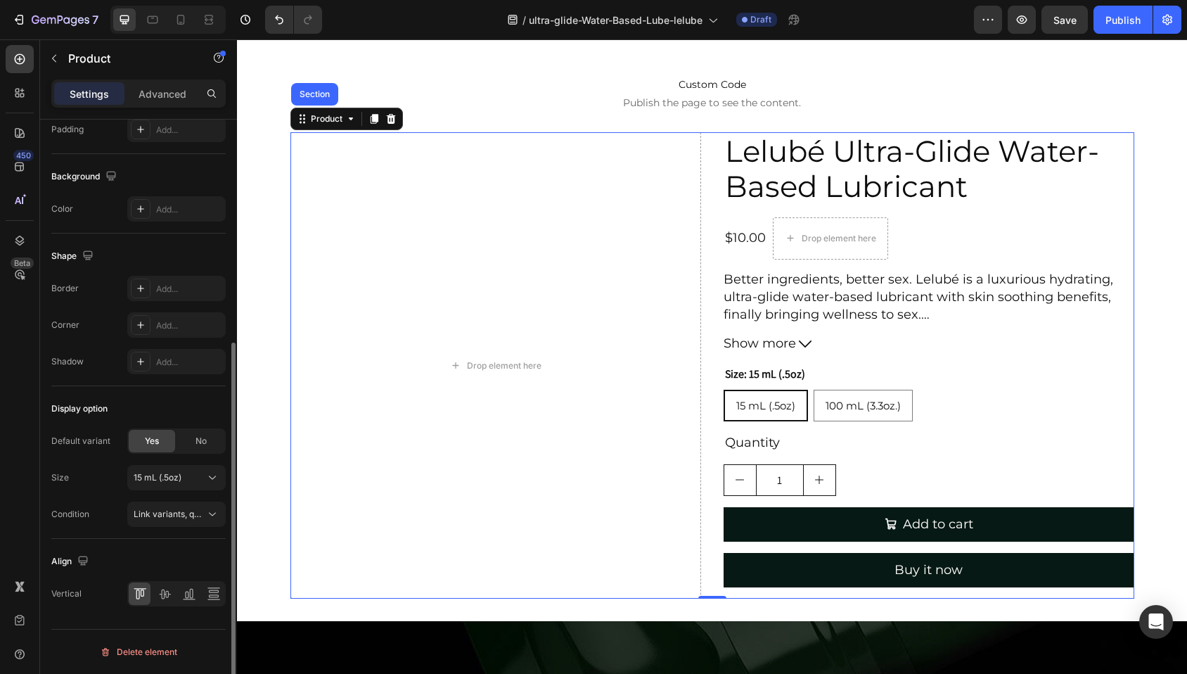
scroll to position [354, 0]
click at [144, 209] on icon at bounding box center [140, 211] width 11 height 11
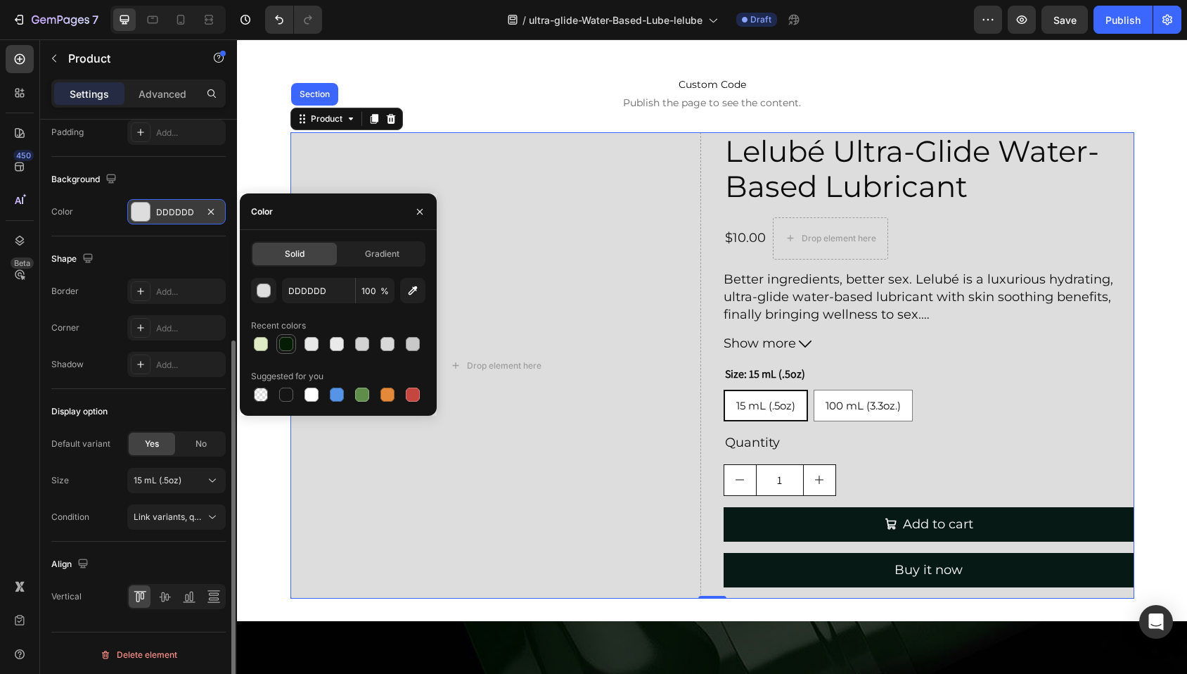
click at [286, 347] on div at bounding box center [286, 344] width 14 height 14
type input "051C05"
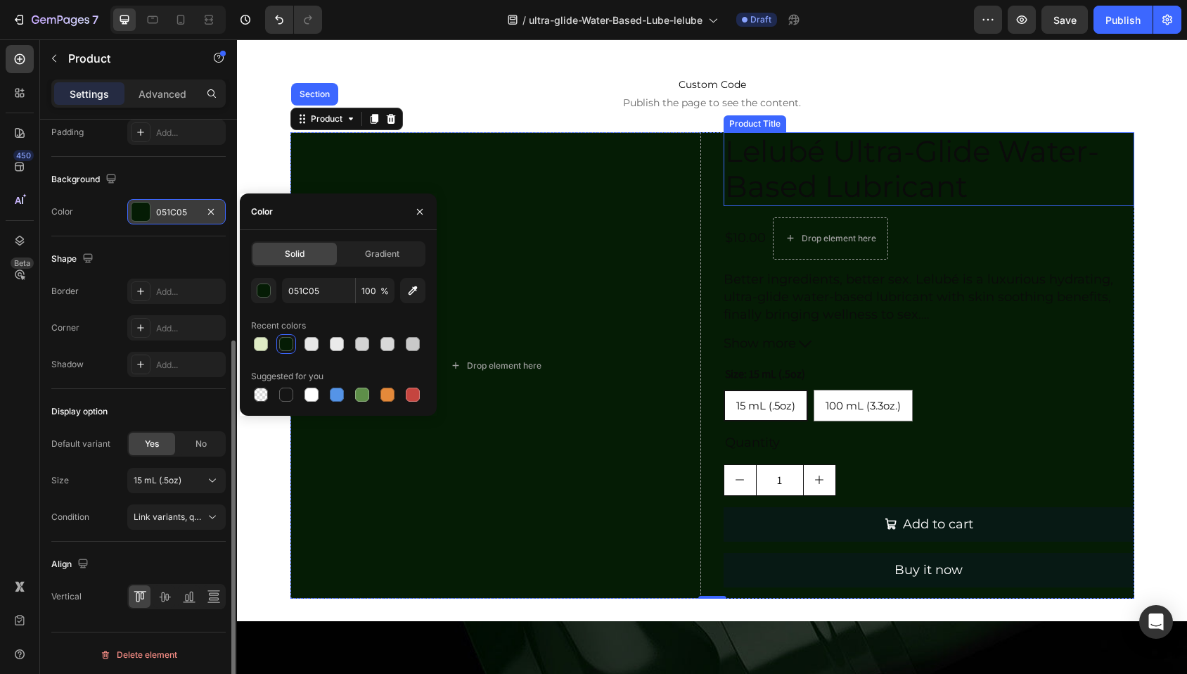
click at [814, 181] on h2 "Lelubé Ultra-Glide Water-Based Lubricant" at bounding box center [928, 169] width 411 height 74
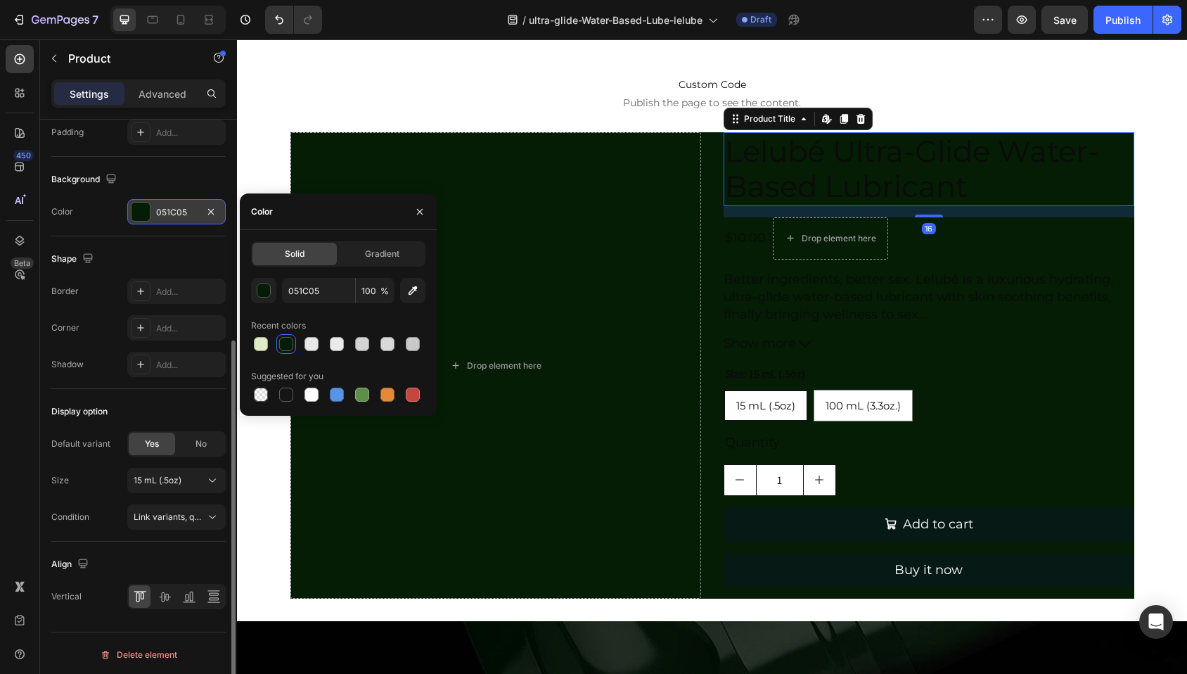
scroll to position [0, 0]
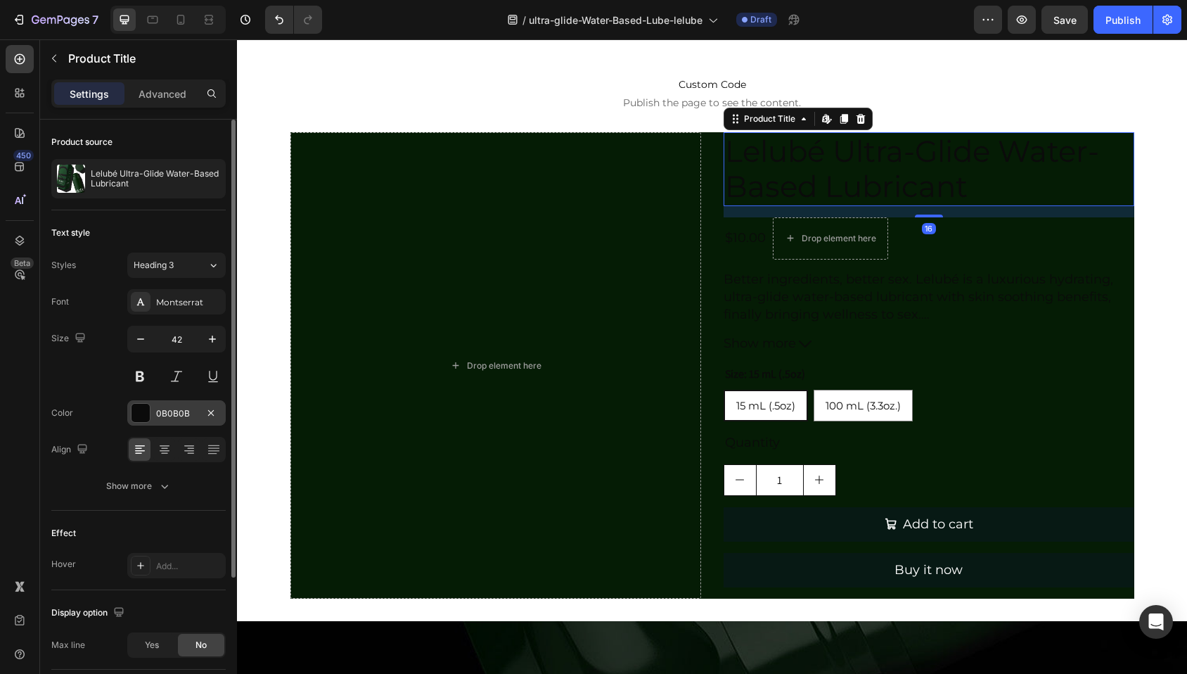
click at [143, 407] on div at bounding box center [140, 413] width 18 height 18
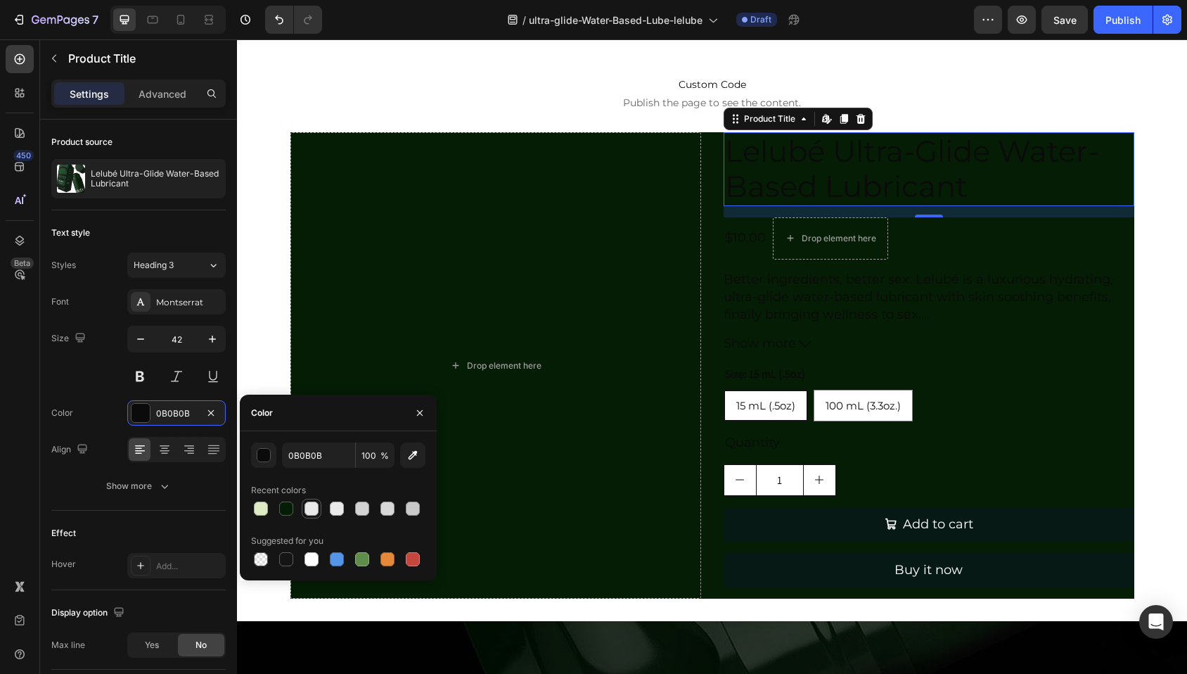
click at [315, 507] on div at bounding box center [311, 508] width 14 height 14
type input "E8E8E8"
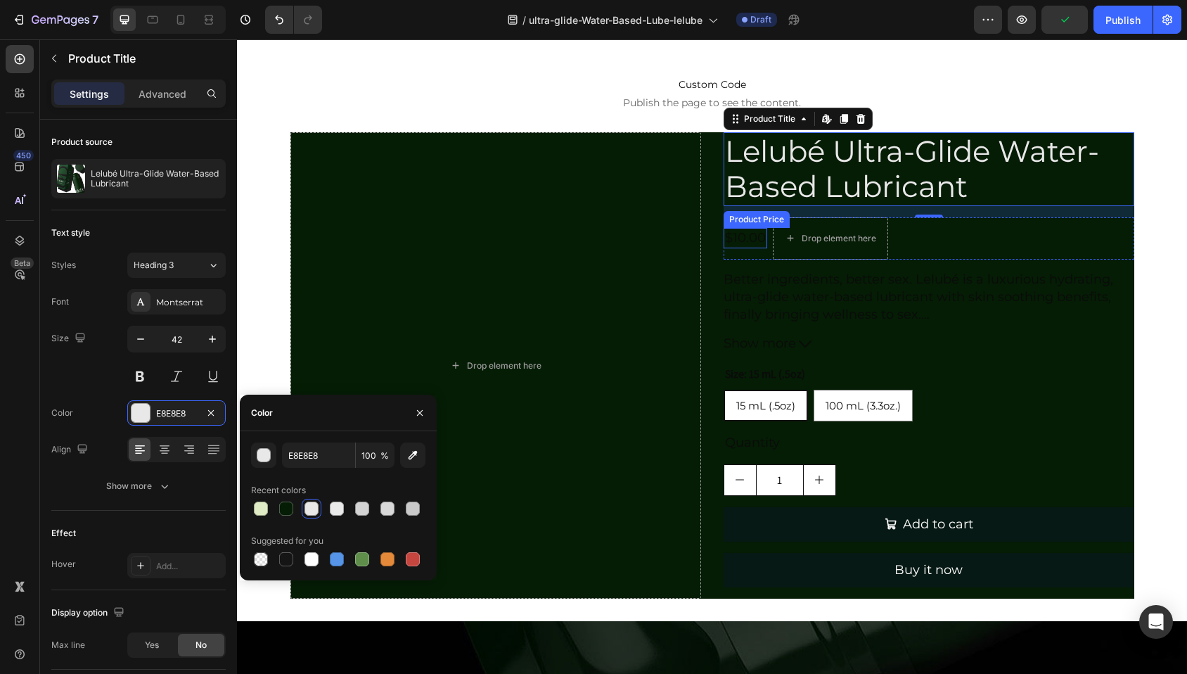
click at [735, 239] on div "$10.00" at bounding box center [745, 238] width 44 height 20
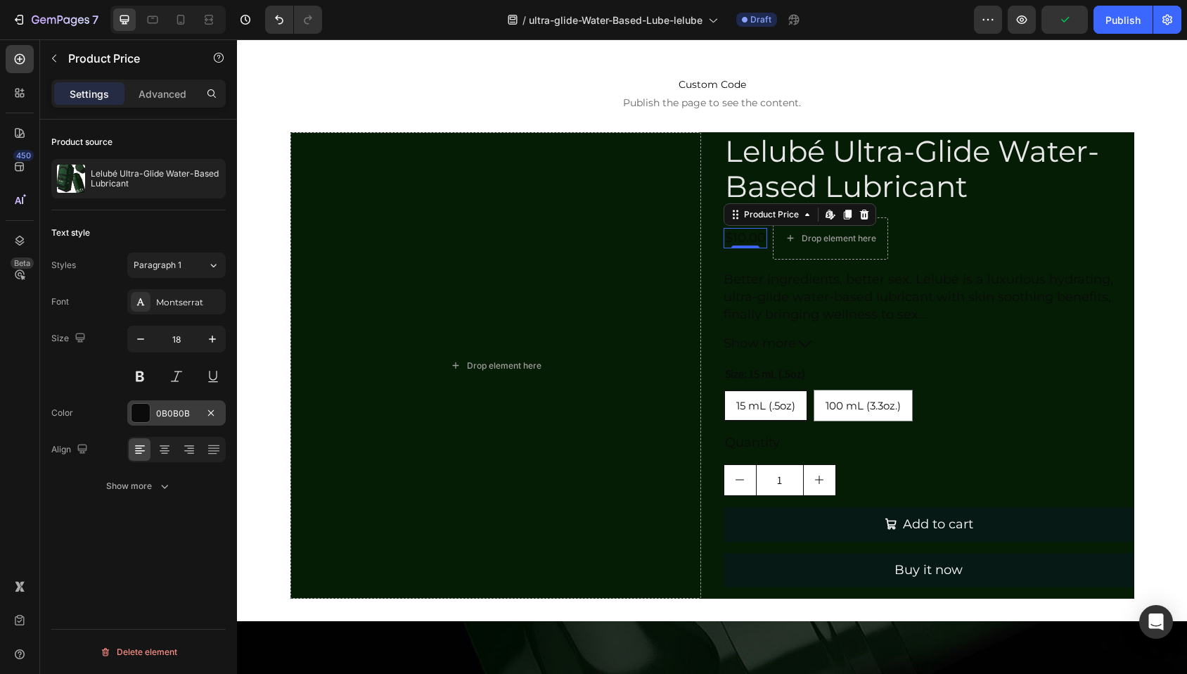
click at [143, 410] on div at bounding box center [140, 413] width 18 height 18
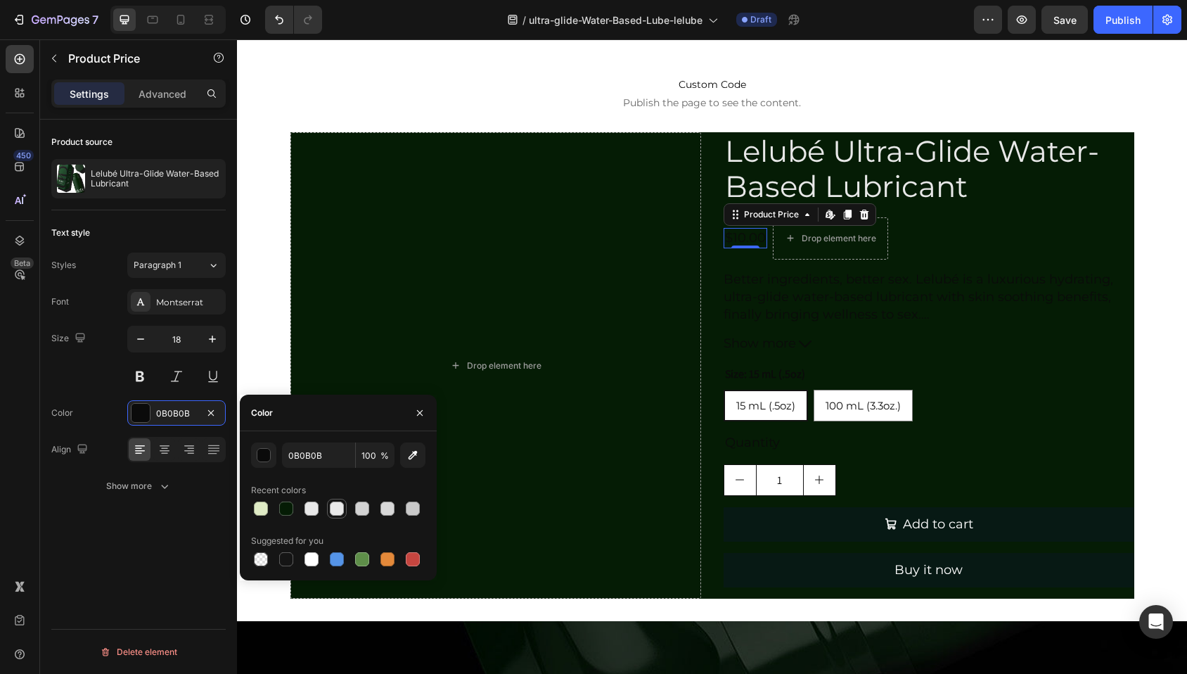
drag, startPoint x: 310, startPoint y: 510, endPoint x: 344, endPoint y: 503, distance: 34.5
click at [311, 510] on div at bounding box center [311, 508] width 14 height 14
type input "E8E8E8"
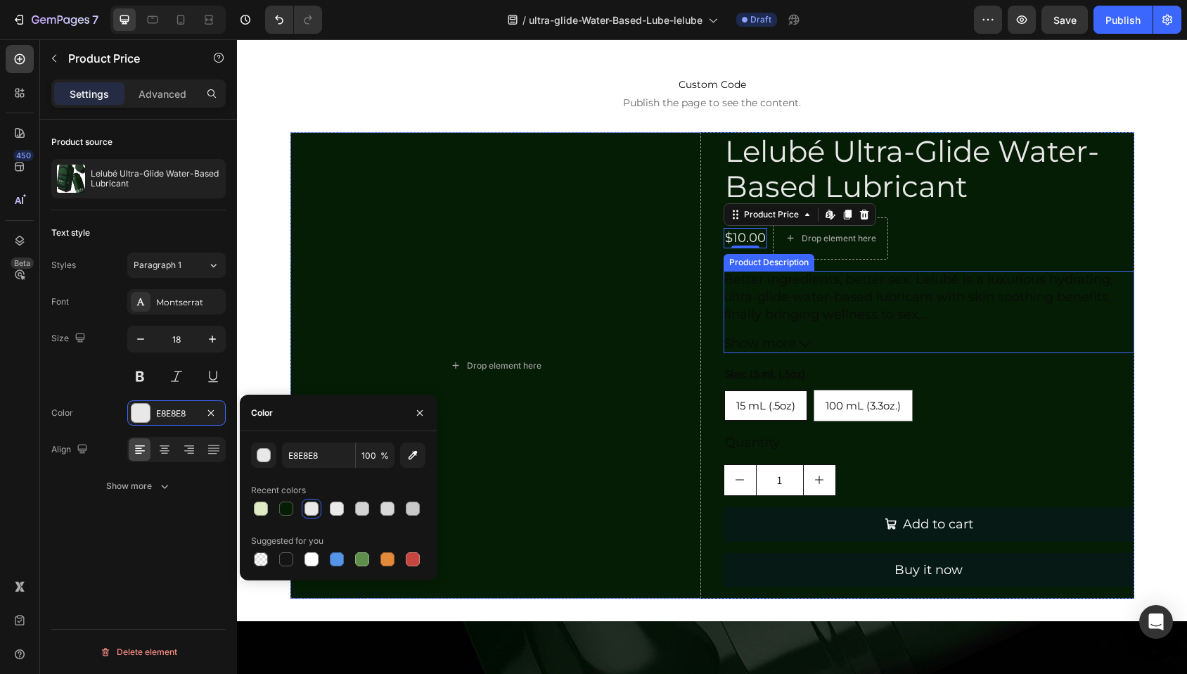
click at [753, 288] on div "Better ingredients, better sex. Lelubé is a luxurious hydrating, ultra-glide wa…" at bounding box center [928, 297] width 411 height 53
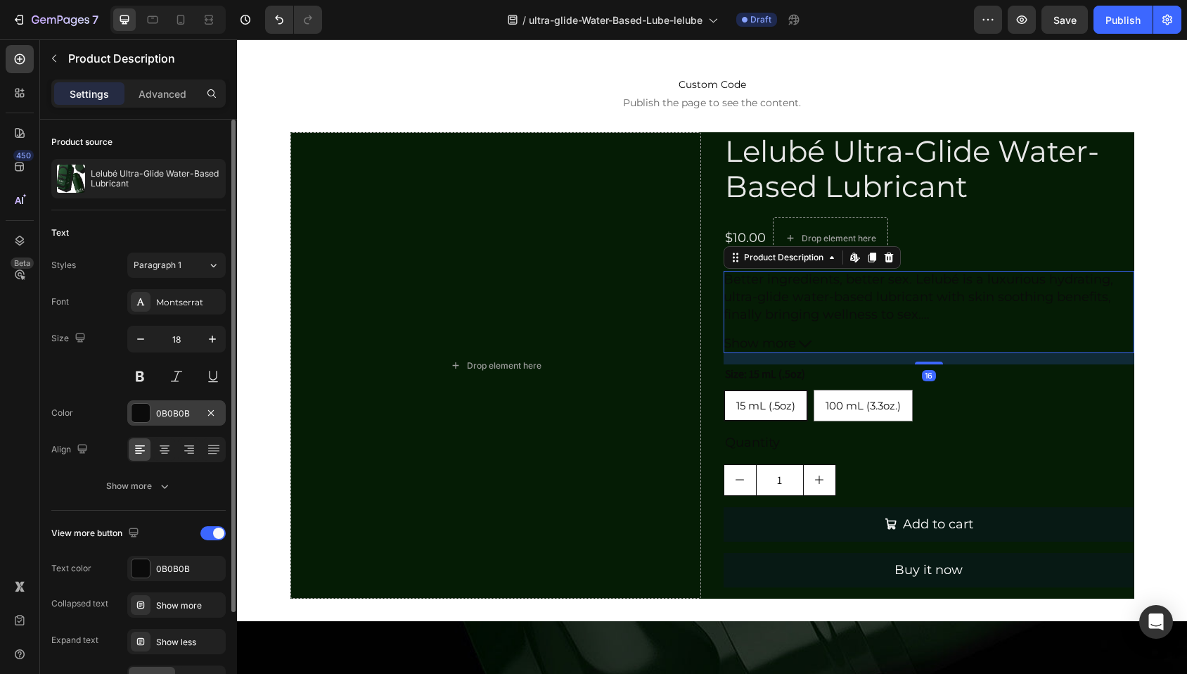
click at [136, 408] on div at bounding box center [140, 413] width 18 height 18
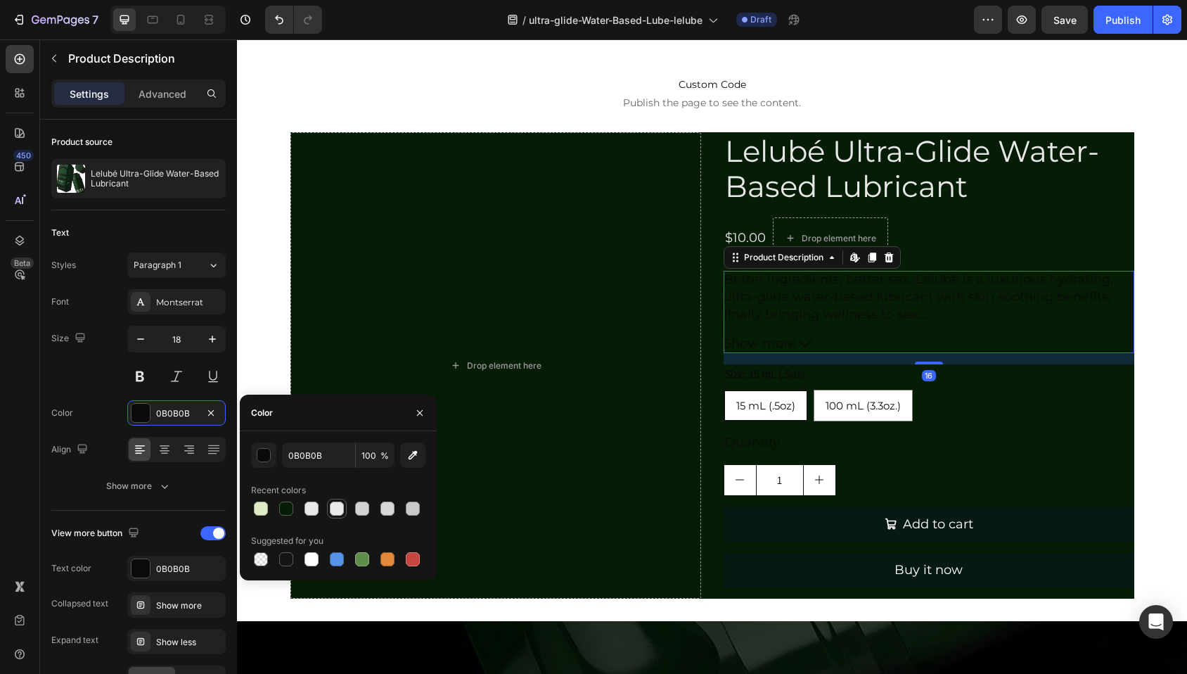
drag, startPoint x: 306, startPoint y: 508, endPoint x: 328, endPoint y: 501, distance: 23.8
click at [306, 508] on div at bounding box center [311, 508] width 14 height 14
type input "E8E8E8"
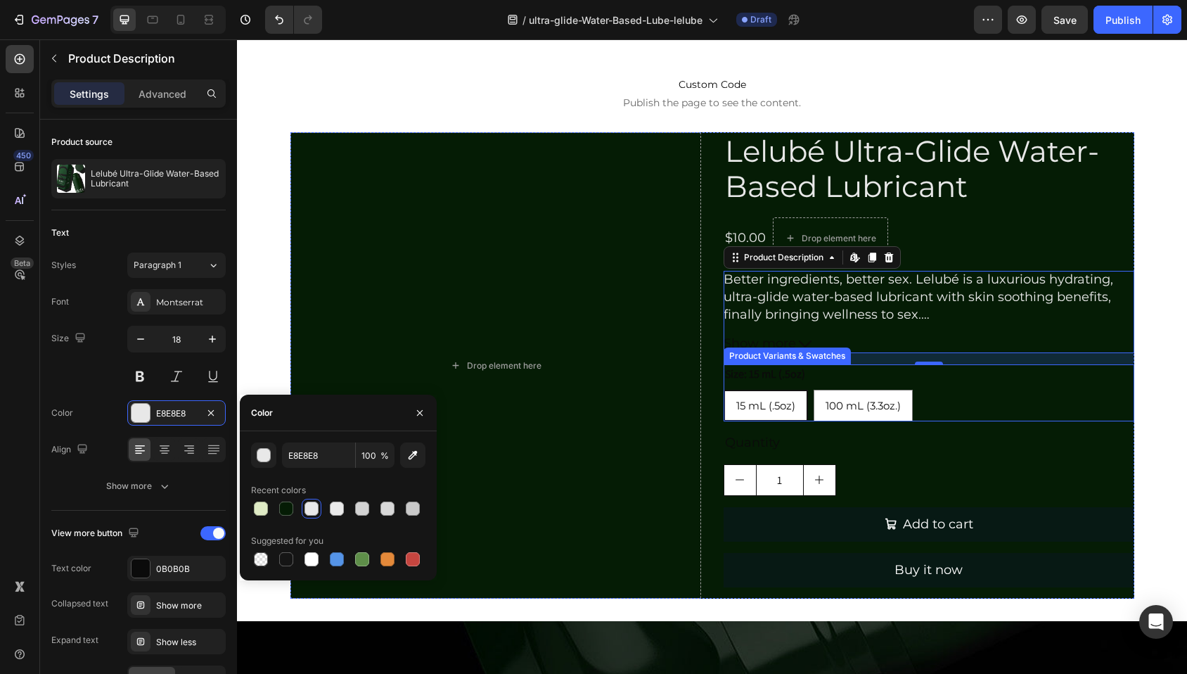
click at [738, 375] on legend "Size: 15 mL (.5oz)" at bounding box center [764, 374] width 83 height 20
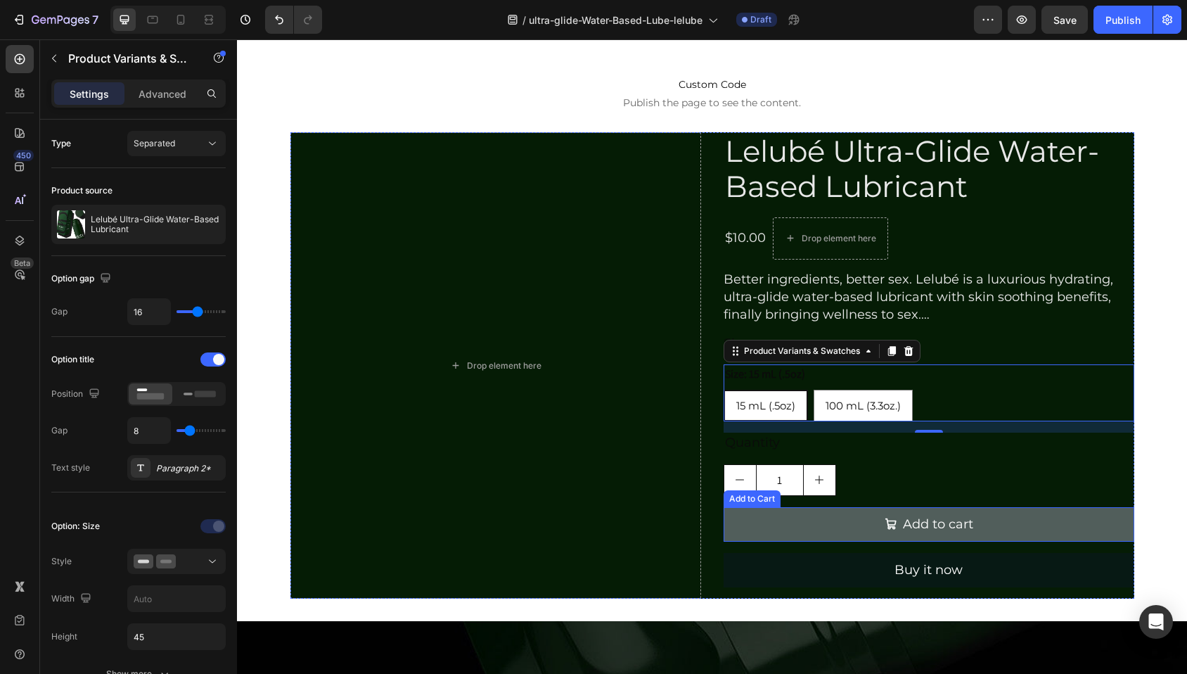
click at [1011, 530] on button "Add to cart" at bounding box center [928, 524] width 411 height 34
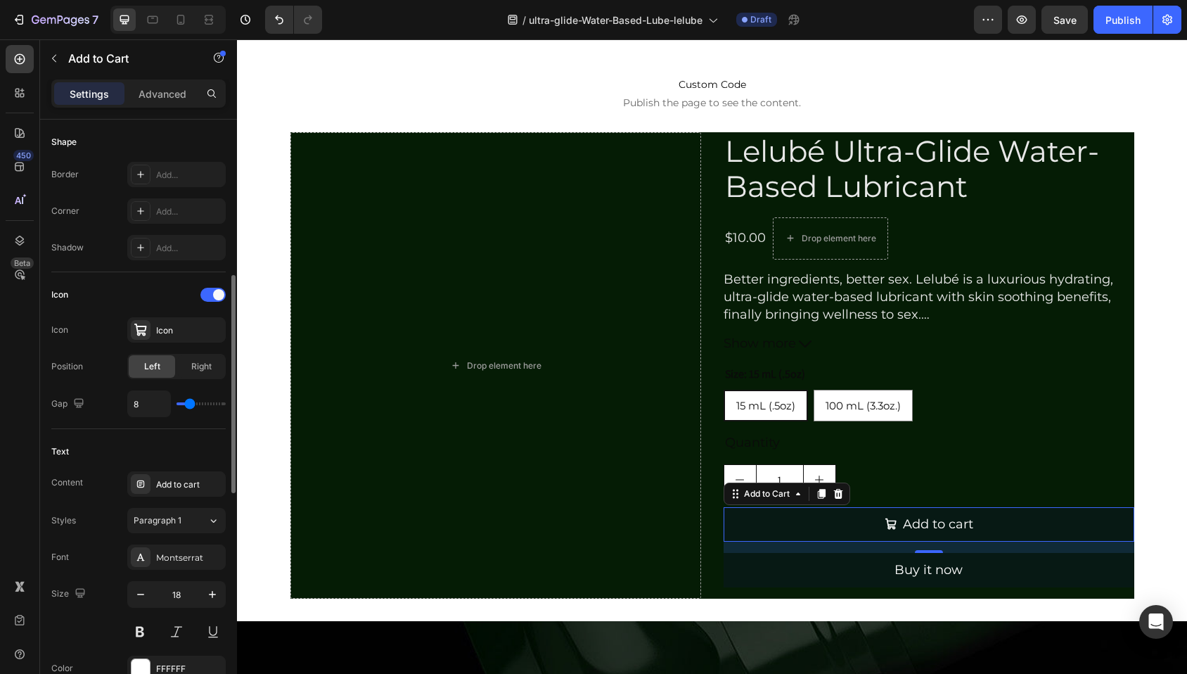
scroll to position [86, 0]
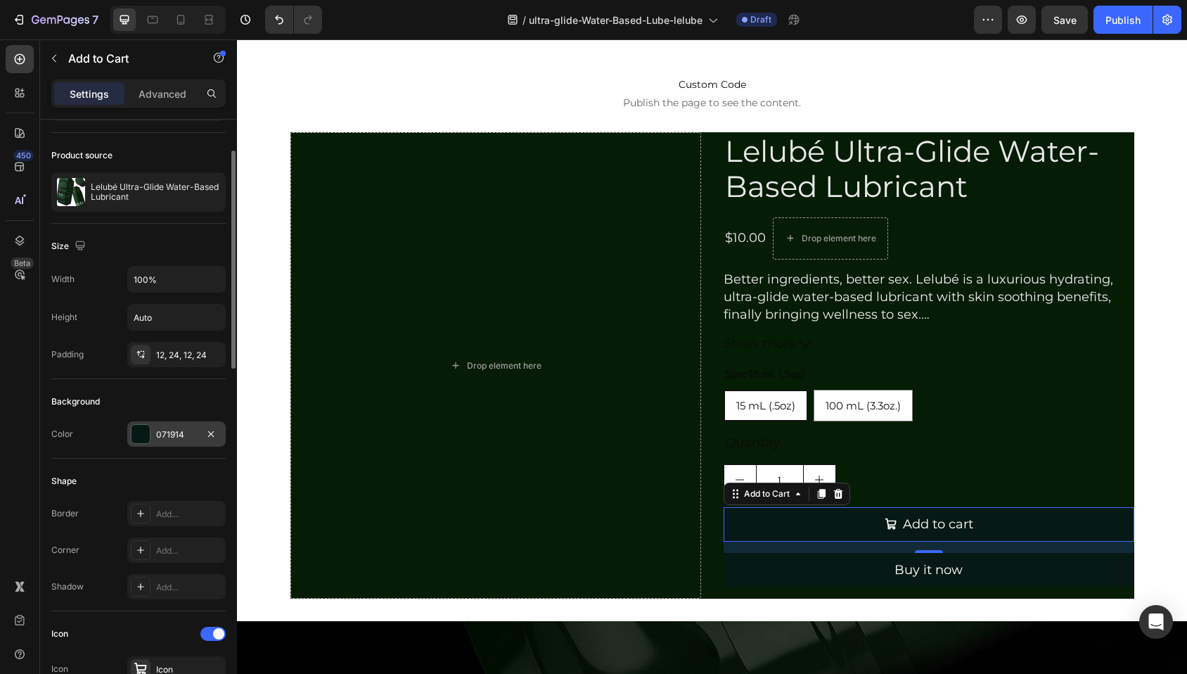
click at [142, 432] on div at bounding box center [140, 434] width 18 height 18
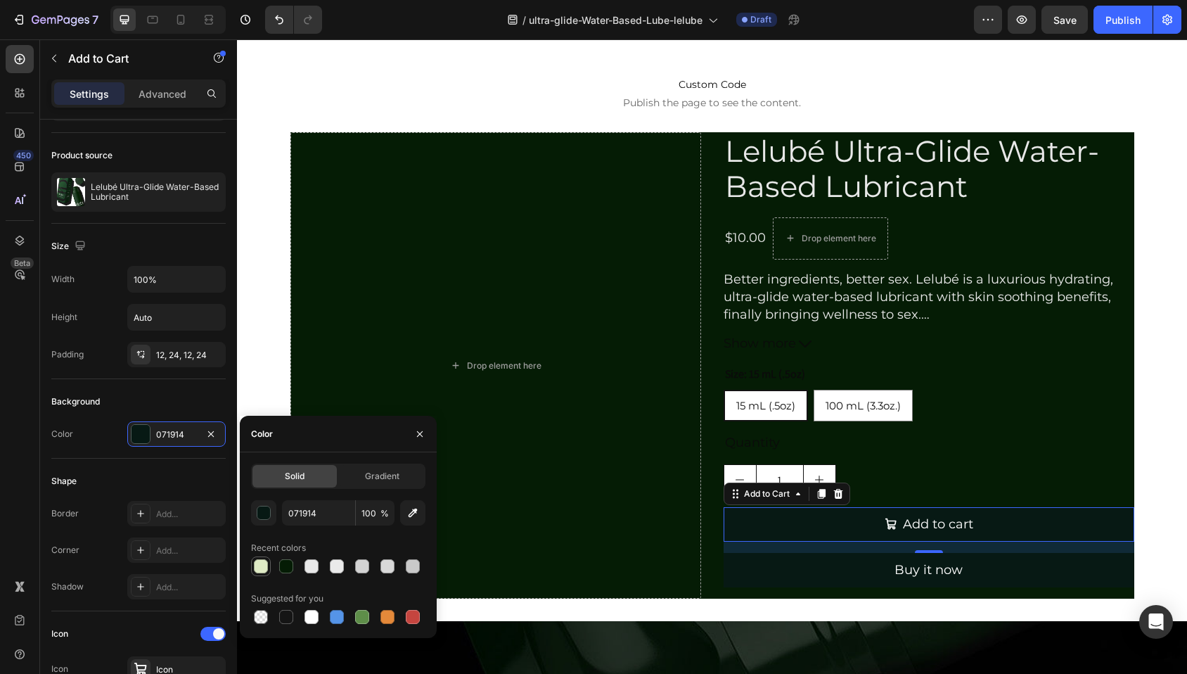
click at [265, 568] on div at bounding box center [261, 566] width 14 height 14
type input "DFEBC5"
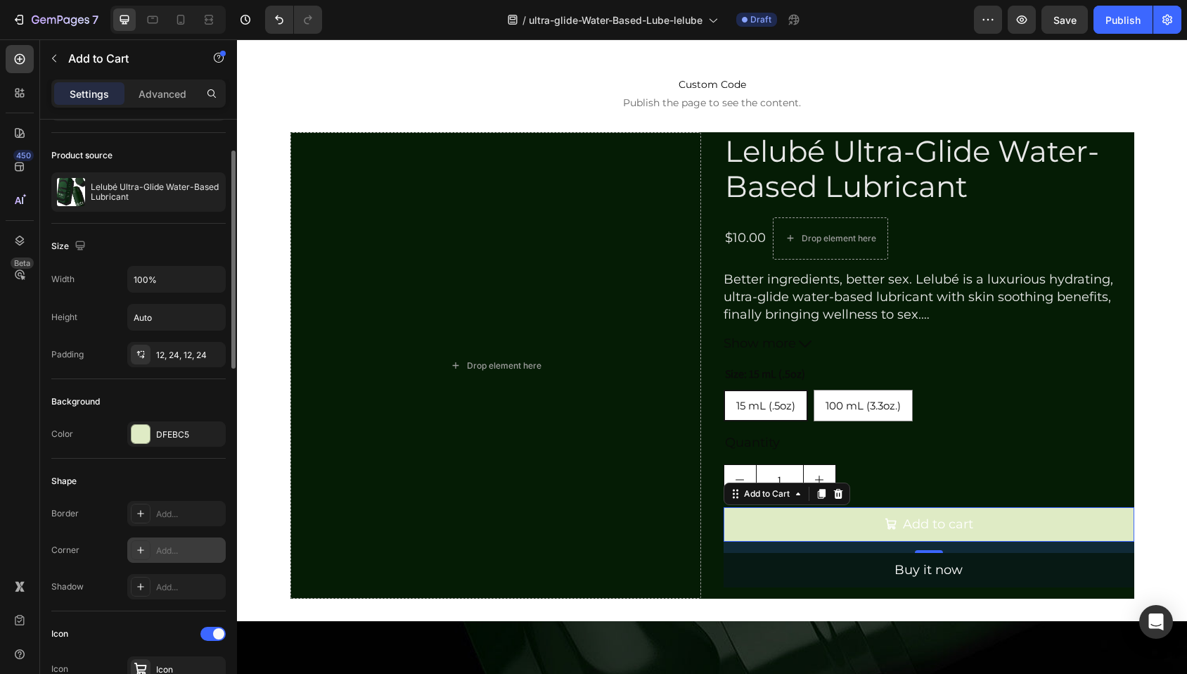
click at [139, 545] on icon at bounding box center [140, 549] width 11 height 11
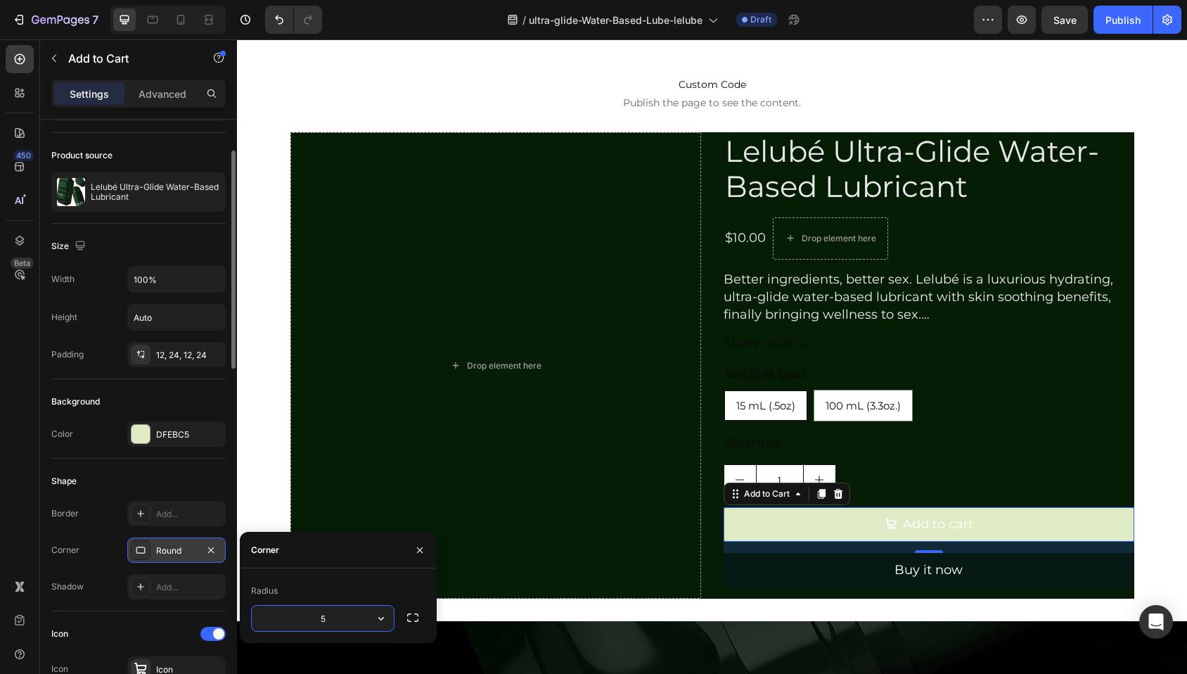
type input "50"
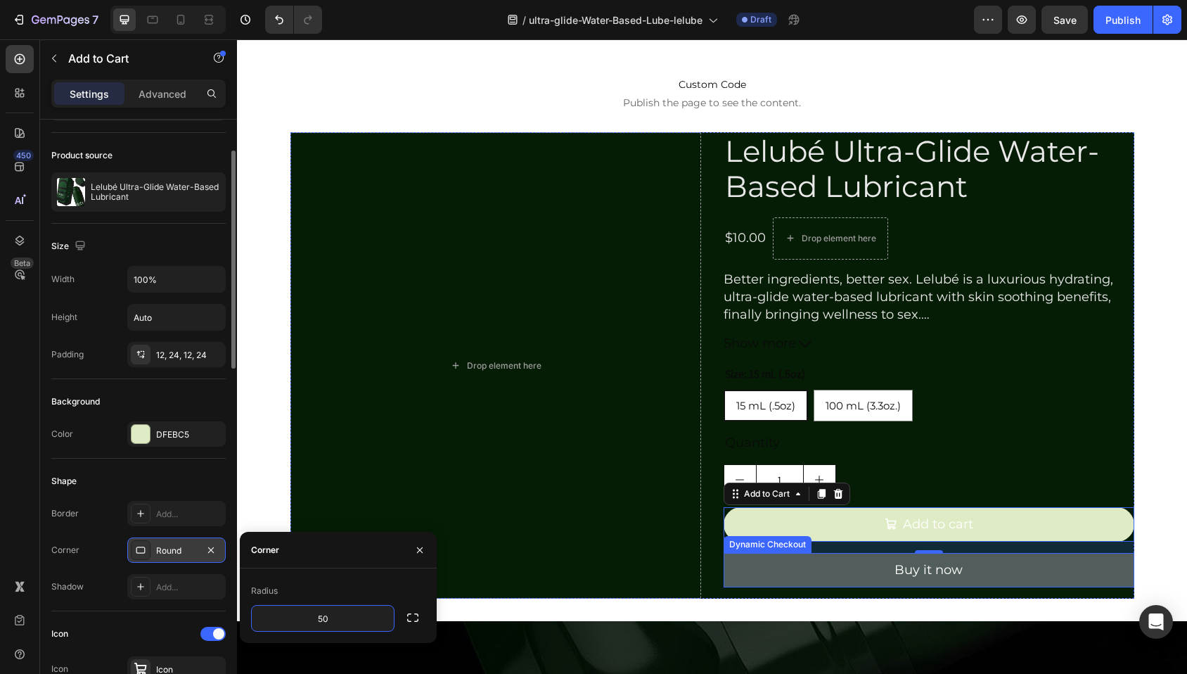
click at [740, 566] on button "Buy it now" at bounding box center [928, 570] width 411 height 34
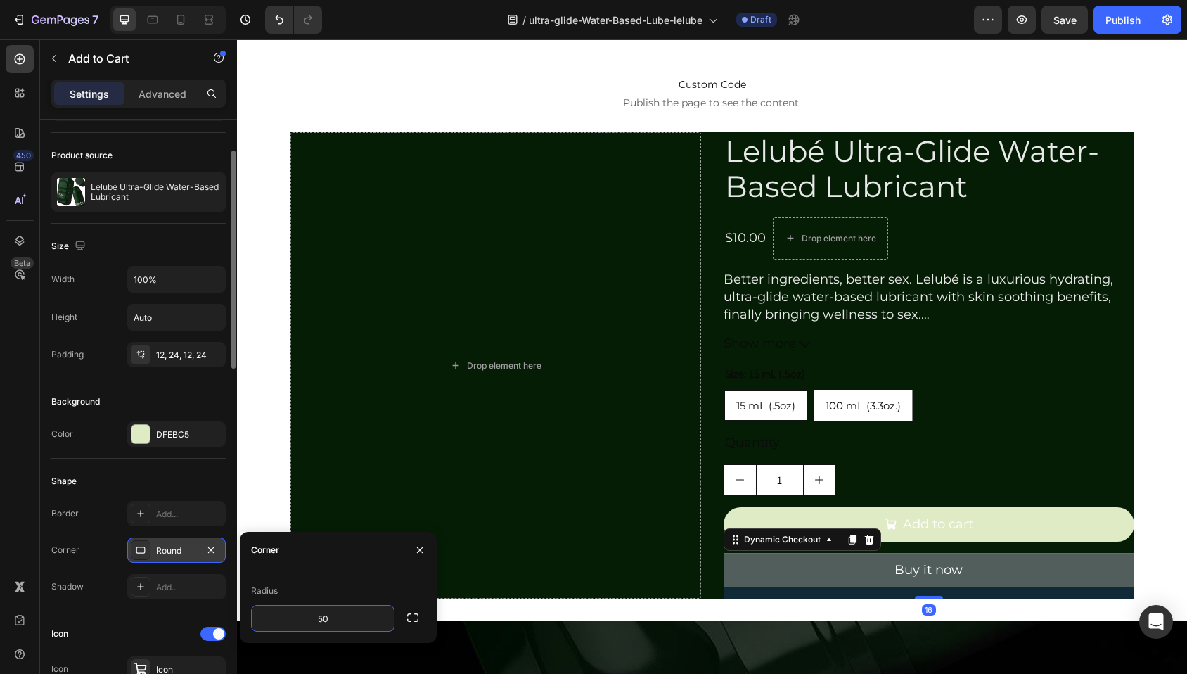
scroll to position [0, 0]
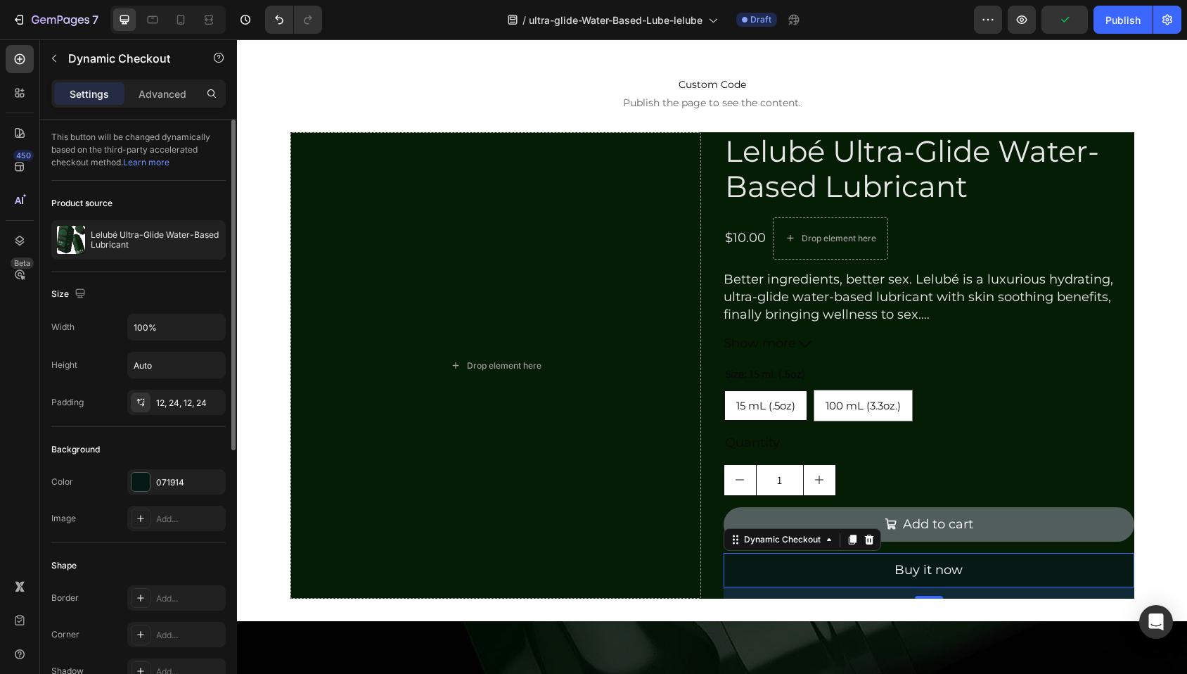
click at [864, 538] on icon at bounding box center [868, 539] width 9 height 10
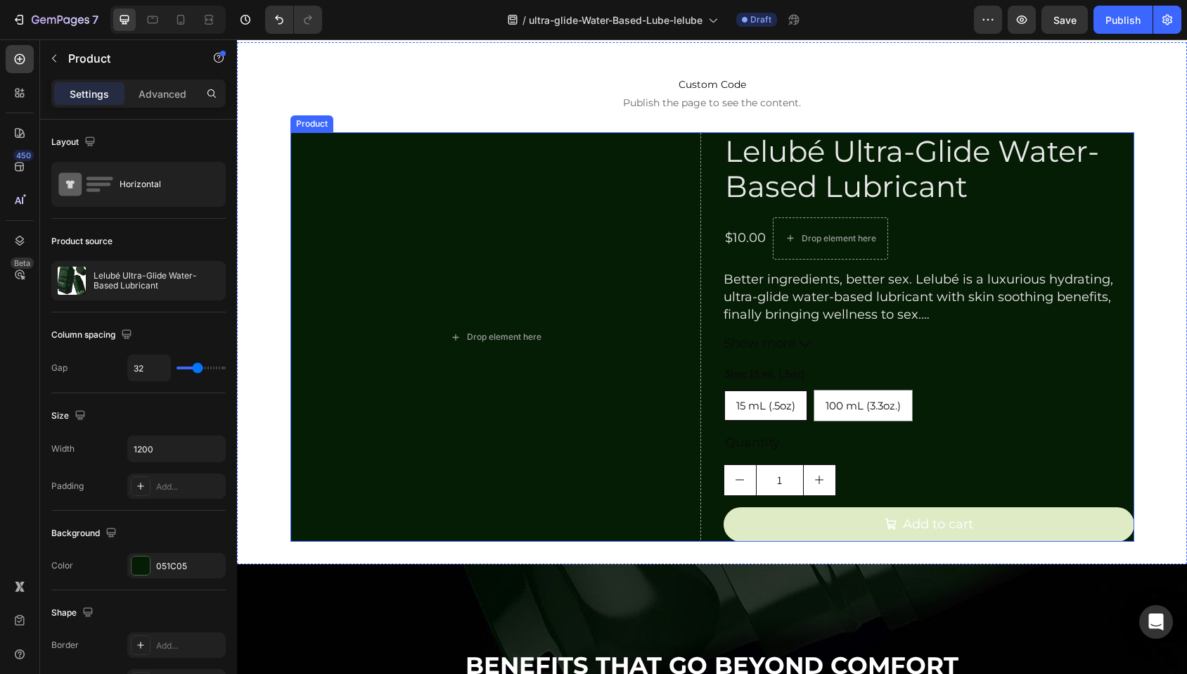
click at [706, 165] on div "Drop element here Lelubé Ultra-Glide Water-Based Lubricant Product Title $10.00…" at bounding box center [712, 336] width 844 height 409
click at [489, 200] on div "Drop element here" at bounding box center [495, 336] width 411 height 409
click at [173, 92] on p "Advanced" at bounding box center [163, 93] width 48 height 15
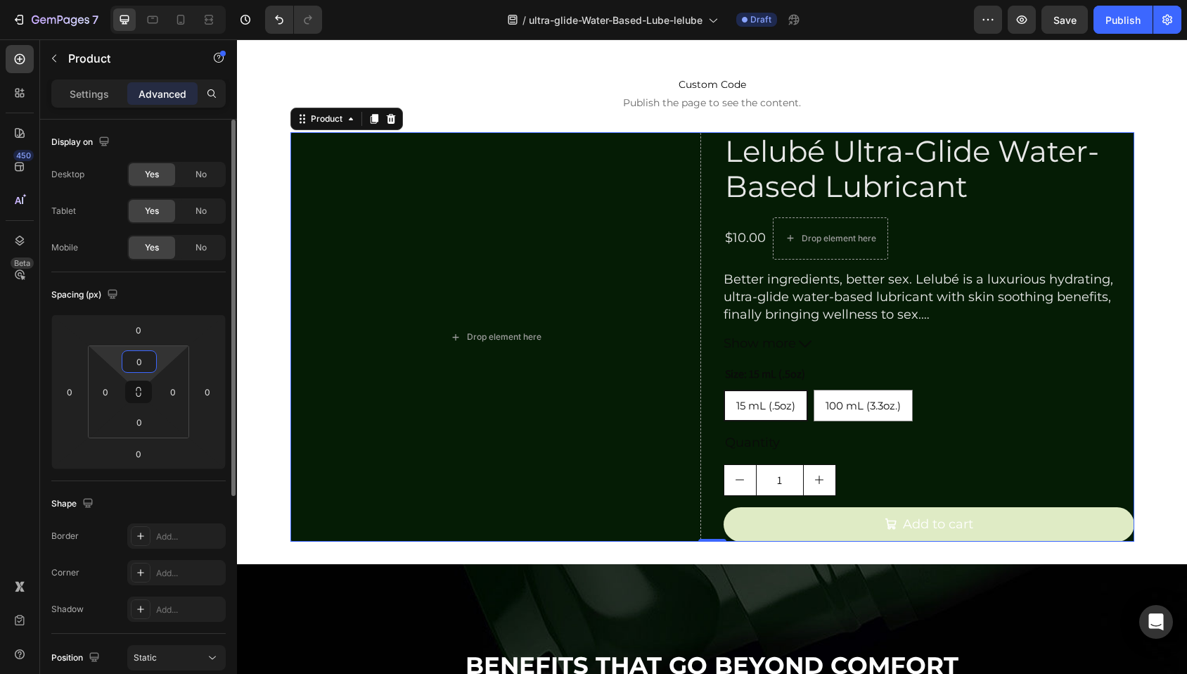
click at [134, 359] on input "0" at bounding box center [139, 361] width 28 height 21
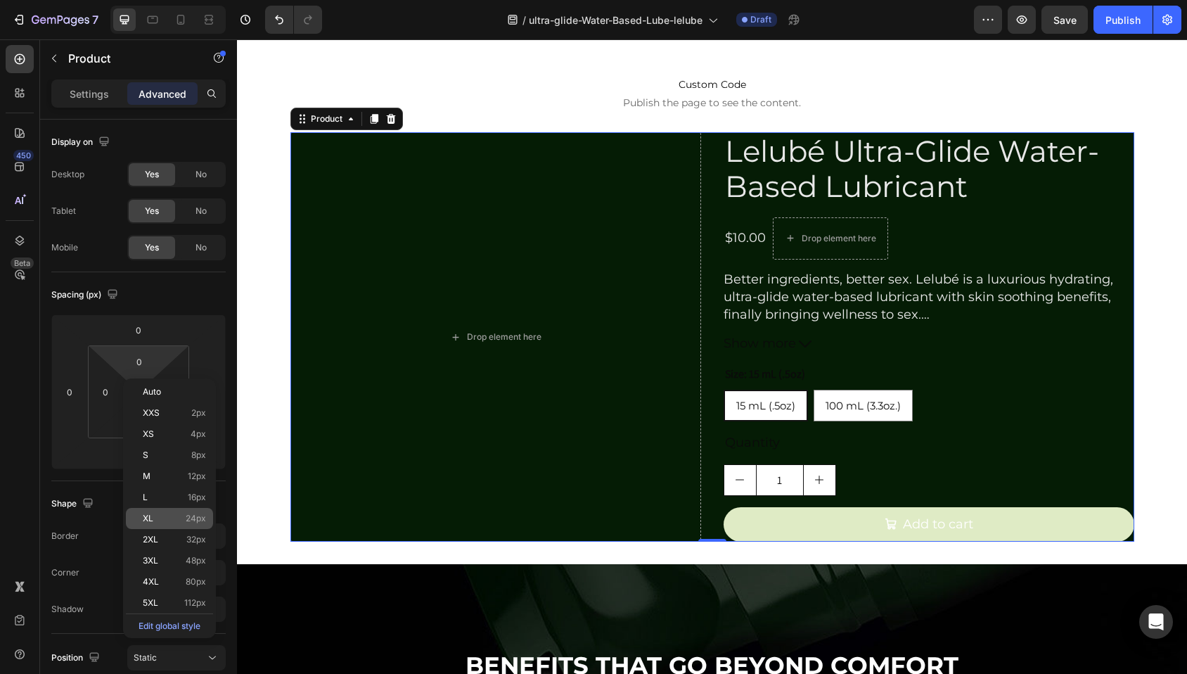
click at [178, 520] on p "XL 24px" at bounding box center [174, 518] width 63 height 10
type input "24"
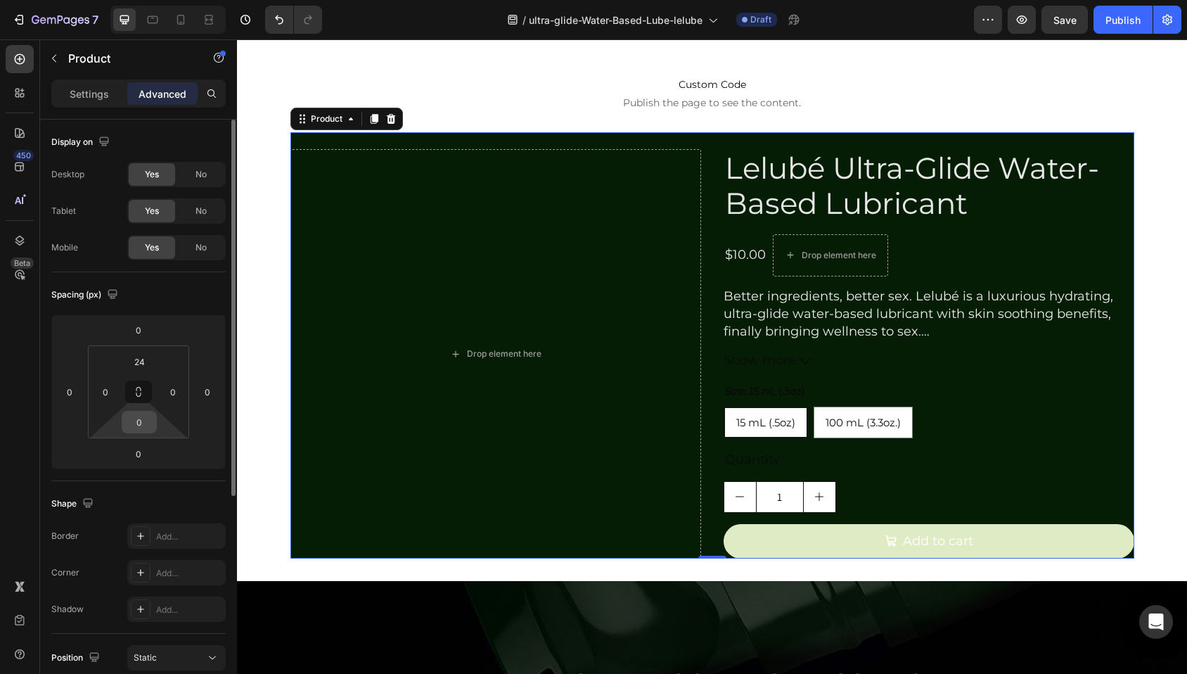
click at [140, 420] on input "0" at bounding box center [139, 421] width 28 height 21
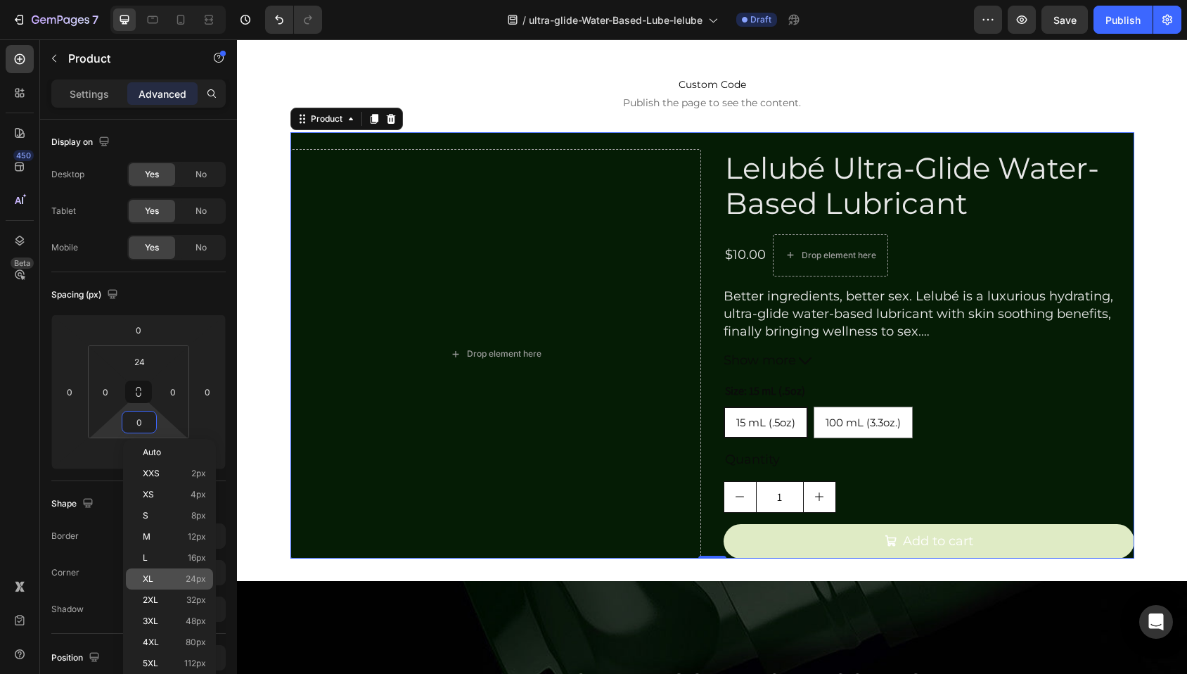
click at [161, 574] on p "XL 24px" at bounding box center [174, 579] width 63 height 10
type input "24"
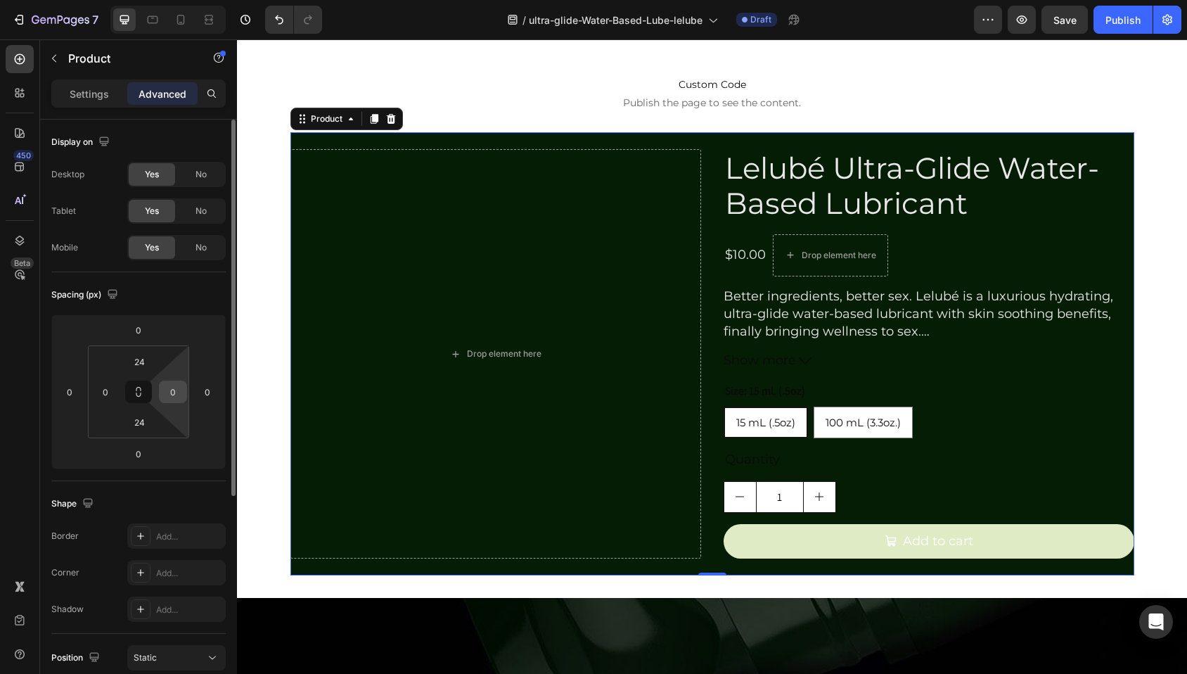
click at [172, 392] on input "0" at bounding box center [172, 391] width 21 height 21
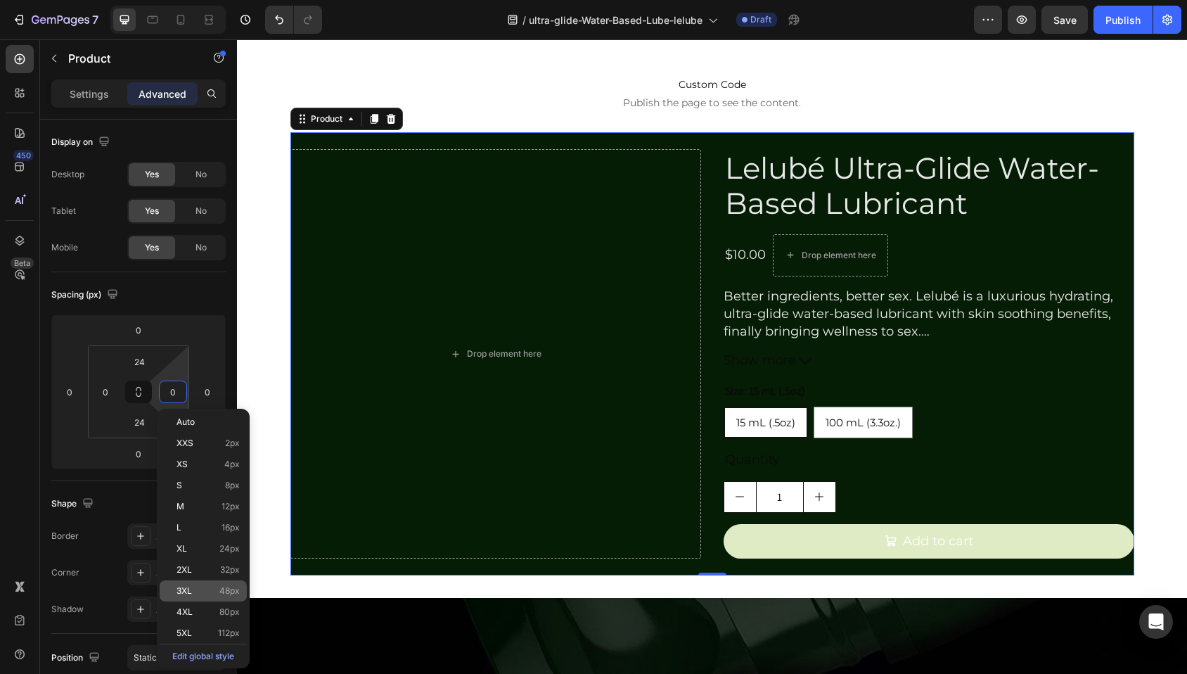
click at [200, 585] on div "3XL 48px" at bounding box center [203, 590] width 87 height 21
type input "48"
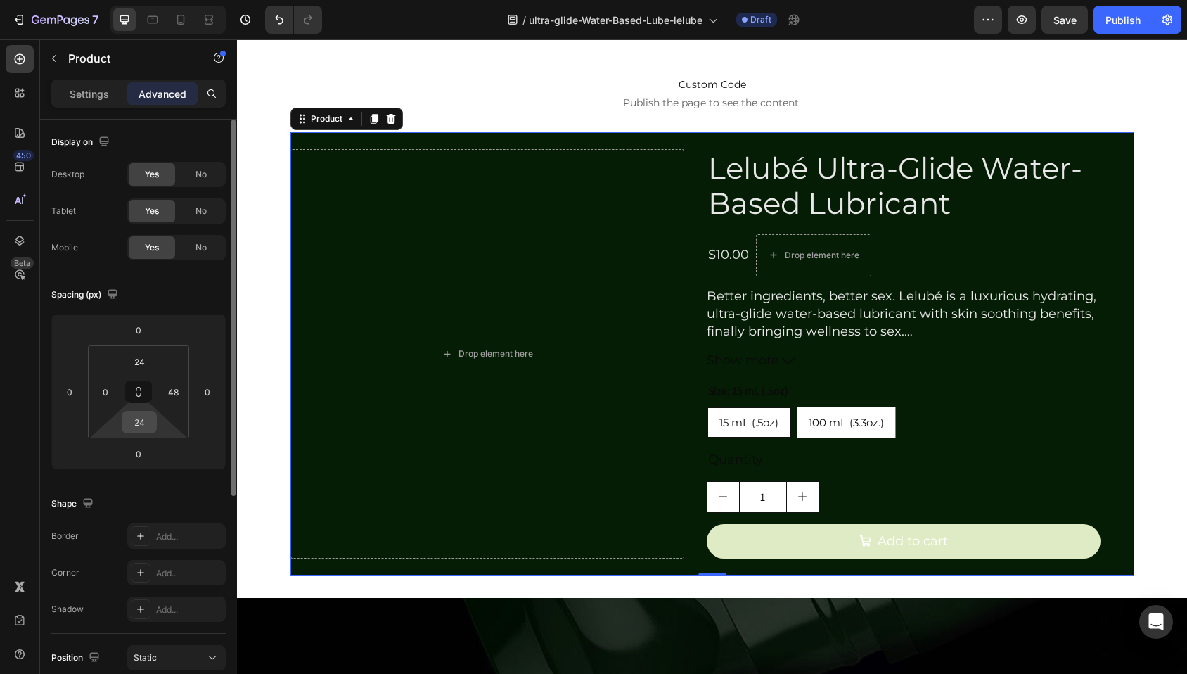
click at [146, 416] on input "24" at bounding box center [139, 421] width 28 height 21
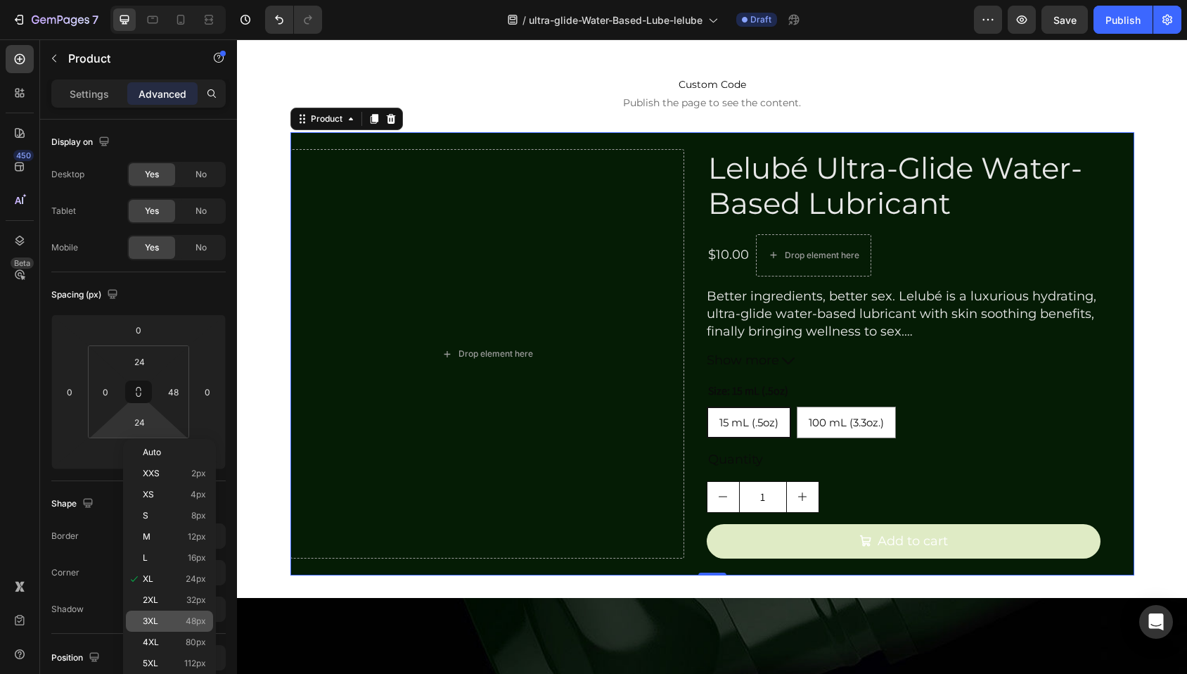
click at [150, 619] on span "3XL" at bounding box center [150, 621] width 15 height 10
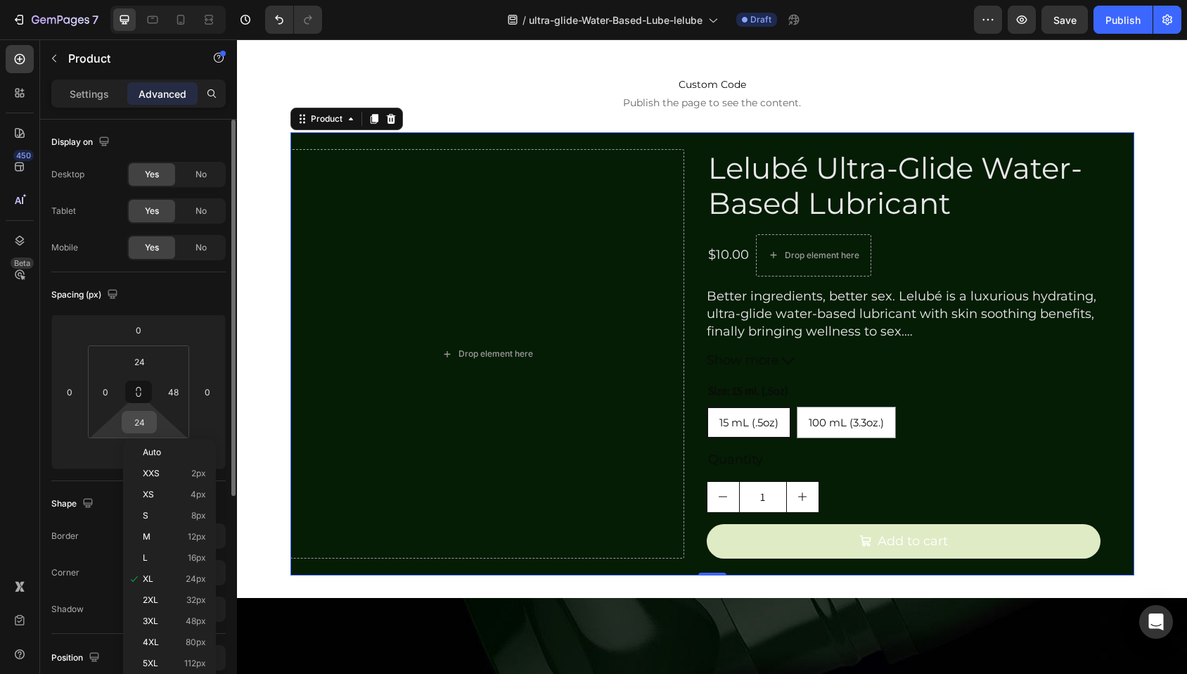
type input "48"
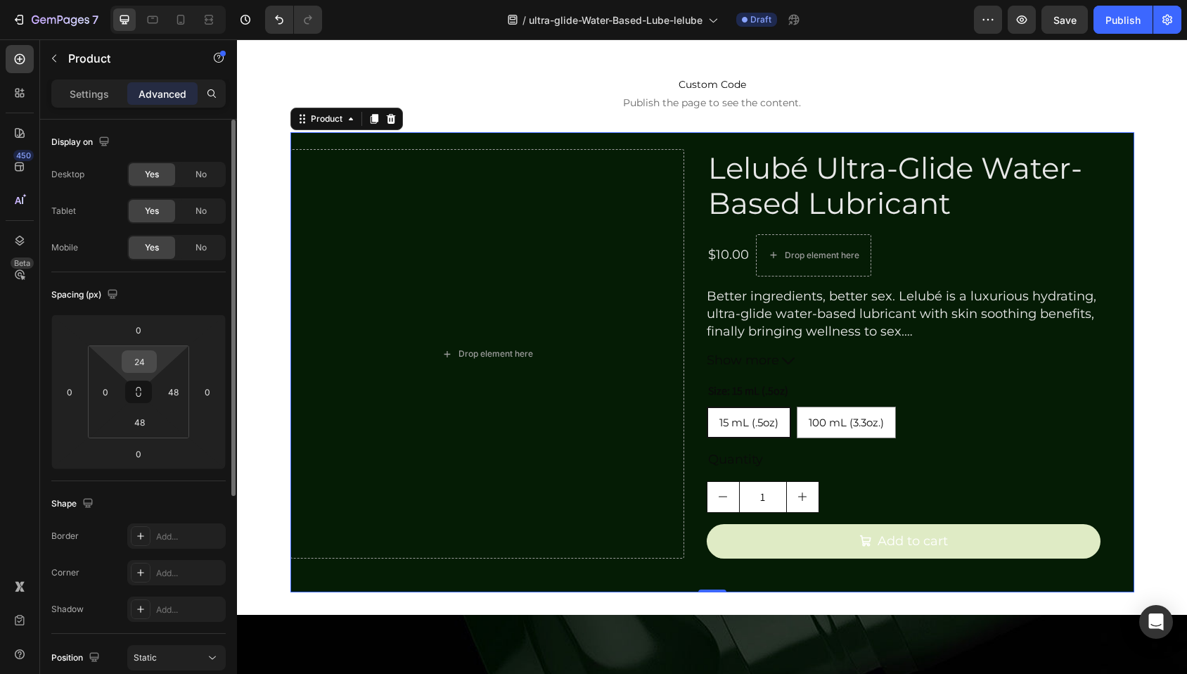
click at [155, 353] on div "24" at bounding box center [139, 361] width 35 height 22
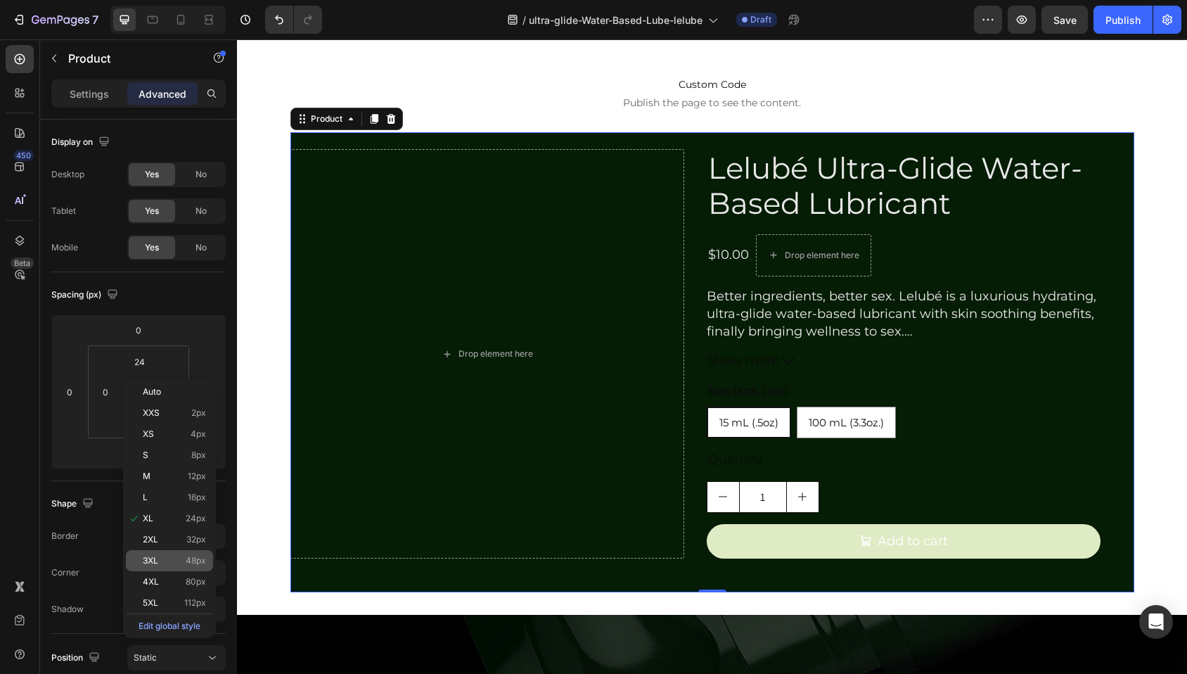
click at [198, 562] on span "48px" at bounding box center [196, 560] width 20 height 10
type input "48"
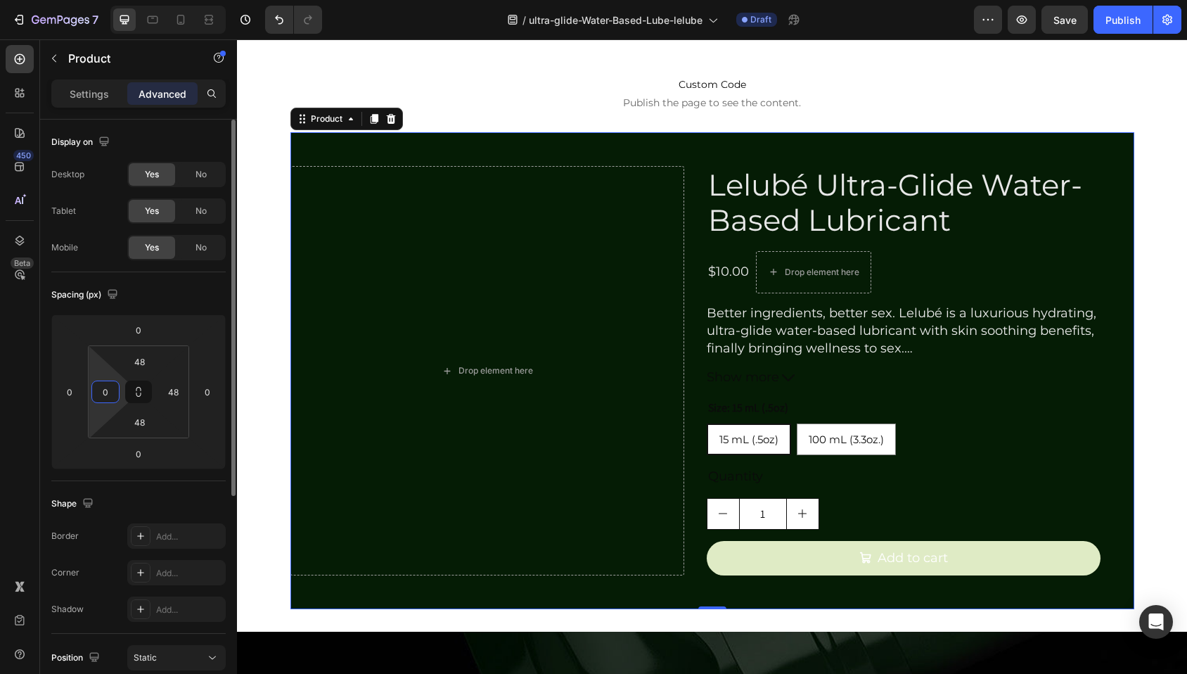
click at [109, 387] on input "0" at bounding box center [105, 391] width 21 height 21
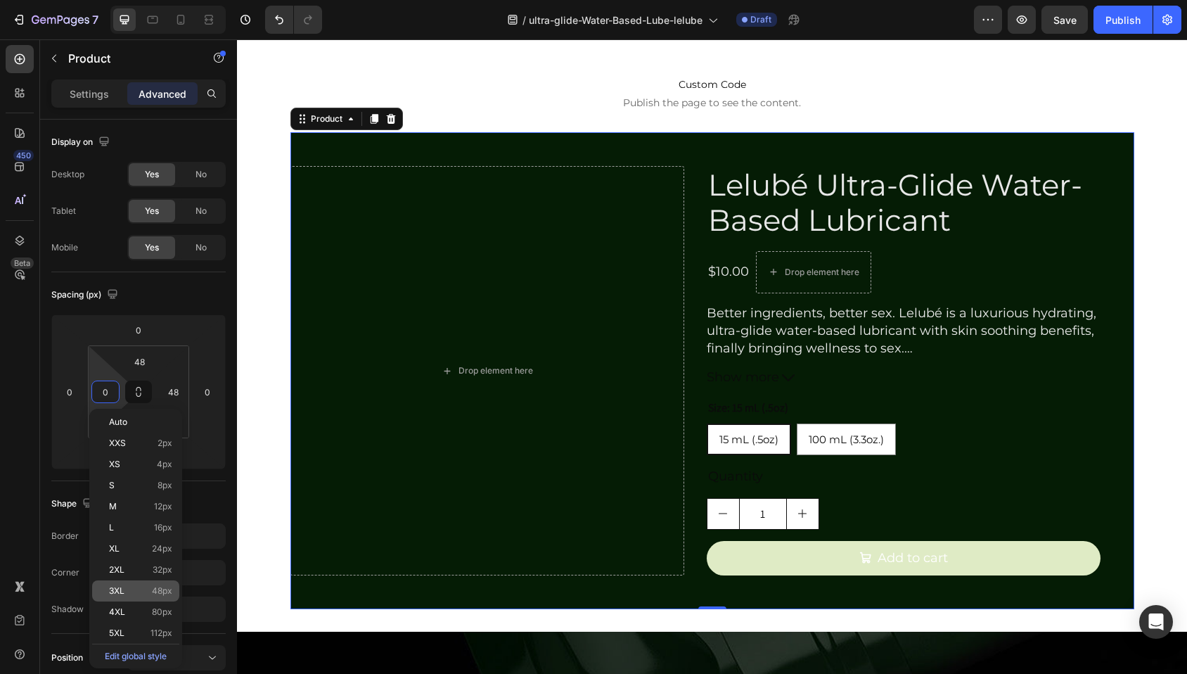
click at [147, 581] on div "3XL 48px" at bounding box center [135, 590] width 87 height 21
type input "48"
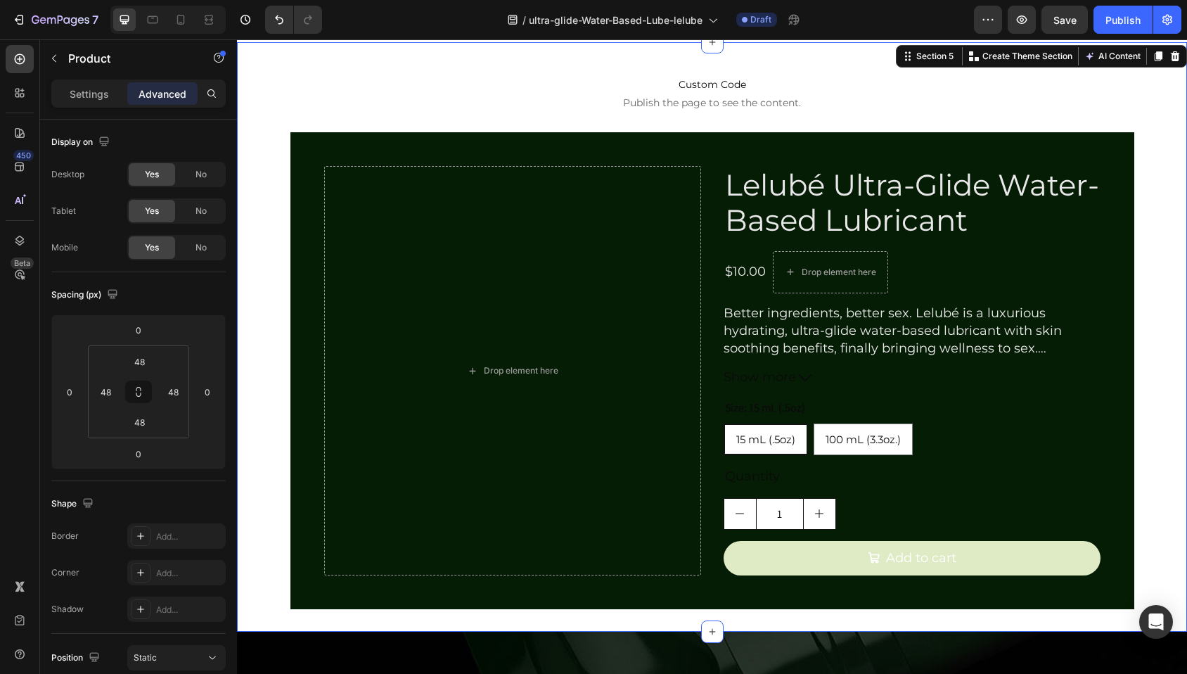
click at [1152, 217] on div "Custom Code Publish the page to see the content. Custom Code Row Drop element h…" at bounding box center [712, 337] width 950 height 544
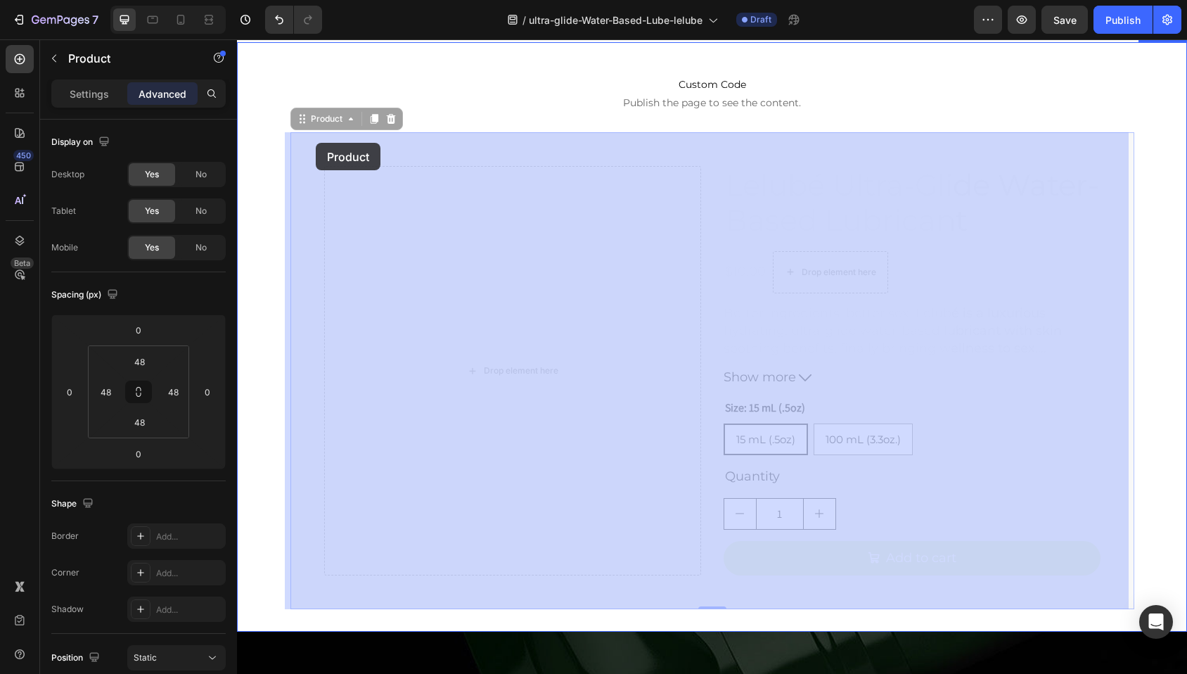
drag, startPoint x: 309, startPoint y: 127, endPoint x: 316, endPoint y: 143, distance: 17.0
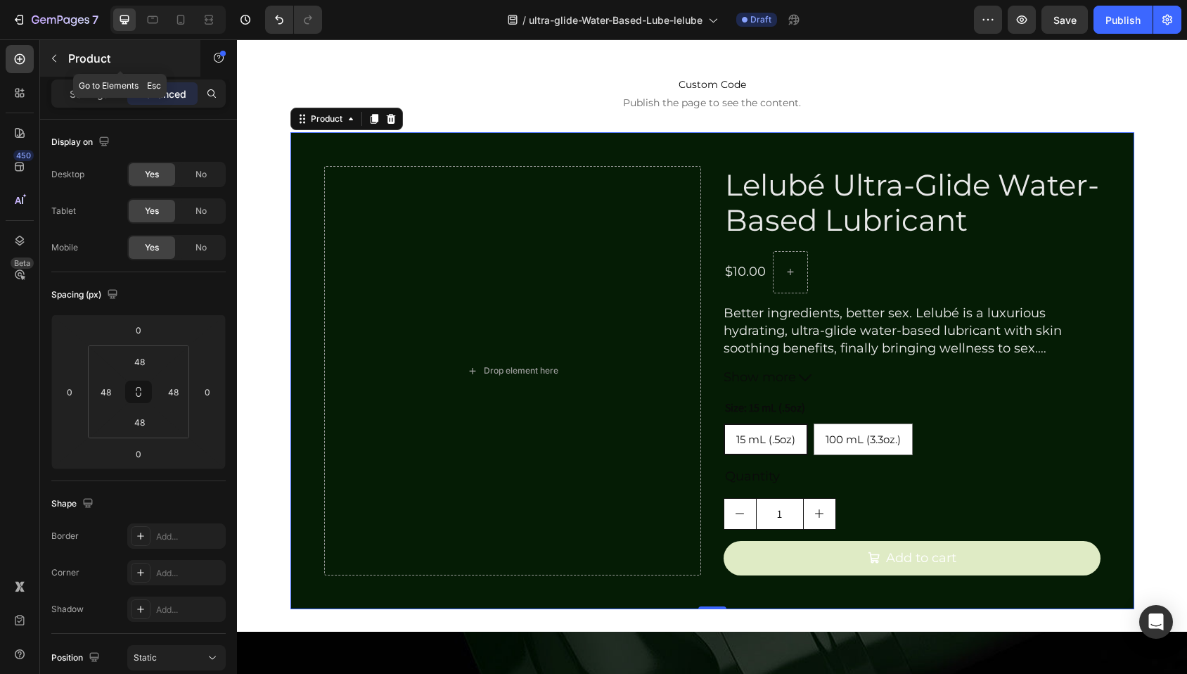
click at [58, 58] on icon "button" at bounding box center [54, 58] width 11 height 11
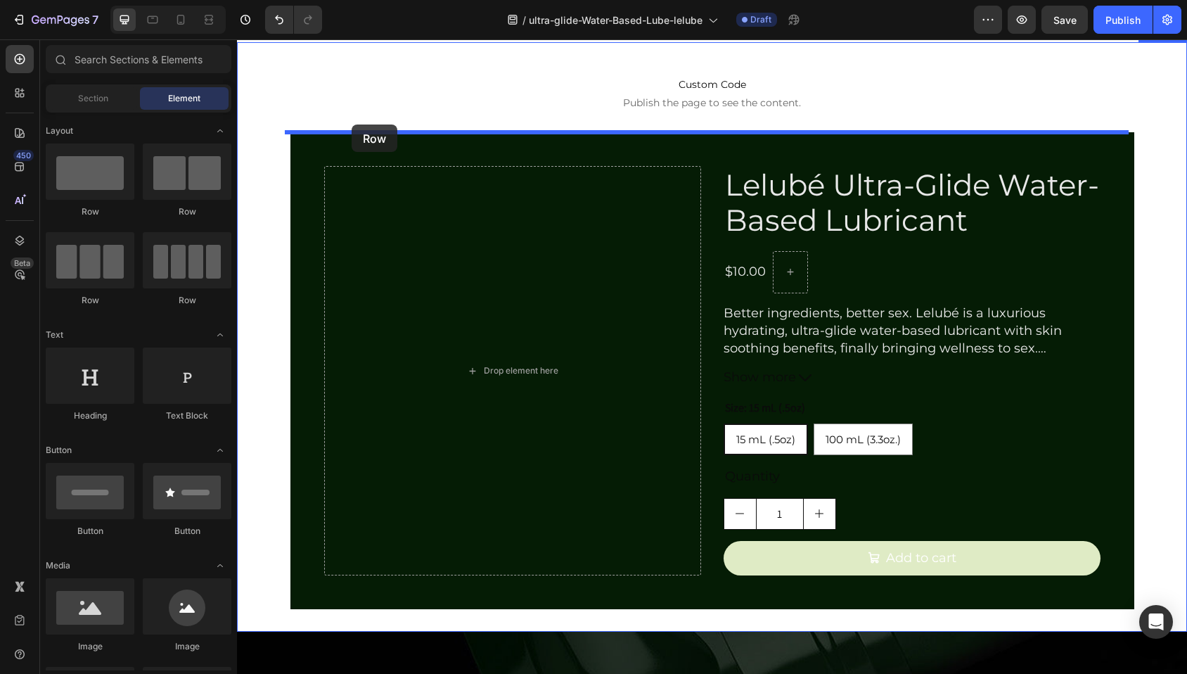
drag, startPoint x: 326, startPoint y: 210, endPoint x: 352, endPoint y: 124, distance: 89.6
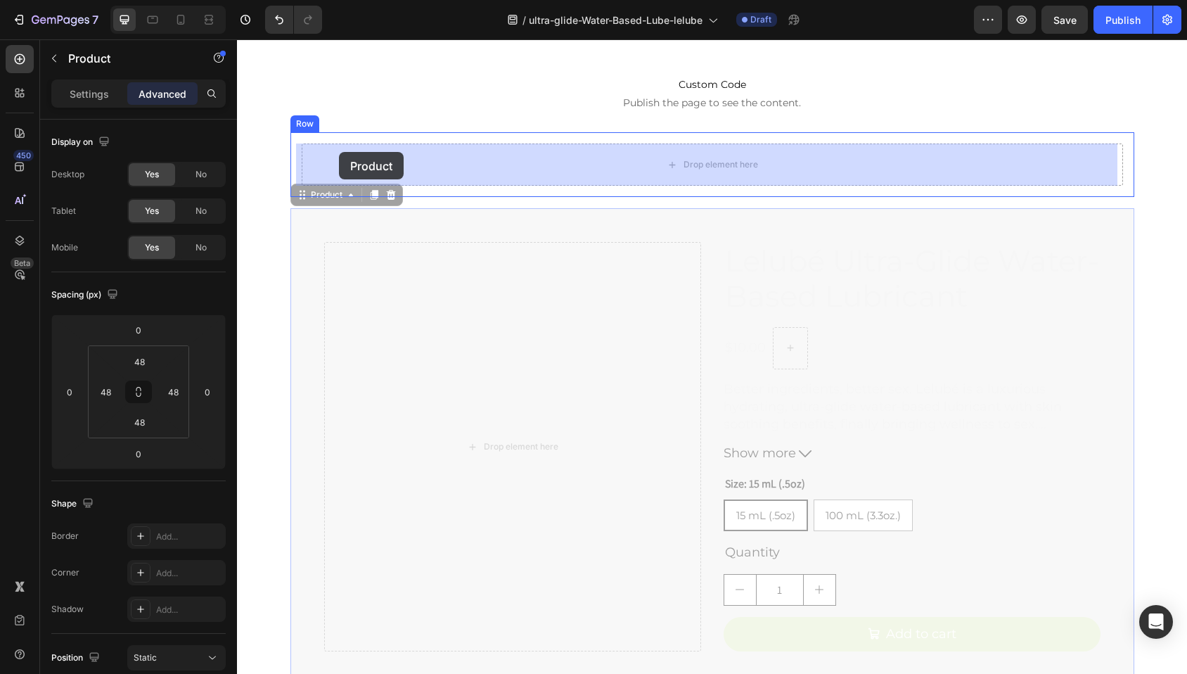
drag, startPoint x: 306, startPoint y: 204, endPoint x: 339, endPoint y: 152, distance: 61.6
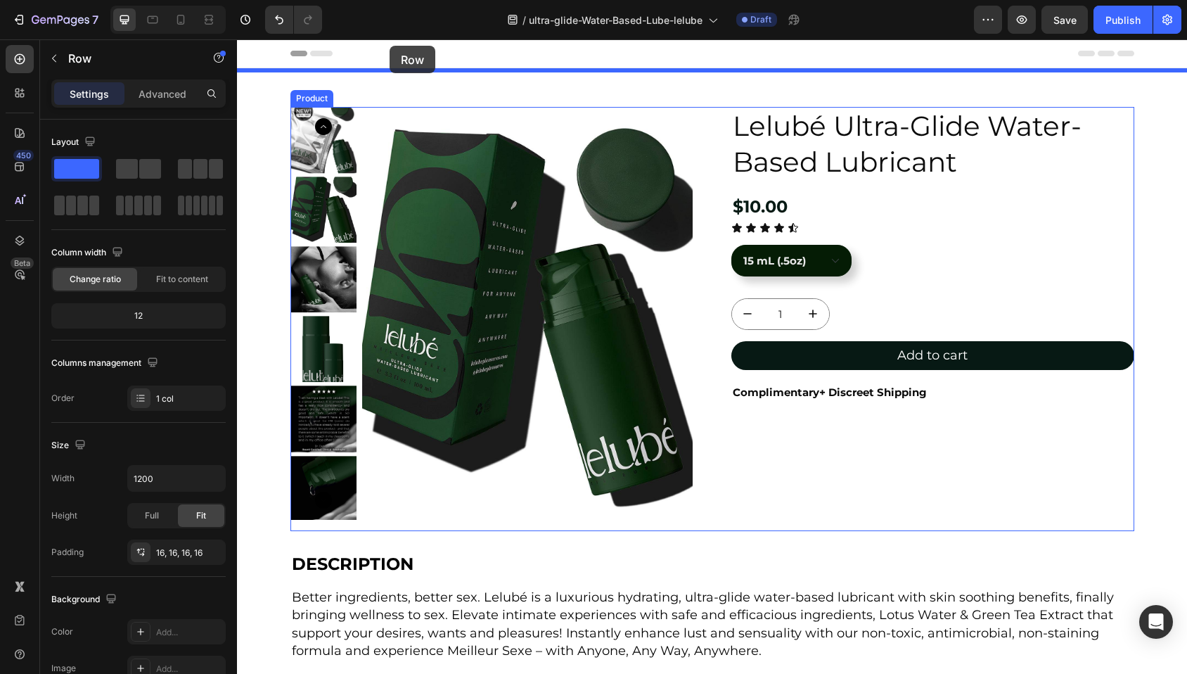
drag, startPoint x: 296, startPoint y: 123, endPoint x: 389, endPoint y: 46, distance: 121.3
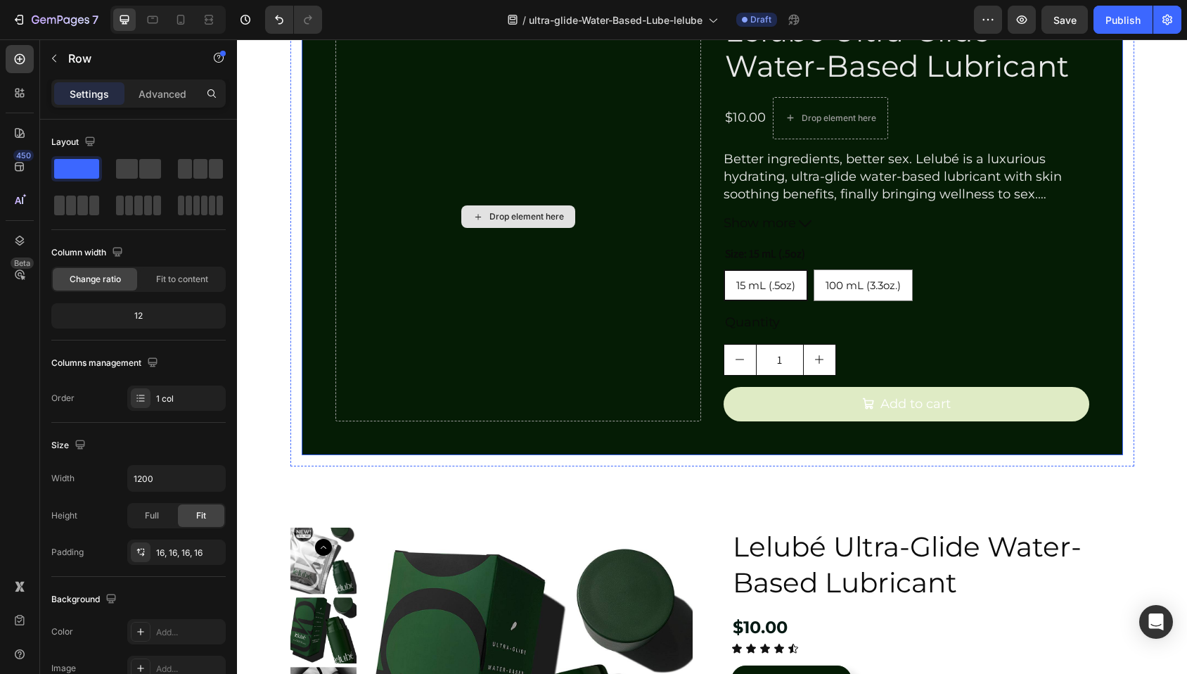
scroll to position [396, 0]
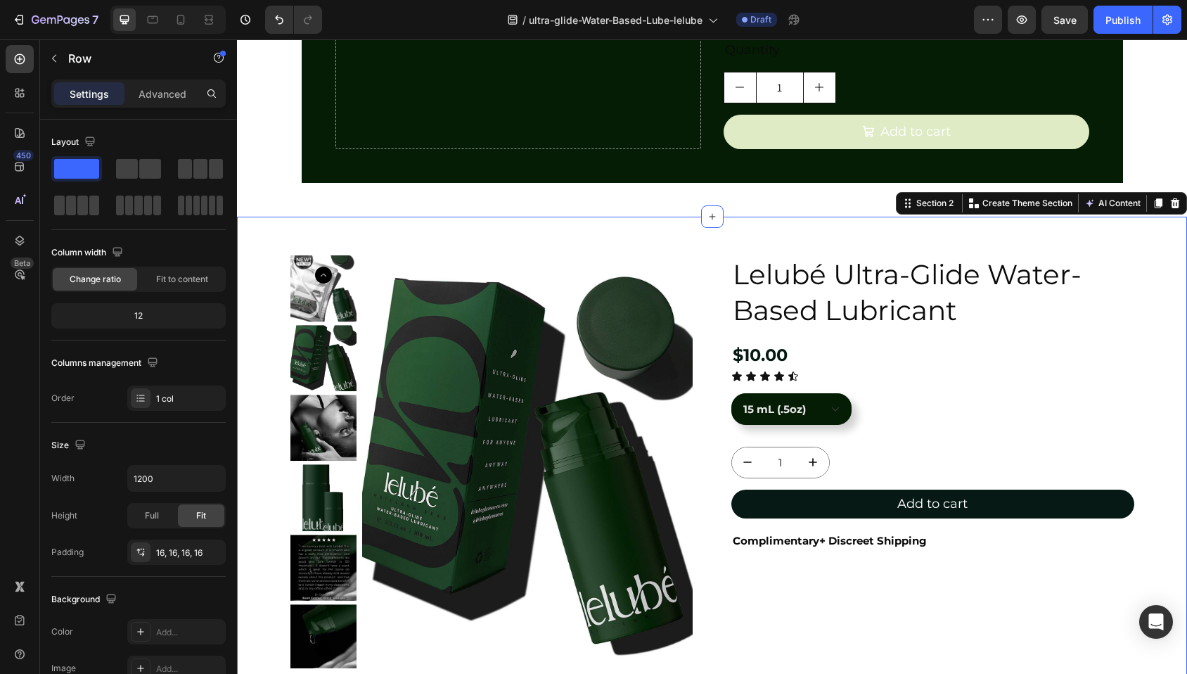
click at [318, 226] on div "Product Images Lelubé Ultra-Glide Water-Based Lubricant Product Title $10.00 Pr…" at bounding box center [712, 563] width 950 height 693
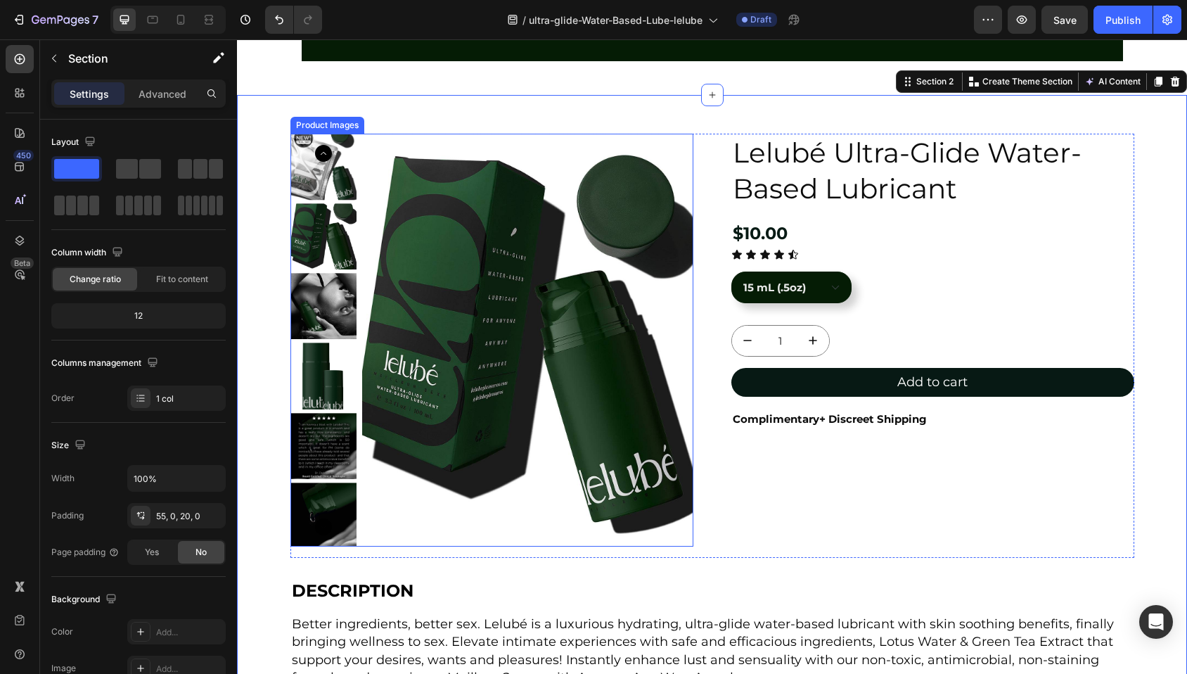
scroll to position [518, 0]
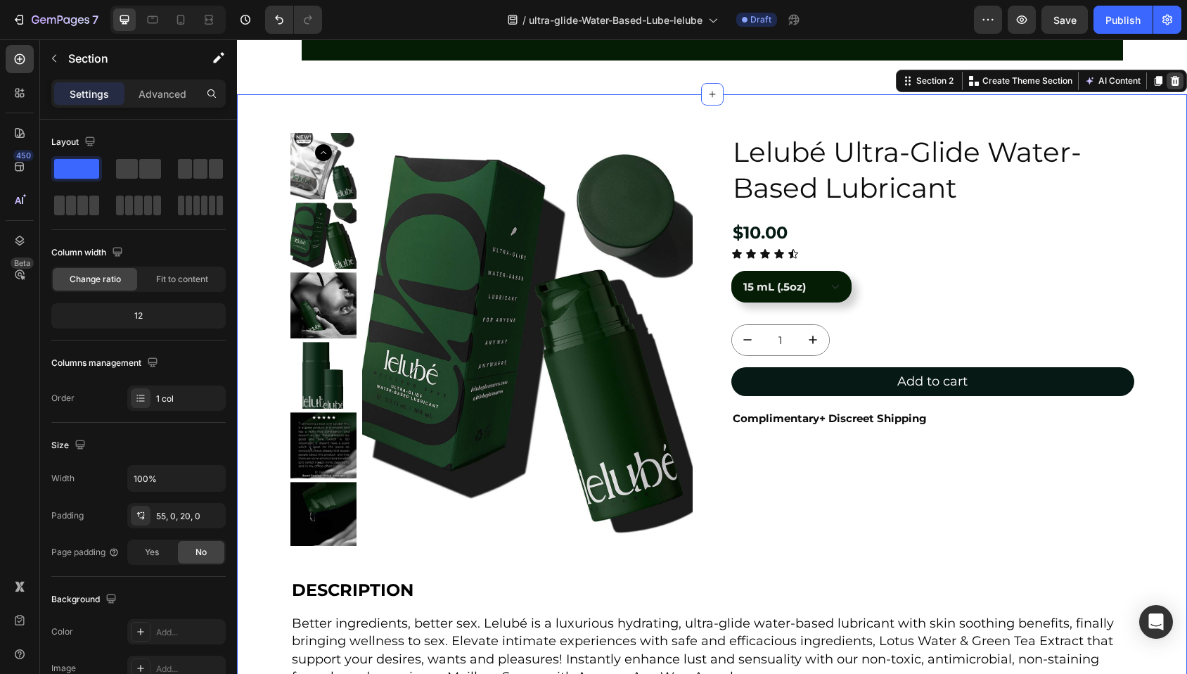
click at [1169, 81] on icon at bounding box center [1174, 80] width 11 height 11
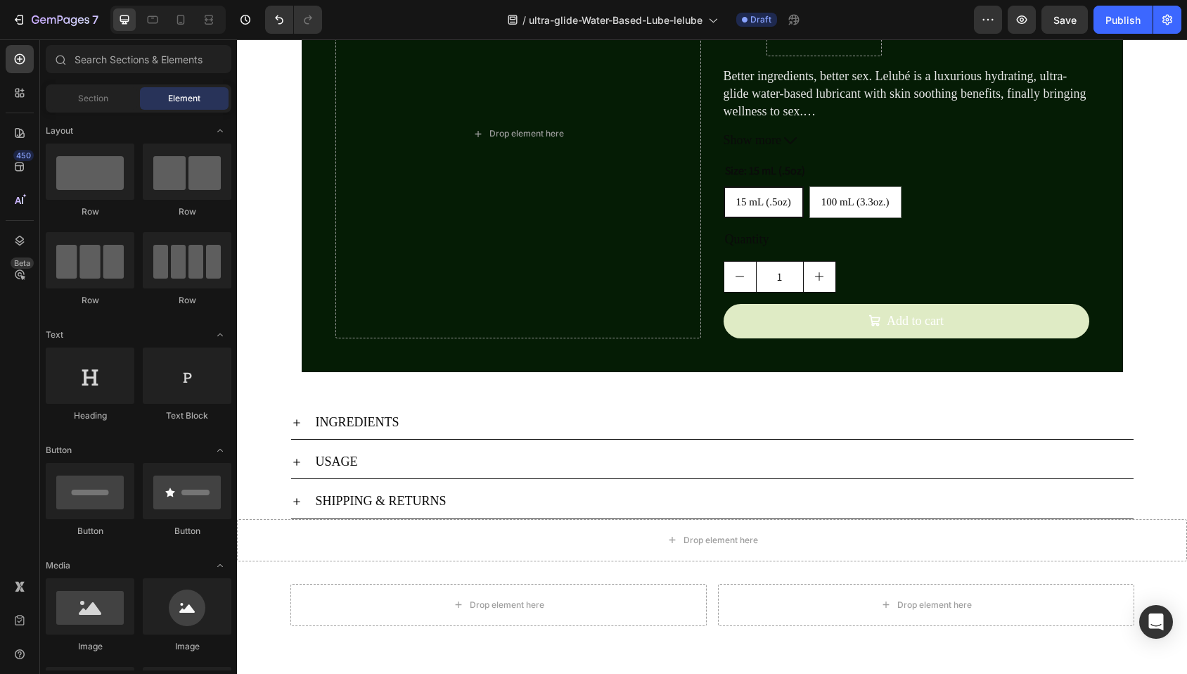
scroll to position [210, 0]
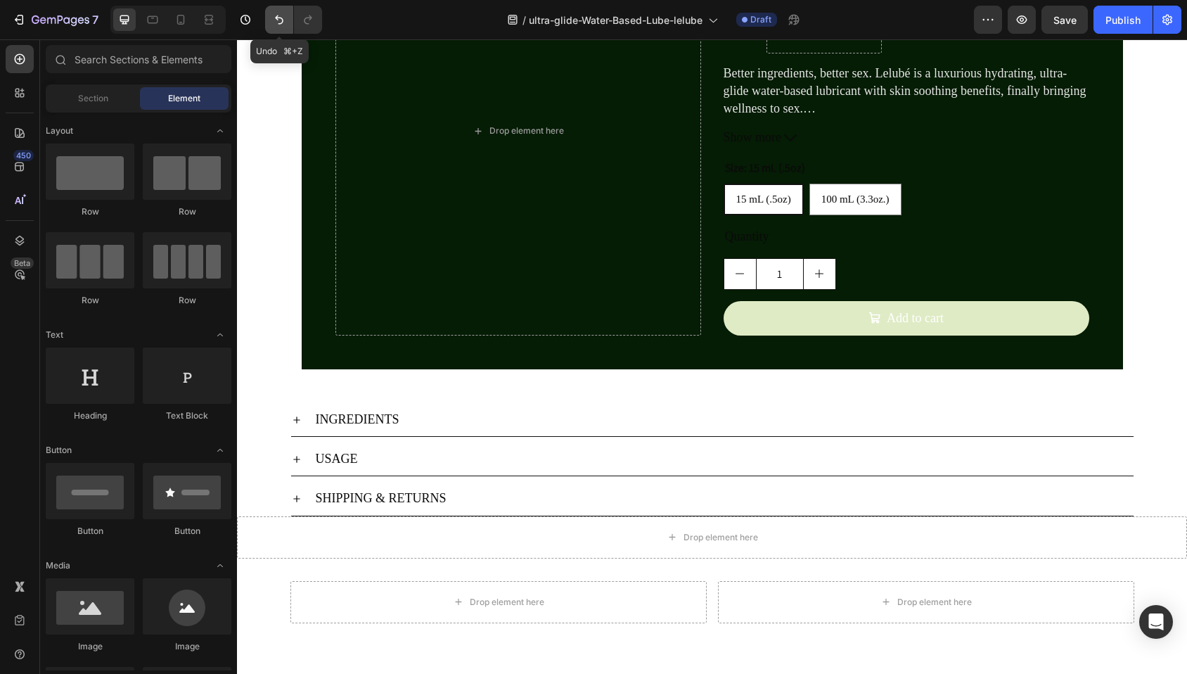
click at [276, 20] on icon "Undo/Redo" at bounding box center [279, 20] width 14 height 14
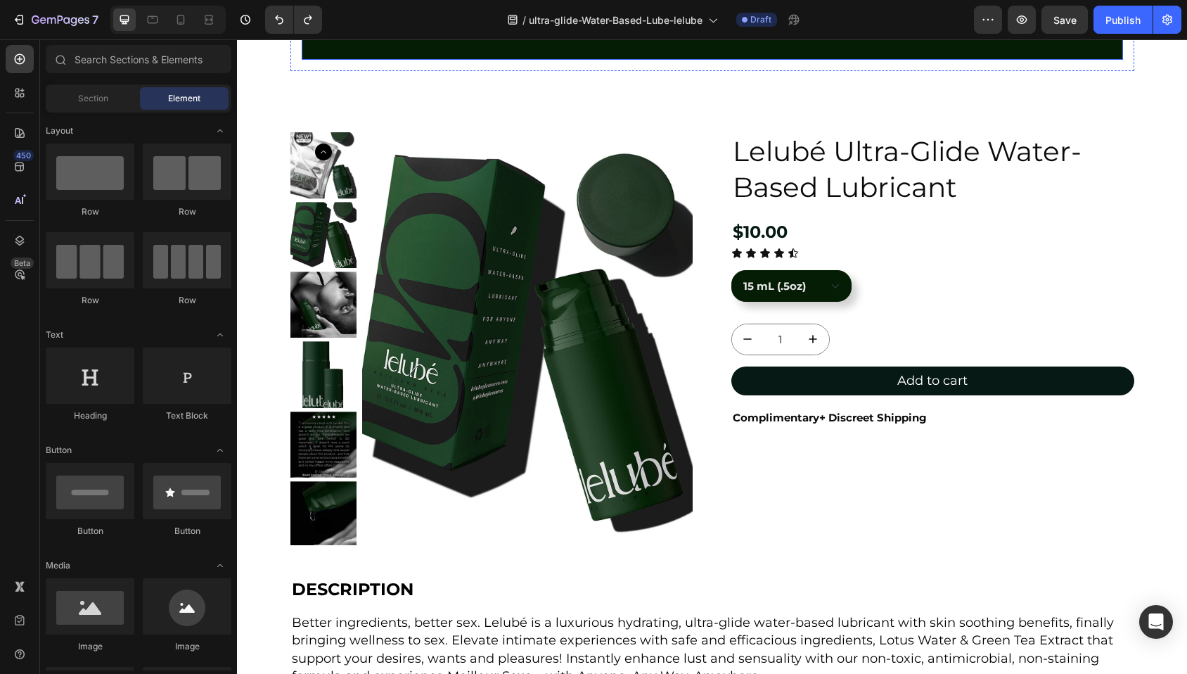
scroll to position [534, 0]
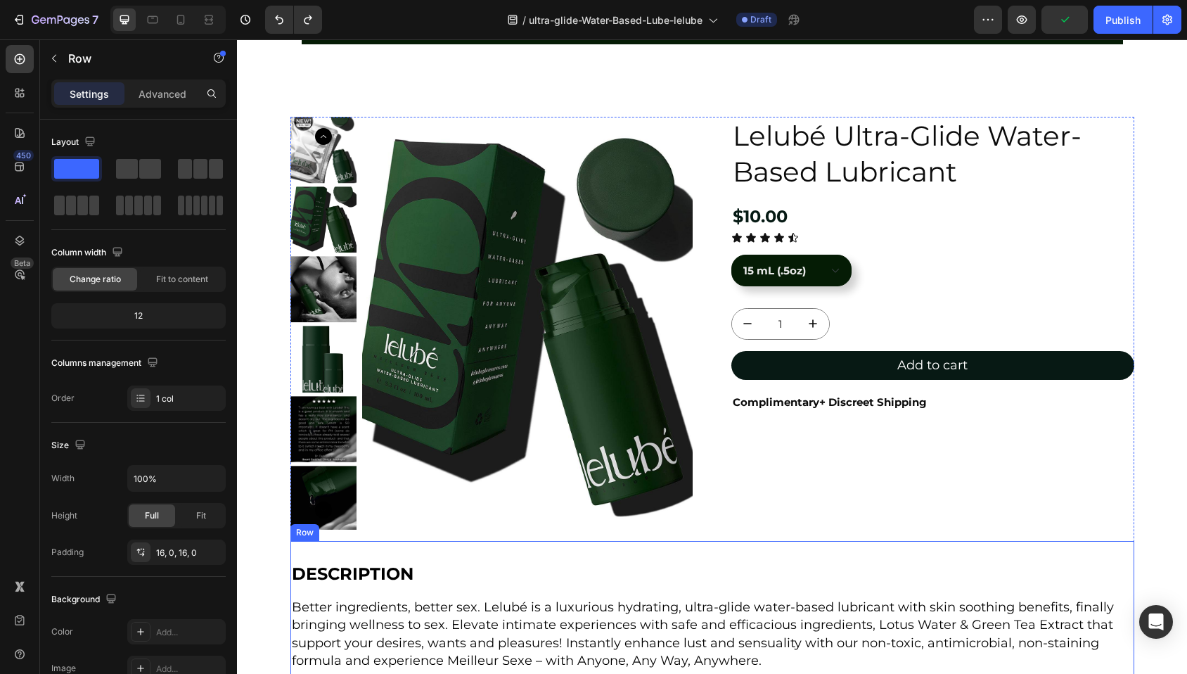
click at [316, 544] on div "DESCRIPTION Text Block Better ingredients, better sex. Lelubé is a luxurious hy…" at bounding box center [712, 611] width 844 height 141
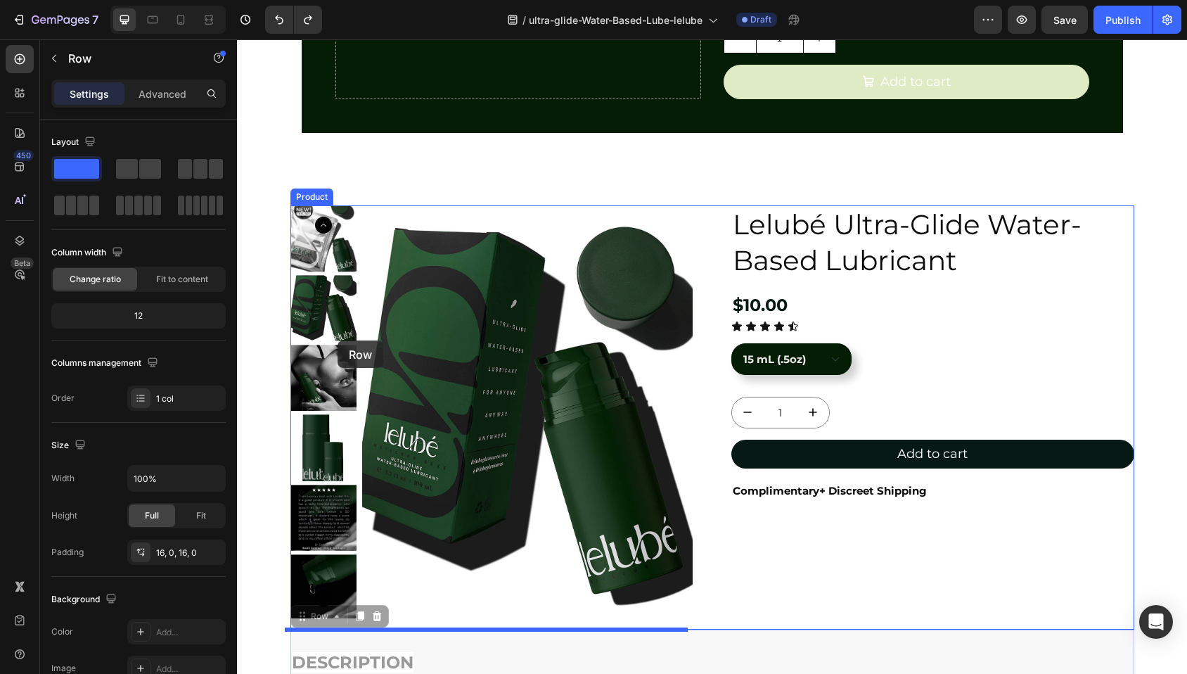
scroll to position [100, 0]
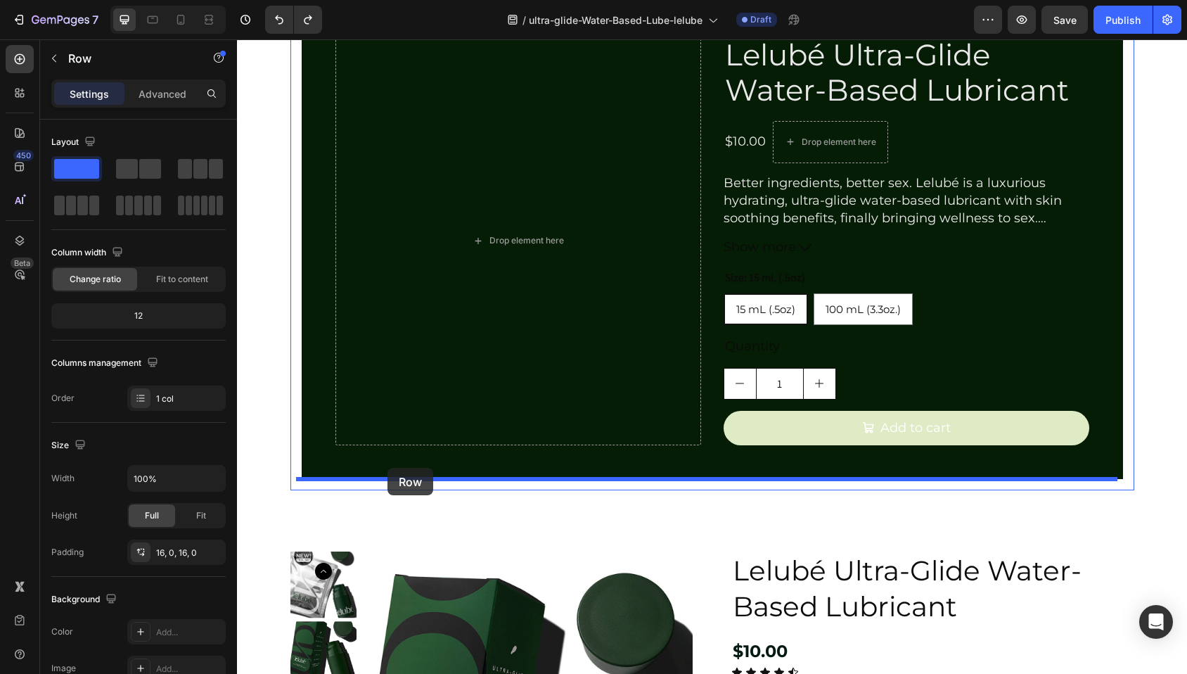
drag, startPoint x: 297, startPoint y: 531, endPoint x: 387, endPoint y: 468, distance: 110.0
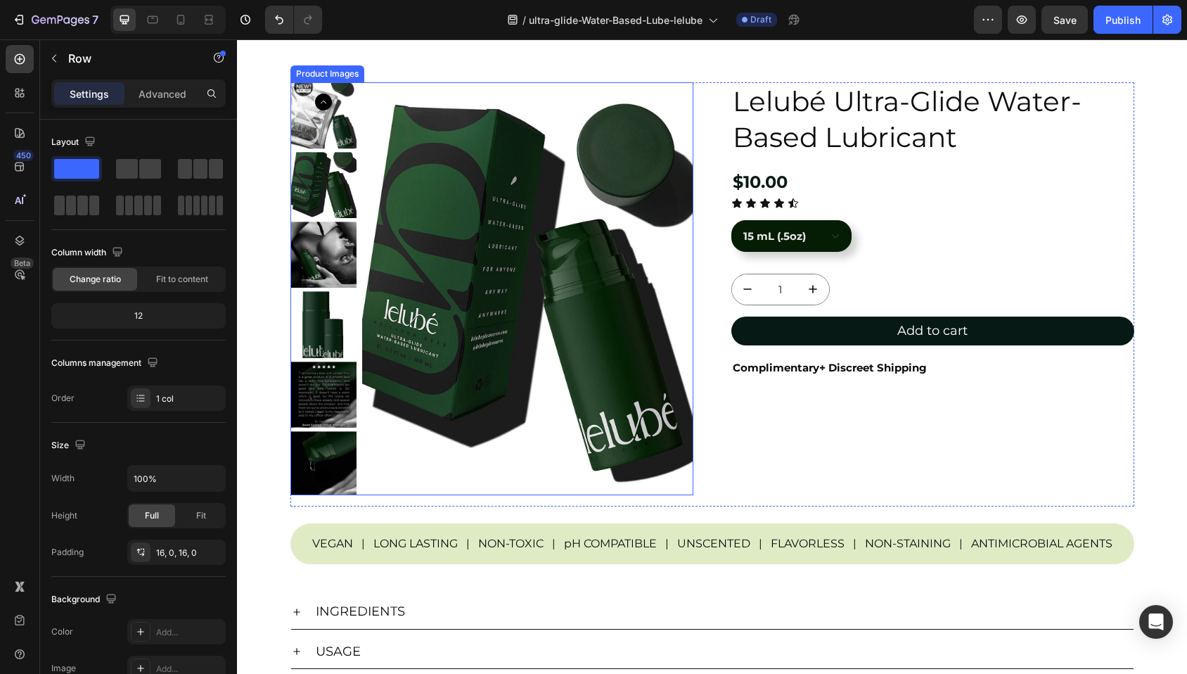
scroll to position [711, 0]
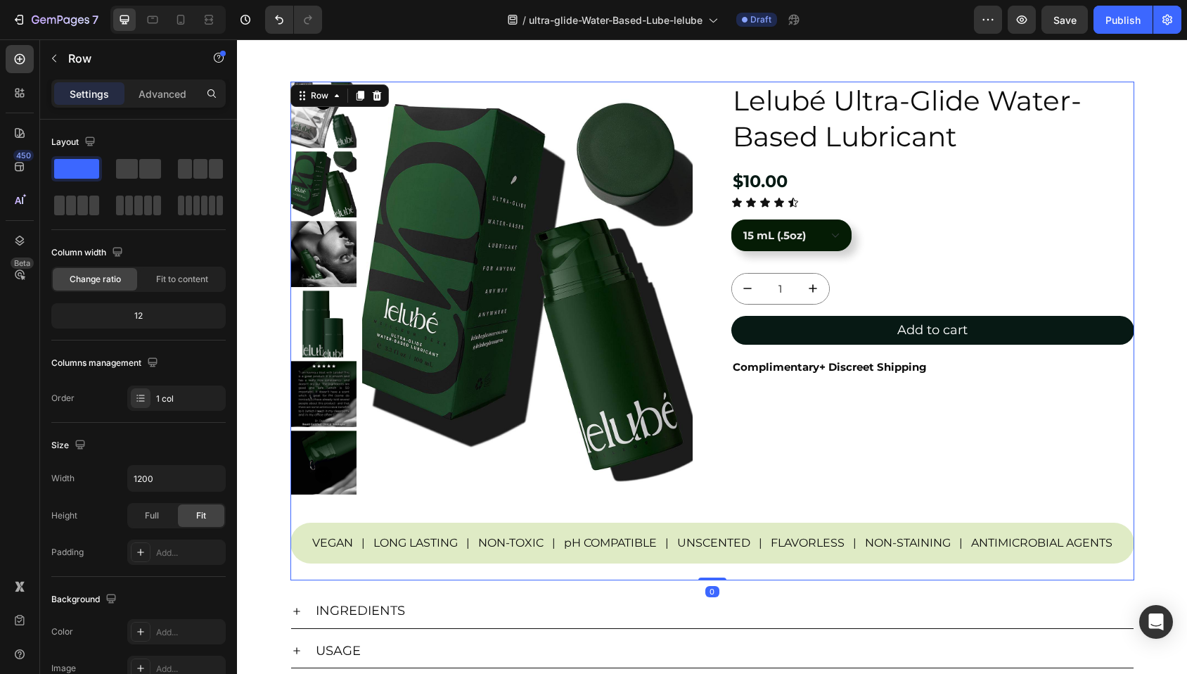
click at [300, 522] on div "Product Images Lelubé Ultra-Glide Water-Based Lubricant Product Title $10.00 Pr…" at bounding box center [712, 331] width 844 height 498
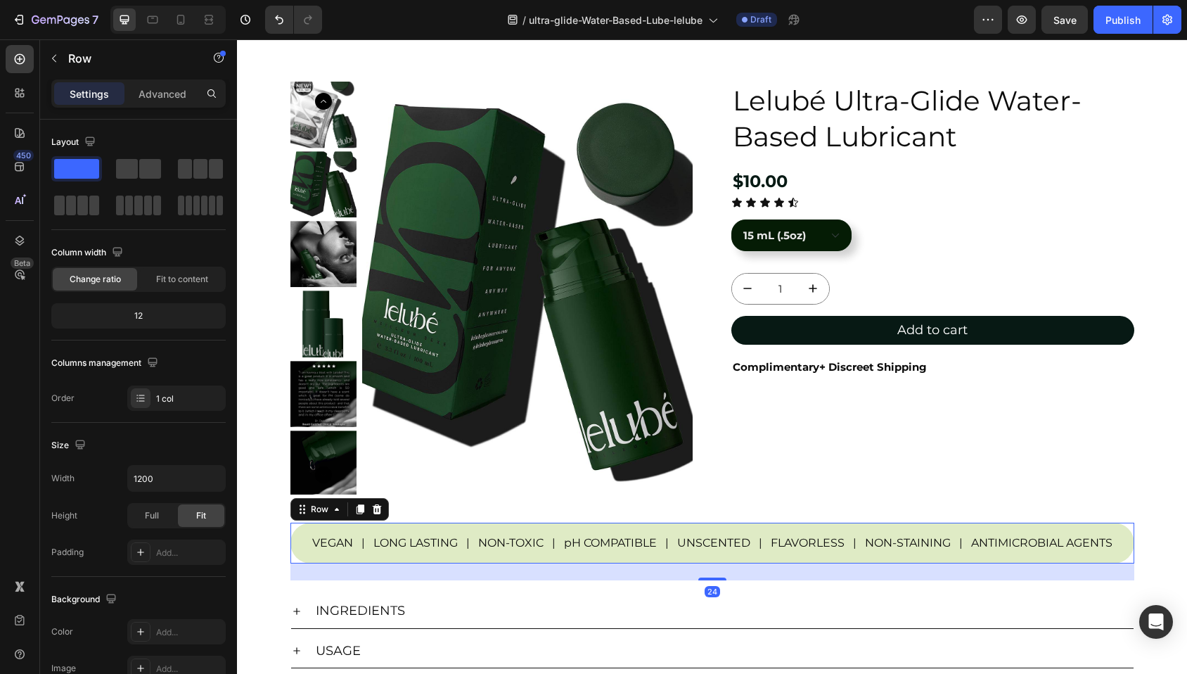
click at [302, 527] on div "VEGAN | LONG LASTING | NON-TOXIC | pH COMPATIBLE | UNSCENTED | FLAVORLESS | NON…" at bounding box center [712, 542] width 844 height 41
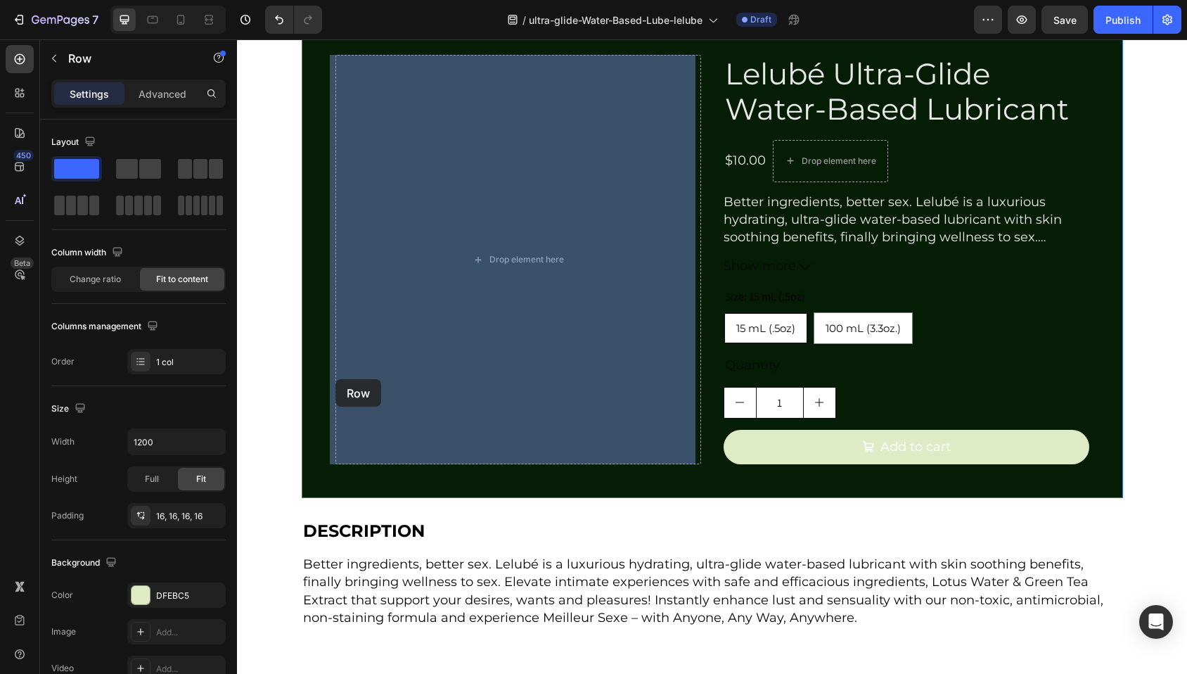
scroll to position [257, 0]
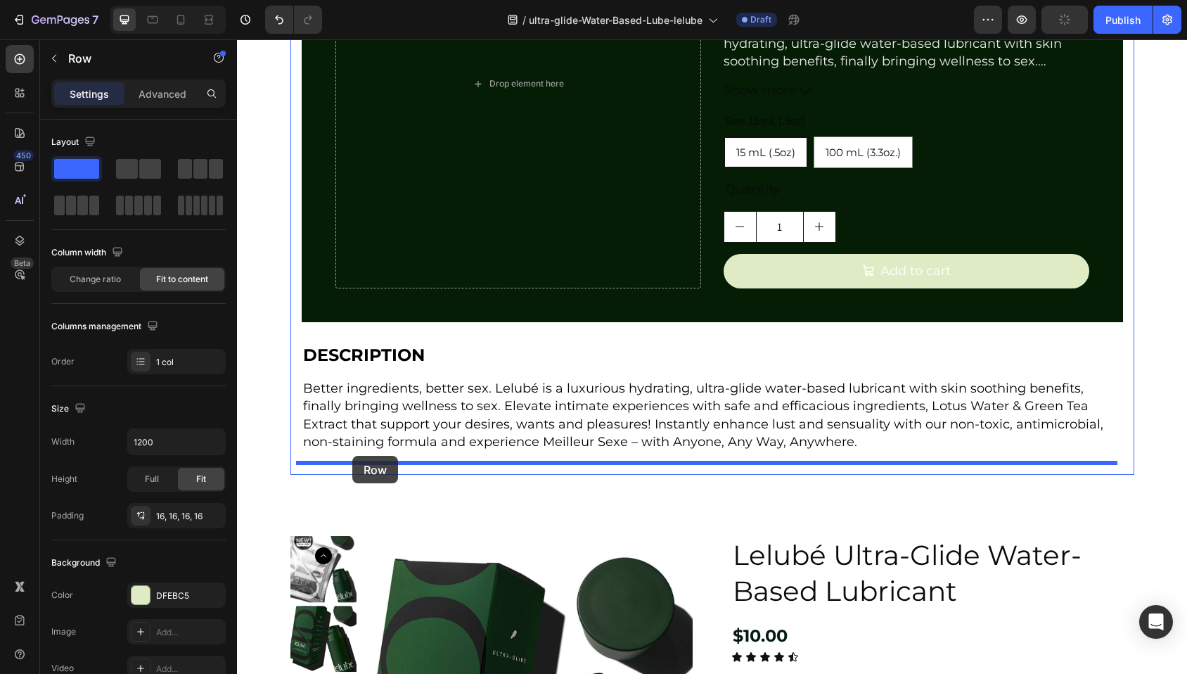
drag, startPoint x: 297, startPoint y: 511, endPoint x: 352, endPoint y: 456, distance: 78.1
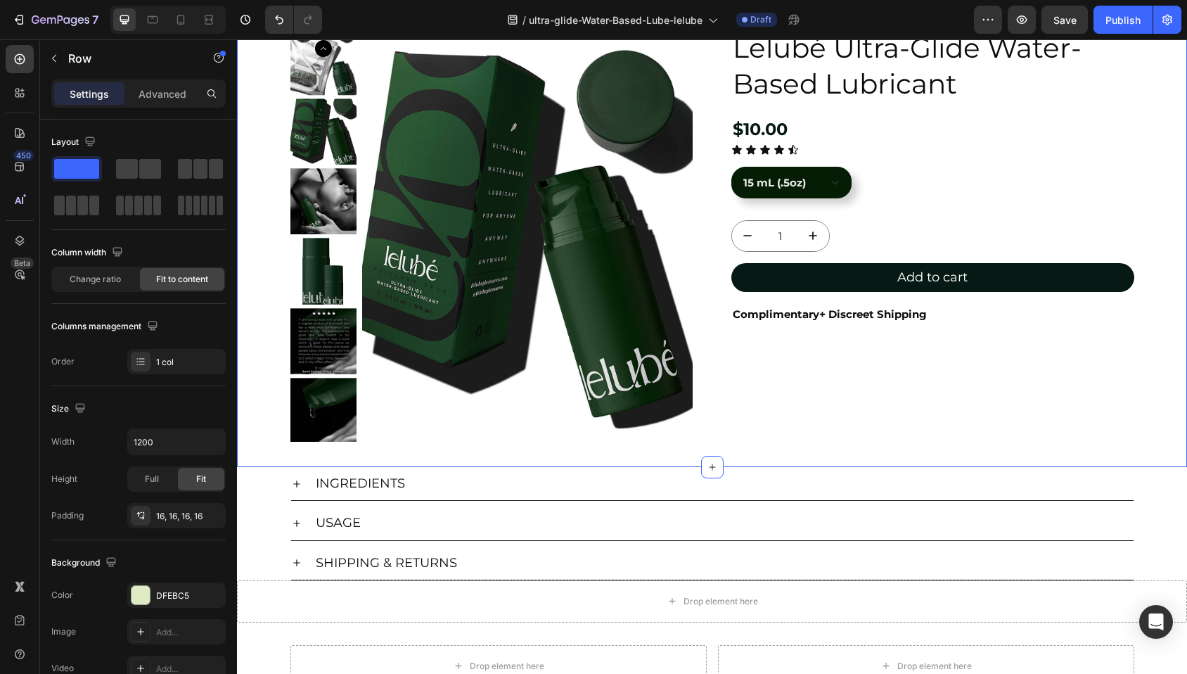
scroll to position [861, 0]
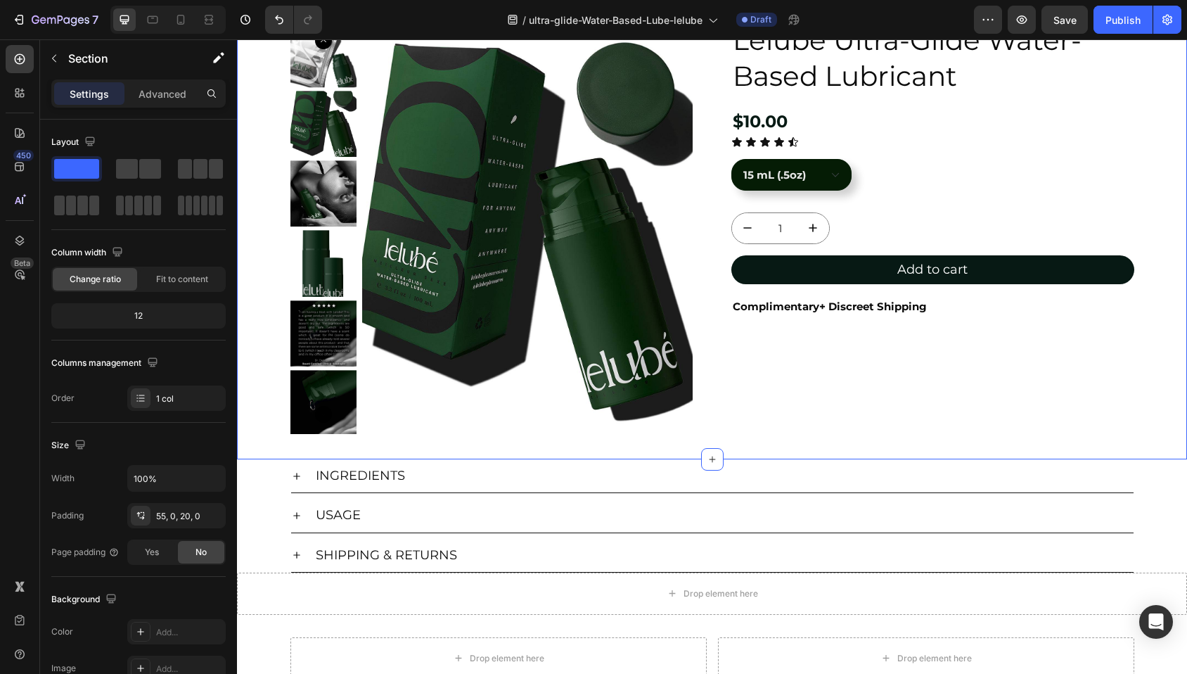
click at [264, 394] on div "Product Images Lelubé Ultra-Glide Water-Based Lubricant Product Title $10.00 Pr…" at bounding box center [712, 233] width 950 height 424
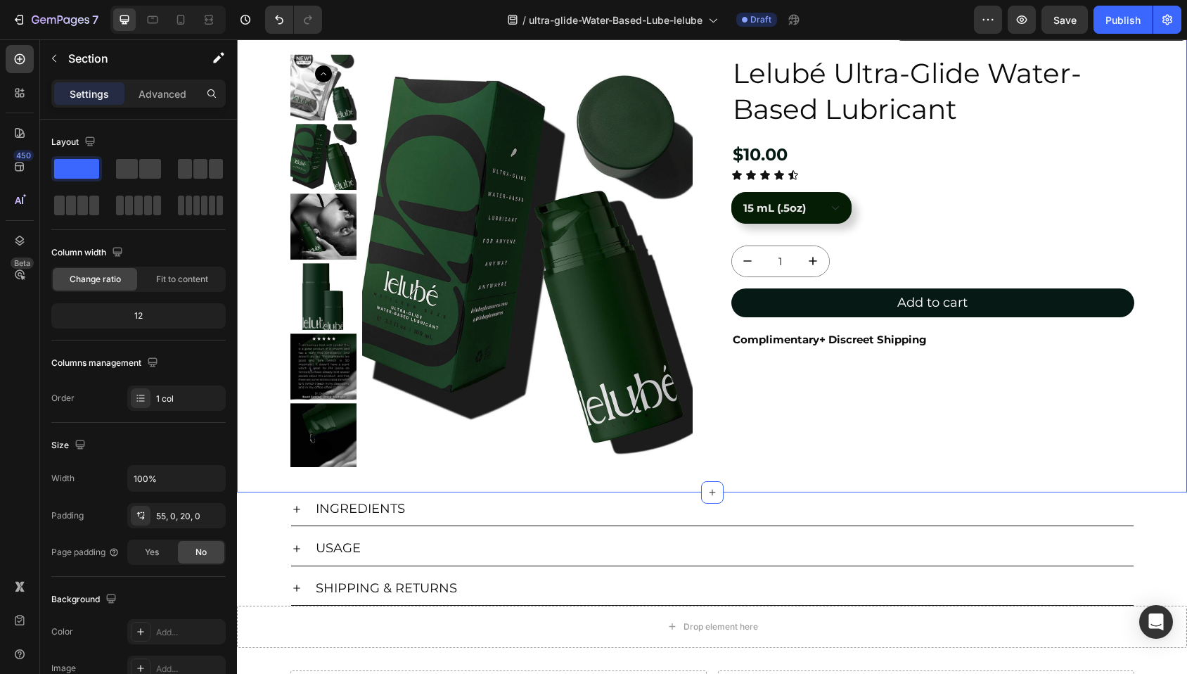
scroll to position [745, 0]
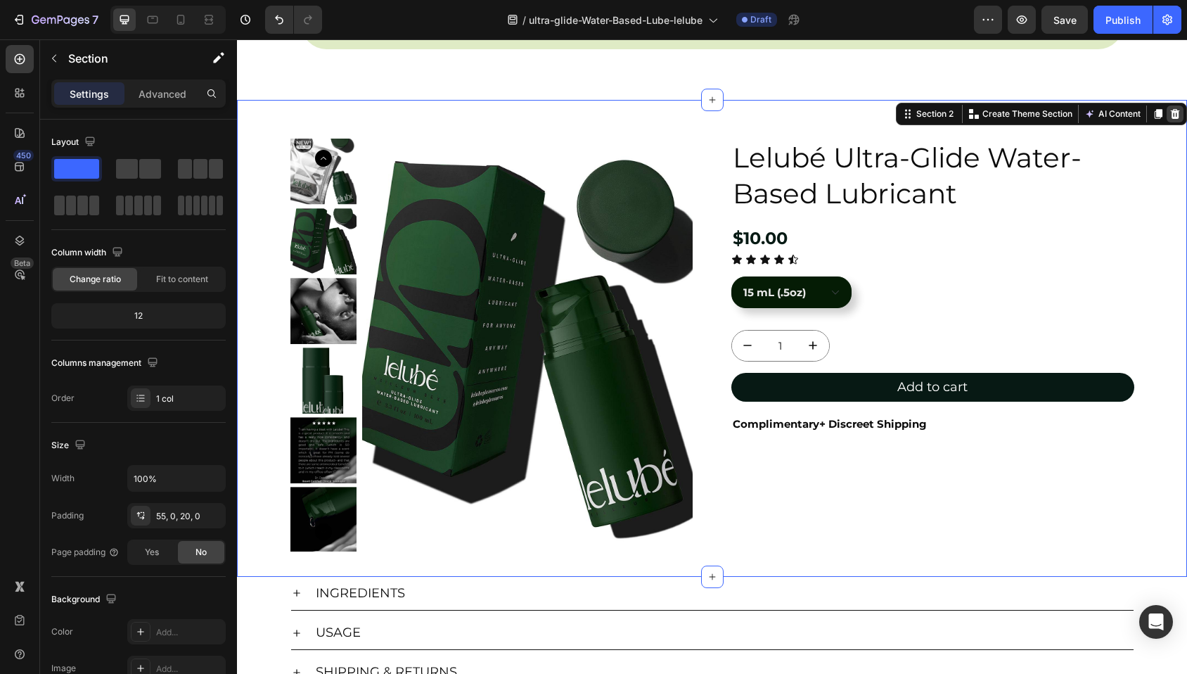
click at [1169, 112] on icon at bounding box center [1174, 113] width 11 height 11
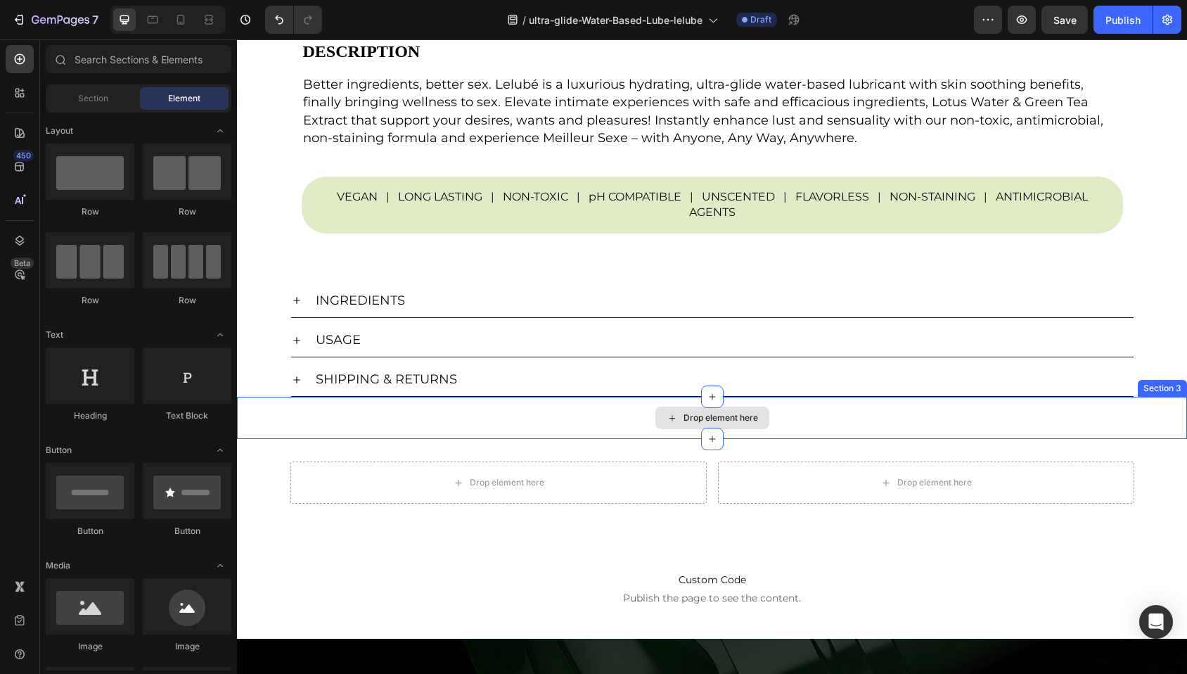
scroll to position [555, 0]
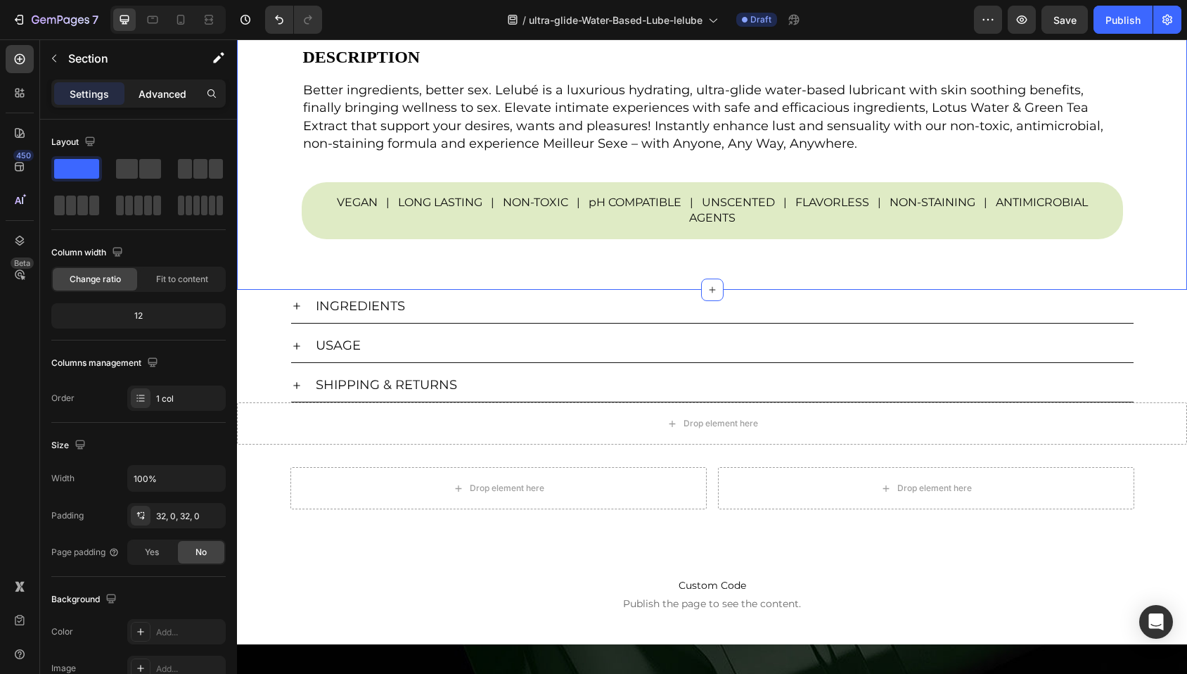
click at [157, 94] on p "Advanced" at bounding box center [163, 93] width 48 height 15
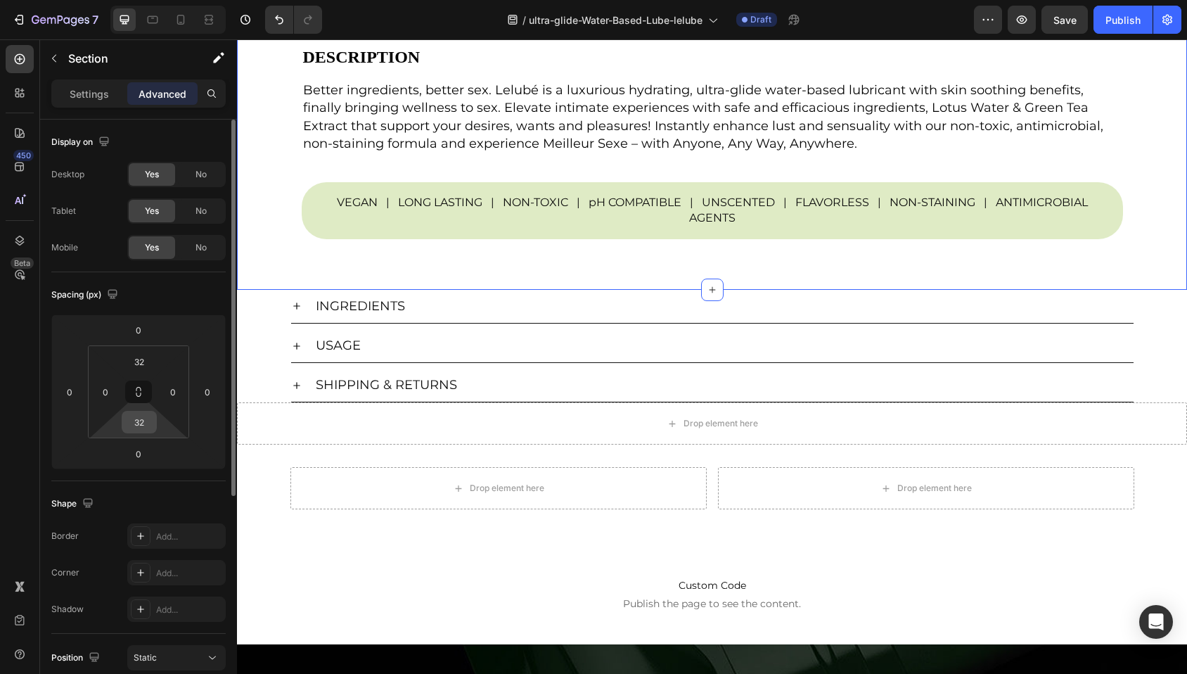
click at [137, 418] on input "32" at bounding box center [139, 421] width 28 height 21
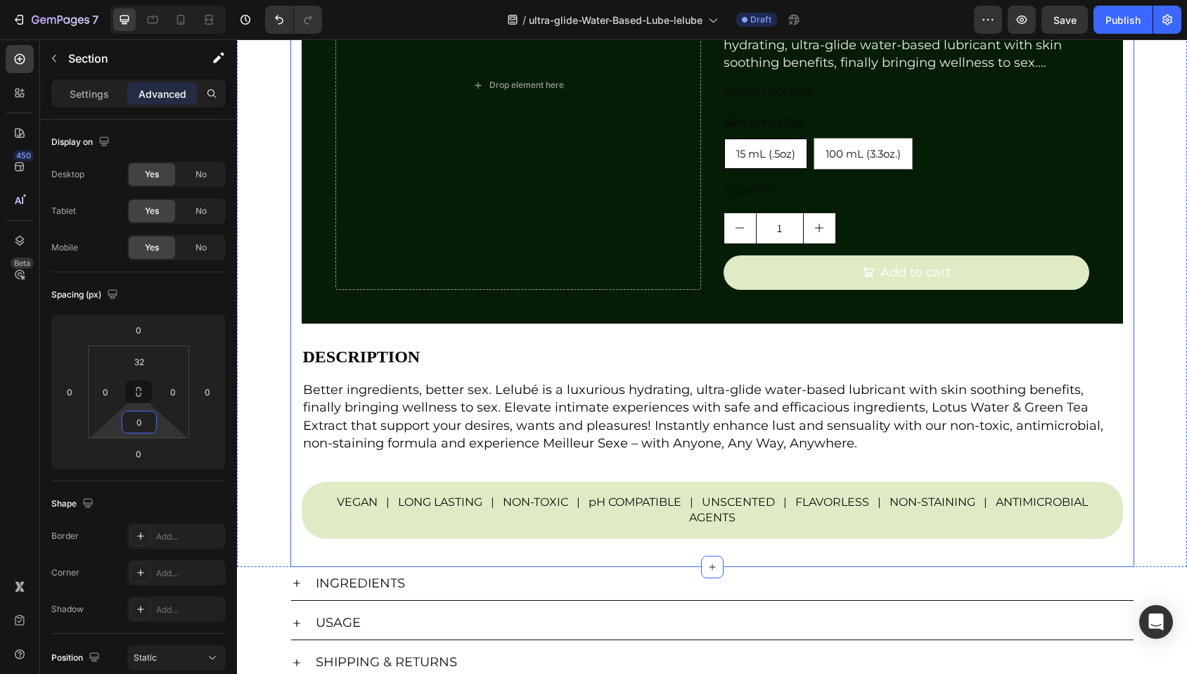
scroll to position [0, 0]
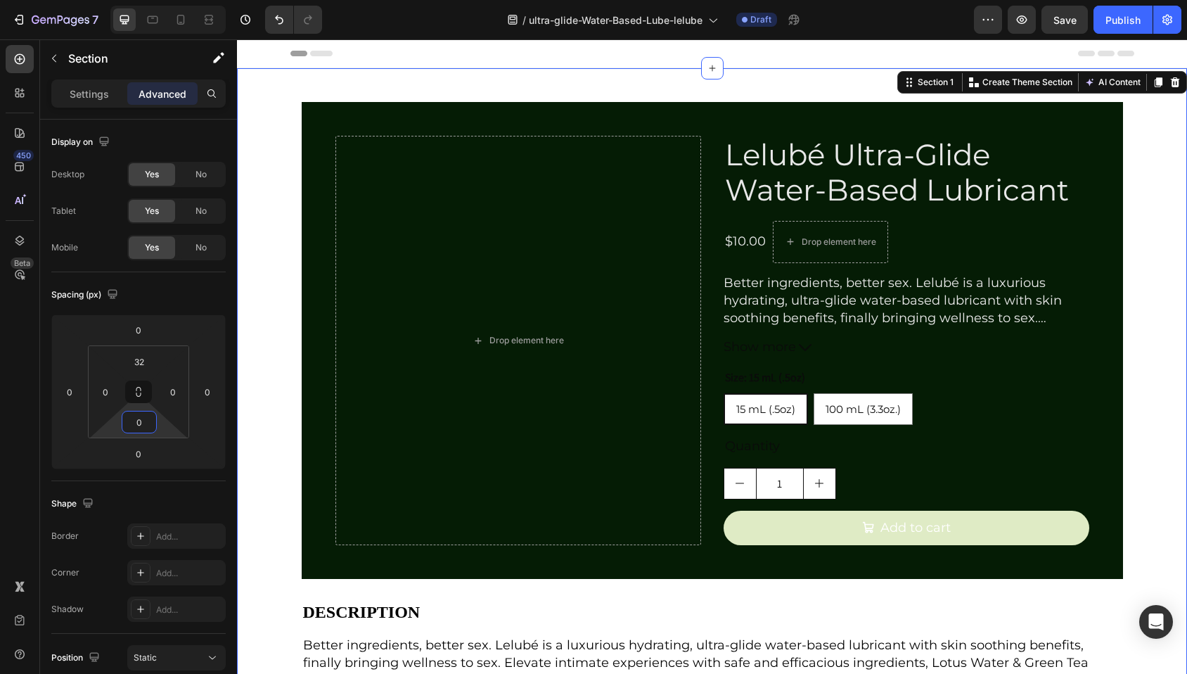
type input "0"
click at [1161, 256] on div "Drop element here Lelubé Ultra-Glide Water-Based Lubricant Product Title $10.00…" at bounding box center [712, 456] width 950 height 731
click at [781, 380] on legend "Size: 15 mL (.5oz)" at bounding box center [764, 378] width 83 height 20
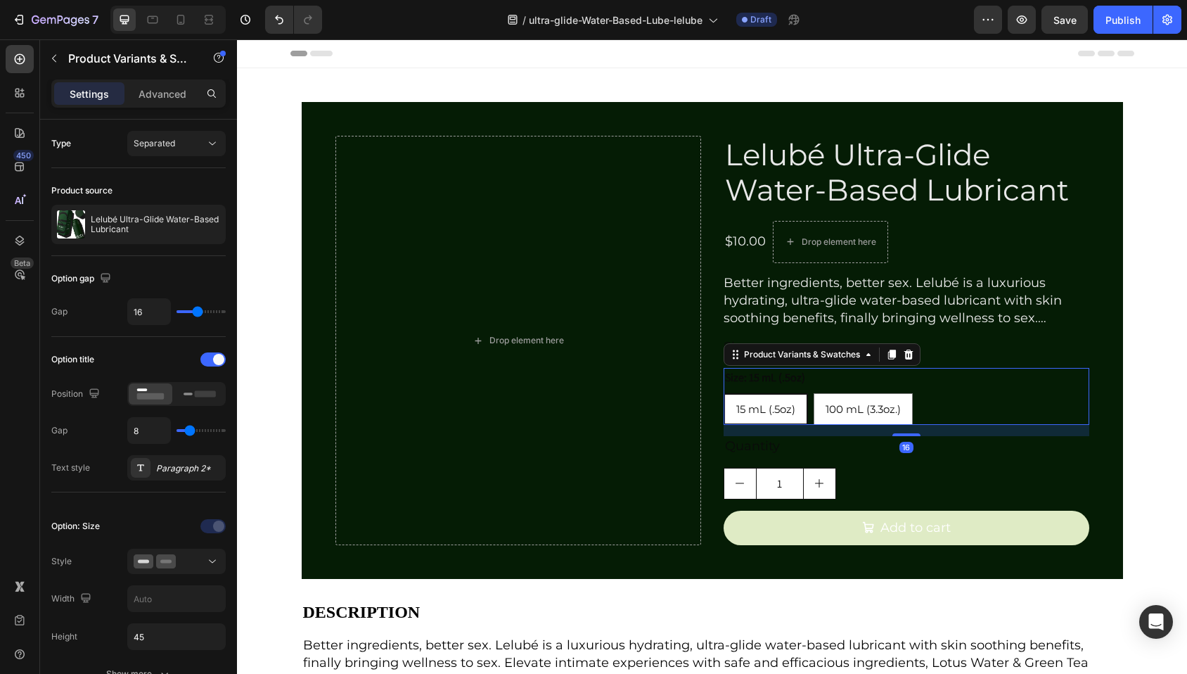
click at [771, 382] on legend "Size: 15 mL (.5oz)" at bounding box center [764, 378] width 83 height 20
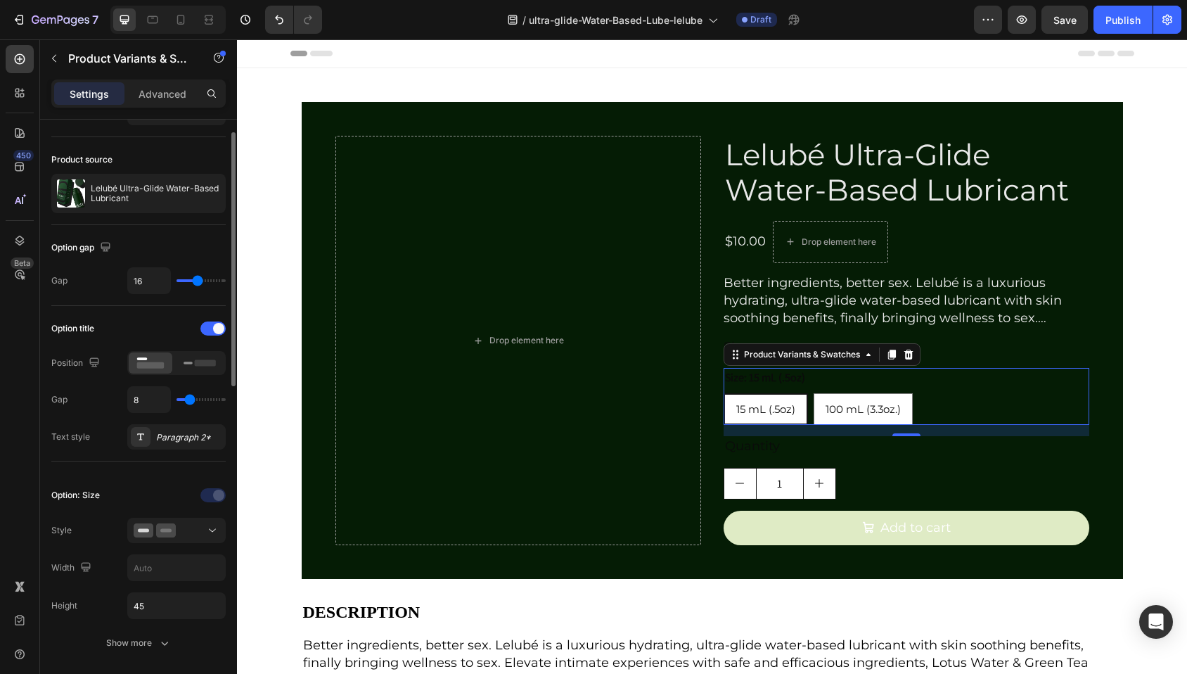
scroll to position [58, 0]
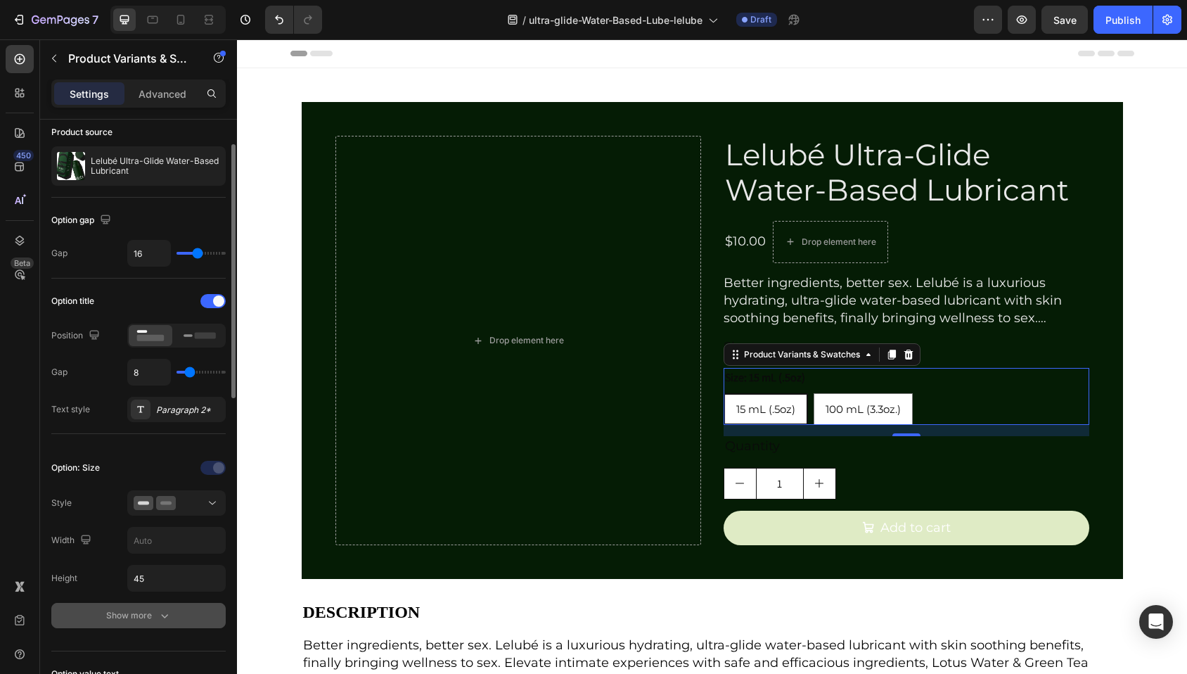
click at [125, 612] on div "Show more" at bounding box center [138, 615] width 65 height 14
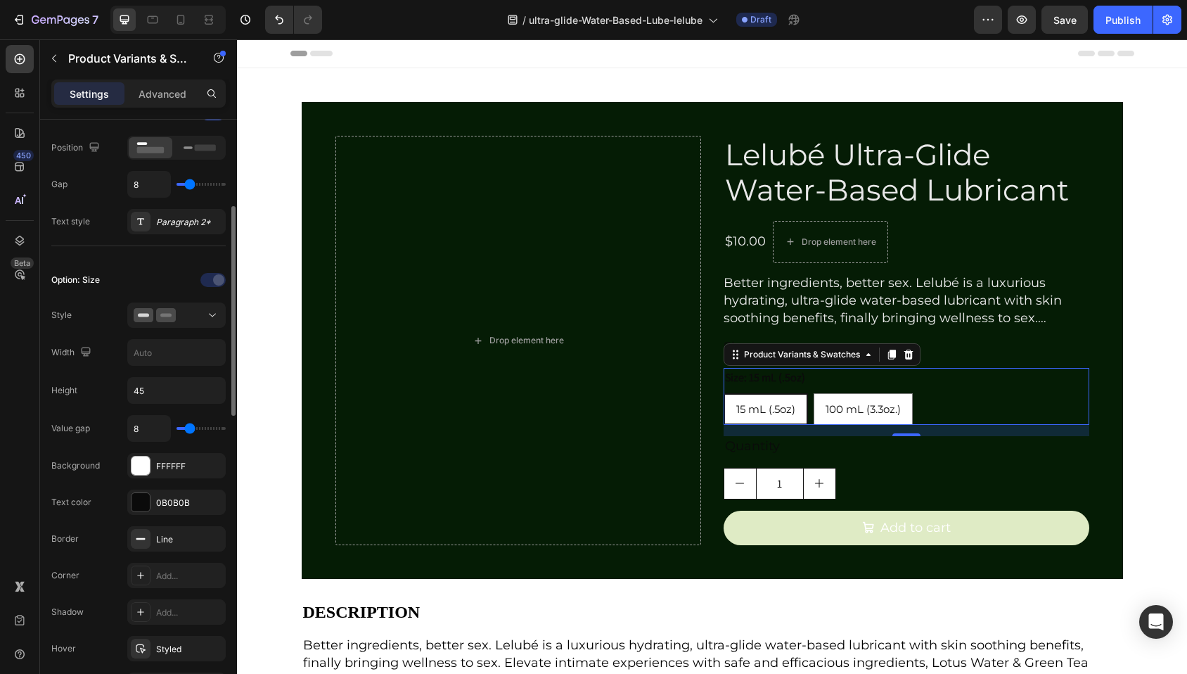
scroll to position [345, 0]
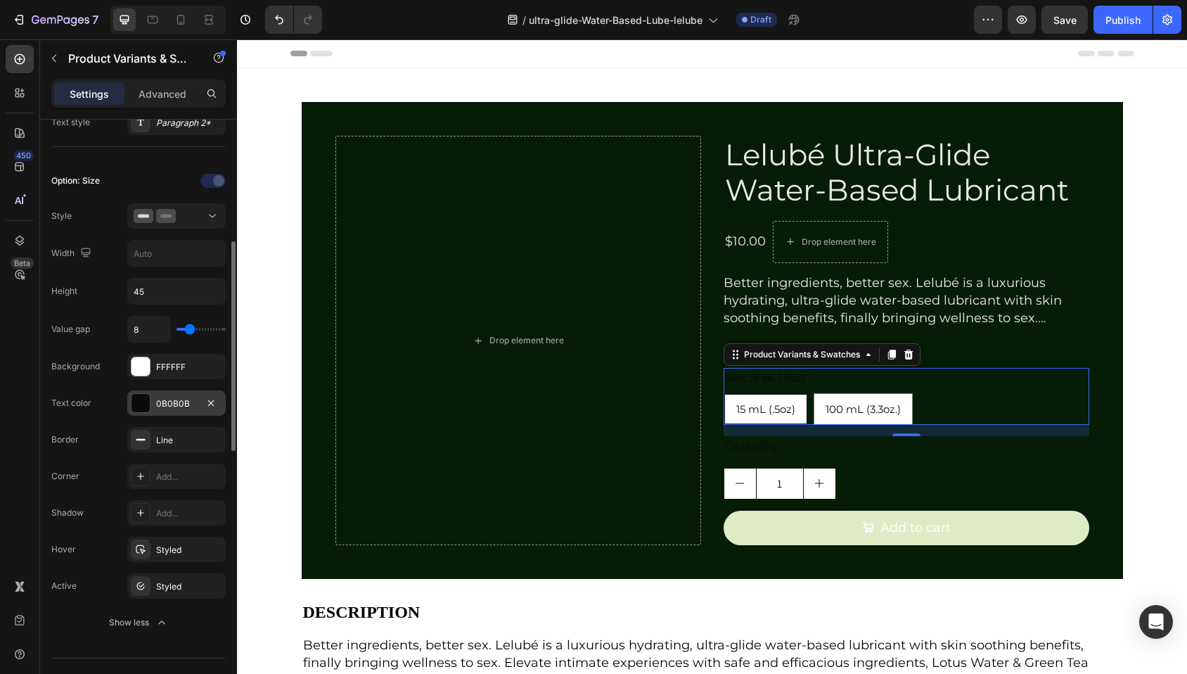
click at [138, 403] on div at bounding box center [140, 403] width 18 height 18
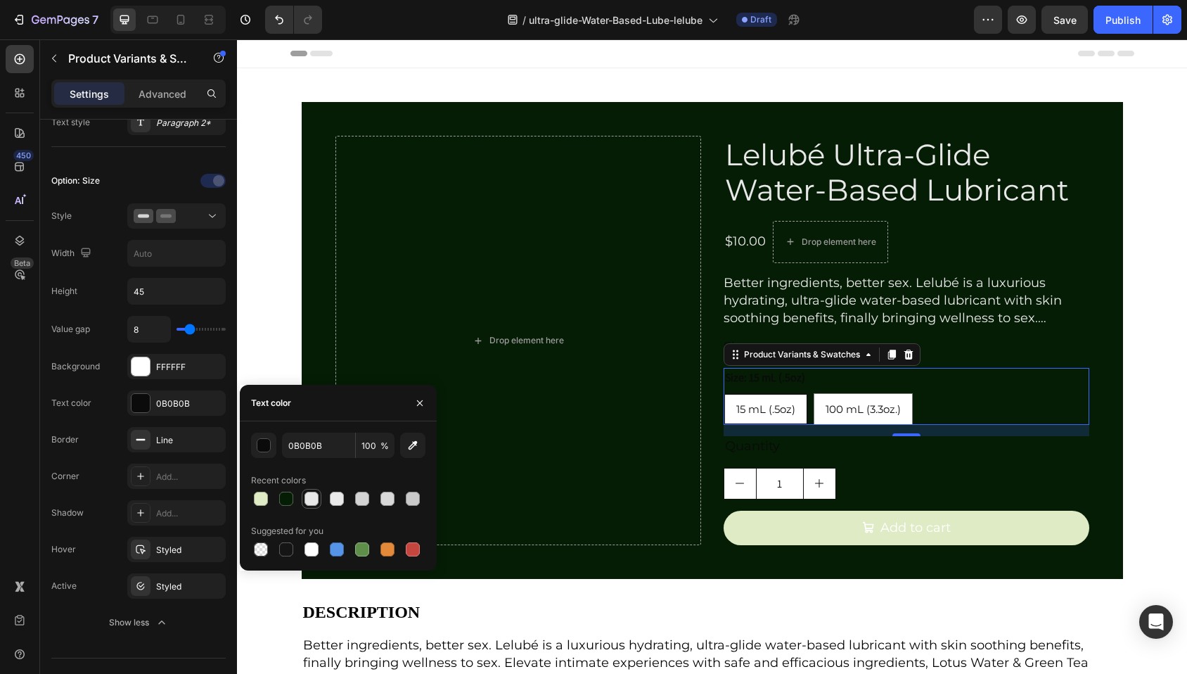
click at [314, 497] on div at bounding box center [311, 498] width 14 height 14
click at [335, 496] on div at bounding box center [337, 498] width 14 height 14
click at [314, 548] on div at bounding box center [311, 549] width 14 height 14
type input "FFFFFF"
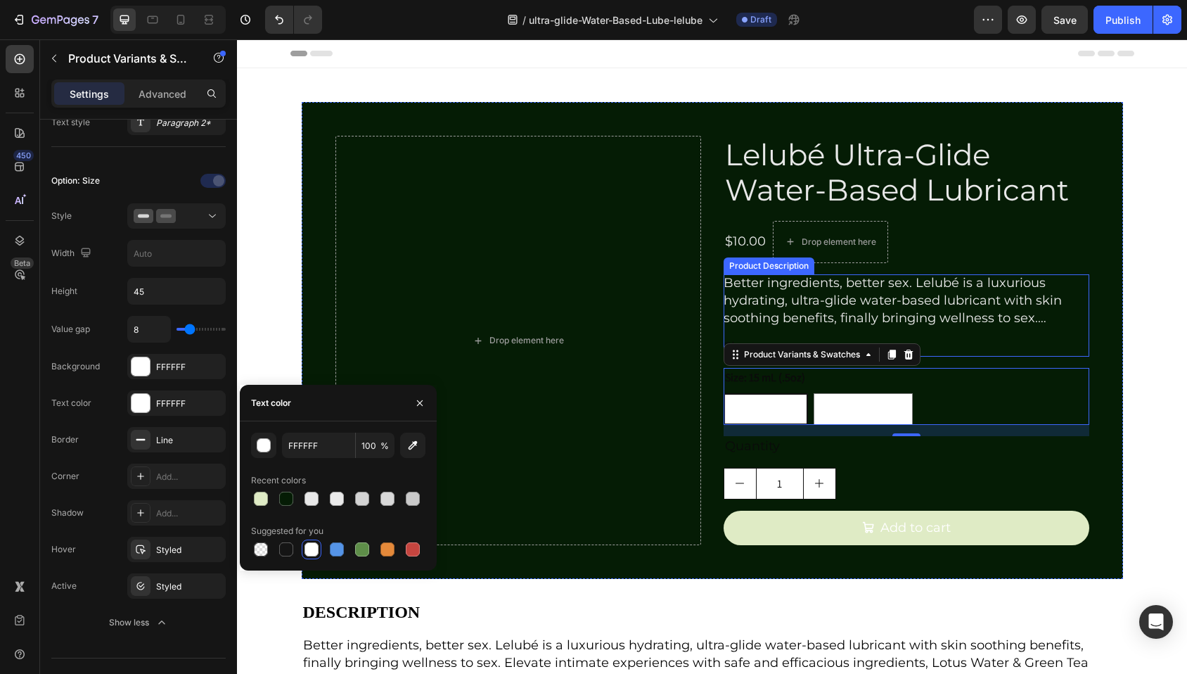
click at [777, 300] on p "Better ingredients, better sex. Lelubé is a luxurious hydrating, ultra-glide wa…" at bounding box center [906, 460] width 366 height 370
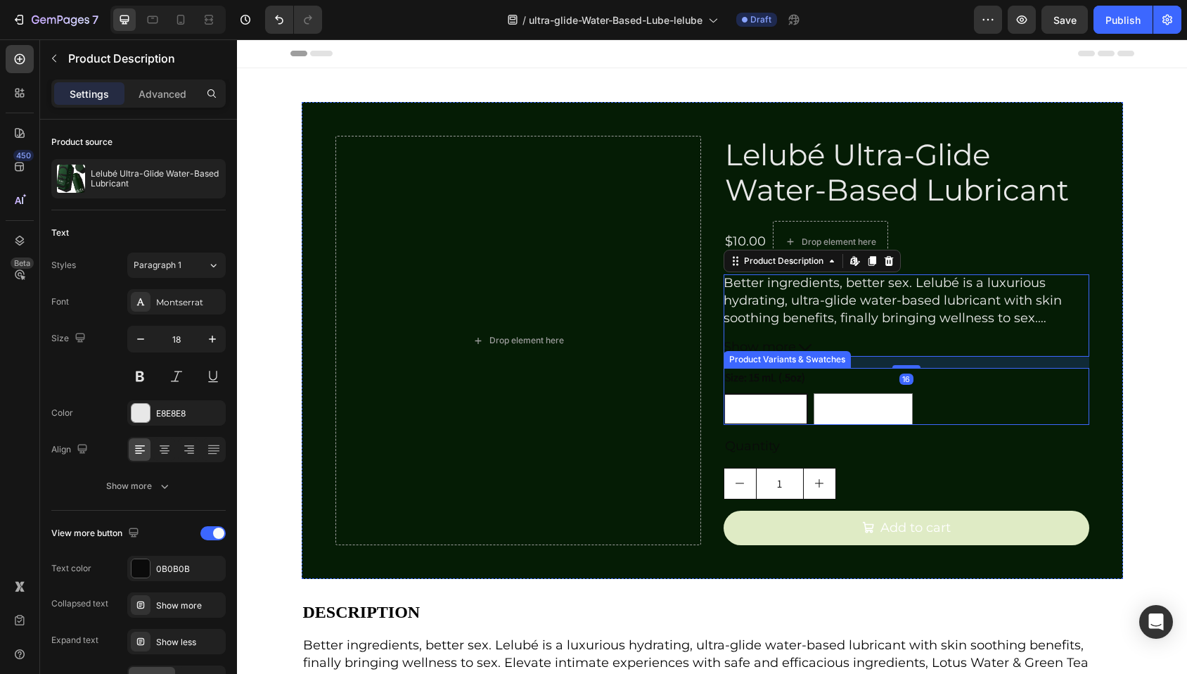
click at [758, 374] on legend "Size: 15 mL (.5oz)" at bounding box center [764, 378] width 83 height 20
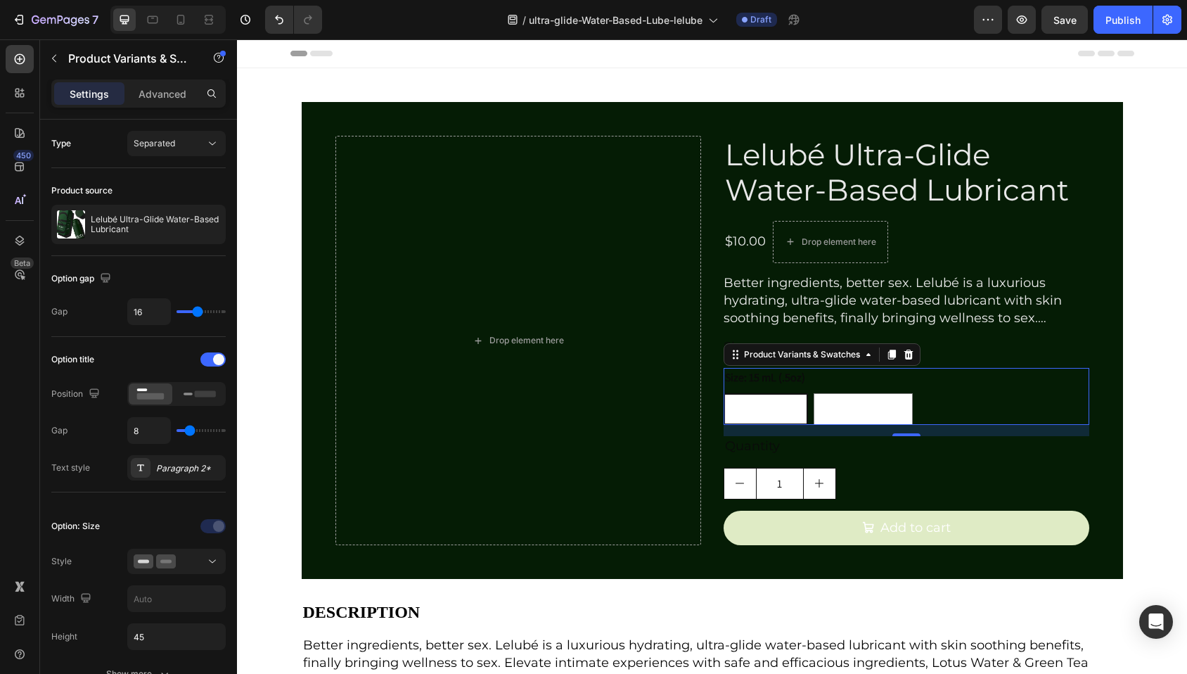
click at [756, 382] on legend "Size: 15 mL (.5oz)" at bounding box center [764, 378] width 83 height 20
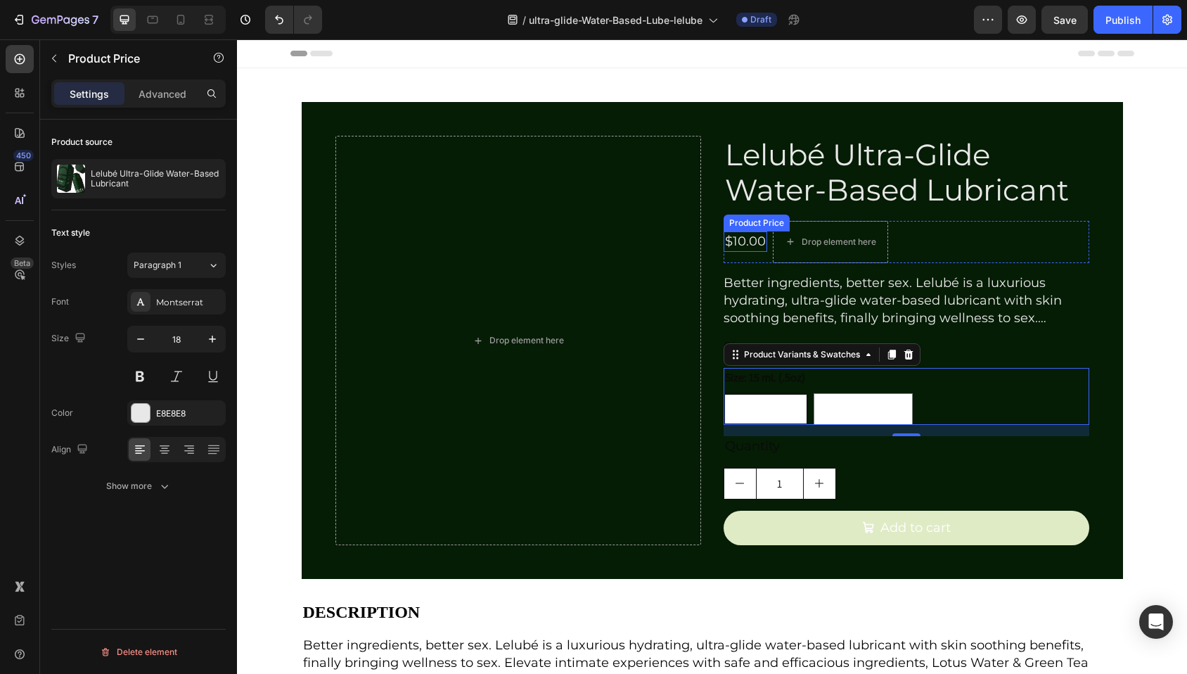
click at [746, 225] on div "Product Price" at bounding box center [756, 223] width 60 height 13
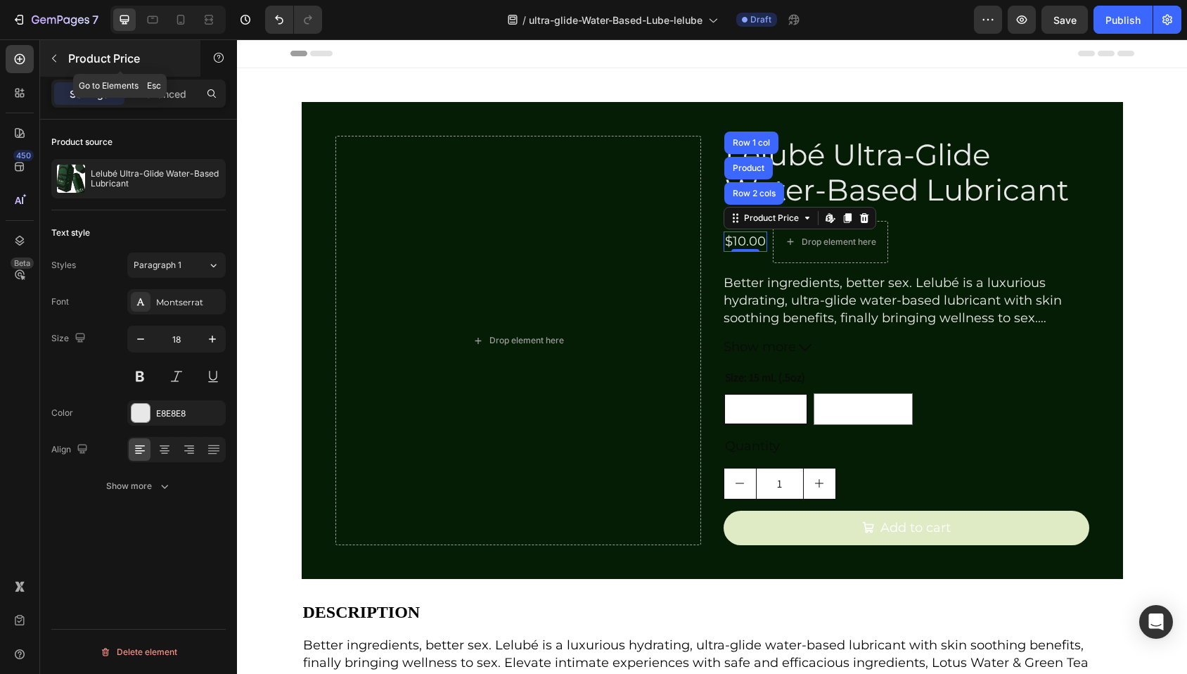
click at [56, 58] on icon "button" at bounding box center [54, 58] width 11 height 11
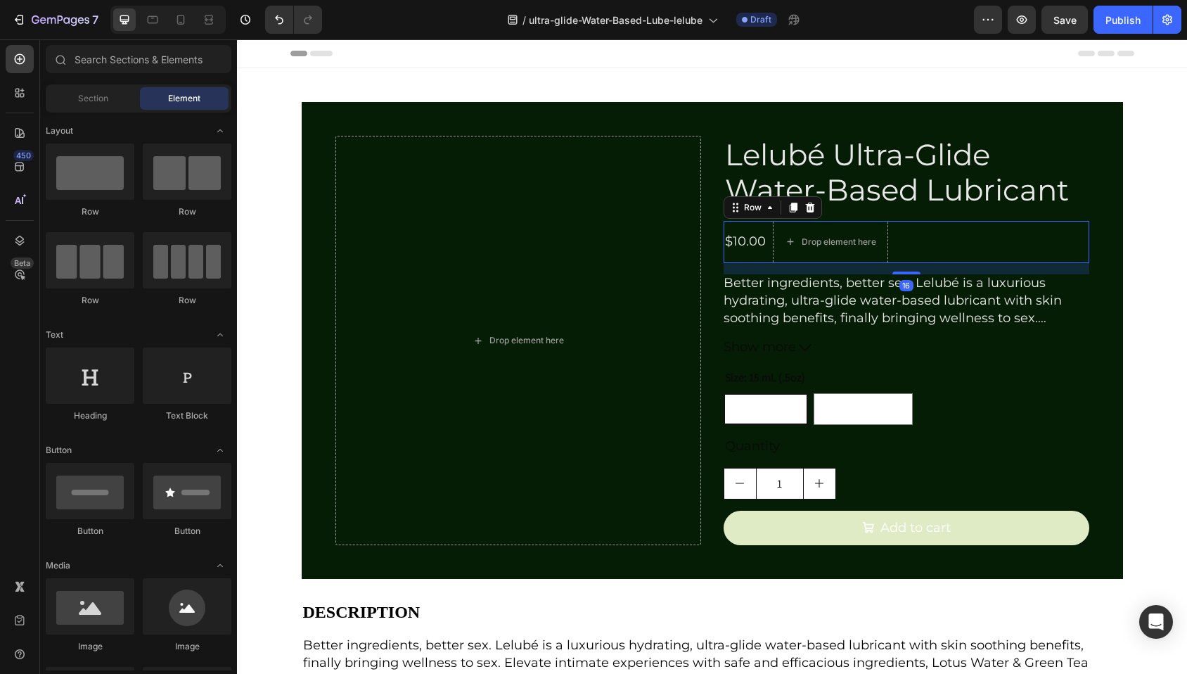
click at [736, 258] on div "$10.00 Product Price Product Price" at bounding box center [745, 242] width 44 height 42
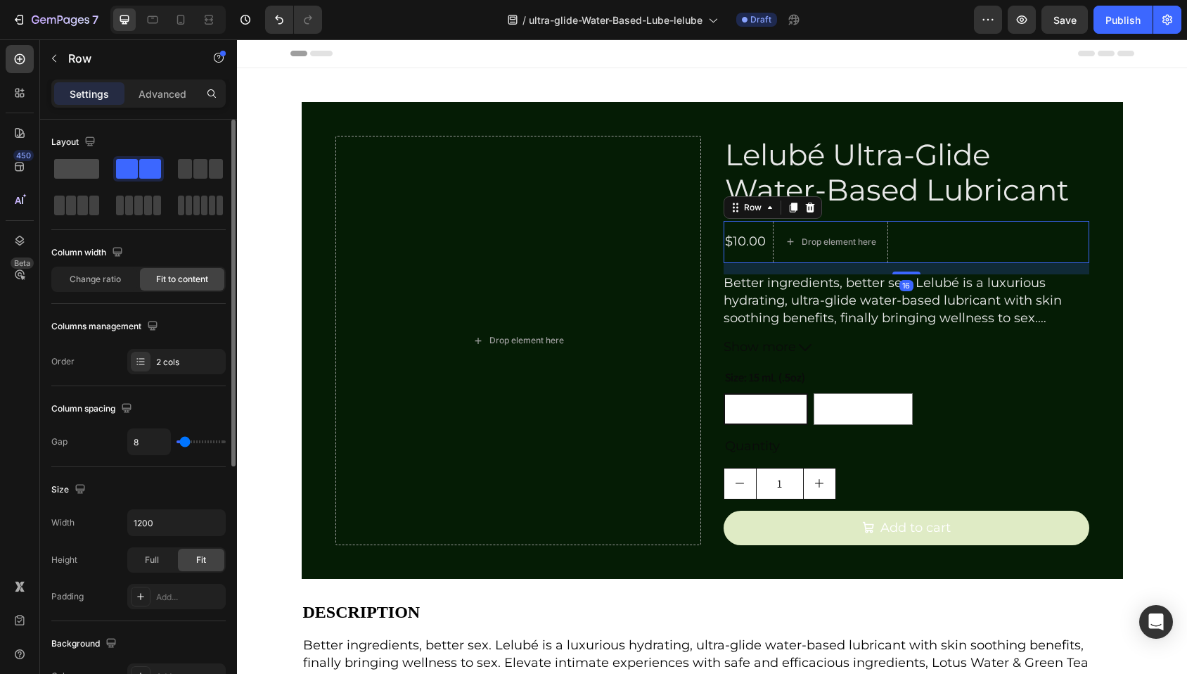
click at [70, 168] on span at bounding box center [76, 169] width 45 height 20
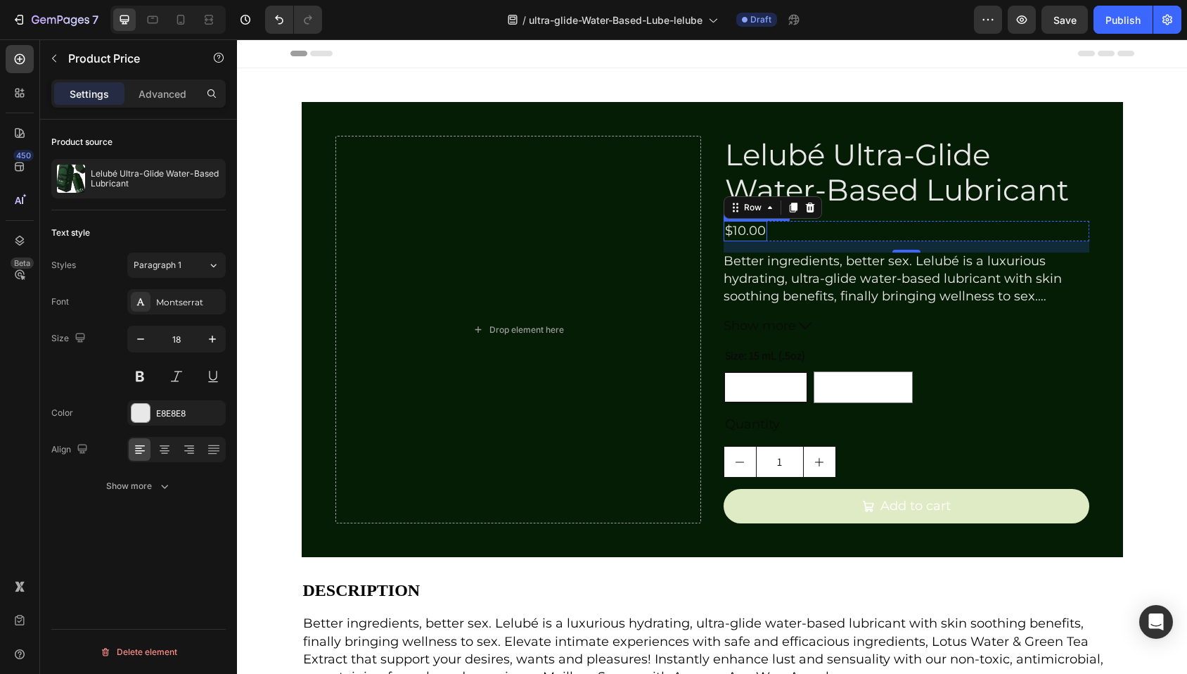
click at [742, 231] on div "$10.00" at bounding box center [745, 231] width 44 height 20
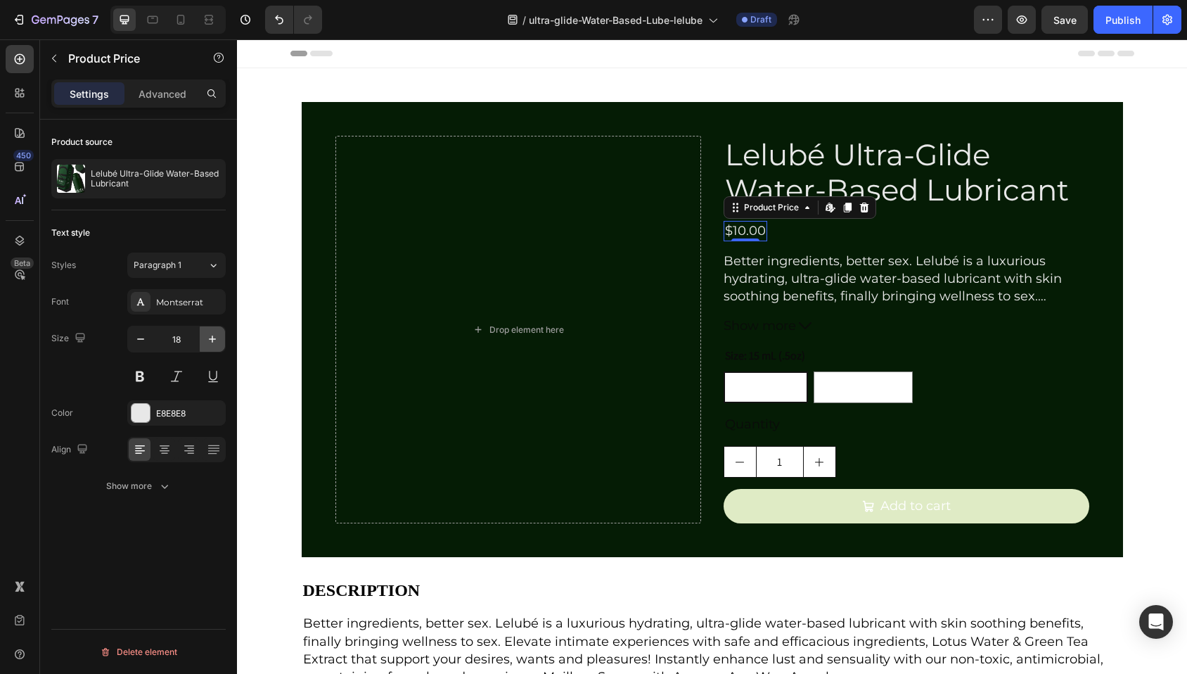
click at [208, 338] on icon "button" at bounding box center [212, 339] width 14 height 14
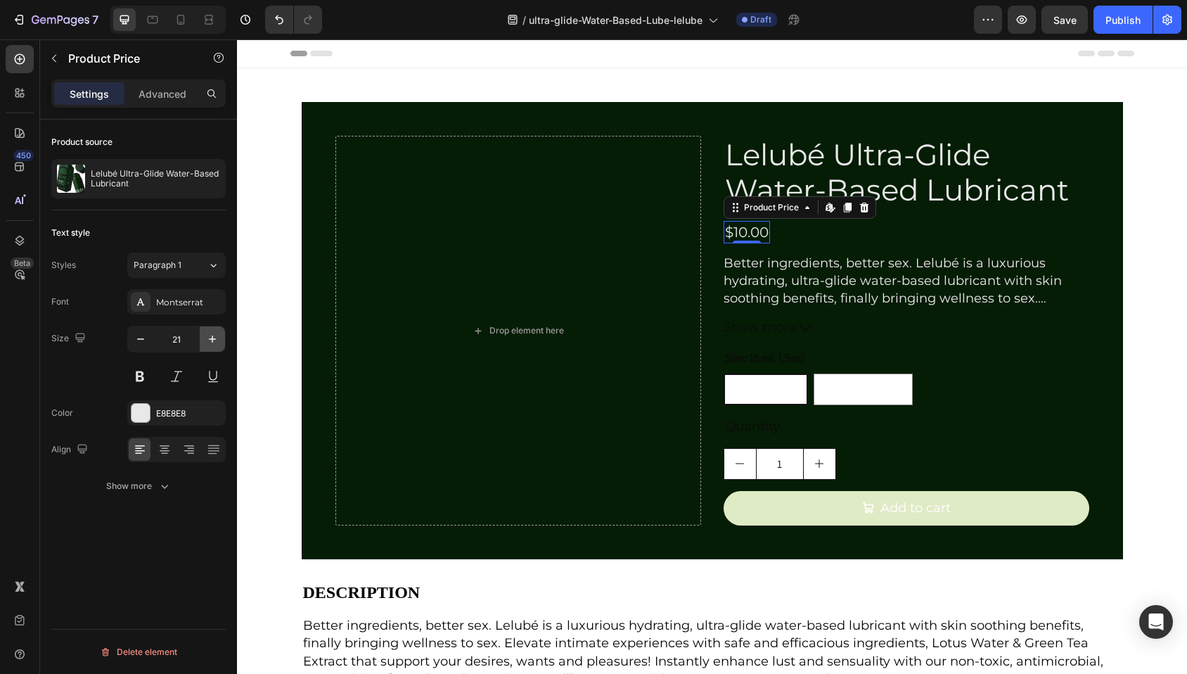
click at [208, 338] on icon "button" at bounding box center [212, 339] width 14 height 14
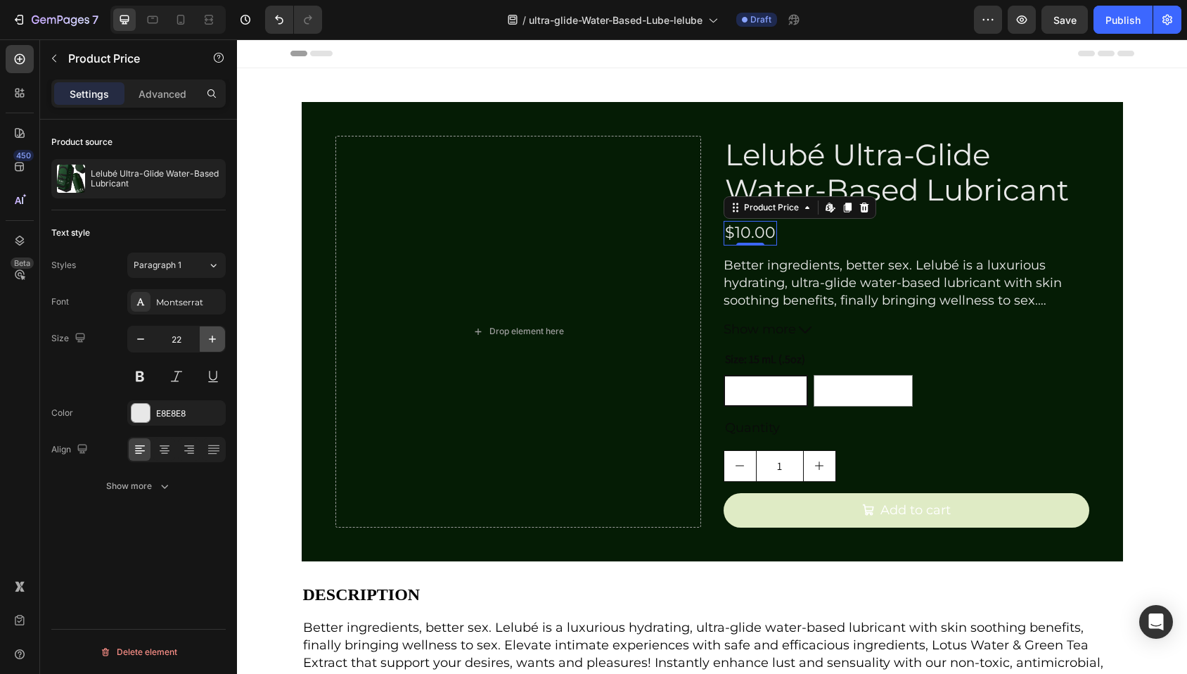
click at [208, 338] on icon "button" at bounding box center [212, 339] width 14 height 14
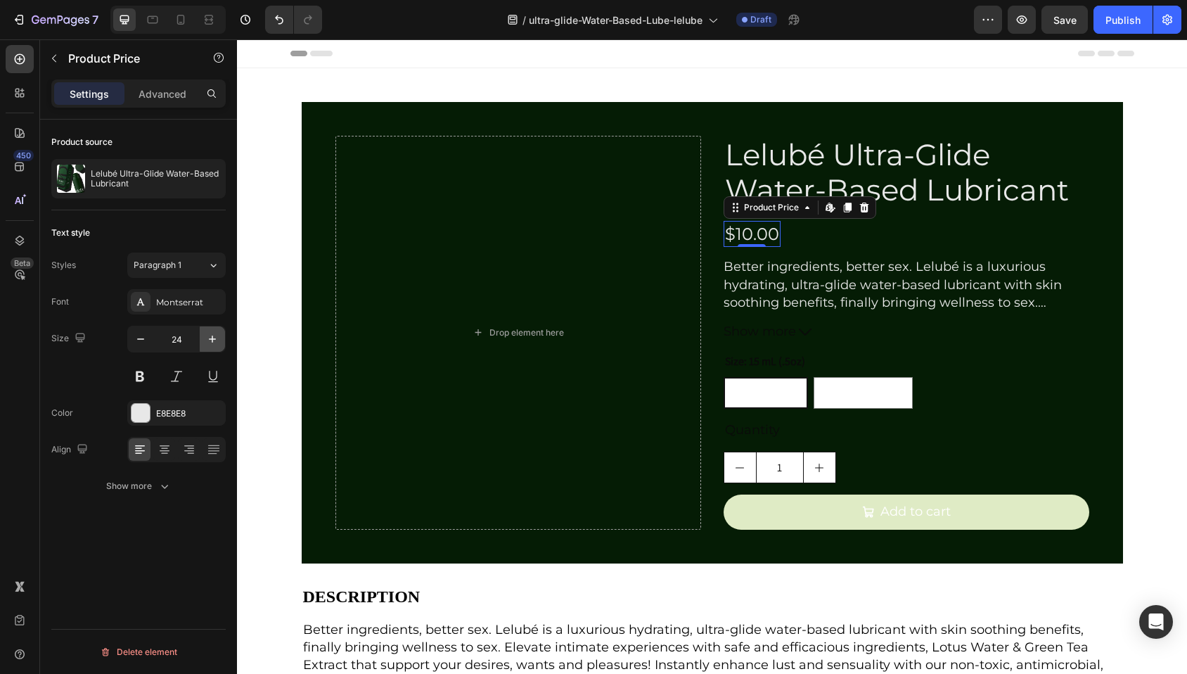
click at [208, 338] on icon "button" at bounding box center [212, 339] width 14 height 14
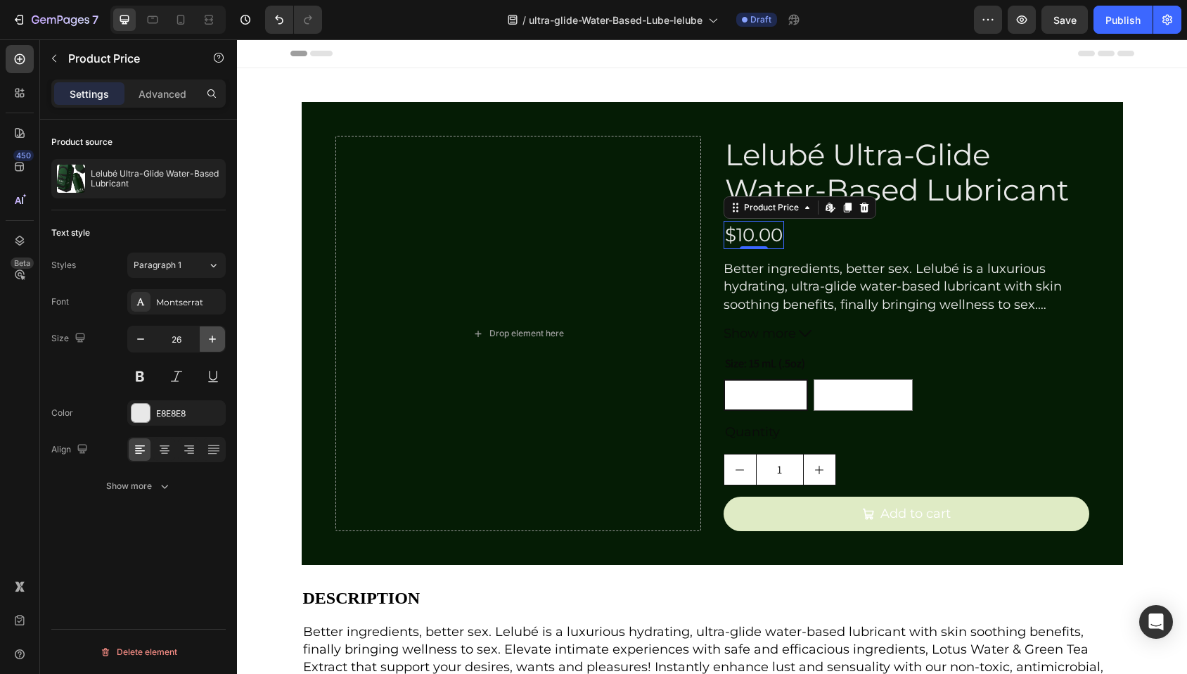
click at [208, 338] on icon "button" at bounding box center [212, 339] width 14 height 14
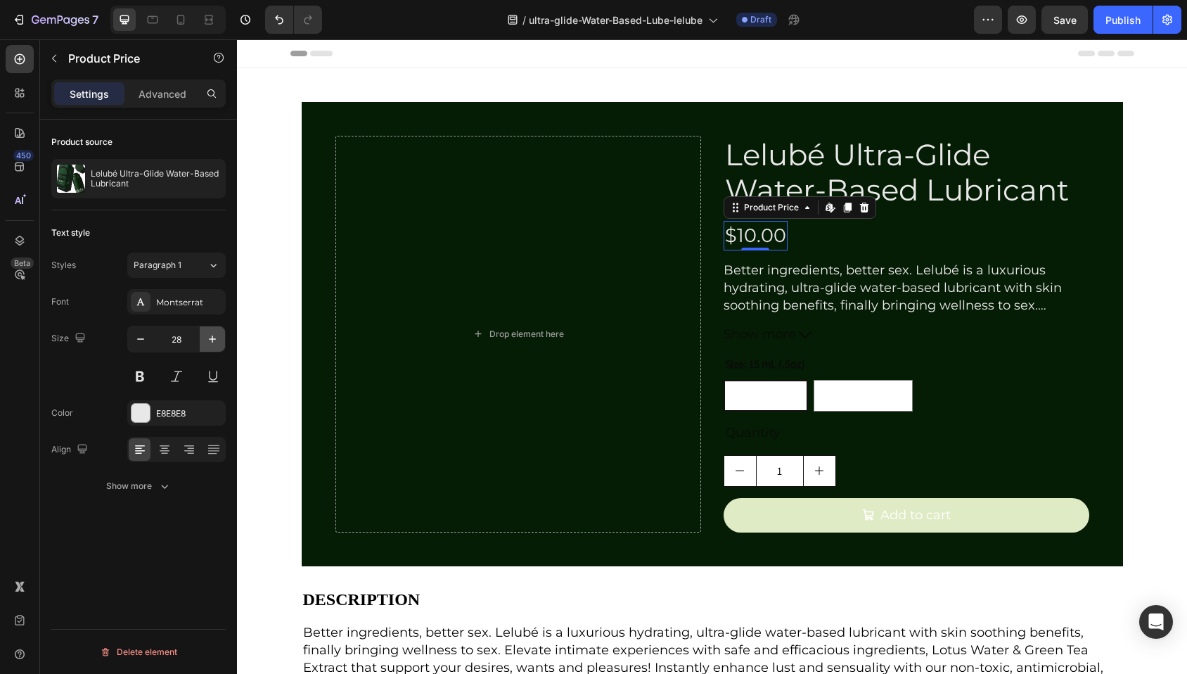
click at [208, 338] on icon "button" at bounding box center [212, 339] width 14 height 14
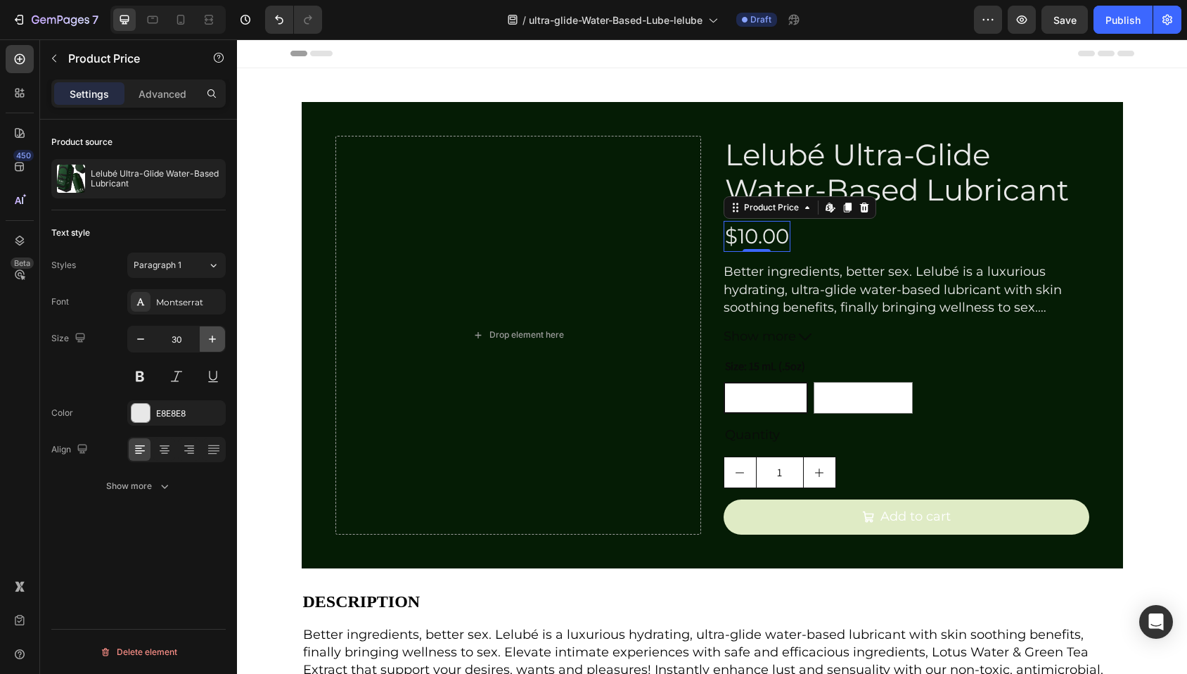
click at [208, 338] on icon "button" at bounding box center [212, 339] width 14 height 14
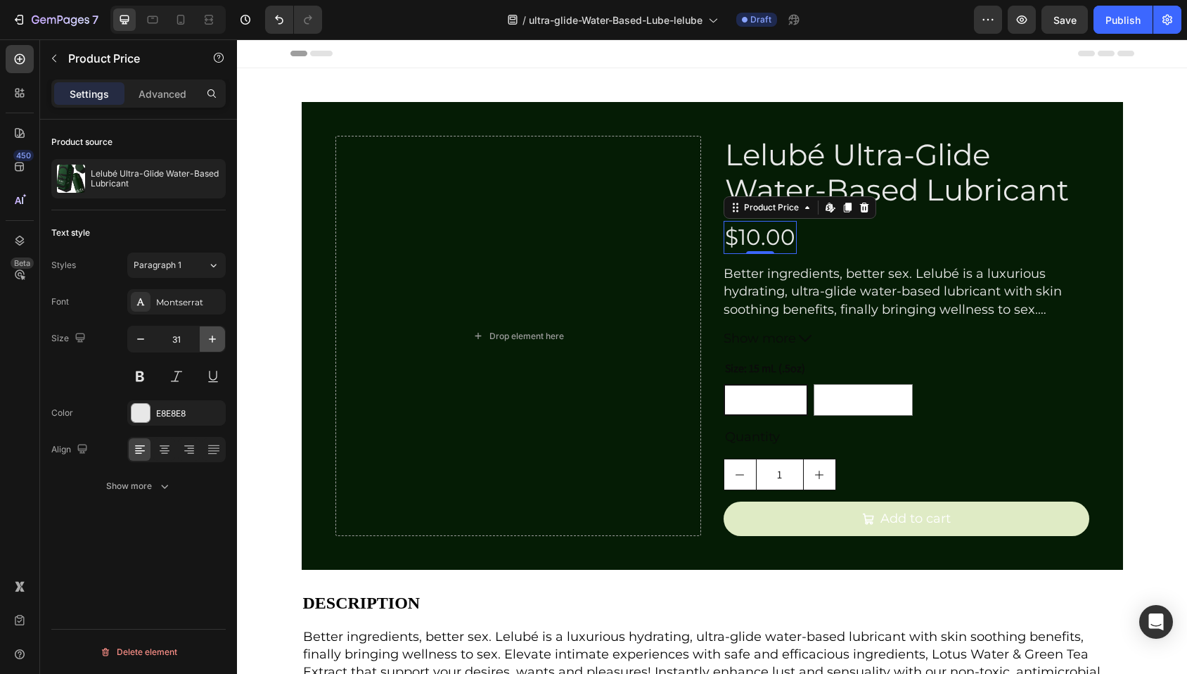
click at [208, 338] on icon "button" at bounding box center [212, 339] width 14 height 14
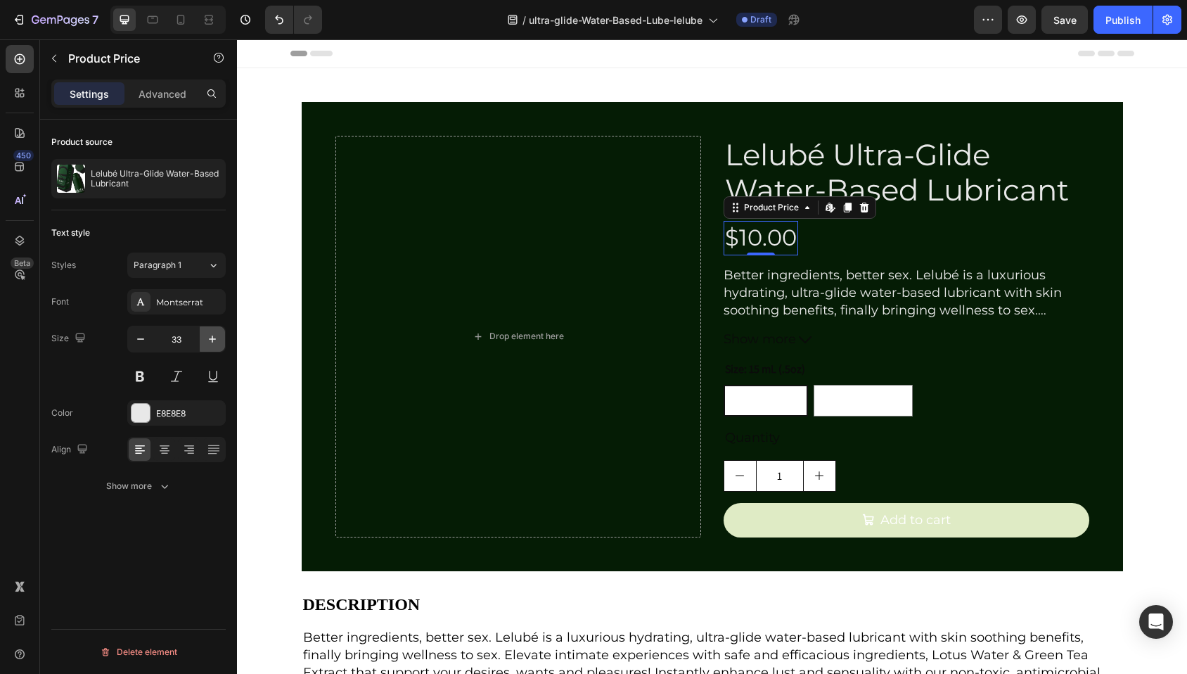
click at [208, 338] on icon "button" at bounding box center [212, 339] width 14 height 14
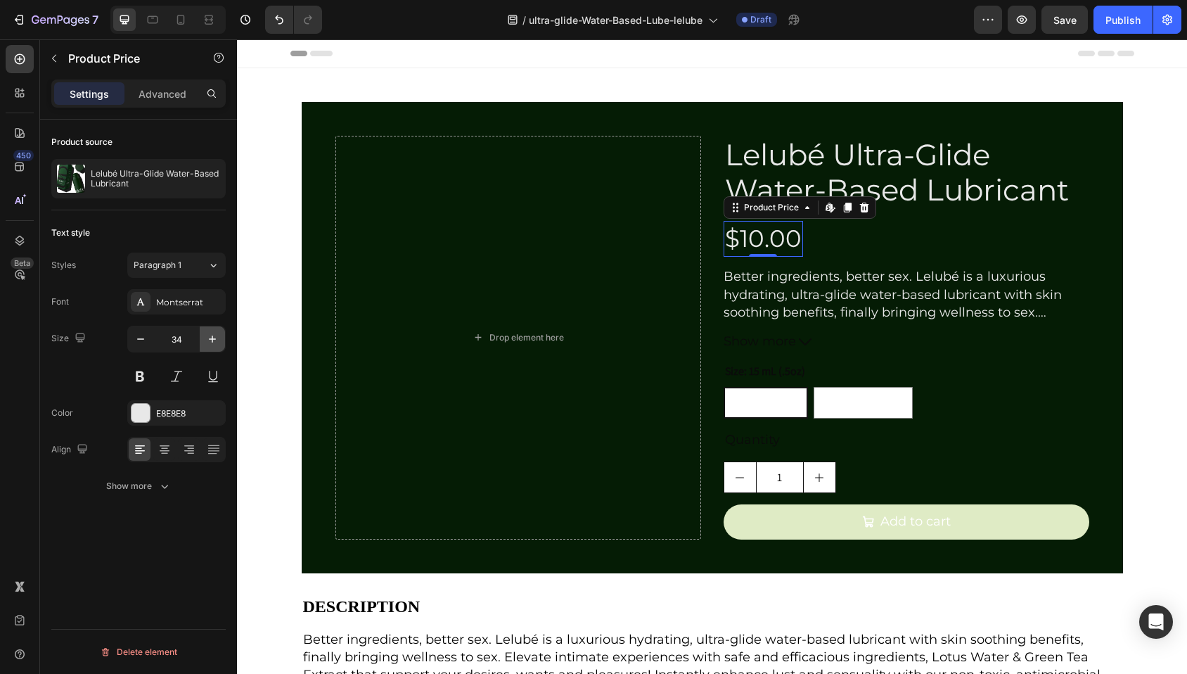
click at [208, 338] on icon "button" at bounding box center [212, 339] width 14 height 14
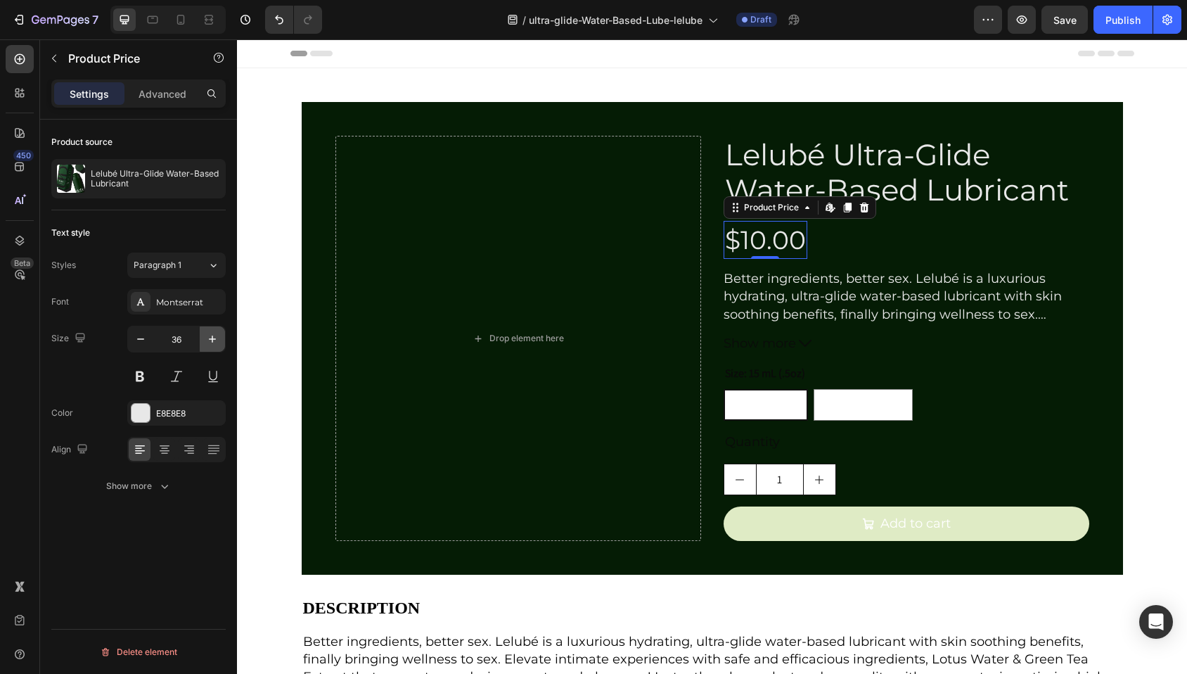
click at [208, 338] on icon "button" at bounding box center [212, 339] width 14 height 14
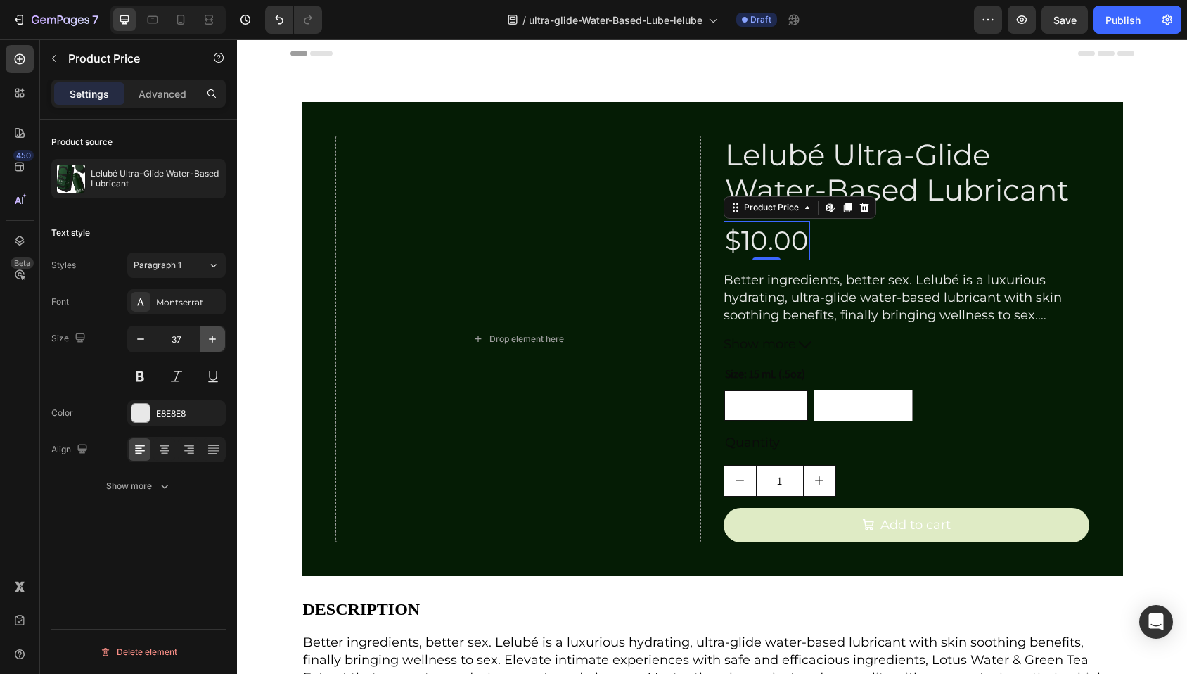
click at [208, 338] on icon "button" at bounding box center [212, 339] width 14 height 14
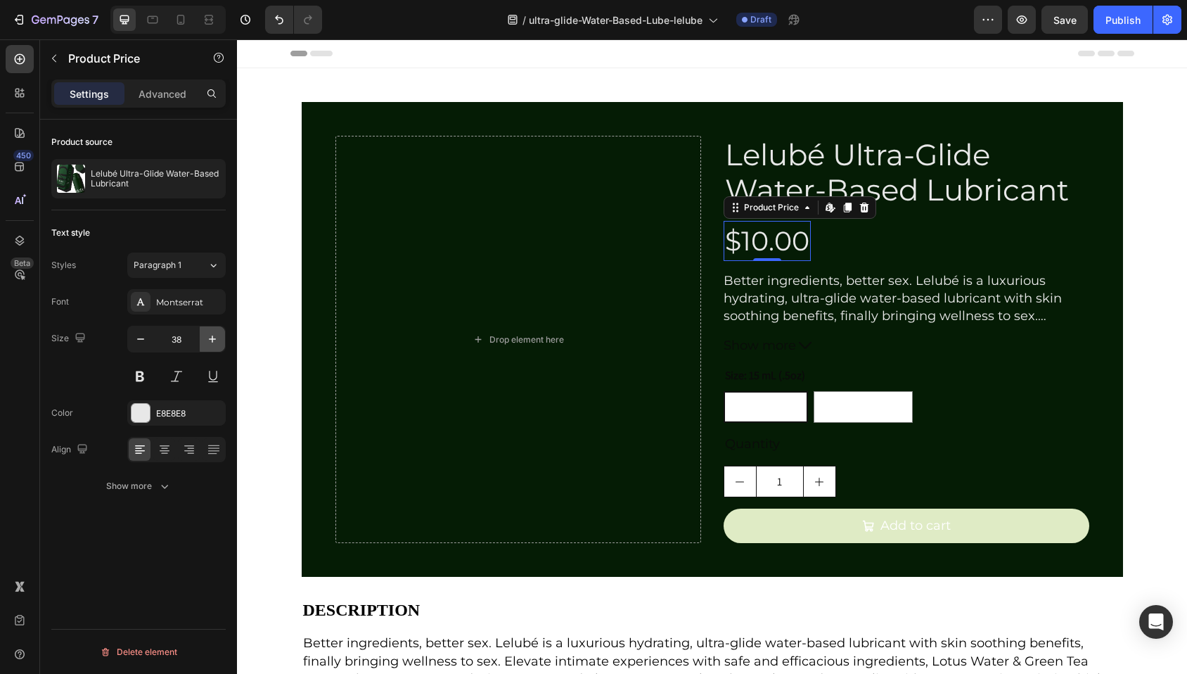
click at [208, 338] on icon "button" at bounding box center [212, 339] width 14 height 14
type input "39"
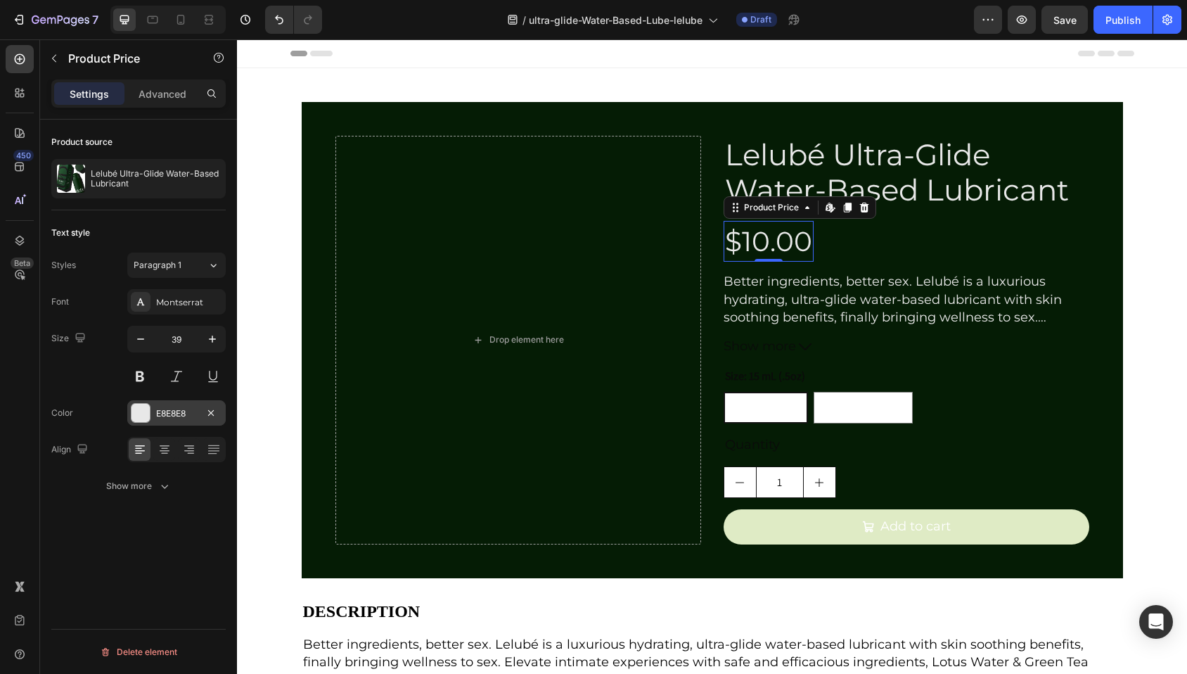
click at [145, 416] on div at bounding box center [140, 413] width 18 height 18
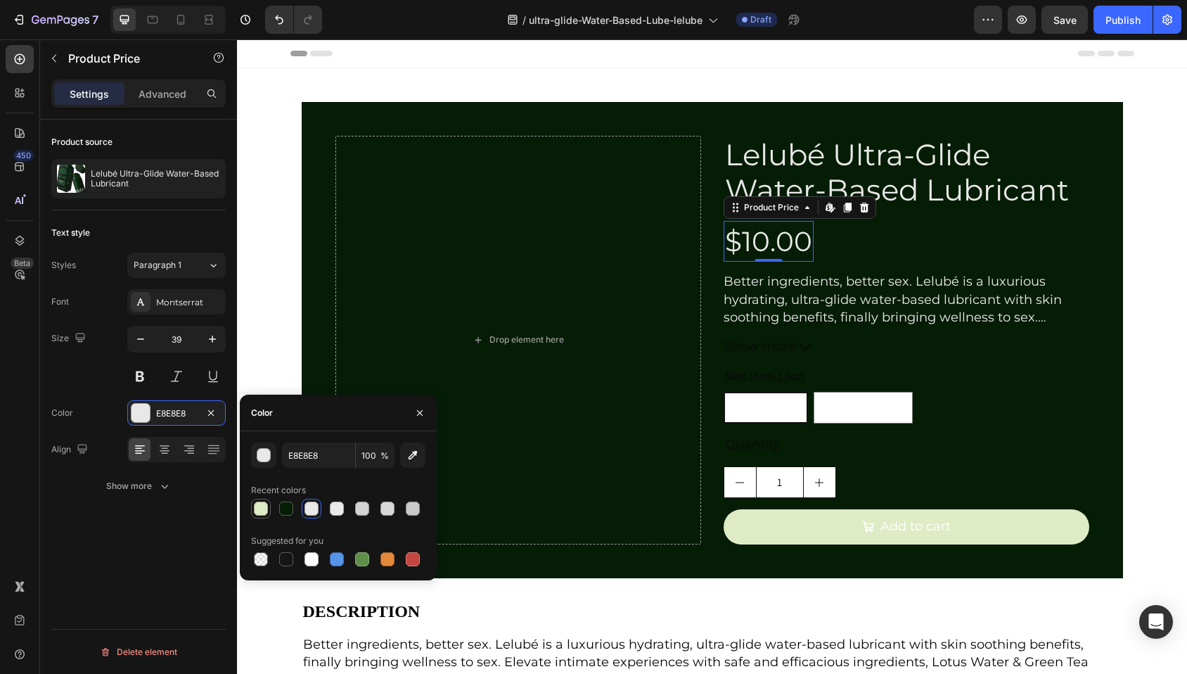
click at [259, 505] on div at bounding box center [261, 508] width 14 height 14
type input "DFEBC5"
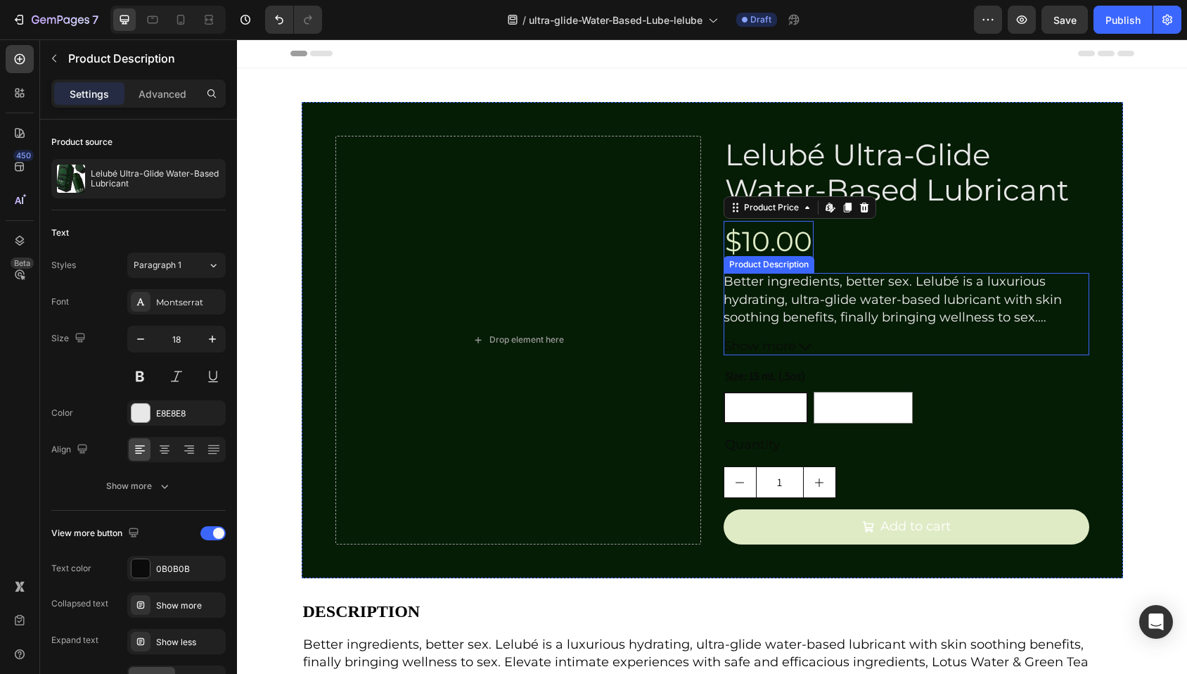
click at [775, 323] on p "Better ingredients, better sex. Lelubé is a luxurious hydrating, ultra-glide wa…" at bounding box center [906, 458] width 366 height 370
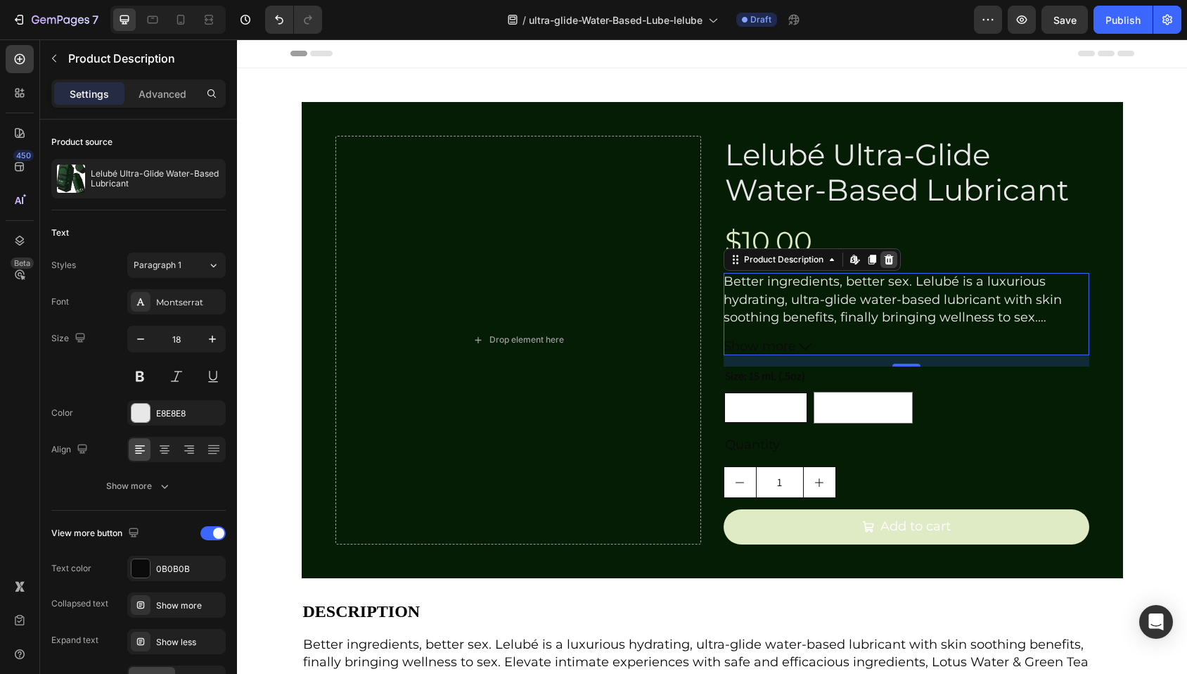
click at [884, 260] on icon at bounding box center [888, 260] width 9 height 10
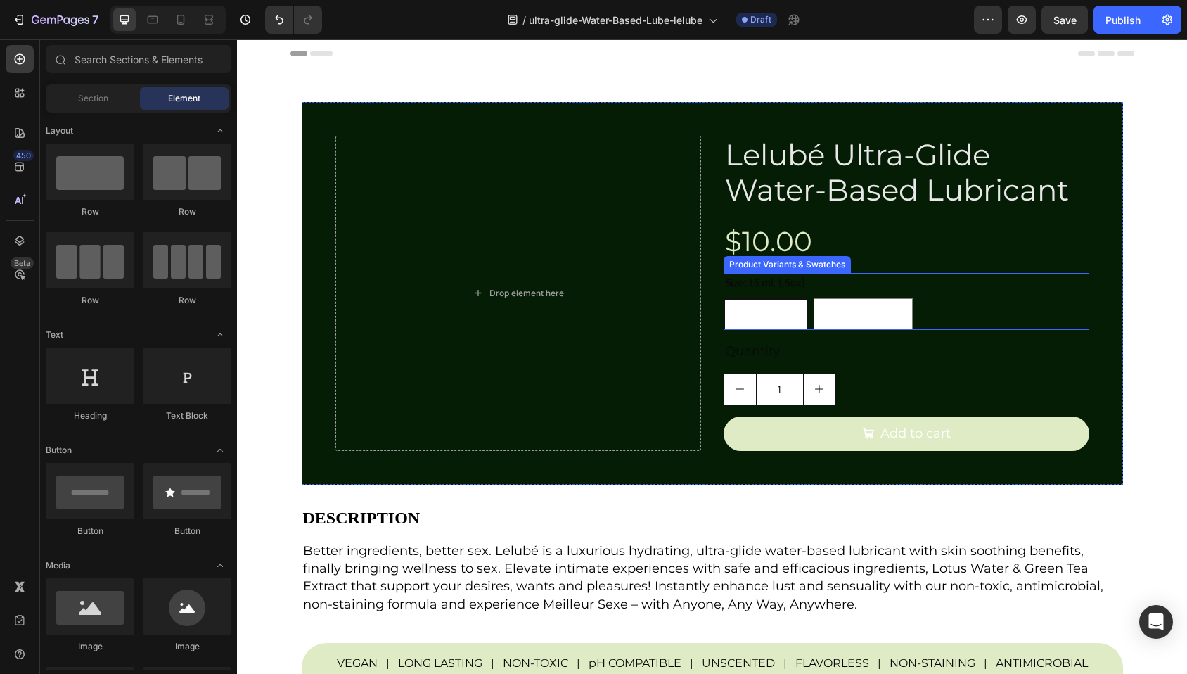
click at [825, 287] on div "Size: 15 mL (.5oz) 15 mL (.5oz) 15 mL (.5oz) 15 mL (.5oz) 100 mL (3.3oz.) 100 m…" at bounding box center [906, 301] width 366 height 57
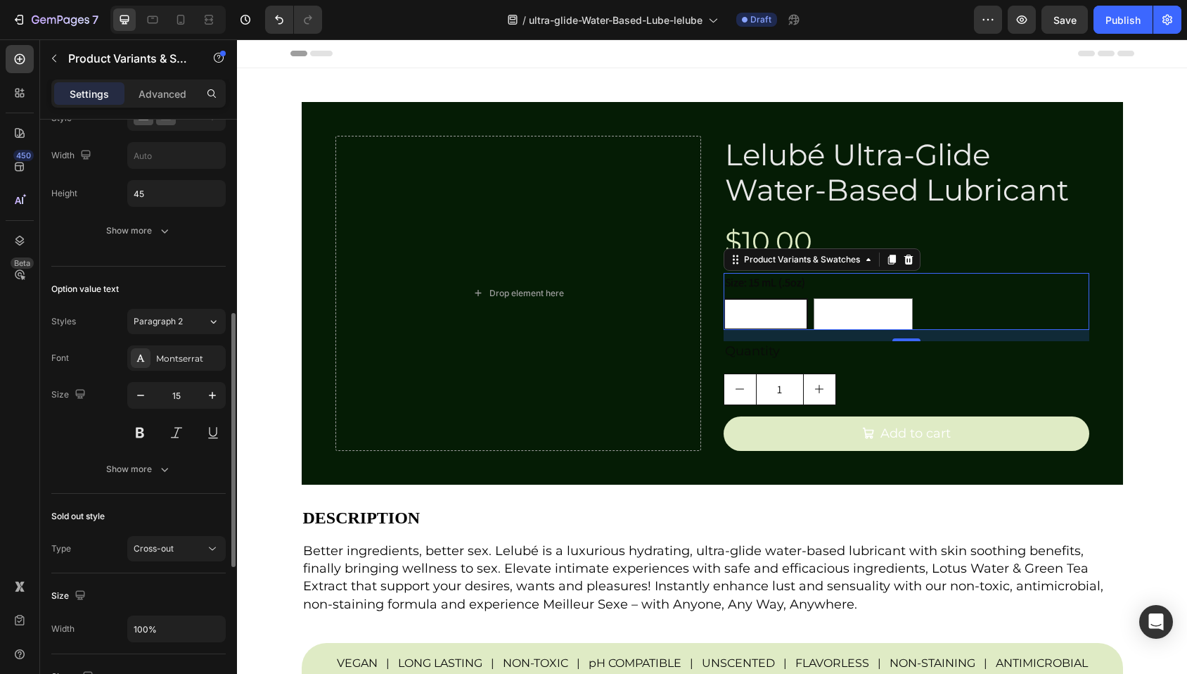
scroll to position [446, 0]
click at [160, 468] on icon "button" at bounding box center [164, 466] width 14 height 14
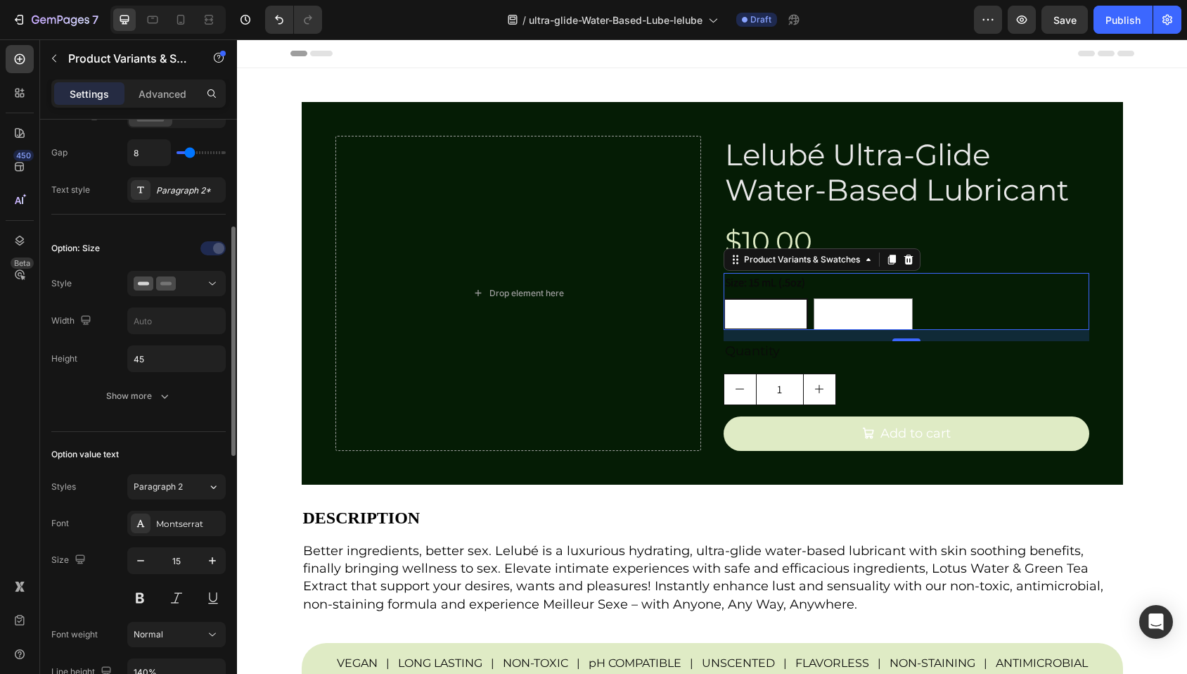
scroll to position [0, 0]
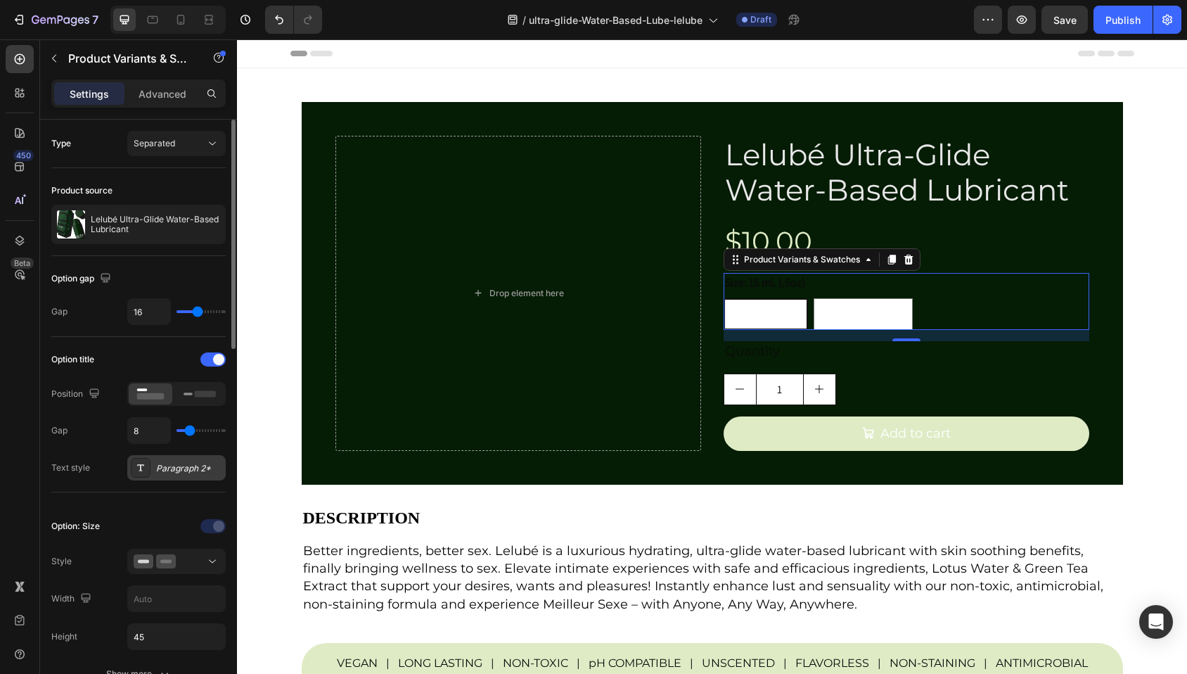
click at [139, 469] on icon at bounding box center [140, 467] width 11 height 11
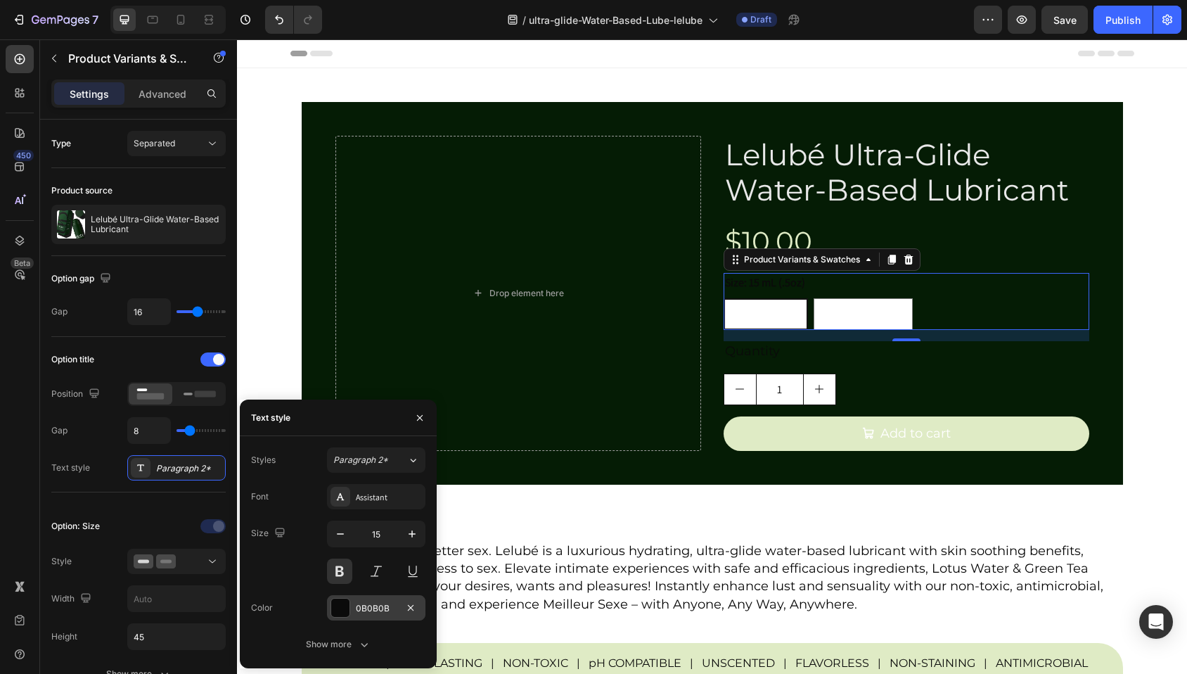
click at [340, 602] on div at bounding box center [340, 607] width 18 height 18
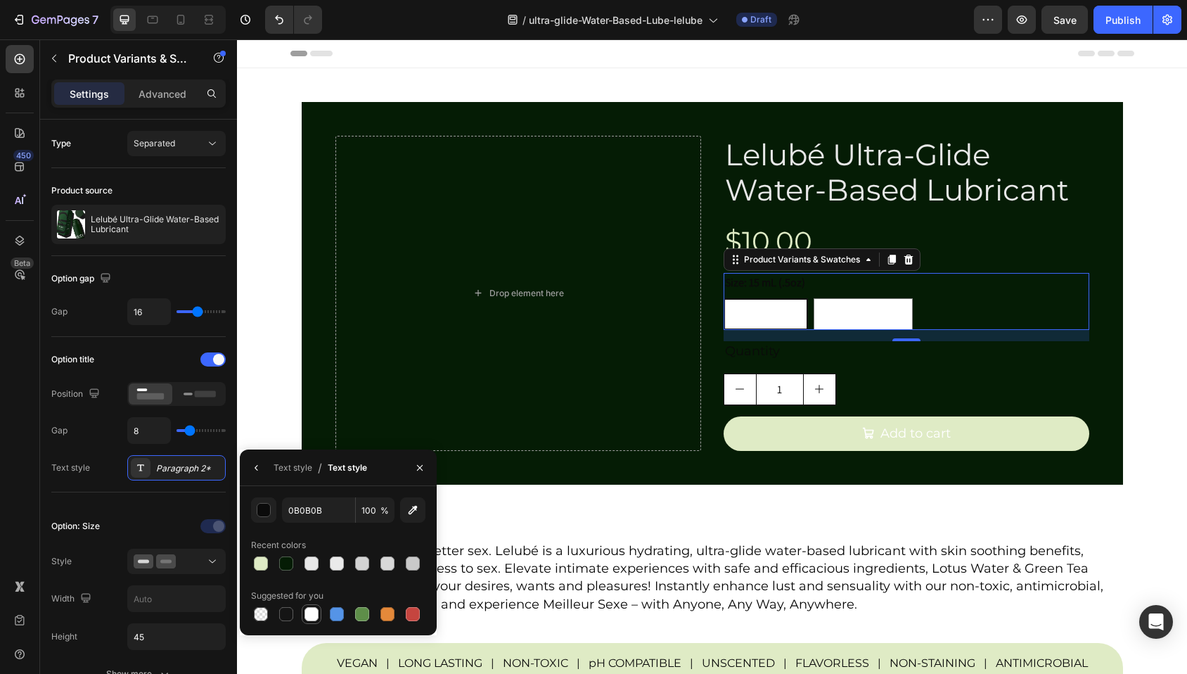
click at [314, 617] on div at bounding box center [311, 614] width 14 height 14
type input "FFFFFF"
click at [89, 435] on div "Gap 8" at bounding box center [138, 430] width 174 height 27
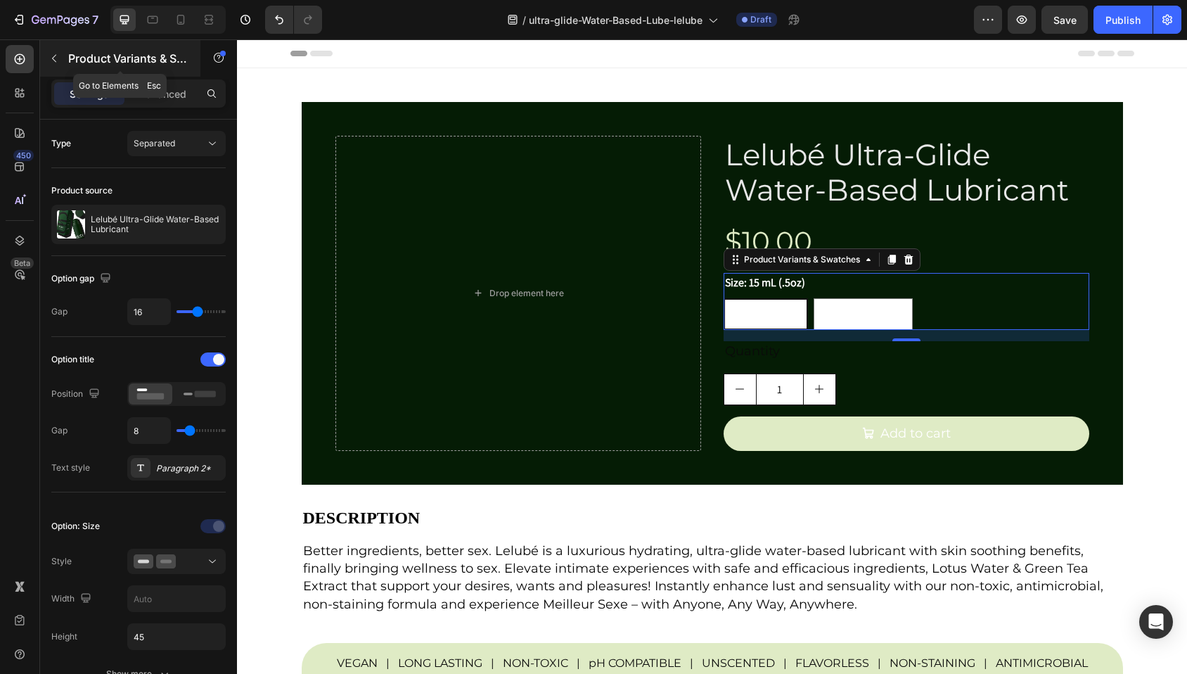
click at [53, 60] on icon "button" at bounding box center [54, 58] width 11 height 11
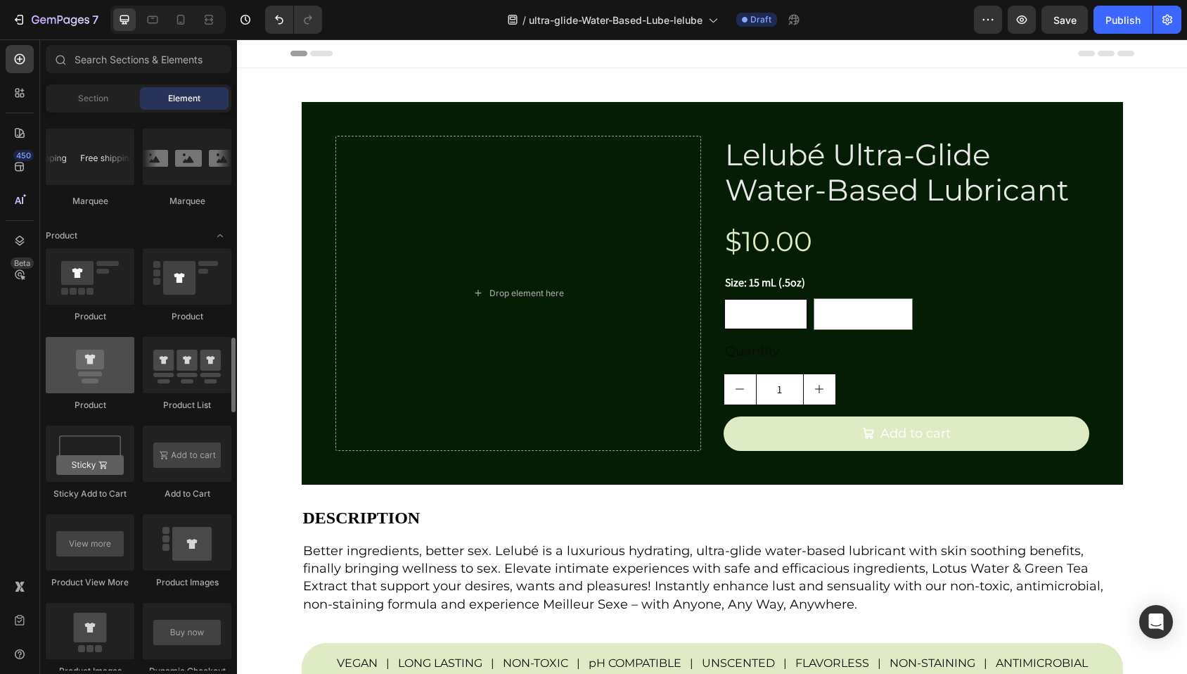
scroll to position [1711, 0]
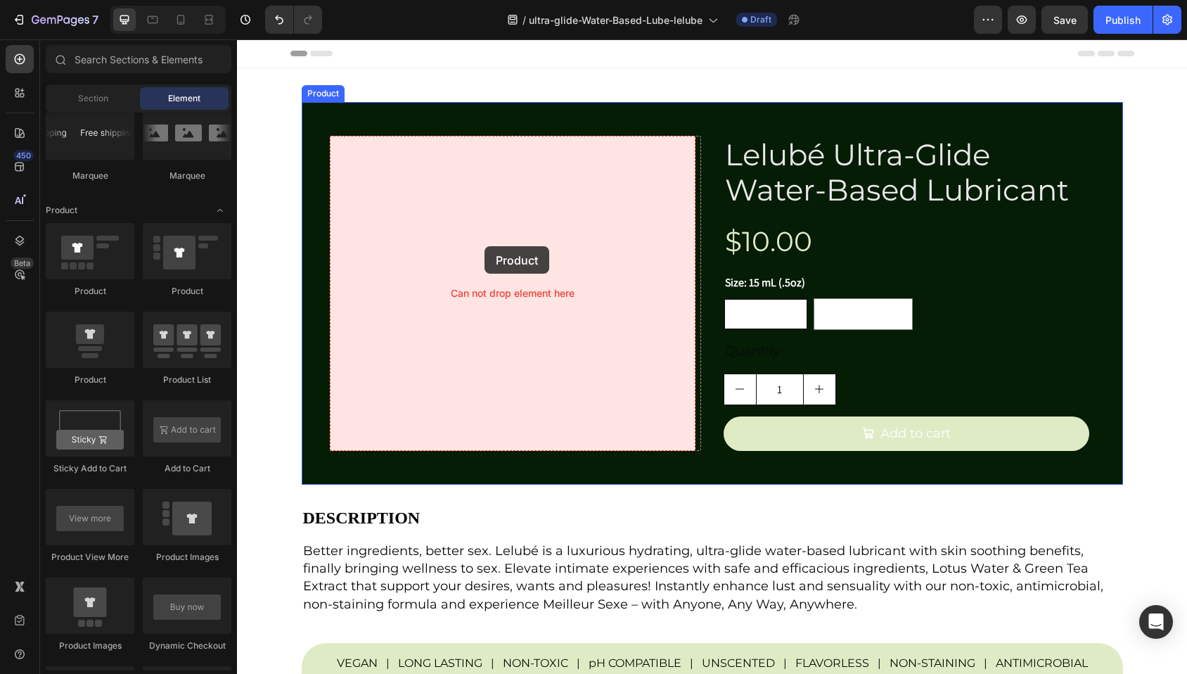
drag, startPoint x: 363, startPoint y: 375, endPoint x: 484, endPoint y: 246, distance: 177.1
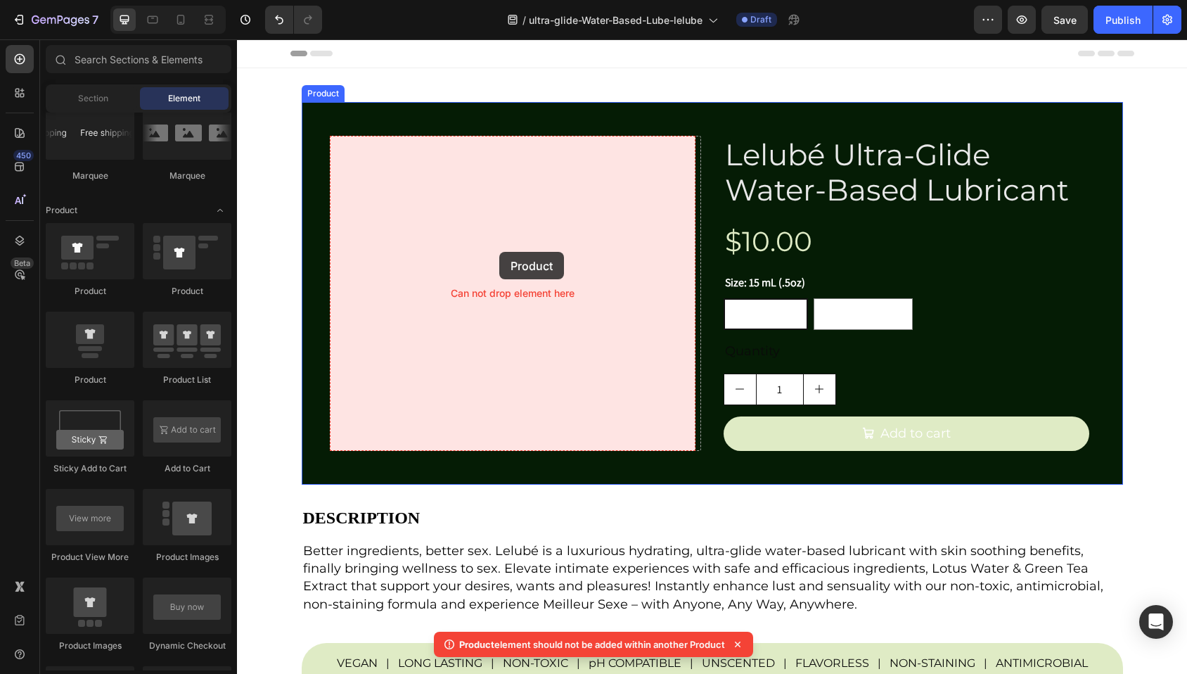
drag, startPoint x: 390, startPoint y: 255, endPoint x: 449, endPoint y: 302, distance: 75.0
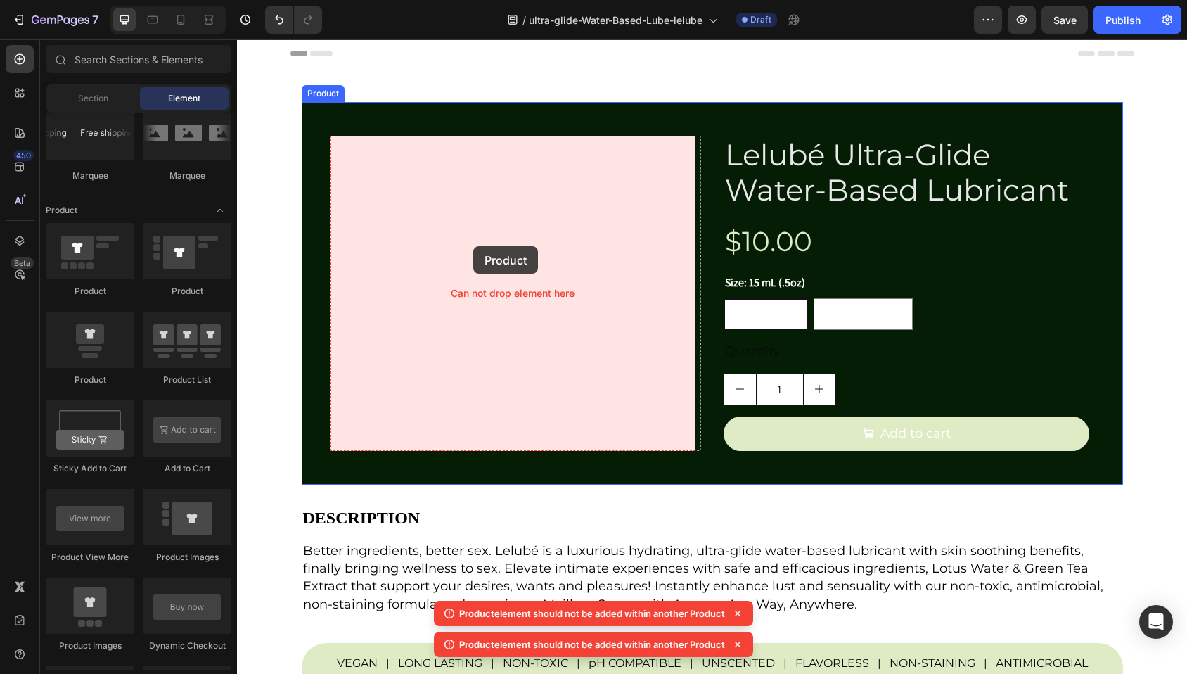
drag, startPoint x: 444, startPoint y: 316, endPoint x: 473, endPoint y: 246, distance: 76.0
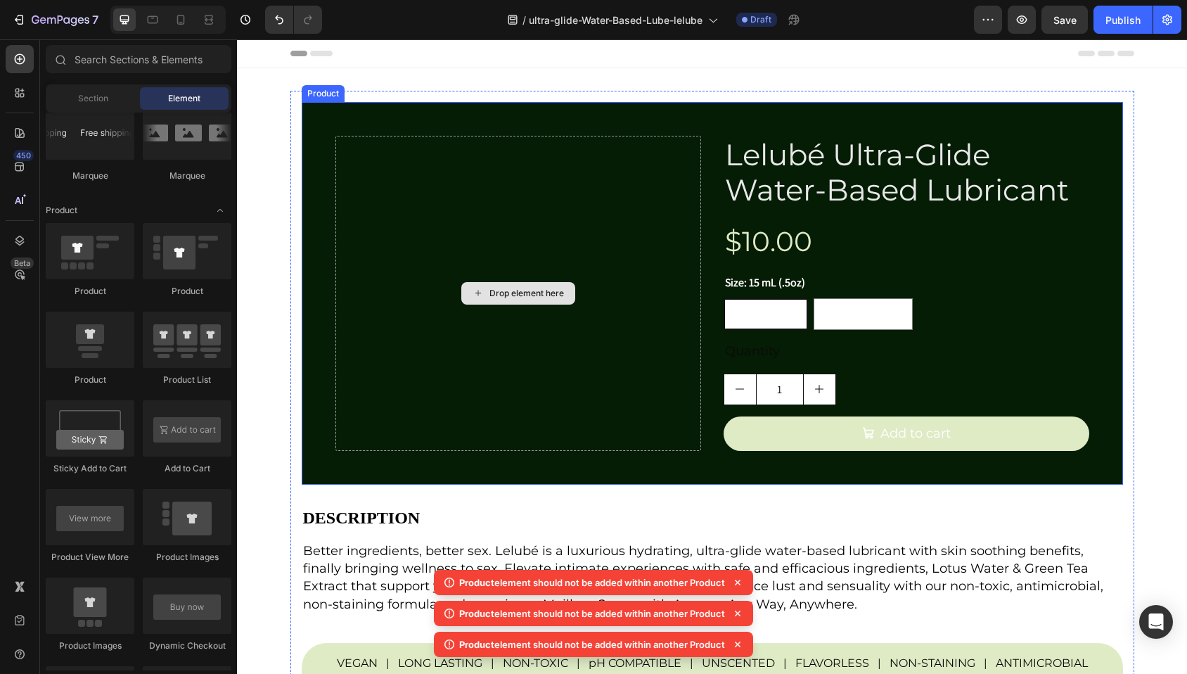
click at [502, 292] on div "Drop element here" at bounding box center [526, 293] width 75 height 11
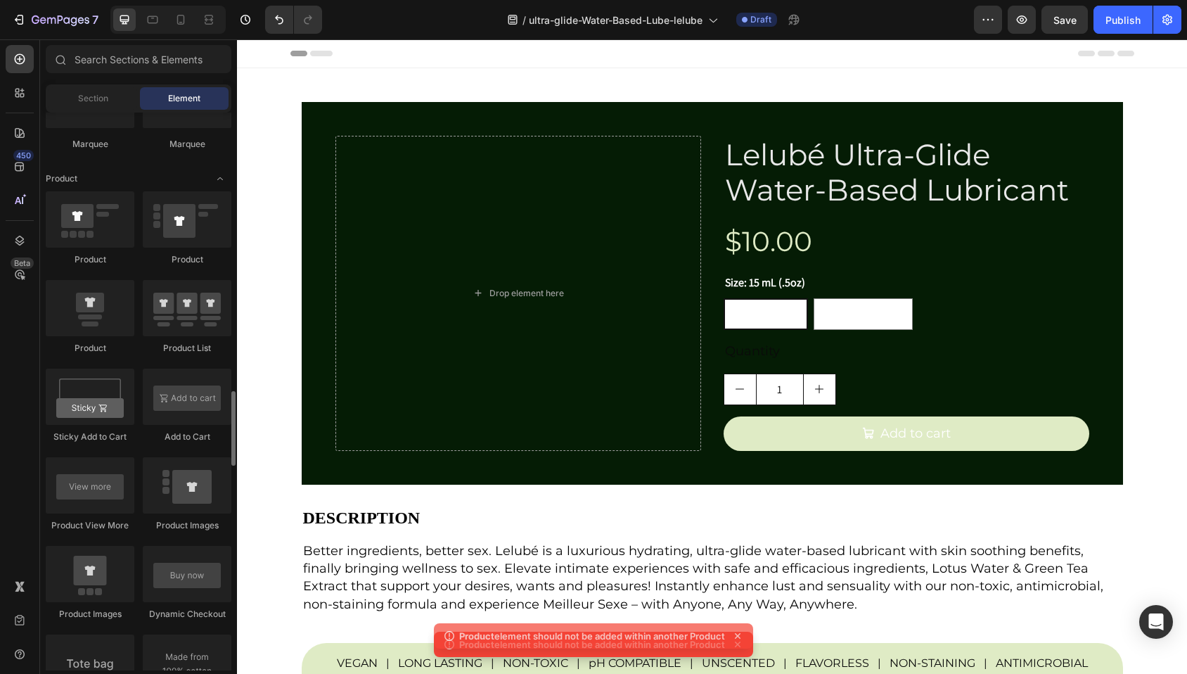
scroll to position [1782, 0]
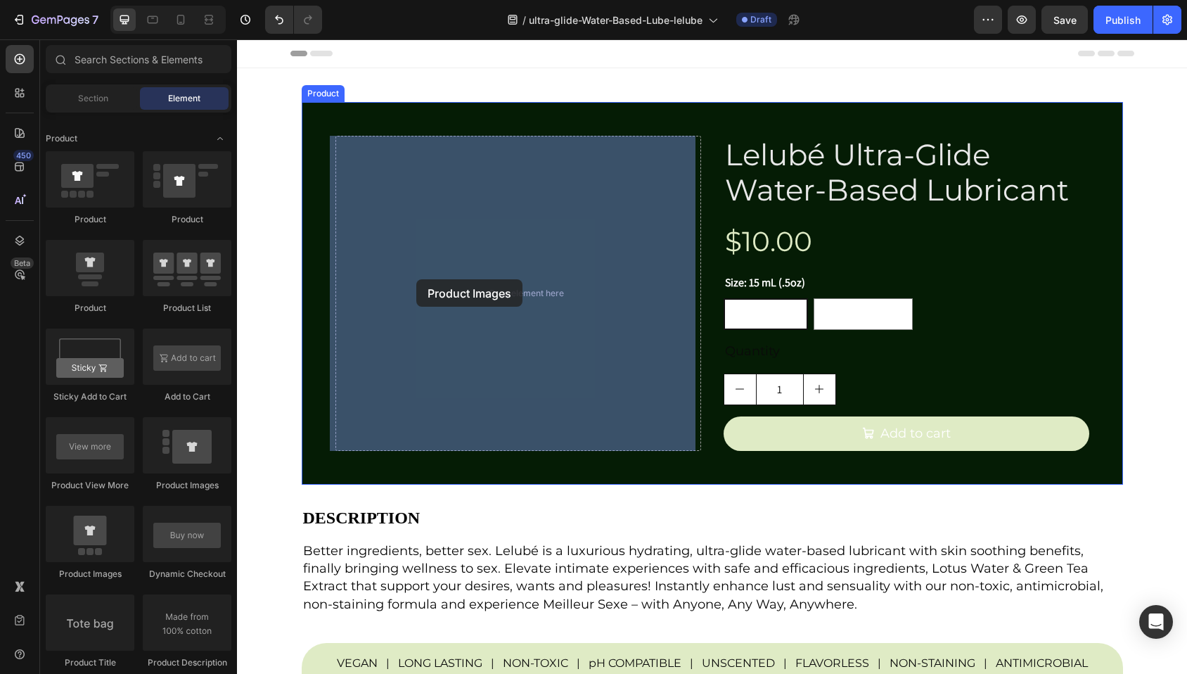
drag, startPoint x: 445, startPoint y: 469, endPoint x: 416, endPoint y: 279, distance: 192.0
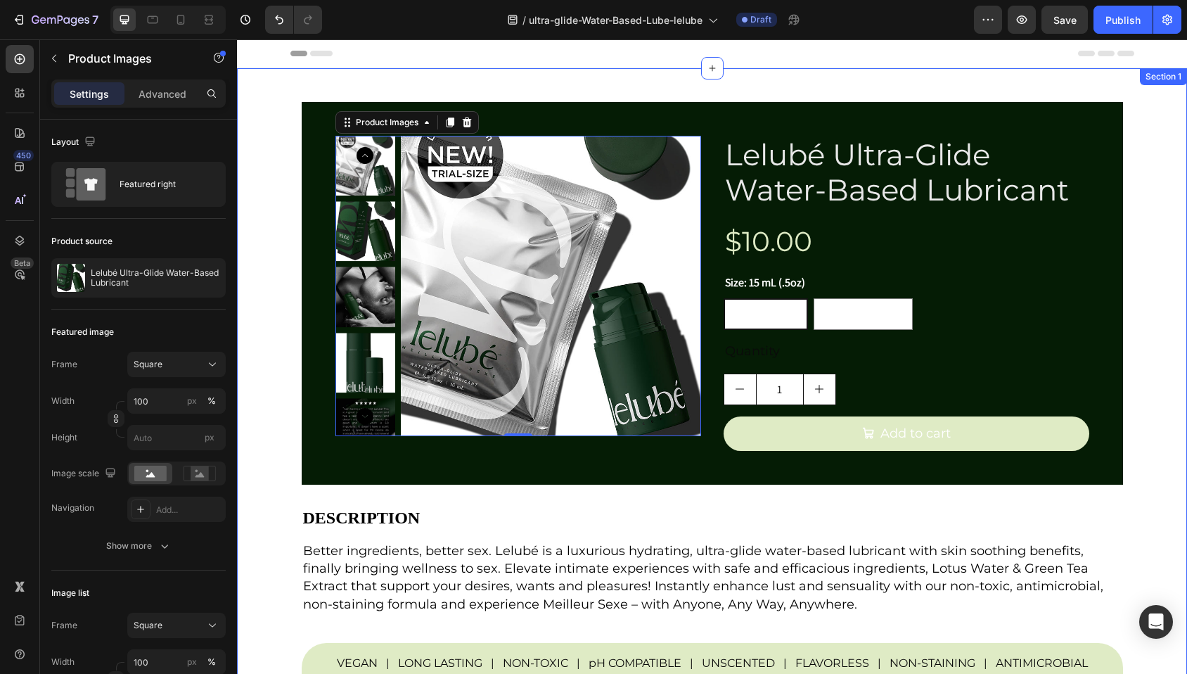
click at [1136, 324] on div "Product Images 0 Lelubé Ultra-Glide Water-Based Lubricant Product Title $10.00 …" at bounding box center [712, 409] width 950 height 637
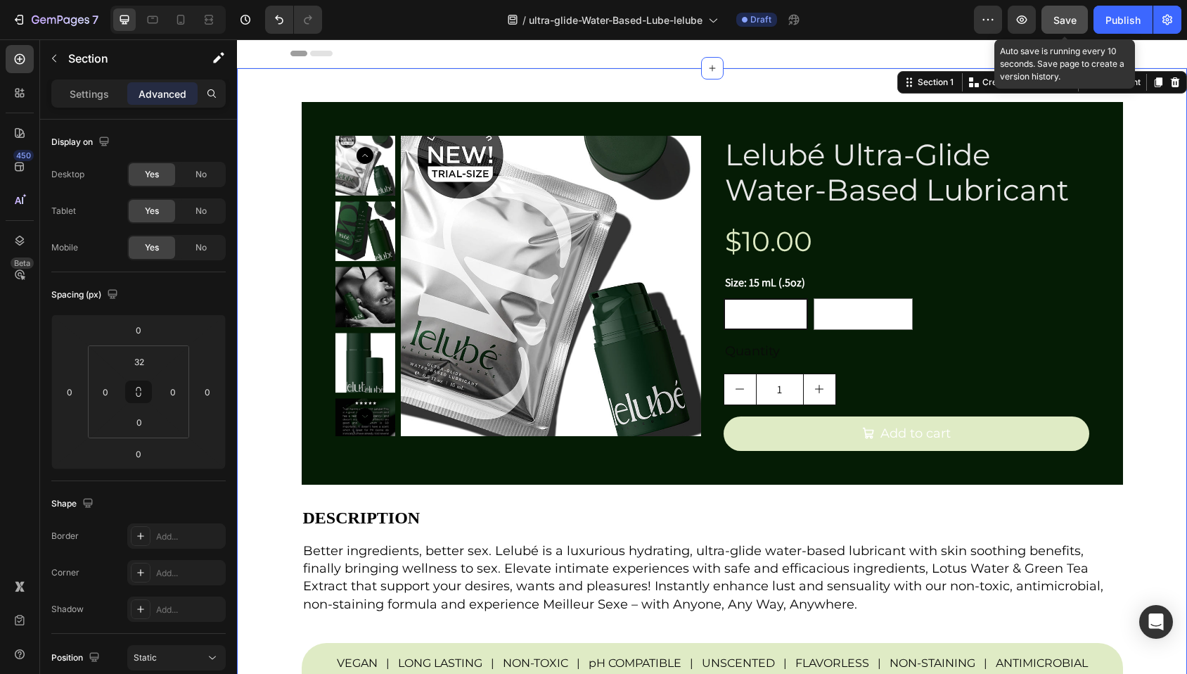
drag, startPoint x: 1055, startPoint y: 21, endPoint x: 1047, endPoint y: 27, distance: 10.0
click at [1055, 21] on span "Save" at bounding box center [1064, 20] width 23 height 12
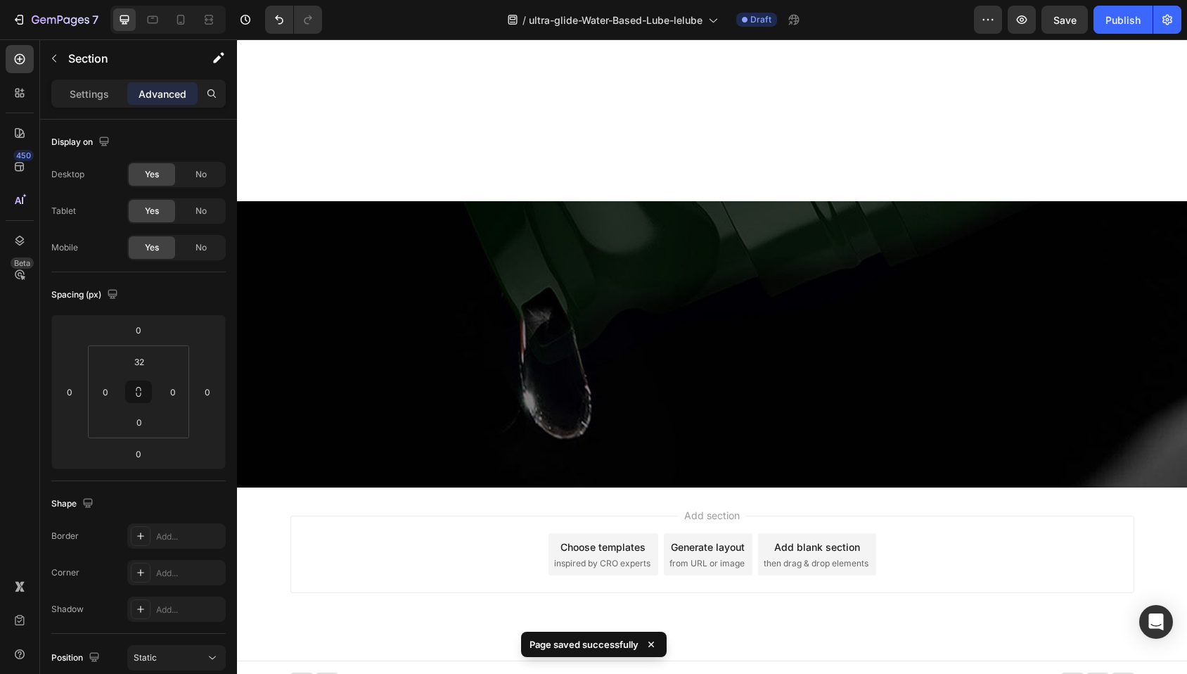
scroll to position [0, 0]
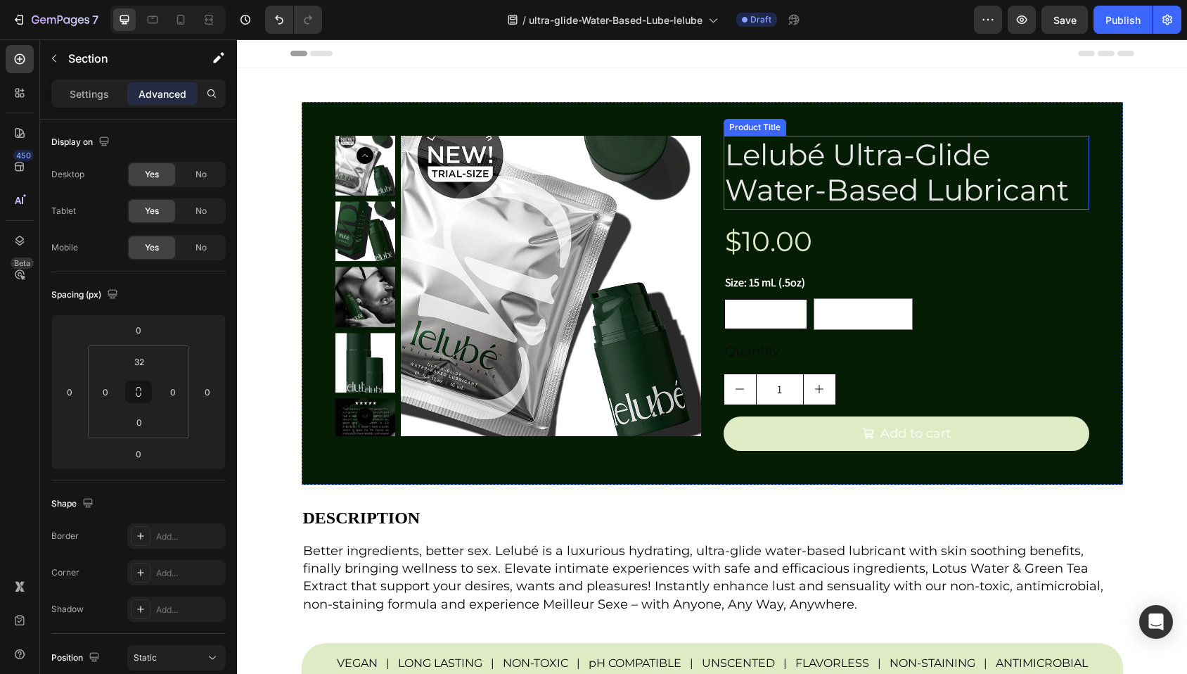
click at [899, 191] on h2 "Lelubé Ultra-Glide Water-Based Lubricant" at bounding box center [906, 173] width 366 height 74
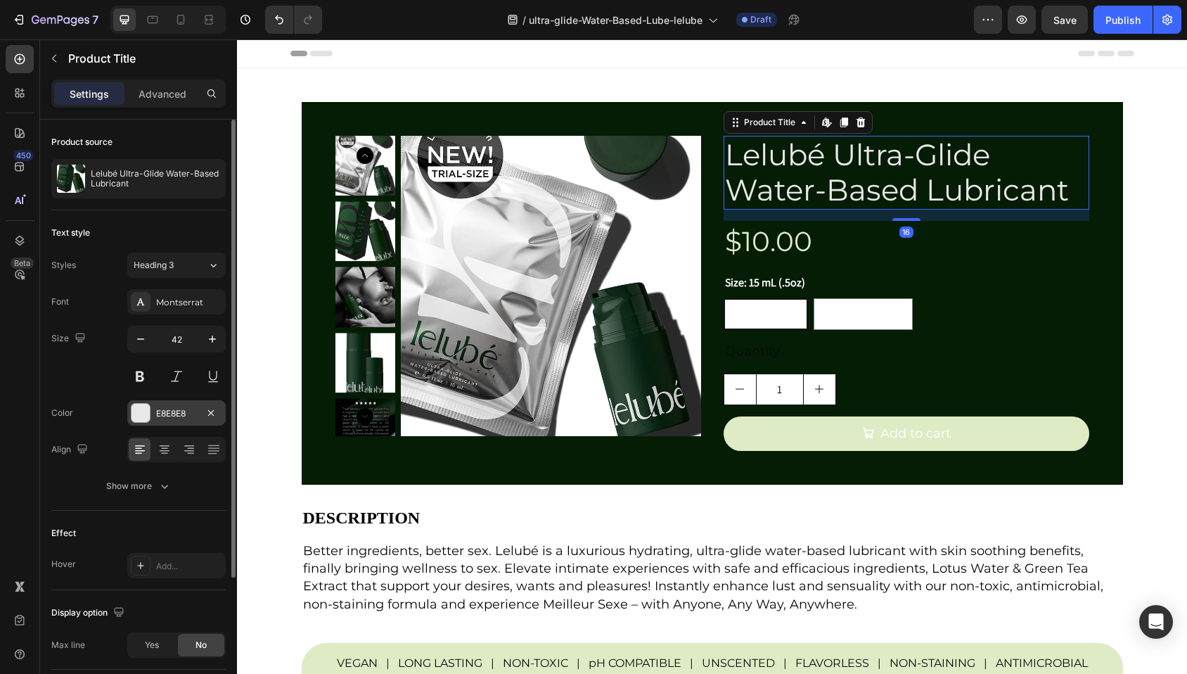
click at [134, 410] on div at bounding box center [140, 413] width 18 height 18
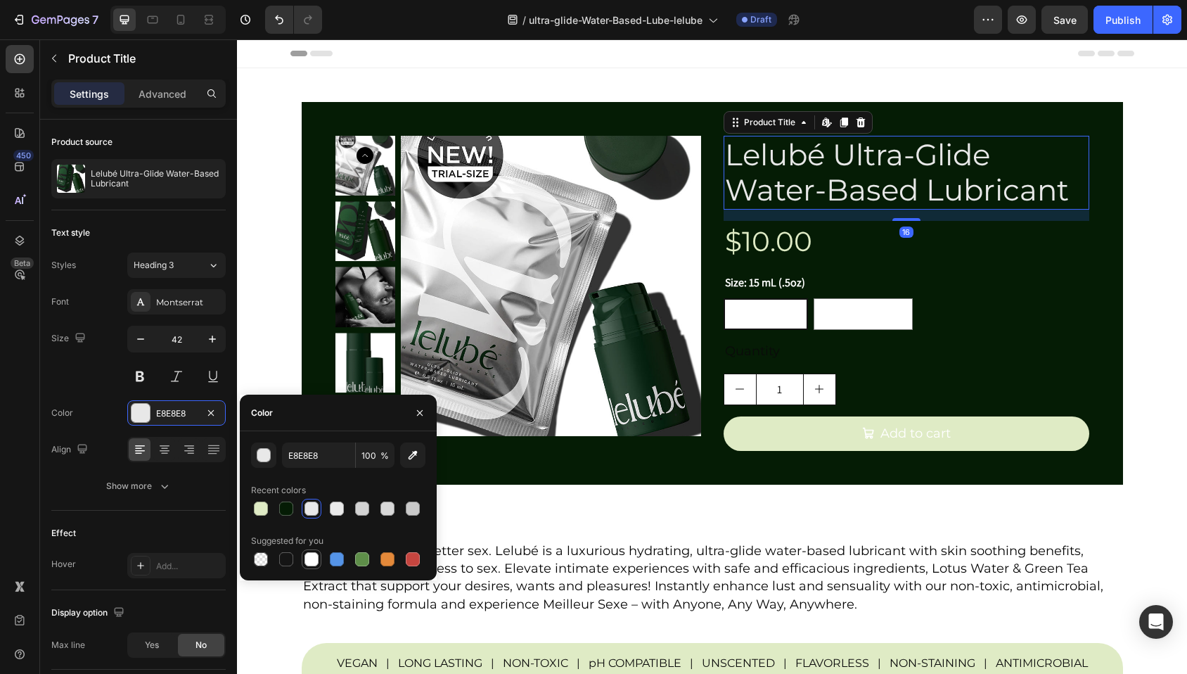
click at [314, 562] on div at bounding box center [311, 559] width 14 height 14
type input "FFFFFF"
click at [996, 175] on h2 "Lelubé Ultra-Glide Water-Based Lubricant" at bounding box center [906, 173] width 366 height 74
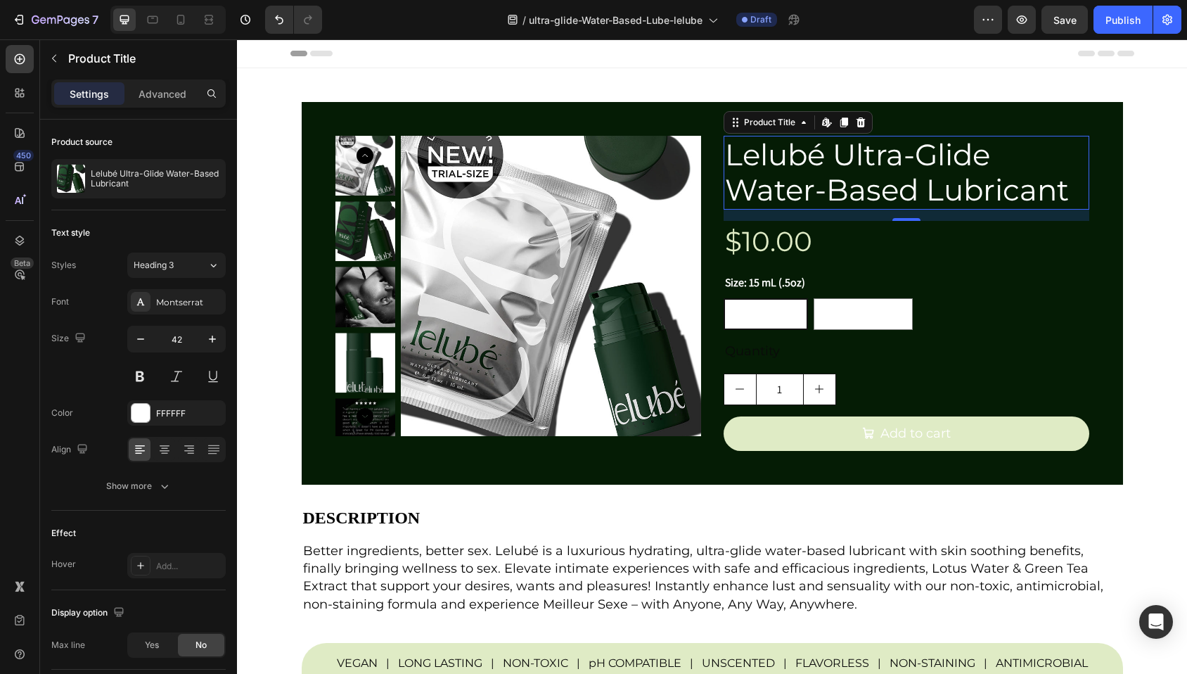
click at [863, 170] on h2 "Lelubé Ultra-Glide Water-Based Lubricant" at bounding box center [906, 173] width 366 height 74
click at [863, 169] on h2 "Lelubé Ultra-Glide Water-Based Lubricant" at bounding box center [906, 173] width 366 height 74
click at [768, 167] on h2 "Lelubé Ultra-Glide Water-Based Lubricant" at bounding box center [906, 173] width 366 height 74
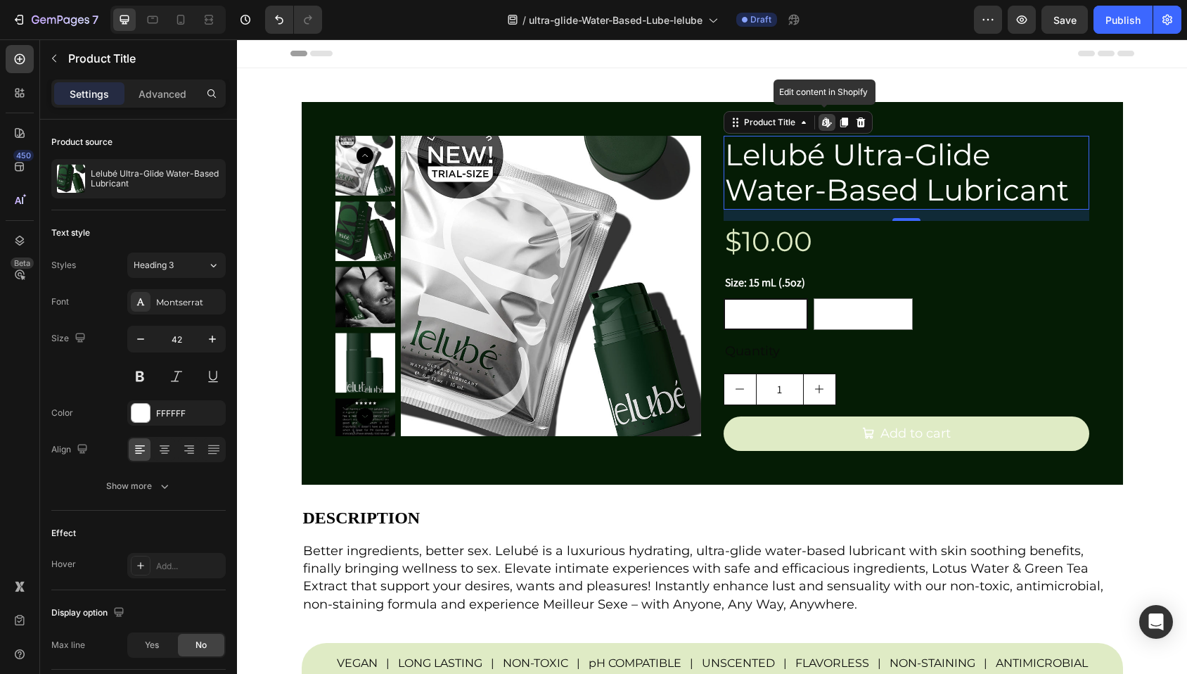
click at [768, 167] on h2 "Lelubé Ultra-Glide Water-Based Lubricant" at bounding box center [906, 173] width 366 height 74
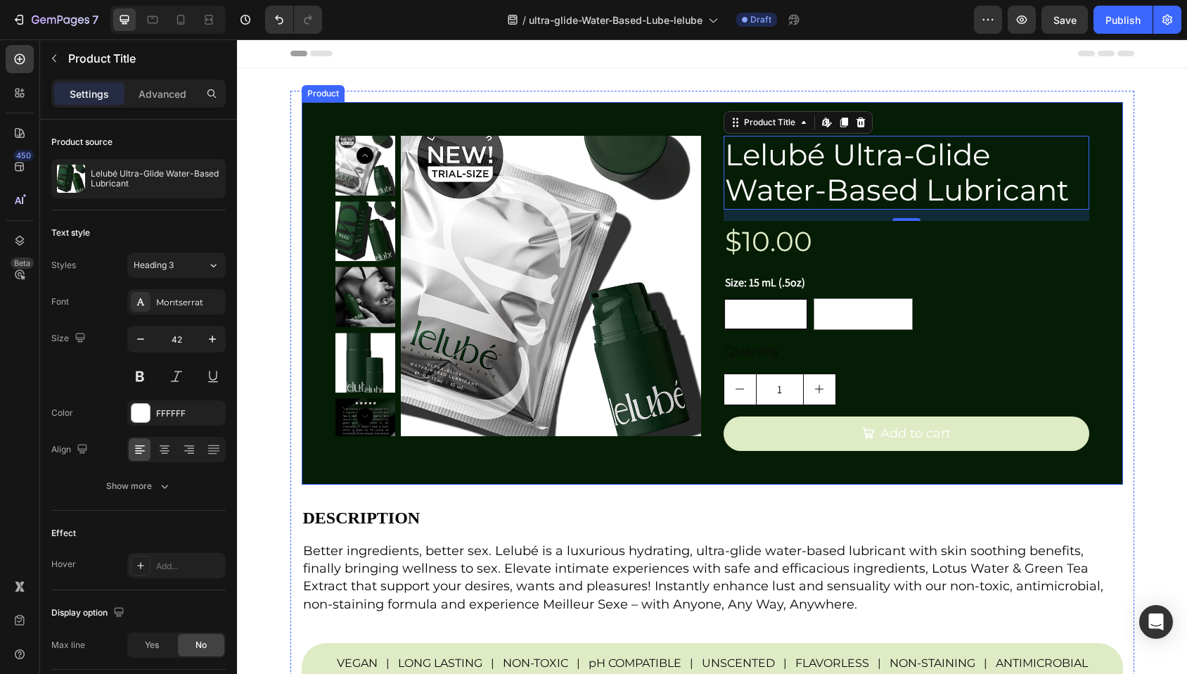
click at [375, 112] on div "Product Images Lelubé Ultra-Glide Water-Based Lubricant Product Title Edit cont…" at bounding box center [712, 293] width 821 height 382
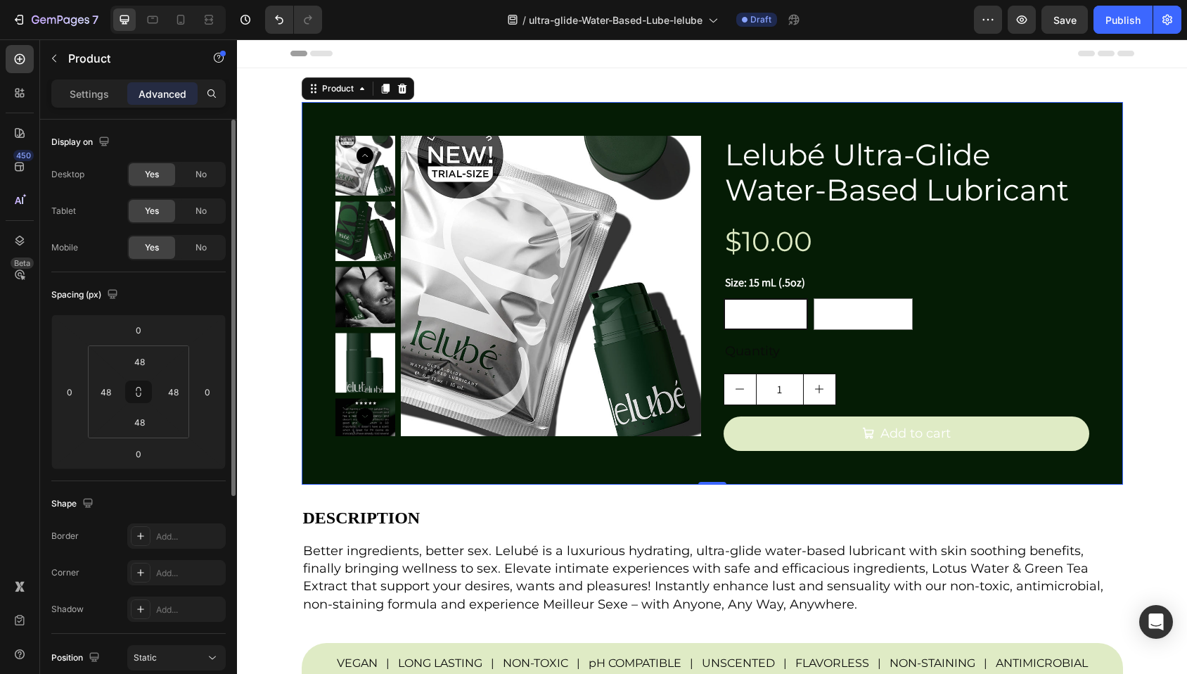
drag, startPoint x: 91, startPoint y: 91, endPoint x: 105, endPoint y: 107, distance: 21.0
click at [92, 91] on p "Settings" at bounding box center [89, 93] width 39 height 15
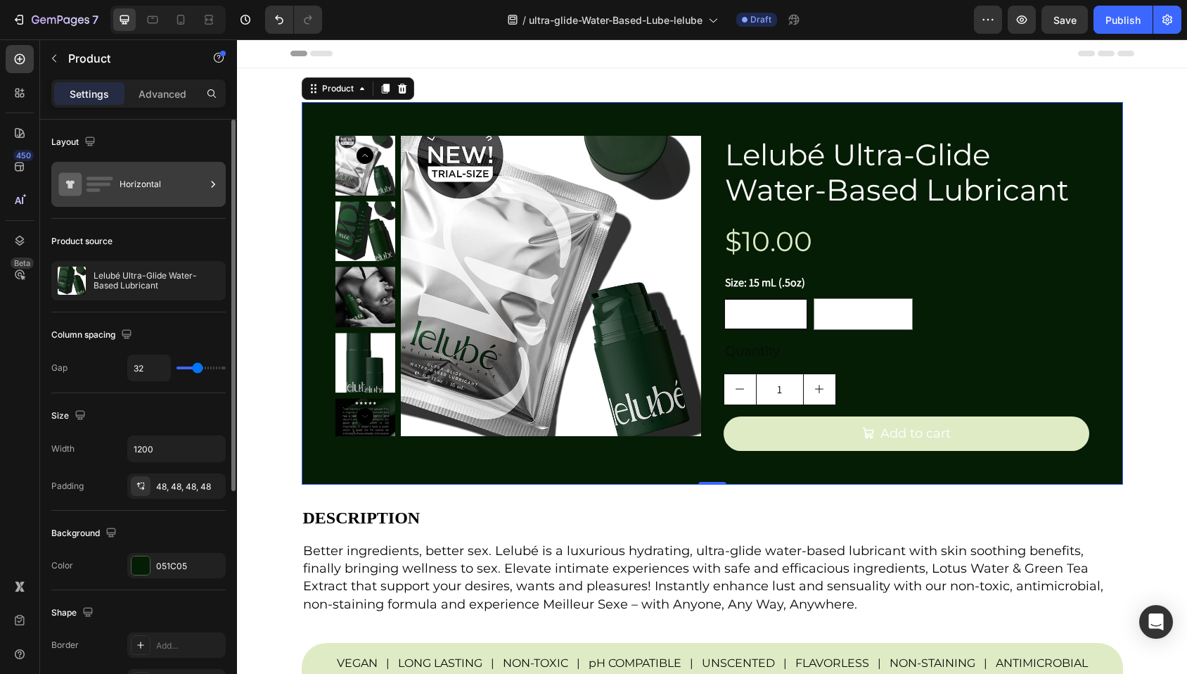
scroll to position [356, 0]
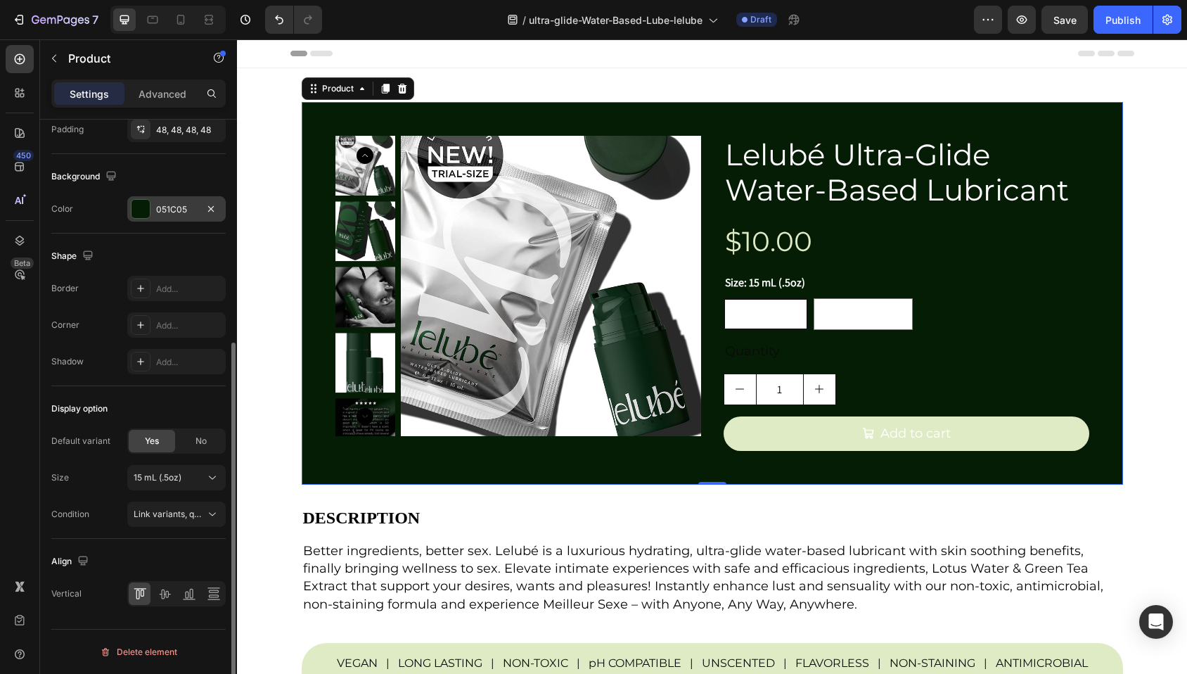
click at [141, 213] on div at bounding box center [140, 209] width 18 height 18
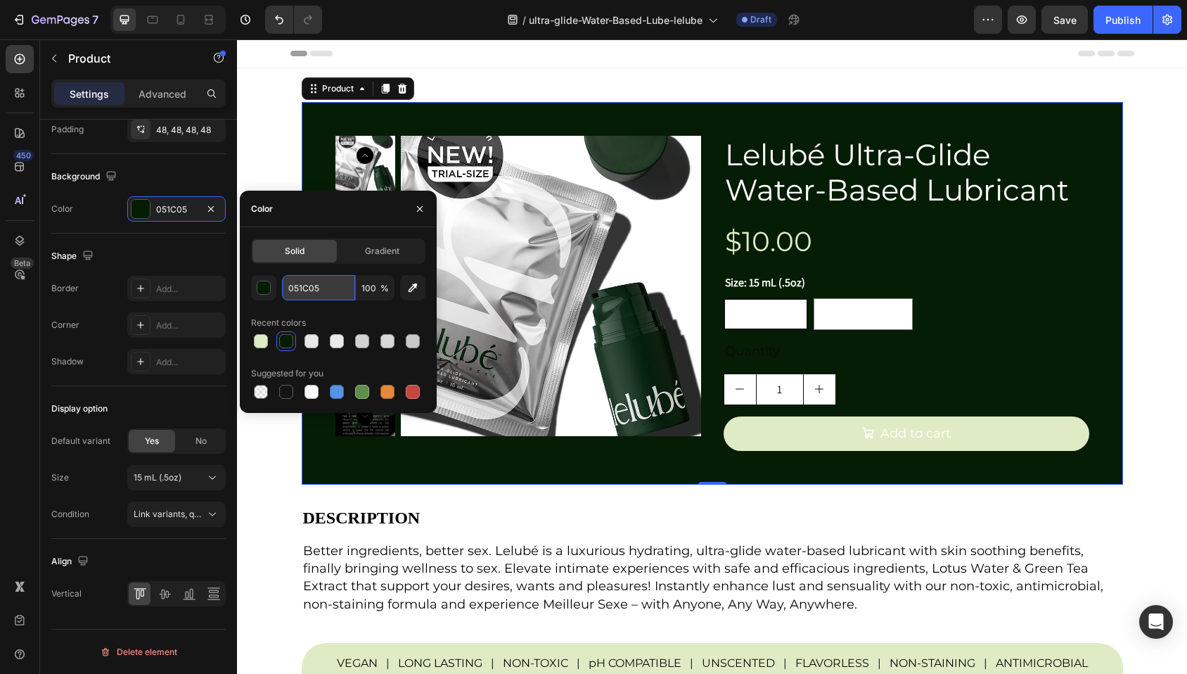
click at [299, 288] on input "051C05" at bounding box center [318, 287] width 73 height 25
paste input "d3c31"
type input "0d3c31"
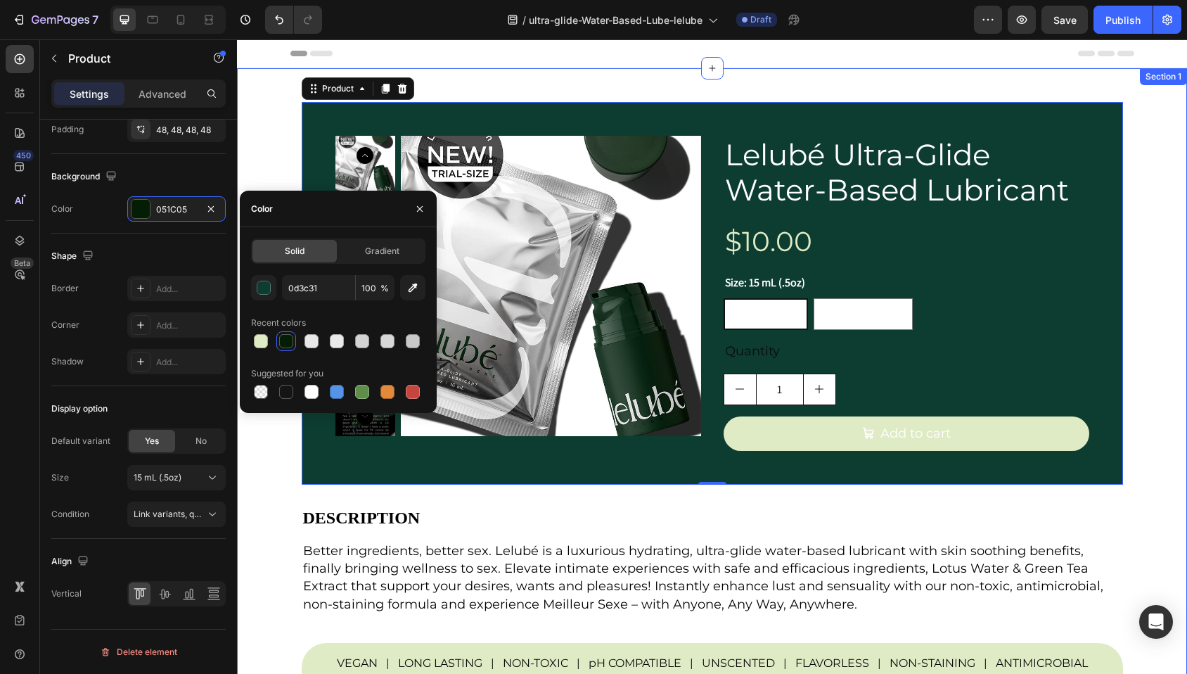
click at [1149, 182] on div "Product Images Lelubé Ultra-Glide Water-Based Lubricant Product Title $10.00 Pr…" at bounding box center [712, 409] width 950 height 637
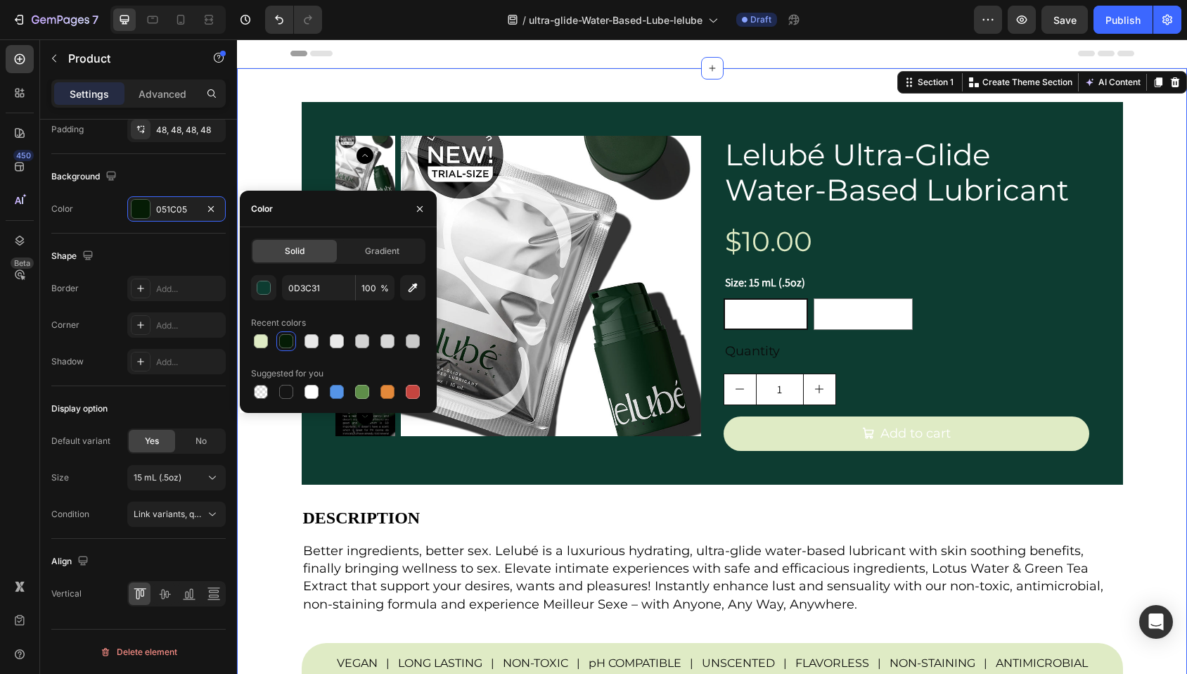
scroll to position [0, 0]
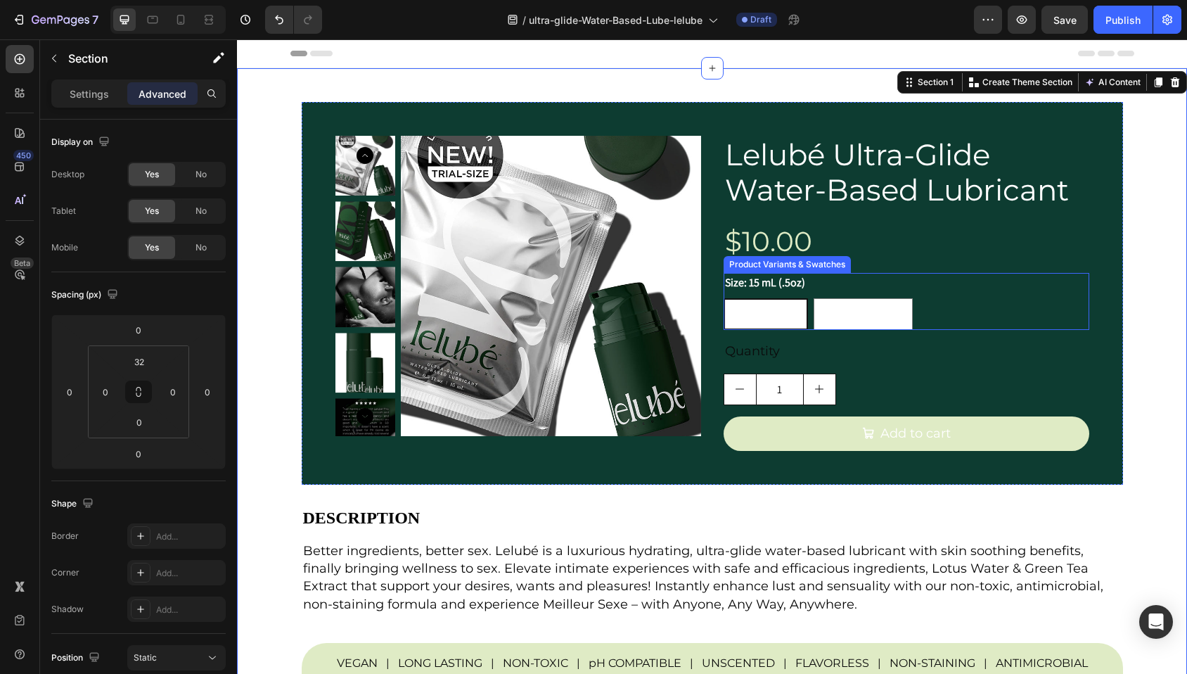
click at [922, 317] on div "15 mL (.5oz) 15 mL (.5oz) 15 mL (.5oz) 100 mL (3.3oz.) 100 mL (3.3oz.) 100 mL (…" at bounding box center [906, 314] width 366 height 32
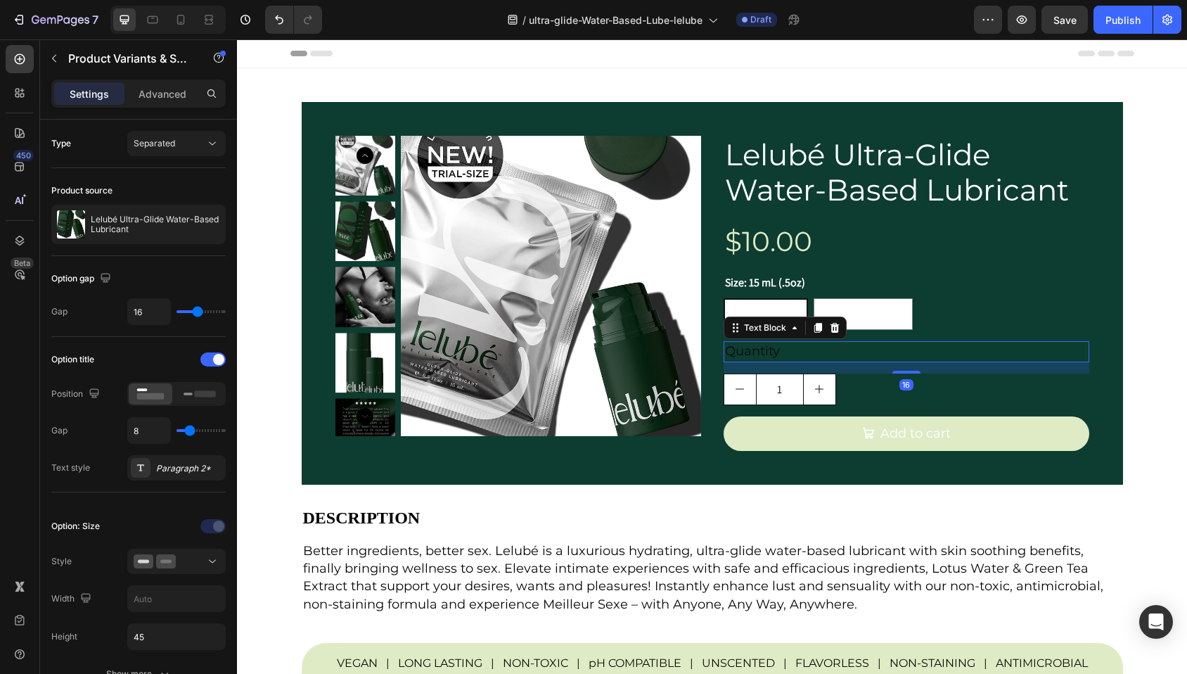
click at [785, 351] on div "Quantity" at bounding box center [906, 351] width 366 height 20
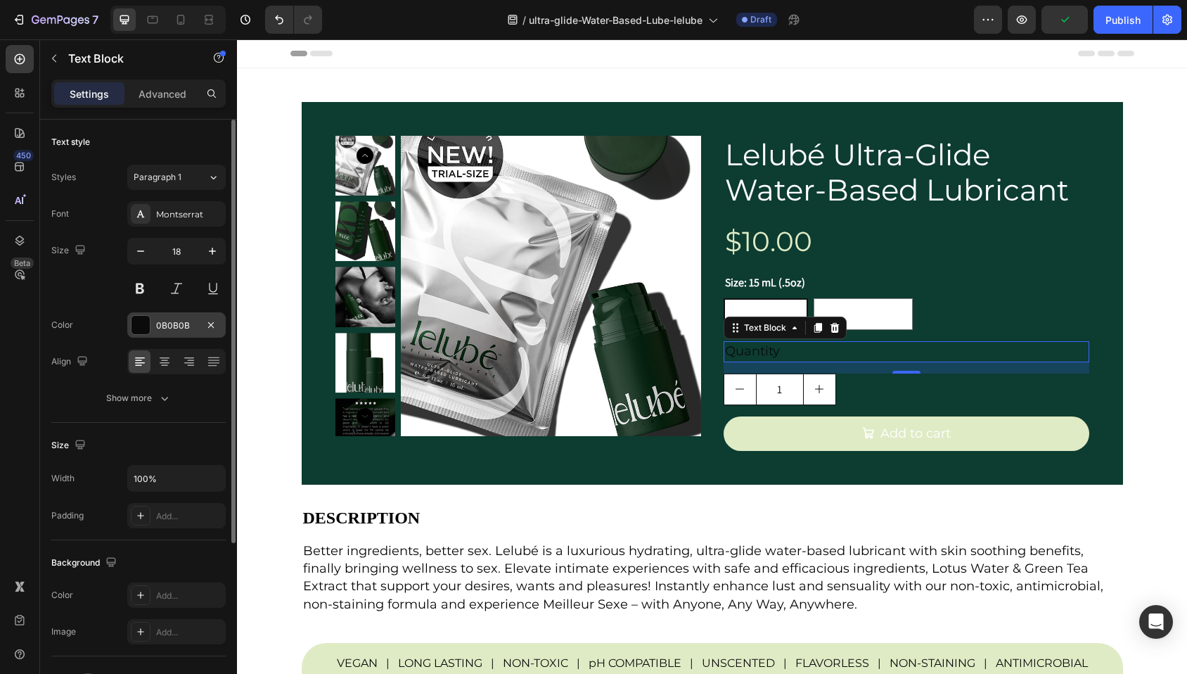
click at [141, 324] on div at bounding box center [140, 325] width 18 height 18
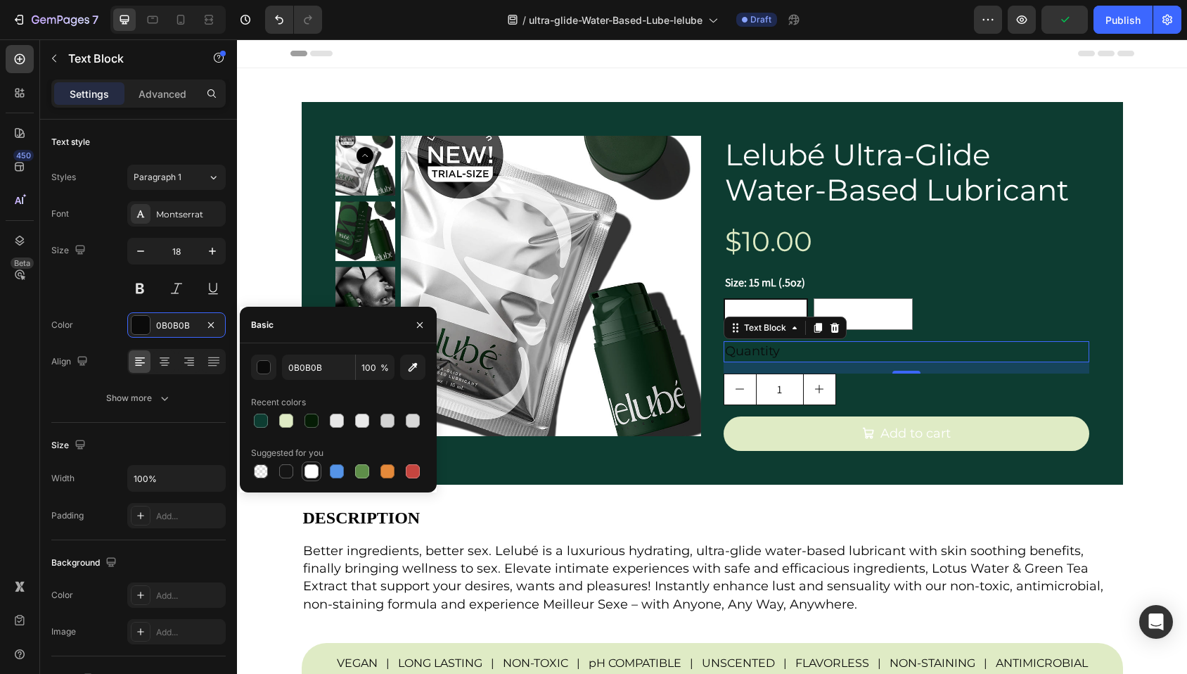
click at [312, 471] on div at bounding box center [311, 471] width 14 height 14
type input "FFFFFF"
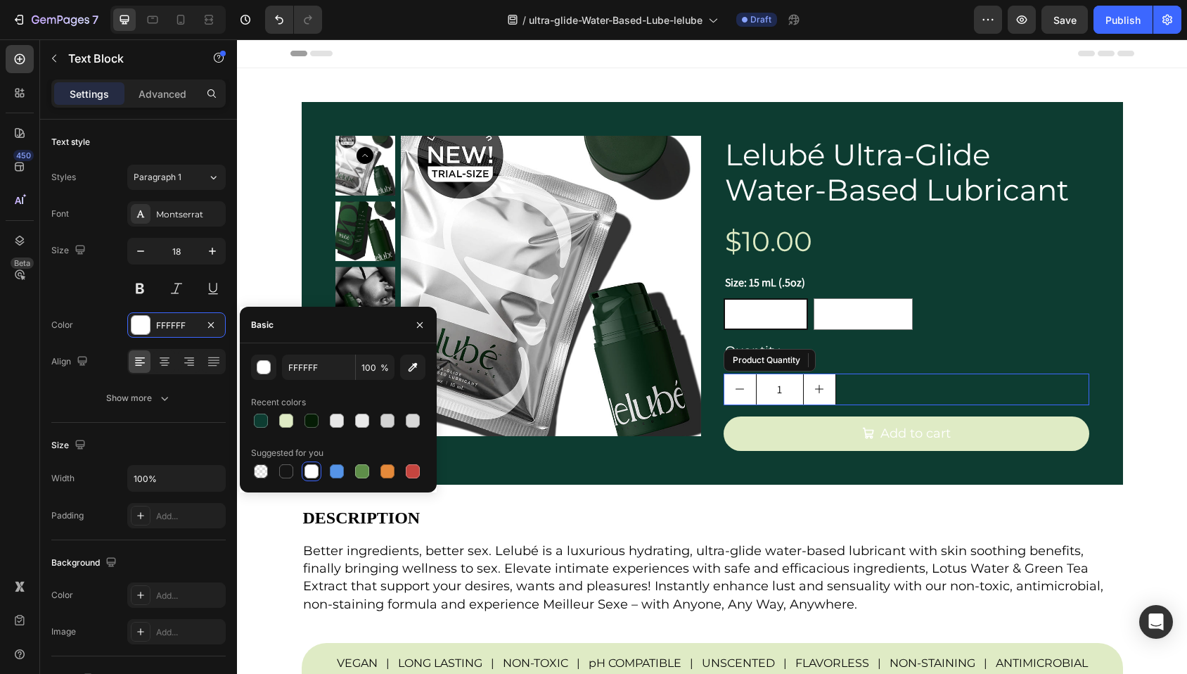
click at [870, 395] on div "1" at bounding box center [906, 389] width 366 height 32
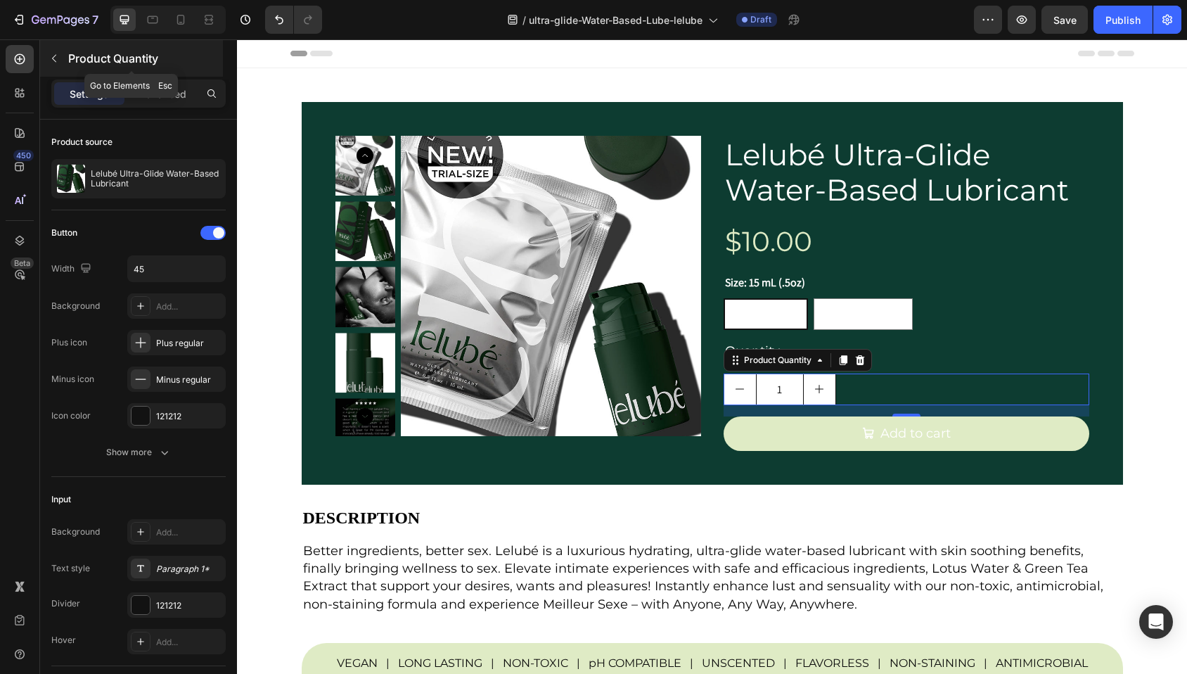
click at [54, 58] on icon "button" at bounding box center [54, 58] width 11 height 11
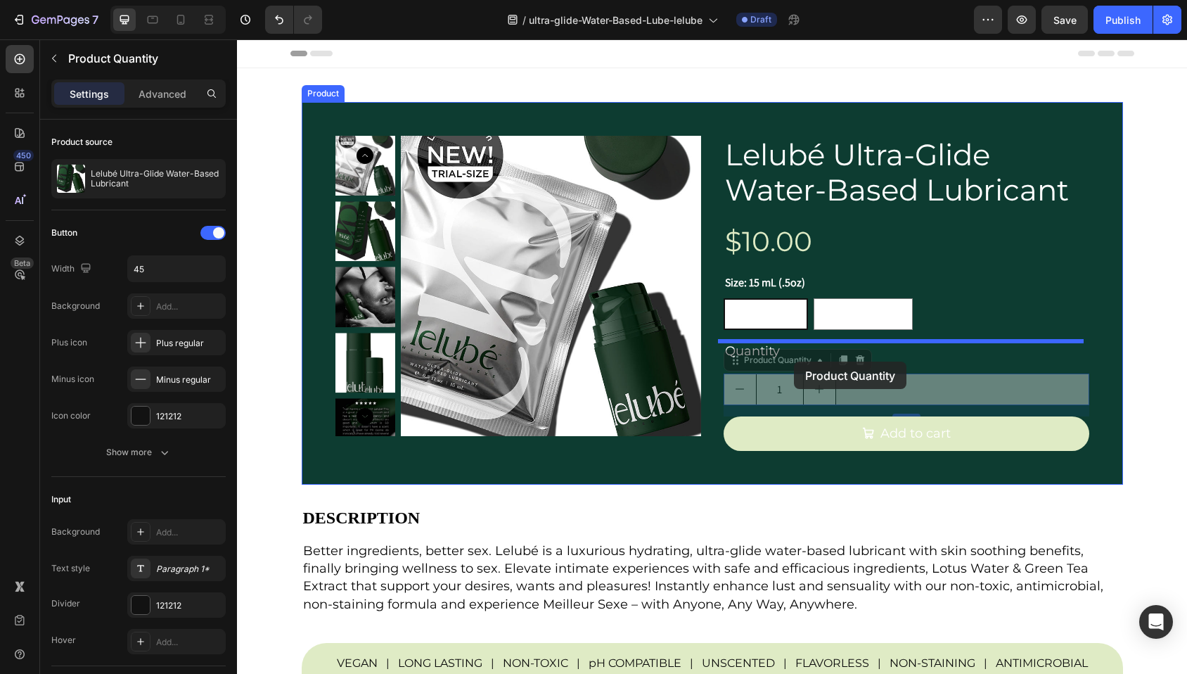
drag, startPoint x: 745, startPoint y: 365, endPoint x: 794, endPoint y: 361, distance: 48.6
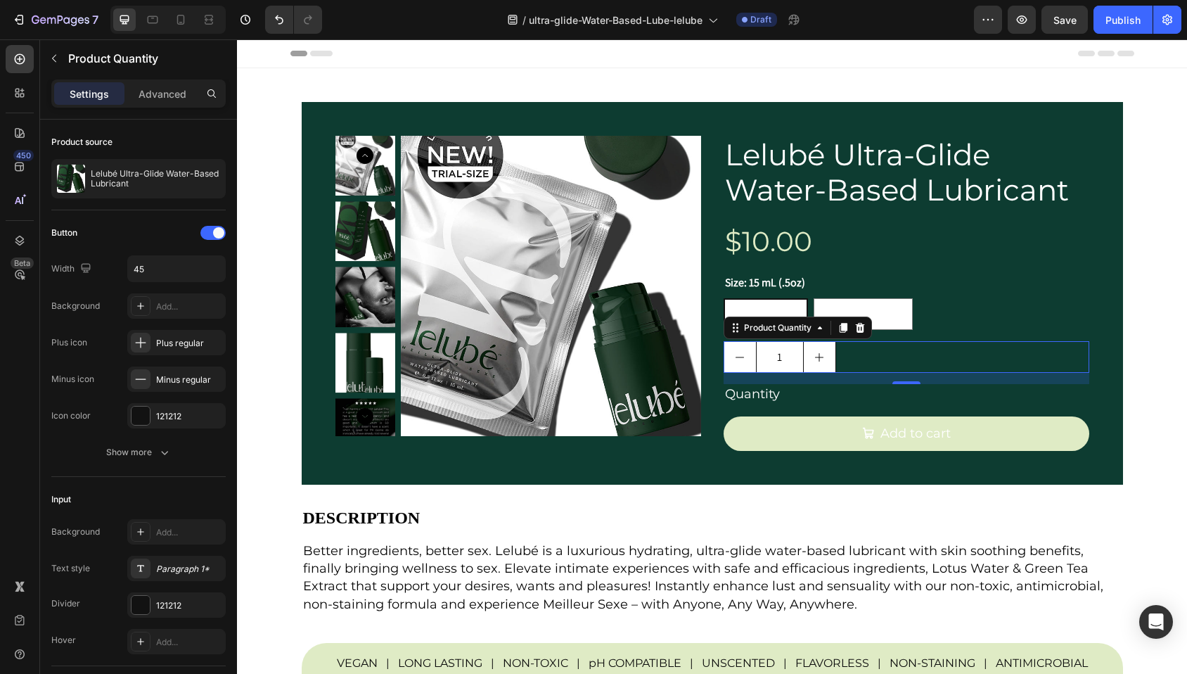
click at [870, 359] on div "1" at bounding box center [906, 357] width 366 height 32
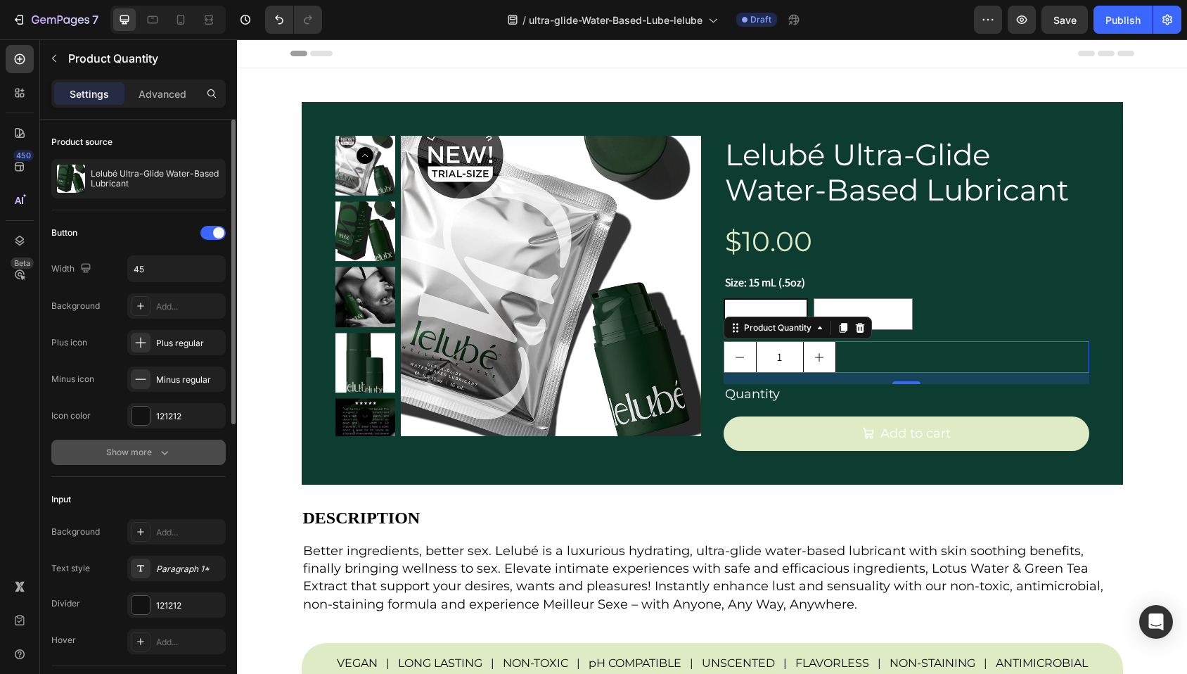
click at [152, 450] on div "Show more" at bounding box center [138, 452] width 65 height 14
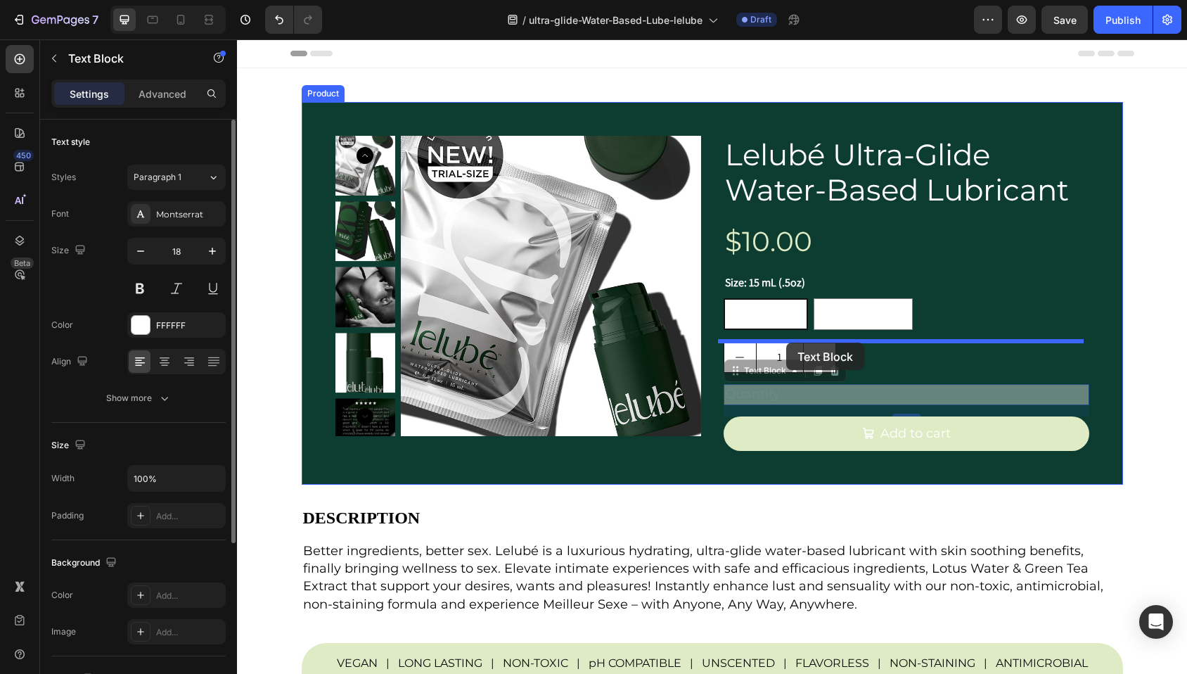
drag, startPoint x: 786, startPoint y: 395, endPoint x: 786, endPoint y: 342, distance: 52.7
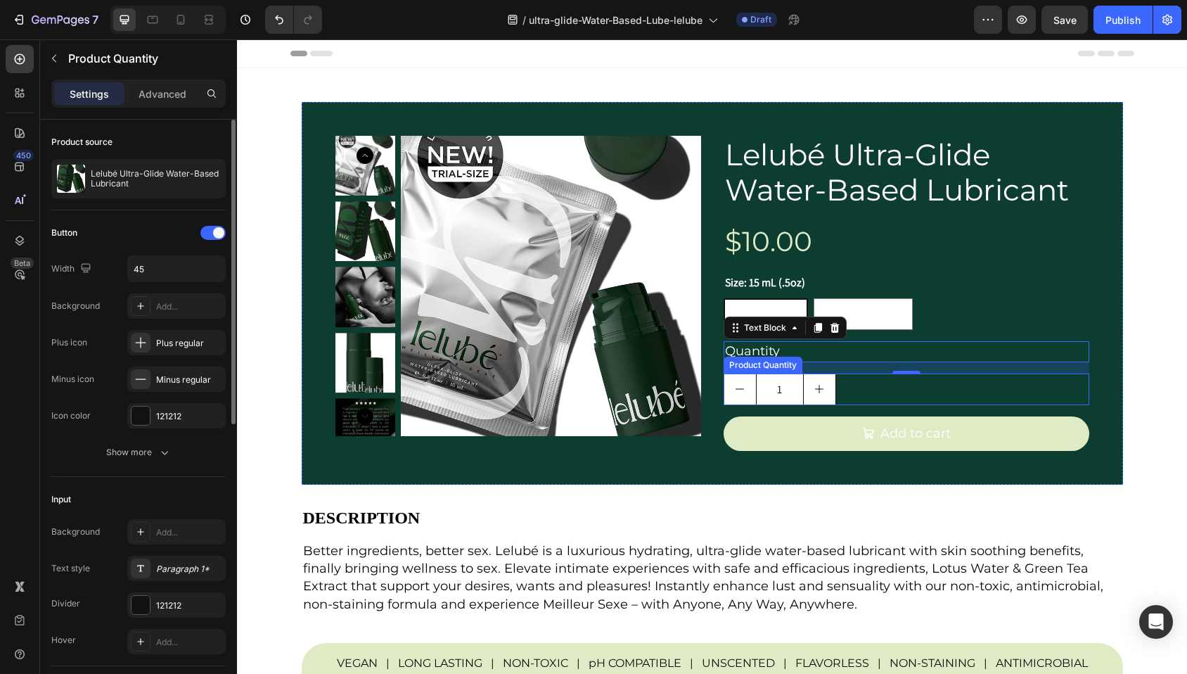
click at [855, 391] on div "1" at bounding box center [906, 389] width 366 height 32
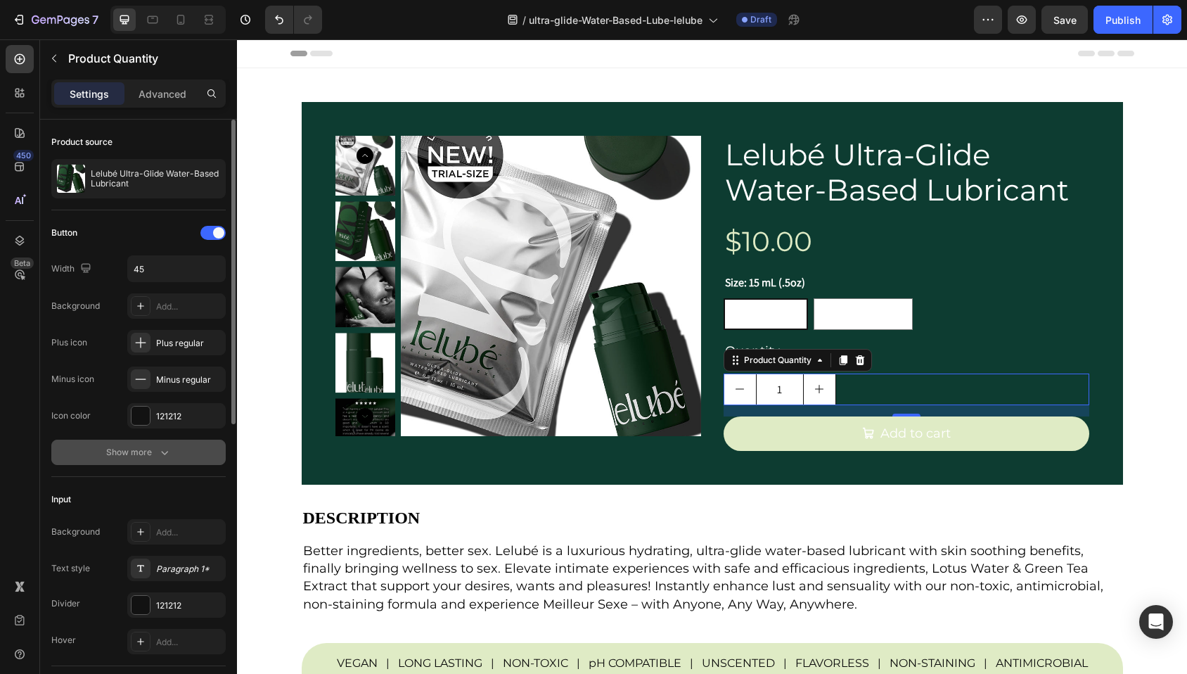
click at [141, 446] on div "Show more" at bounding box center [138, 452] width 65 height 14
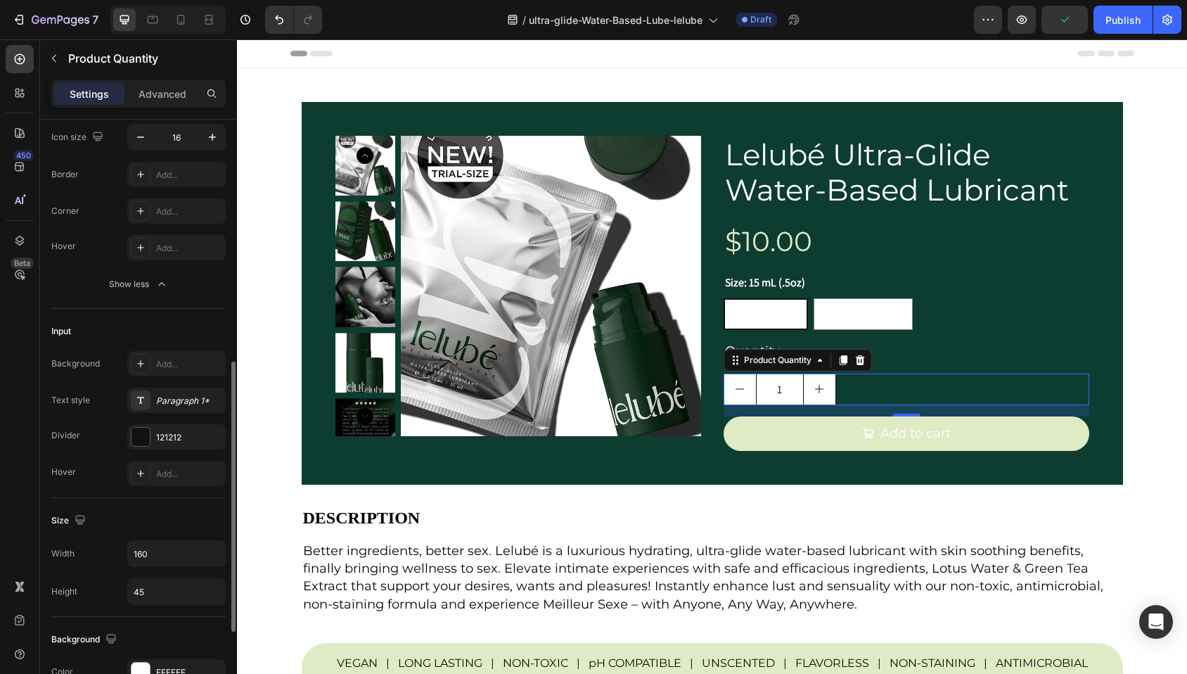
scroll to position [383, 0]
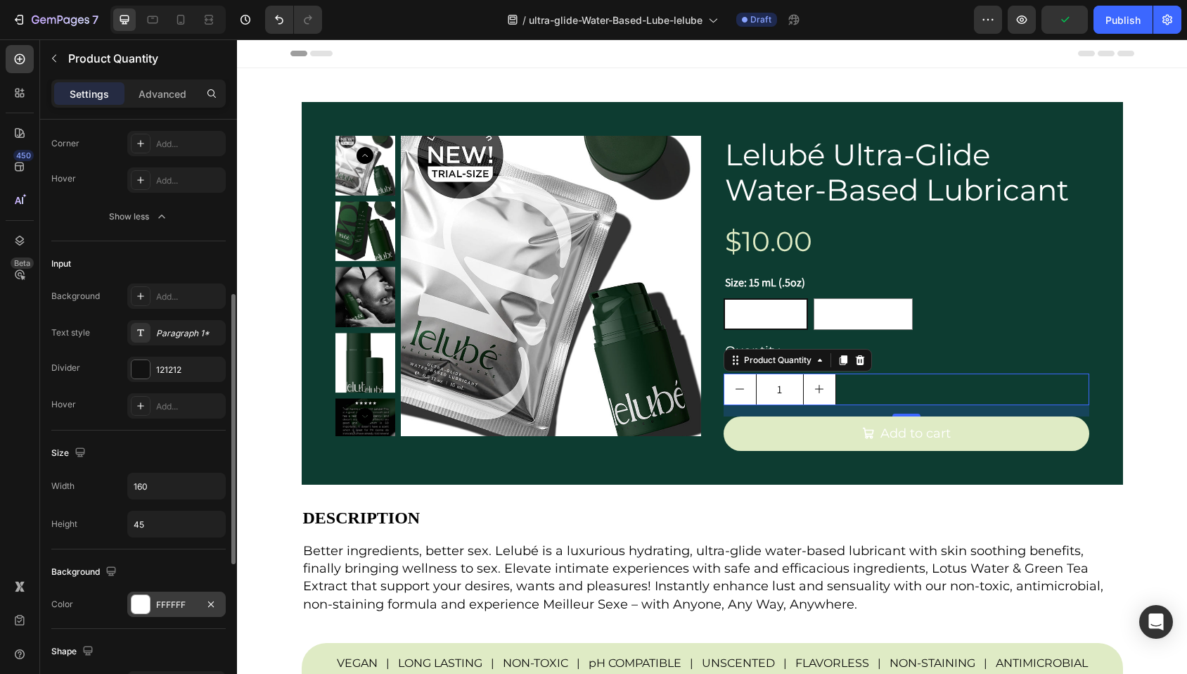
click at [141, 600] on div at bounding box center [140, 604] width 18 height 18
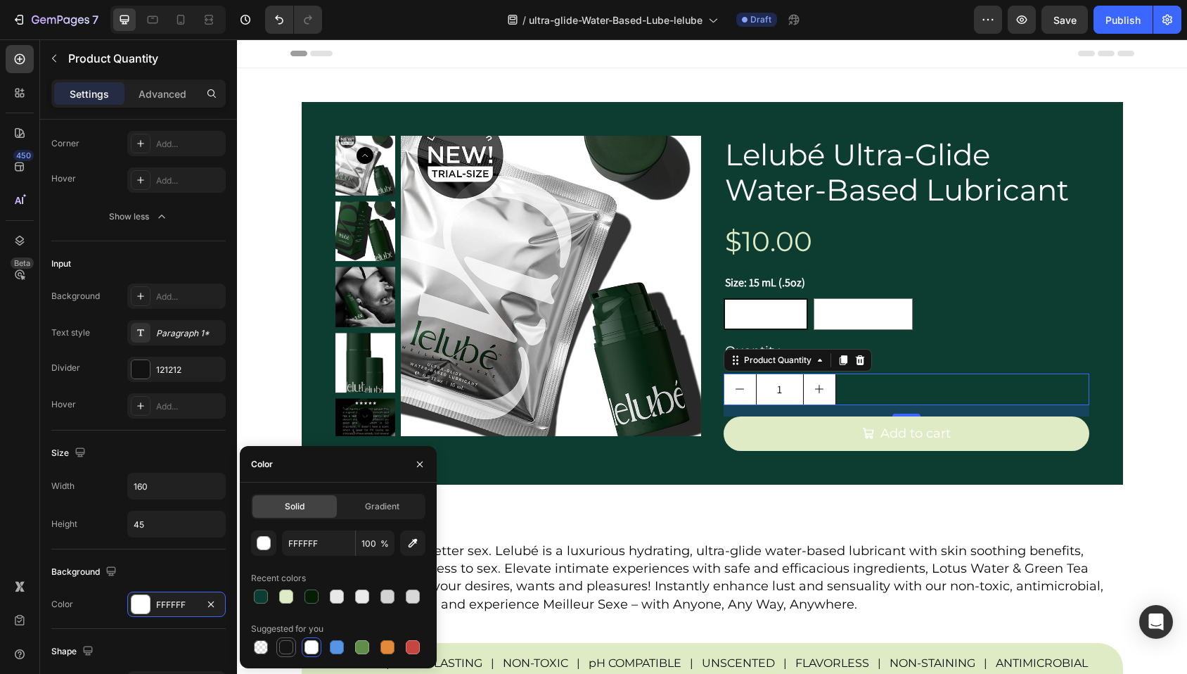
click at [280, 646] on div at bounding box center [286, 647] width 14 height 14
type input "151515"
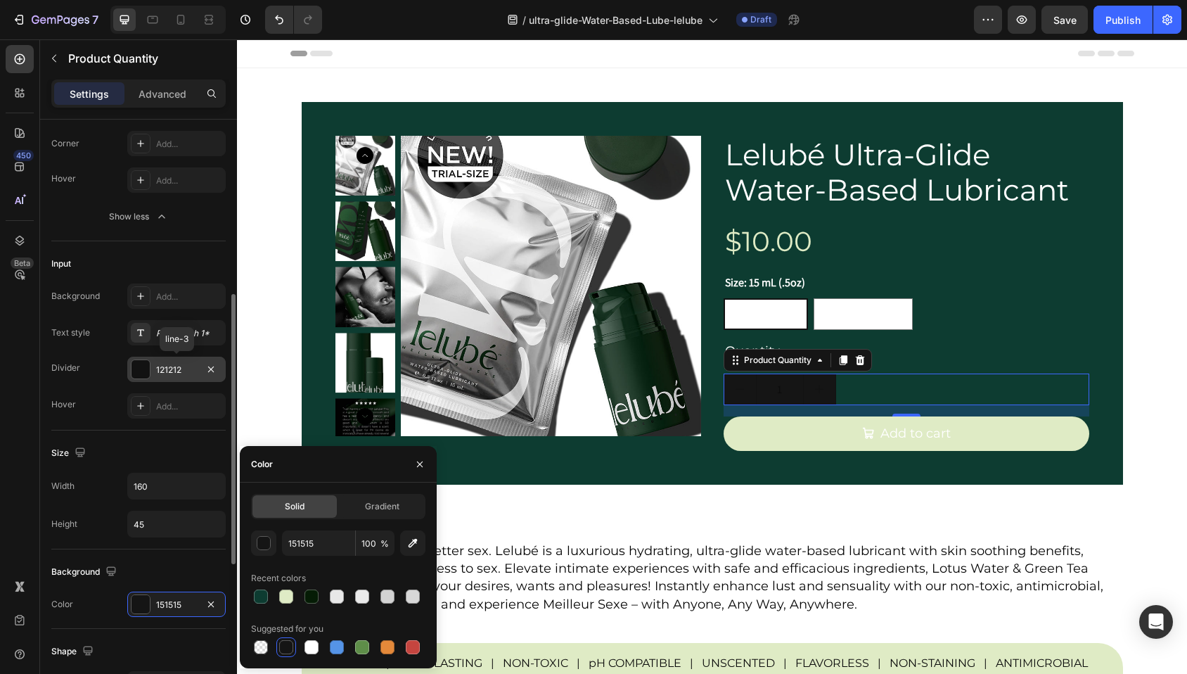
click at [139, 368] on div at bounding box center [140, 369] width 18 height 18
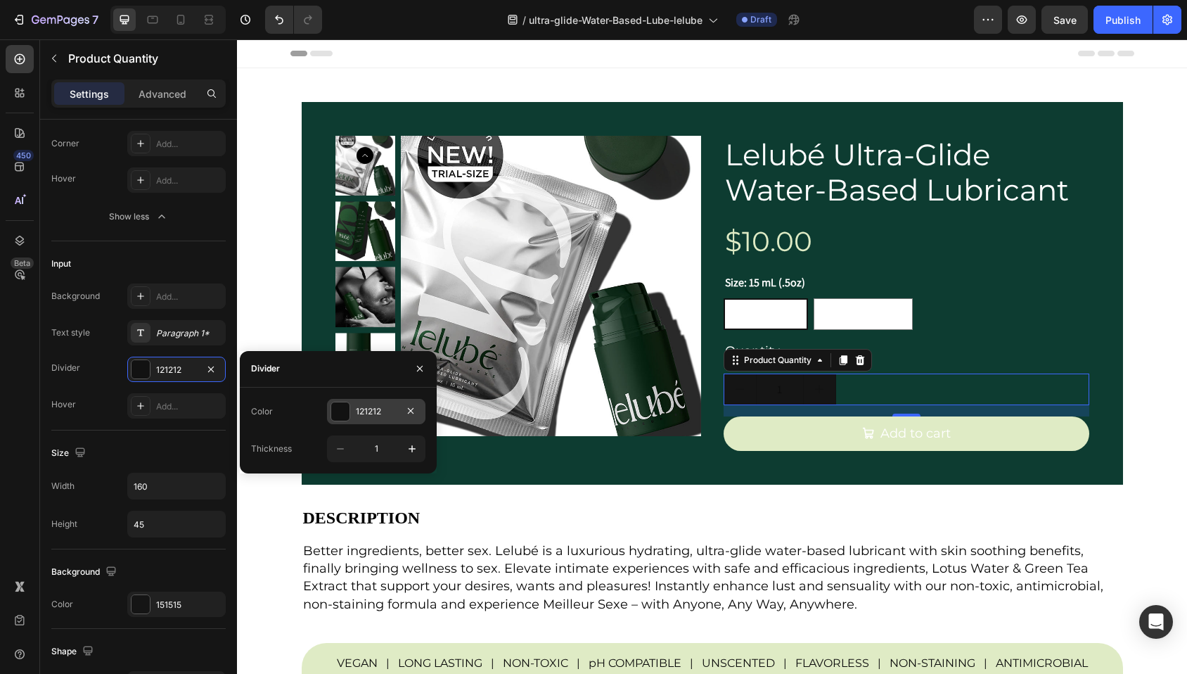
click at [343, 407] on div at bounding box center [340, 411] width 18 height 18
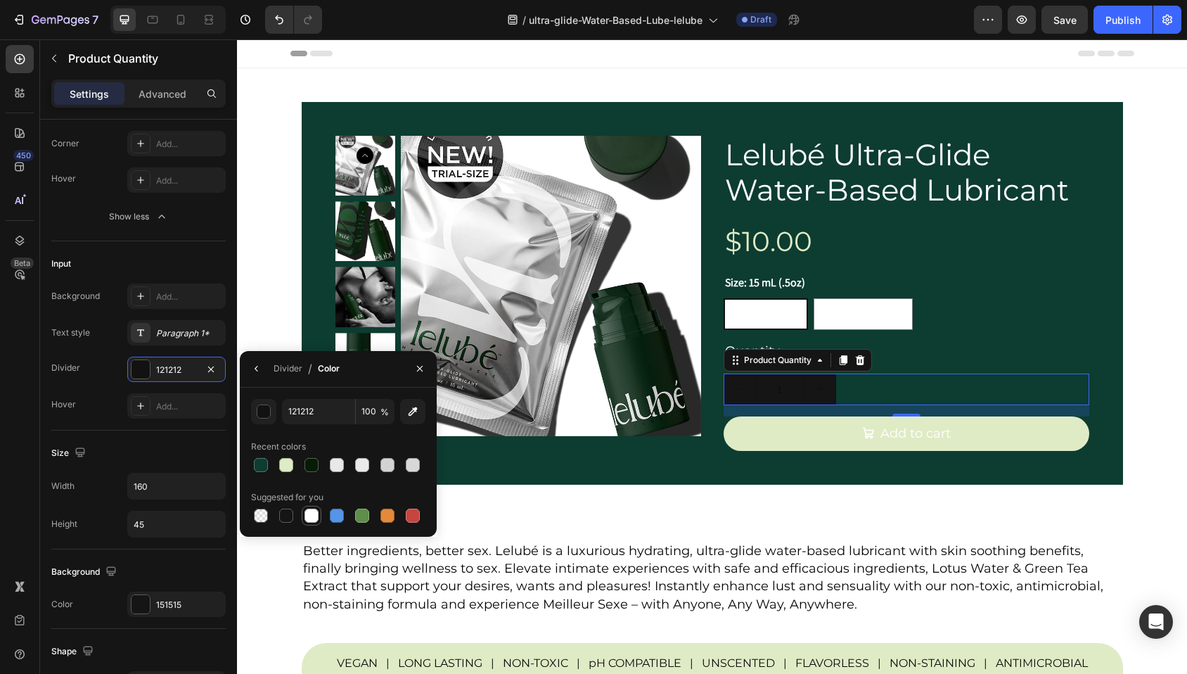
click at [307, 519] on div at bounding box center [311, 515] width 14 height 14
type input "FFFFFF"
click at [139, 601] on div at bounding box center [140, 604] width 18 height 18
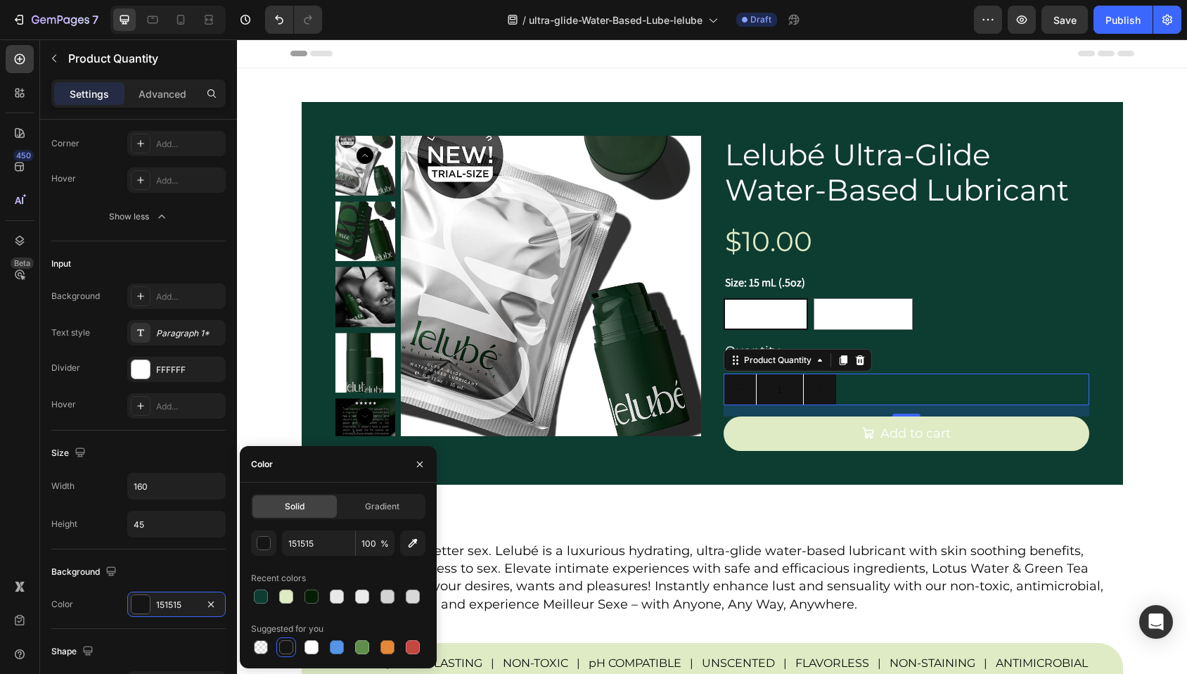
click at [286, 648] on div at bounding box center [286, 647] width 14 height 14
click at [308, 543] on input "151515" at bounding box center [318, 542] width 73 height 25
type input "f"
type input "000000"
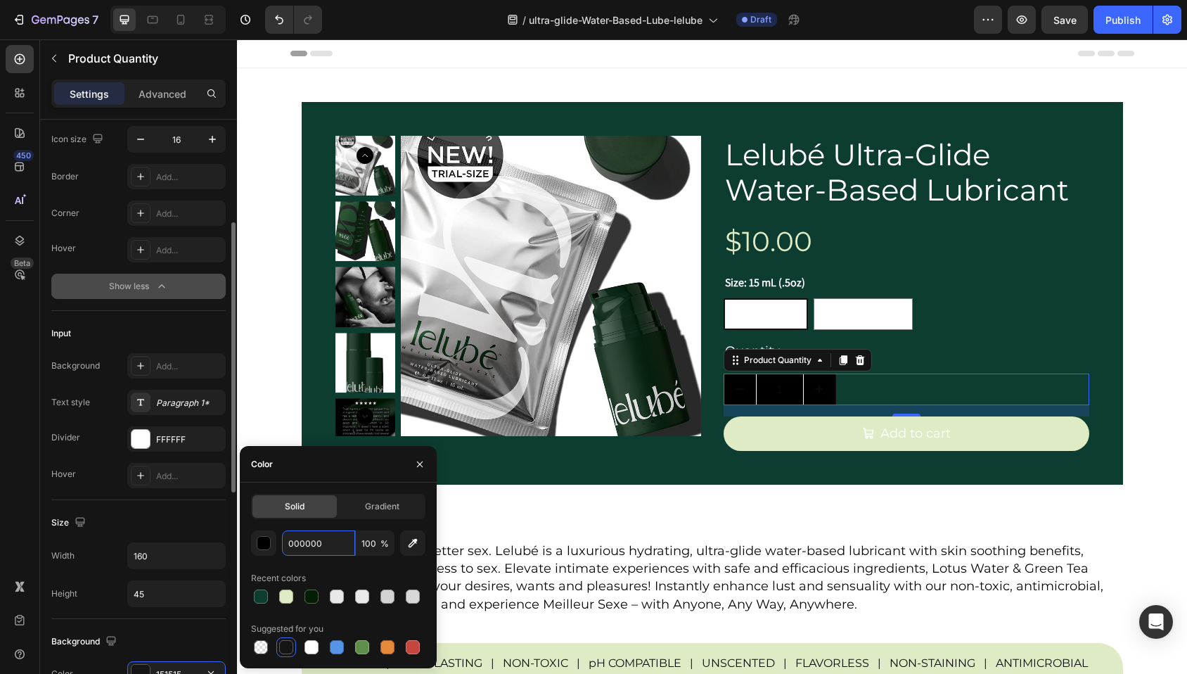
scroll to position [200, 0]
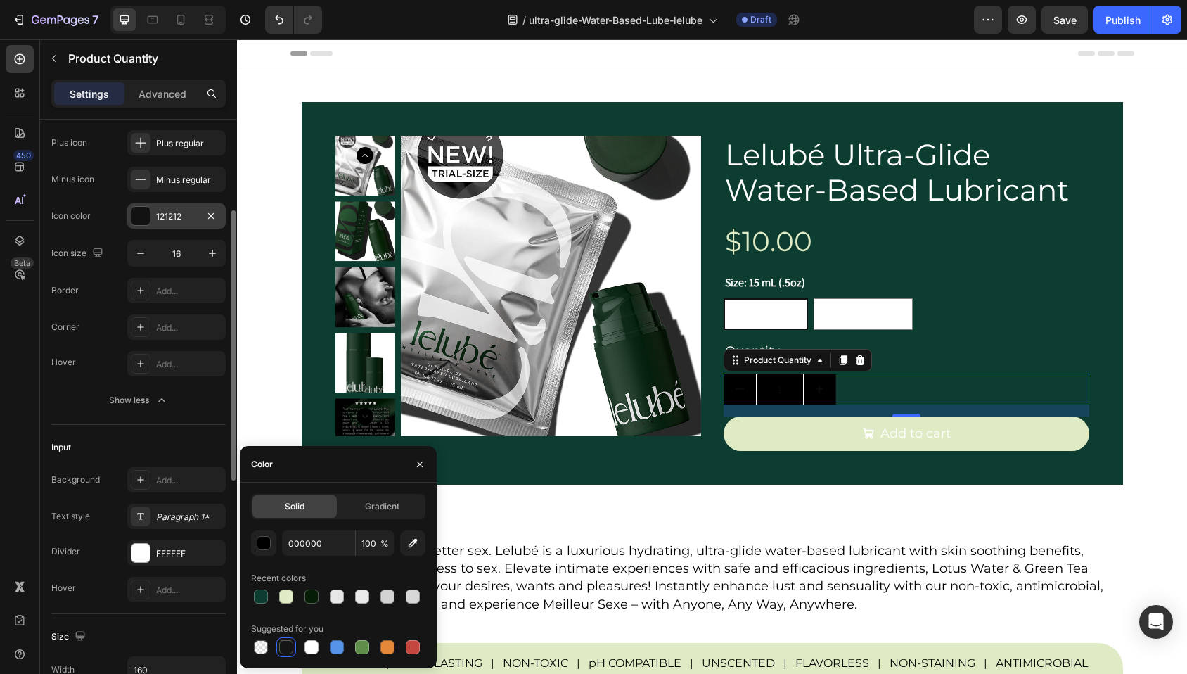
click at [141, 216] on div at bounding box center [140, 216] width 18 height 18
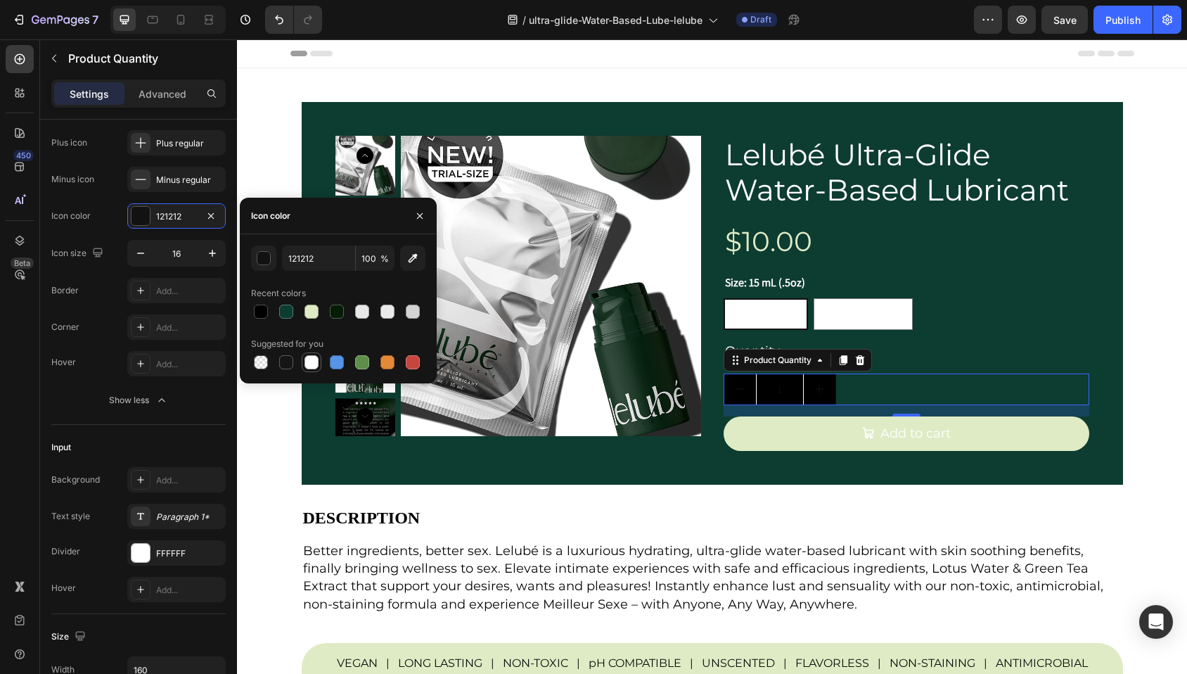
click at [309, 361] on div at bounding box center [311, 362] width 14 height 14
type input "FFFFFF"
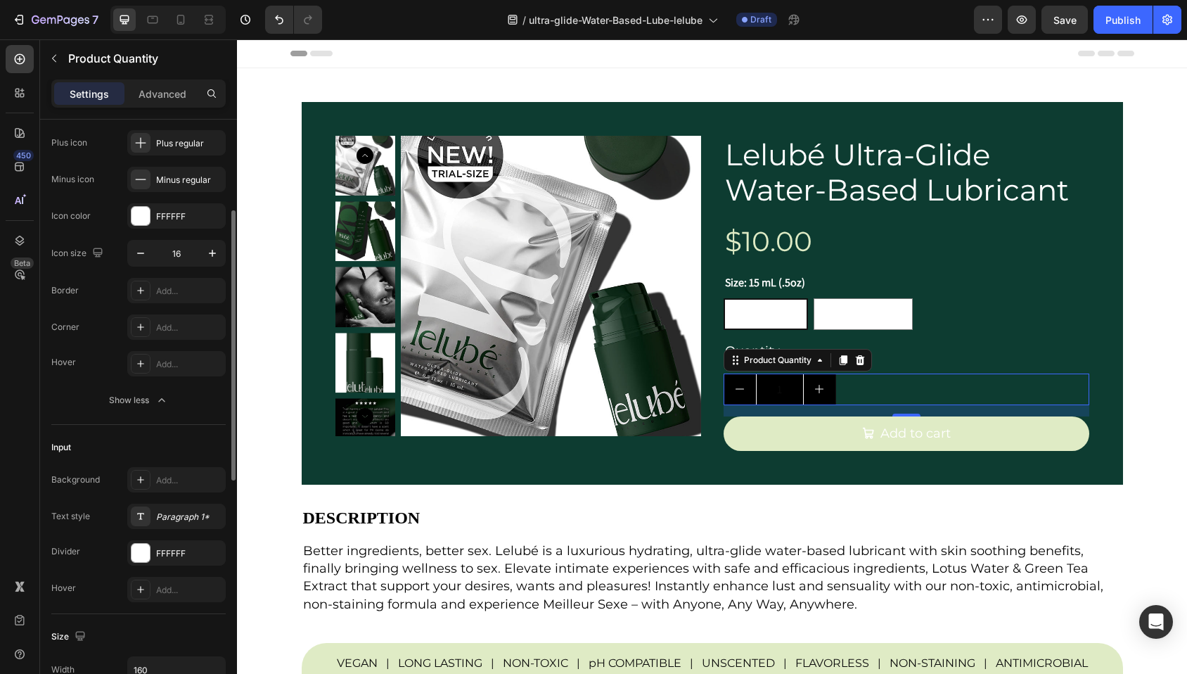
click at [117, 242] on div "Icon size 16" at bounding box center [138, 253] width 174 height 27
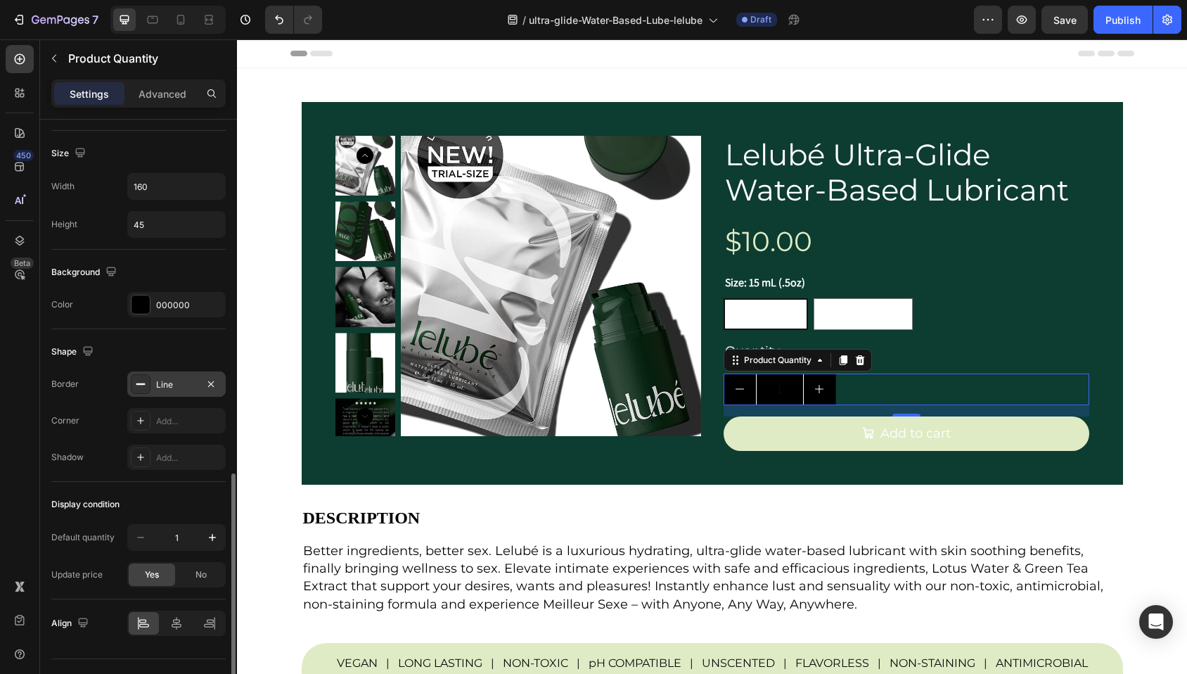
scroll to position [712, 0]
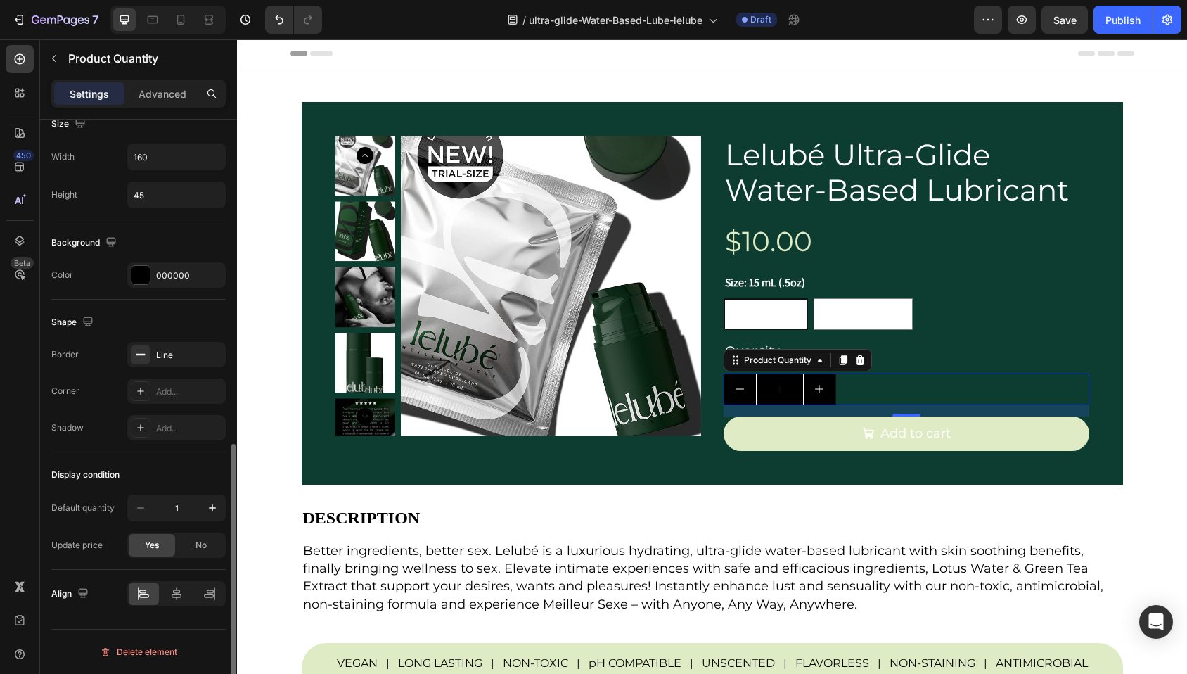
click at [197, 477] on div "Display condition" at bounding box center [138, 474] width 174 height 22
click at [771, 363] on div "Product Quantity" at bounding box center [777, 360] width 73 height 13
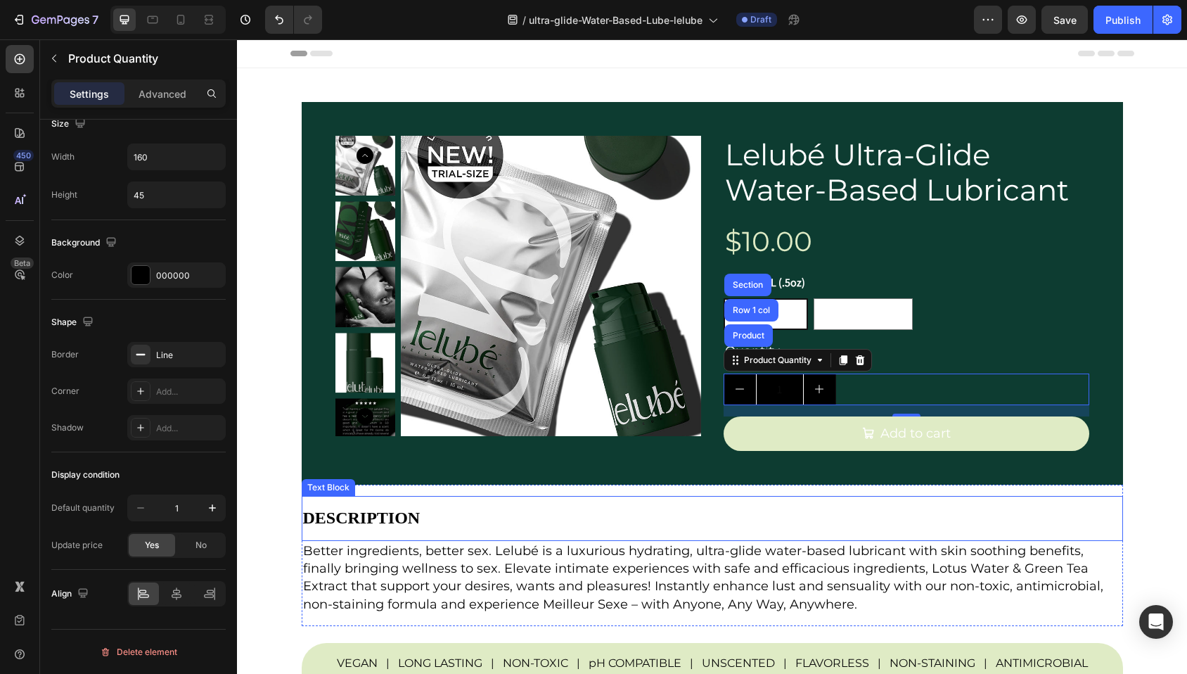
click at [808, 509] on p "DESCRIPTION" at bounding box center [712, 518] width 818 height 20
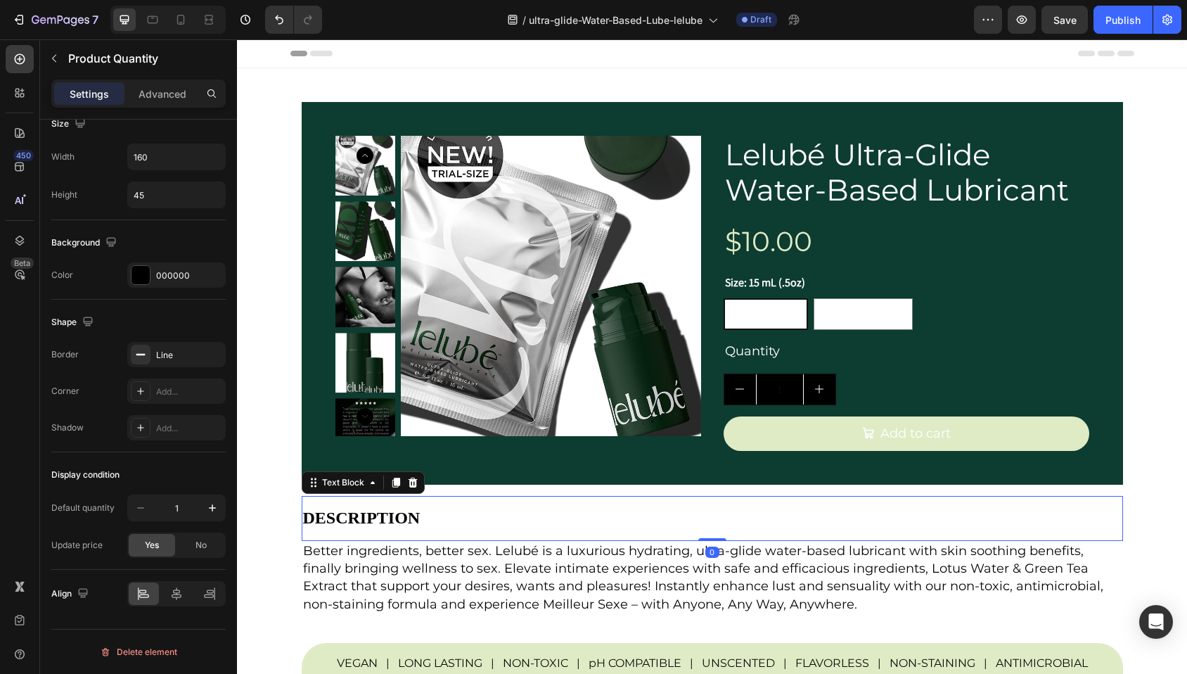
scroll to position [0, 0]
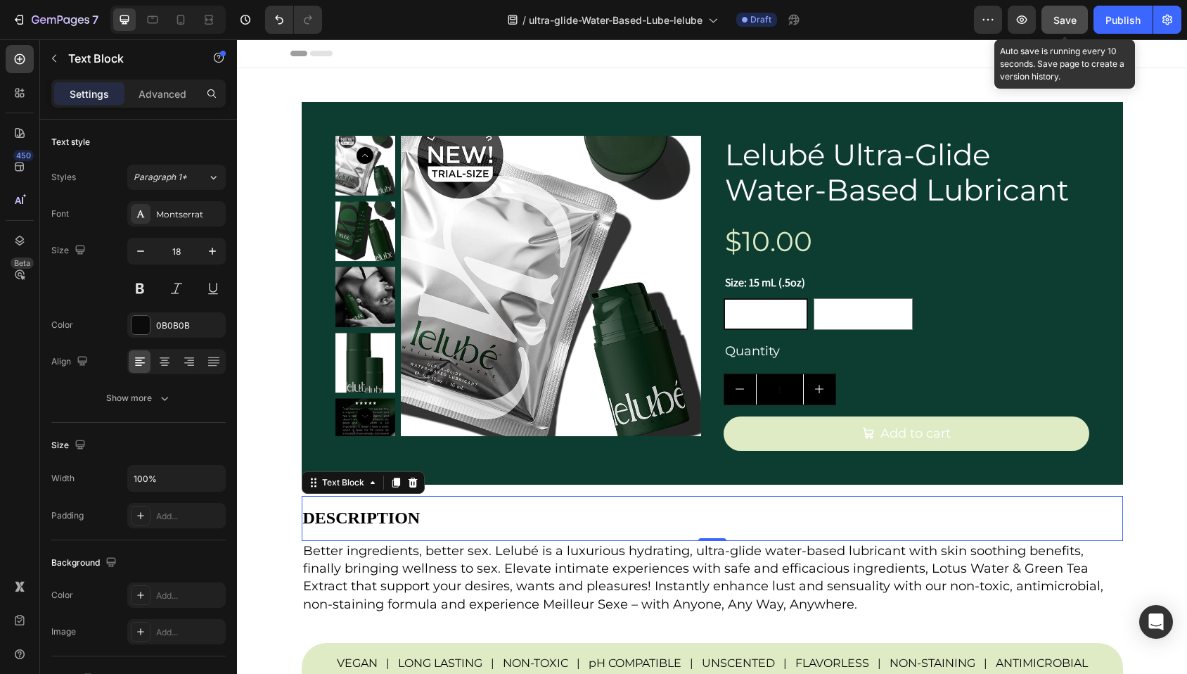
click at [1057, 17] on span "Save" at bounding box center [1064, 20] width 23 height 12
